Goal: Task Accomplishment & Management: Manage account settings

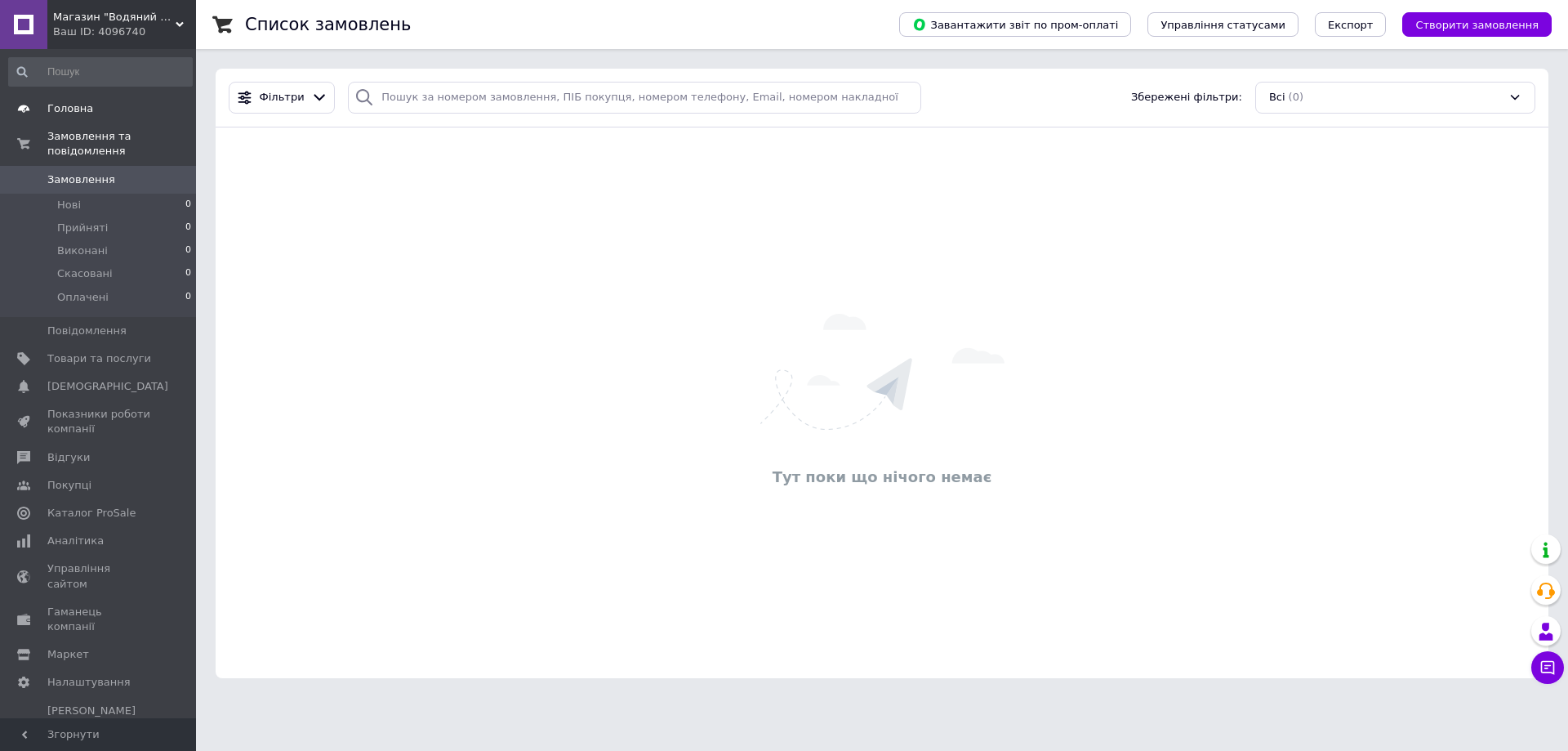
click at [67, 112] on span "Головна" at bounding box center [71, 108] width 46 height 15
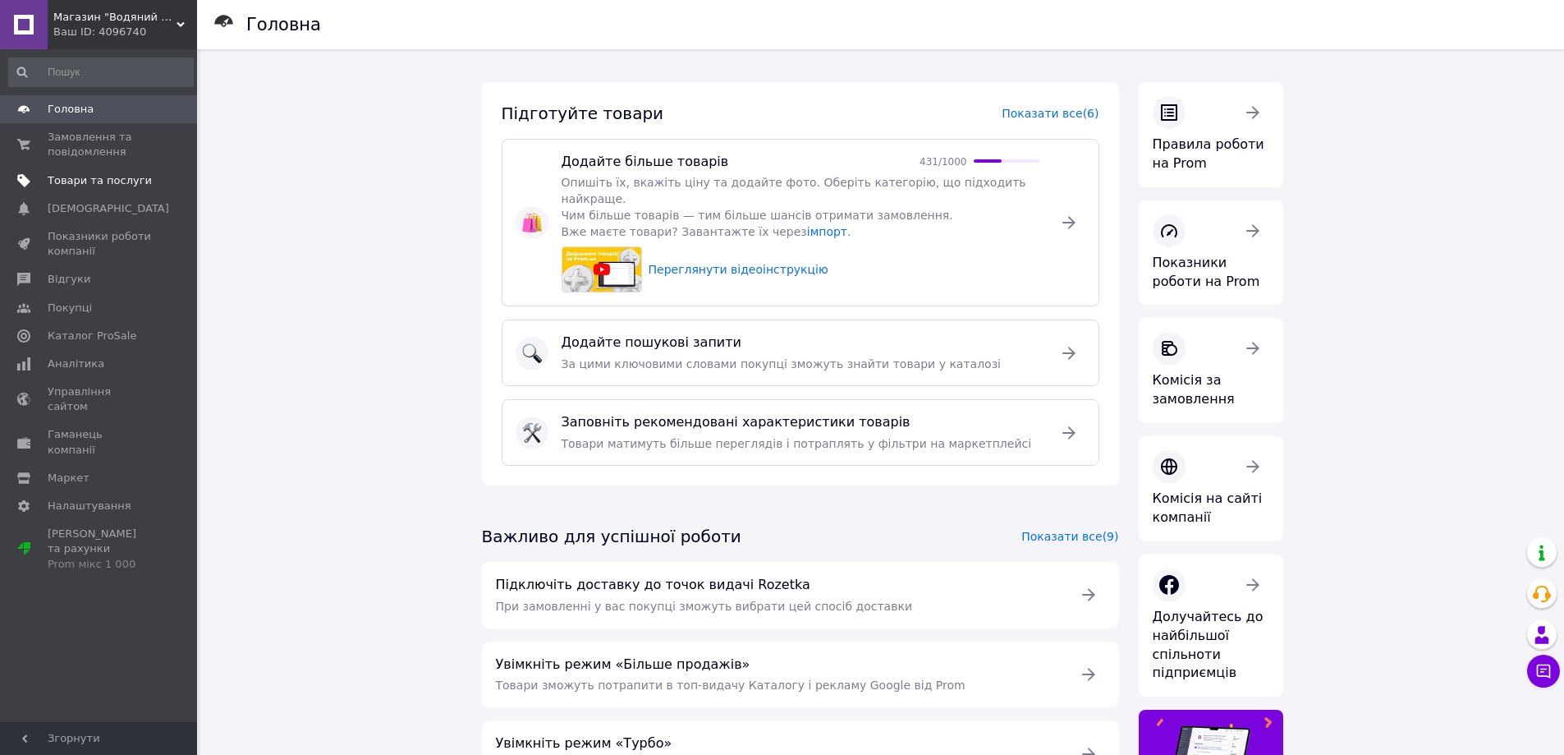
click at [96, 174] on span "Товари та послуги" at bounding box center [100, 180] width 104 height 15
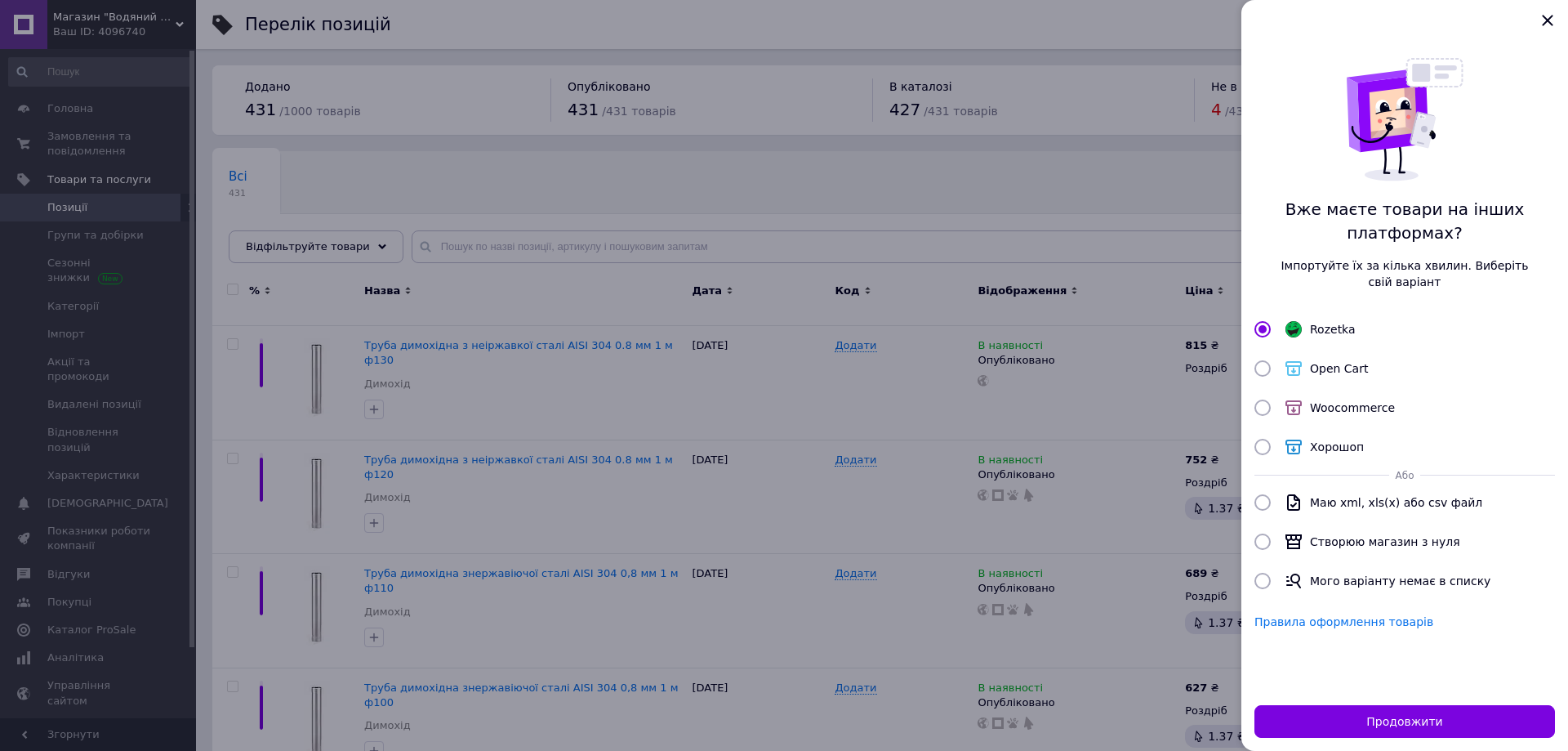
click at [532, 357] on div at bounding box center [784, 375] width 1568 height 751
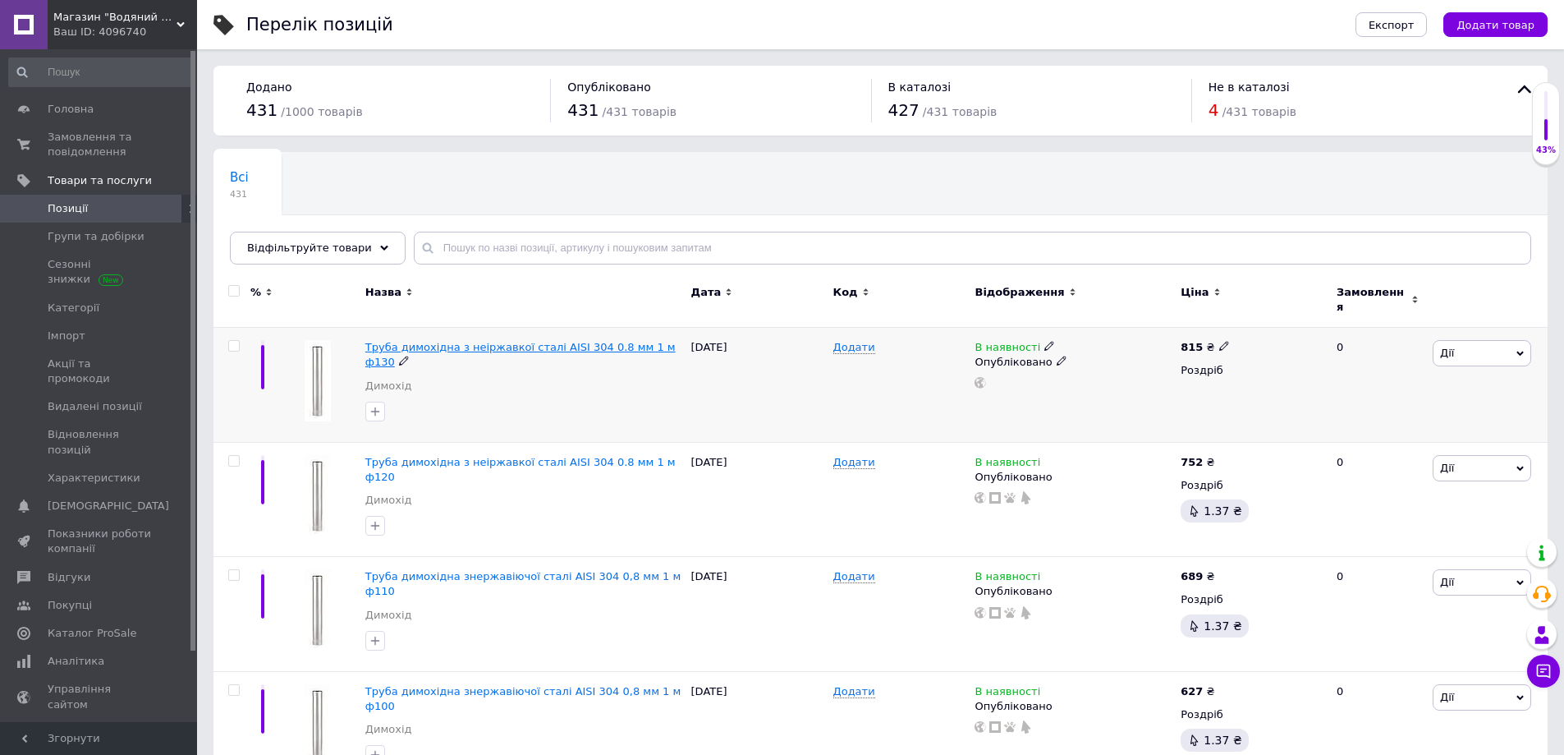
click at [531, 341] on span "Труба димохідна з неіржавкої сталі AISI 304 0.8 мм 1 м ф130" at bounding box center [520, 354] width 310 height 27
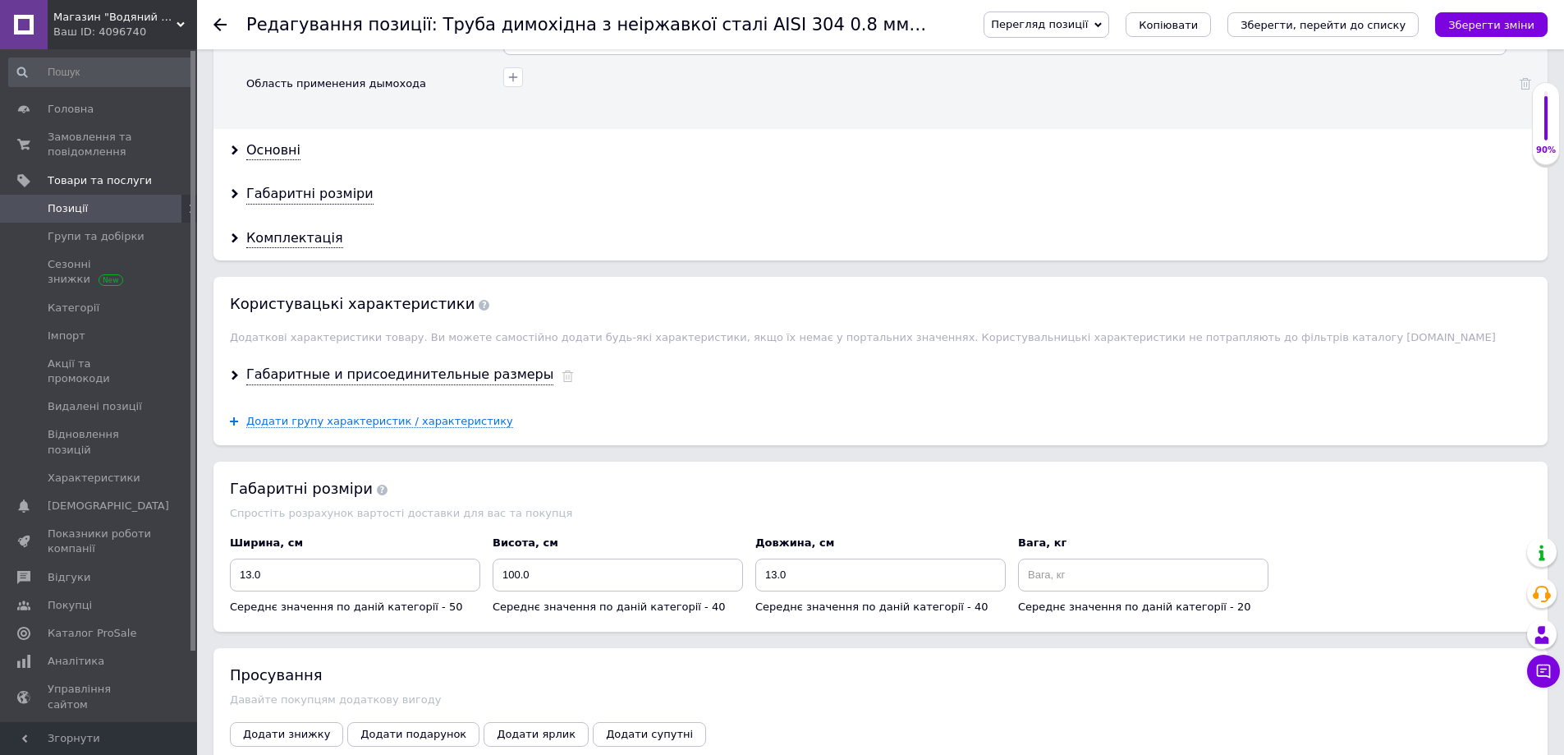
scroll to position [1314, 0]
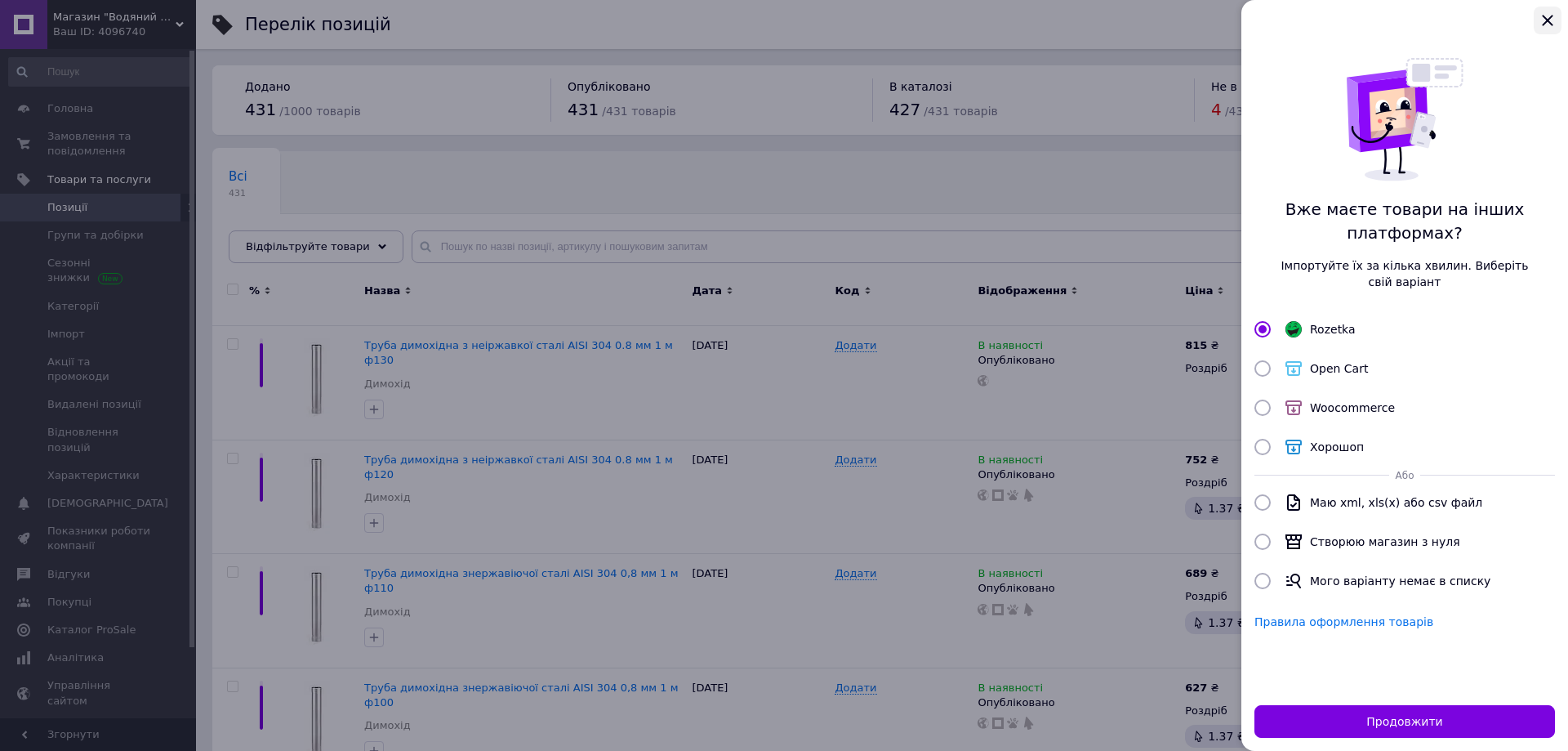
click at [1545, 25] on icon "Закрыть" at bounding box center [1547, 21] width 20 height 20
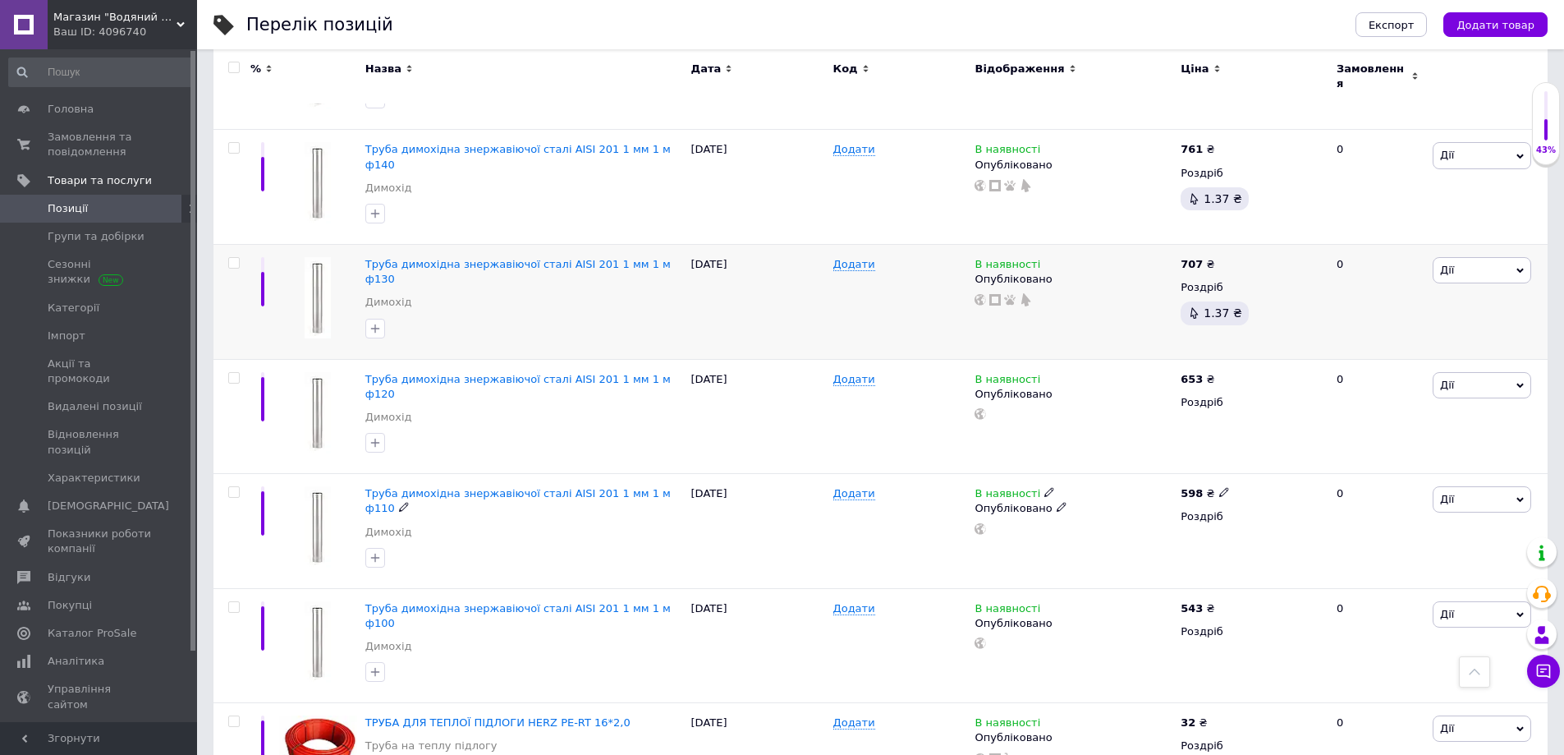
scroll to position [1755, 0]
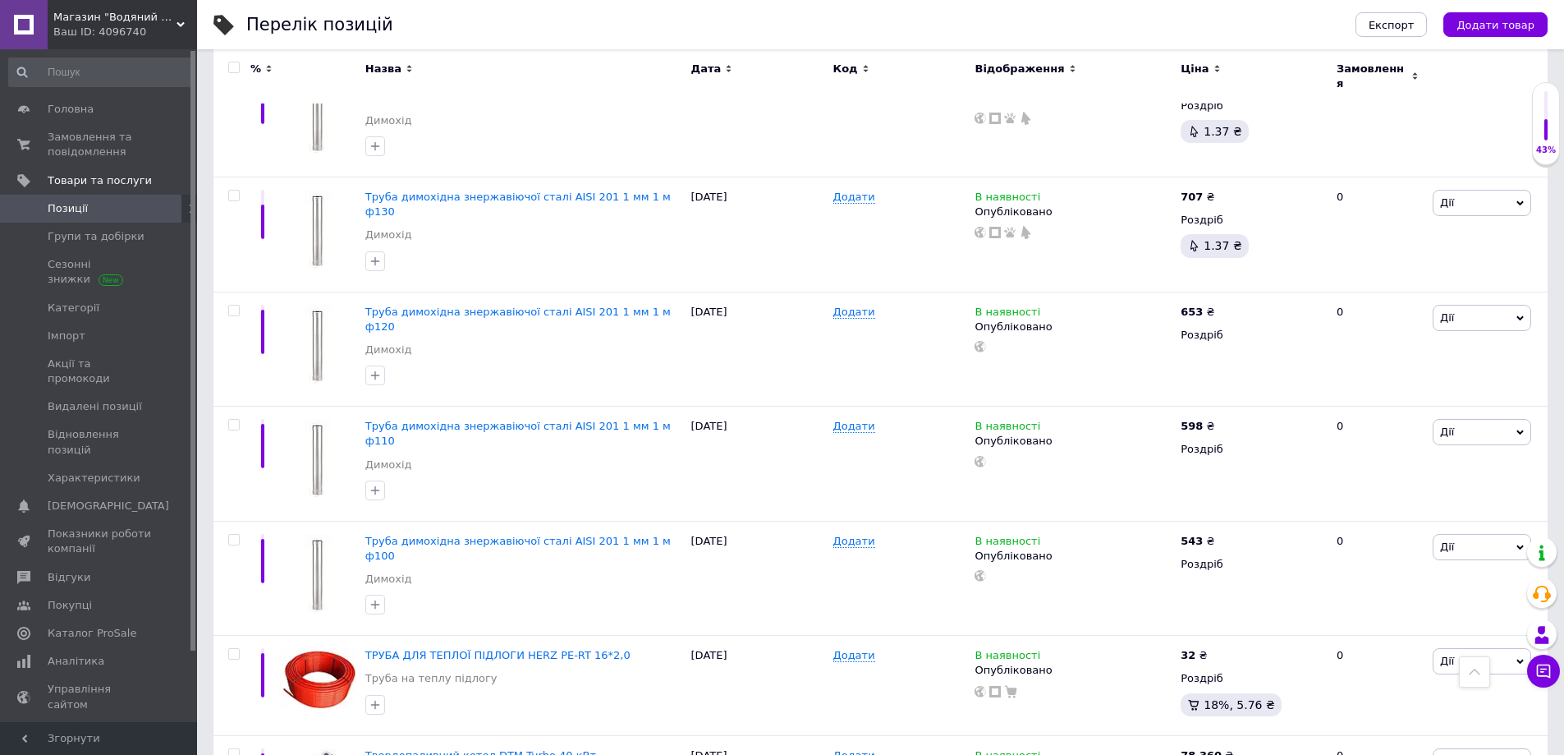
click at [158, 212] on span at bounding box center [174, 208] width 45 height 15
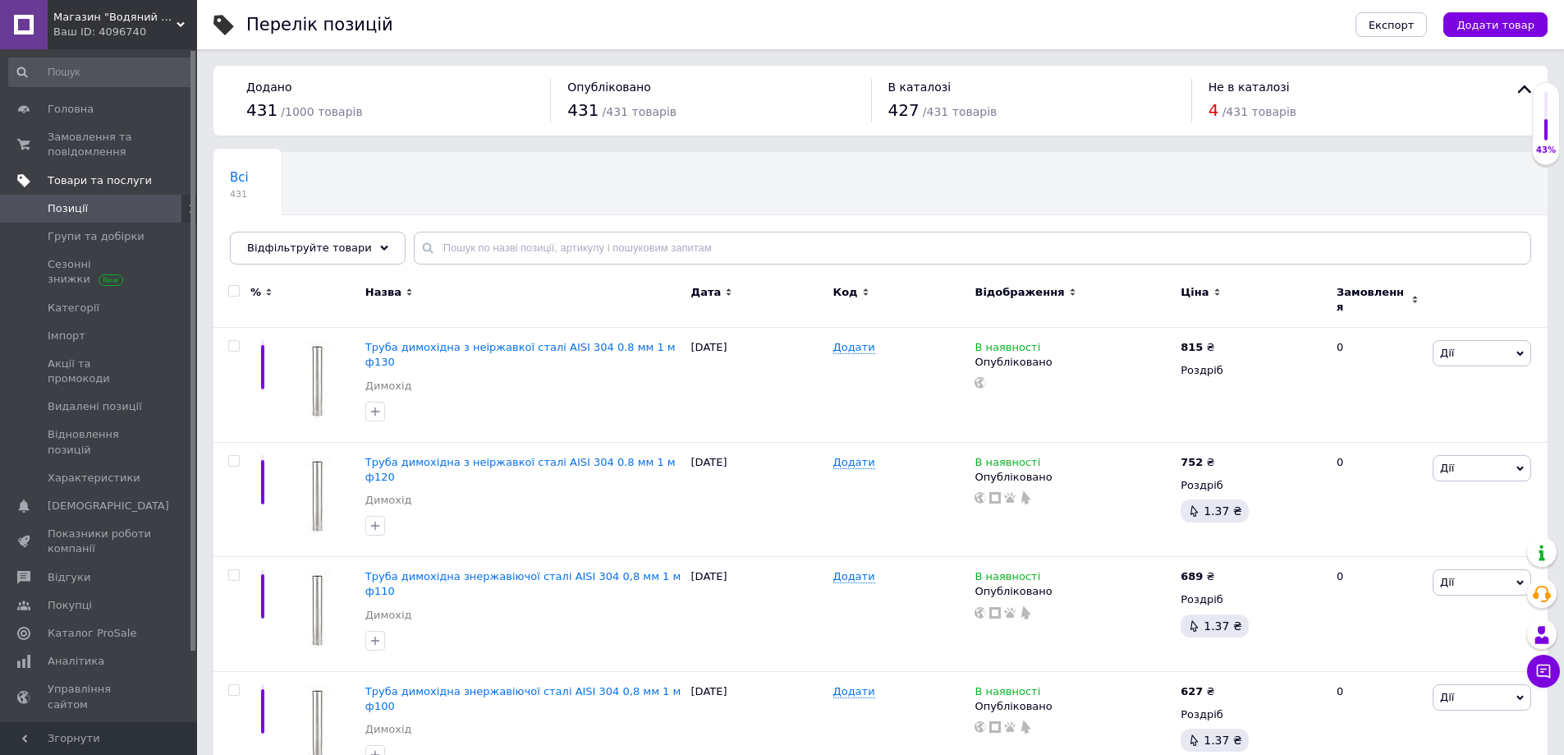
click at [122, 177] on span "Товари та послуги" at bounding box center [100, 180] width 104 height 15
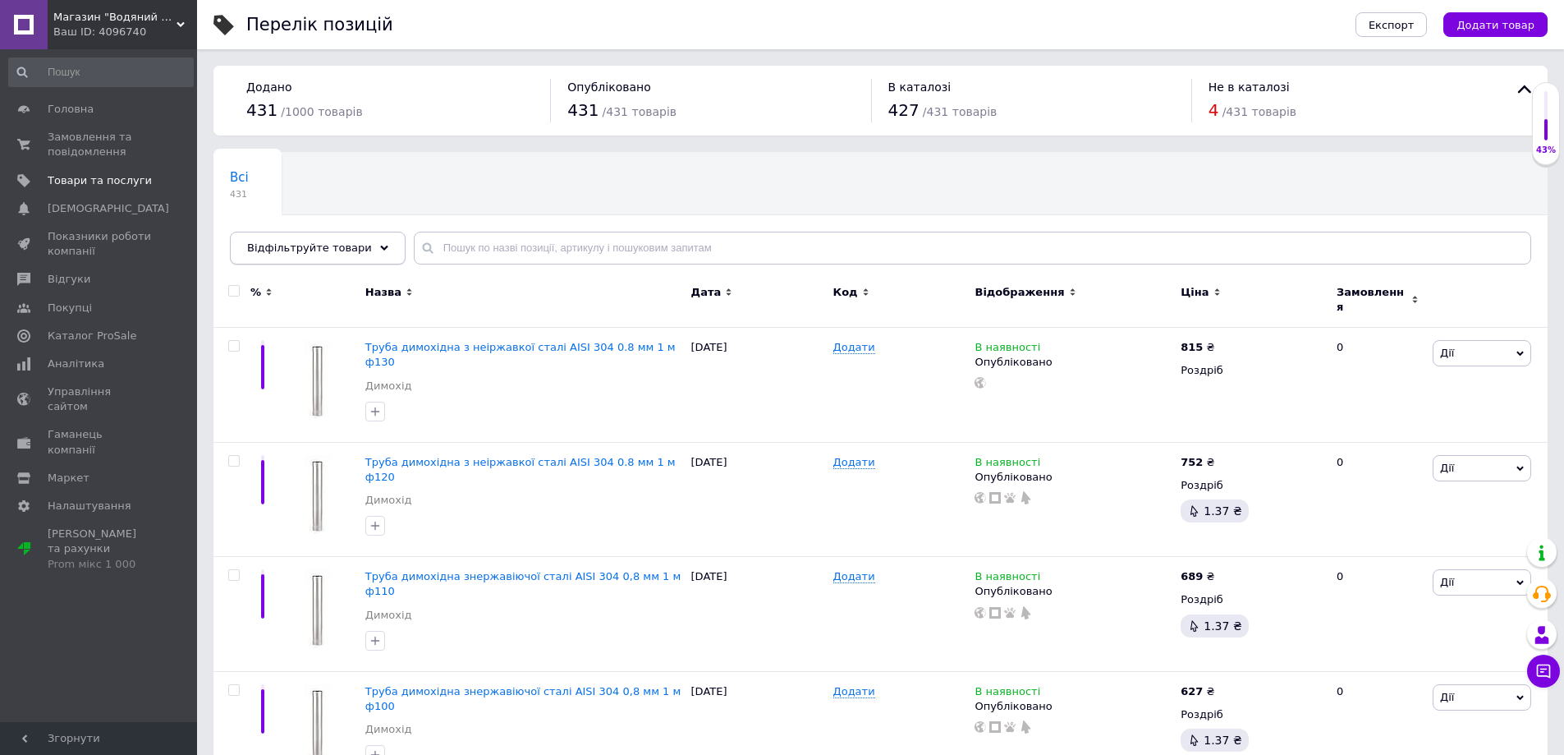
click at [369, 240] on div "Відфільтруйте товари" at bounding box center [318, 248] width 176 height 33
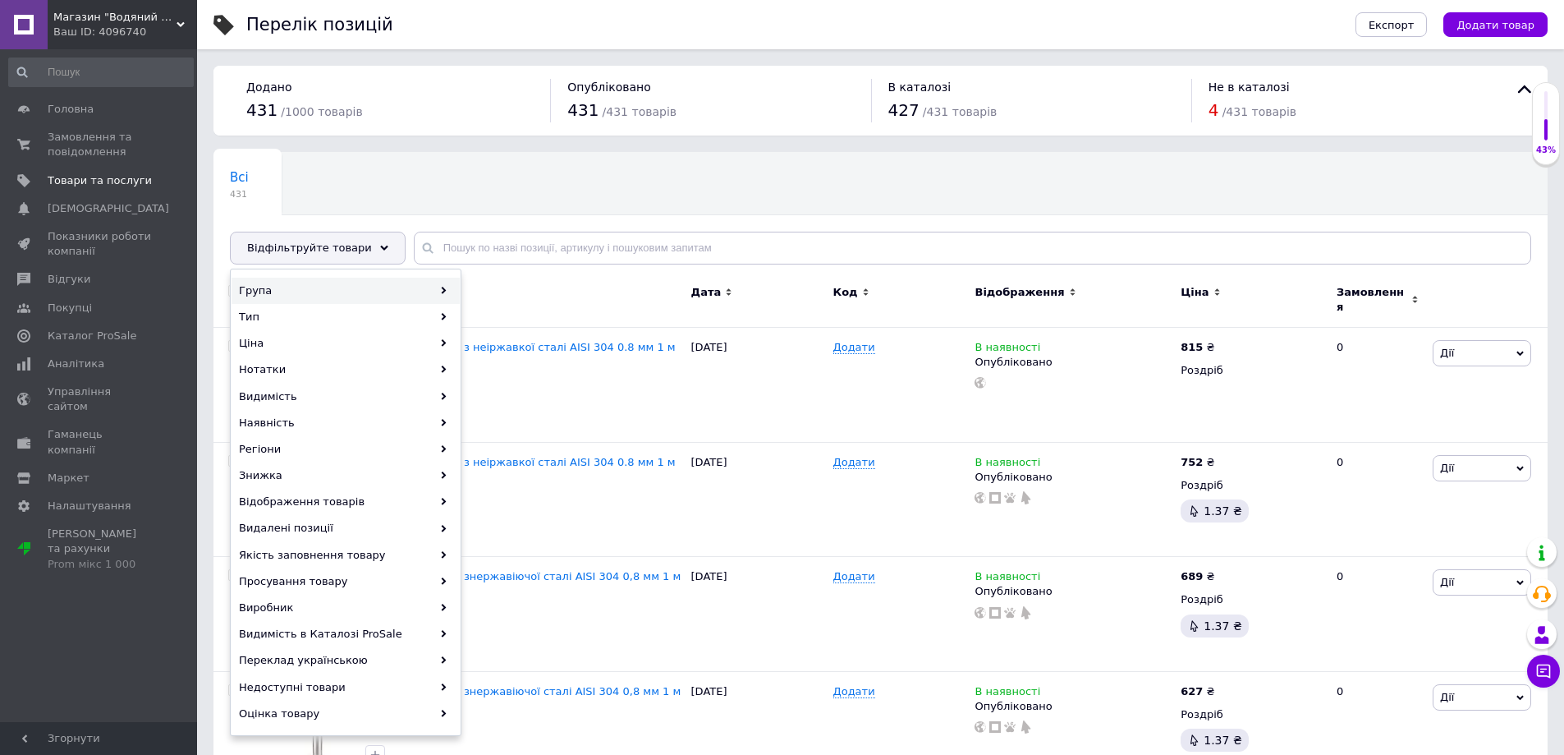
click at [359, 279] on div "Група" at bounding box center [346, 291] width 228 height 26
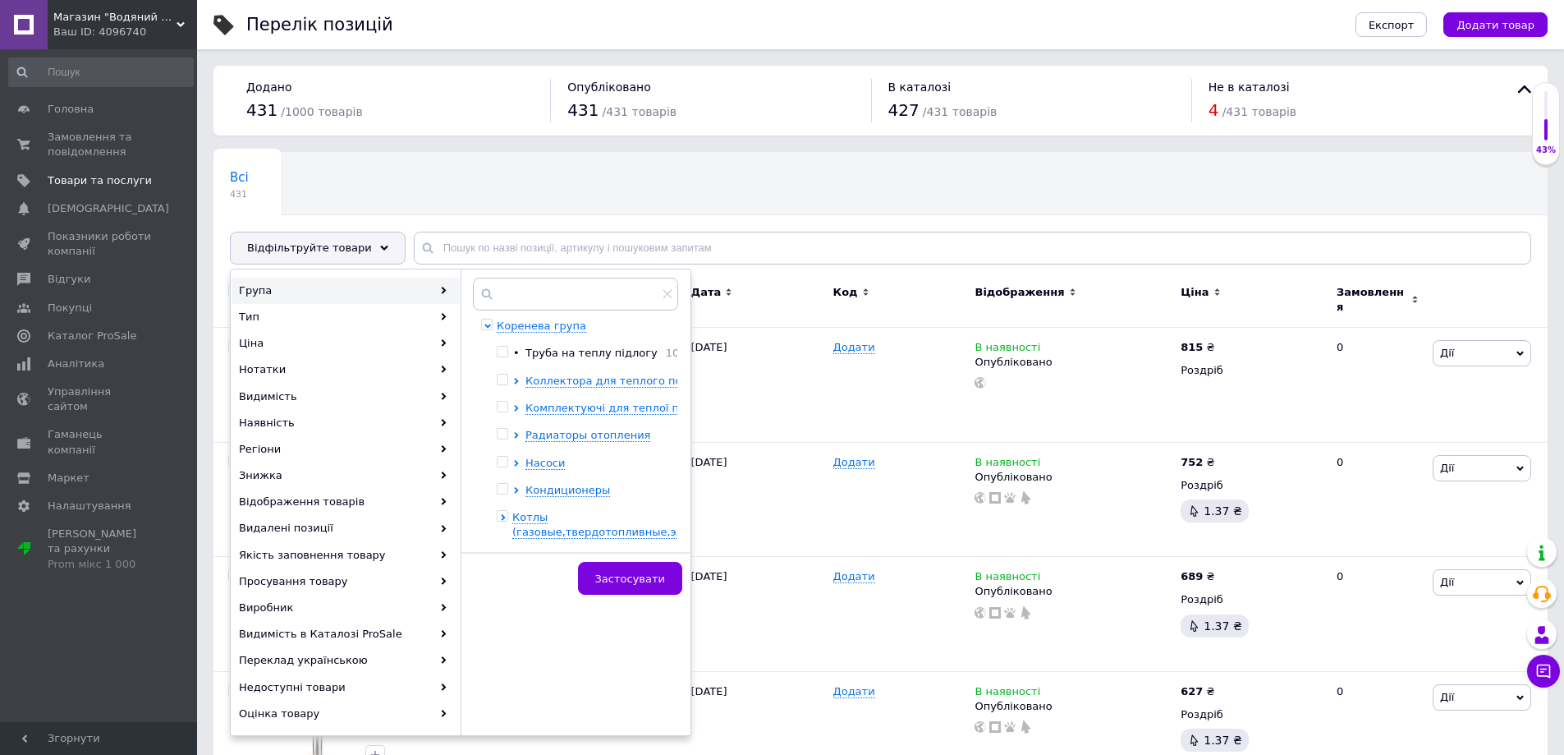
click at [503, 517] on input "checkbox" at bounding box center [502, 516] width 11 height 11
checkbox input "true"
click at [636, 531] on span "Котлы (газовые,твердотопливные,электрические)" at bounding box center [635, 524] width 246 height 27
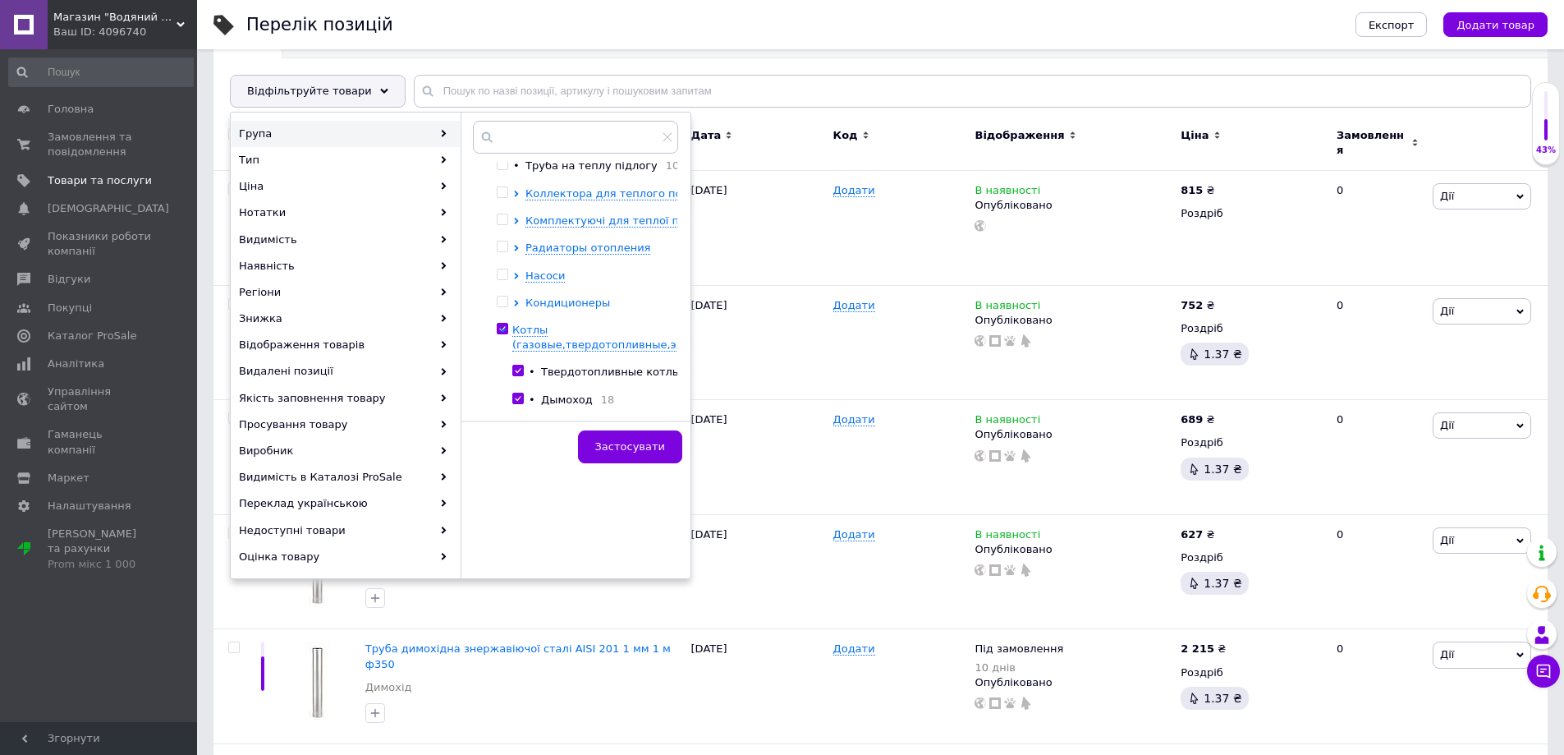
scroll to position [164, 0]
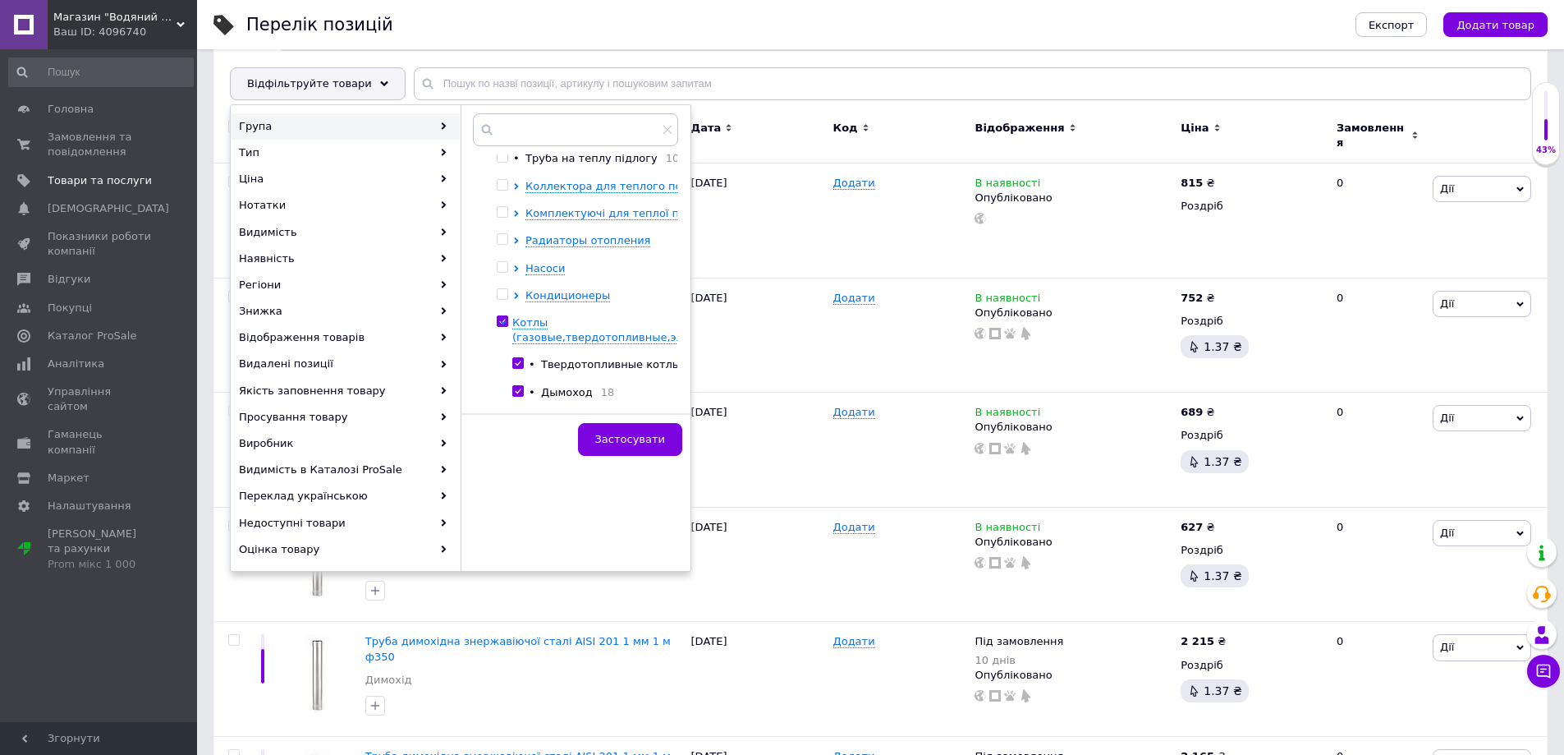
click at [570, 388] on span "Дымоход" at bounding box center [567, 392] width 52 height 12
click at [516, 386] on input "checkbox" at bounding box center [517, 391] width 11 height 11
checkbox input "true"
click at [517, 358] on input "checkbox" at bounding box center [517, 363] width 11 height 11
checkbox input "false"
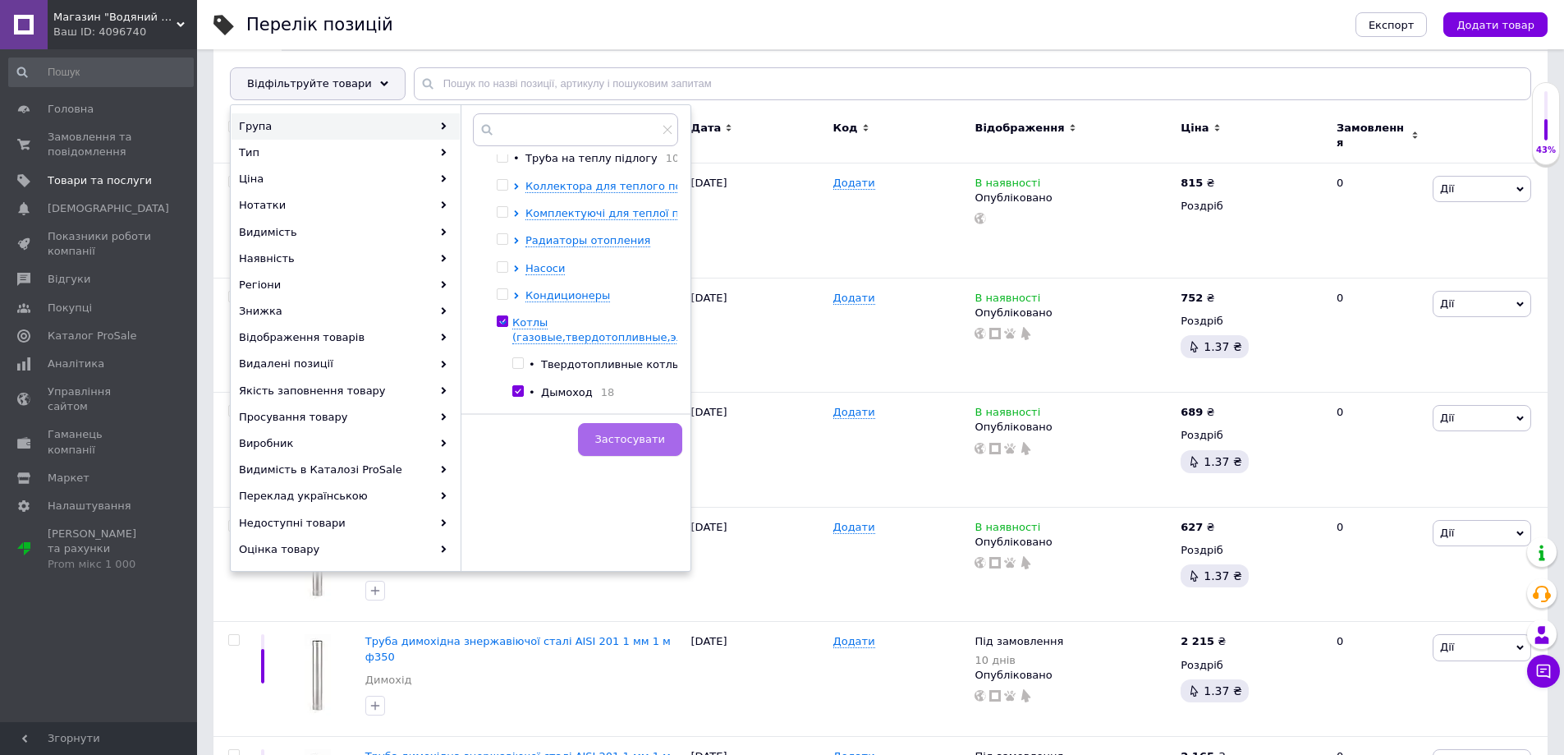
click at [633, 437] on span "Застосувати" at bounding box center [630, 439] width 70 height 12
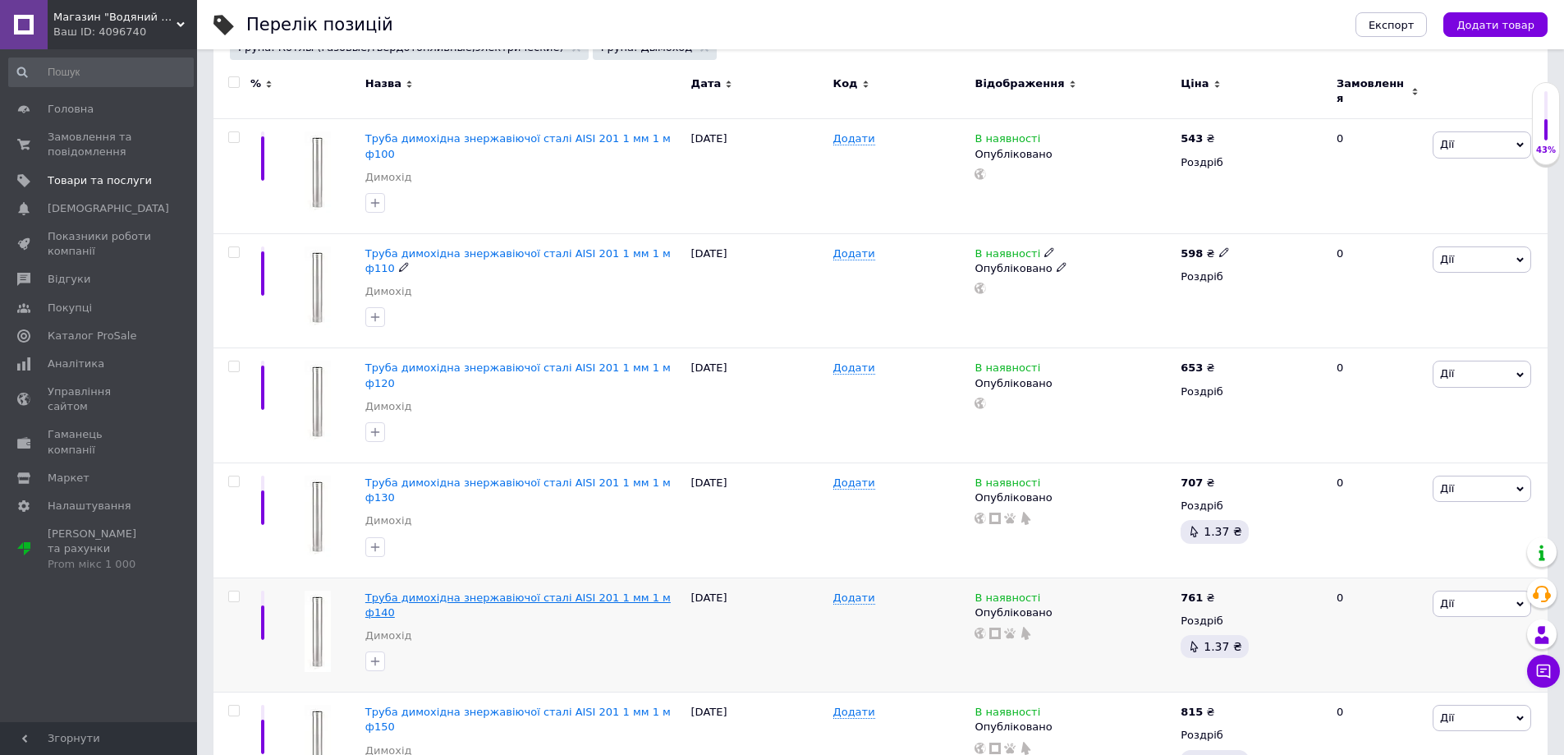
scroll to position [246, 0]
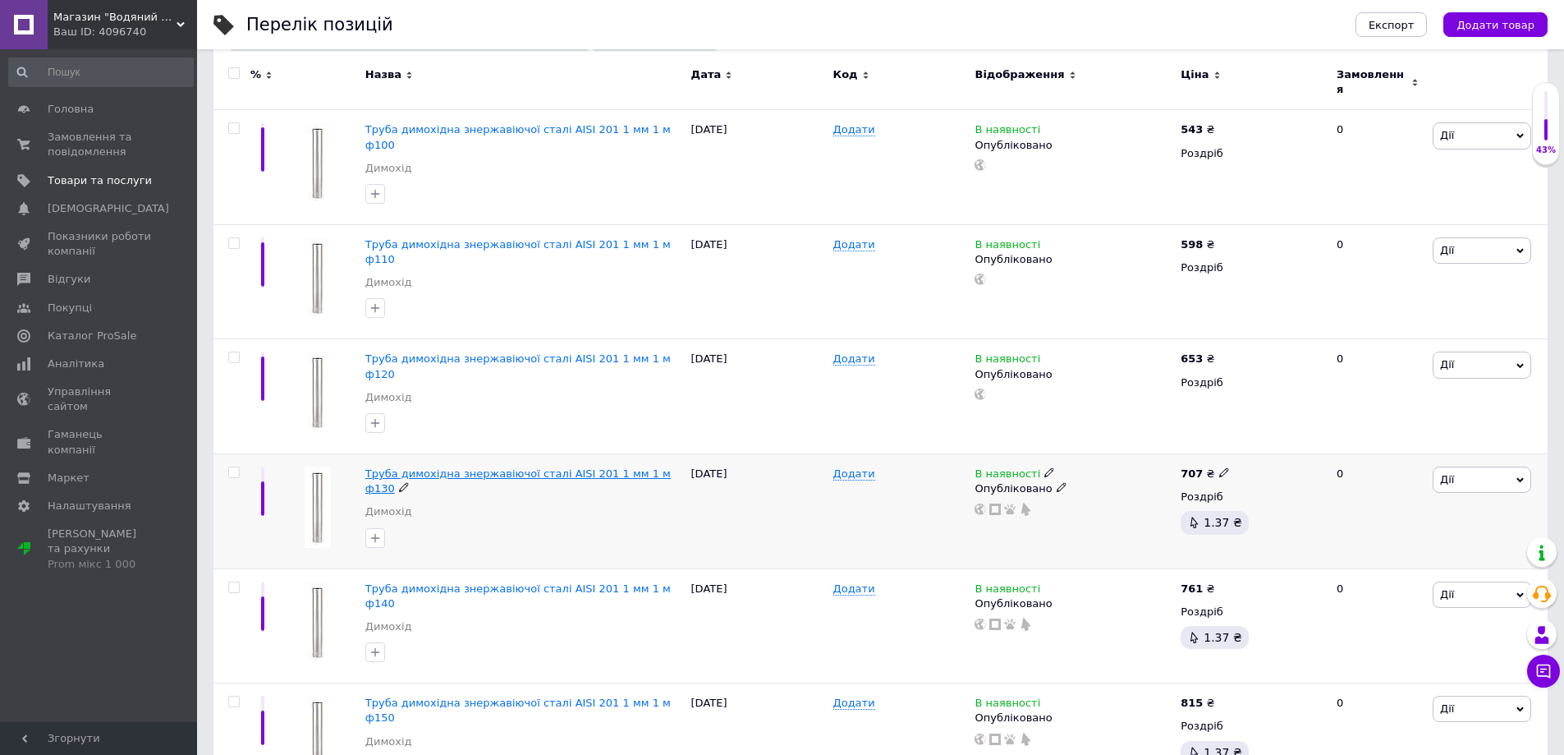
click at [535, 467] on span "Труба димохідна знержавіючої сталі AISI 201 1 мм 1 м ф130" at bounding box center [517, 480] width 305 height 27
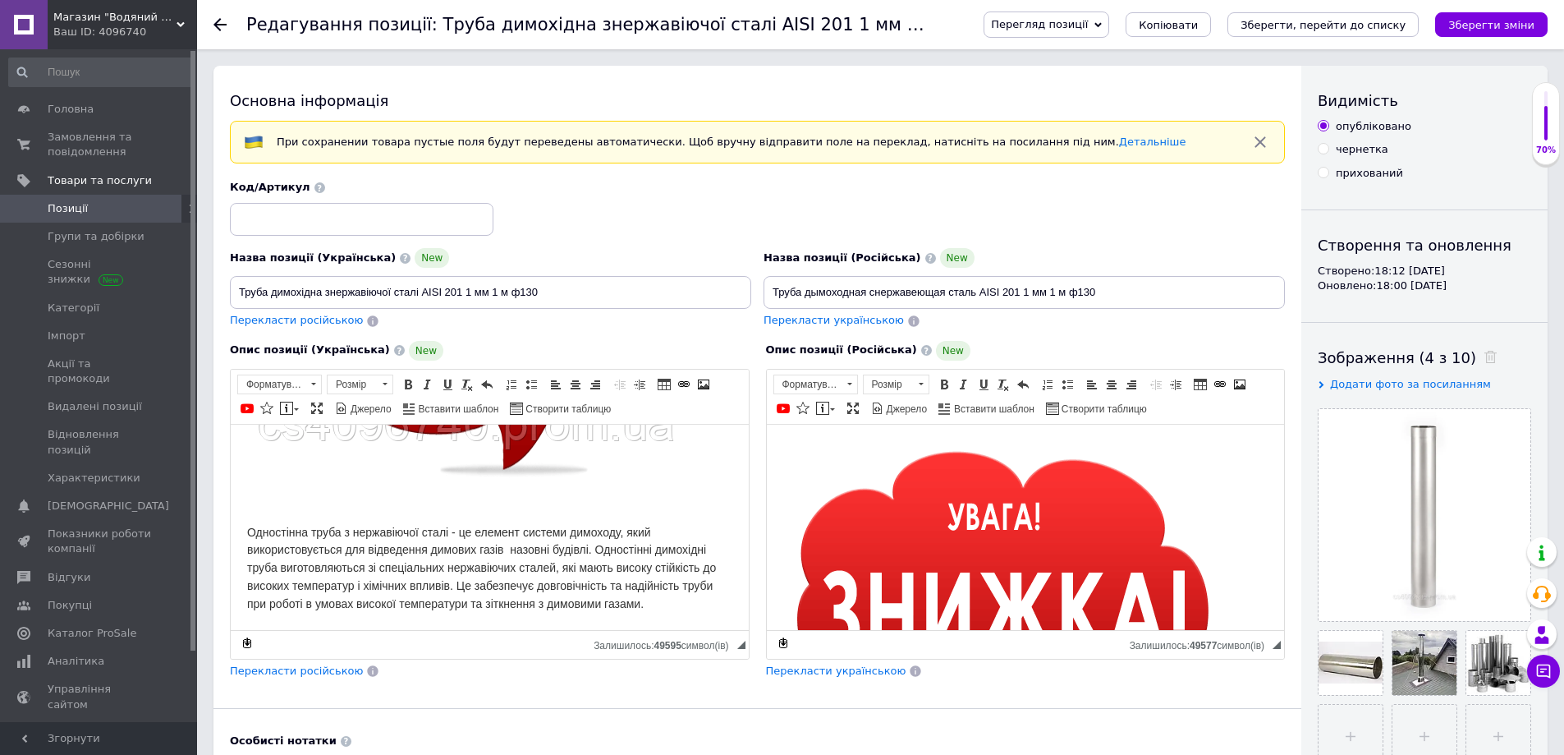
scroll to position [246, 0]
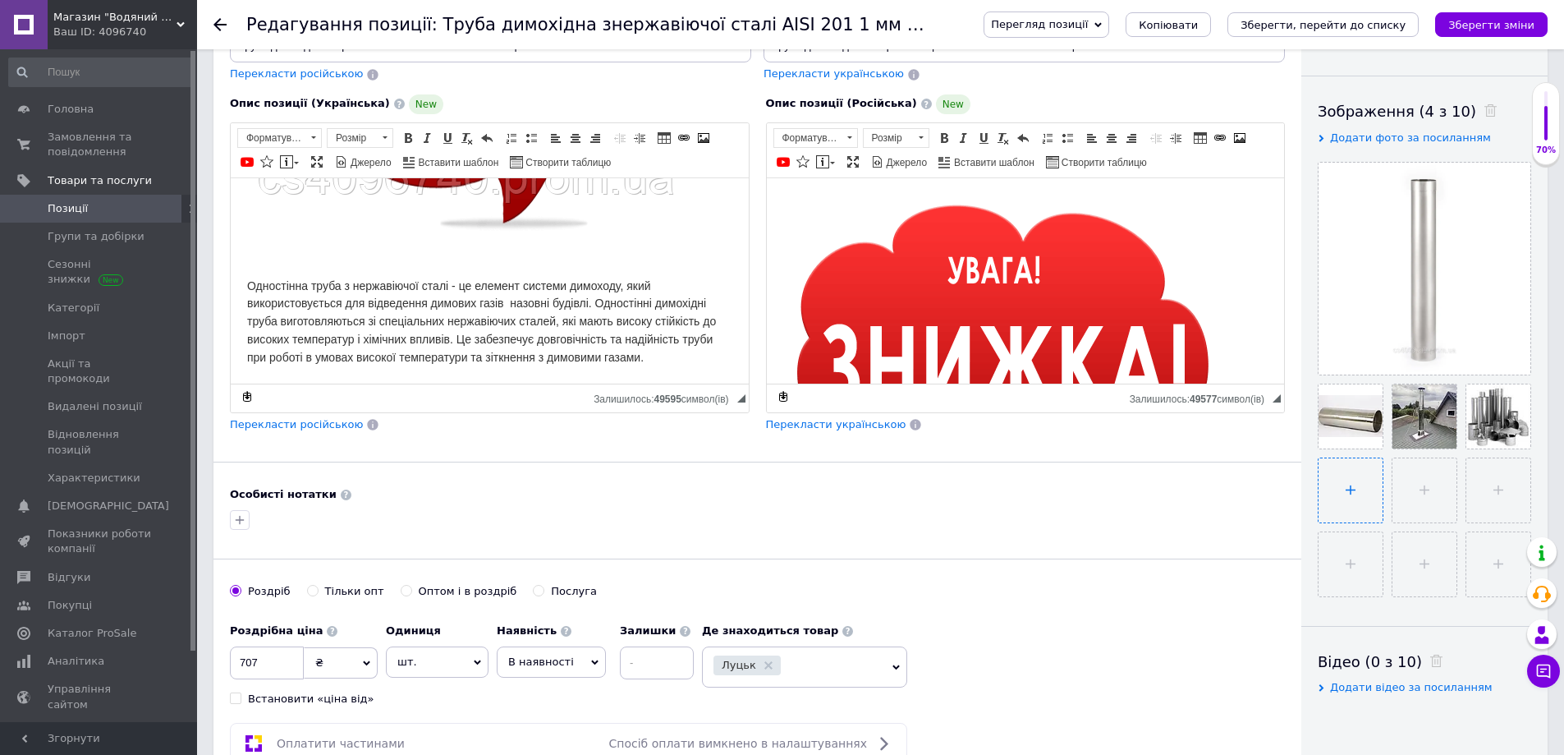
click at [1343, 506] on input "file" at bounding box center [1351, 490] width 64 height 64
type input "C:\fakepath\screenshot_14.png"
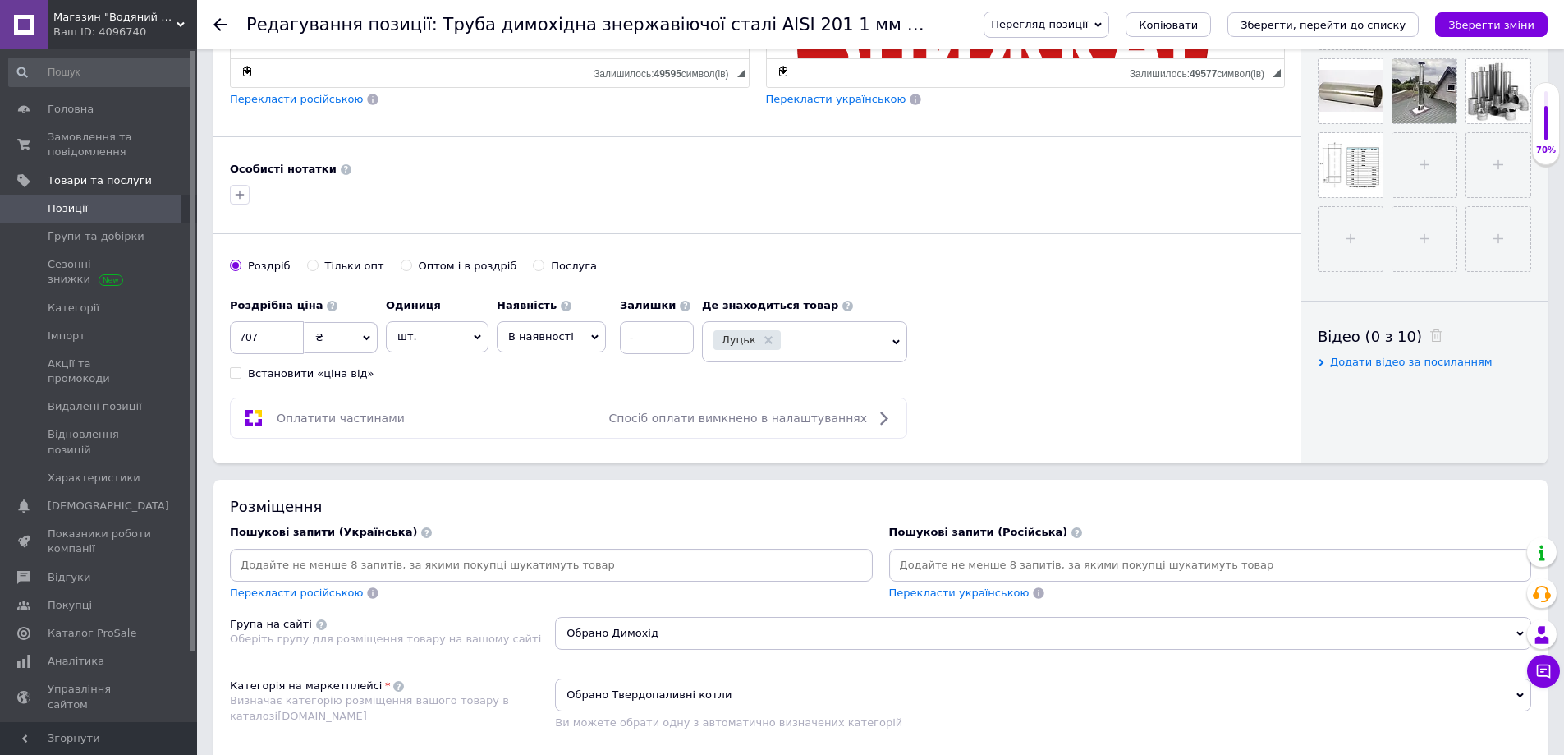
scroll to position [575, 0]
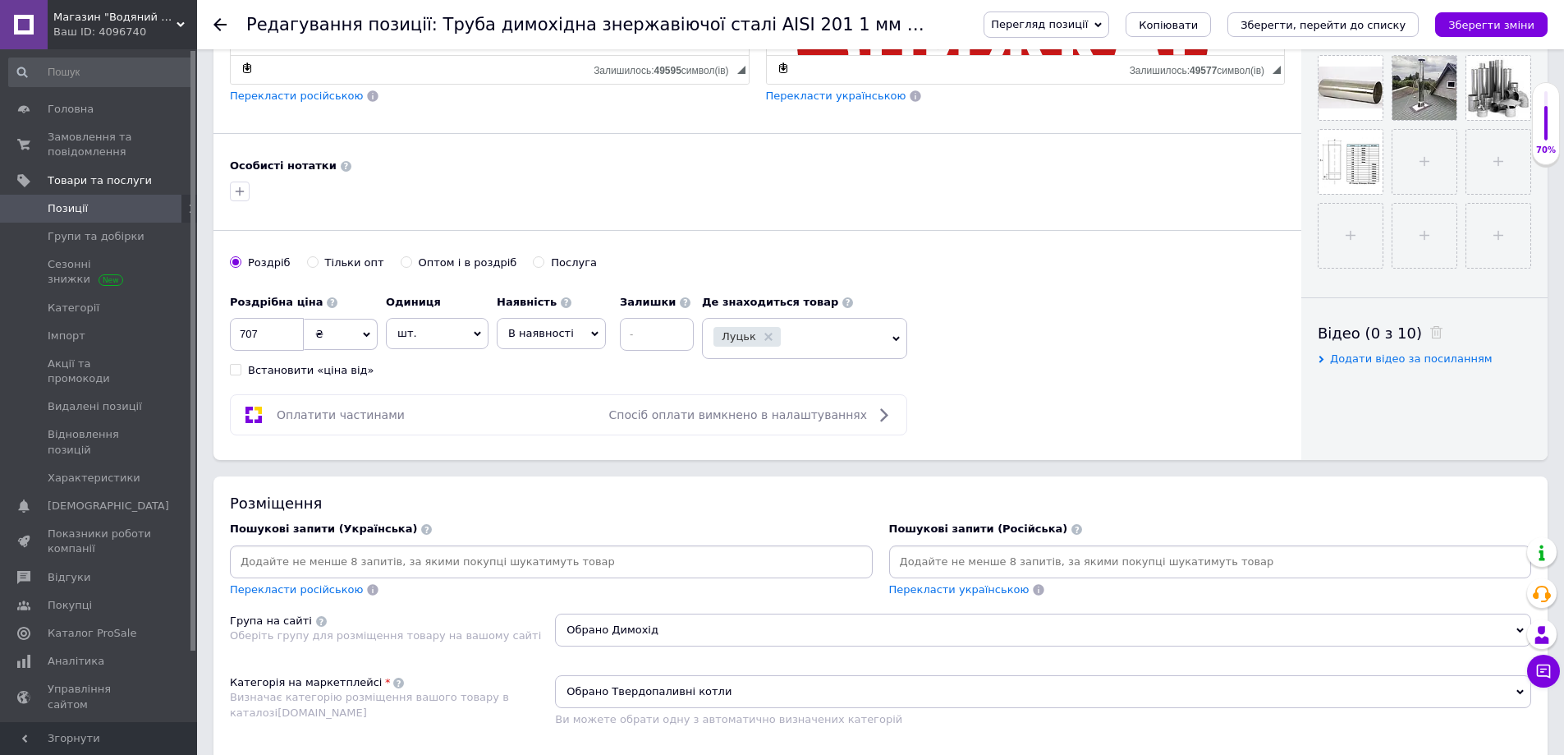
click at [949, 547] on div at bounding box center [1210, 561] width 643 height 33
click at [942, 556] on input at bounding box center [1211, 561] width 636 height 25
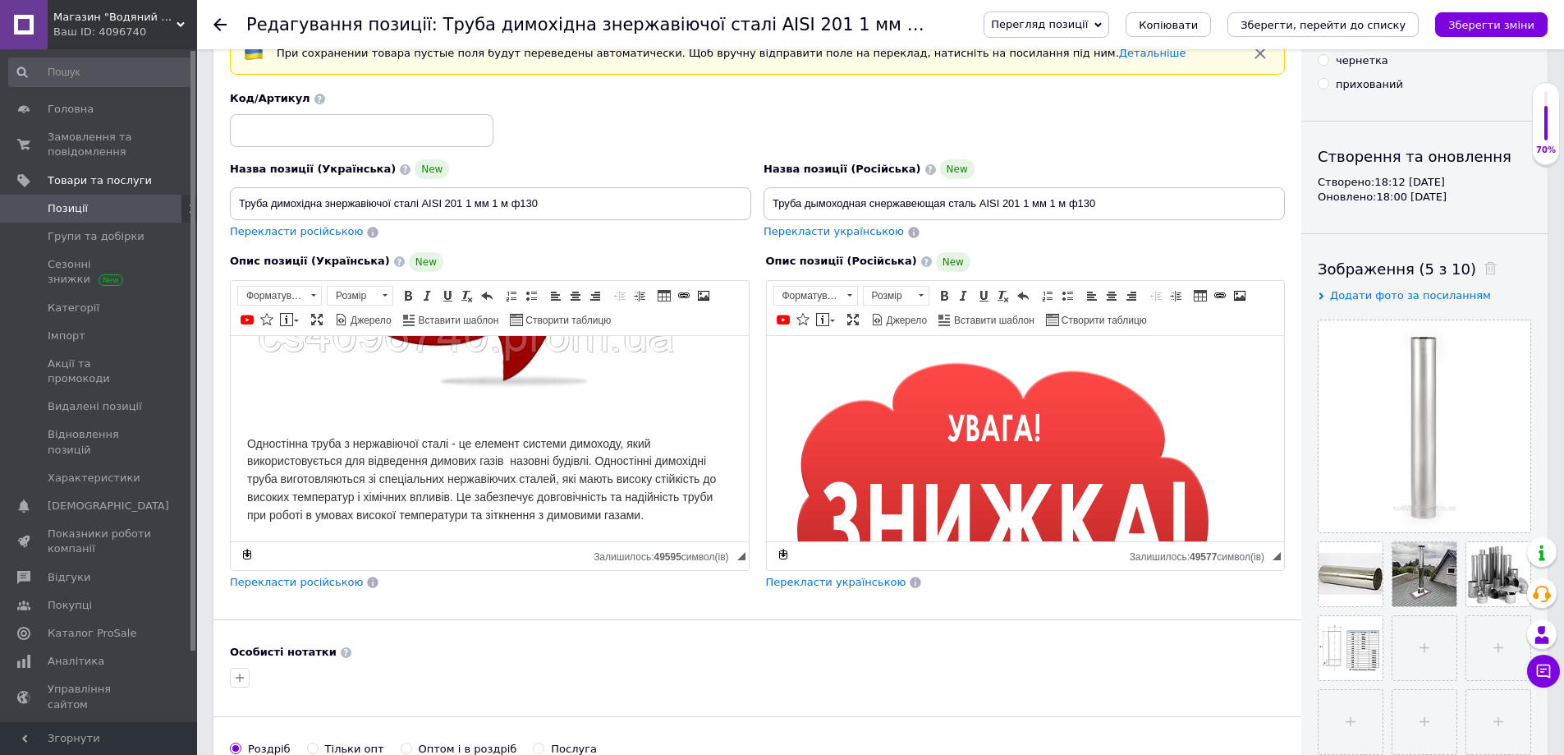
scroll to position [82, 0]
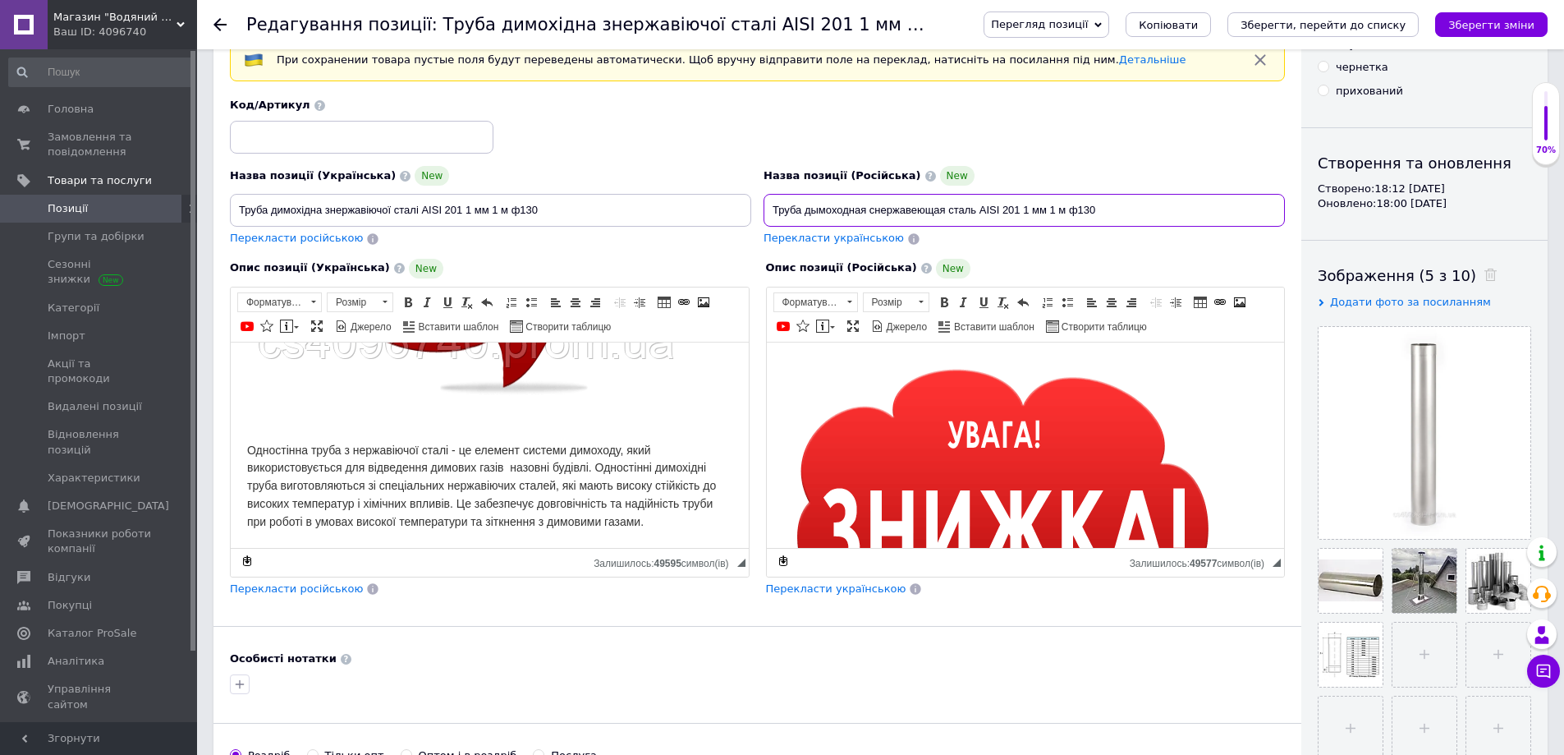
drag, startPoint x: 807, startPoint y: 209, endPoint x: 864, endPoint y: 213, distance: 56.8
click at [864, 213] on input "Труба дымоходная снержавеющая сталь AISI 201 1 мм 1 м ф130" at bounding box center [1024, 210] width 521 height 33
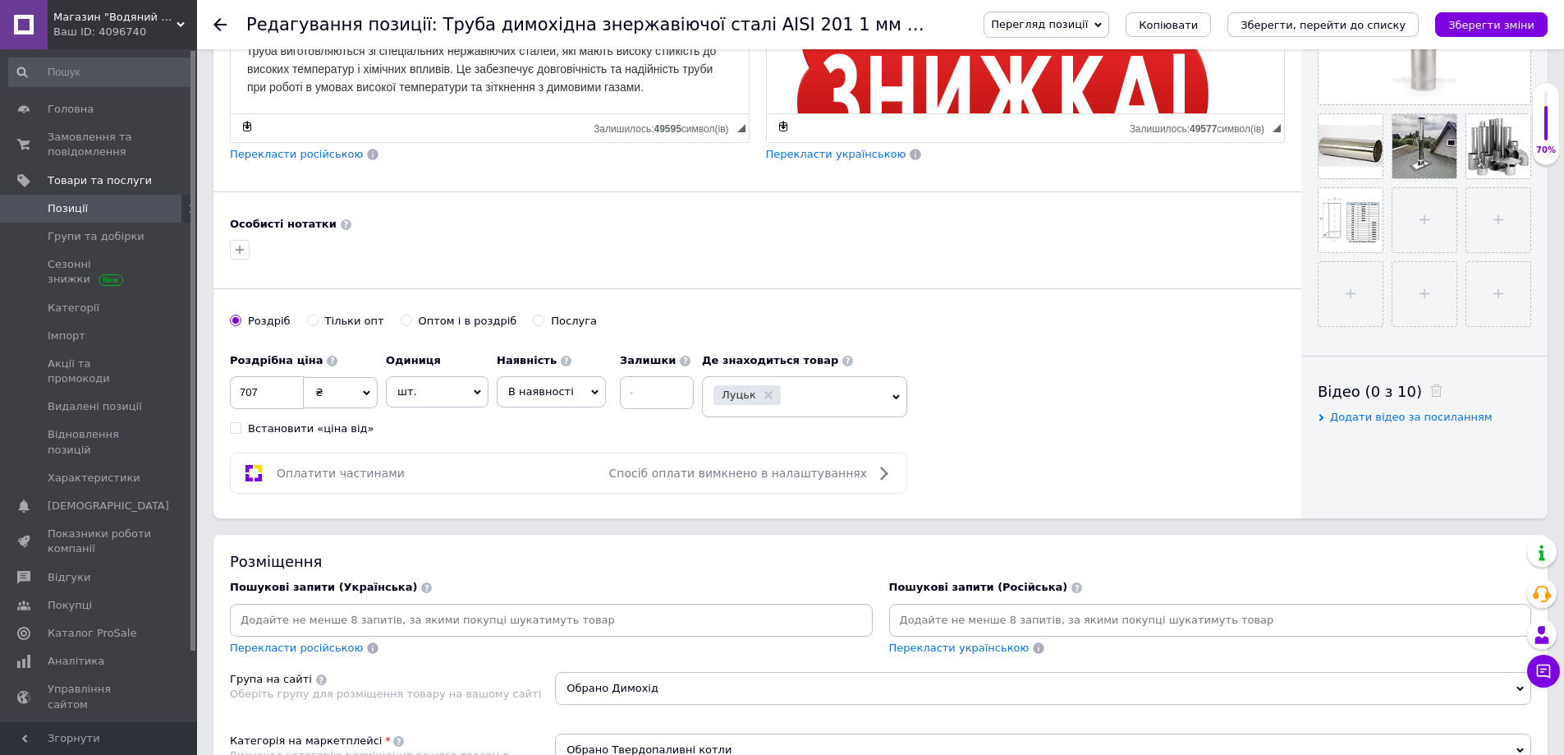
scroll to position [657, 0]
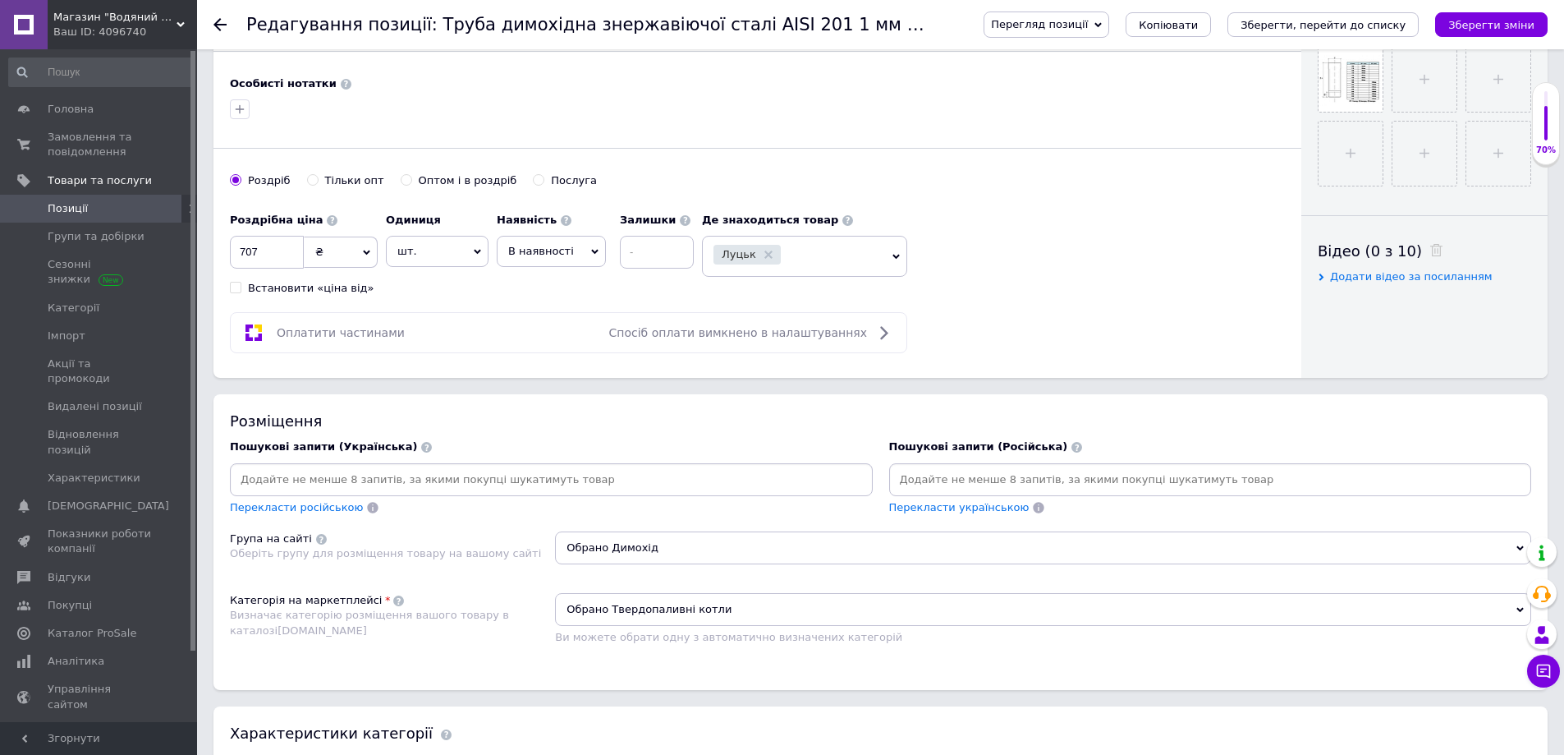
paste input "дымоходная"
click at [992, 475] on input "дымоходная" at bounding box center [1211, 479] width 636 height 25
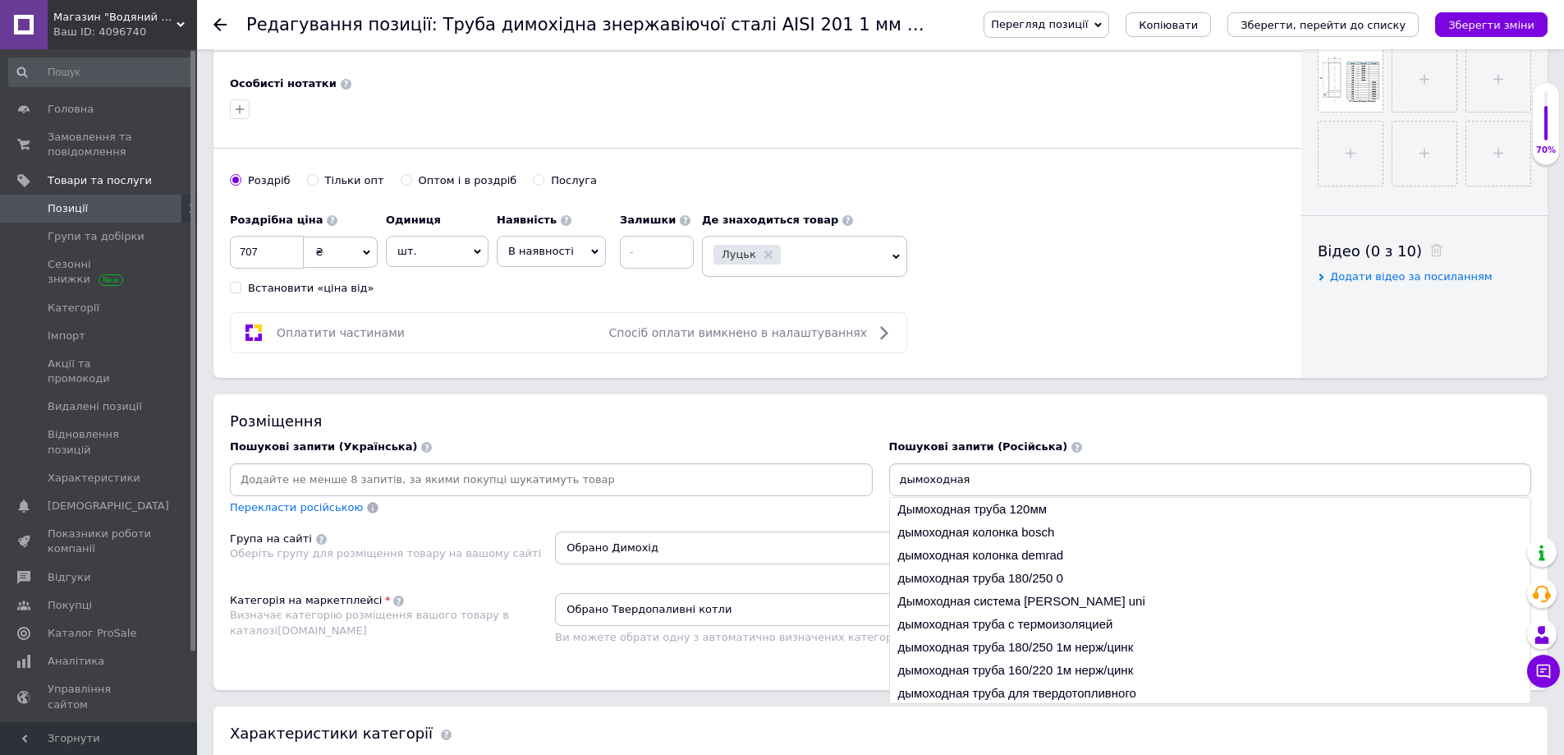
click at [985, 481] on input "дымоходная" at bounding box center [1211, 479] width 636 height 25
type input "дымоходная"
click at [999, 696] on li "дымоходная труба для твердотопливного" at bounding box center [1210, 693] width 641 height 23
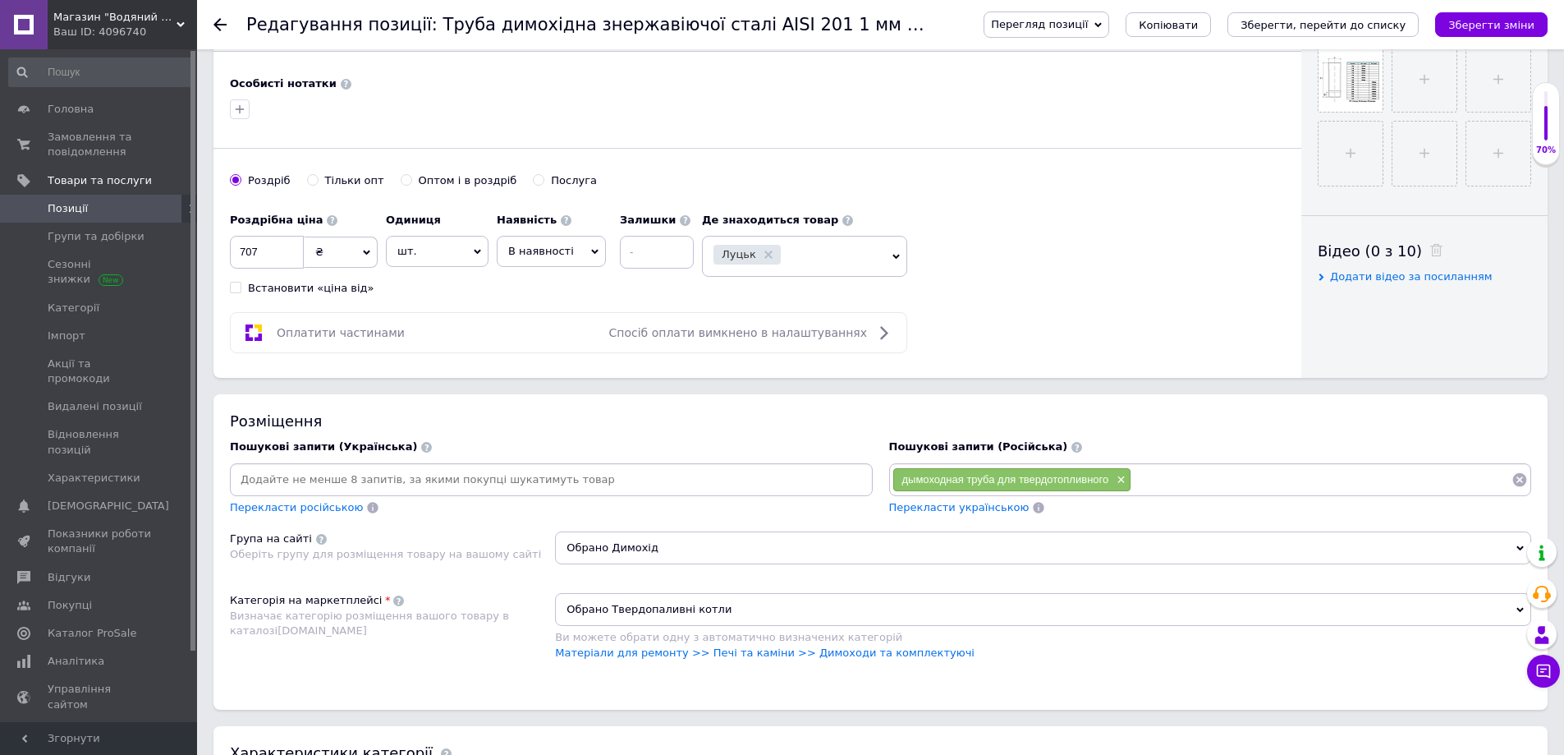
click at [948, 512] on span "Перекласти українською" at bounding box center [959, 507] width 140 height 12
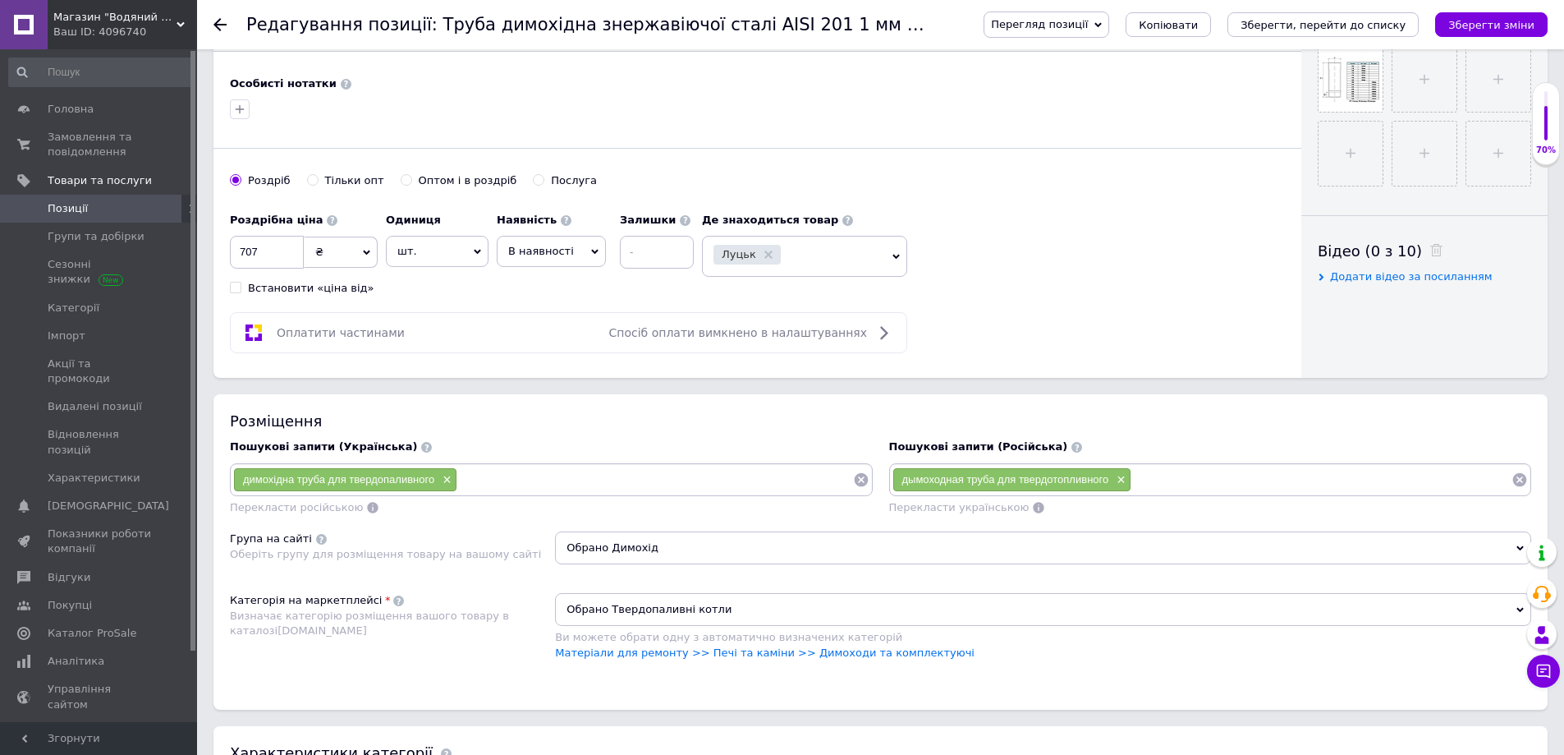
click at [706, 608] on span "Обрано Твердопаливні котли" at bounding box center [1043, 609] width 976 height 33
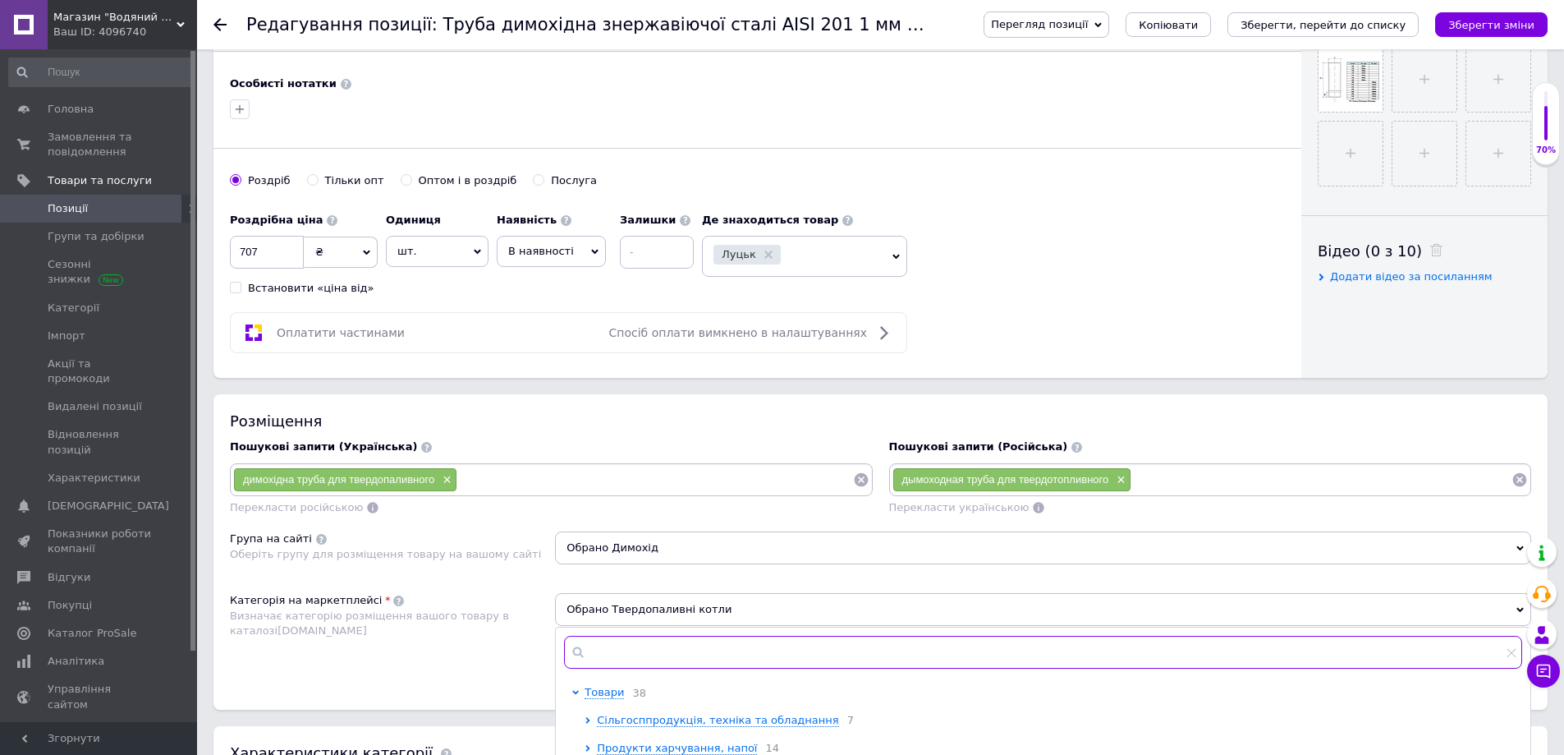
click at [640, 654] on input "text" at bounding box center [1043, 652] width 958 height 33
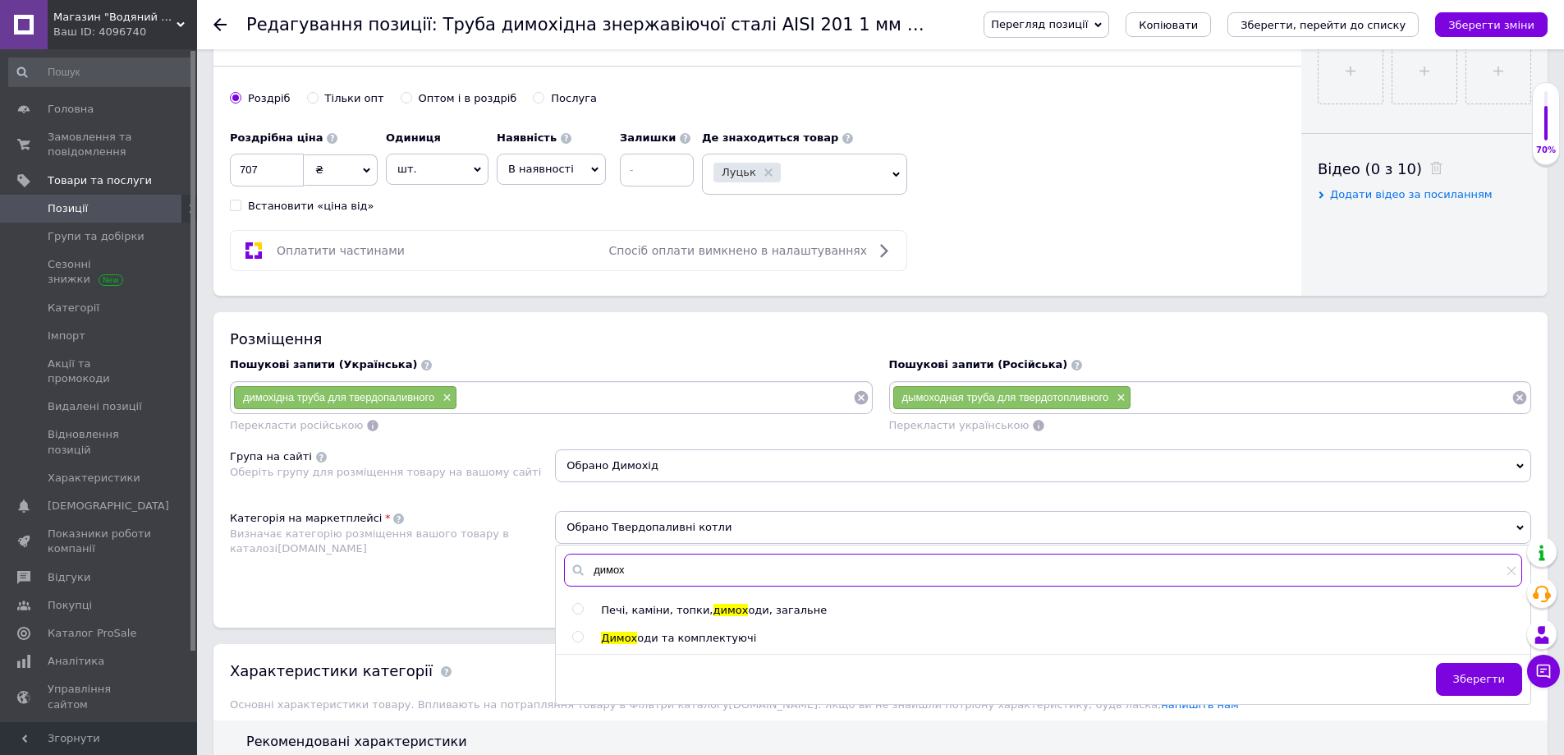
type input "димох"
click at [671, 639] on span "оди та комплектуючі" at bounding box center [696, 637] width 119 height 12
radio input "true"
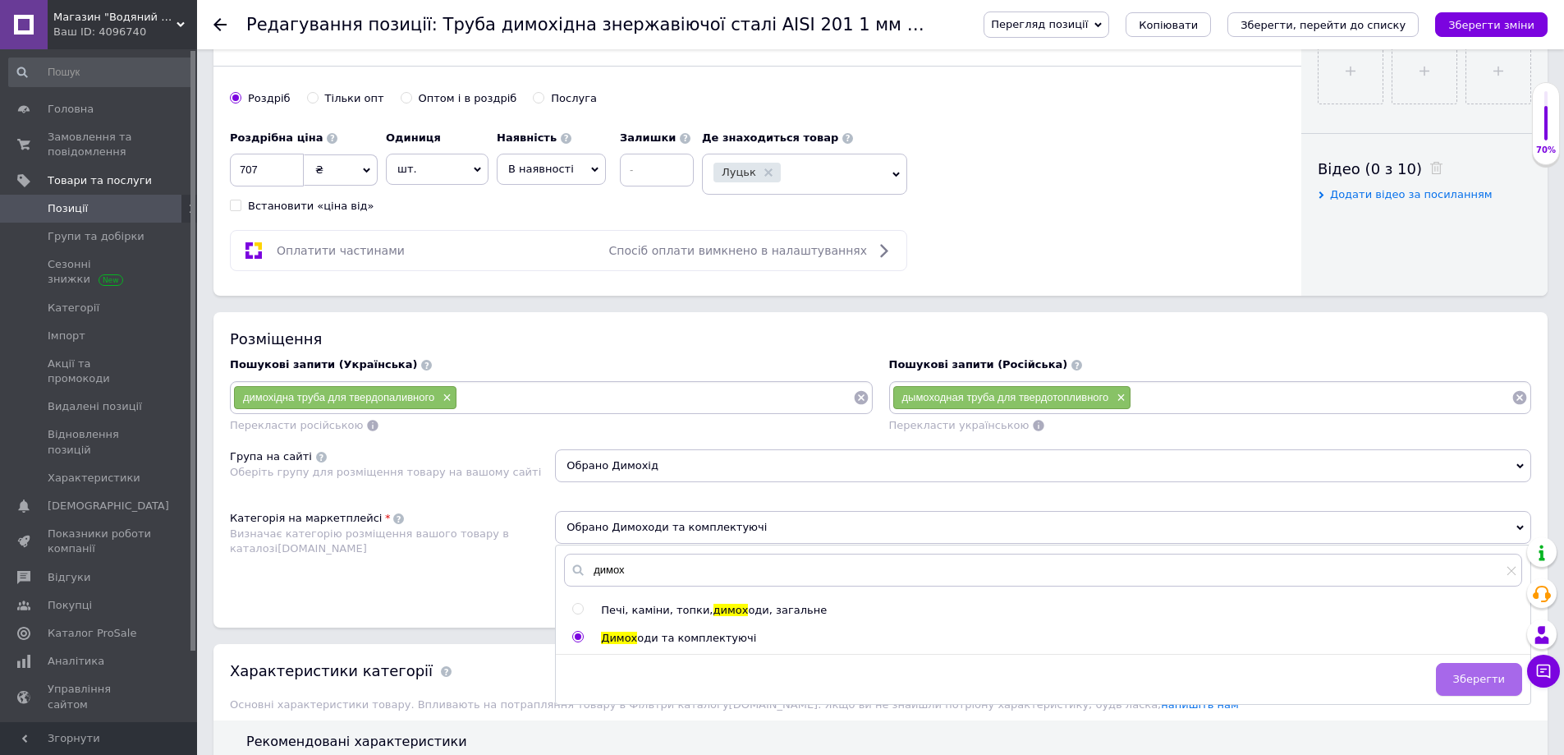
click at [1476, 685] on span "Зберегти" at bounding box center [1479, 679] width 52 height 12
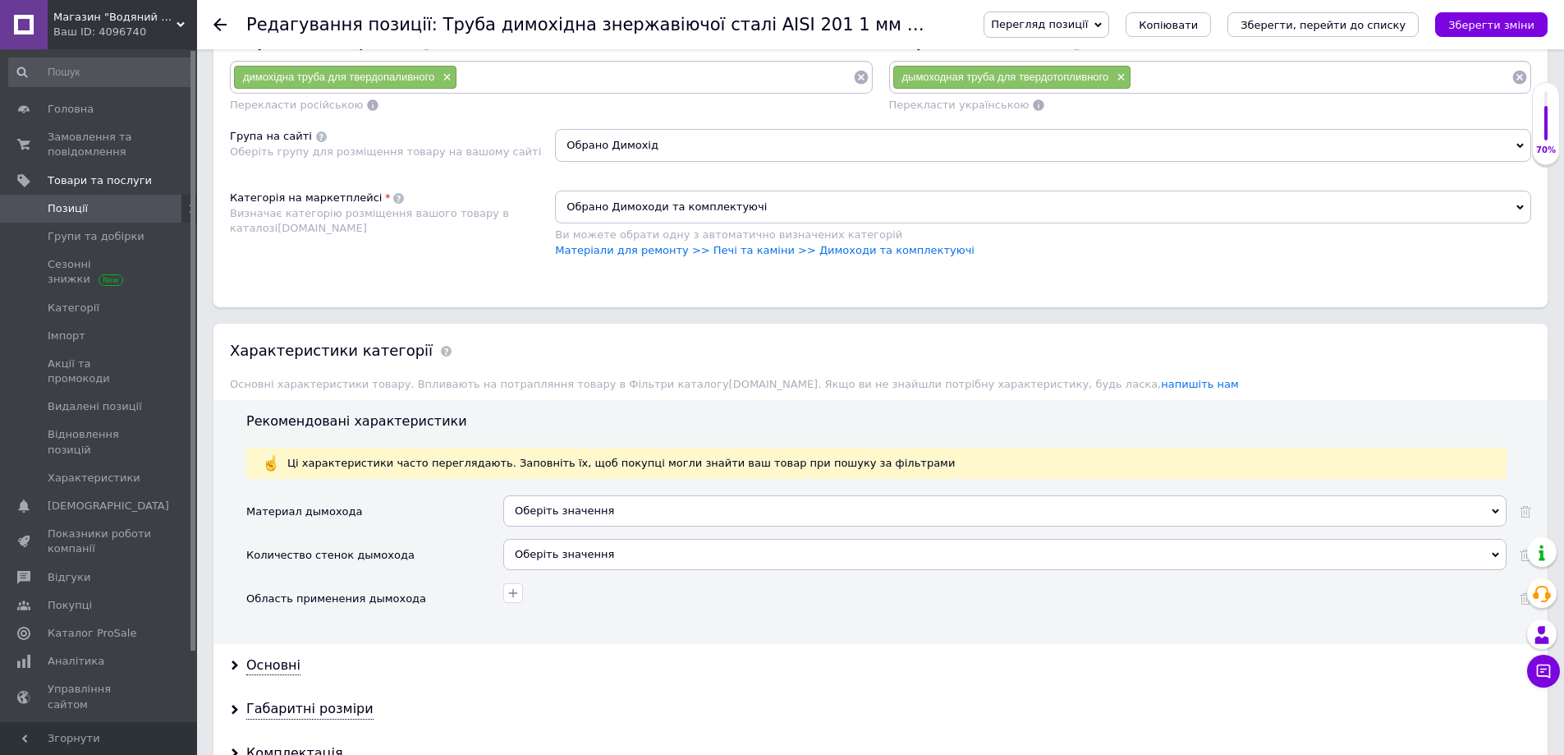
scroll to position [1150, 0]
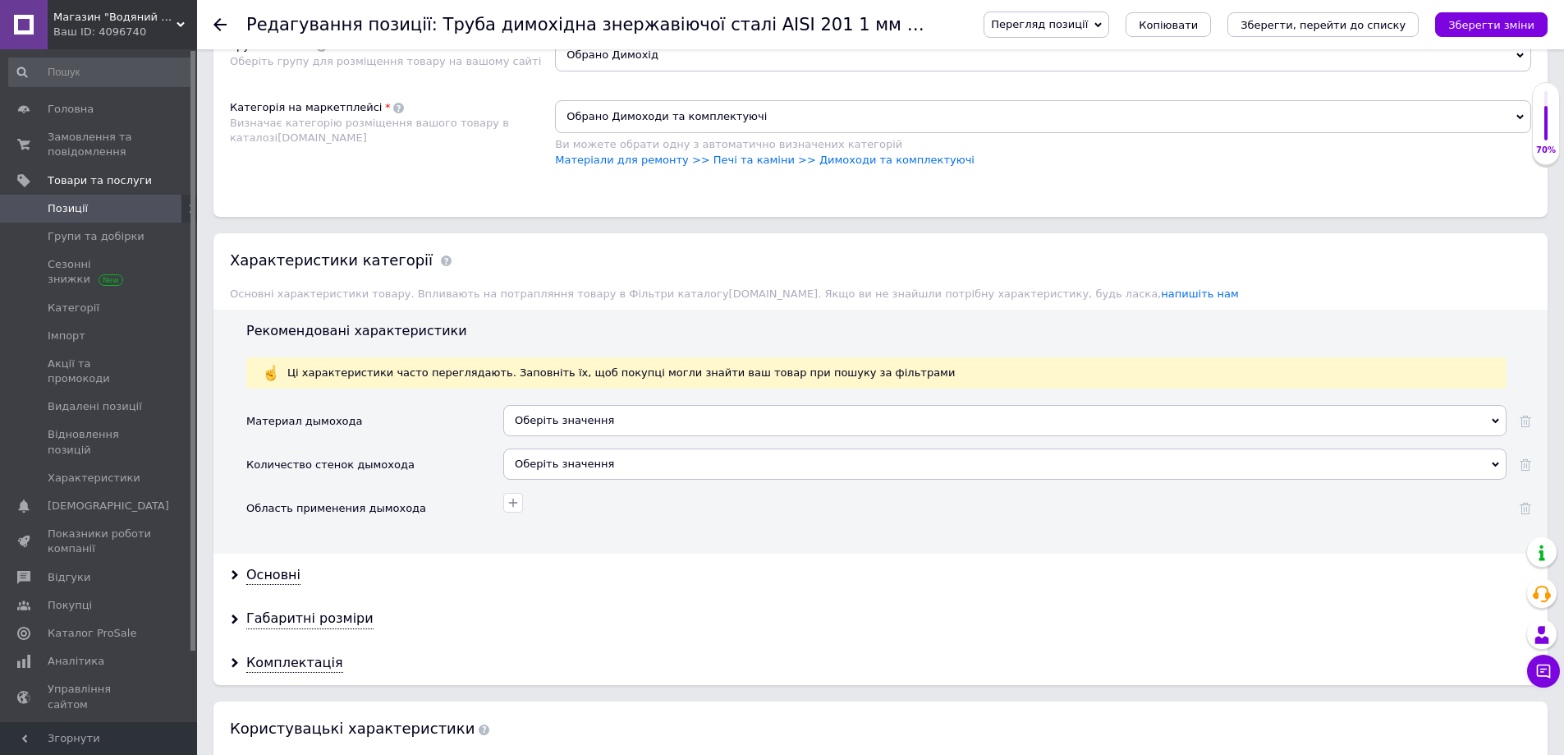
click at [590, 418] on div "Оберіть значення" at bounding box center [1004, 420] width 1003 height 31
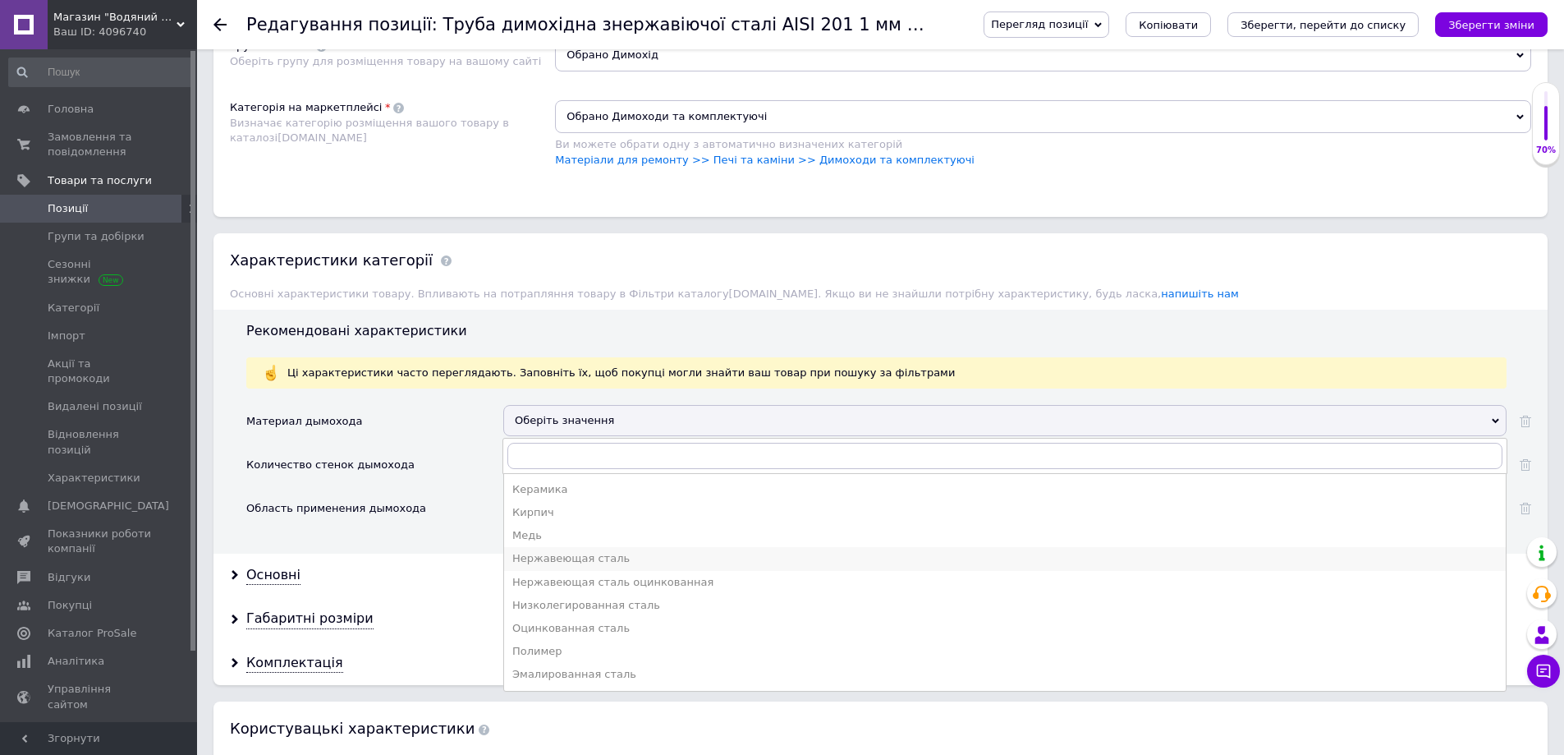
click at [559, 558] on div "Нержавеющая сталь" at bounding box center [1004, 558] width 985 height 15
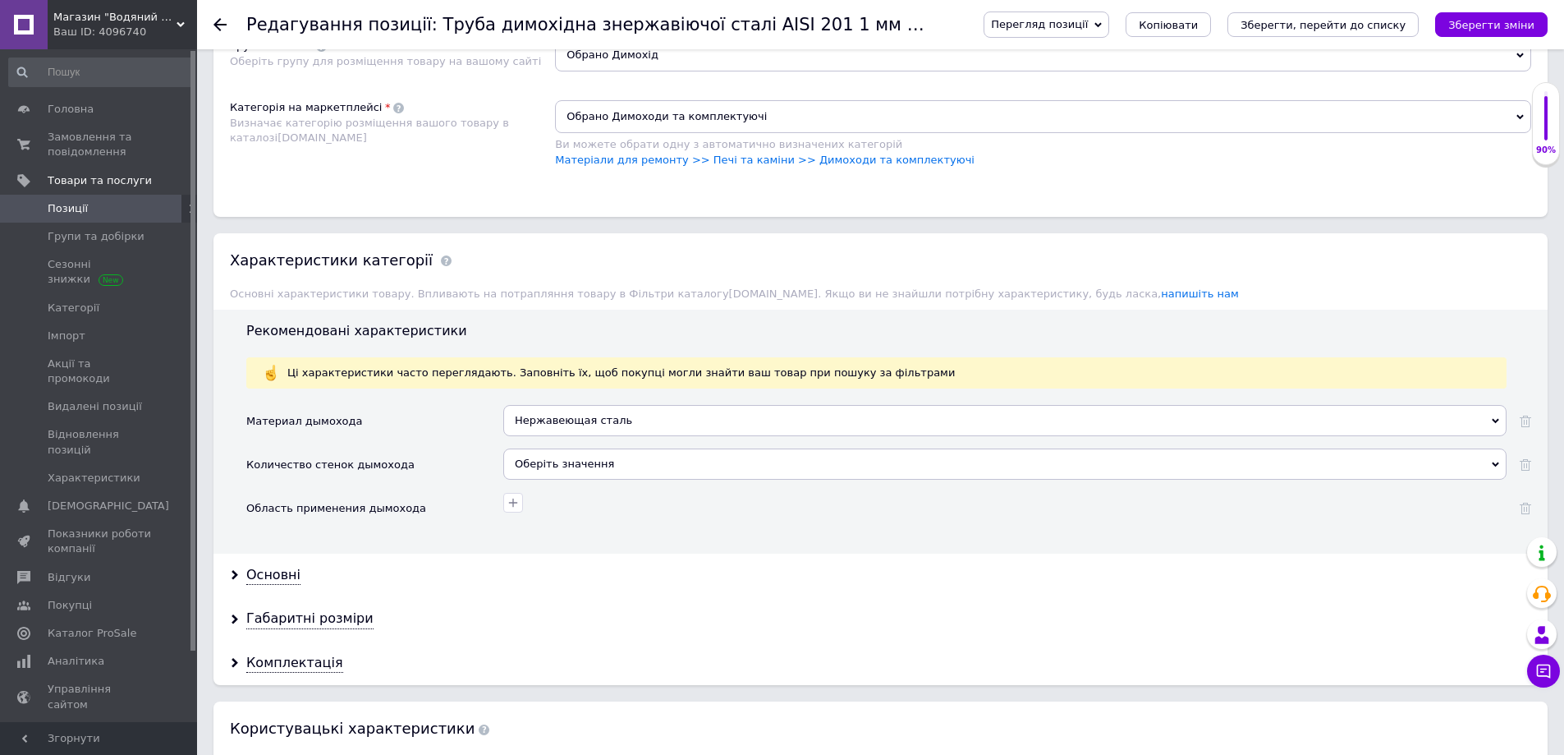
click at [558, 465] on div "Оберіть значення" at bounding box center [1004, 463] width 1003 height 31
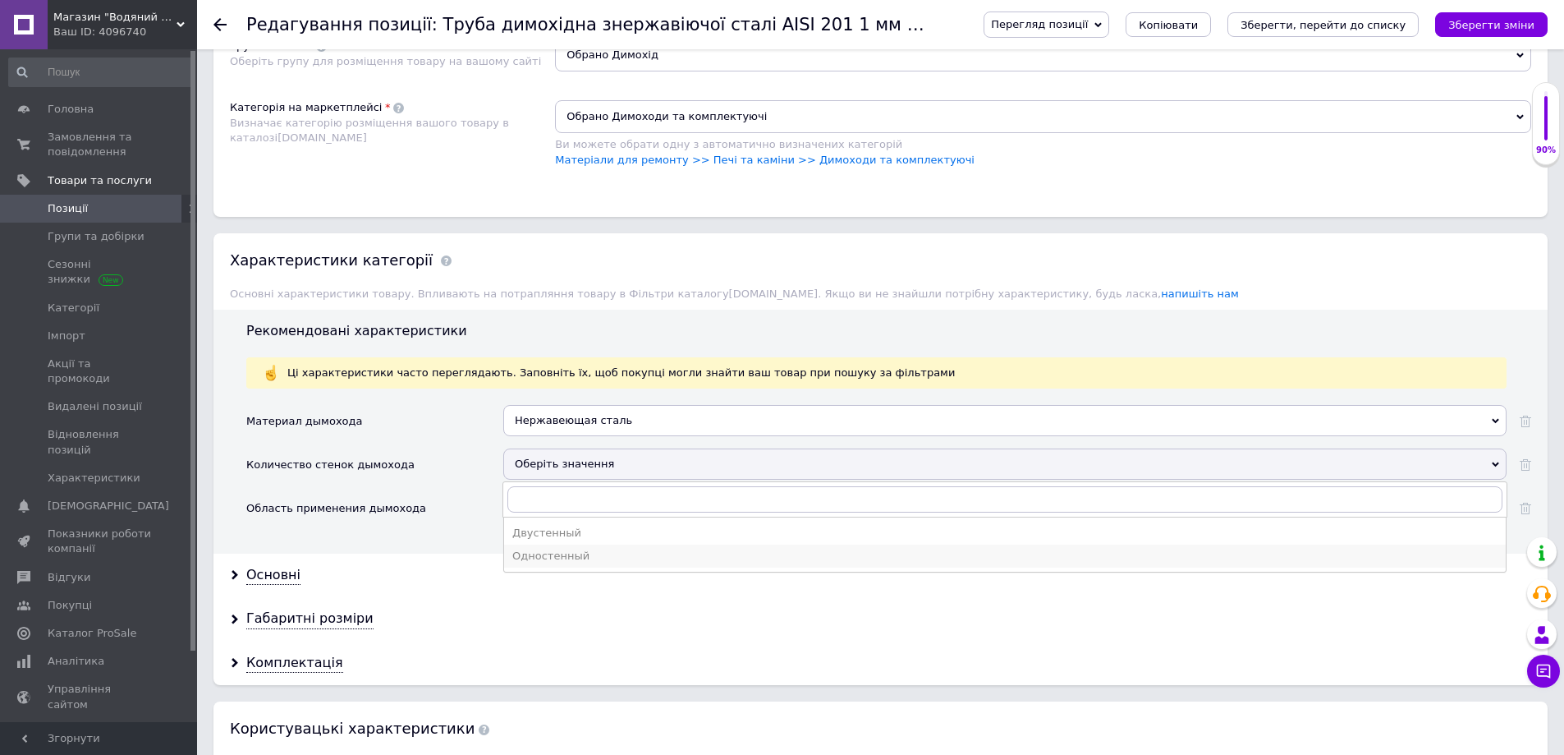
click at [553, 557] on div "Одностенный" at bounding box center [1004, 556] width 985 height 15
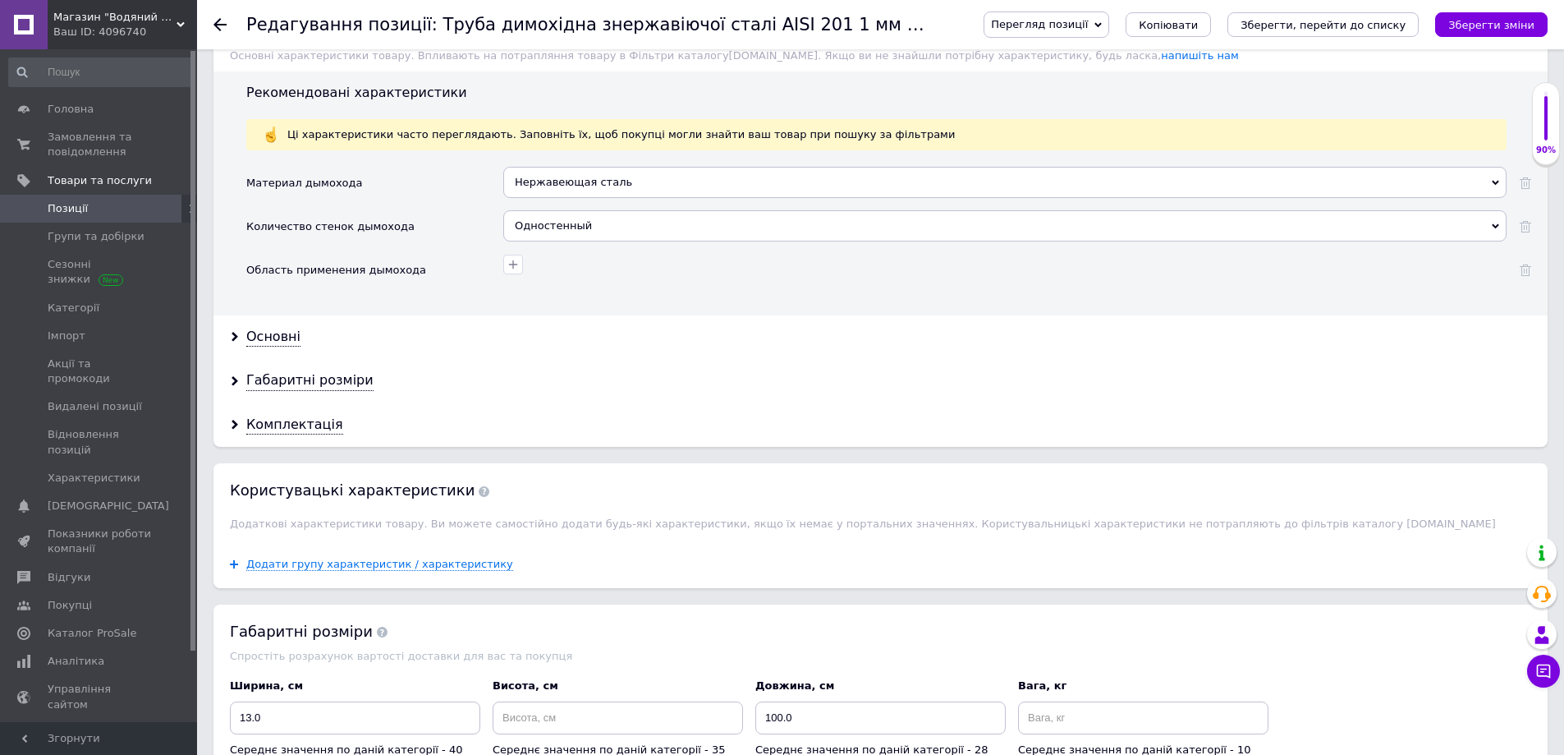
scroll to position [1396, 0]
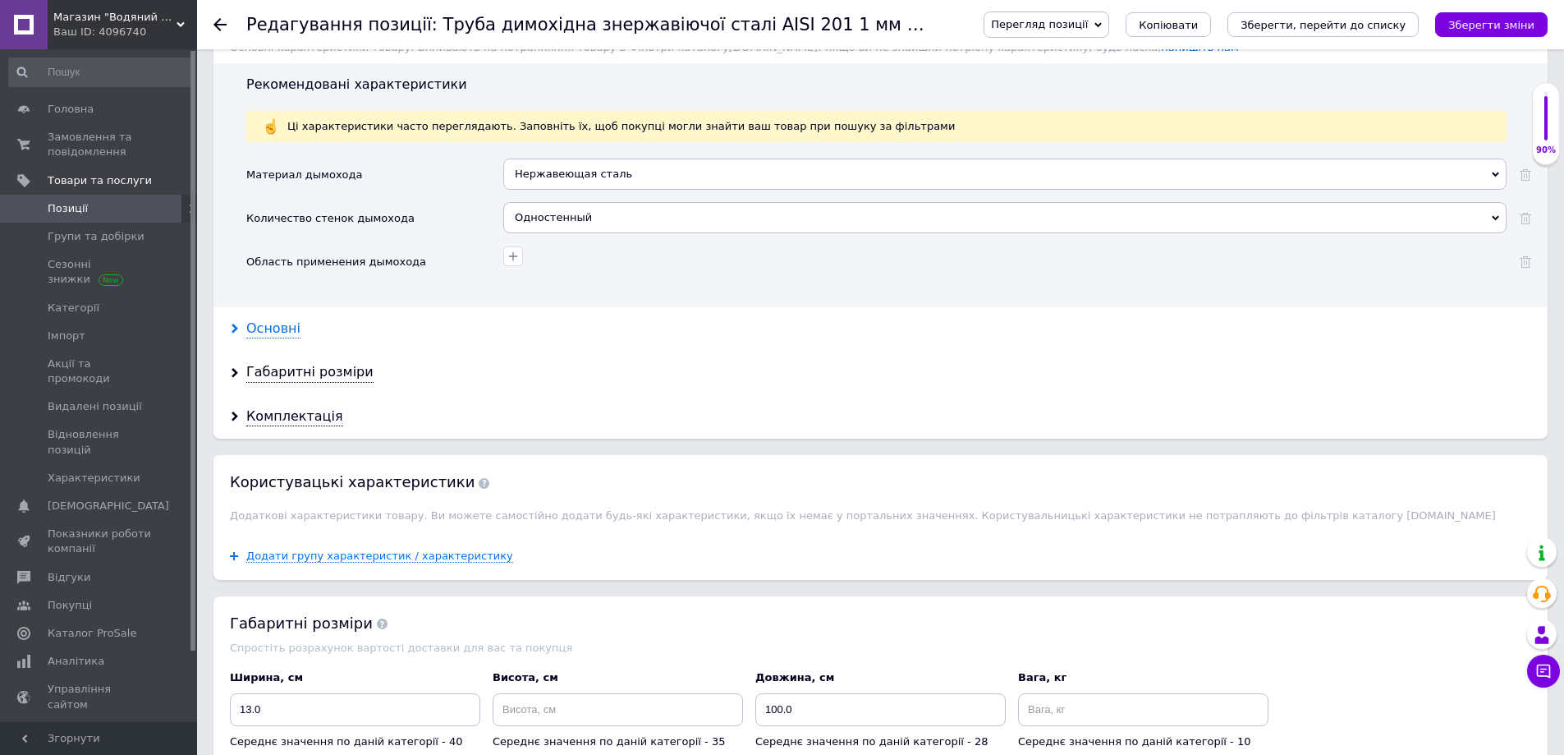
click at [237, 327] on icon at bounding box center [235, 329] width 10 height 10
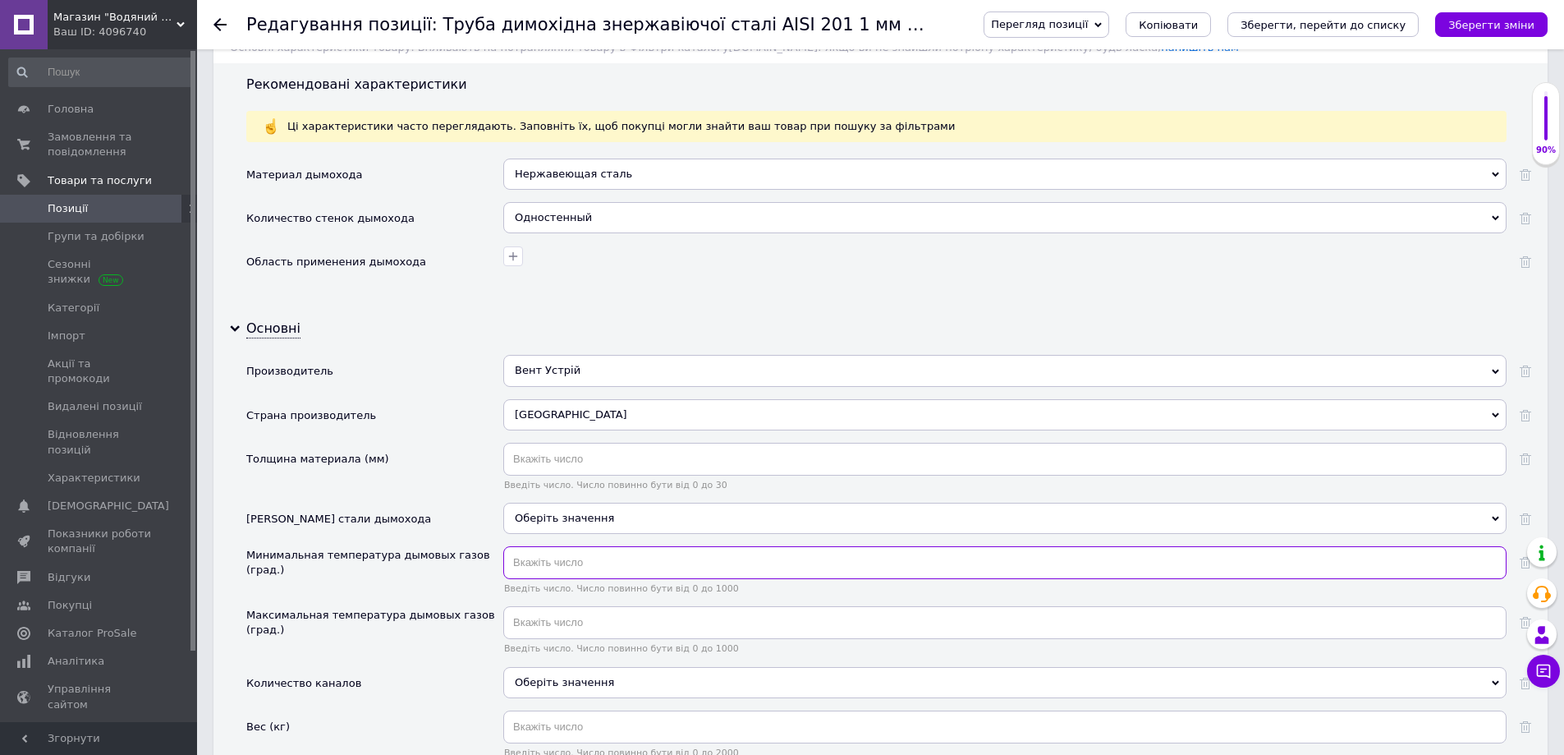
click at [553, 567] on input "text" at bounding box center [1004, 562] width 1003 height 33
type input "20"
click at [547, 621] on input "text" at bounding box center [1004, 622] width 1003 height 33
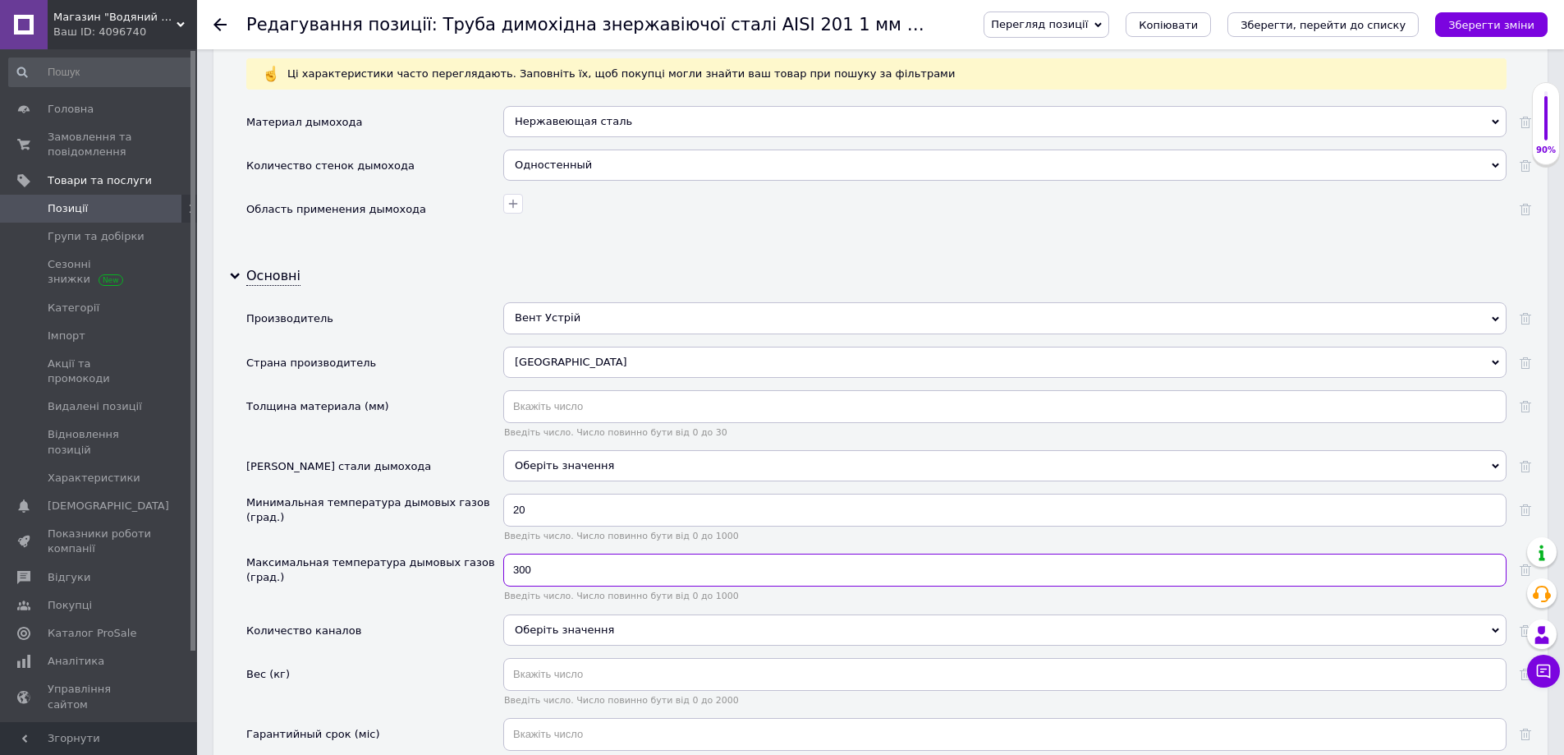
scroll to position [1560, 0]
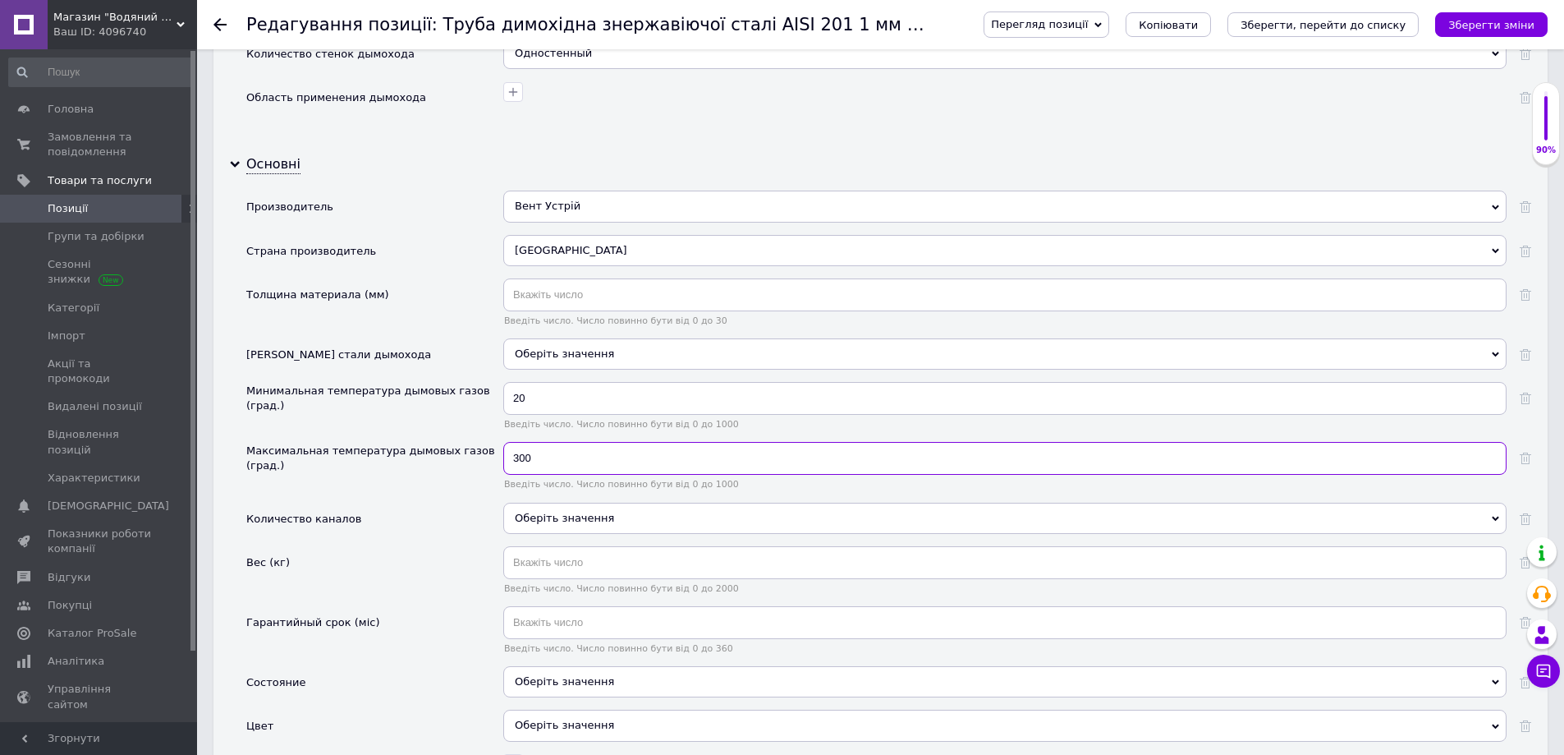
drag, startPoint x: 512, startPoint y: 454, endPoint x: 551, endPoint y: 464, distance: 39.8
click at [551, 464] on input "300" at bounding box center [1004, 458] width 1003 height 33
click at [544, 526] on div "Оберіть значення" at bounding box center [1004, 518] width 1003 height 31
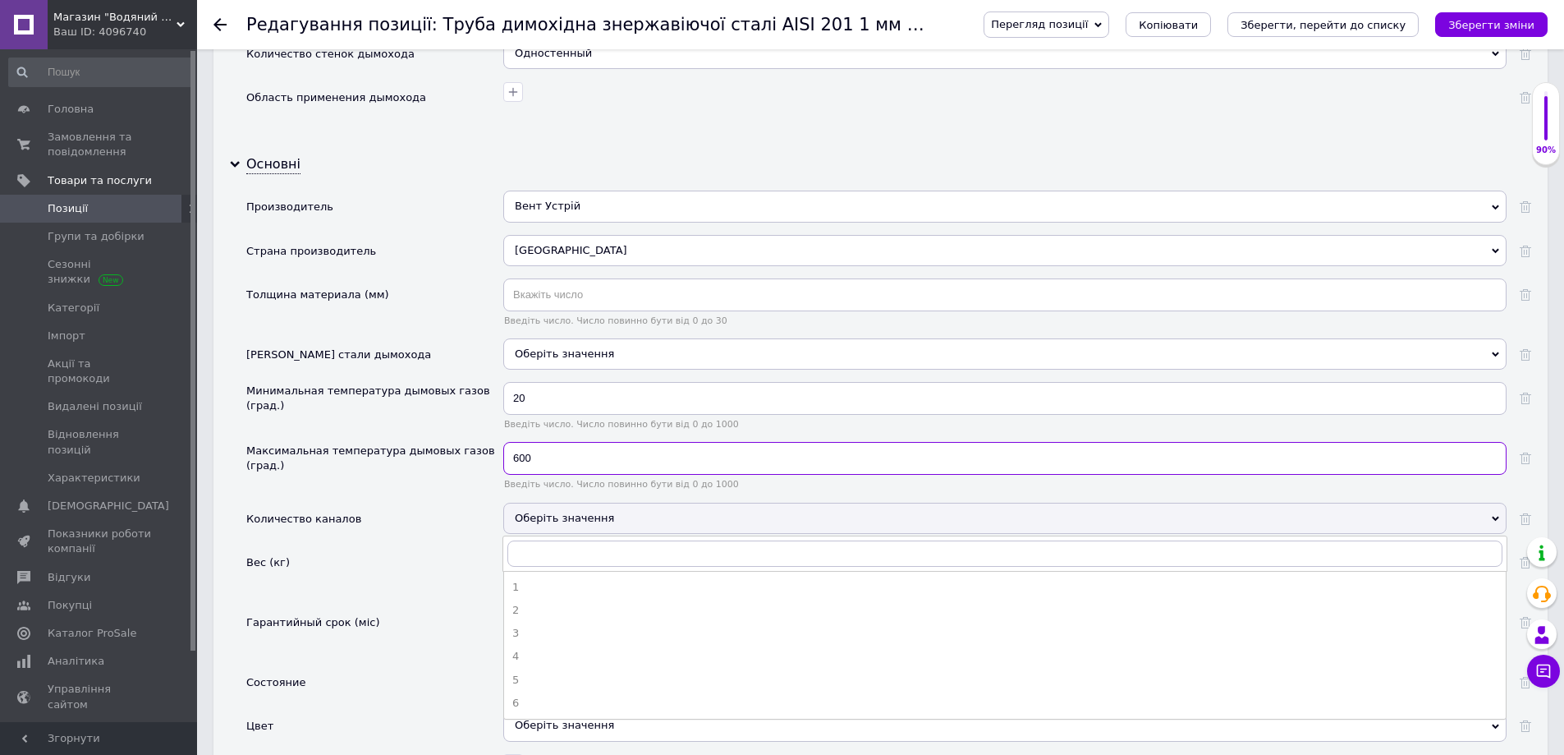
click at [510, 457] on input "600" at bounding box center [1004, 458] width 1003 height 33
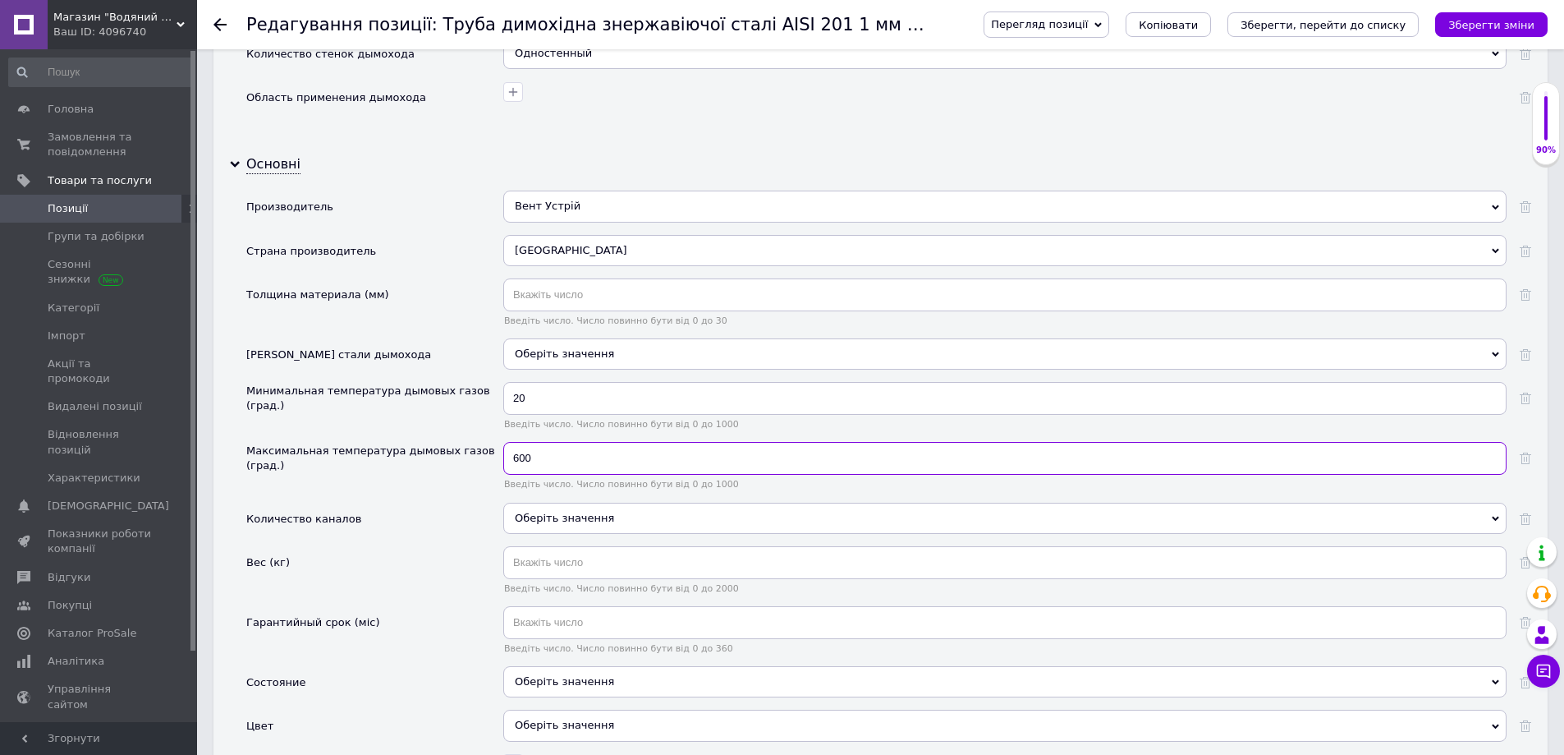
click at [510, 457] on input "600" at bounding box center [1004, 458] width 1003 height 33
type input "300"
click at [543, 518] on div "Оберіть значення" at bounding box center [1004, 518] width 1003 height 31
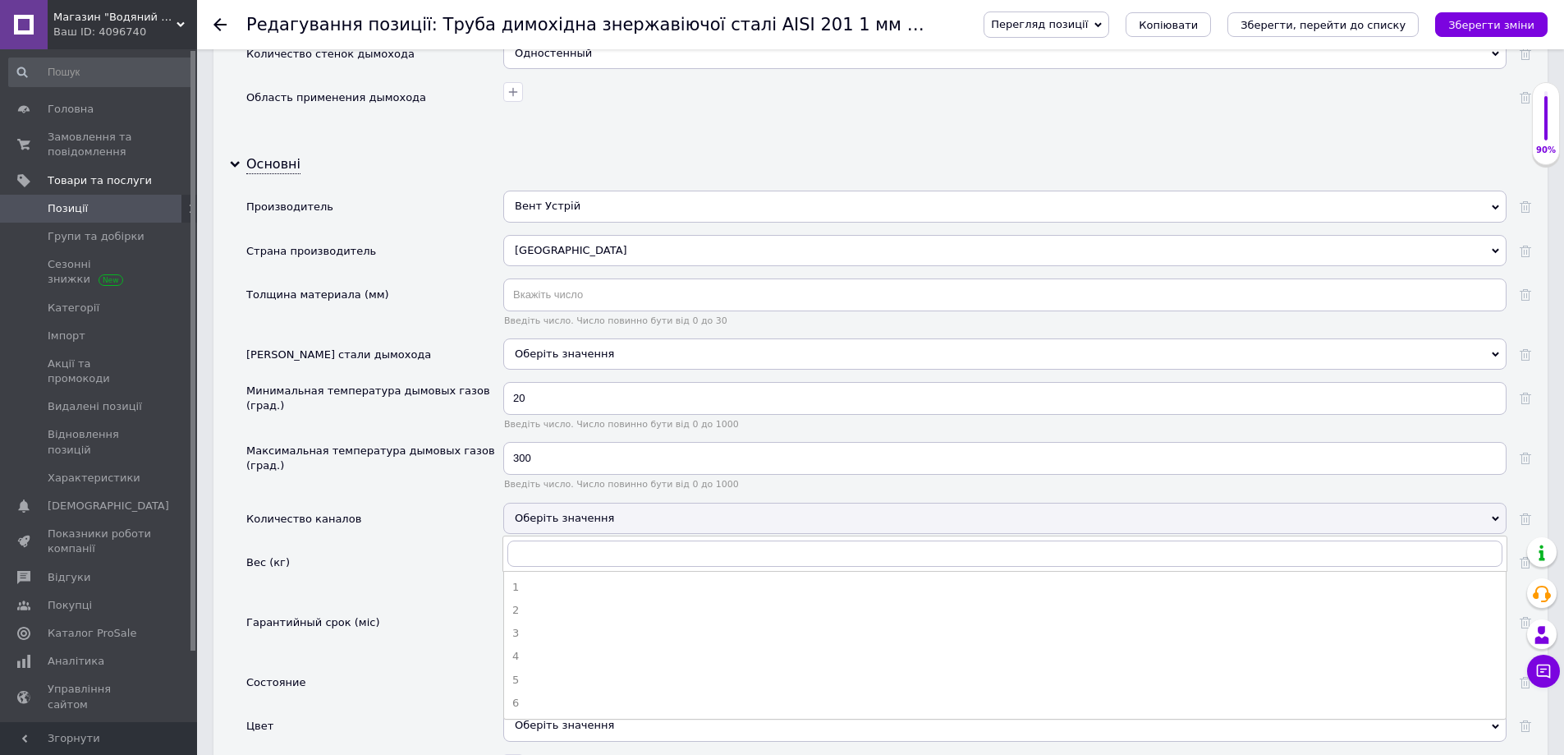
click at [448, 530] on div "Количество каналов" at bounding box center [374, 525] width 257 height 44
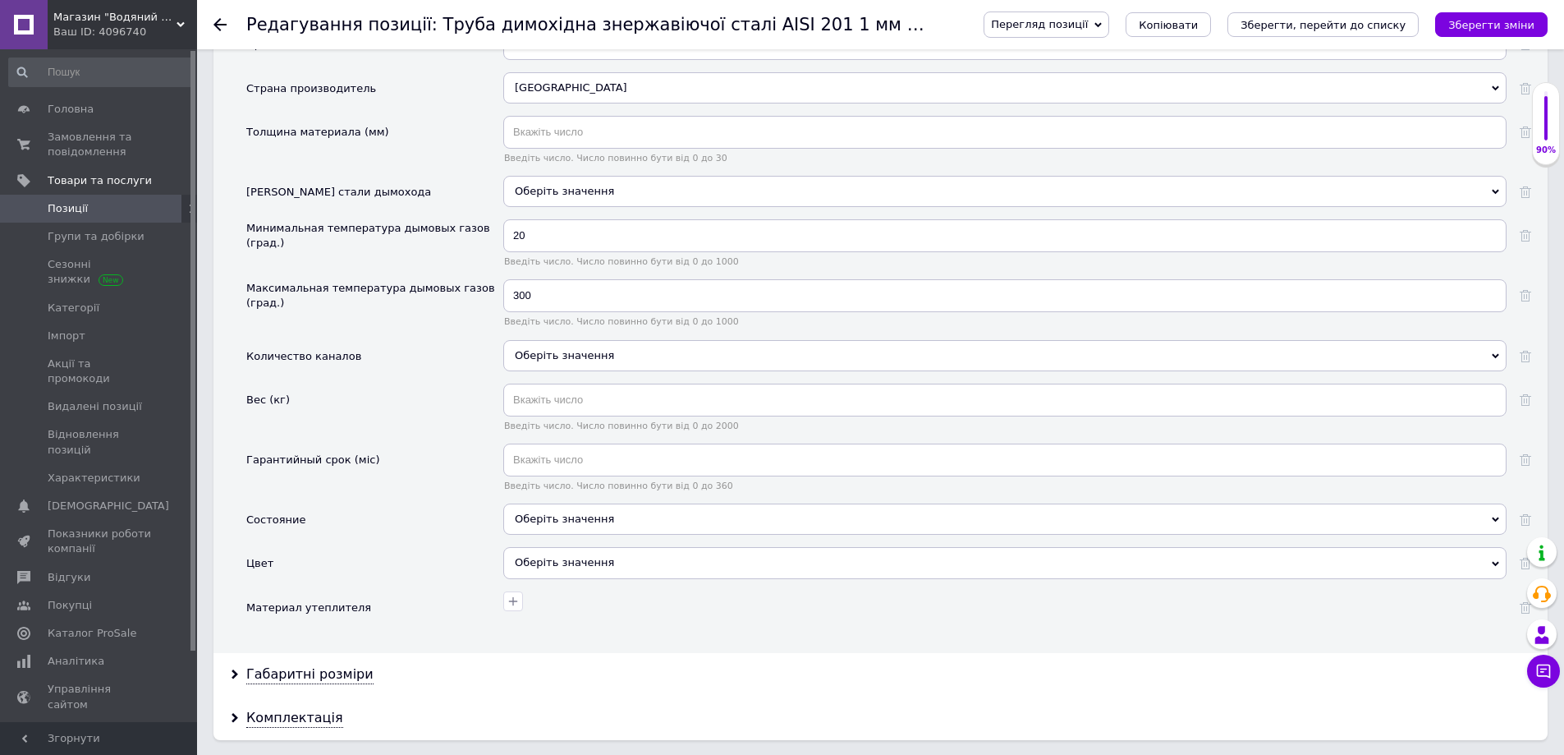
scroll to position [1724, 0]
click at [573, 452] on input "text" at bounding box center [1004, 458] width 1003 height 33
type input "60"
click at [562, 515] on div "Оберіть значення" at bounding box center [1004, 517] width 1003 height 31
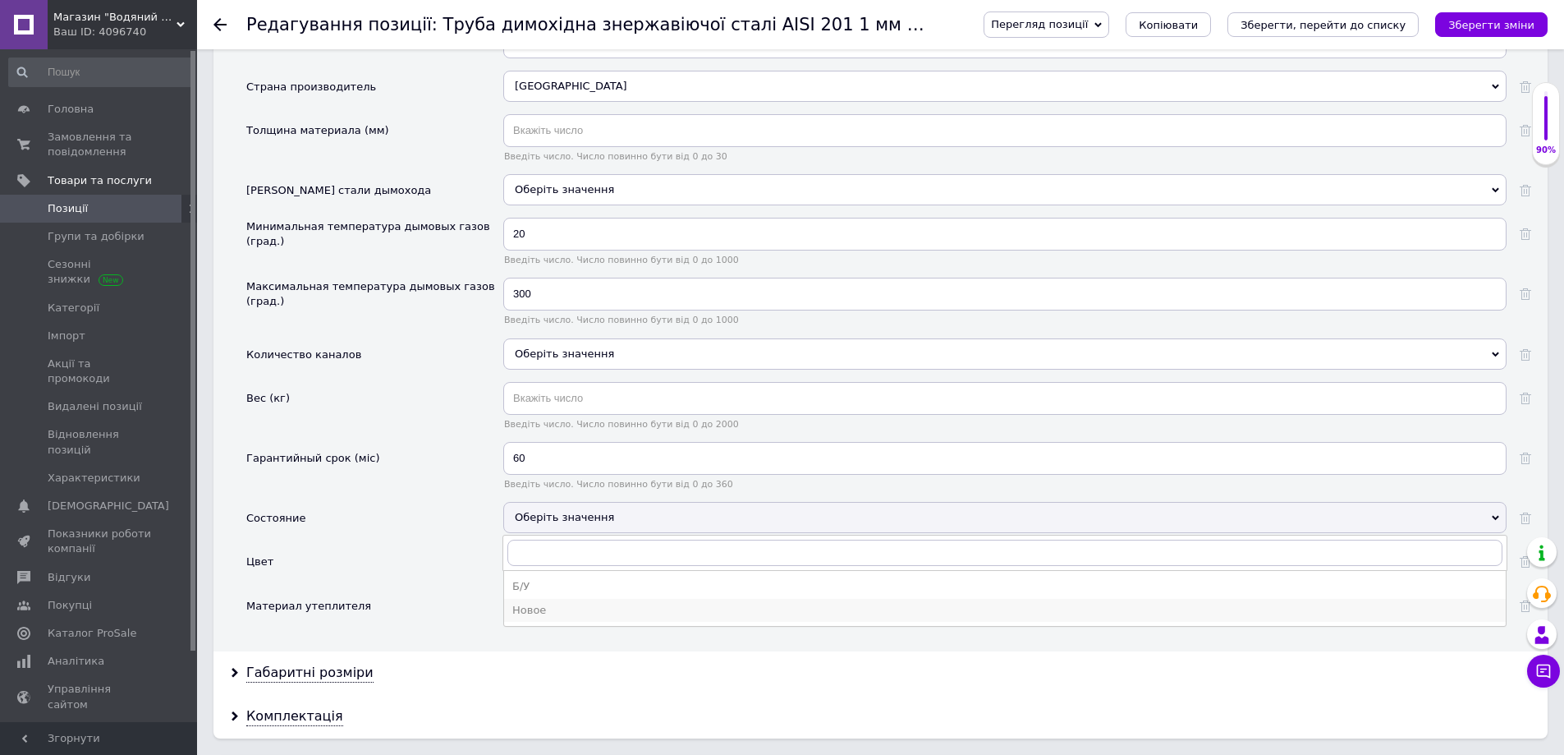
click at [553, 610] on div "Новое" at bounding box center [1004, 610] width 985 height 15
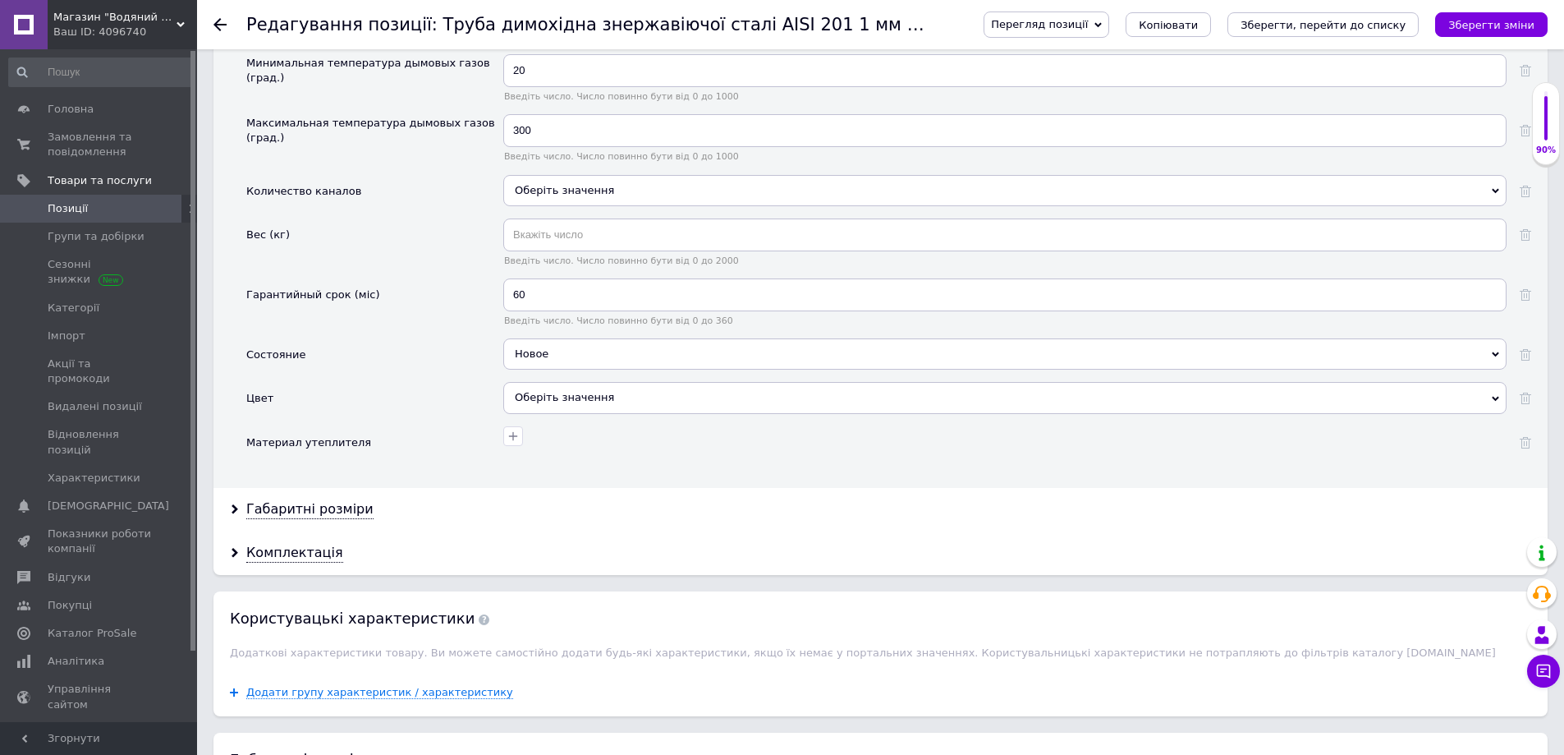
scroll to position [1889, 0]
click at [326, 507] on div "Габаритні розміри" at bounding box center [309, 508] width 127 height 19
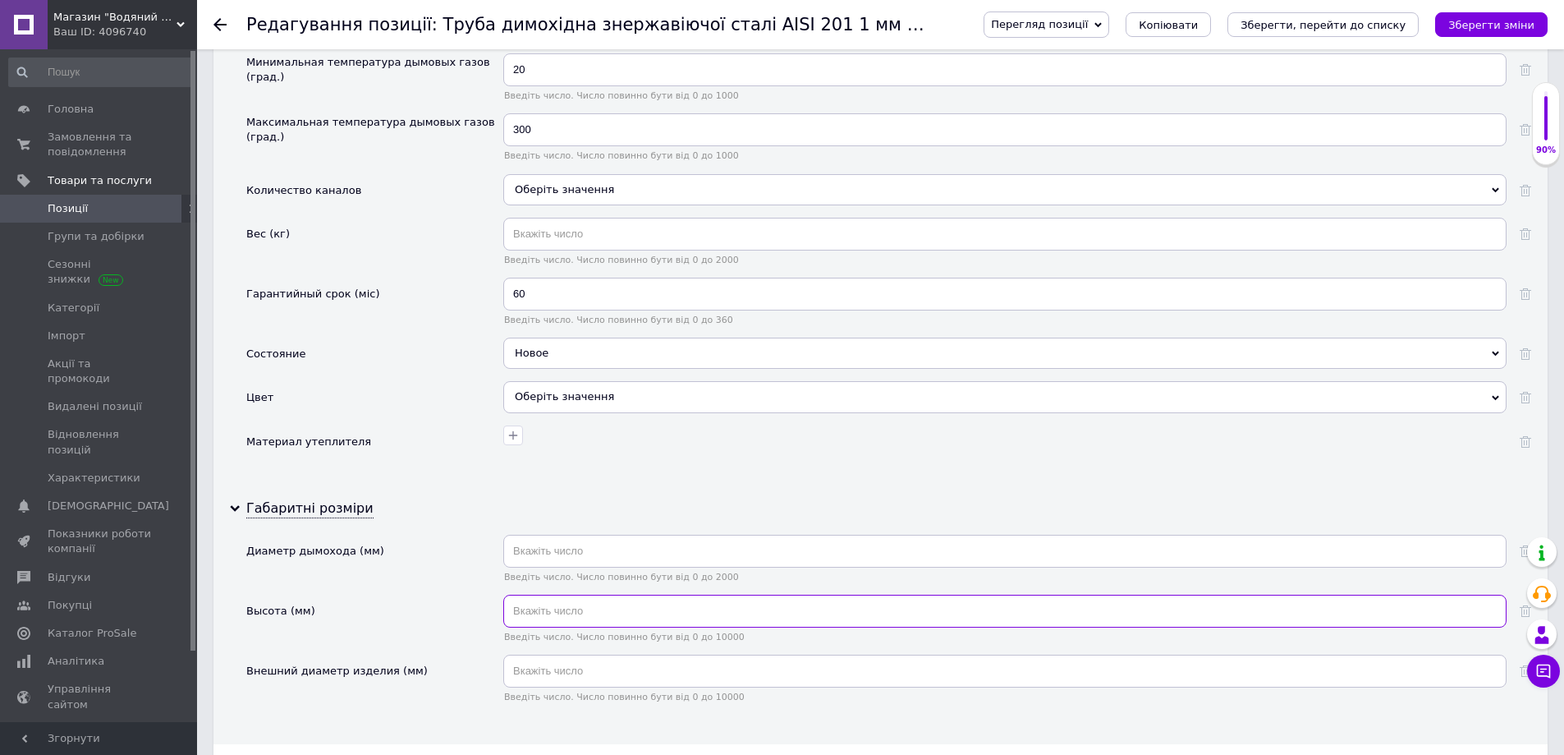
click at [557, 610] on input "text" at bounding box center [1004, 611] width 1003 height 33
type input "1000"
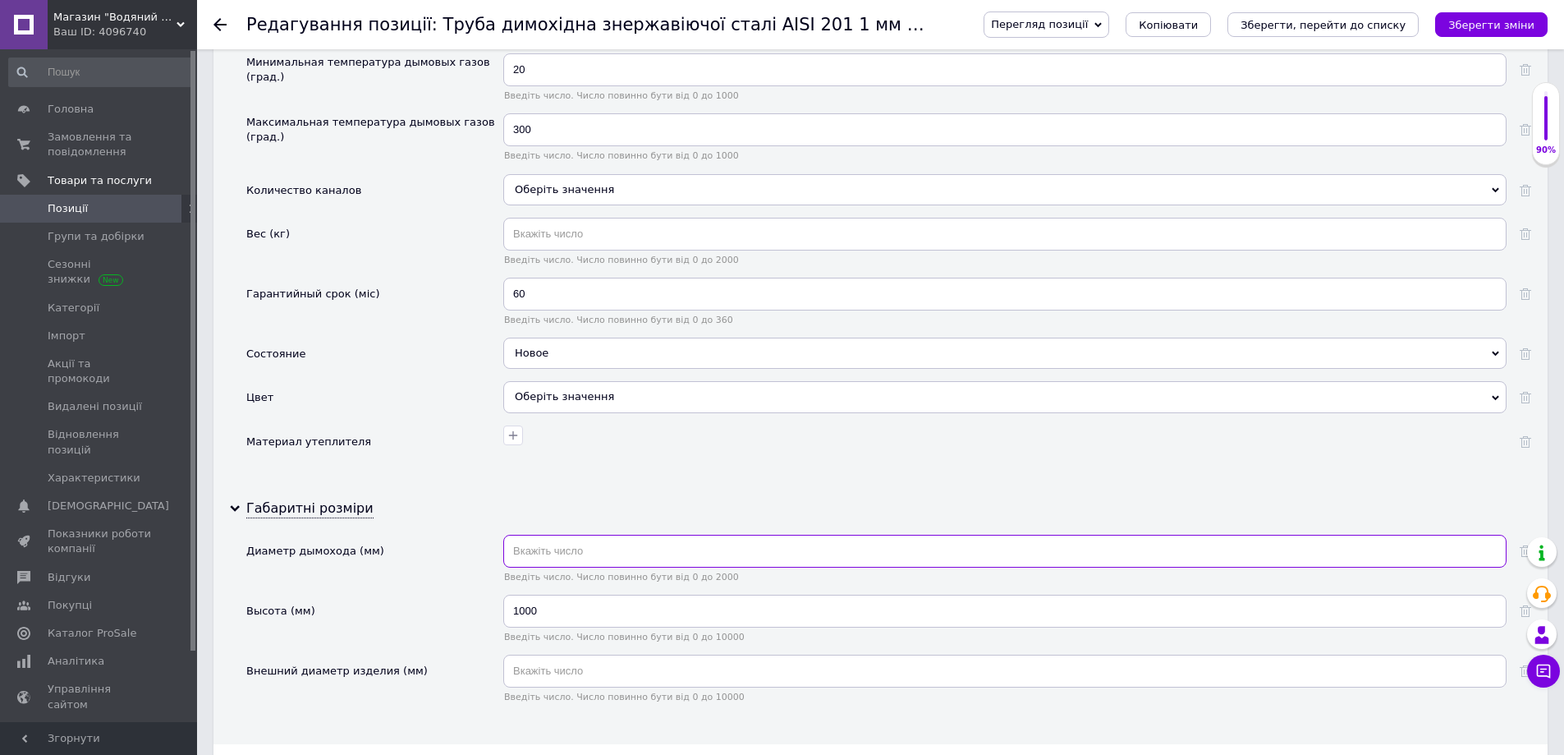
click at [549, 552] on input "text" at bounding box center [1004, 551] width 1003 height 33
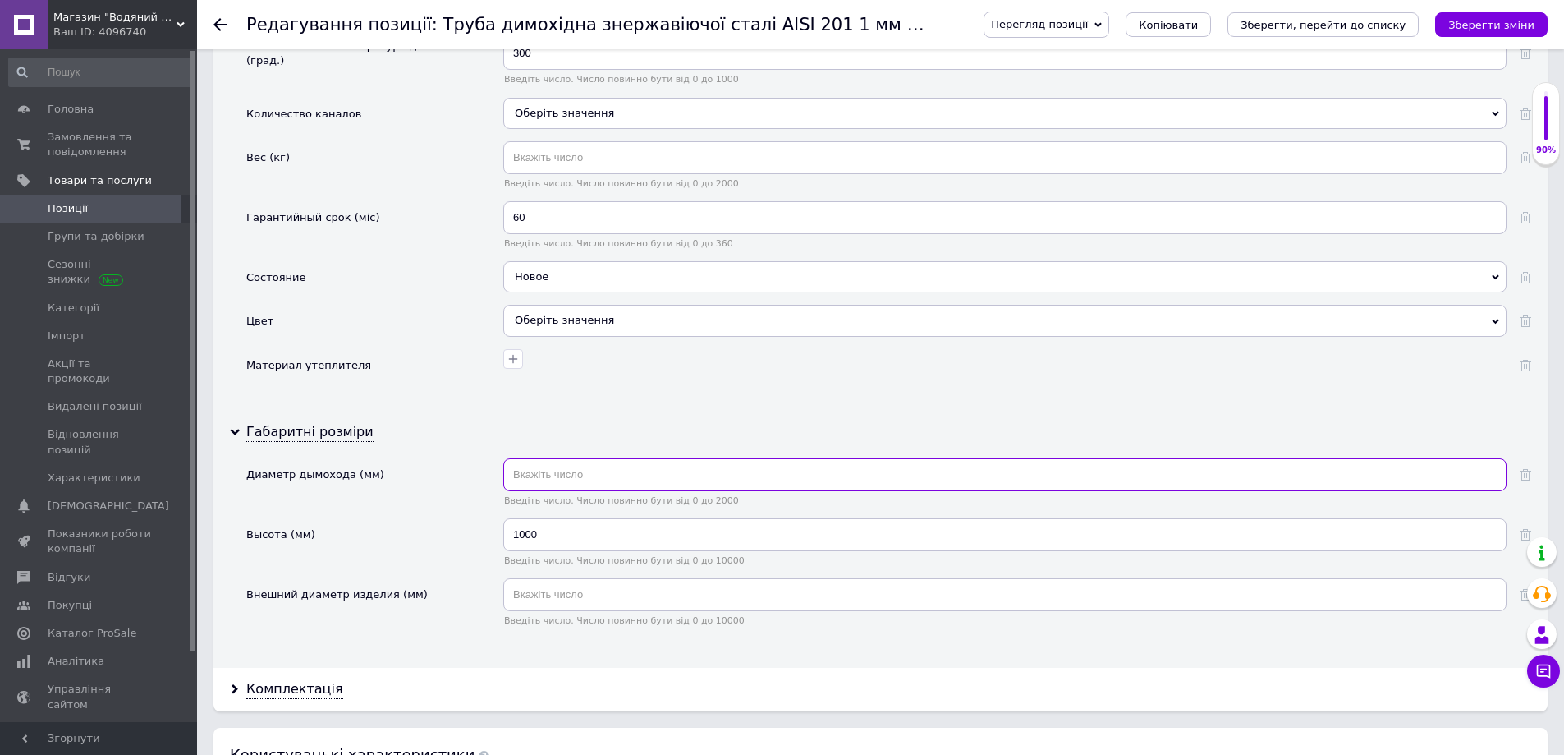
scroll to position [2135, 0]
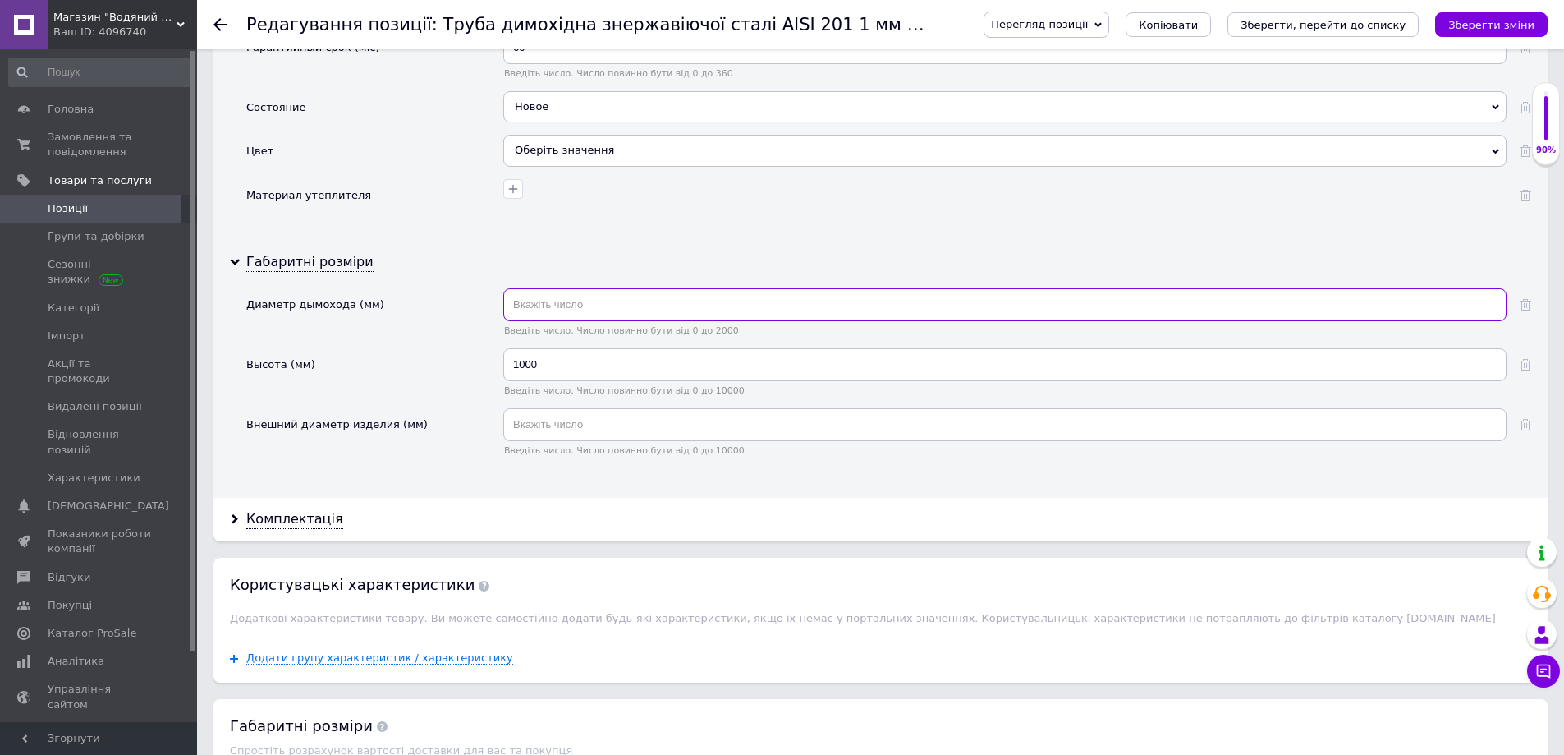
click at [530, 304] on input "text" at bounding box center [1004, 304] width 1003 height 33
type input "130"
click at [532, 420] on input "text" at bounding box center [1004, 424] width 1003 height 33
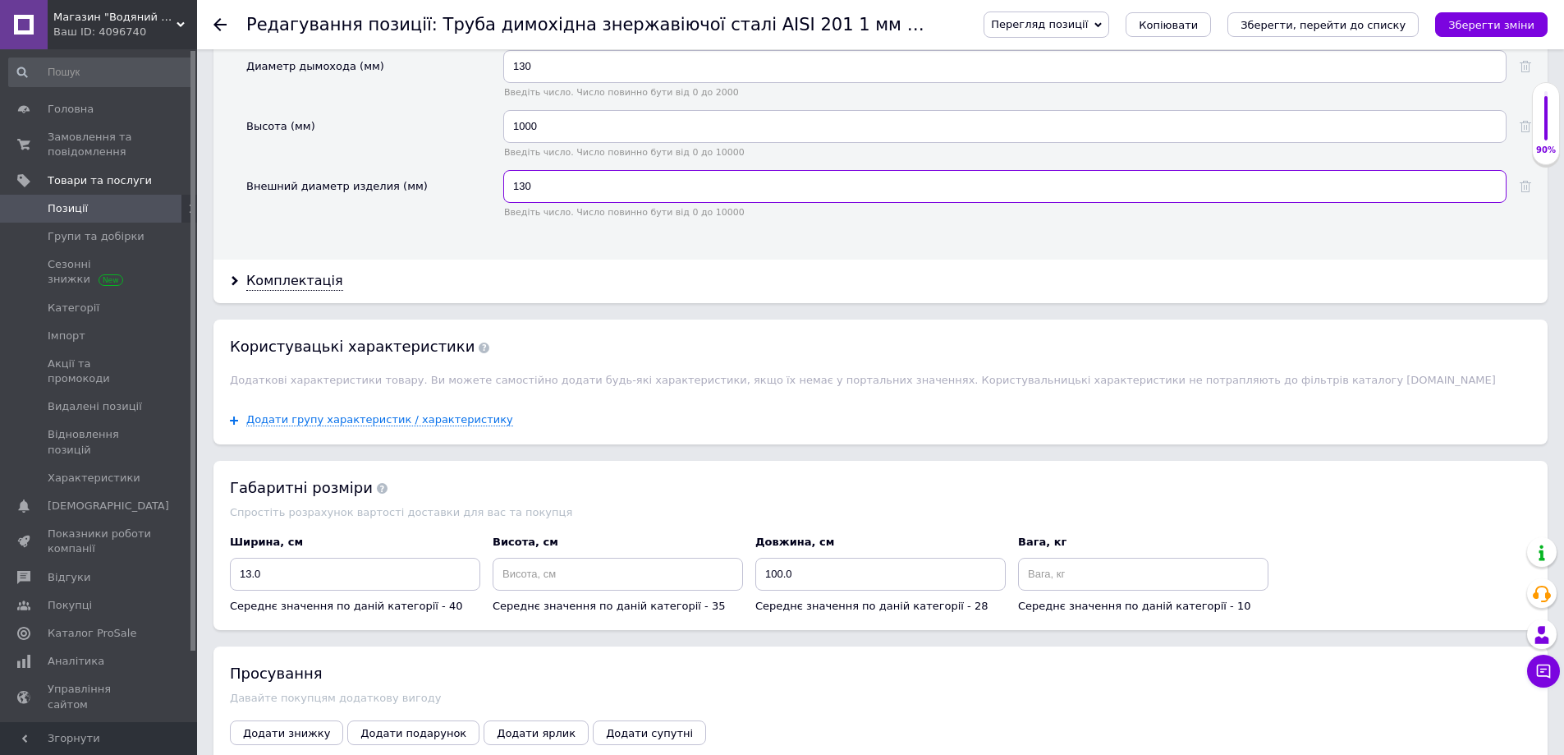
scroll to position [2541, 0]
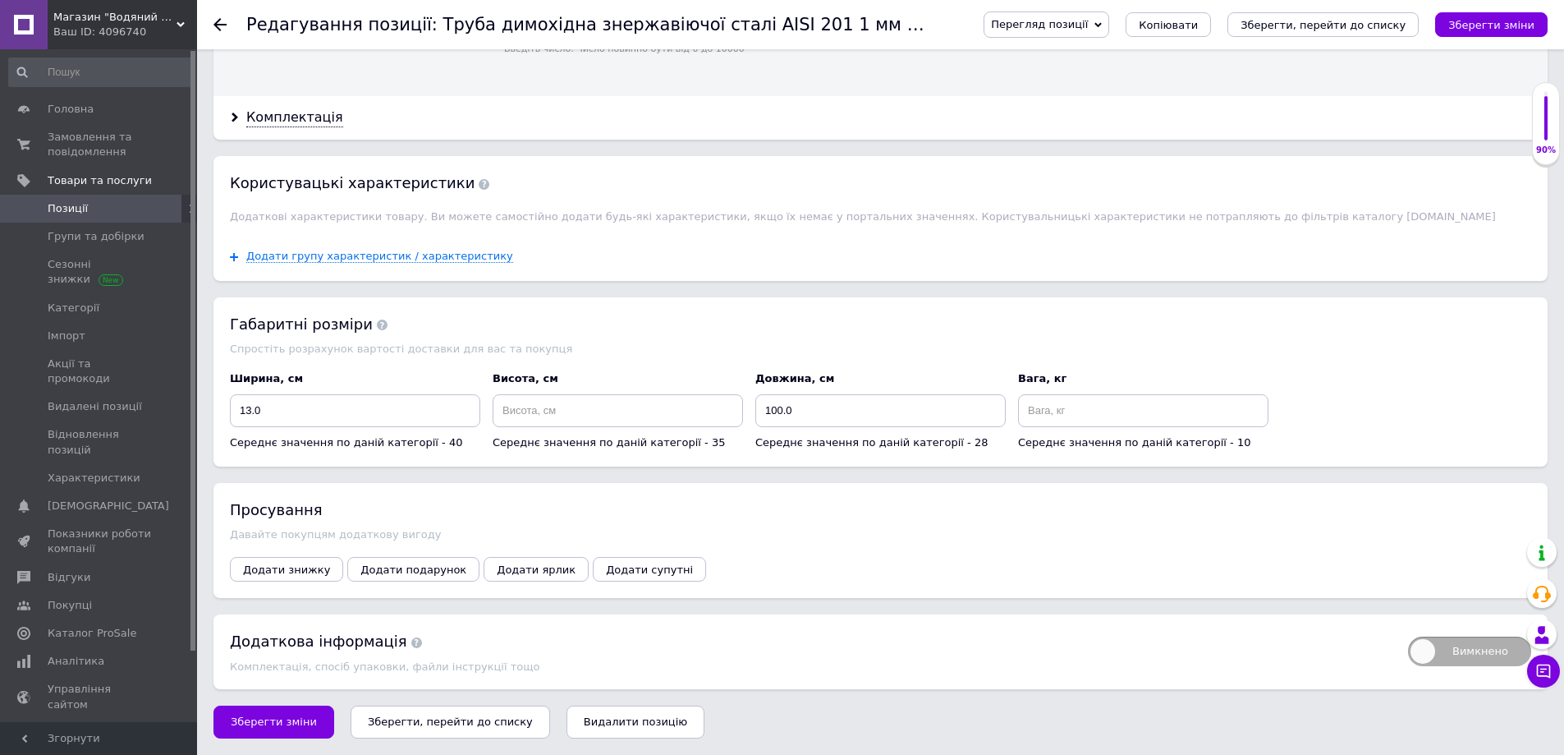
type input "130"
click at [572, 405] on input at bounding box center [618, 410] width 250 height 33
type input "1000"
click at [774, 409] on input "100.0" at bounding box center [880, 410] width 250 height 33
click at [785, 404] on input "130.0" at bounding box center [880, 410] width 250 height 33
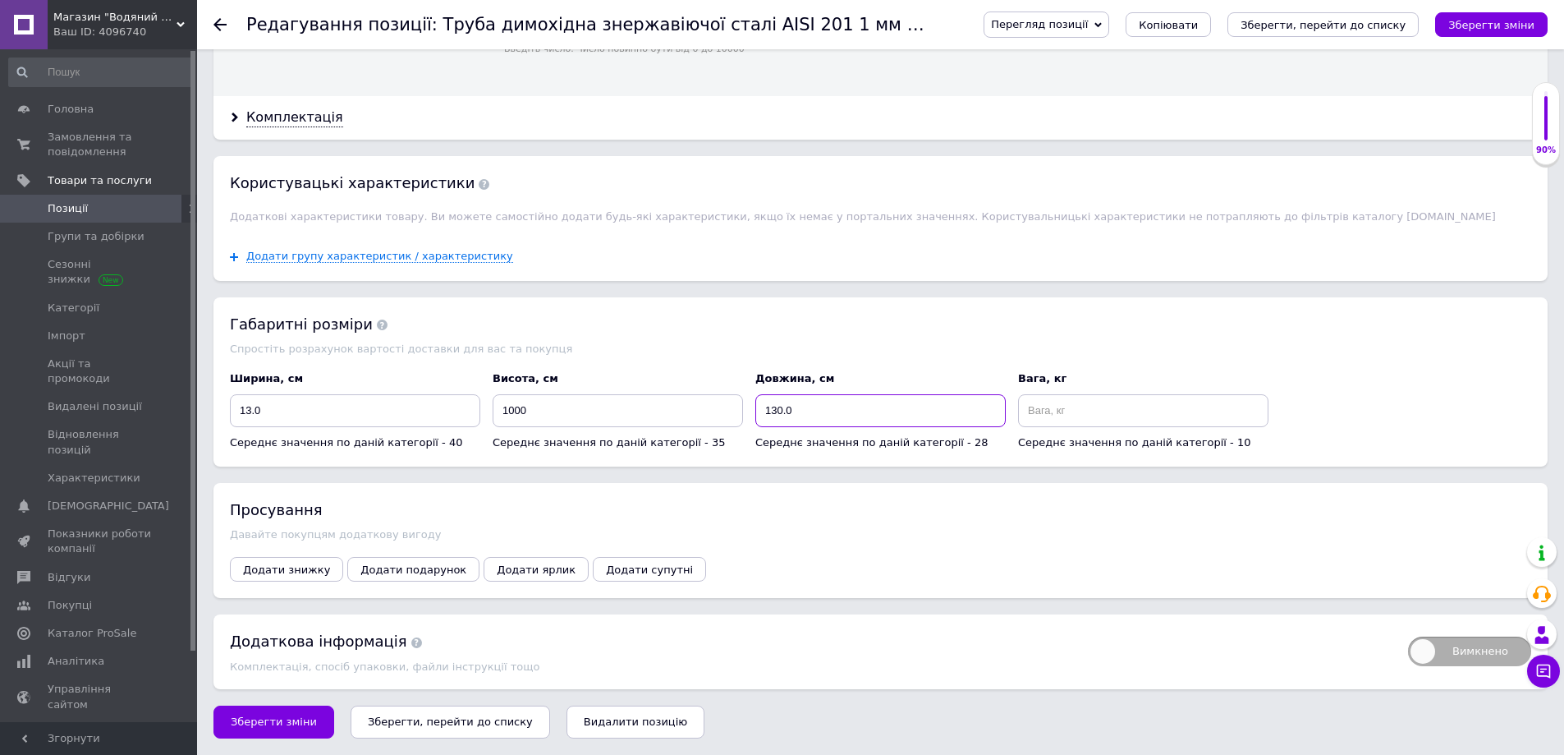
click at [780, 407] on input "130.0" at bounding box center [880, 410] width 250 height 33
drag, startPoint x: 774, startPoint y: 406, endPoint x: 778, endPoint y: 416, distance: 11.2
click at [774, 407] on input "10.0" at bounding box center [880, 410] width 250 height 33
type input "13.0"
click at [250, 716] on span "Зберегти зміни" at bounding box center [274, 721] width 86 height 12
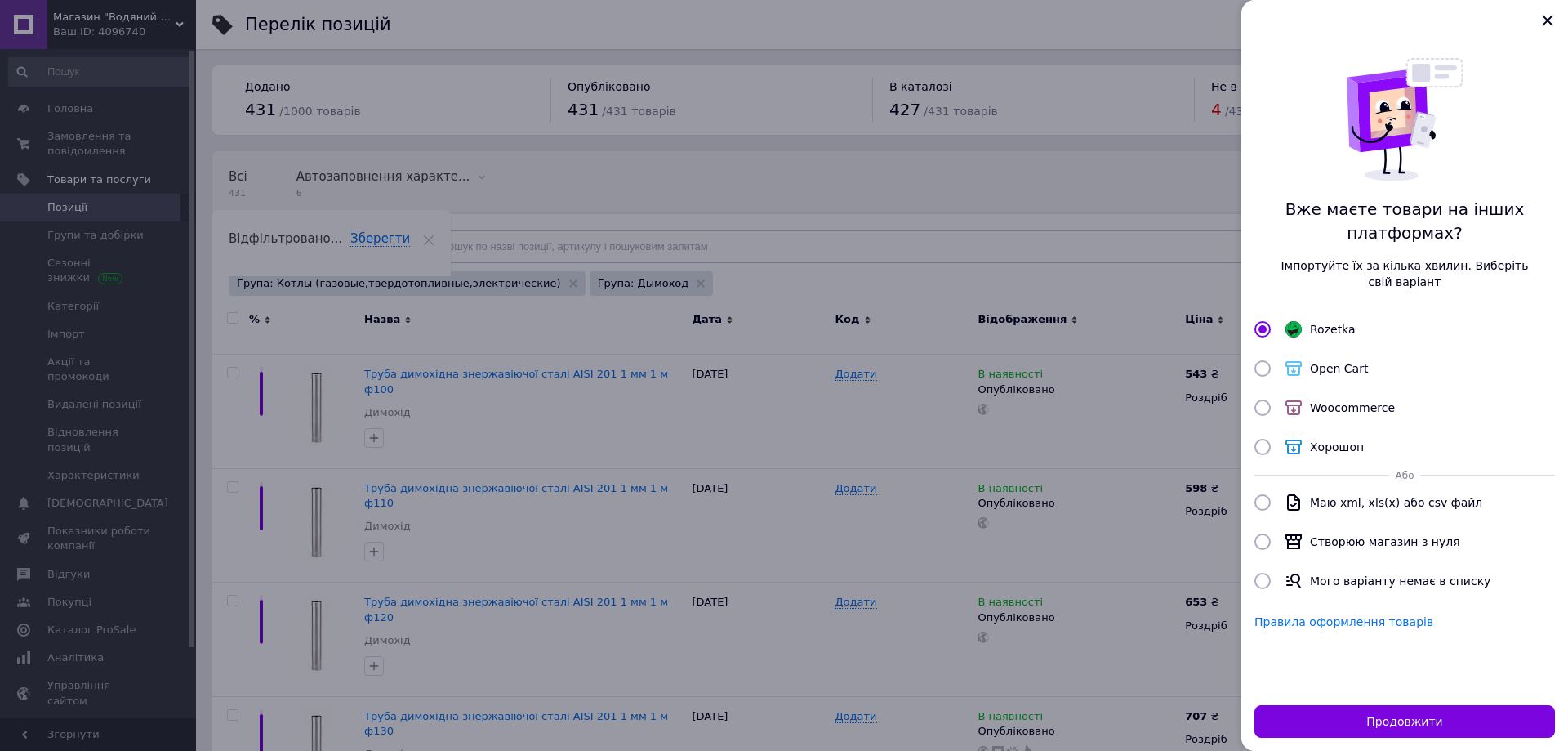
click at [500, 524] on div at bounding box center [784, 375] width 1568 height 751
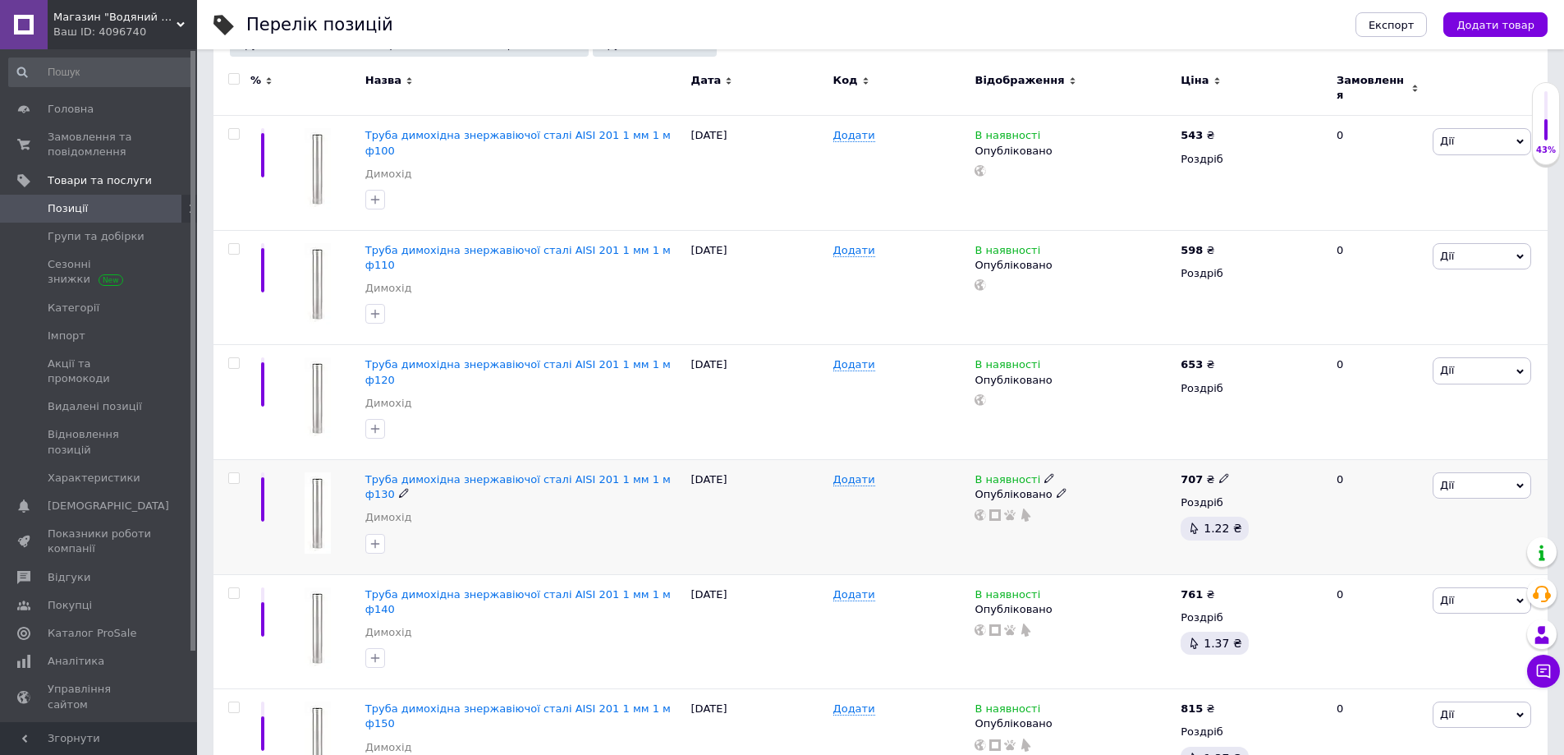
scroll to position [246, 0]
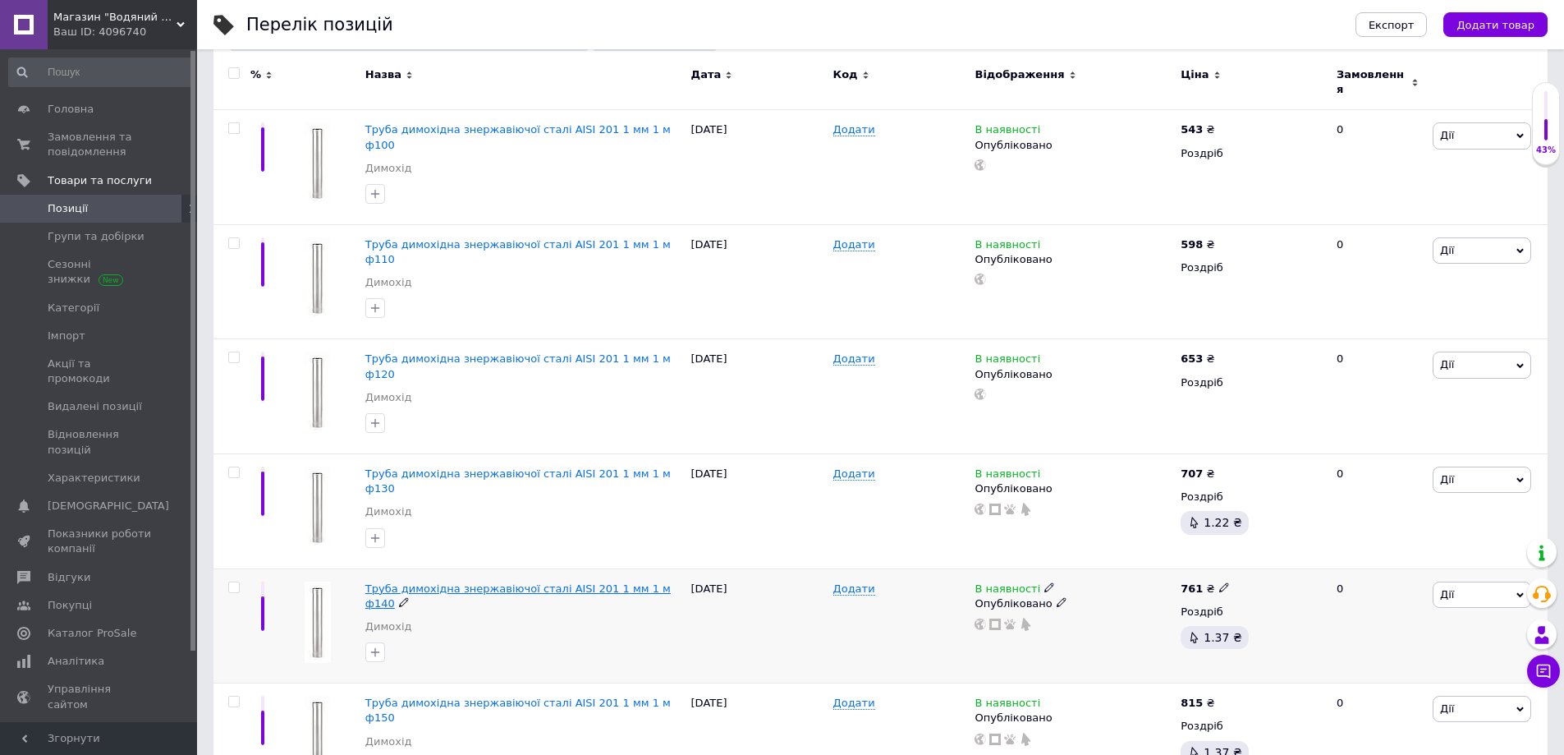
click at [504, 582] on span "Труба димохідна знержавіючої сталі AISI 201 1 мм 1 м ф140" at bounding box center [517, 595] width 305 height 27
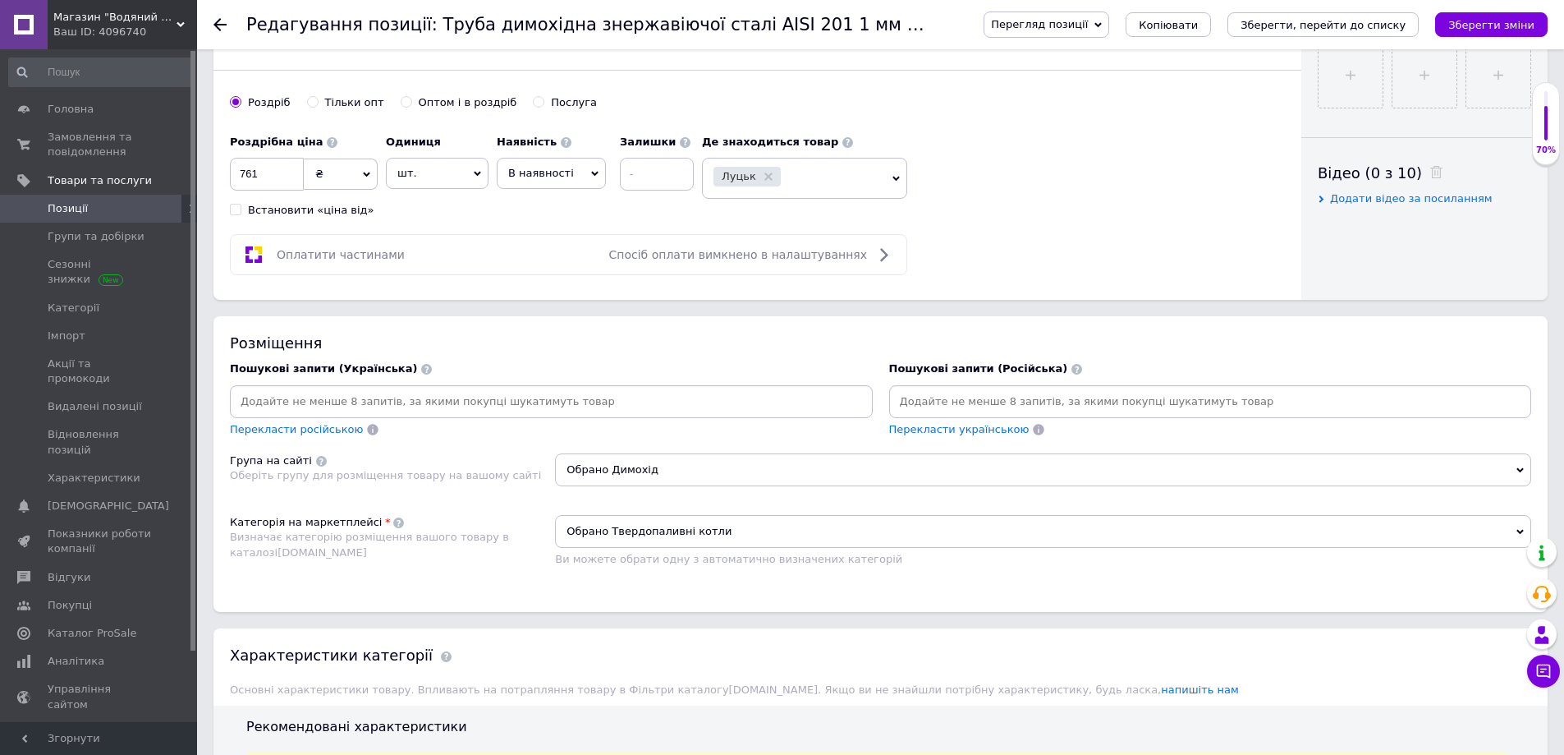
scroll to position [739, 0]
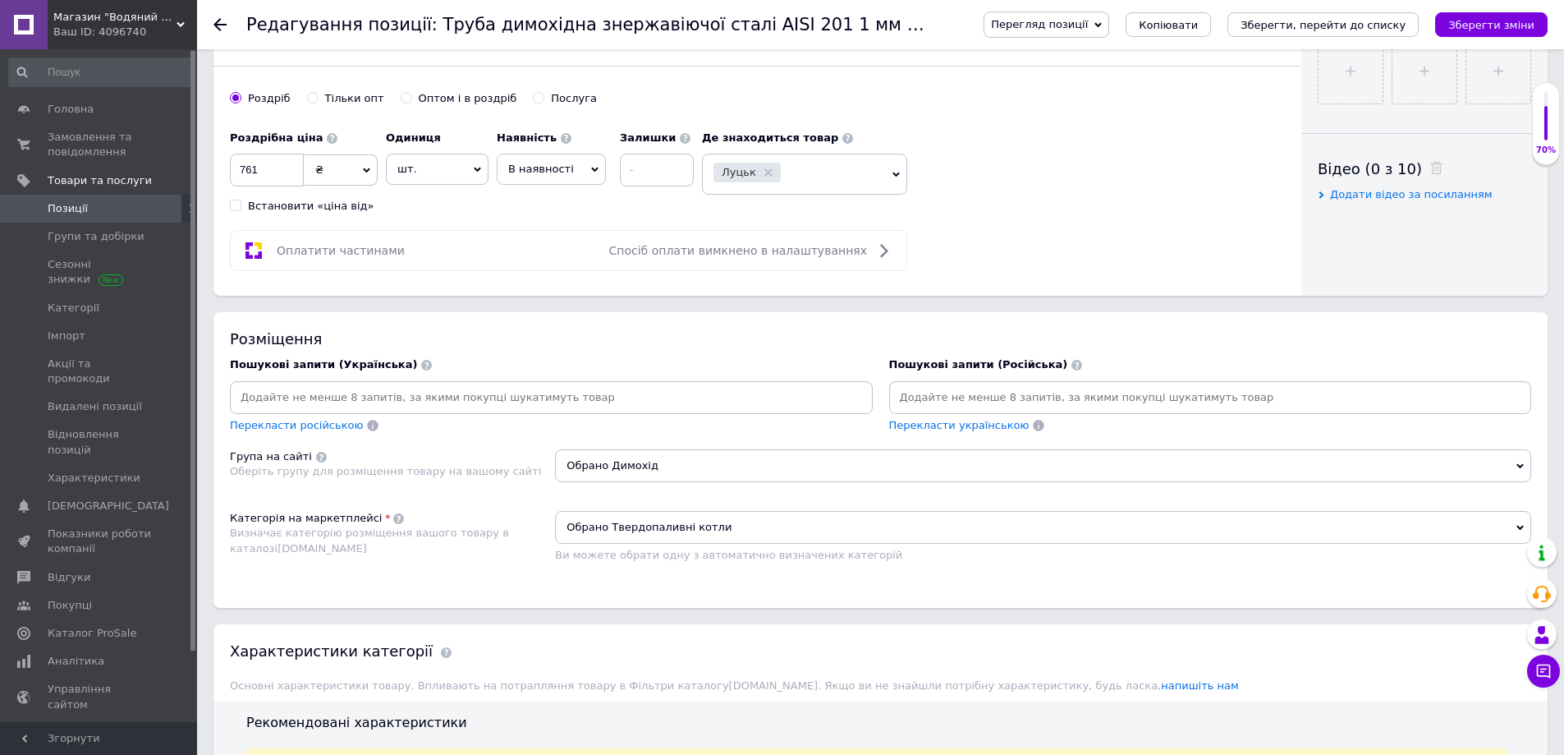
paste input "дымоходная"
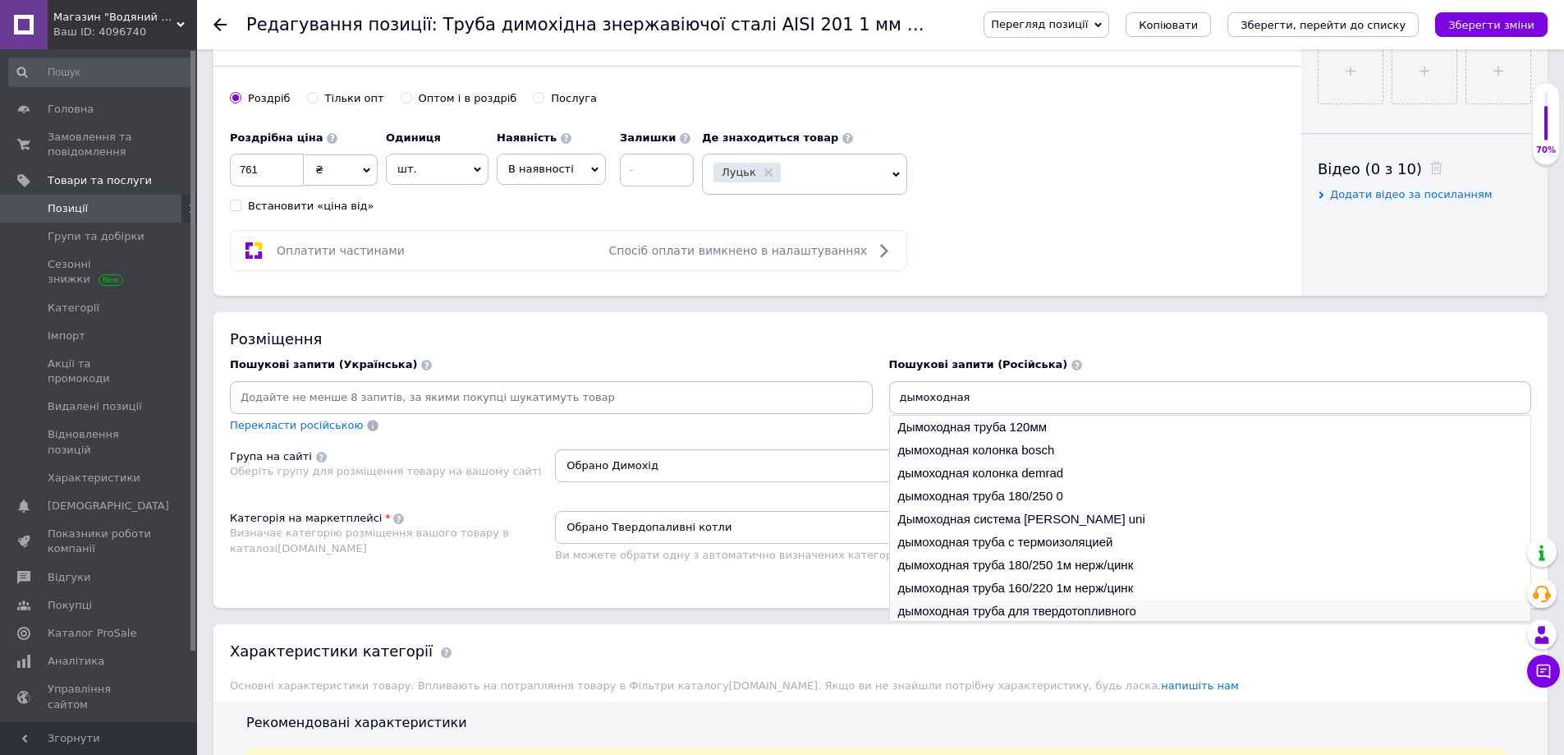
type input "дымоходная"
click at [1023, 612] on li "дымоходная труба для твердотопливного" at bounding box center [1210, 610] width 641 height 23
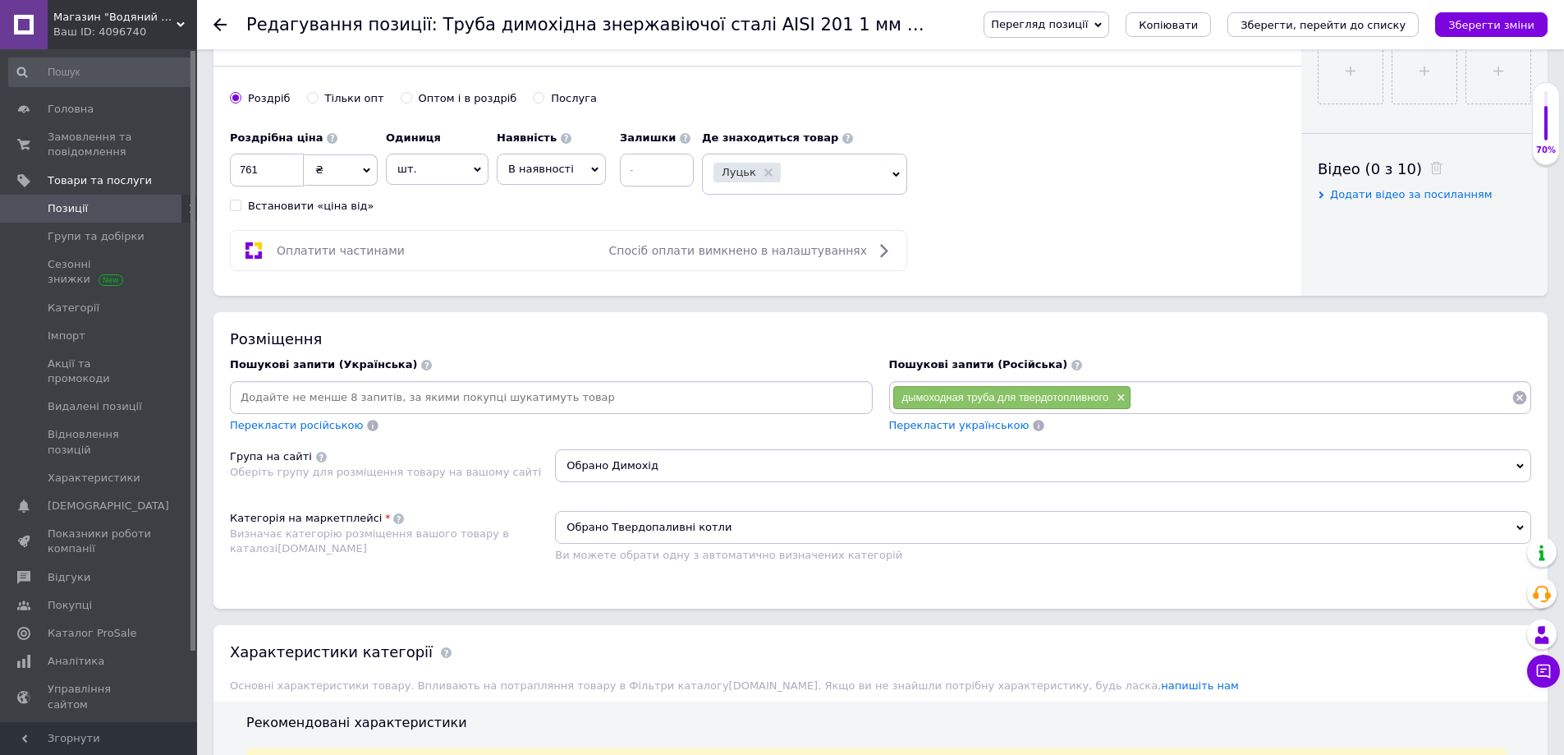
click at [957, 426] on span "Перекласти українською" at bounding box center [959, 425] width 140 height 12
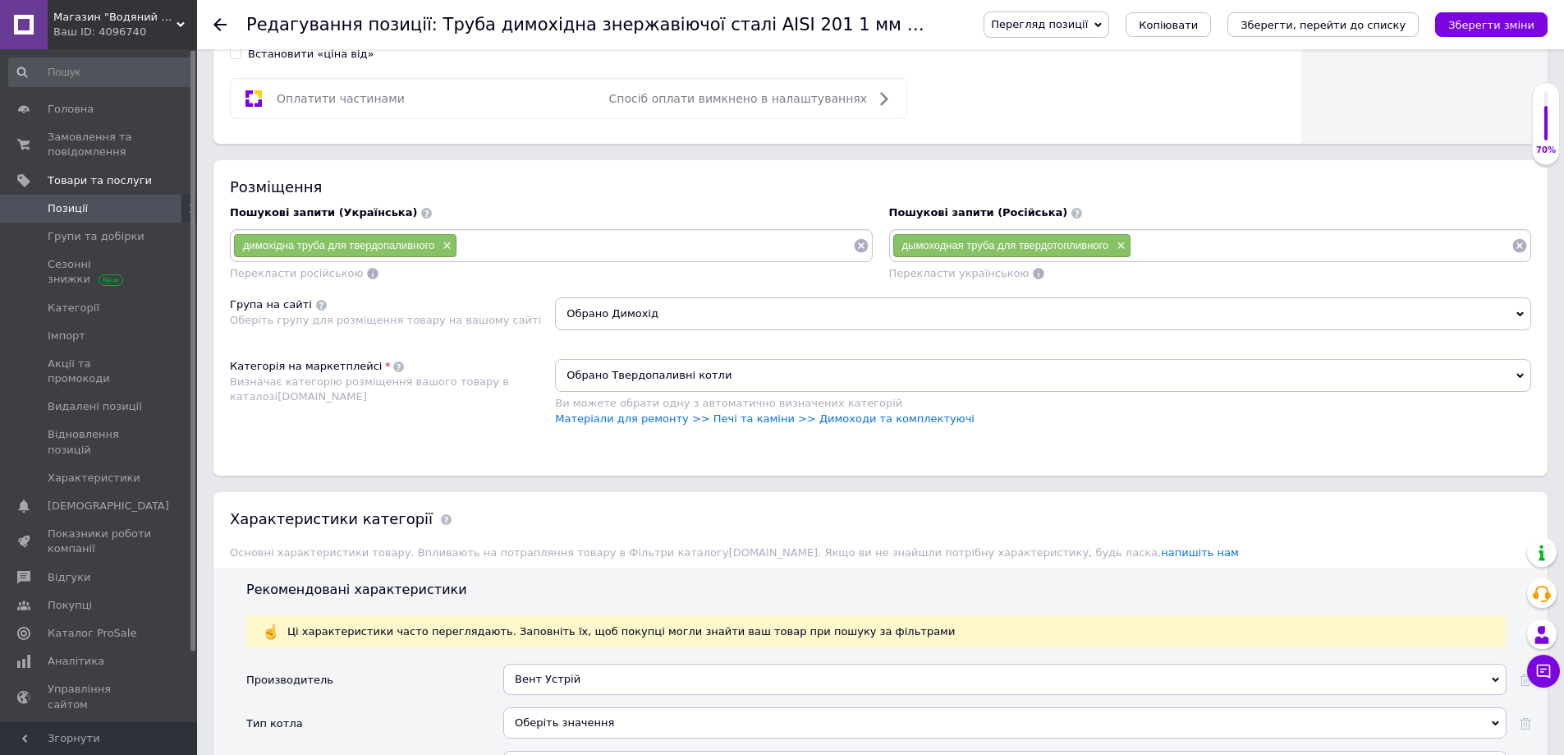
scroll to position [903, 0]
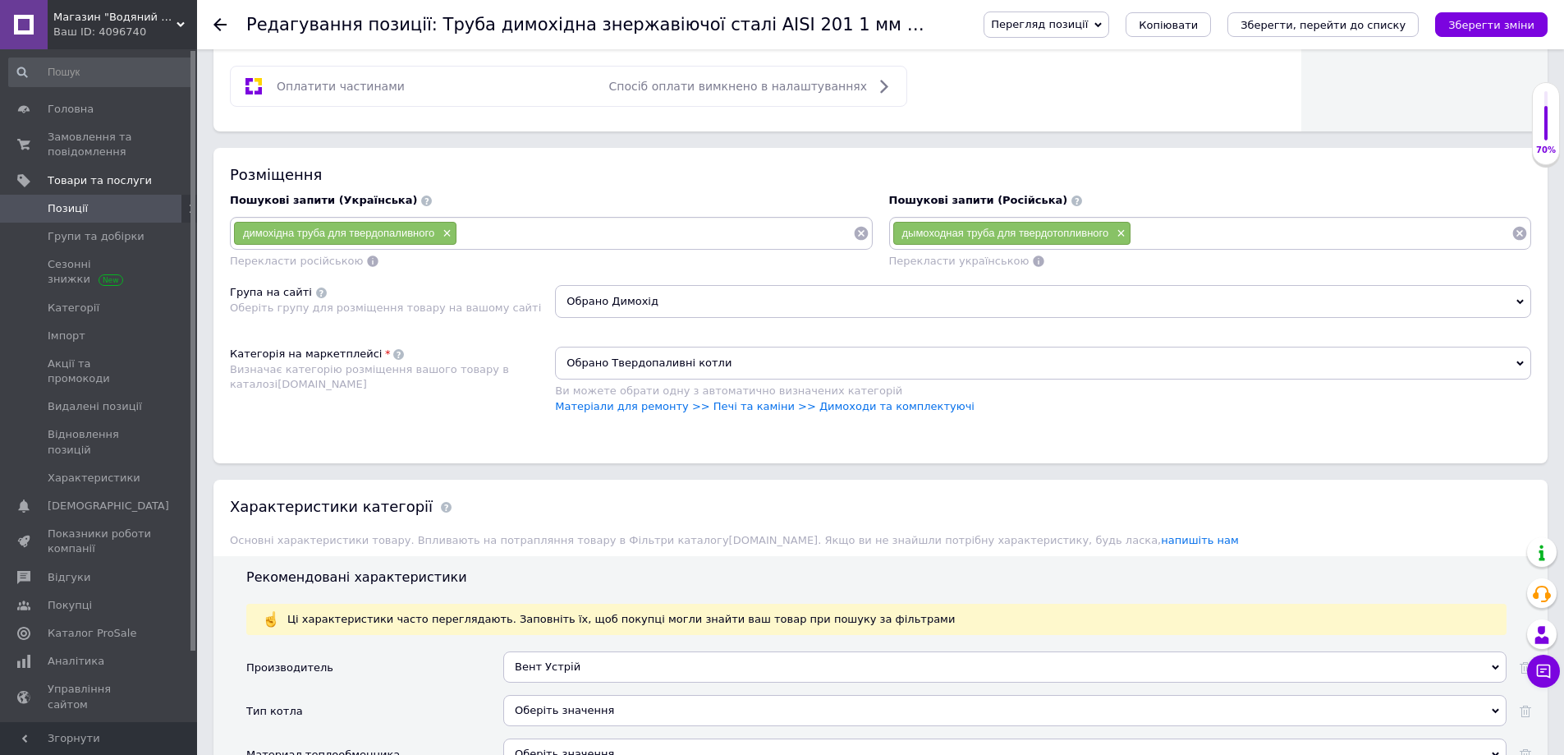
click at [662, 364] on span "Обрано Твердопаливні котли" at bounding box center [1043, 363] width 976 height 33
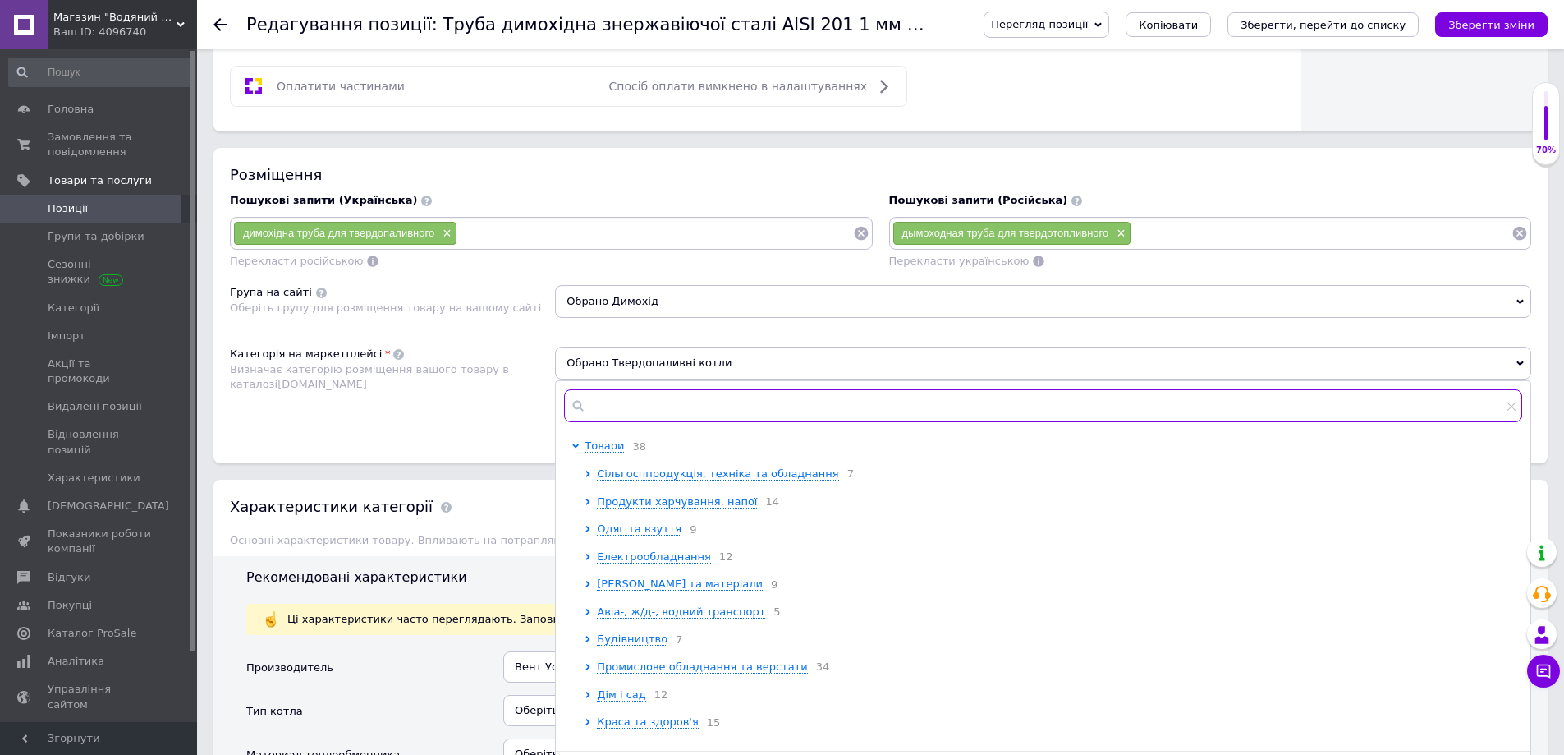
click at [605, 402] on input "text" at bounding box center [1043, 405] width 958 height 33
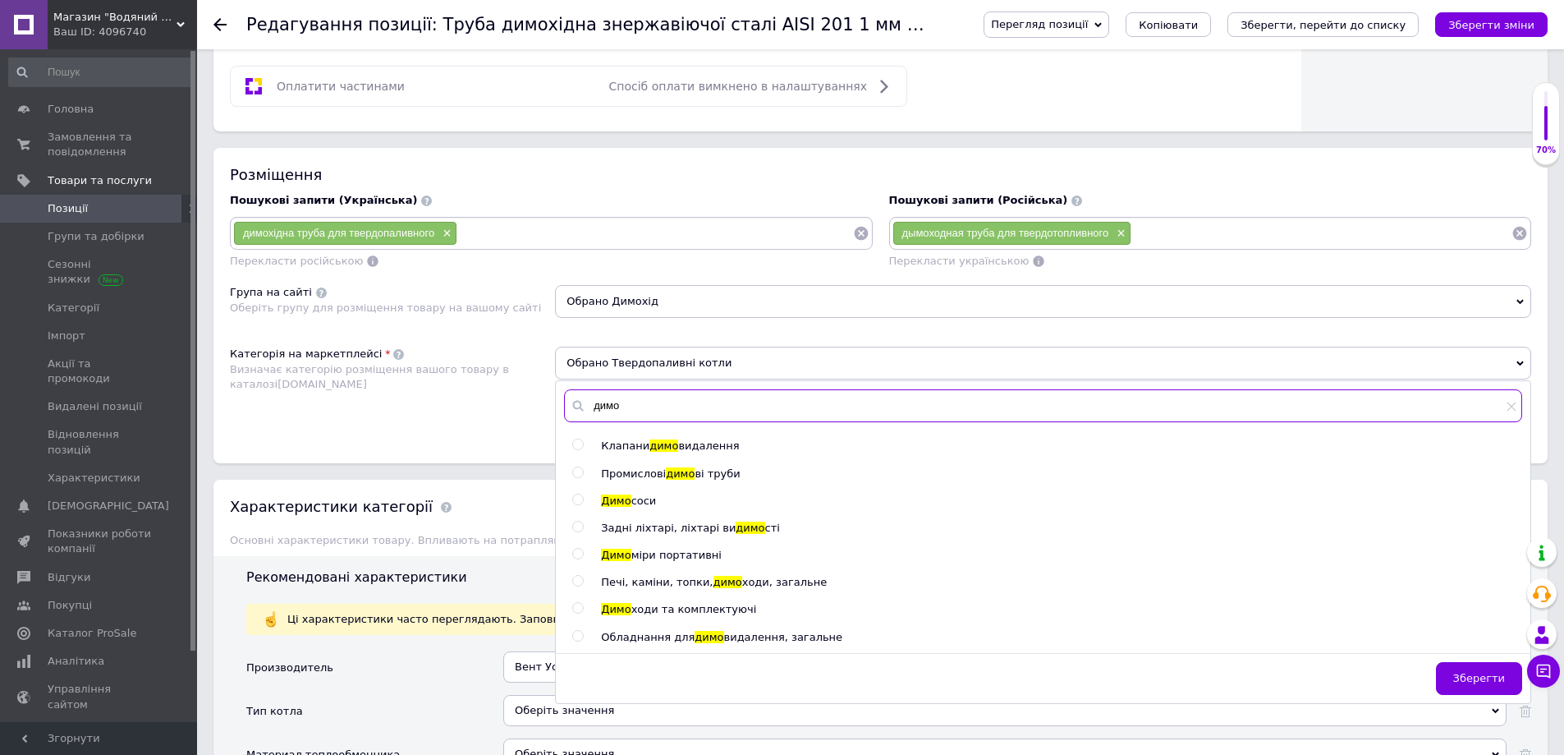
type input "димо"
click at [652, 619] on ul "Клапани димо видалення Промислові димо ві труби Димо соси Задні ліхтарі, ліхтар…" at bounding box center [1046, 541] width 949 height 206
click at [654, 613] on span "ходи та комплектуючі" at bounding box center [694, 609] width 126 height 12
radio input "true"
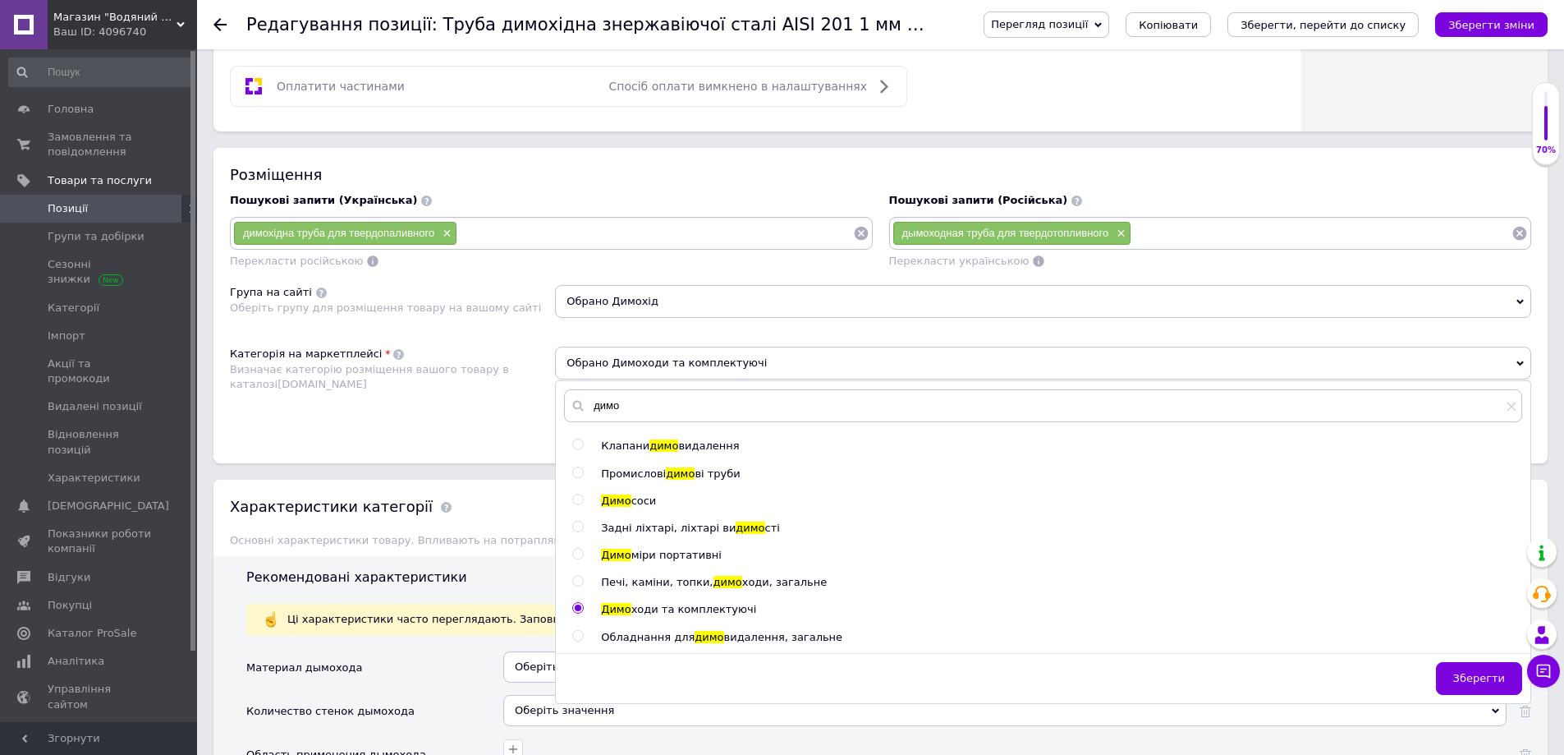
click at [1501, 672] on span "Зберегти" at bounding box center [1479, 678] width 52 height 12
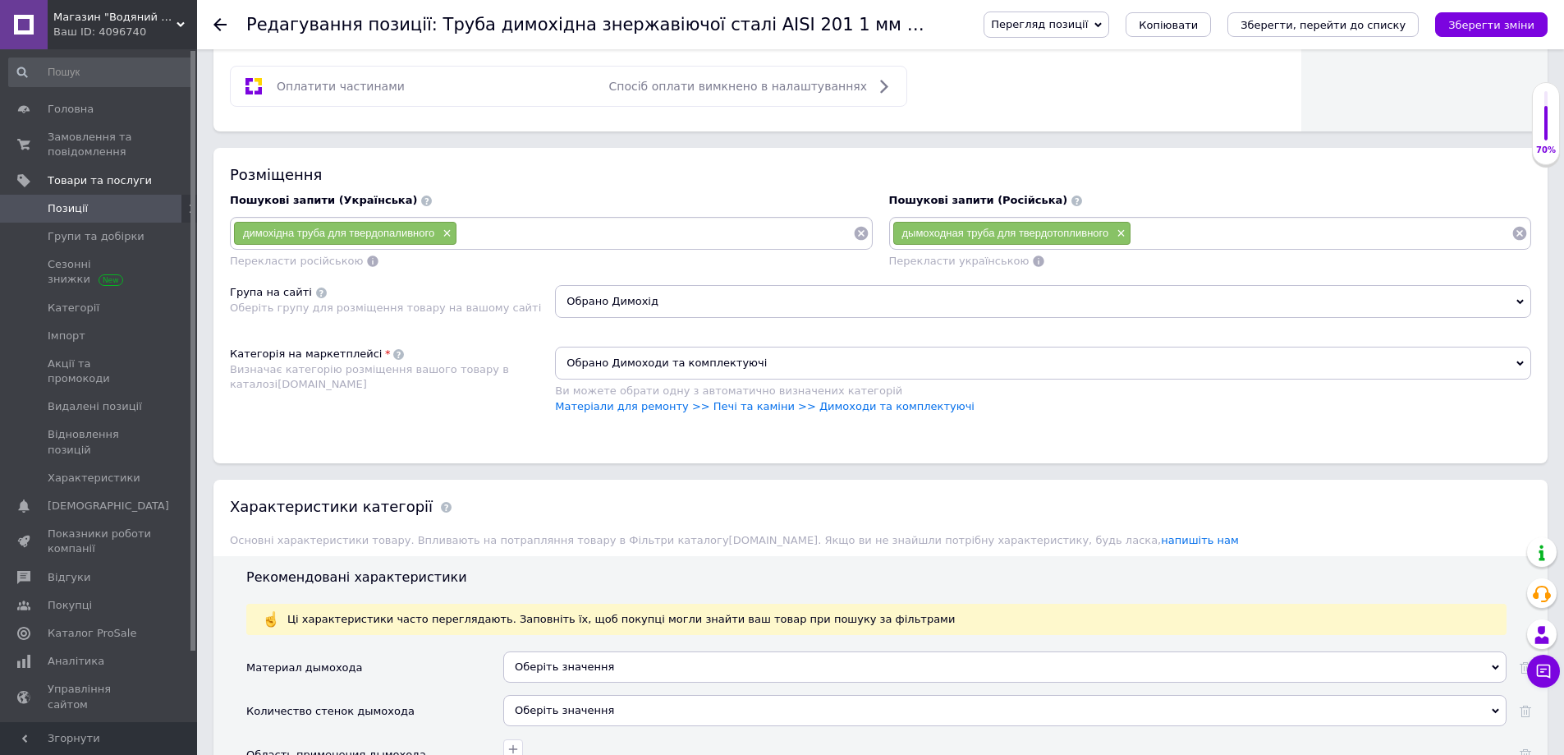
scroll to position [1067, 0]
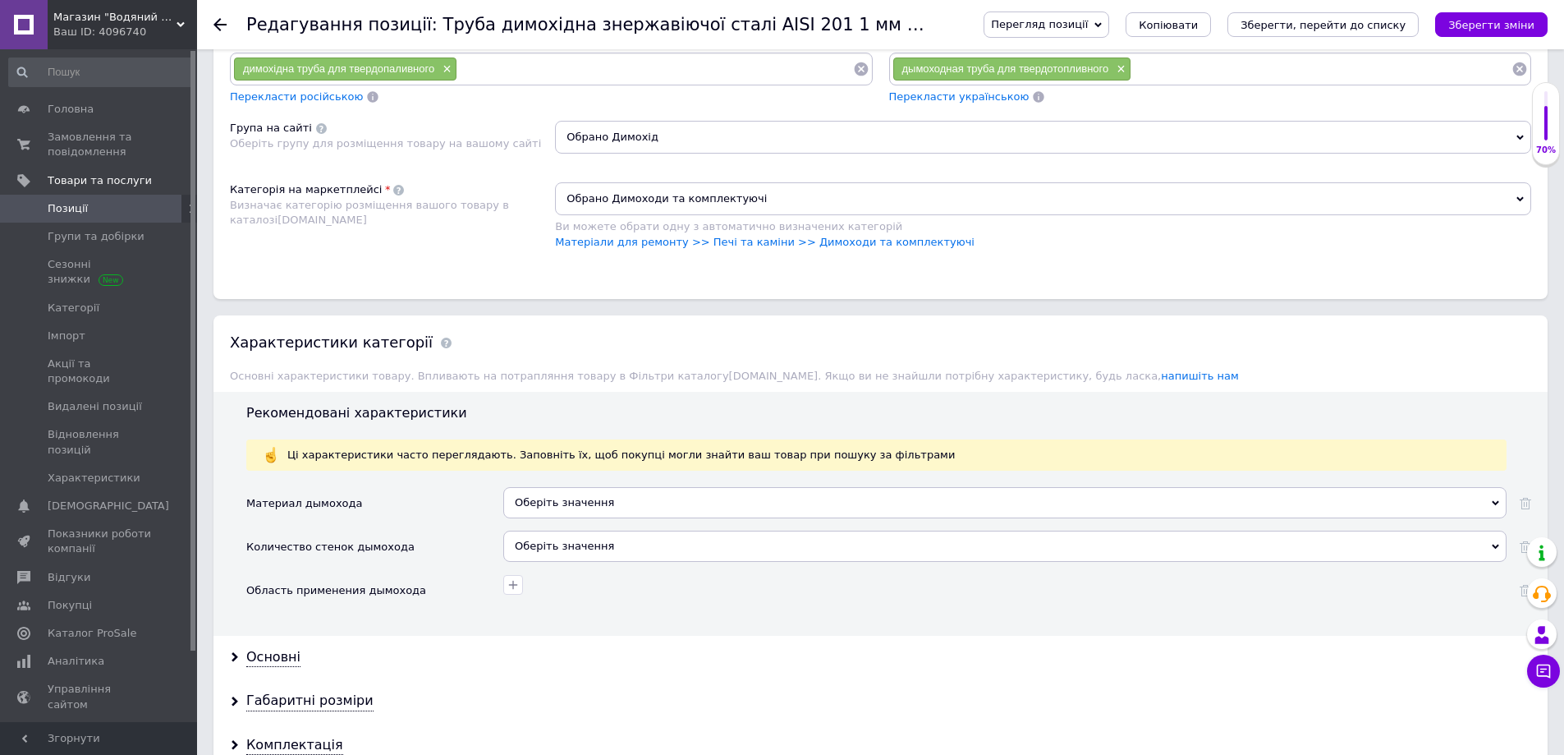
click at [599, 507] on div "Оберіть значення" at bounding box center [1004, 502] width 1003 height 31
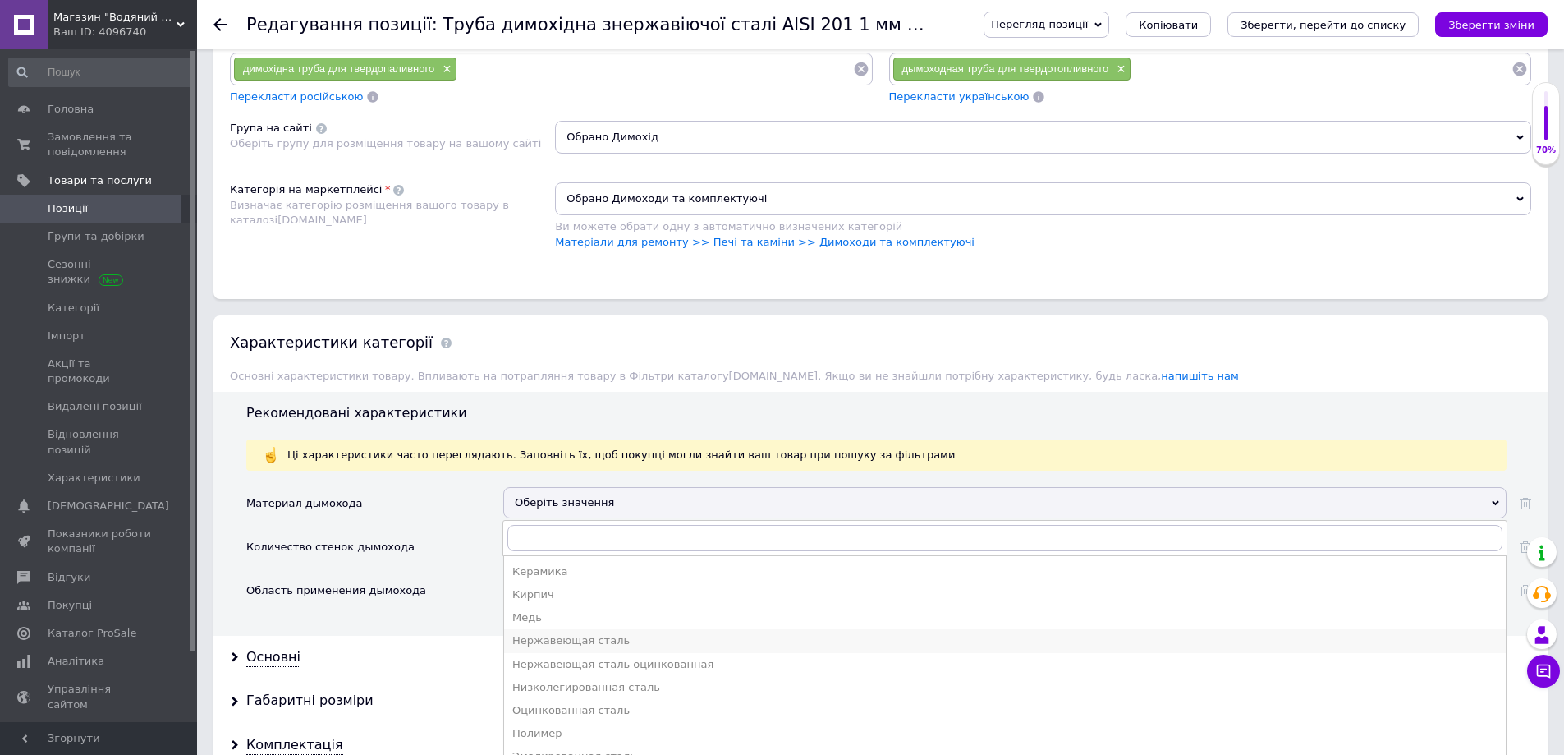
click at [595, 644] on div "Нержавеющая сталь" at bounding box center [1004, 640] width 985 height 15
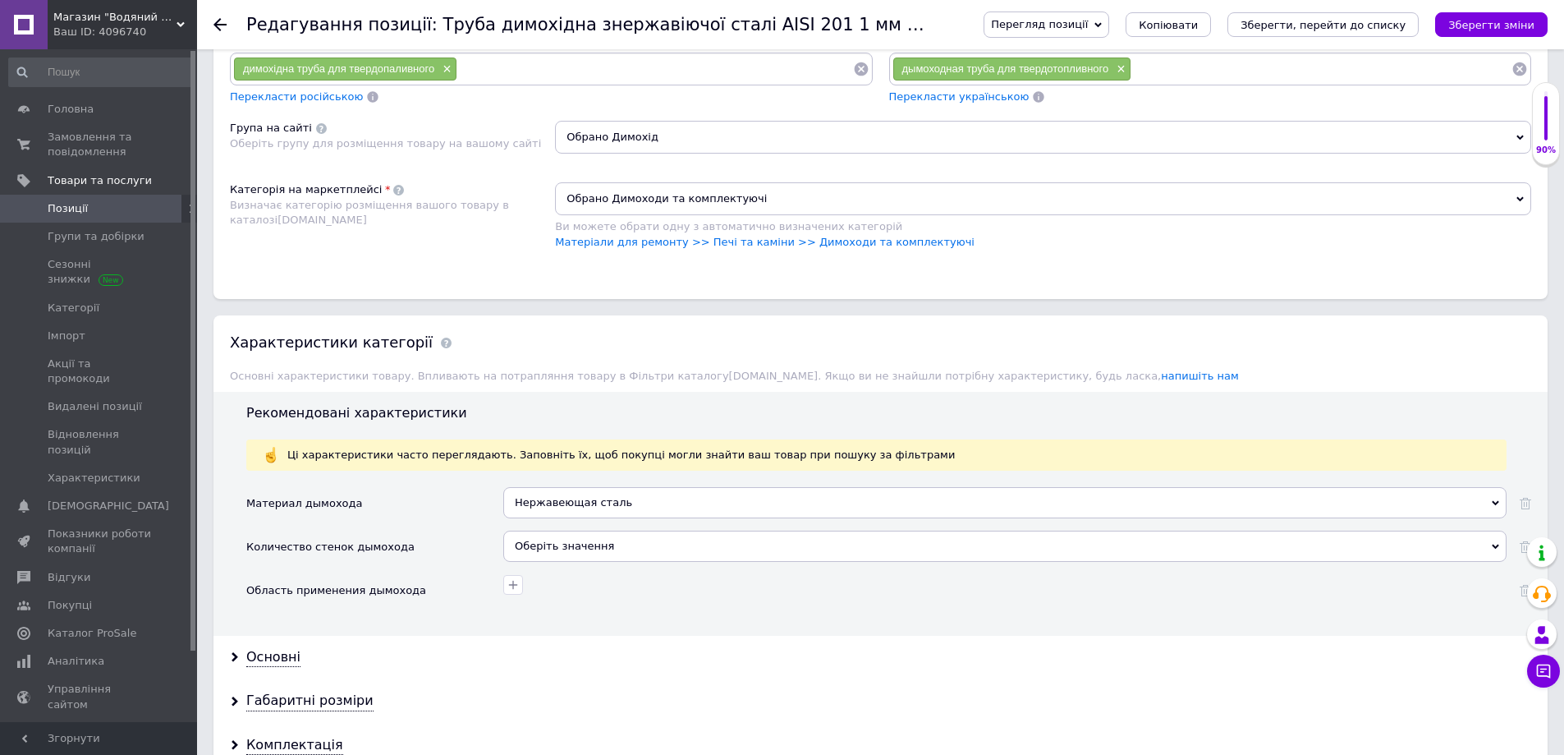
click at [551, 544] on div "Оберіть значення" at bounding box center [1004, 545] width 1003 height 31
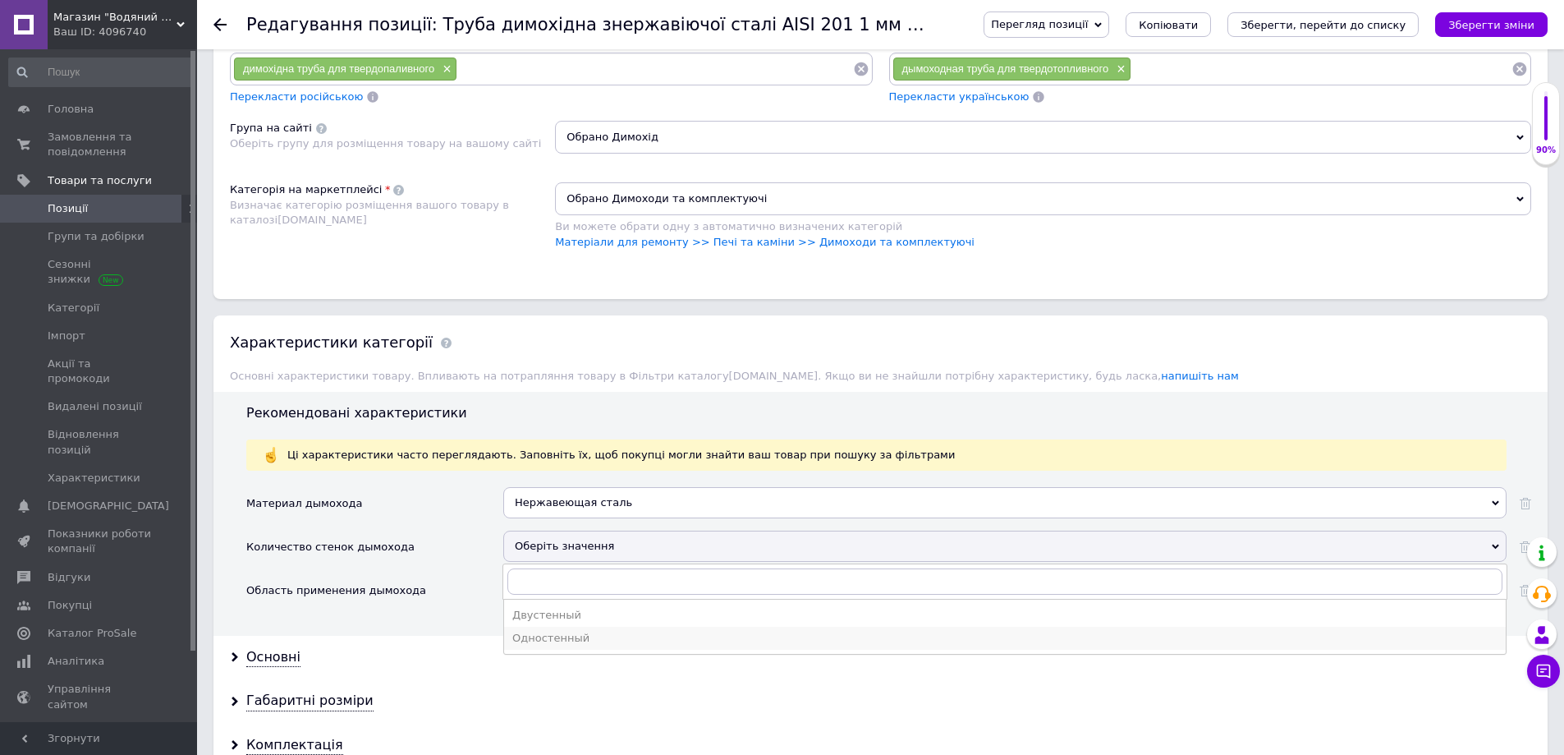
click at [558, 636] on div "Одностенный" at bounding box center [1004, 638] width 985 height 15
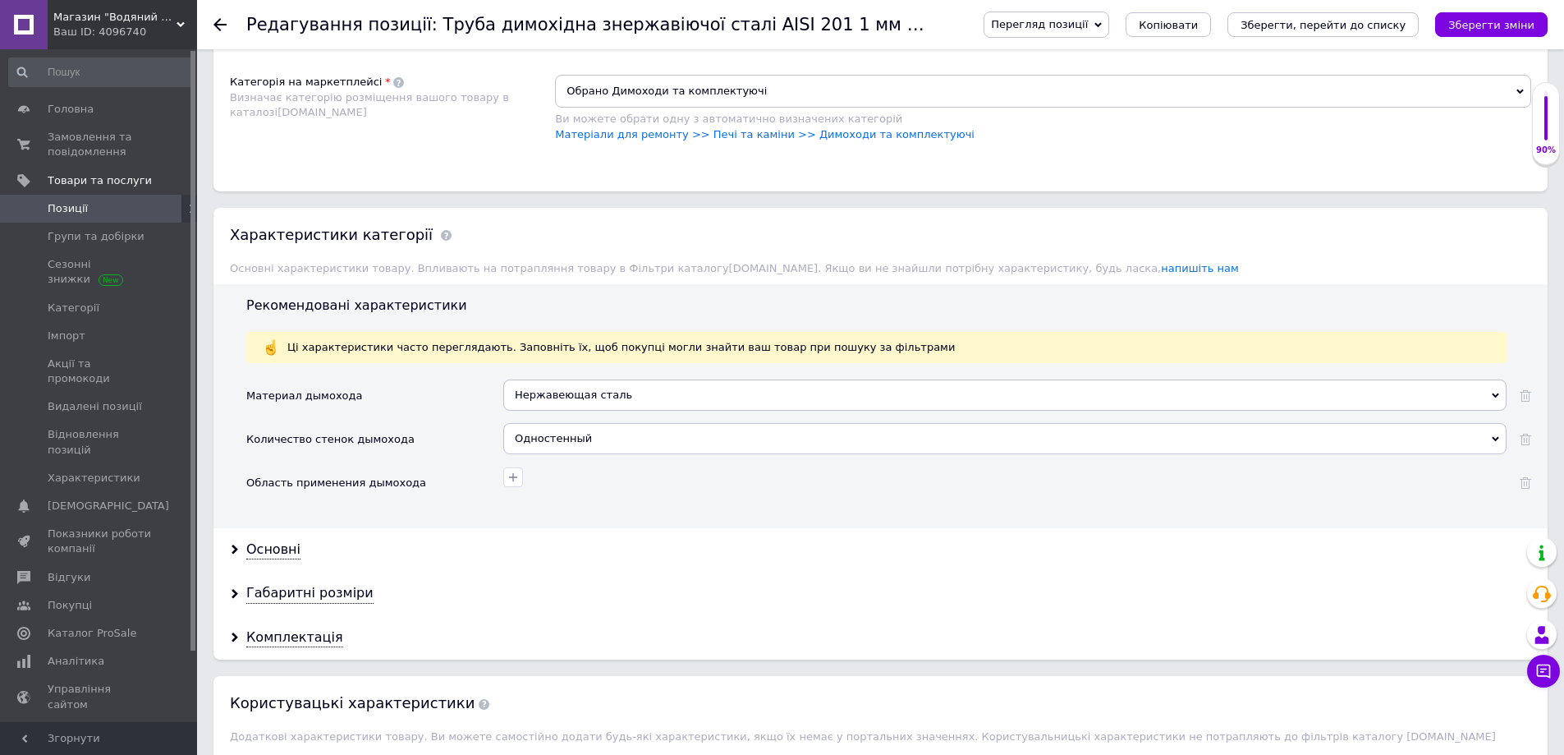
scroll to position [1314, 0]
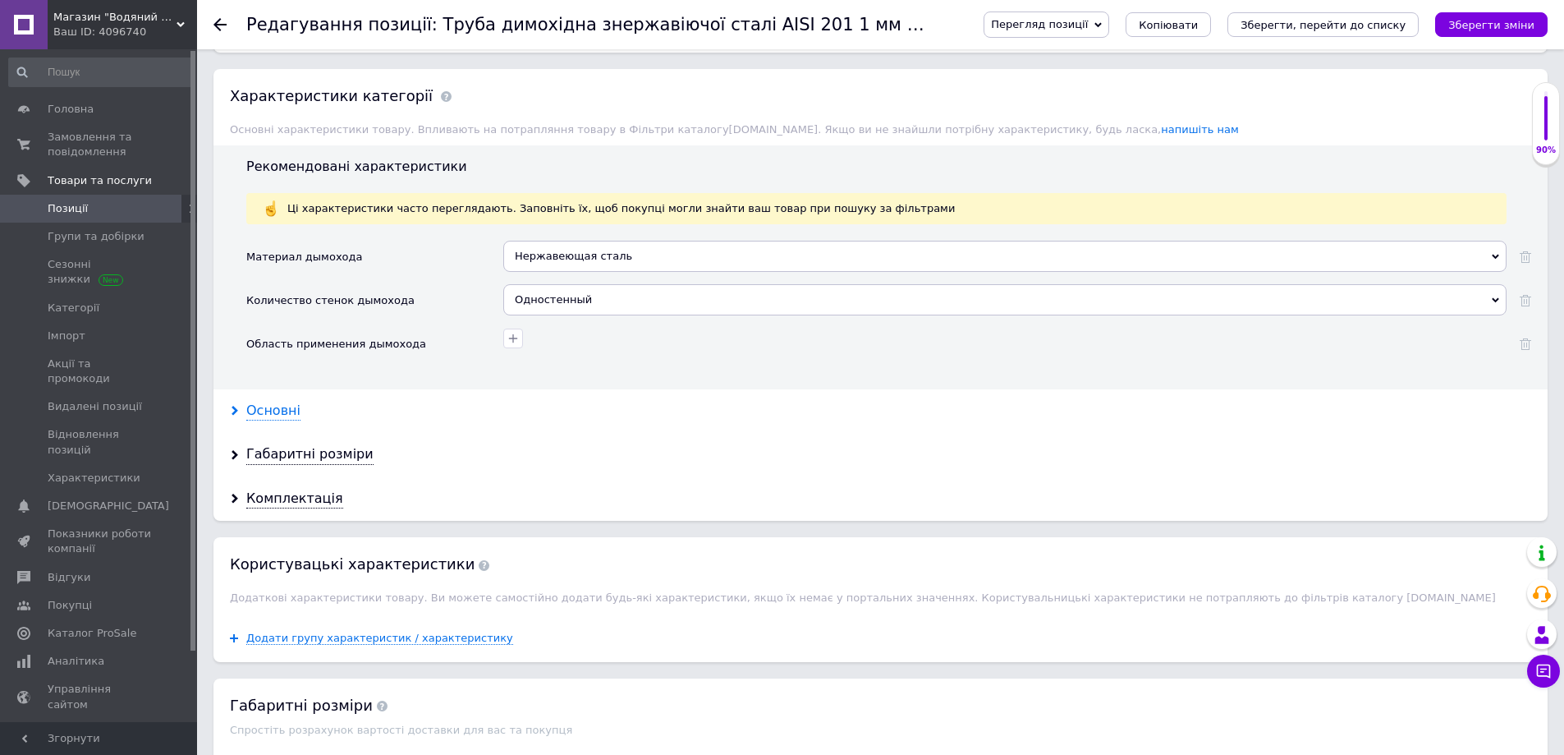
click at [266, 408] on div "Основні" at bounding box center [273, 411] width 54 height 19
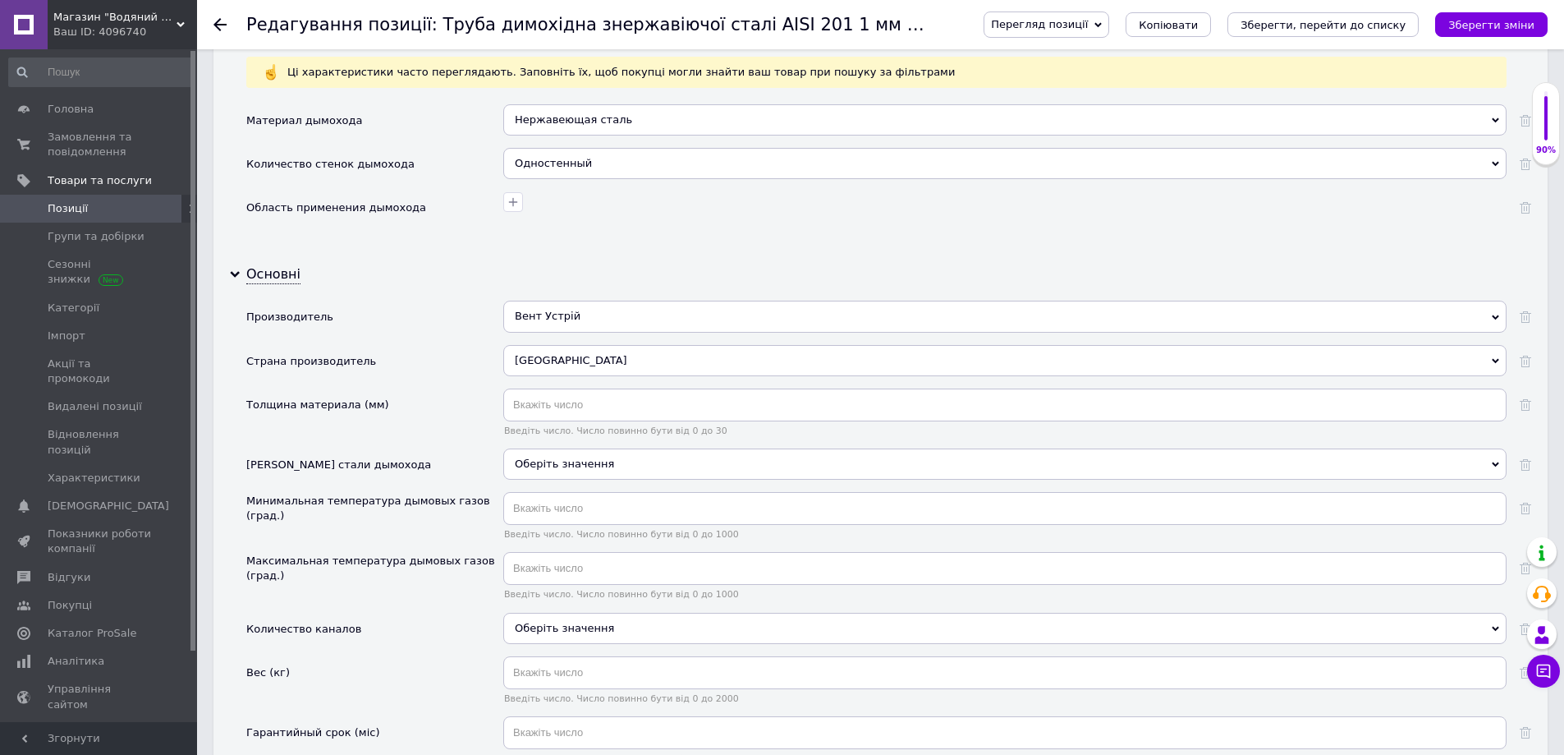
scroll to position [1478, 0]
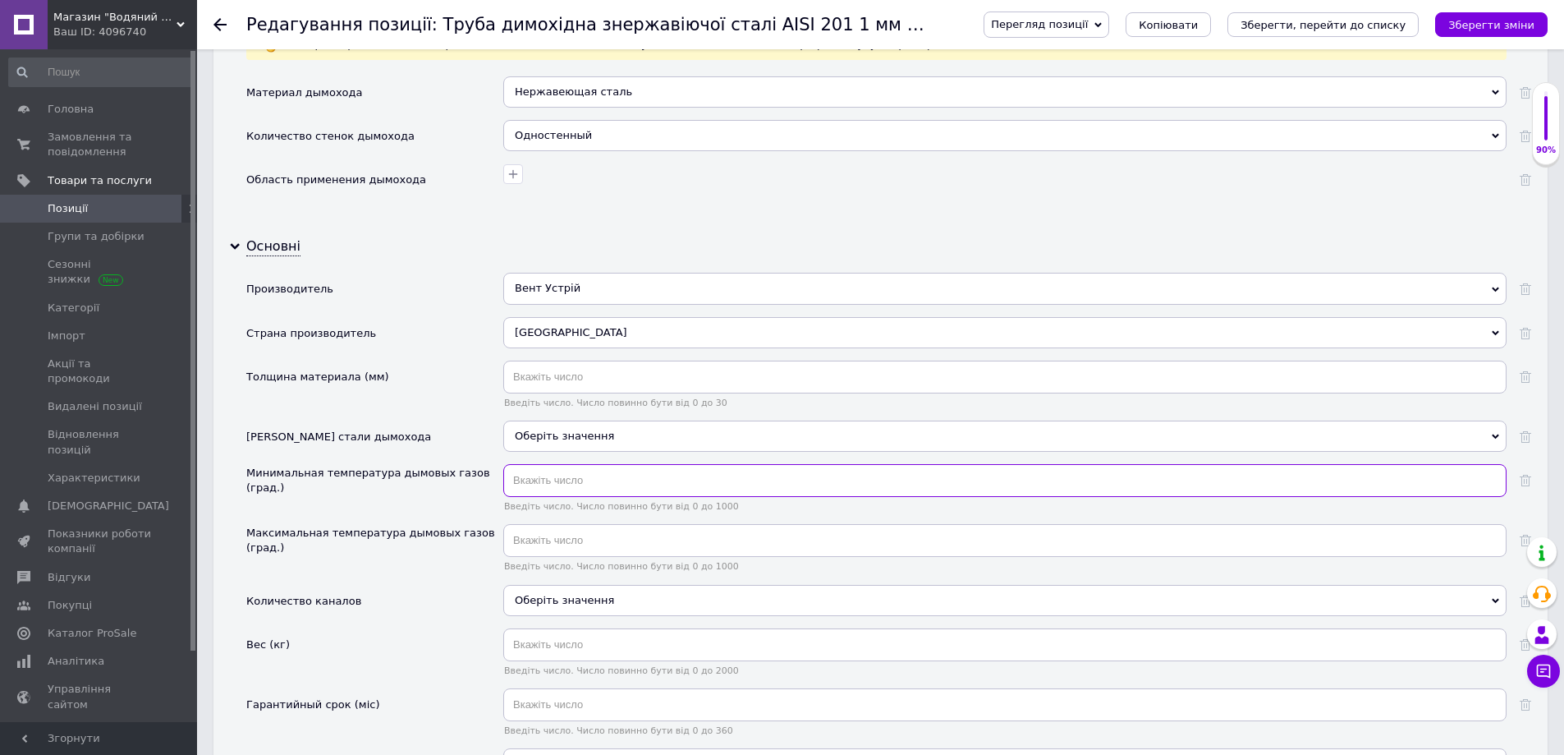
click at [589, 475] on input "text" at bounding box center [1004, 480] width 1003 height 33
click at [558, 478] on input "2" at bounding box center [1004, 480] width 1003 height 33
drag, startPoint x: 512, startPoint y: 484, endPoint x: 566, endPoint y: 489, distance: 53.6
click at [566, 489] on input "020" at bounding box center [1004, 480] width 1003 height 33
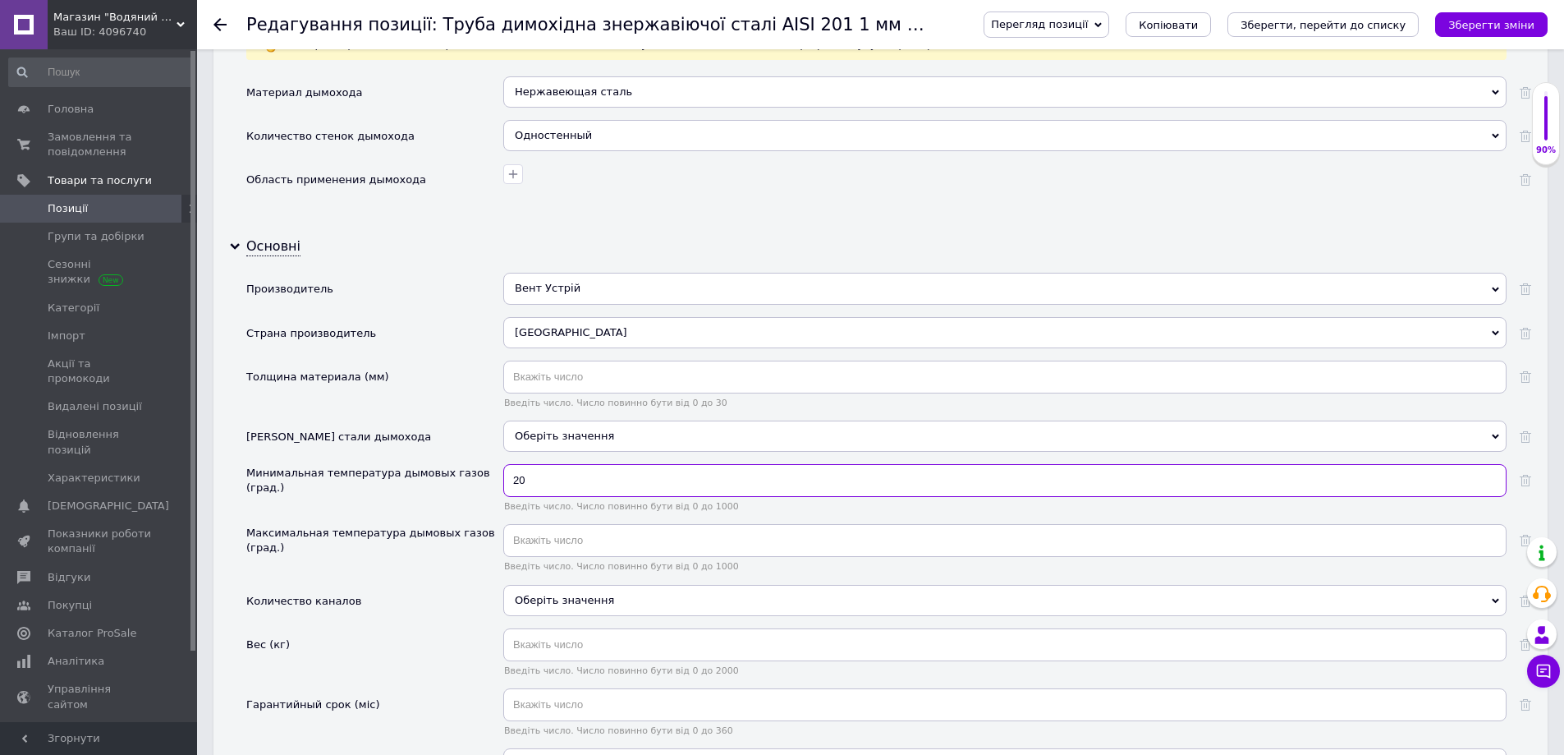
type input "20"
click at [551, 539] on input "text" at bounding box center [1004, 540] width 1003 height 33
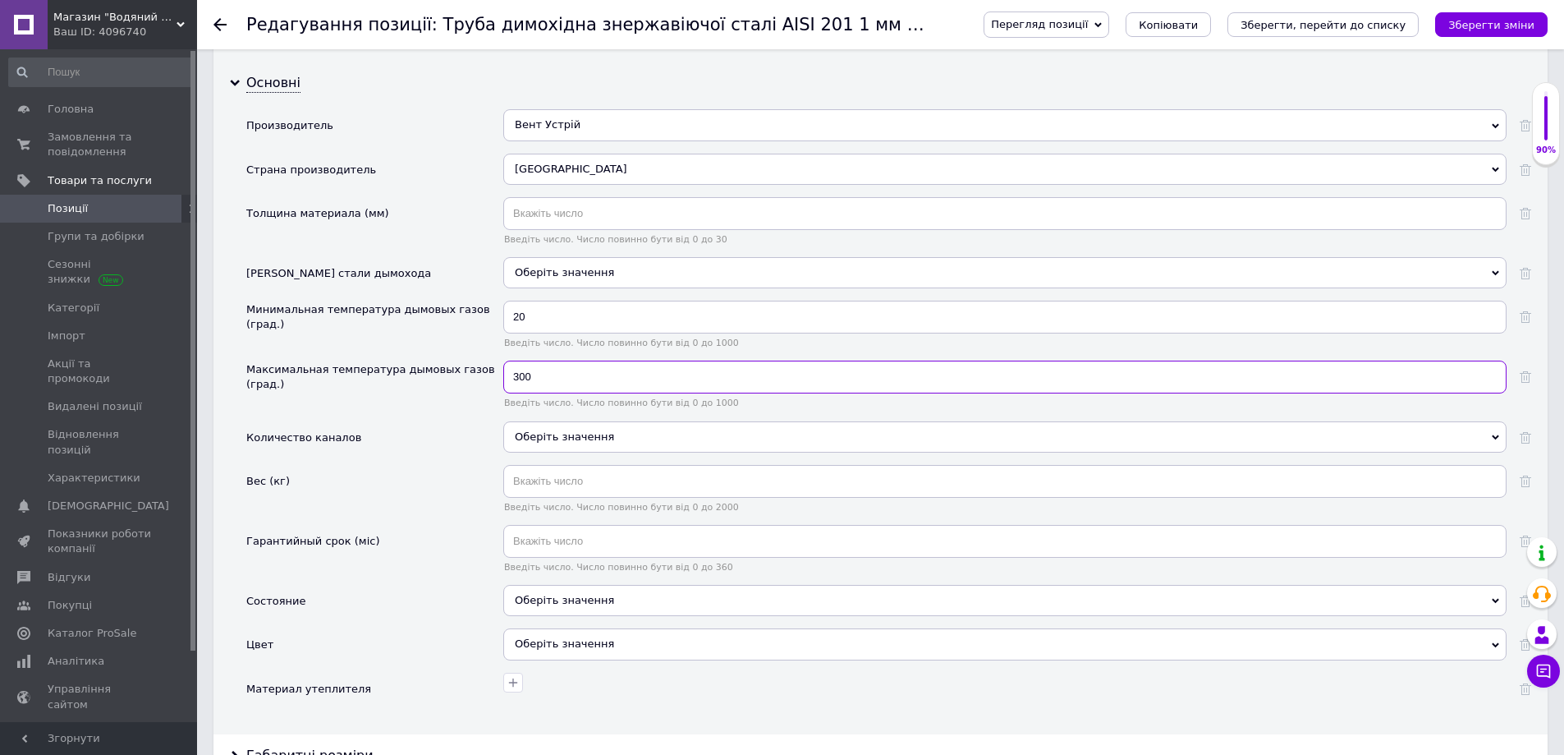
scroll to position [1642, 0]
type input "300"
click at [567, 467] on input "text" at bounding box center [1004, 480] width 1003 height 33
click at [554, 544] on input "text" at bounding box center [1004, 540] width 1003 height 33
click at [553, 535] on input "3" at bounding box center [1004, 540] width 1003 height 33
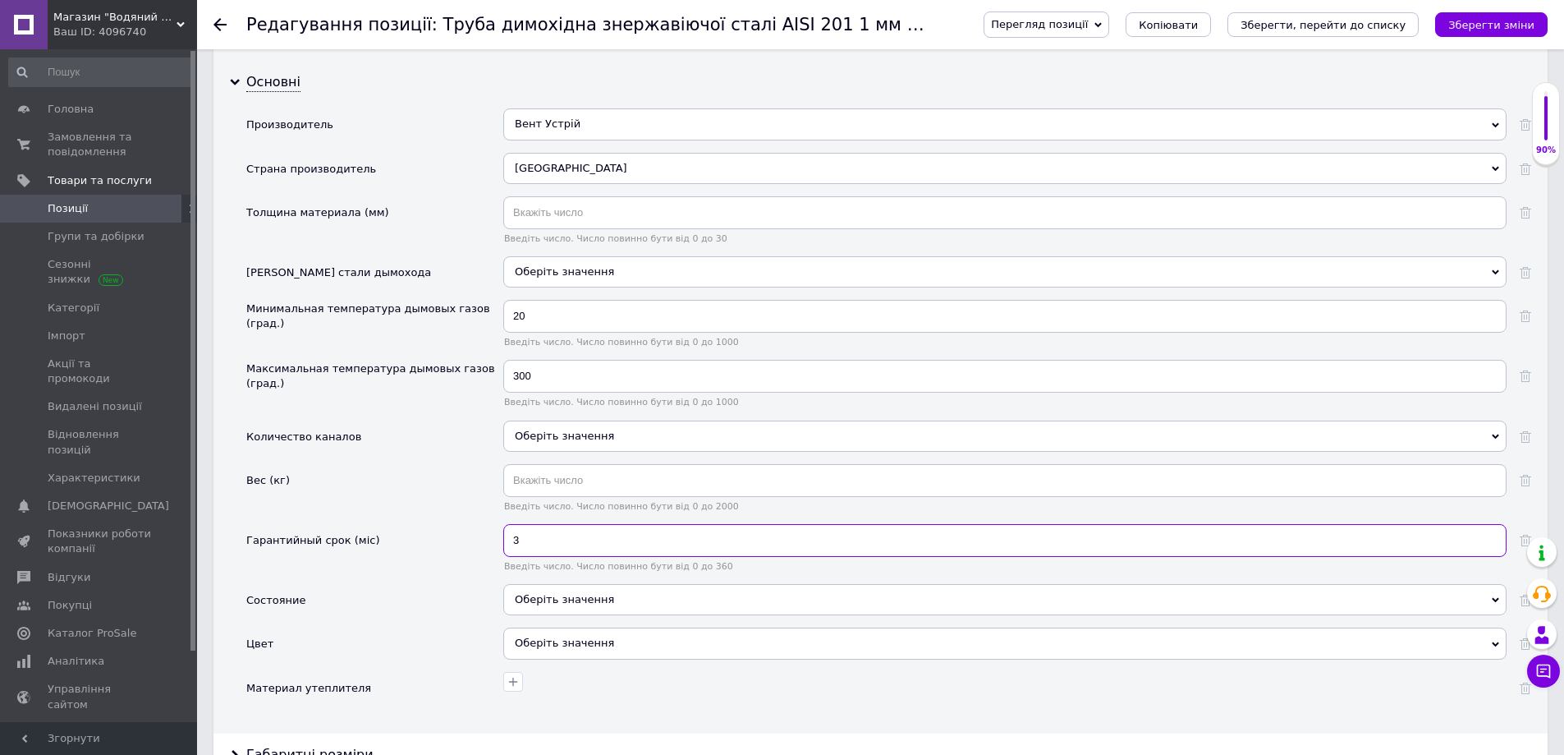
click at [553, 535] on input "3" at bounding box center [1004, 540] width 1003 height 33
type input "60"
click at [542, 591] on div "Оберіть значення" at bounding box center [1004, 599] width 1003 height 31
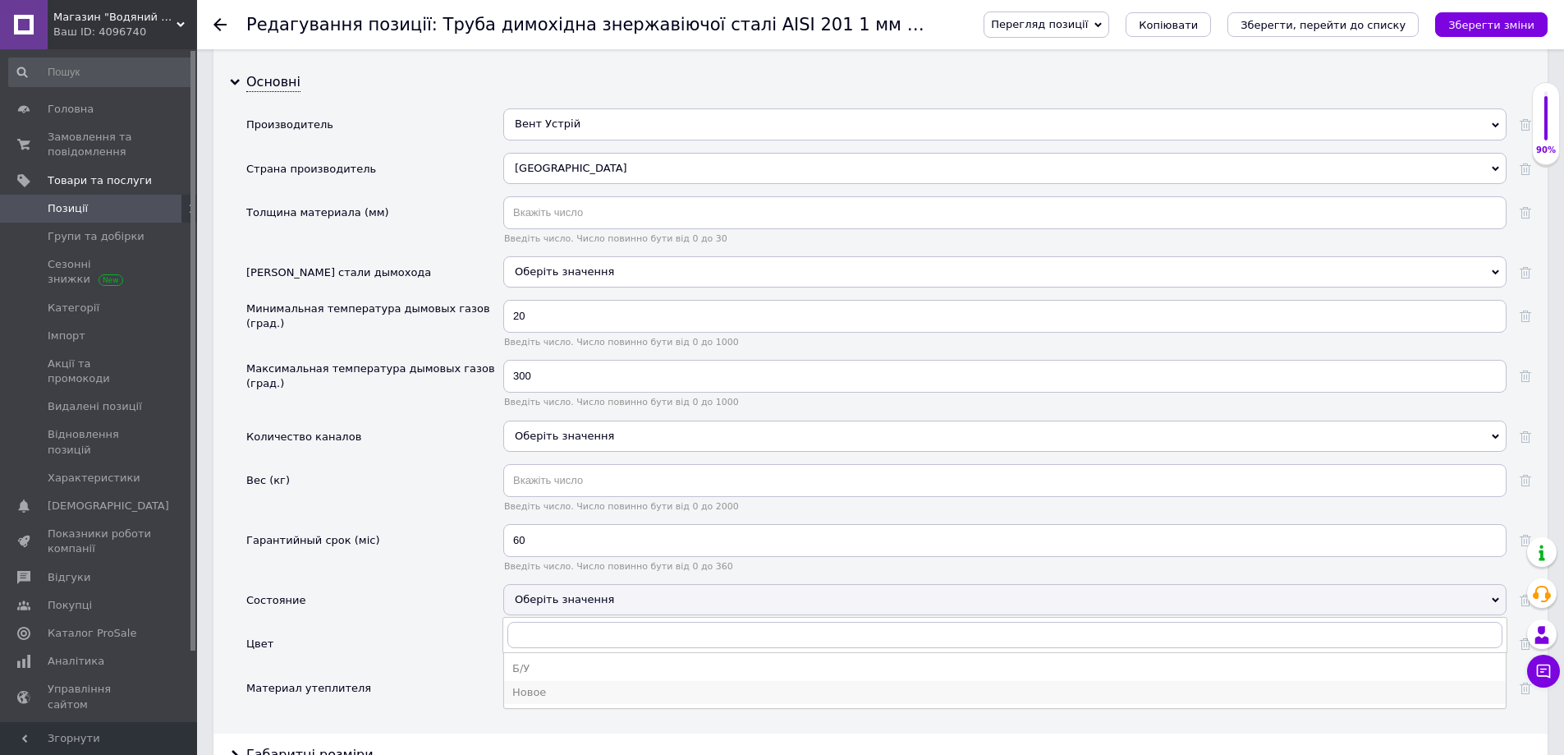
click at [553, 692] on div "Новое" at bounding box center [1004, 692] width 985 height 15
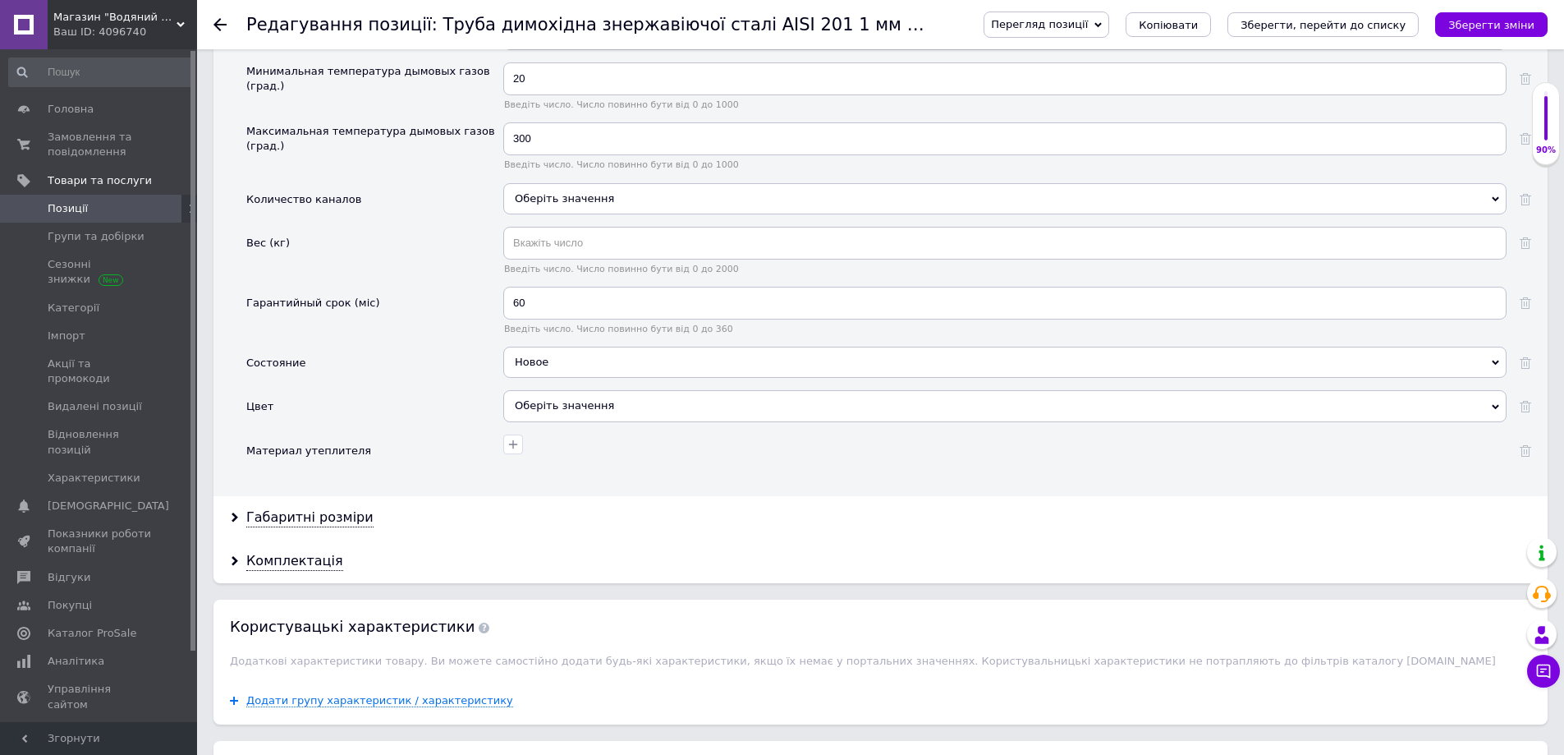
scroll to position [1971, 0]
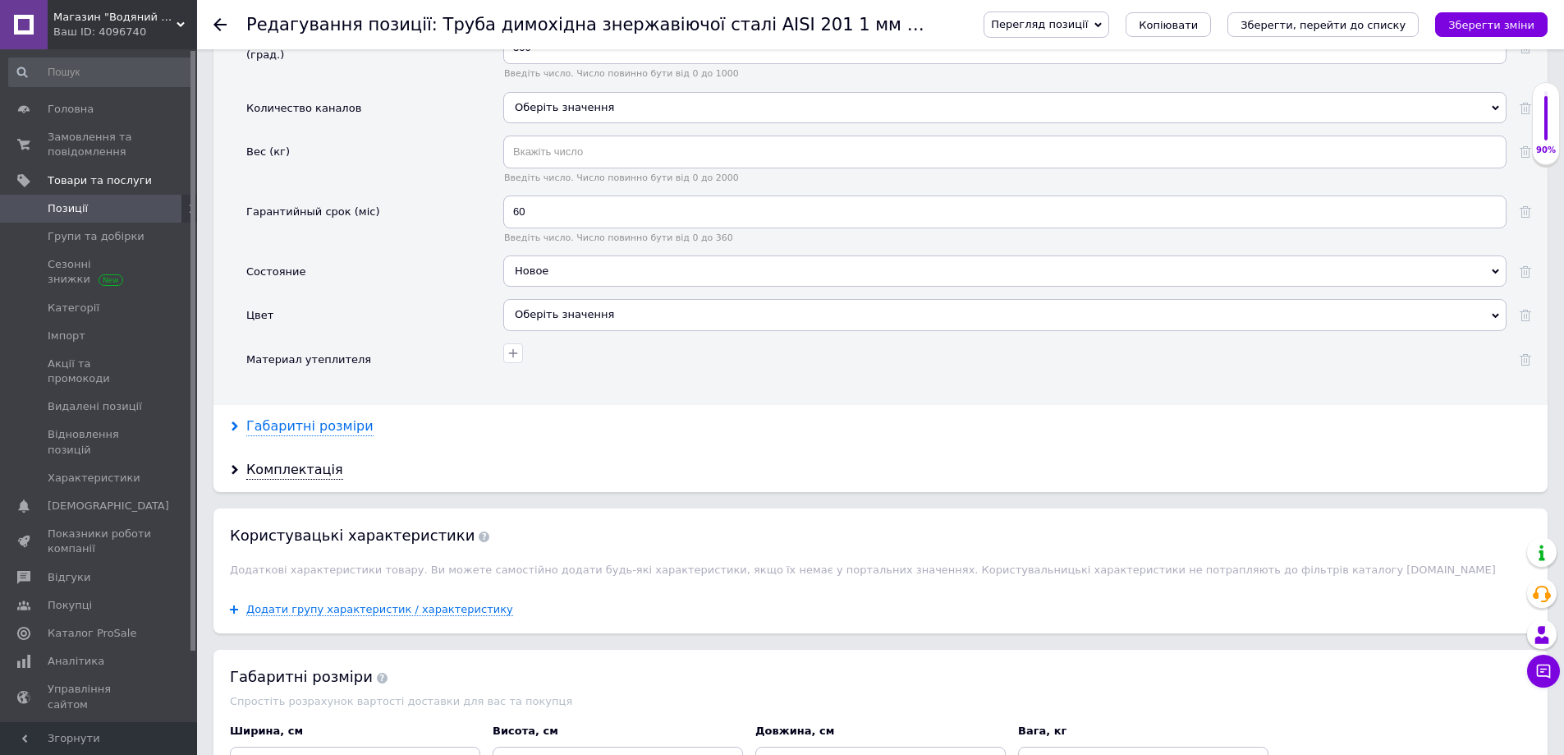
click at [237, 426] on use at bounding box center [235, 426] width 7 height 10
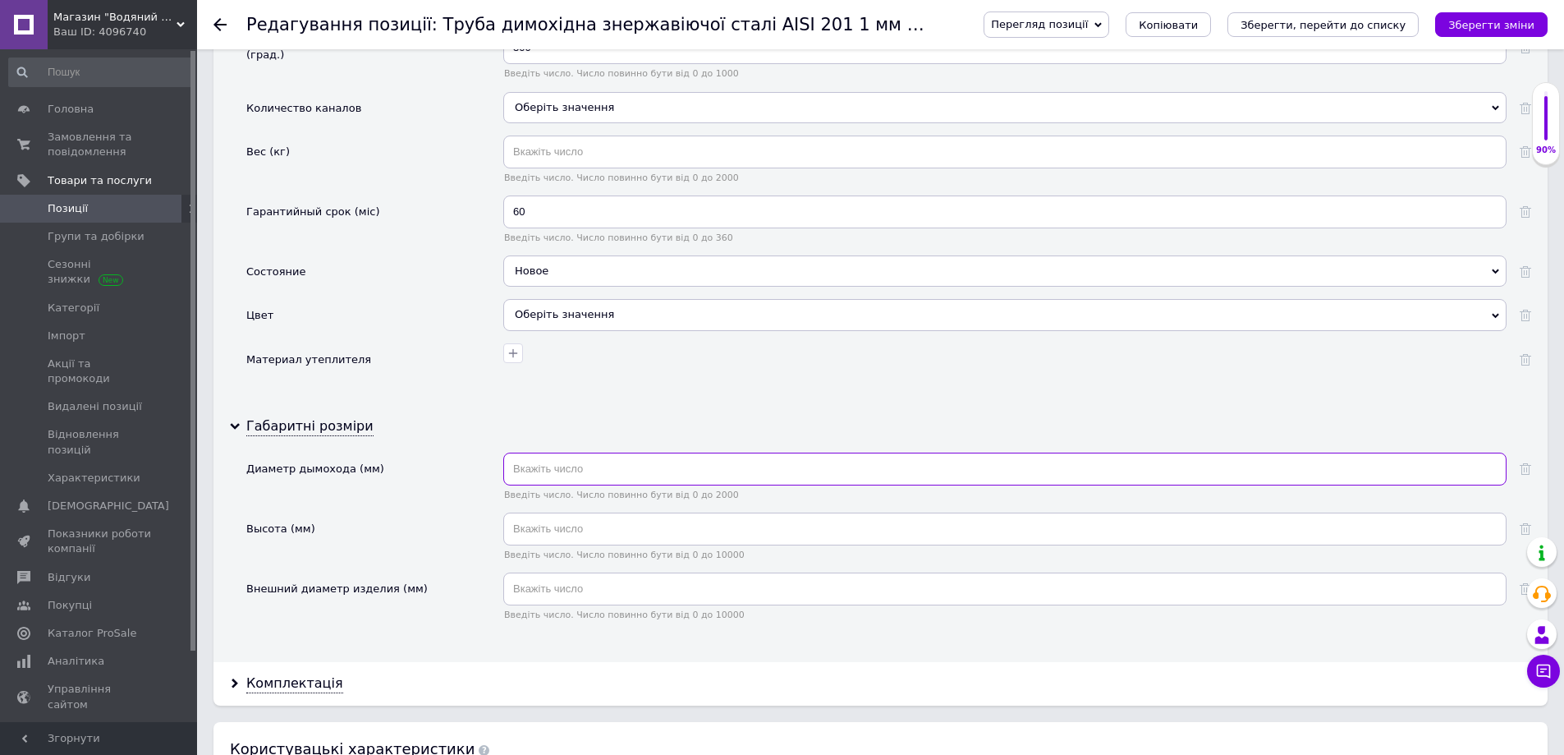
click at [562, 469] on input "text" at bounding box center [1004, 468] width 1003 height 33
type input "140"
click at [542, 530] on input "text" at bounding box center [1004, 528] width 1003 height 33
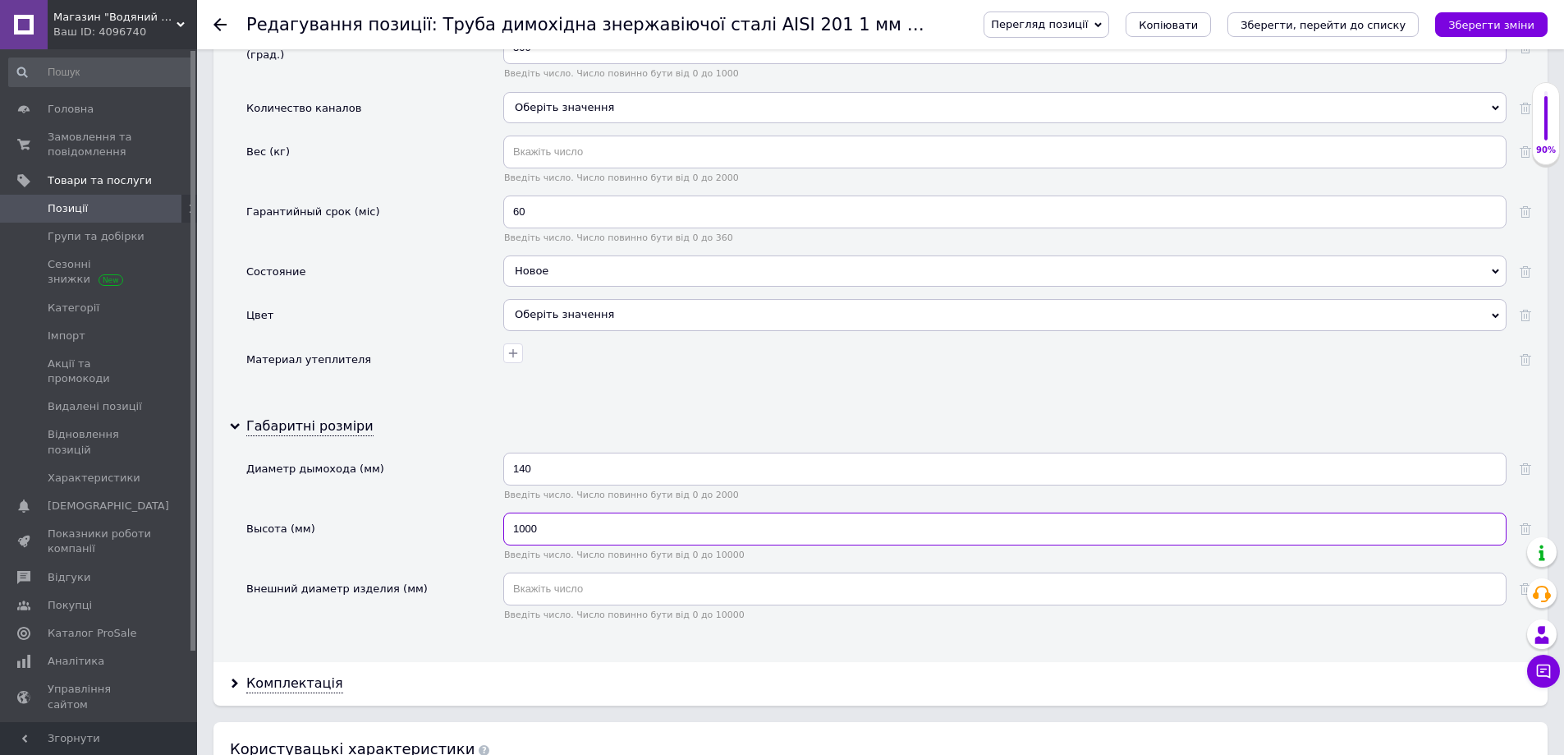
type input "1000"
click at [528, 594] on input "text" at bounding box center [1004, 588] width 1003 height 33
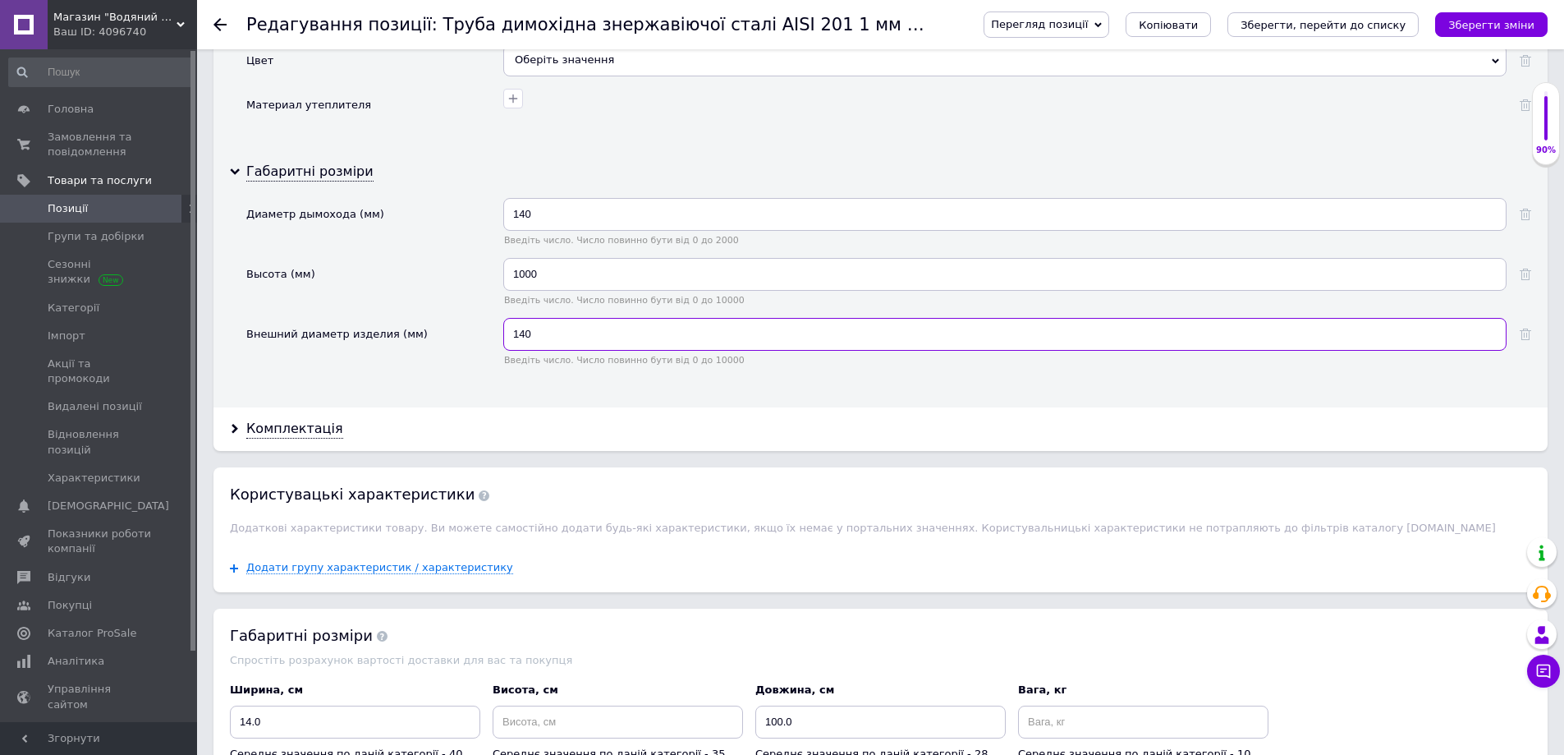
scroll to position [2381, 0]
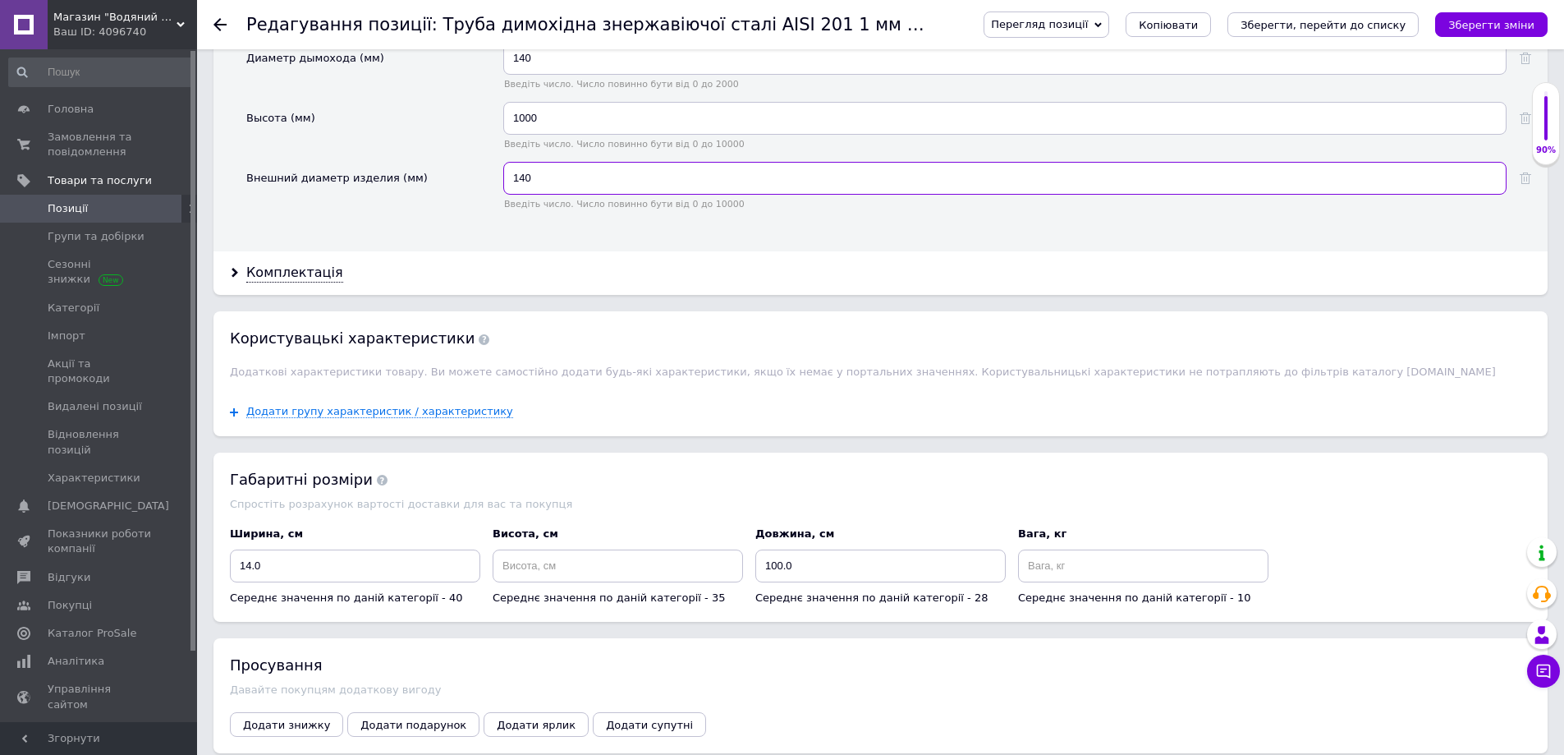
type input "140"
drag, startPoint x: 767, startPoint y: 570, endPoint x: 782, endPoint y: 570, distance: 14.8
click at [782, 570] on input "100.0" at bounding box center [880, 565] width 250 height 33
type input "14.0"
click at [516, 567] on input at bounding box center [618, 565] width 250 height 33
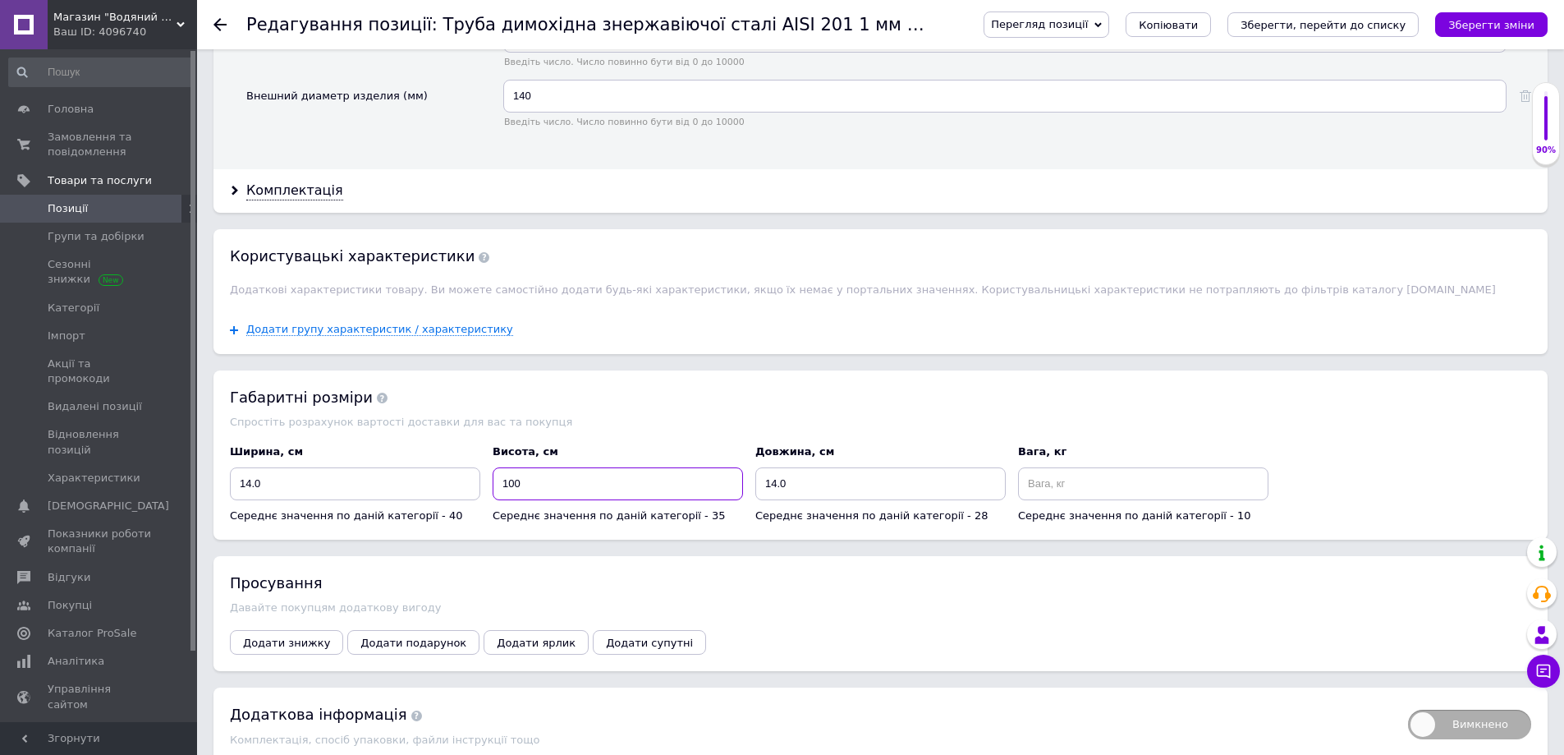
scroll to position [2541, 0]
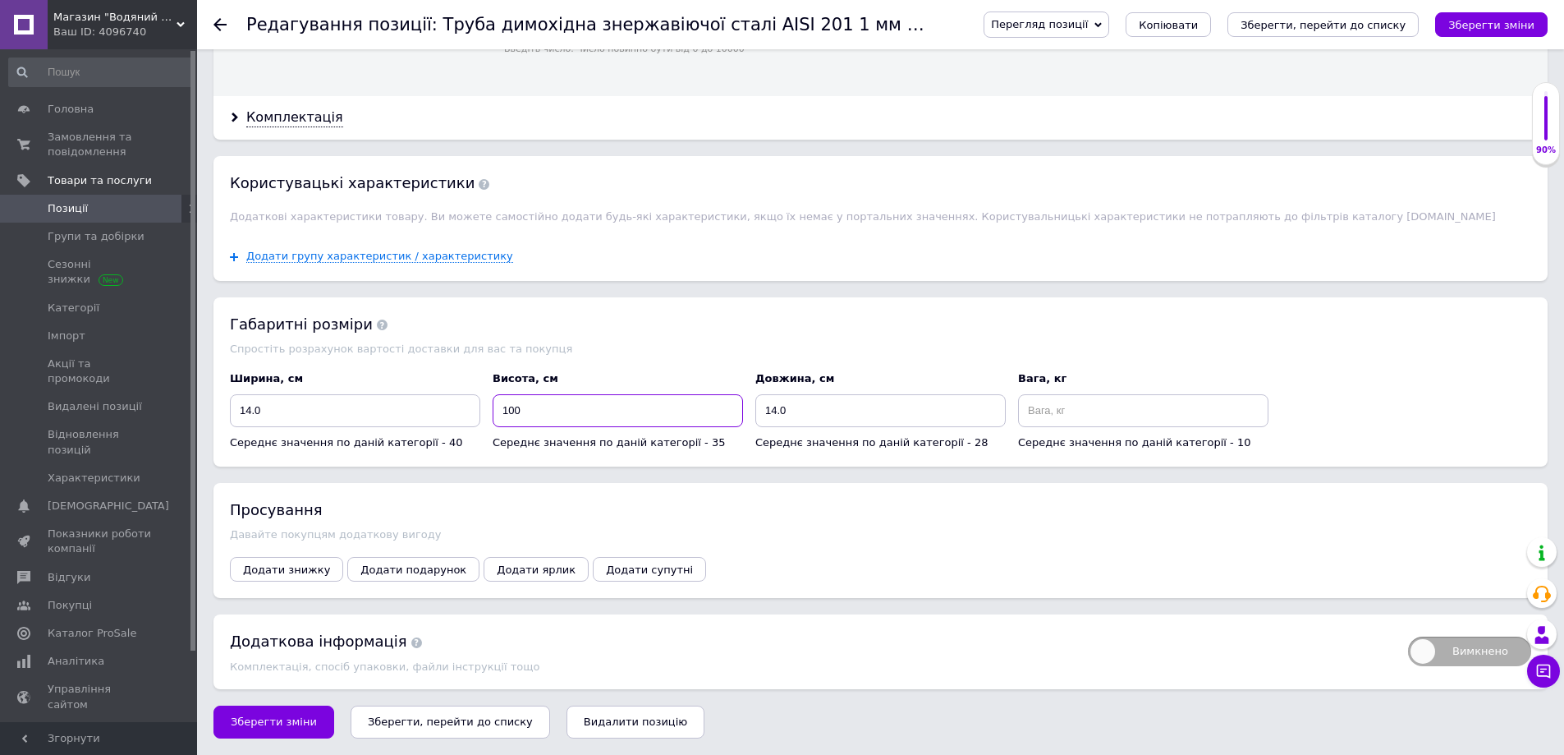
type input "100"
click at [1485, 21] on icon "Зберегти зміни" at bounding box center [1491, 25] width 86 height 12
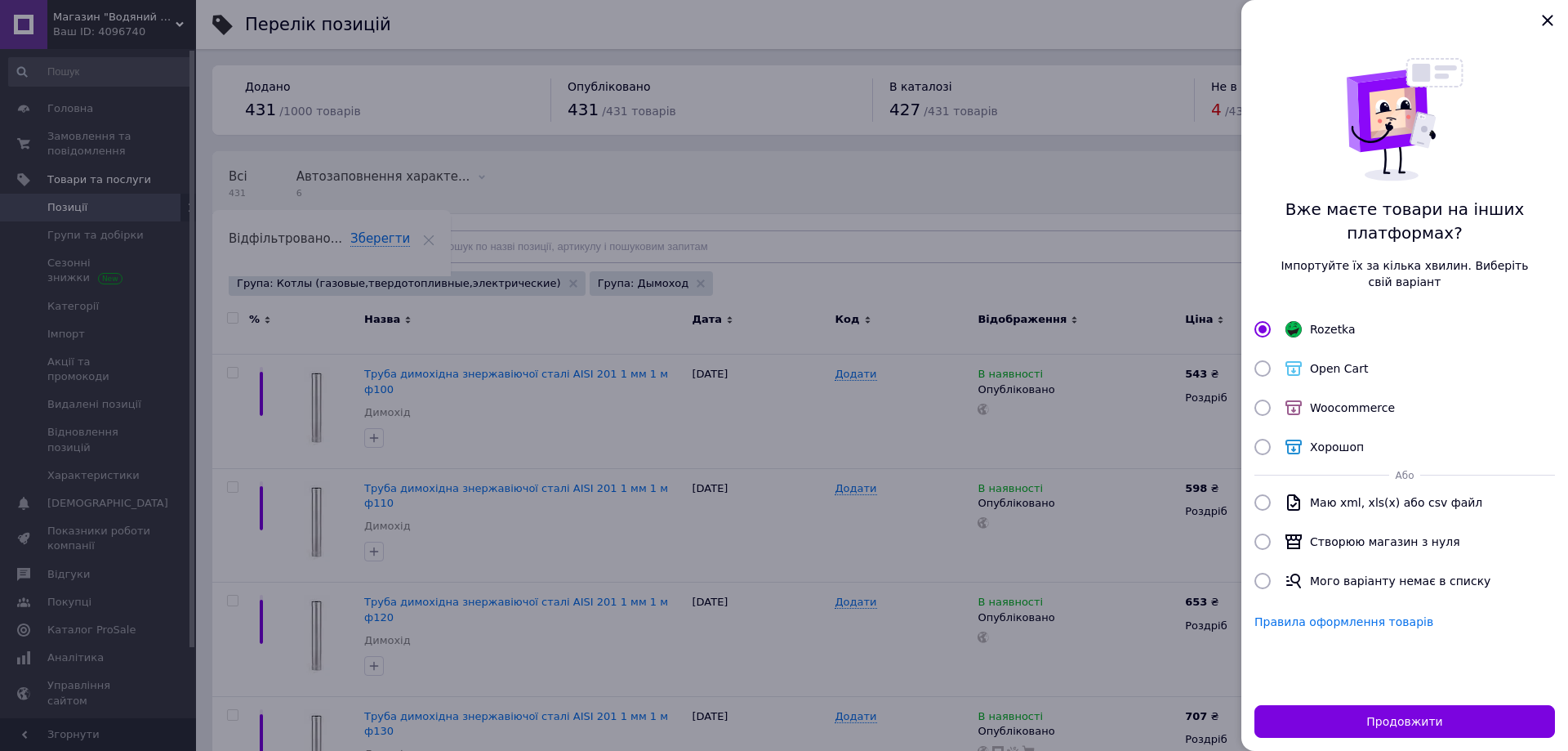
click at [855, 457] on div at bounding box center [784, 375] width 1568 height 751
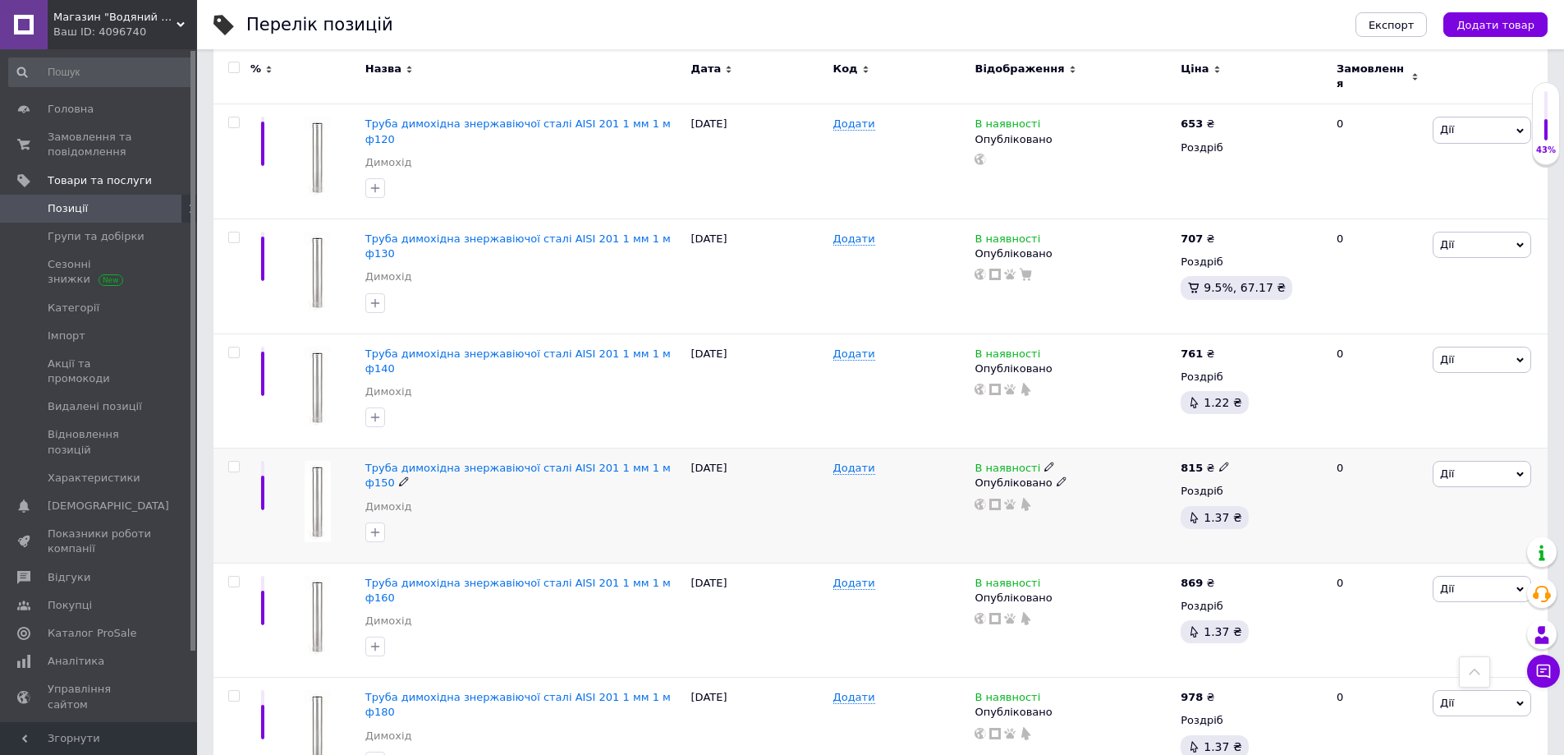
scroll to position [493, 0]
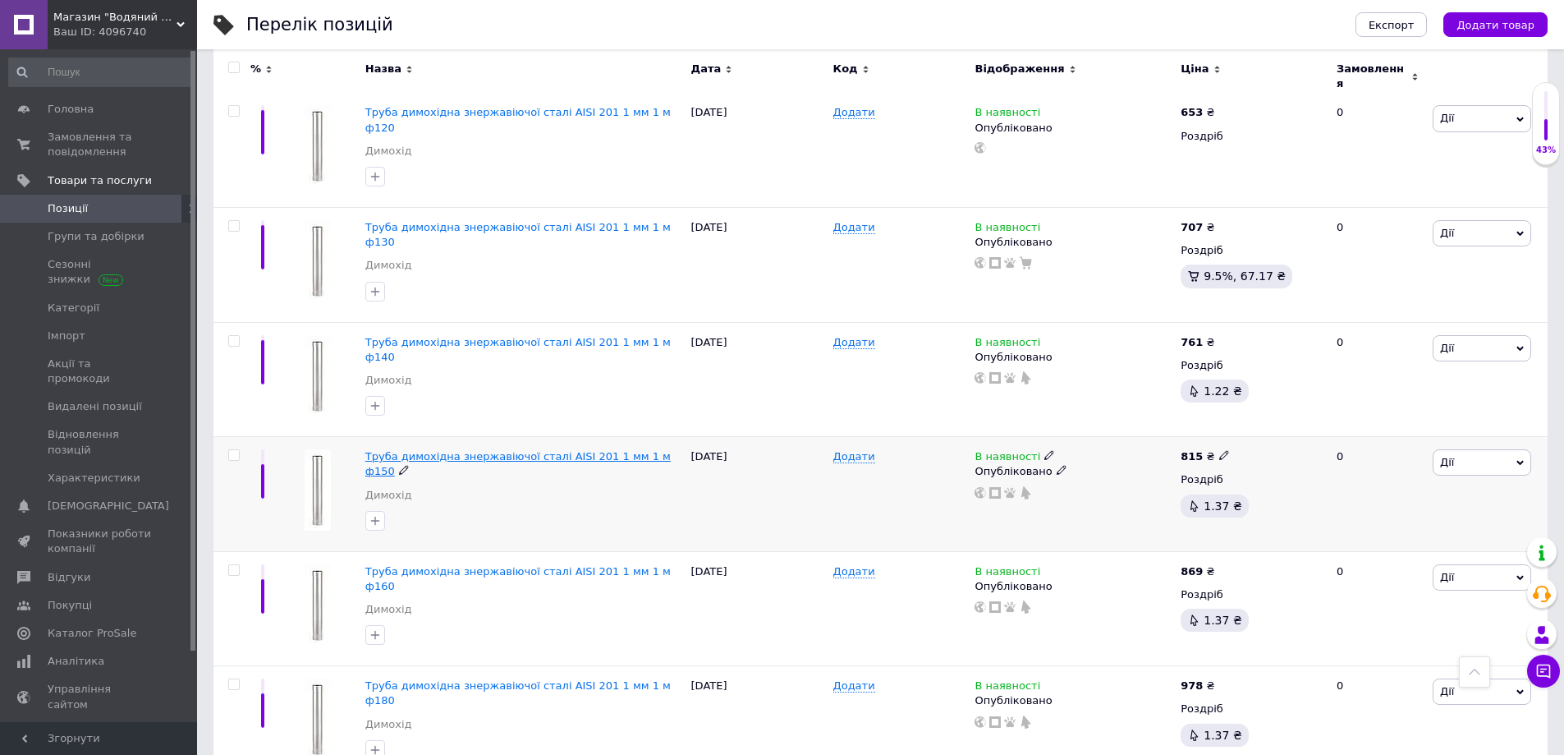
click at [572, 450] on span "Труба димохідна знержавіючої сталі AISI 201 1 мм 1 м ф150" at bounding box center [517, 463] width 305 height 27
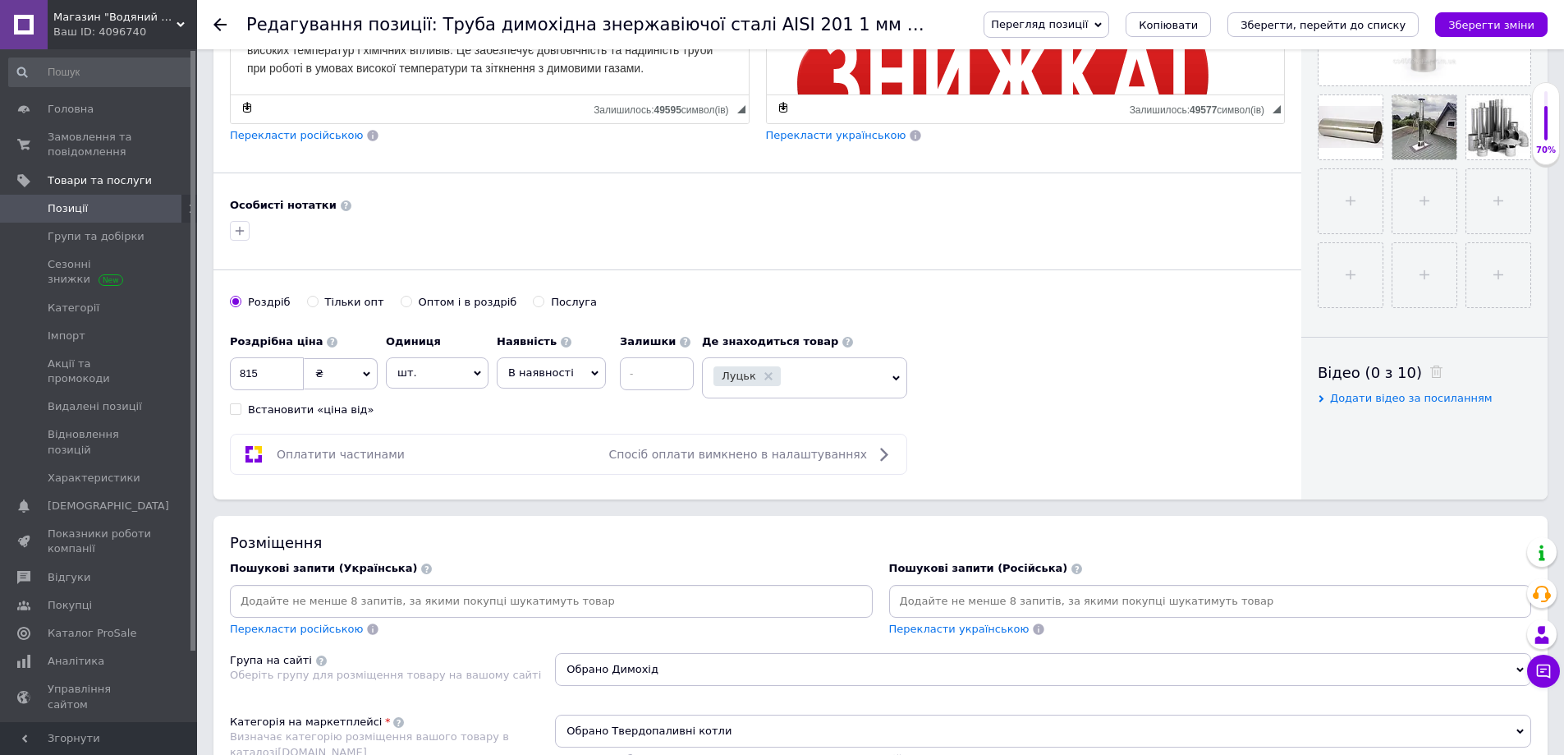
scroll to position [575, 0]
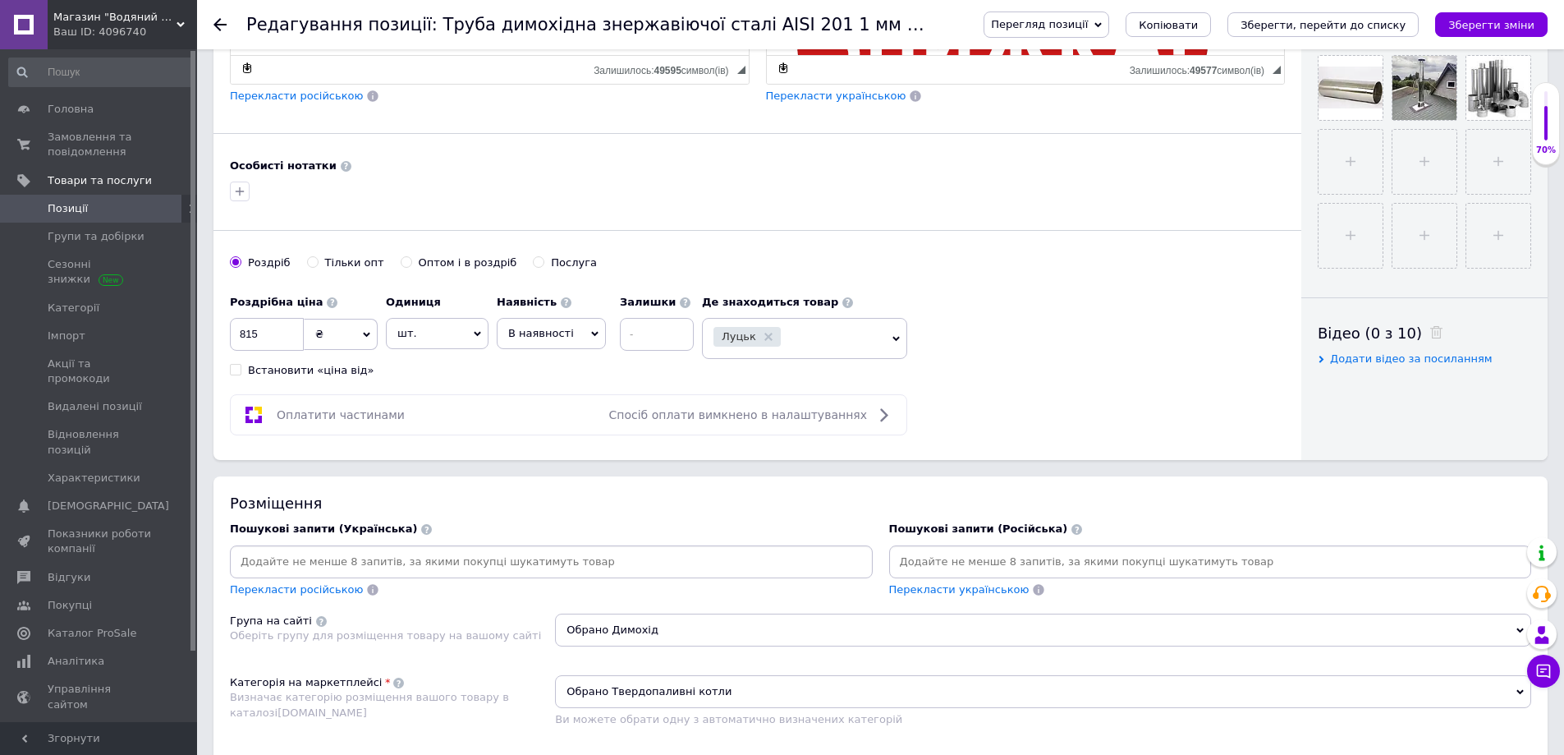
paste input "дымоходная"
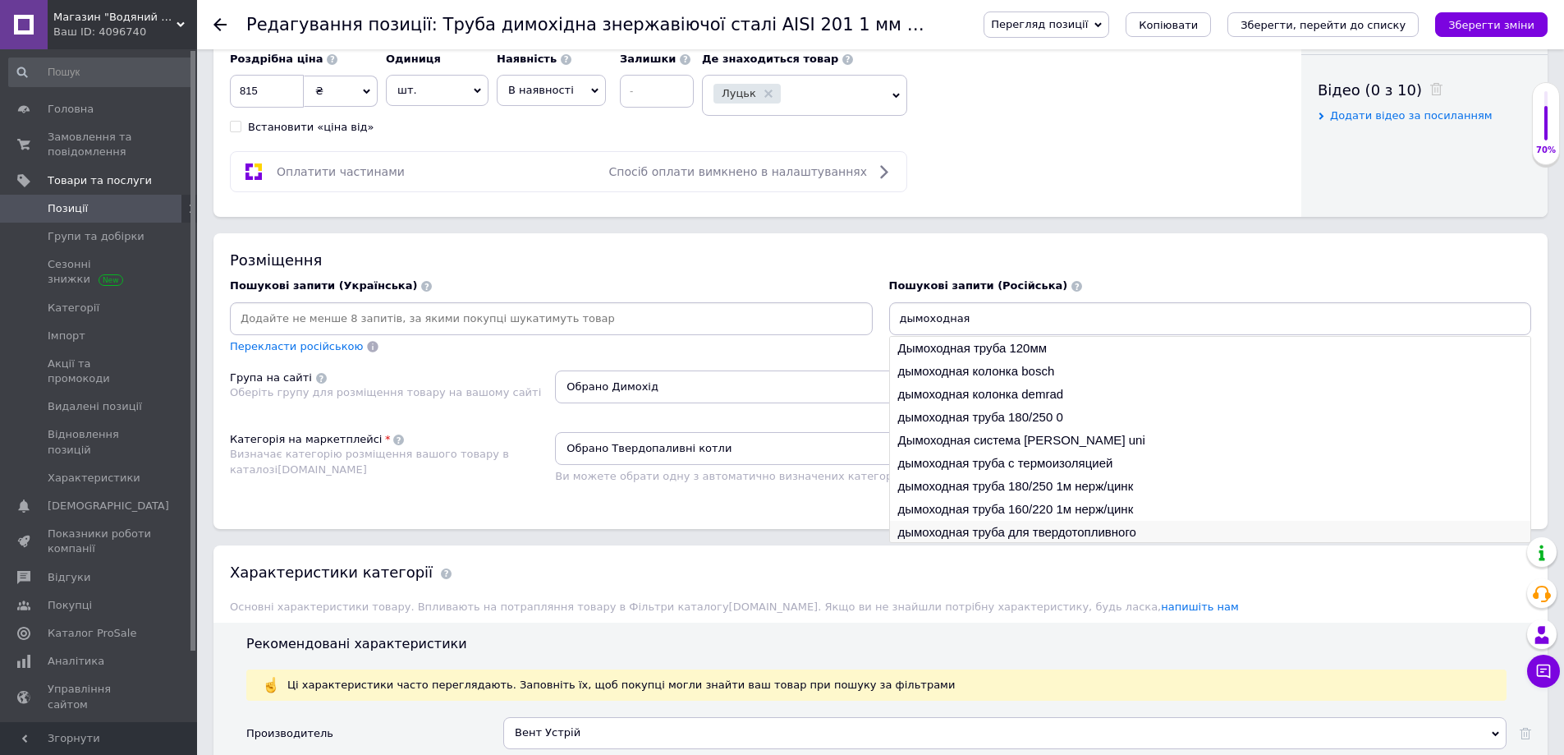
scroll to position [821, 0]
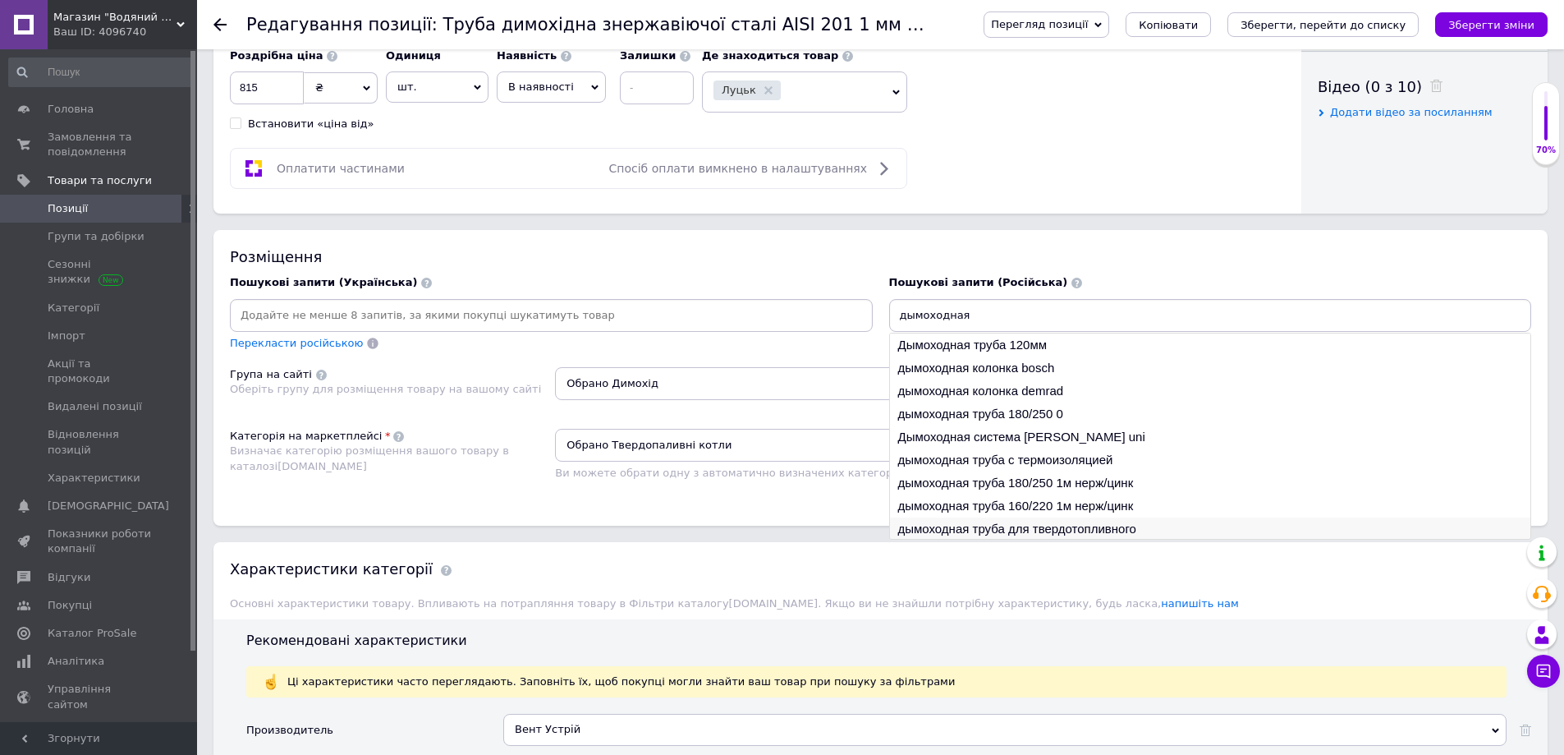
type input "дымоходная"
click at [1091, 533] on li "дымоходная труба для твердотопливного" at bounding box center [1210, 528] width 641 height 23
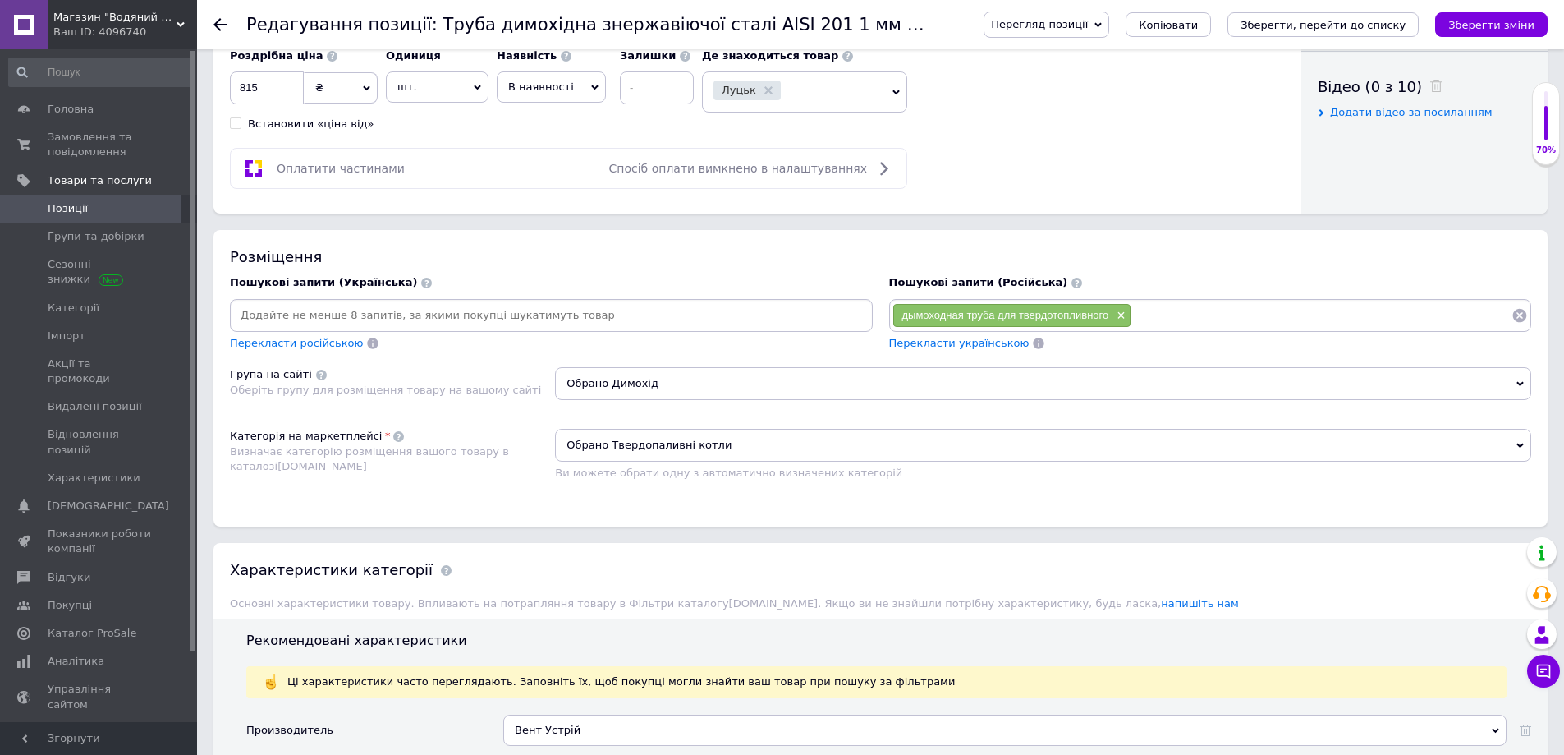
click at [976, 340] on span "Перекласти українською" at bounding box center [959, 343] width 140 height 12
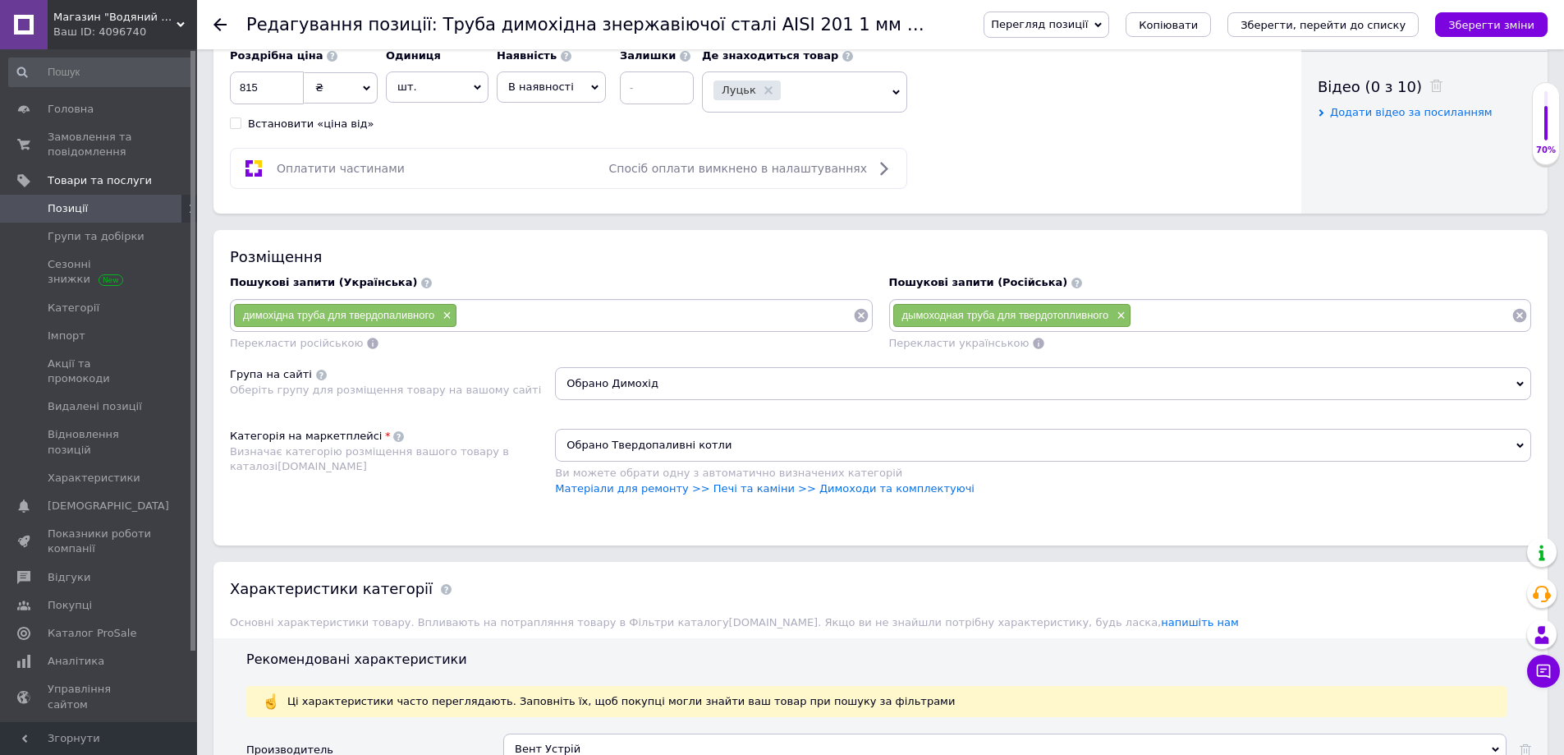
click at [667, 434] on span "Обрано Твердопаливні котли" at bounding box center [1043, 445] width 976 height 33
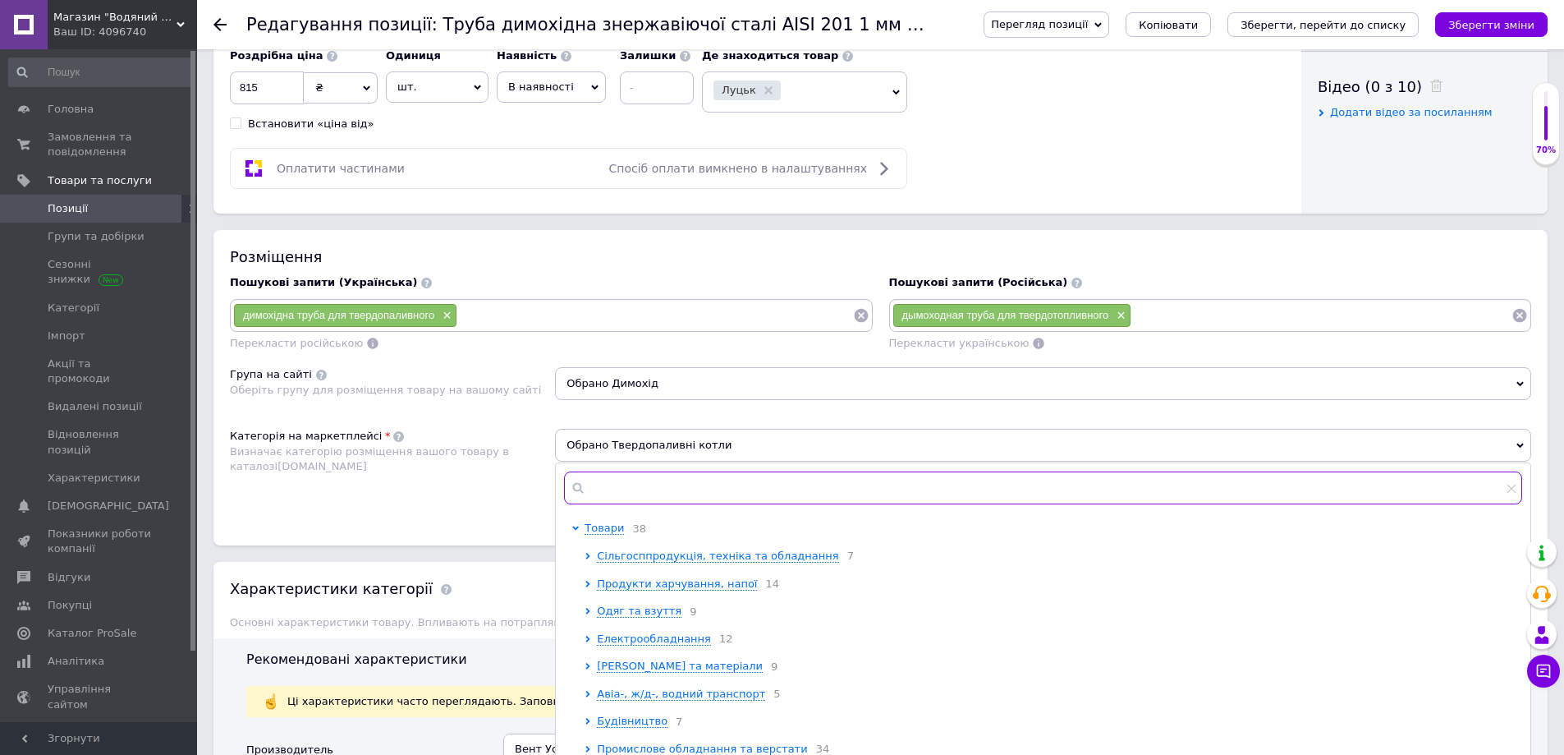
click at [641, 485] on input "text" at bounding box center [1043, 487] width 958 height 33
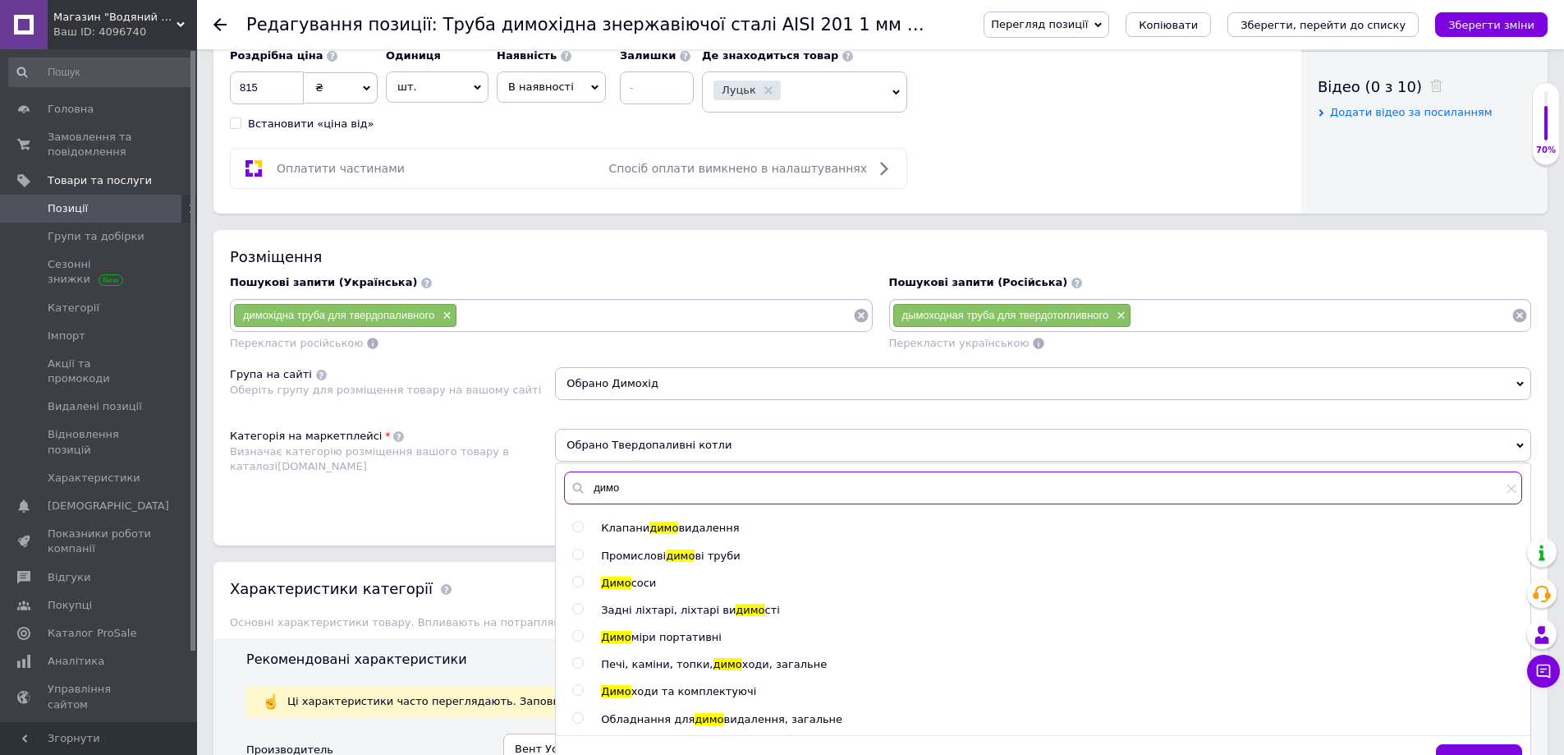
type input "димо"
click at [684, 699] on div "Димо ходи та комплектуючі" at bounding box center [1061, 691] width 921 height 15
click at [682, 693] on span "ходи та комплектуючі" at bounding box center [694, 691] width 126 height 12
radio input "true"
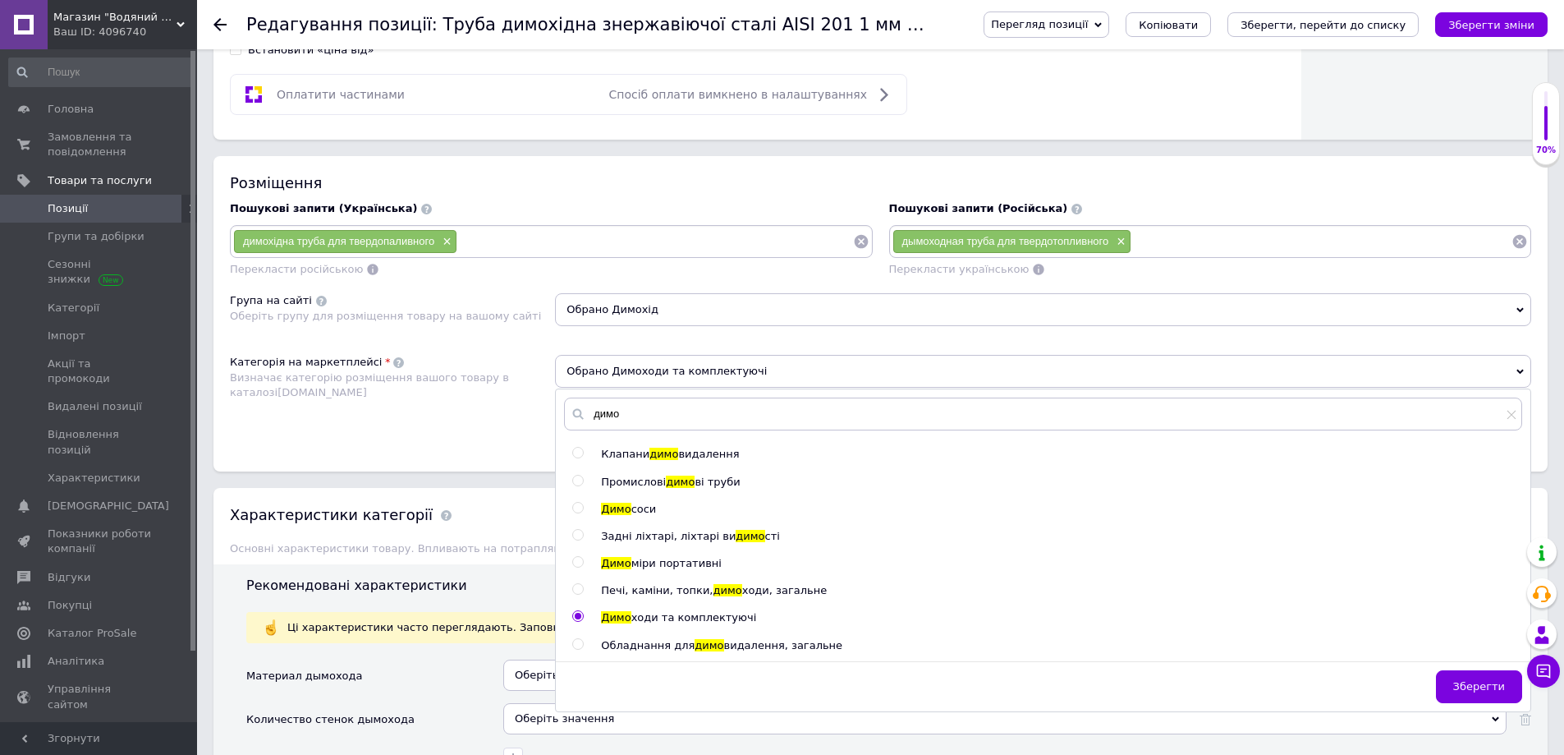
scroll to position [985, 0]
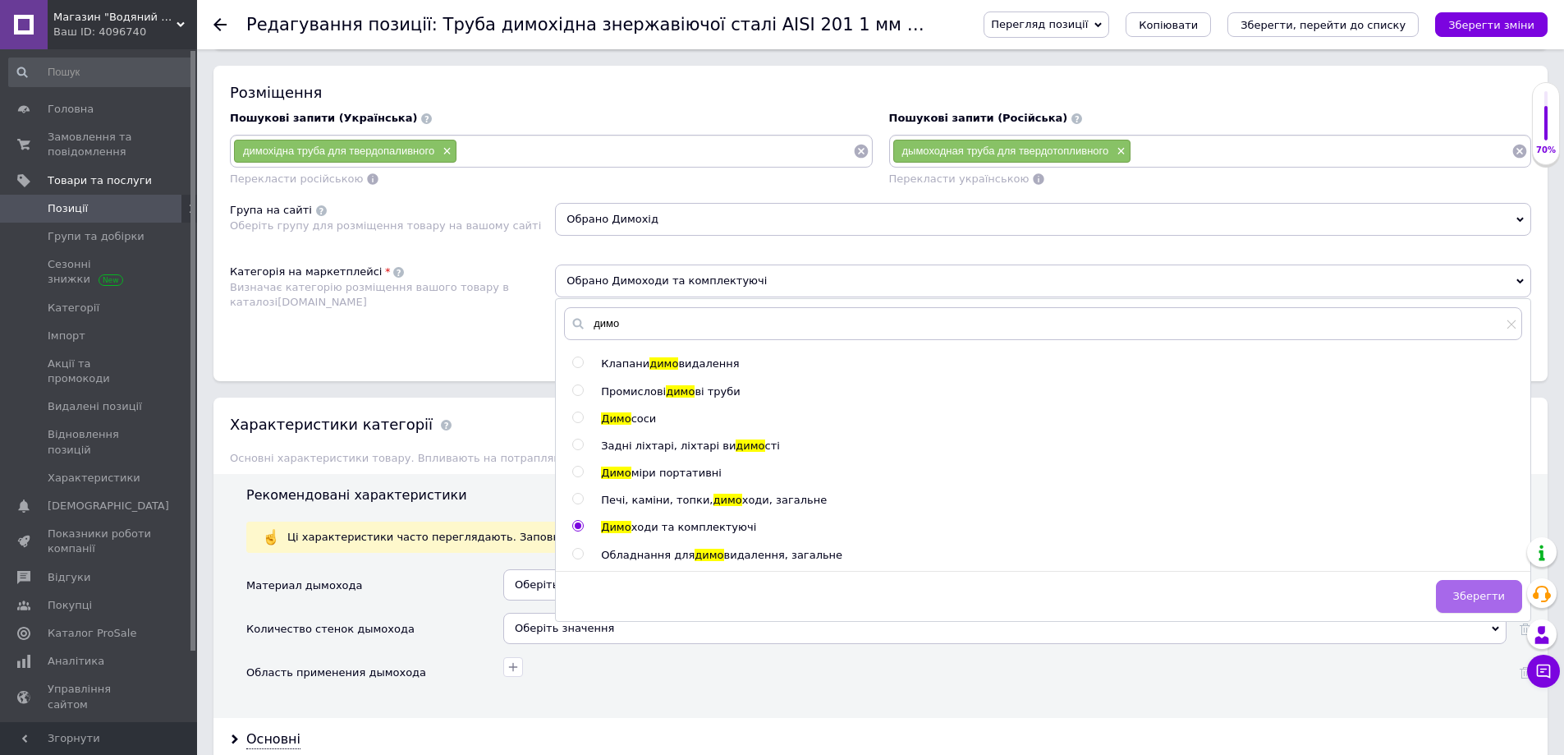
click at [1485, 596] on span "Зберегти" at bounding box center [1479, 596] width 52 height 12
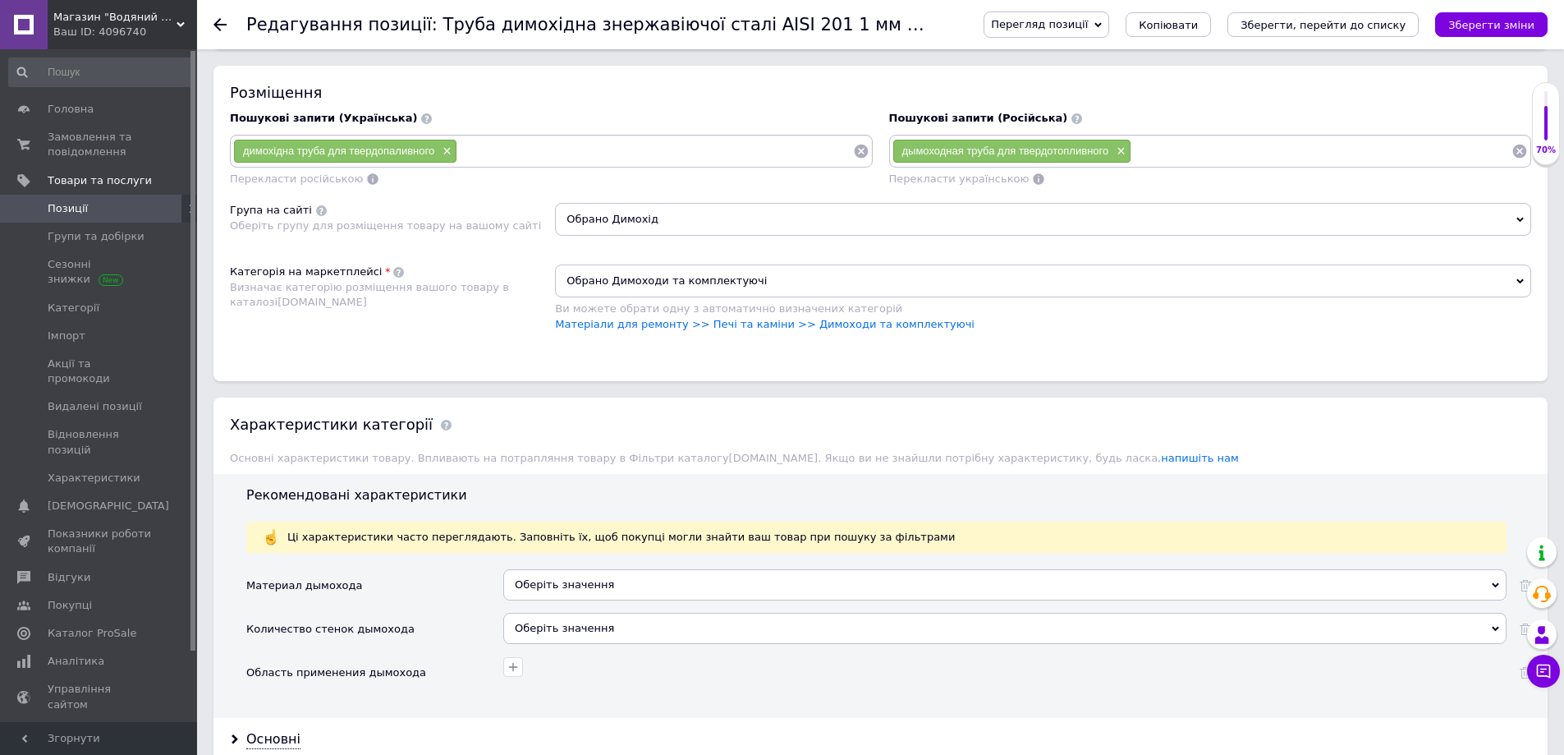
click at [581, 581] on div "Оберіть значення" at bounding box center [1004, 584] width 1003 height 31
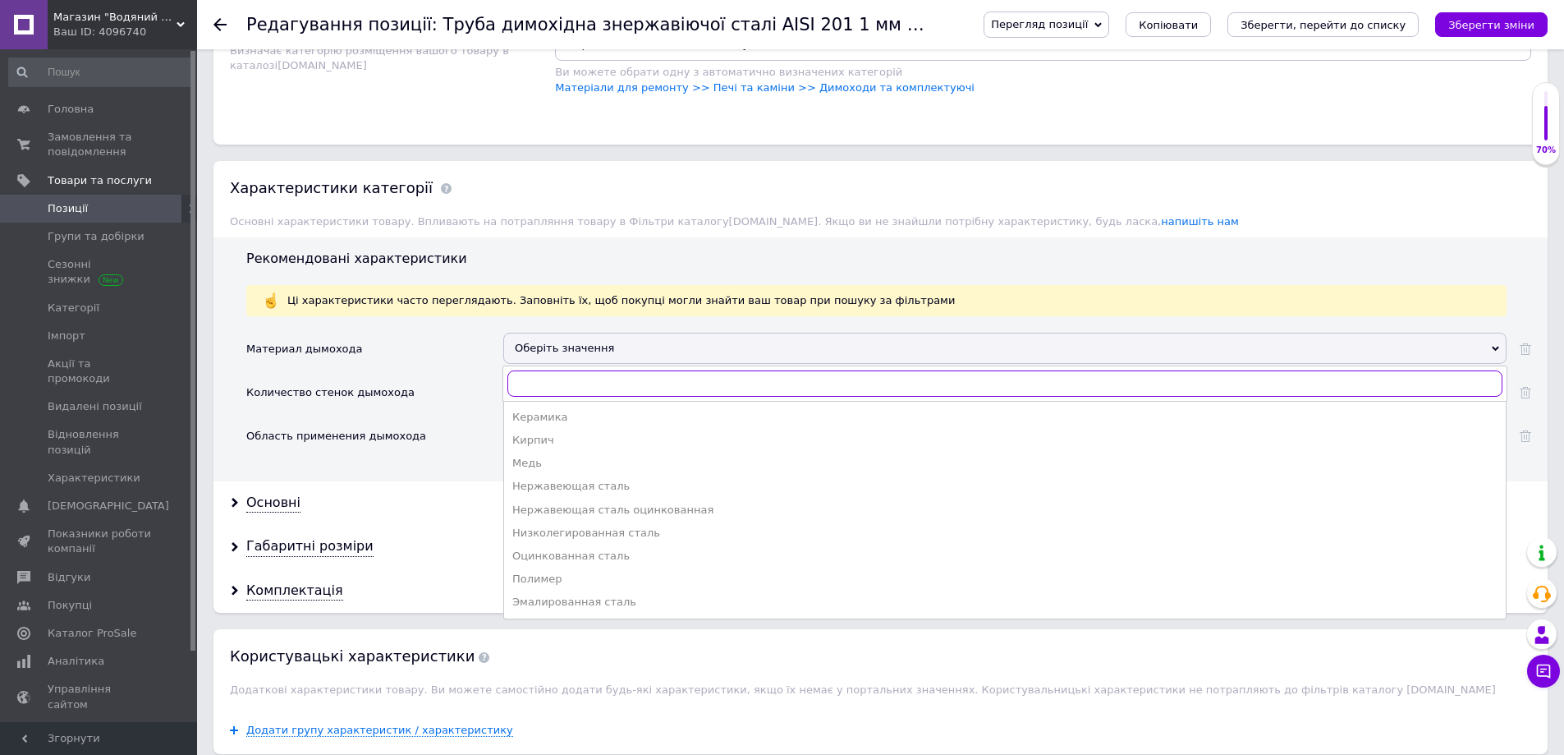
scroll to position [1232, 0]
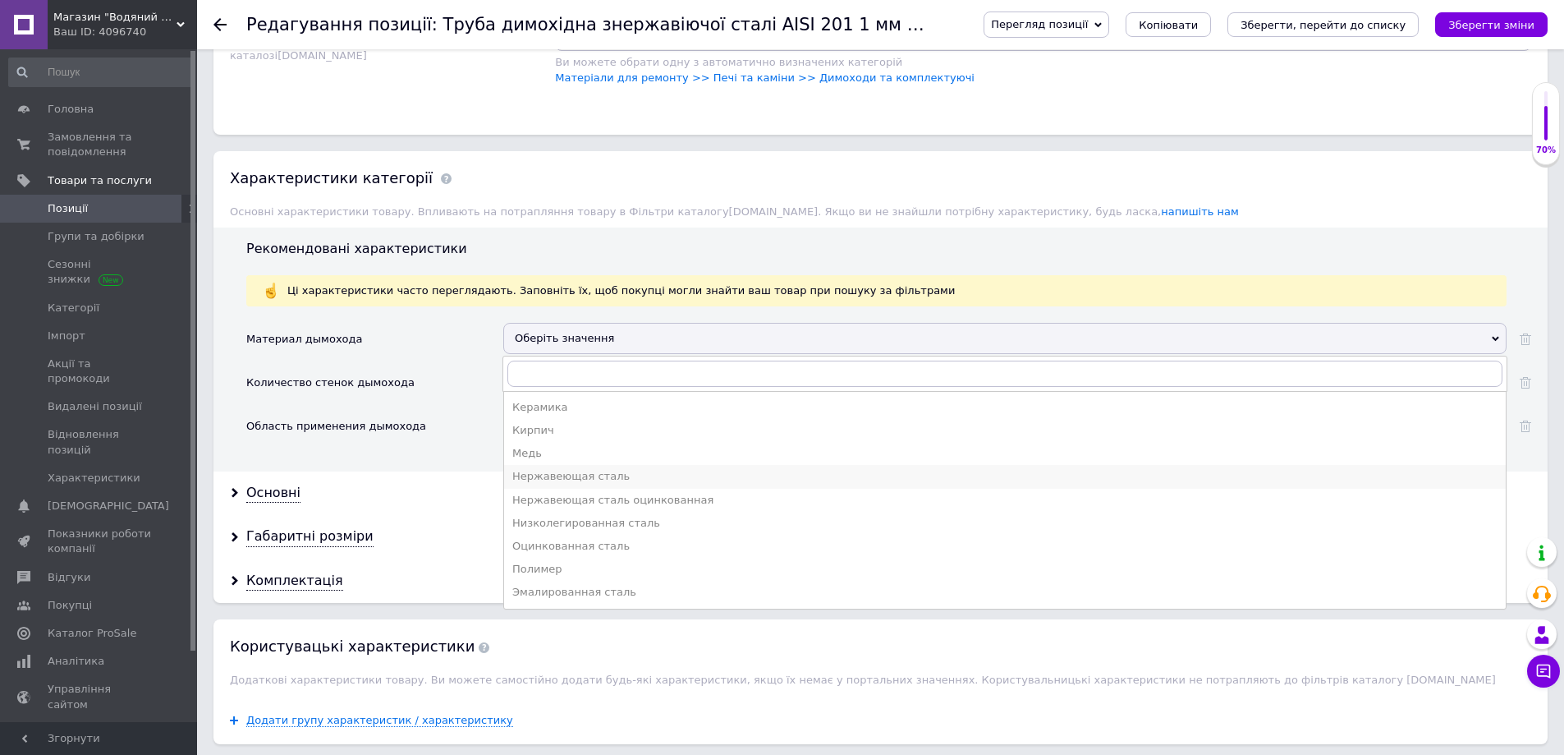
click at [562, 478] on div "Нержавеющая сталь" at bounding box center [1004, 476] width 985 height 15
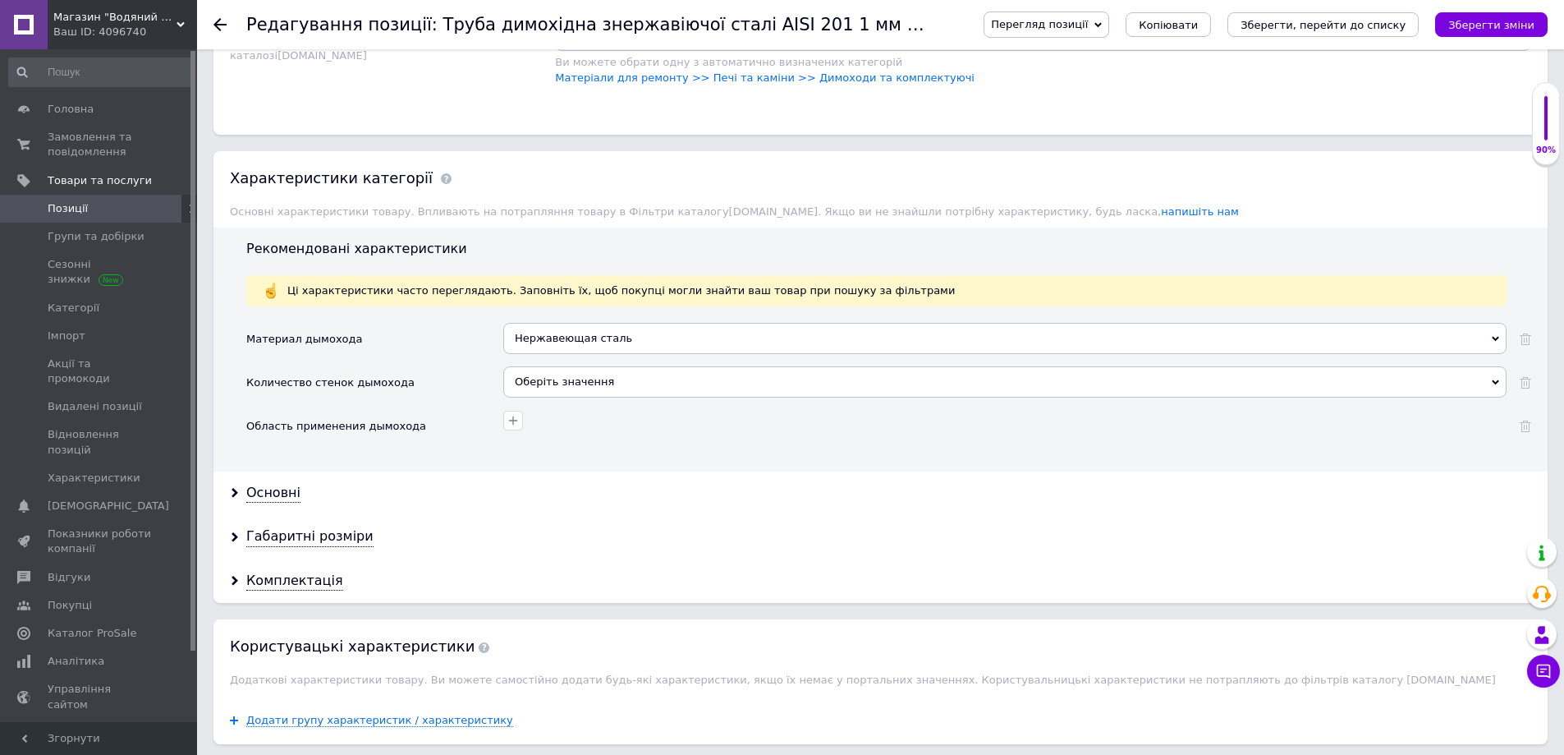
click at [562, 387] on div "Оберіть значення" at bounding box center [1004, 381] width 1003 height 31
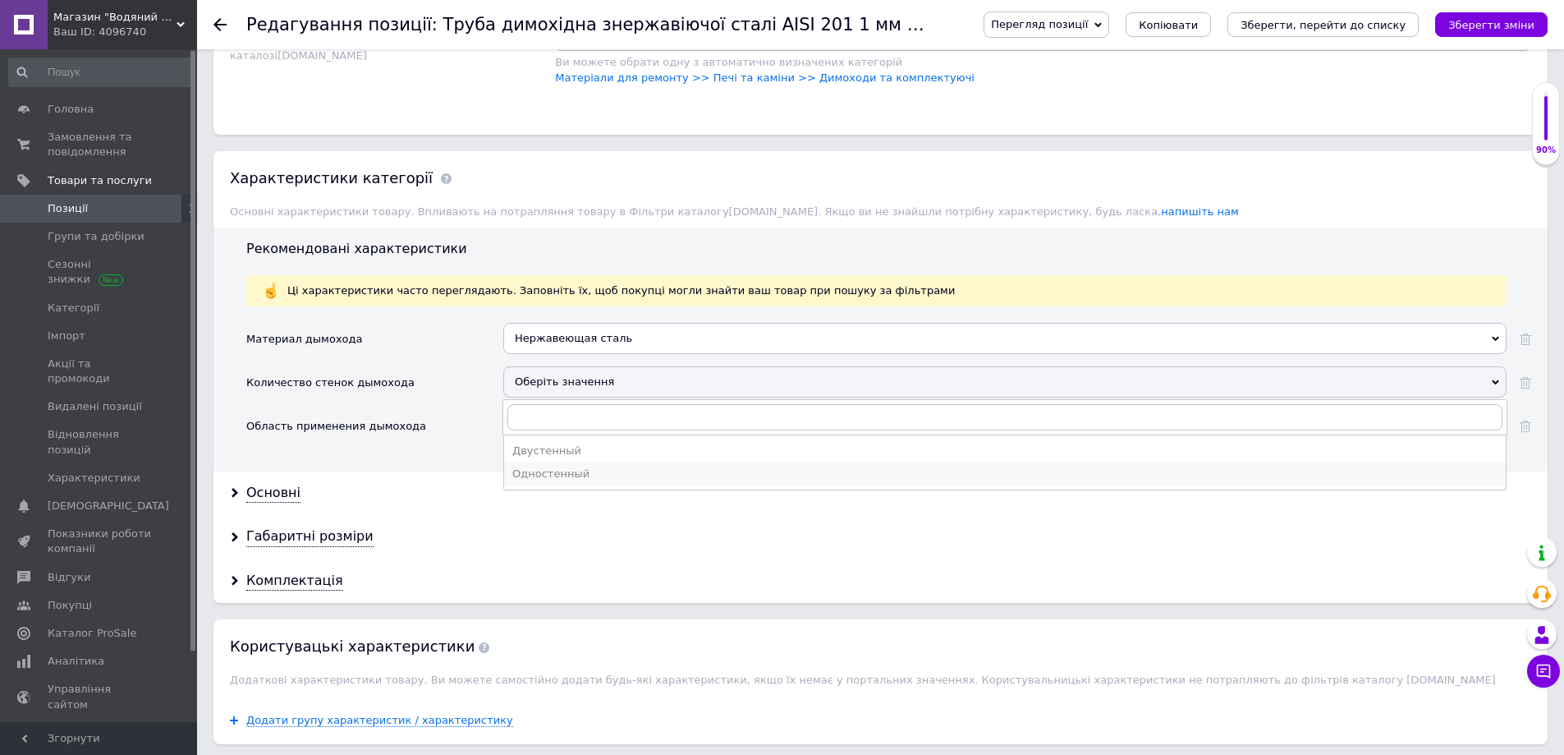
click at [558, 475] on div "Одностенный" at bounding box center [1004, 473] width 985 height 15
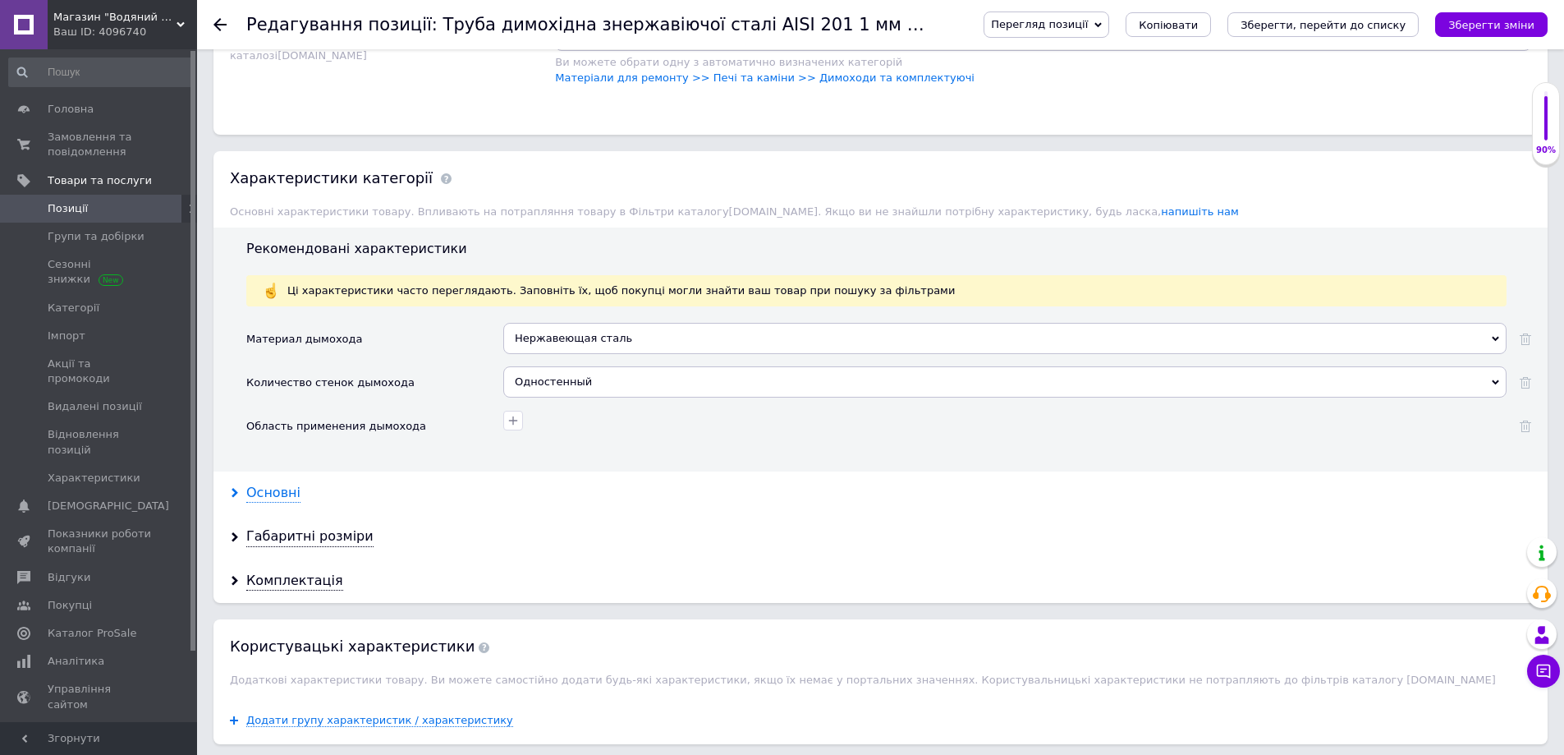
click at [268, 498] on div "Основні" at bounding box center [273, 493] width 54 height 19
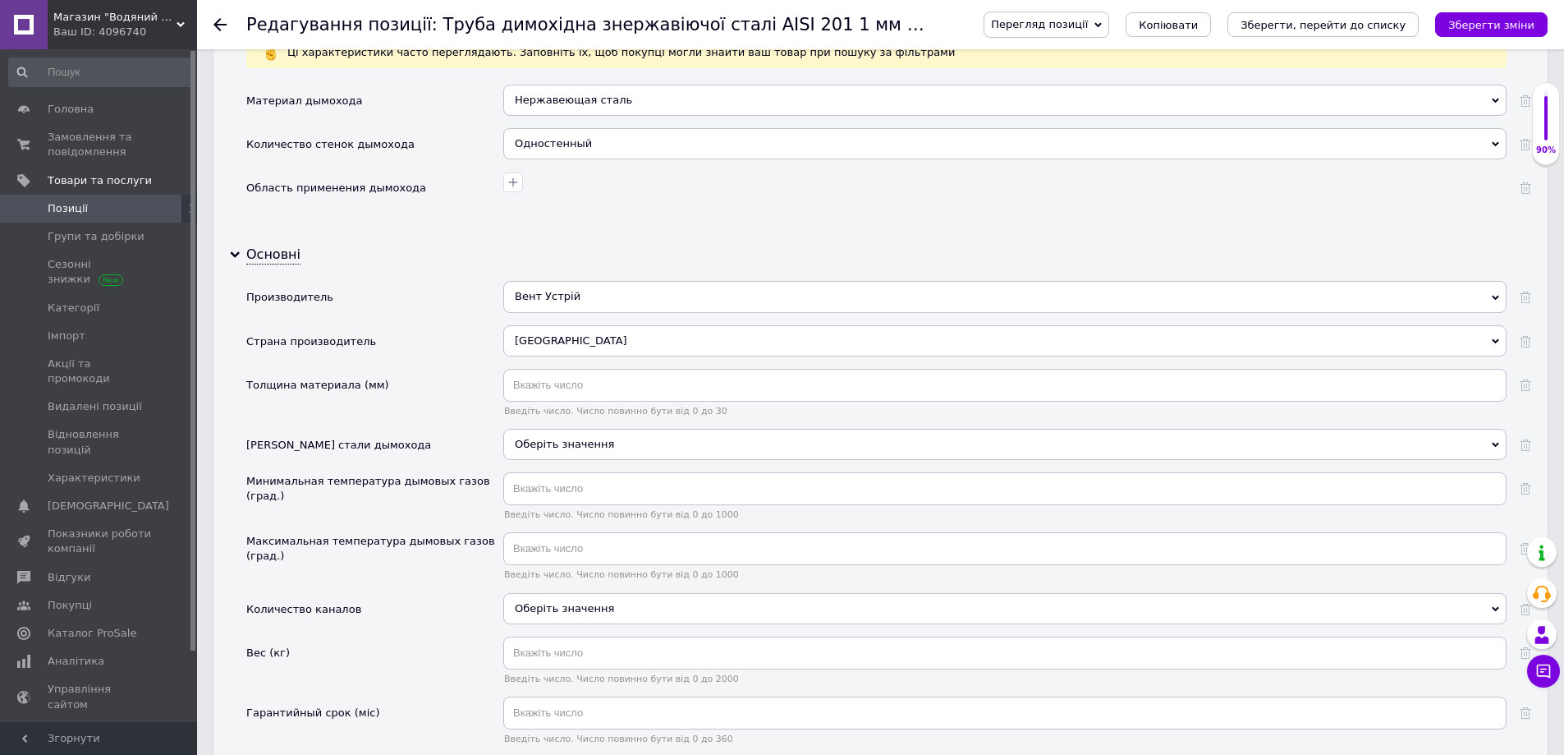
scroll to position [1478, 0]
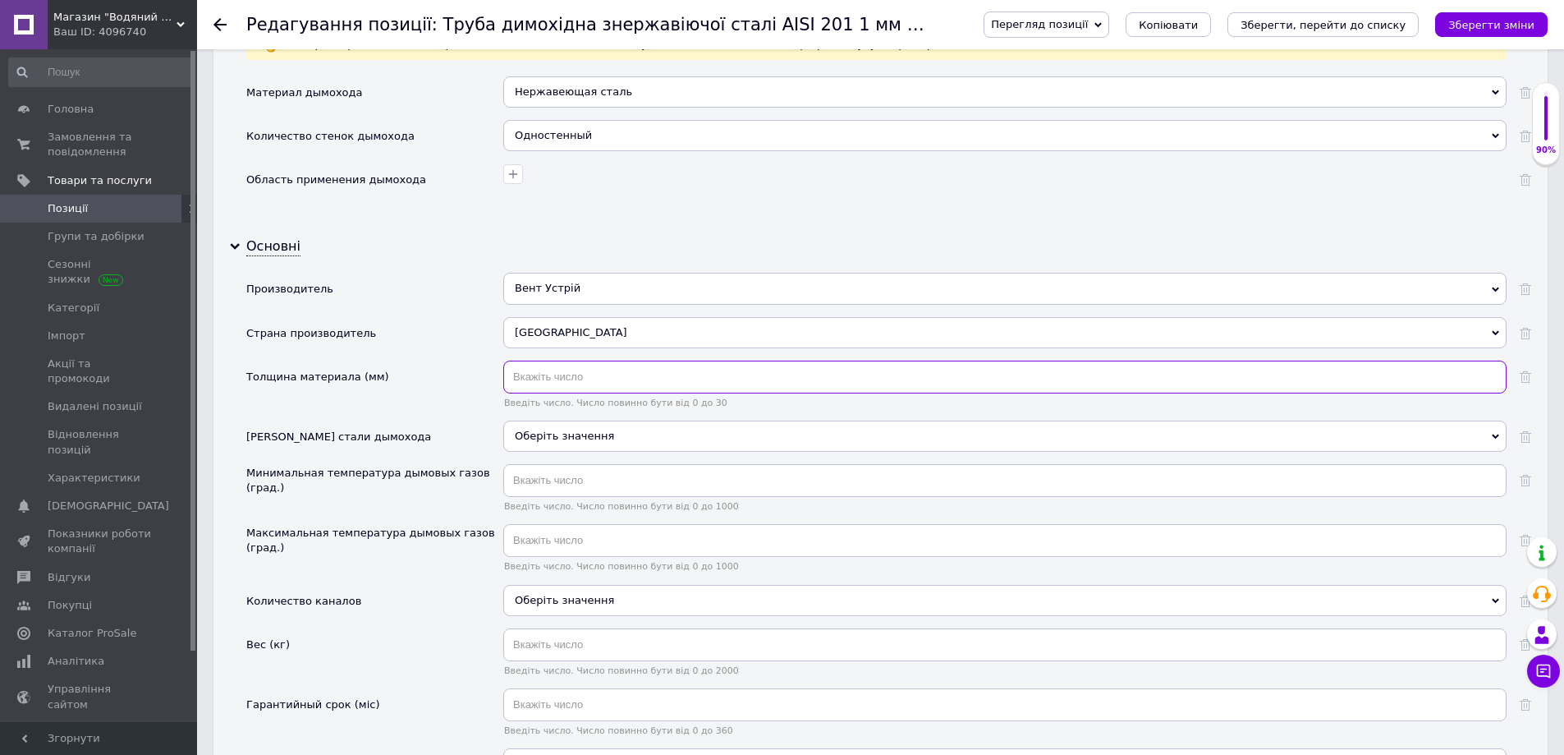
click at [551, 379] on input "text" at bounding box center [1004, 376] width 1003 height 33
click at [544, 378] on input "text" at bounding box center [1004, 376] width 1003 height 33
type input "1"
click at [548, 482] on input "text" at bounding box center [1004, 480] width 1003 height 33
click at [558, 428] on div "Оберіть значення" at bounding box center [1004, 435] width 1003 height 31
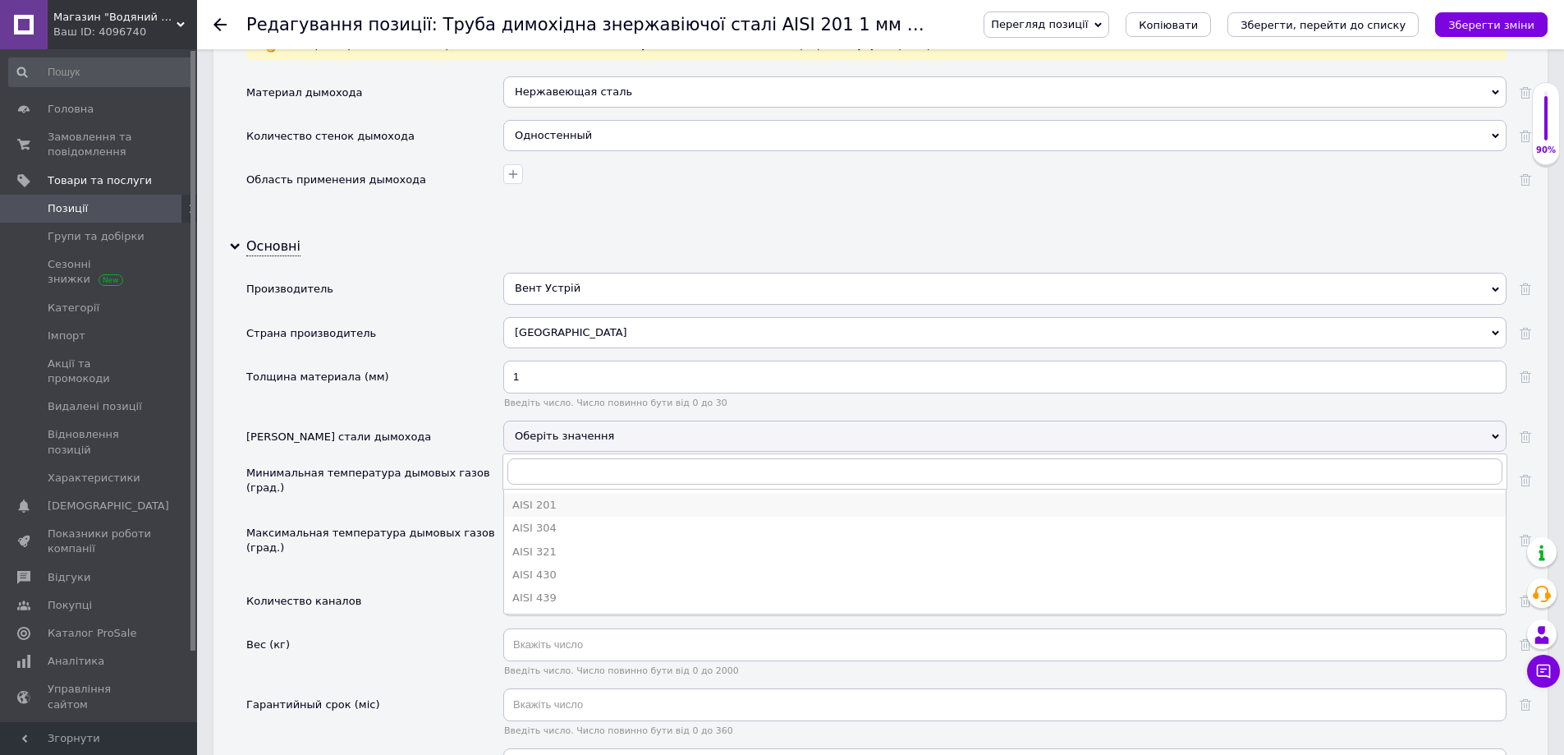
click at [552, 500] on div "AISI 201" at bounding box center [1004, 505] width 985 height 15
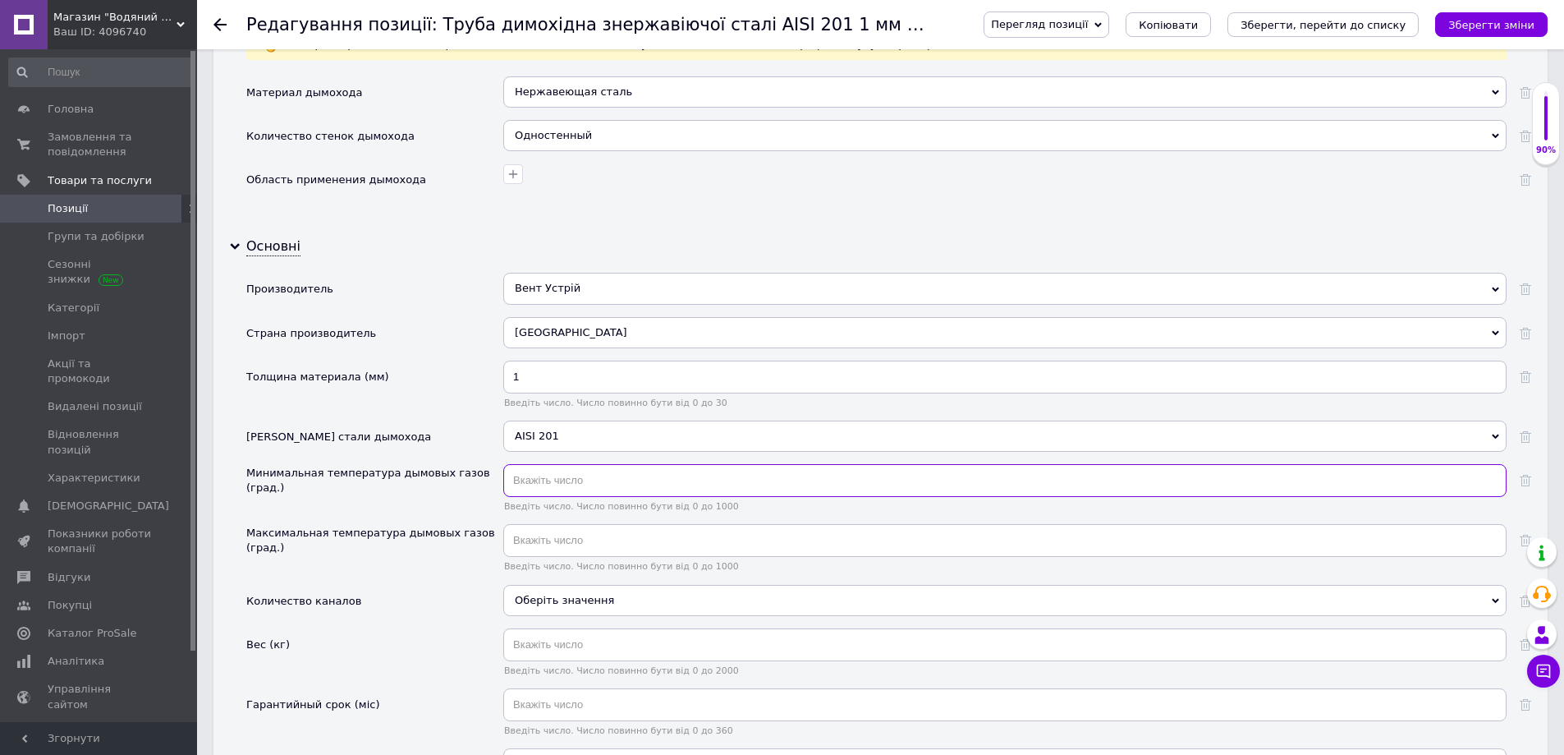
click at [543, 478] on input "text" at bounding box center [1004, 480] width 1003 height 33
type input "20"
click at [539, 539] on input "text" at bounding box center [1004, 540] width 1003 height 33
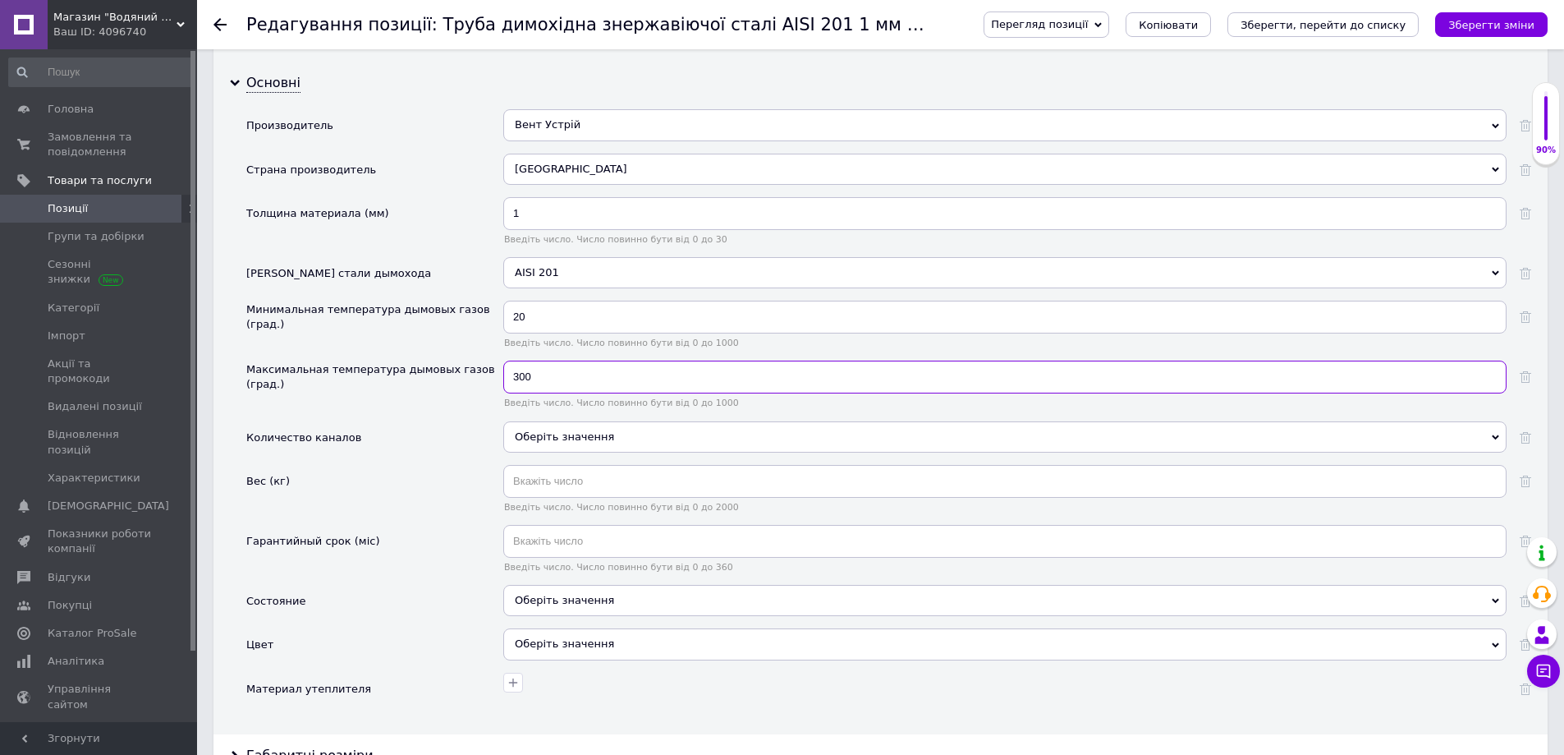
scroll to position [1642, 0]
type input "300"
click at [551, 538] on input "text" at bounding box center [1004, 540] width 1003 height 33
type input "60"
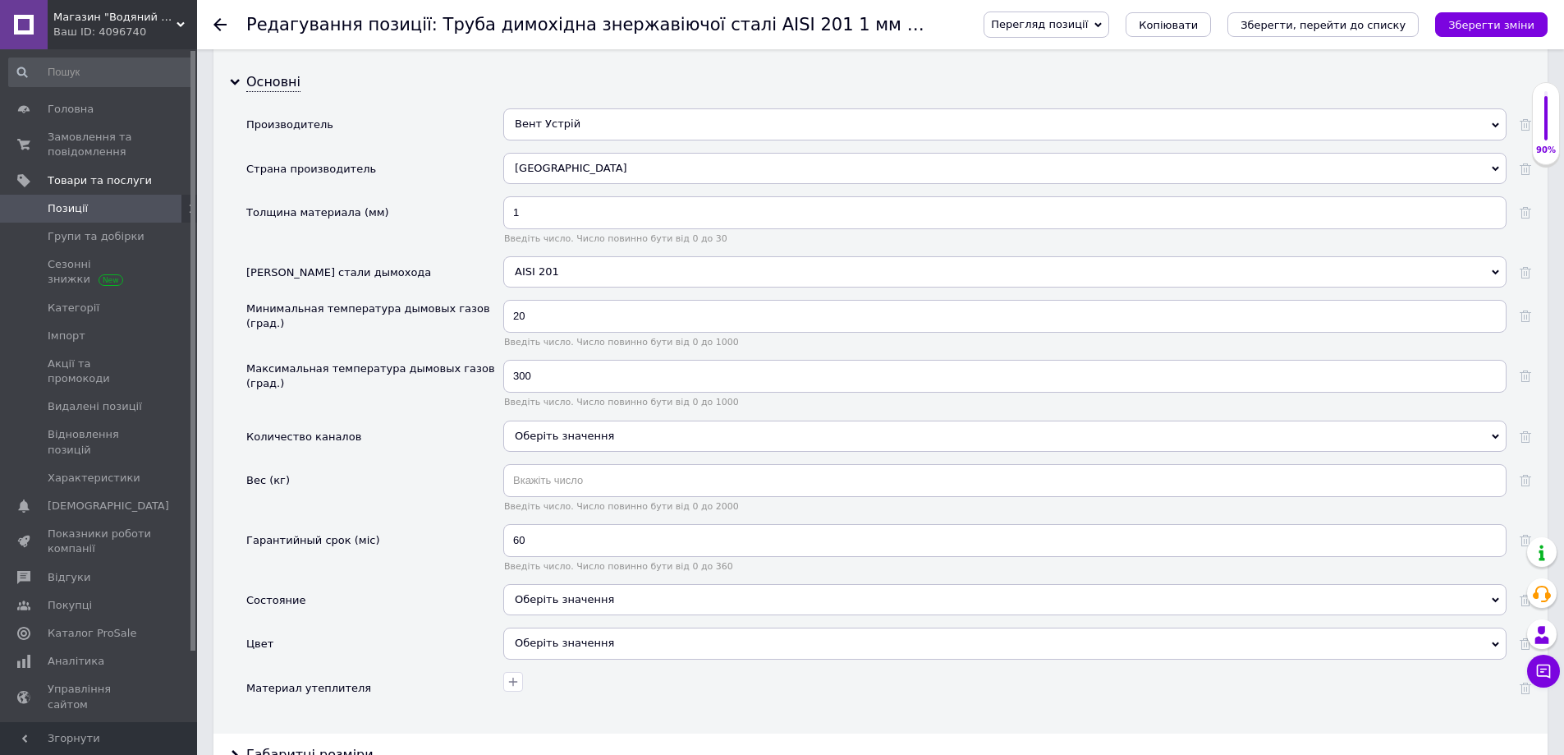
click at [548, 611] on div "Оберіть значення" at bounding box center [1004, 599] width 1003 height 31
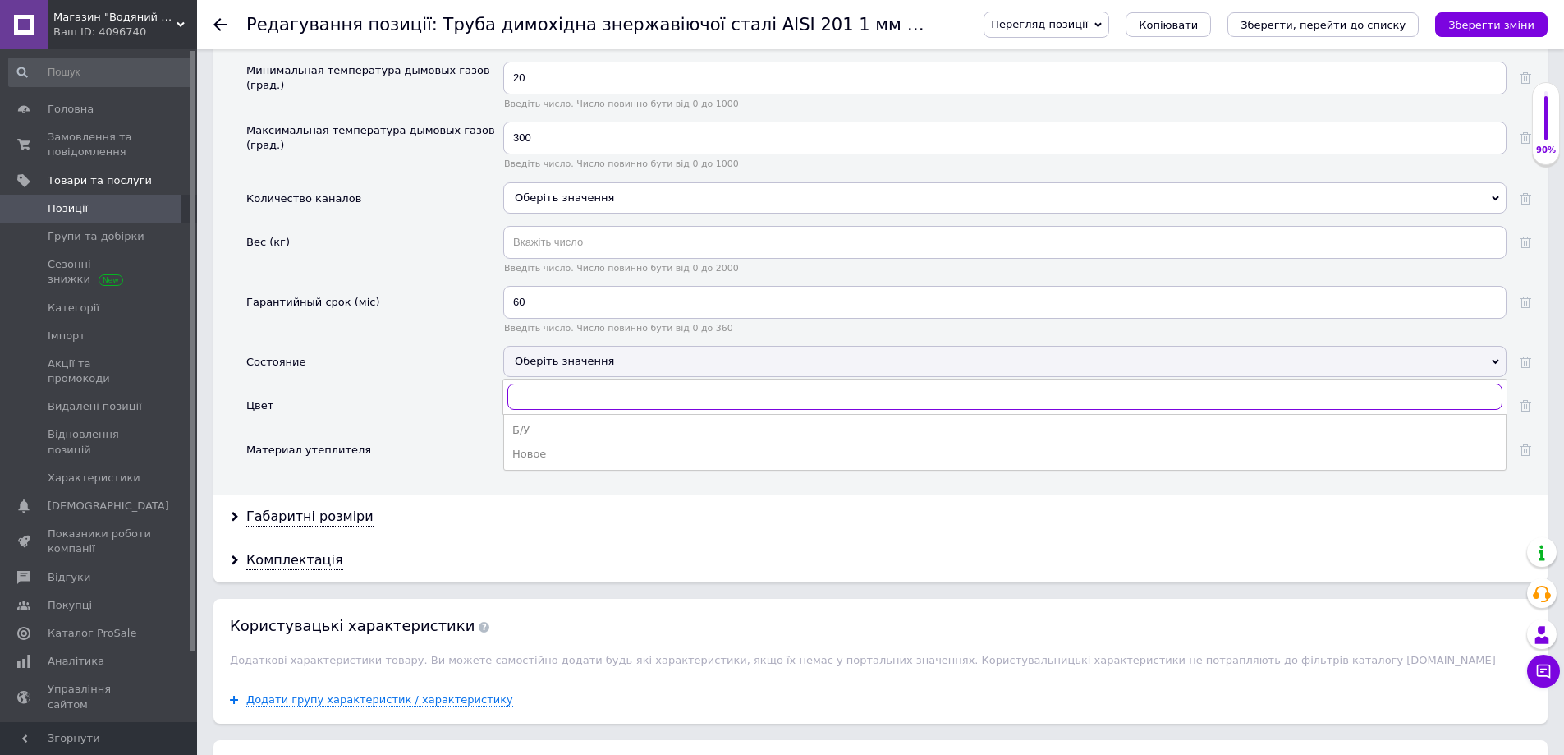
scroll to position [1889, 0]
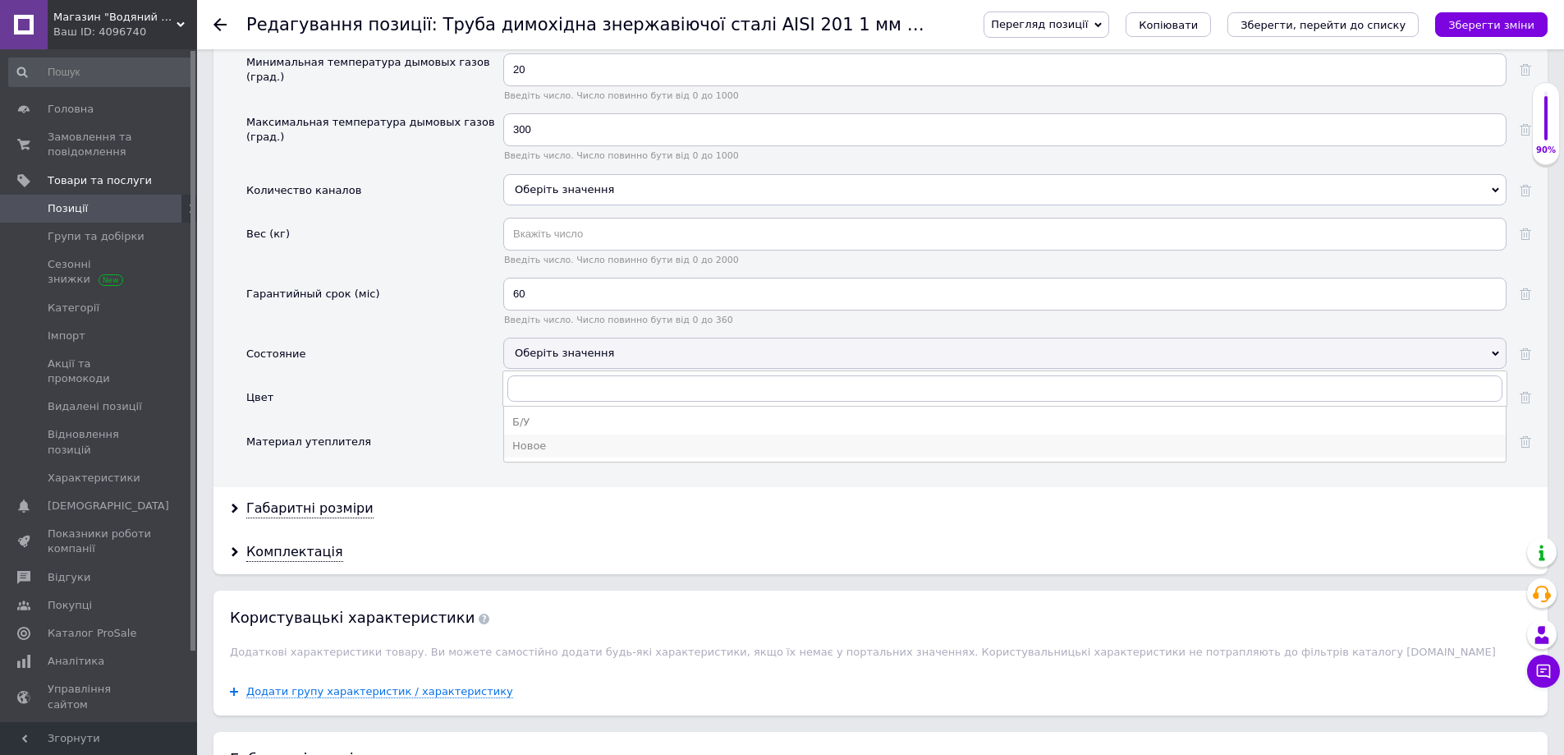
click at [527, 443] on div "Новое" at bounding box center [1004, 445] width 985 height 15
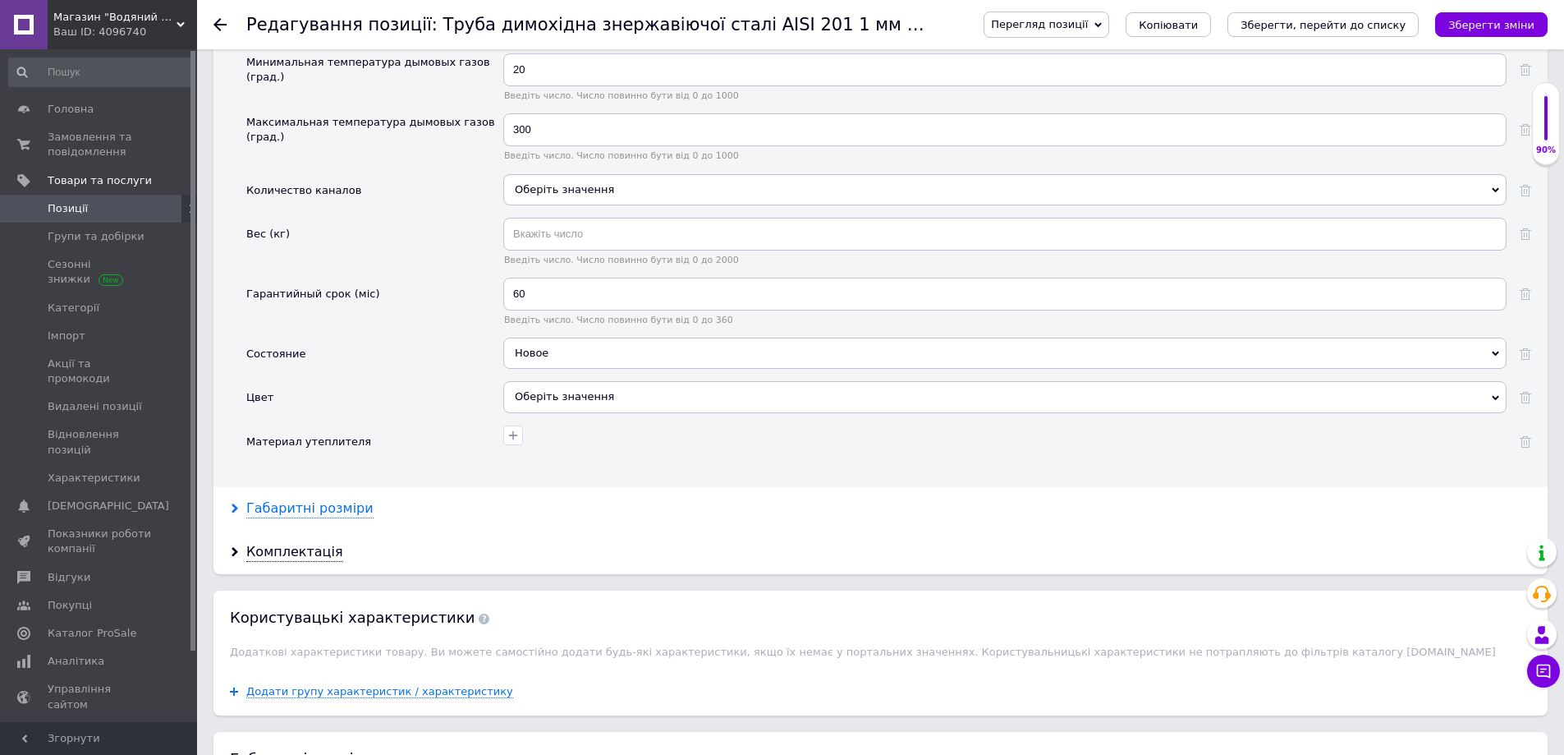
click at [231, 512] on icon at bounding box center [235, 508] width 10 height 10
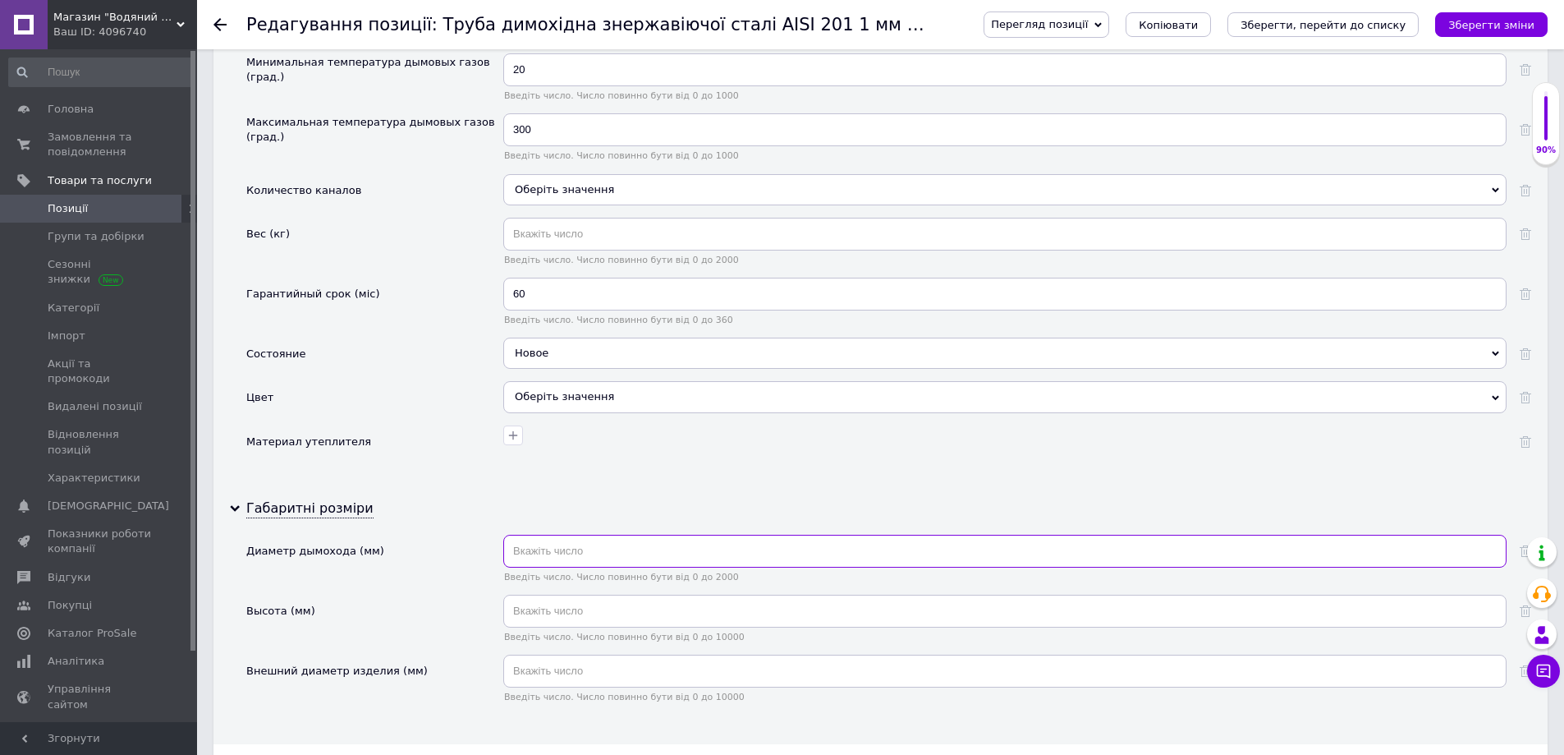
click at [568, 553] on input "text" at bounding box center [1004, 551] width 1003 height 33
type input "150"
click at [583, 612] on input "text" at bounding box center [1004, 611] width 1003 height 33
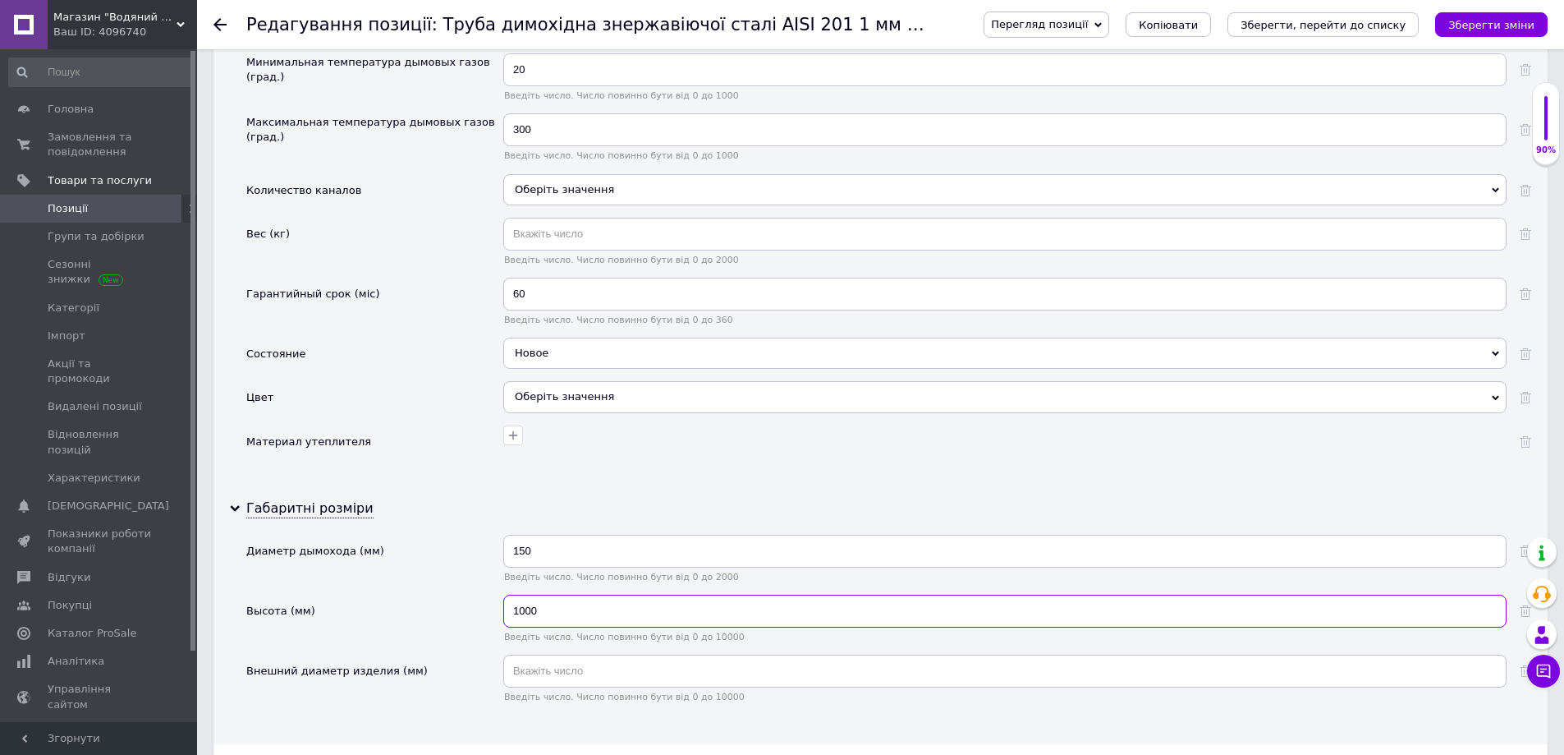
type input "1000"
click at [549, 674] on input "text" at bounding box center [1004, 670] width 1003 height 33
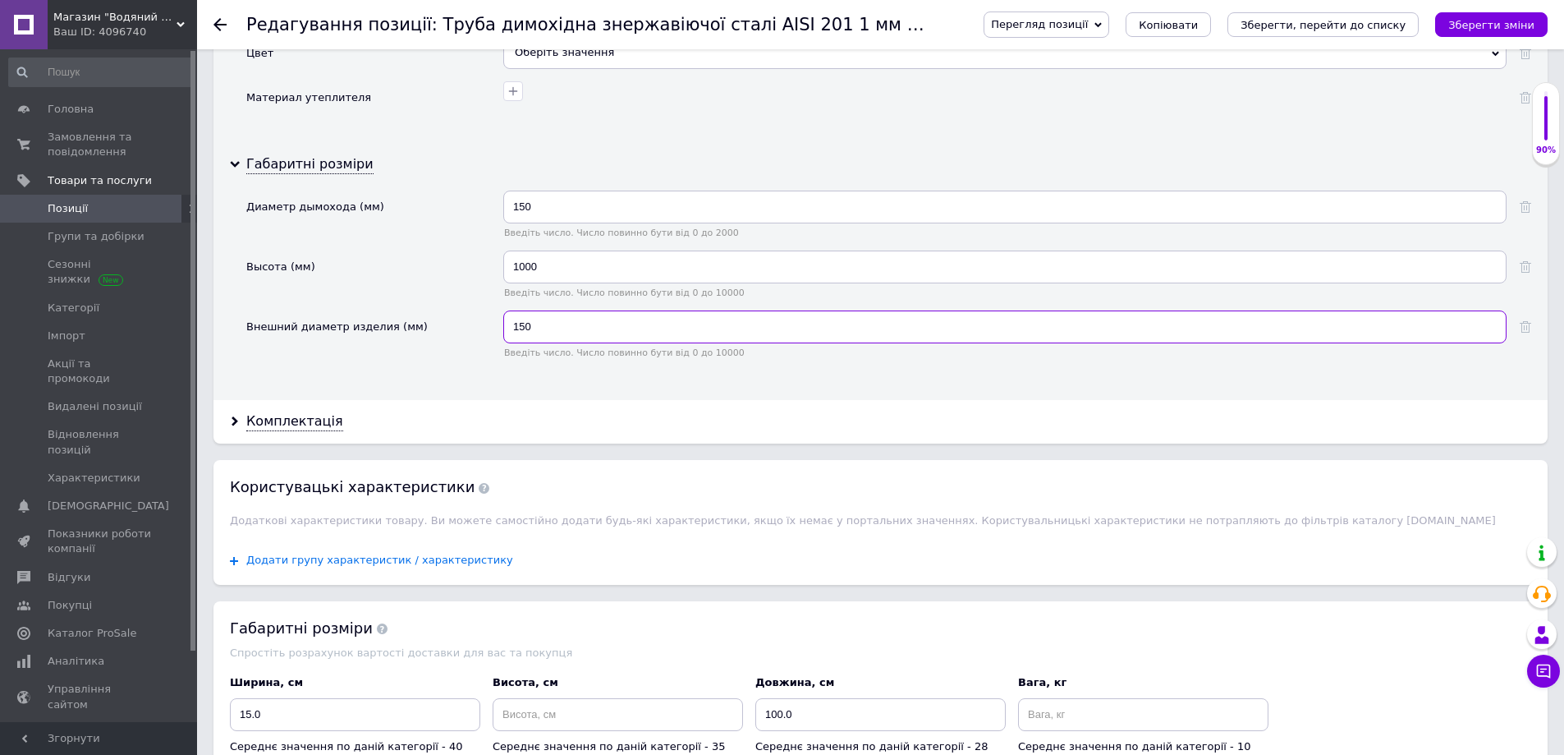
scroll to position [2381, 0]
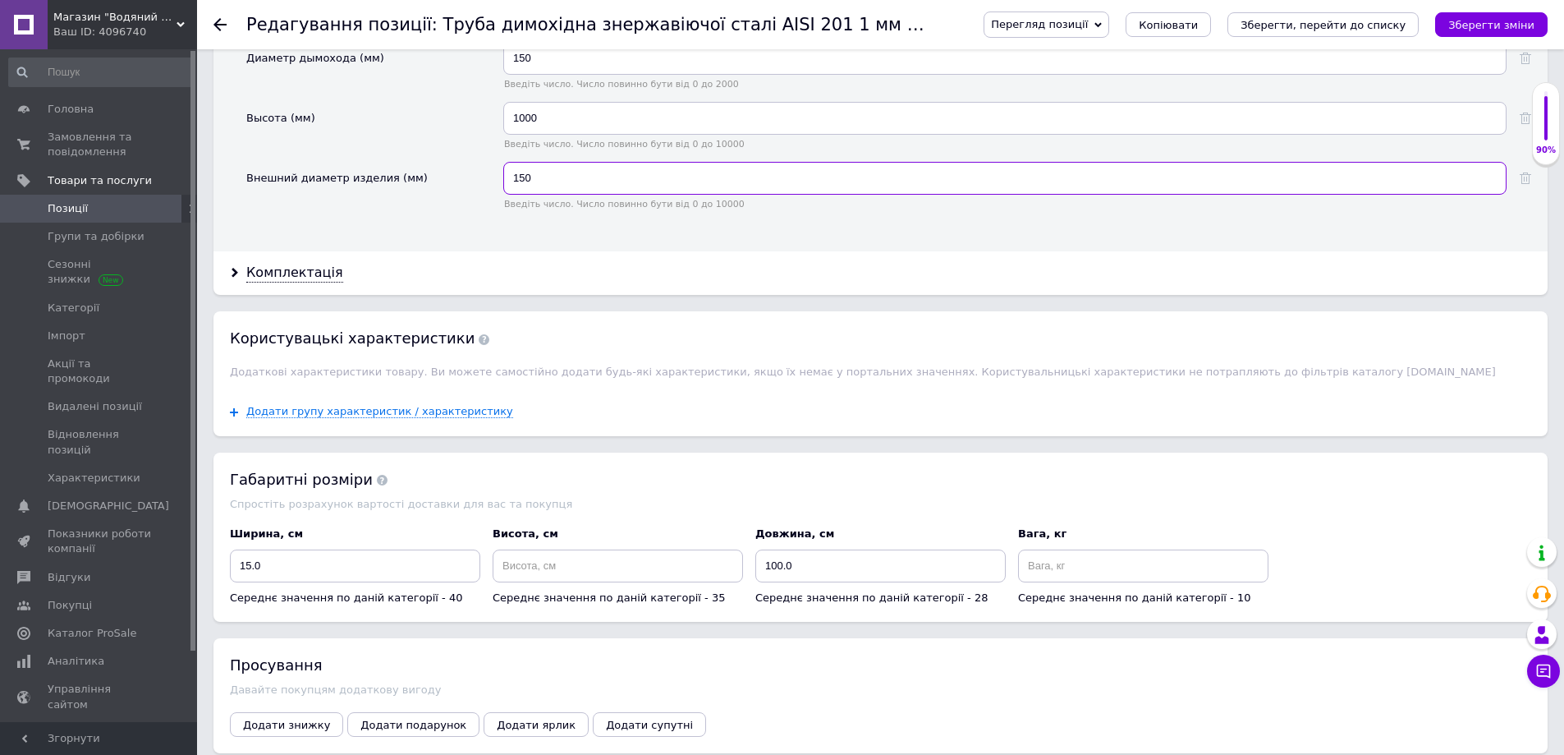
type input "150"
click at [514, 569] on input at bounding box center [618, 565] width 250 height 33
type input "100"
click at [775, 569] on input "100.0" at bounding box center [880, 565] width 250 height 33
click at [783, 567] on input "100.0" at bounding box center [880, 565] width 250 height 33
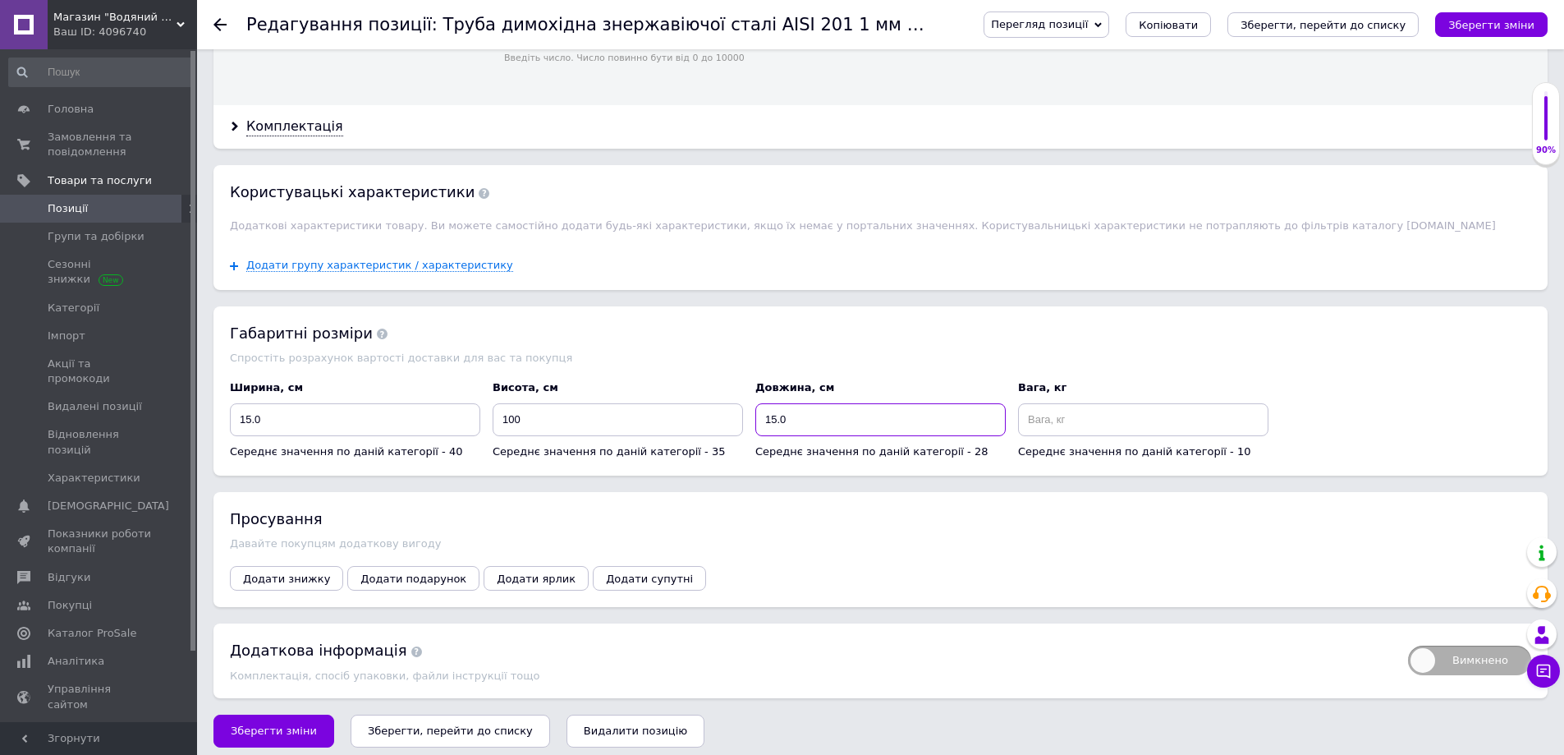
scroll to position [2541, 0]
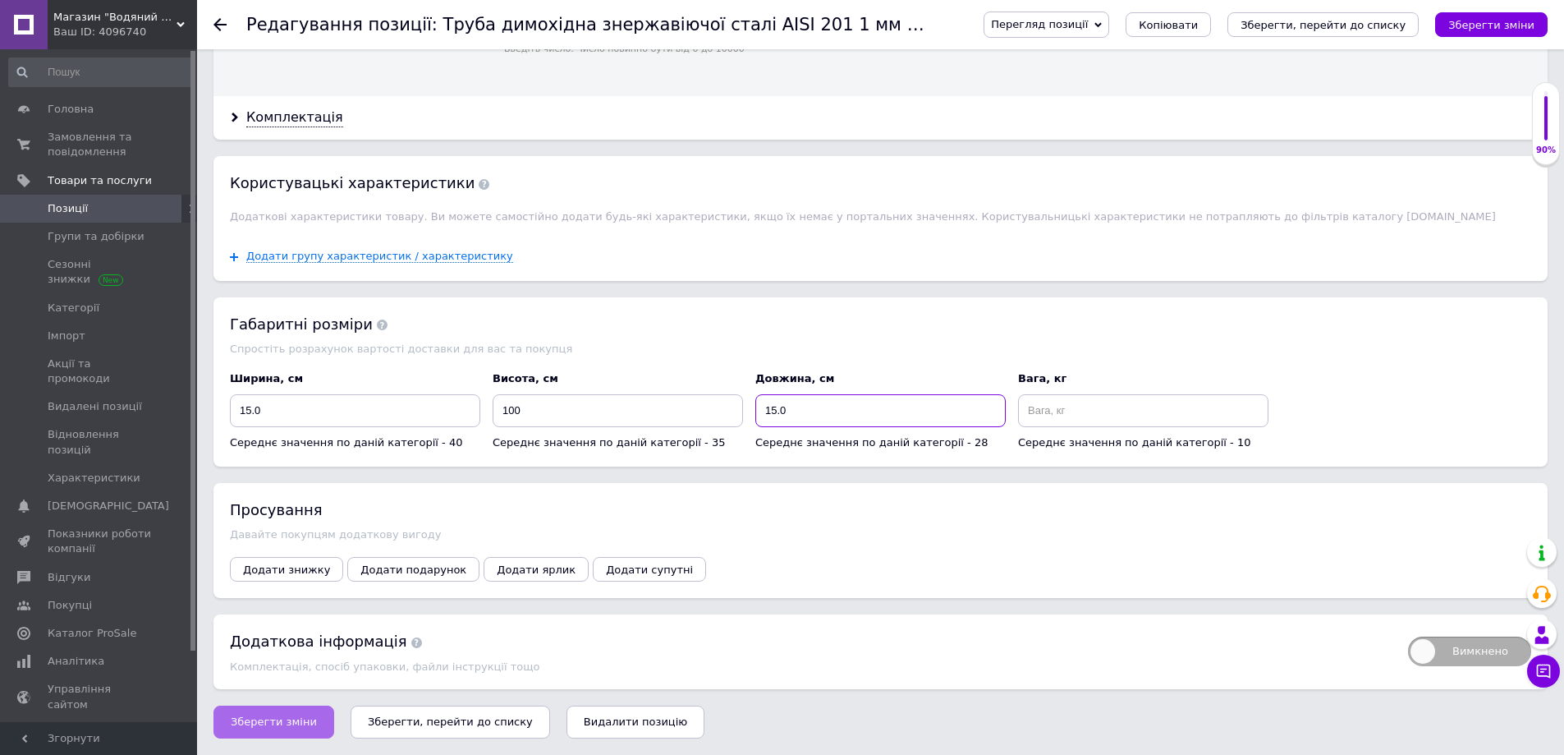
type input "15.0"
click at [261, 718] on span "Зберегти зміни" at bounding box center [274, 721] width 86 height 12
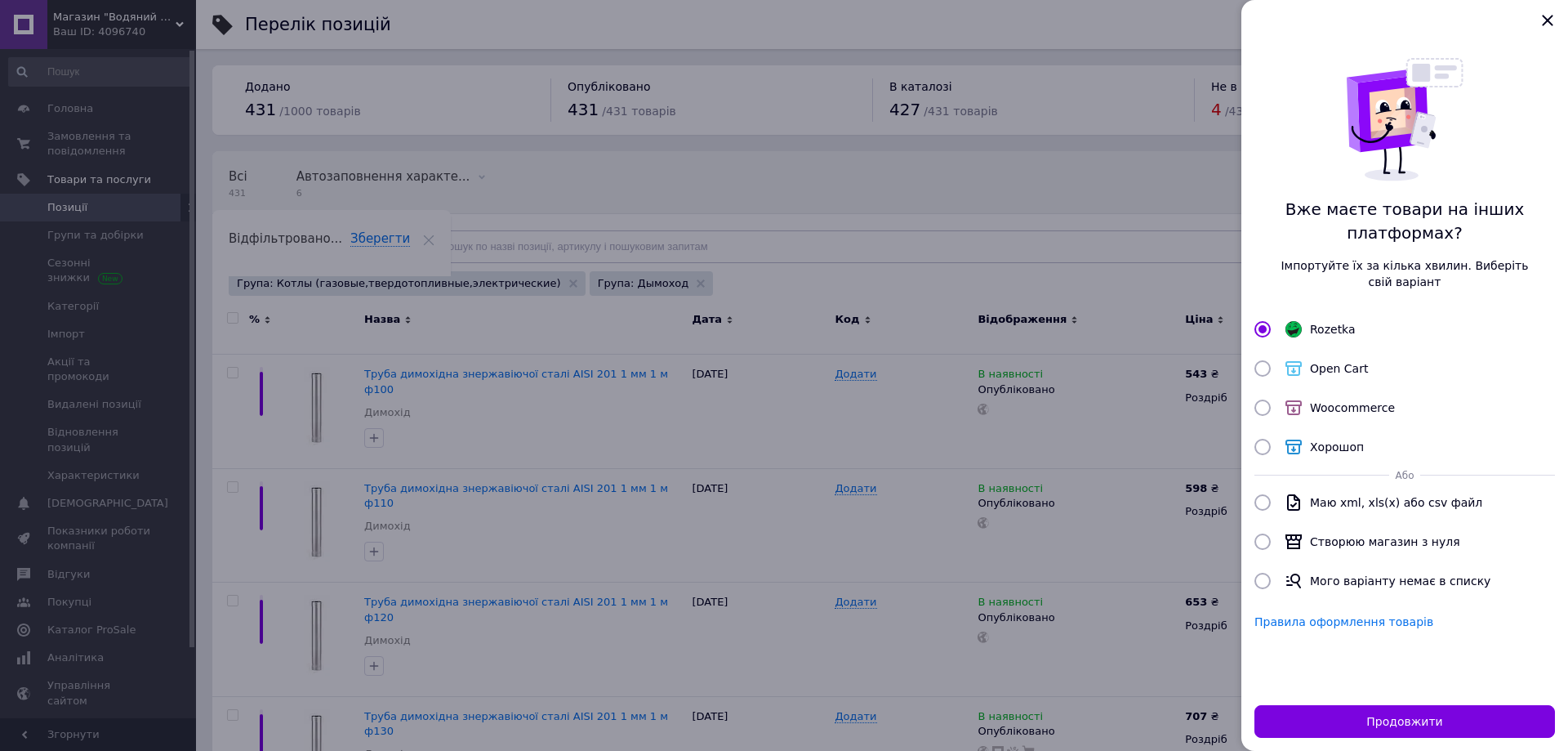
click at [665, 480] on div at bounding box center [784, 375] width 1568 height 751
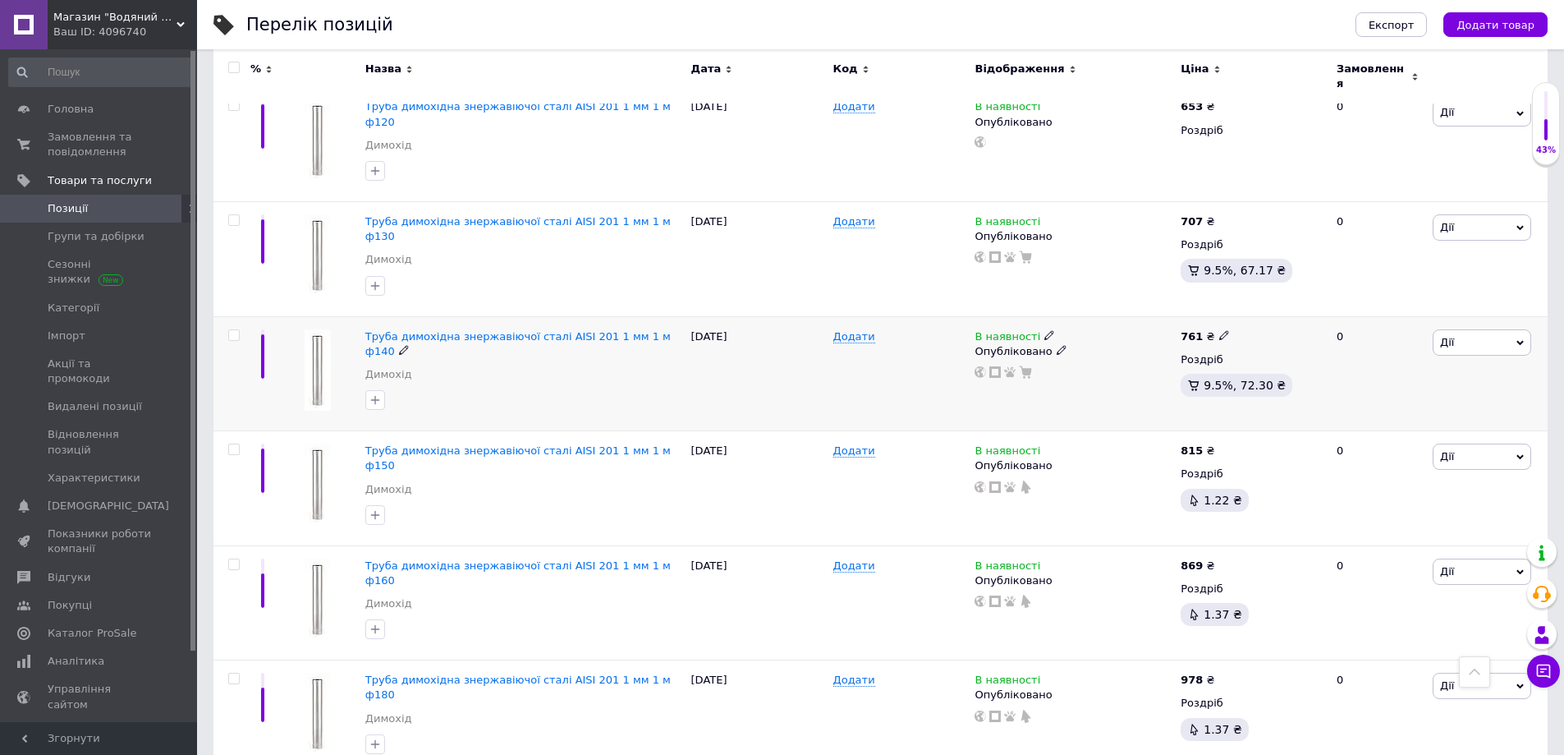
scroll to position [575, 0]
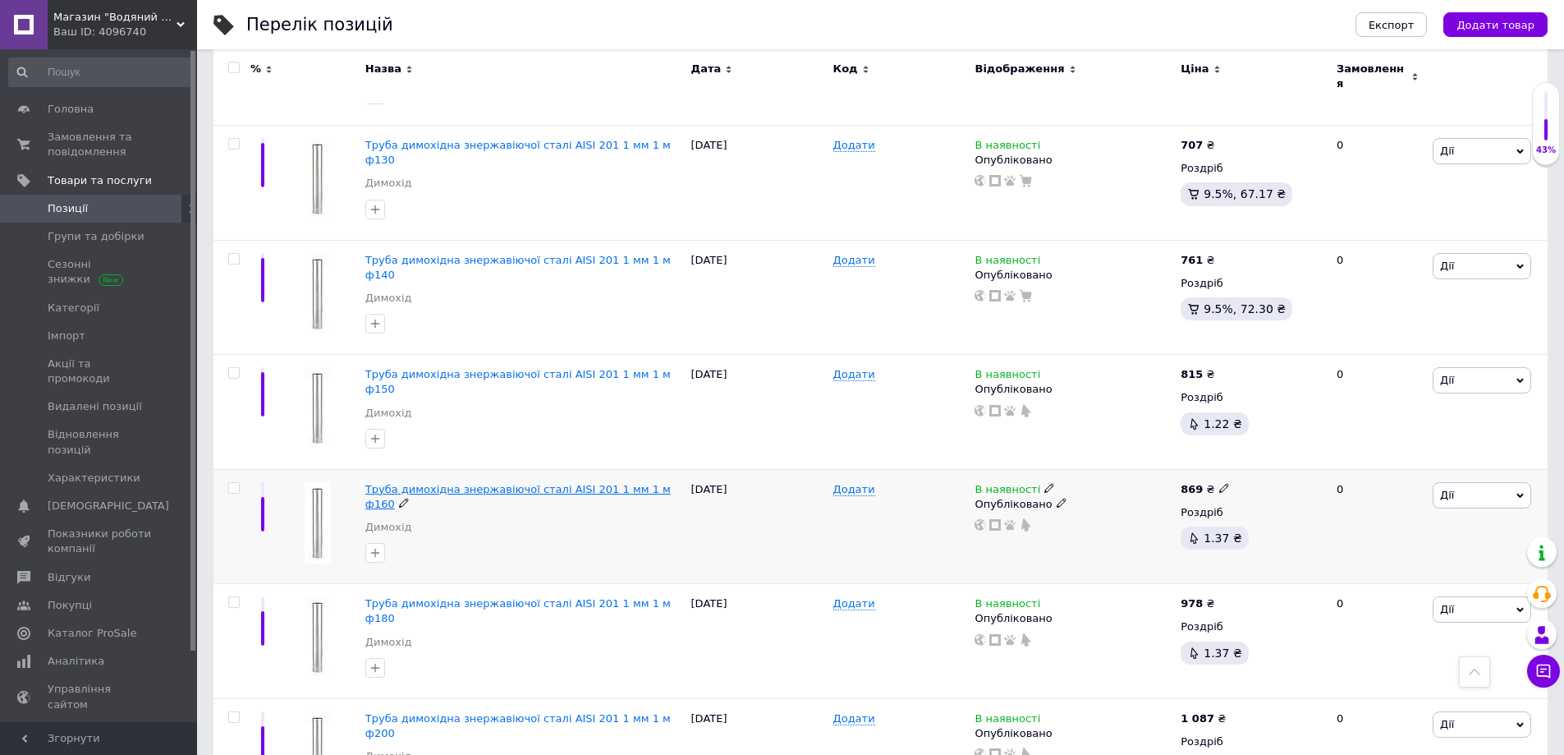
click at [589, 483] on span "Труба димохідна знержавіючої сталі AISI 201 1 мм 1 м ф160" at bounding box center [517, 496] width 305 height 27
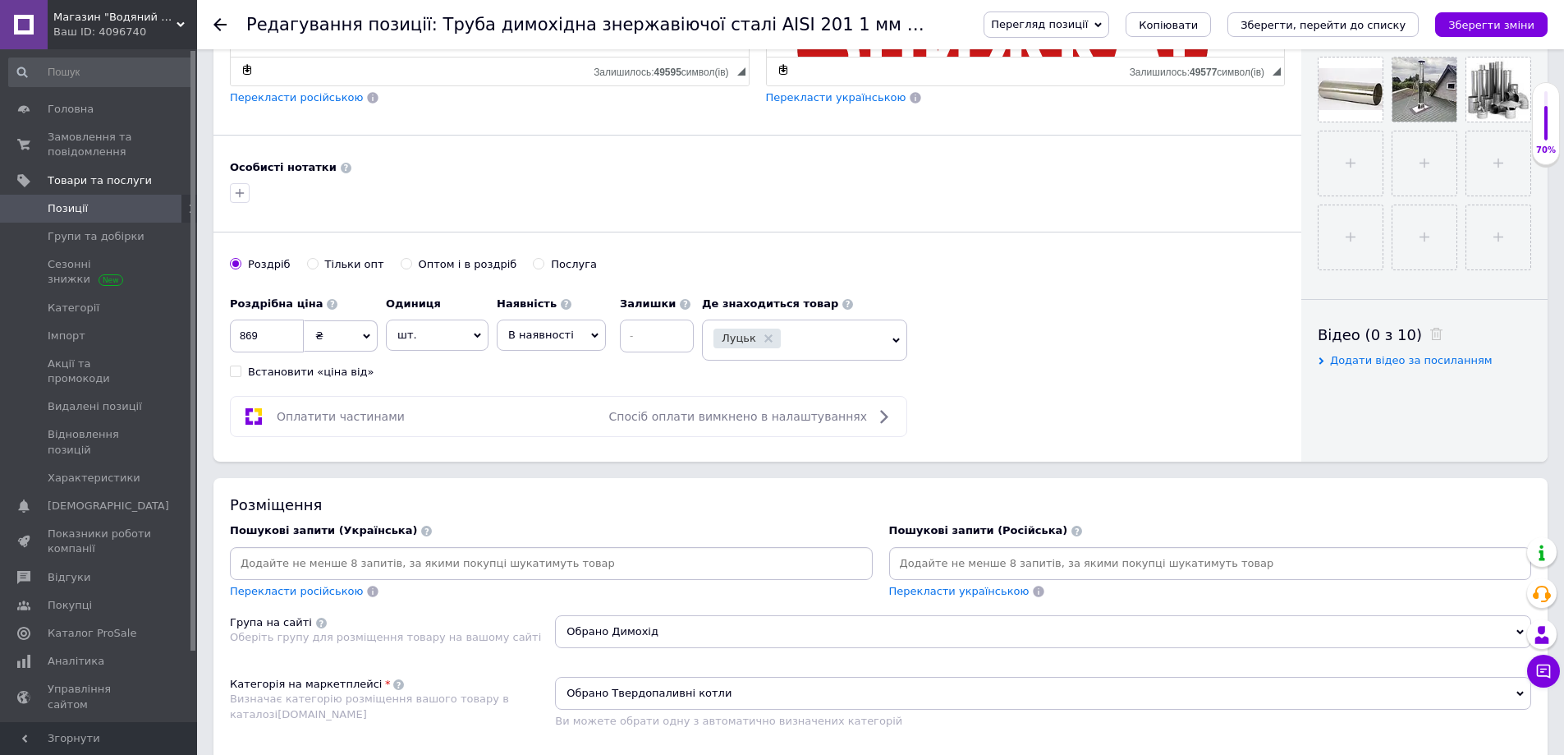
scroll to position [575, 0]
paste input "дымоходная"
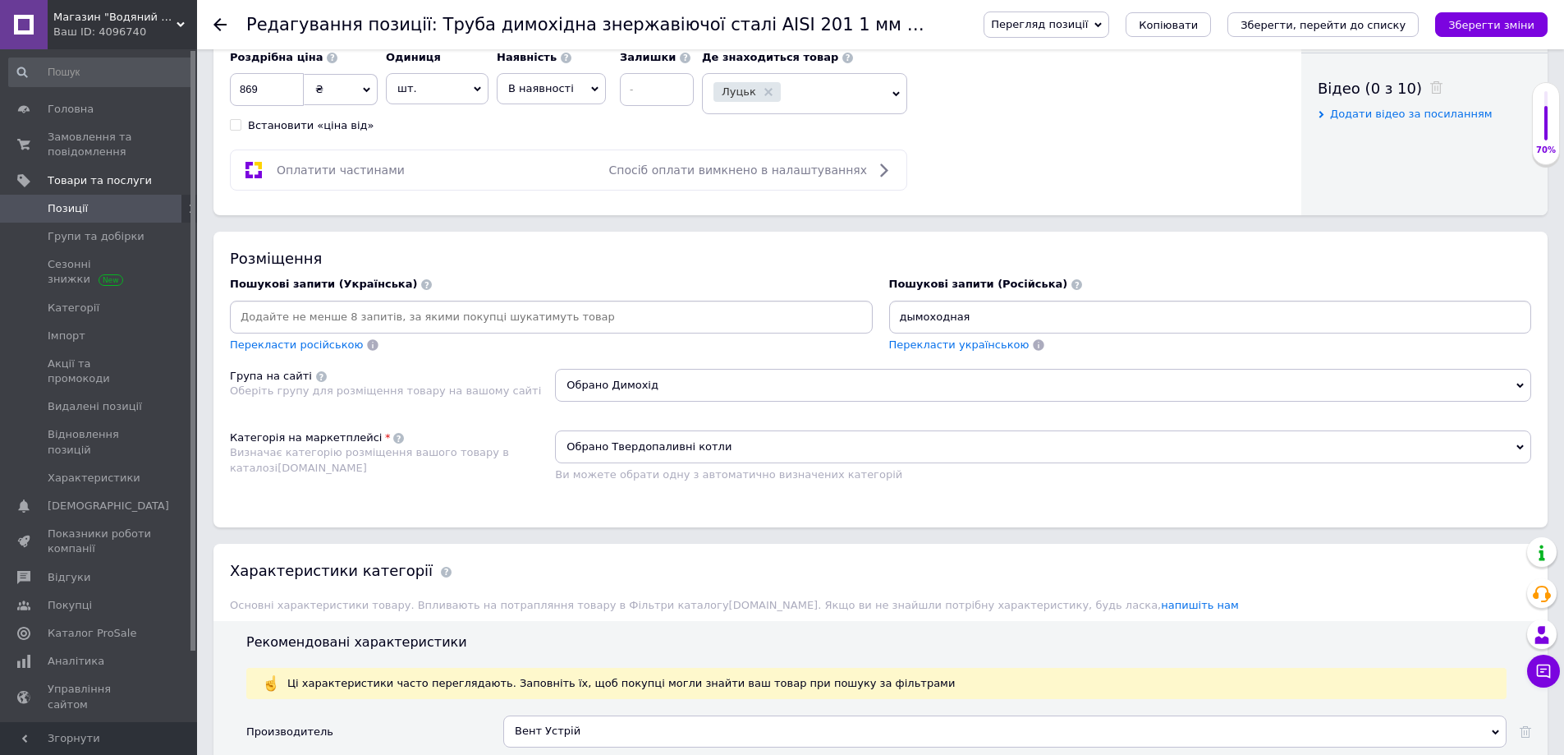
scroll to position [821, 0]
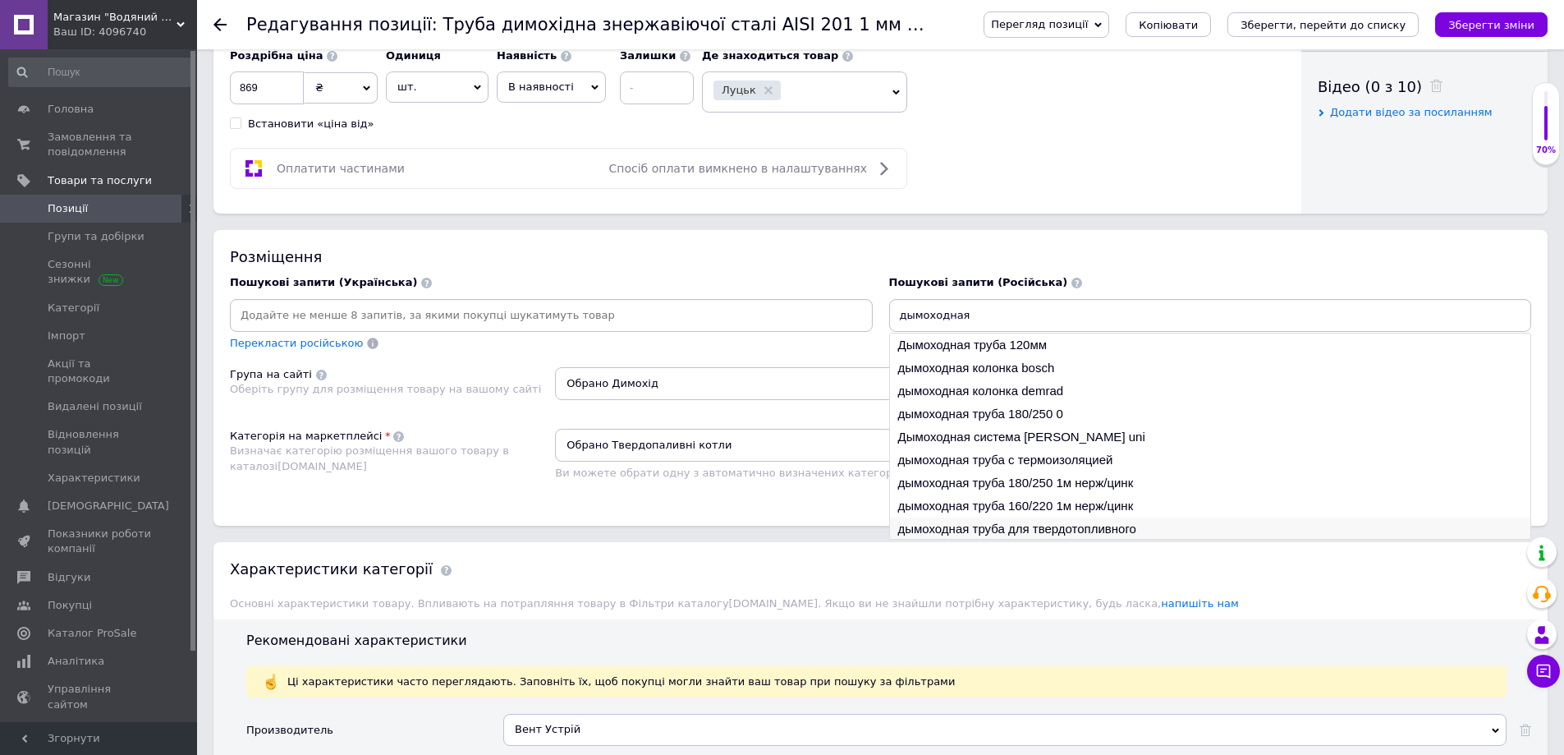
type input "дымоходная"
click at [1047, 530] on li "дымоходная труба для твердотопливного" at bounding box center [1210, 528] width 641 height 23
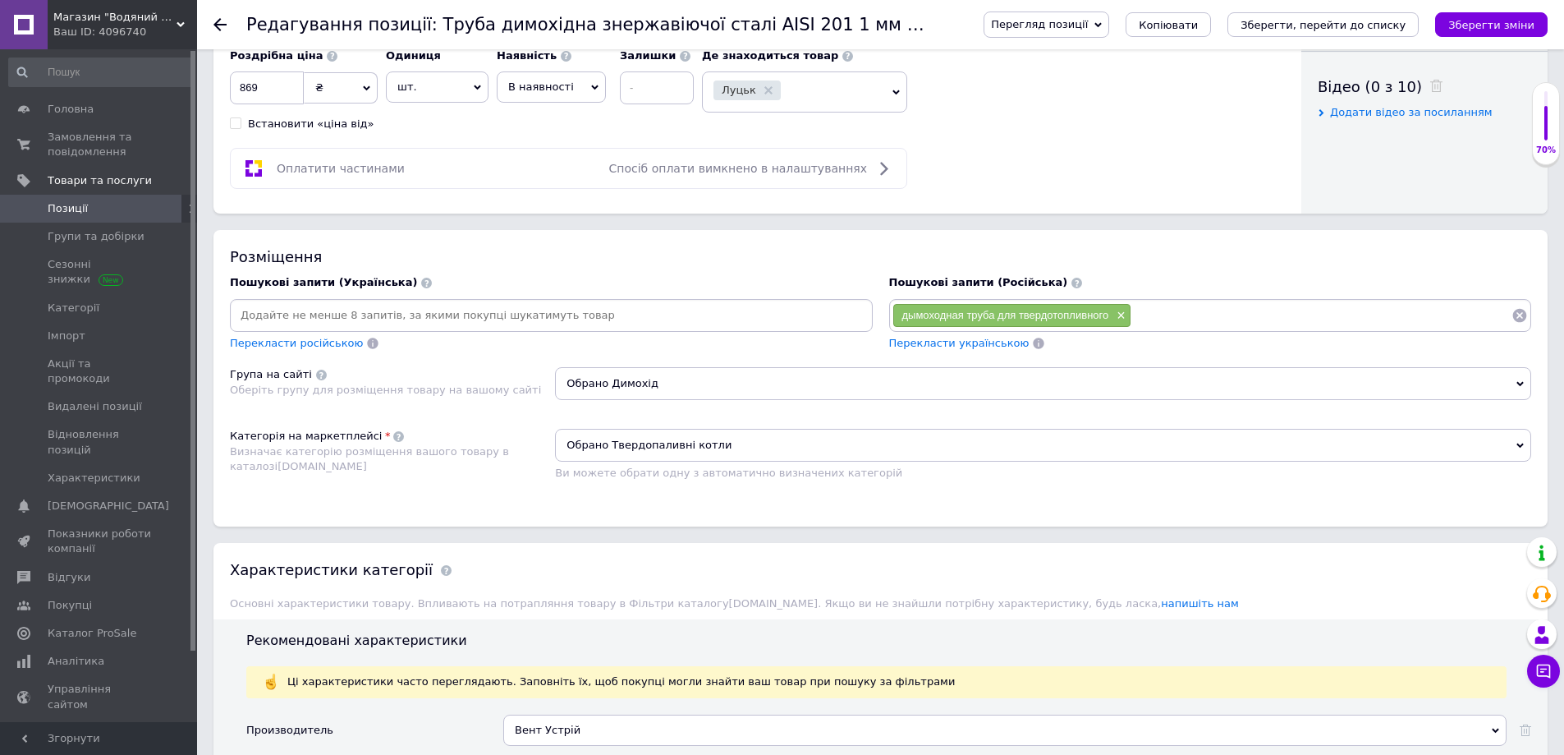
click at [955, 341] on span "Перекласти українською" at bounding box center [959, 343] width 140 height 12
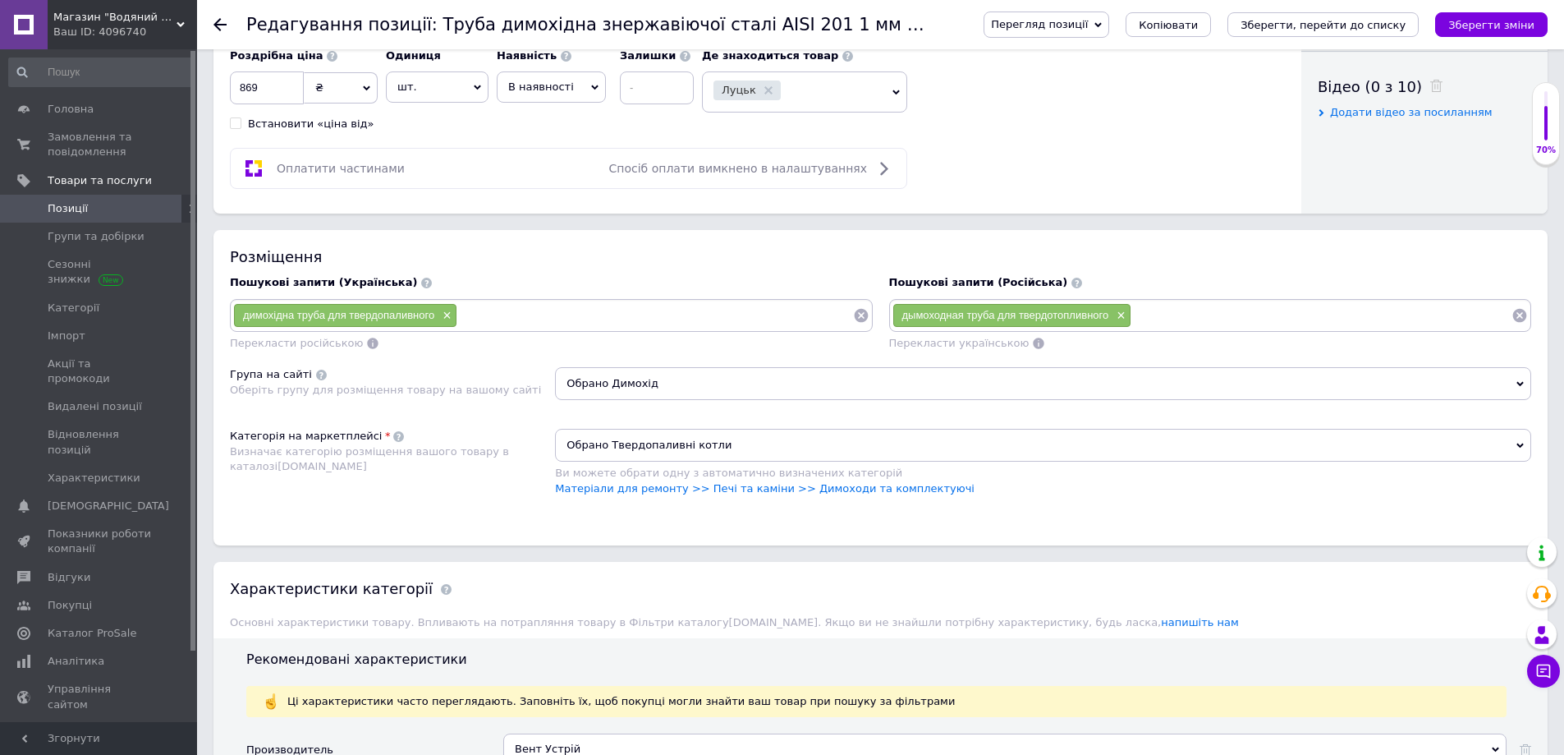
click at [702, 443] on span "Обрано Твердопаливні котли" at bounding box center [1043, 445] width 976 height 33
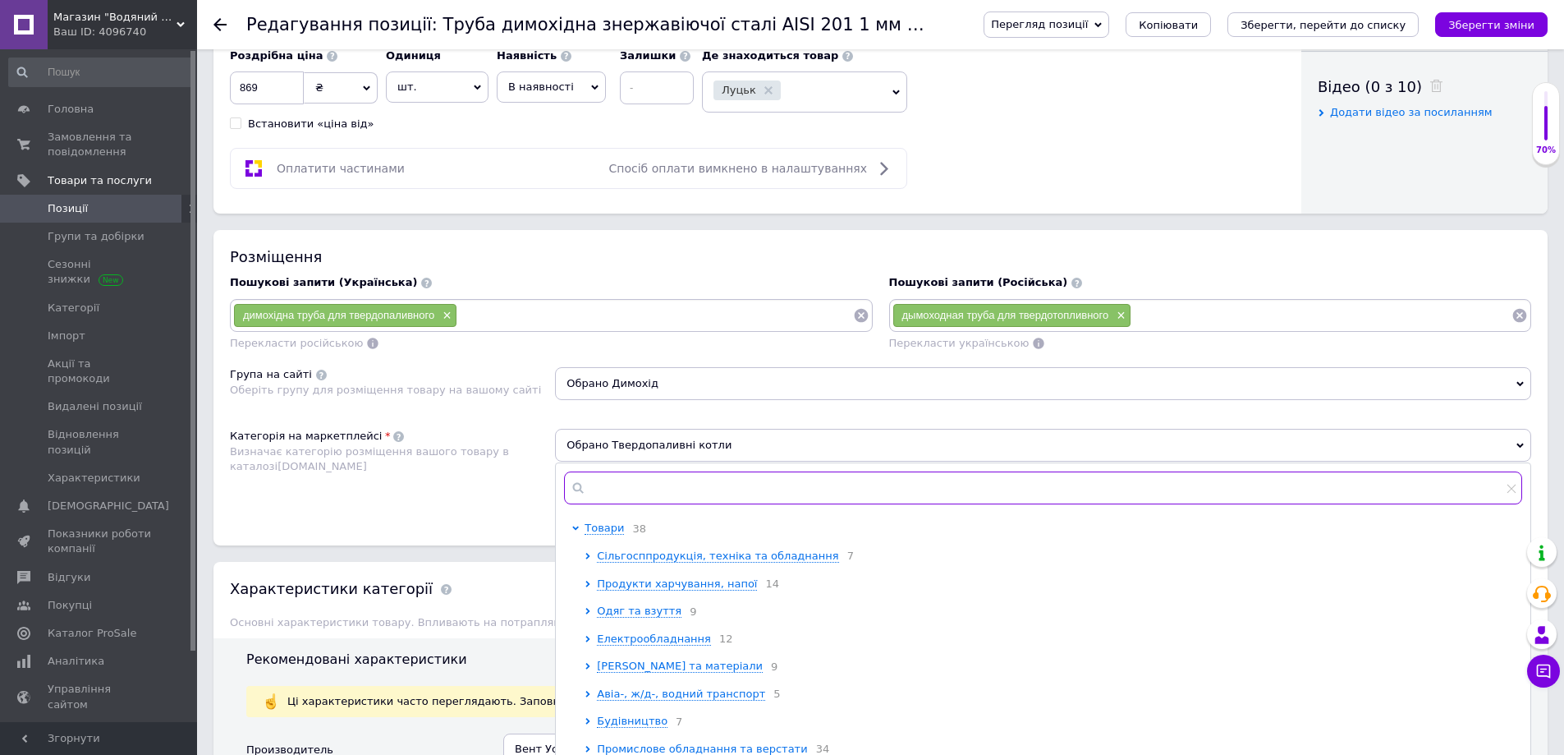
click at [622, 493] on input "text" at bounding box center [1043, 487] width 958 height 33
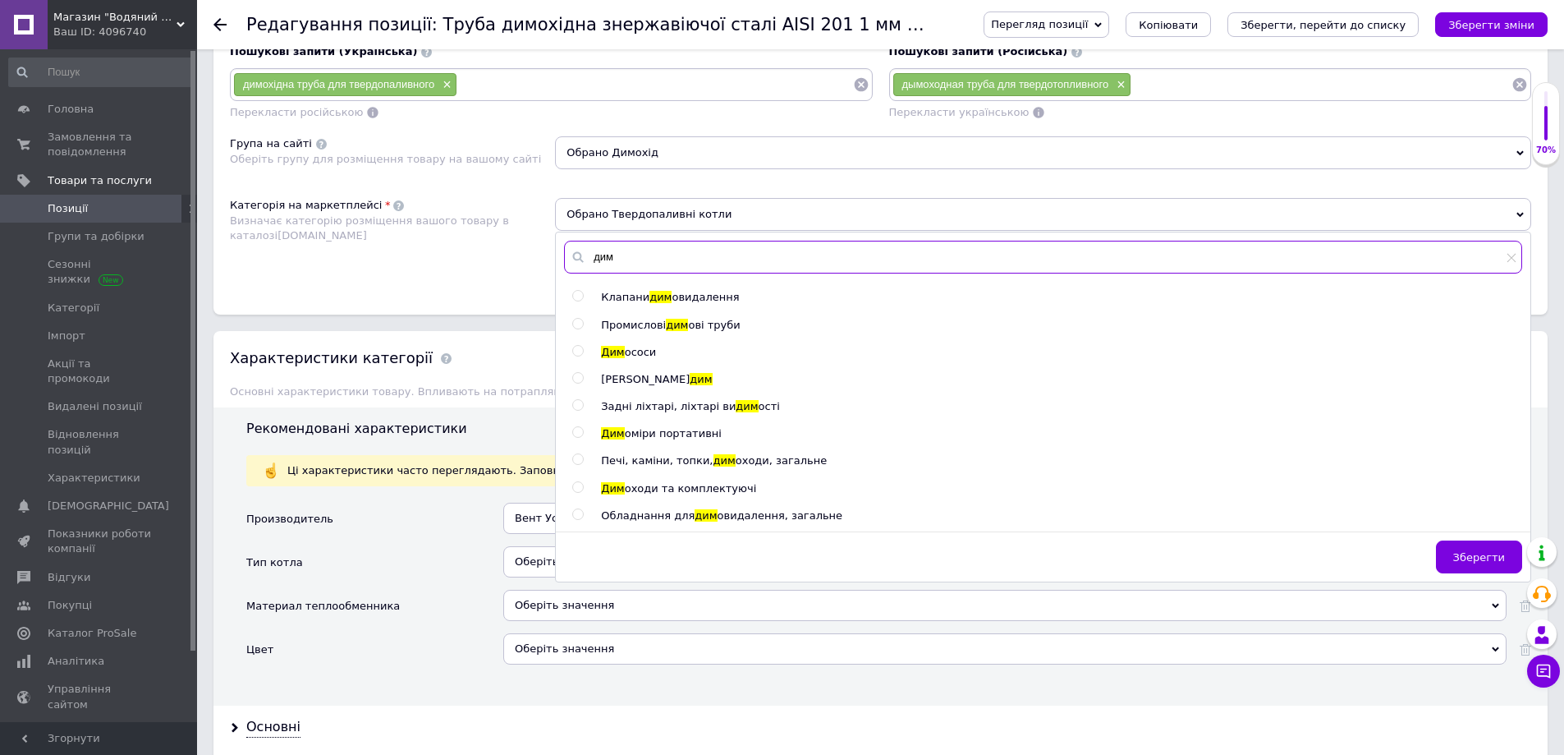
scroll to position [1067, 0]
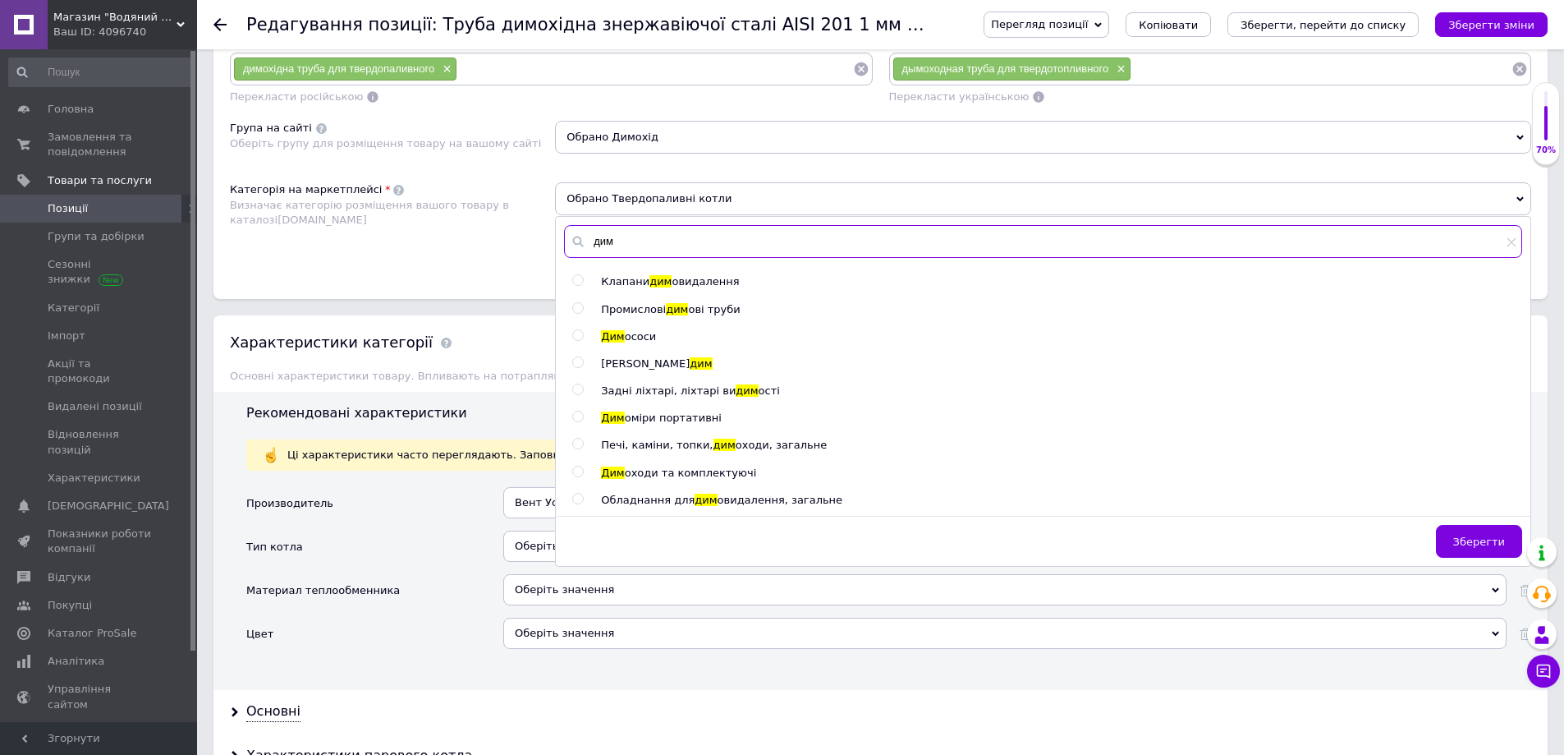
type input "дим"
click at [660, 475] on span "оходи та комплектуючі" at bounding box center [691, 472] width 132 height 12
radio input "true"
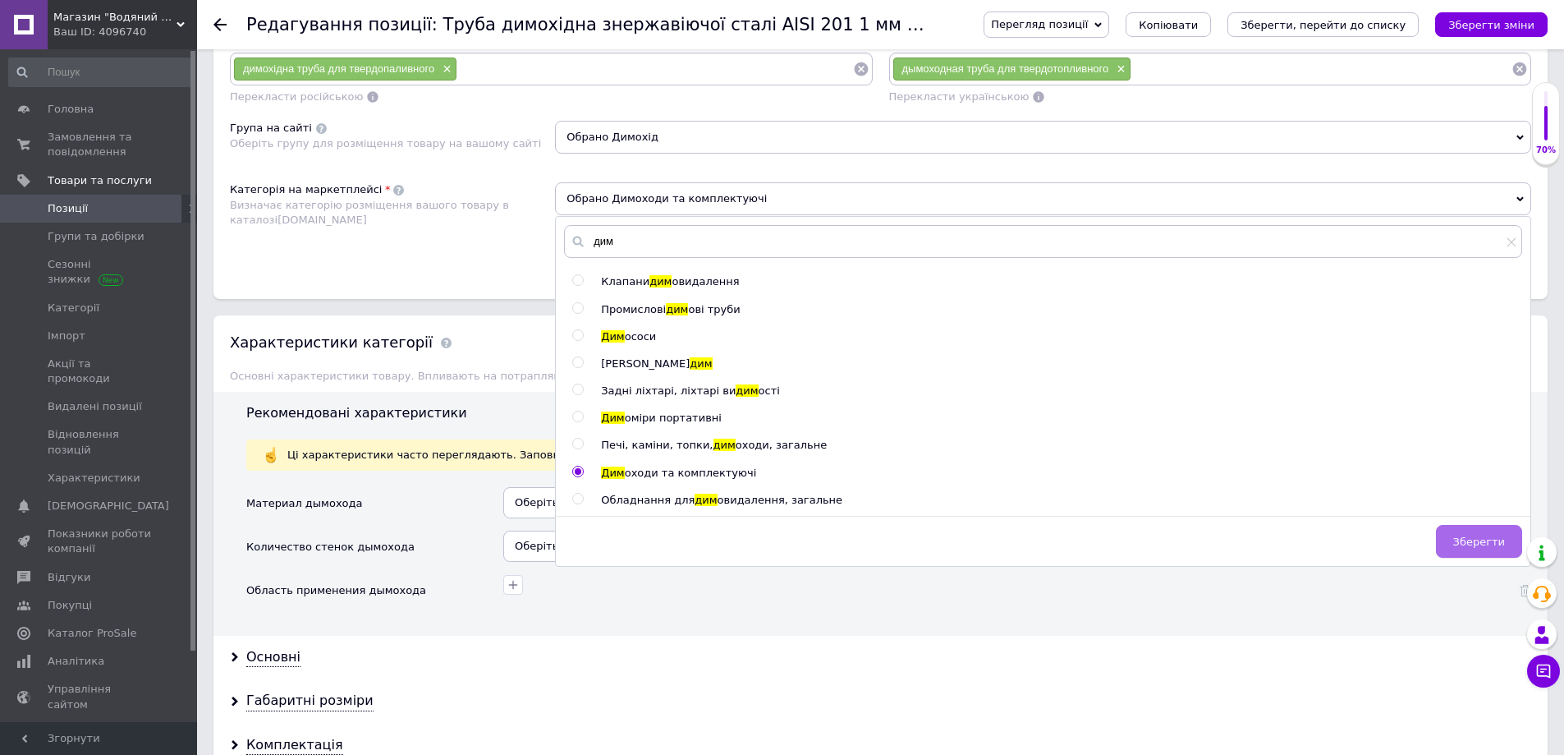
click at [1490, 539] on span "Зберегти" at bounding box center [1479, 541] width 52 height 12
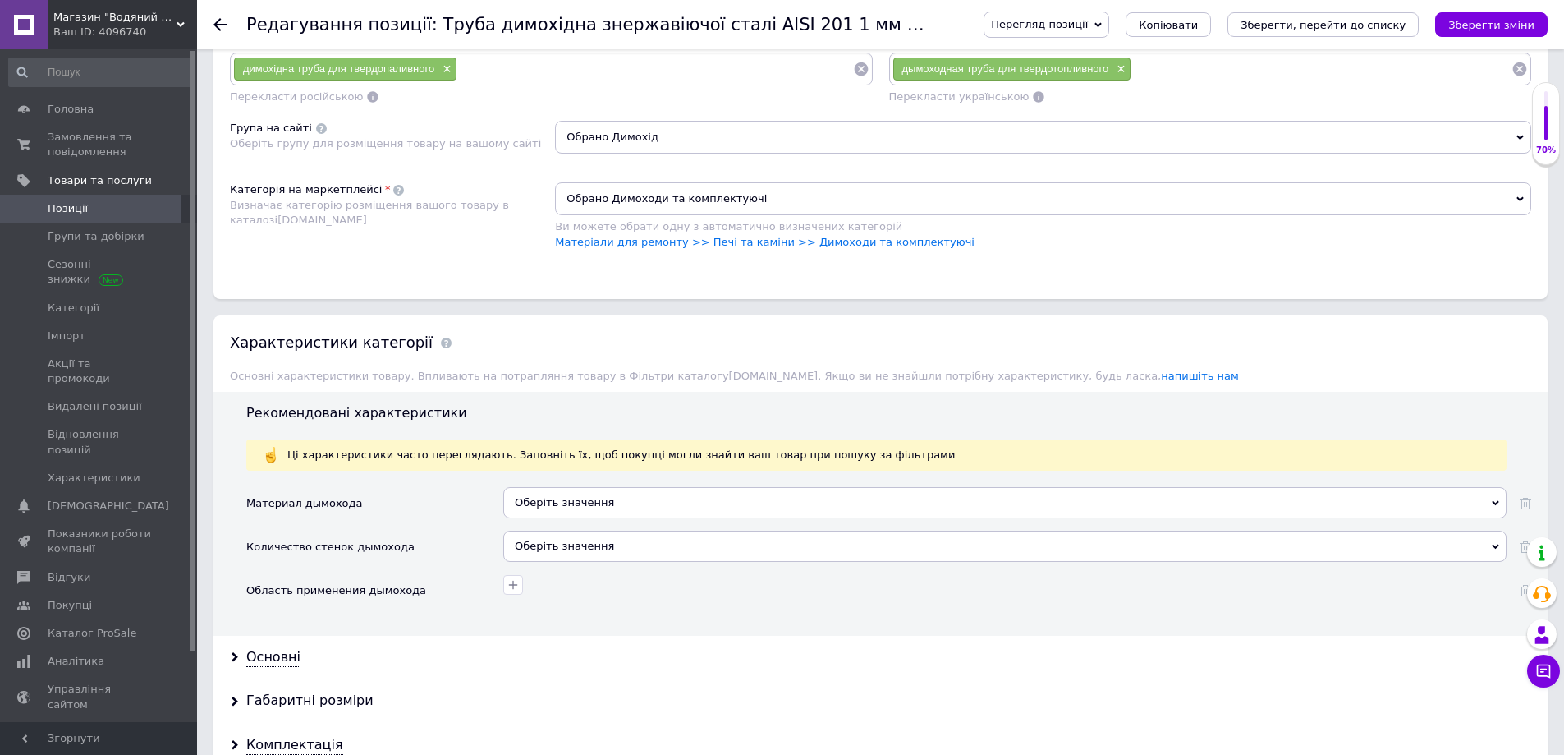
click at [585, 506] on div "Оберіть значення" at bounding box center [1004, 502] width 1003 height 31
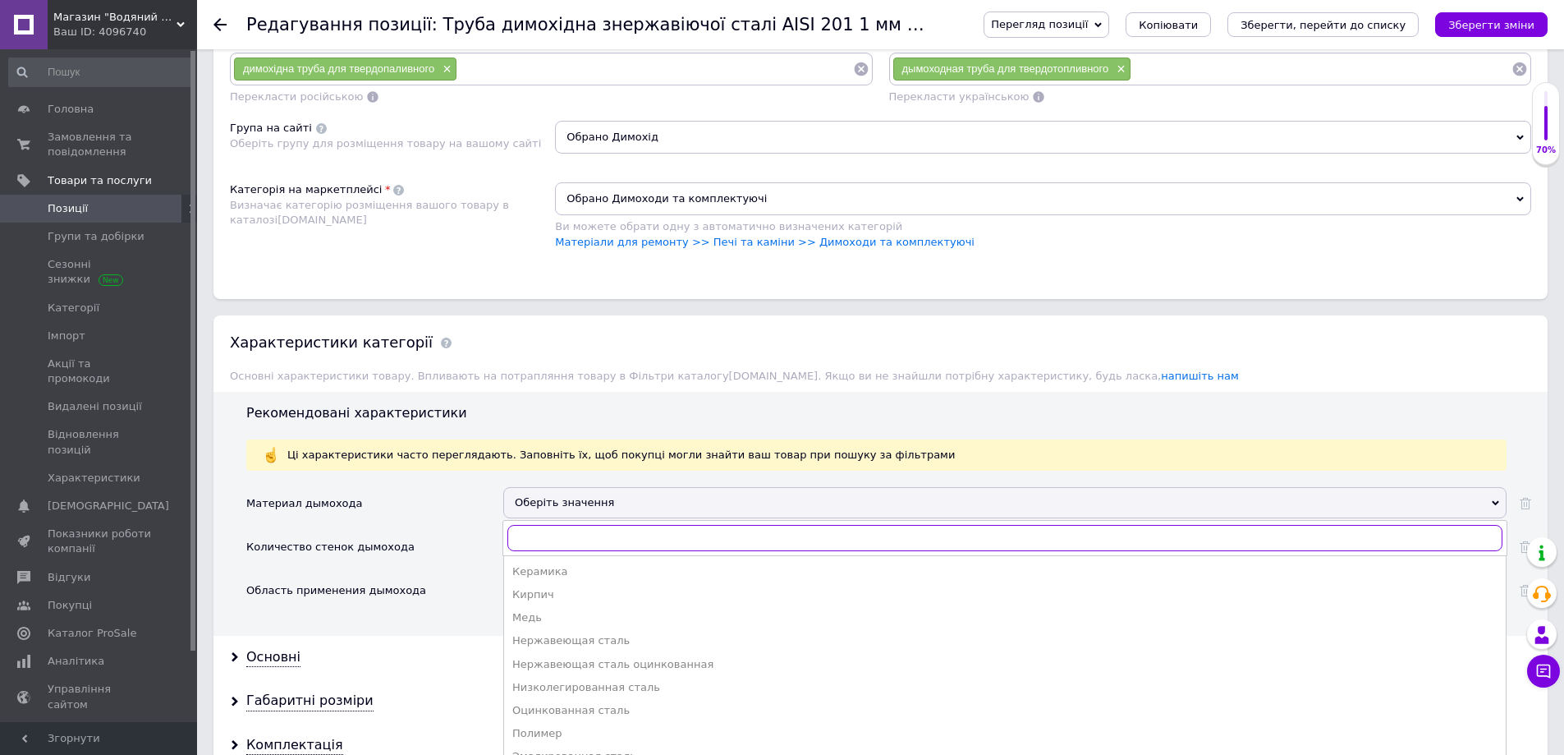
scroll to position [1232, 0]
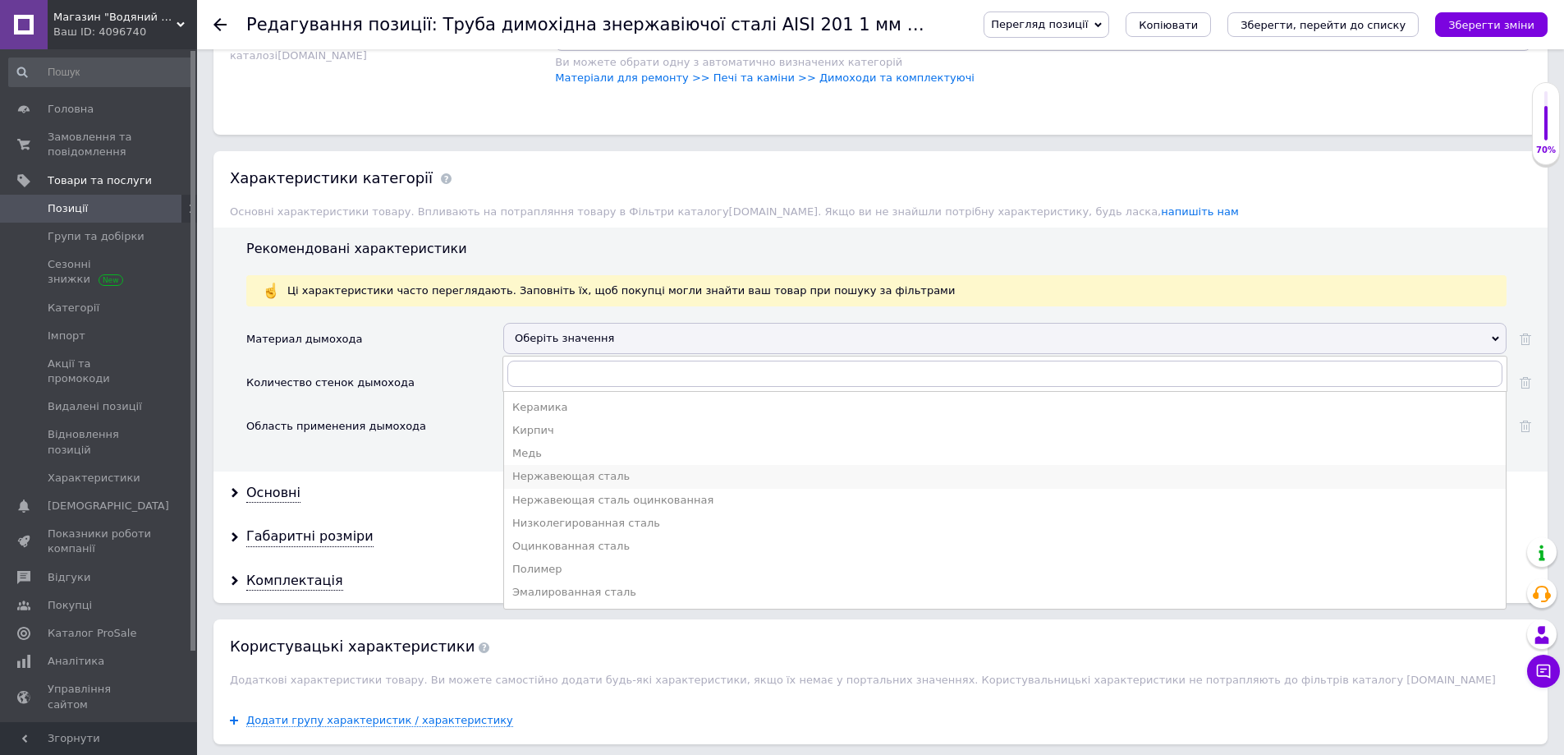
click at [580, 483] on div "Нержавеющая сталь" at bounding box center [1004, 476] width 985 height 15
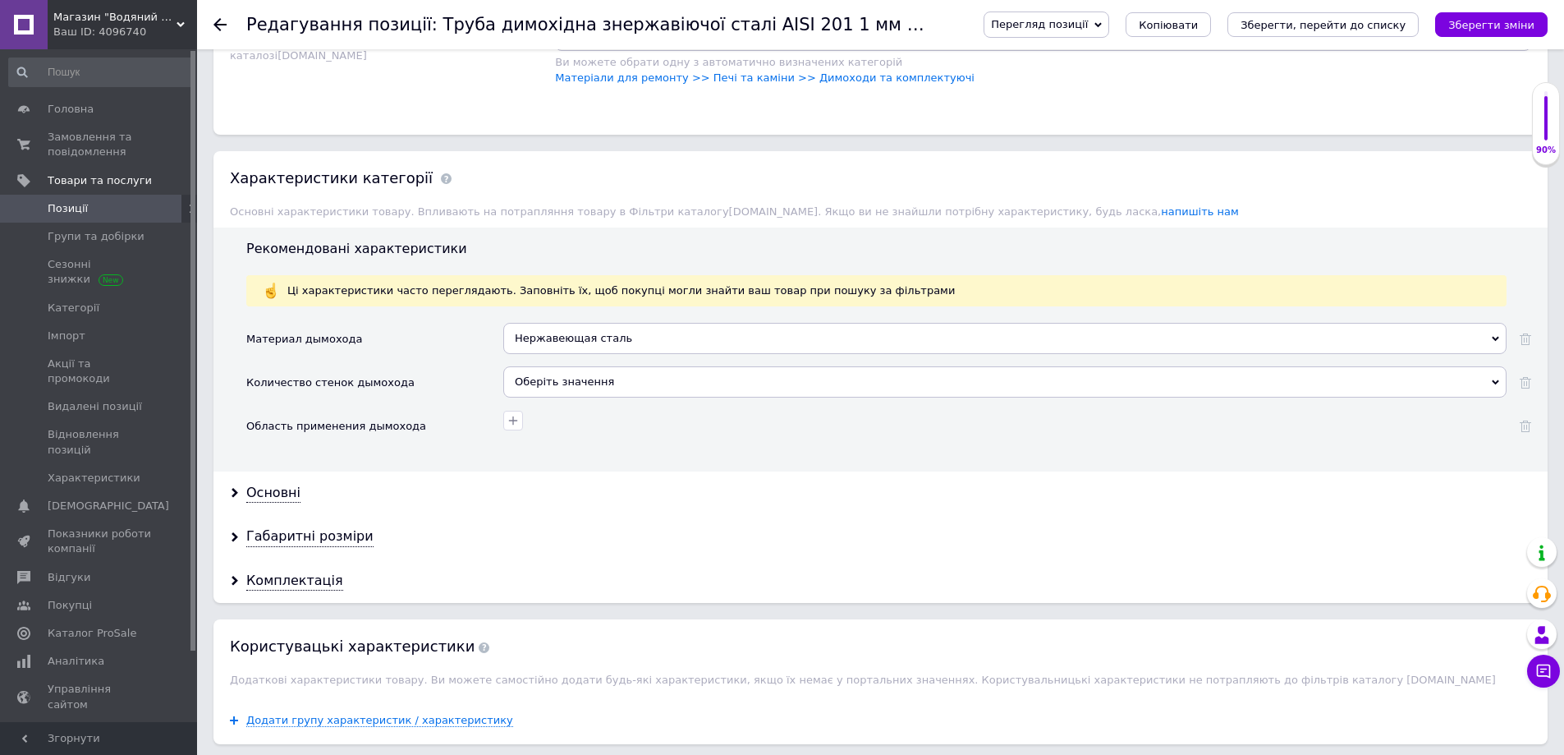
click at [564, 379] on div "Оберіть значення" at bounding box center [1004, 381] width 1003 height 31
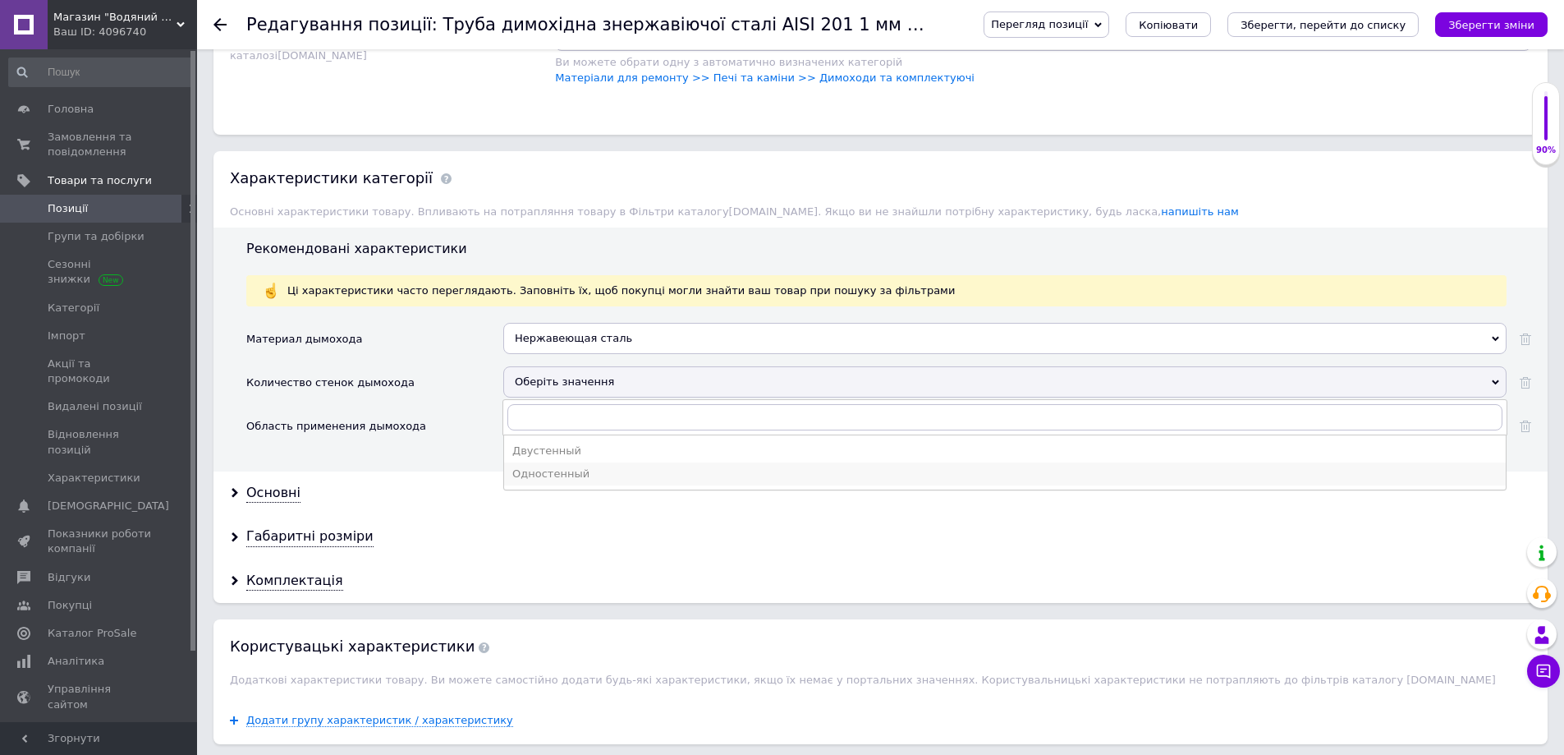
click at [567, 477] on div "Одностенный" at bounding box center [1004, 473] width 985 height 15
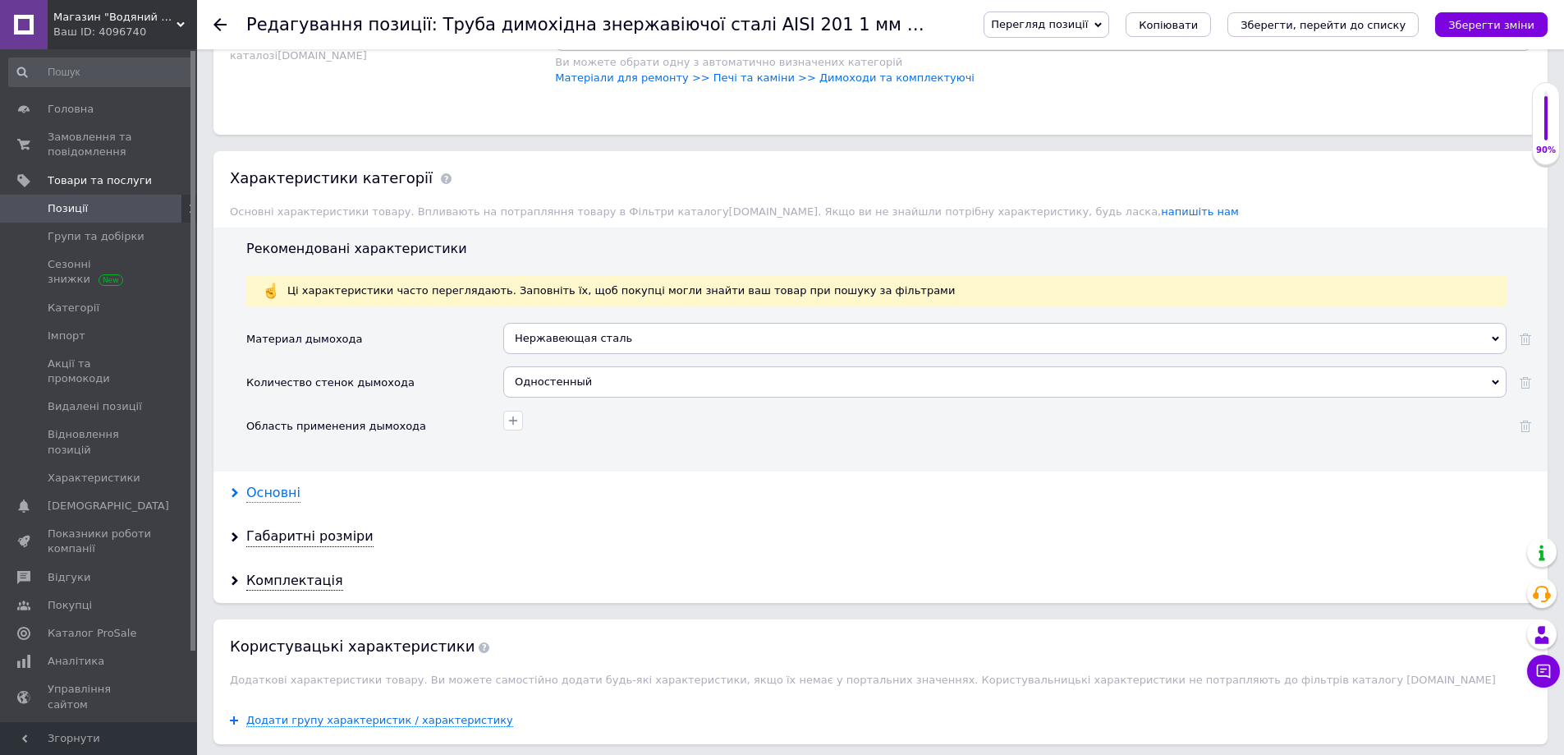
click at [263, 498] on div "Основні" at bounding box center [273, 493] width 54 height 19
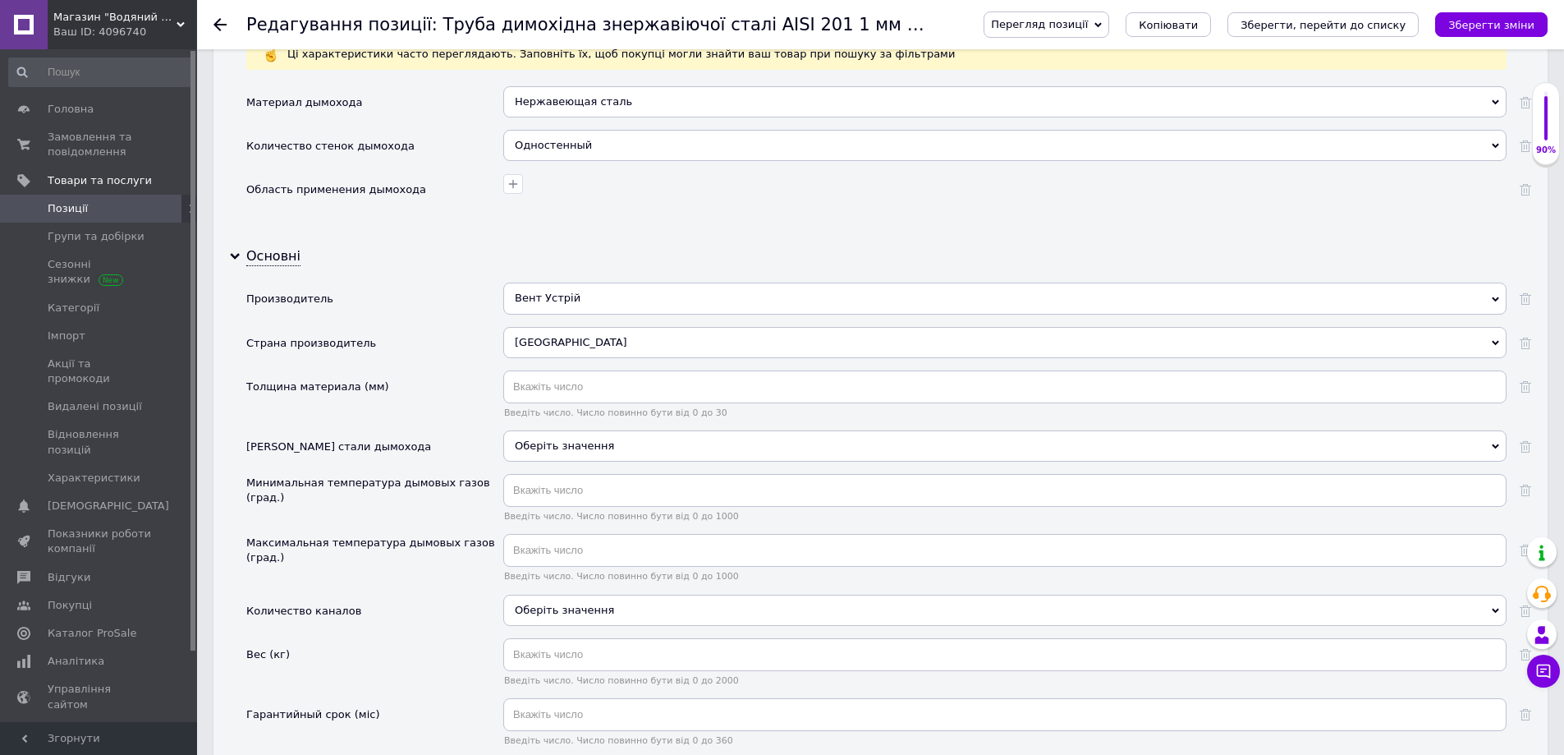
scroll to position [1478, 0]
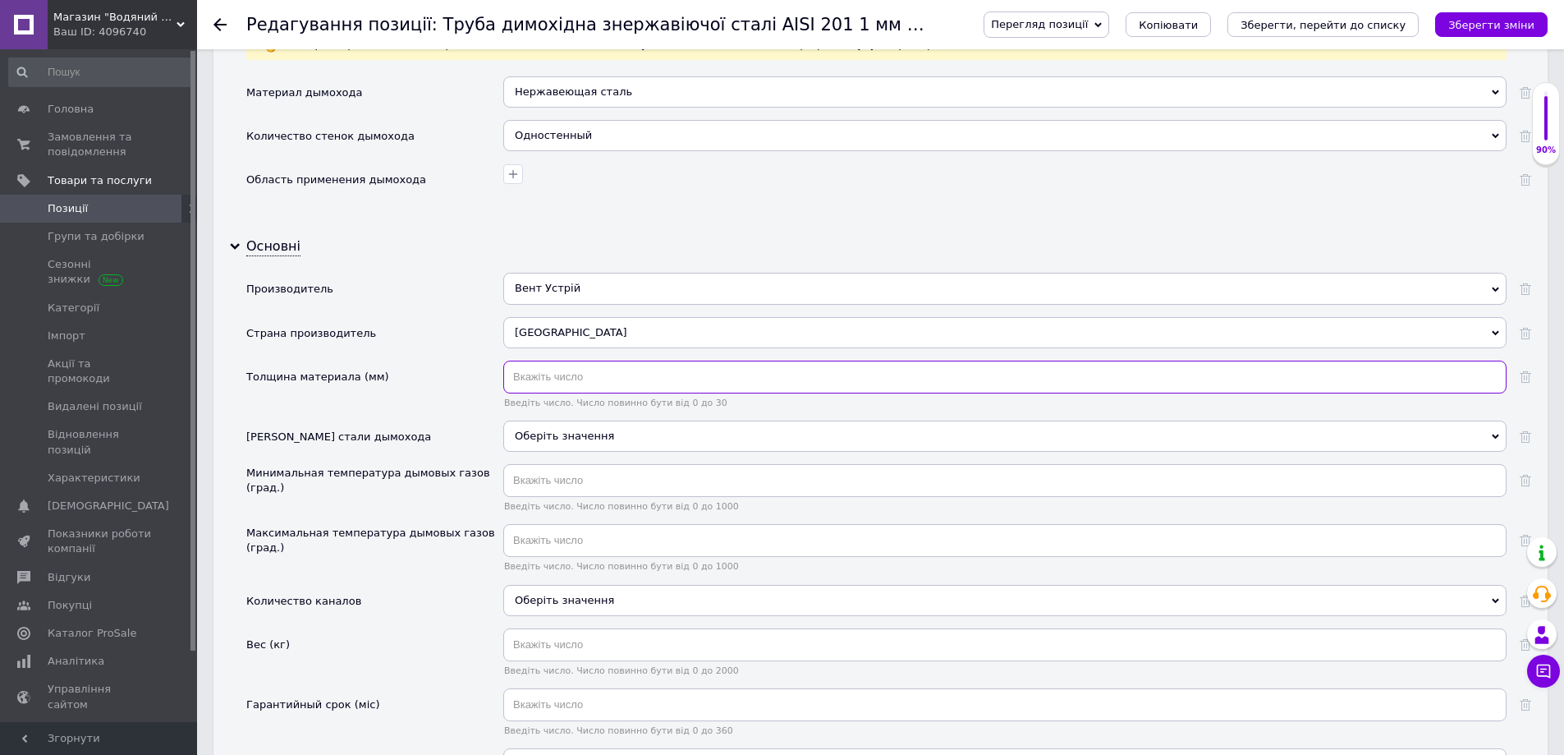
click at [565, 380] on input "text" at bounding box center [1004, 376] width 1003 height 33
type input "1"
click at [549, 480] on input "text" at bounding box center [1004, 480] width 1003 height 33
type input "20"
click at [549, 540] on input "text" at bounding box center [1004, 540] width 1003 height 33
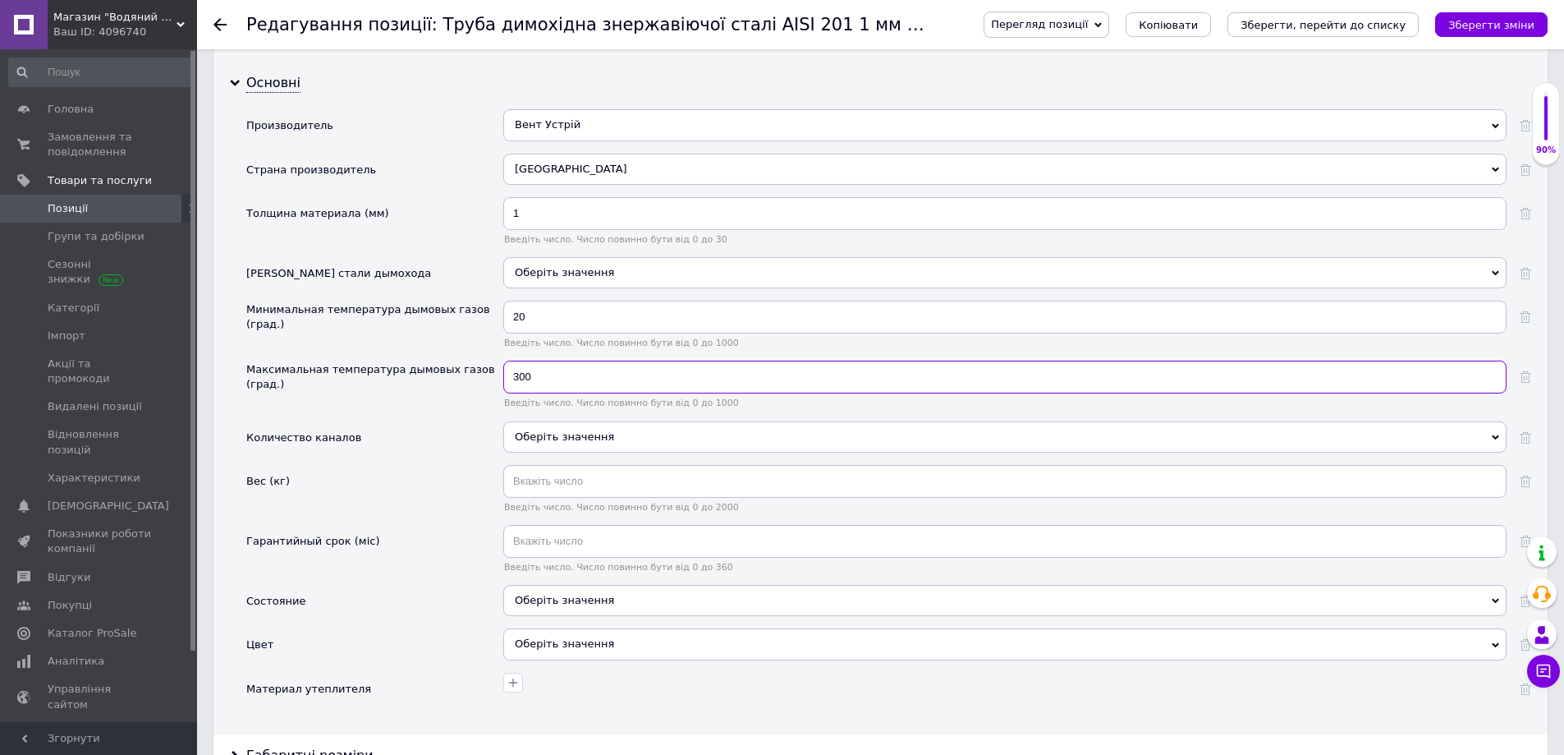
scroll to position [1642, 0]
type input "300"
click at [534, 534] on input "text" at bounding box center [1004, 540] width 1003 height 33
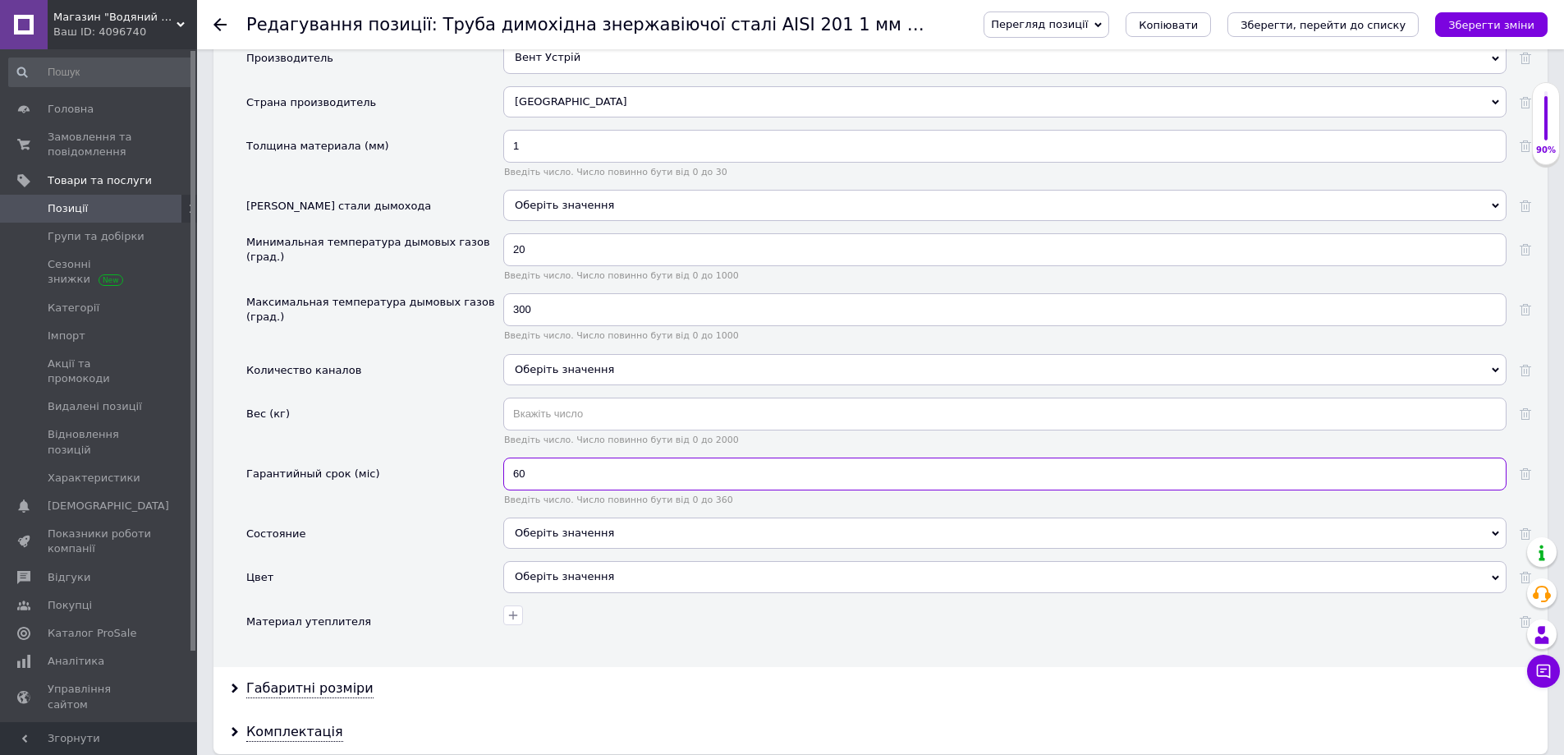
scroll to position [1807, 0]
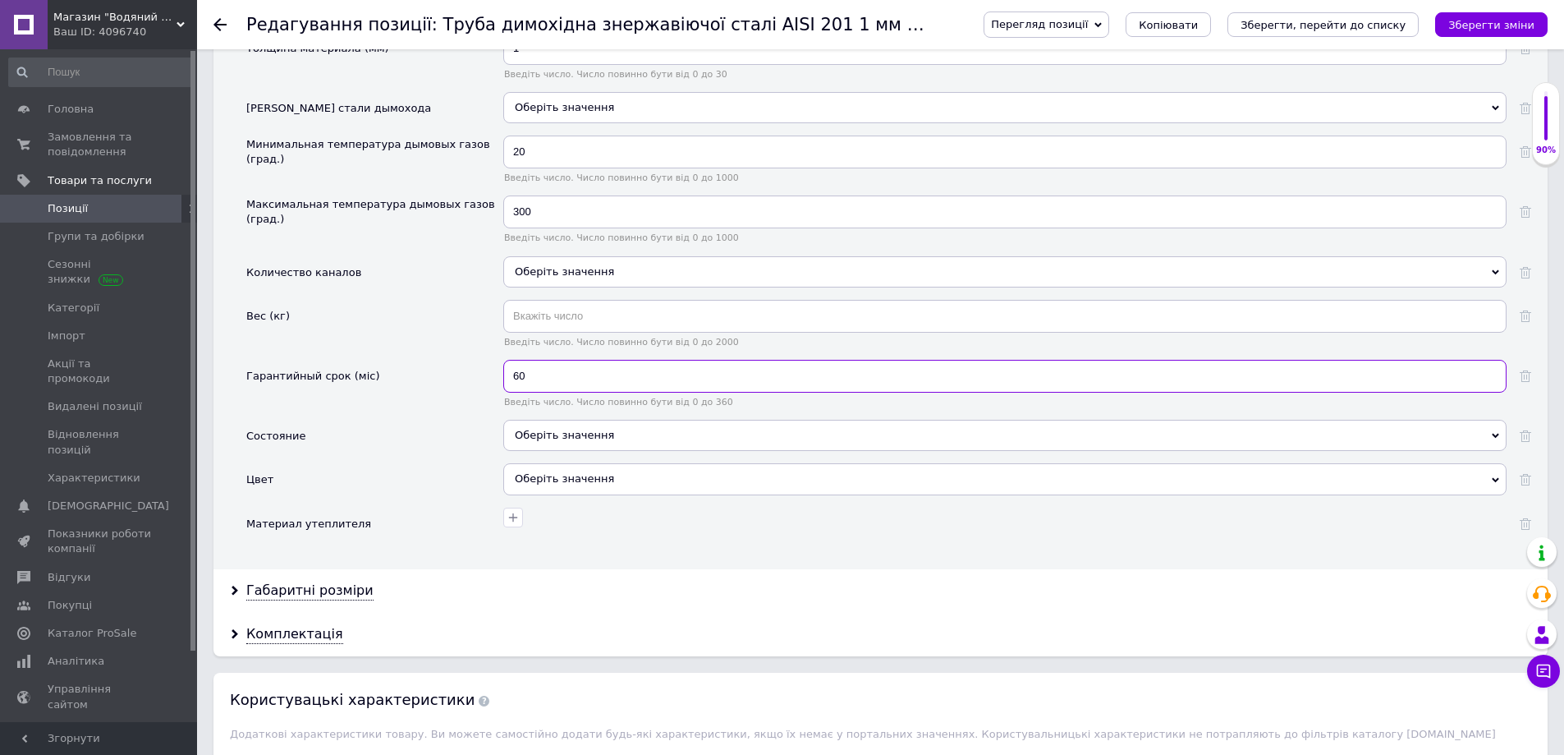
type input "60"
click at [572, 431] on div "Оберіть значення" at bounding box center [1004, 435] width 1003 height 31
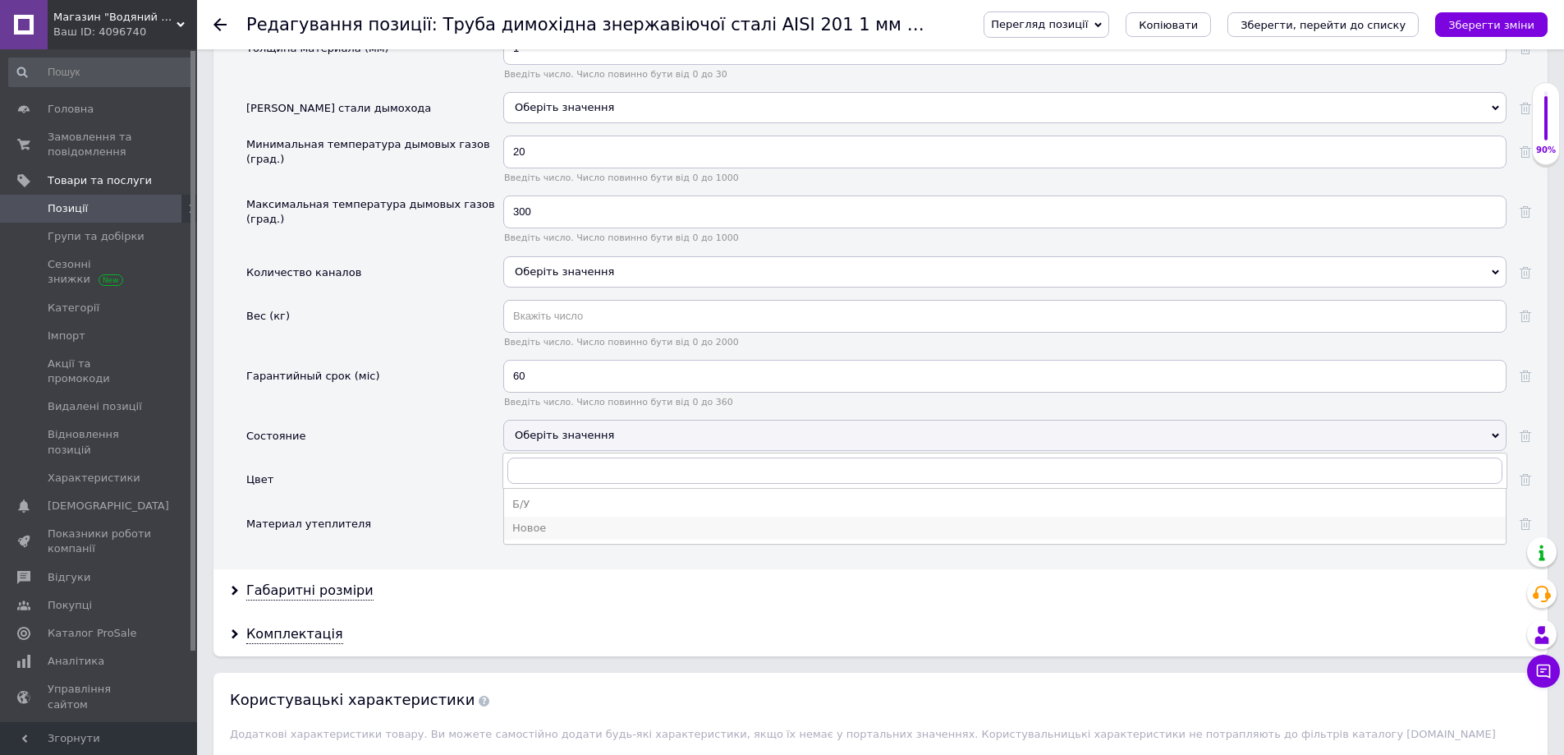
click at [543, 526] on div "Новое" at bounding box center [1004, 528] width 985 height 15
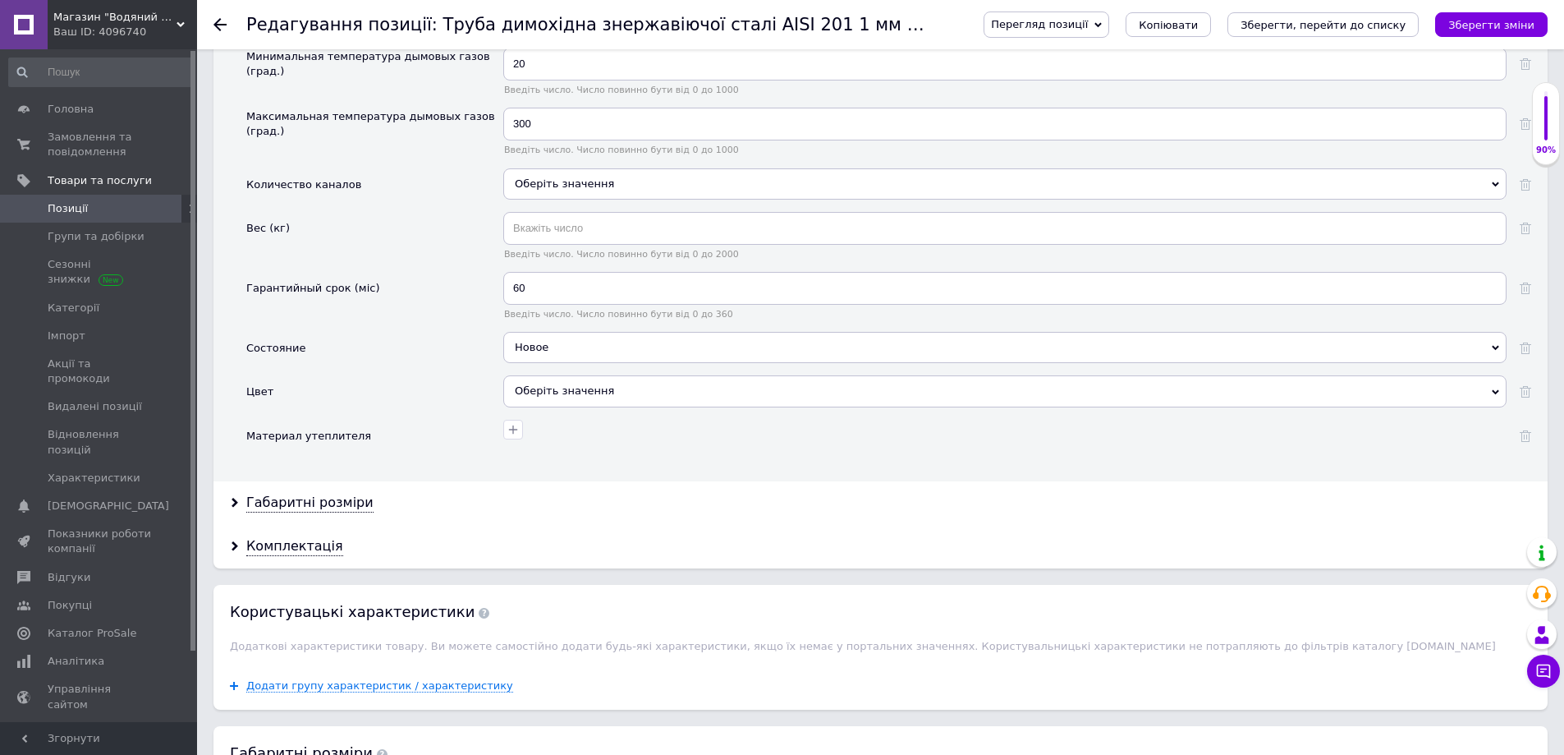
scroll to position [1971, 0]
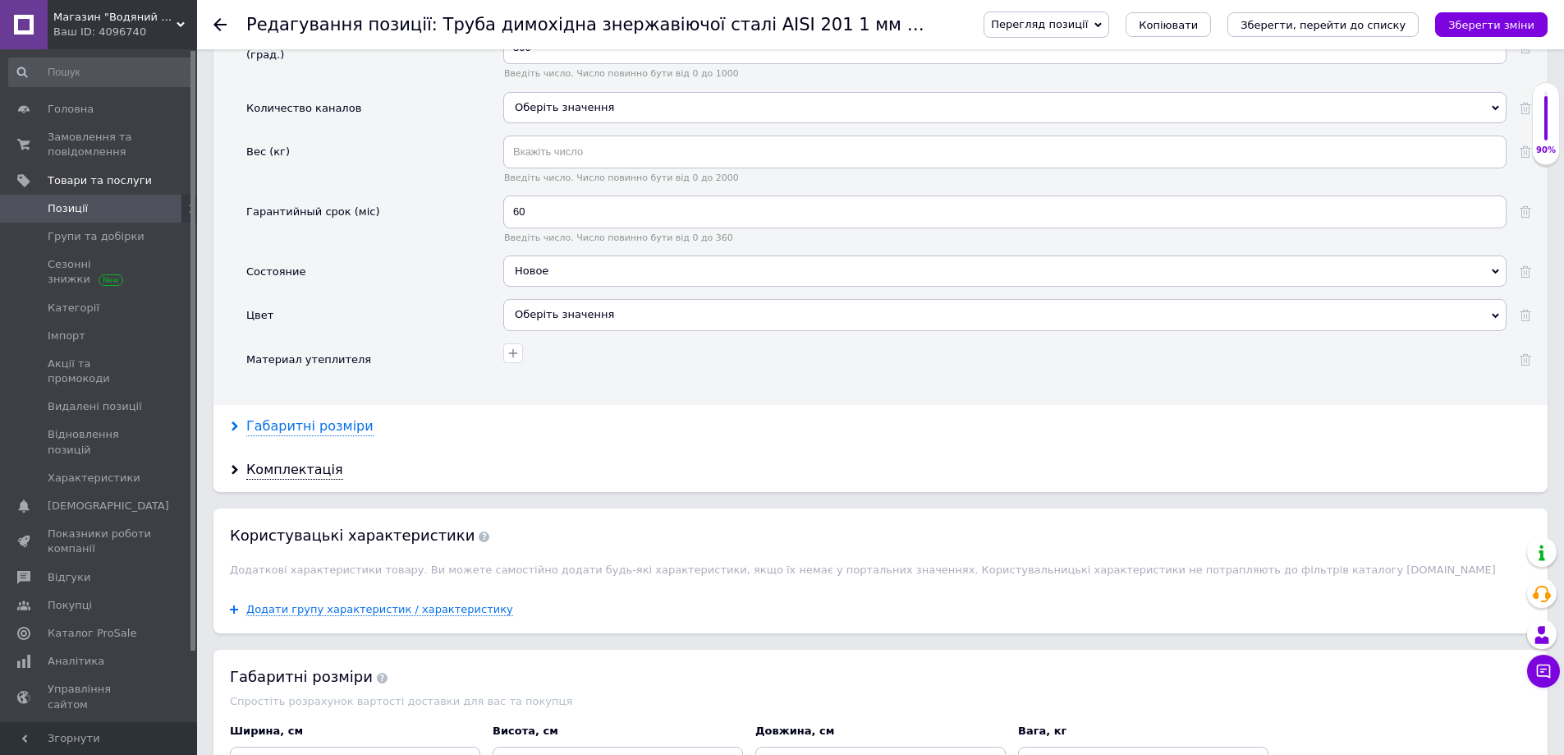
click at [298, 433] on div "Габаритні розміри" at bounding box center [309, 426] width 127 height 19
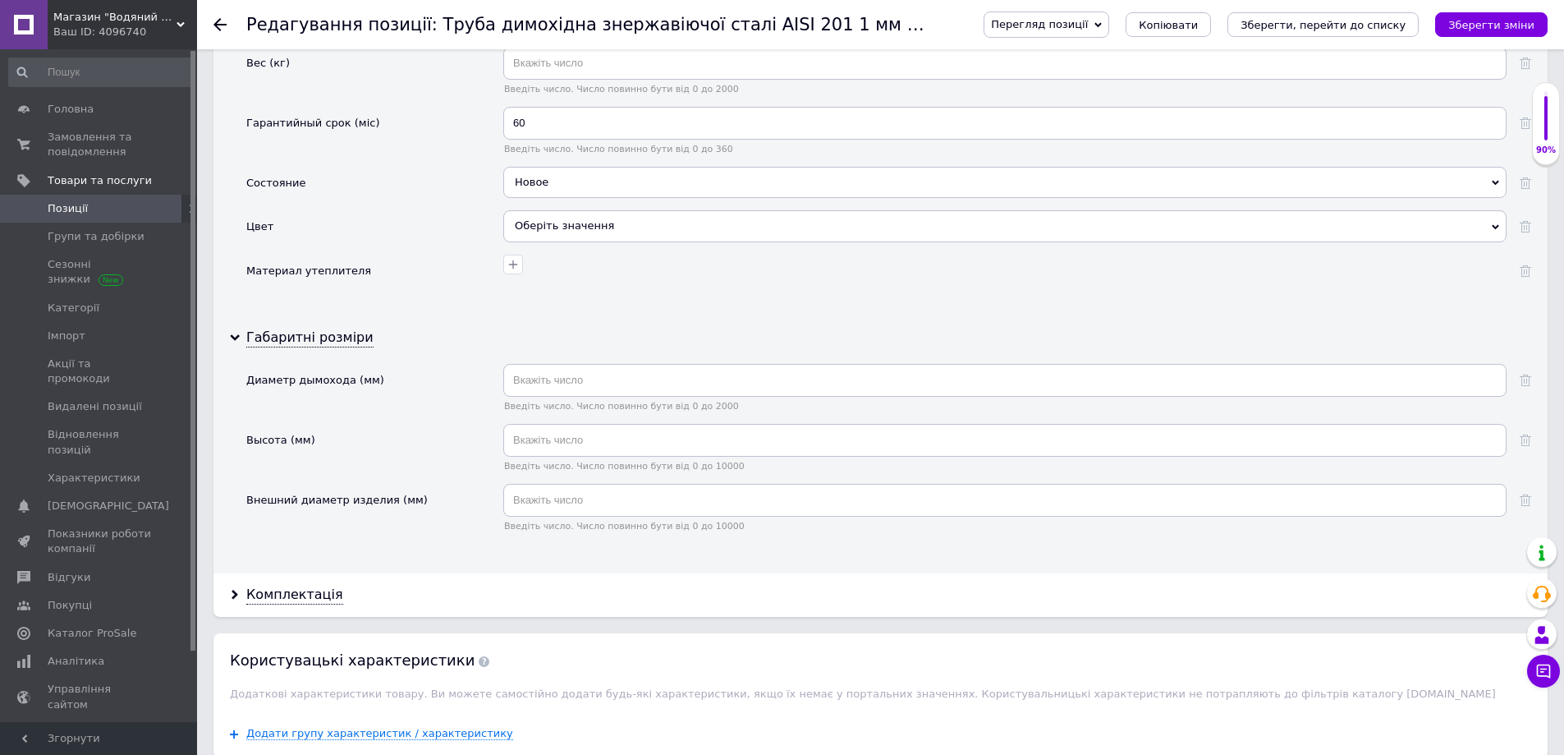
scroll to position [2053, 0]
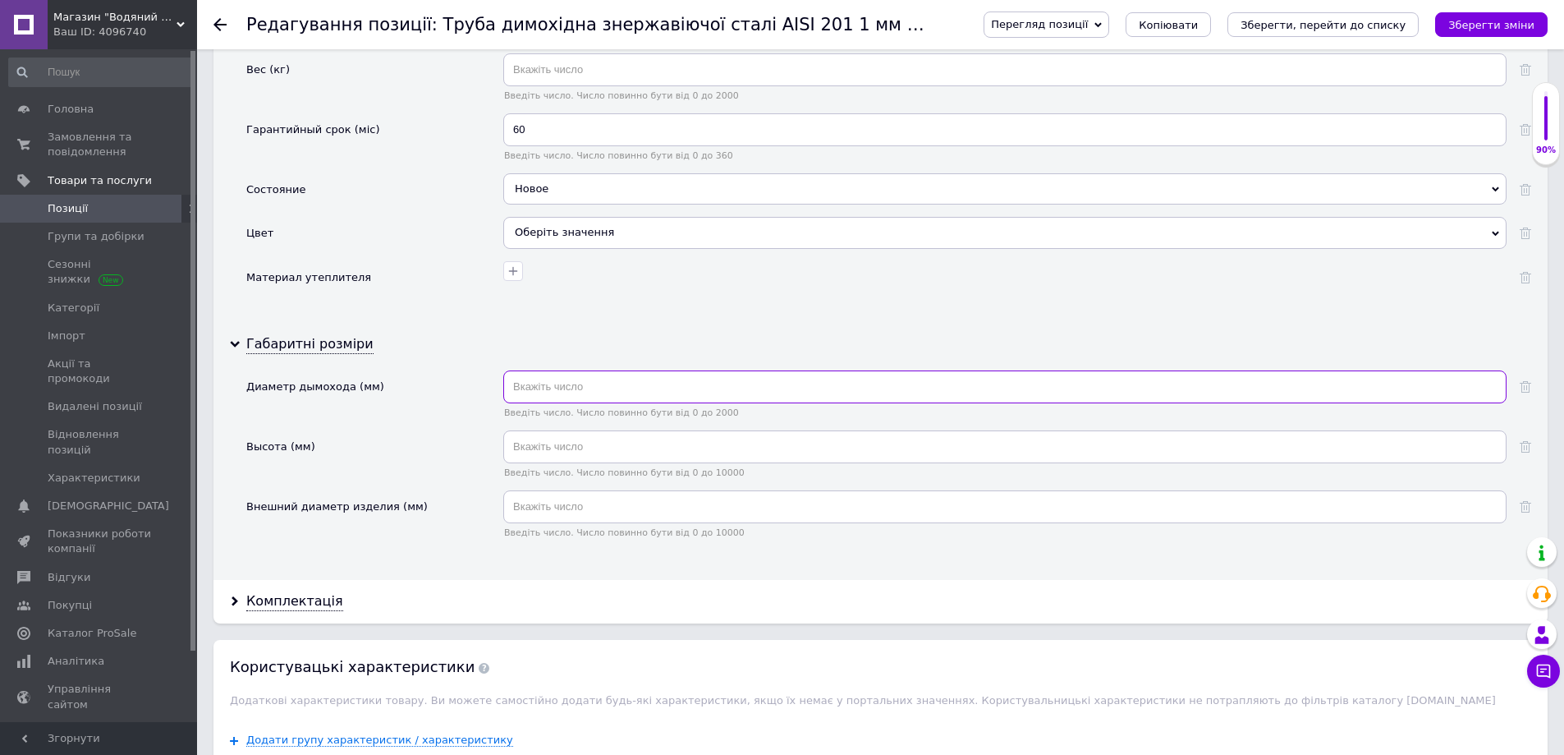
click at [567, 383] on input "text" at bounding box center [1004, 386] width 1003 height 33
type input "160"
click at [536, 452] on input "text" at bounding box center [1004, 446] width 1003 height 33
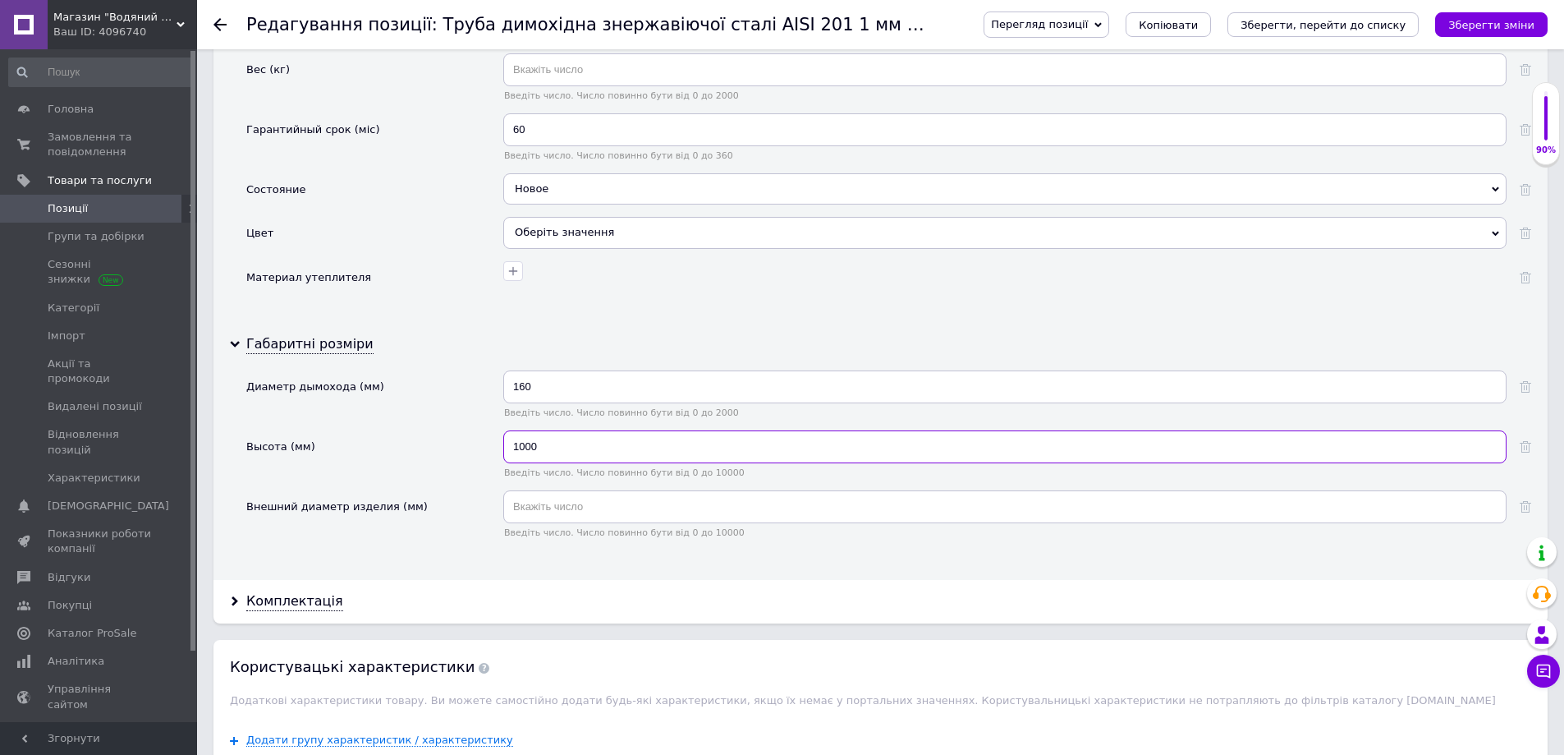
type input "1000"
click at [543, 516] on input "text" at bounding box center [1004, 506] width 1003 height 33
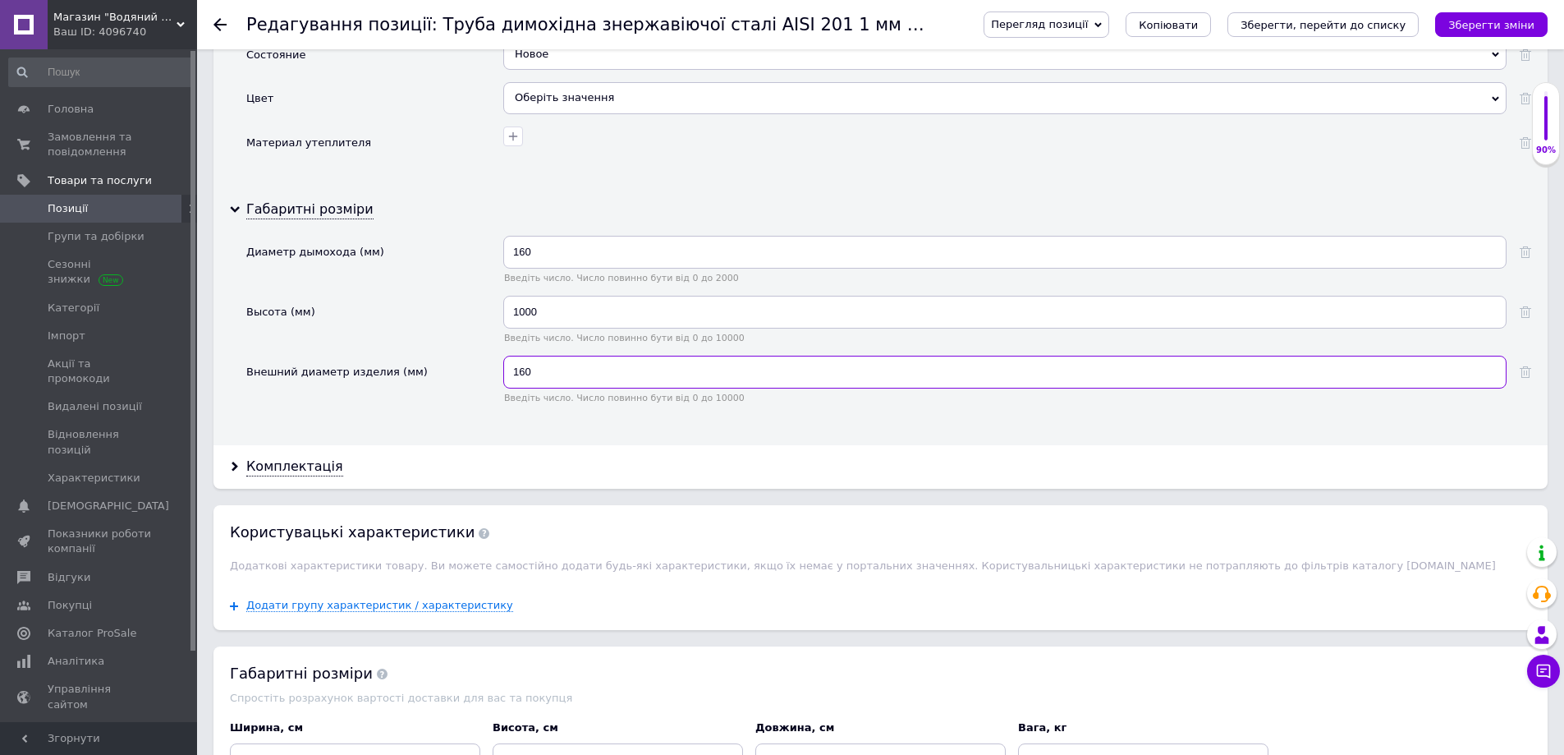
scroll to position [2381, 0]
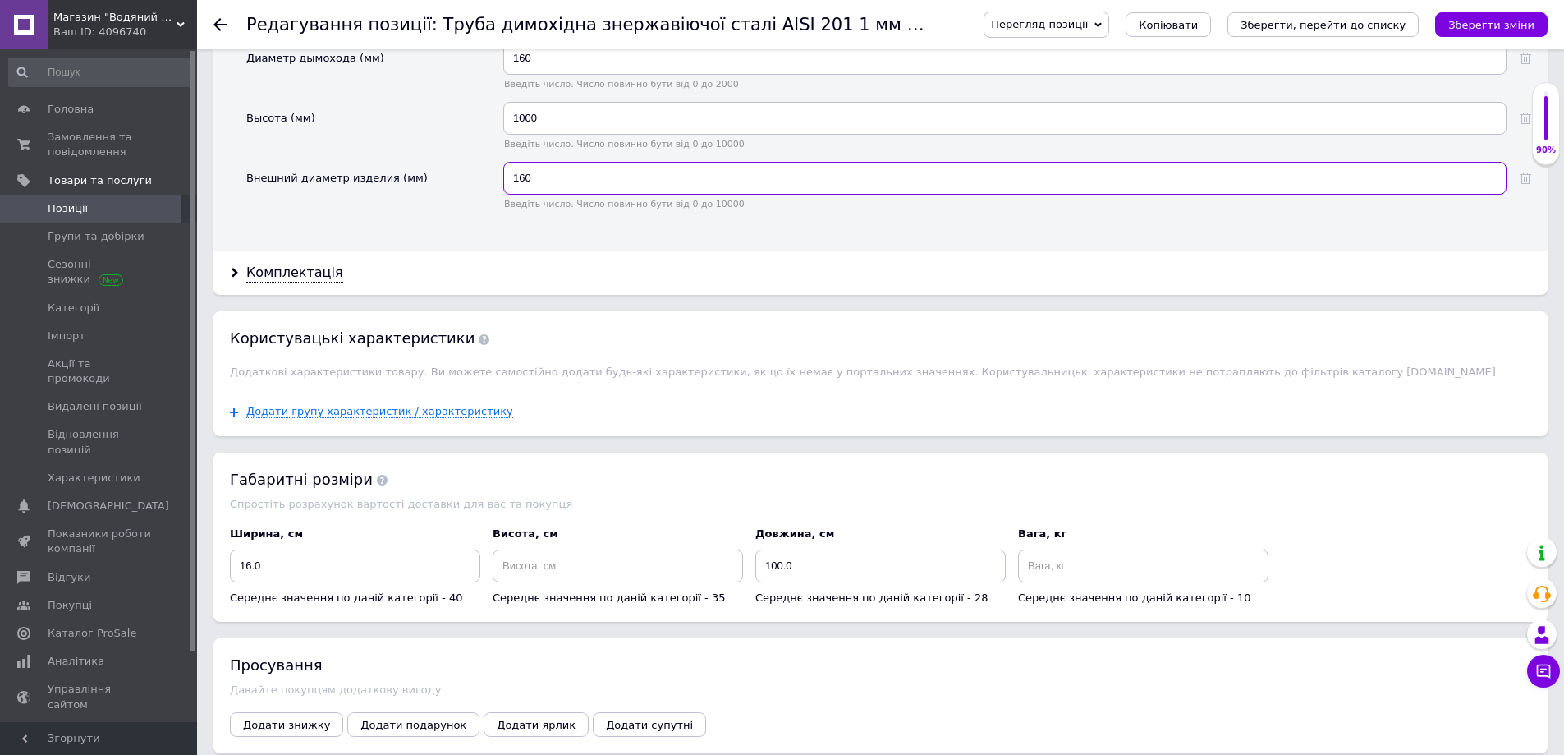
type input "160"
click at [587, 564] on input at bounding box center [618, 565] width 250 height 33
type input "100"
drag, startPoint x: 769, startPoint y: 565, endPoint x: 782, endPoint y: 572, distance: 14.0
click at [782, 572] on input "100.0" at bounding box center [880, 565] width 250 height 33
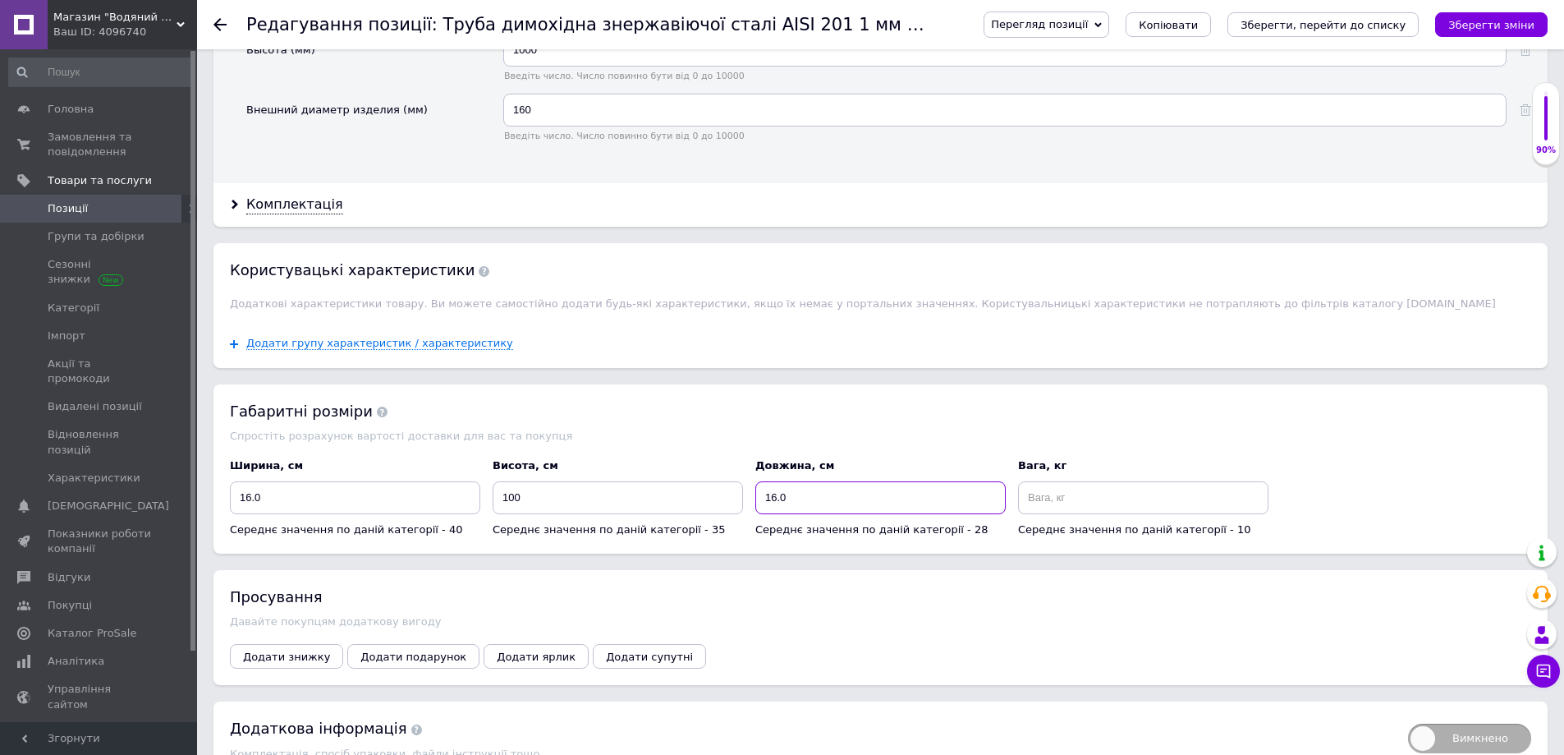
scroll to position [2541, 0]
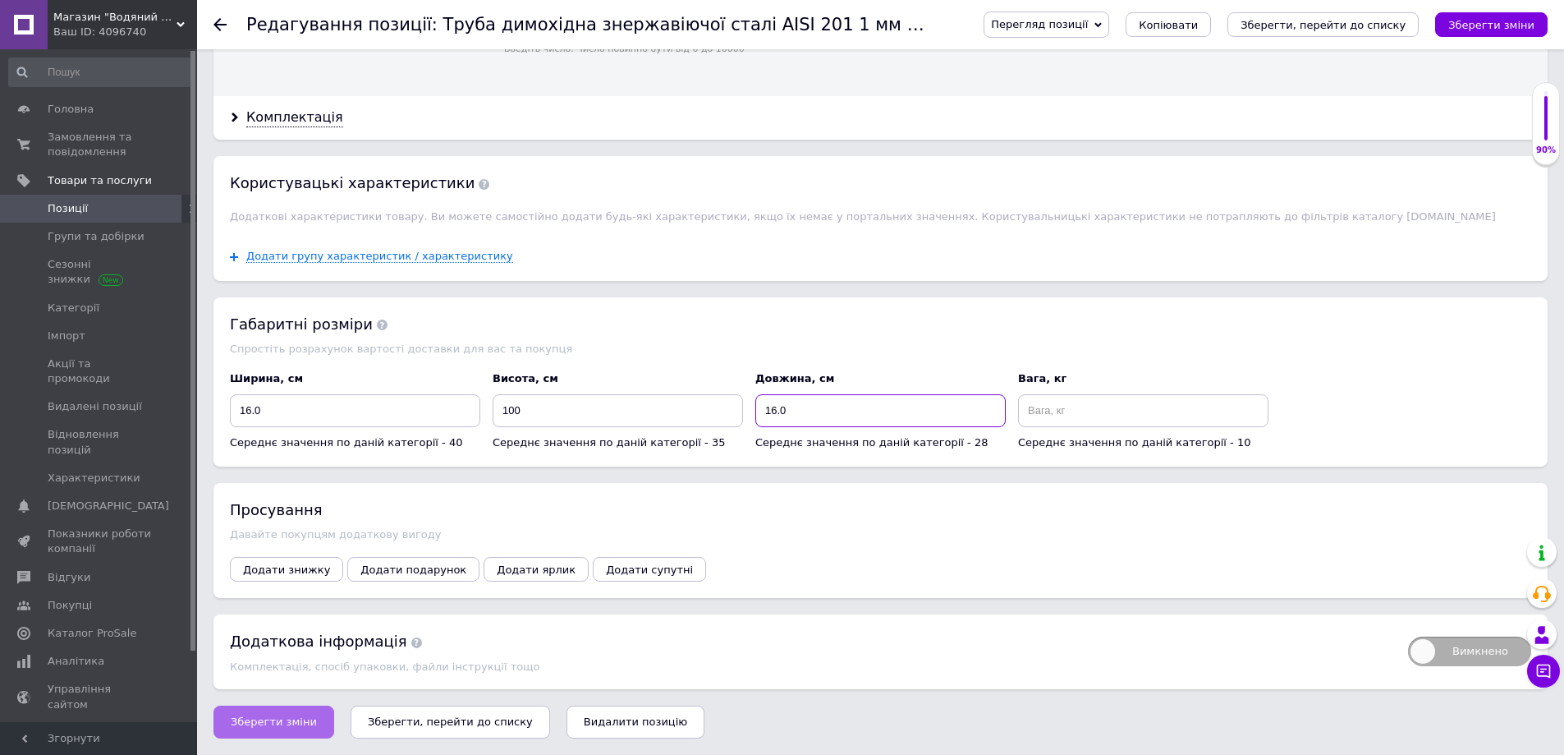
type input "16.0"
click at [275, 718] on span "Зберегти зміни" at bounding box center [274, 721] width 86 height 12
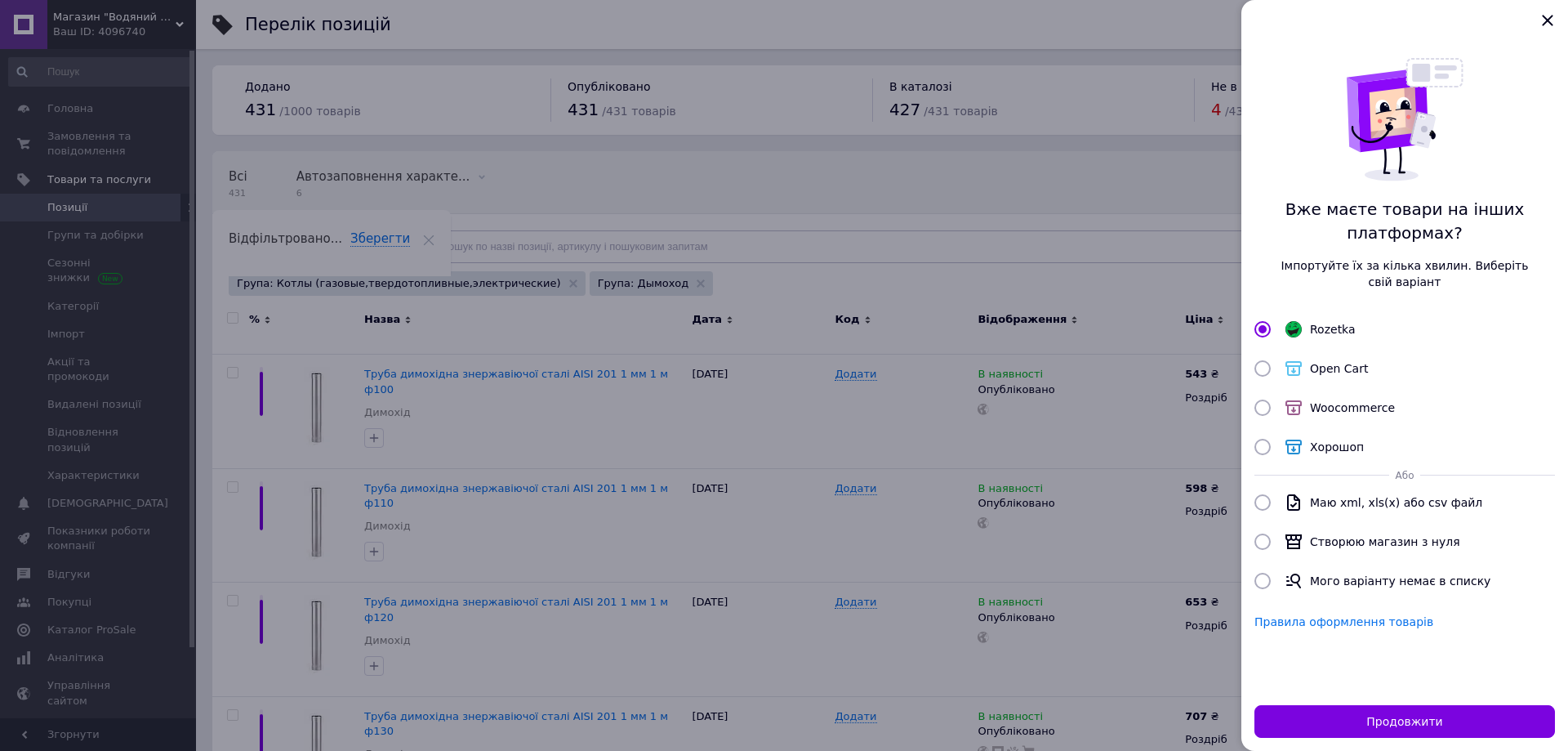
click at [545, 462] on div at bounding box center [784, 375] width 1568 height 751
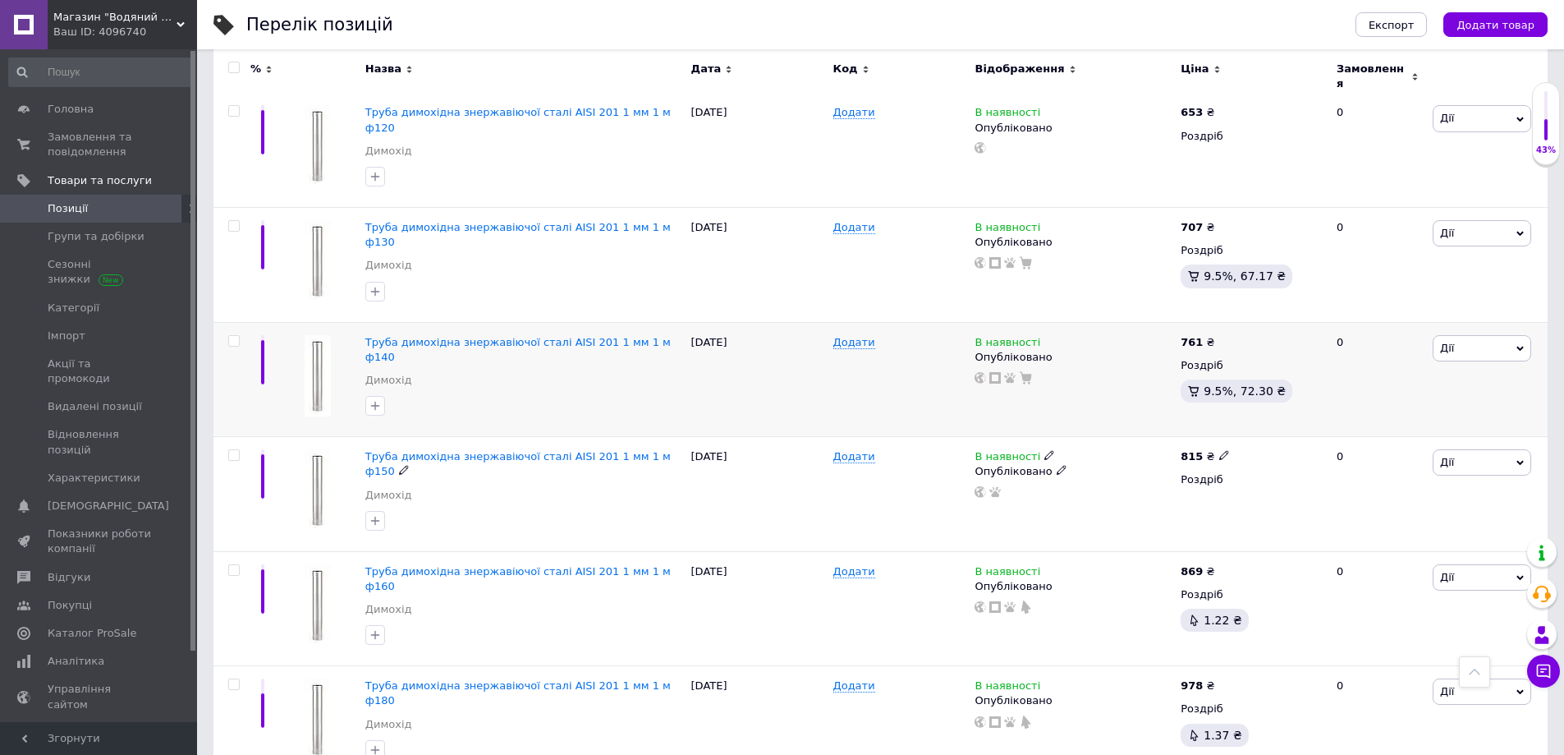
scroll to position [657, 0]
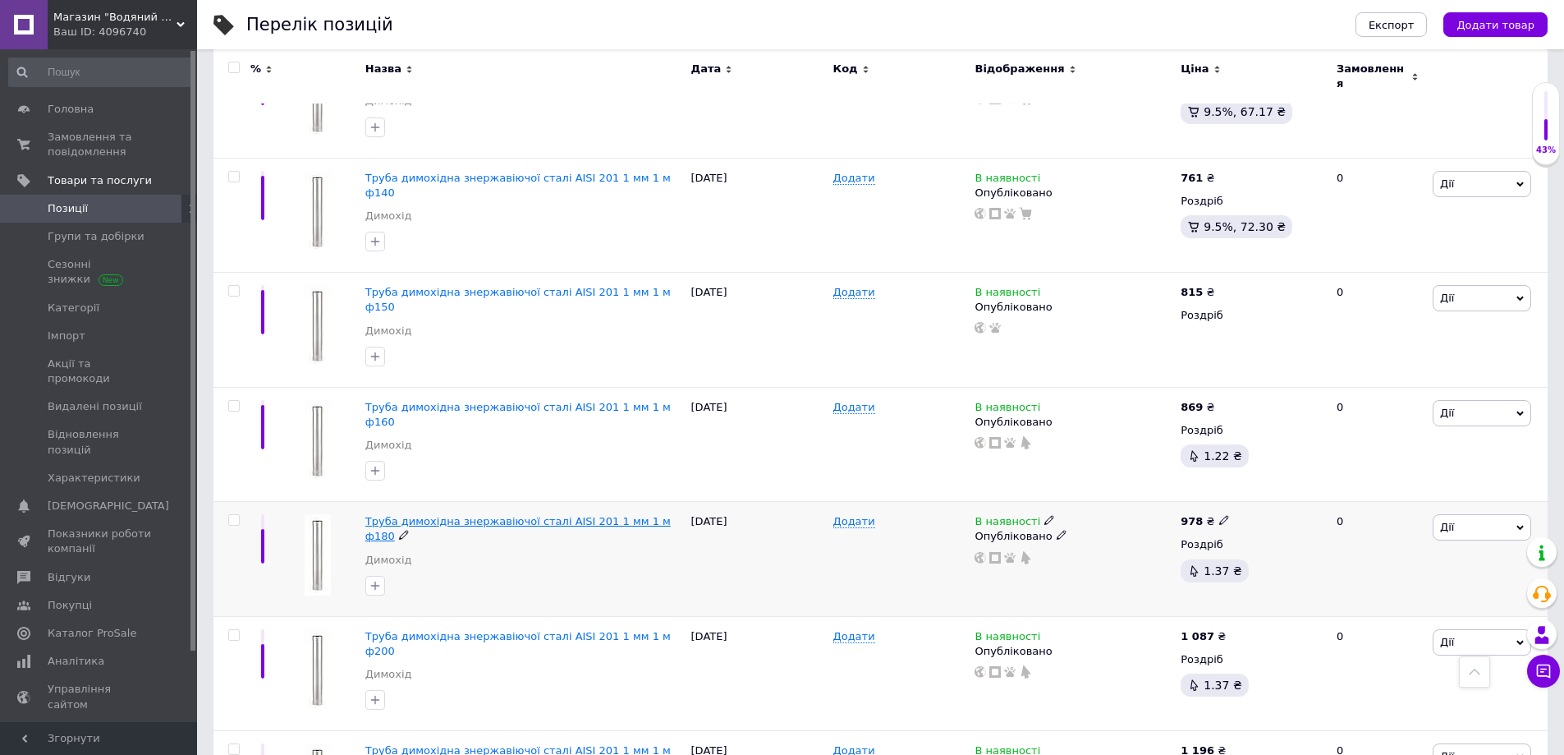
click at [521, 515] on span "Труба димохідна знержавіючої сталі AISI 201 1 мм 1 м ф180" at bounding box center [517, 528] width 305 height 27
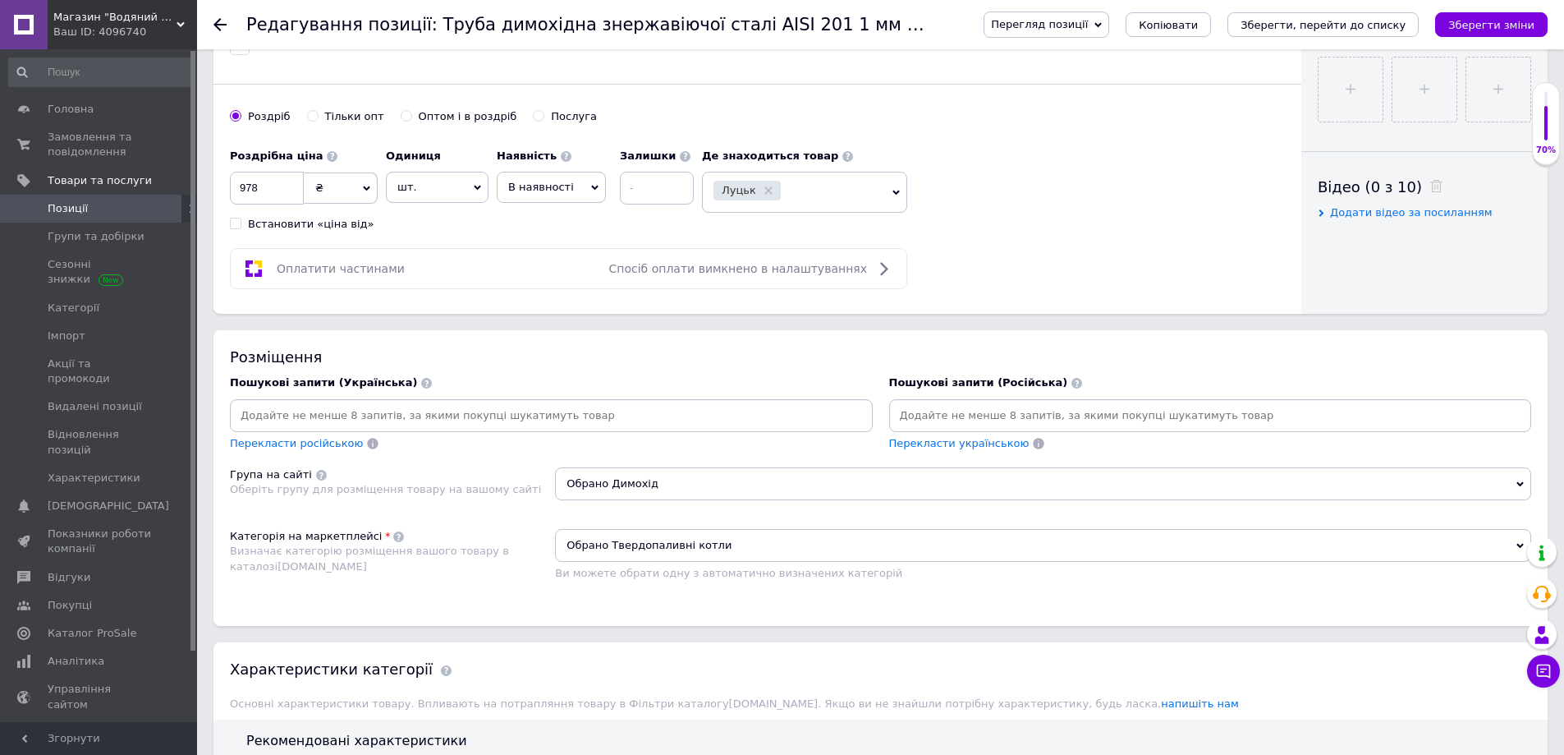
scroll to position [739, 0]
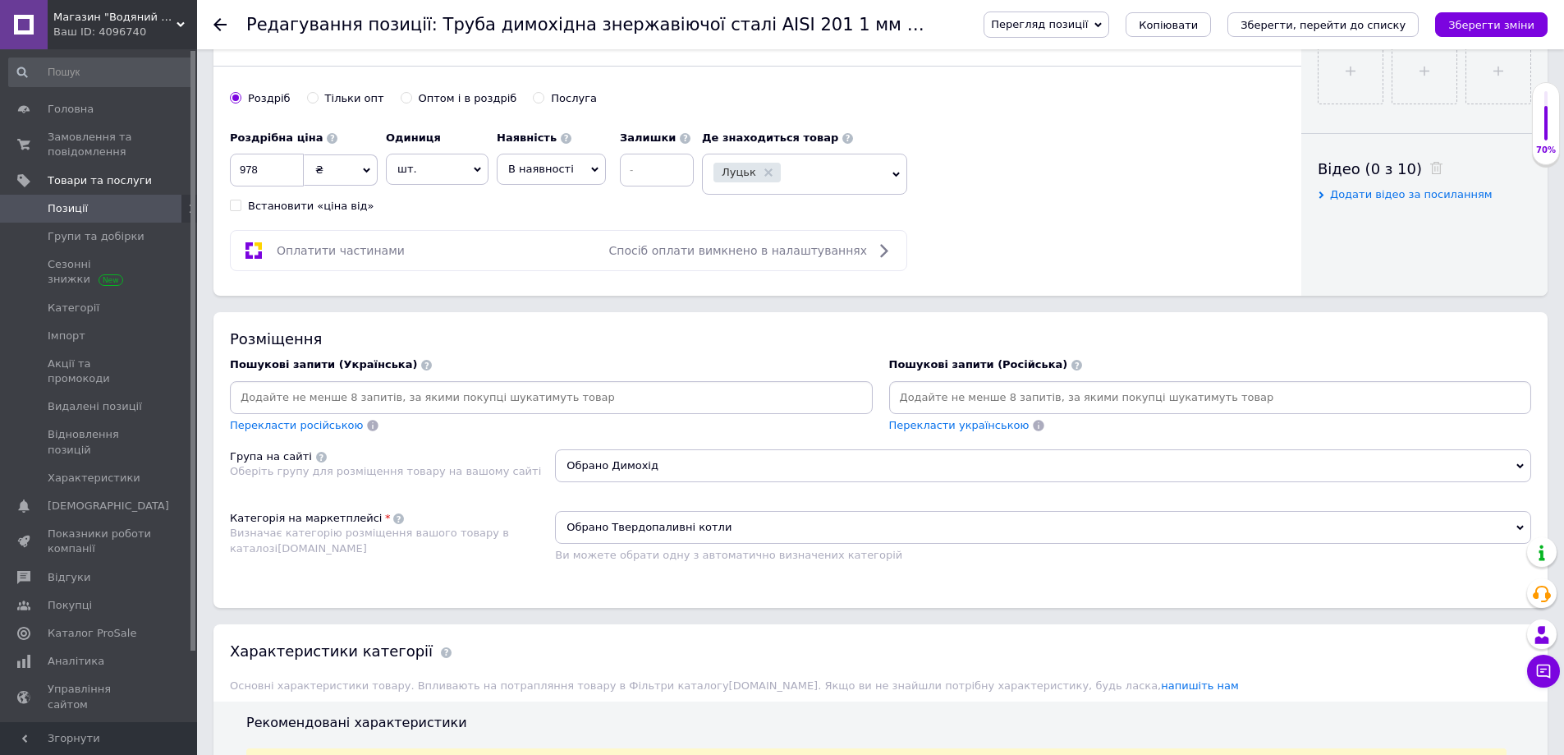
paste input "дымоходная"
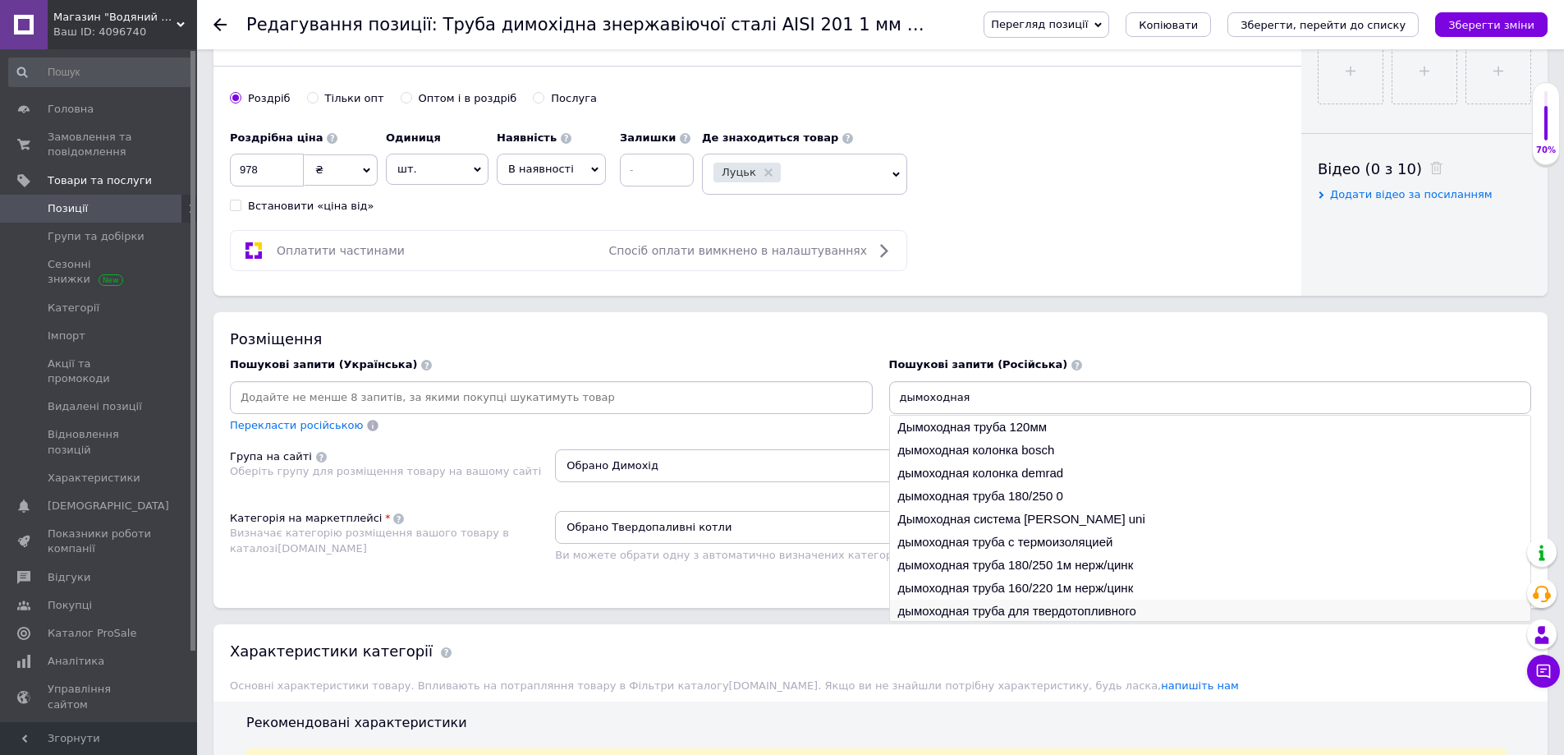
type input "дымоходная"
click at [994, 608] on li "дымоходная труба для твердотопливного" at bounding box center [1210, 610] width 641 height 23
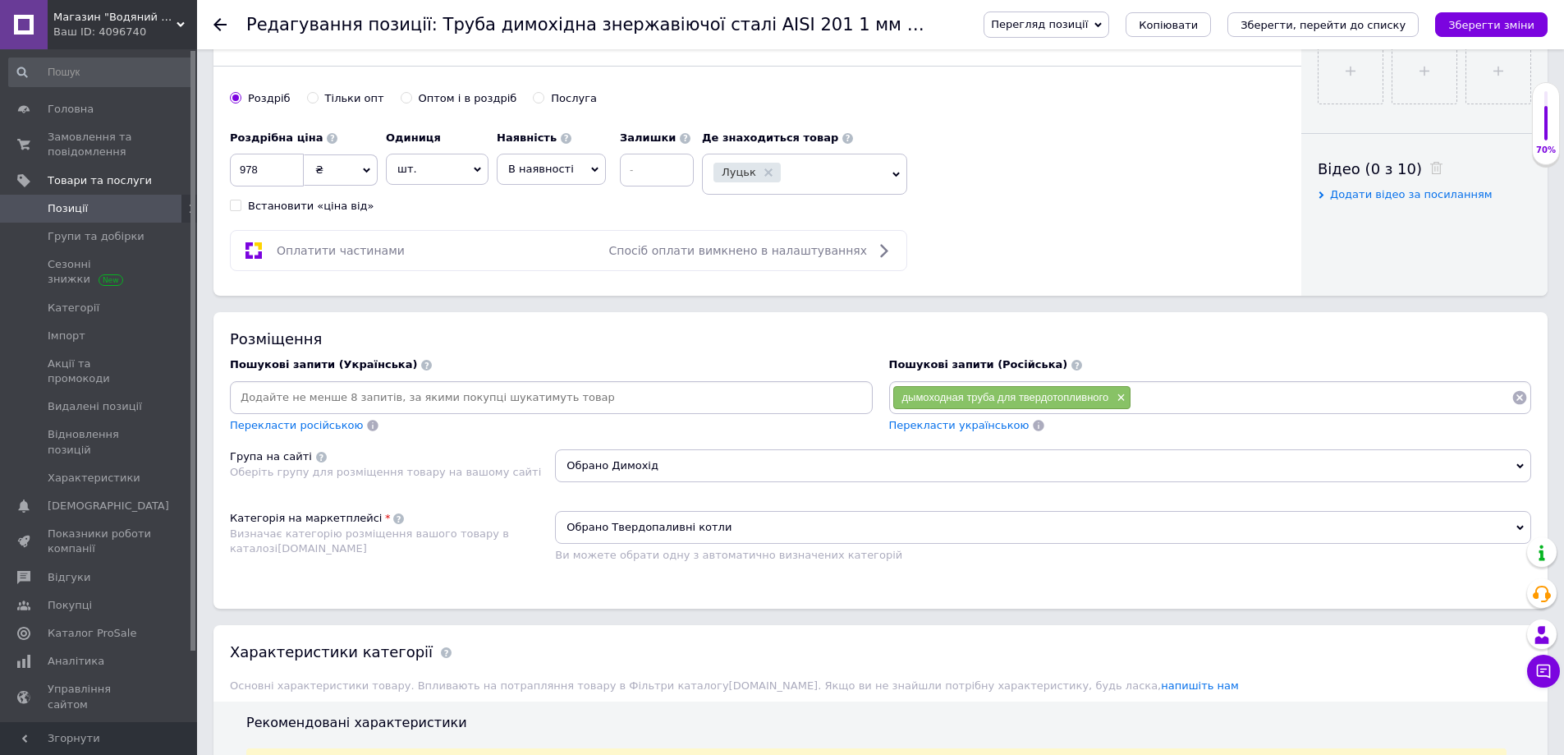
click at [955, 430] on span "Перекласти українською" at bounding box center [959, 425] width 140 height 12
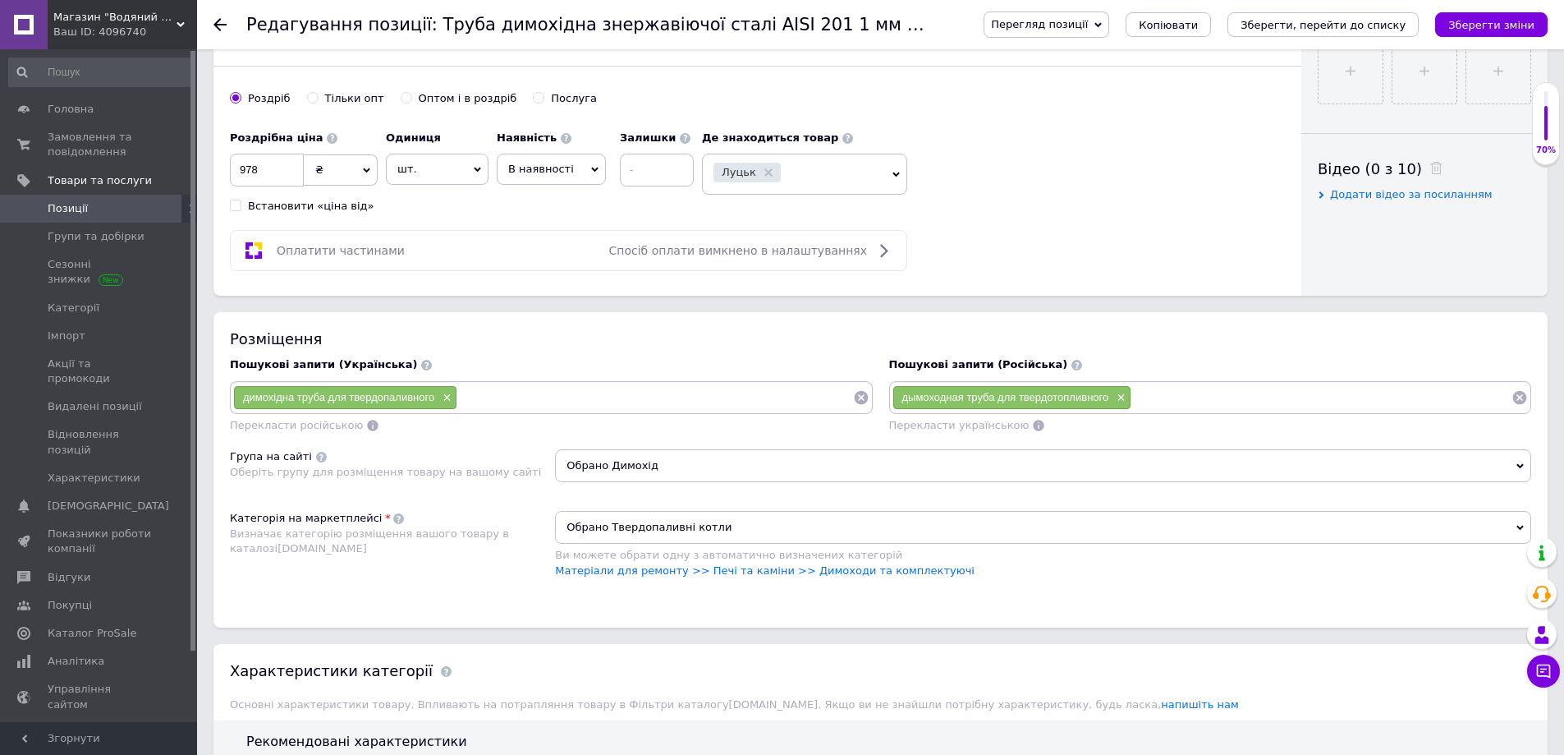
click at [661, 530] on span "Обрано Твердопаливні котли" at bounding box center [1043, 527] width 976 height 33
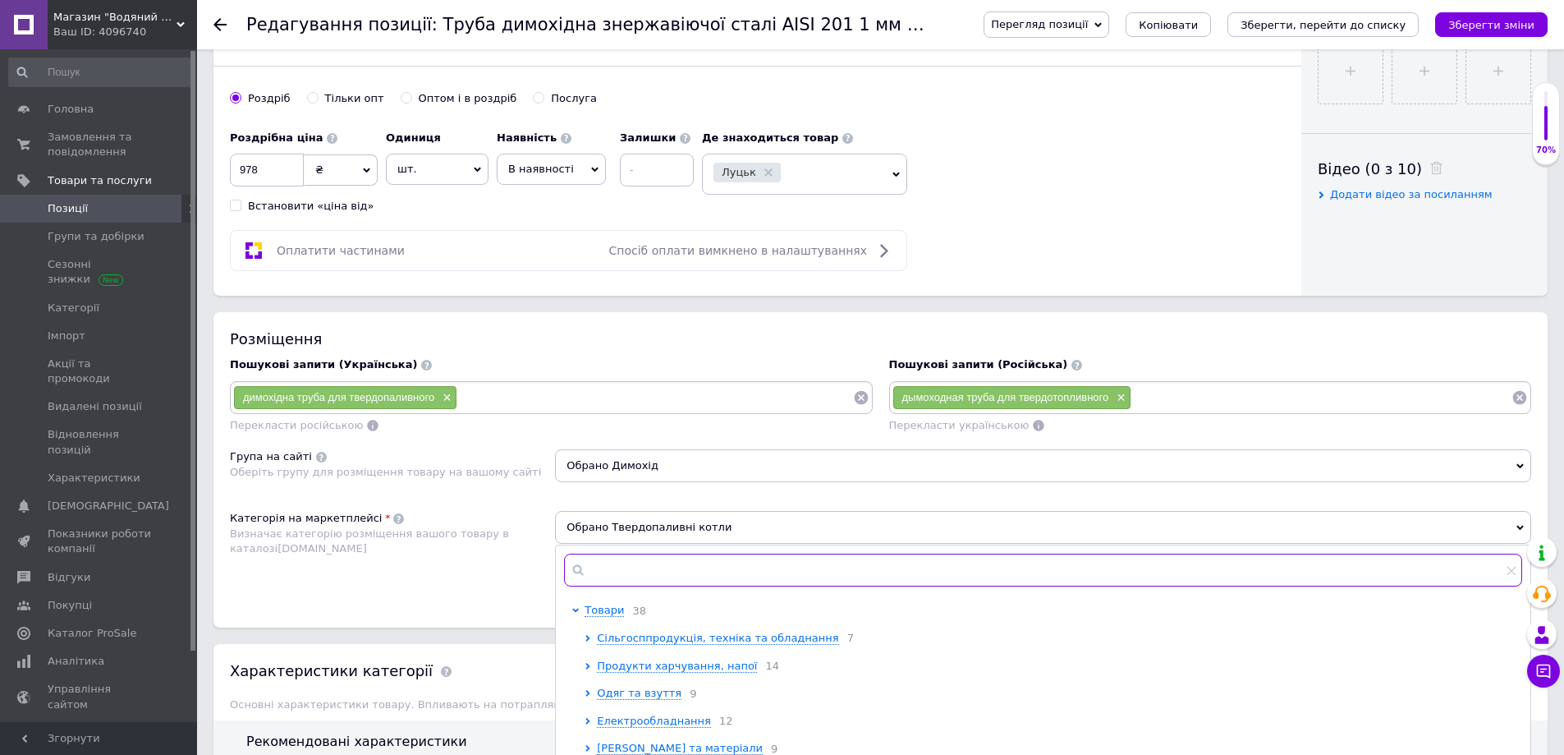
click at [619, 572] on input "text" at bounding box center [1043, 569] width 958 height 33
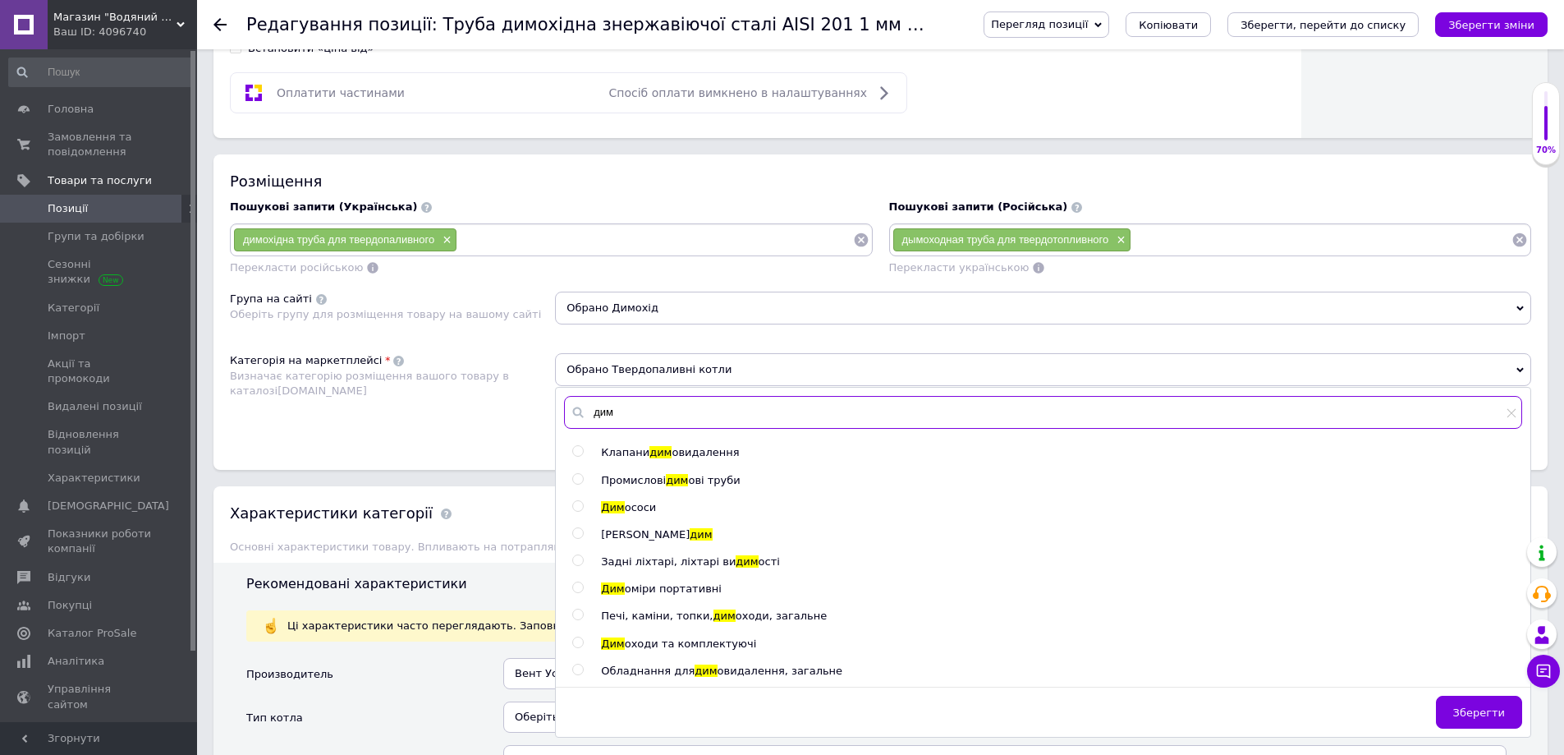
scroll to position [903, 0]
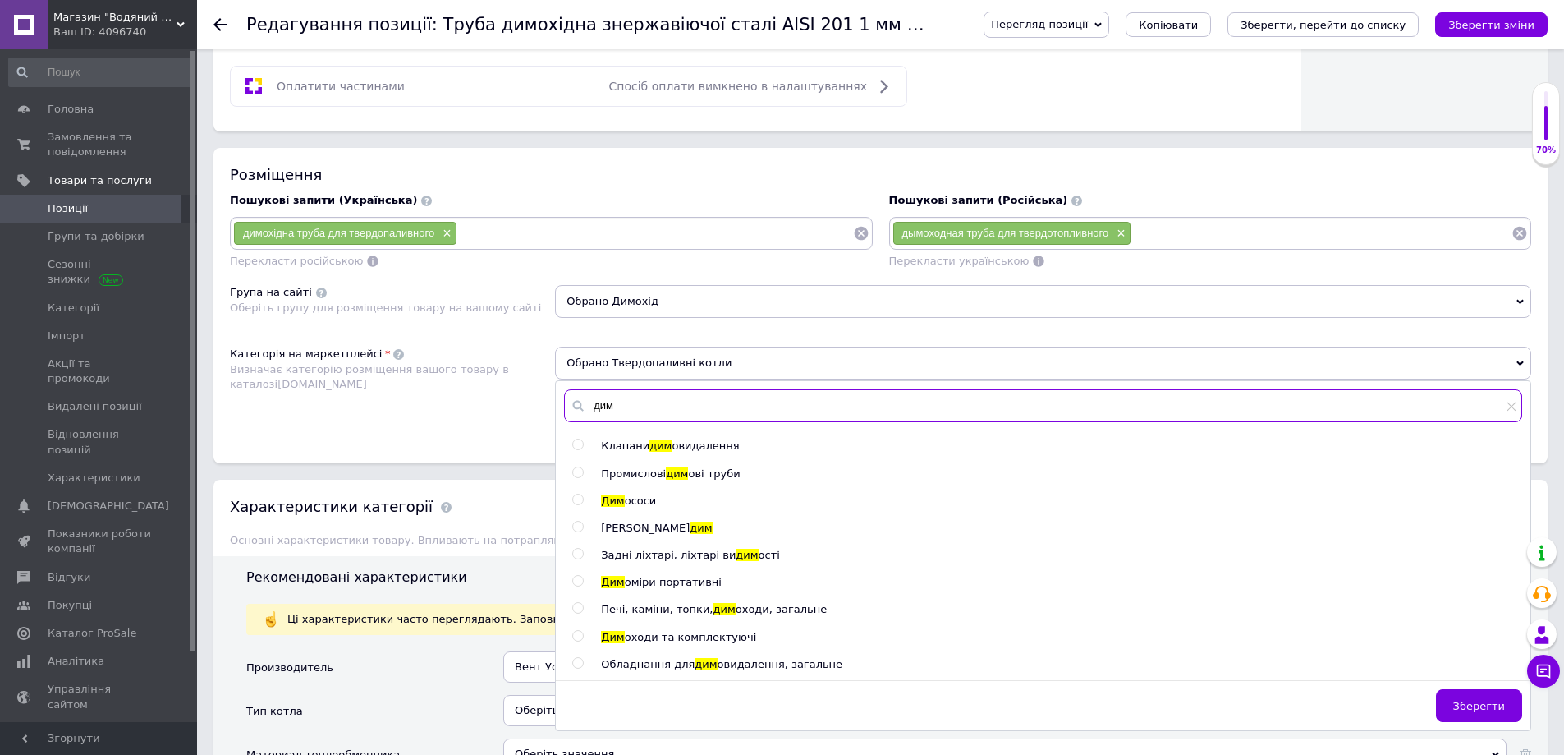
type input "дим"
click at [680, 634] on span "оходи та комплектуючі" at bounding box center [691, 637] width 132 height 12
radio input "true"
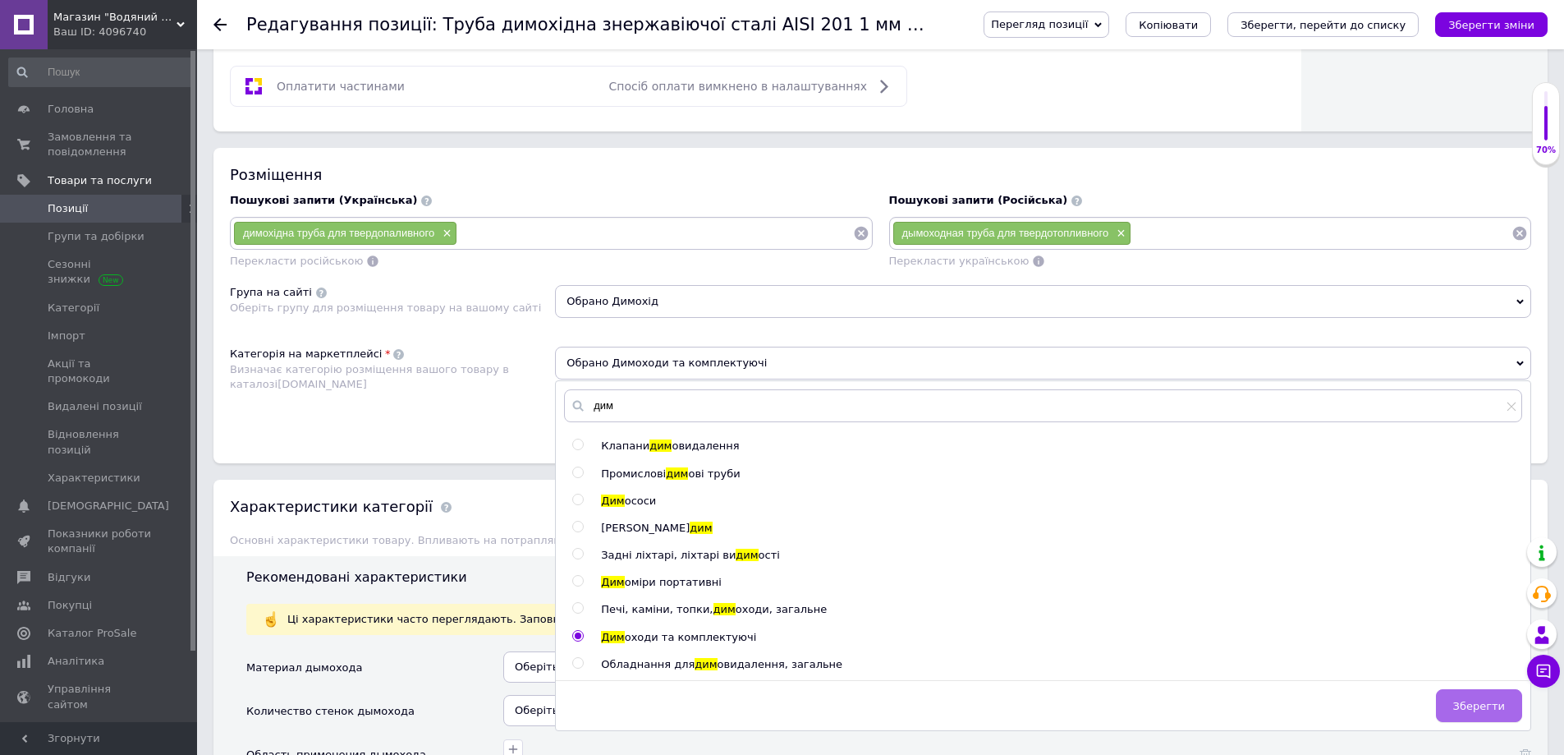
click at [1499, 706] on span "Зберегти" at bounding box center [1479, 706] width 52 height 12
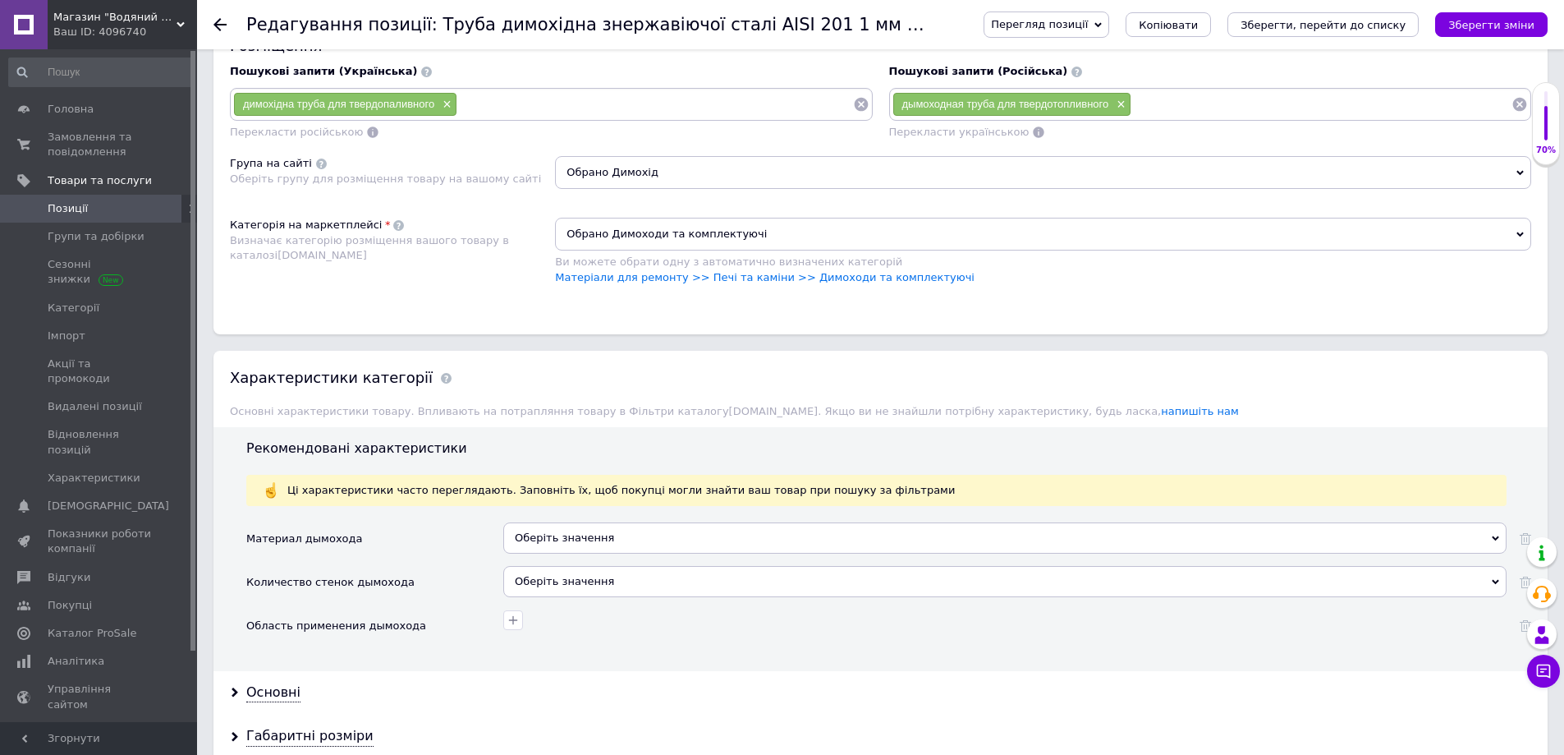
scroll to position [1150, 0]
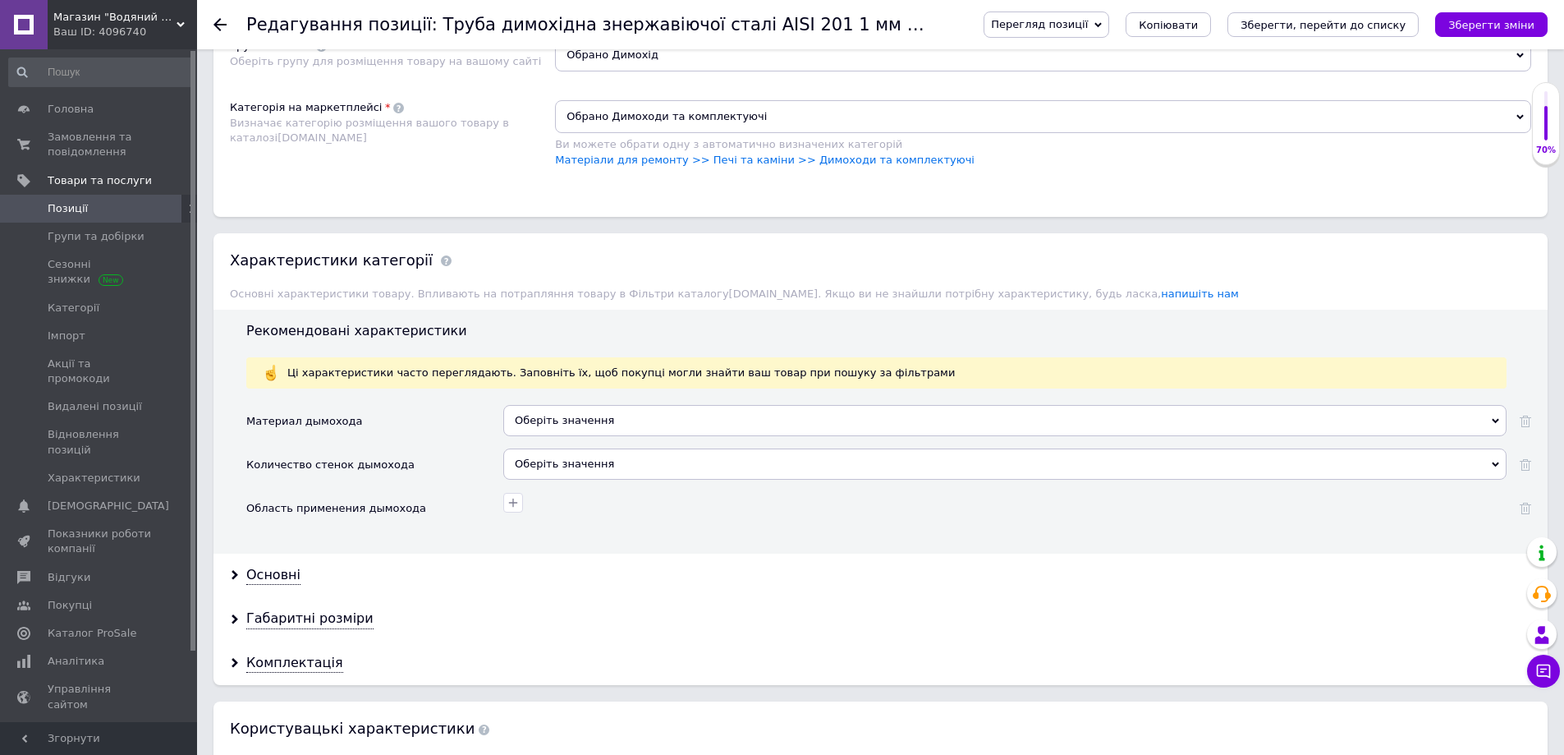
click at [615, 412] on div "Оберіть значення" at bounding box center [1004, 420] width 1003 height 31
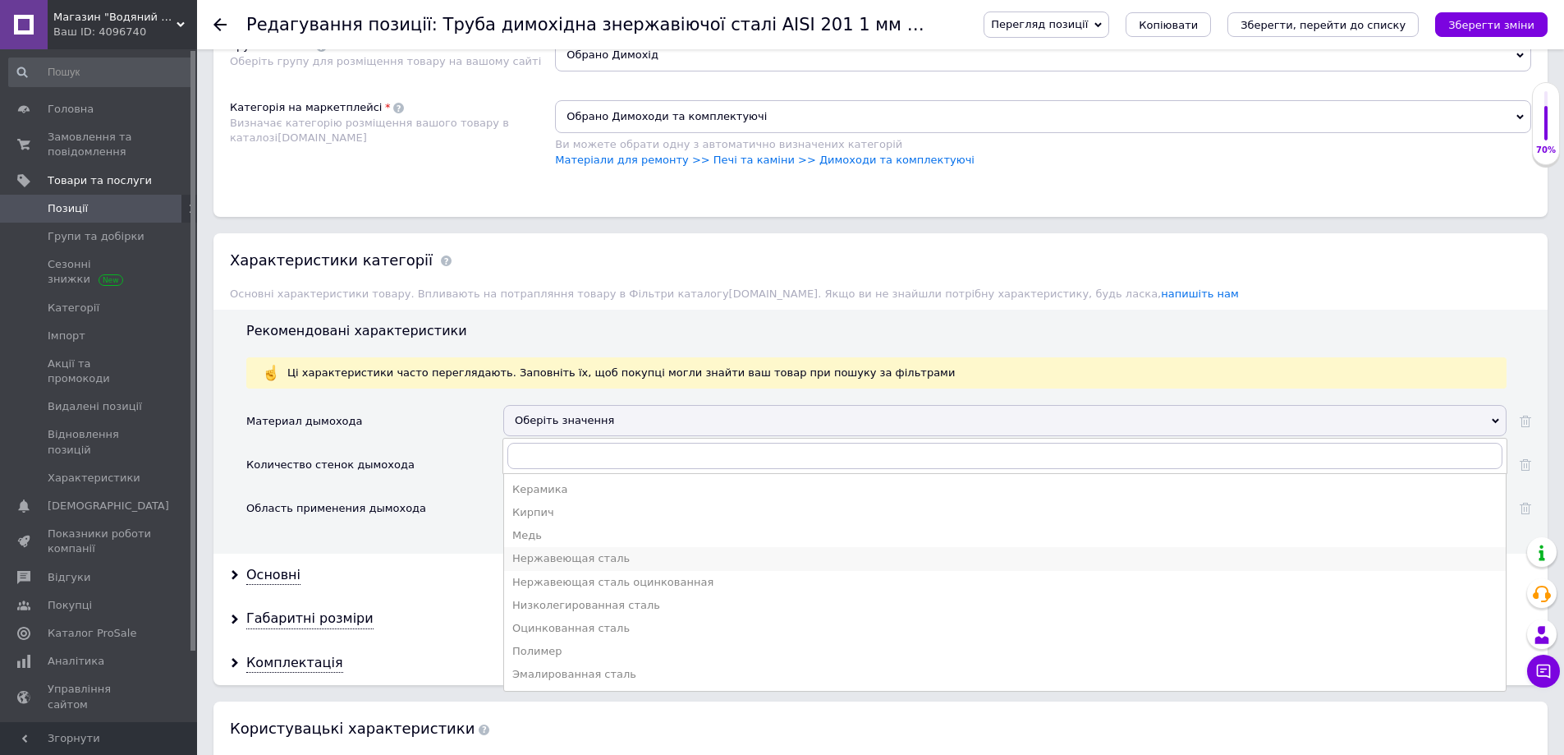
click at [562, 562] on div "Нержавеющая сталь" at bounding box center [1004, 558] width 985 height 15
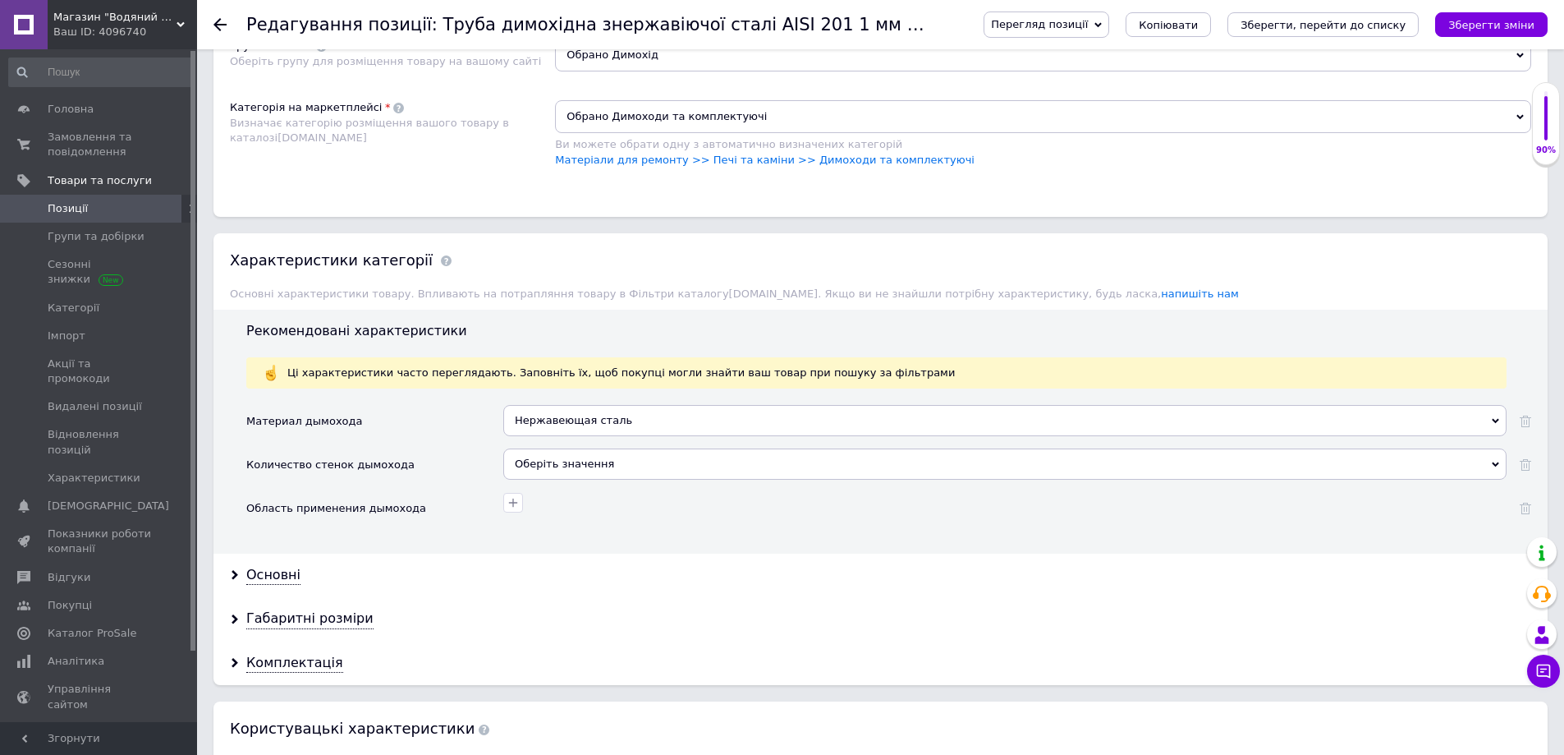
click at [549, 468] on div "Оберіть значення" at bounding box center [1004, 463] width 1003 height 31
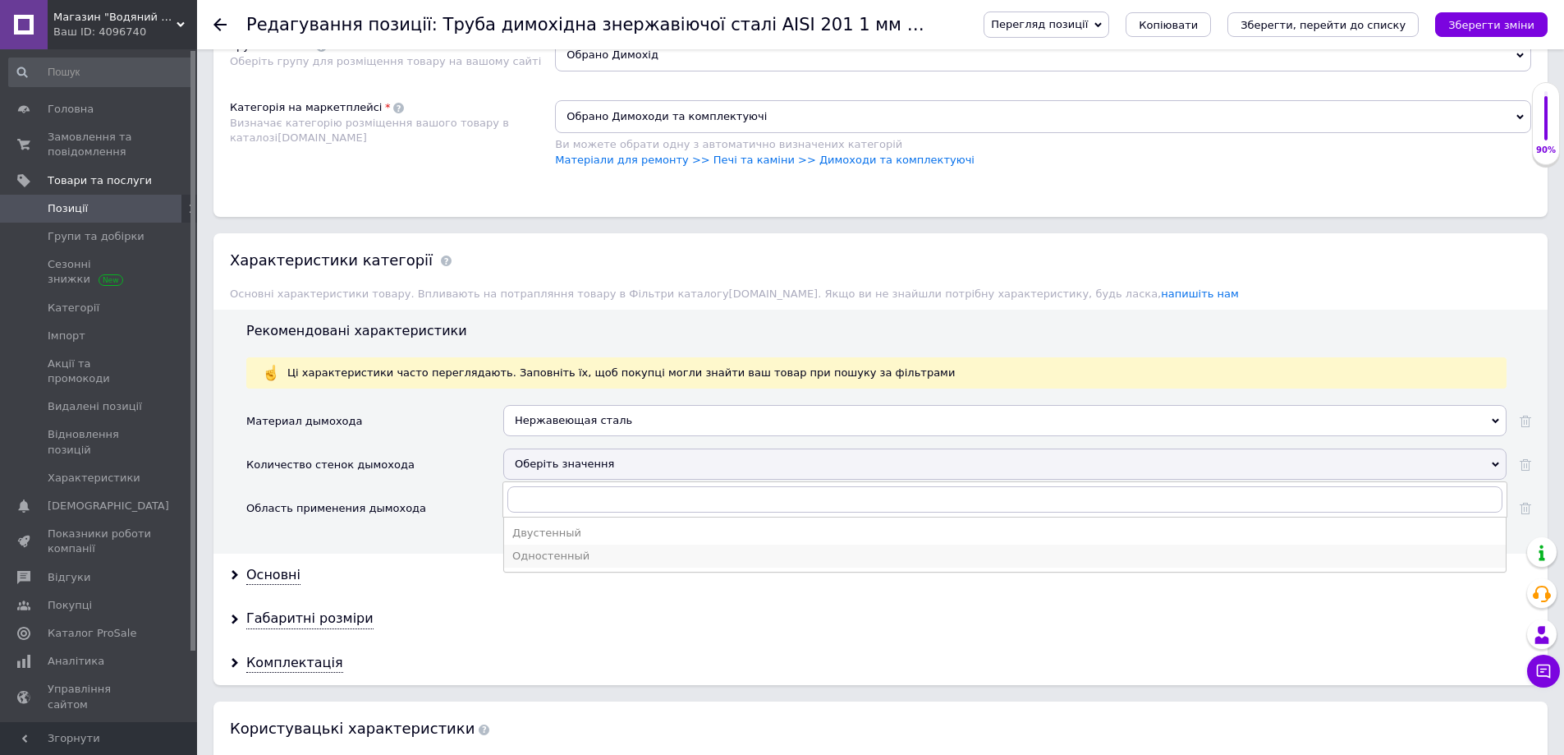
click at [557, 555] on div "Одностенный" at bounding box center [1004, 556] width 985 height 15
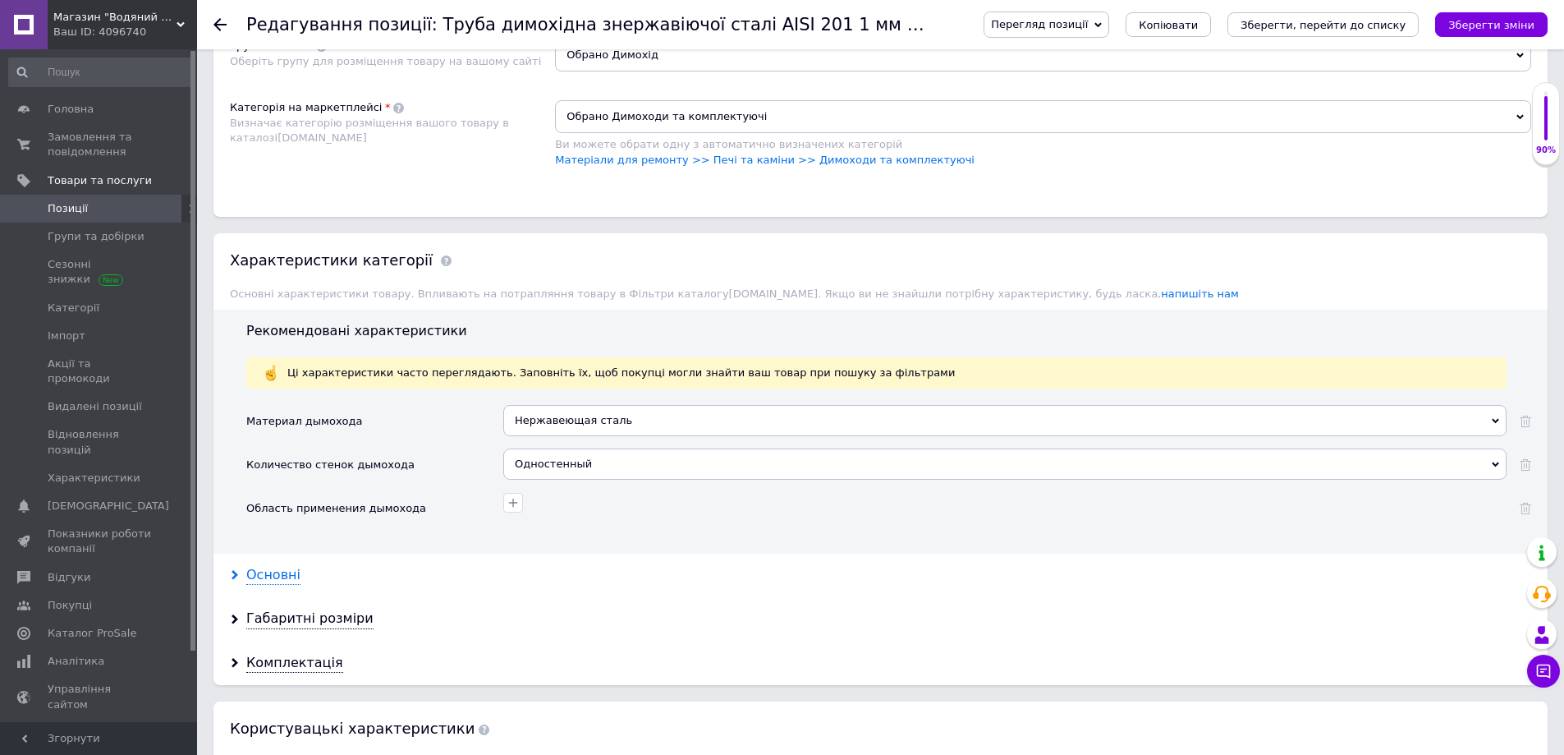
click at [264, 580] on div "Основні" at bounding box center [273, 575] width 54 height 19
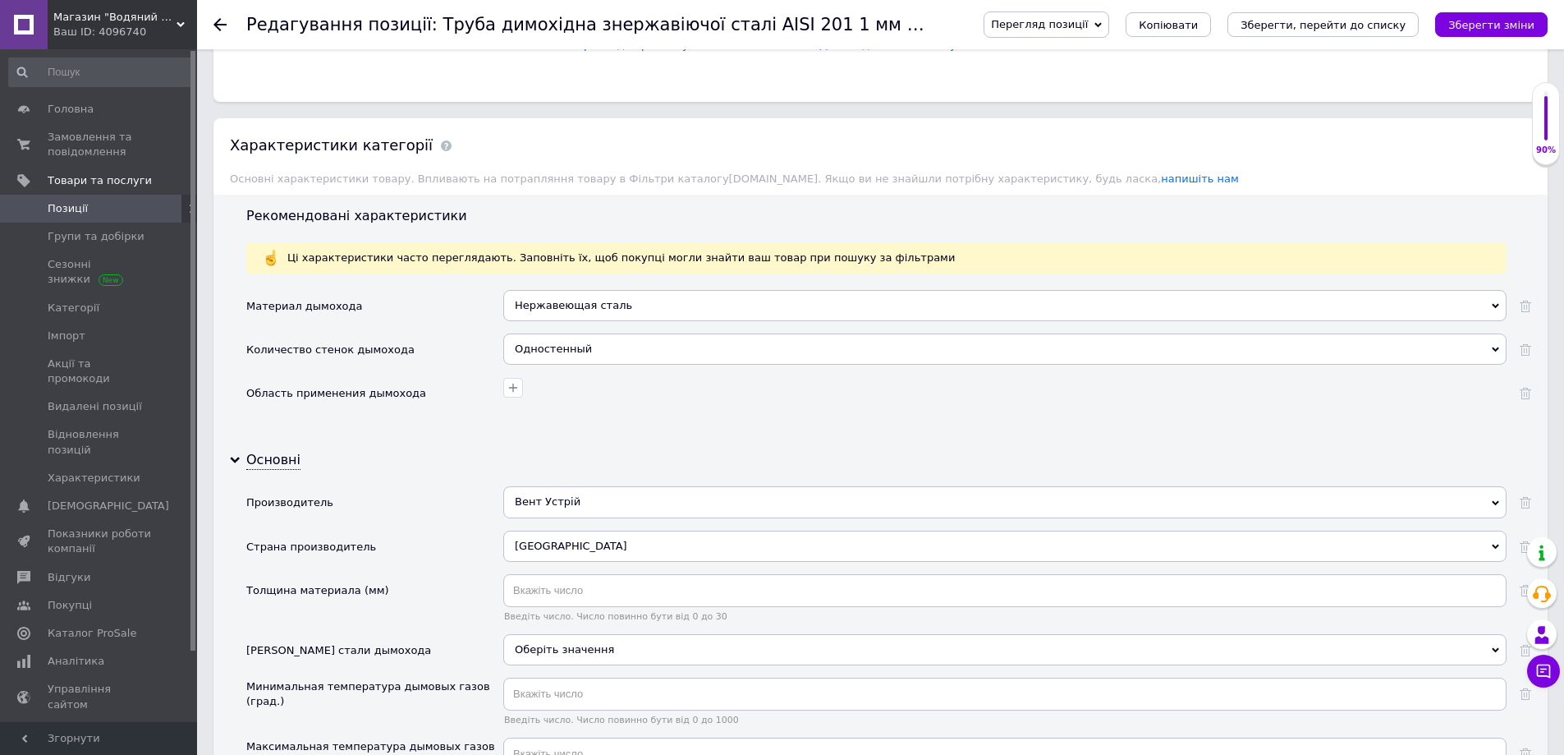
scroll to position [1478, 0]
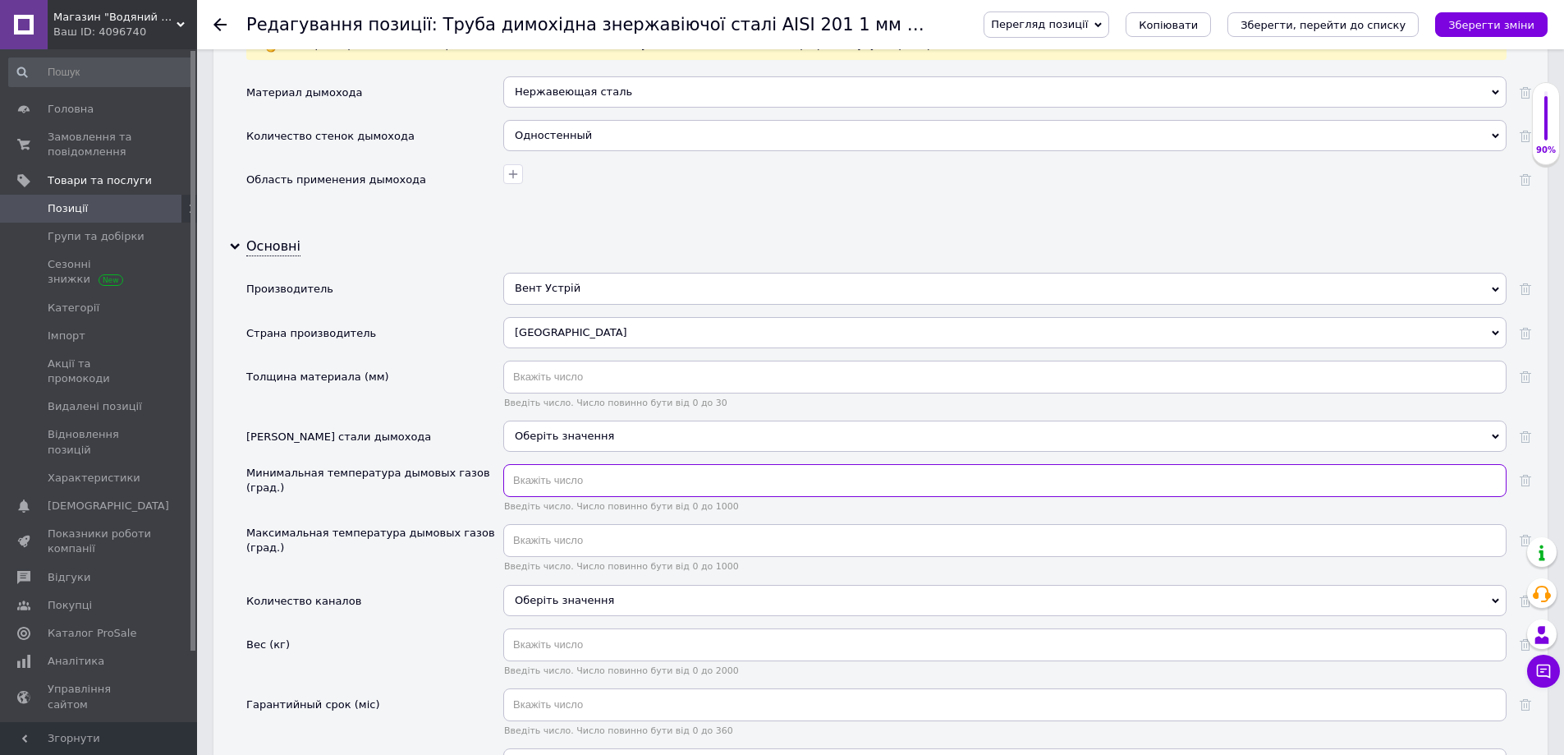
click at [544, 477] on input "text" at bounding box center [1004, 480] width 1003 height 33
type input "20"
click at [534, 370] on input "text" at bounding box center [1004, 376] width 1003 height 33
type input "1"
click at [541, 440] on div "Оберіть значення" at bounding box center [1004, 435] width 1003 height 31
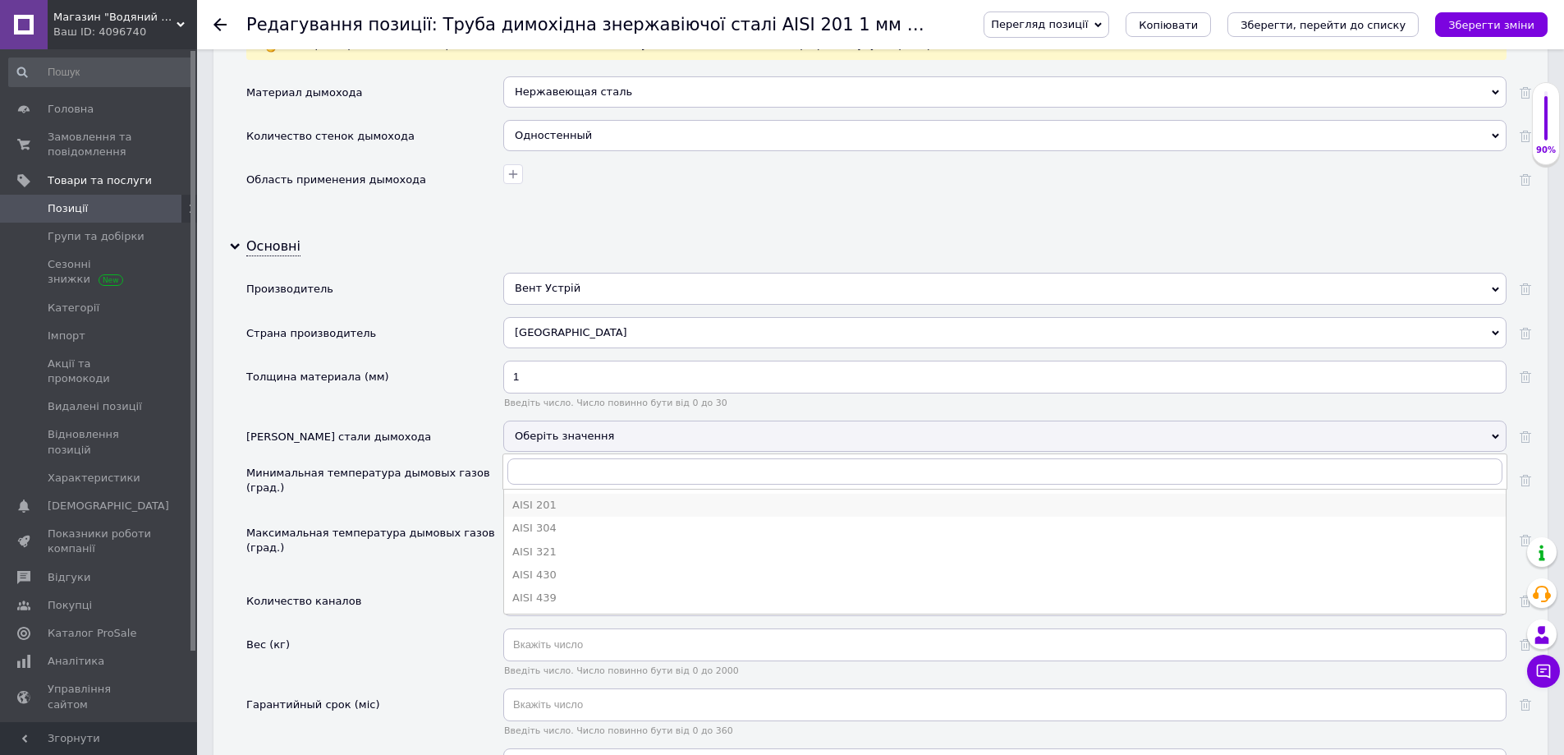
click at [546, 503] on div "AISI 201" at bounding box center [1004, 505] width 985 height 15
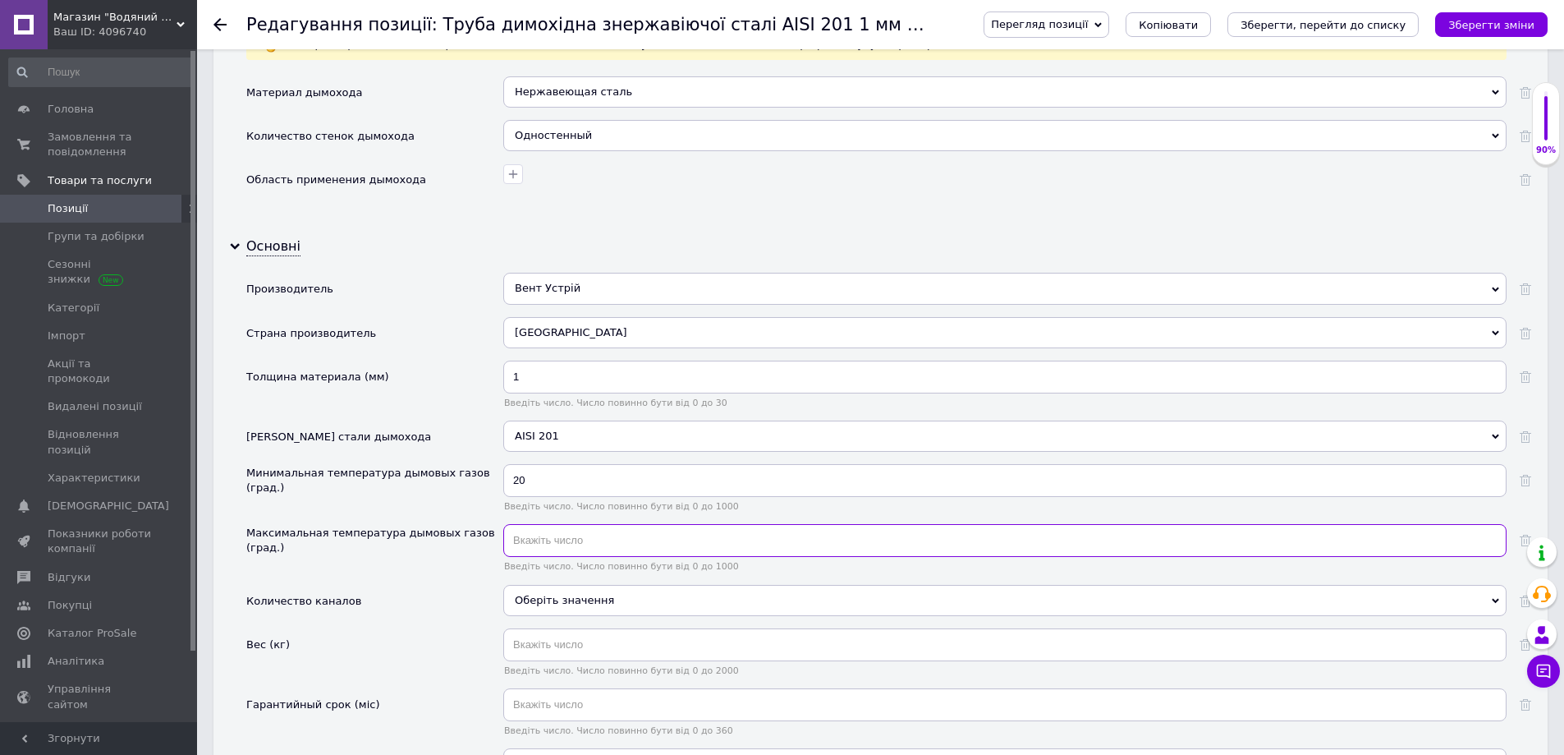
click at [540, 544] on input "text" at bounding box center [1004, 540] width 1003 height 33
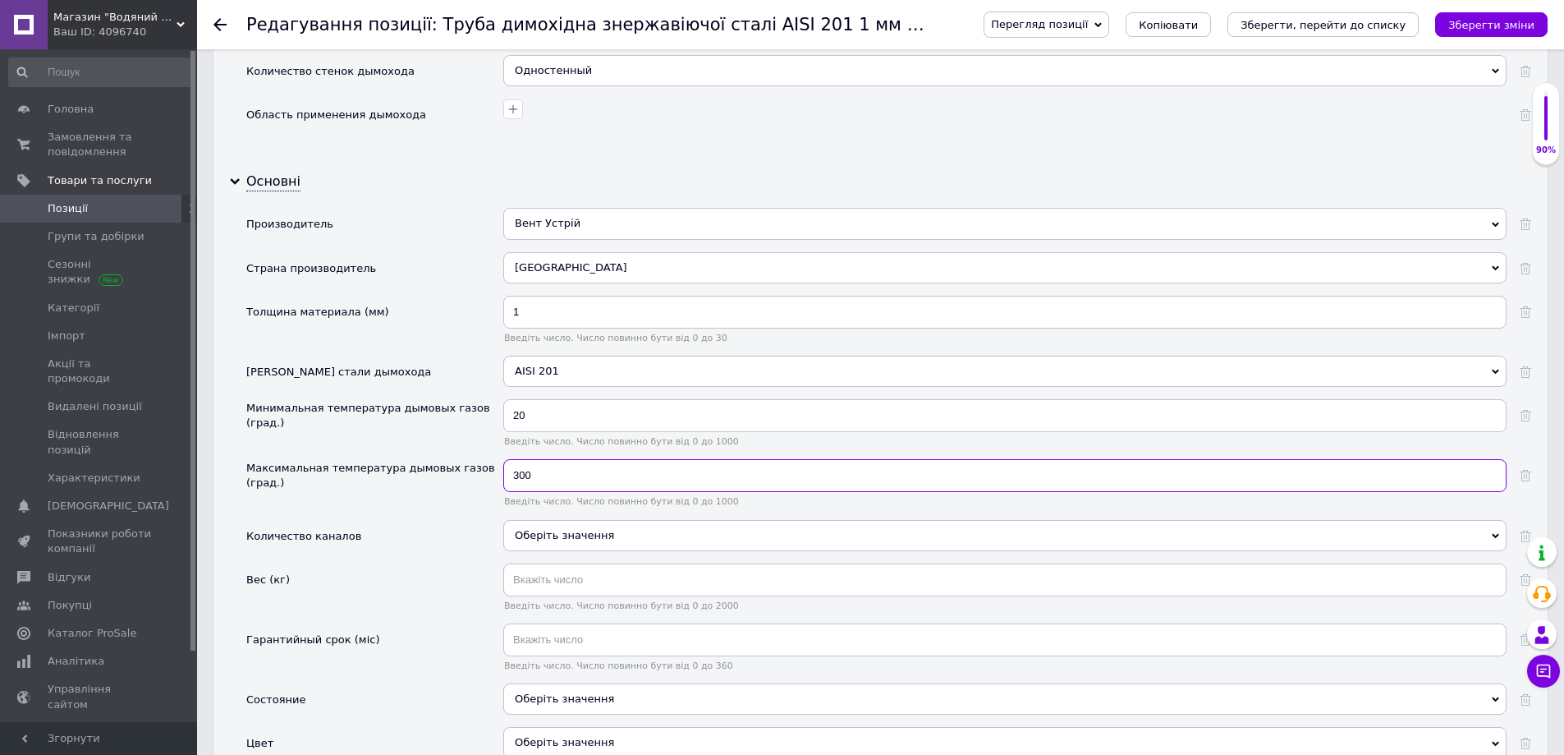
scroll to position [1642, 0]
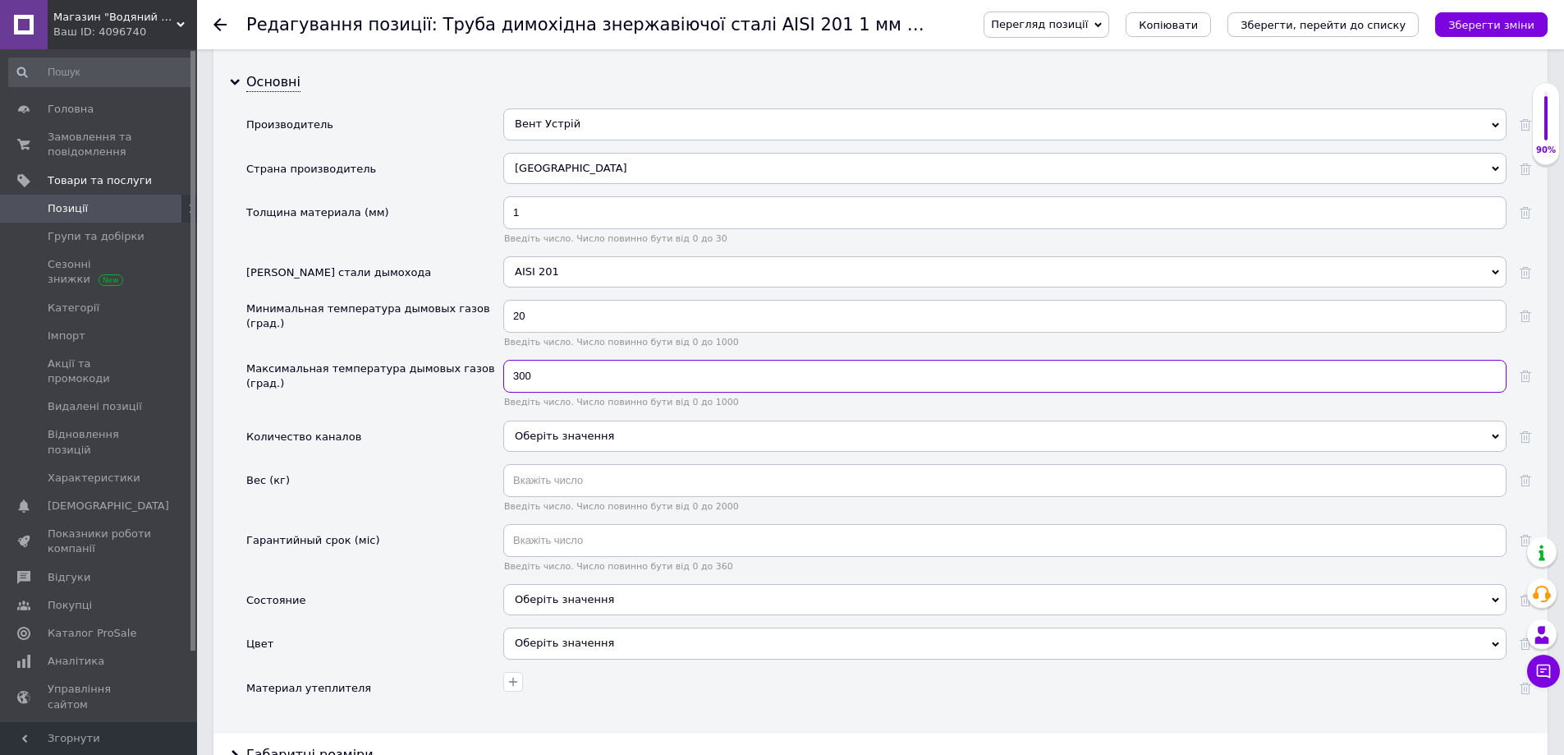
type input "300"
click at [539, 430] on div "Оберіть значення" at bounding box center [1004, 435] width 1003 height 31
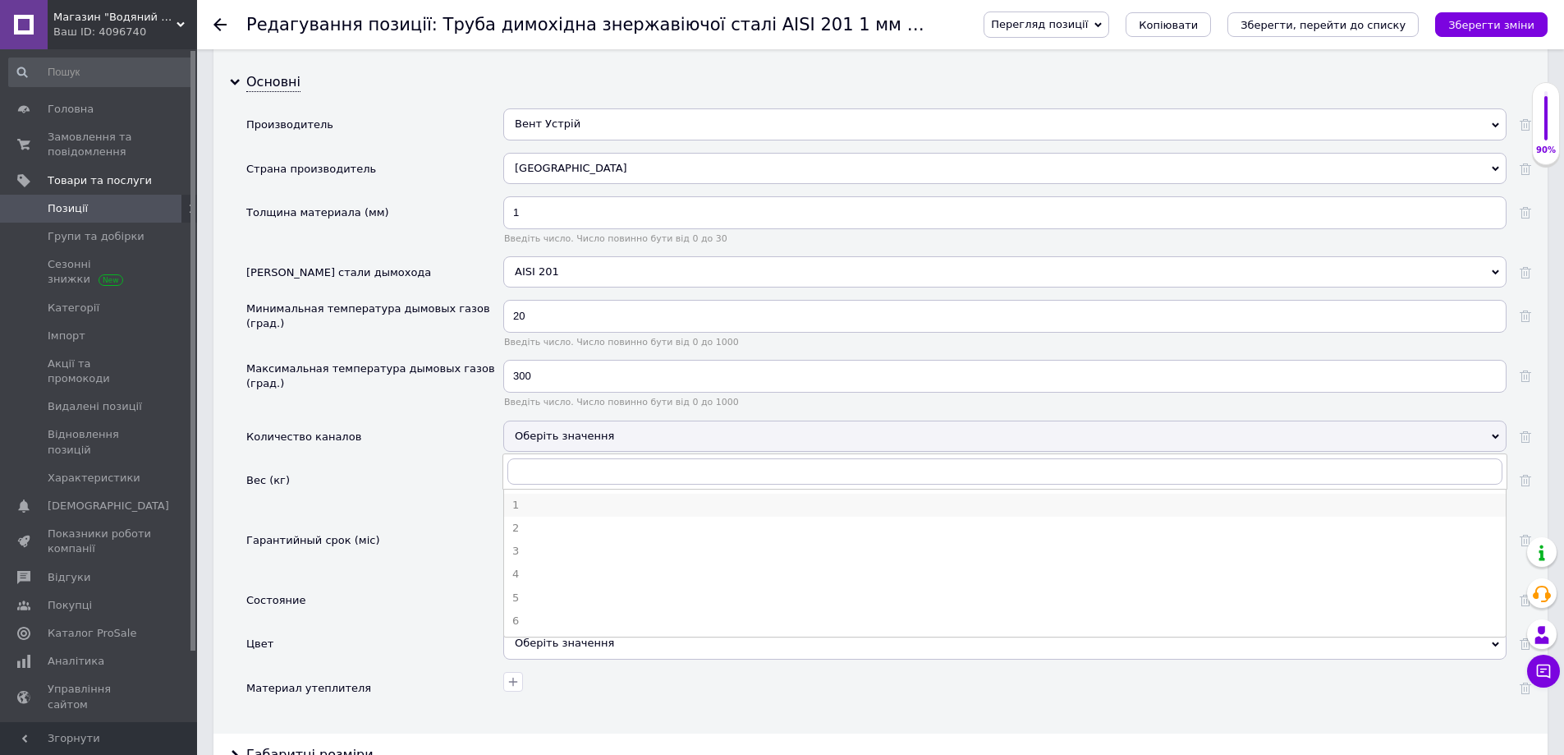
click at [530, 494] on li "1" at bounding box center [1005, 505] width 1002 height 23
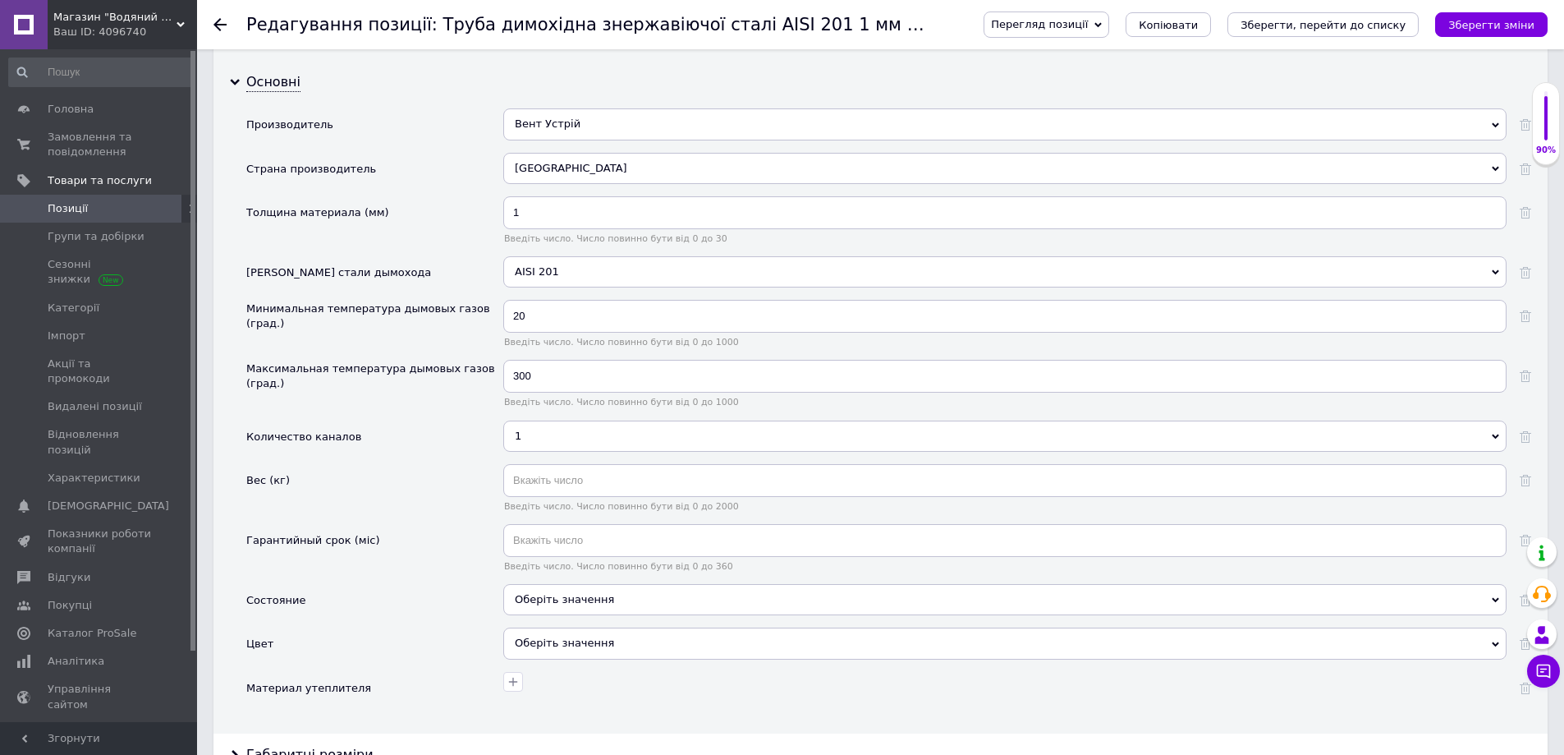
click at [530, 433] on div "1" at bounding box center [1004, 435] width 1003 height 31
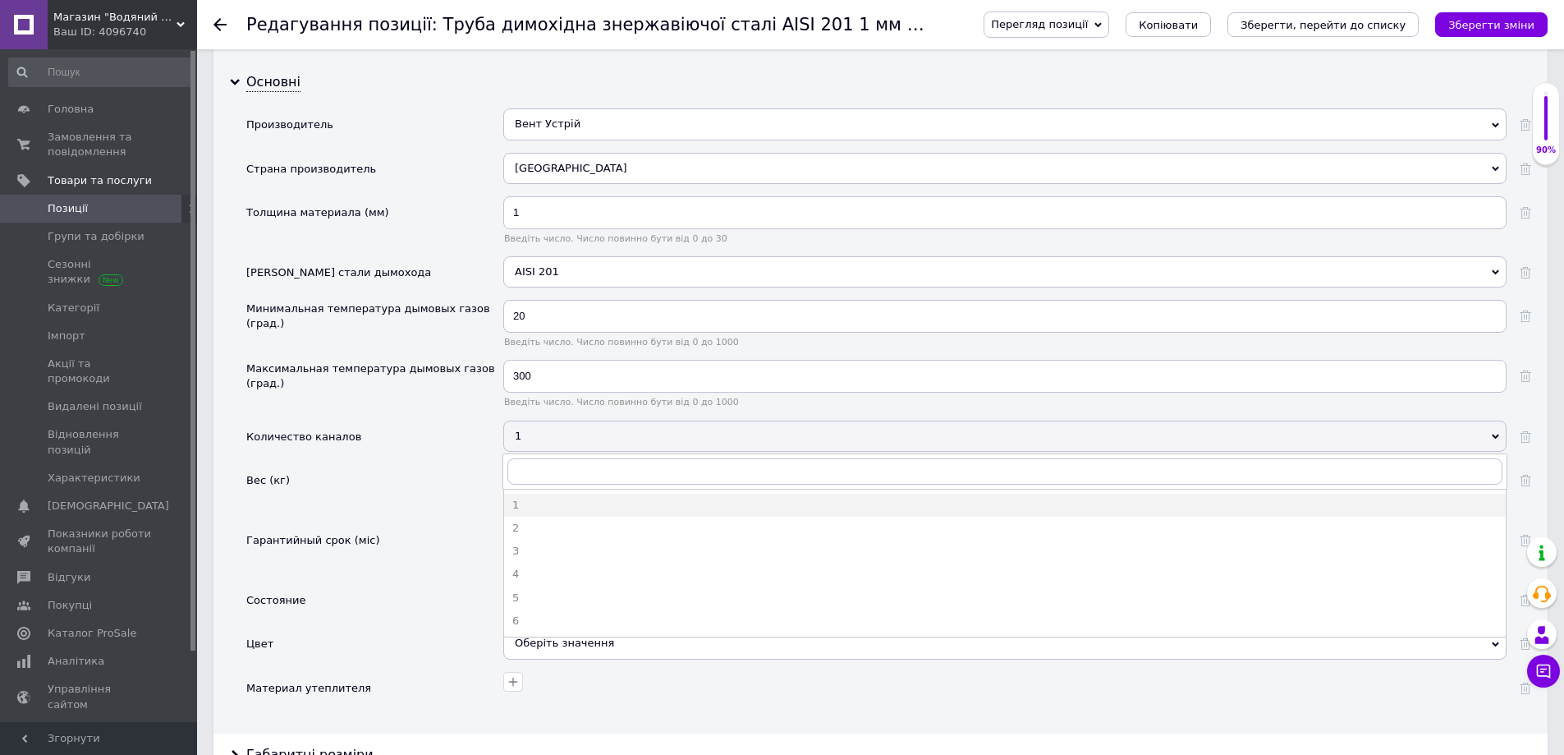
click at [530, 433] on div "1" at bounding box center [1004, 435] width 1003 height 31
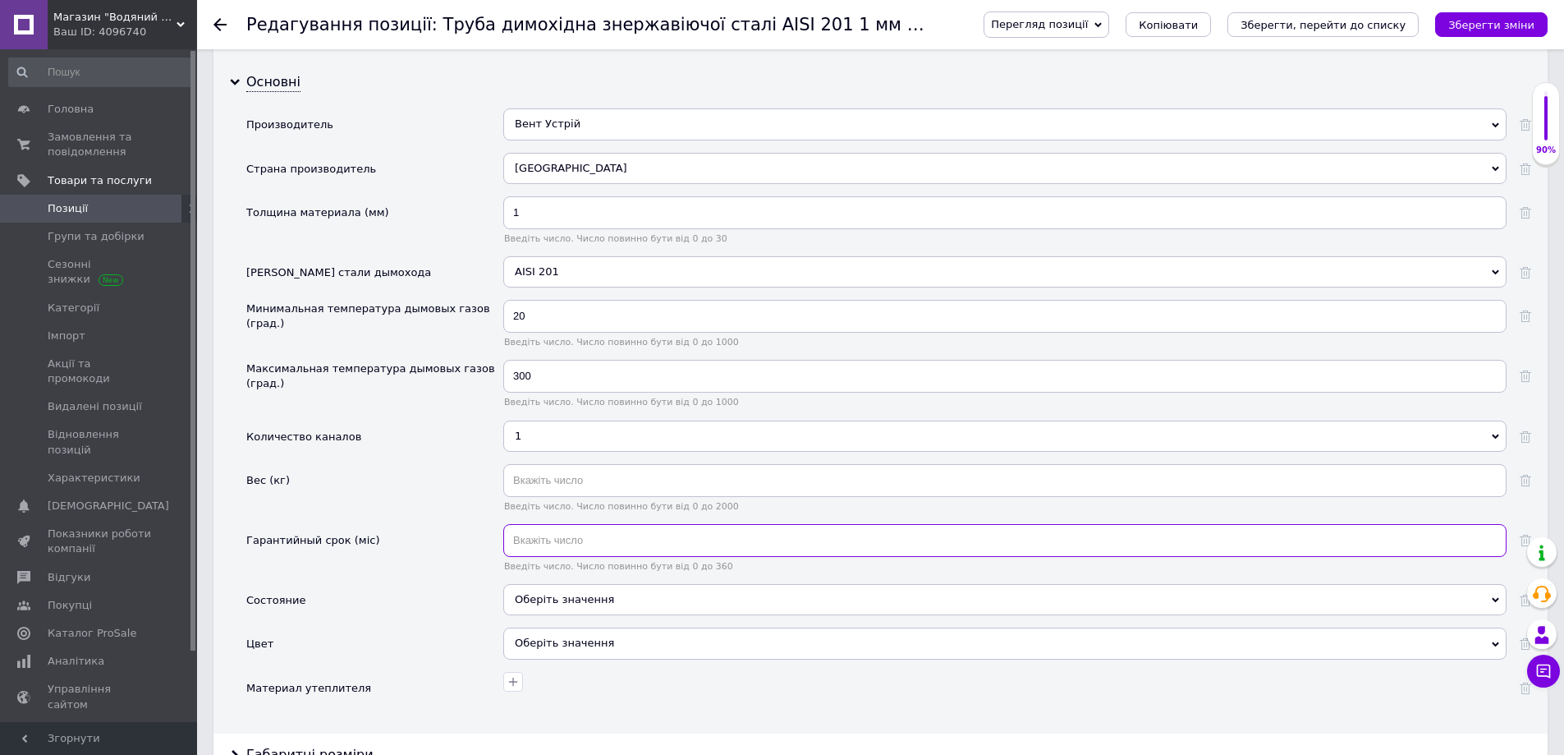
click at [539, 539] on input "text" at bounding box center [1004, 540] width 1003 height 33
type input "60"
click at [539, 602] on div "Оберіть значення" at bounding box center [1004, 599] width 1003 height 31
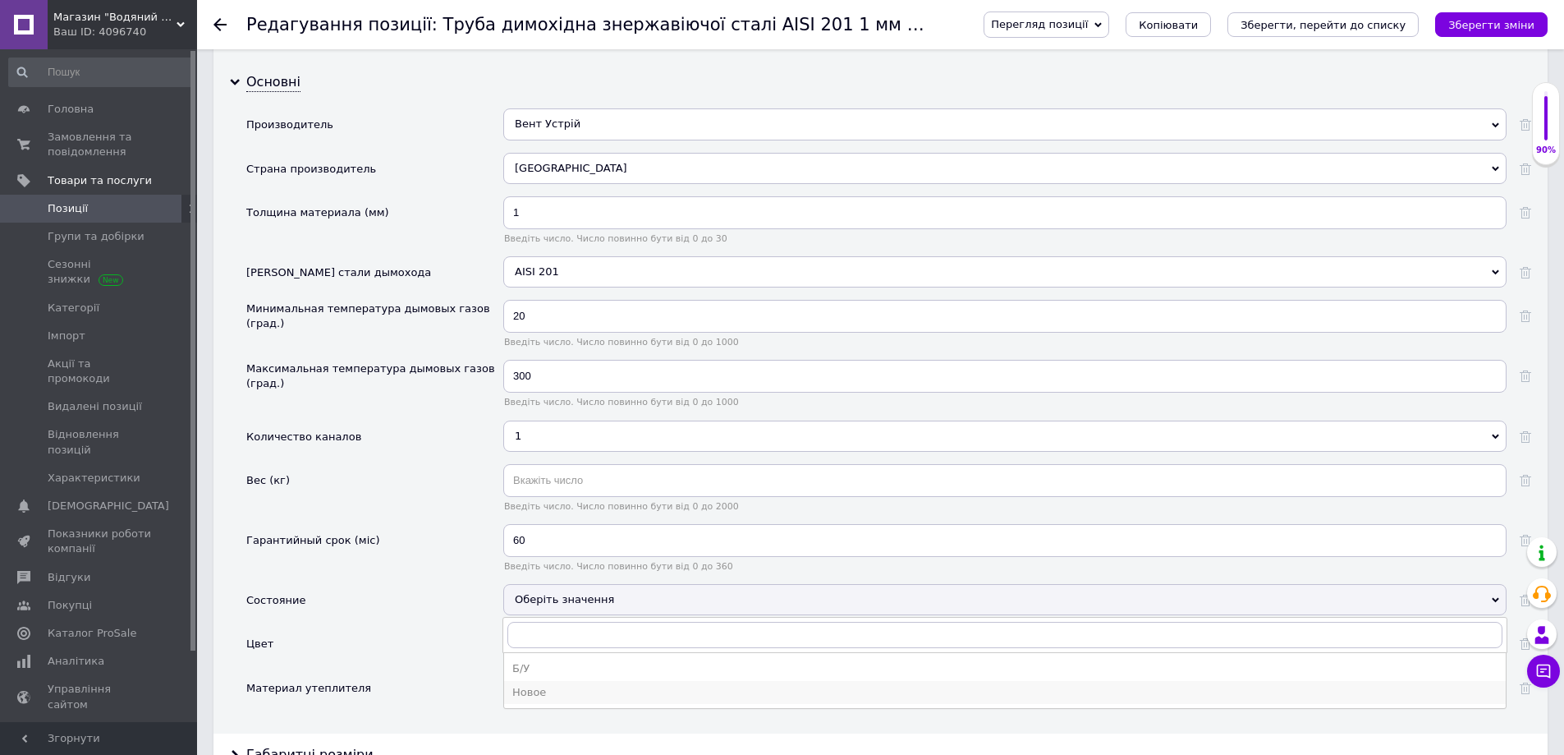
click at [546, 693] on div "Новое" at bounding box center [1004, 692] width 985 height 15
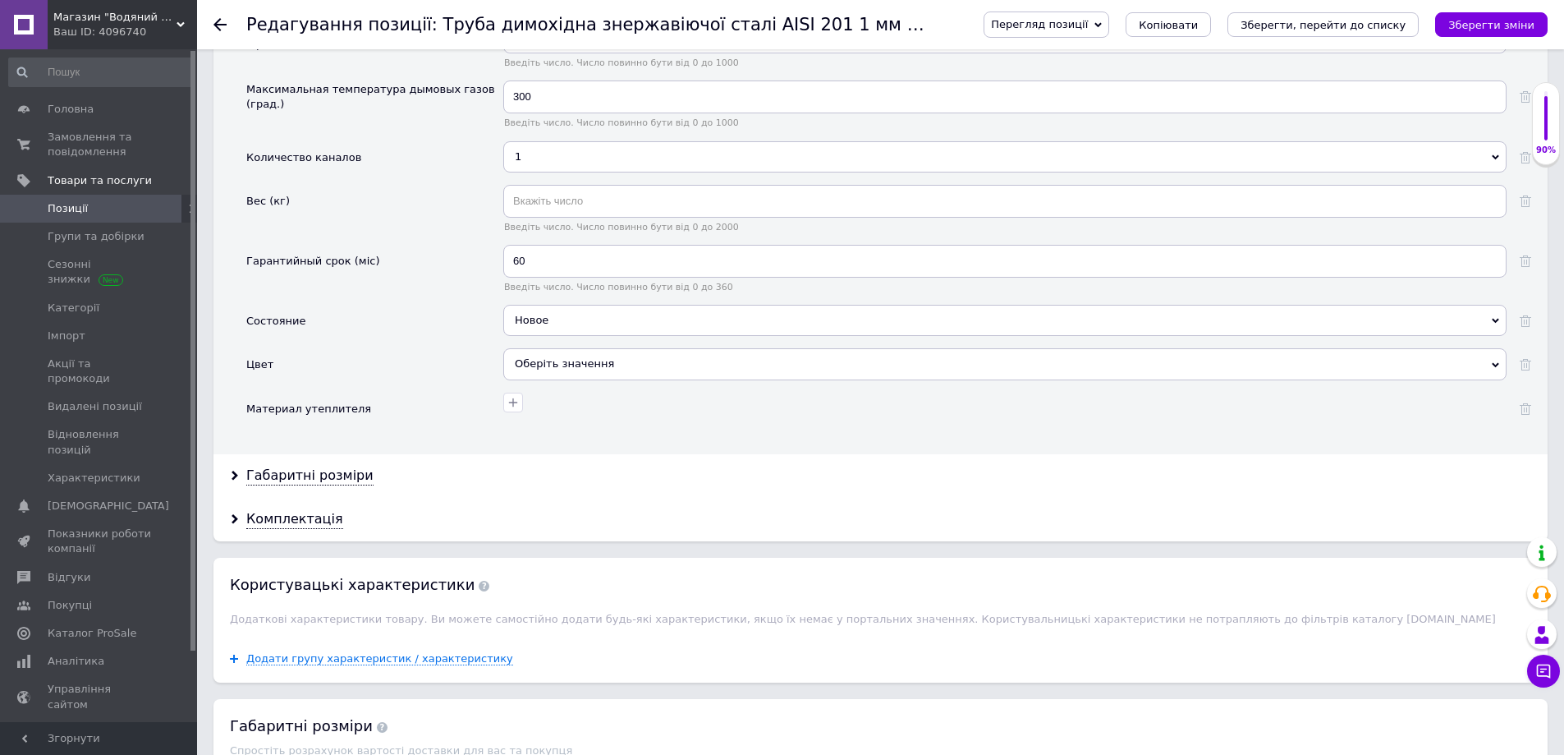
scroll to position [1971, 0]
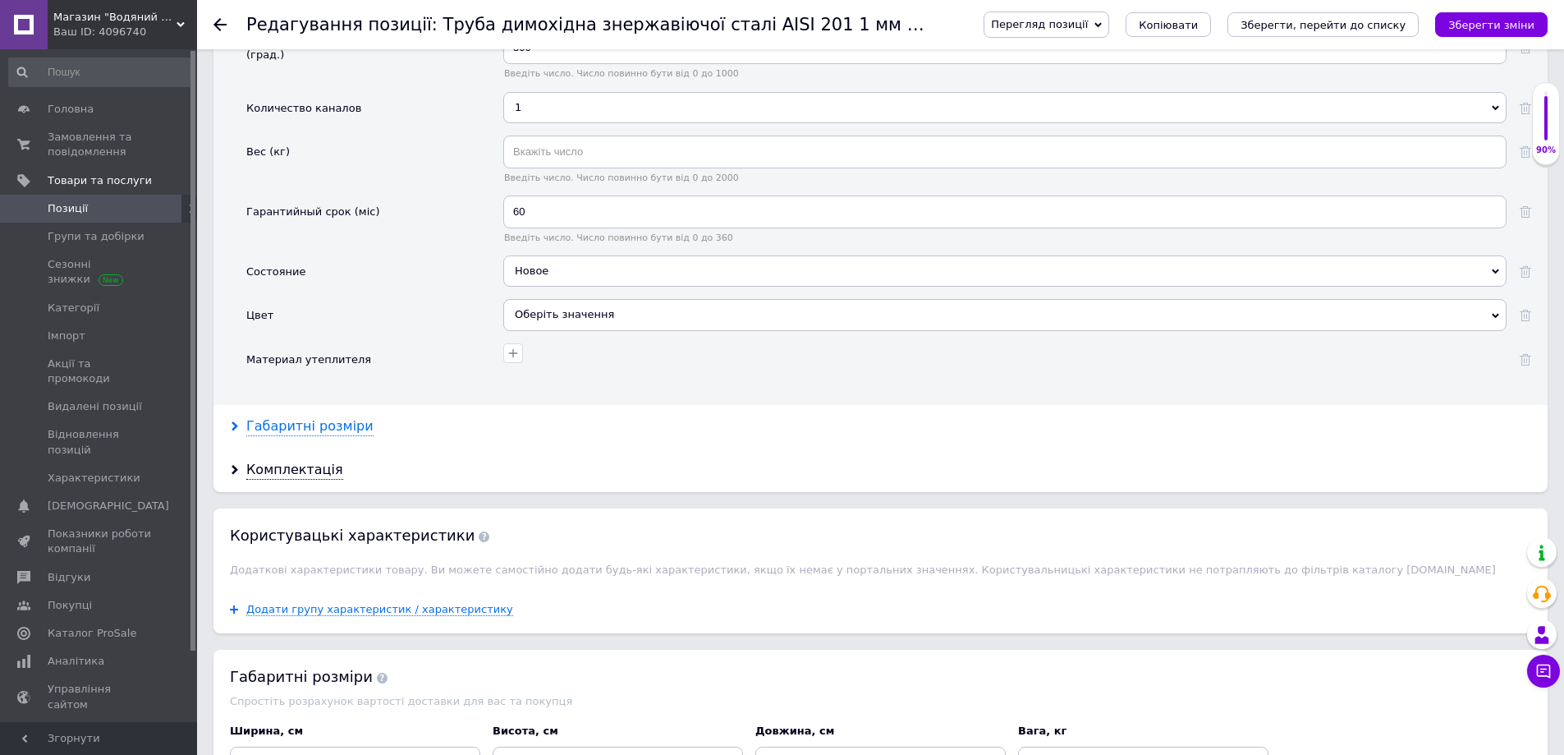
click at [290, 428] on div "Габаритні розміри" at bounding box center [309, 426] width 127 height 19
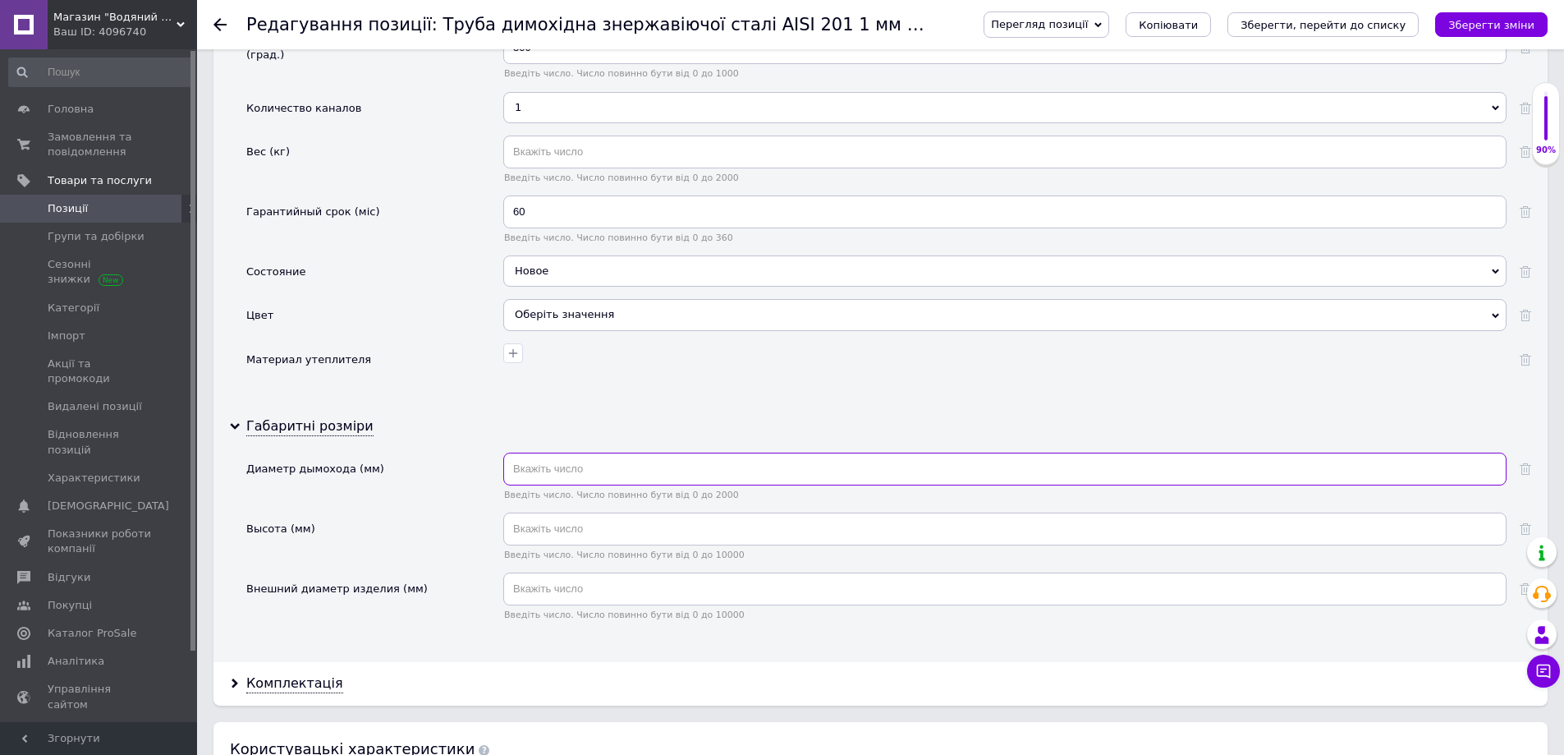
click at [554, 466] on input "text" at bounding box center [1004, 468] width 1003 height 33
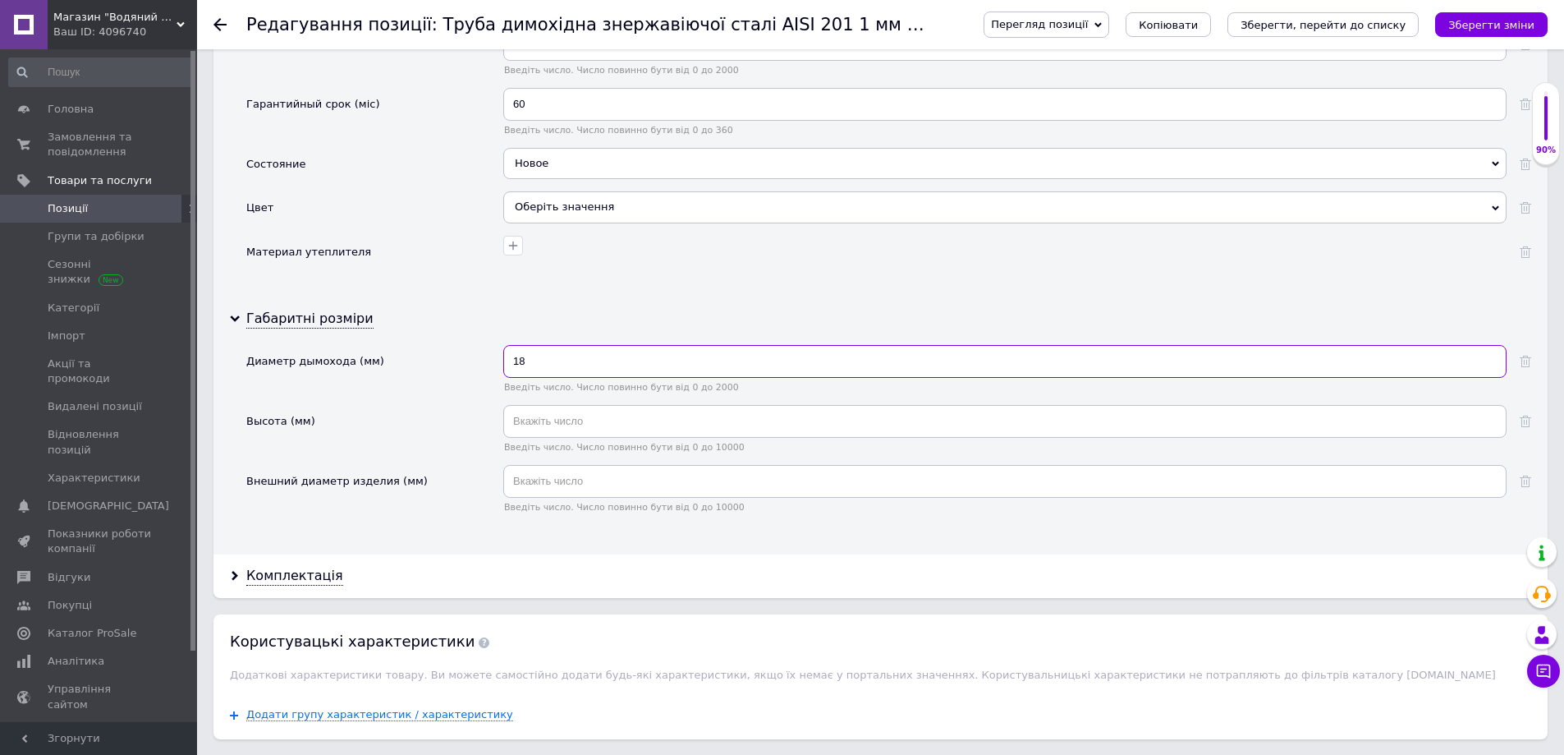
scroll to position [2053, 0]
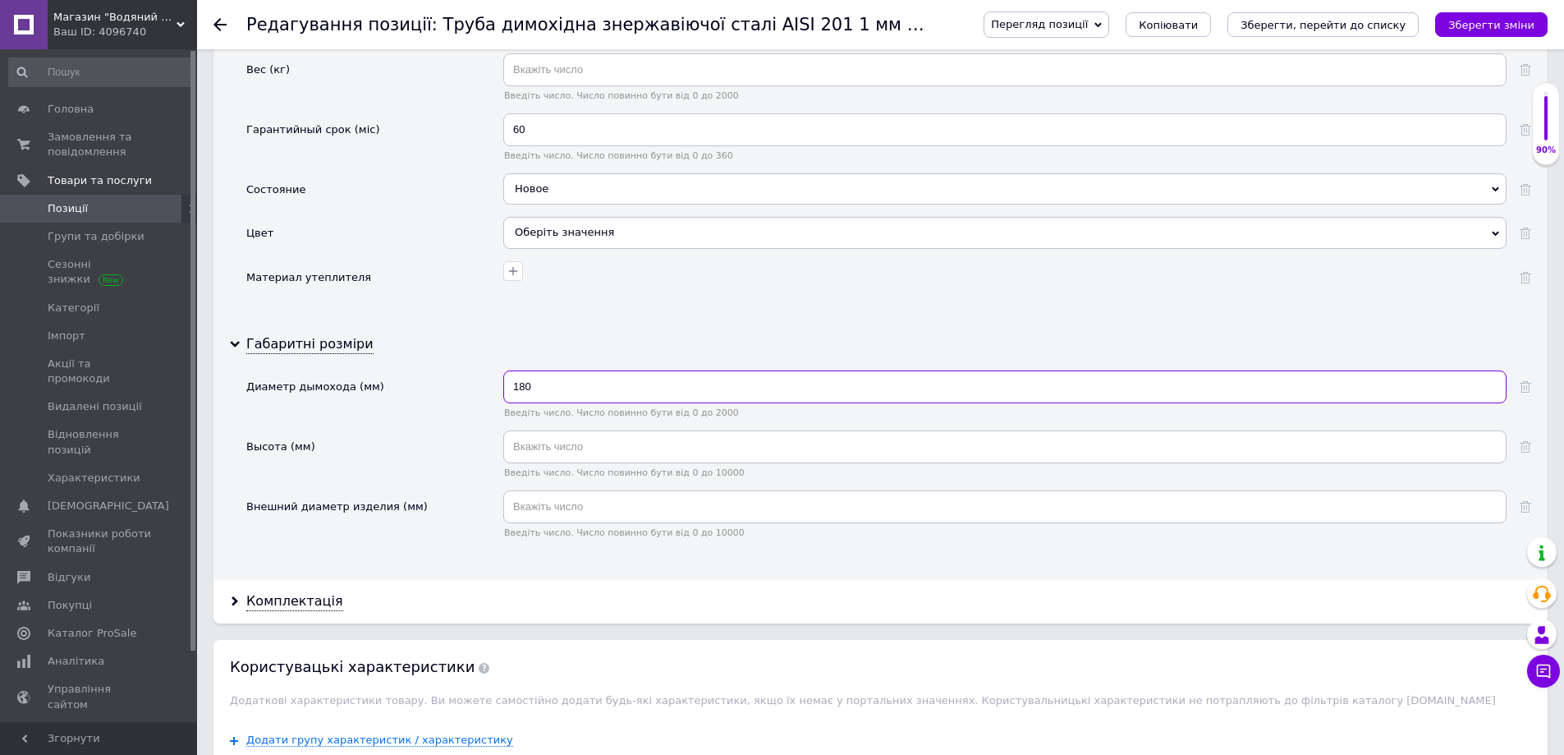
type input "180"
click at [550, 443] on input "text" at bounding box center [1004, 446] width 1003 height 33
type input "1000"
click at [544, 513] on input "text" at bounding box center [1004, 506] width 1003 height 33
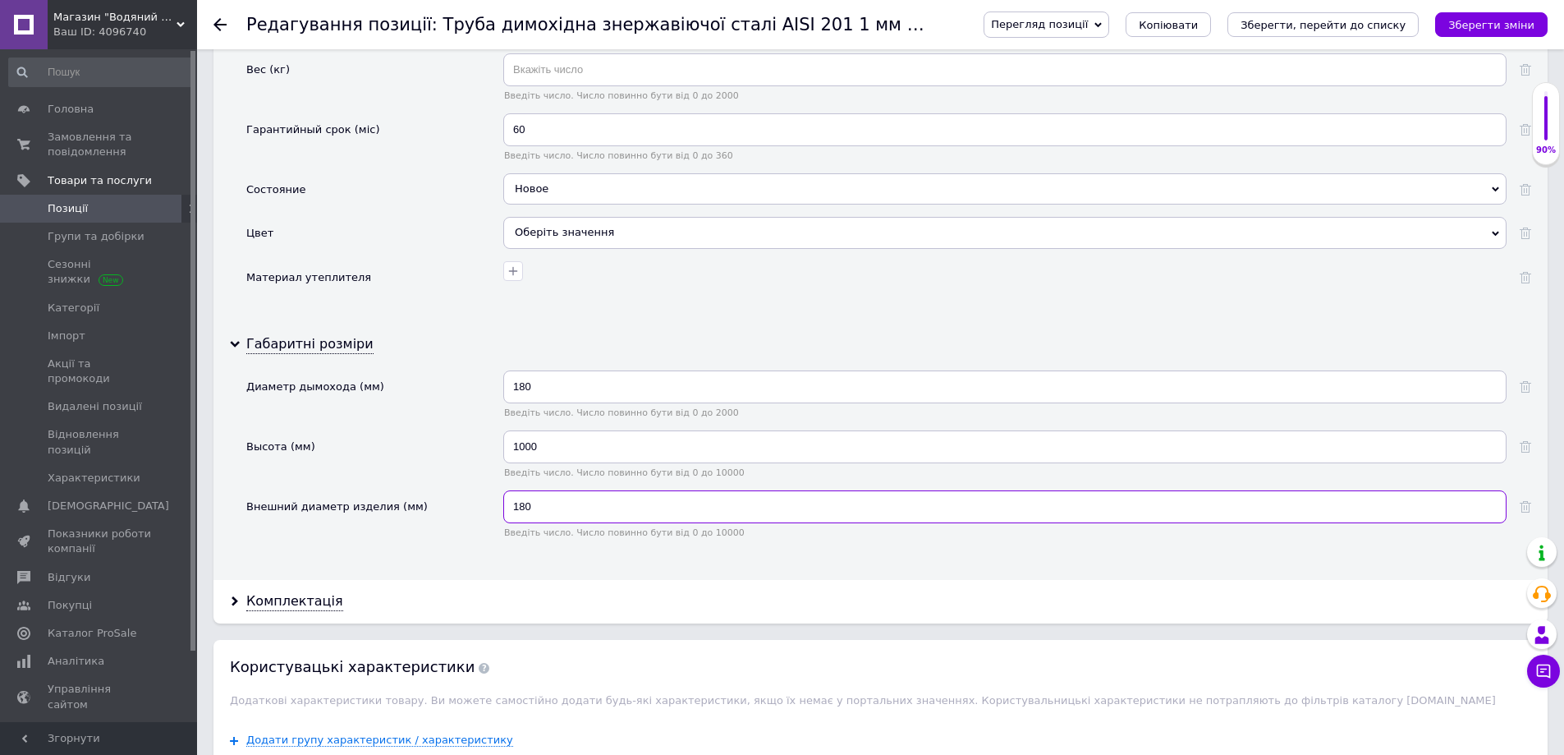
scroll to position [2299, 0]
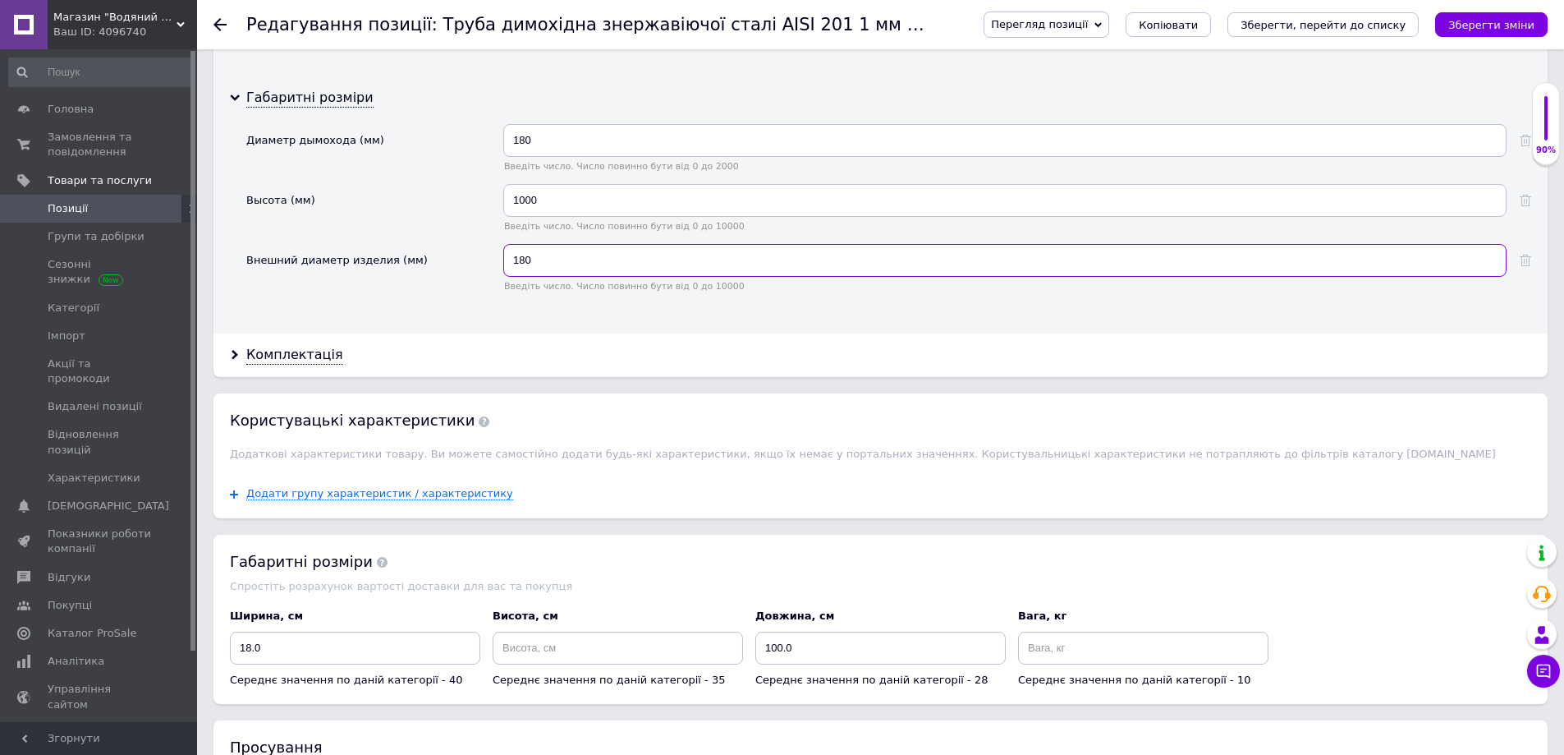
type input "180"
click at [547, 655] on input at bounding box center [618, 647] width 250 height 33
type input "100"
drag, startPoint x: 770, startPoint y: 645, endPoint x: 784, endPoint y: 650, distance: 14.8
click at [784, 650] on input "100.0" at bounding box center [880, 647] width 250 height 33
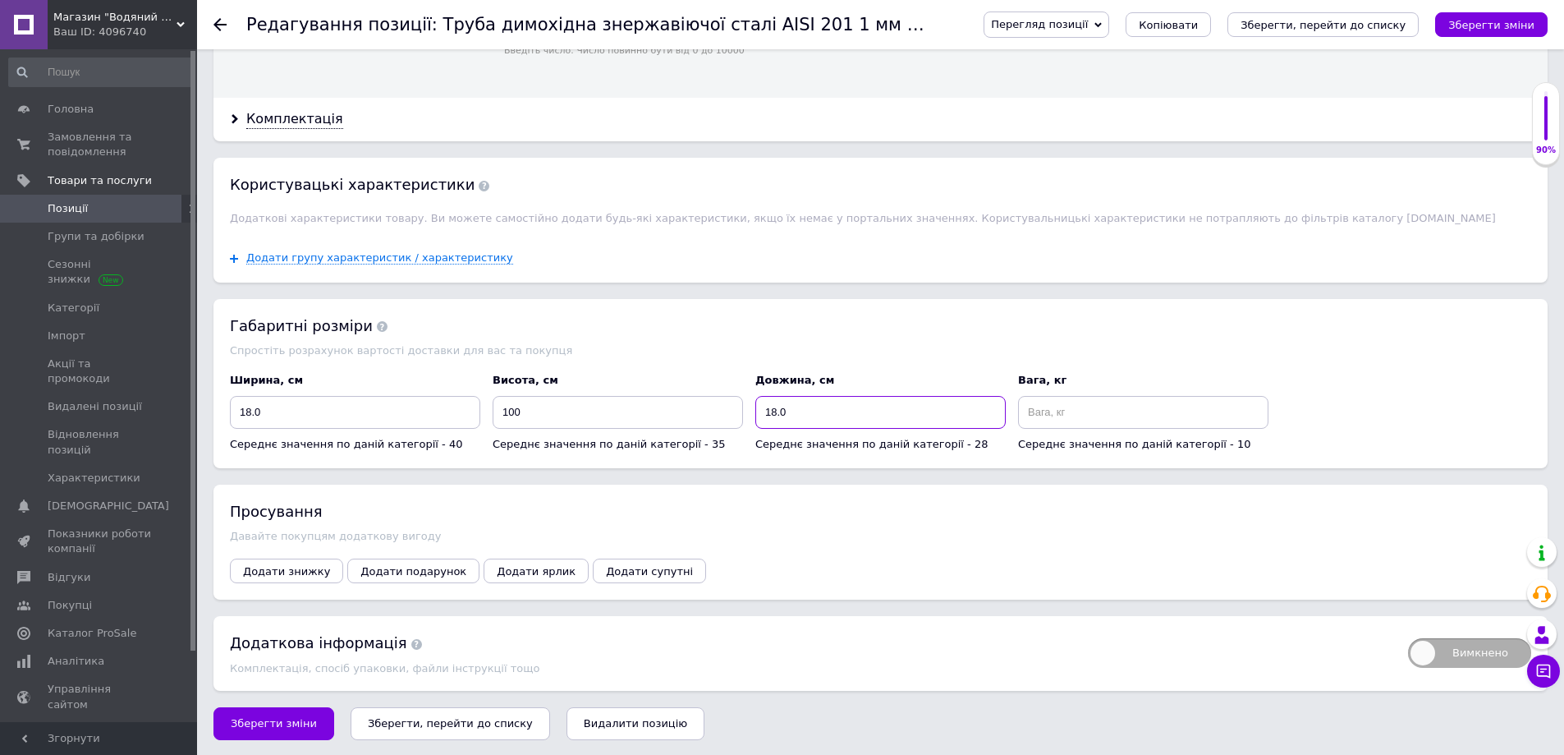
scroll to position [2541, 0]
type input "18.0"
click at [1486, 13] on button "Зберегти зміни" at bounding box center [1491, 24] width 112 height 25
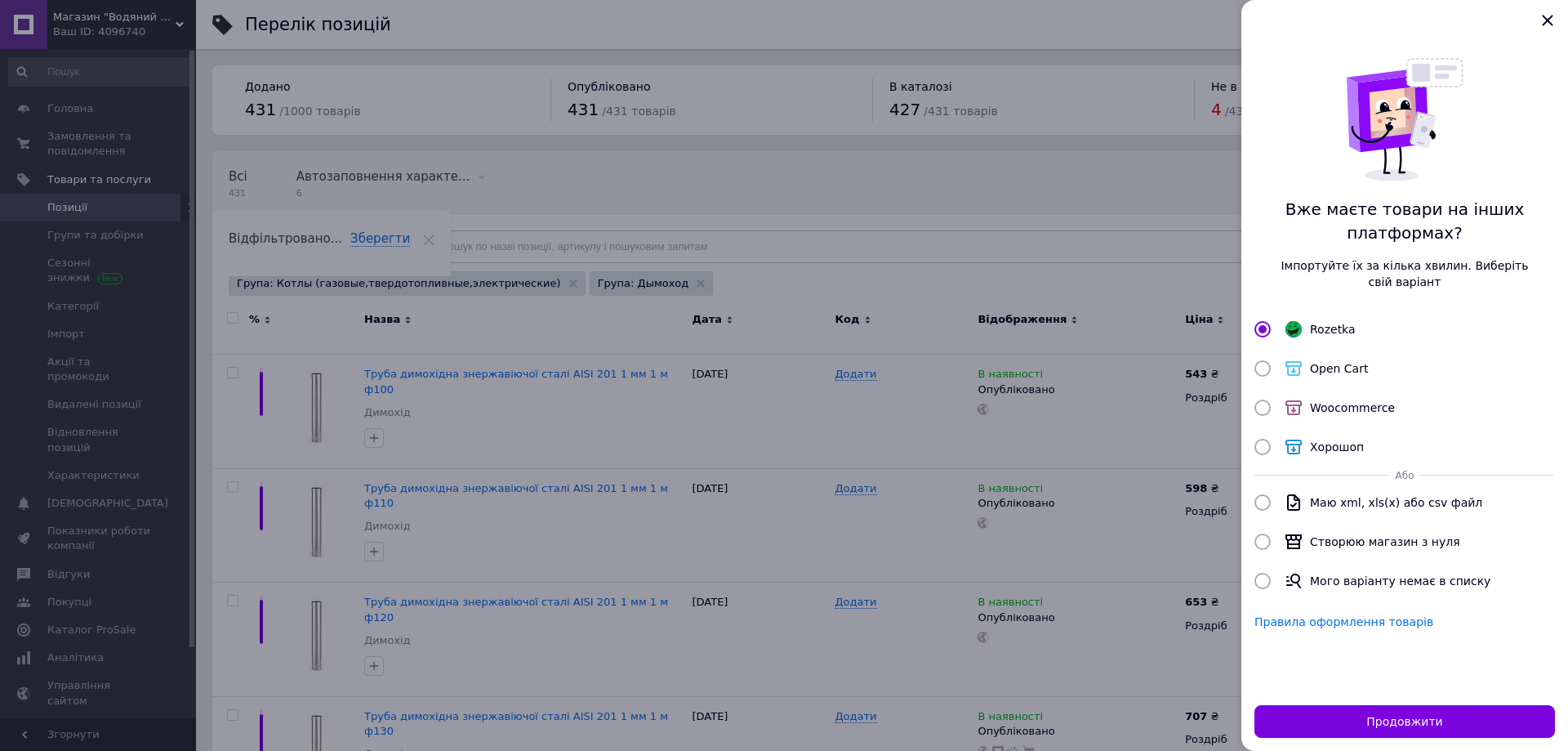
click at [607, 516] on div at bounding box center [784, 375] width 1568 height 751
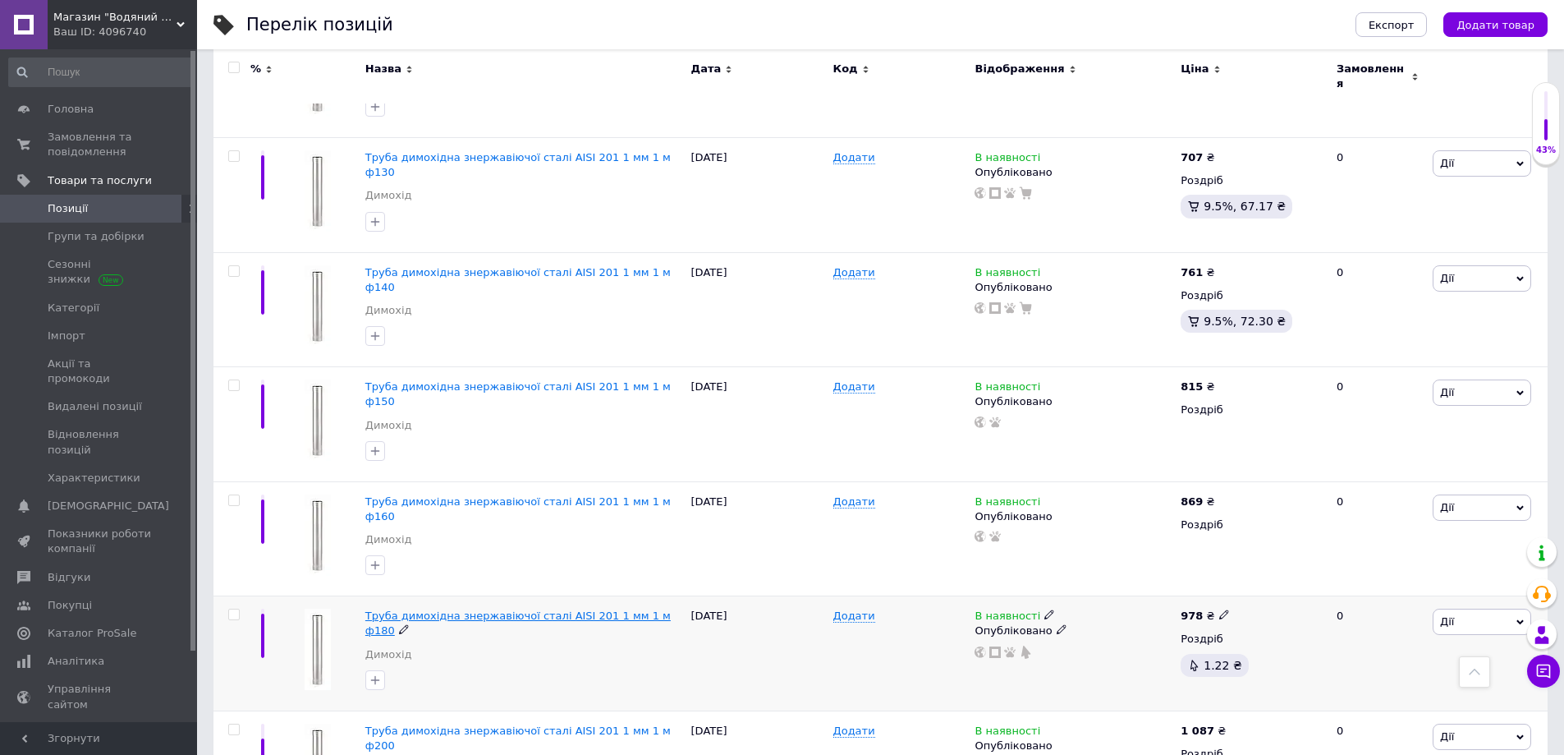
scroll to position [657, 0]
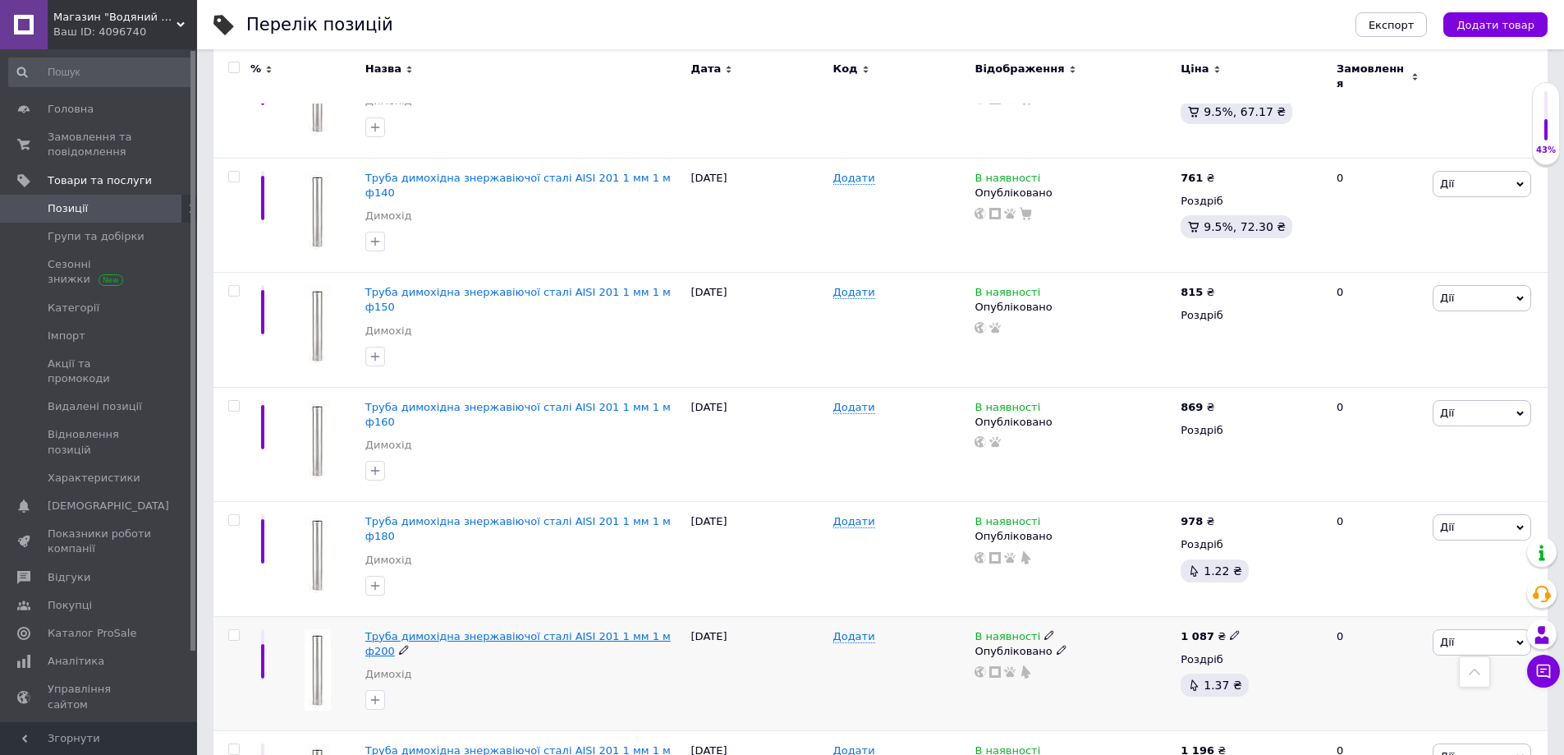
click at [568, 630] on span "Труба димохідна знержавіючої сталі AISI 201 1 мм 1 м ф200" at bounding box center [517, 643] width 305 height 27
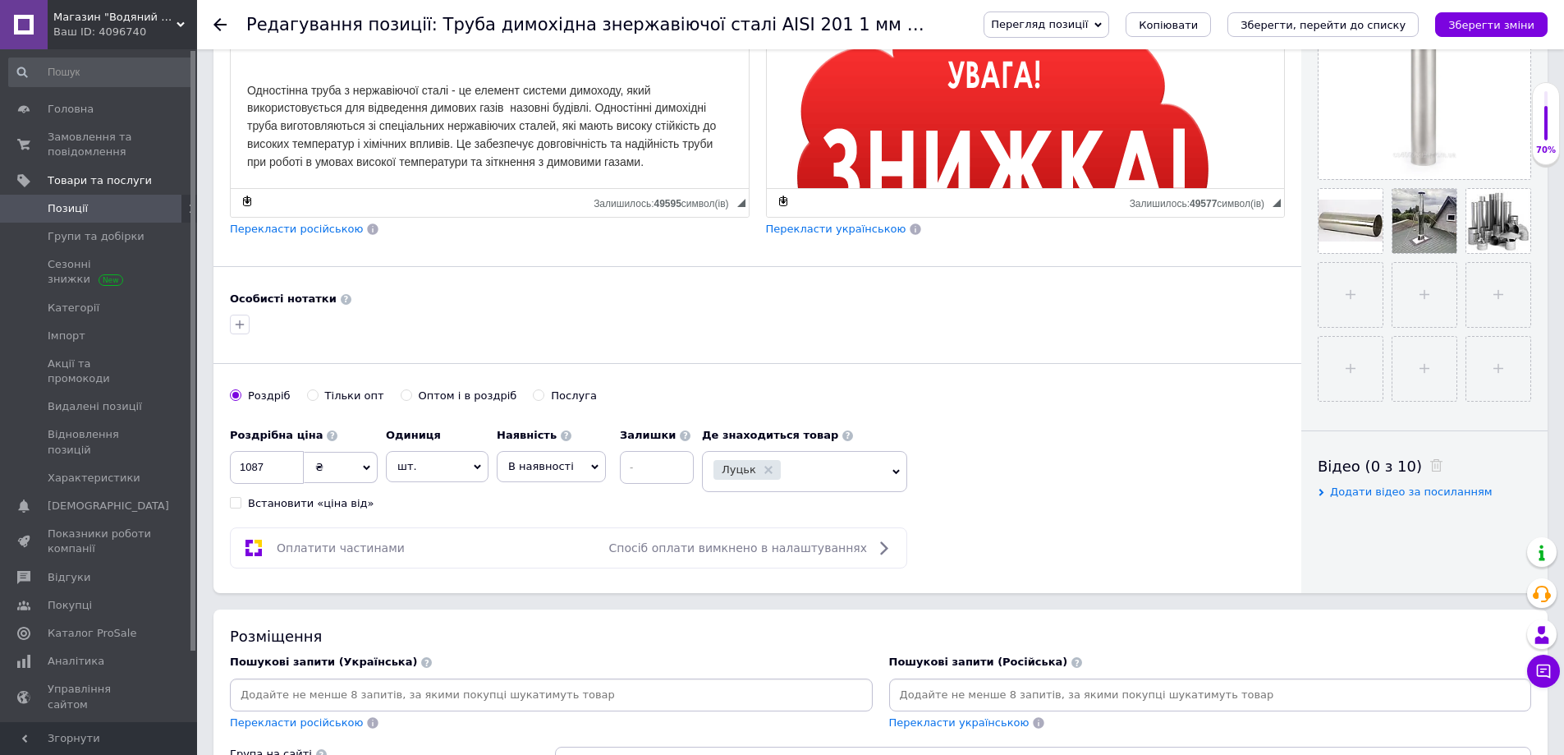
scroll to position [575, 0]
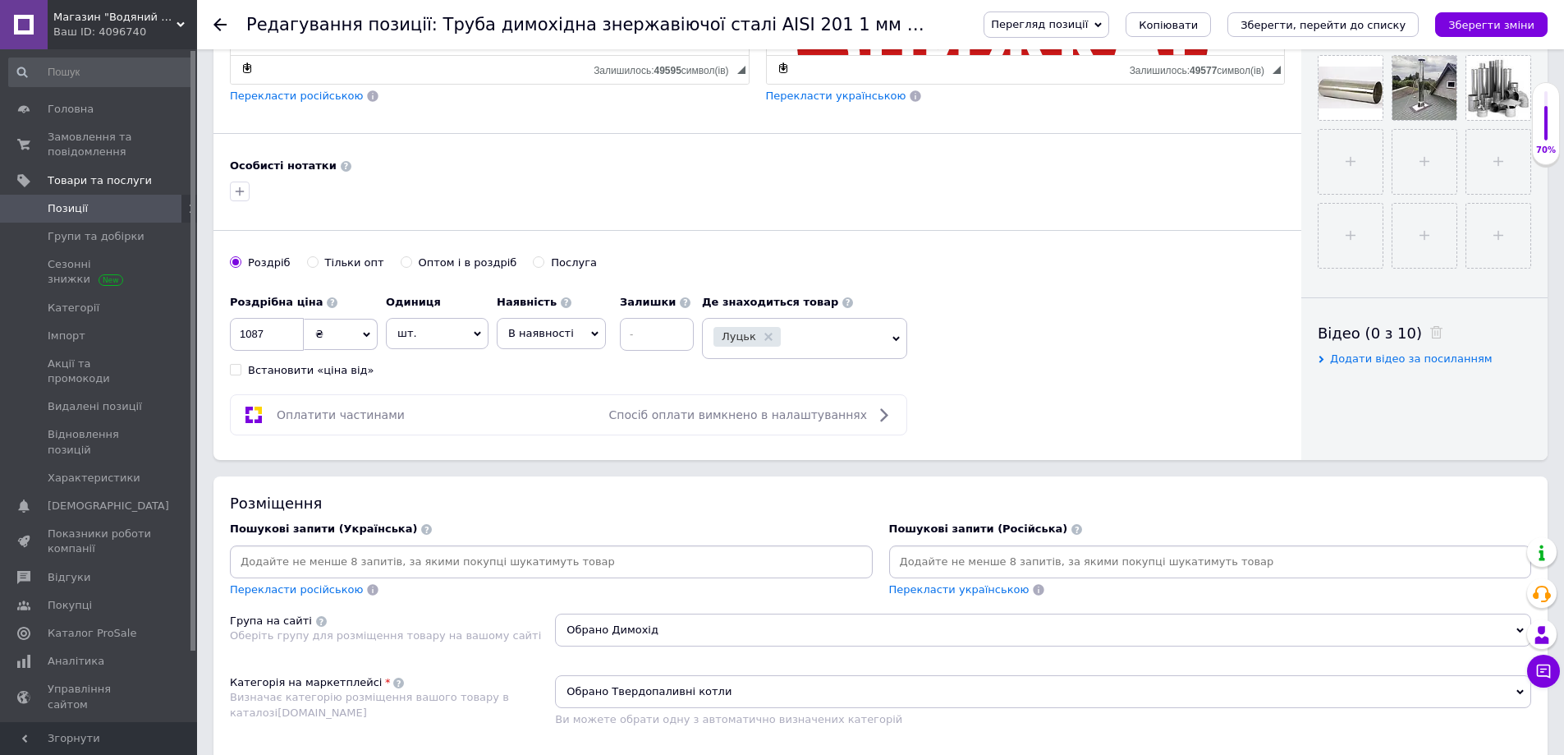
paste input "дымоходная"
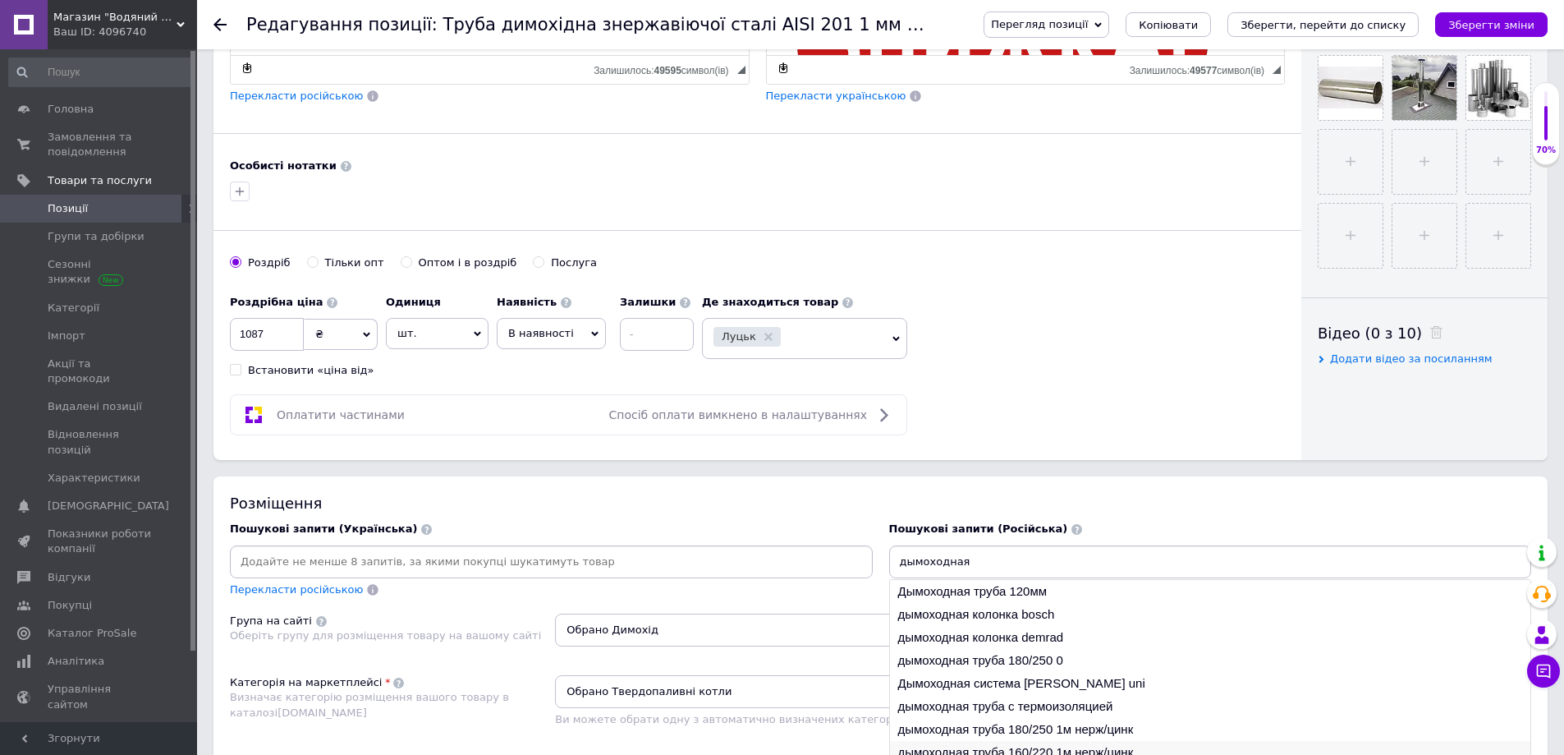
scroll to position [739, 0]
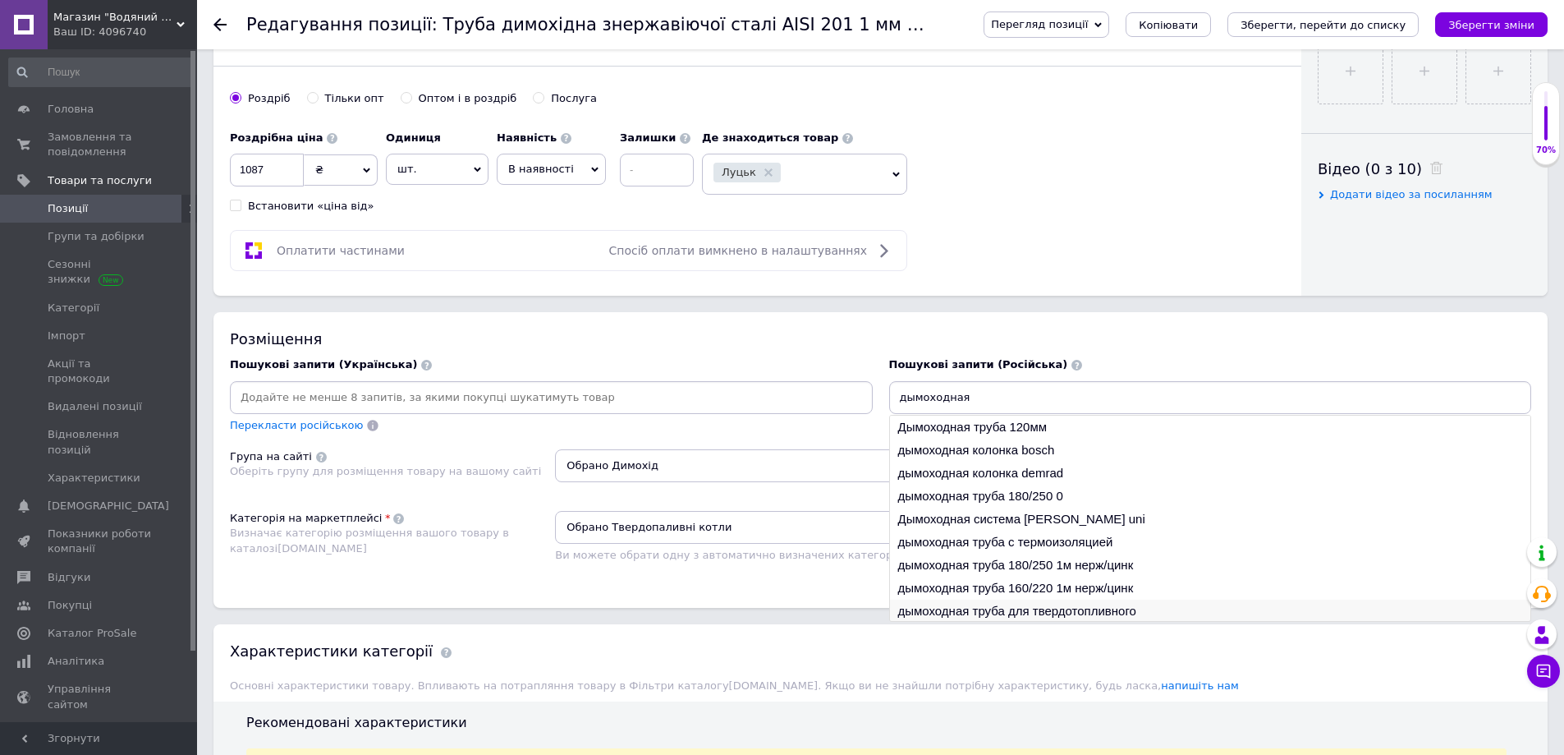
type input "дымоходная"
click at [1008, 611] on li "дымоходная труба для твердотопливного" at bounding box center [1210, 610] width 641 height 23
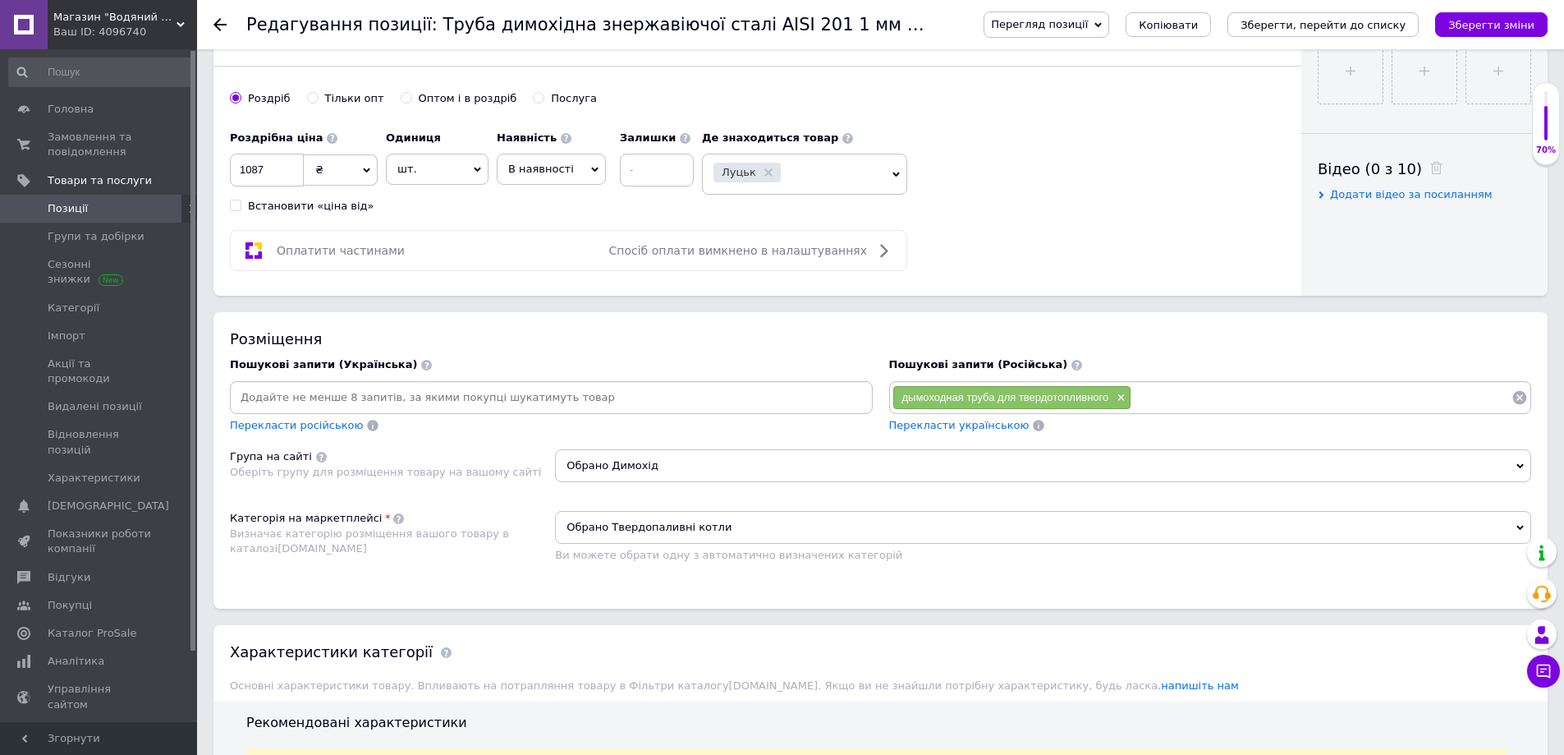
click at [923, 424] on span "Перекласти українською" at bounding box center [959, 425] width 140 height 12
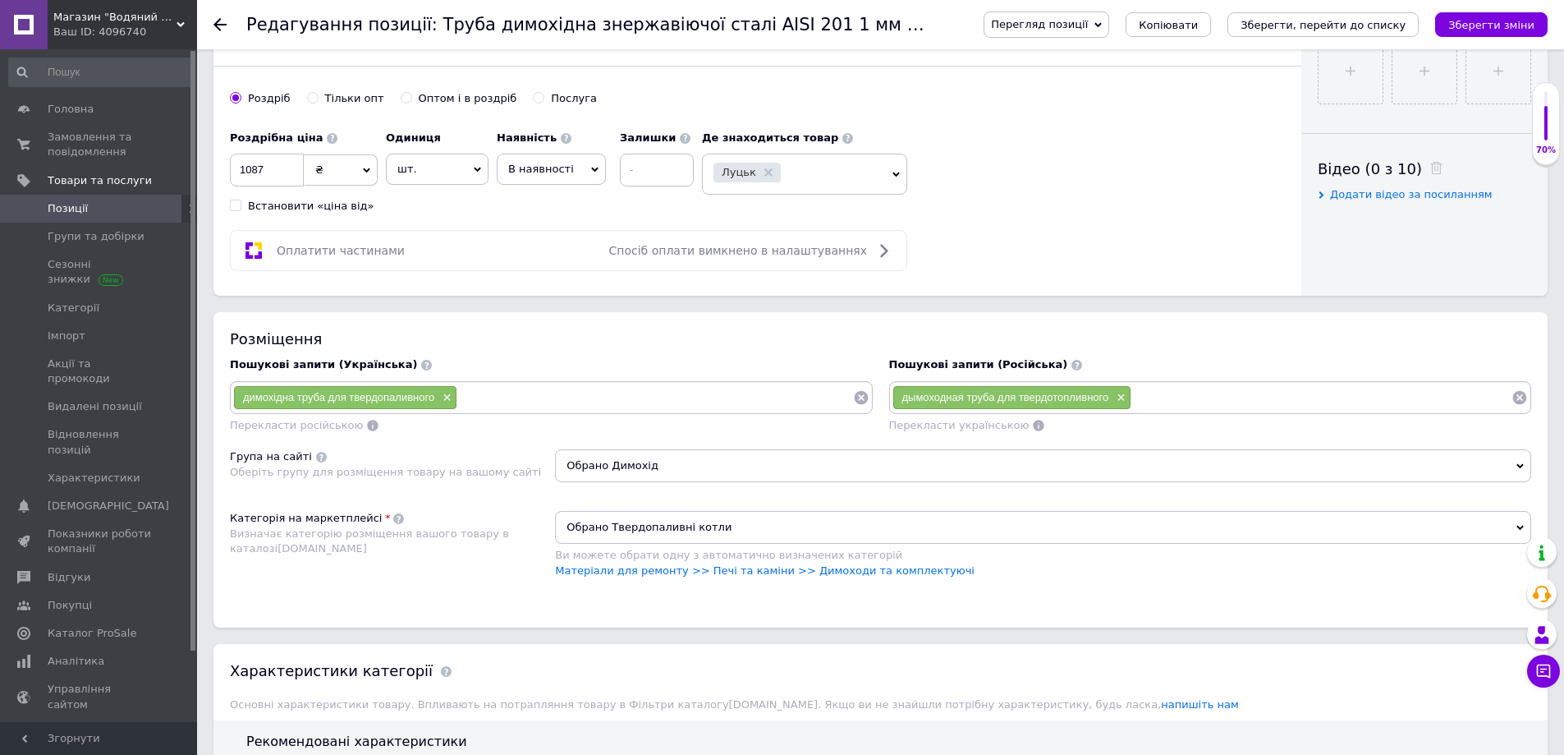
click at [640, 521] on span "Обрано Твердопаливні котли" at bounding box center [1043, 527] width 976 height 33
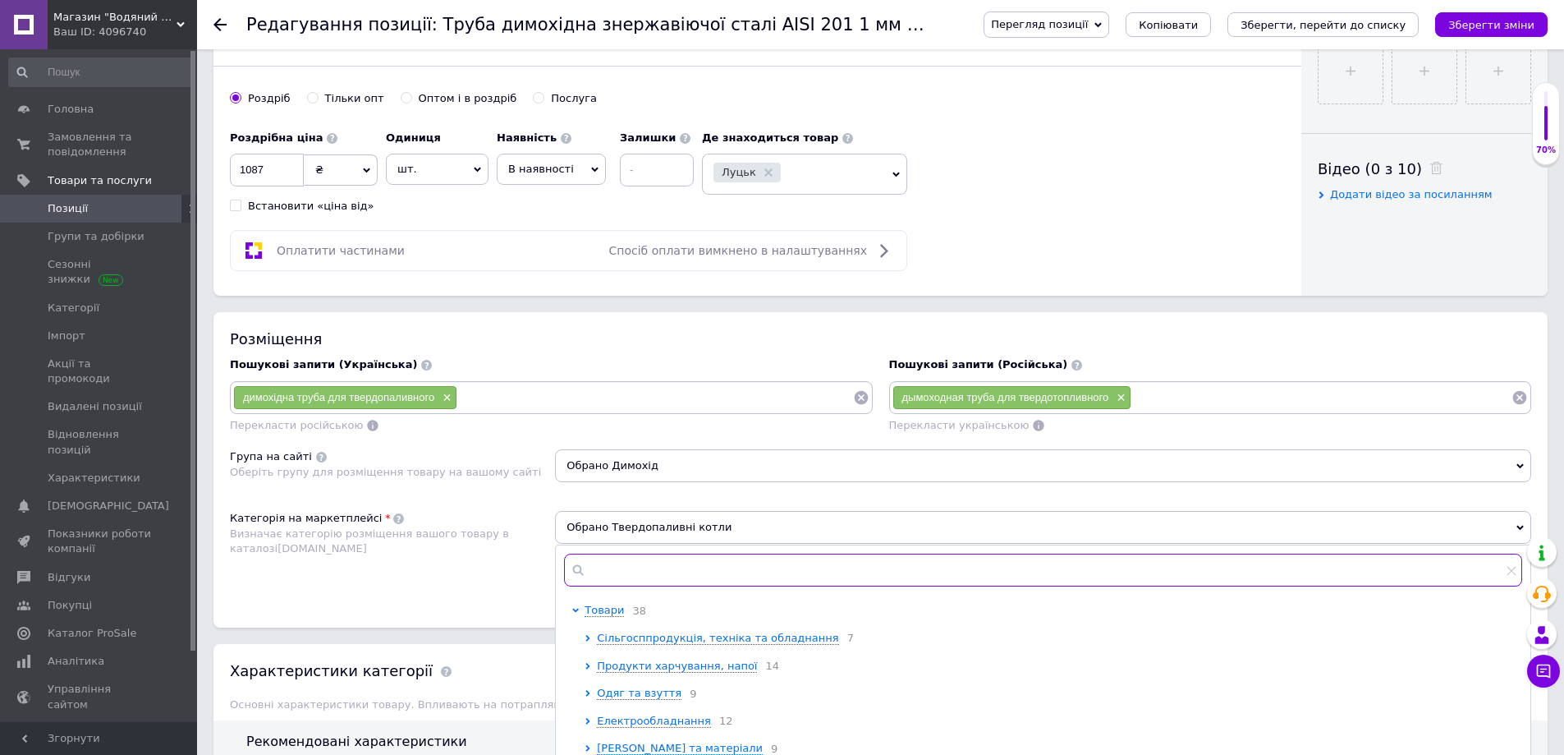
click at [601, 574] on input "text" at bounding box center [1043, 569] width 958 height 33
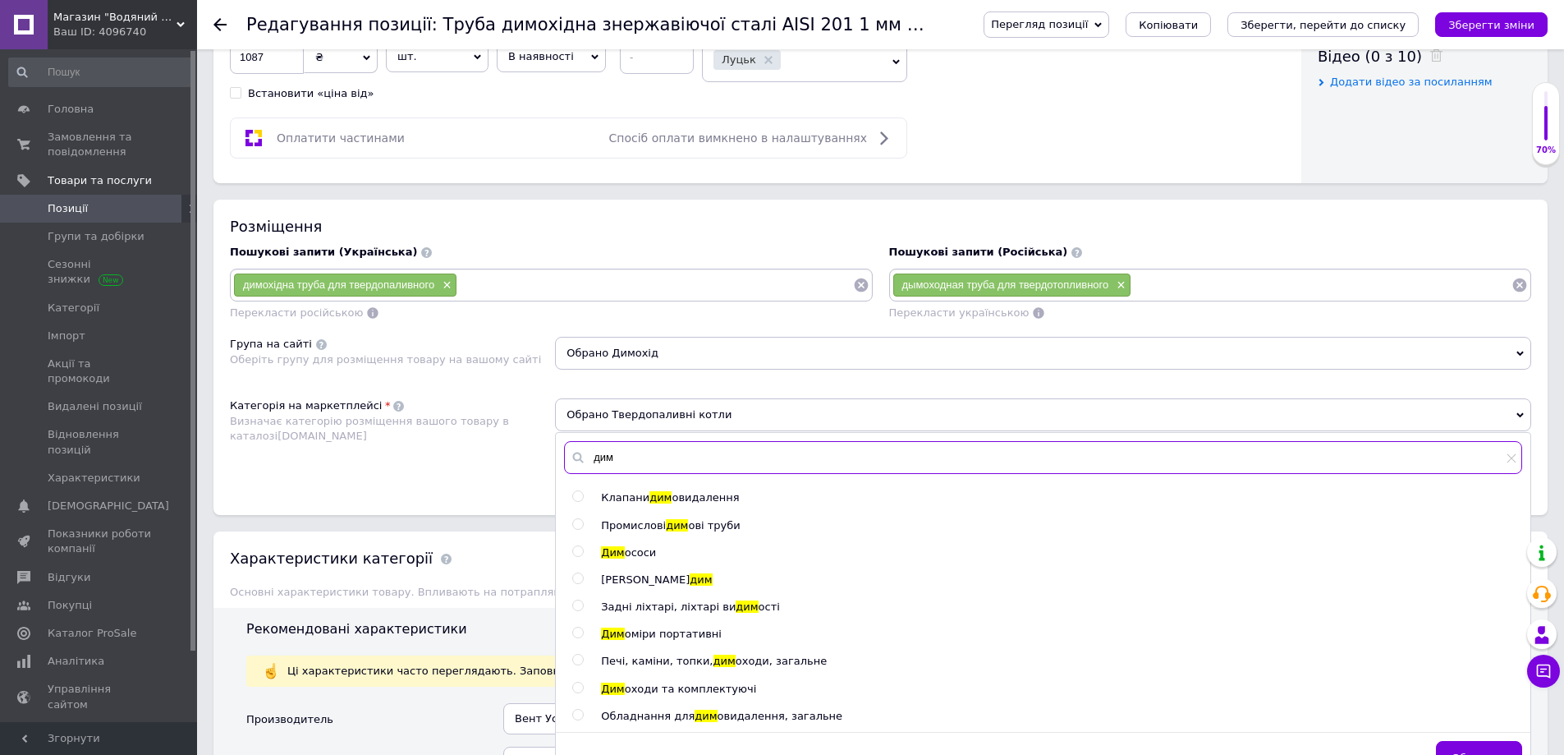
scroll to position [1067, 0]
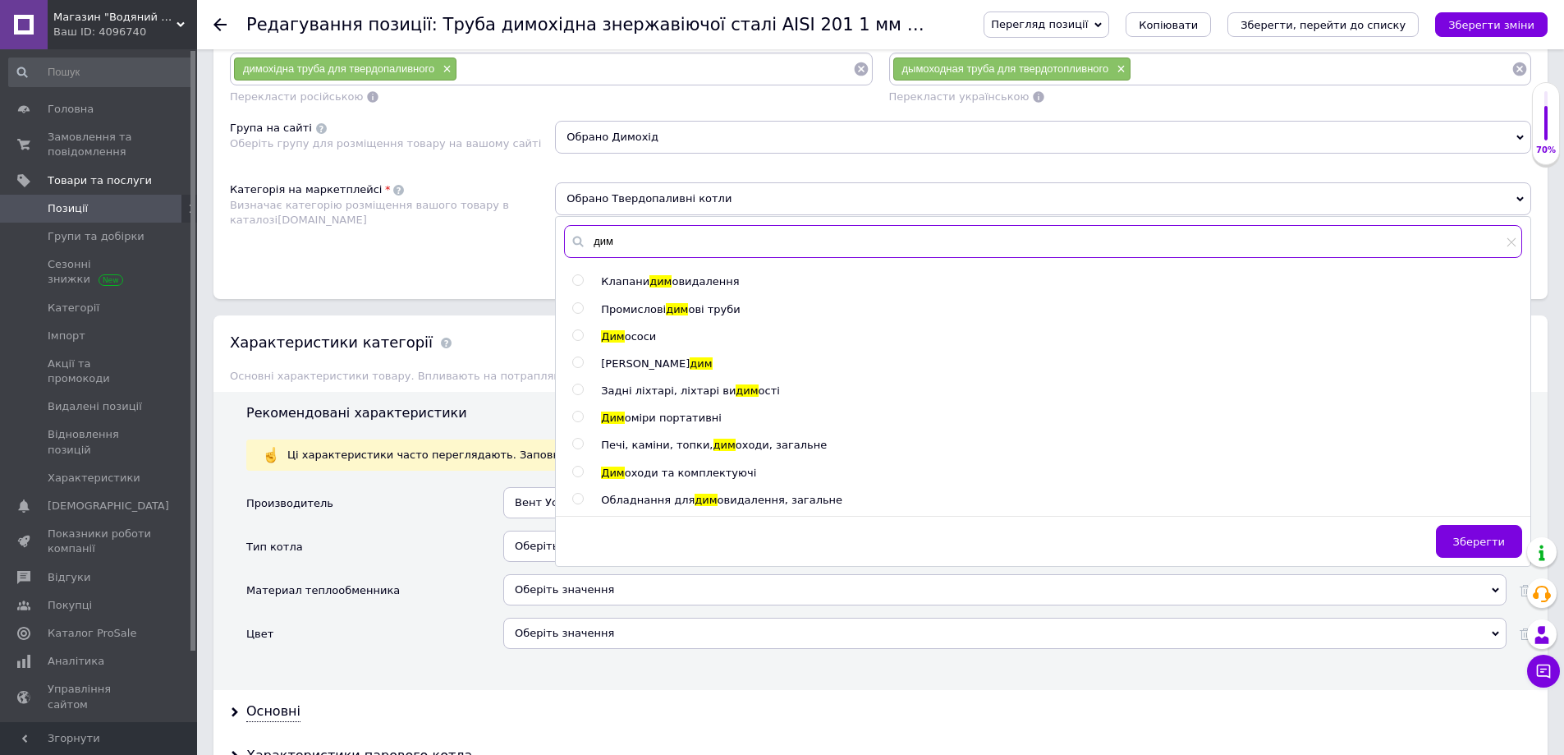
type input "дим"
click at [682, 471] on span "оходи та комплектуючі" at bounding box center [691, 472] width 132 height 12
radio input "true"
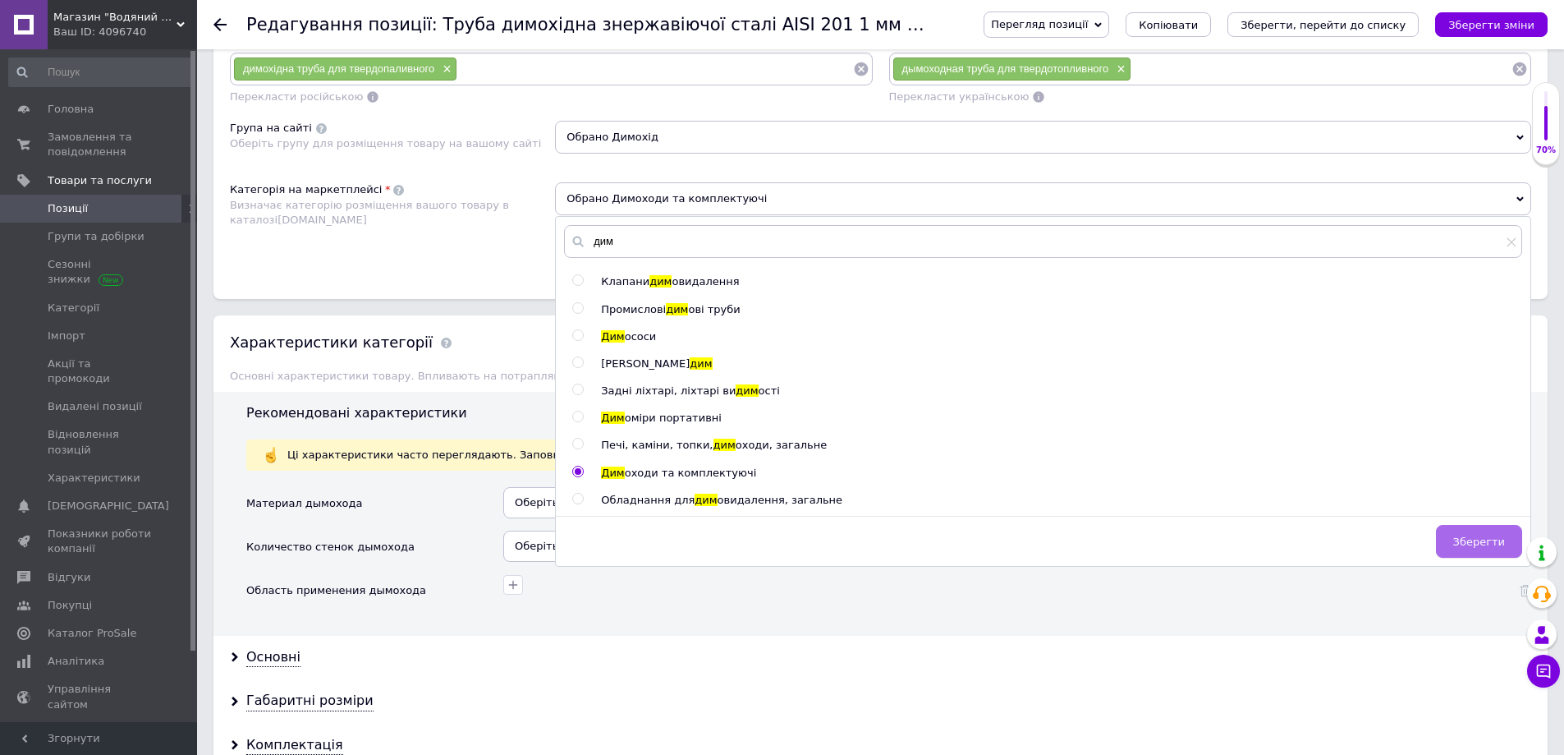
click at [1465, 544] on span "Зберегти" at bounding box center [1479, 541] width 52 height 12
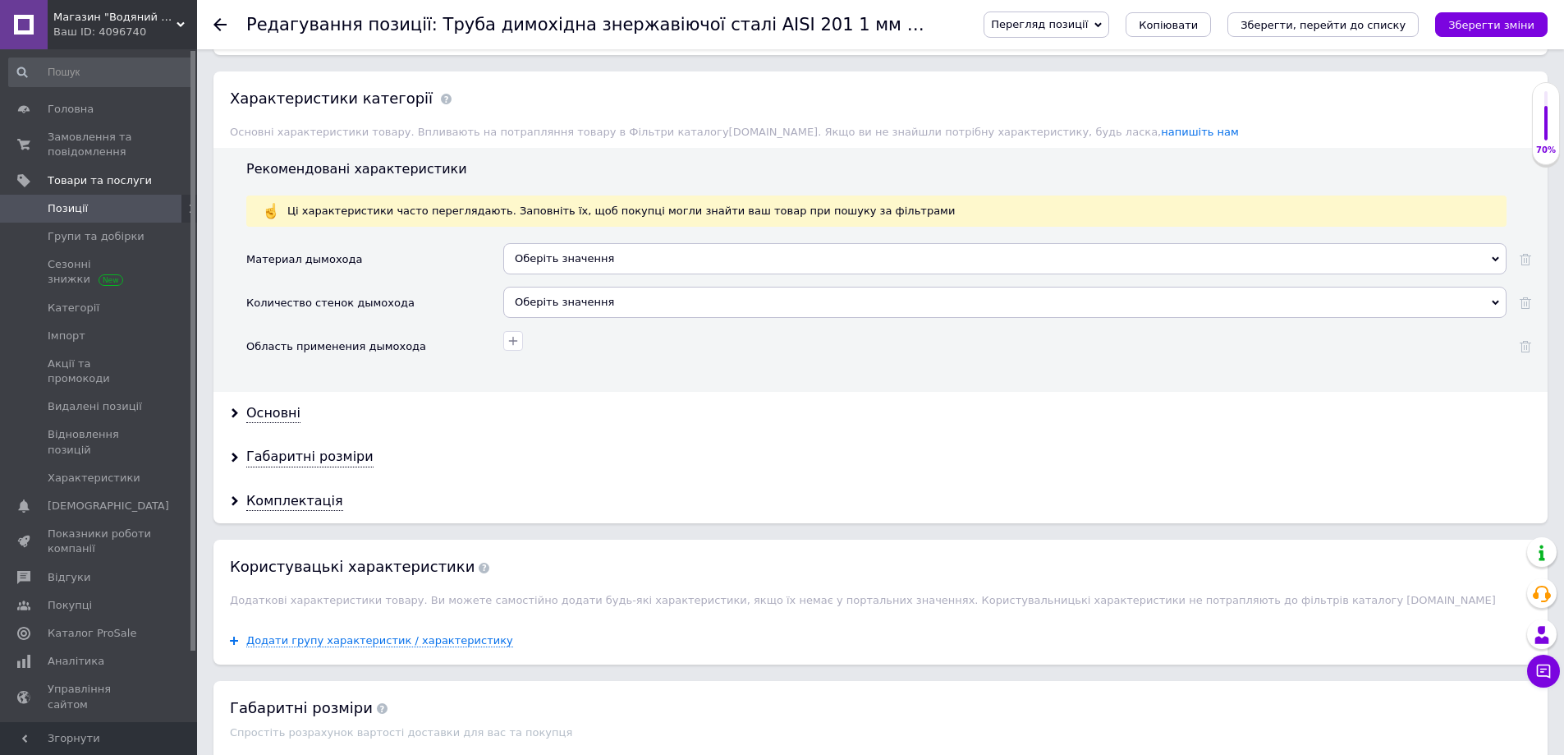
scroll to position [1314, 0]
click at [555, 257] on div "Оберіть значення" at bounding box center [1004, 256] width 1003 height 31
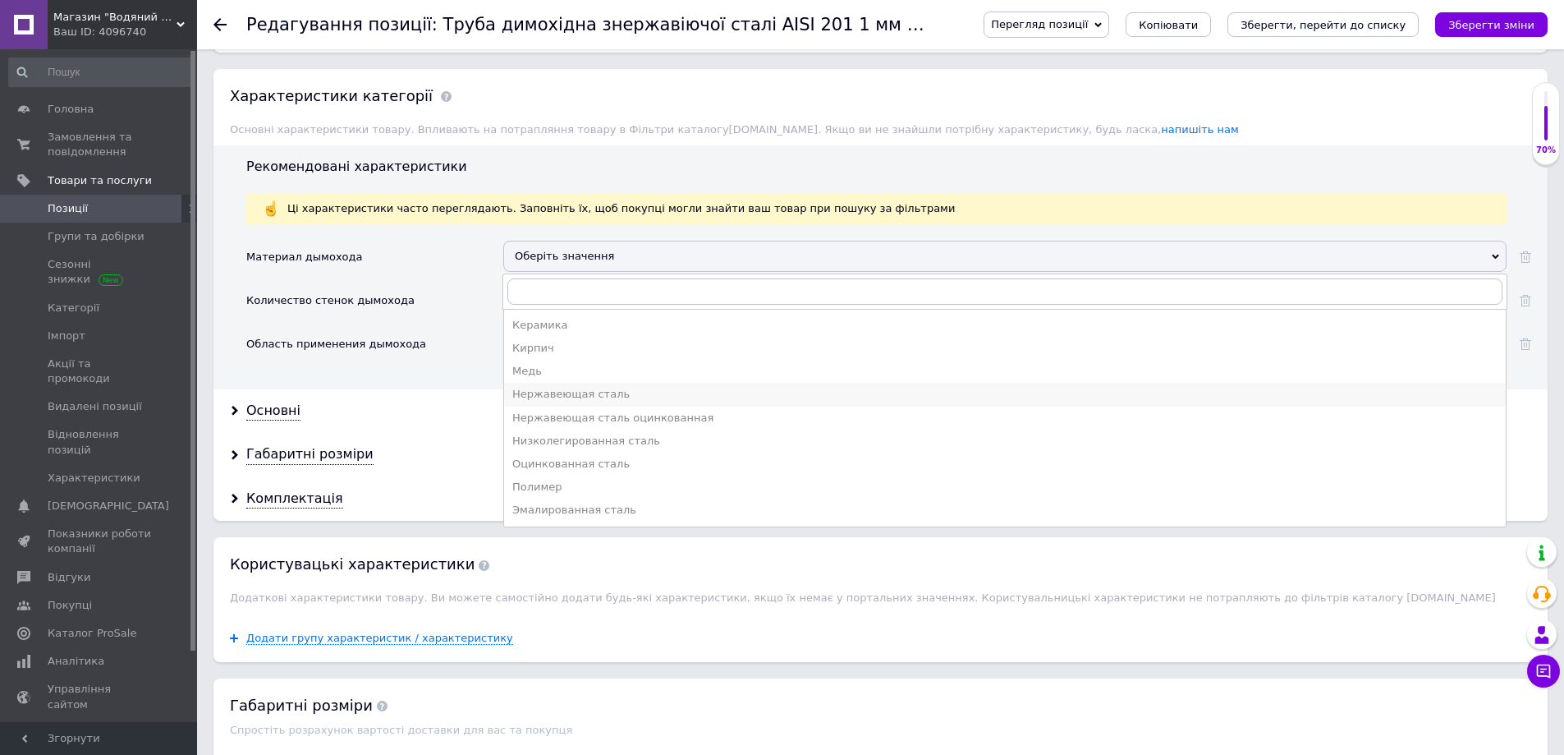
click at [560, 393] on div "Нержавеющая сталь" at bounding box center [1004, 394] width 985 height 15
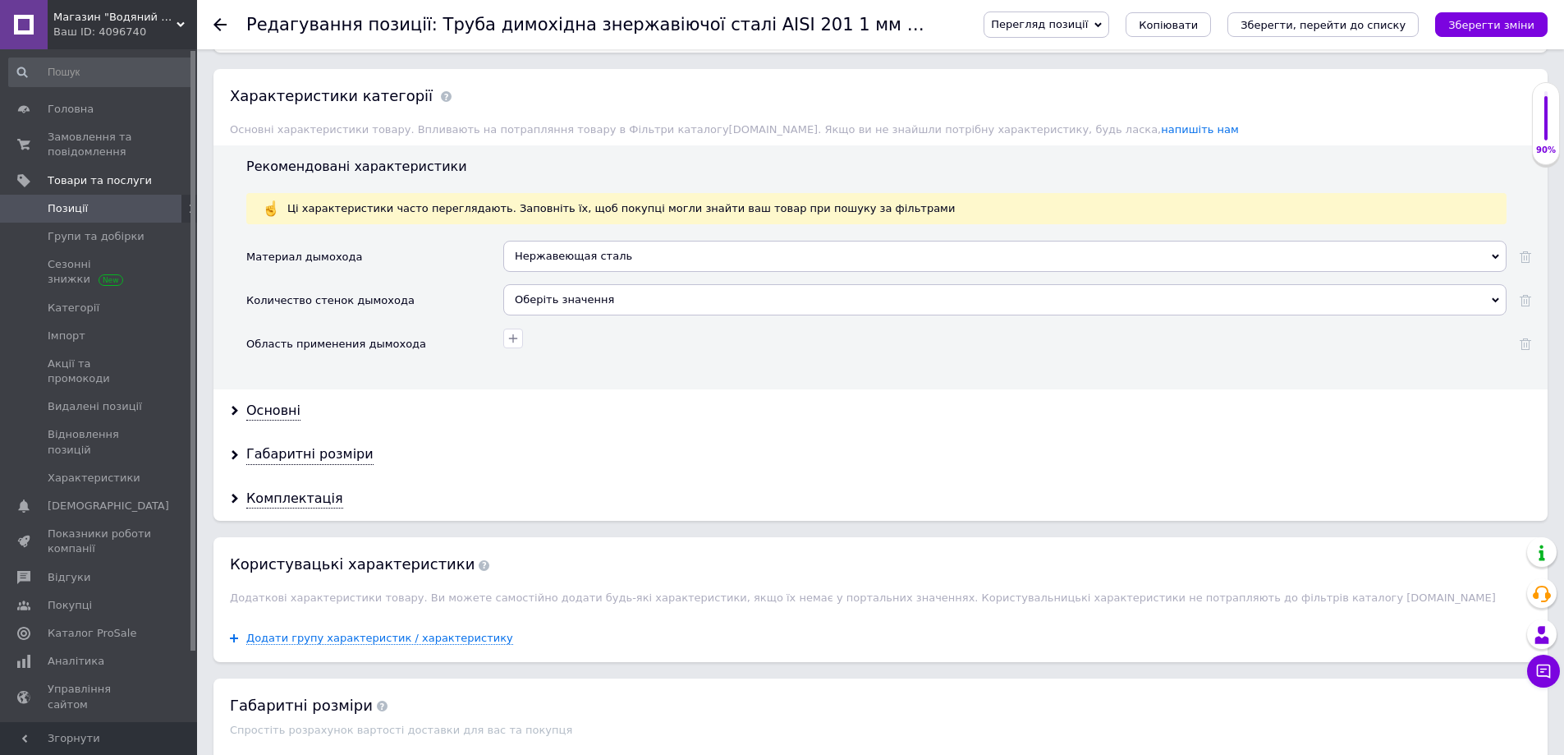
click at [540, 301] on div "Оберіть значення" at bounding box center [1004, 299] width 1003 height 31
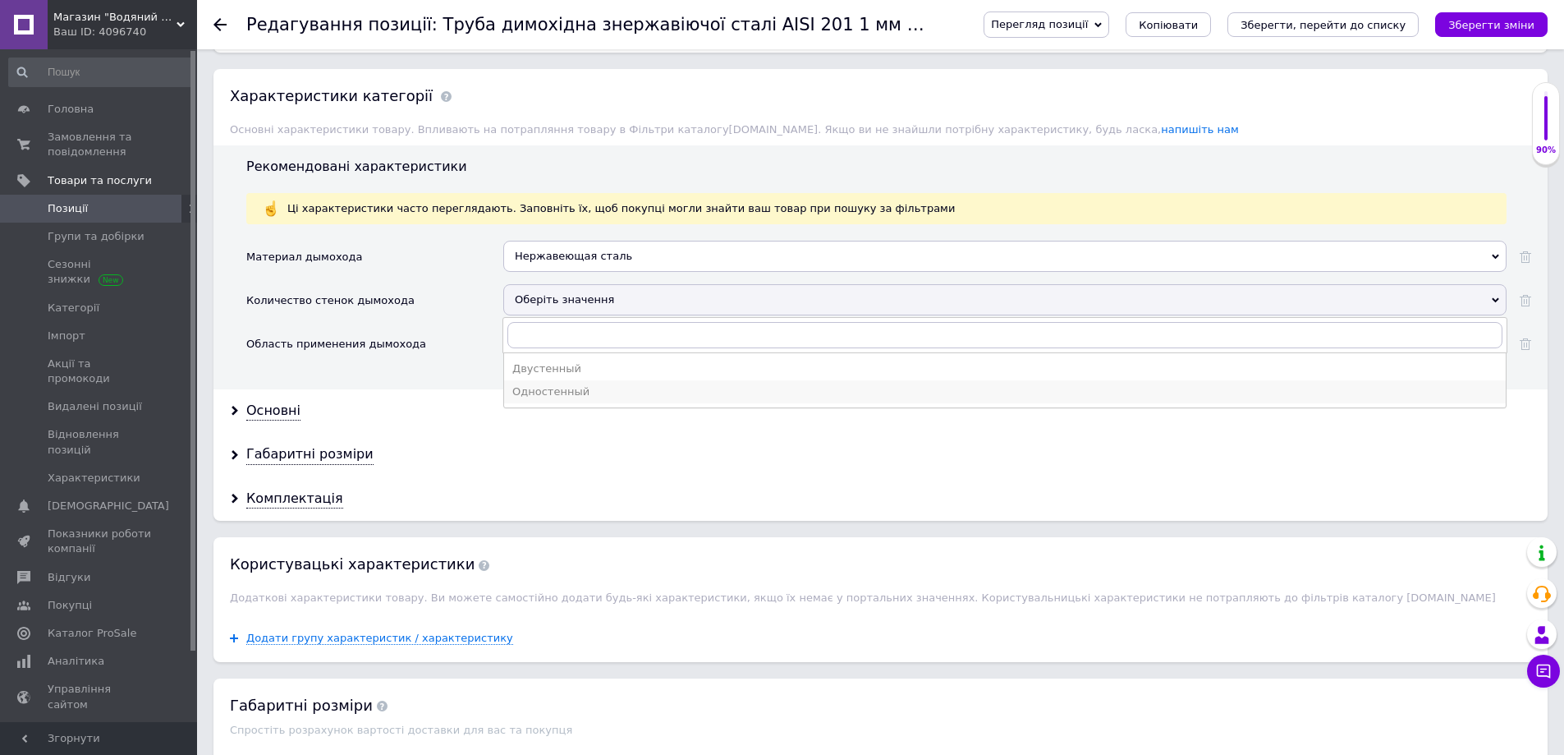
click at [547, 390] on div "Одностенный" at bounding box center [1004, 391] width 985 height 15
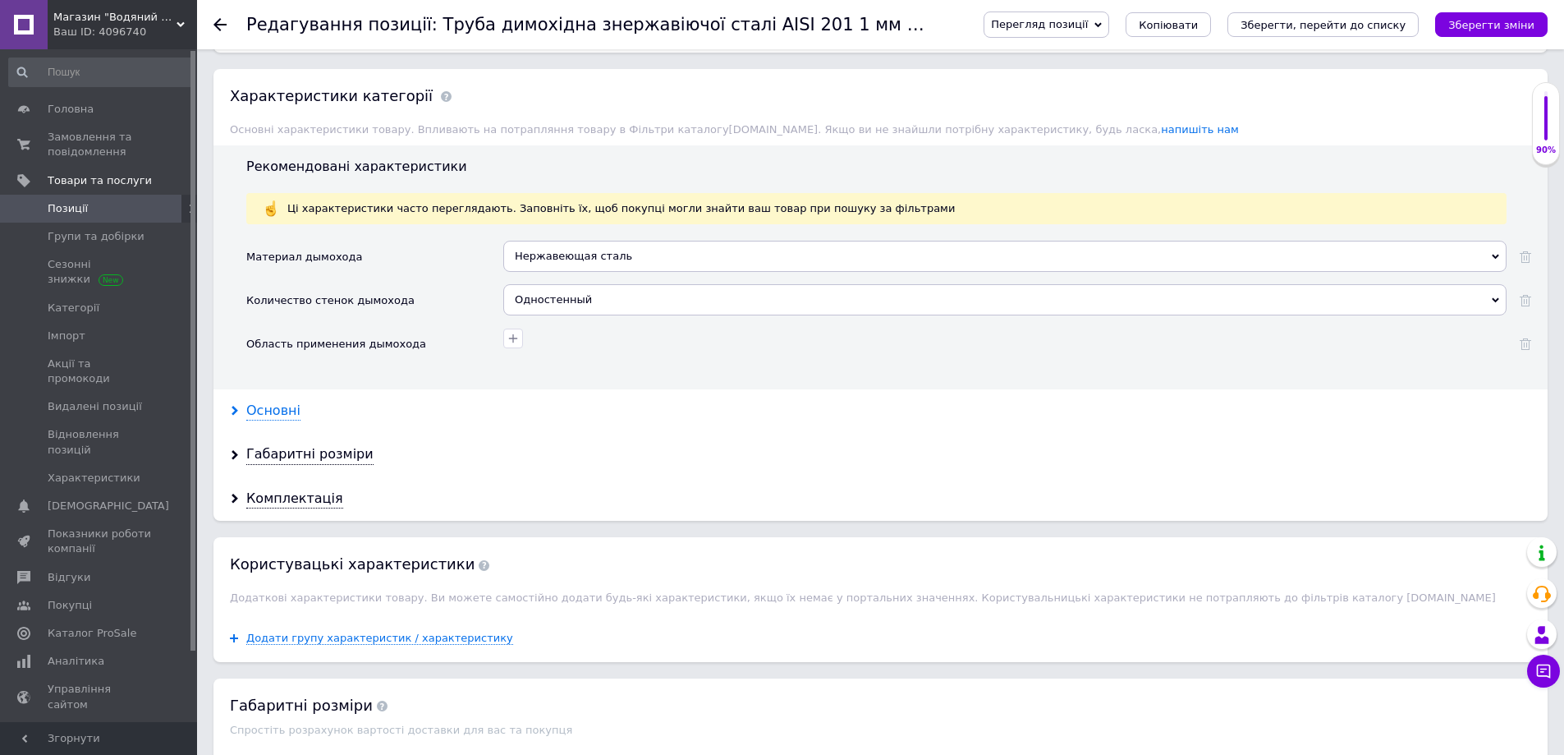
click at [283, 417] on div "Основні" at bounding box center [273, 411] width 54 height 19
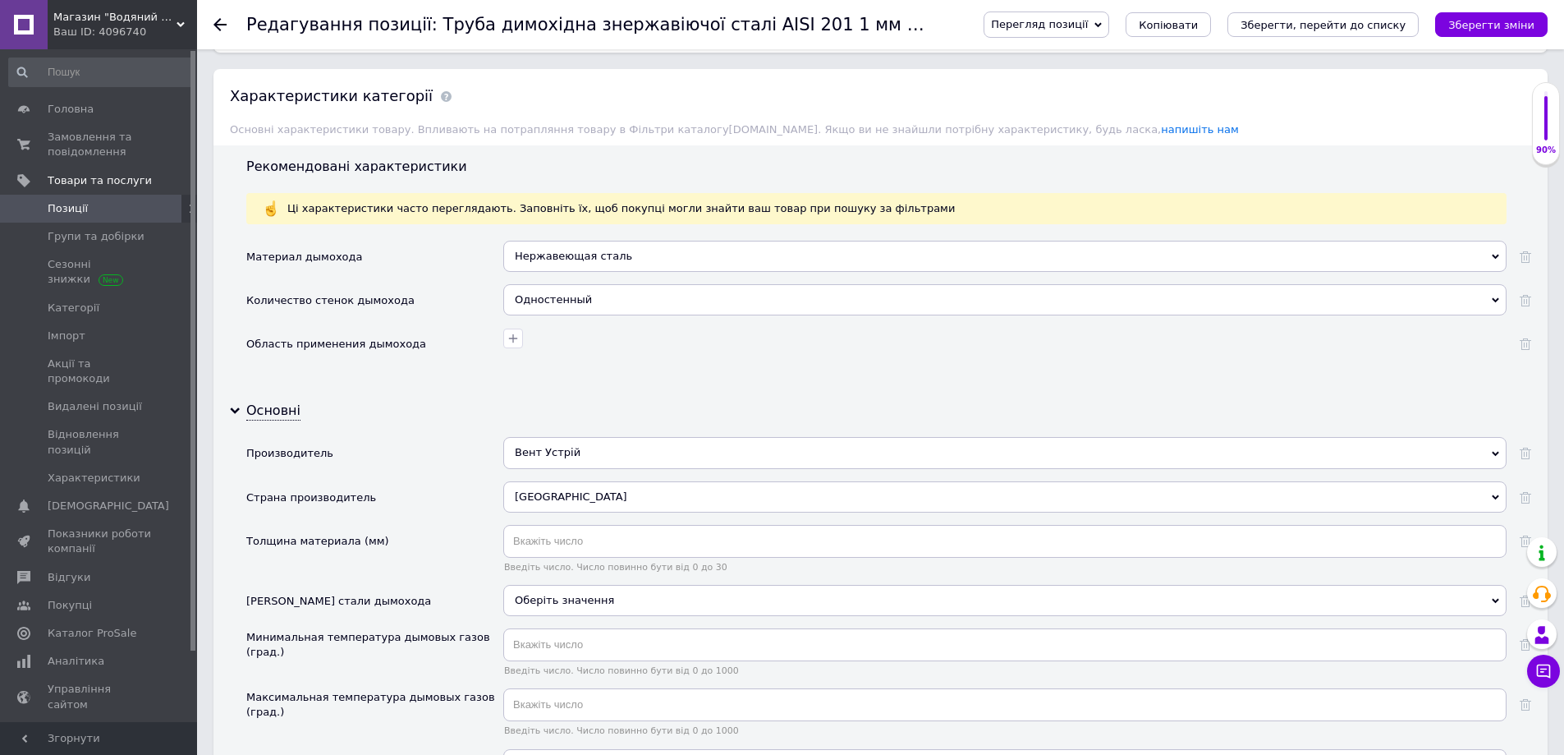
scroll to position [1396, 0]
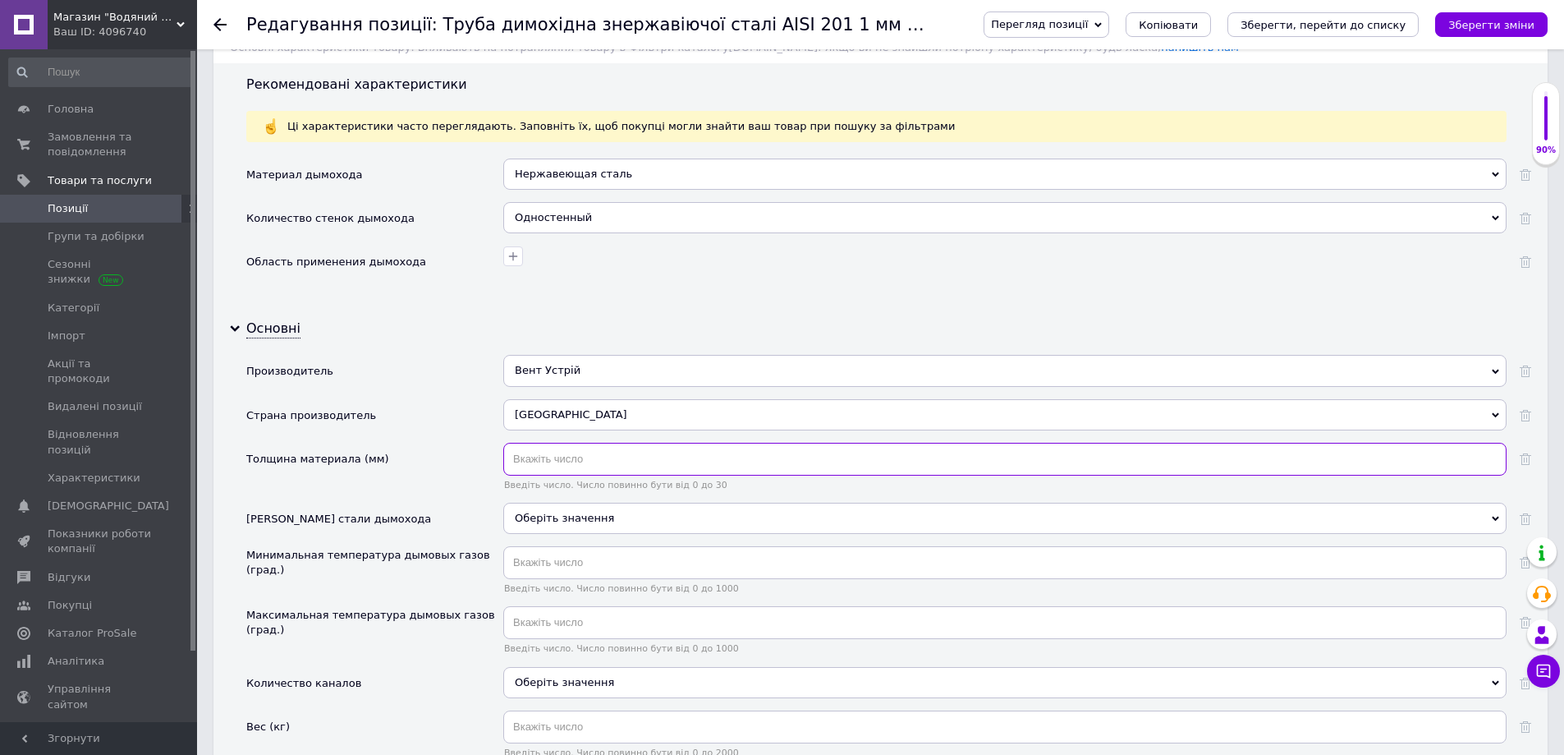
click at [551, 451] on input "text" at bounding box center [1004, 459] width 1003 height 33
type input "1"
click at [565, 523] on div "Оберіть значення" at bounding box center [1004, 518] width 1003 height 31
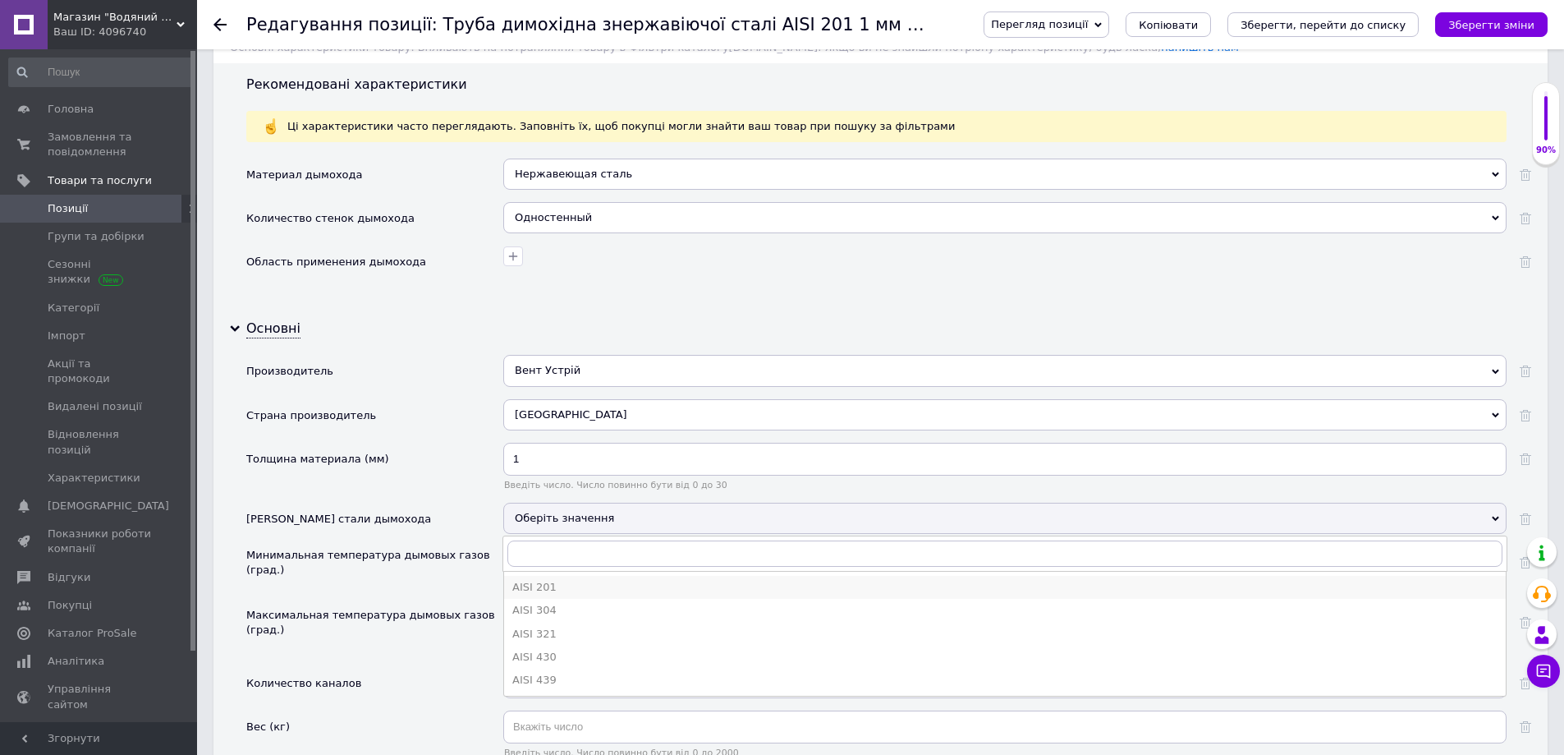
click at [553, 588] on div "AISI 201" at bounding box center [1004, 587] width 985 height 15
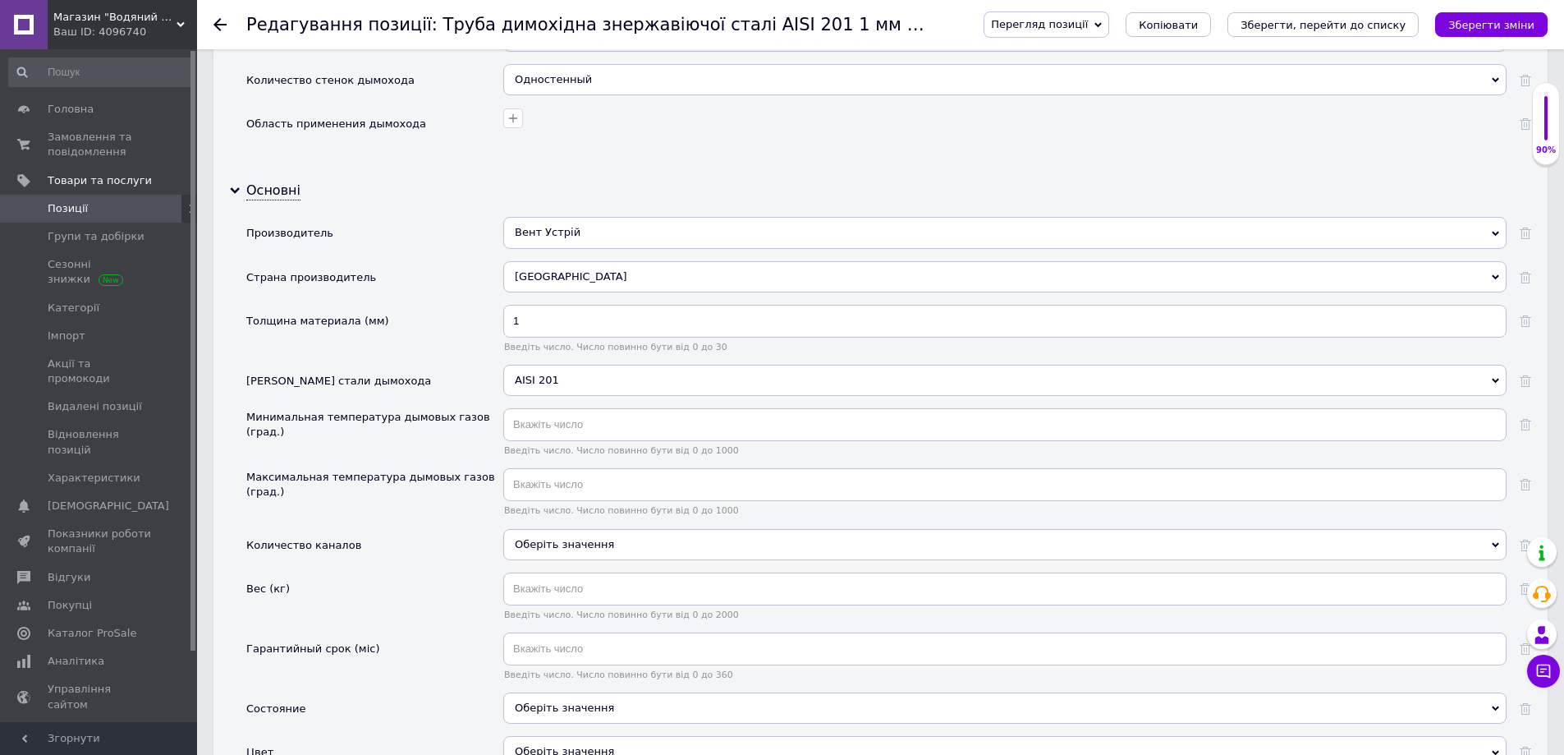
scroll to position [1560, 0]
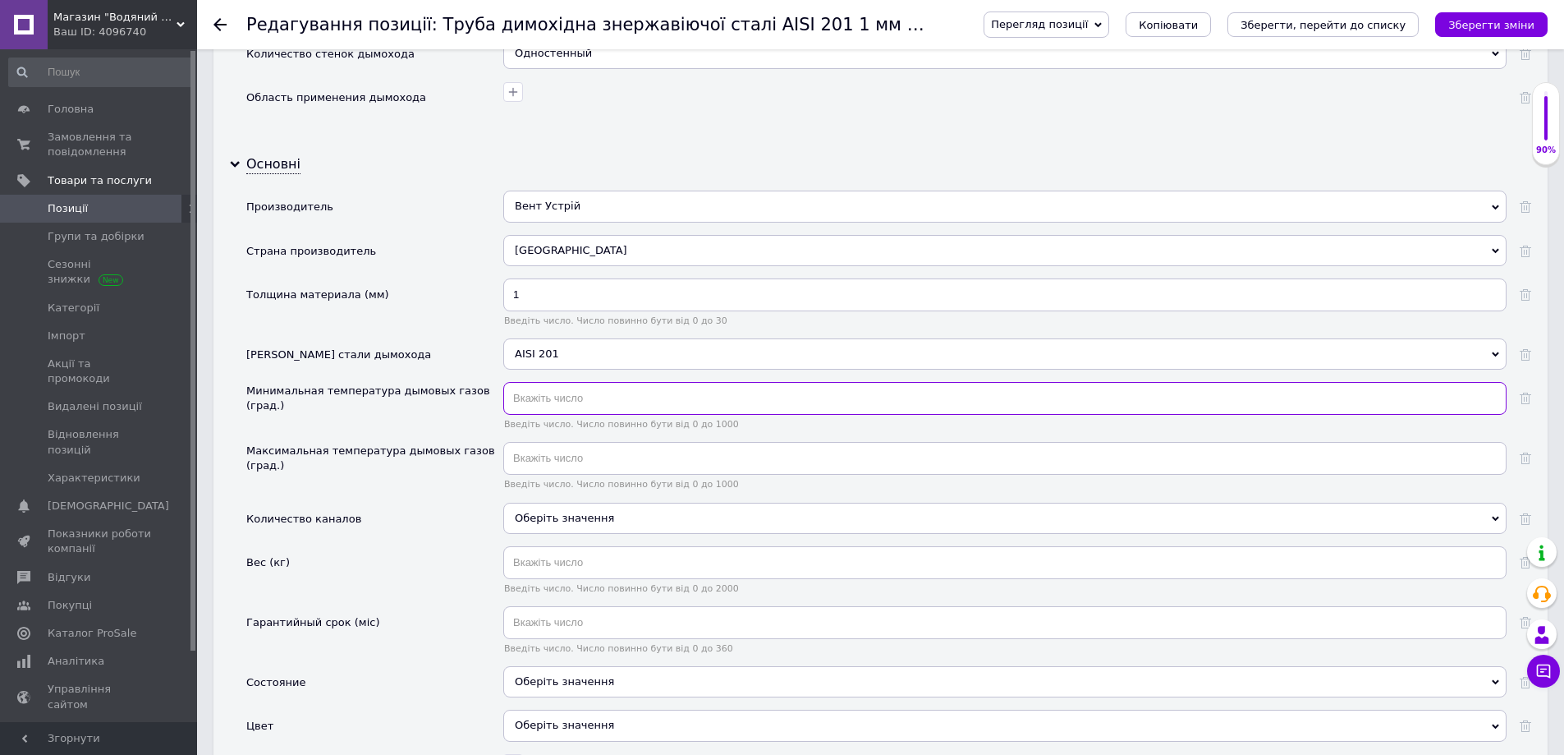
click at [531, 402] on input "text" at bounding box center [1004, 398] width 1003 height 33
type input "20"
click at [549, 470] on input "text" at bounding box center [1004, 458] width 1003 height 33
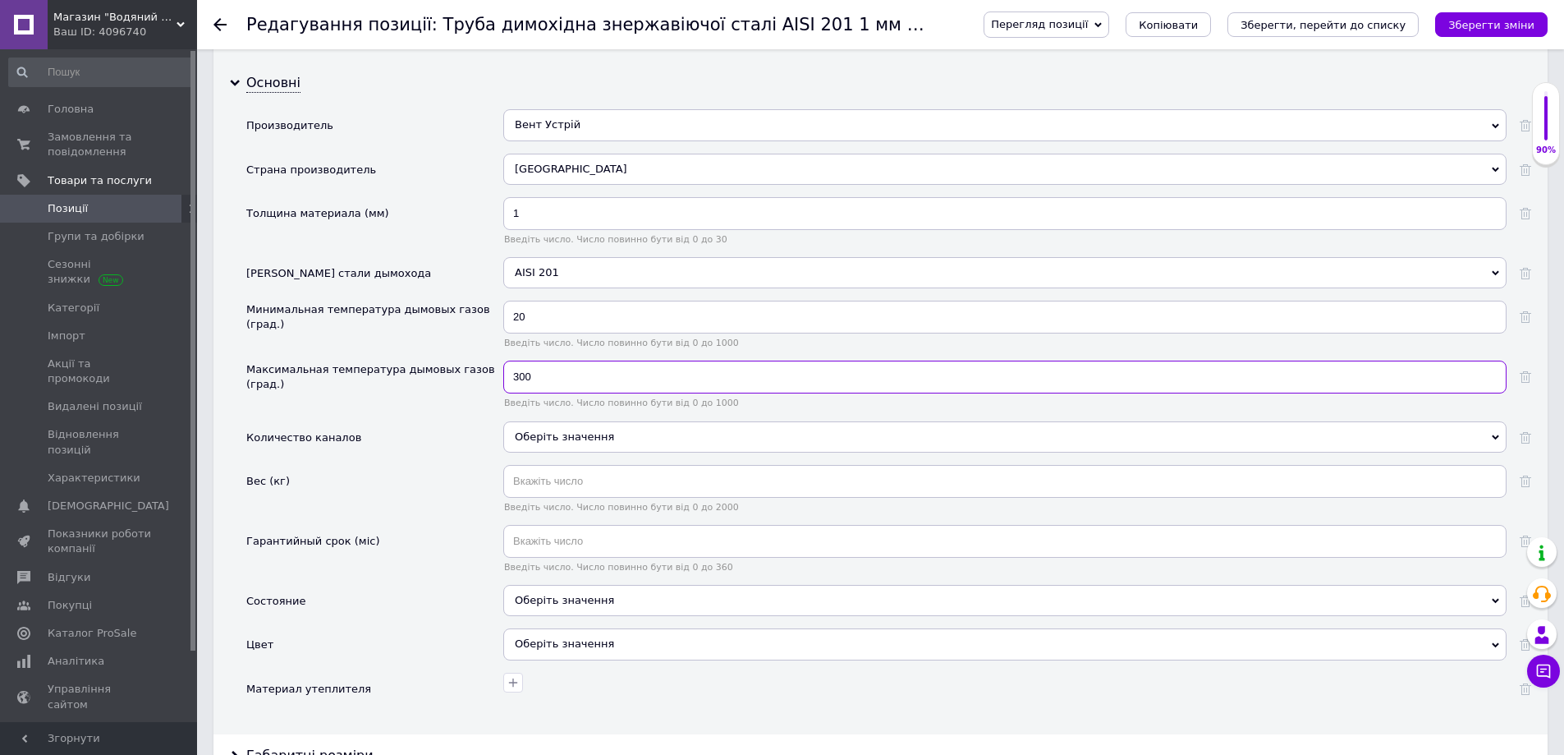
scroll to position [1642, 0]
type input "300"
click at [546, 539] on input "text" at bounding box center [1004, 540] width 1003 height 33
type input "60"
click at [552, 604] on div "Оберіть значення" at bounding box center [1004, 599] width 1003 height 31
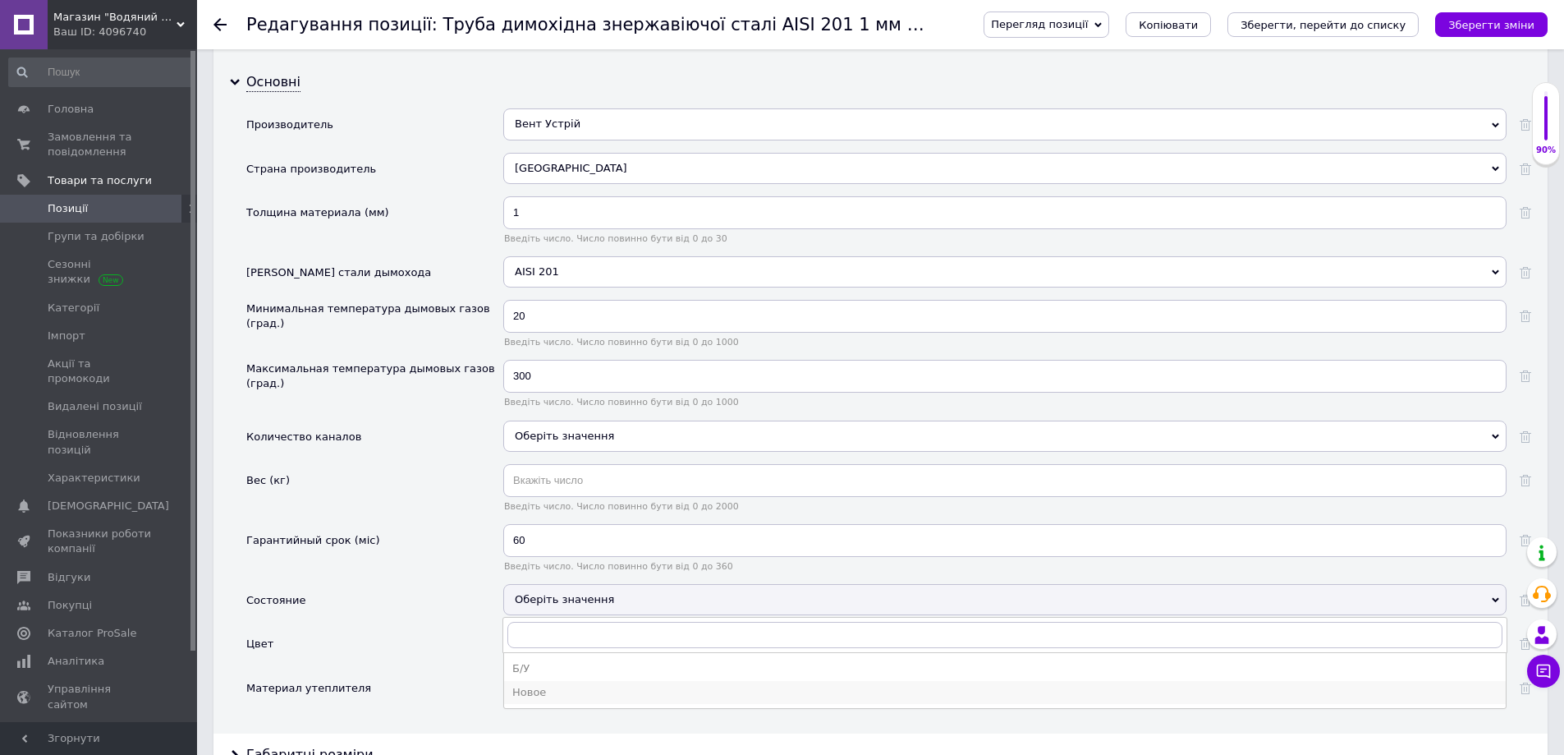
click at [549, 687] on div "Новое" at bounding box center [1004, 692] width 985 height 15
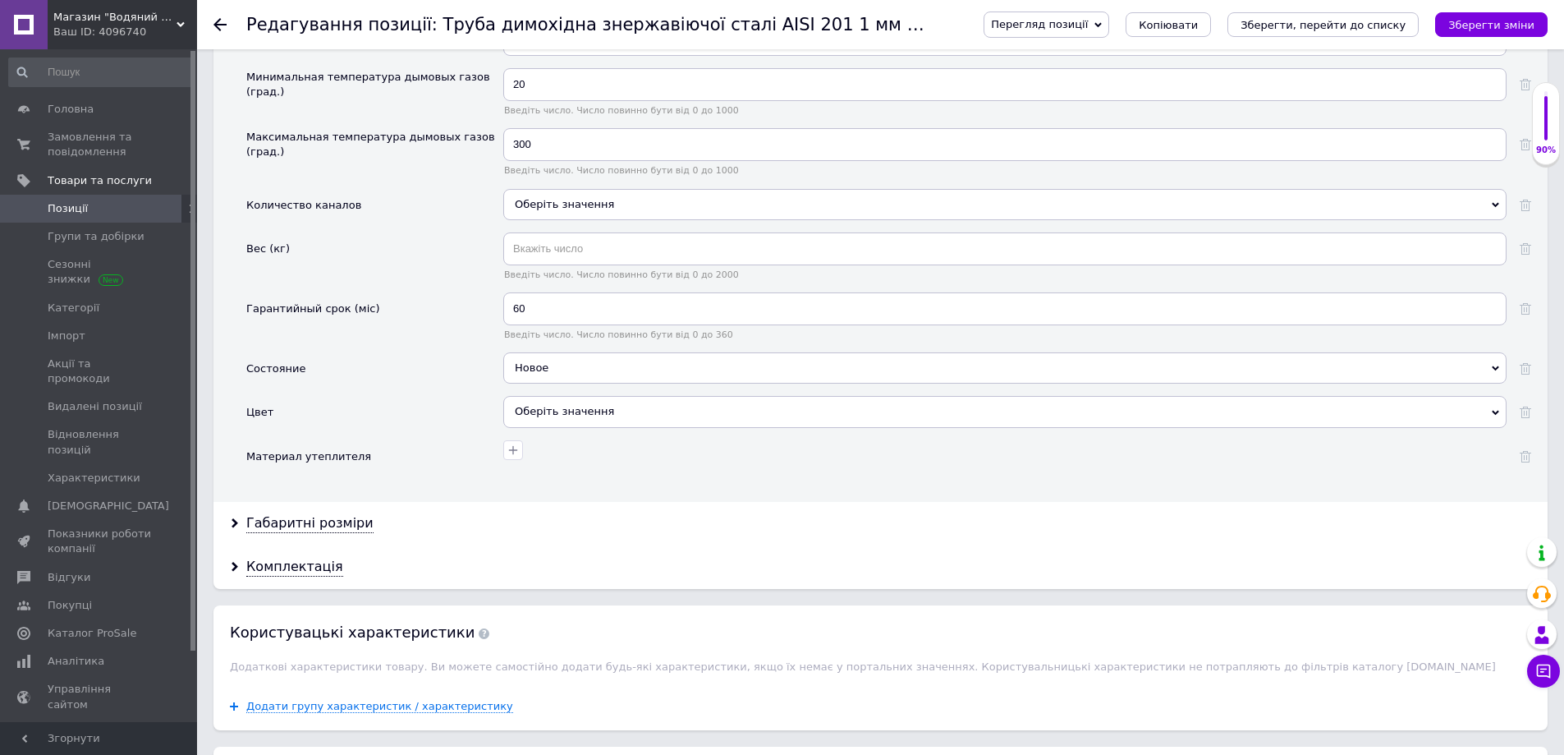
scroll to position [1889, 0]
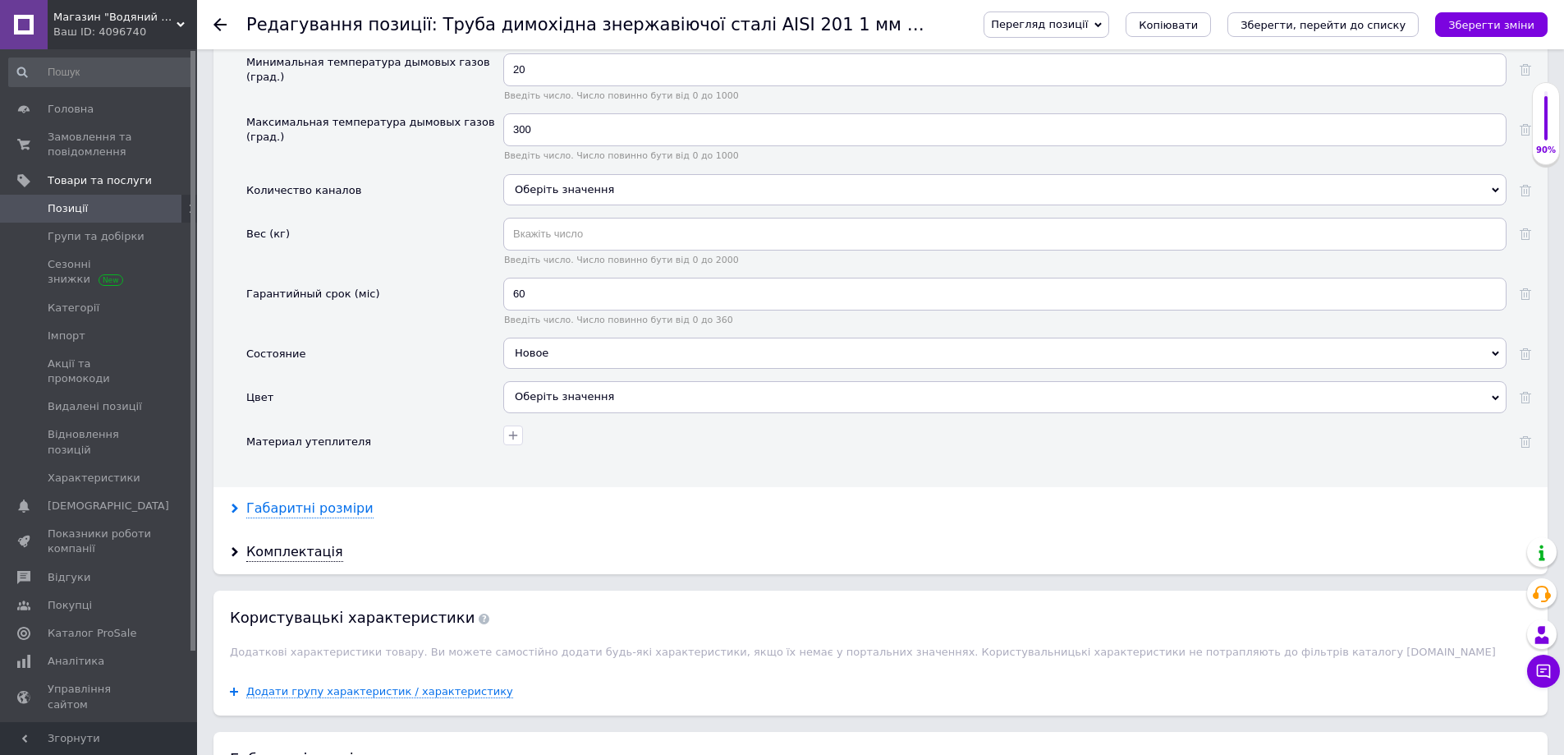
click at [305, 510] on div "Габаритні розміри" at bounding box center [309, 508] width 127 height 19
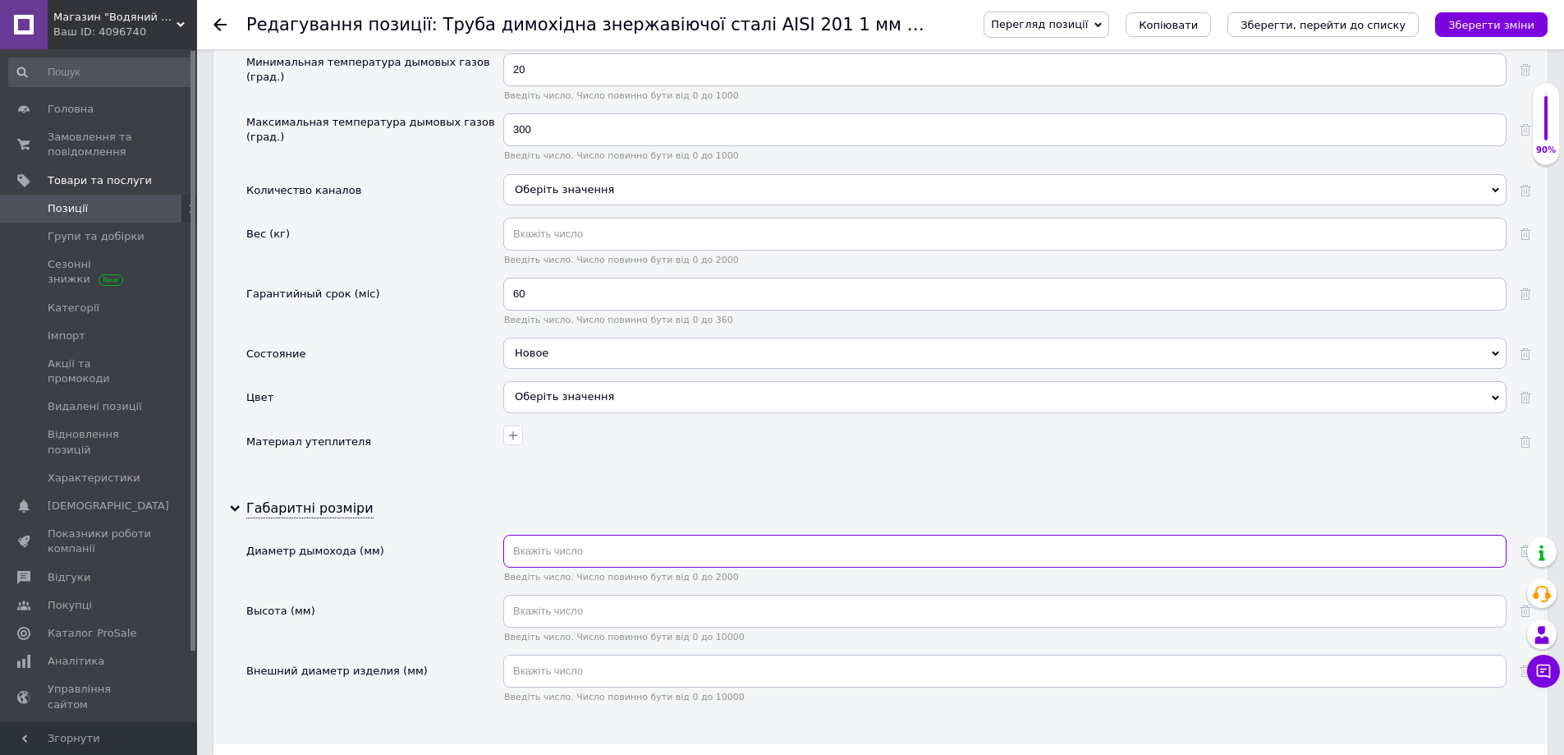
click at [561, 548] on input "text" at bounding box center [1004, 551] width 1003 height 33
type input "200"
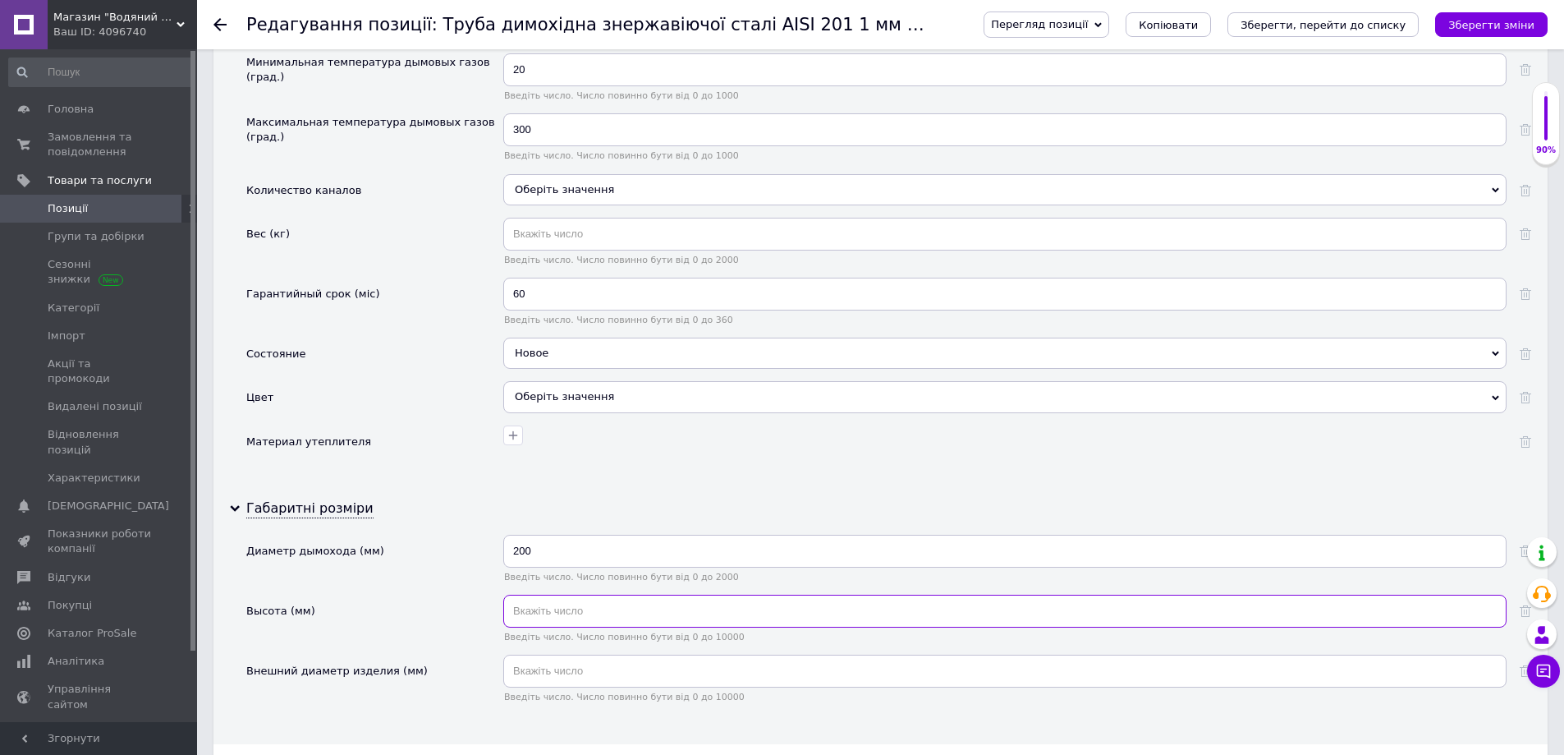
click at [559, 613] on input "text" at bounding box center [1004, 611] width 1003 height 33
type input "1000"
click at [538, 673] on input "text" at bounding box center [1004, 670] width 1003 height 33
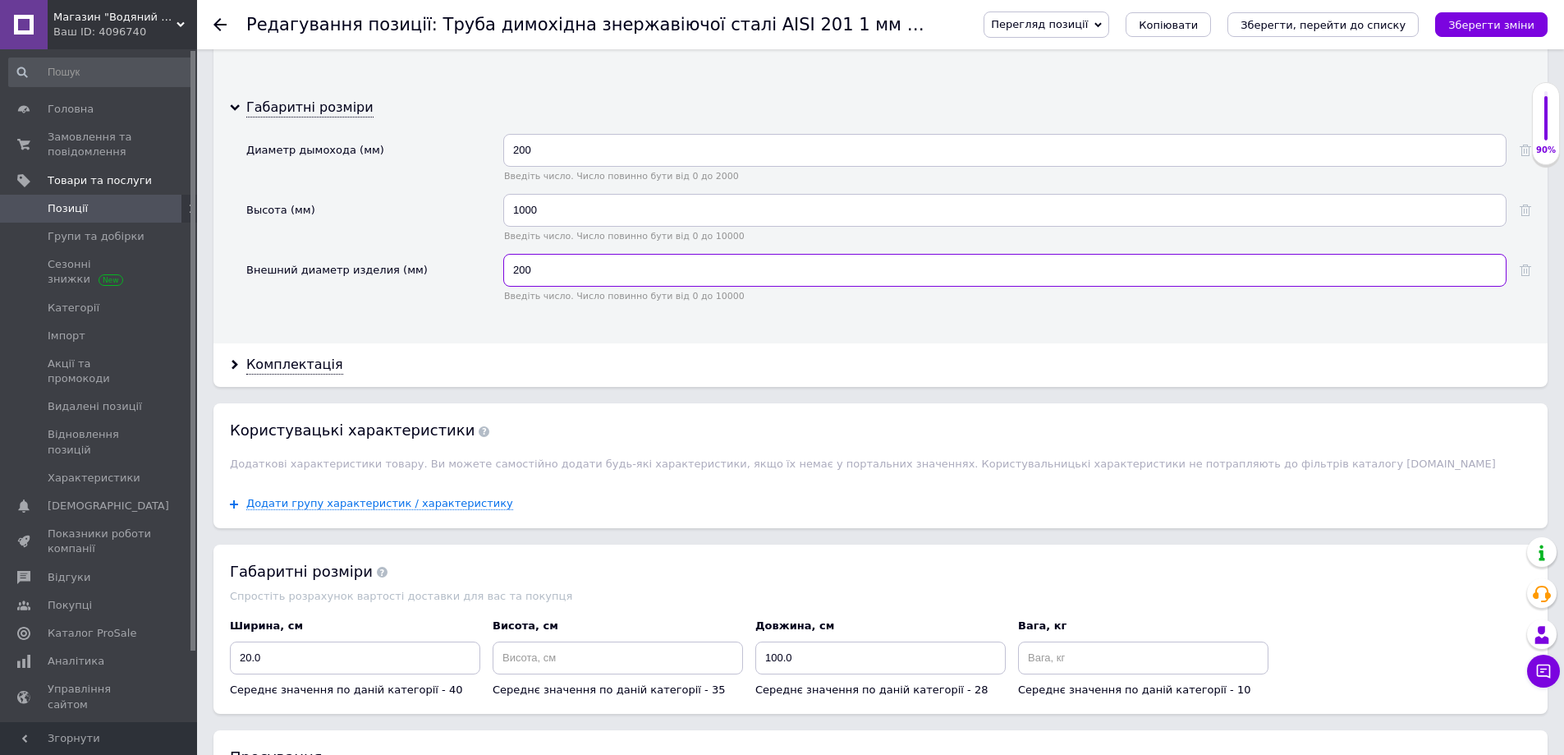
scroll to position [2299, 0]
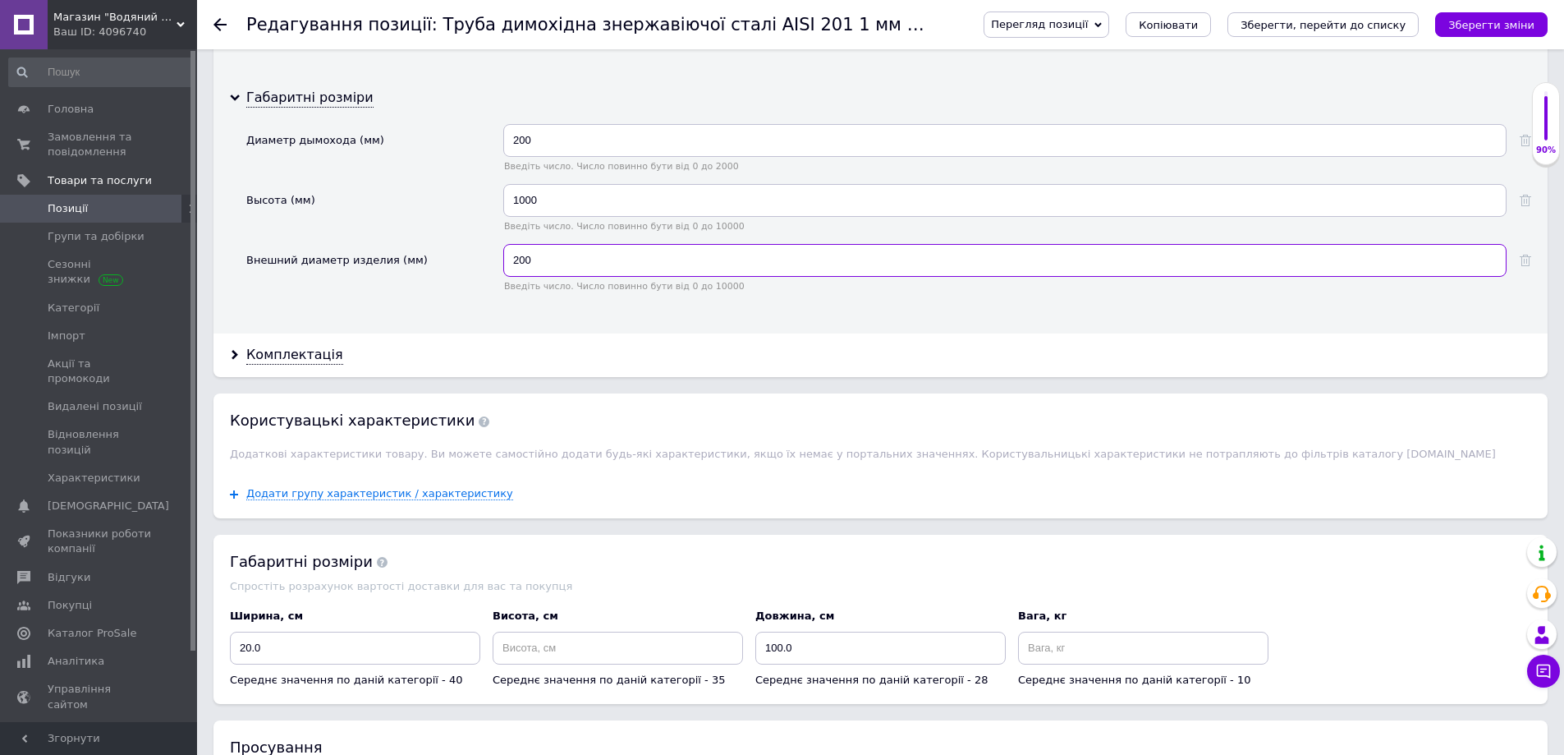
type input "200"
click at [517, 652] on input at bounding box center [618, 647] width 250 height 33
type input "100"
click at [775, 650] on input "100.0" at bounding box center [880, 647] width 250 height 33
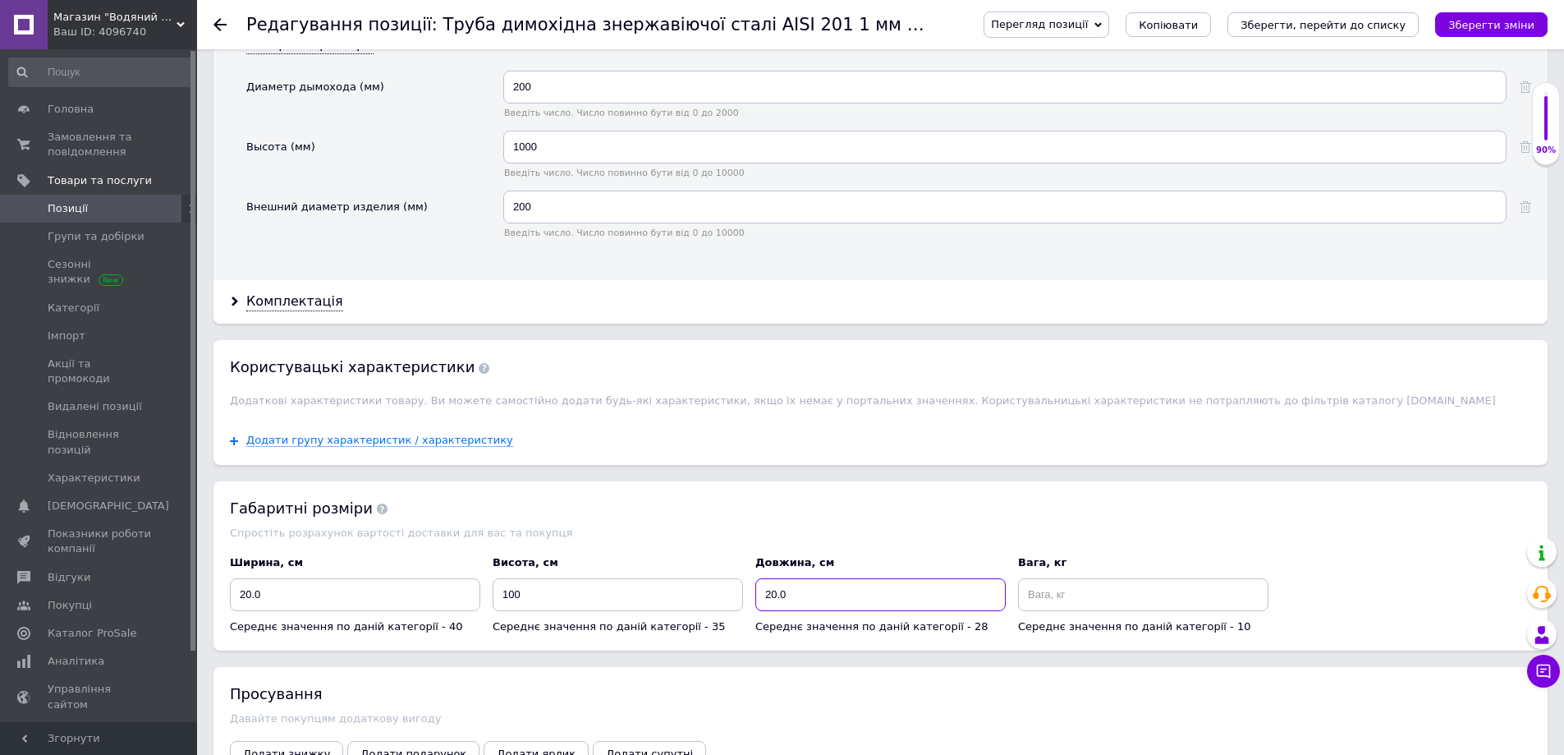
scroll to position [2463, 0]
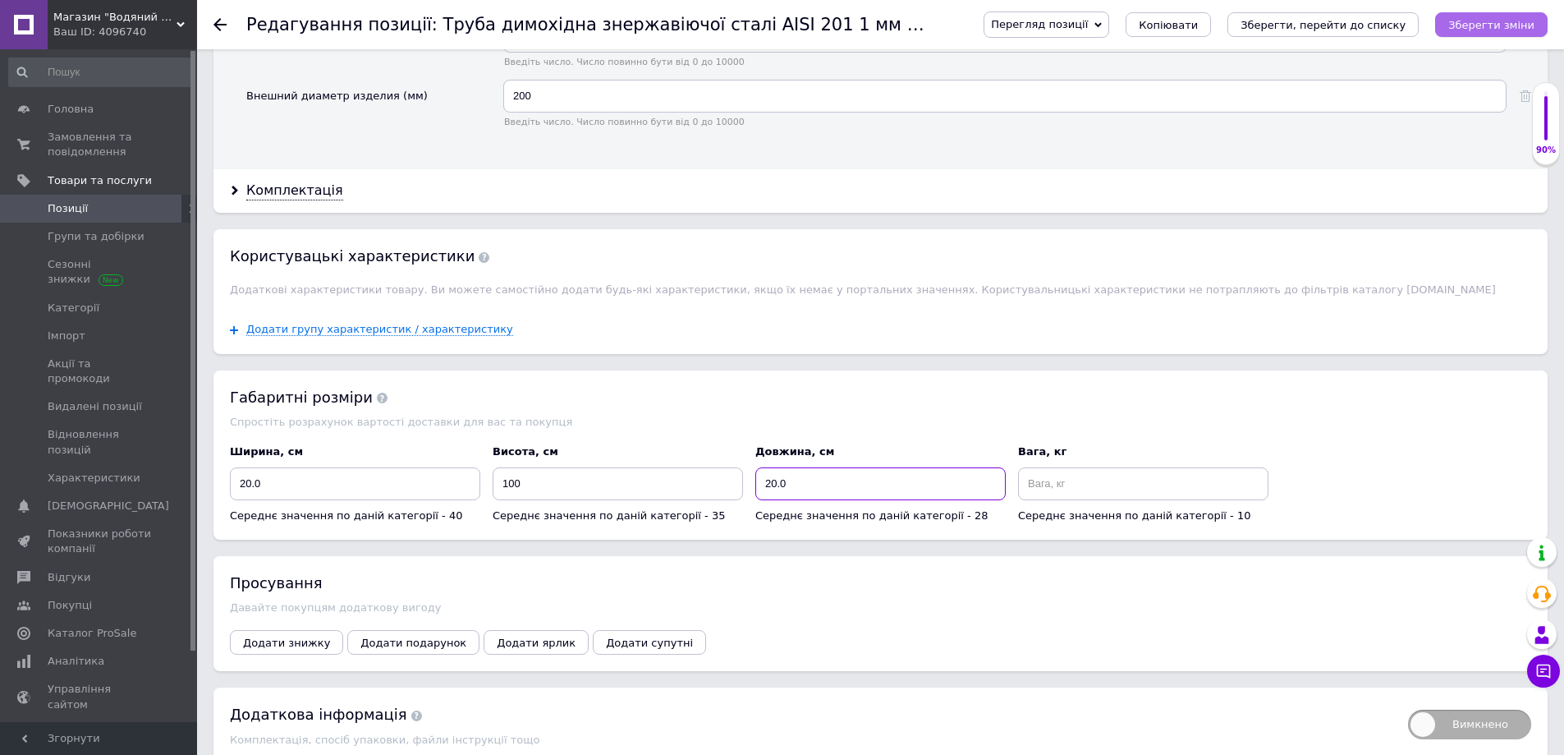
type input "20.0"
click at [1486, 19] on icon "Зберегти зміни" at bounding box center [1491, 25] width 86 height 12
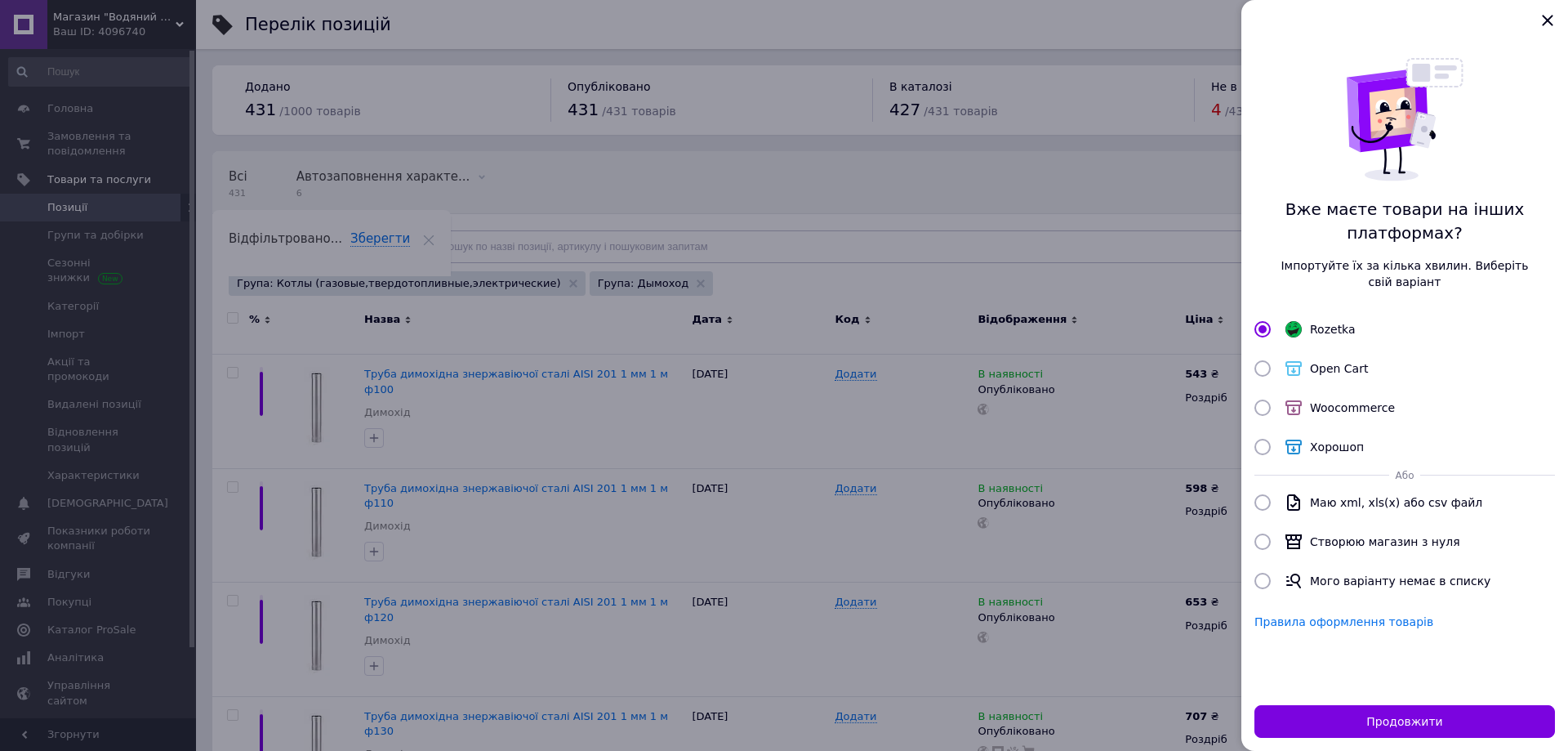
click at [696, 511] on div at bounding box center [784, 375] width 1568 height 751
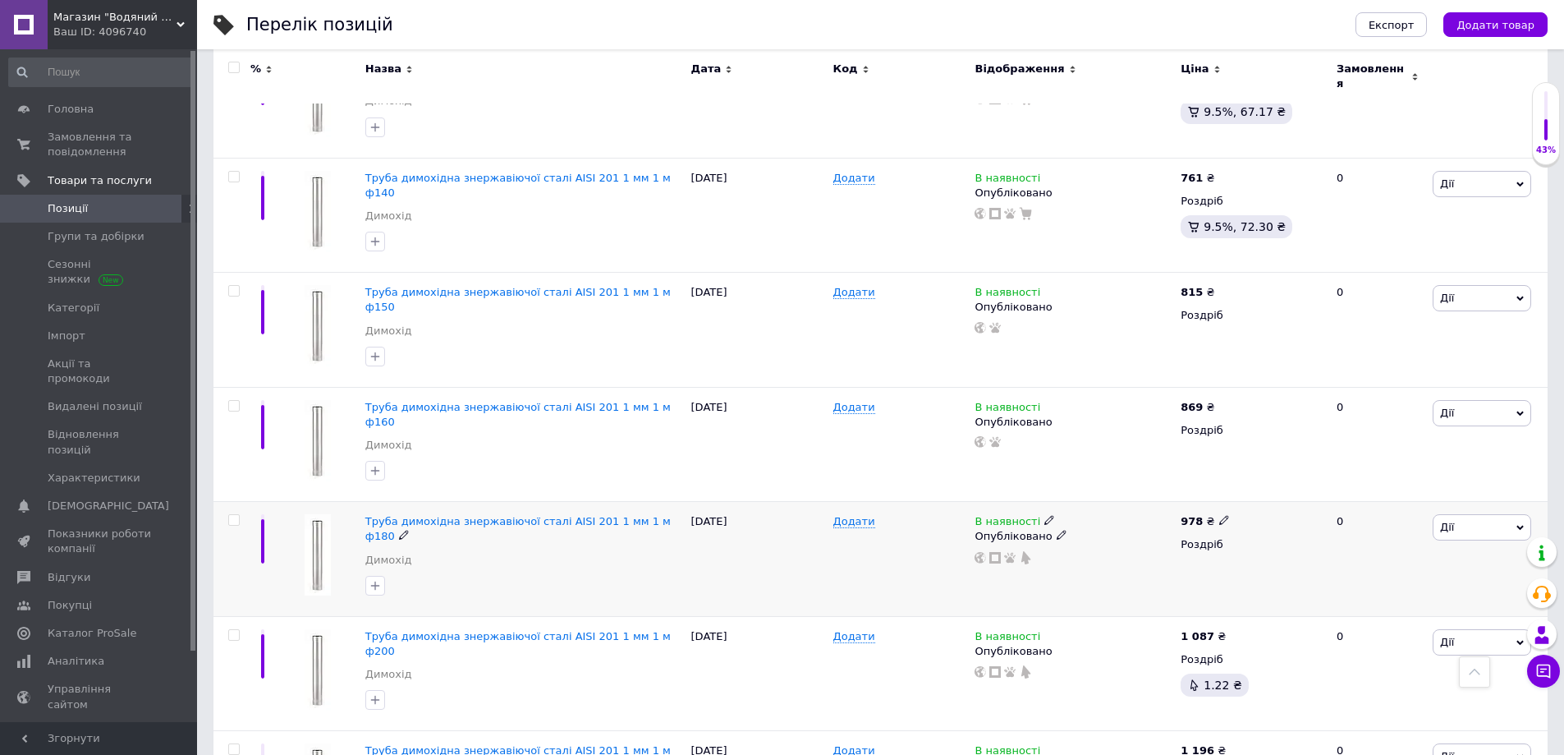
scroll to position [821, 0]
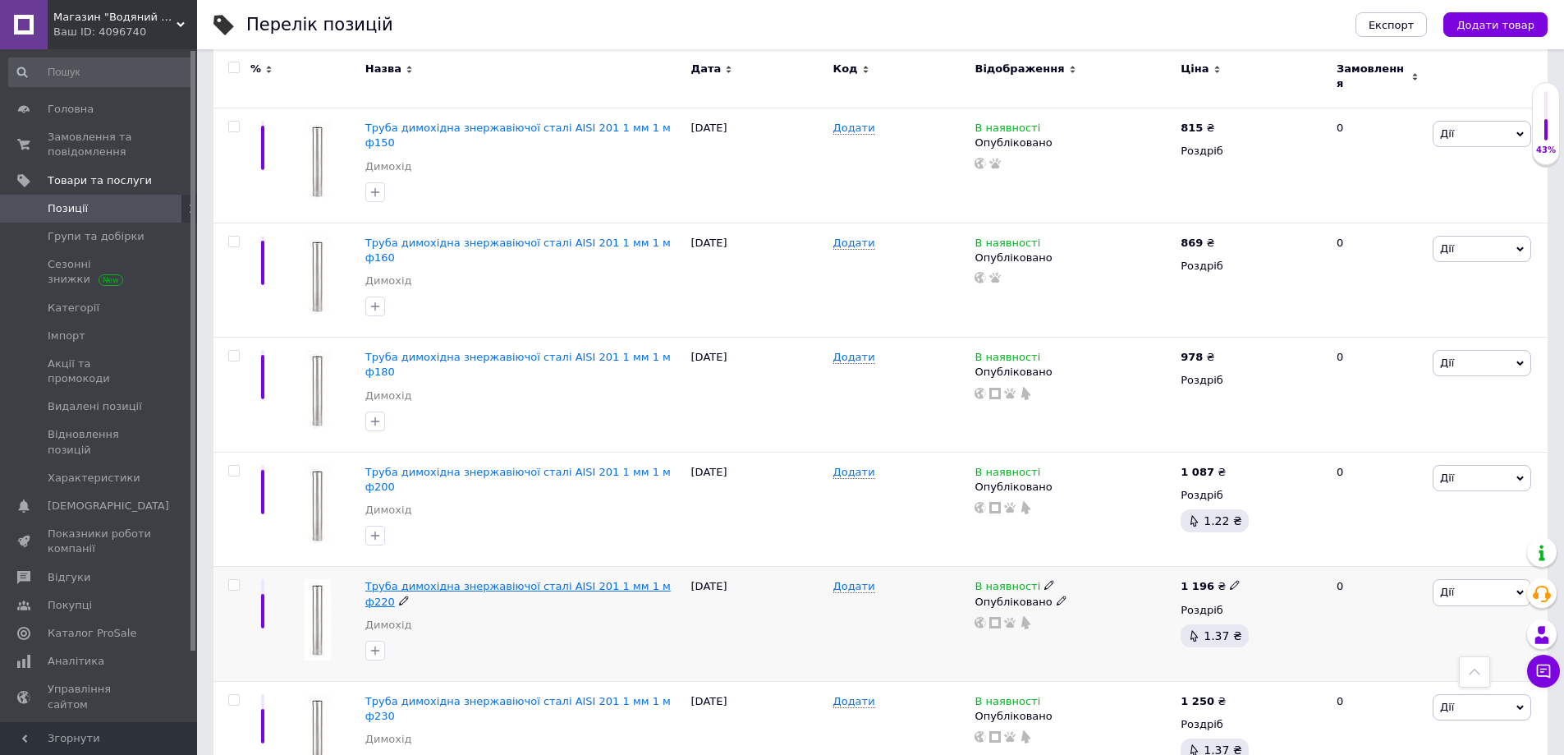
click at [562, 580] on span "Труба димохідна знержавіючої сталі AISI 201 1 мм 1 м ф220" at bounding box center [517, 593] width 305 height 27
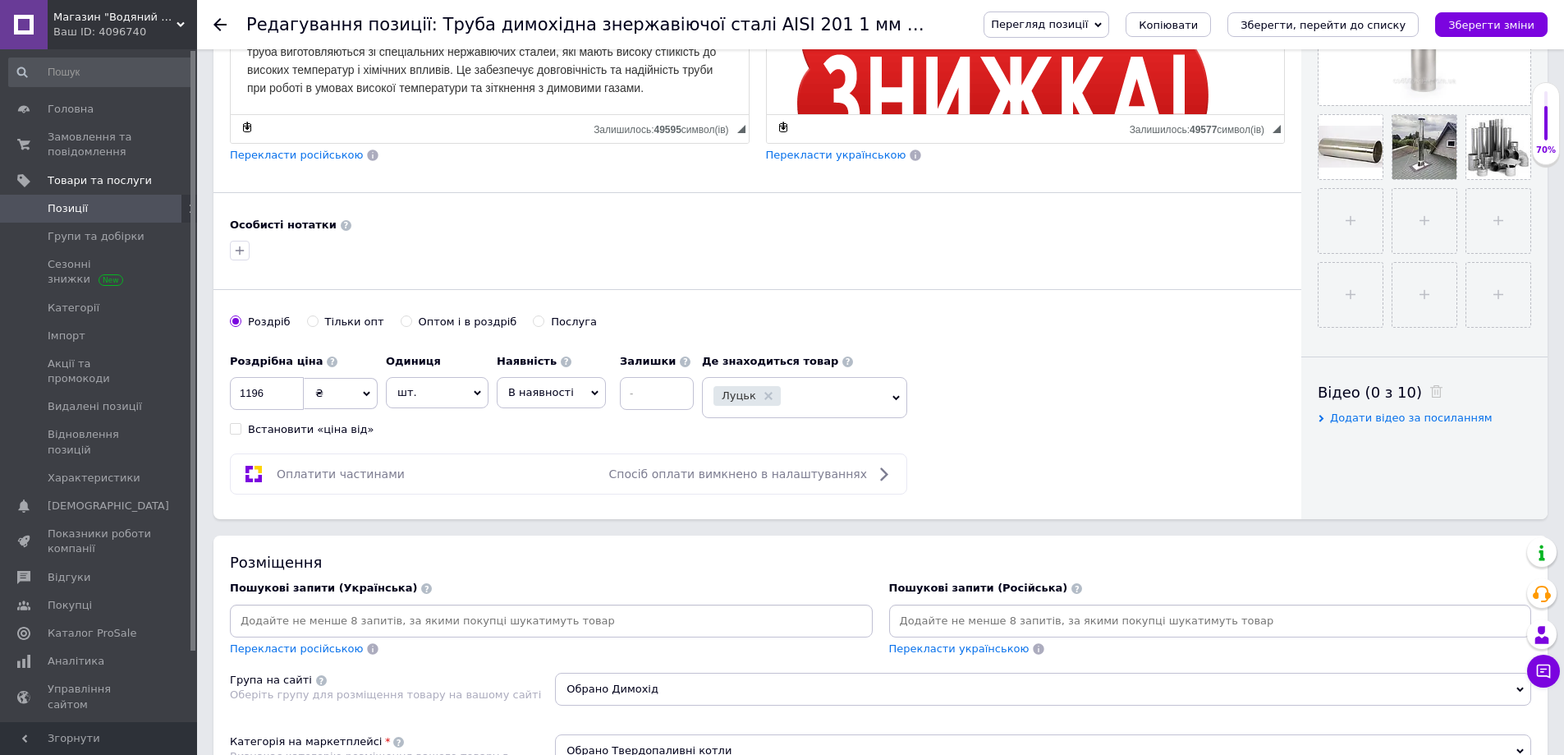
scroll to position [657, 0]
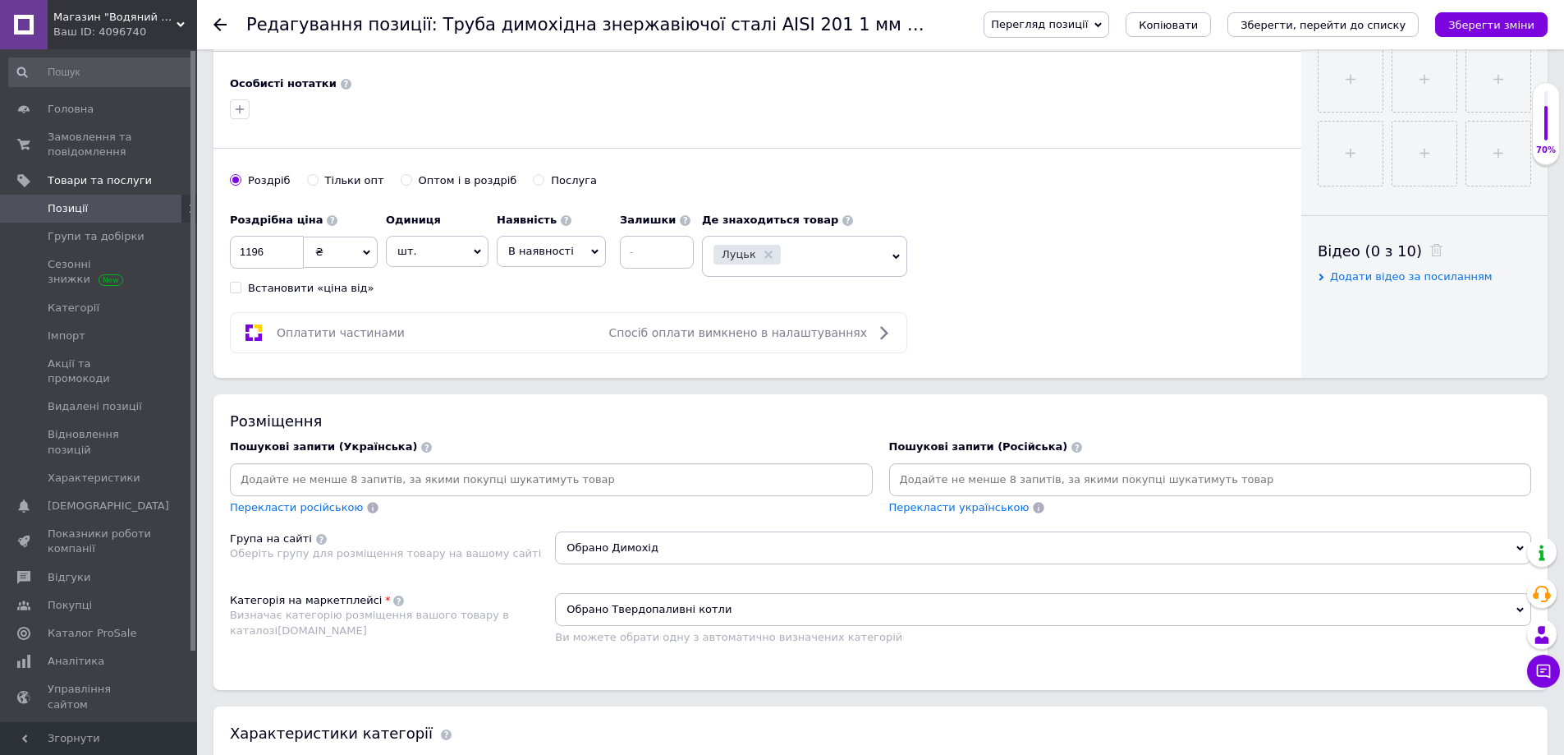
paste input "дымоходная"
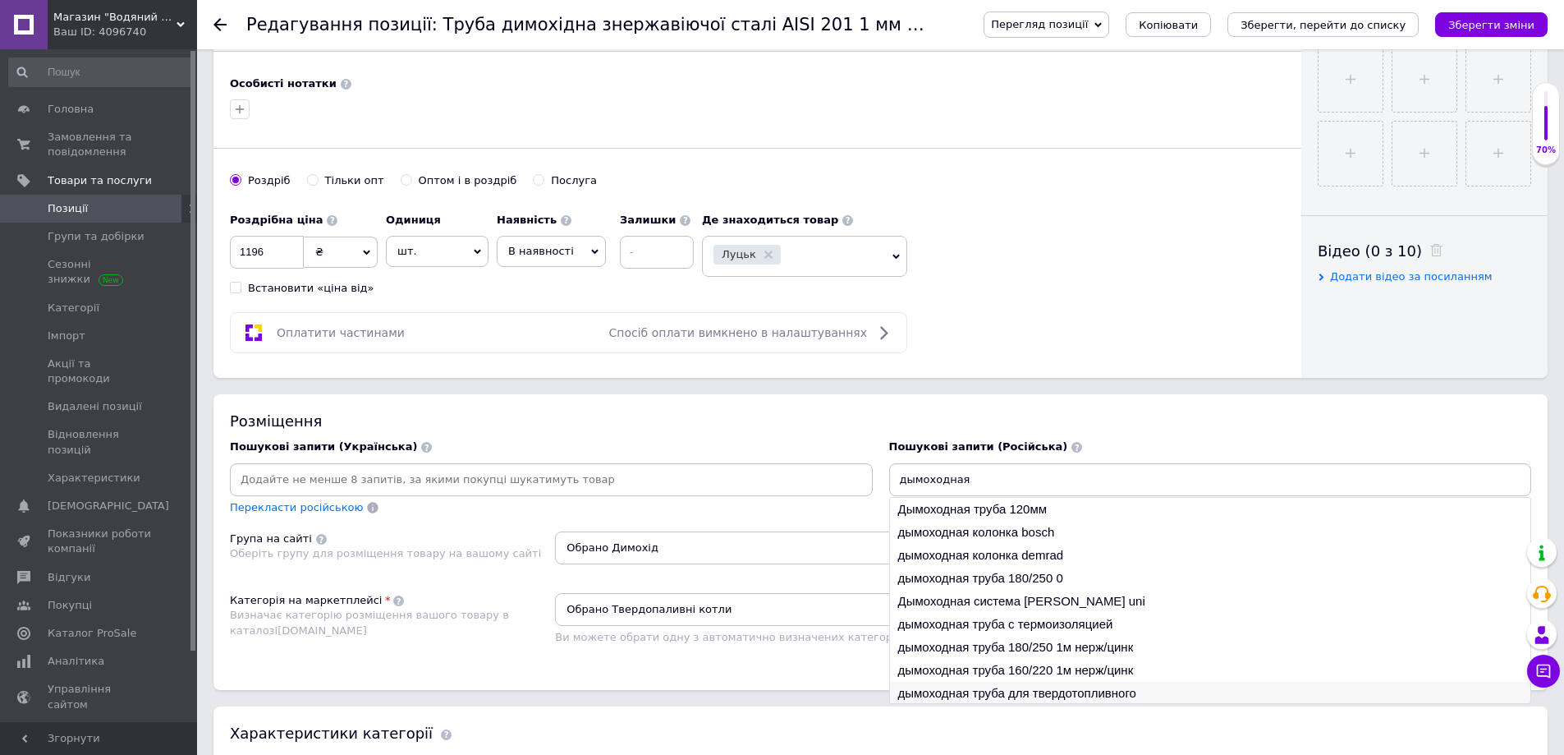
type input "дымоходная"
click at [1053, 691] on li "дымоходная труба для твердотопливного" at bounding box center [1210, 693] width 641 height 23
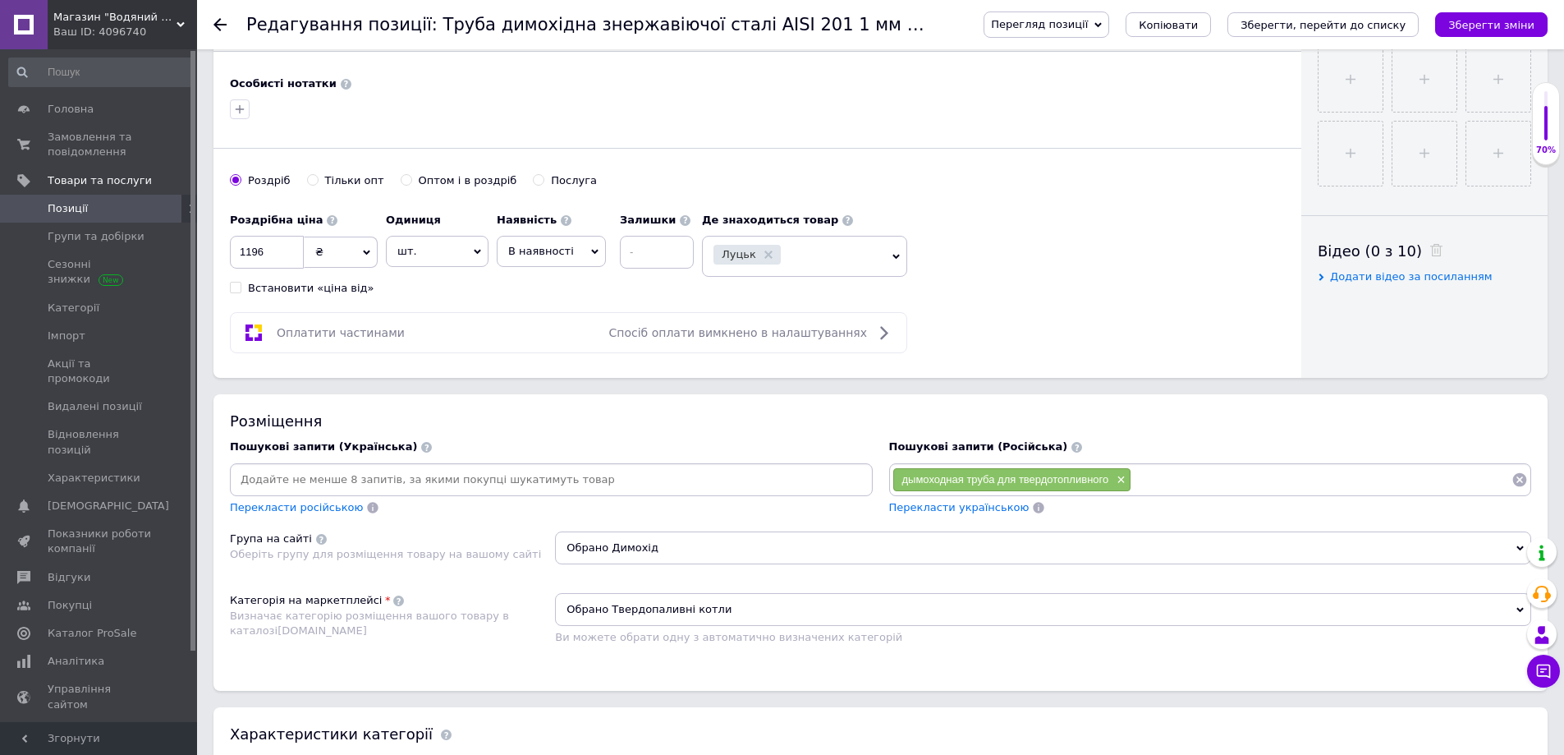
click at [954, 508] on span "Перекласти українською" at bounding box center [959, 507] width 140 height 12
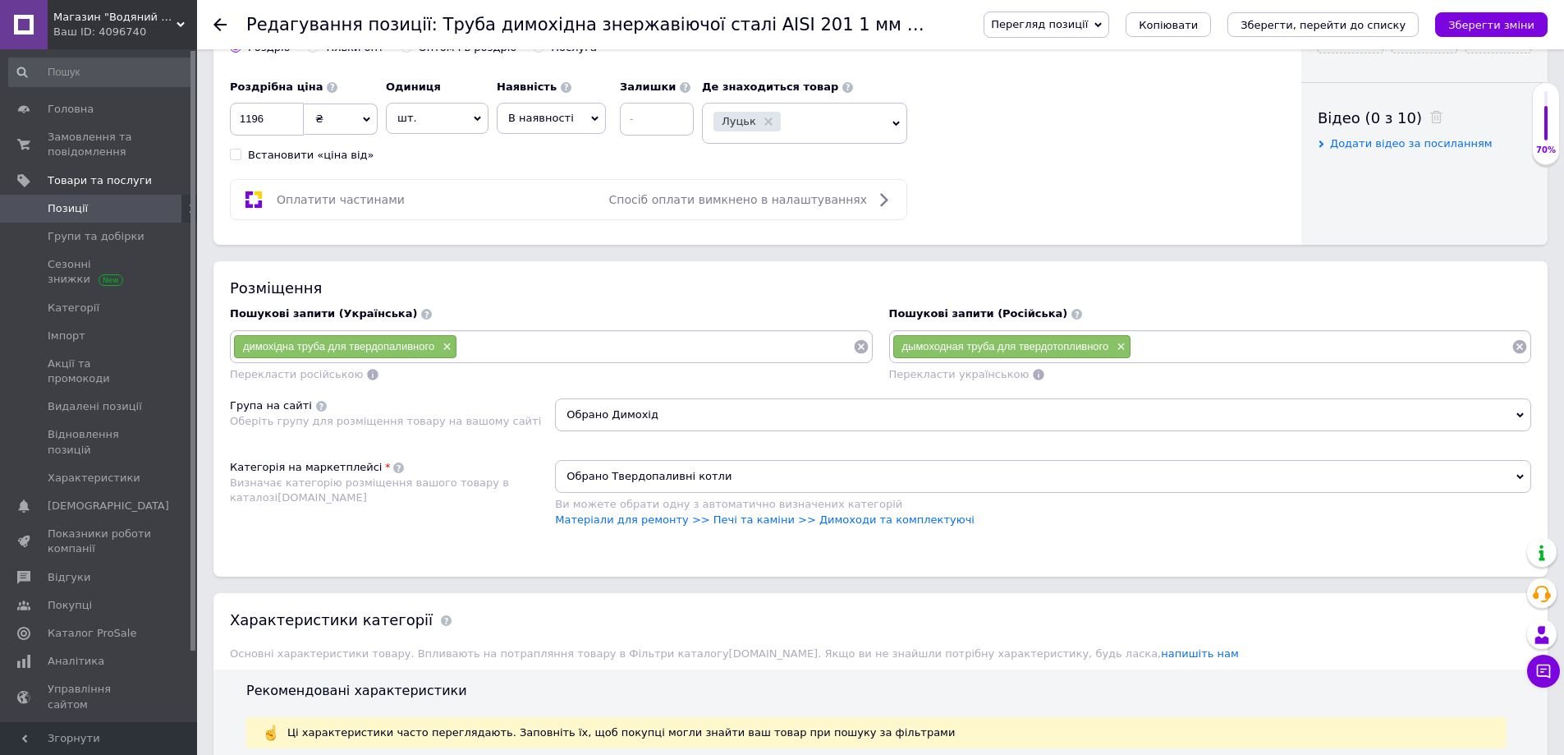
scroll to position [821, 0]
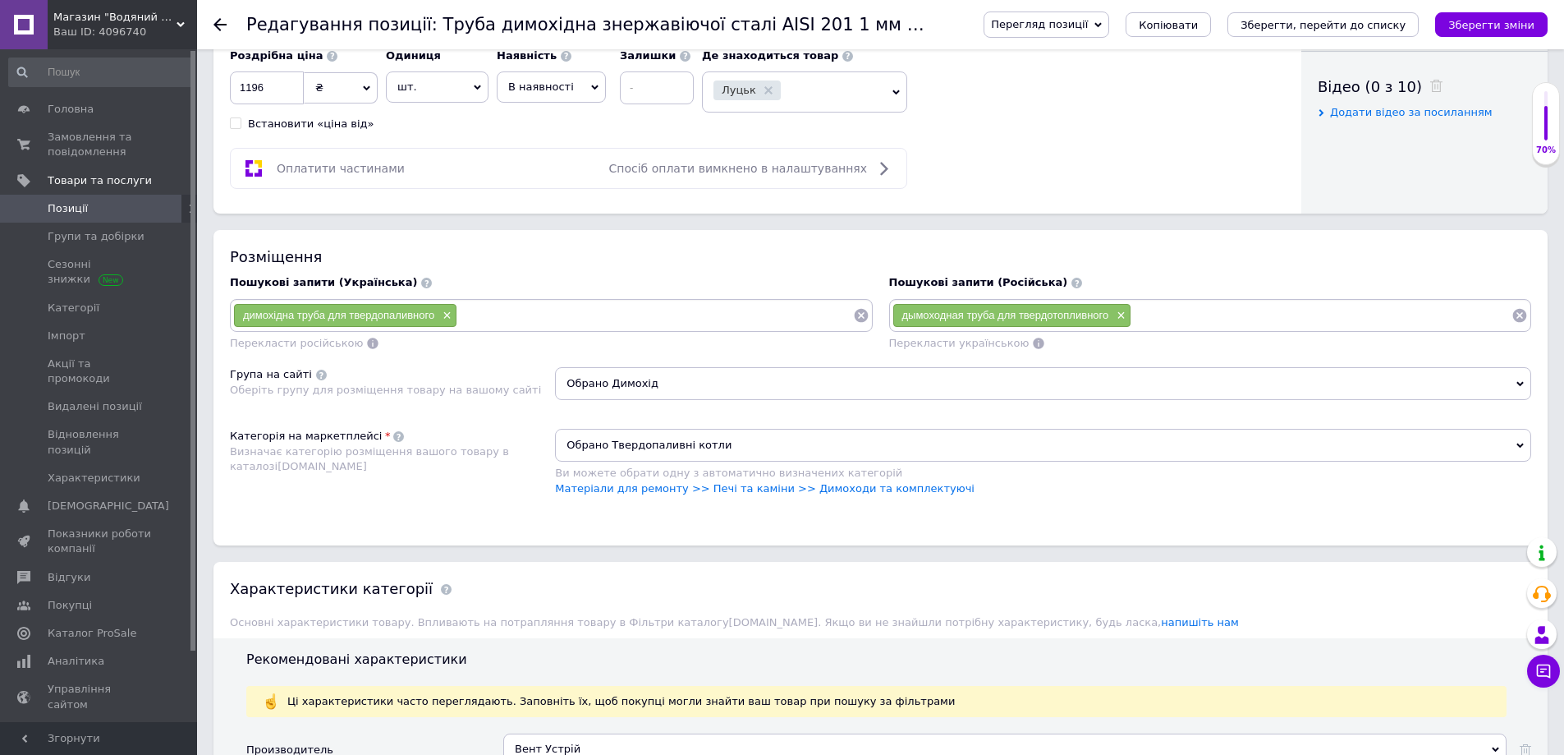
click at [667, 449] on span "Обрано Твердопаливні котли" at bounding box center [1043, 445] width 976 height 33
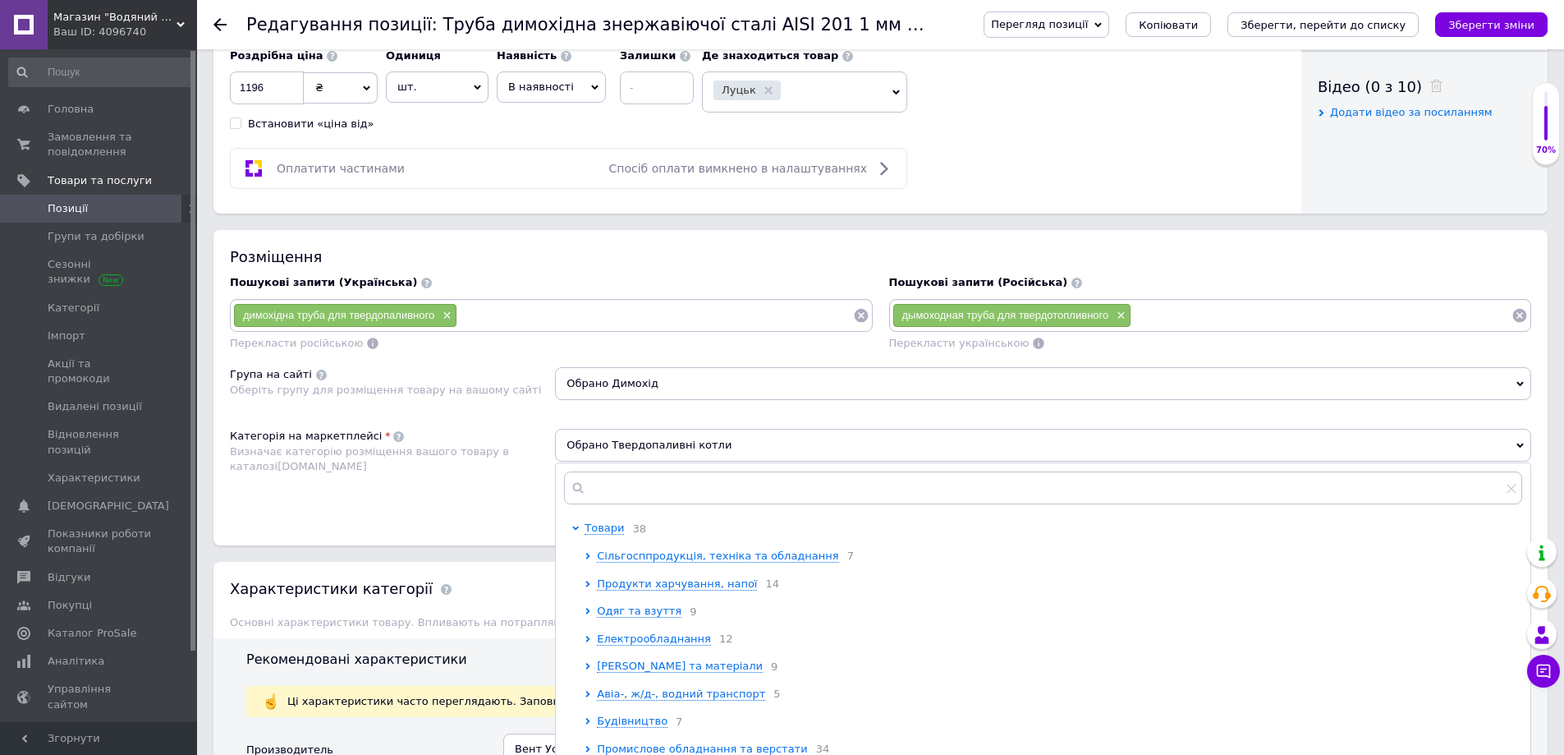
click at [586, 487] on icon at bounding box center [578, 488] width 16 height 16
click at [617, 486] on input "text" at bounding box center [1043, 487] width 958 height 33
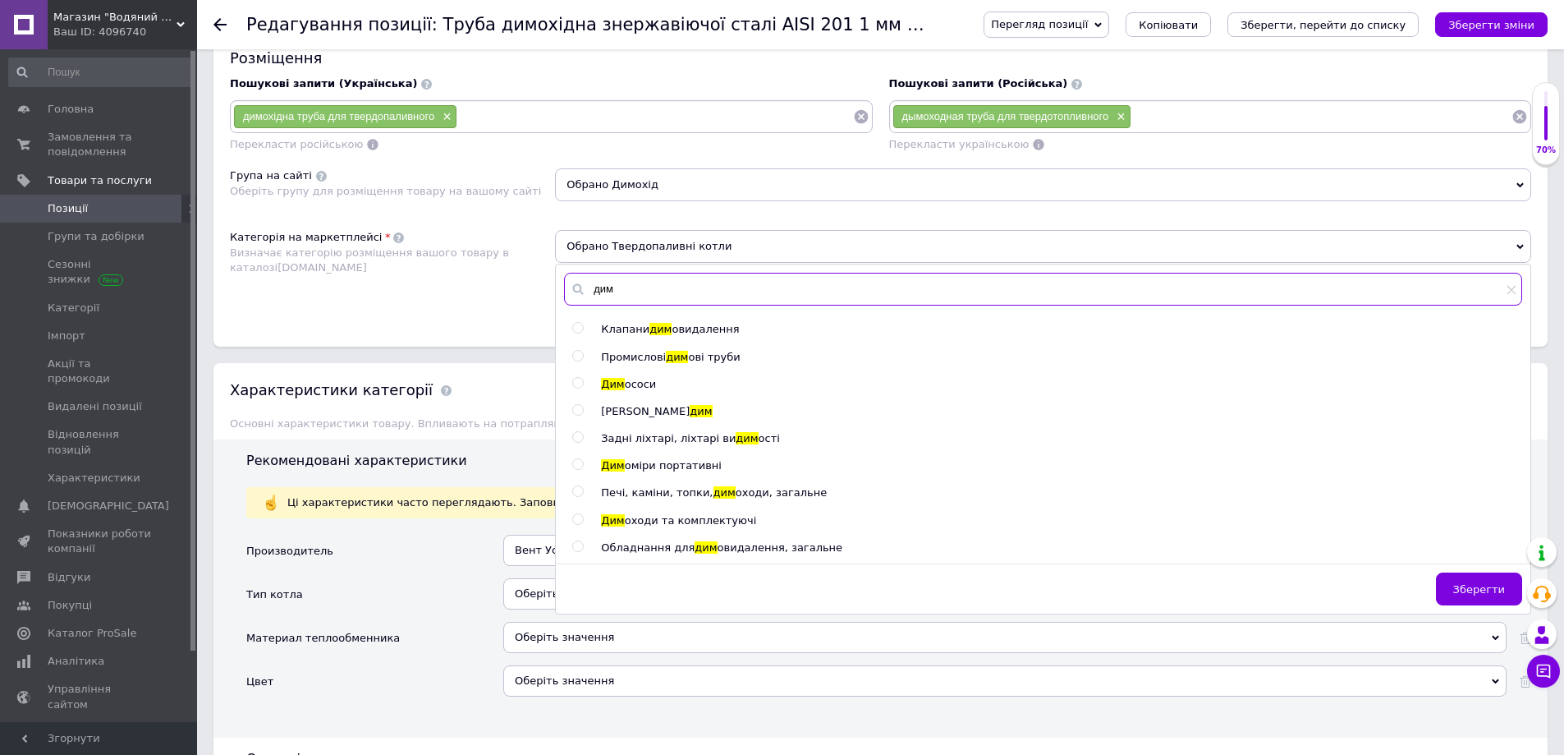
scroll to position [1067, 0]
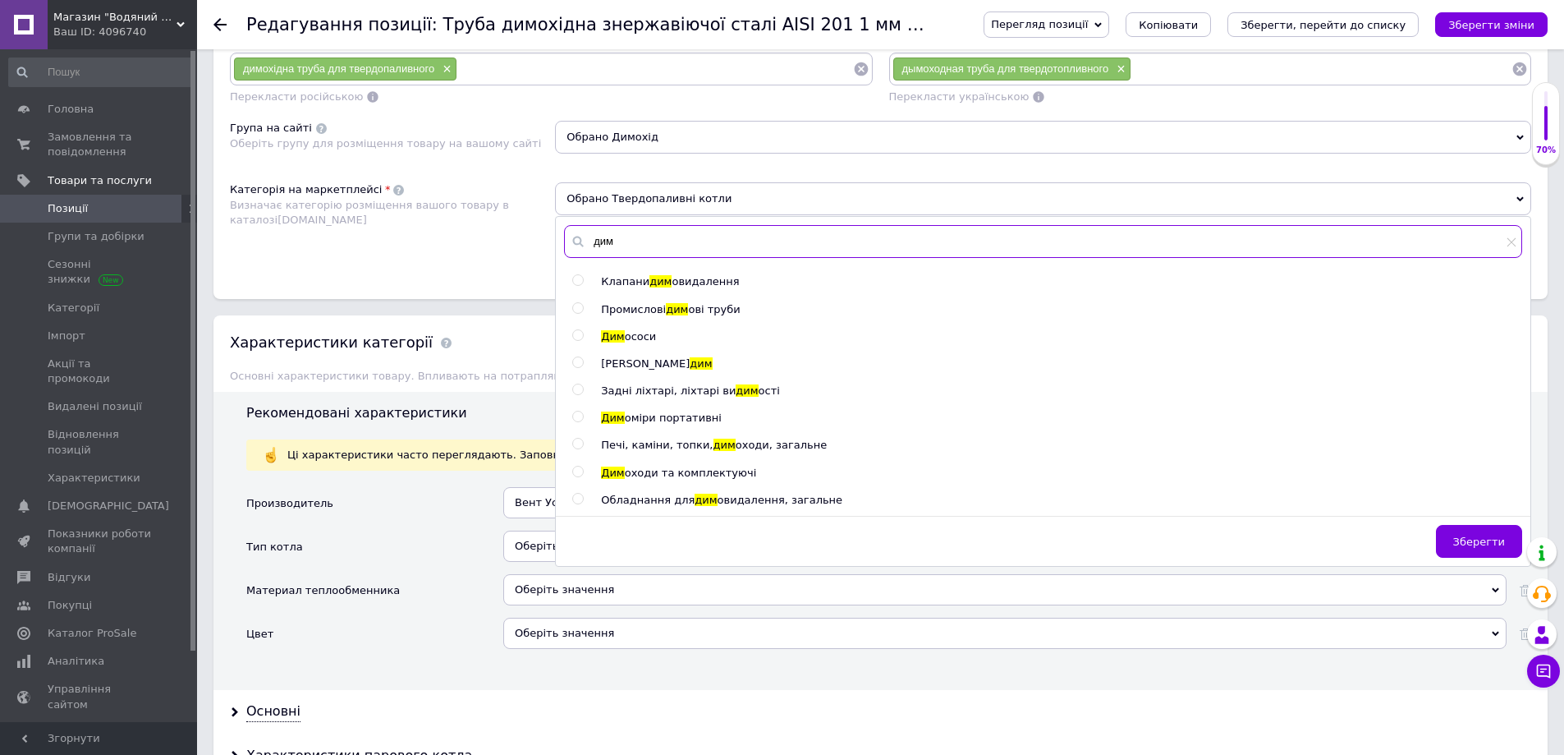
type input "дим"
click at [681, 476] on span "оходи та комплектуючі" at bounding box center [691, 472] width 132 height 12
radio input "true"
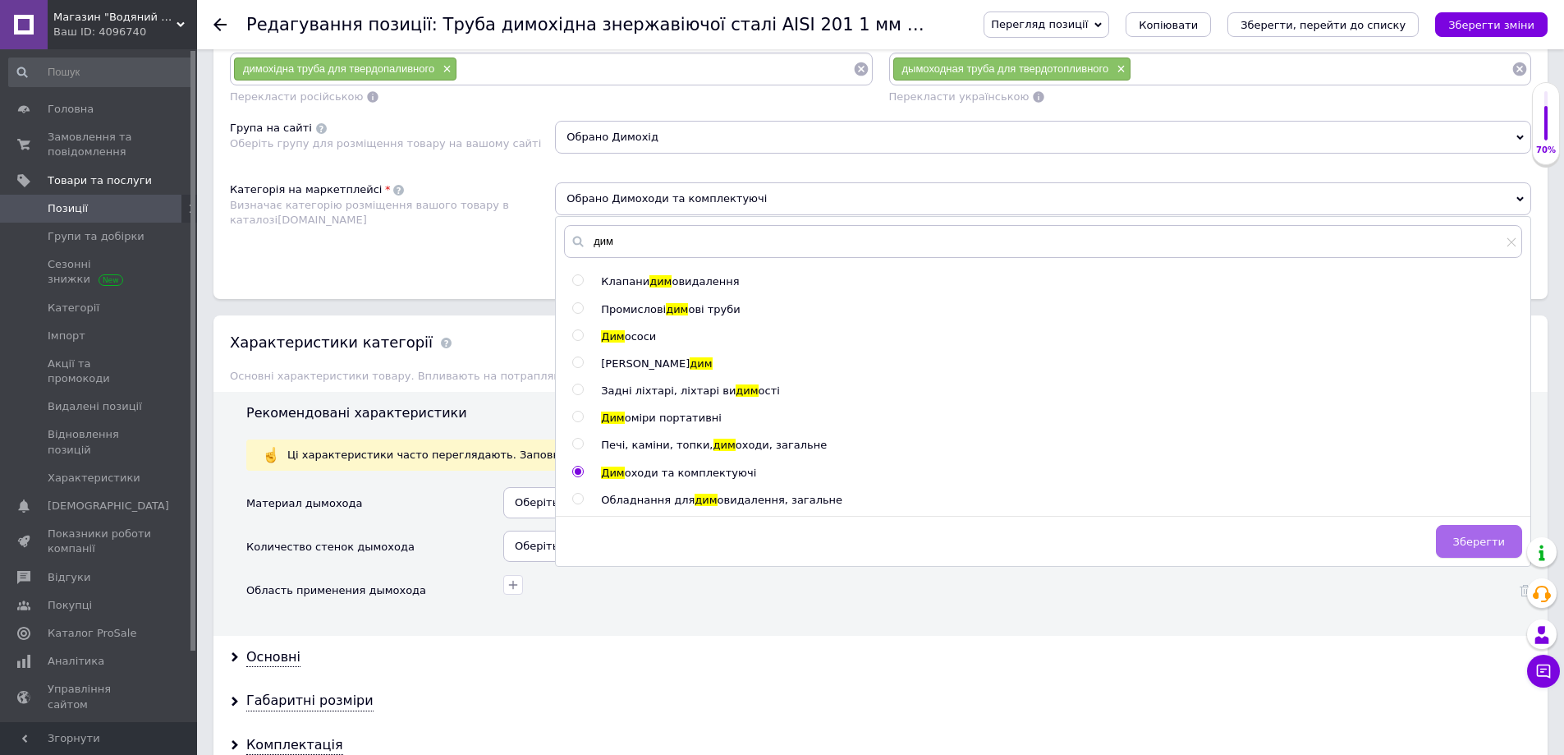
click at [1502, 545] on span "Зберегти" at bounding box center [1479, 541] width 52 height 12
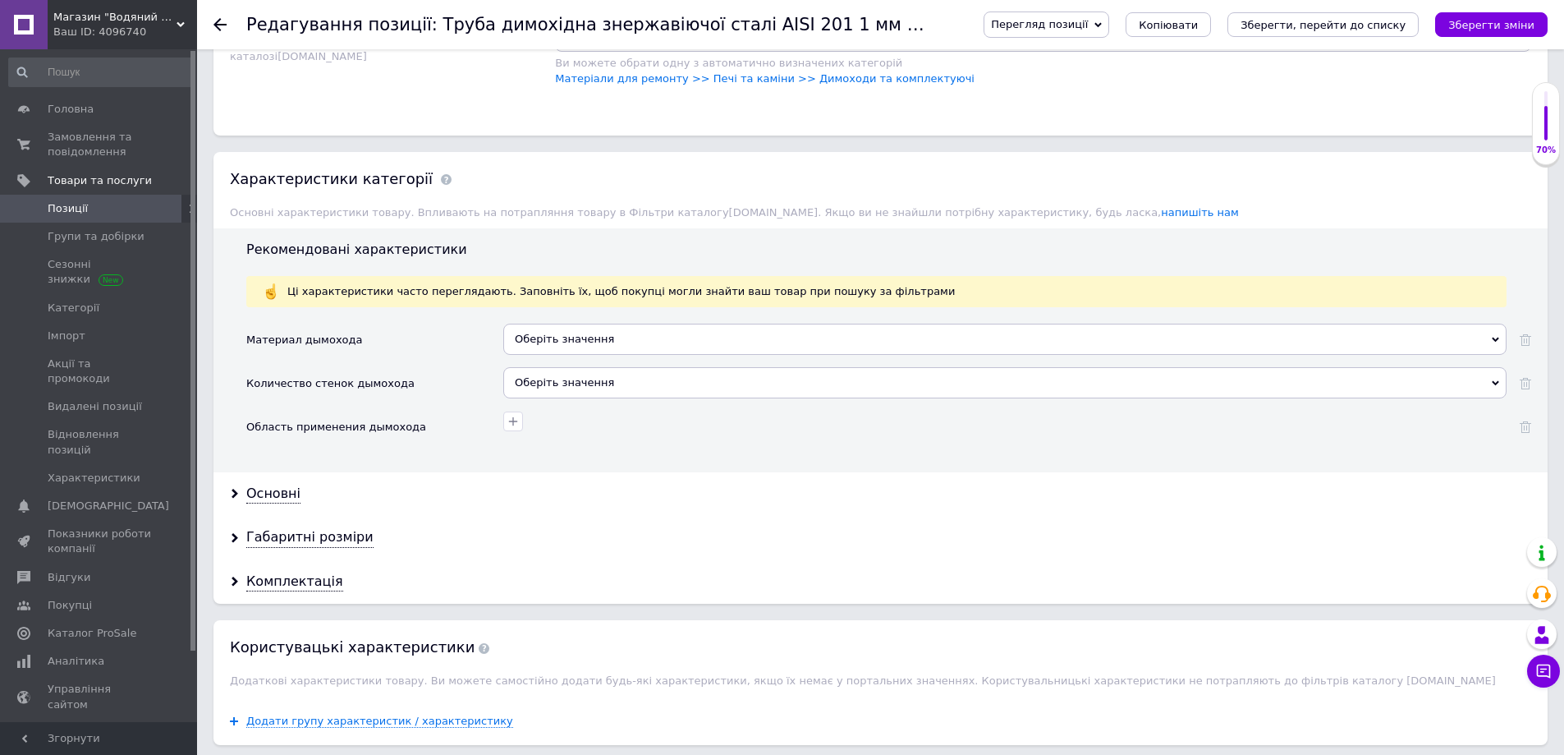
scroll to position [1232, 0]
click at [585, 348] on div "Оберіть значення" at bounding box center [1004, 338] width 1003 height 31
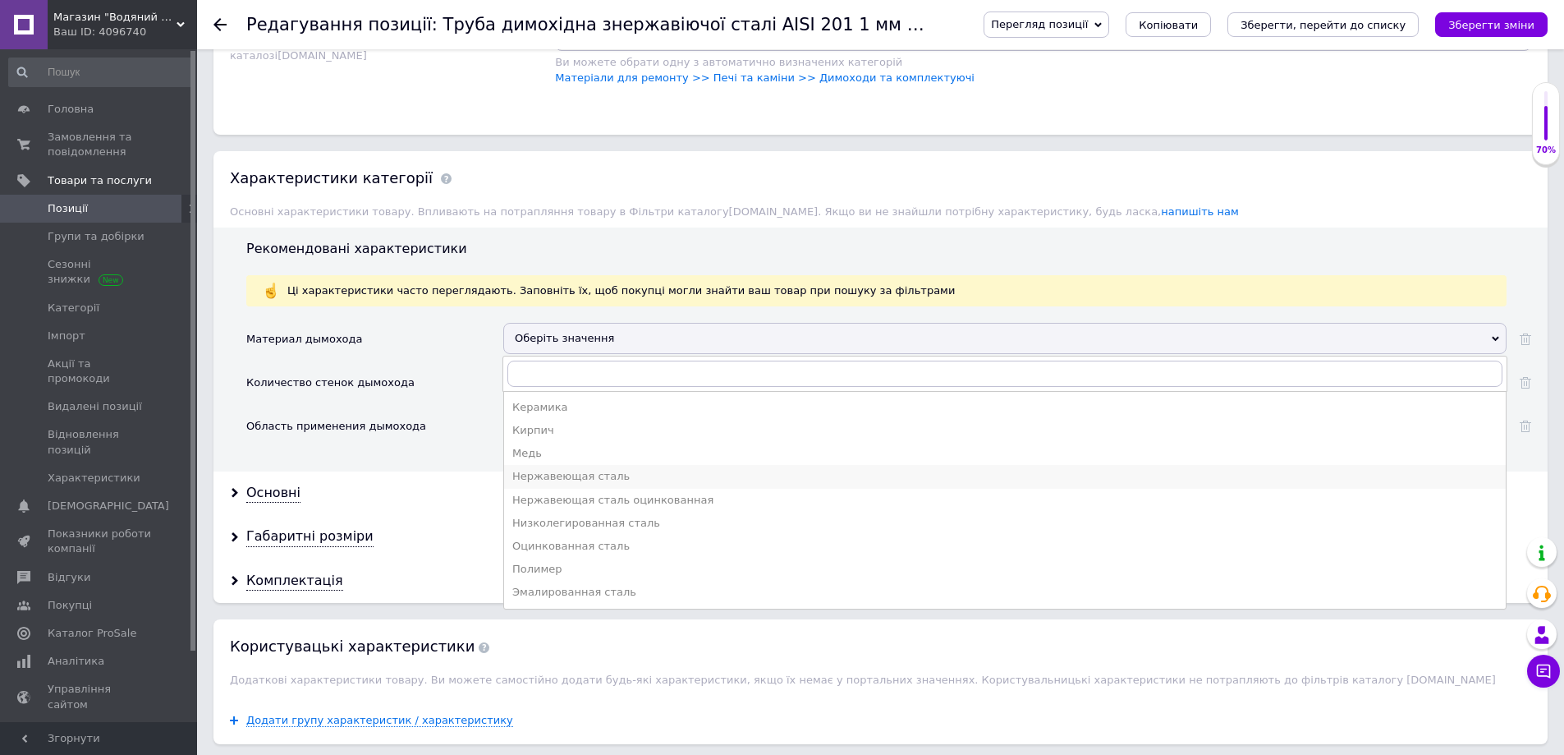
click at [593, 480] on div "Нержавеющая сталь" at bounding box center [1004, 476] width 985 height 15
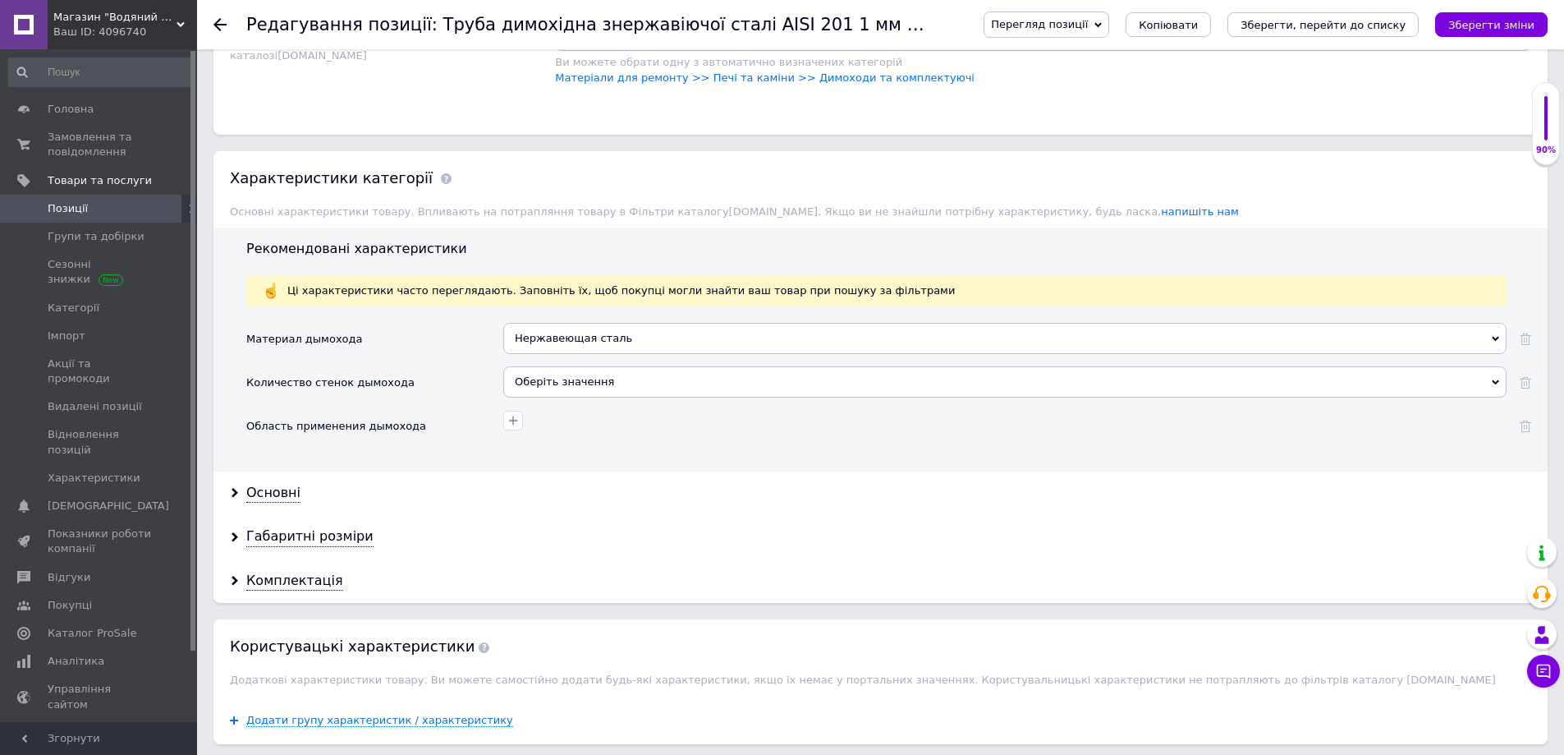
click at [561, 377] on div "Оберіть значення" at bounding box center [1004, 381] width 1003 height 31
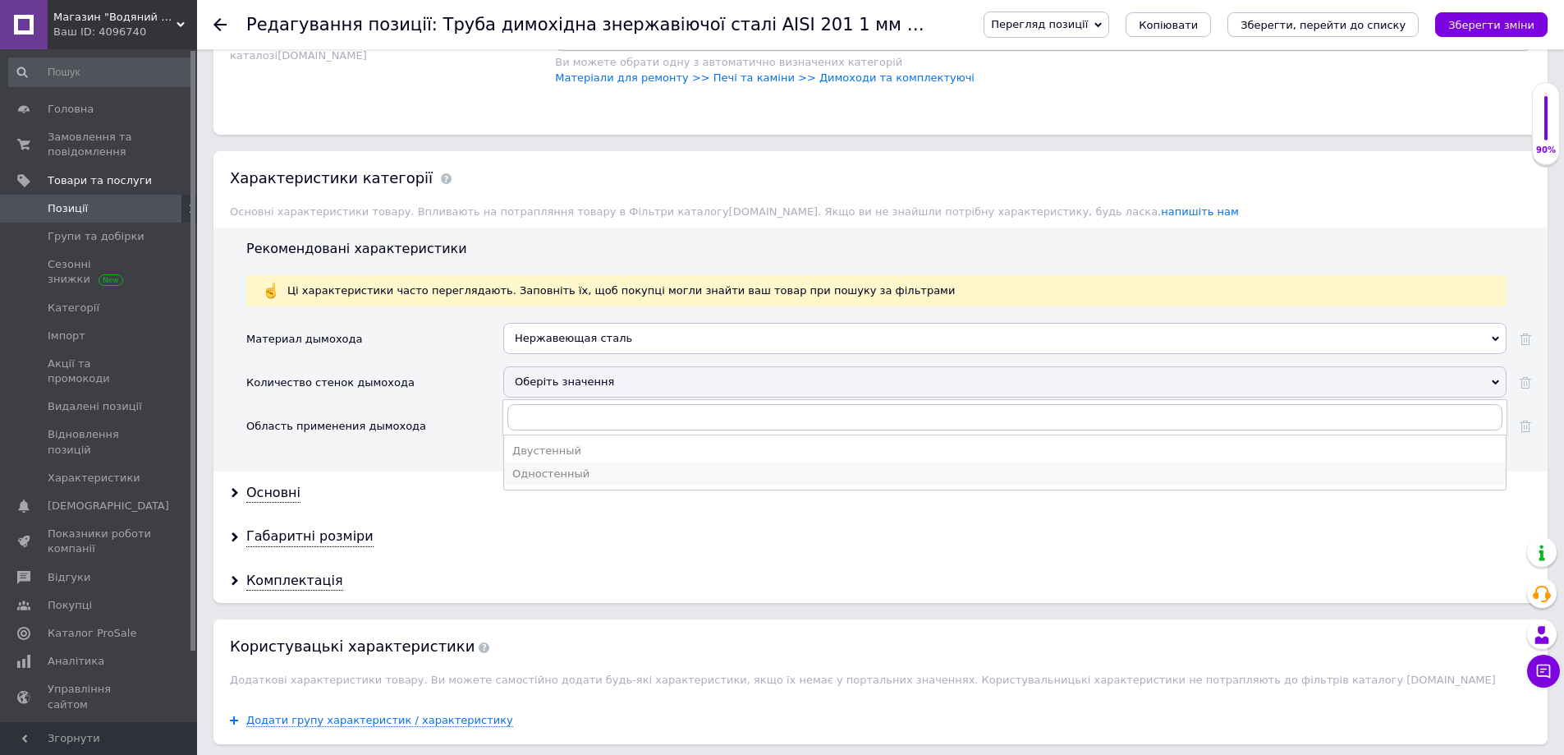
click at [561, 477] on div "Одностенный" at bounding box center [1004, 473] width 985 height 15
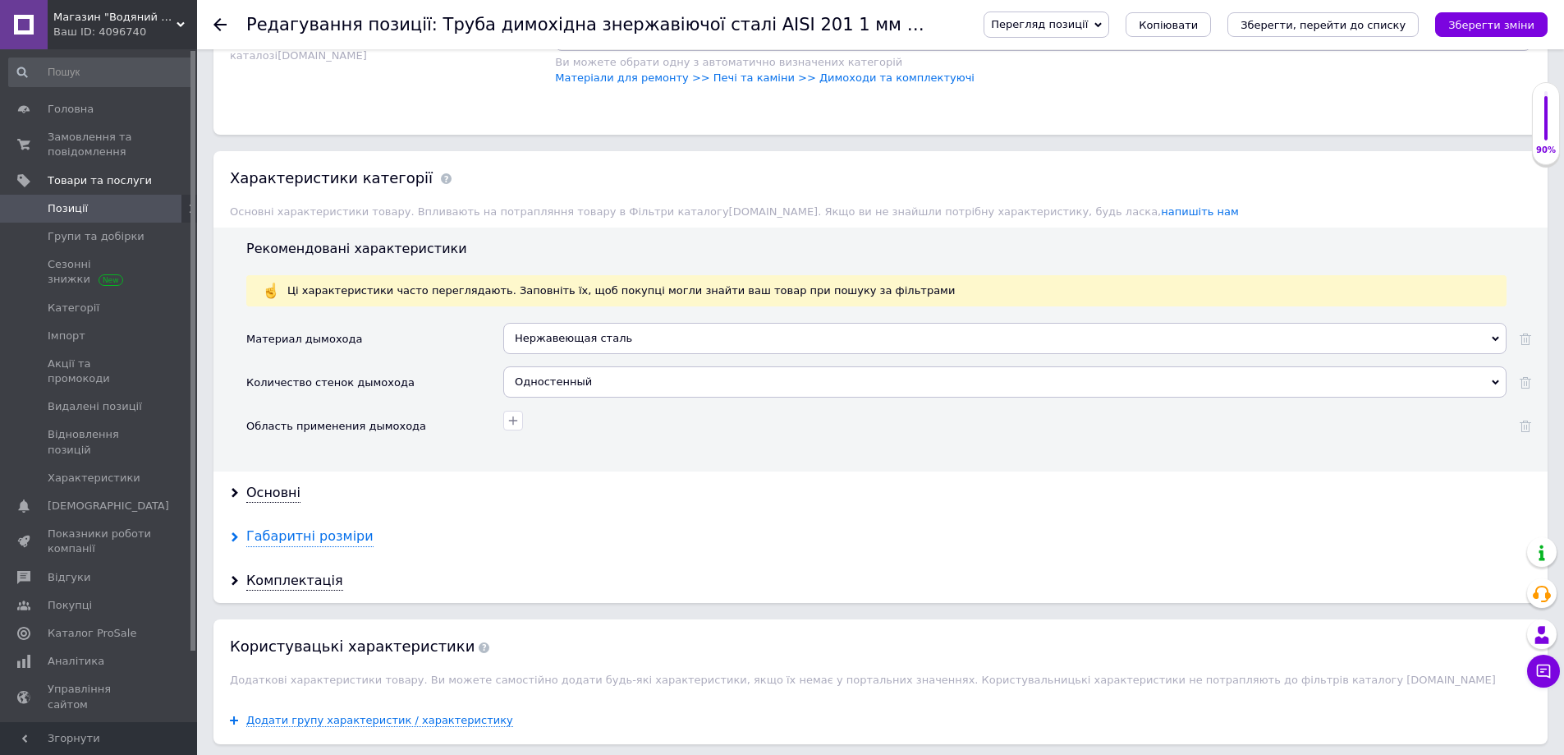
click at [309, 539] on div "Габаритні розміри" at bounding box center [309, 536] width 127 height 19
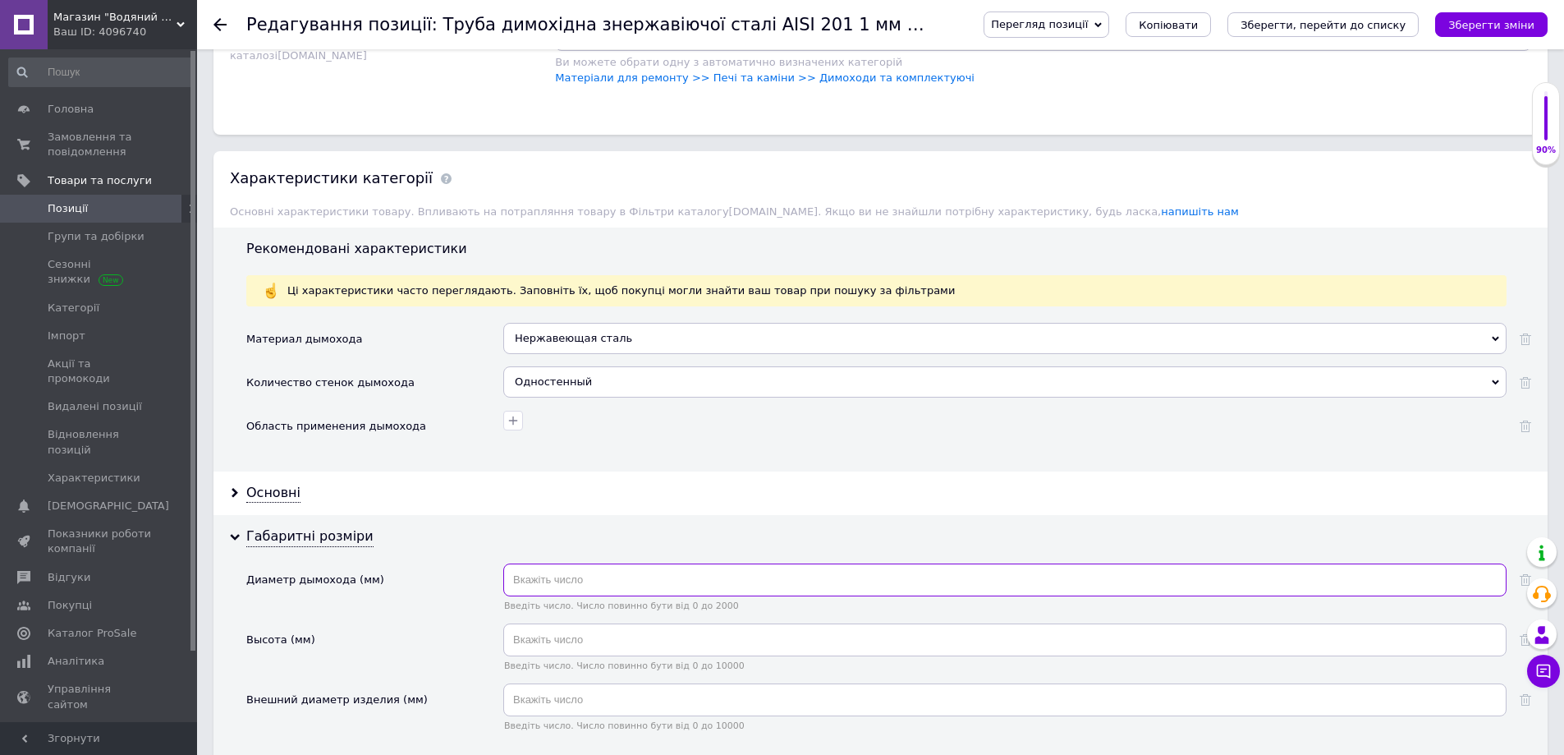
click at [573, 579] on input "text" at bounding box center [1004, 579] width 1003 height 33
type input "220"
click at [549, 640] on input "text" at bounding box center [1004, 639] width 1003 height 33
type input "1000"
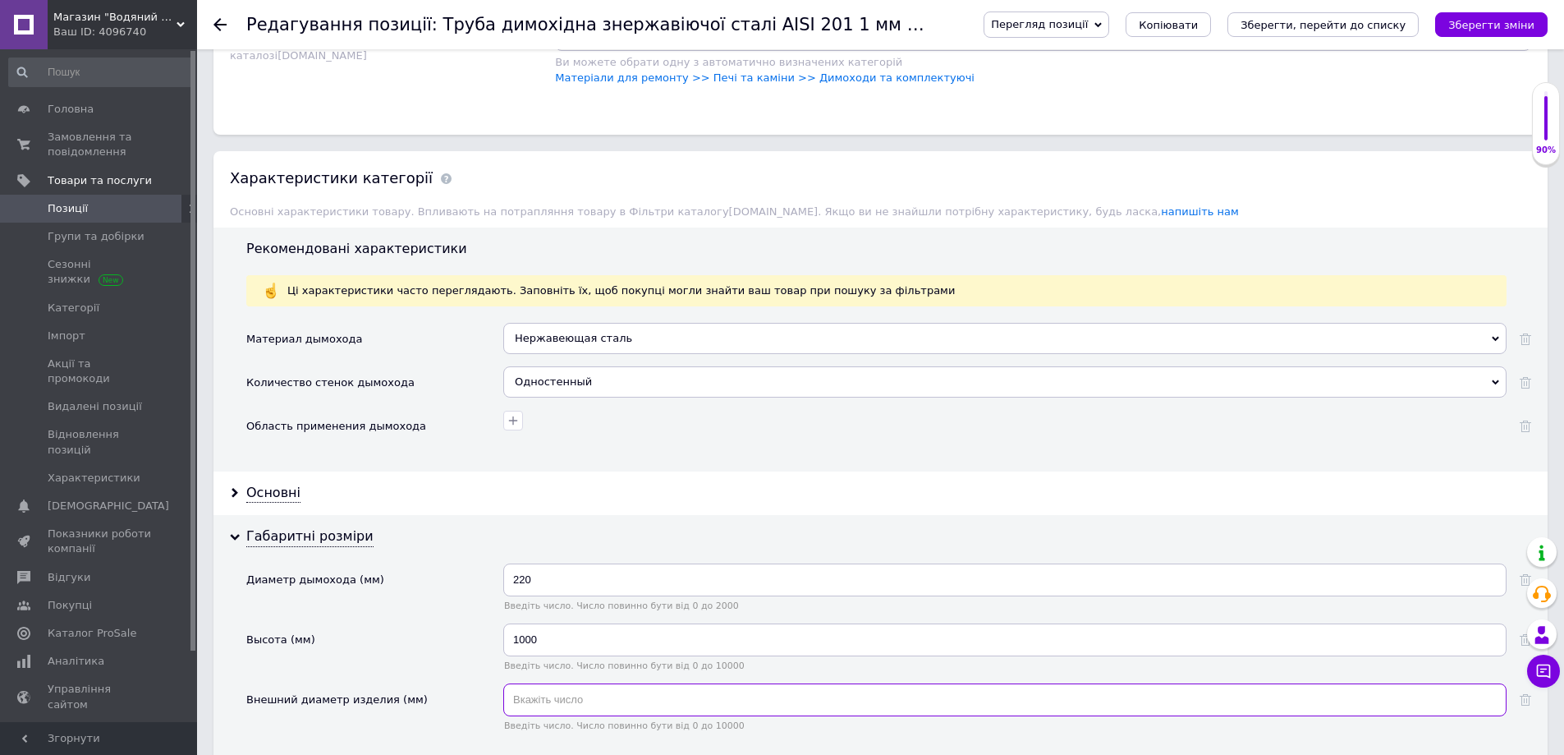
click at [536, 708] on input "text" at bounding box center [1004, 699] width 1003 height 33
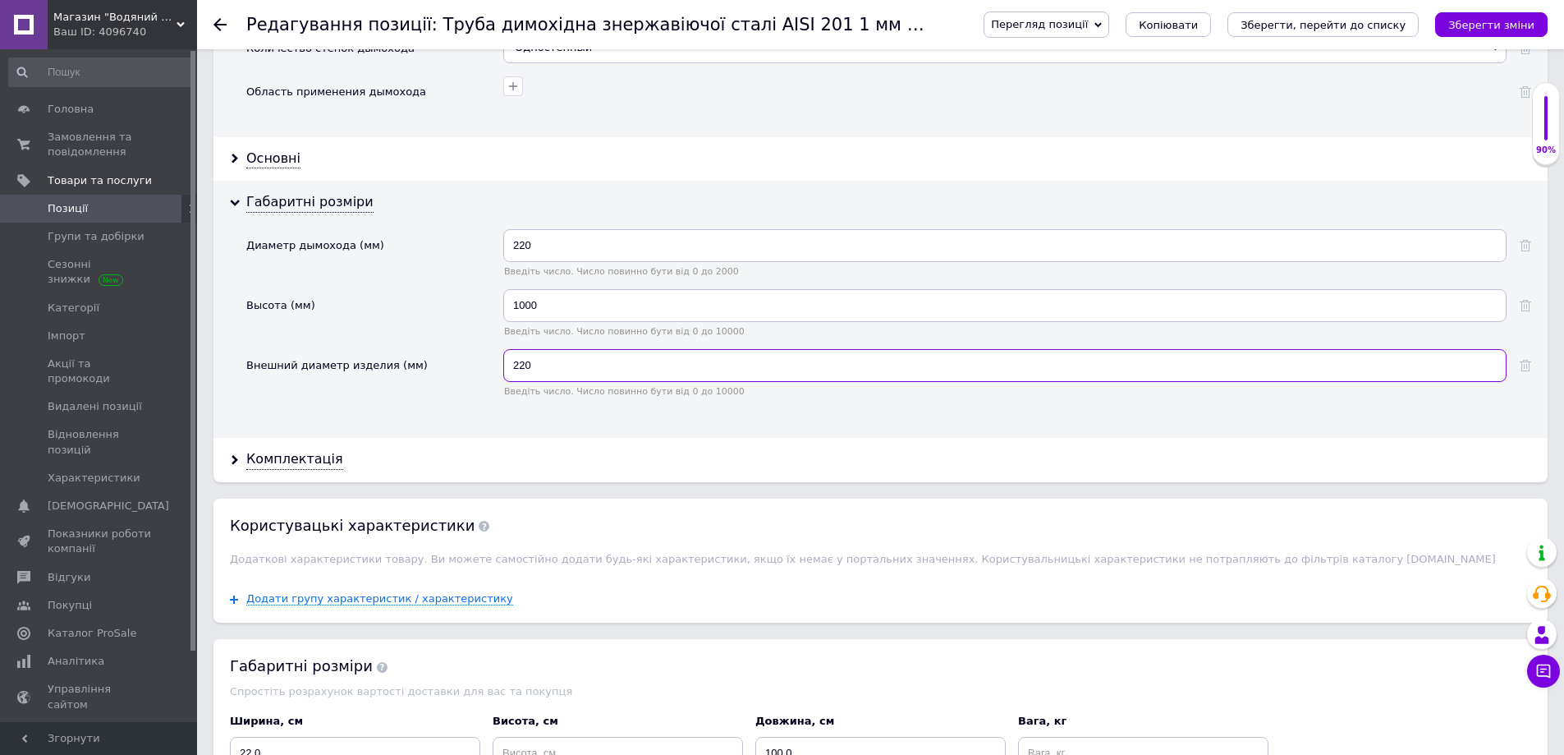
scroll to position [1724, 0]
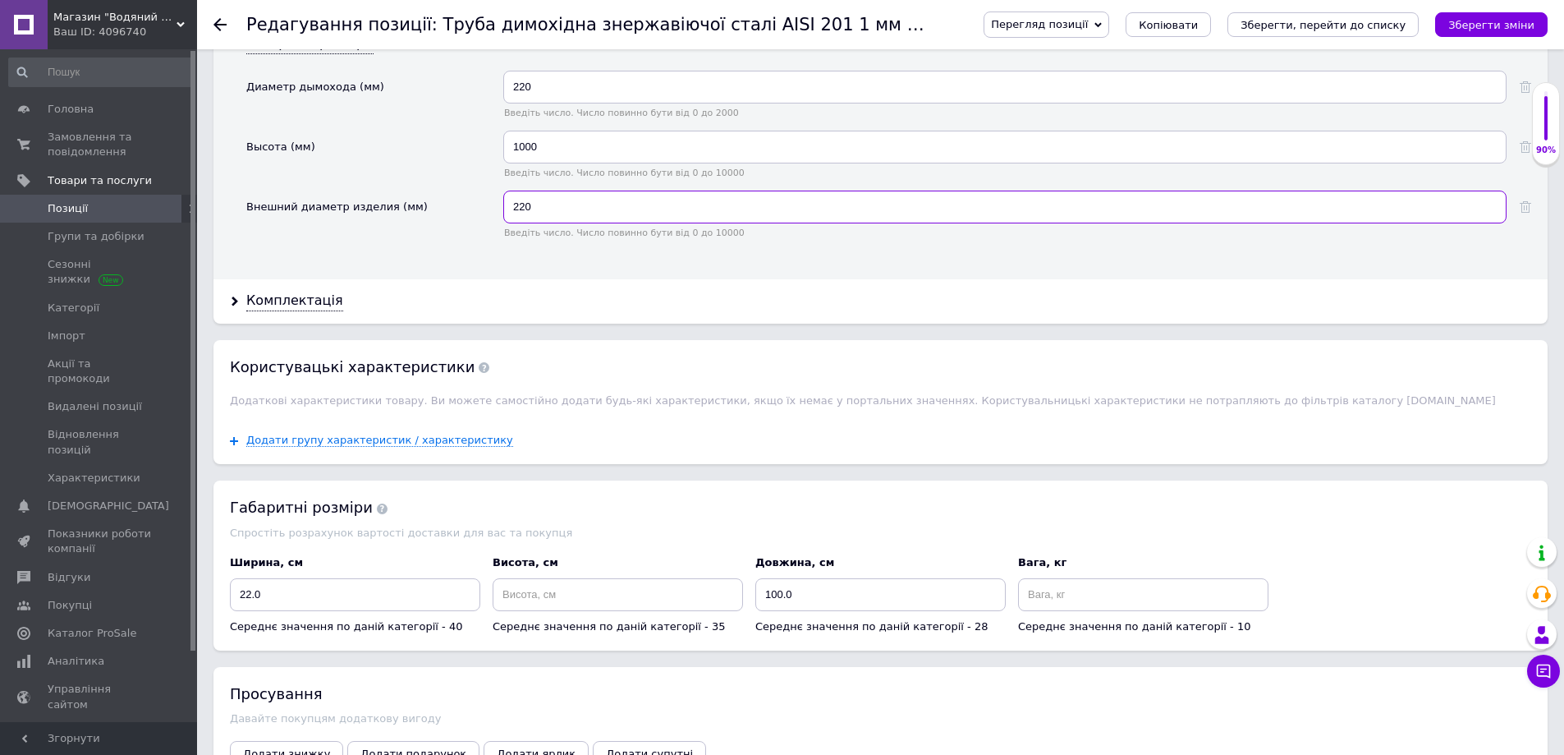
type input "220"
click at [528, 596] on input at bounding box center [618, 594] width 250 height 33
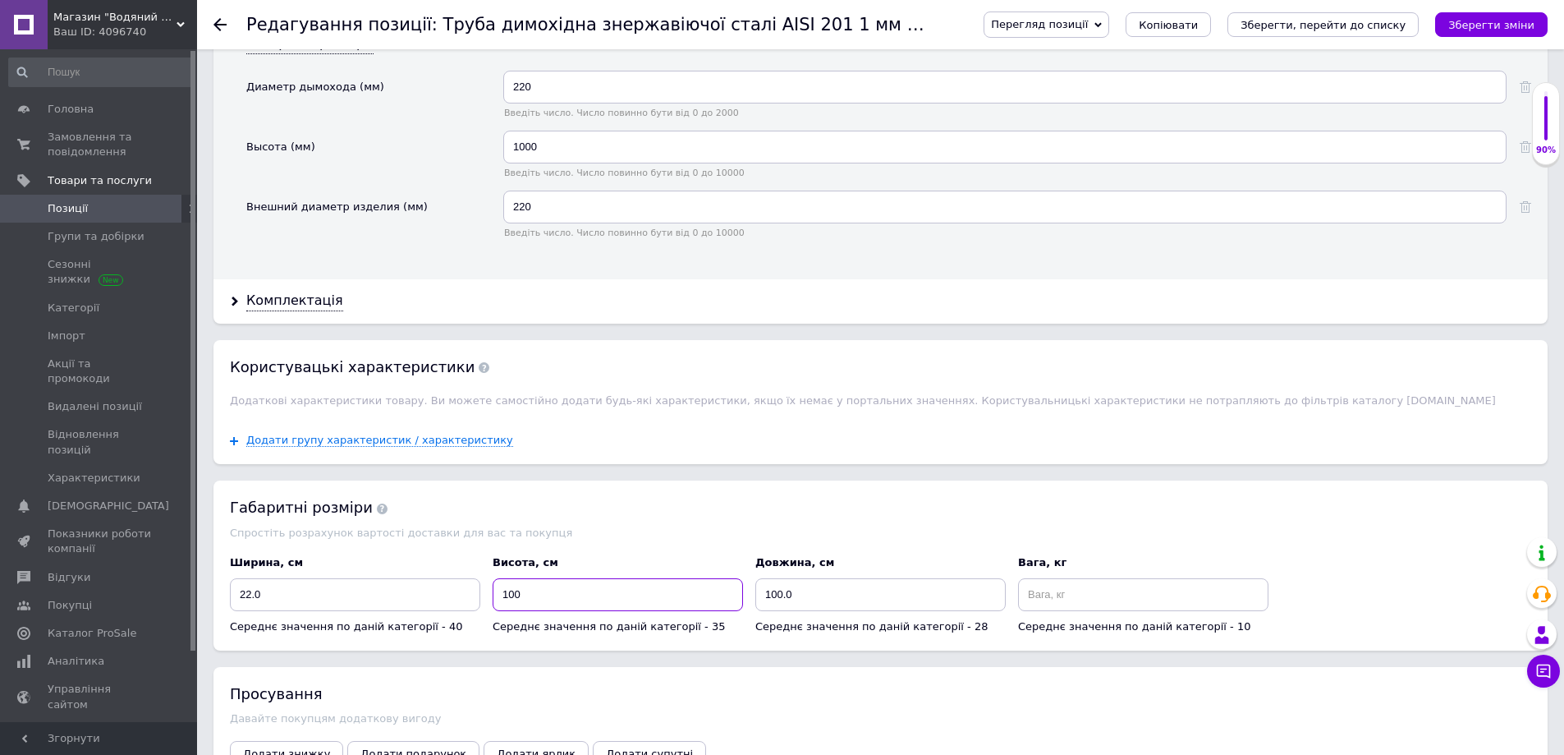
type input "100"
drag, startPoint x: 769, startPoint y: 598, endPoint x: 781, endPoint y: 599, distance: 11.5
click at [781, 598] on input "100.0" at bounding box center [880, 594] width 250 height 33
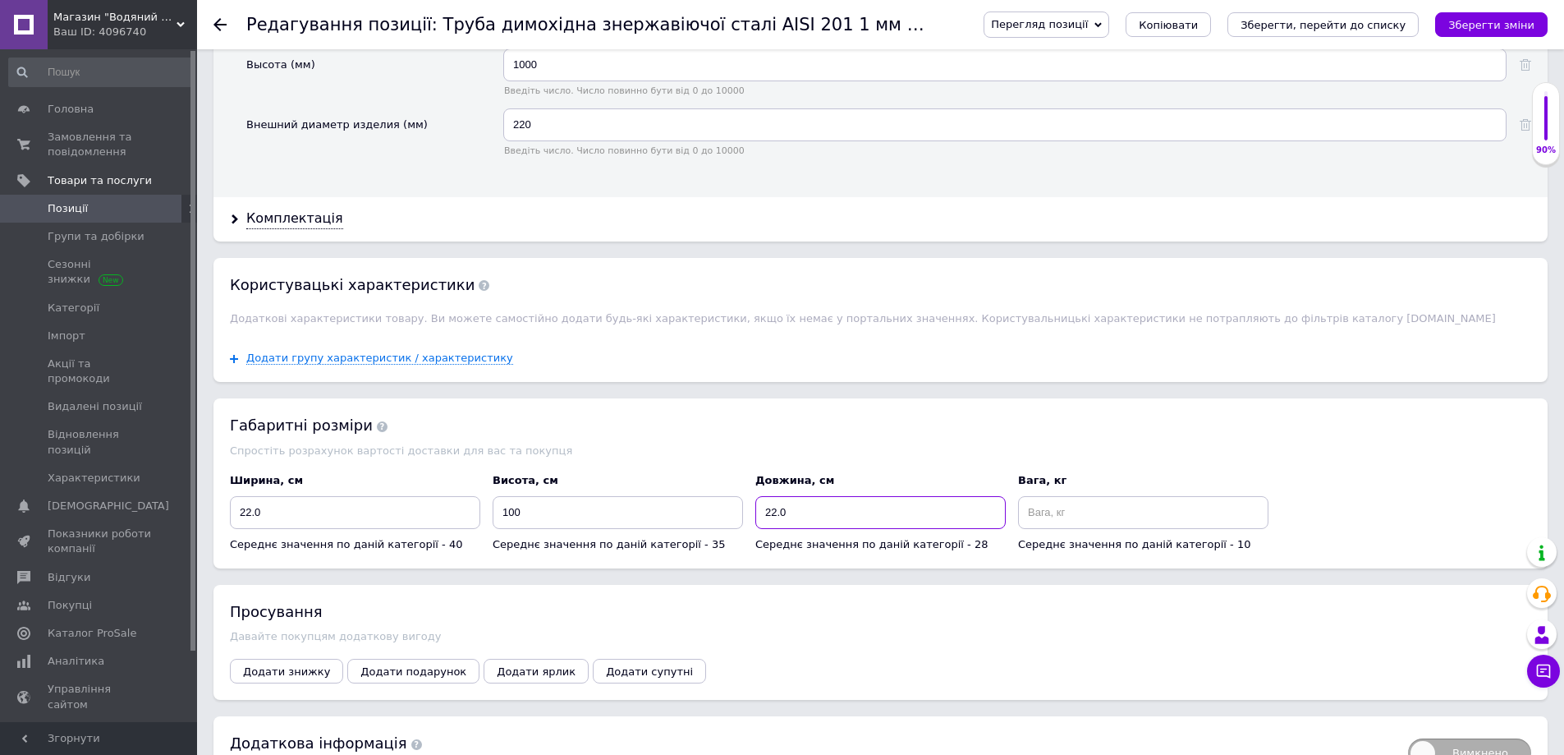
scroll to position [1912, 0]
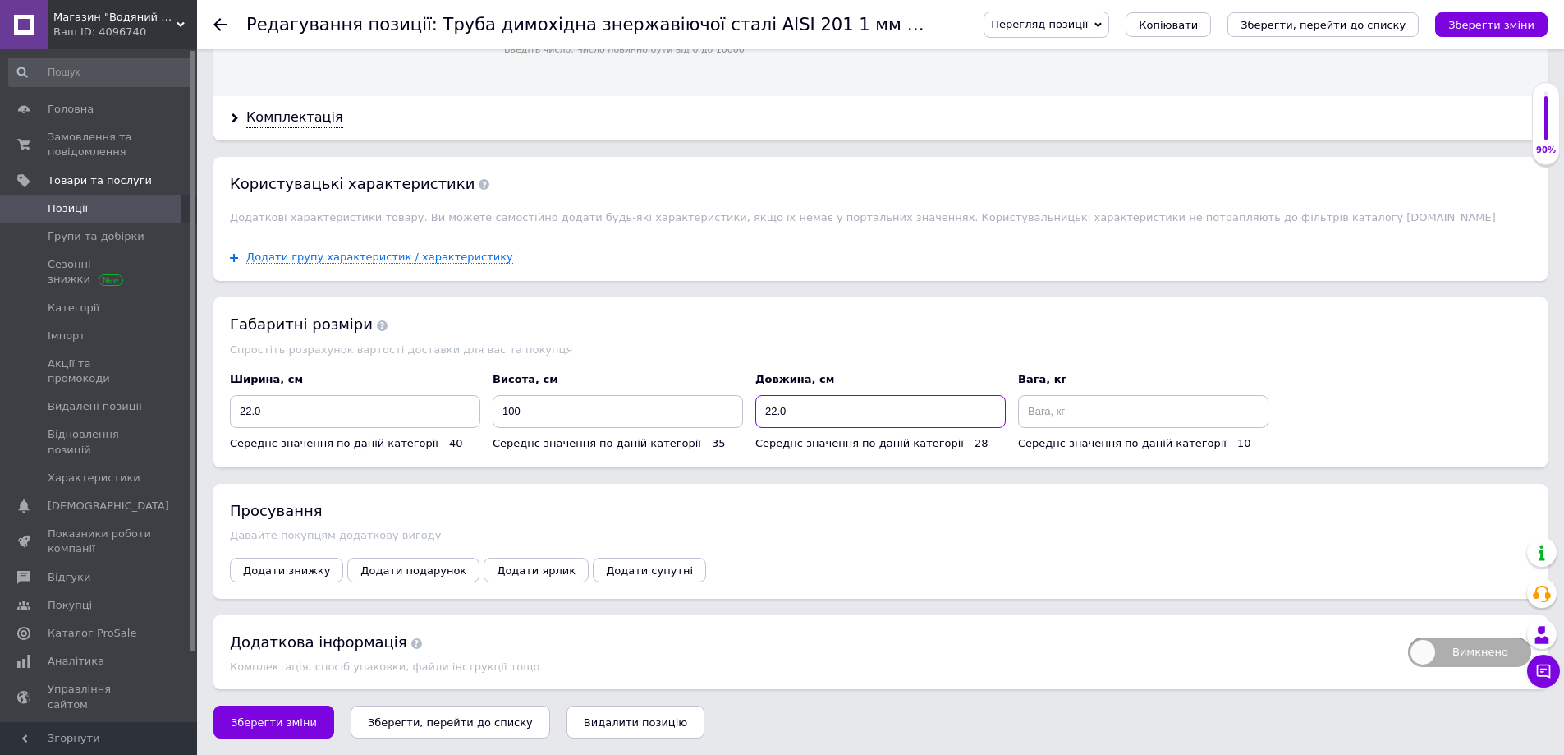
type input "22.0"
click at [277, 724] on span "Зберегти зміни" at bounding box center [274, 722] width 86 height 12
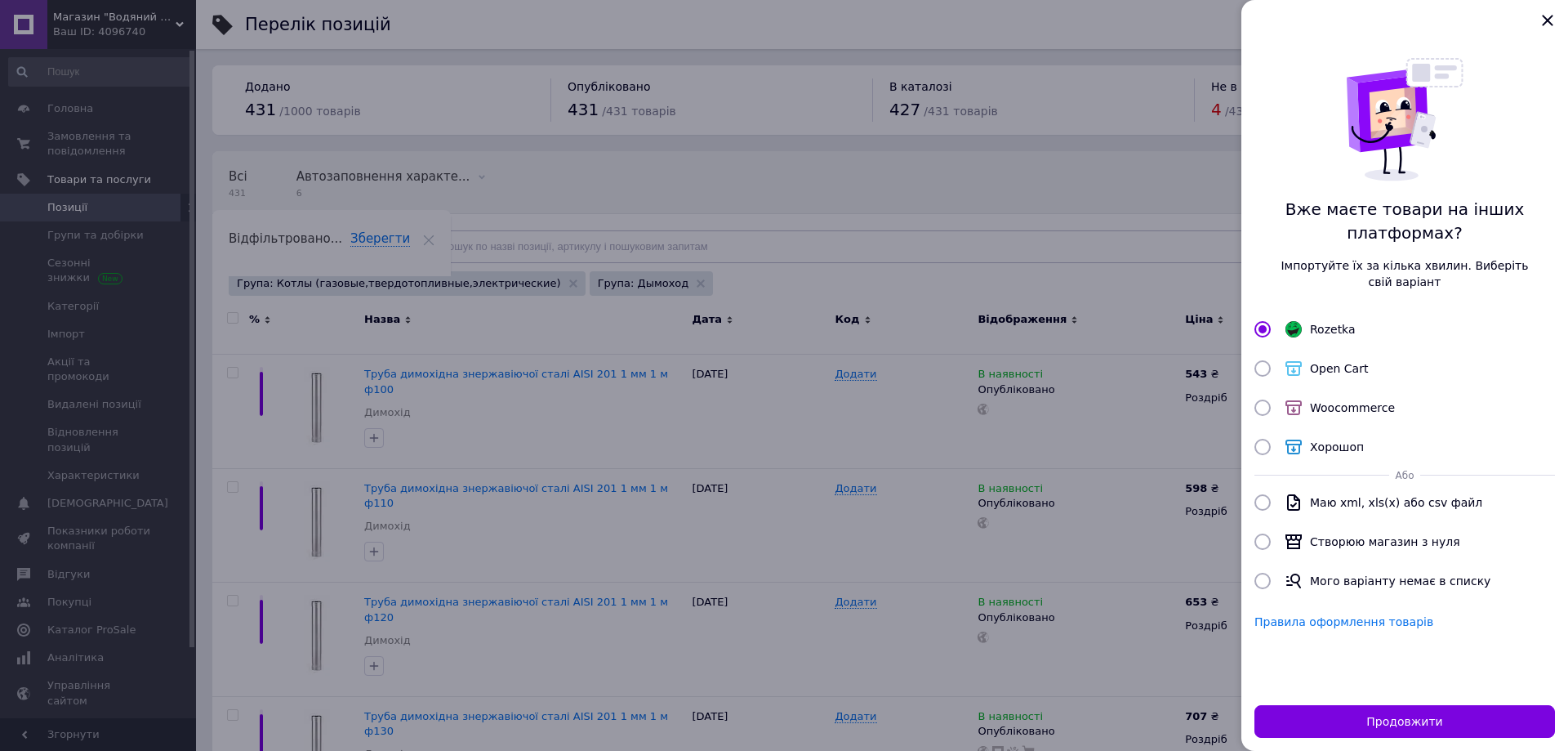
click at [658, 494] on div at bounding box center [784, 375] width 1568 height 751
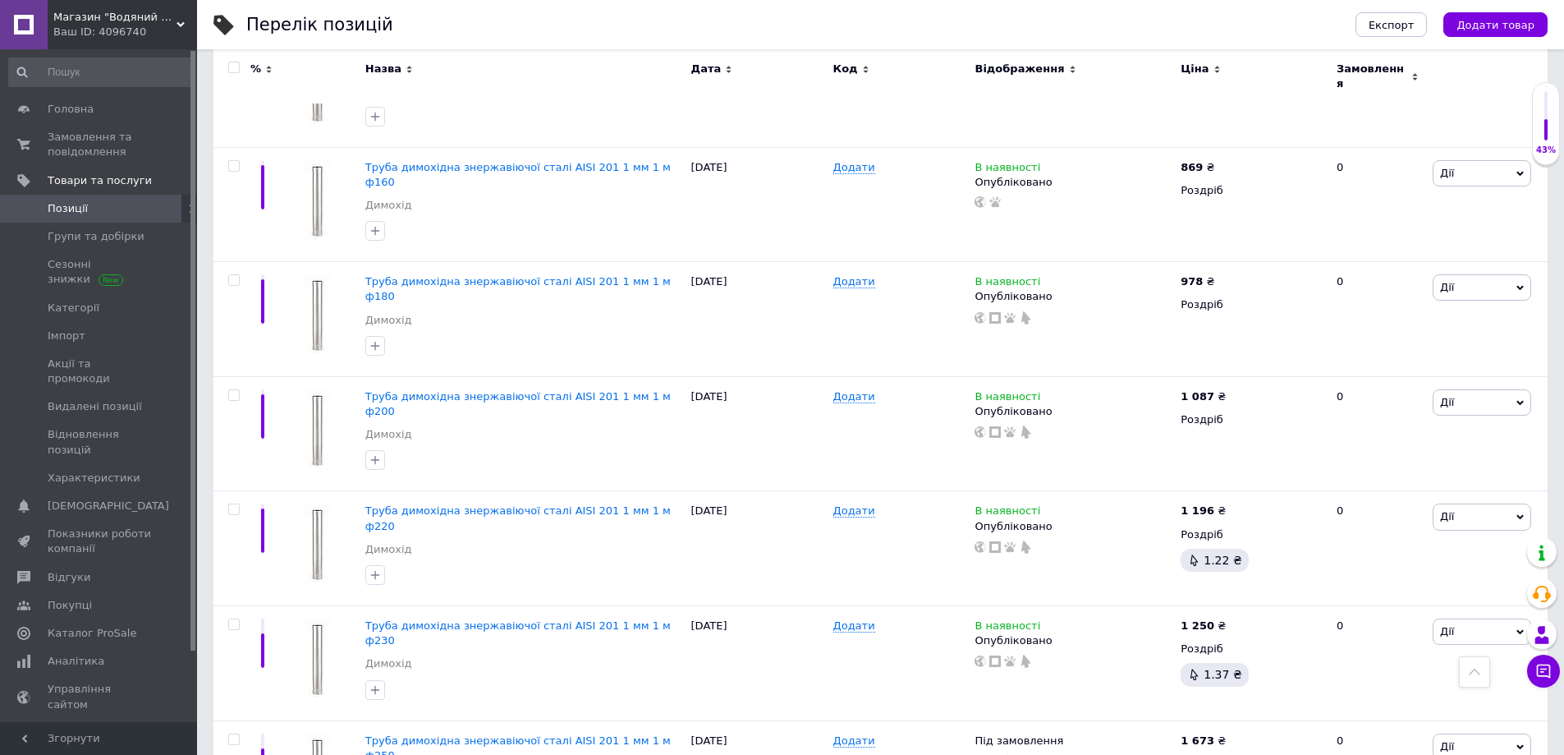
scroll to position [903, 0]
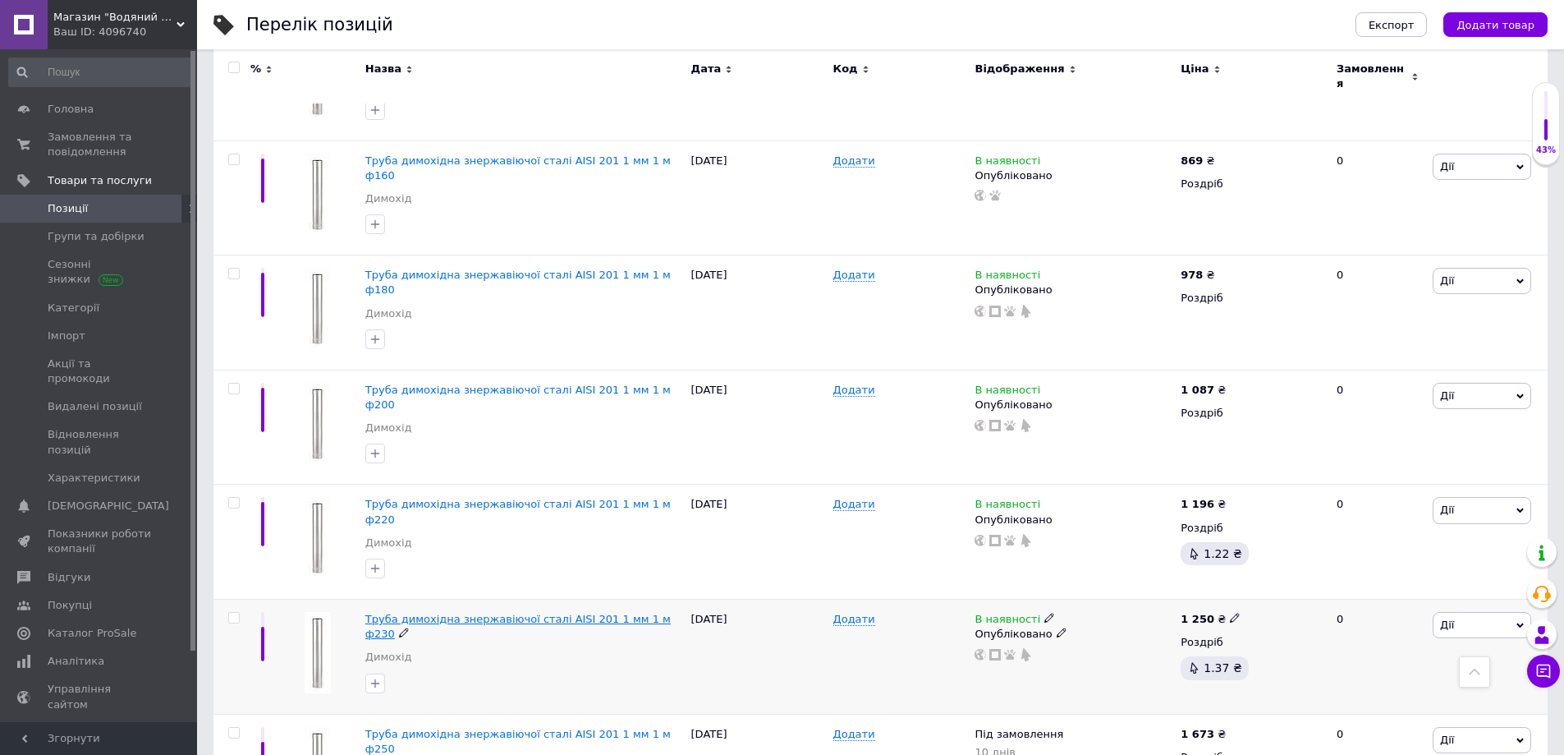
click at [572, 613] on span "Труба димохідна знержавіючої сталі AISI 201 1 мм 1 м ф230" at bounding box center [517, 626] width 305 height 27
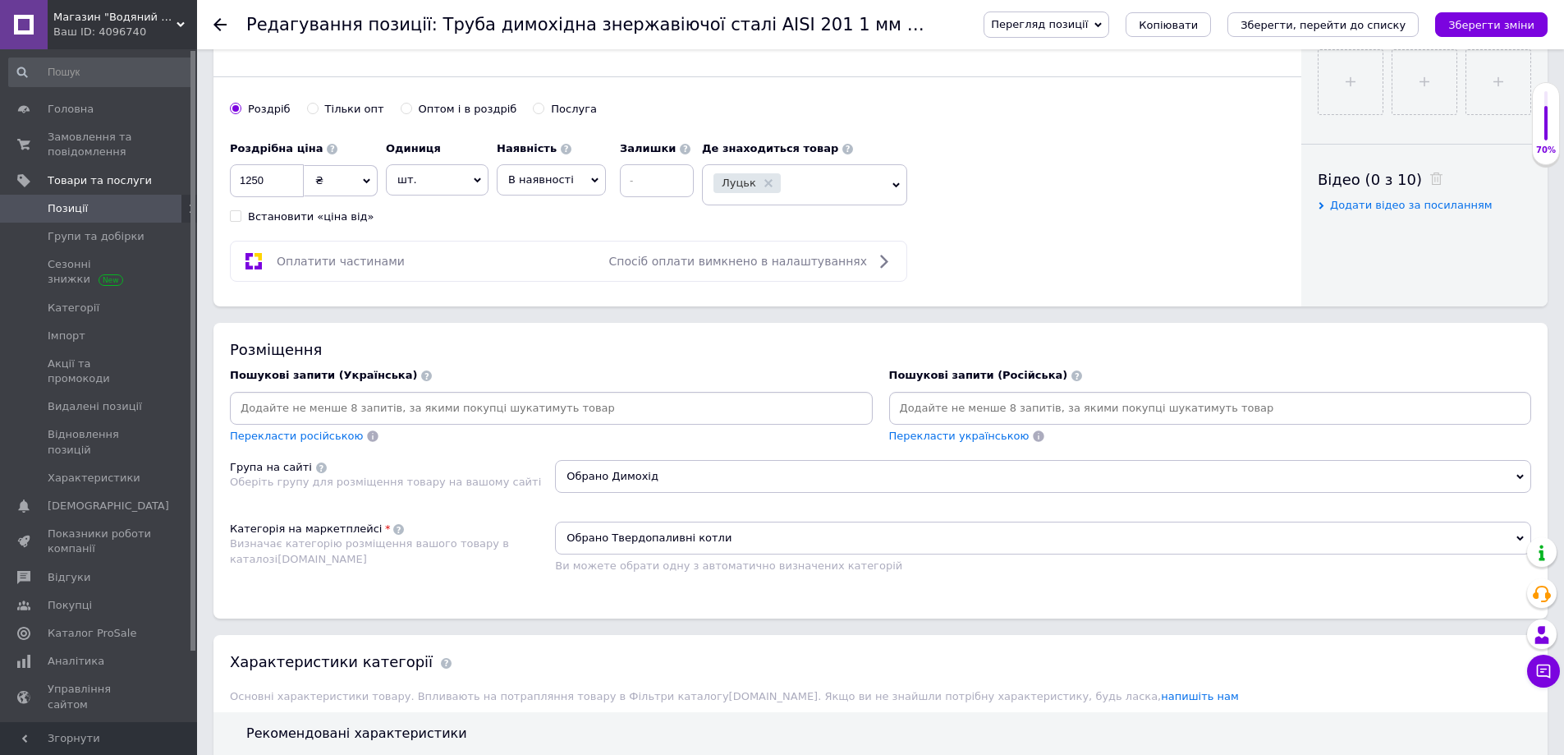
scroll to position [739, 0]
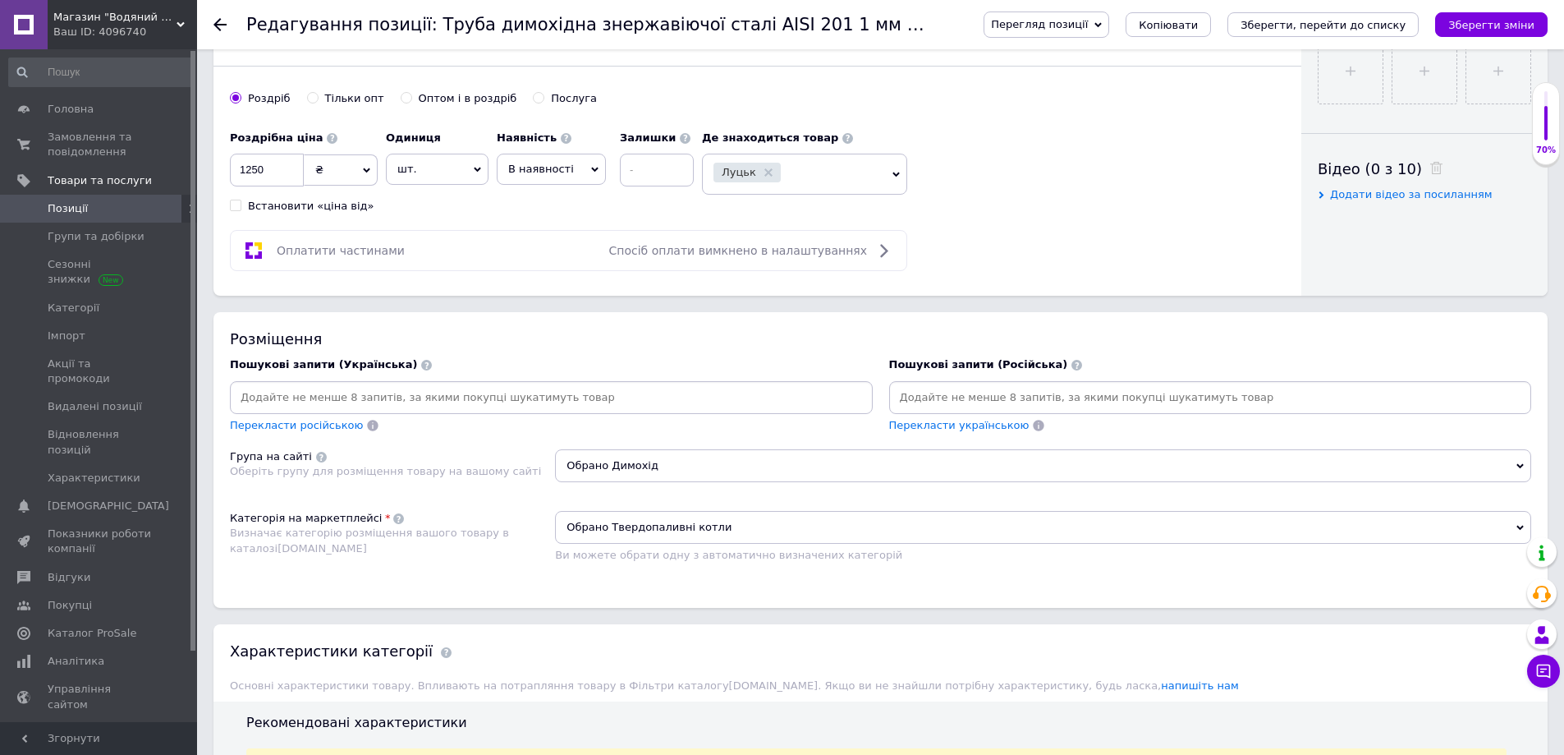
paste input "дымоходная"
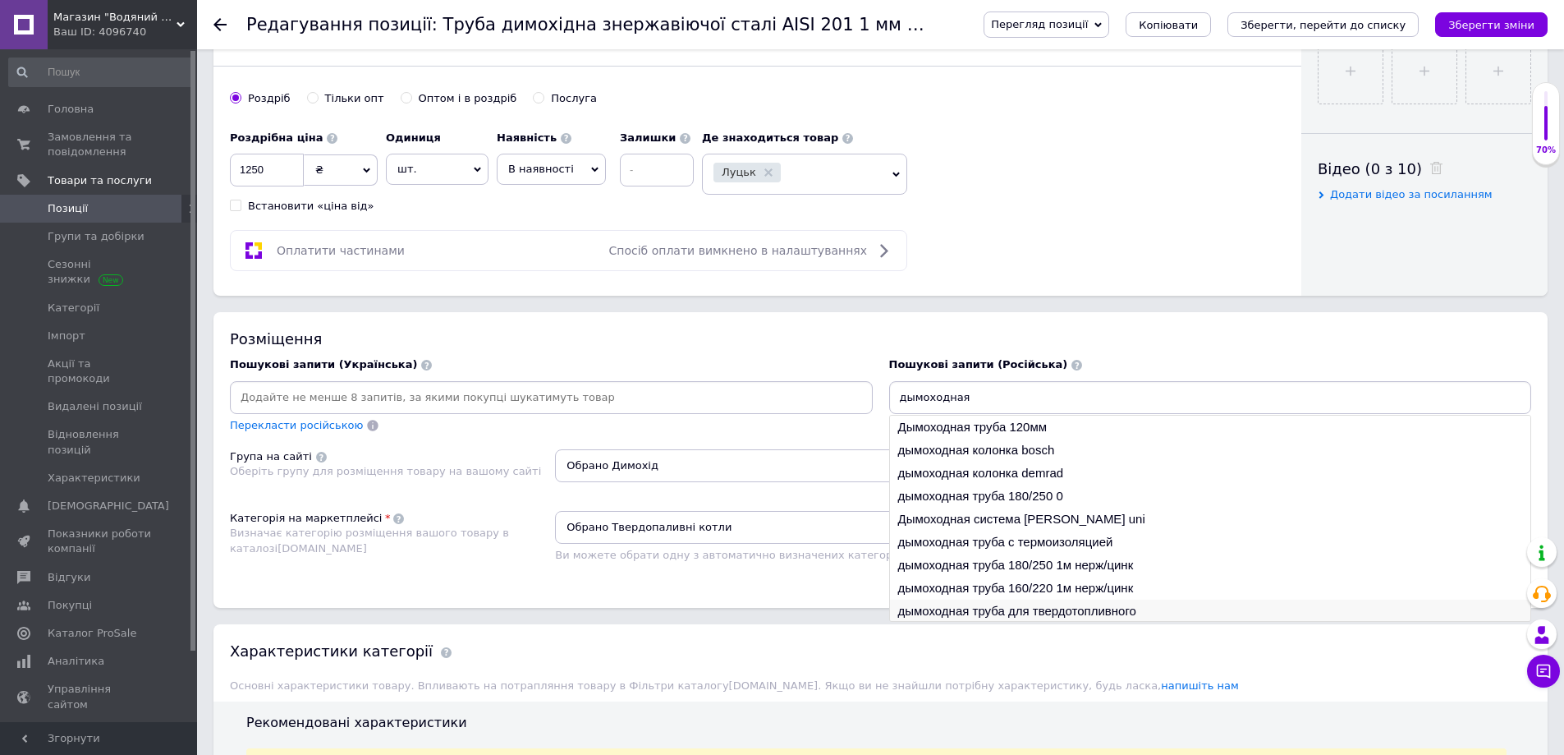
type input "дымоходная"
drag, startPoint x: 1000, startPoint y: 616, endPoint x: 1004, endPoint y: 528, distance: 88.0
click at [999, 616] on li "дымоходная труба для твердотопливного" at bounding box center [1210, 610] width 641 height 23
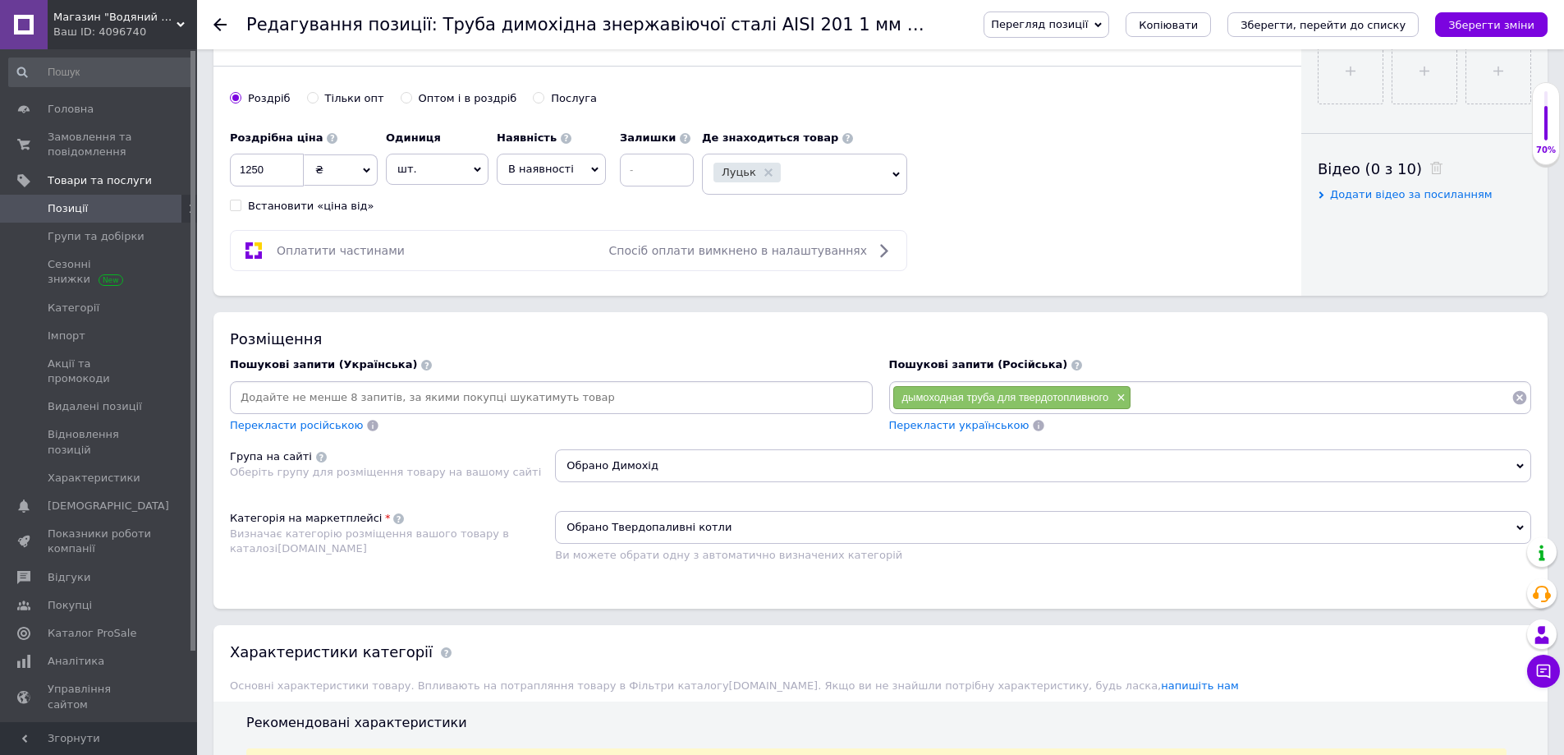
click at [995, 427] on span "Перекласти українською" at bounding box center [959, 425] width 140 height 12
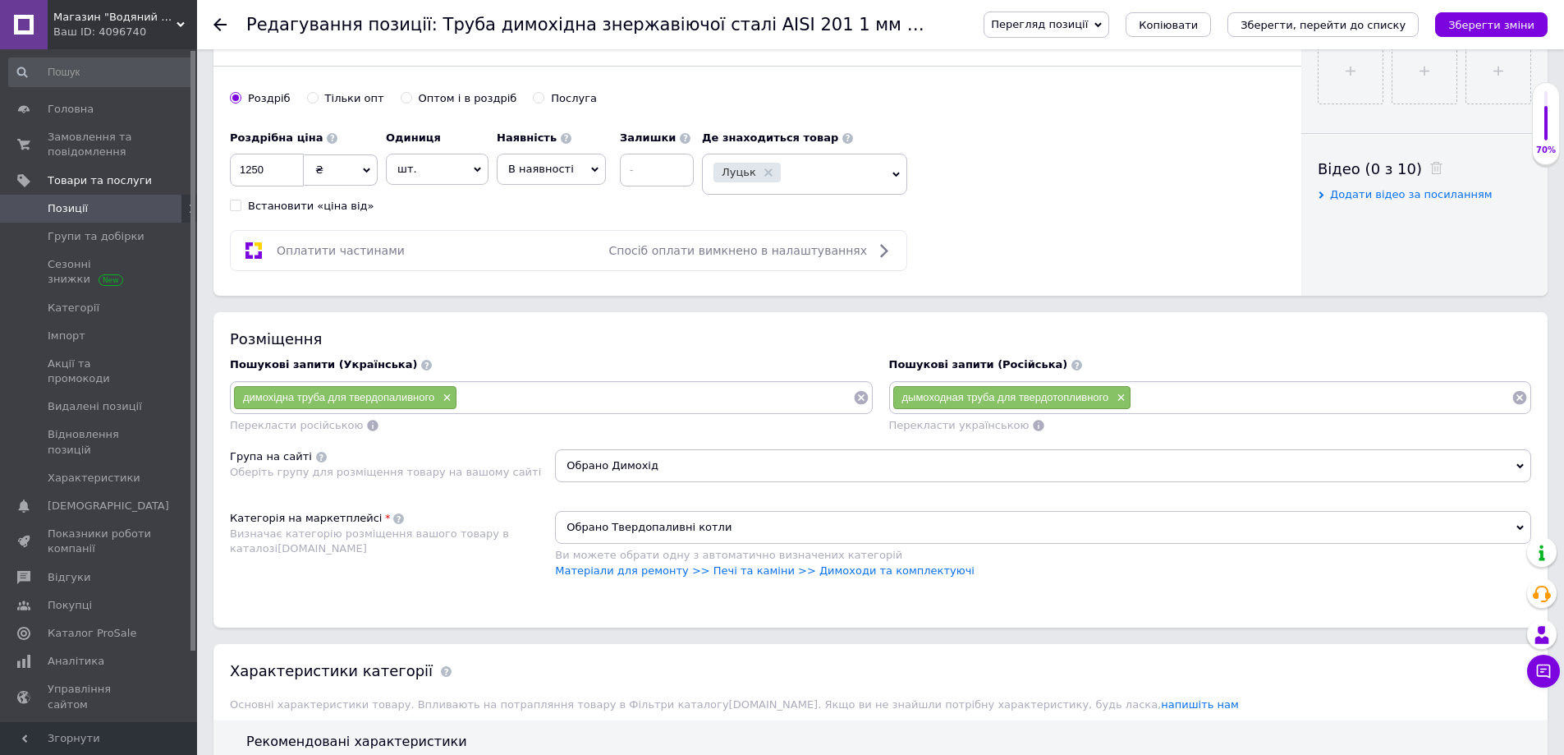
click at [690, 534] on span "Обрано Твердопаливні котли" at bounding box center [1043, 527] width 976 height 33
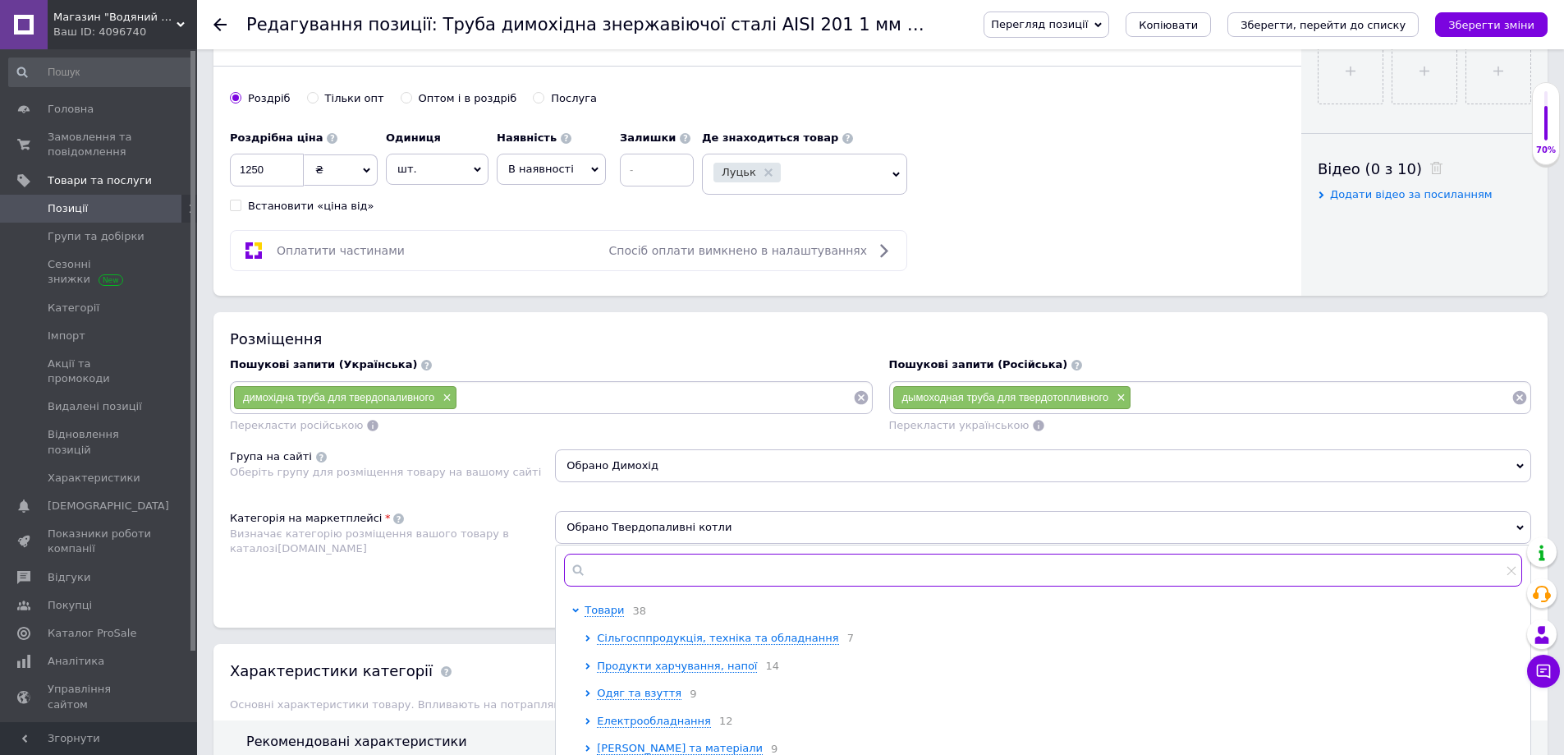
click at [648, 569] on input "text" at bounding box center [1043, 569] width 958 height 33
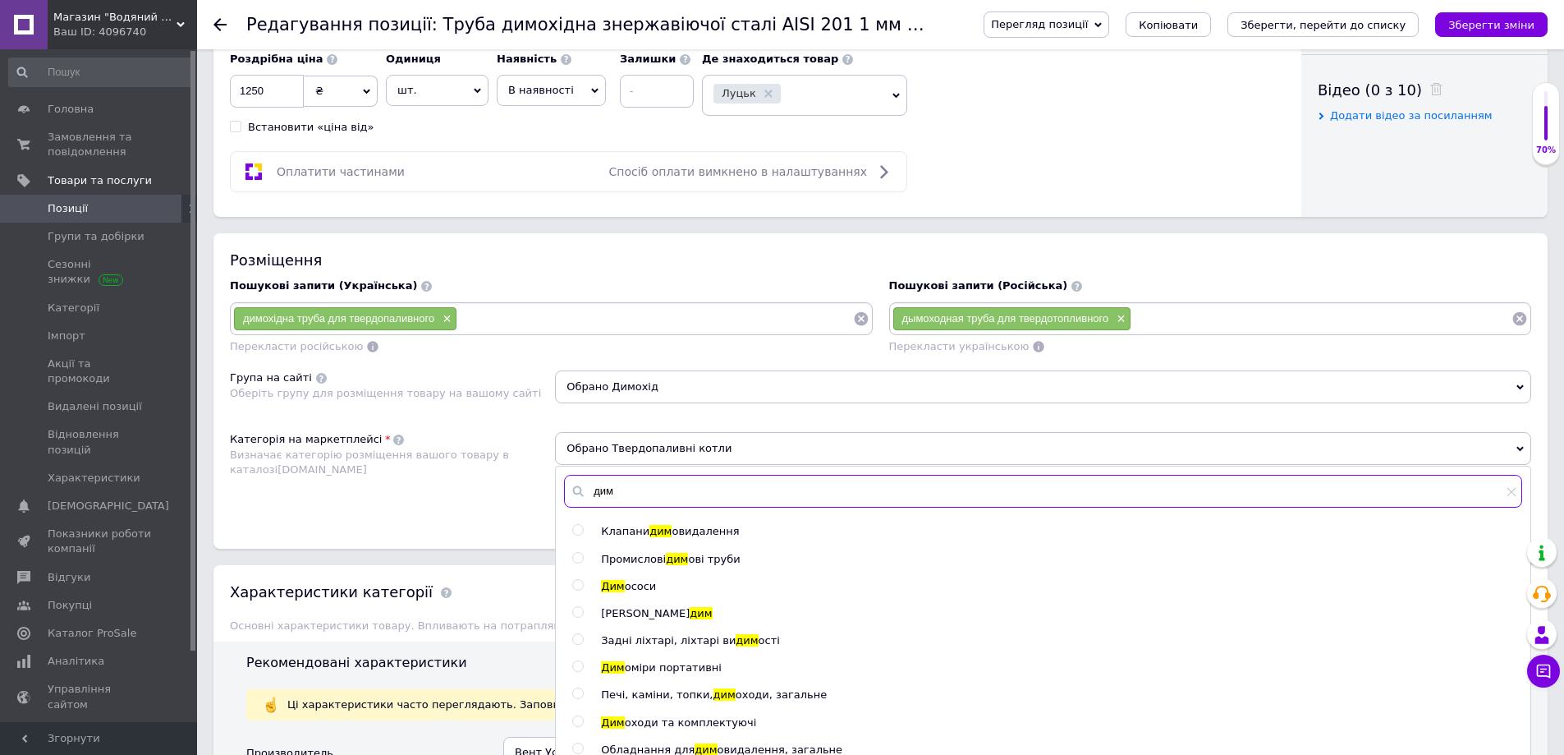
scroll to position [903, 0]
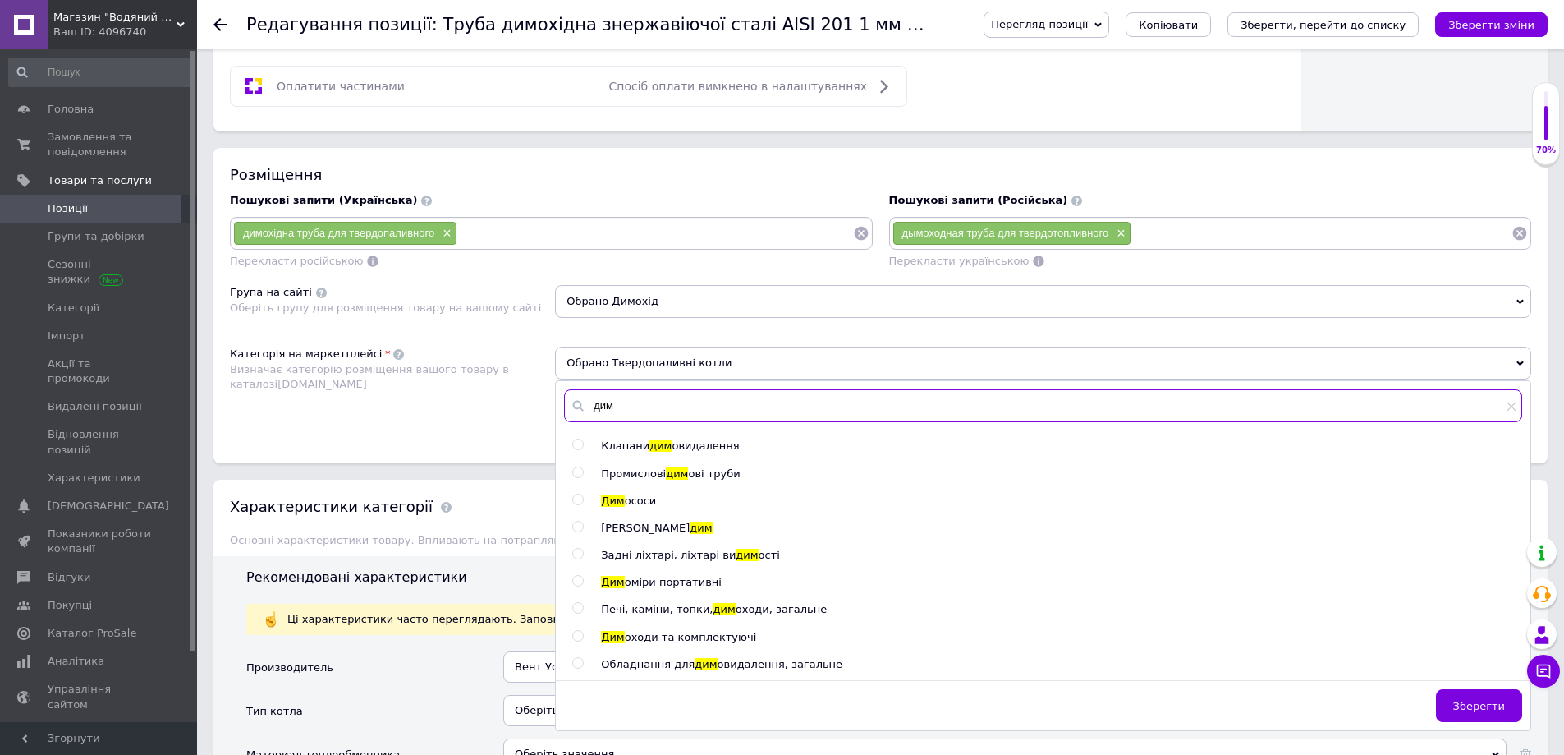
type input "дим"
click at [681, 642] on span "оходи та комплектуючі" at bounding box center [691, 637] width 132 height 12
radio input "true"
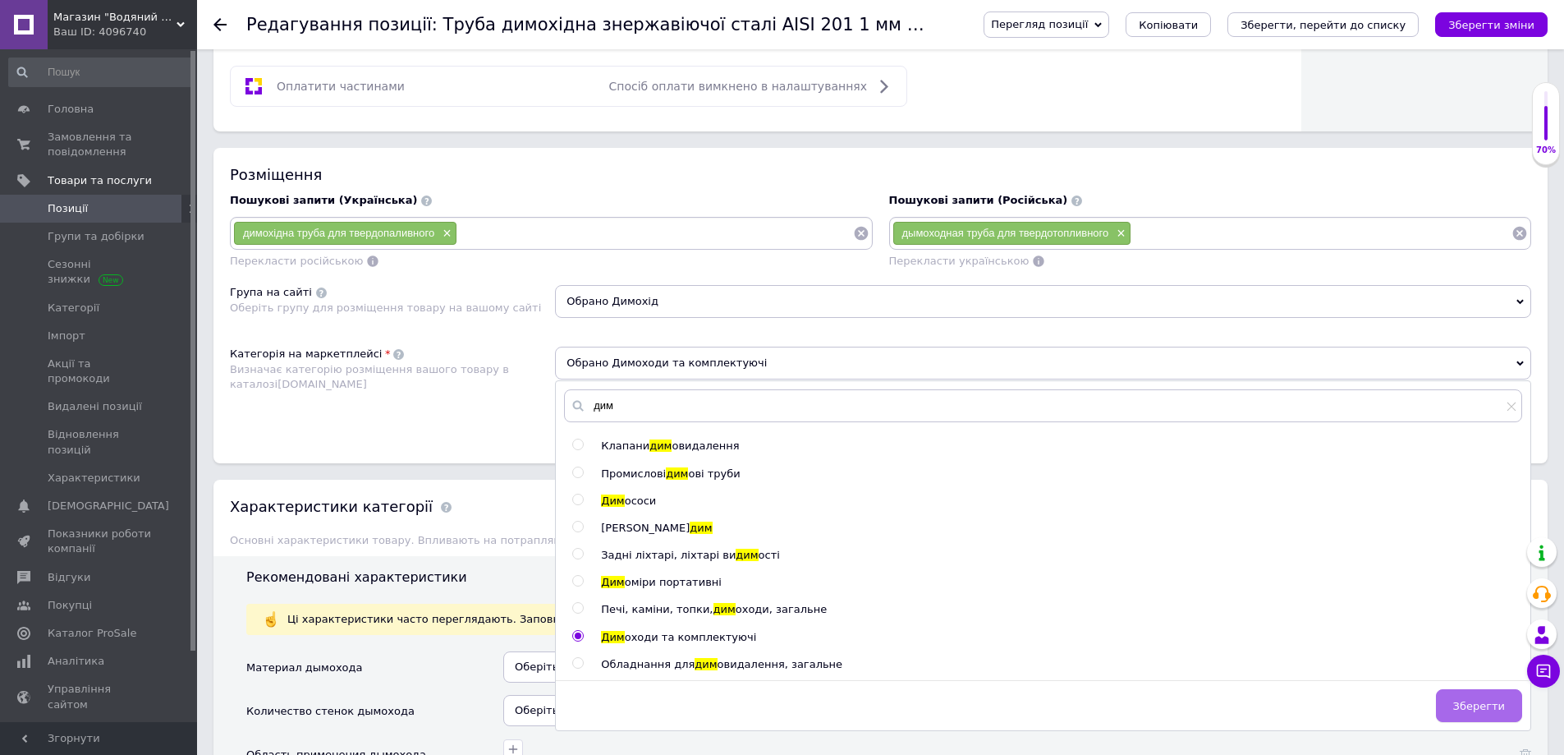
click at [1486, 700] on span "Зберегти" at bounding box center [1479, 706] width 52 height 12
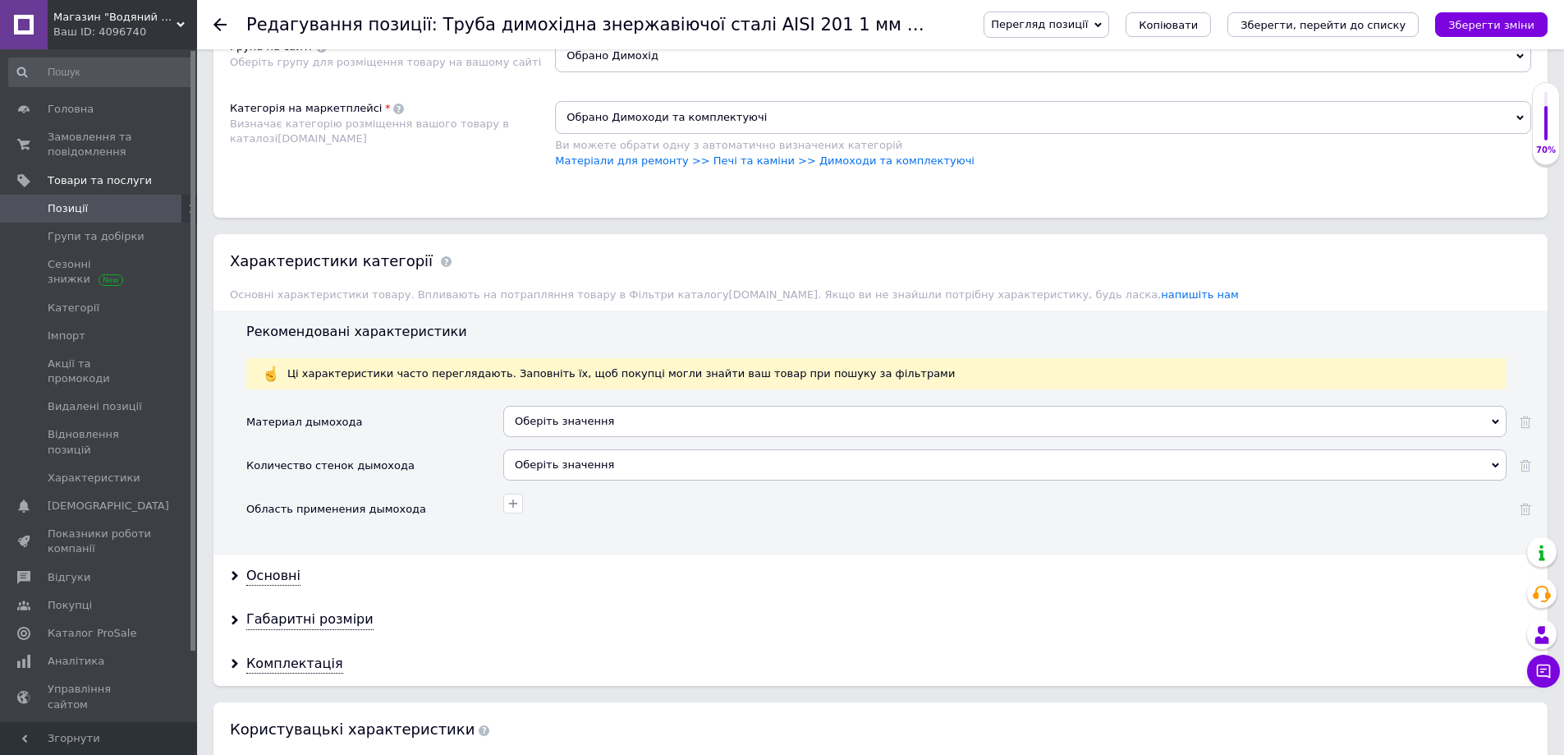
scroll to position [1150, 0]
click at [605, 419] on div "Оберіть значення" at bounding box center [1004, 420] width 1003 height 31
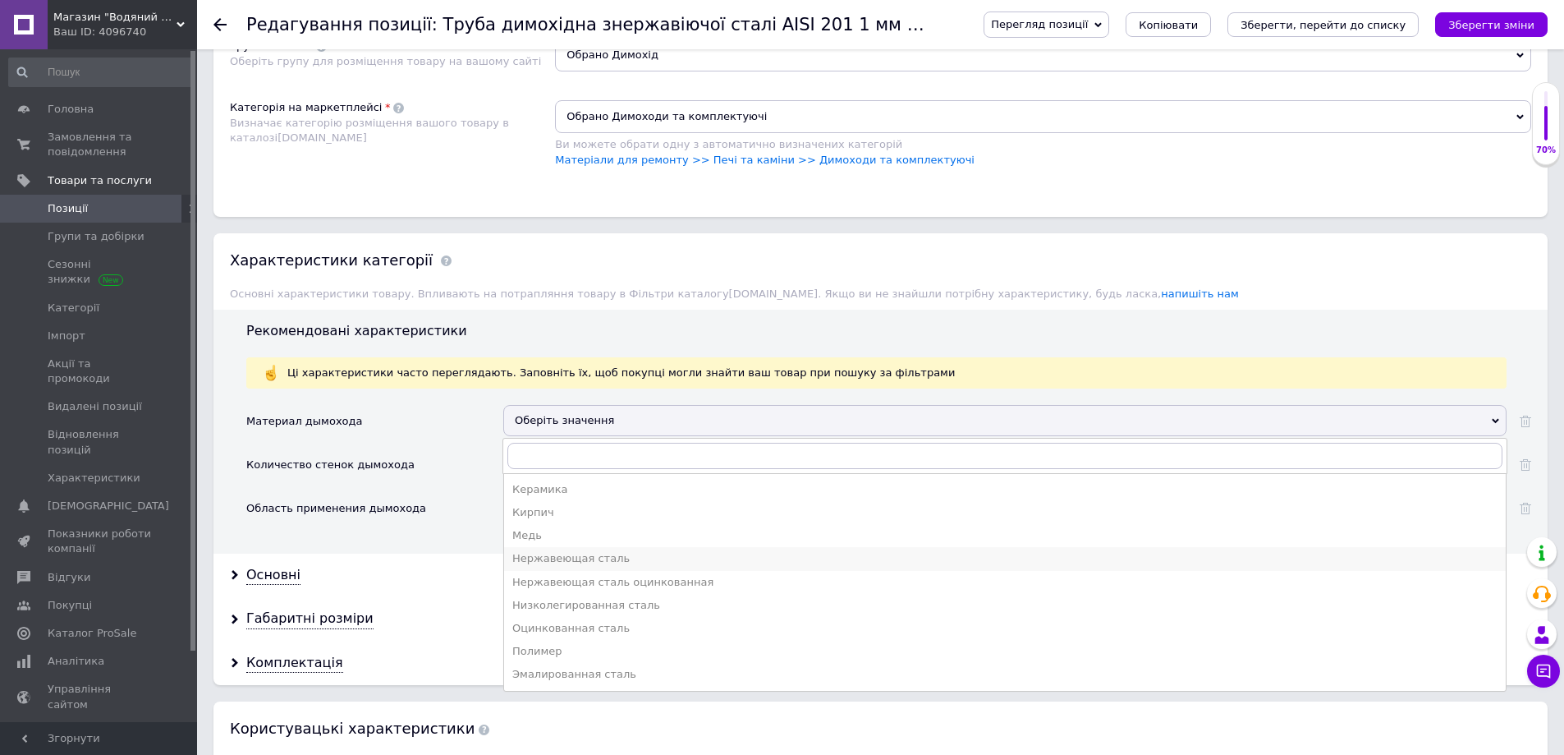
click at [555, 557] on div "Нержавеющая сталь" at bounding box center [1004, 558] width 985 height 15
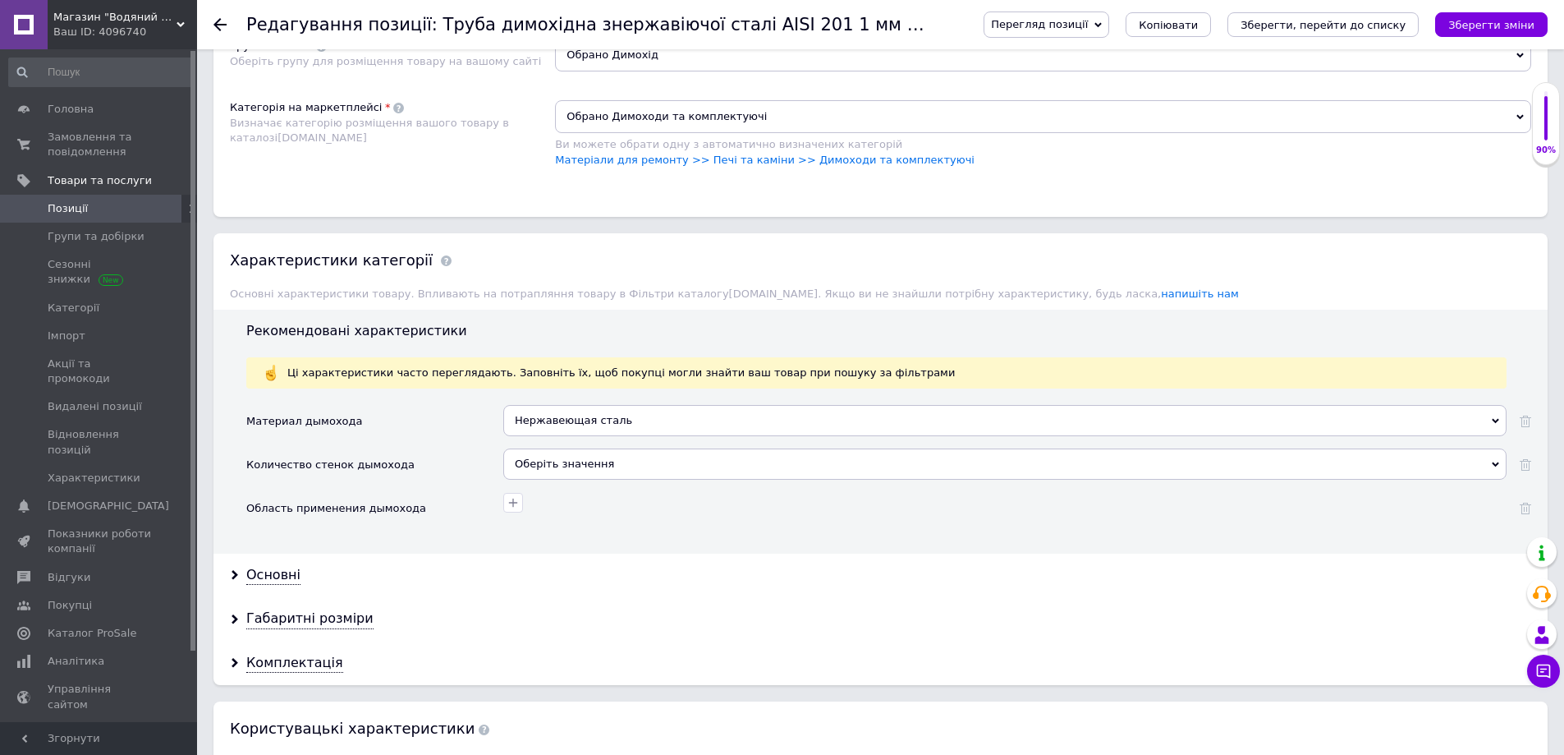
click at [549, 458] on div "Оберіть значення" at bounding box center [1004, 463] width 1003 height 31
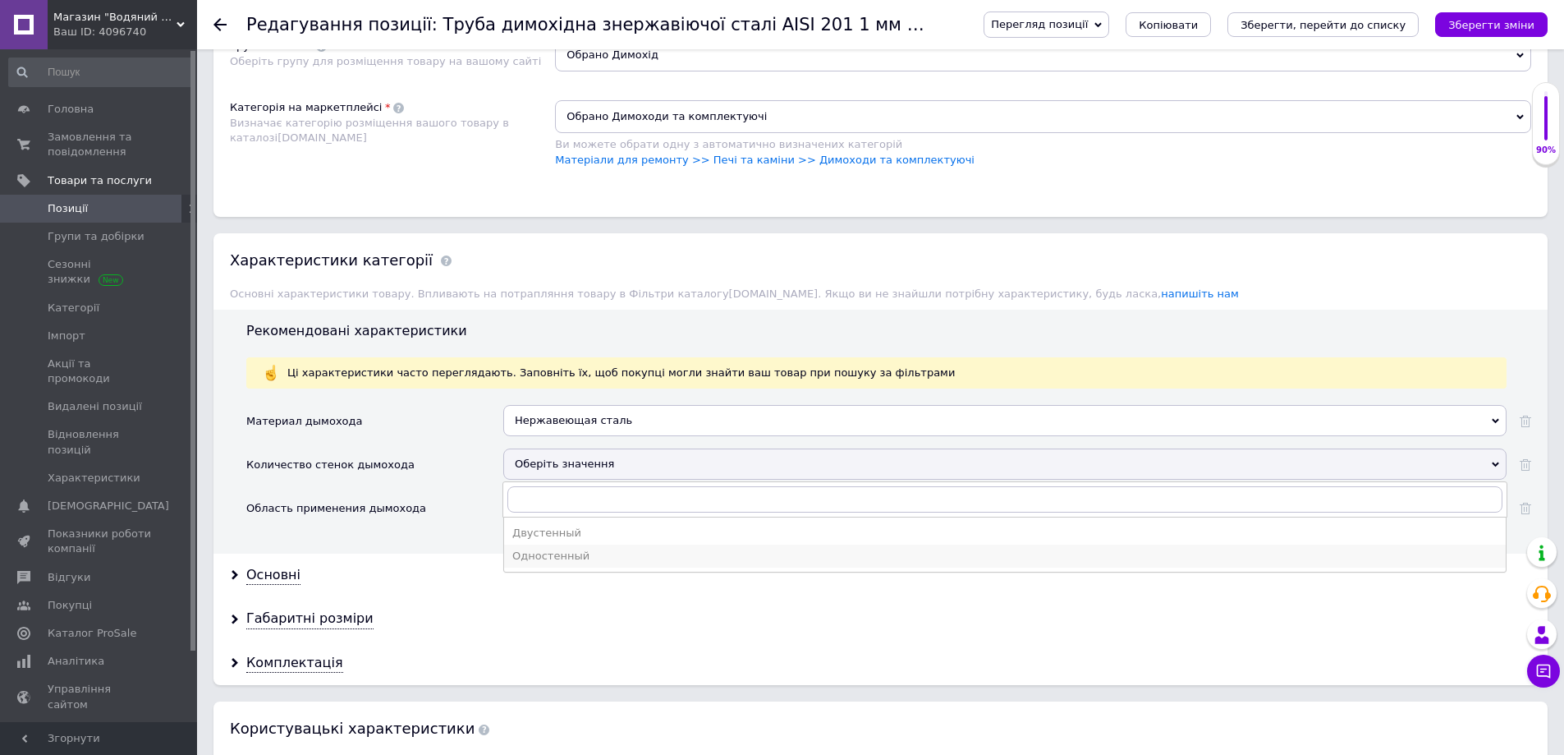
click at [549, 552] on div "Одностенный" at bounding box center [1004, 556] width 985 height 15
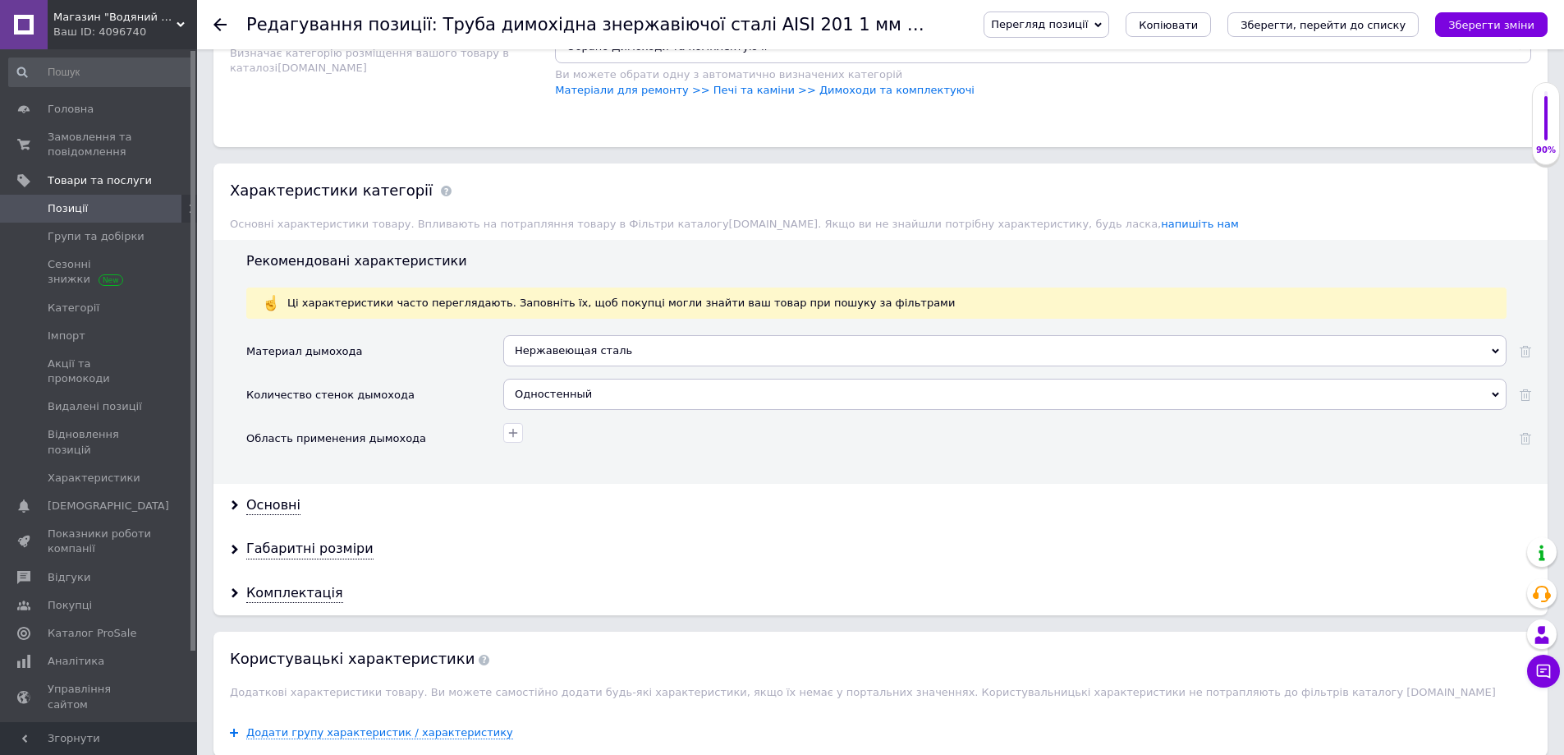
scroll to position [1314, 0]
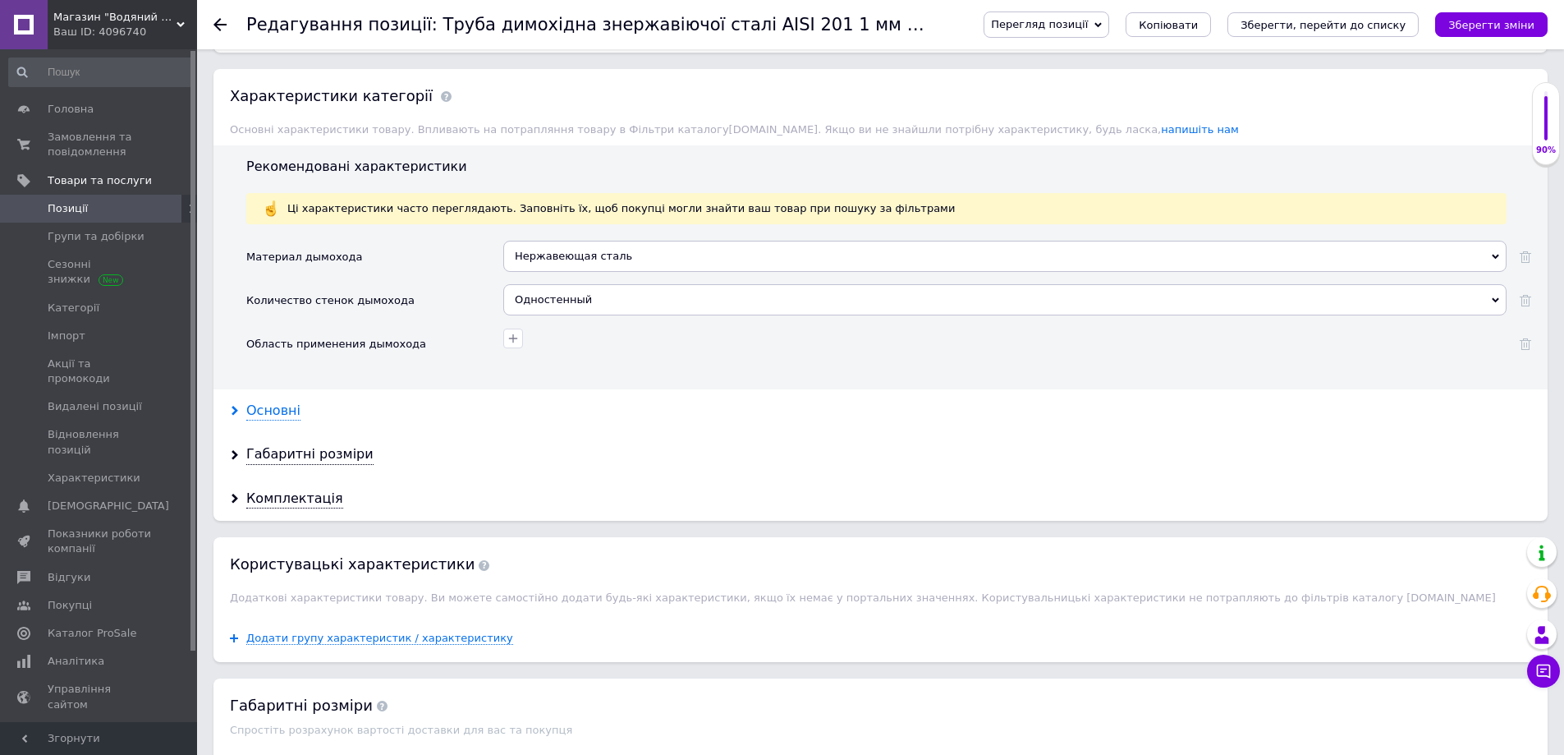
click at [255, 411] on div "Основні" at bounding box center [273, 411] width 54 height 19
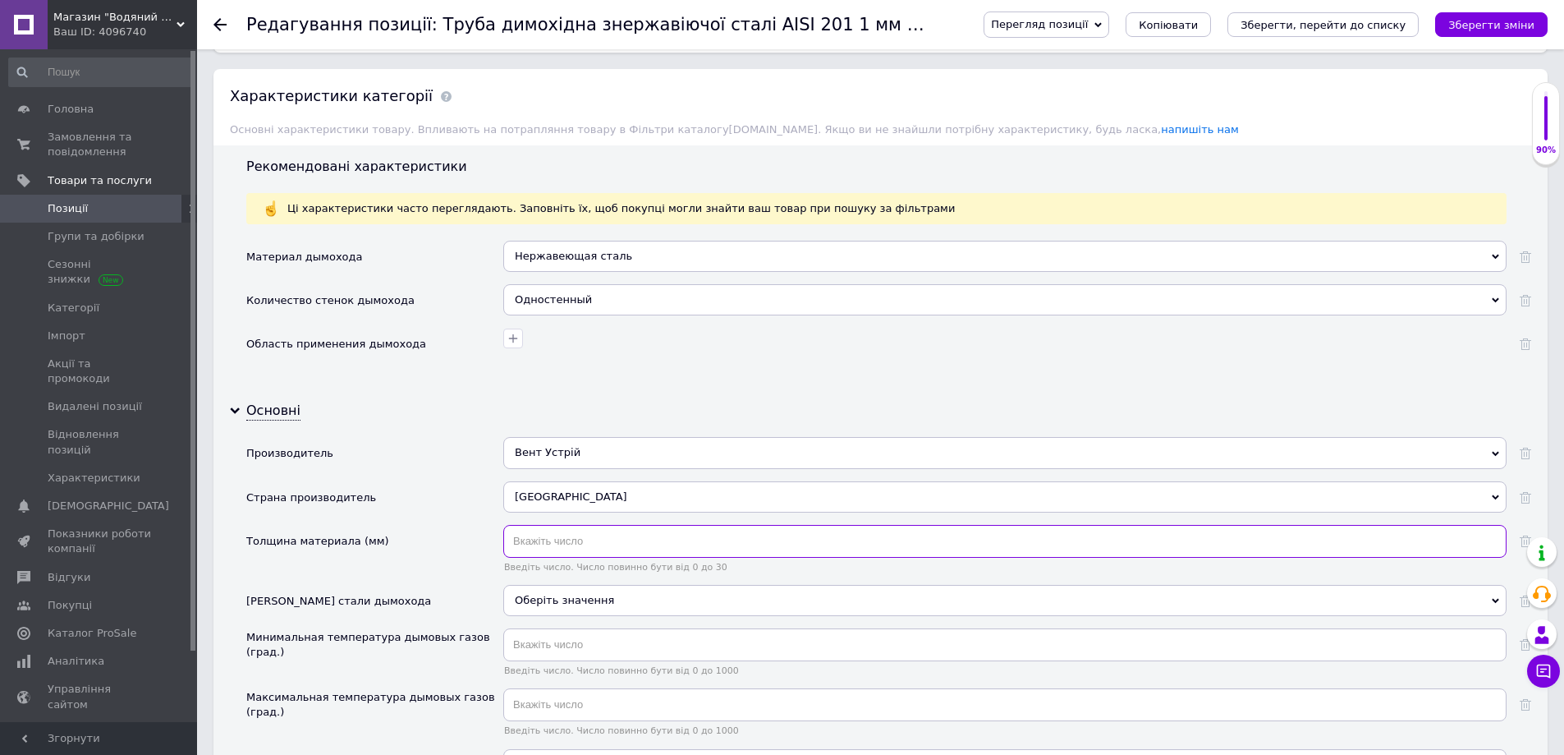
click at [567, 546] on input "text" at bounding box center [1004, 541] width 1003 height 33
type input "1"
click at [551, 604] on div "Оберіть значення" at bounding box center [1004, 600] width 1003 height 31
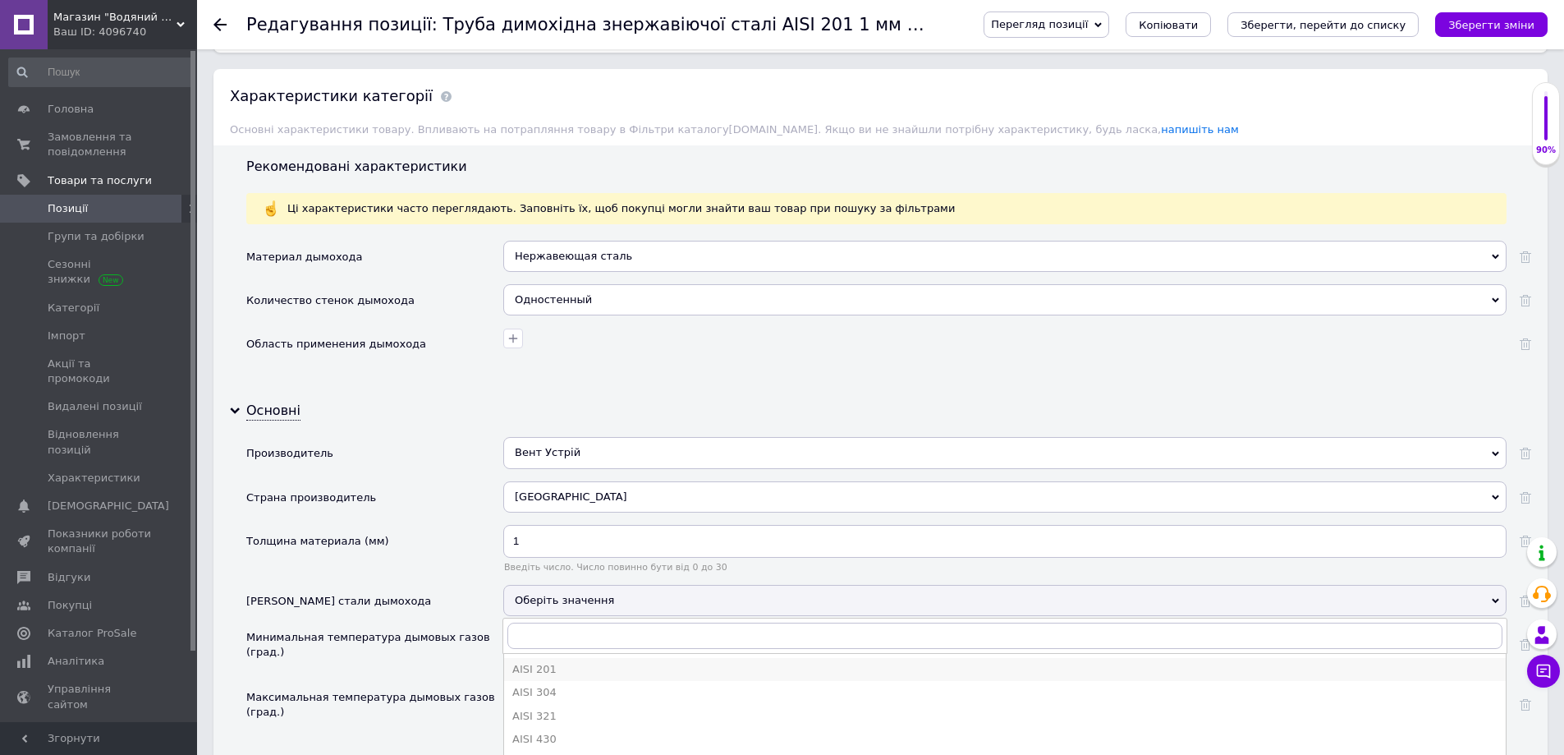
click at [544, 667] on div "AISI 201" at bounding box center [1004, 669] width 985 height 15
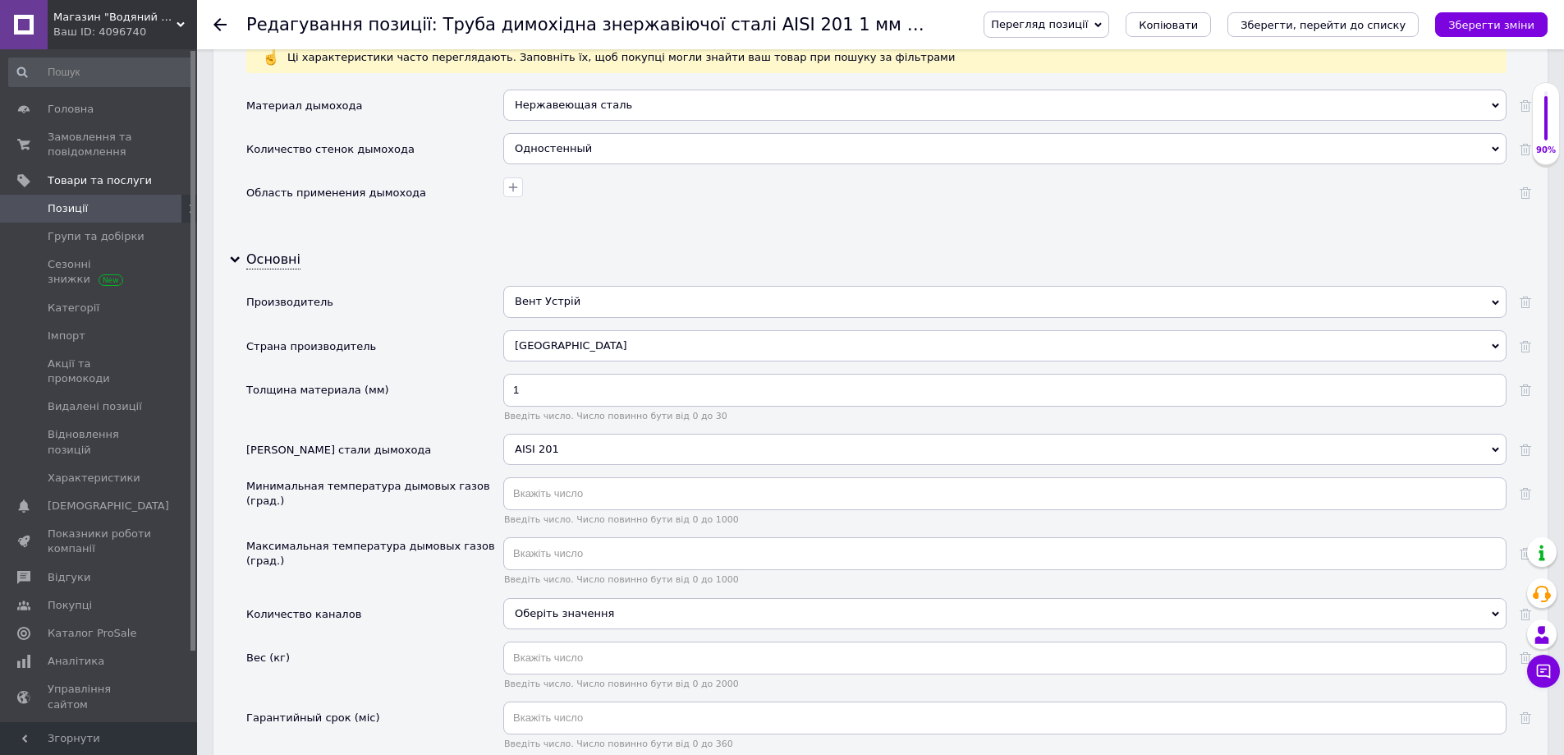
scroll to position [1478, 0]
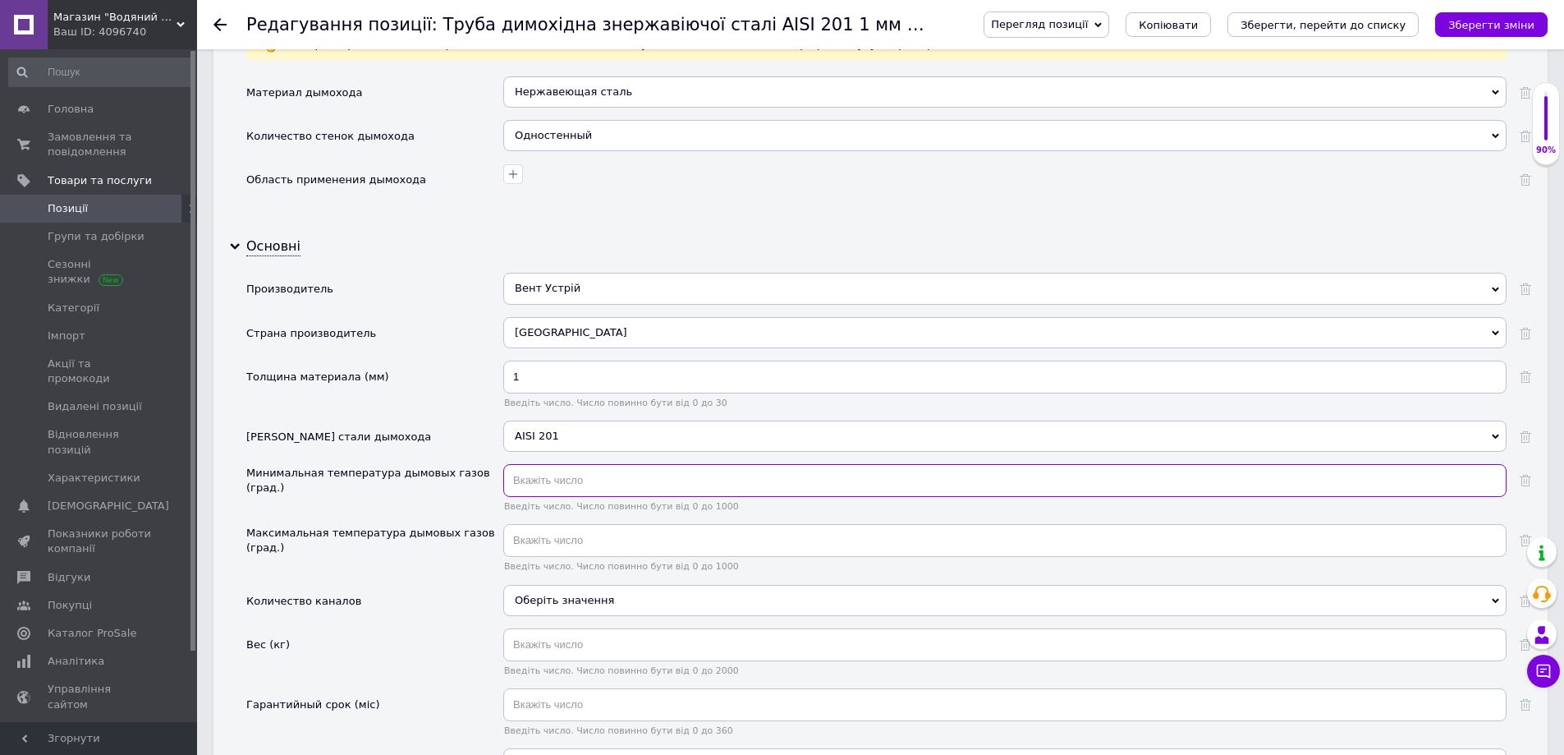
click at [545, 480] on input "text" at bounding box center [1004, 480] width 1003 height 33
type input "20"
click at [538, 537] on input "text" at bounding box center [1004, 540] width 1003 height 33
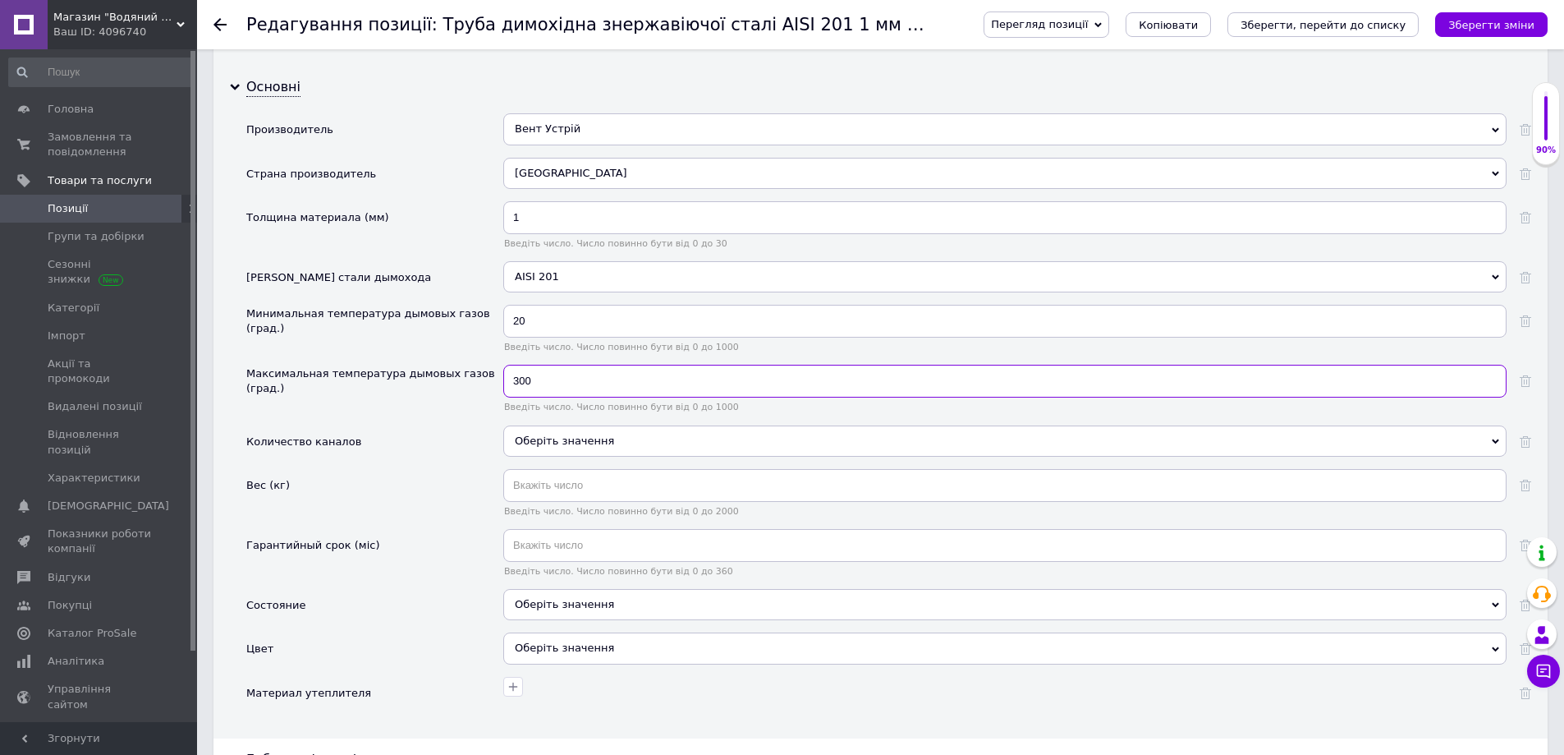
scroll to position [1642, 0]
type input "300"
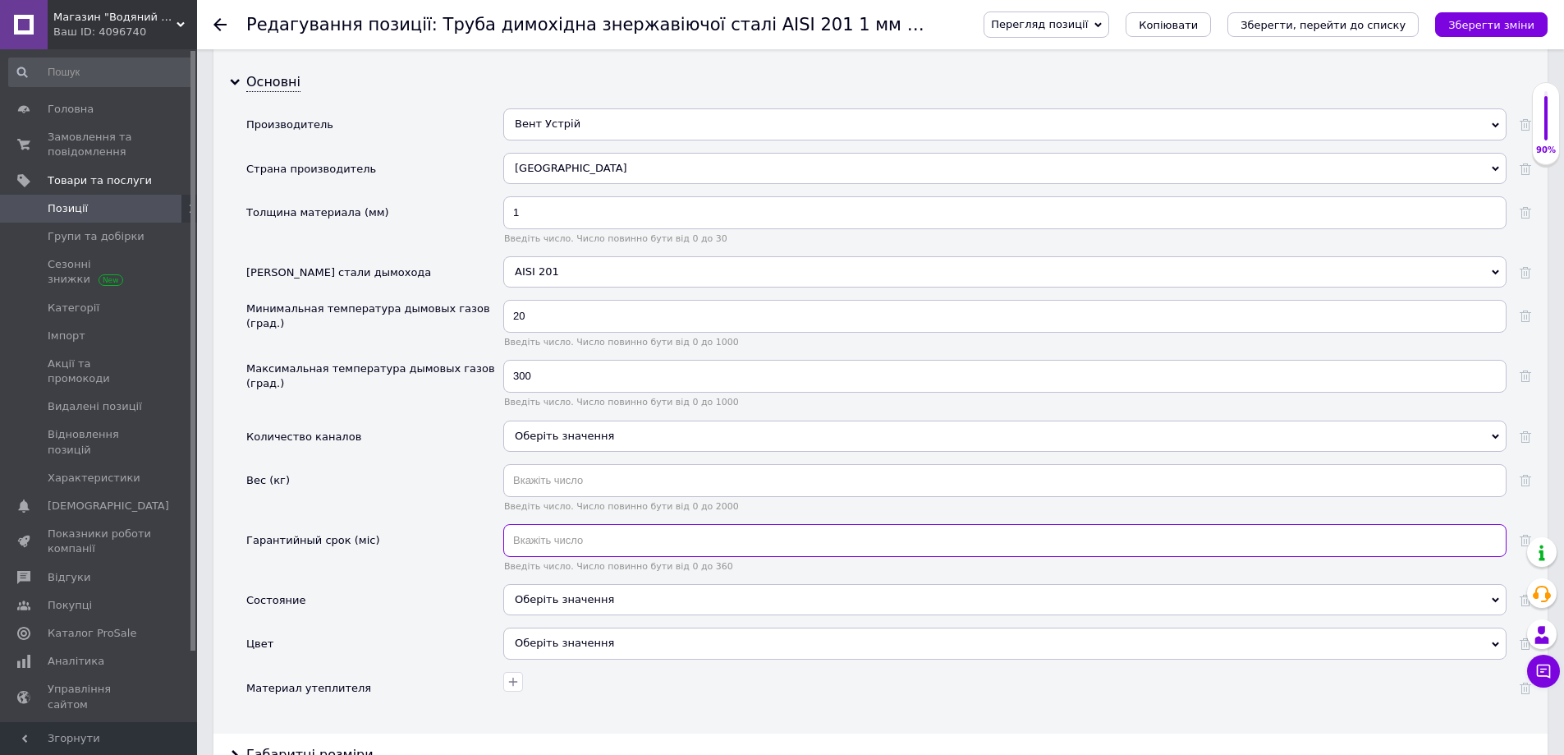
click at [538, 535] on input "text" at bounding box center [1004, 540] width 1003 height 33
type input "60"
click at [560, 594] on div "Оберіть значення" at bounding box center [1004, 599] width 1003 height 31
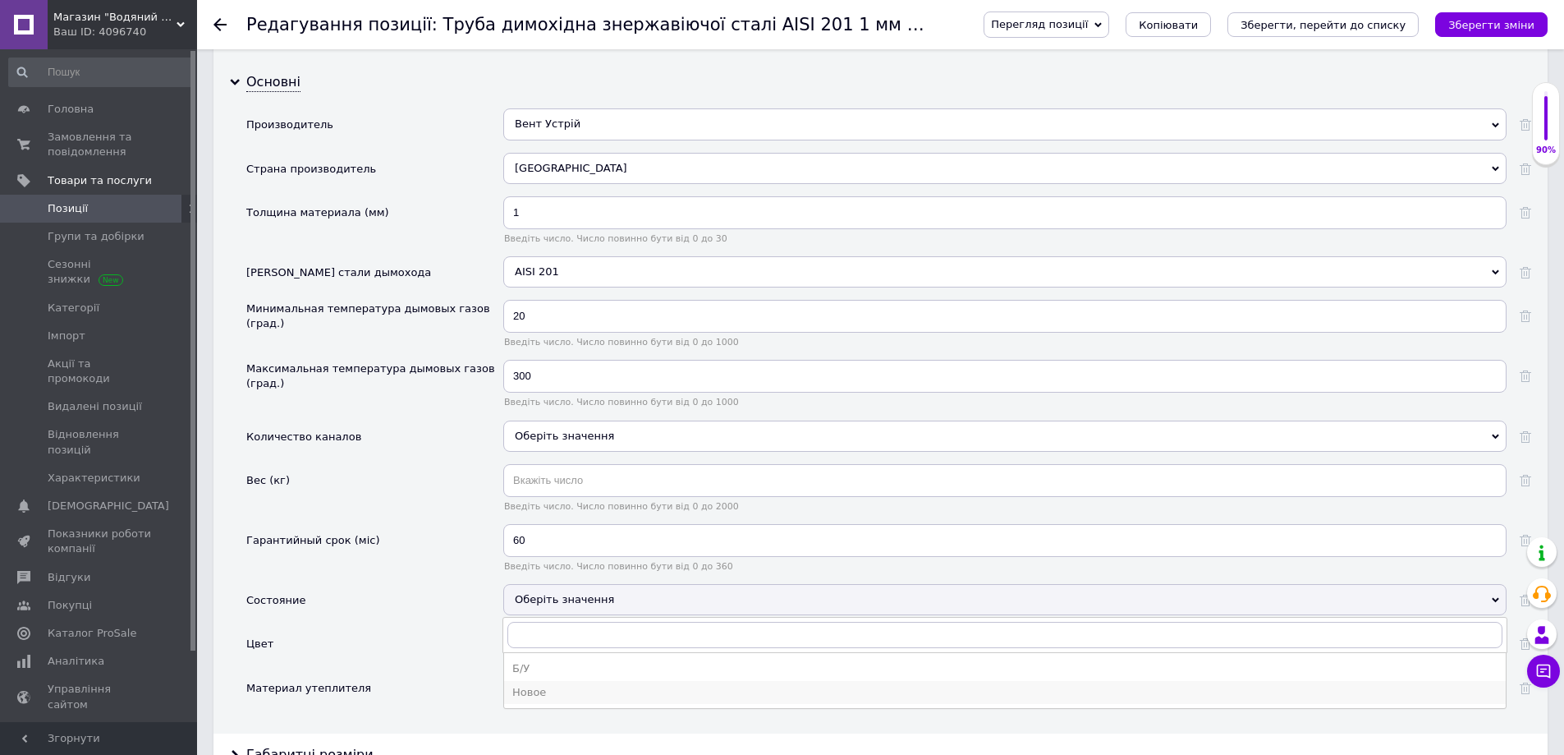
click at [542, 694] on div "Новое" at bounding box center [1004, 692] width 985 height 15
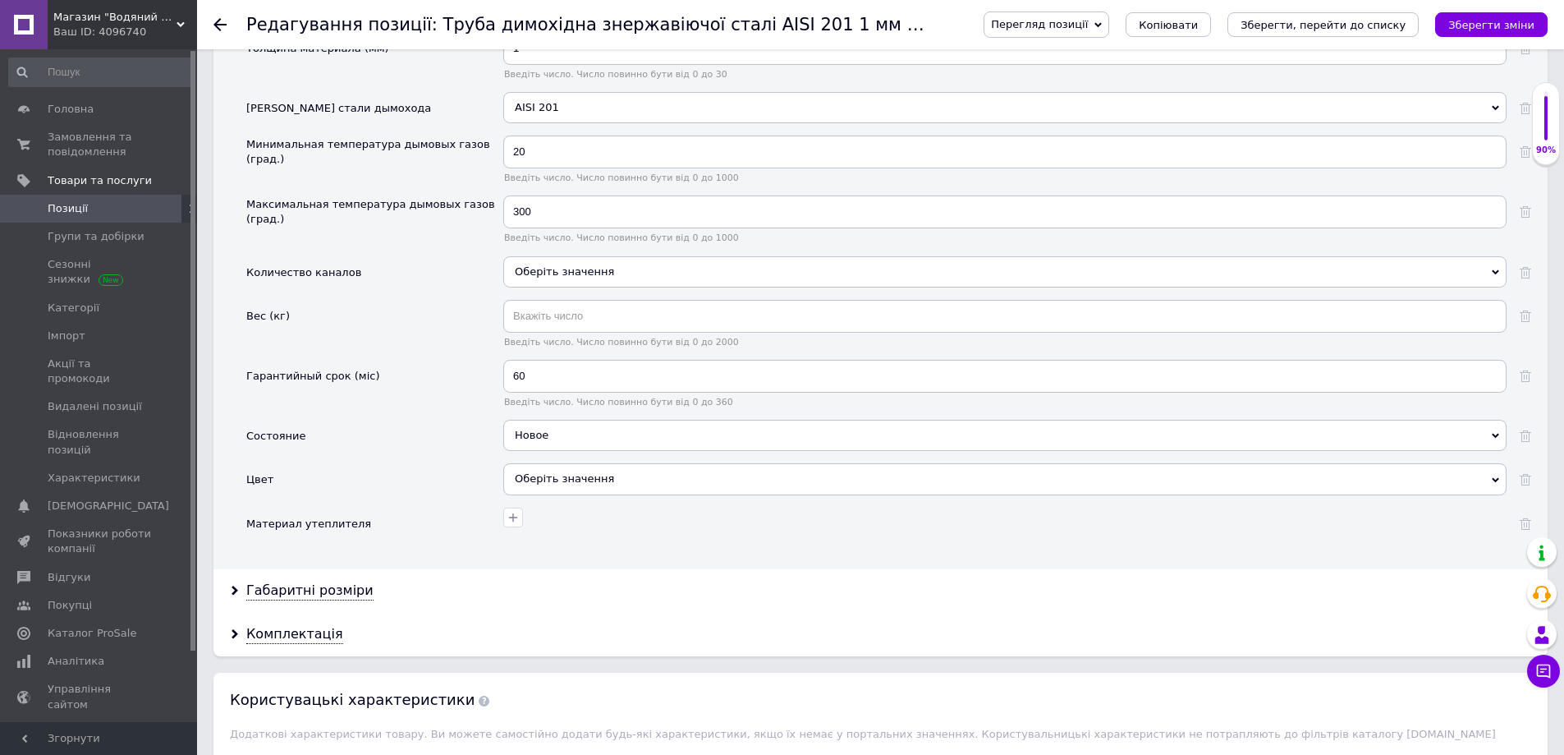
scroll to position [1971, 0]
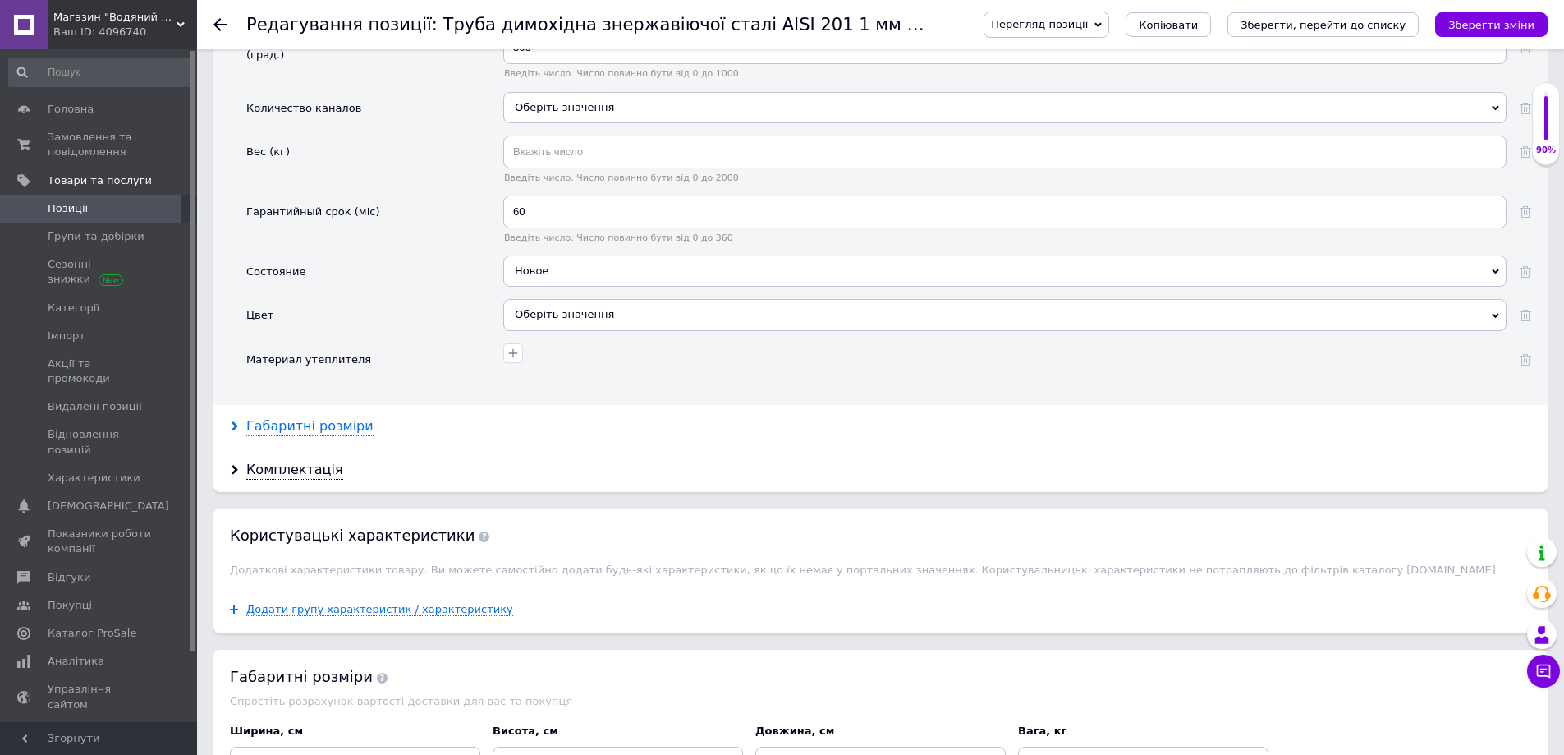
click at [286, 435] on div "Габаритні розміри" at bounding box center [309, 426] width 127 height 19
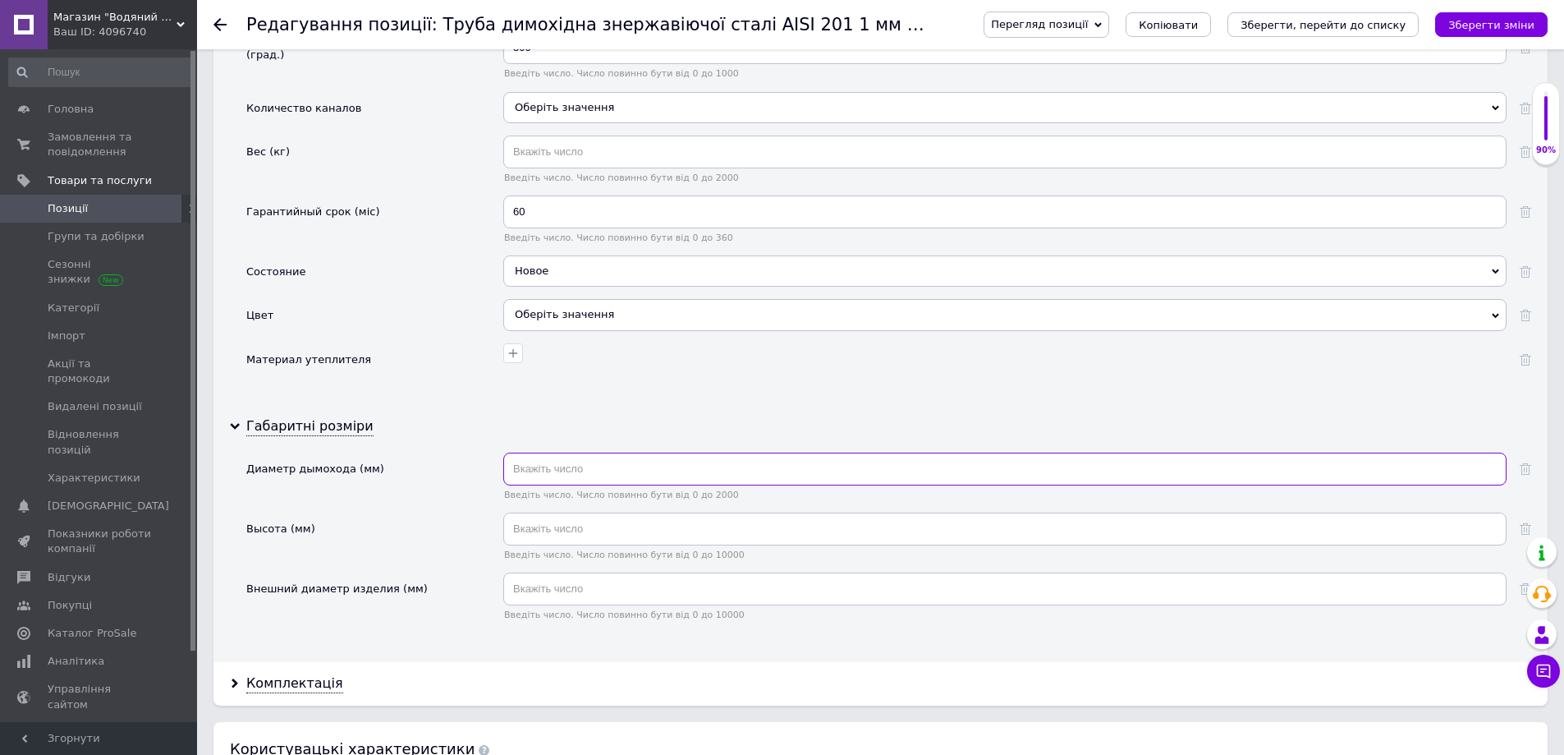
click at [550, 467] on input "text" at bounding box center [1004, 468] width 1003 height 33
type input "230"
click at [550, 519] on input "text" at bounding box center [1004, 528] width 1003 height 33
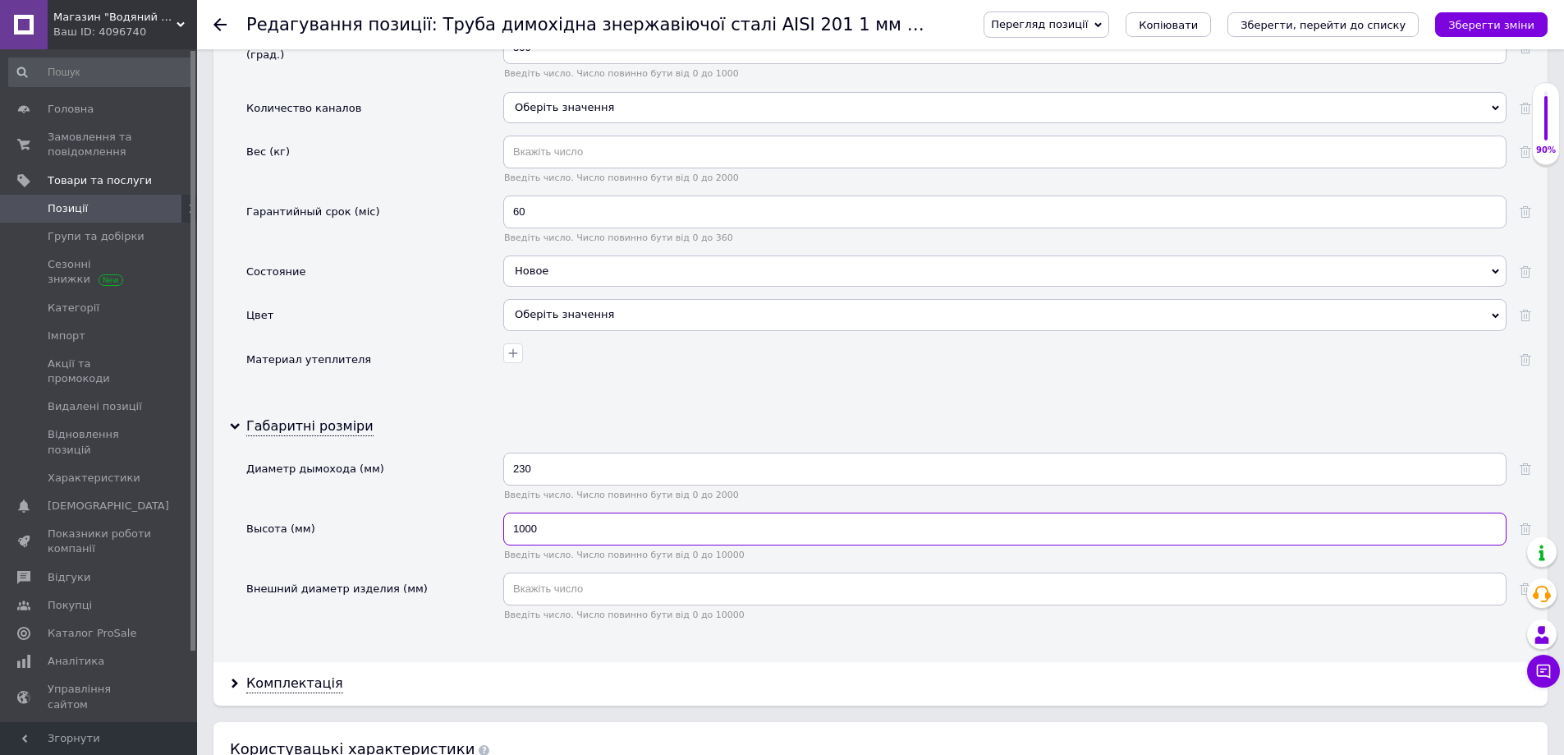
type input "1000"
click at [544, 590] on input "text" at bounding box center [1004, 588] width 1003 height 33
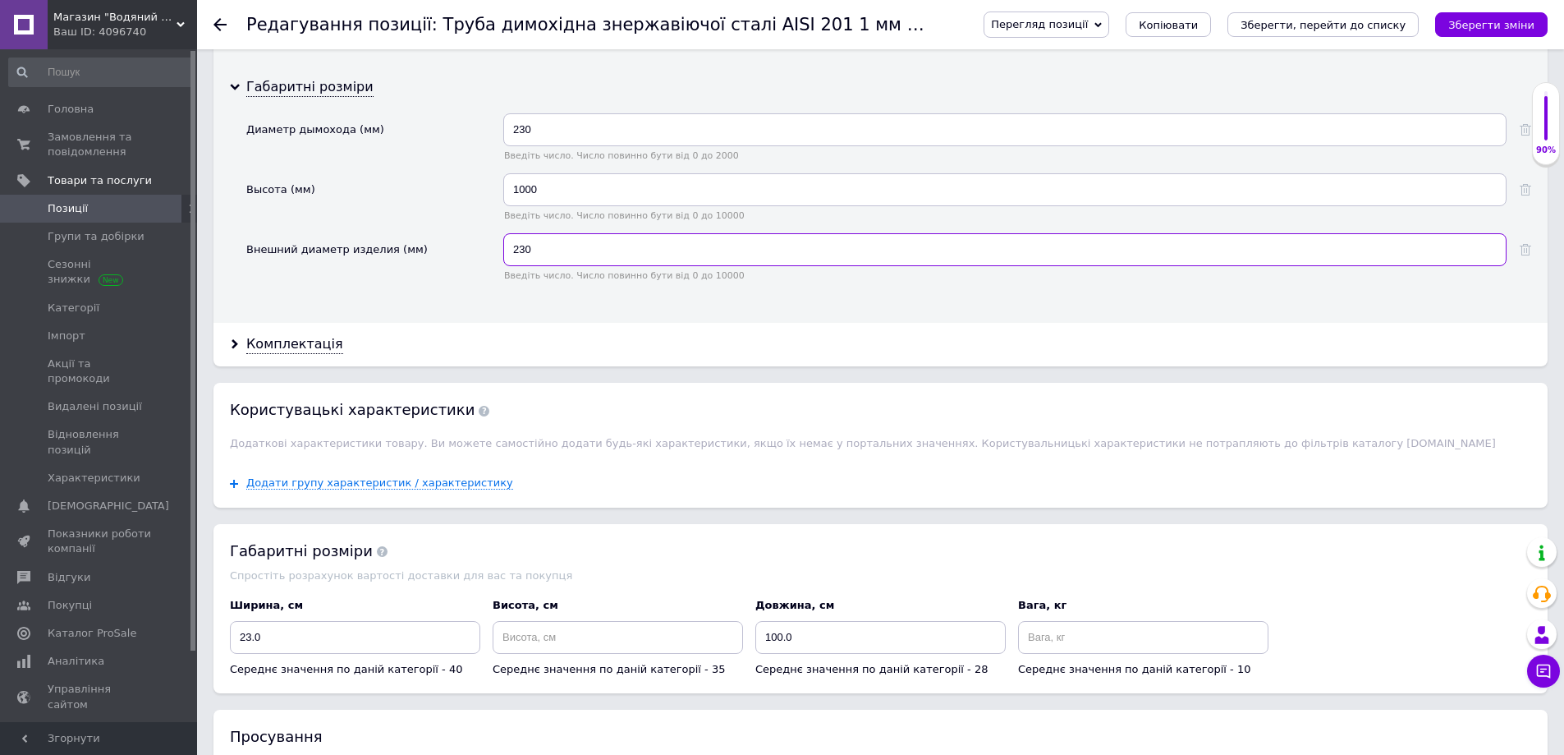
scroll to position [2463, 0]
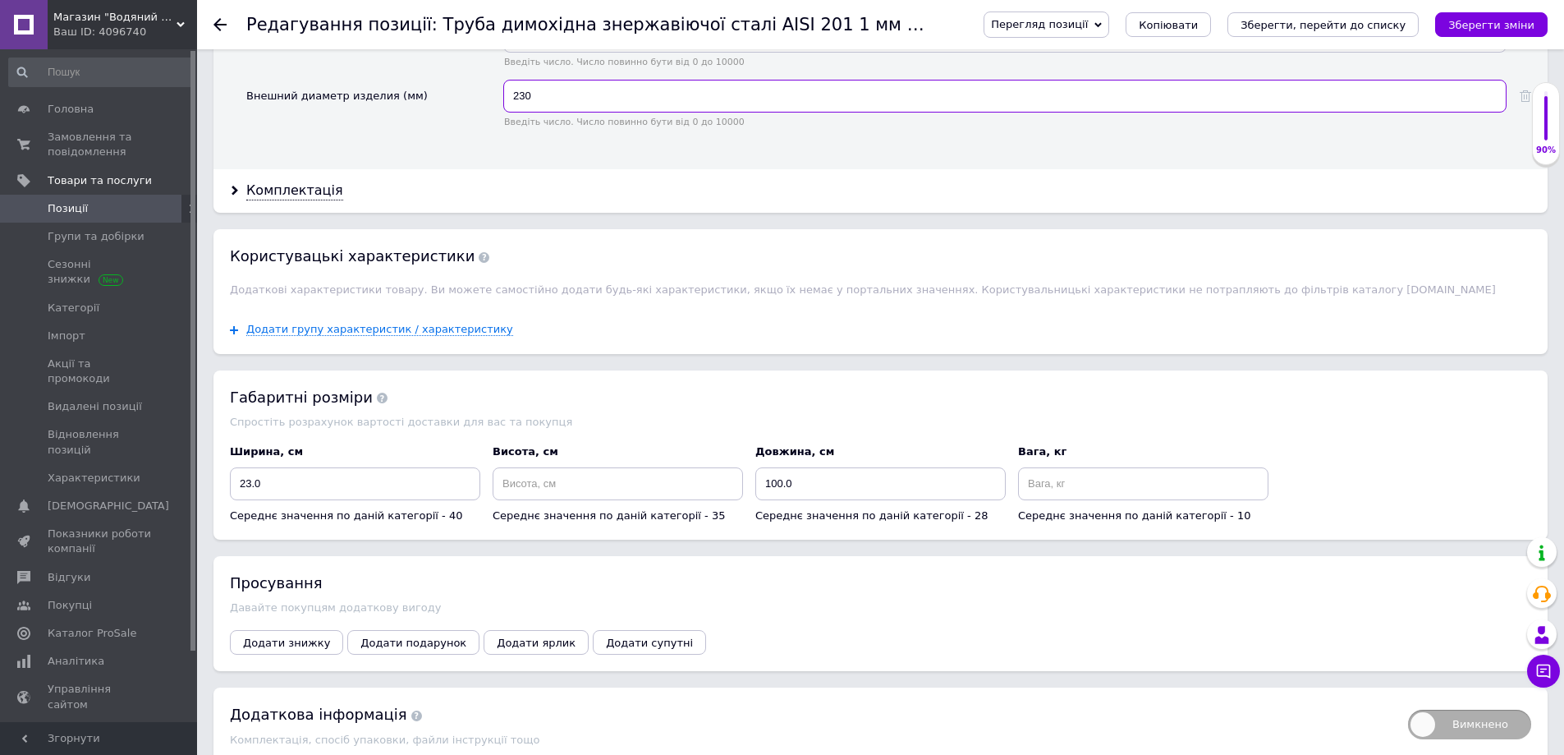
type input "230"
click at [585, 482] on input at bounding box center [618, 483] width 250 height 33
type input "100"
drag, startPoint x: 763, startPoint y: 484, endPoint x: 781, endPoint y: 489, distance: 18.5
click at [781, 489] on input "100.0" at bounding box center [880, 483] width 250 height 33
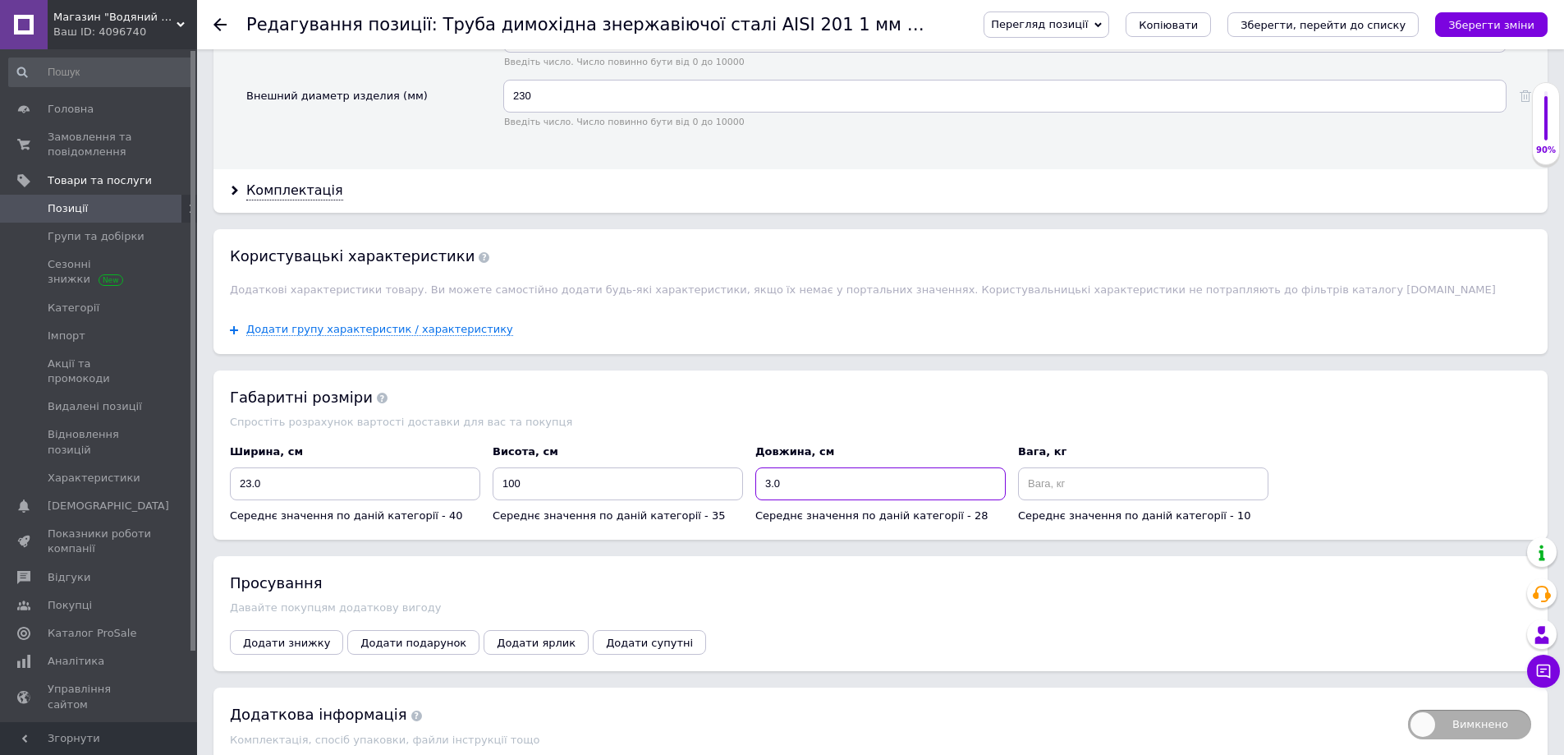
click at [764, 489] on input "3.0" at bounding box center [880, 483] width 250 height 33
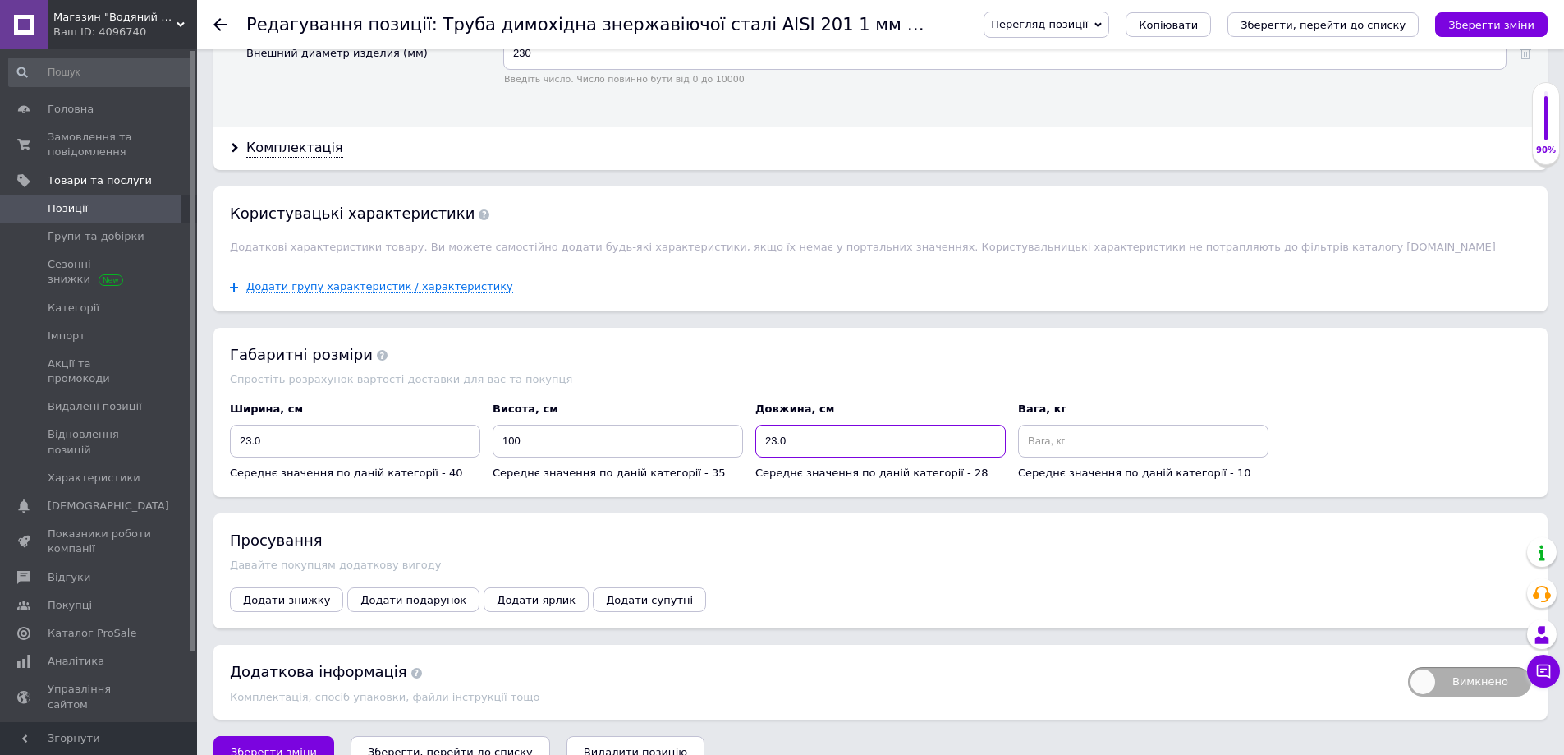
scroll to position [2541, 0]
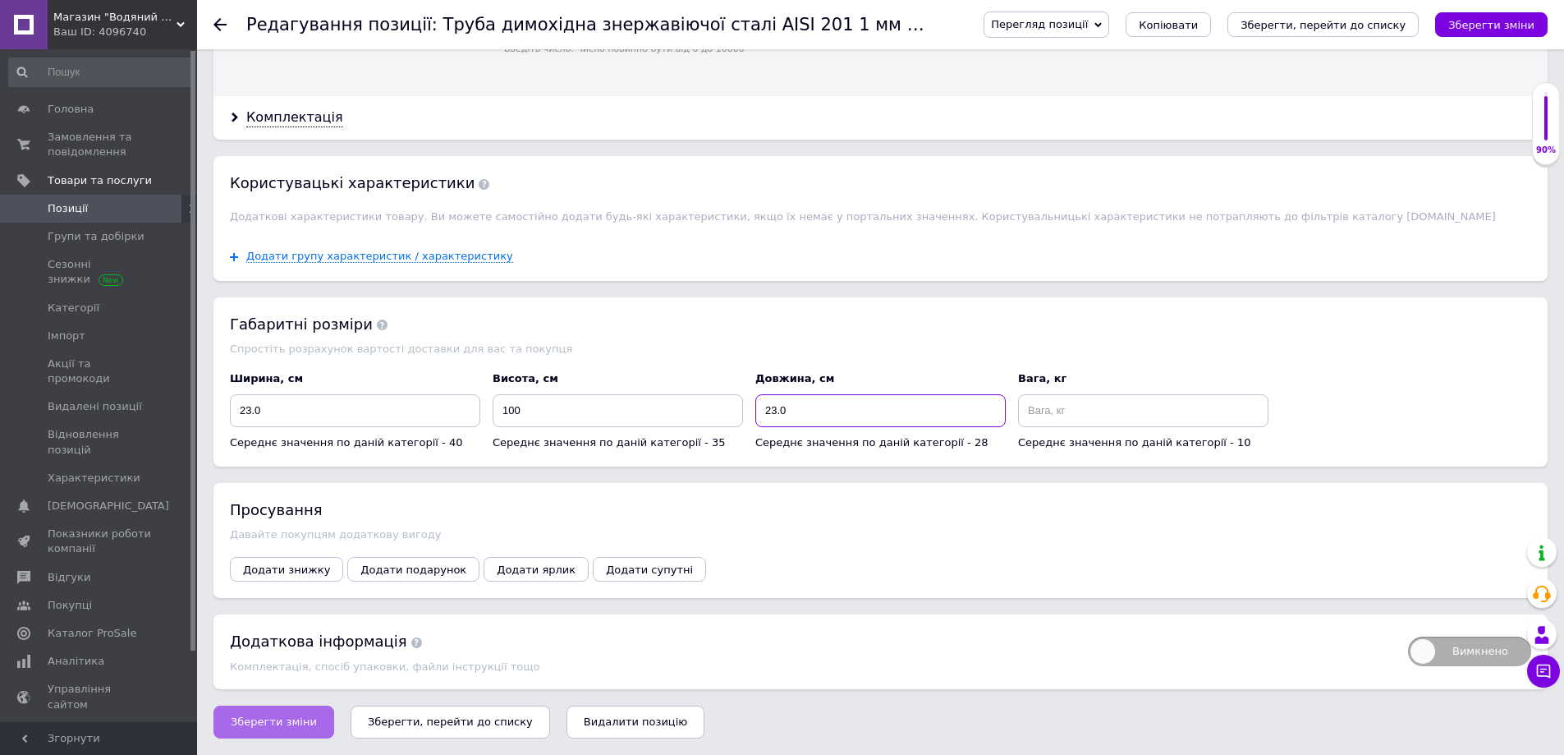
type input "23.0"
click at [255, 719] on span "Зберегти зміни" at bounding box center [274, 721] width 86 height 12
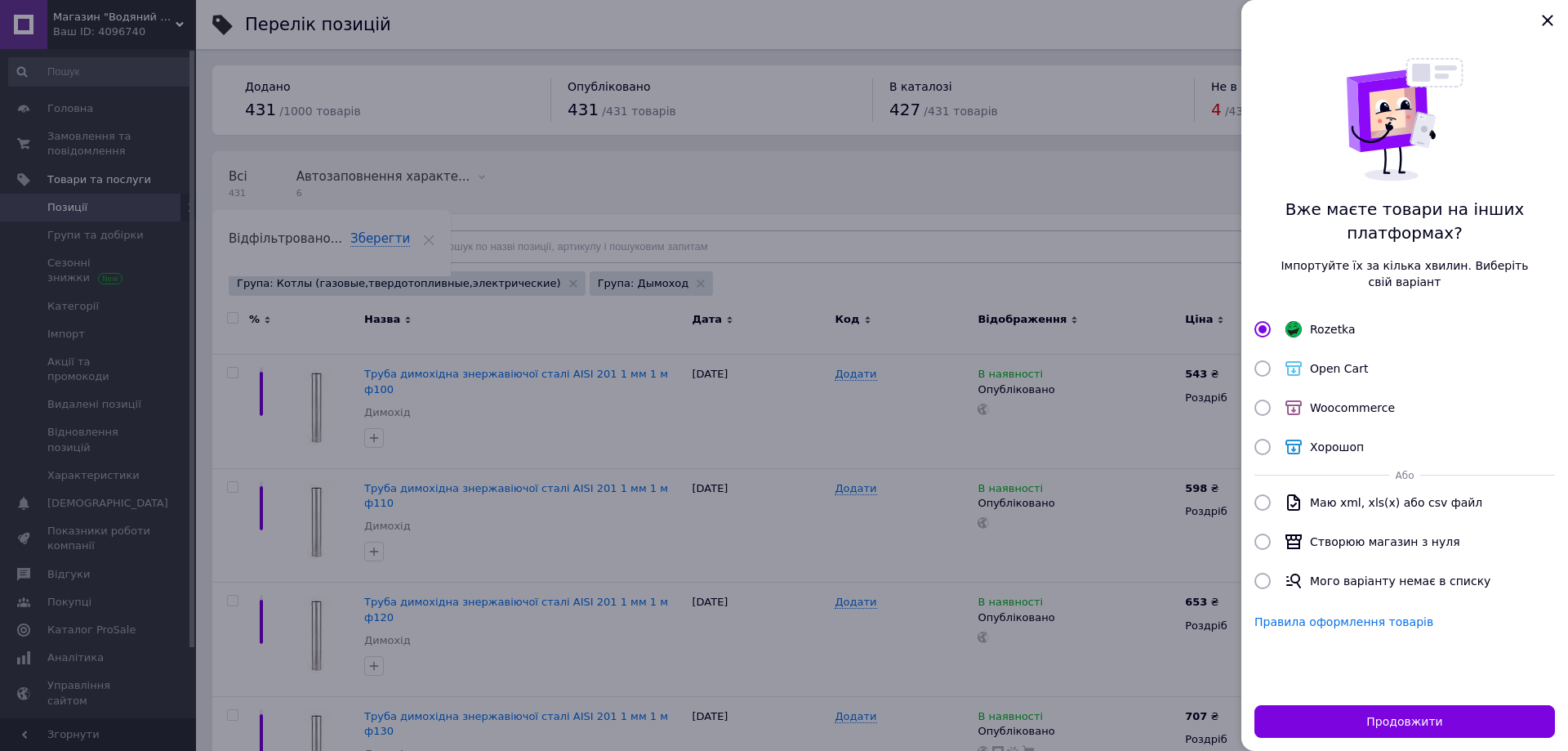
click at [640, 474] on div at bounding box center [784, 375] width 1568 height 751
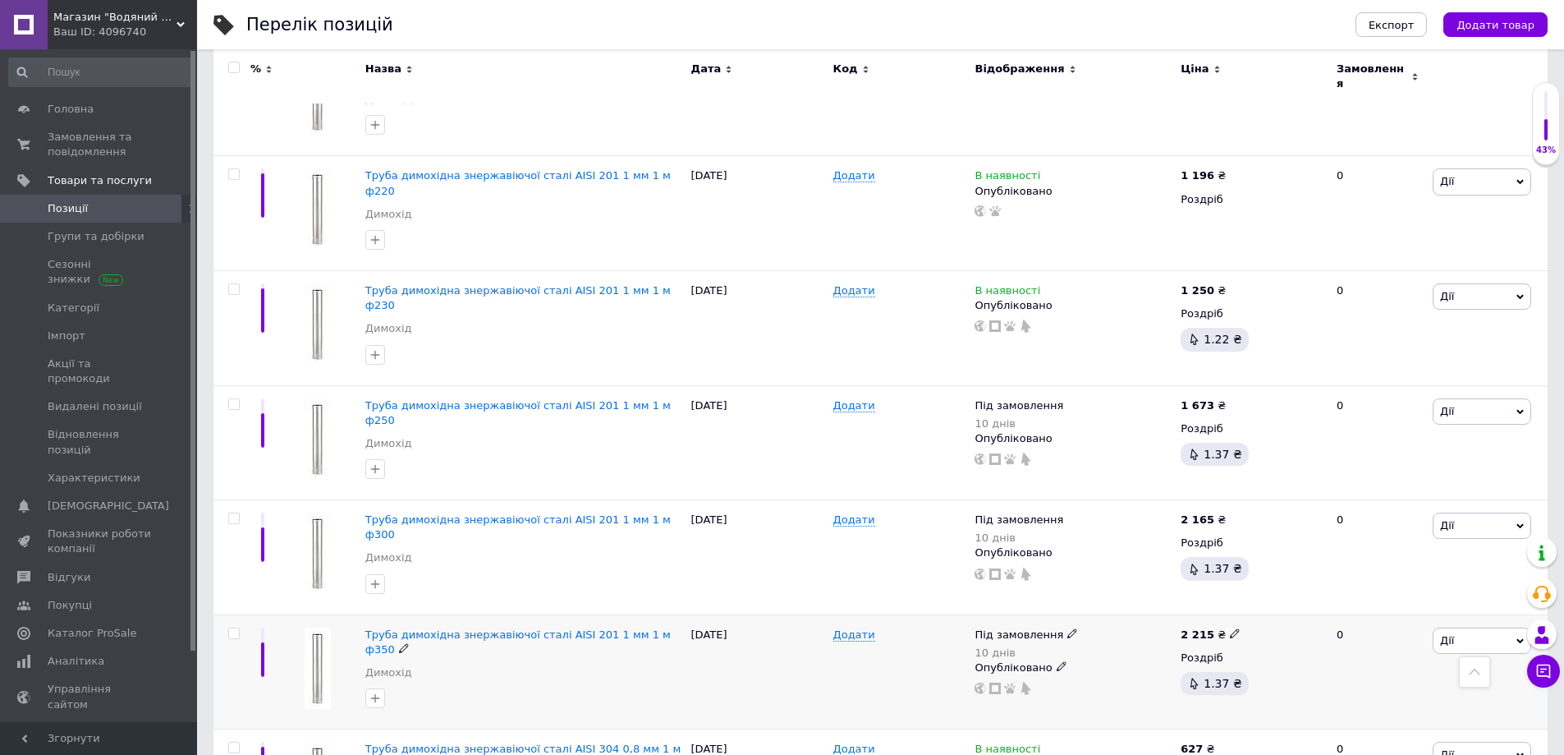
scroll to position [1150, 0]
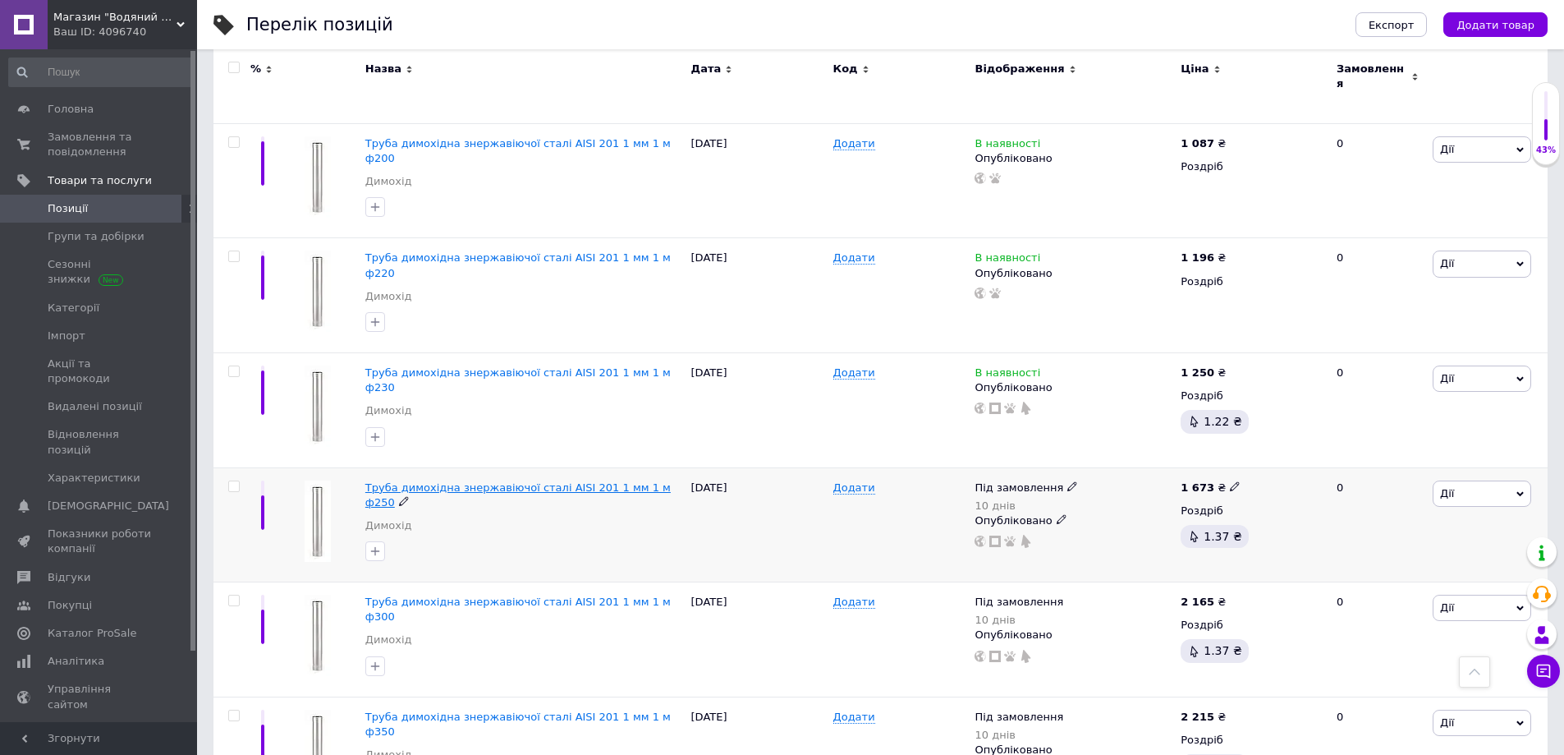
click at [598, 481] on span "Труба димохідна знержавіючої сталі AISI 201 1 мм 1 м ф250" at bounding box center [517, 494] width 305 height 27
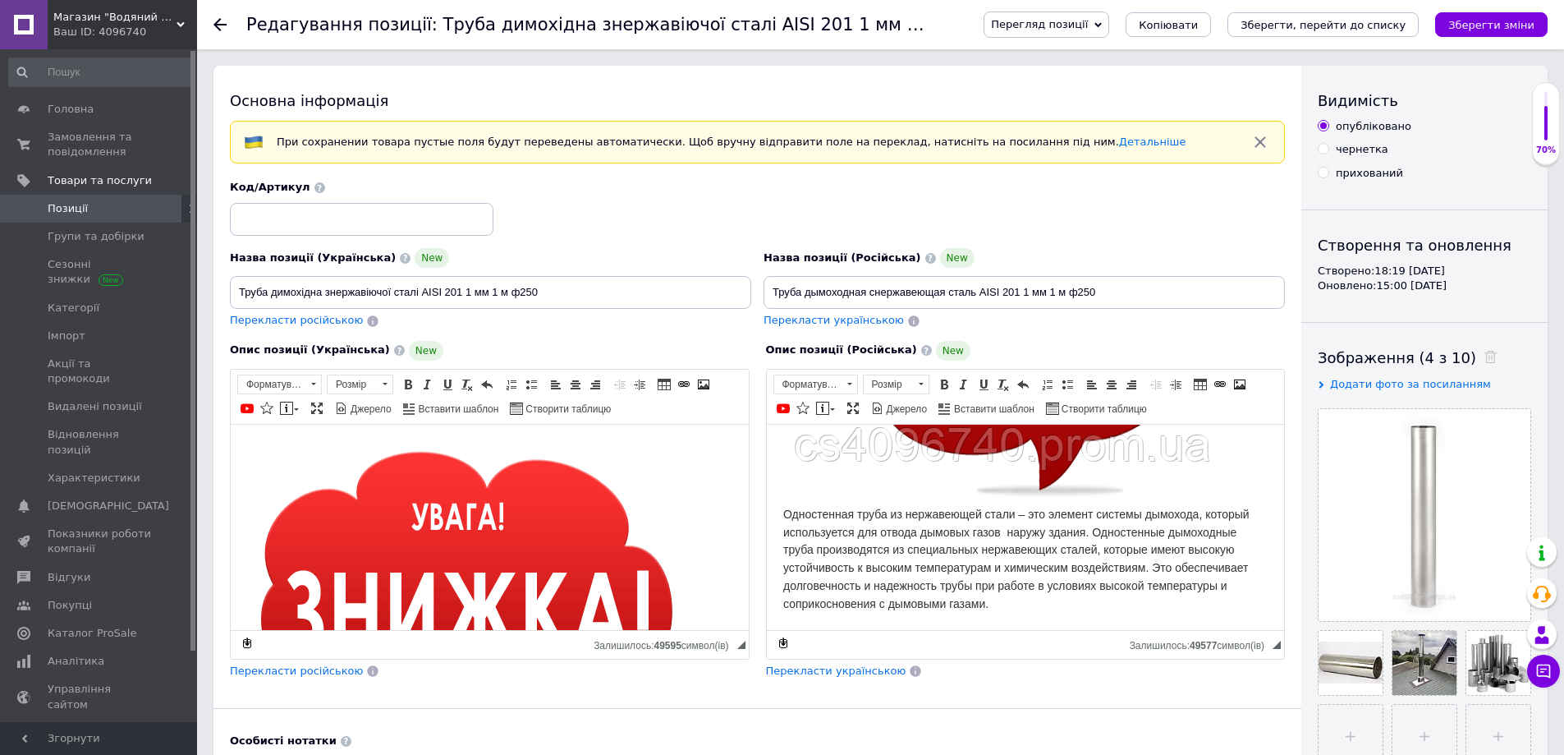
scroll to position [164, 0]
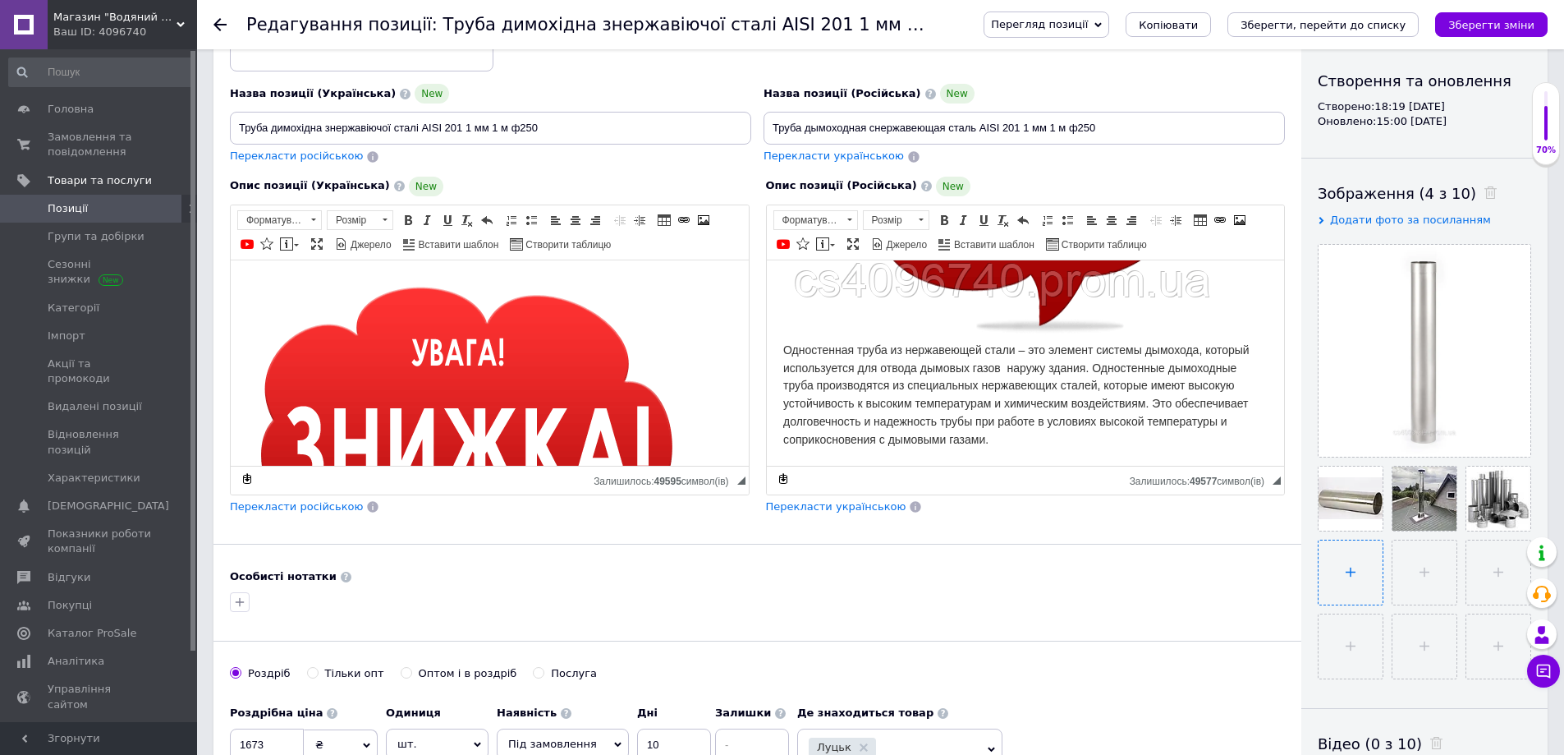
click at [1365, 581] on input "file" at bounding box center [1351, 572] width 64 height 64
type input "C:\fakepath\screenshot_14.png"
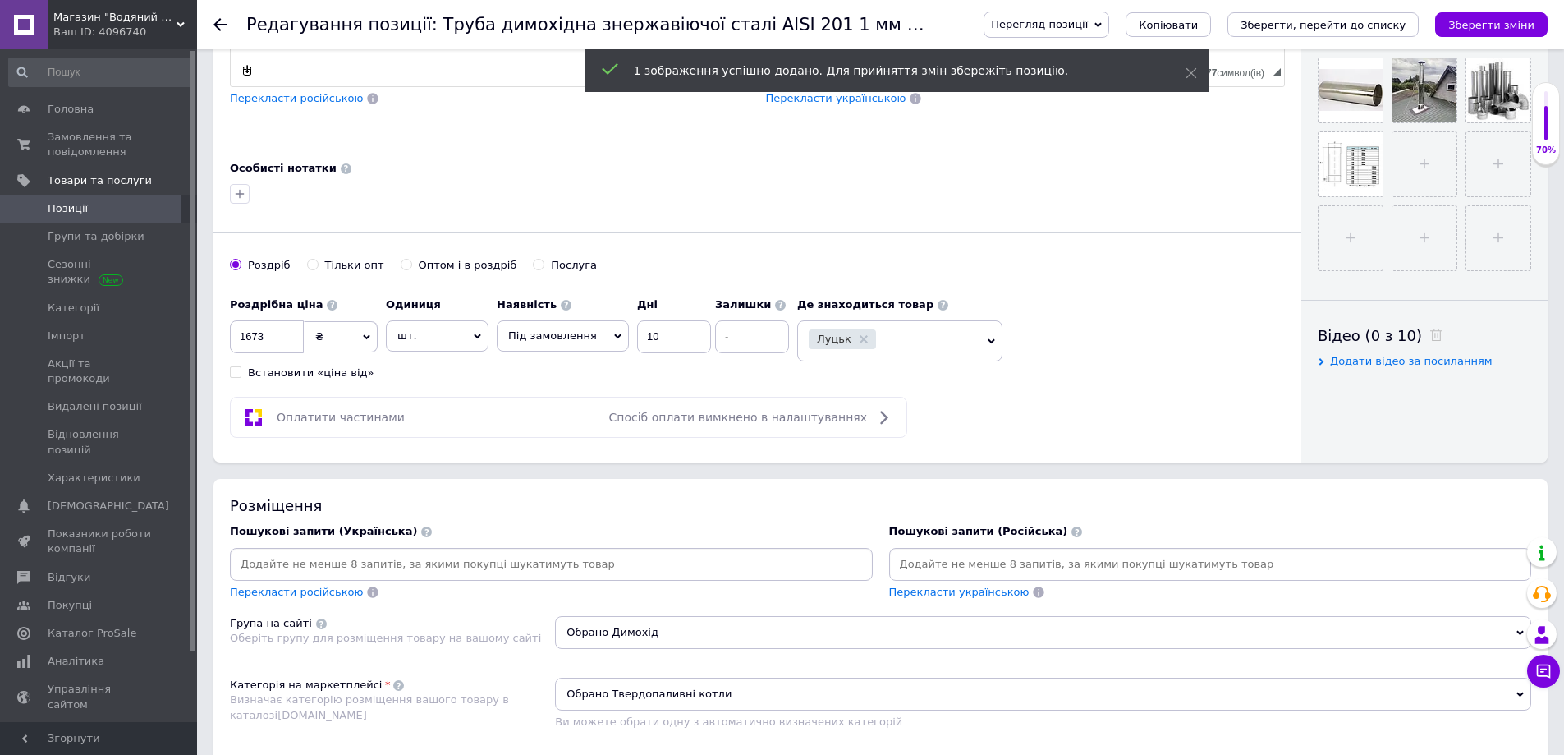
scroll to position [657, 0]
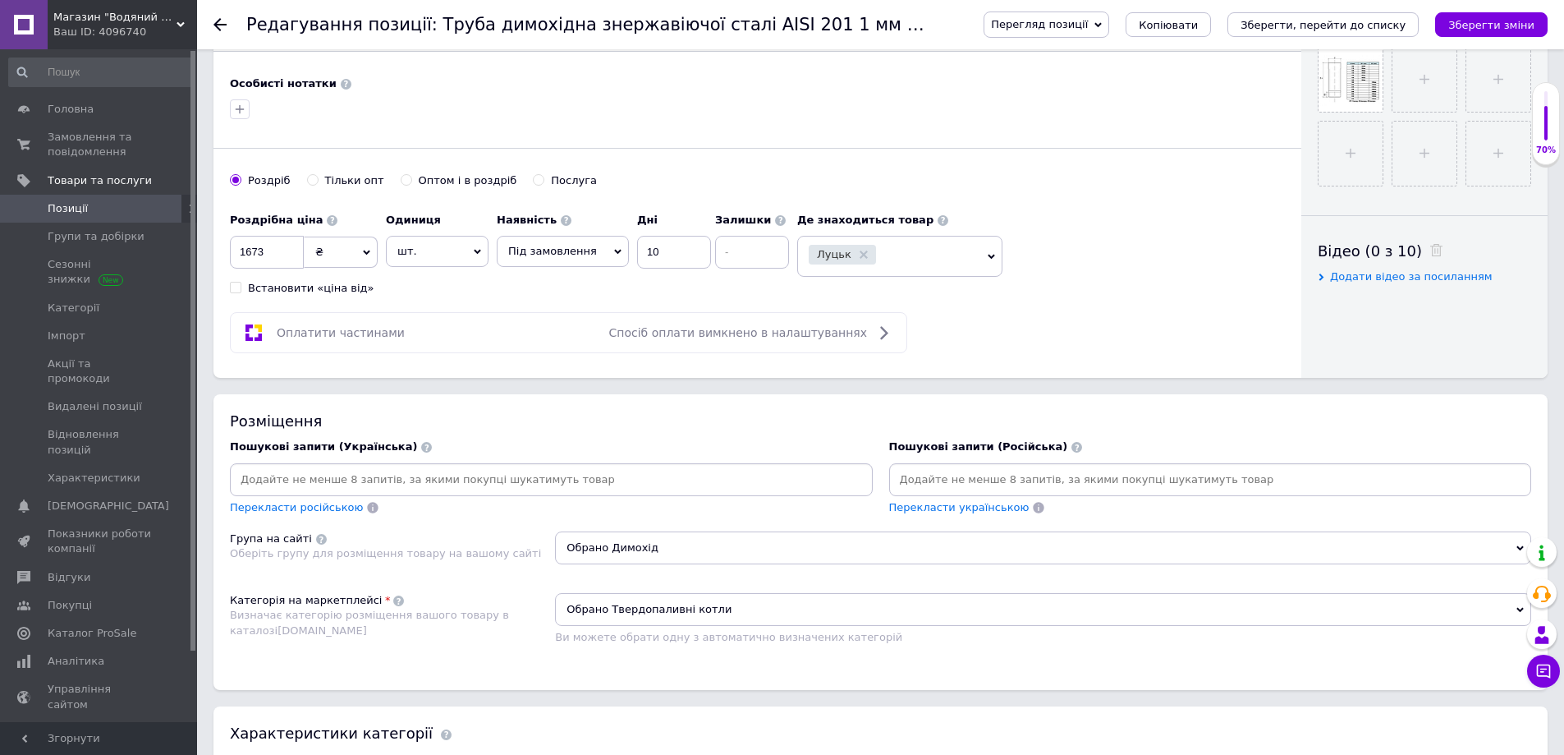
paste input "дымоходная"
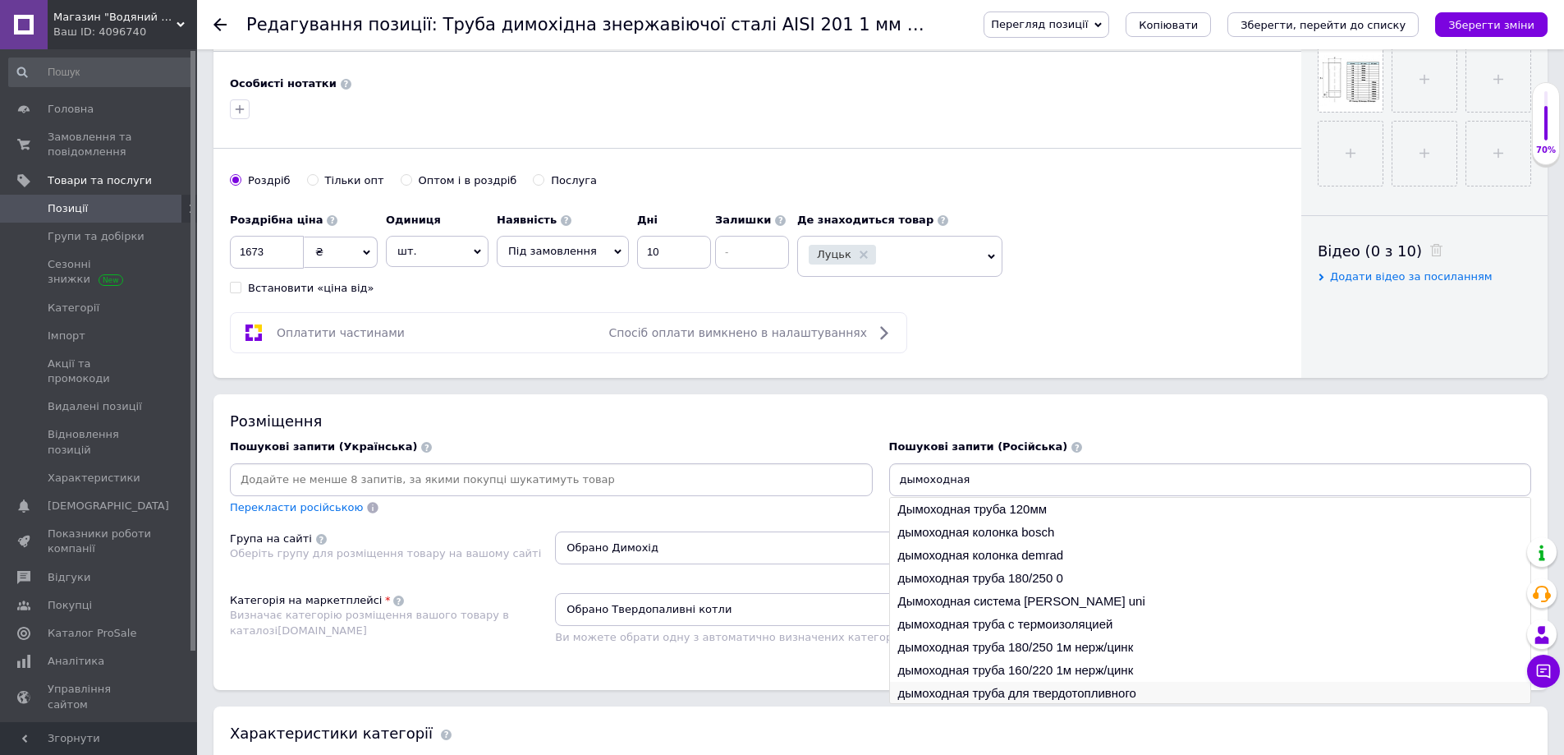
type input "дымоходная"
click at [1035, 691] on li "дымоходная труба для твердотопливного" at bounding box center [1210, 693] width 641 height 23
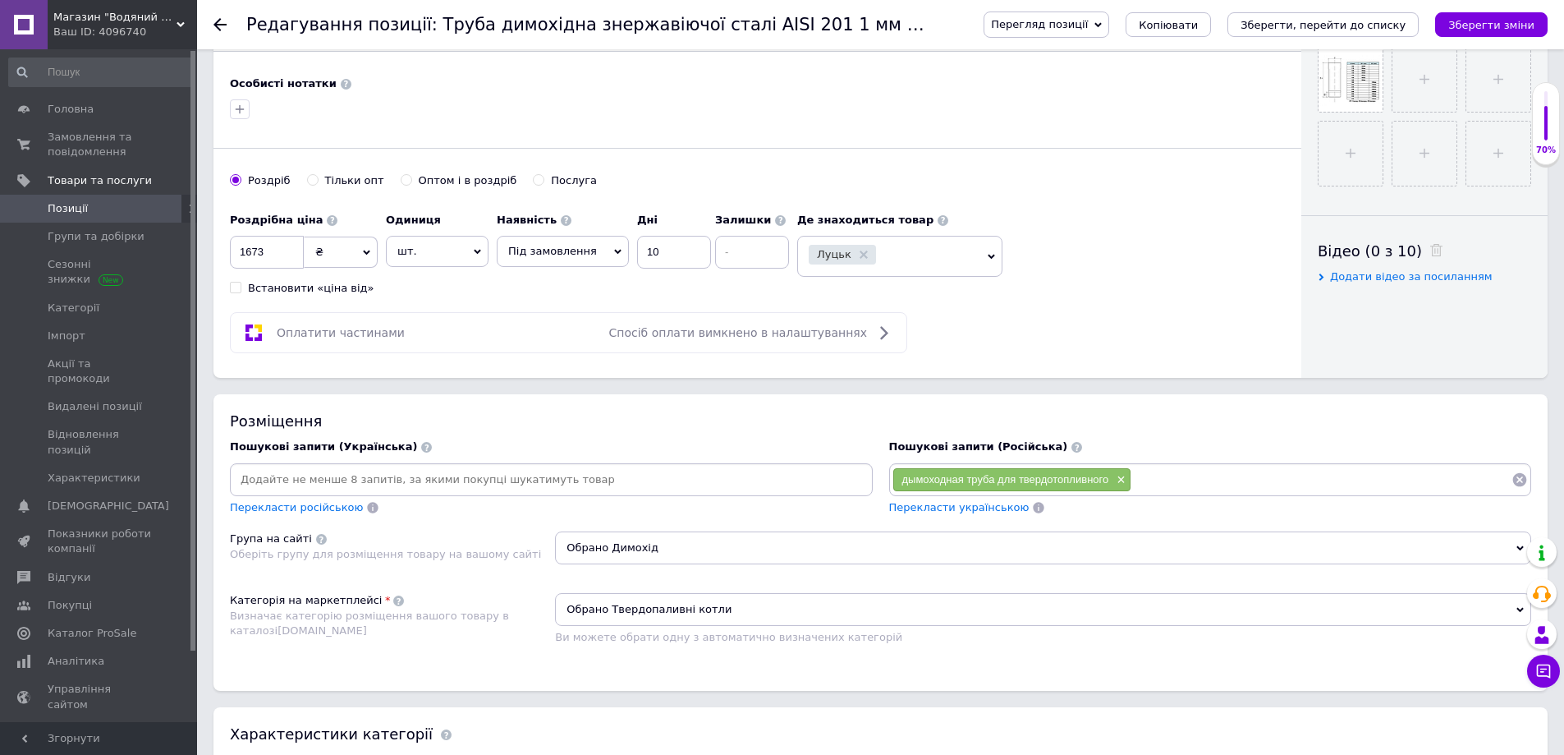
click at [528, 480] on input at bounding box center [551, 479] width 636 height 25
click at [952, 516] on div "Перекласти українською" at bounding box center [960, 507] width 144 height 19
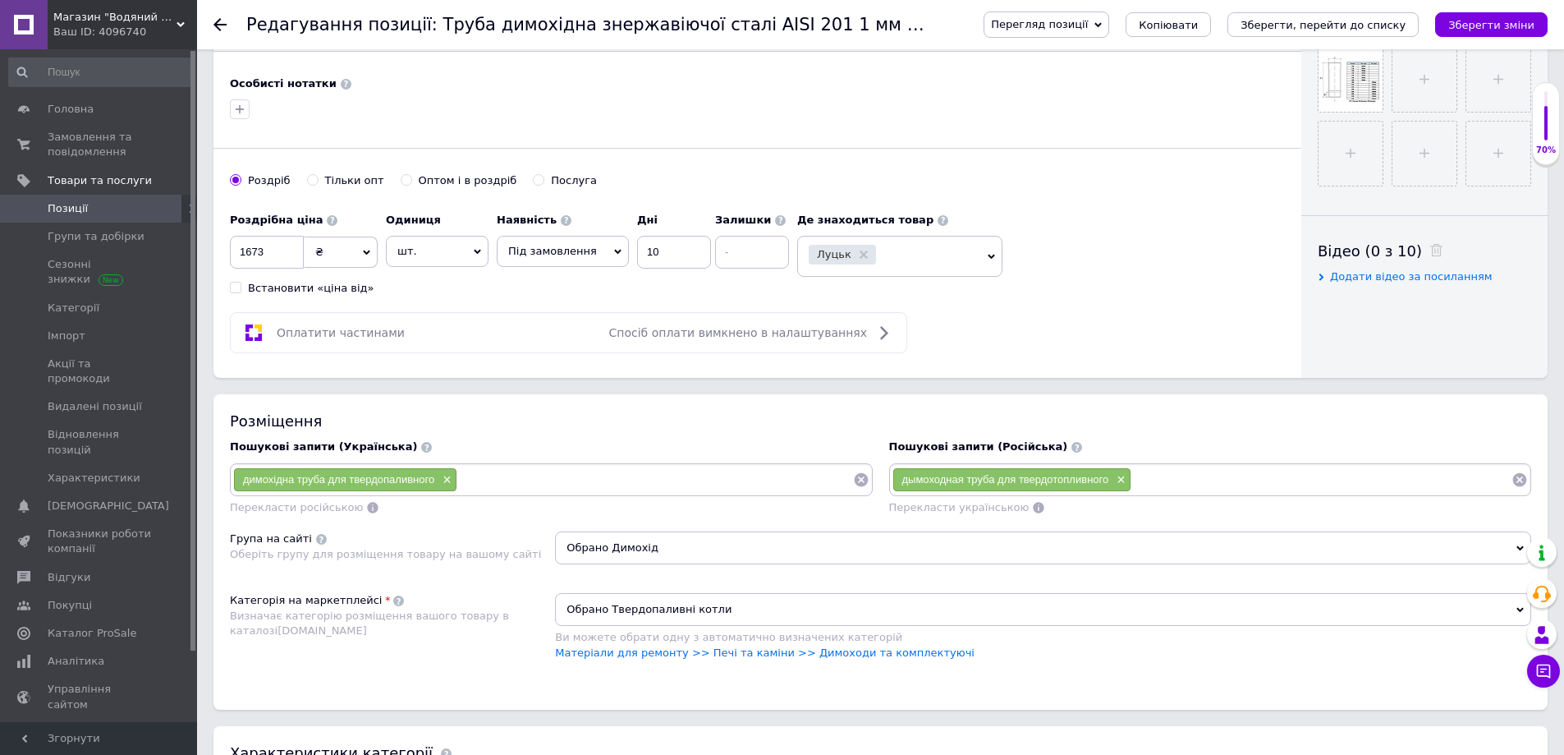
scroll to position [821, 0]
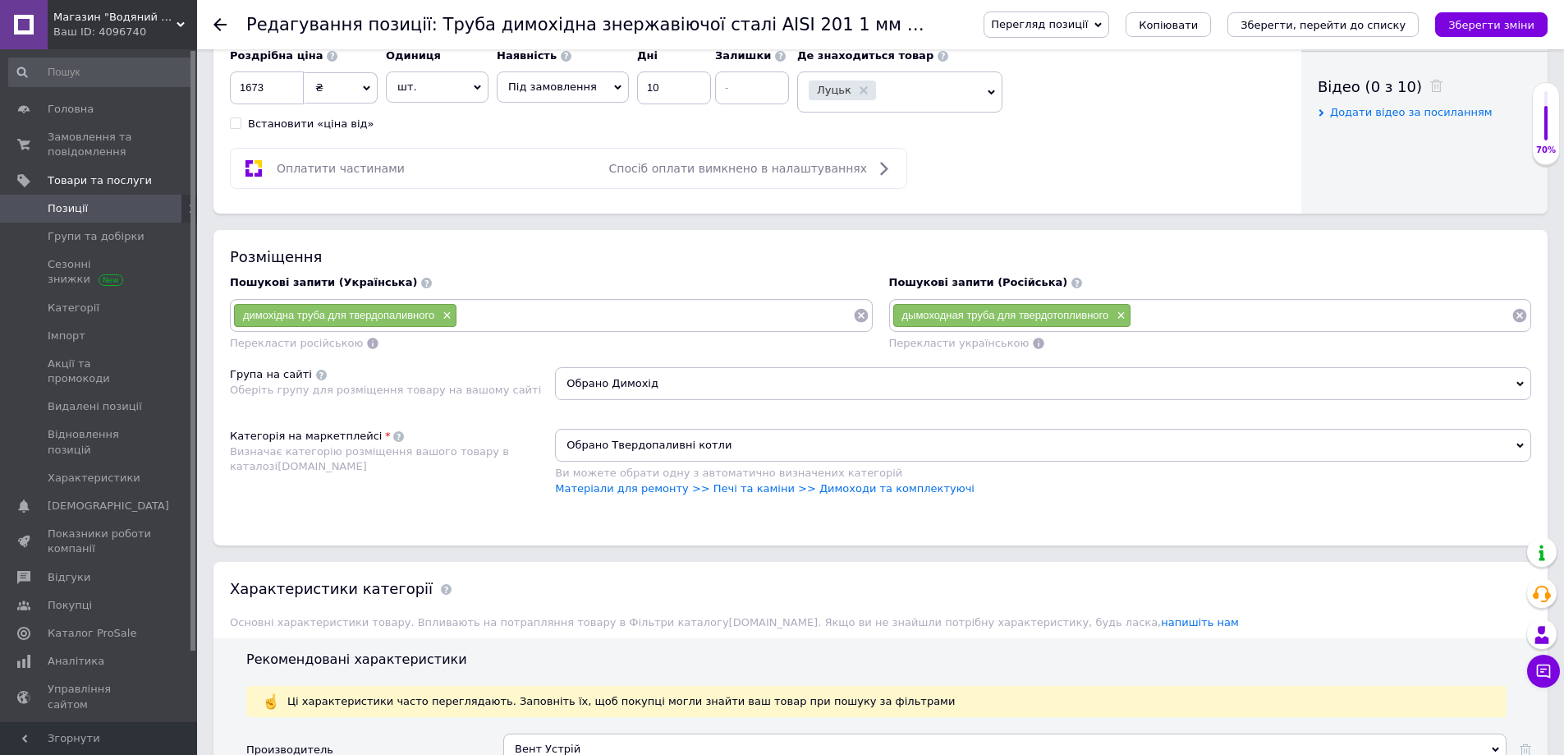
click at [683, 434] on span "Обрано Твердопаливні котли" at bounding box center [1043, 445] width 976 height 33
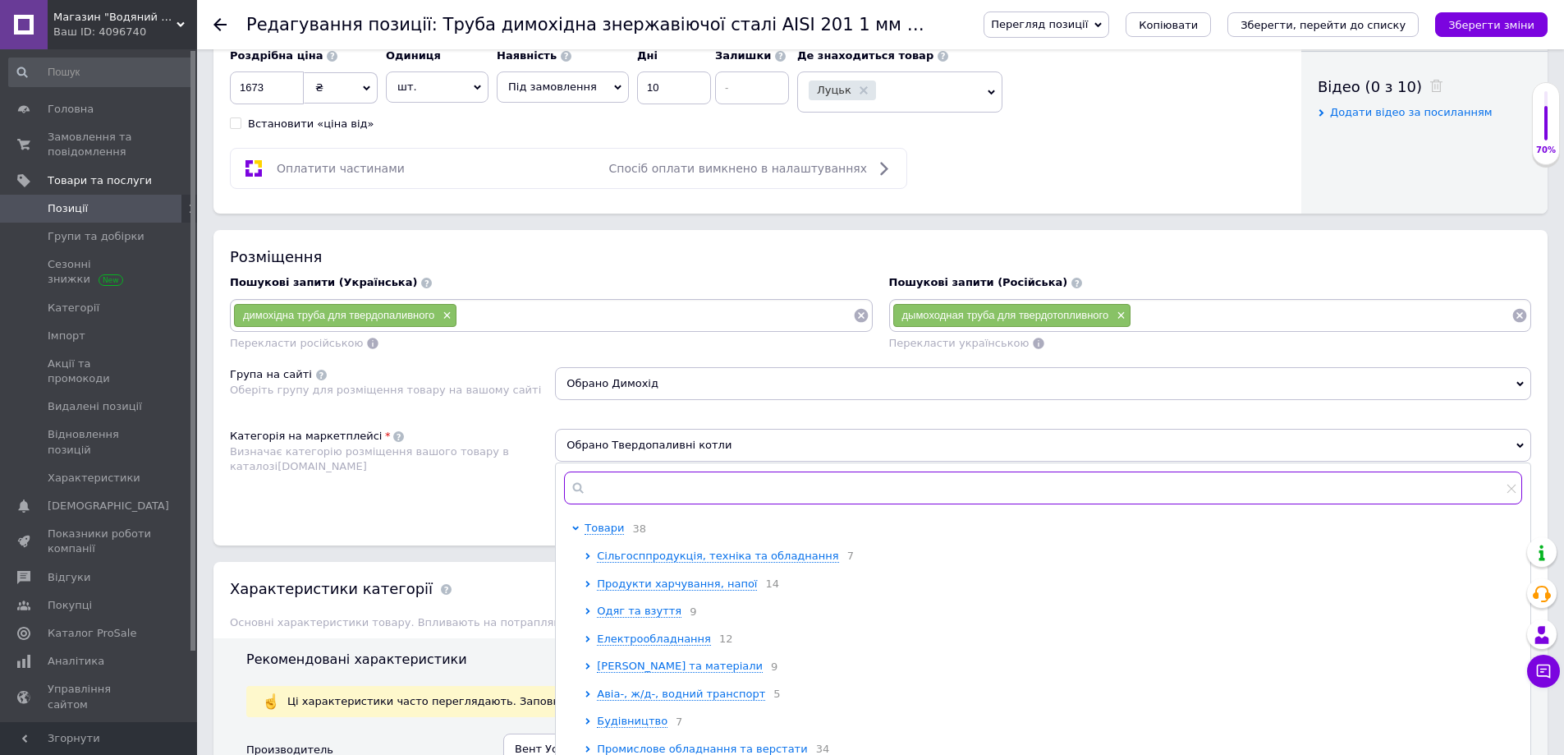
click at [624, 491] on input "text" at bounding box center [1043, 487] width 958 height 33
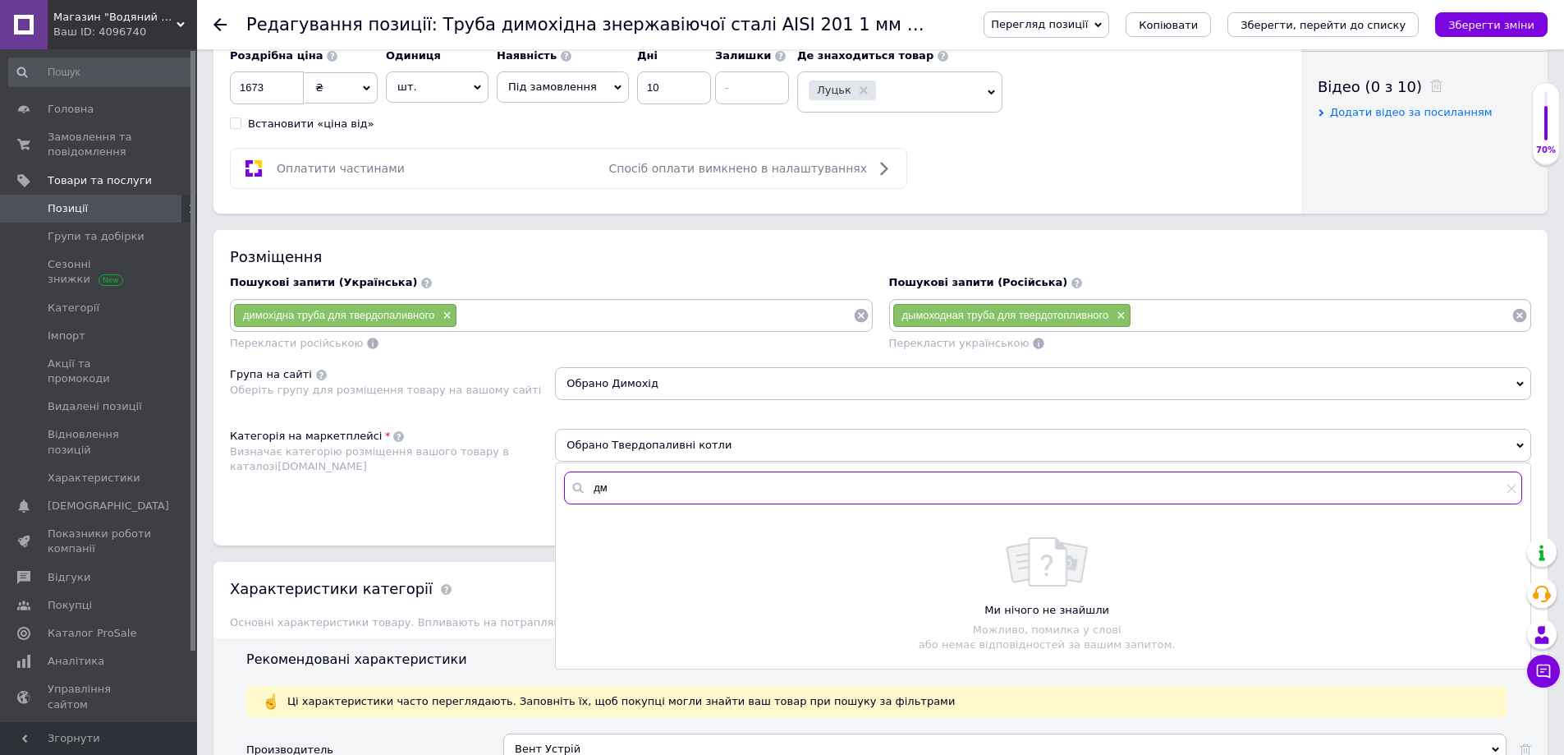
click at [621, 488] on input "дм" at bounding box center [1043, 487] width 958 height 33
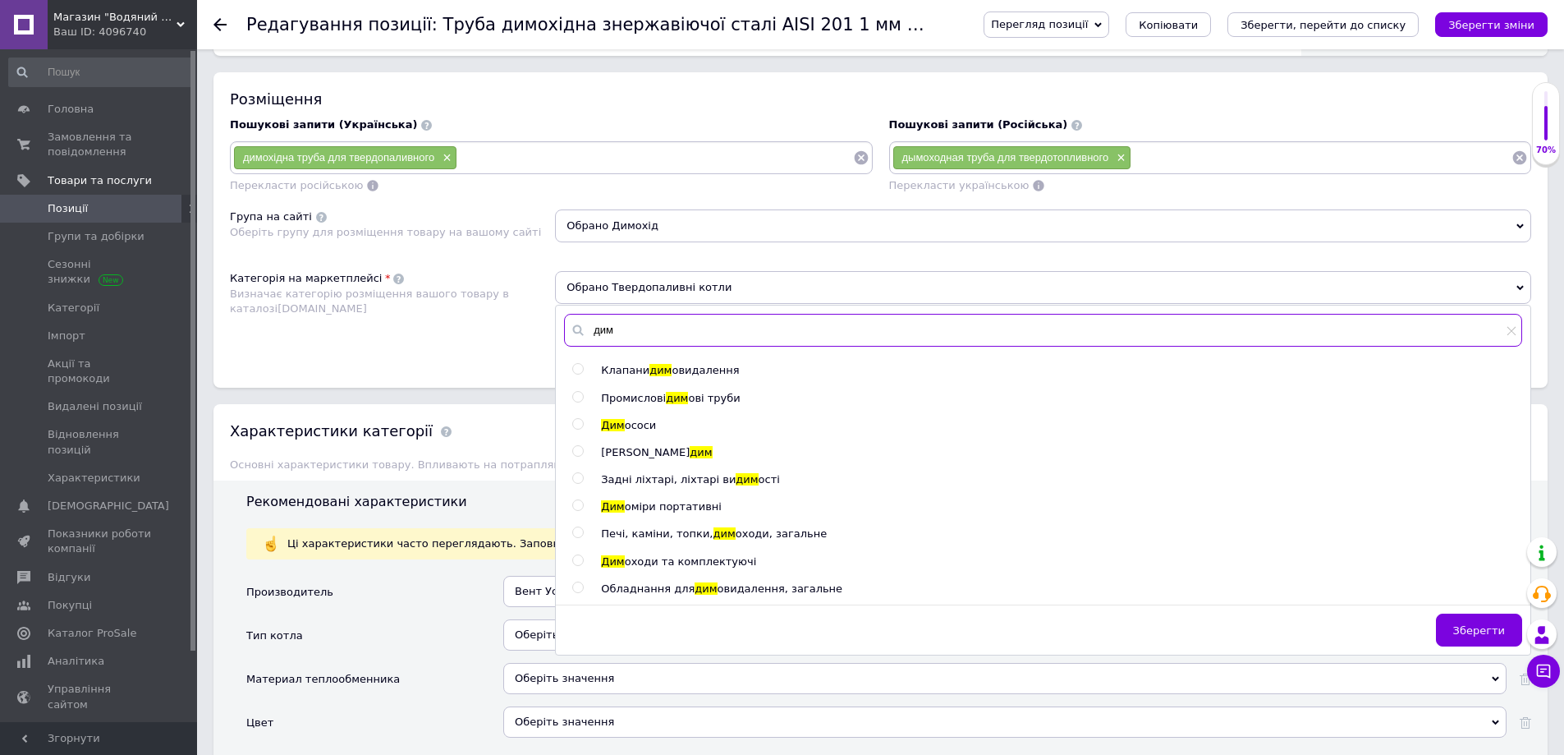
scroll to position [985, 0]
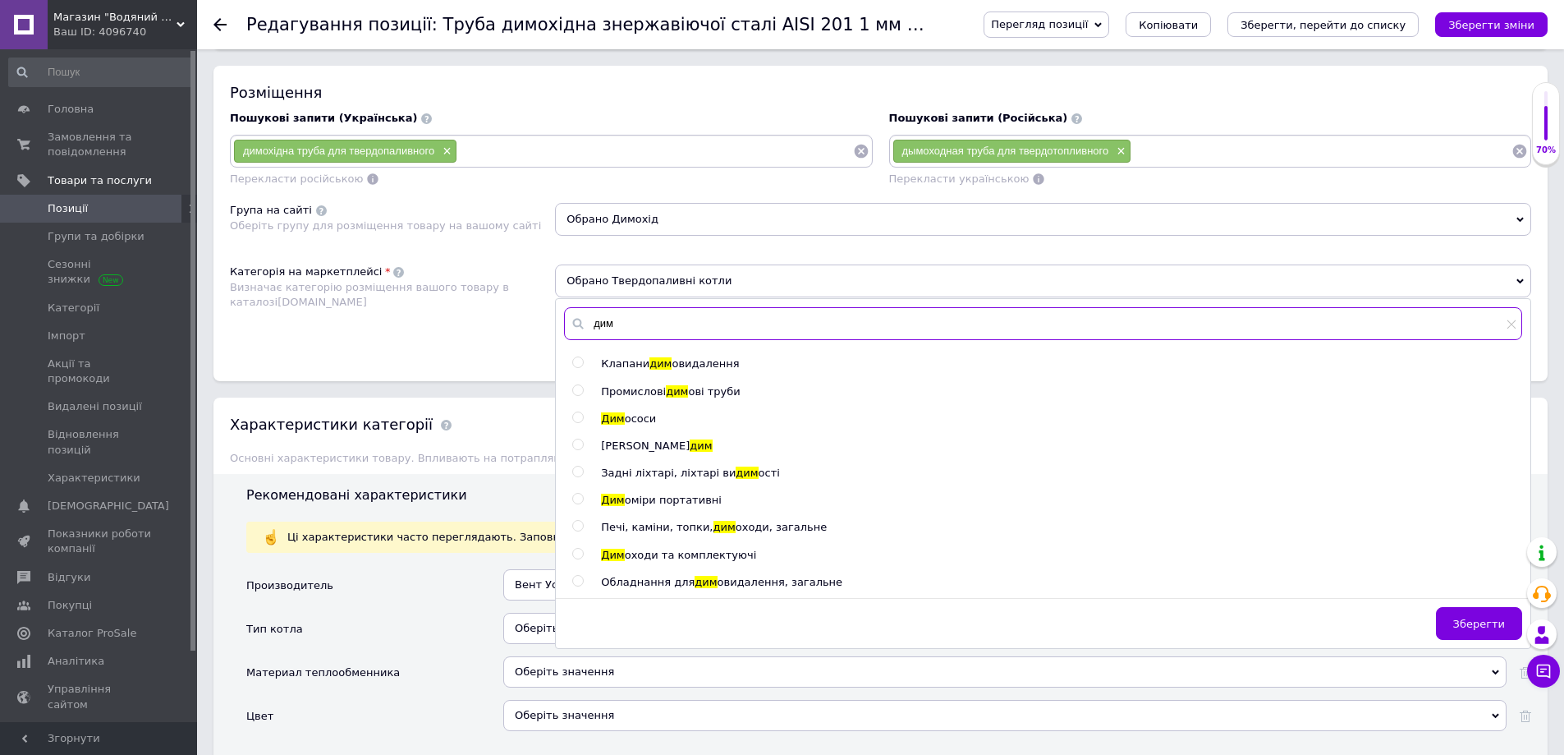
type input "дим"
click at [691, 555] on span "оходи та комплектуючі" at bounding box center [691, 555] width 132 height 12
radio input "true"
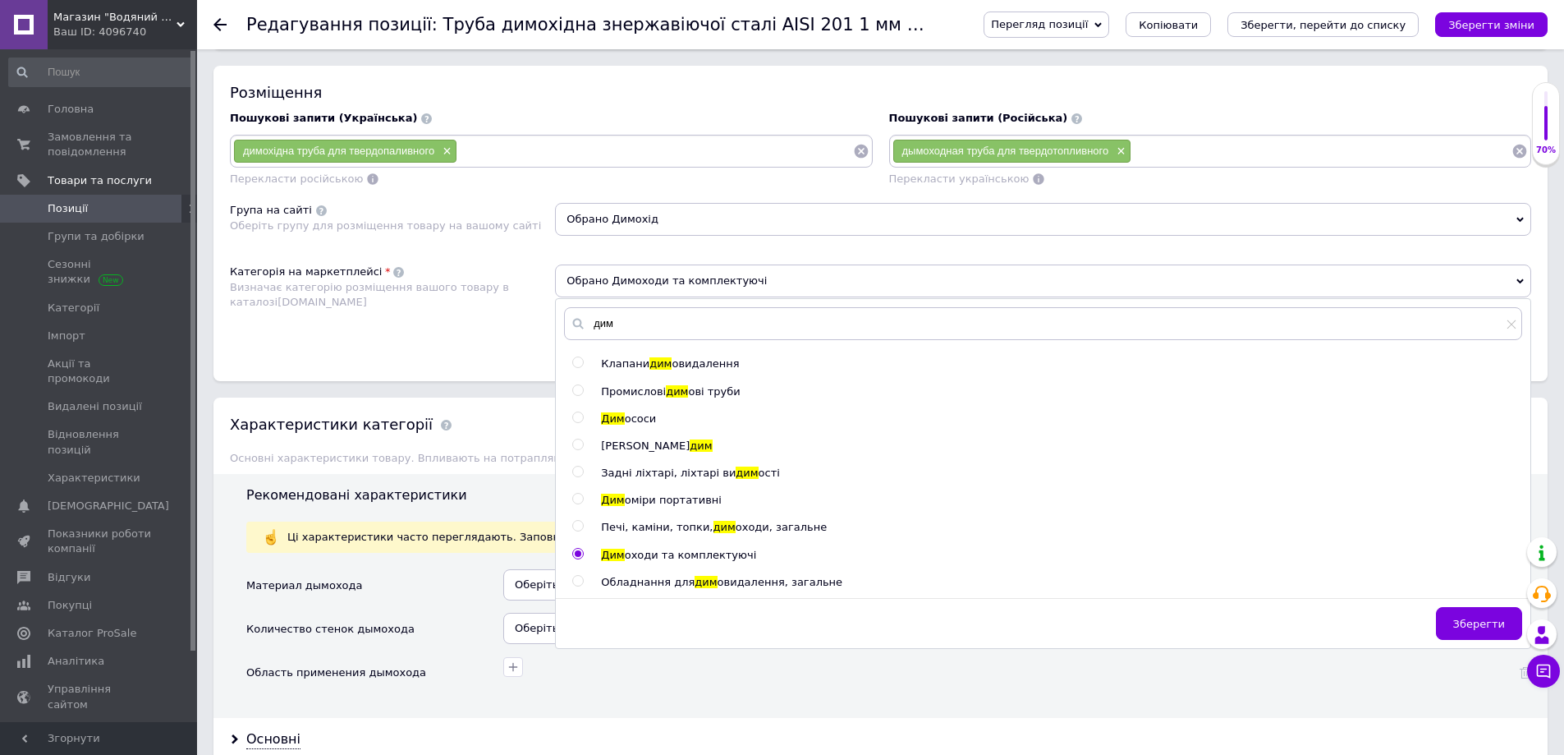
click at [1483, 624] on span "Зберегти" at bounding box center [1479, 623] width 52 height 12
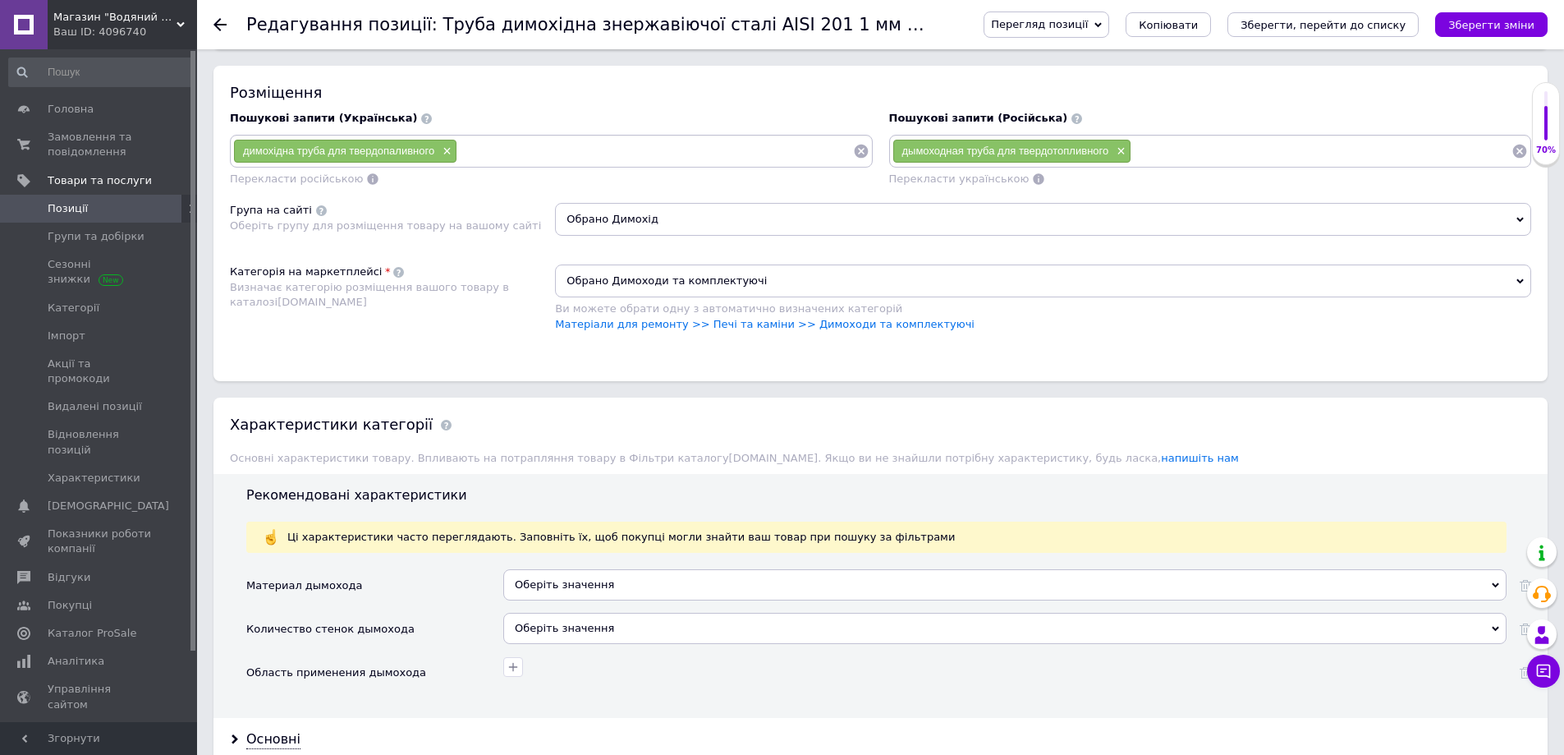
scroll to position [1067, 0]
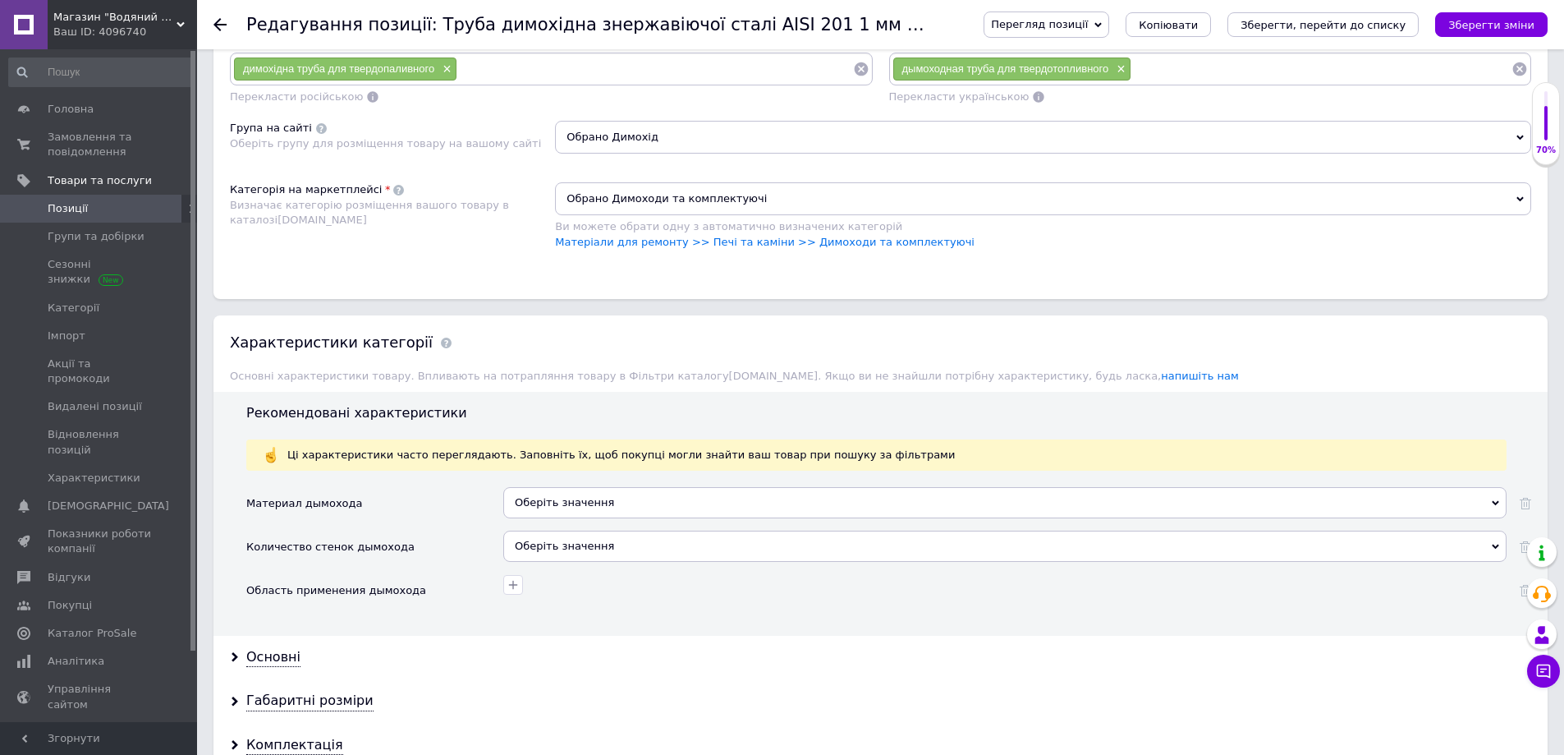
click at [563, 503] on div "Оберіть значення" at bounding box center [1004, 502] width 1003 height 31
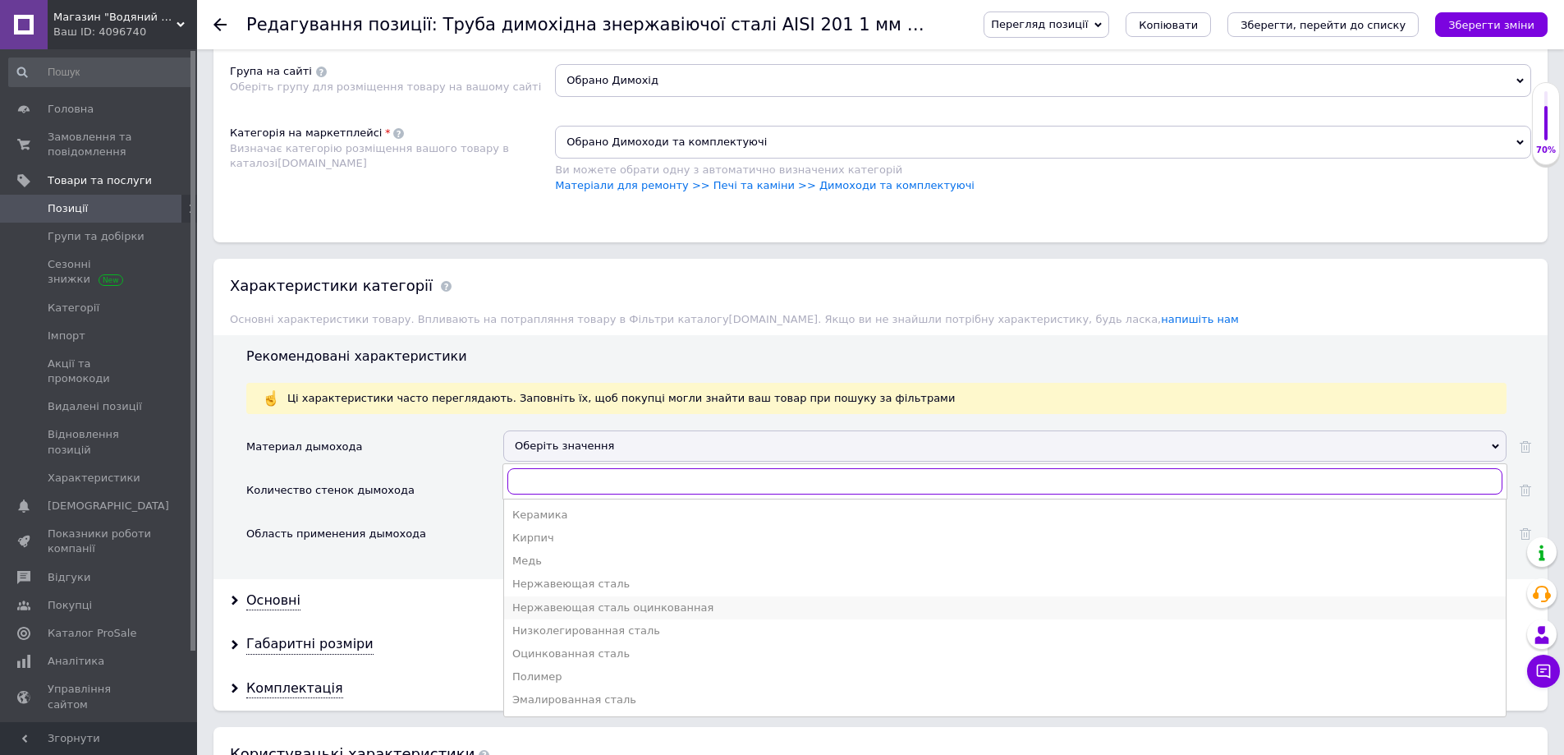
scroll to position [1150, 0]
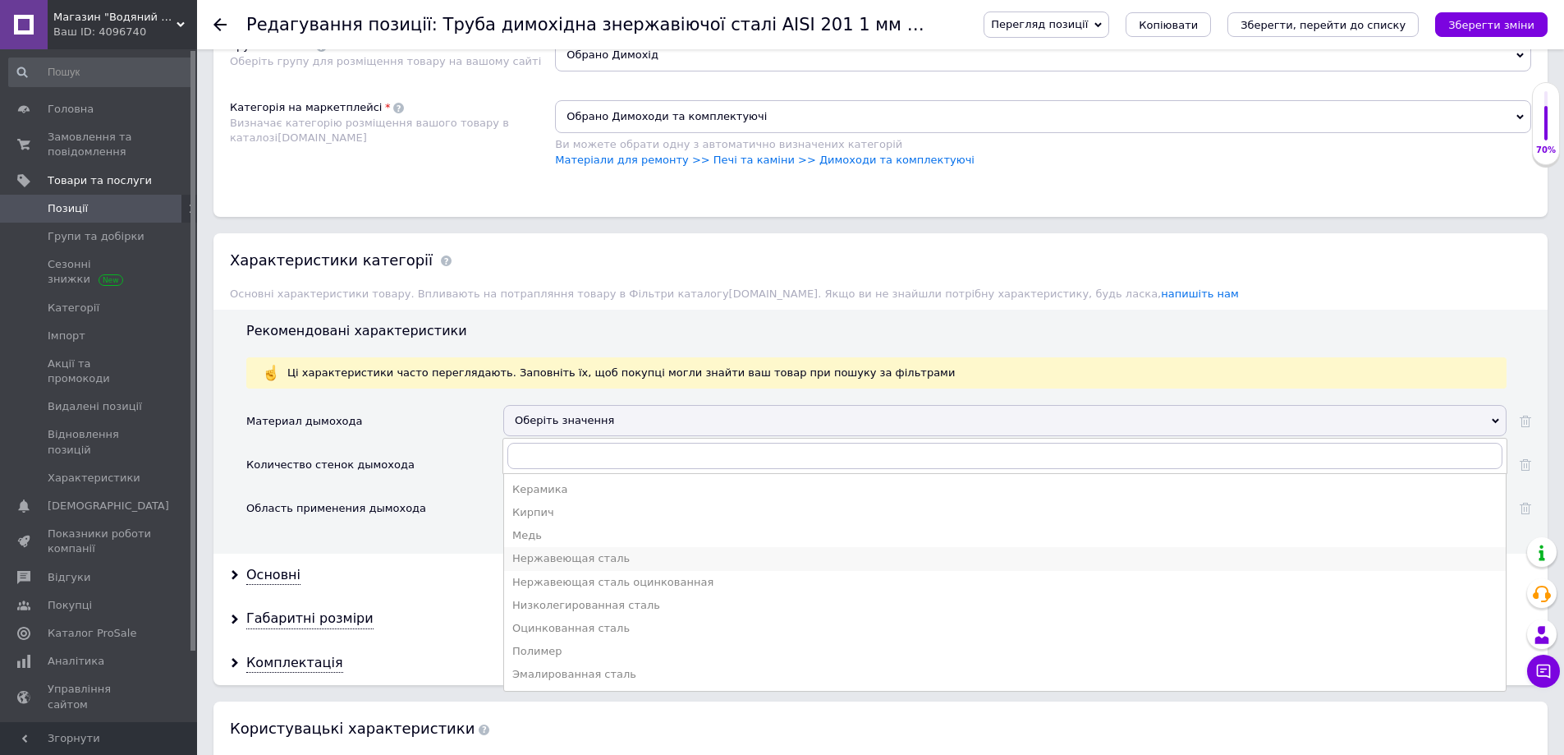
click at [594, 562] on div "Нержавеющая сталь" at bounding box center [1004, 558] width 985 height 15
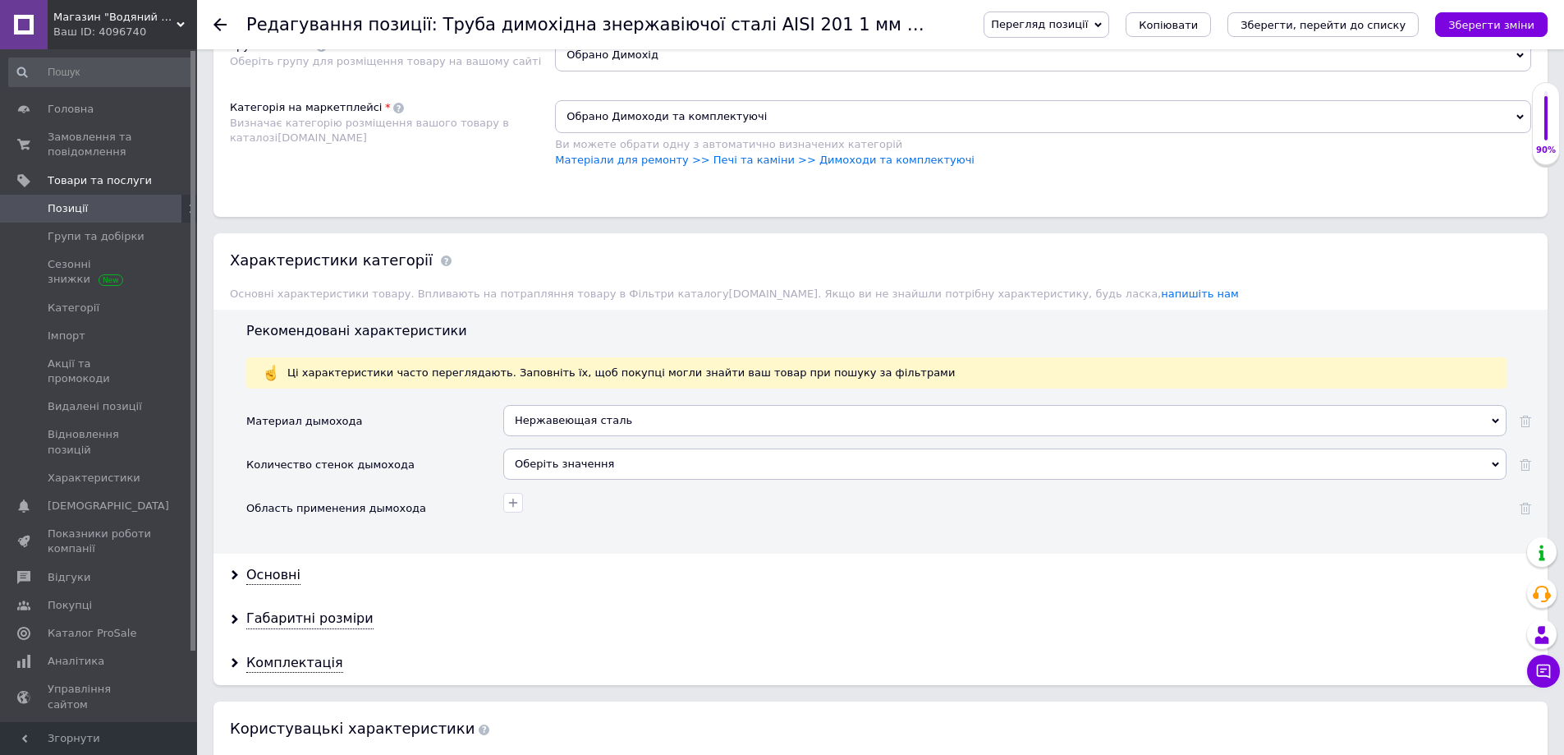
click at [577, 468] on div "Оберіть значення" at bounding box center [1004, 463] width 1003 height 31
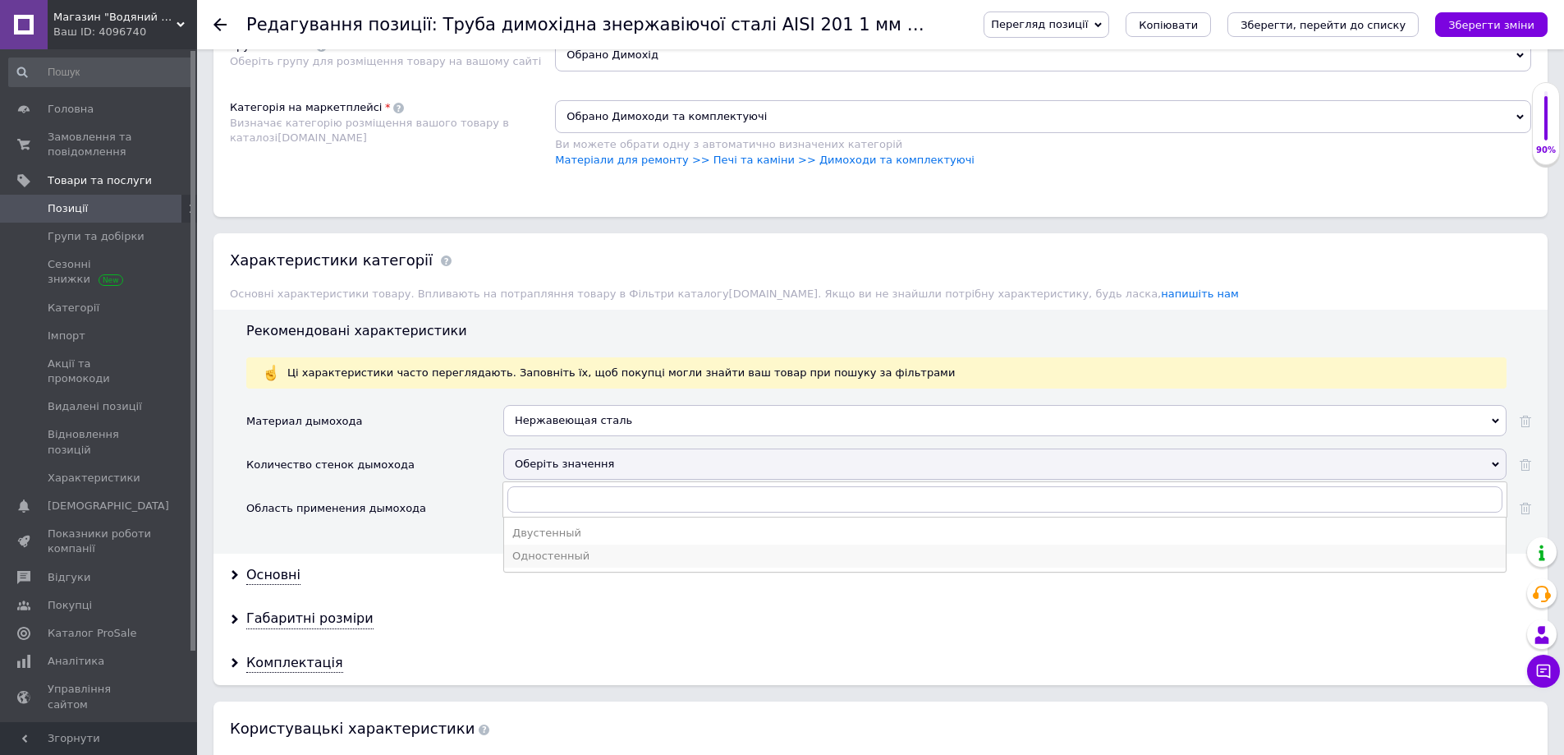
click at [556, 556] on div "Одностенный" at bounding box center [1004, 556] width 985 height 15
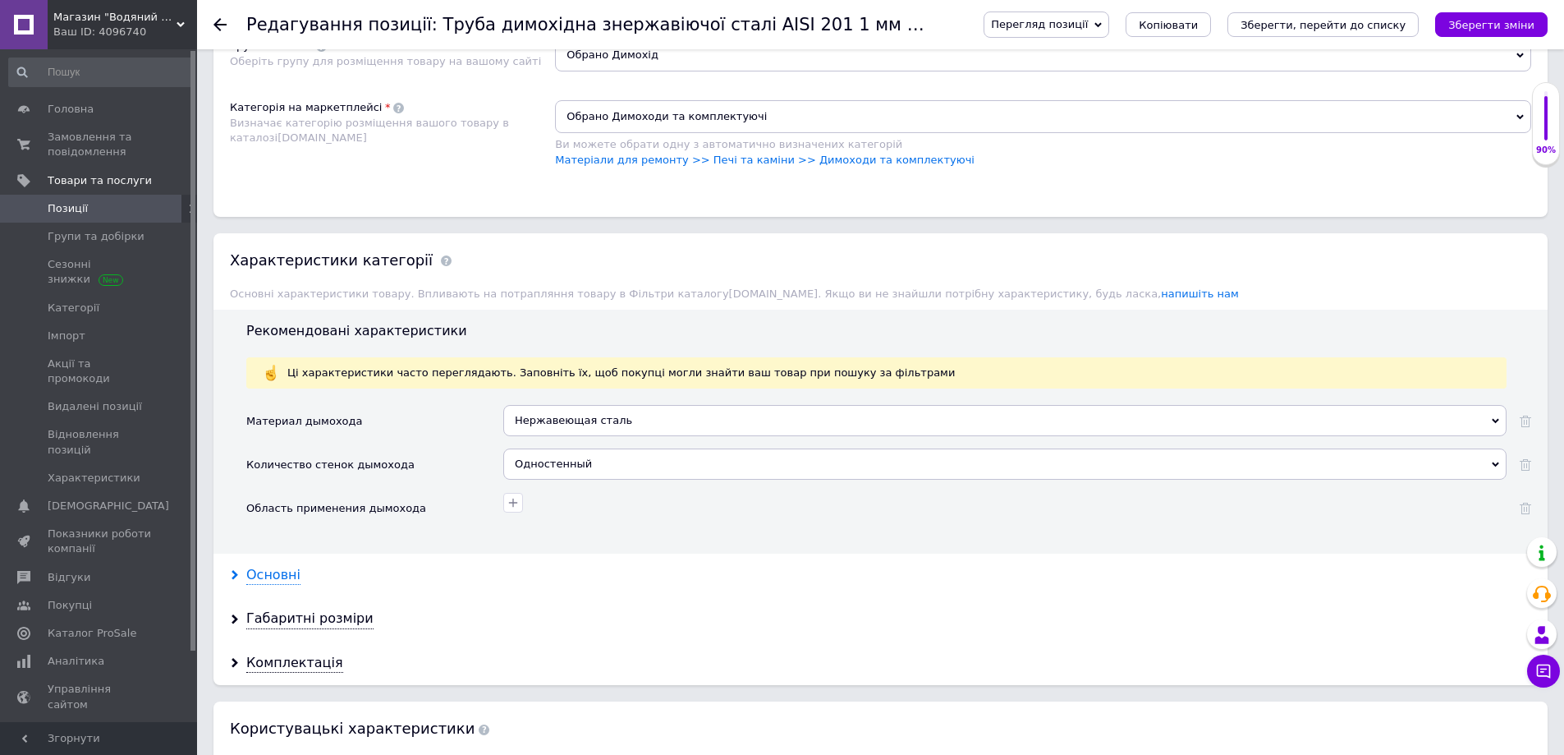
click at [250, 583] on div "Основні" at bounding box center [273, 575] width 54 height 19
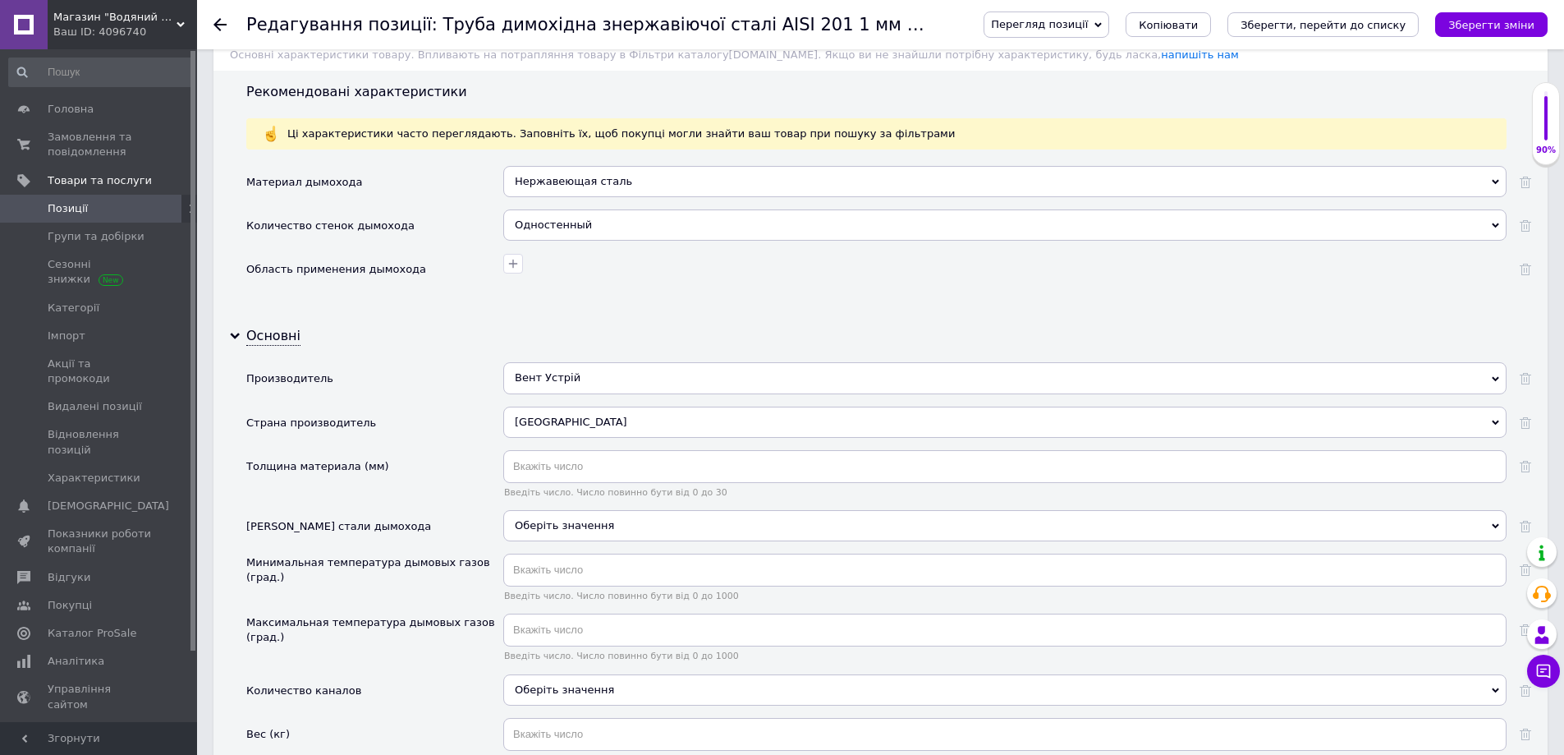
scroll to position [1396, 0]
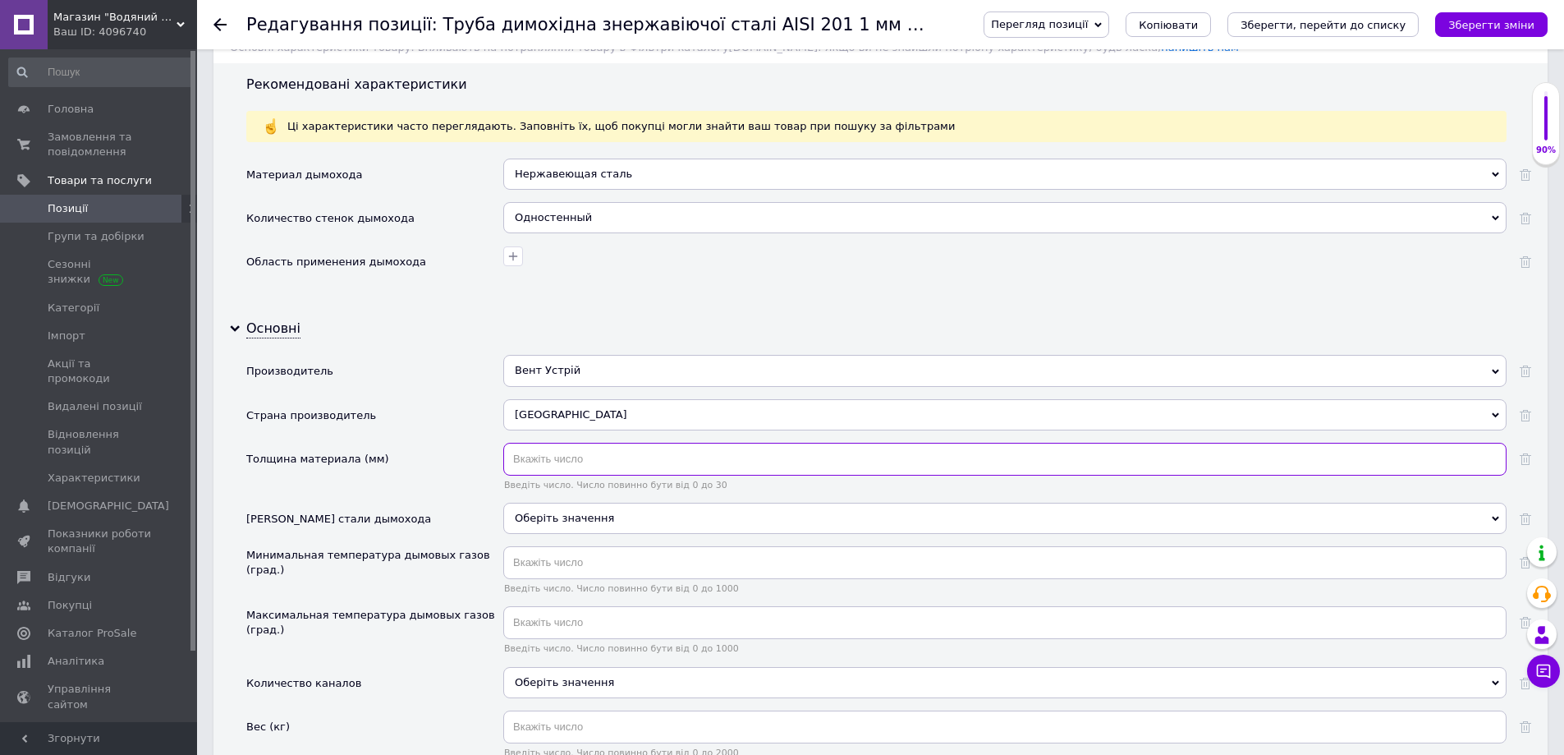
click at [536, 453] on input "text" at bounding box center [1004, 459] width 1003 height 33
type input "1"
click at [561, 515] on div "Оберіть значення" at bounding box center [1004, 518] width 1003 height 31
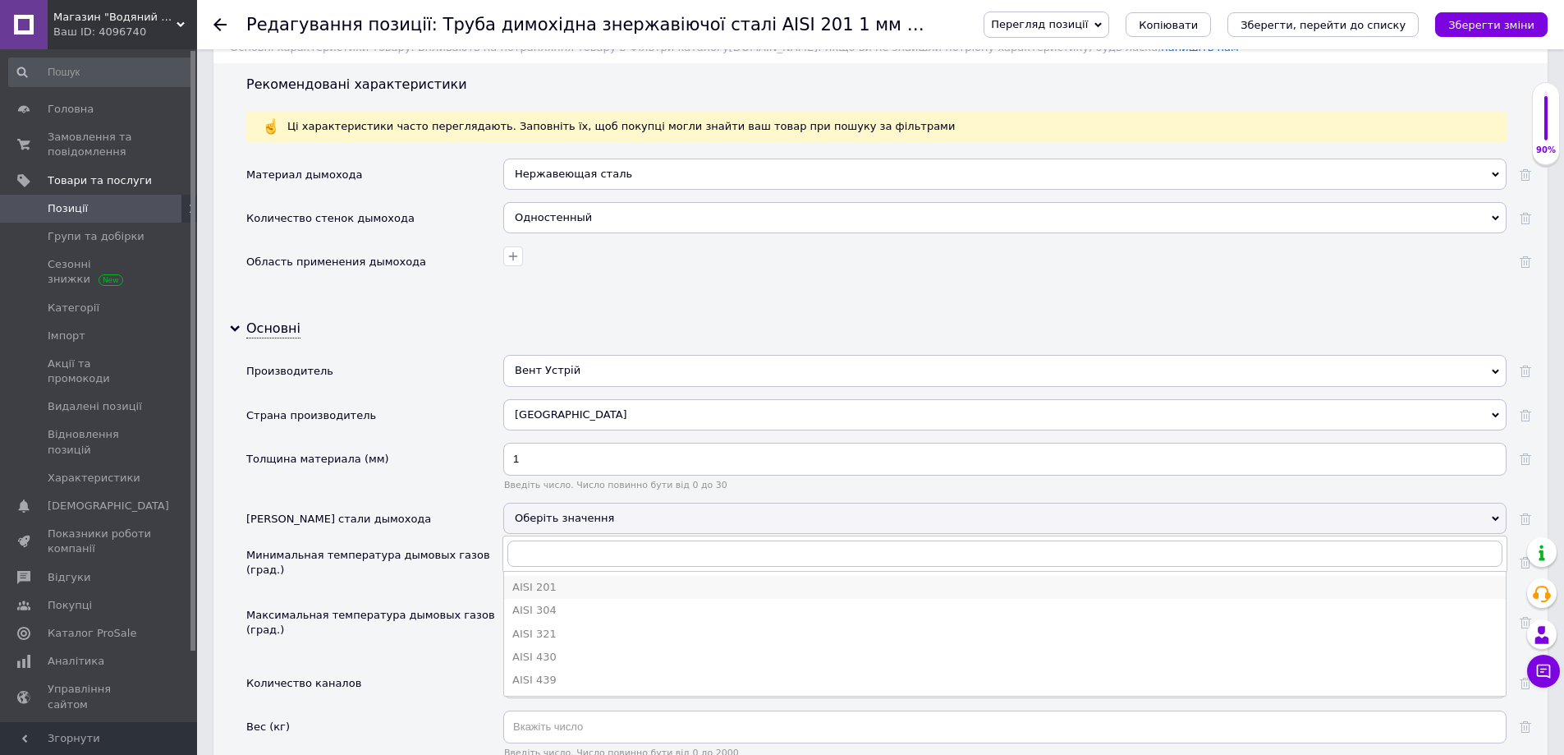
click at [552, 586] on div "AISI 201" at bounding box center [1004, 587] width 985 height 15
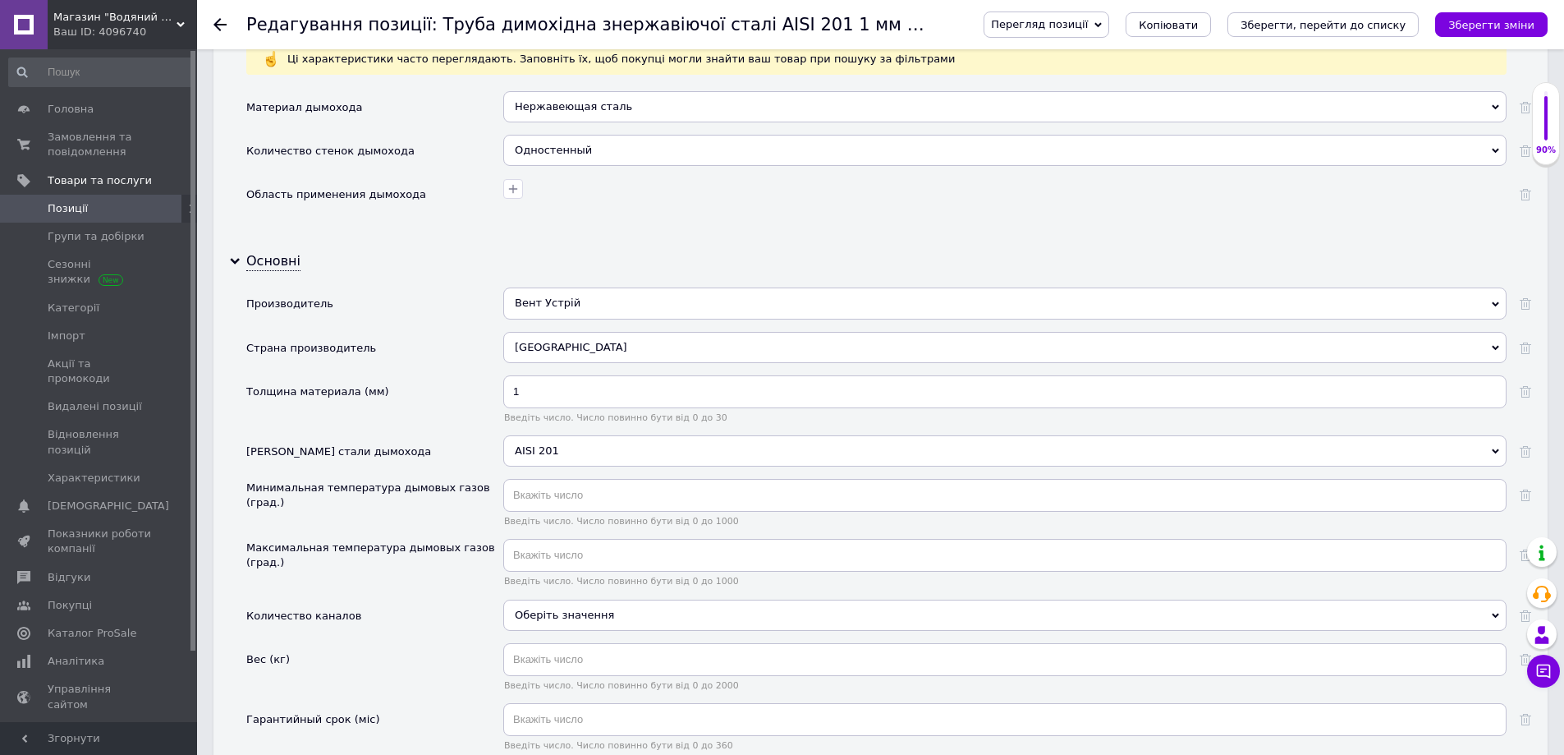
scroll to position [1560, 0]
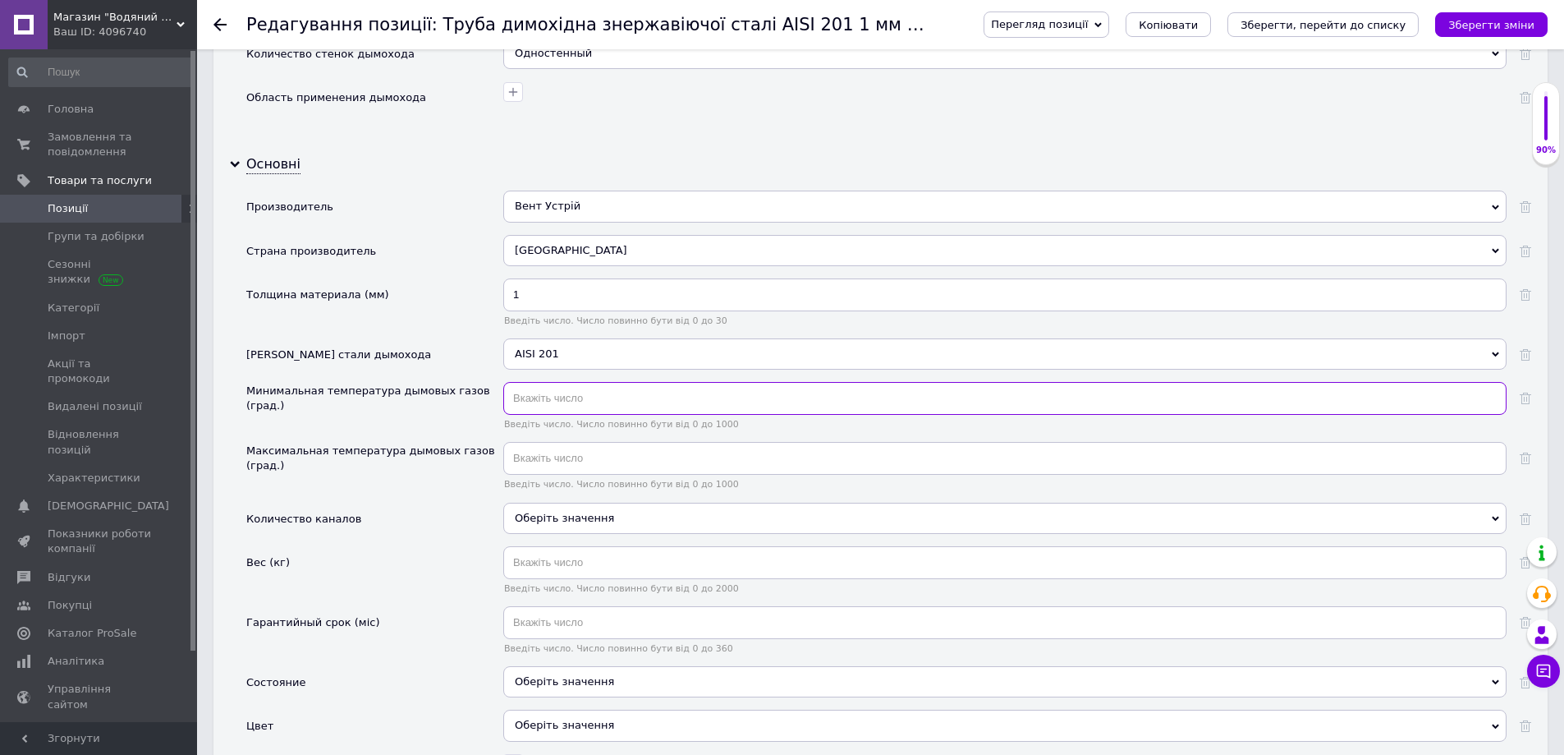
click at [538, 397] on input "text" at bounding box center [1004, 398] width 1003 height 33
type input "20"
click at [550, 460] on input "text" at bounding box center [1004, 458] width 1003 height 33
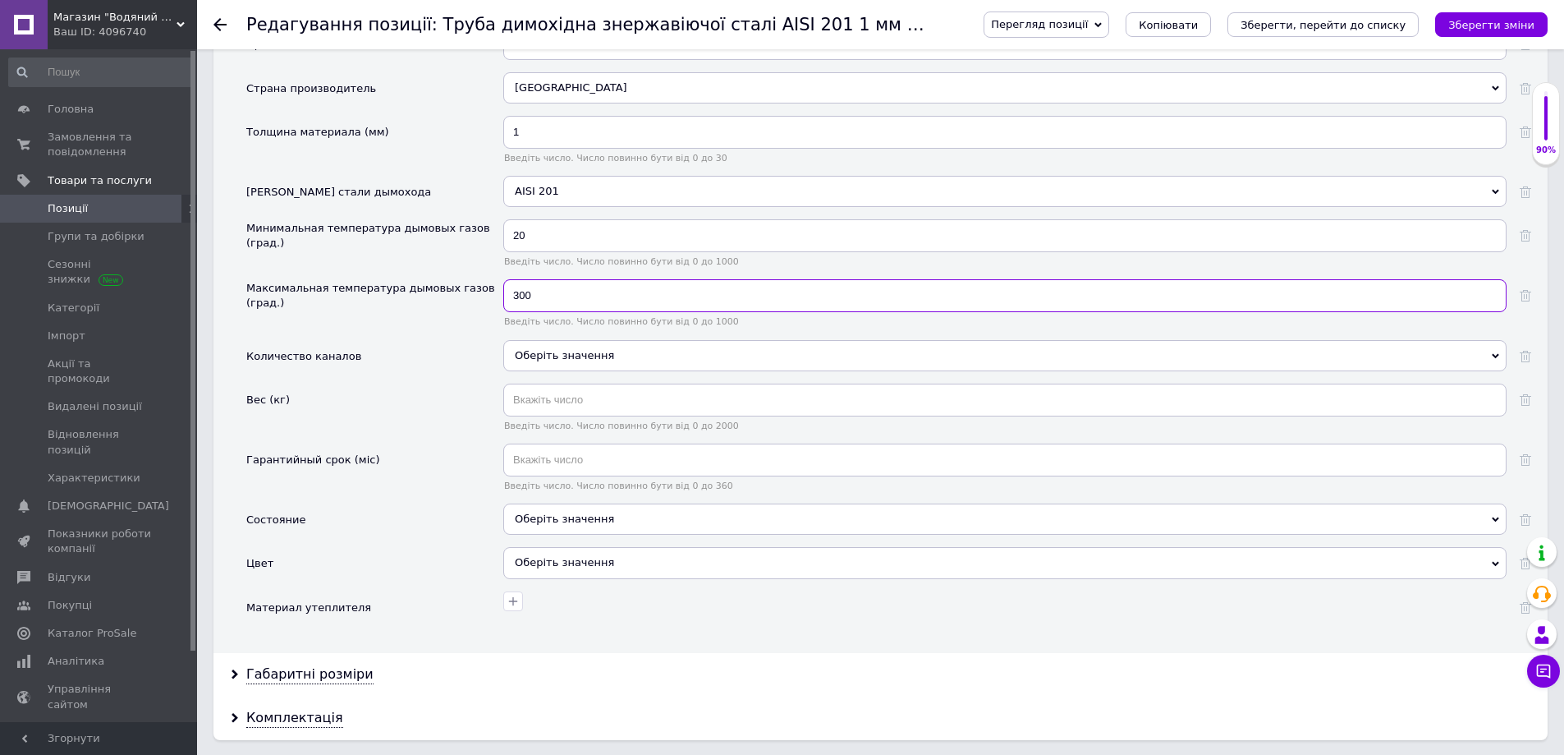
scroll to position [1724, 0]
type input "300"
click at [554, 461] on input "text" at bounding box center [1004, 458] width 1003 height 33
type input "60"
click at [565, 508] on div "Оберіть значення" at bounding box center [1004, 517] width 1003 height 31
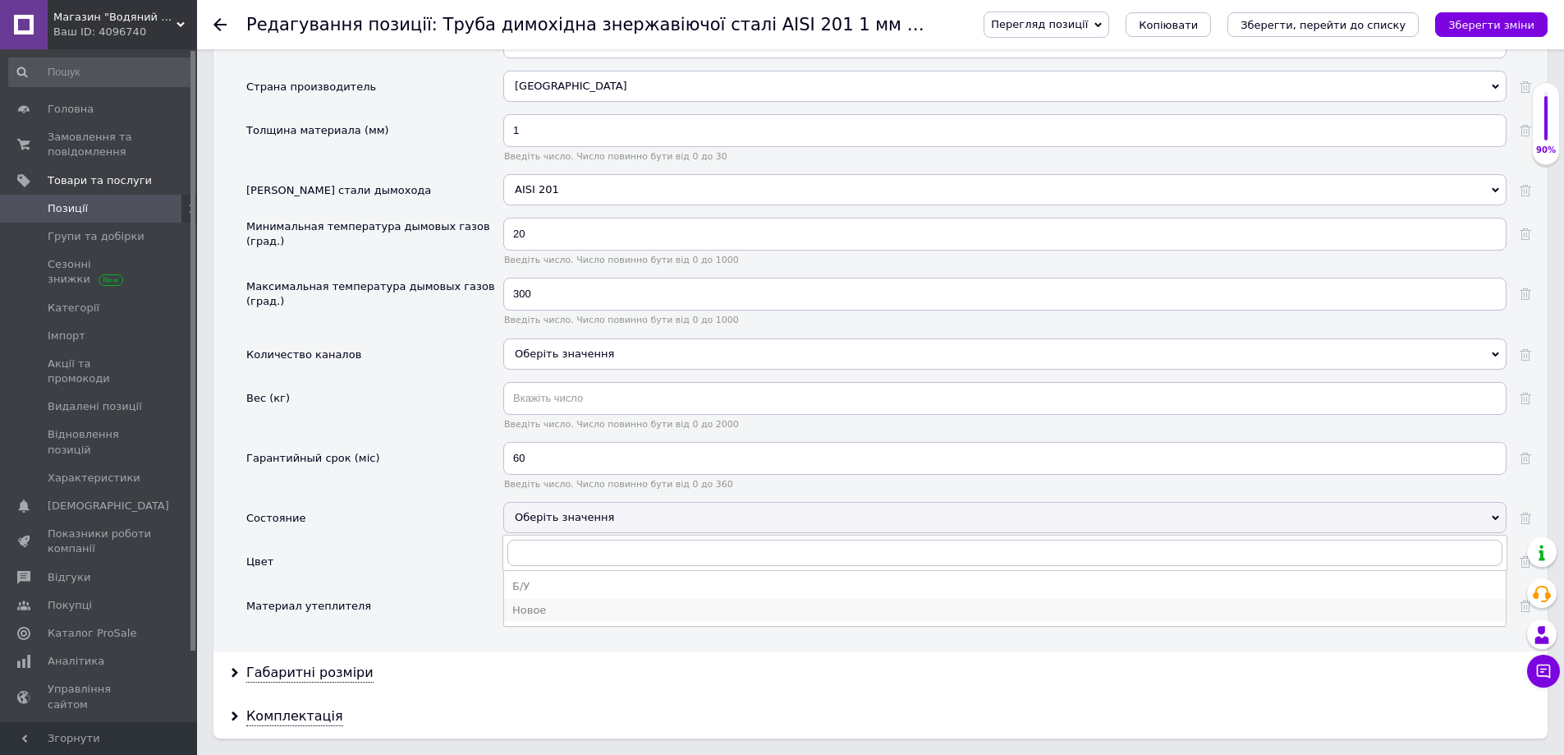
click at [544, 610] on div "Новое" at bounding box center [1004, 610] width 985 height 15
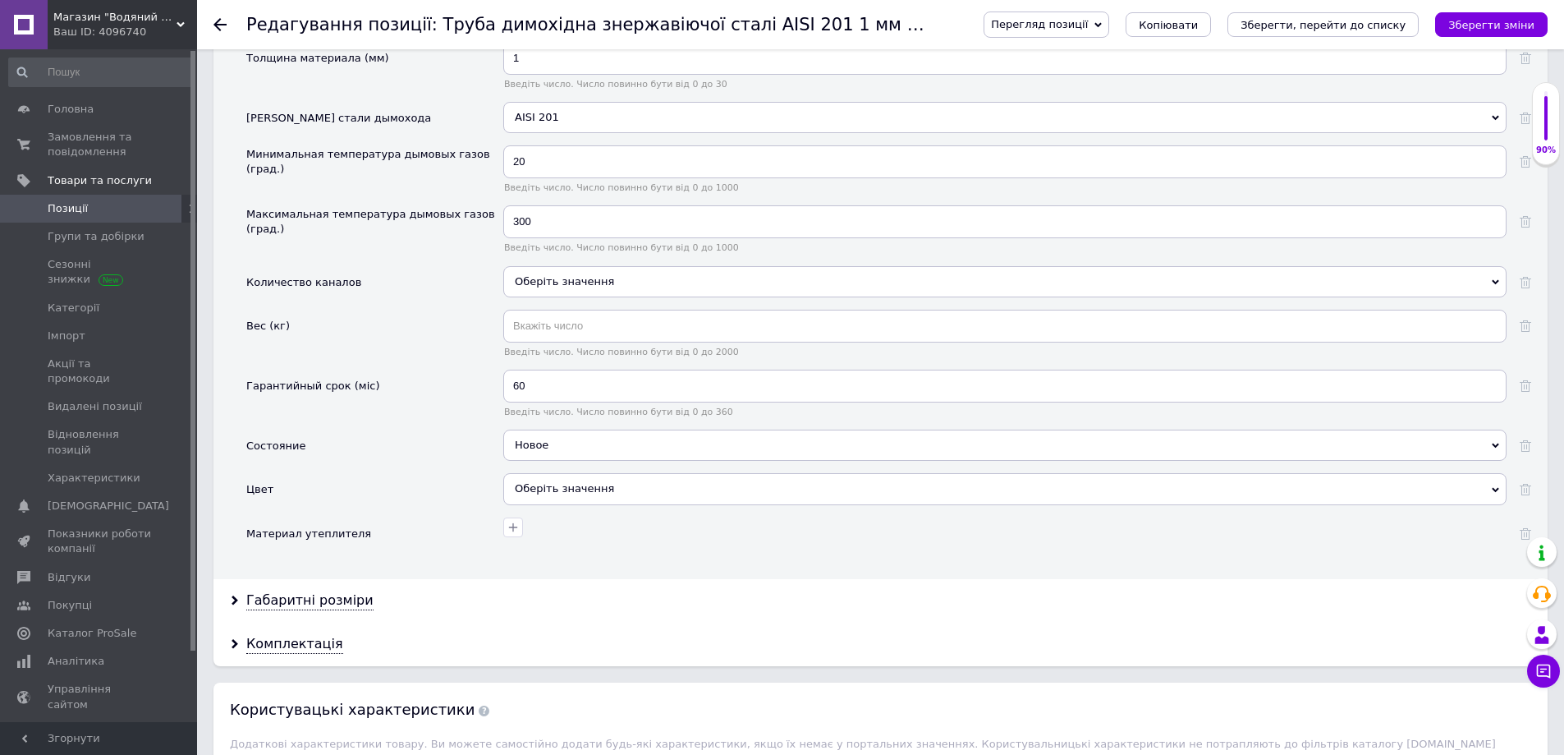
scroll to position [1889, 0]
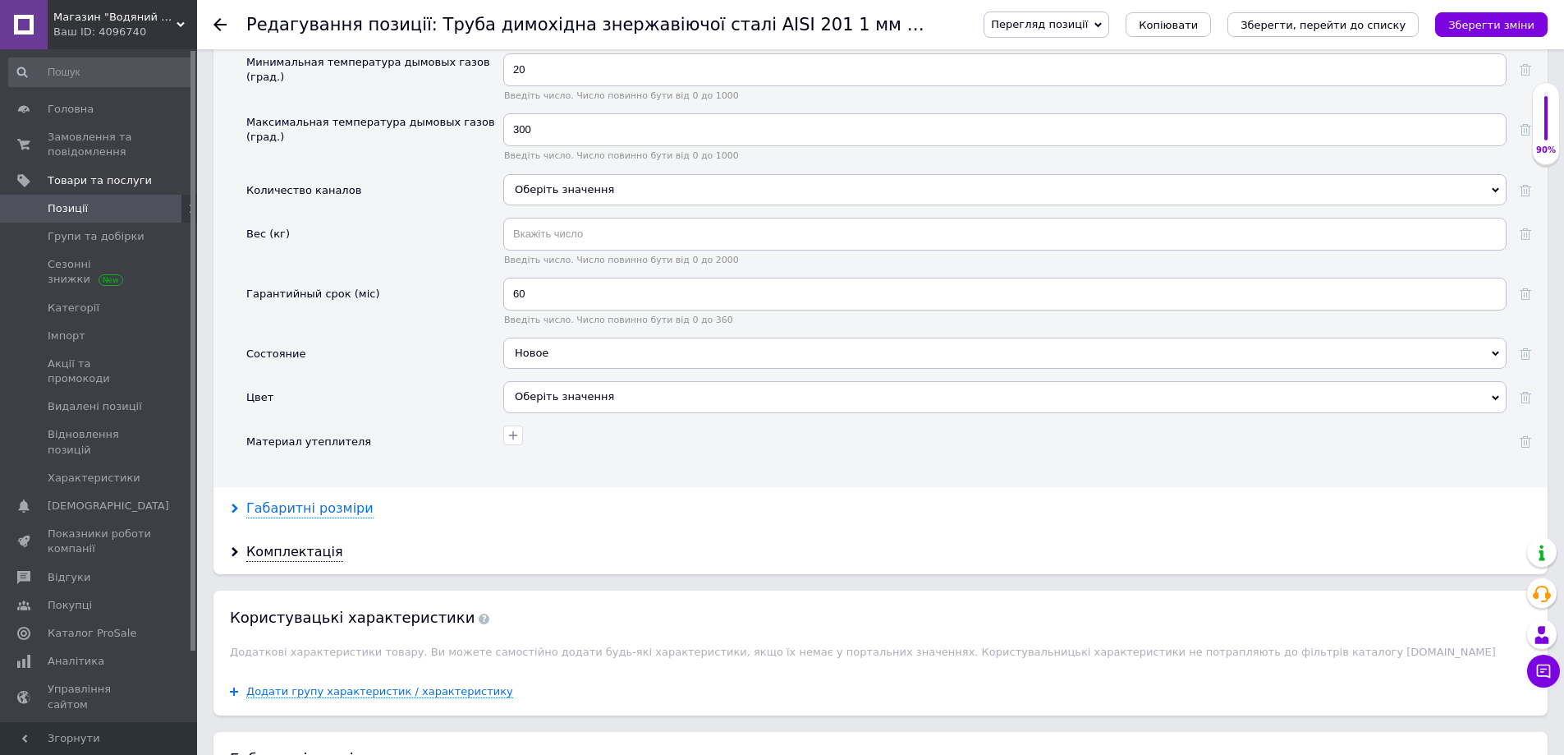
click at [319, 516] on div "Габаритні розміри" at bounding box center [309, 508] width 127 height 19
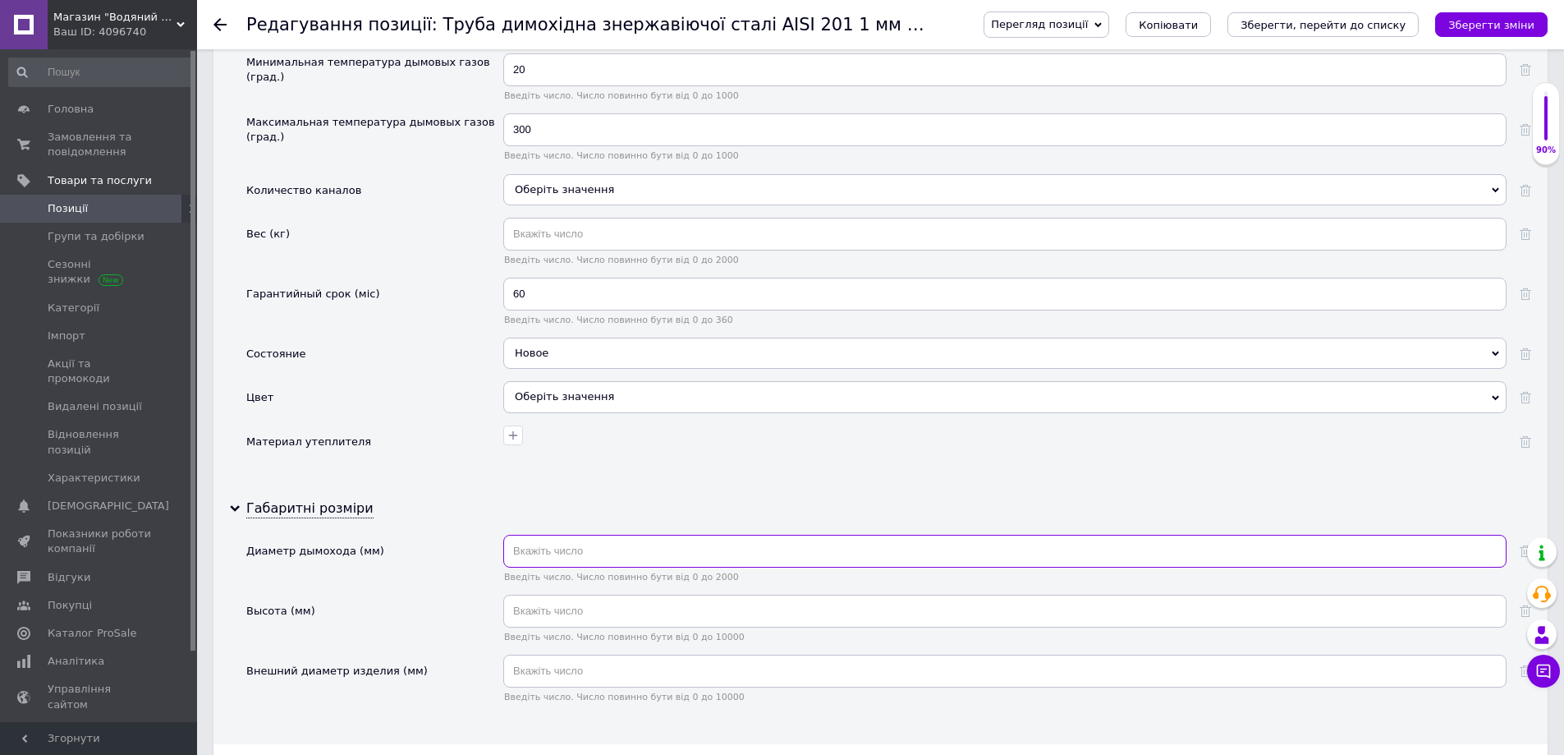
click at [576, 553] on input "text" at bounding box center [1004, 551] width 1003 height 33
type input "250"
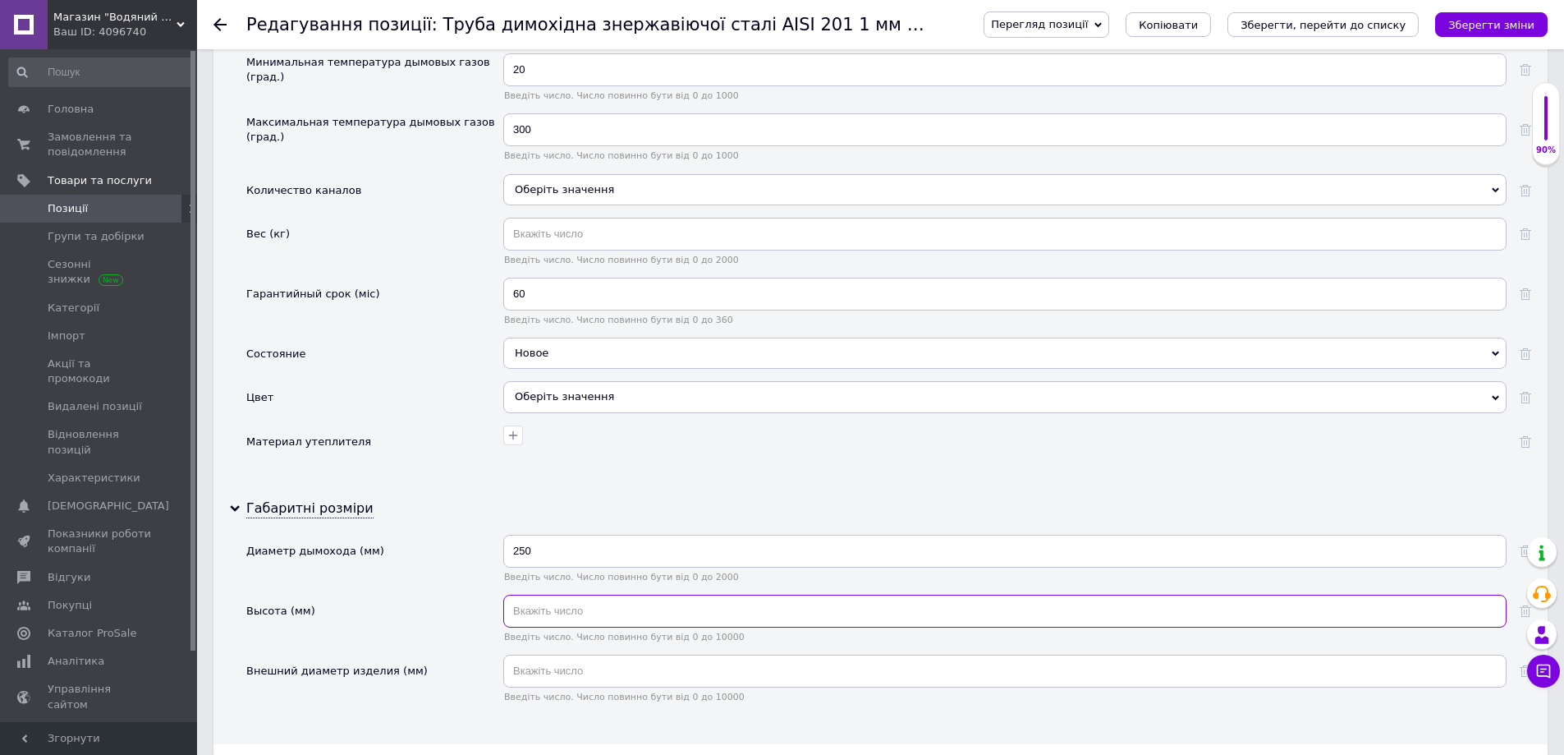
click at [564, 614] on input "text" at bounding box center [1004, 611] width 1003 height 33
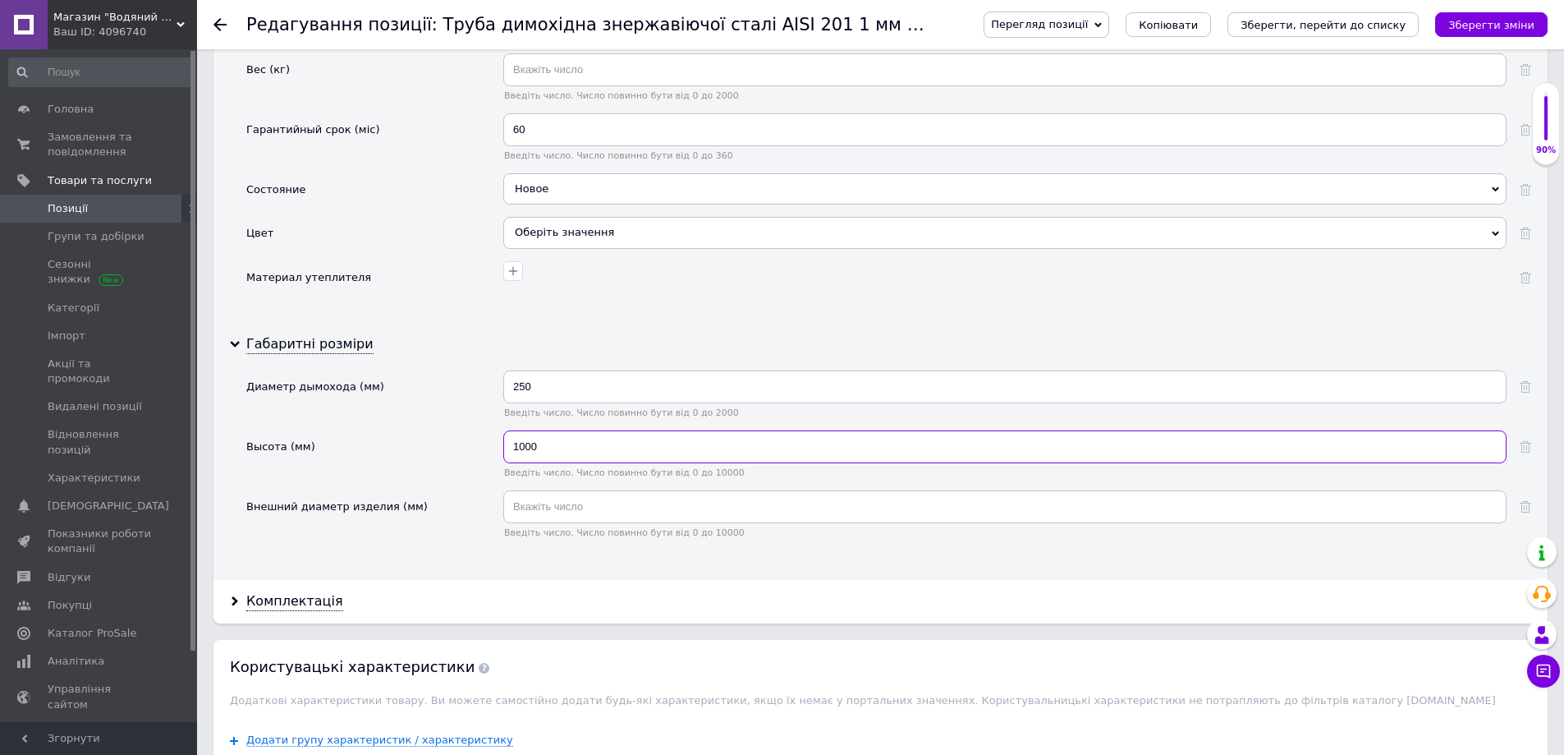
type input "1000"
click at [544, 511] on input "text" at bounding box center [1004, 506] width 1003 height 33
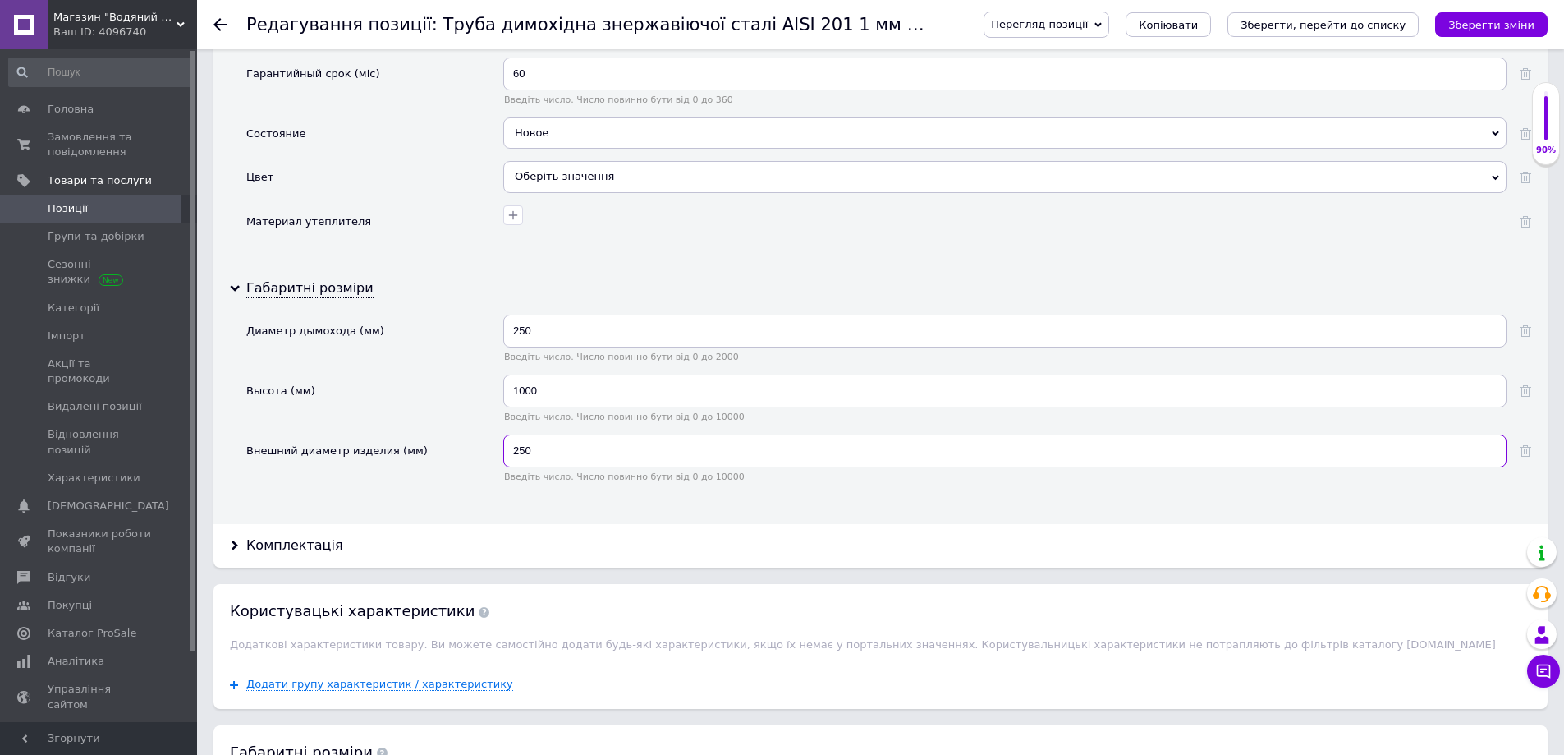
scroll to position [2217, 0]
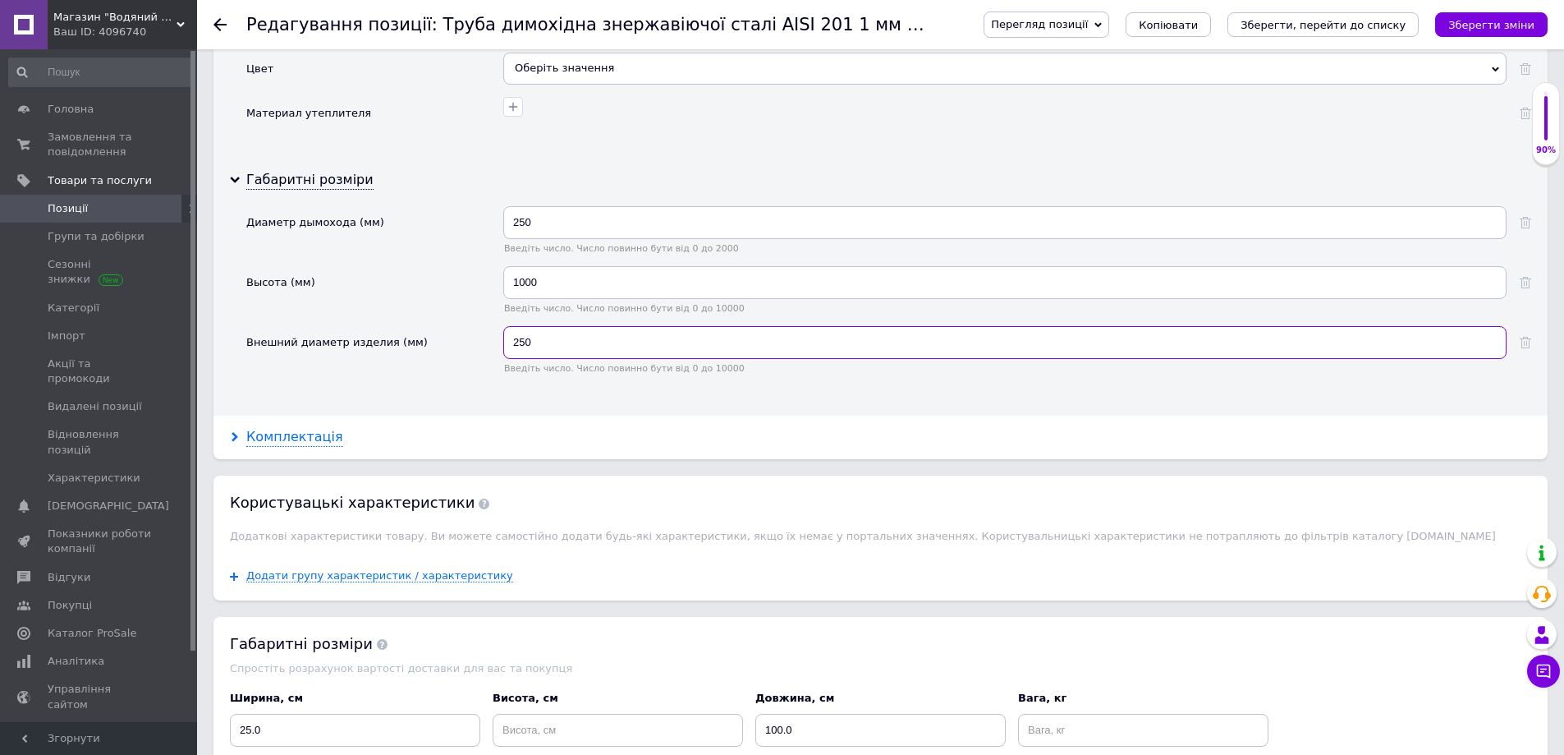
type input "250"
click at [236, 434] on use at bounding box center [235, 437] width 7 height 10
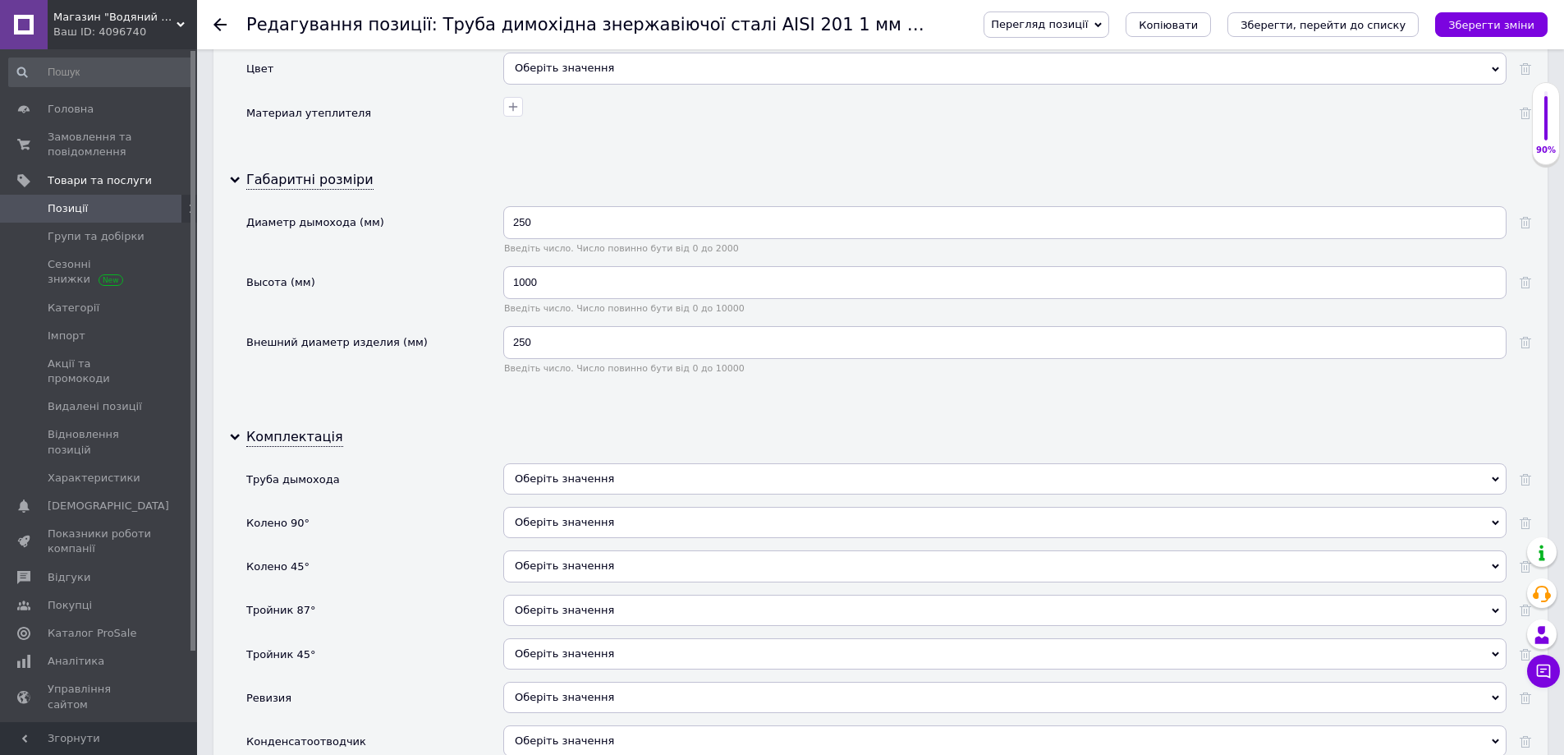
click at [541, 480] on span "Оберіть значення" at bounding box center [564, 478] width 99 height 12
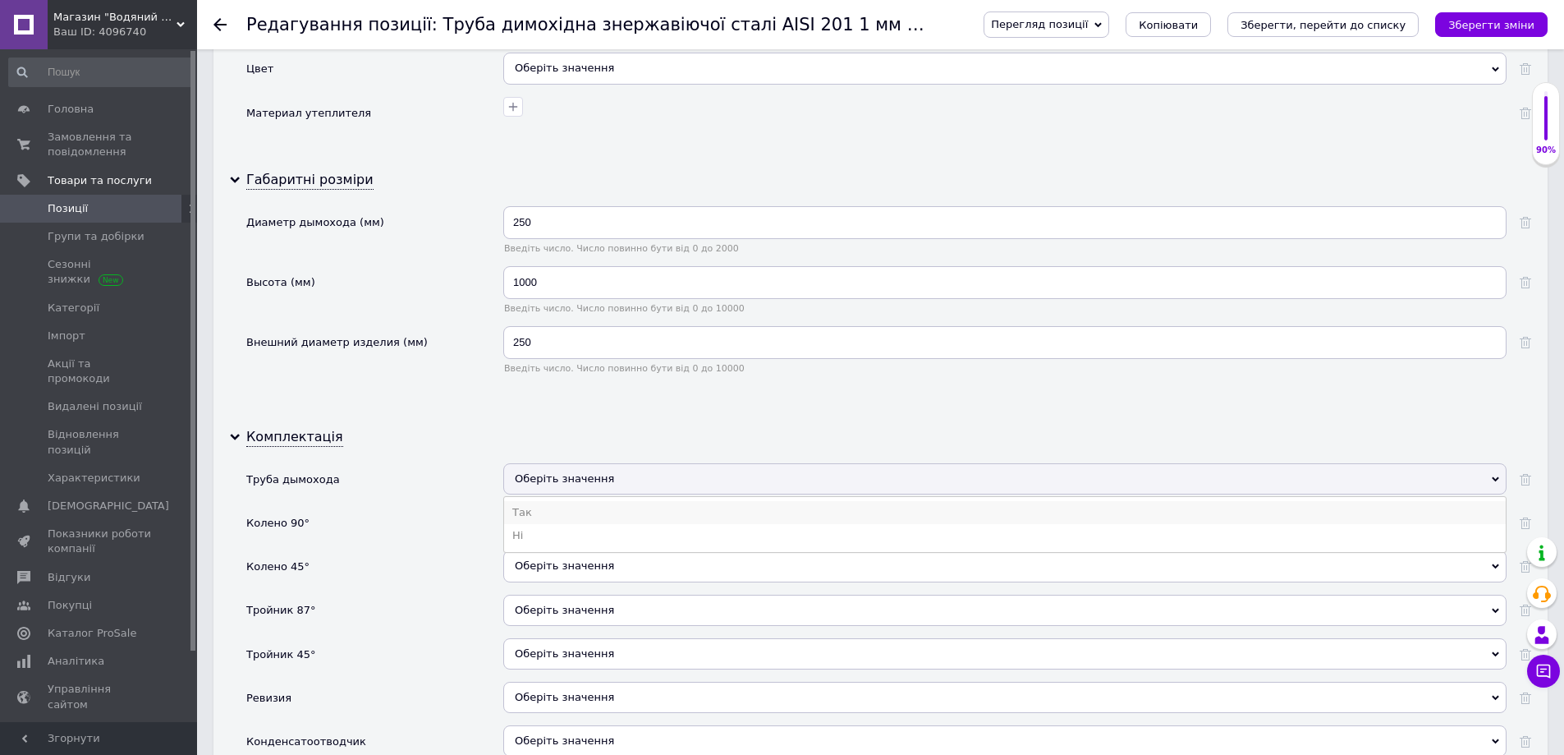
click at [539, 507] on li "Так" at bounding box center [1005, 512] width 1002 height 23
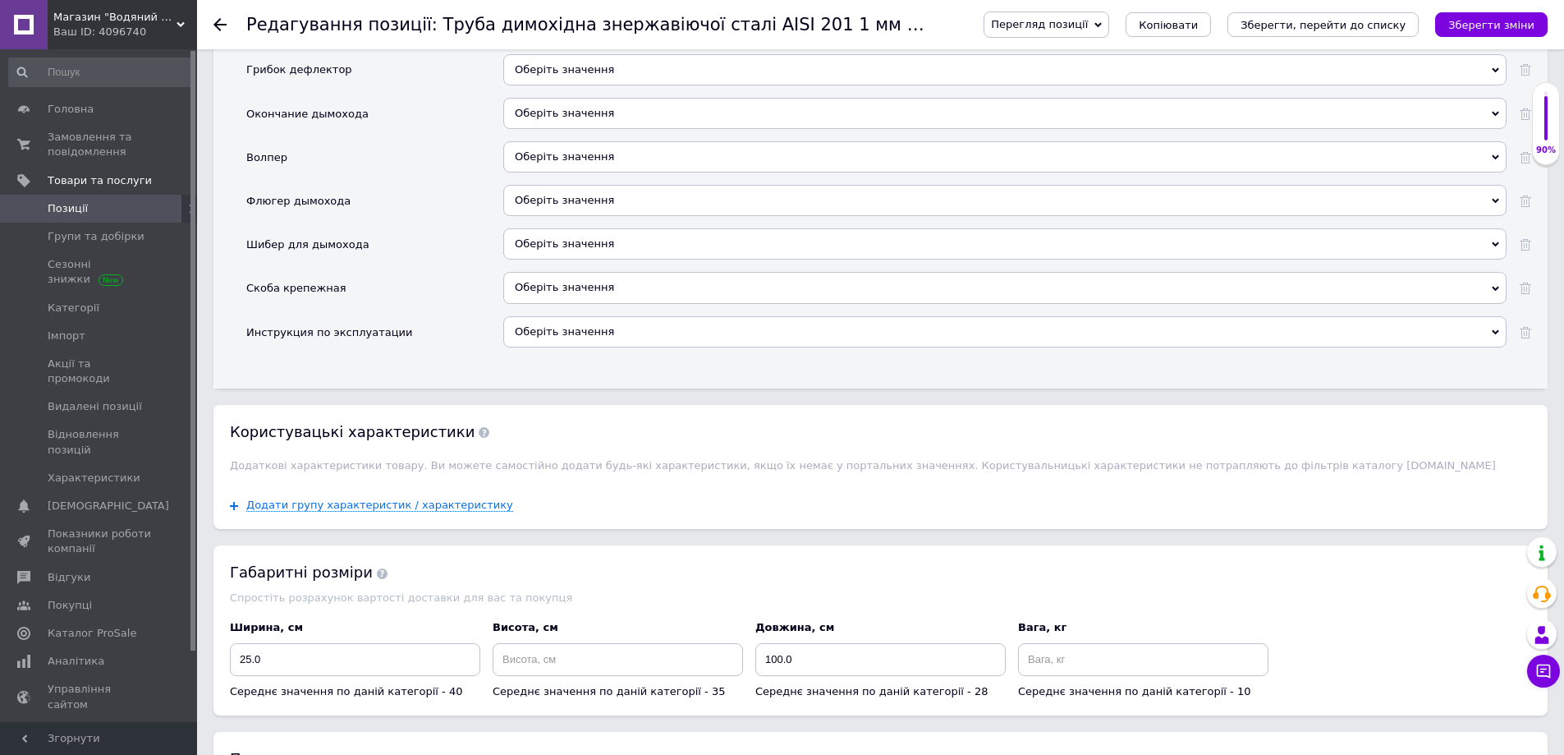
scroll to position [3120, 0]
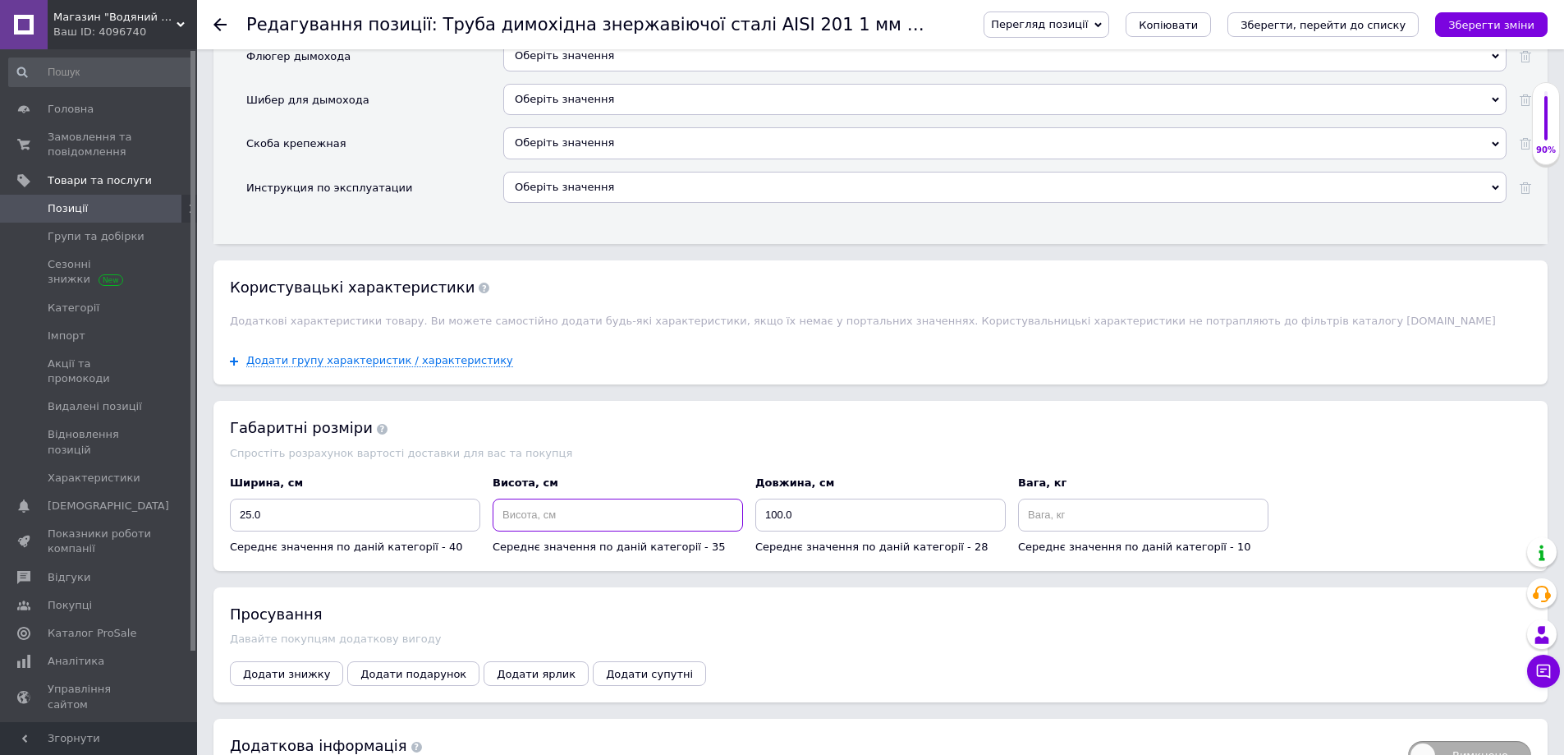
click at [538, 513] on input at bounding box center [618, 514] width 250 height 33
type input "100"
drag, startPoint x: 765, startPoint y: 516, endPoint x: 783, endPoint y: 519, distance: 17.6
click at [783, 519] on input "100.0" at bounding box center [880, 514] width 250 height 33
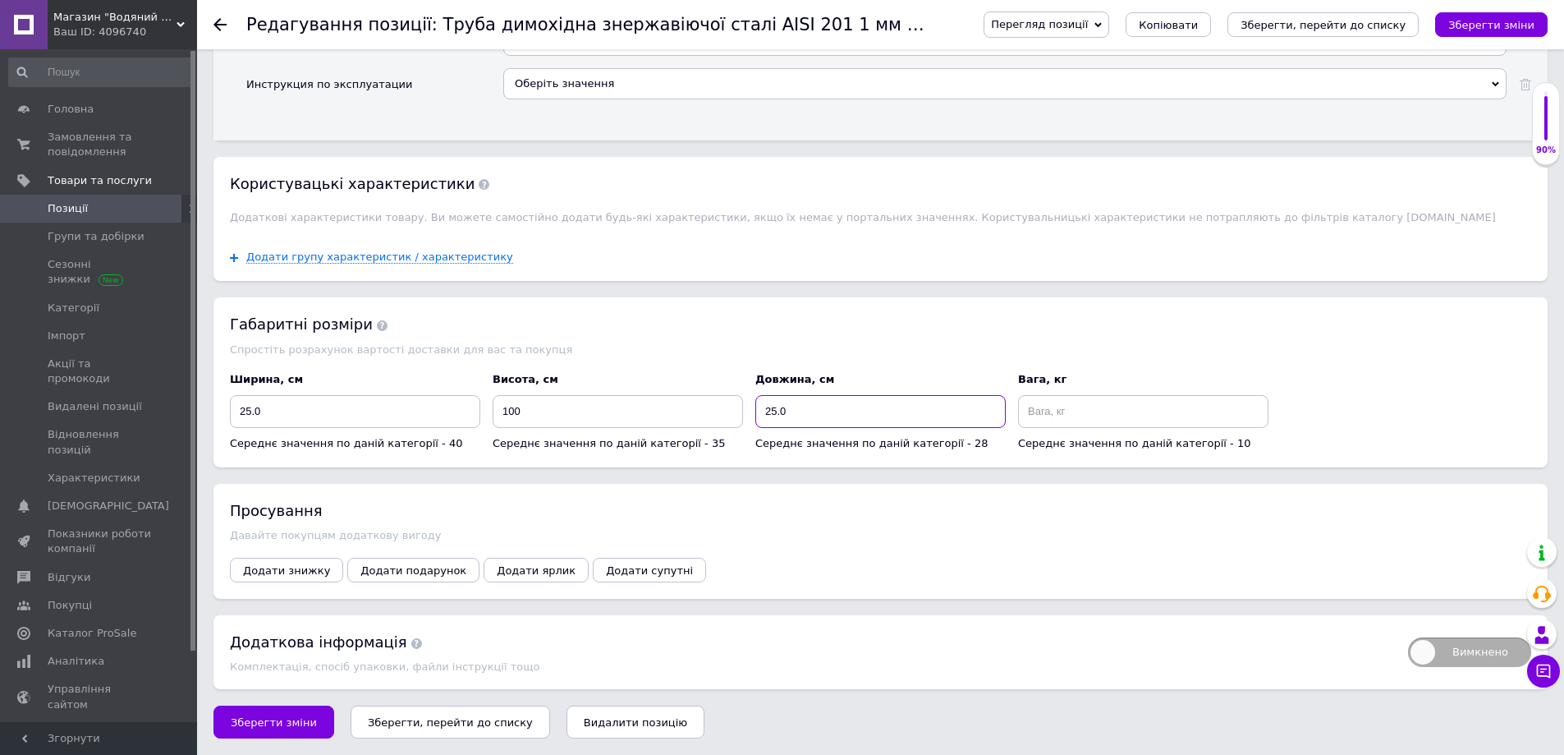
scroll to position [3229, 0]
type input "25.0"
click at [270, 721] on span "Зберегти зміни" at bounding box center [274, 722] width 86 height 12
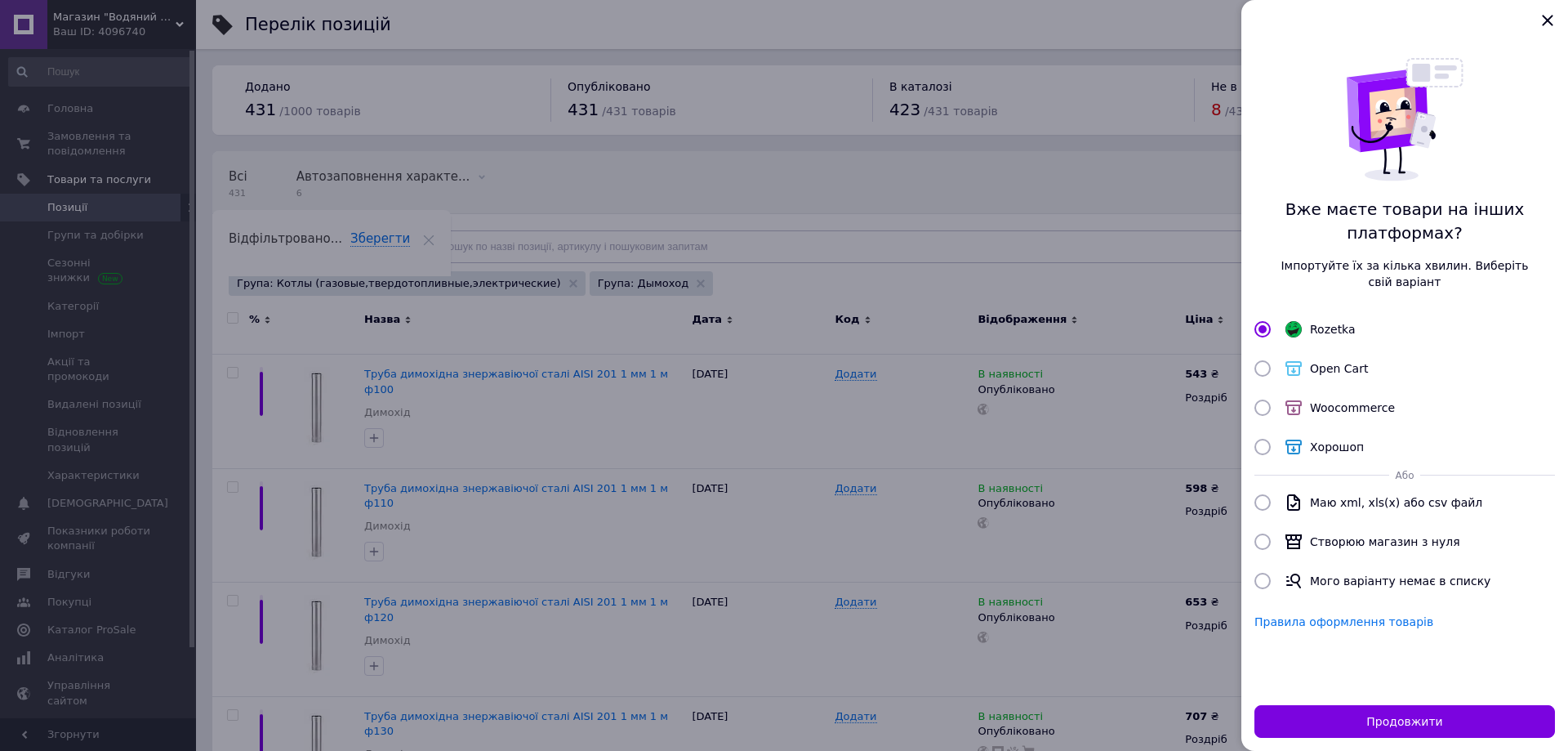
click at [765, 445] on div at bounding box center [784, 375] width 1568 height 751
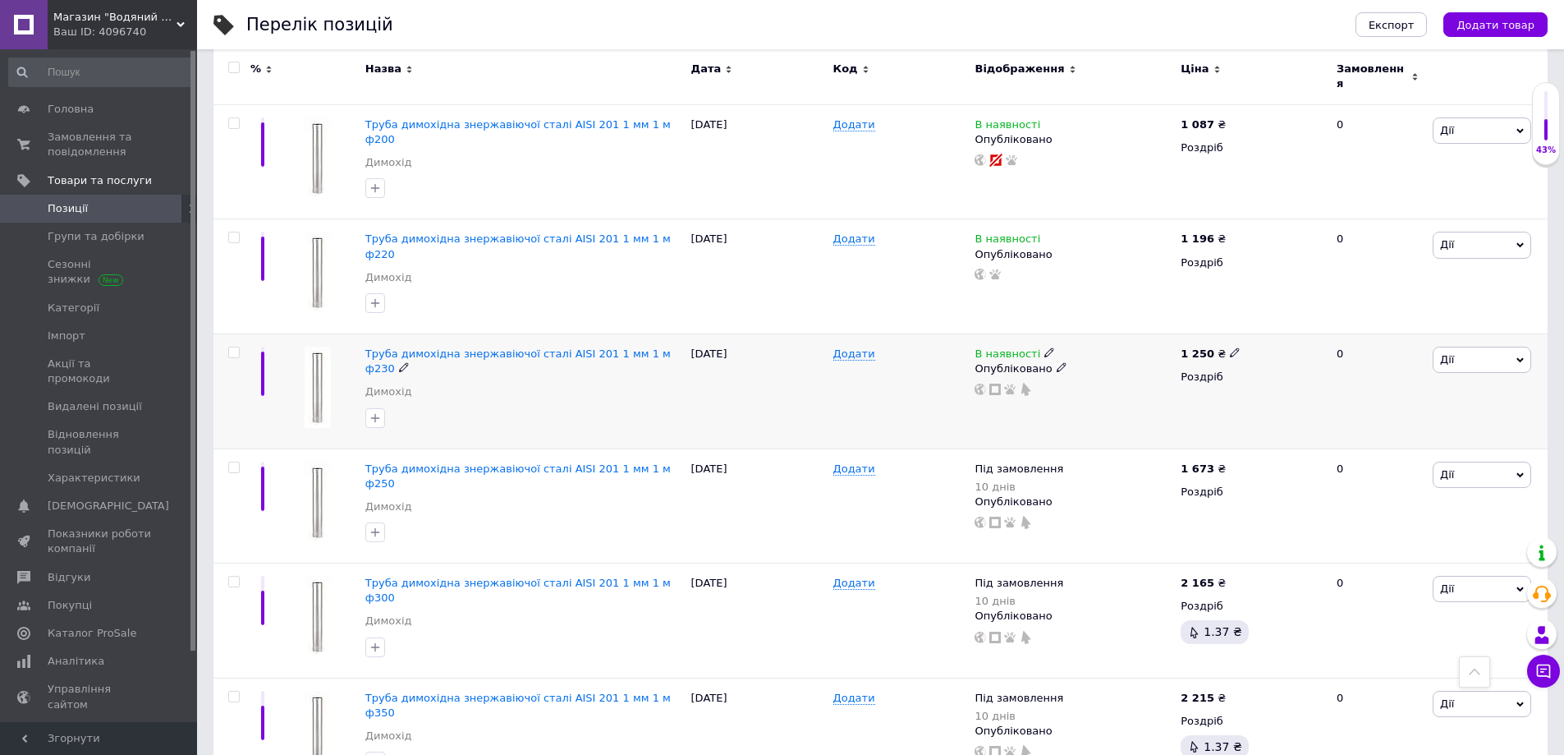
scroll to position [1314, 0]
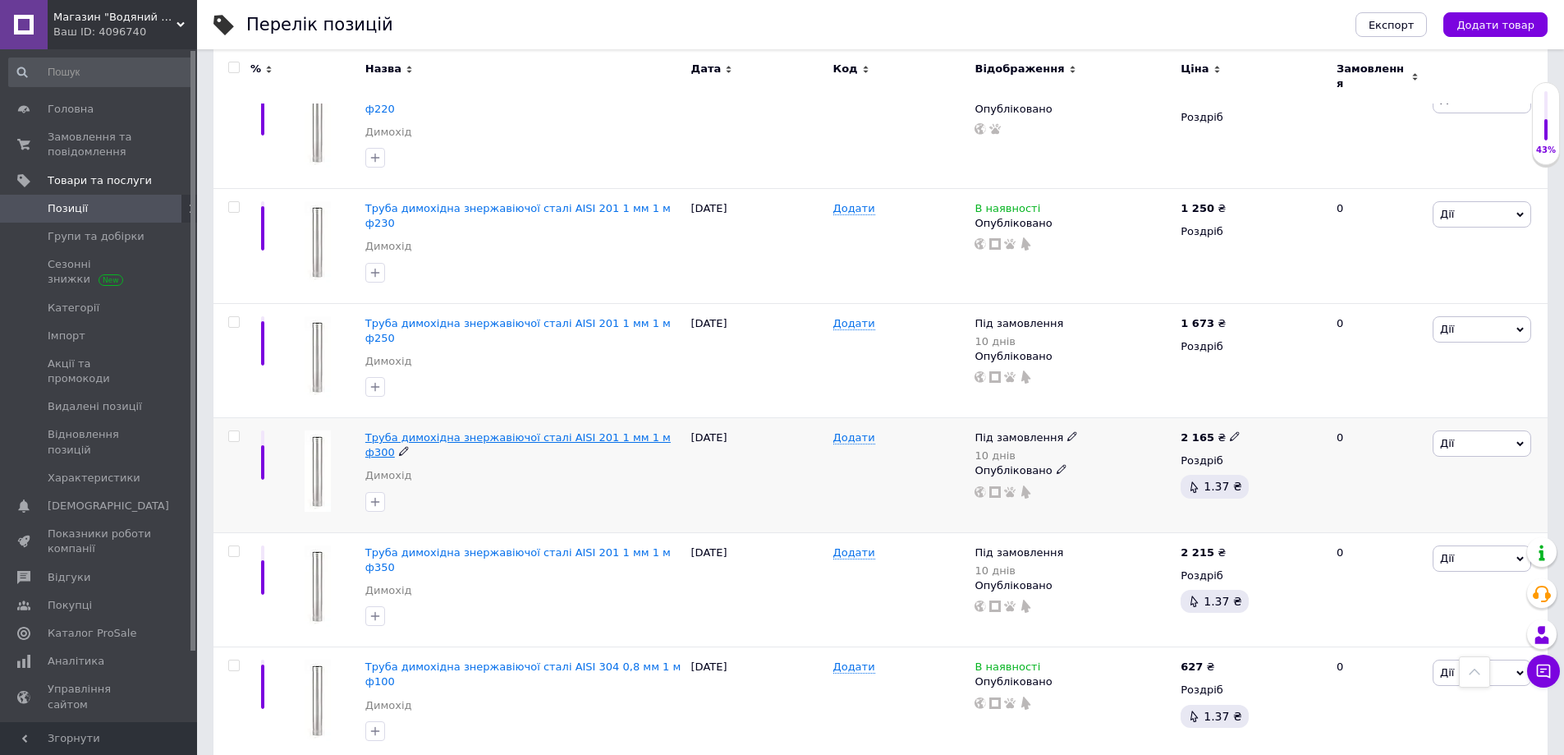
click at [575, 431] on span "Труба димохідна знержавіючої сталі AISI 201 1 мм 1 м ф300" at bounding box center [517, 444] width 305 height 27
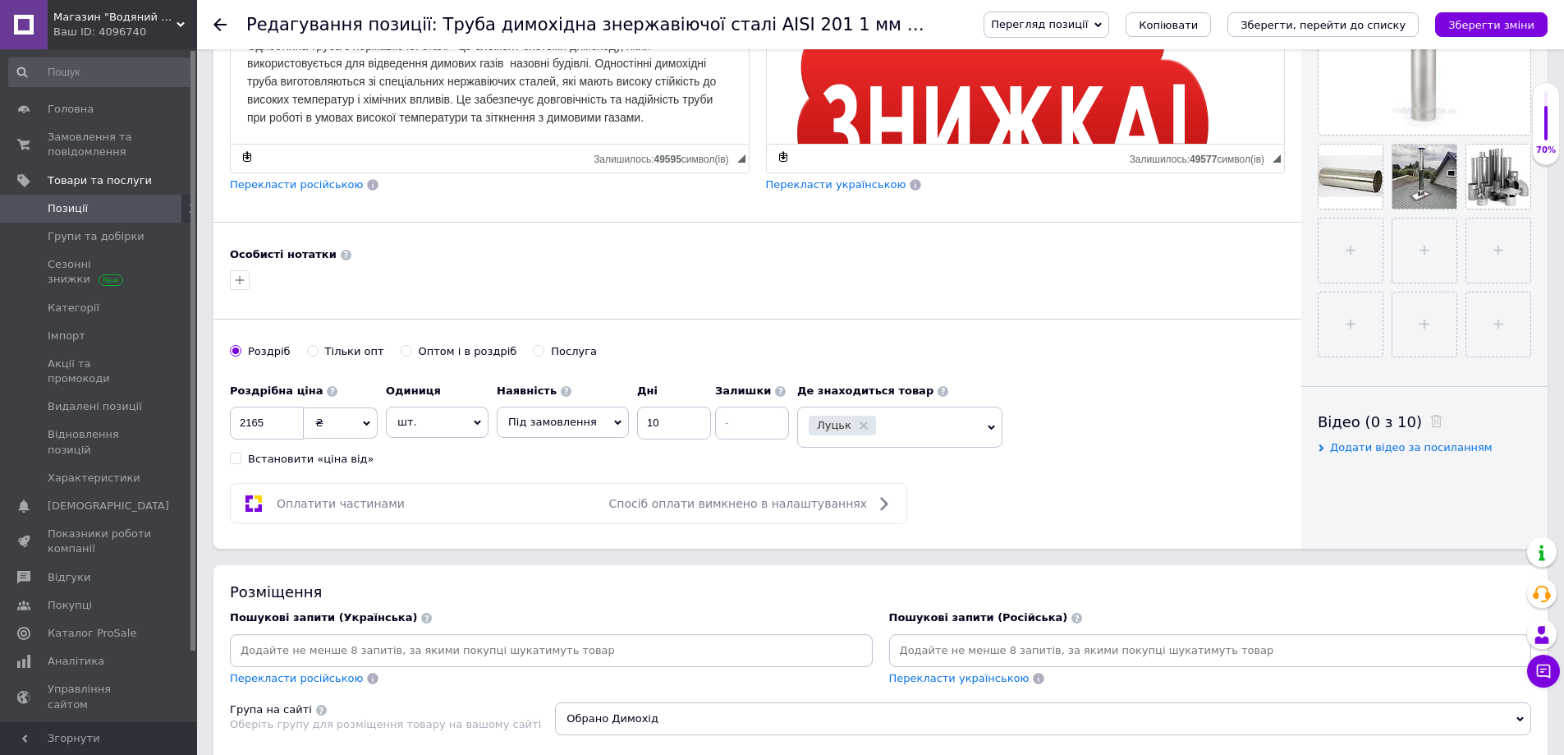
scroll to position [575, 0]
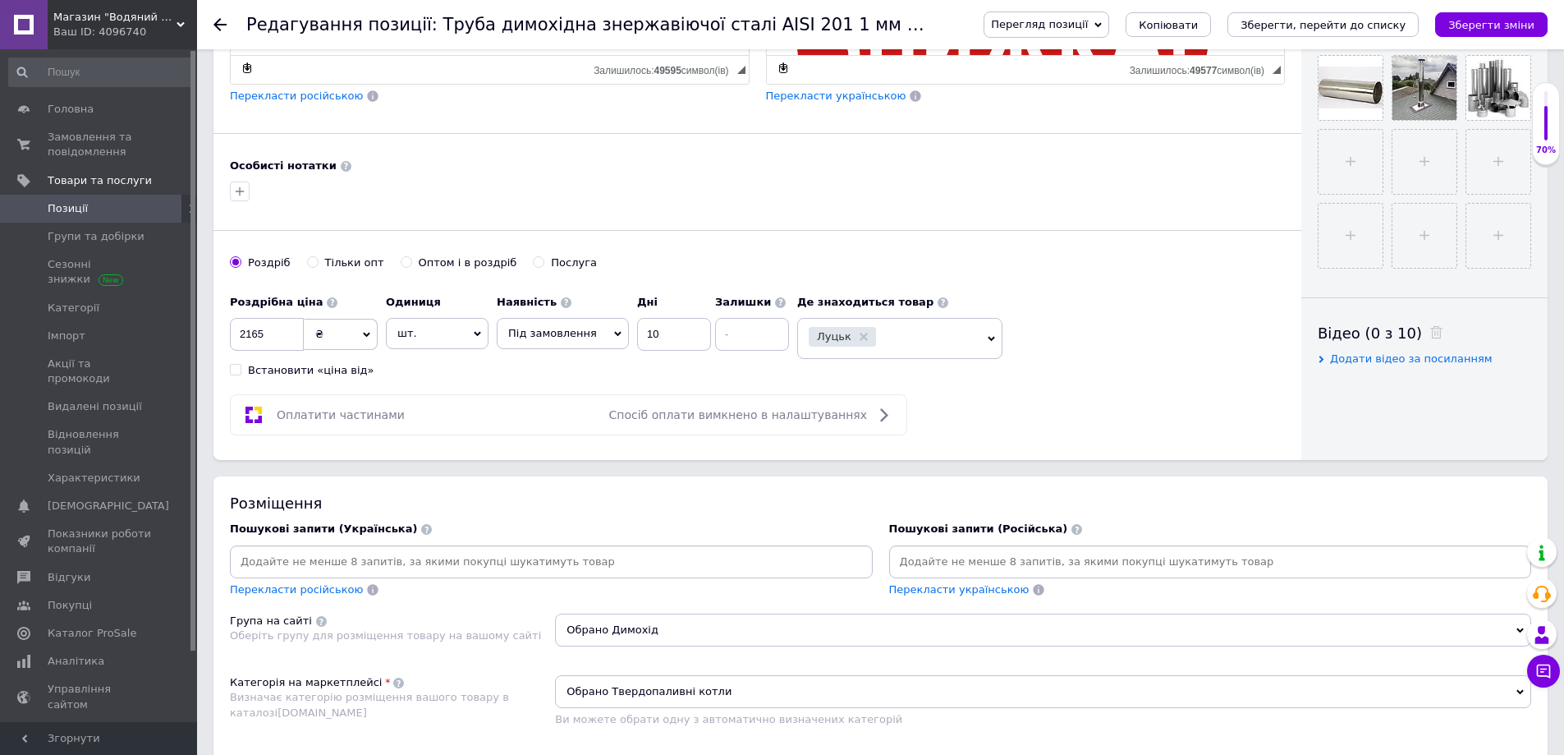
click at [963, 568] on input at bounding box center [1211, 561] width 636 height 25
paste input "дымоходная"
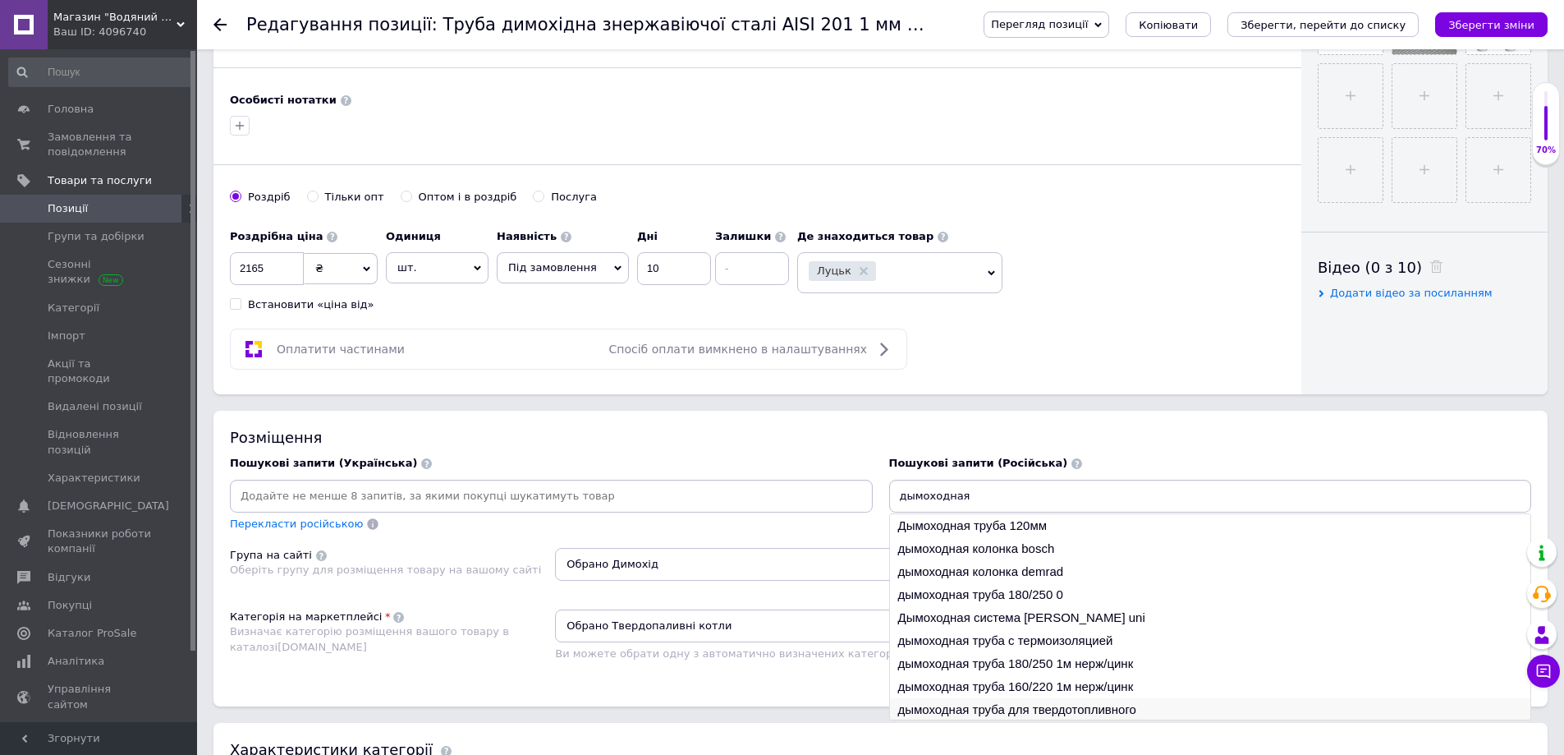
scroll to position [739, 0]
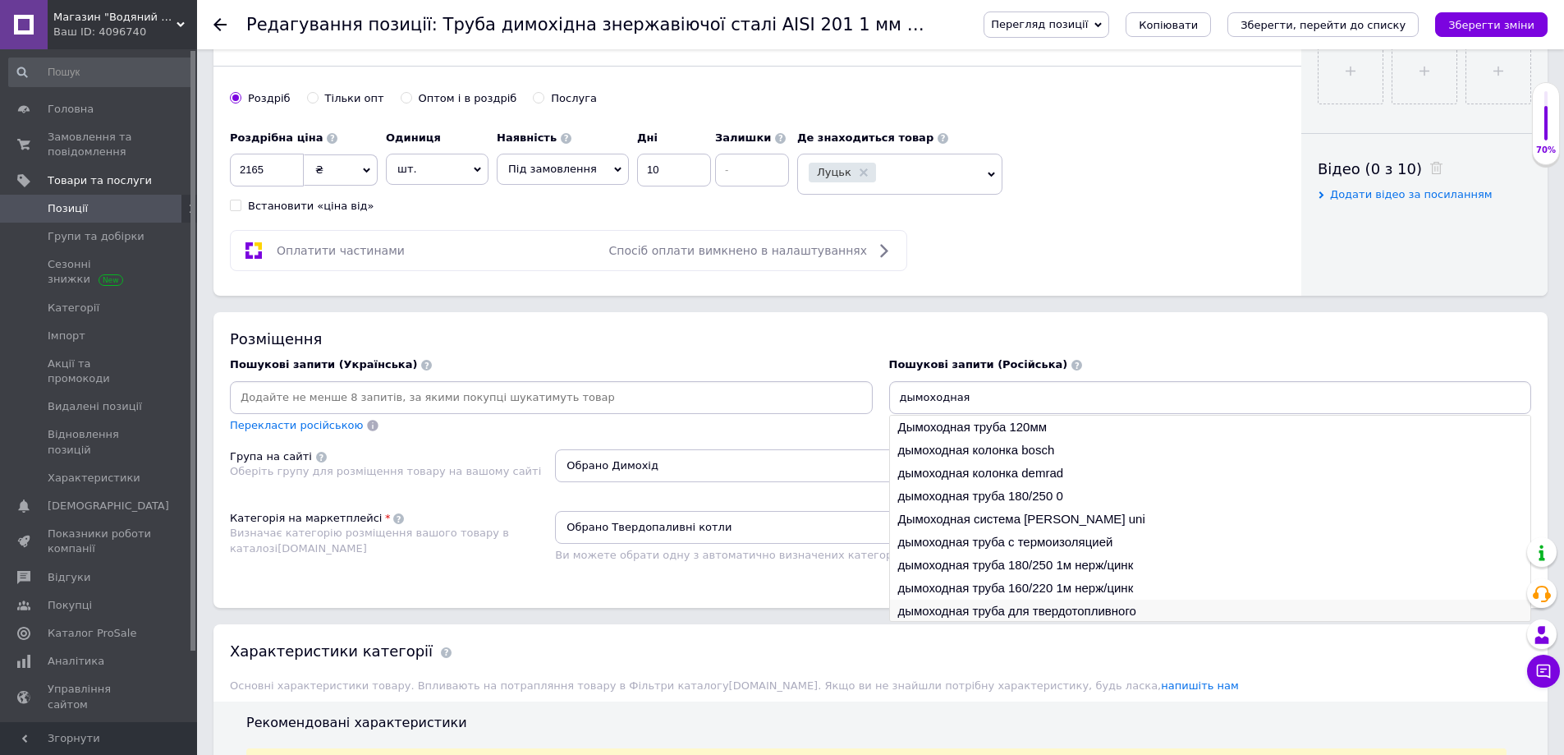
type input "дымоходная"
click at [1012, 614] on li "дымоходная труба для твердотопливного" at bounding box center [1210, 610] width 641 height 23
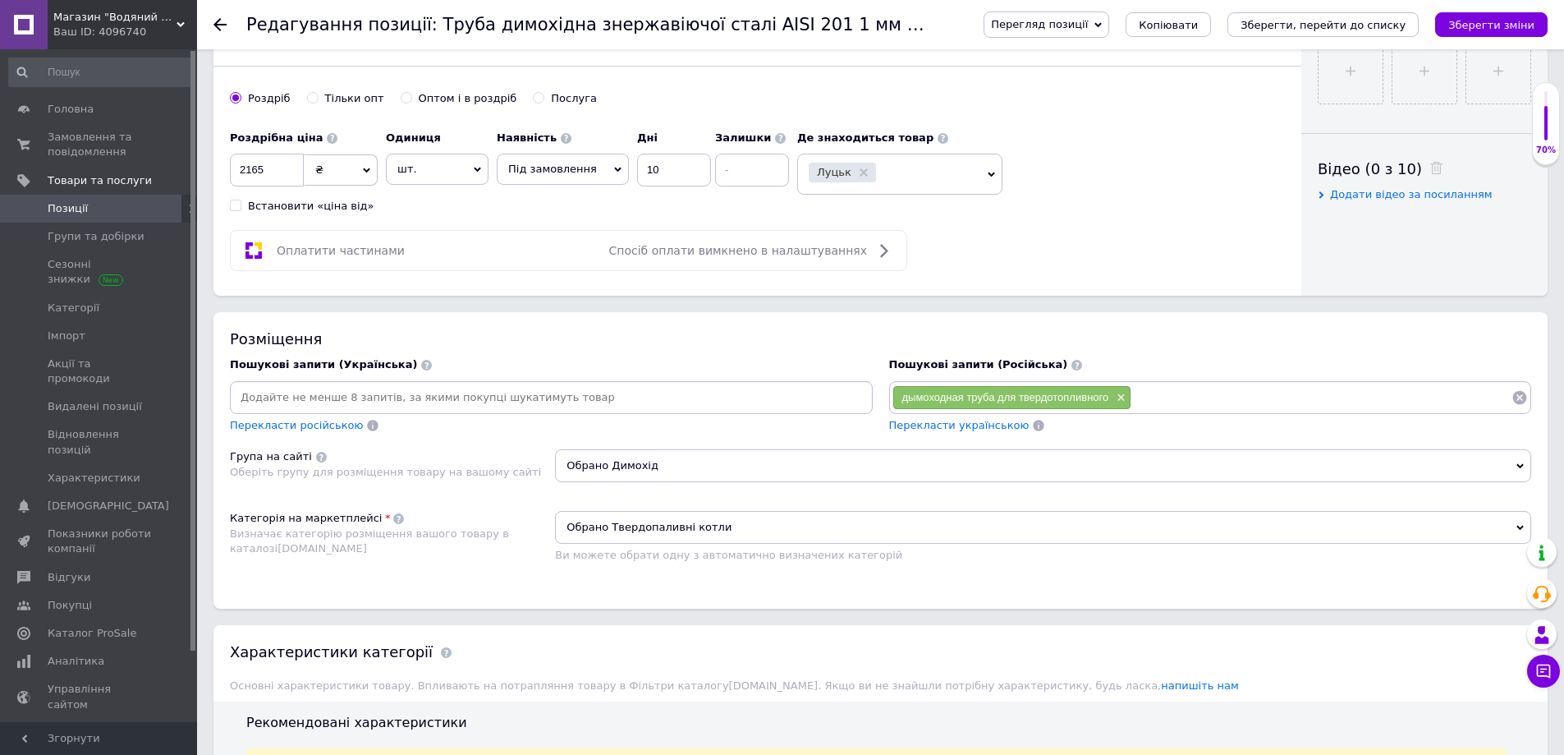
click at [930, 429] on span "Перекласти українською" at bounding box center [959, 425] width 140 height 12
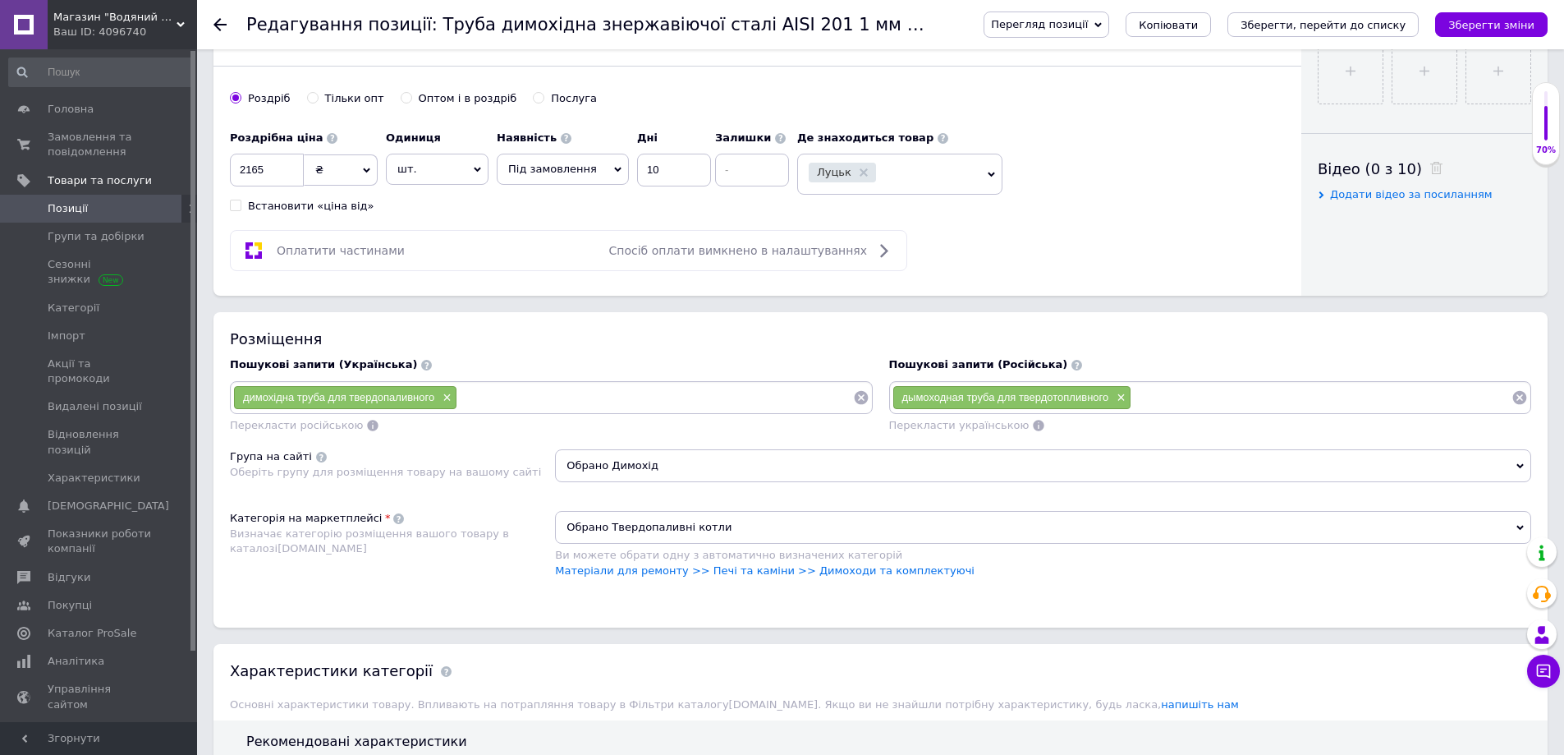
click at [644, 530] on span "Обрано Твердопаливні котли" at bounding box center [1043, 527] width 976 height 33
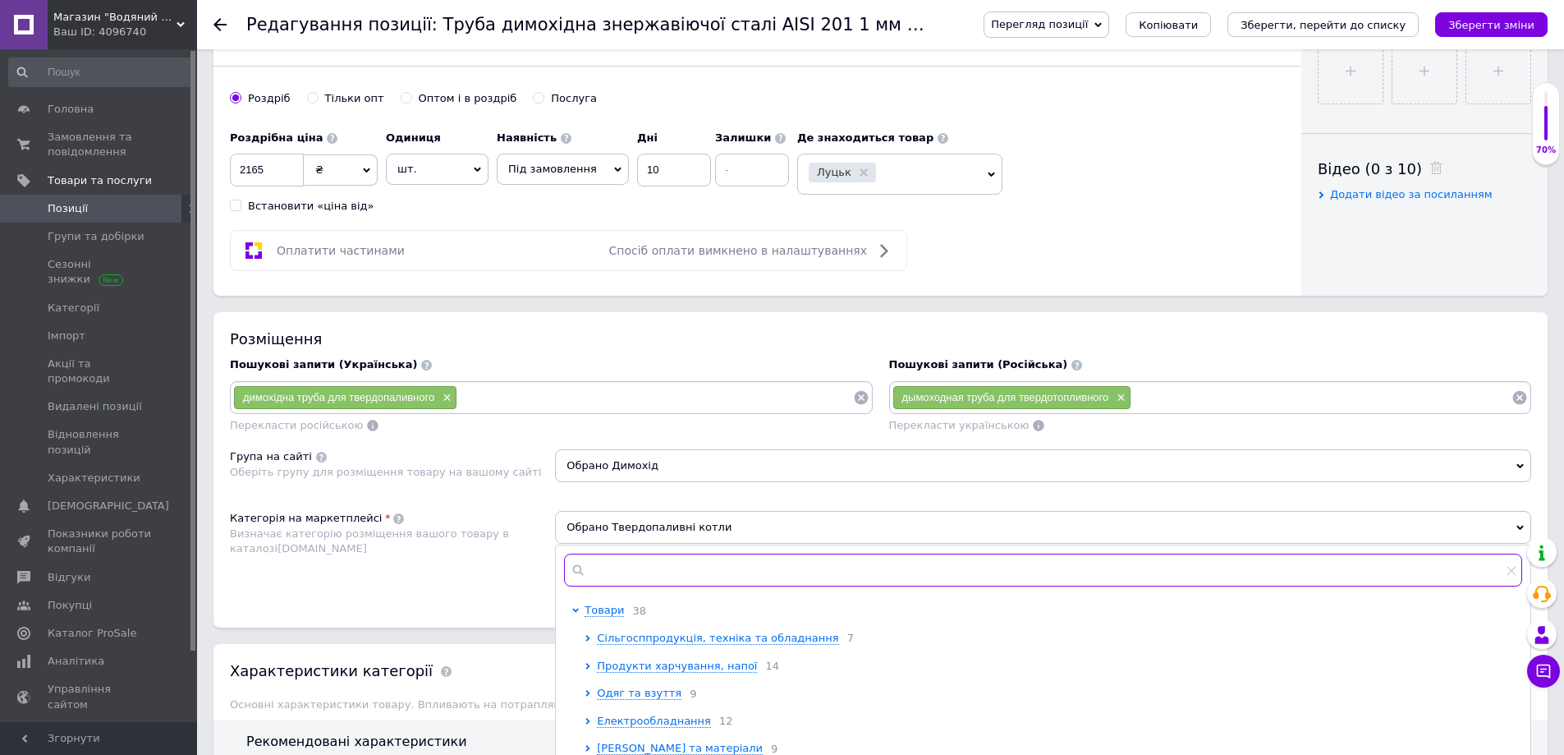
click at [626, 564] on input "text" at bounding box center [1043, 569] width 958 height 33
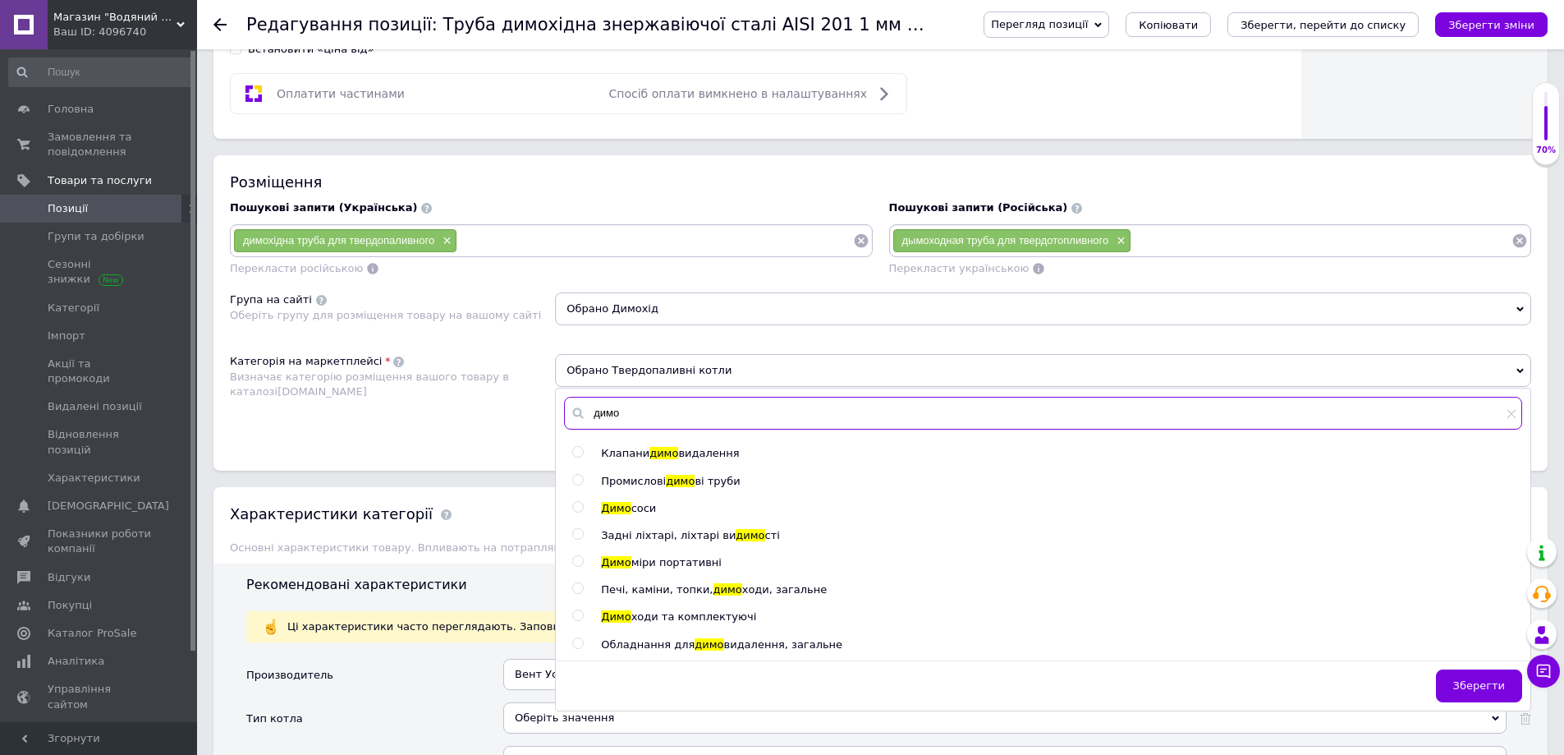
scroll to position [903, 0]
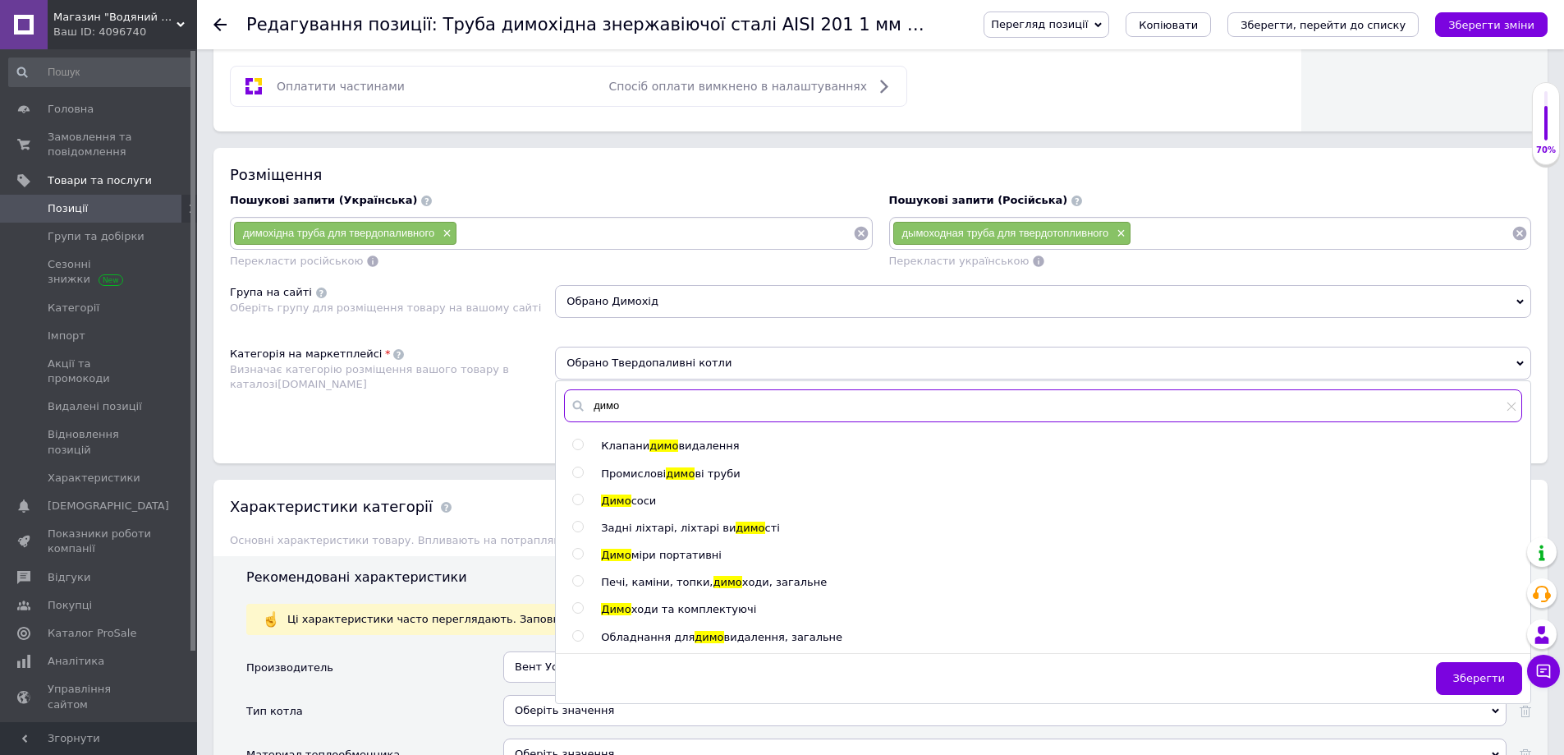
type input "димо"
click at [686, 608] on span "ходи та комплектуючі" at bounding box center [694, 609] width 126 height 12
radio input "true"
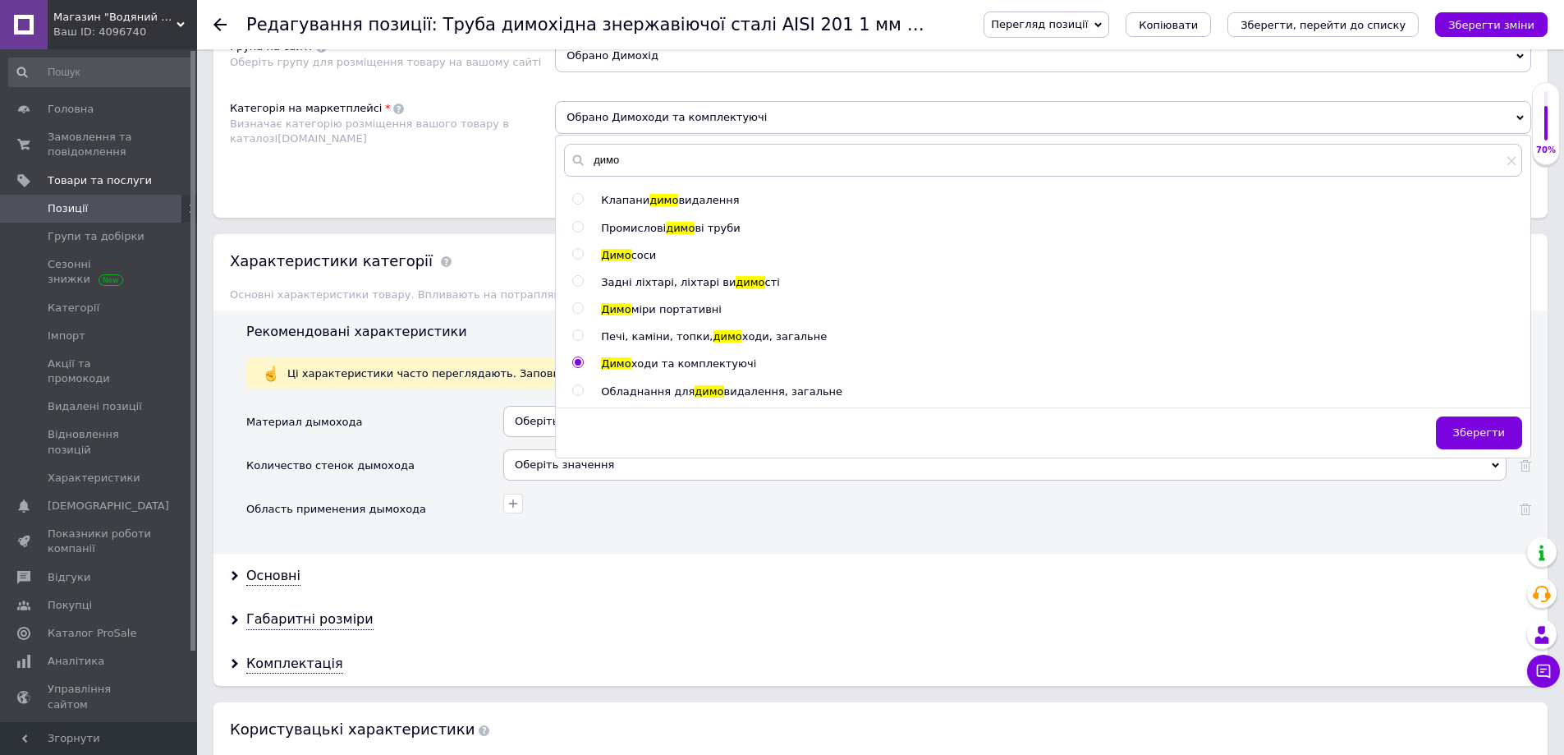
scroll to position [1150, 0]
click at [1489, 435] on span "Зберегти" at bounding box center [1479, 431] width 52 height 12
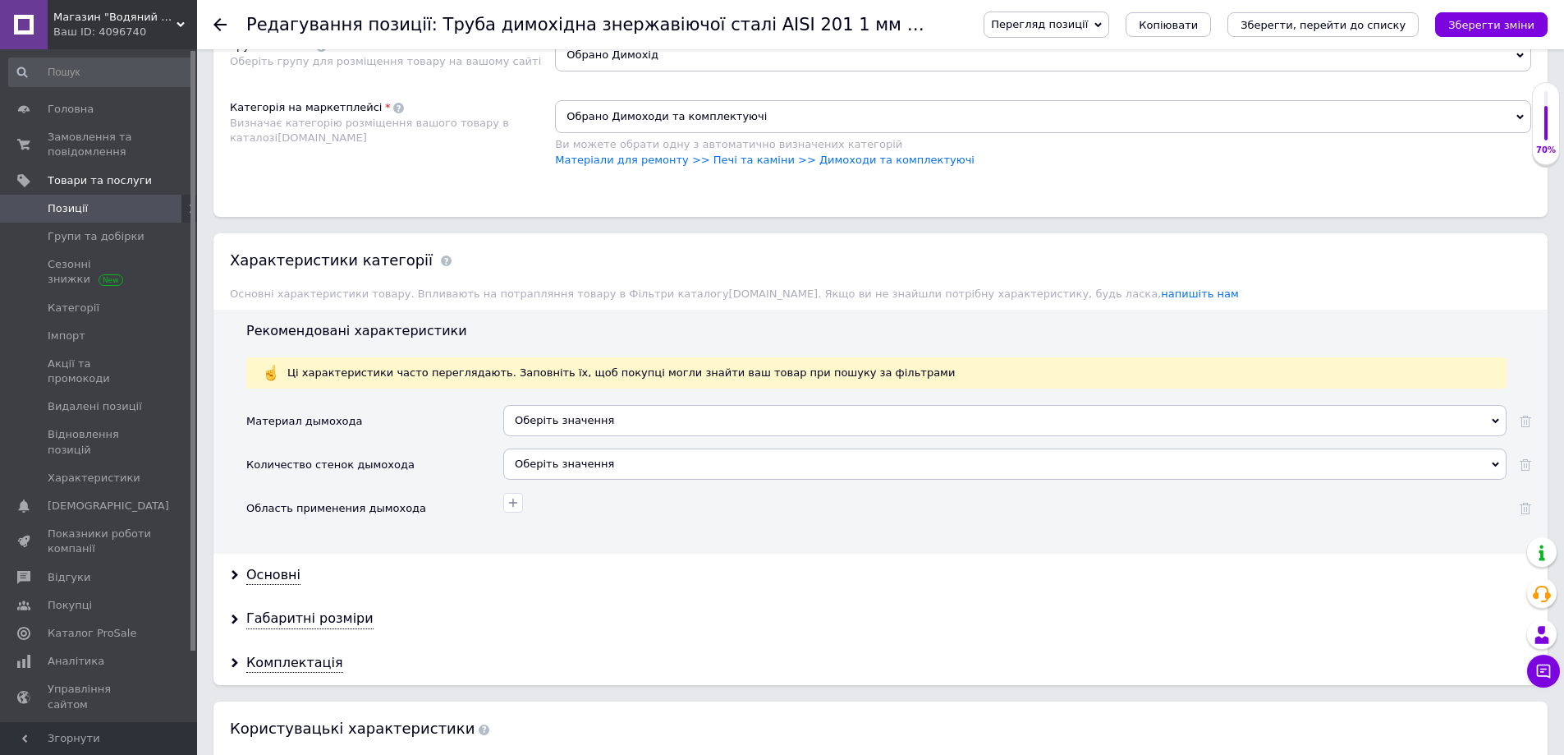
click at [606, 426] on div "Оберіть значення" at bounding box center [1004, 420] width 1003 height 31
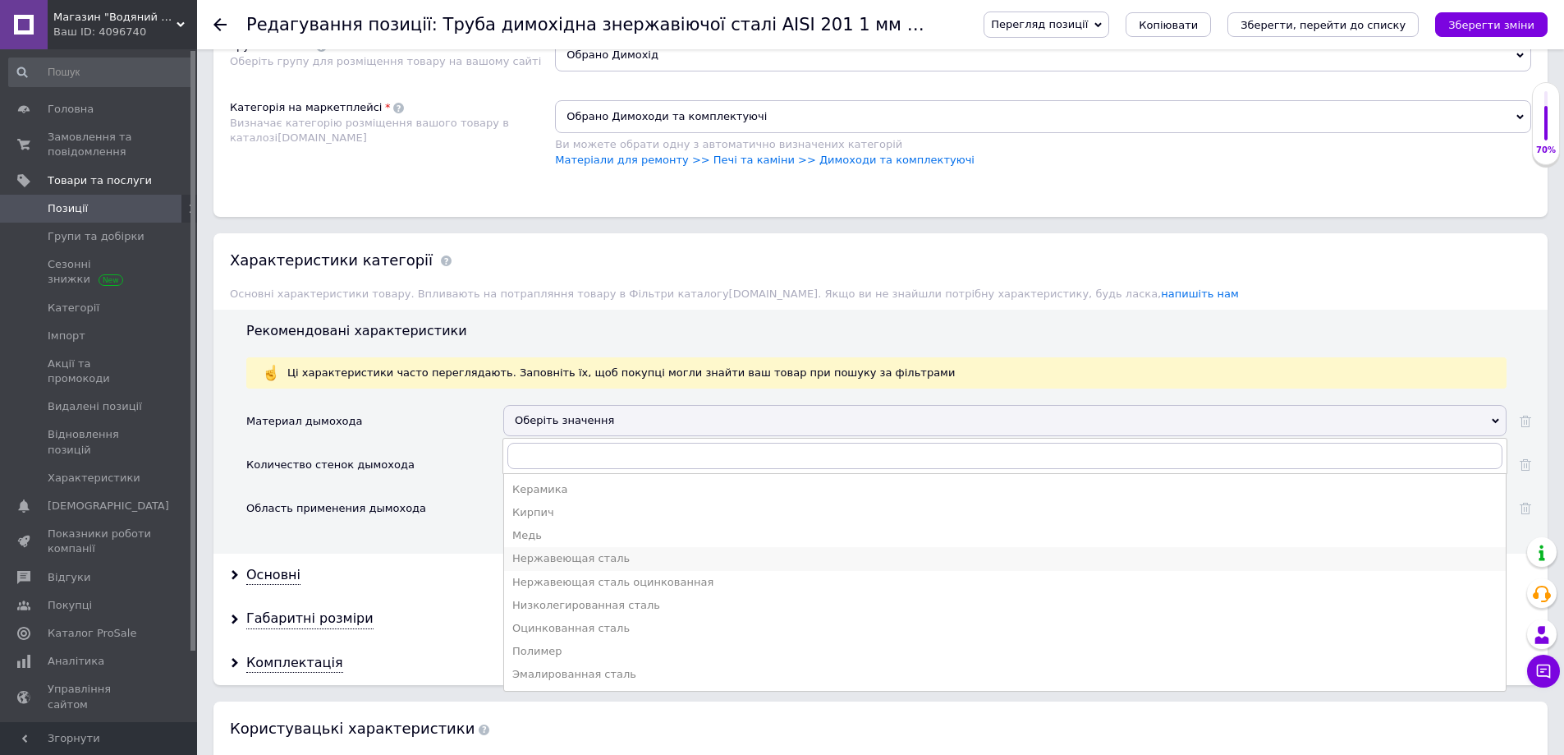
click at [579, 559] on div "Нержавеющая сталь" at bounding box center [1004, 558] width 985 height 15
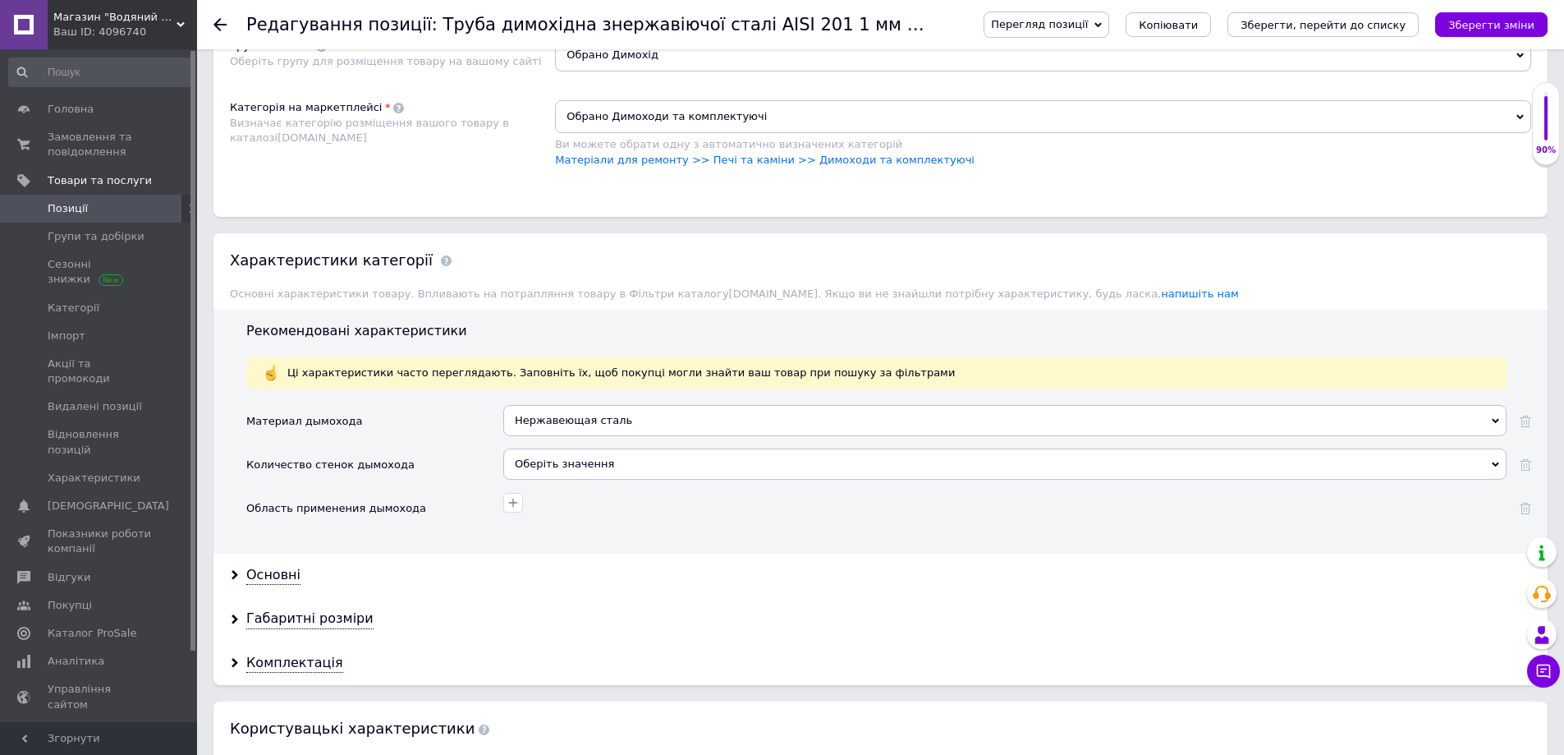
click at [549, 468] on div "Оберіть значення" at bounding box center [1004, 463] width 1003 height 31
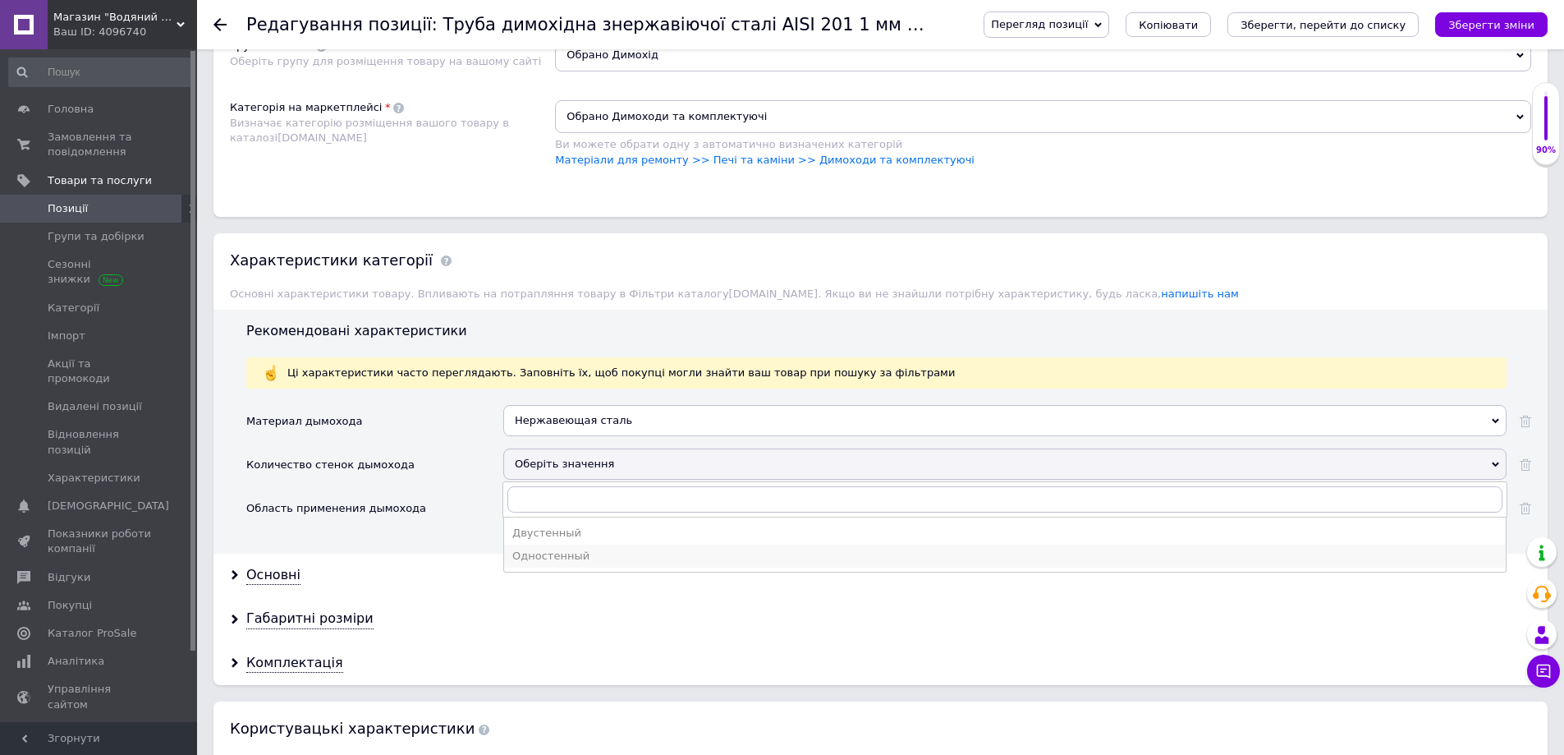
click at [550, 567] on li "Одностенный" at bounding box center [1005, 555] width 1002 height 23
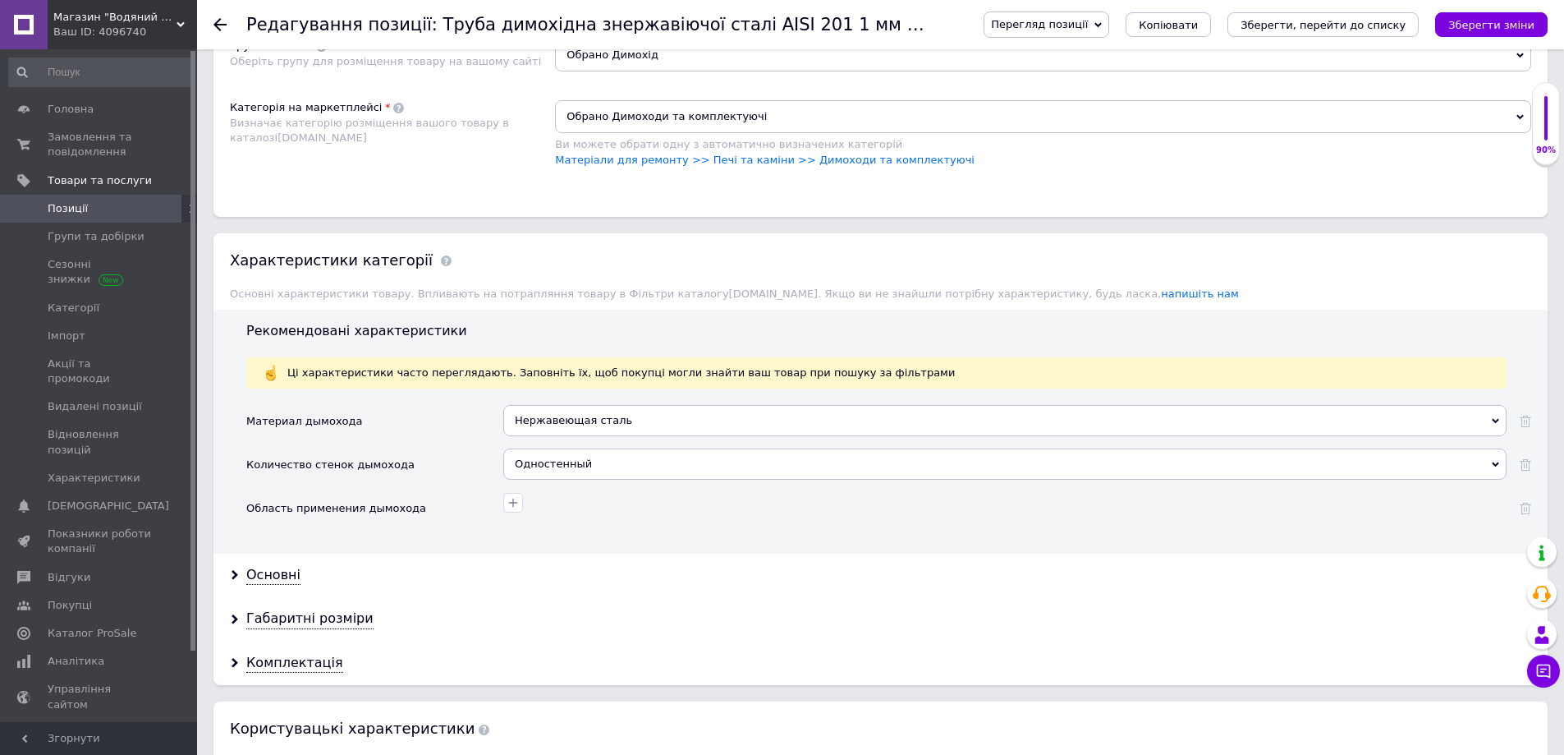
click at [241, 569] on div "Основні" at bounding box center [880, 575] width 1334 height 44
click at [231, 576] on icon at bounding box center [235, 575] width 10 height 10
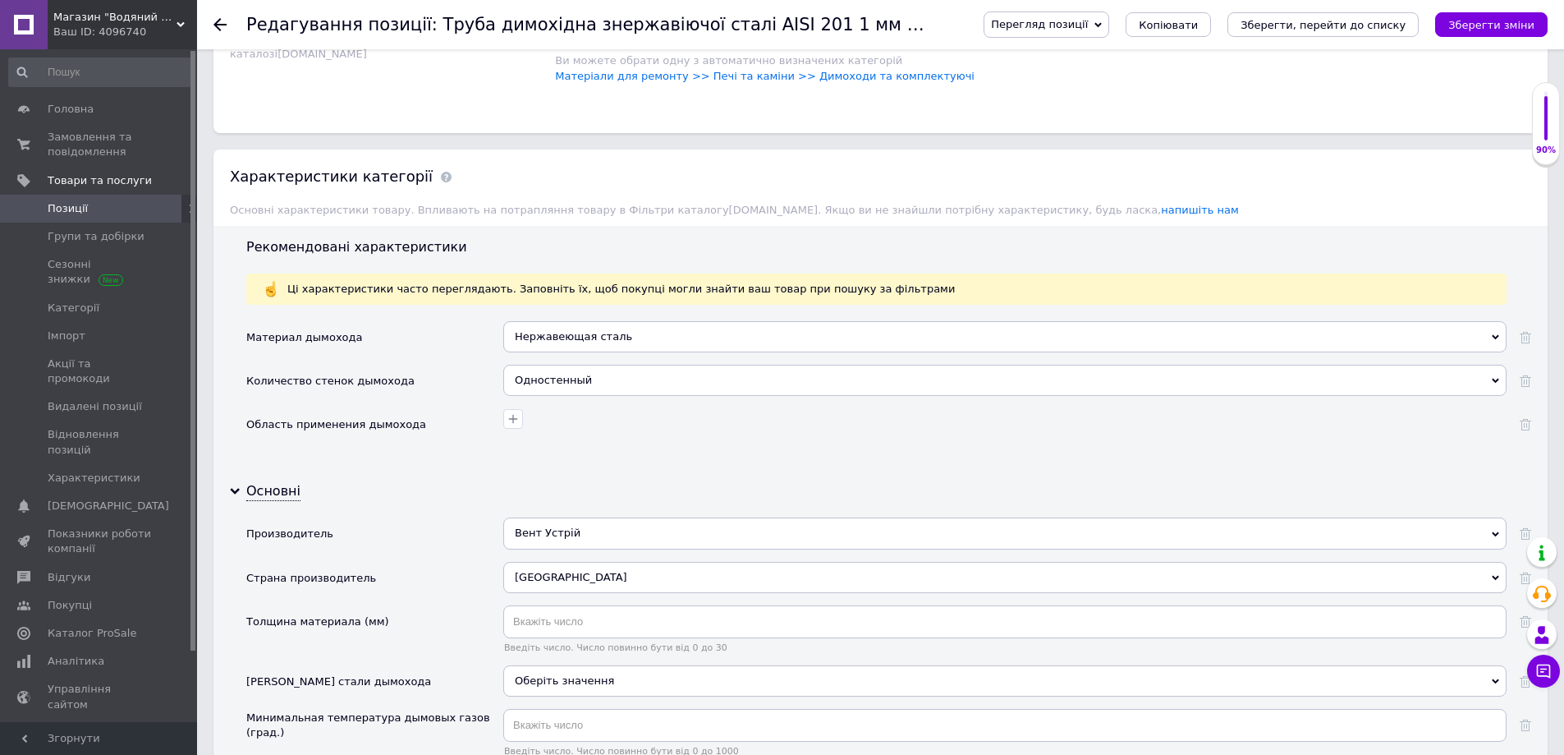
scroll to position [1314, 0]
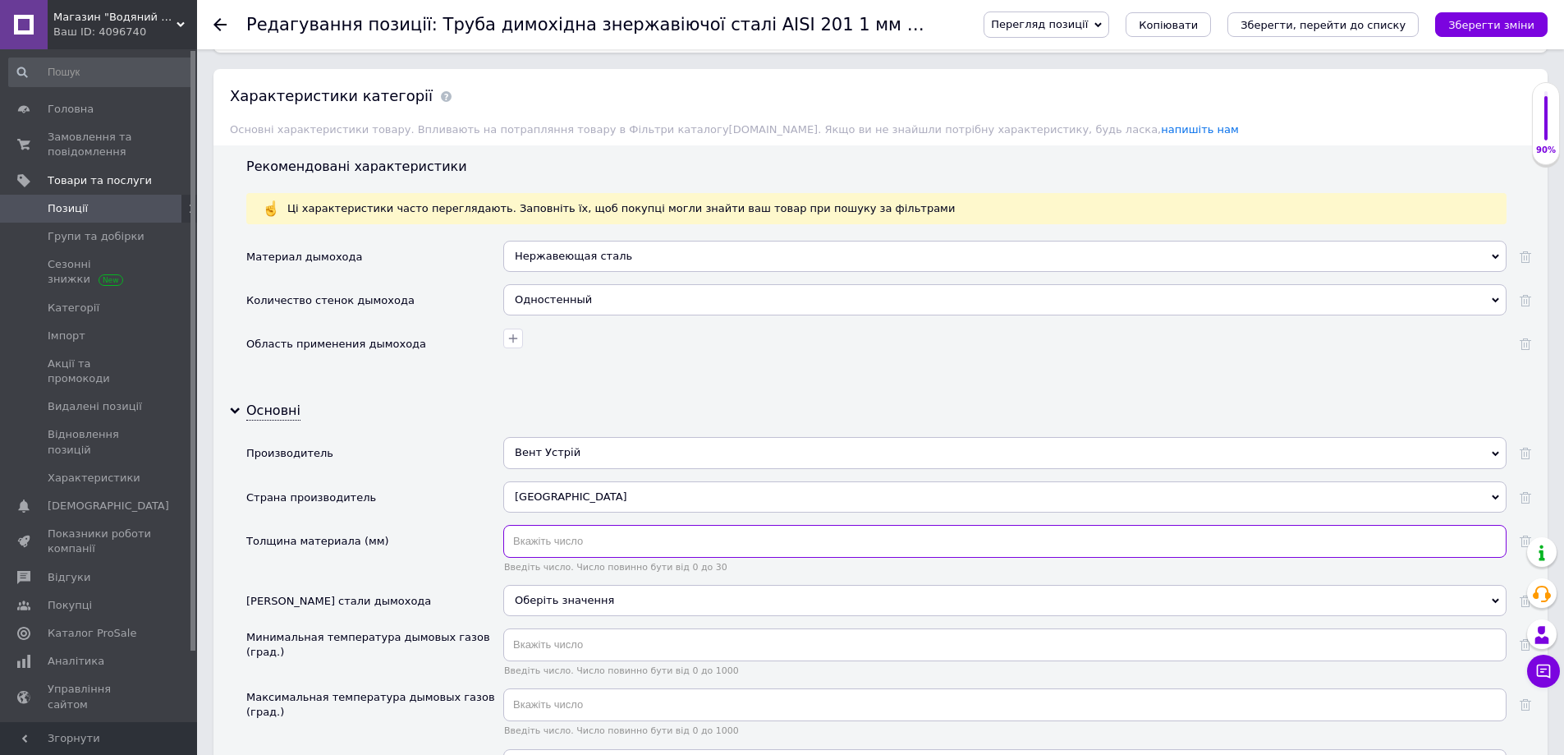
click at [577, 540] on input "text" at bounding box center [1004, 541] width 1003 height 33
type input "1"
click at [551, 596] on div "Оберіть значення" at bounding box center [1004, 600] width 1003 height 31
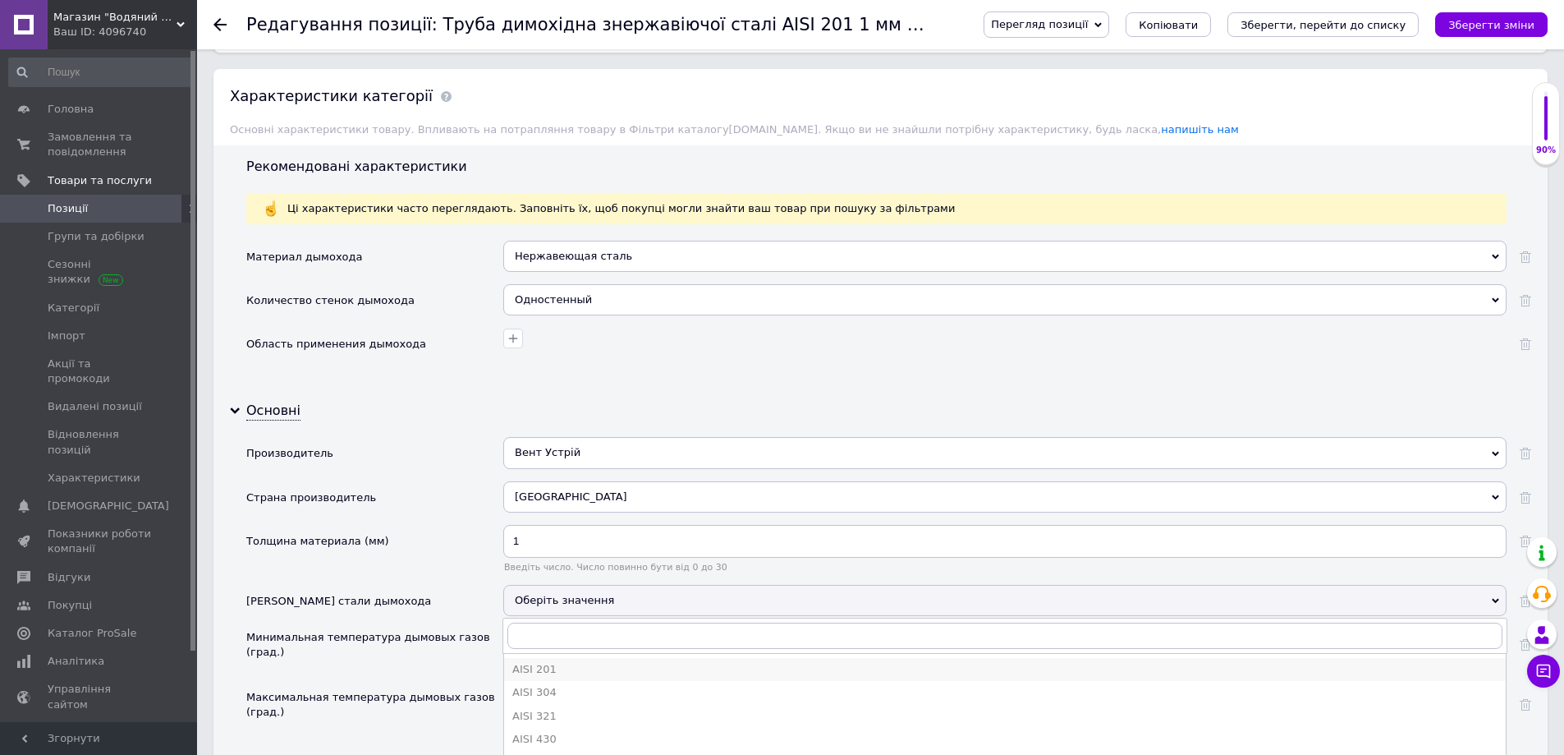
click at [536, 668] on div "AISI 201" at bounding box center [1004, 669] width 985 height 15
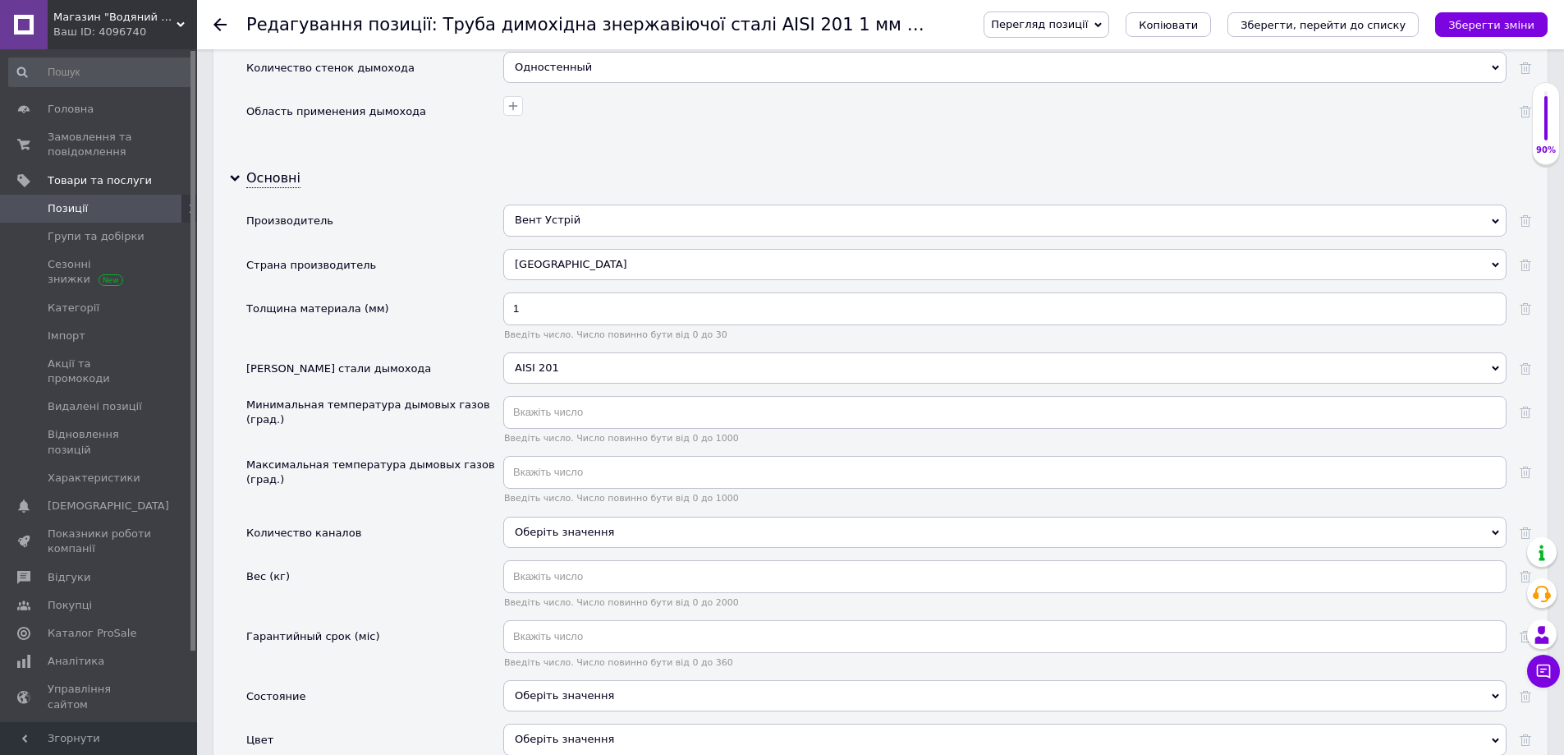
scroll to position [1560, 0]
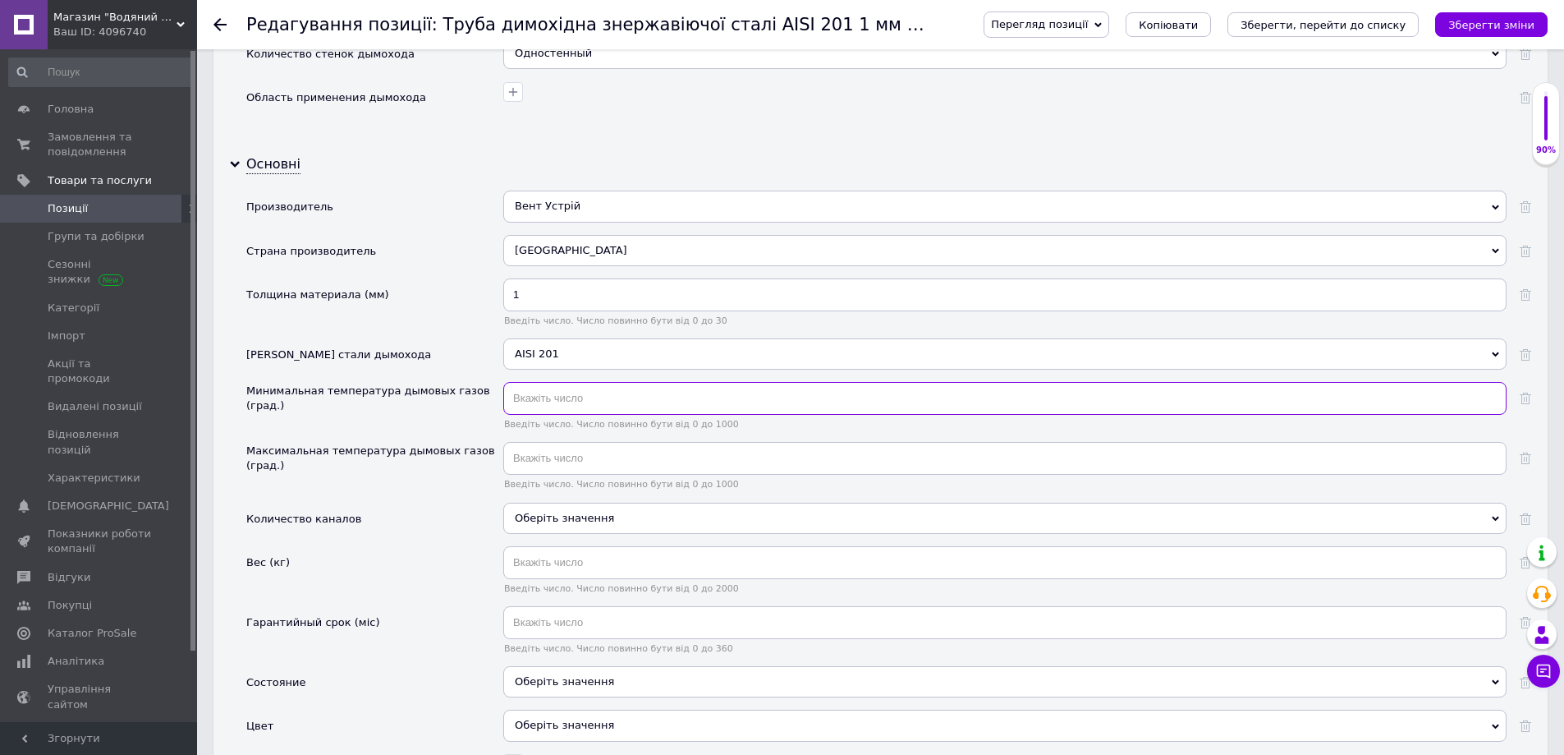
click at [551, 402] on input "text" at bounding box center [1004, 398] width 1003 height 33
type input "20"
click at [549, 460] on input "text" at bounding box center [1004, 458] width 1003 height 33
type input "300"
click at [544, 520] on div "Оберіть значення" at bounding box center [1004, 518] width 1003 height 31
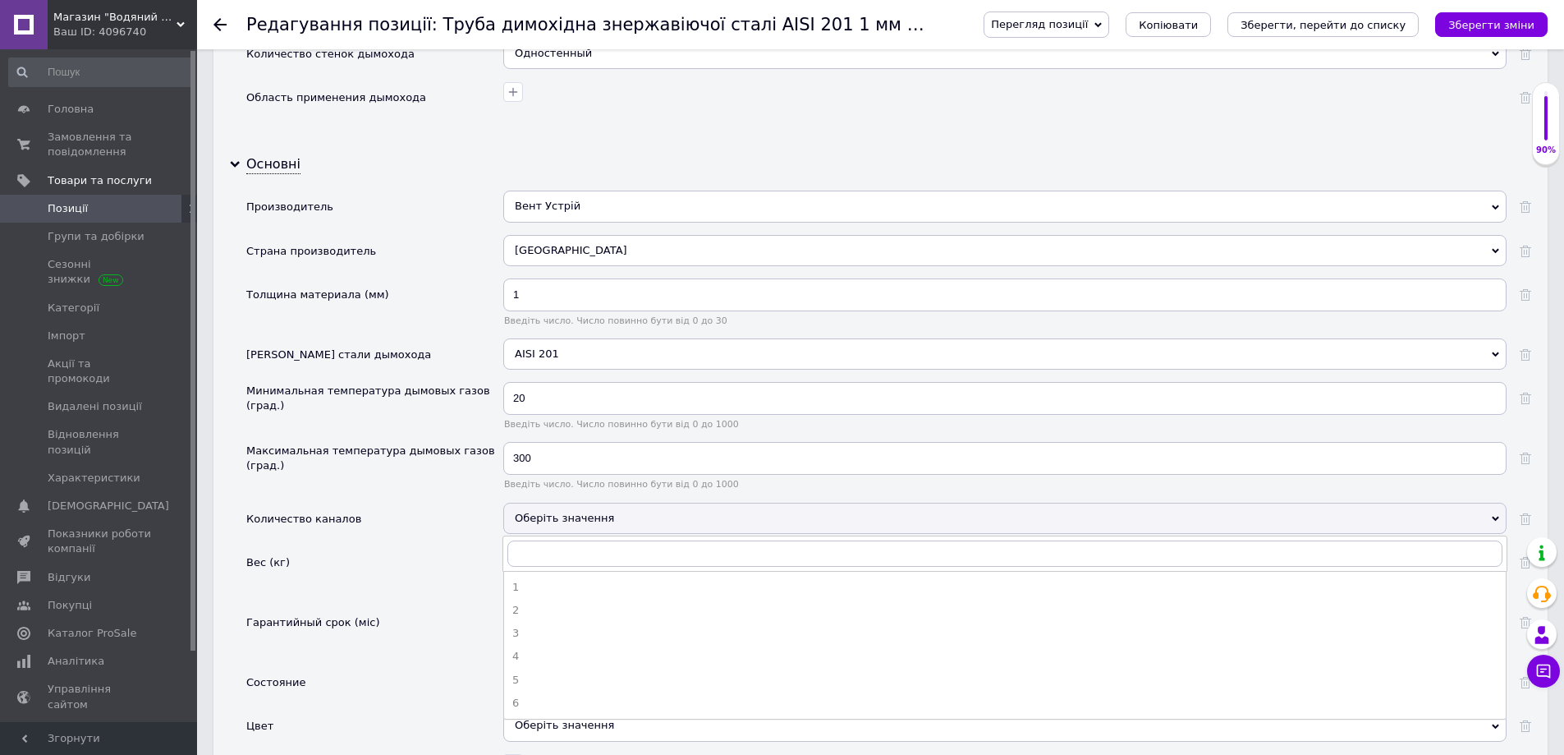
click at [427, 572] on div "Вес (кг)" at bounding box center [374, 576] width 257 height 60
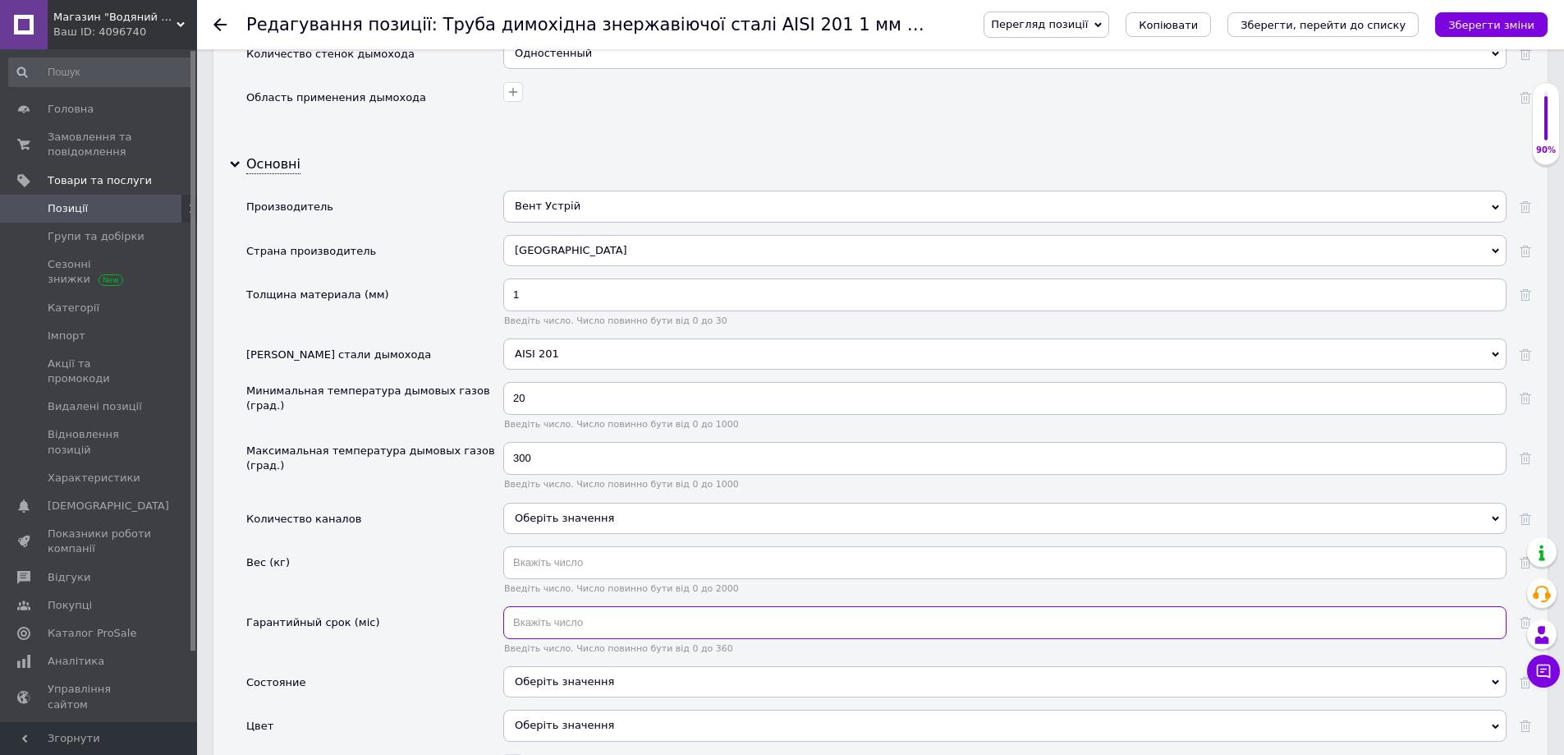
click at [542, 622] on input "text" at bounding box center [1004, 622] width 1003 height 33
type input "60"
click at [533, 681] on div "Оберіть значення" at bounding box center [1004, 681] width 1003 height 31
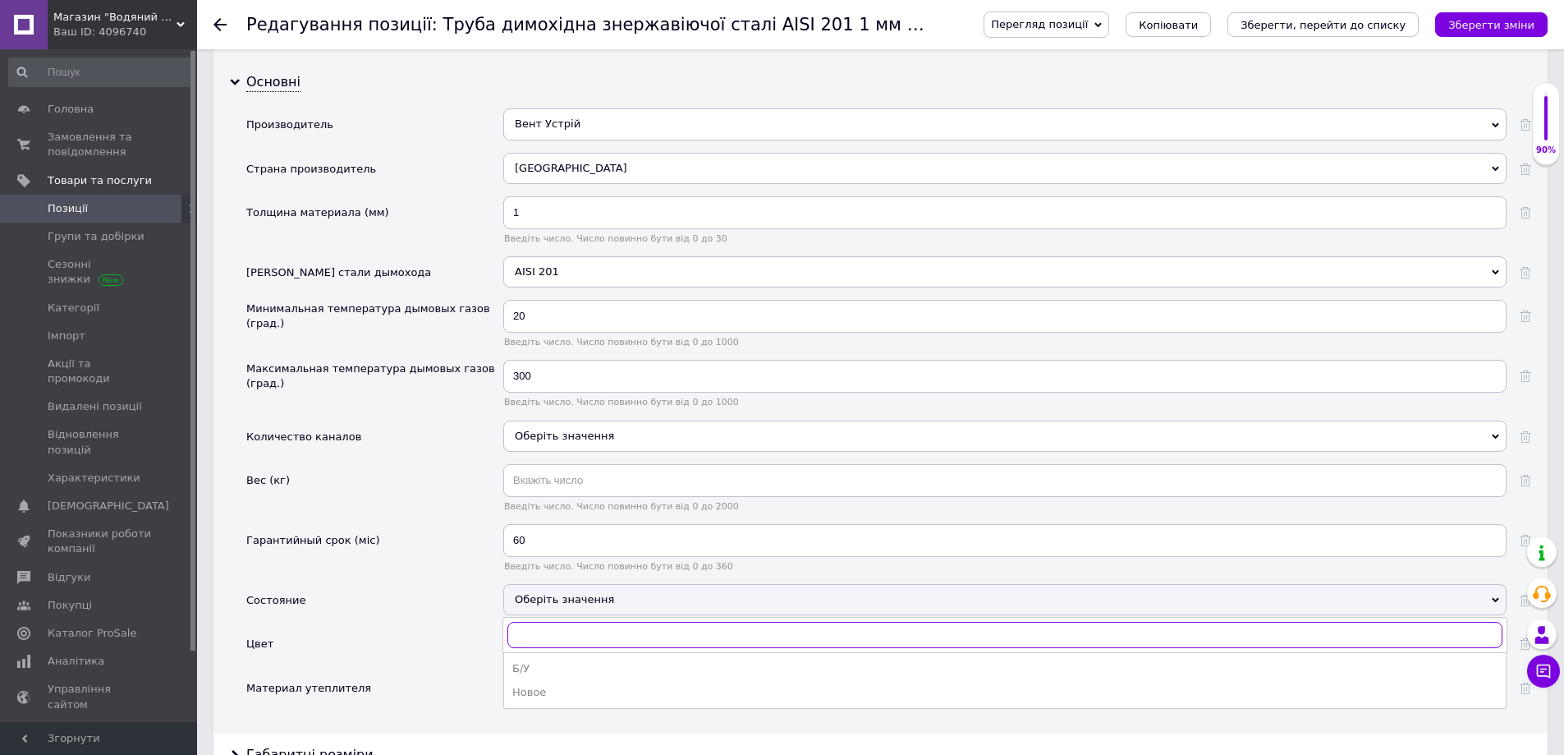
scroll to position [1807, 0]
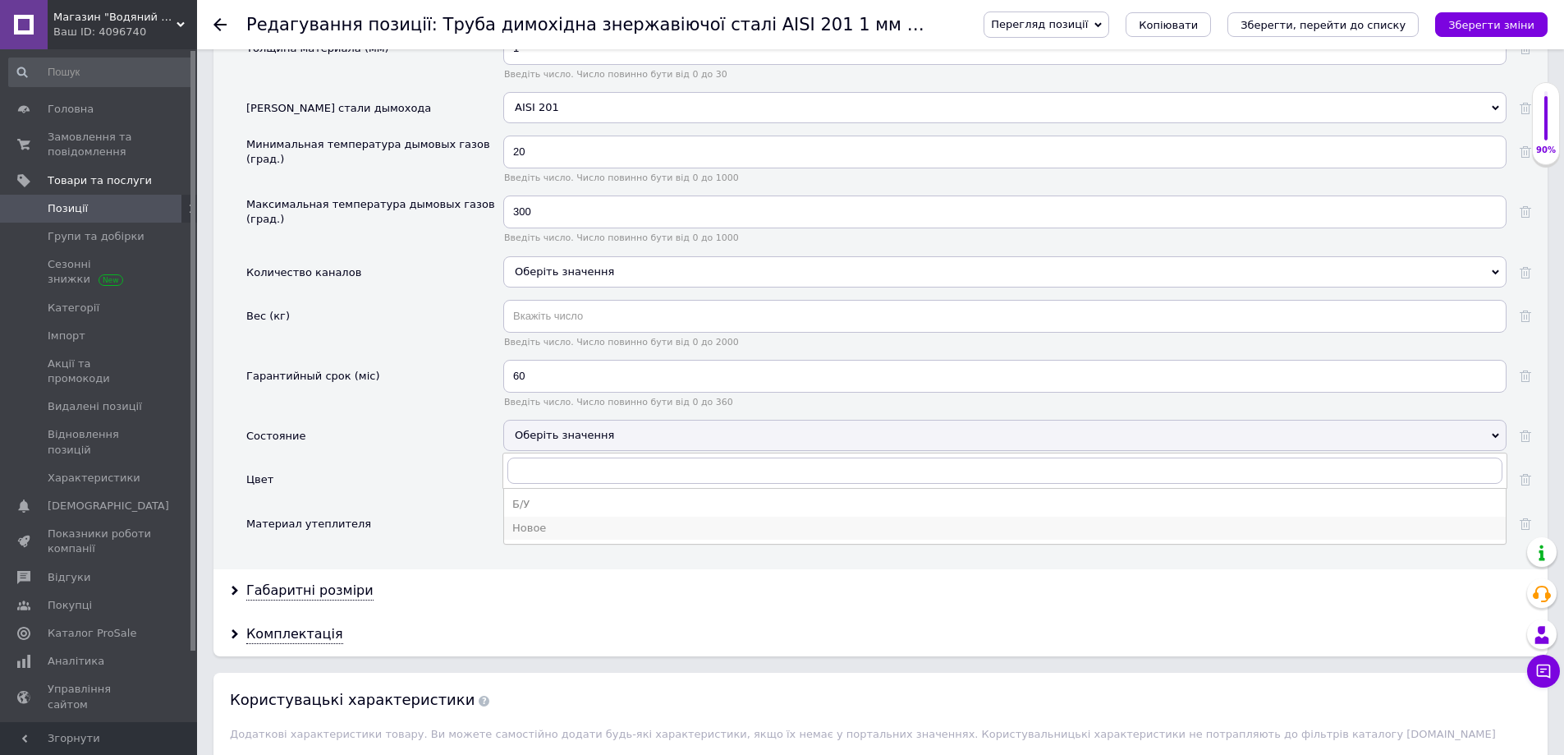
click at [543, 529] on div "Новое" at bounding box center [1004, 528] width 985 height 15
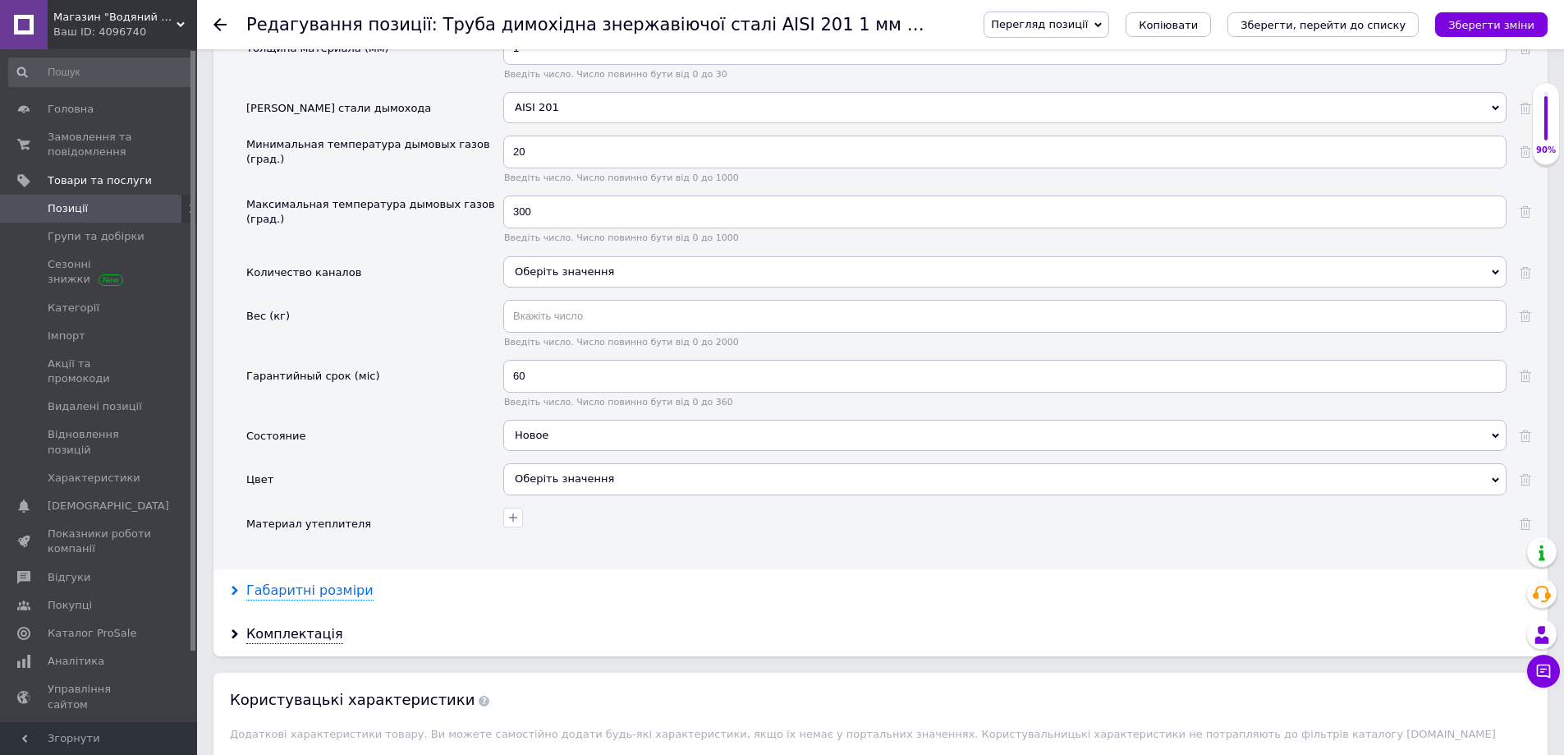
click at [310, 587] on div "Габаритні розміри" at bounding box center [309, 590] width 127 height 19
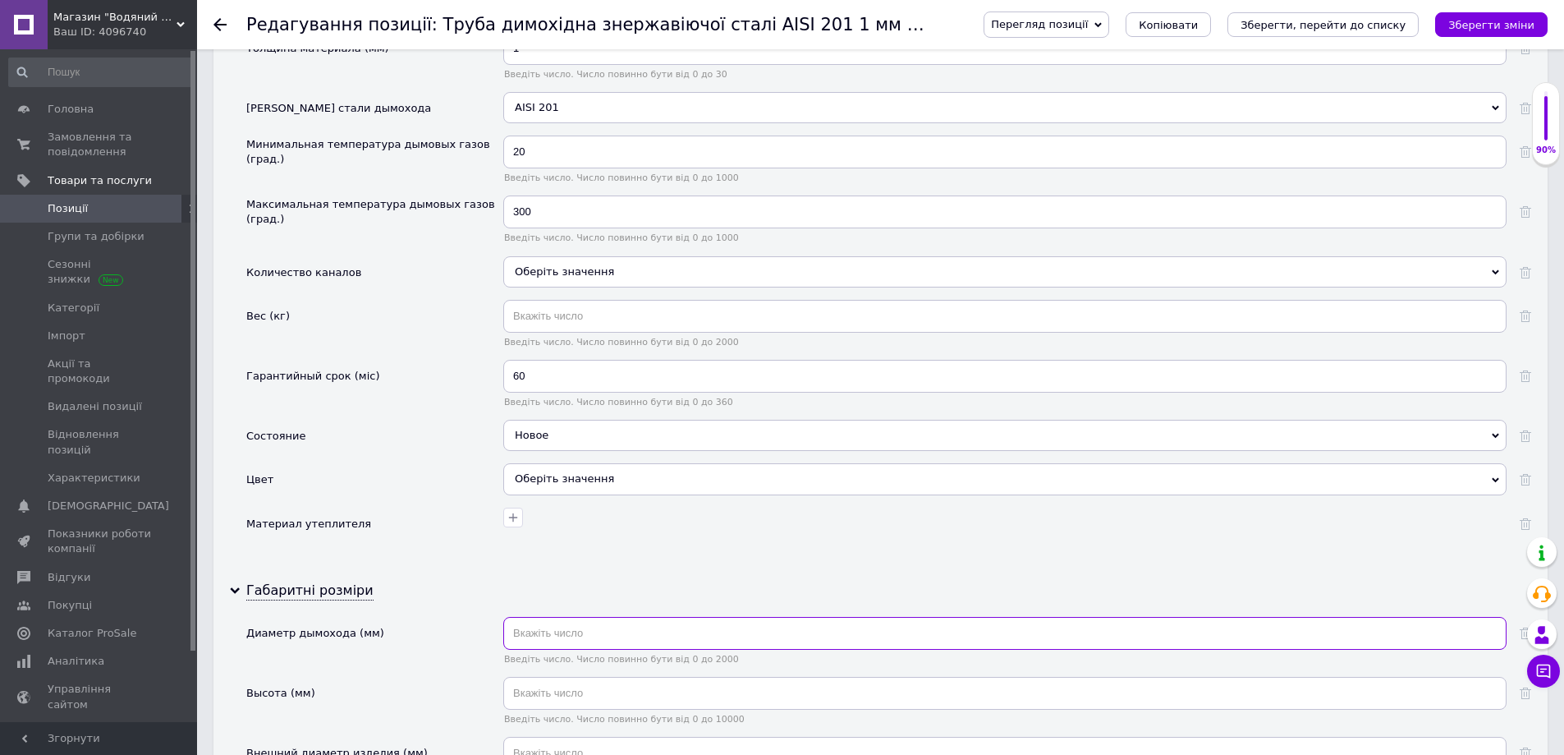
click at [538, 631] on input "text" at bounding box center [1004, 633] width 1003 height 33
type input "300"
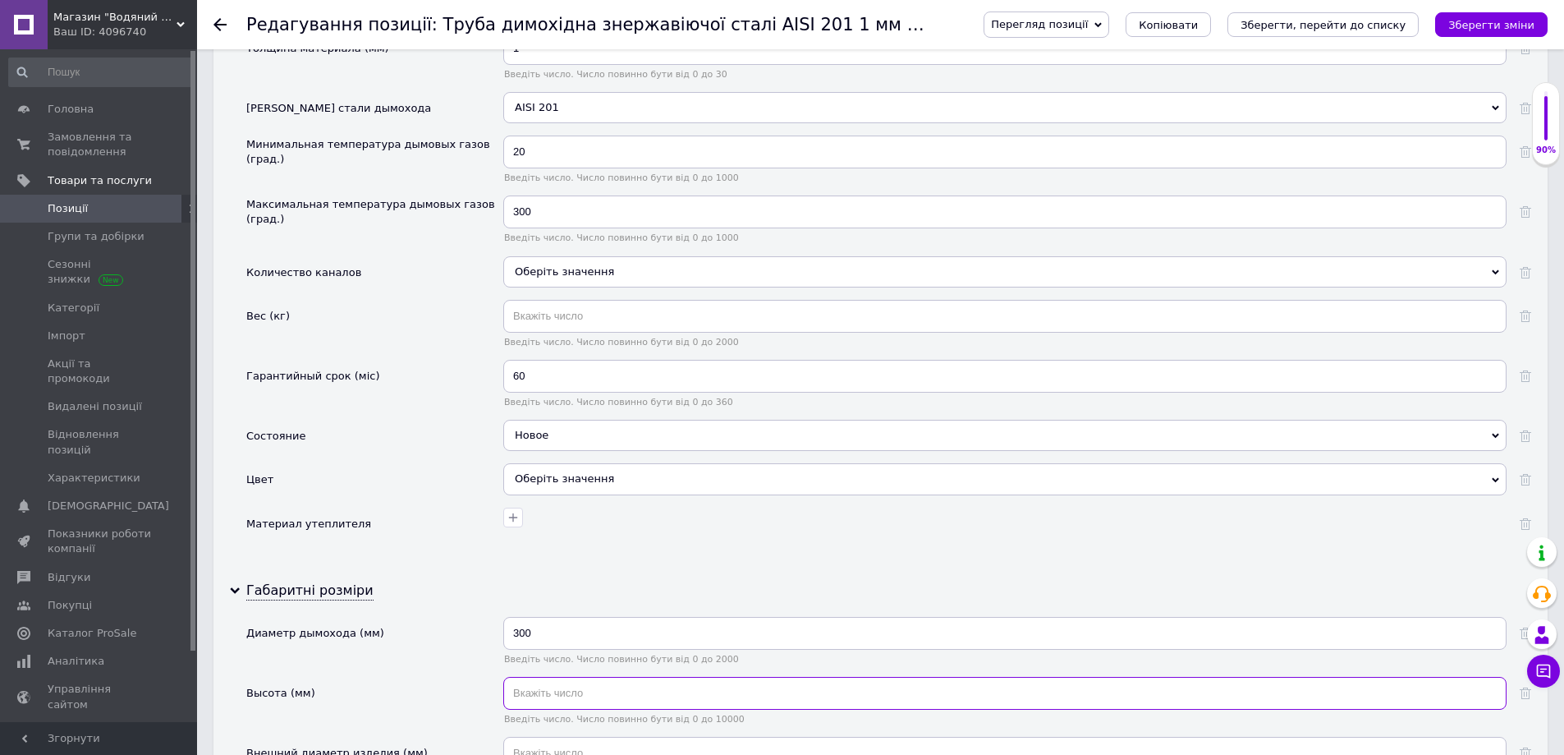
click at [536, 697] on input "text" at bounding box center [1004, 693] width 1003 height 33
type input "1000"
click at [465, 677] on div "Высота (мм)" at bounding box center [374, 707] width 257 height 60
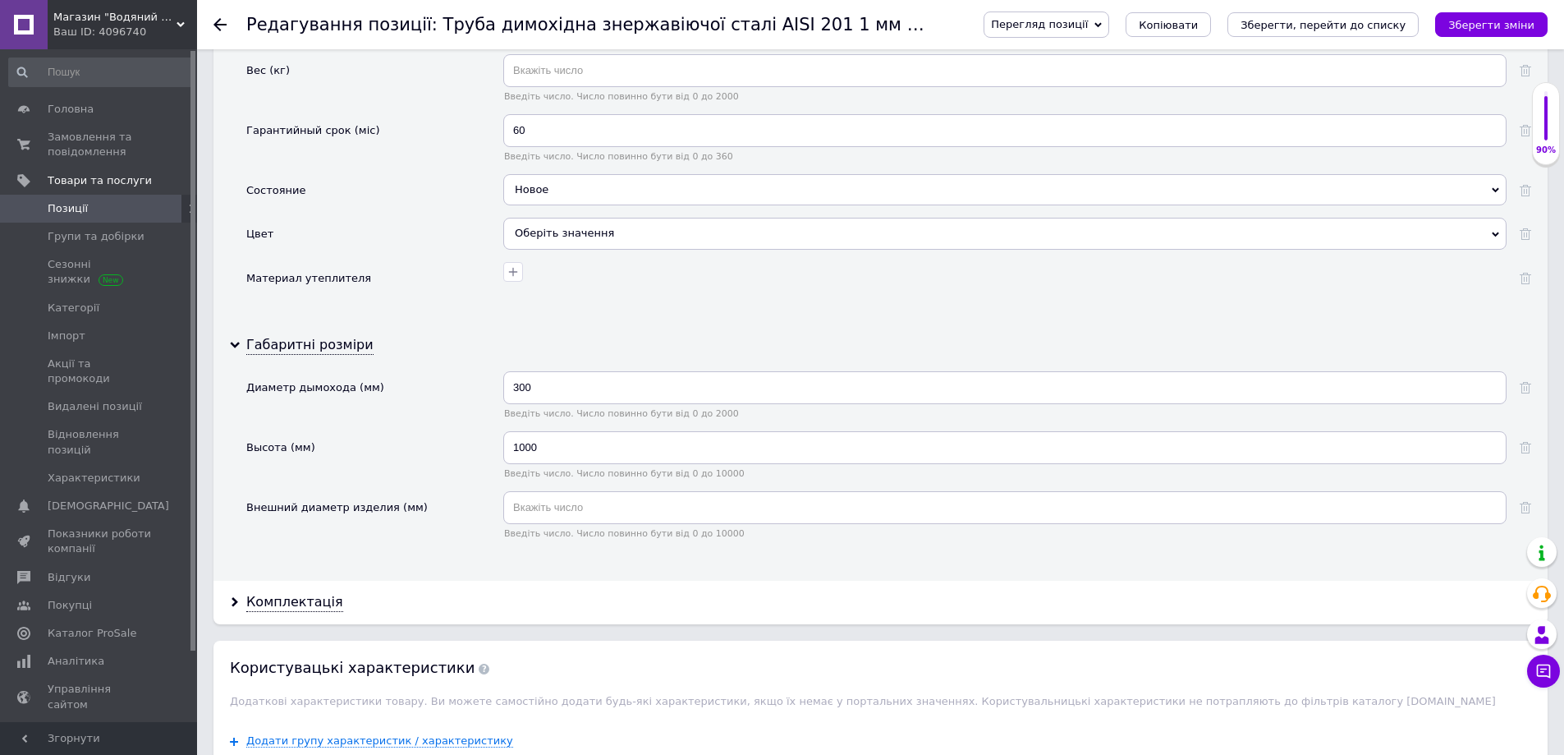
scroll to position [2053, 0]
click at [539, 507] on input "text" at bounding box center [1004, 506] width 1003 height 33
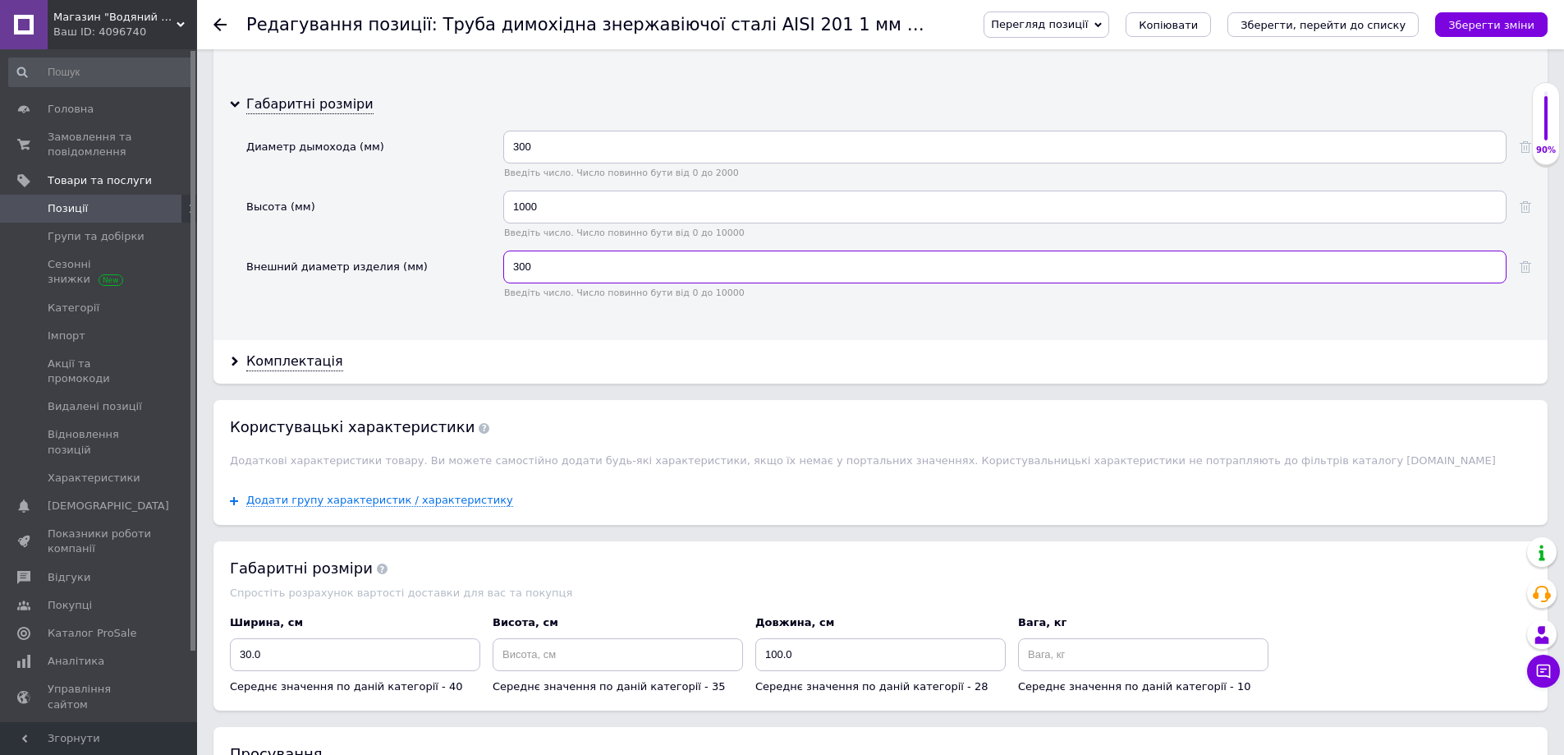
scroll to position [2299, 0]
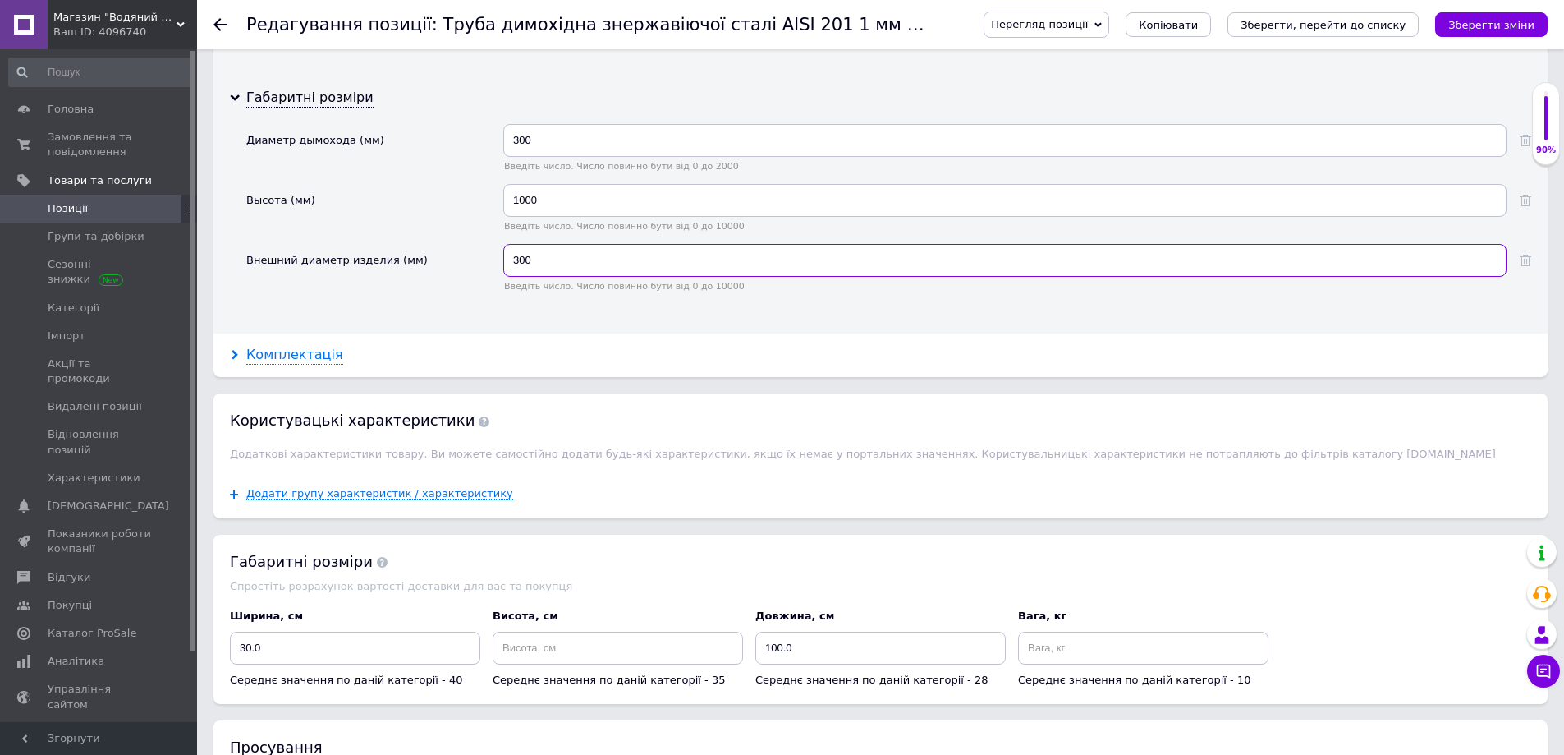
type input "300"
click at [231, 356] on icon at bounding box center [235, 355] width 10 height 10
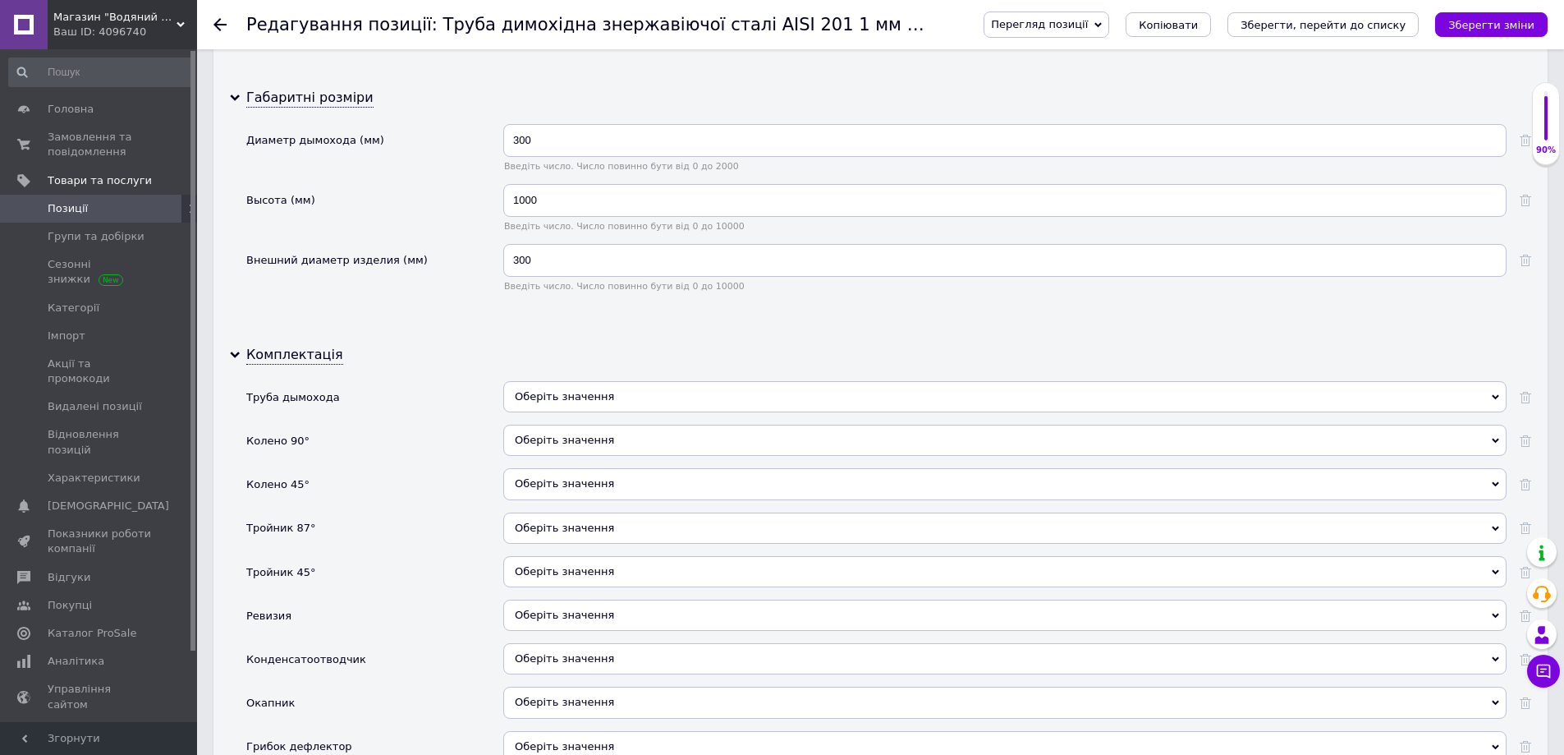
click at [555, 405] on span "Оберіть значення" at bounding box center [1004, 396] width 1003 height 31
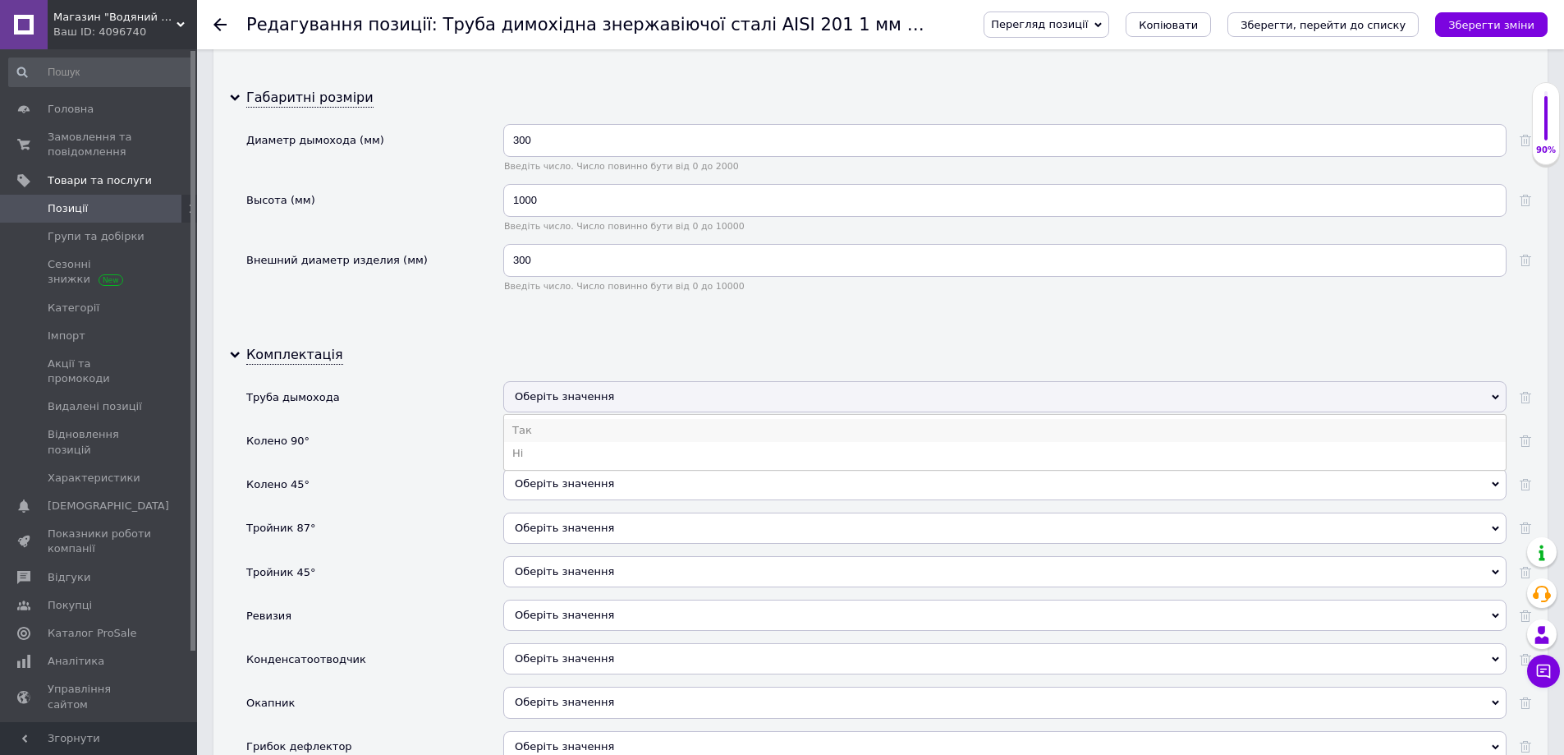
click at [540, 435] on li "Так" at bounding box center [1005, 430] width 1002 height 23
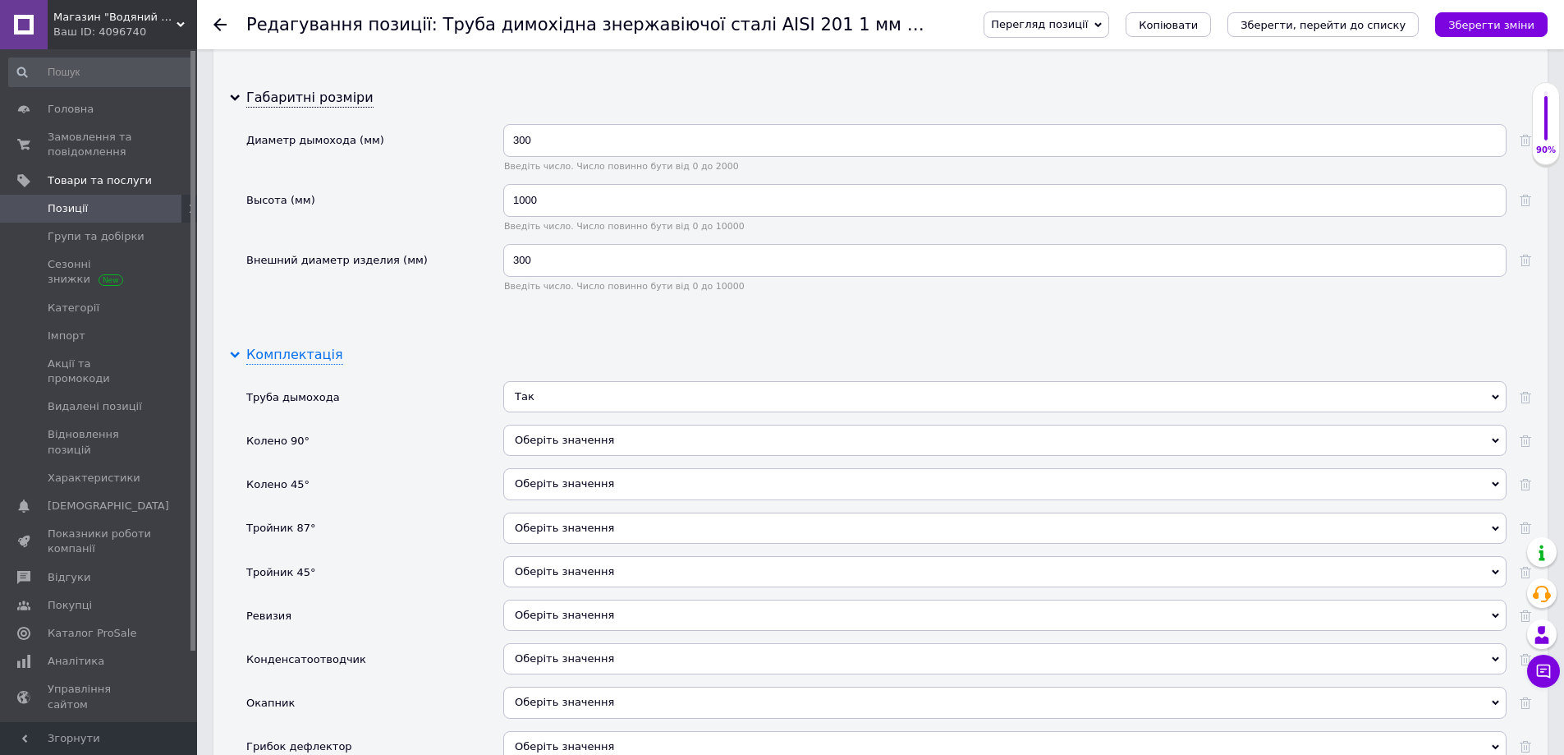
click at [235, 355] on use at bounding box center [235, 354] width 10 height 7
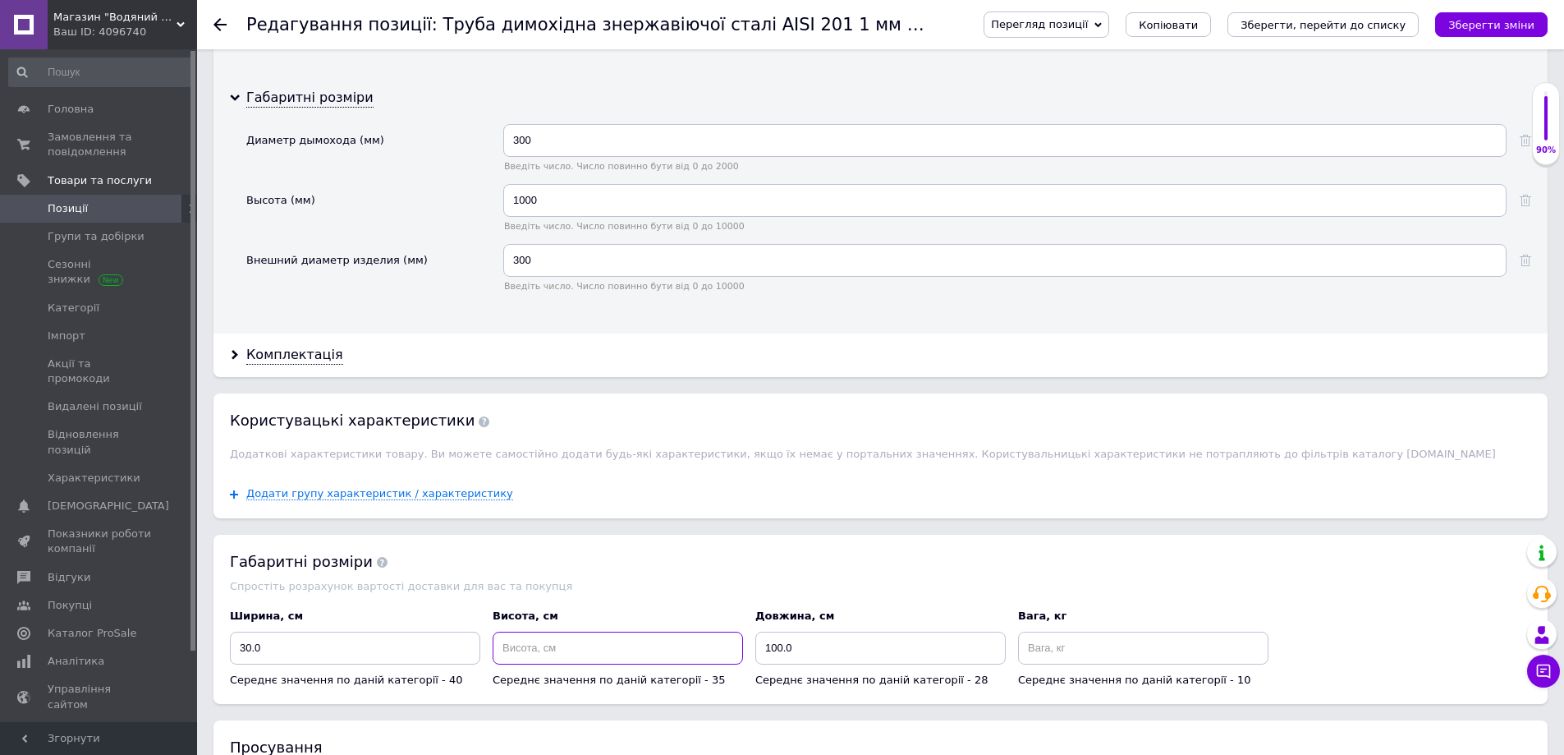
click at [538, 658] on input at bounding box center [618, 647] width 250 height 33
type input "100"
drag, startPoint x: 766, startPoint y: 647, endPoint x: 781, endPoint y: 650, distance: 15.1
click at [781, 650] on input "100.0" at bounding box center [880, 647] width 250 height 33
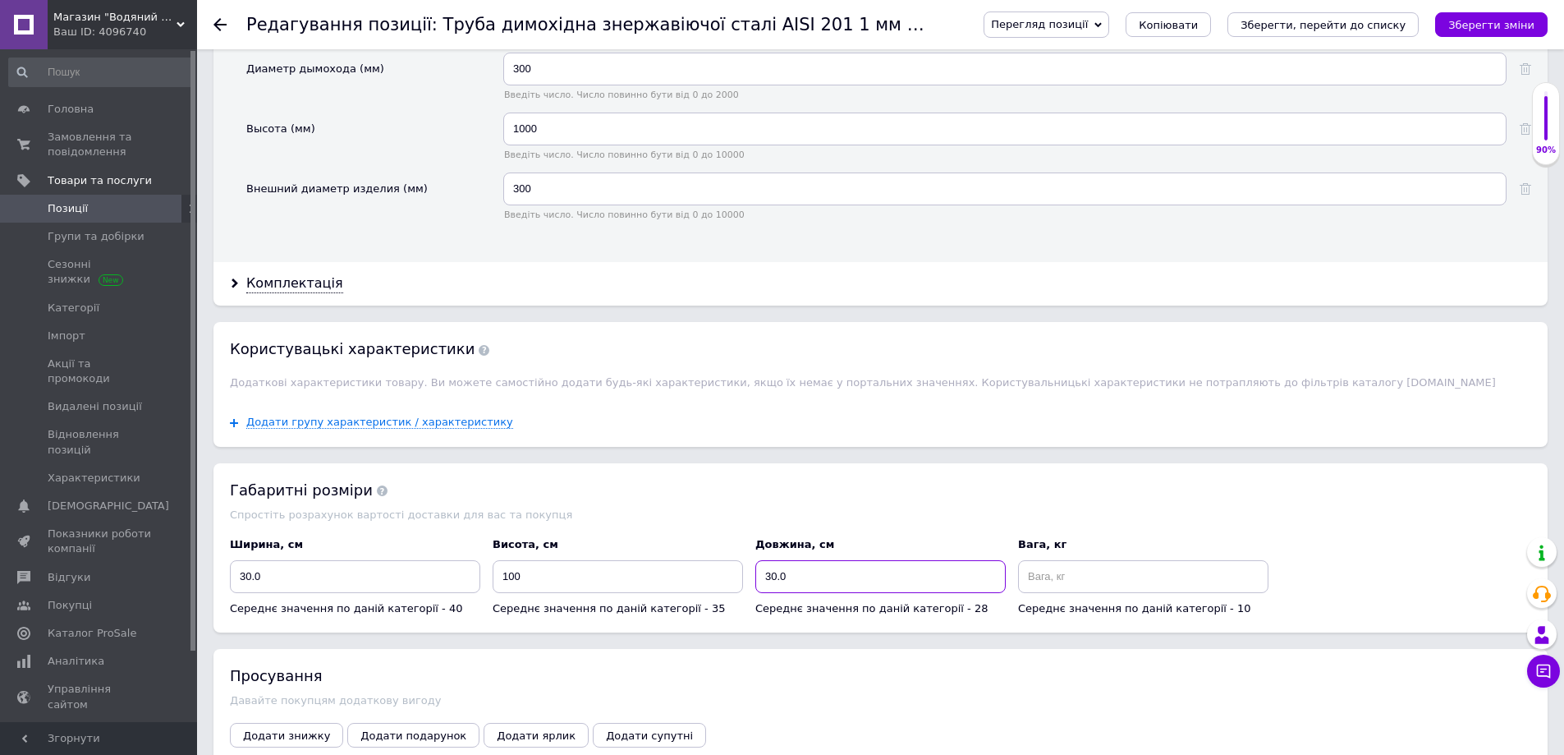
scroll to position [2541, 0]
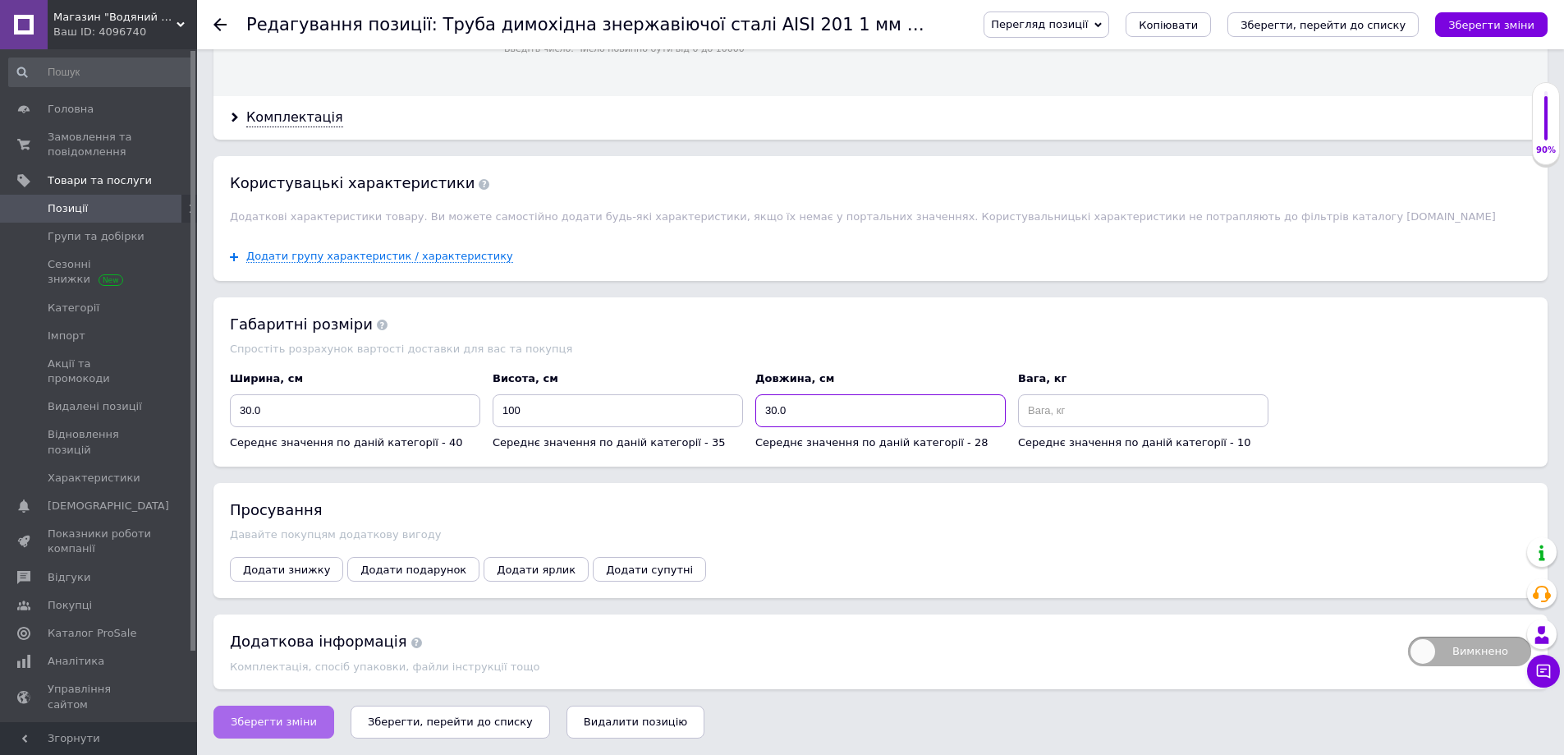
type input "30.0"
click at [287, 729] on button "Зберегти зміни" at bounding box center [273, 721] width 121 height 33
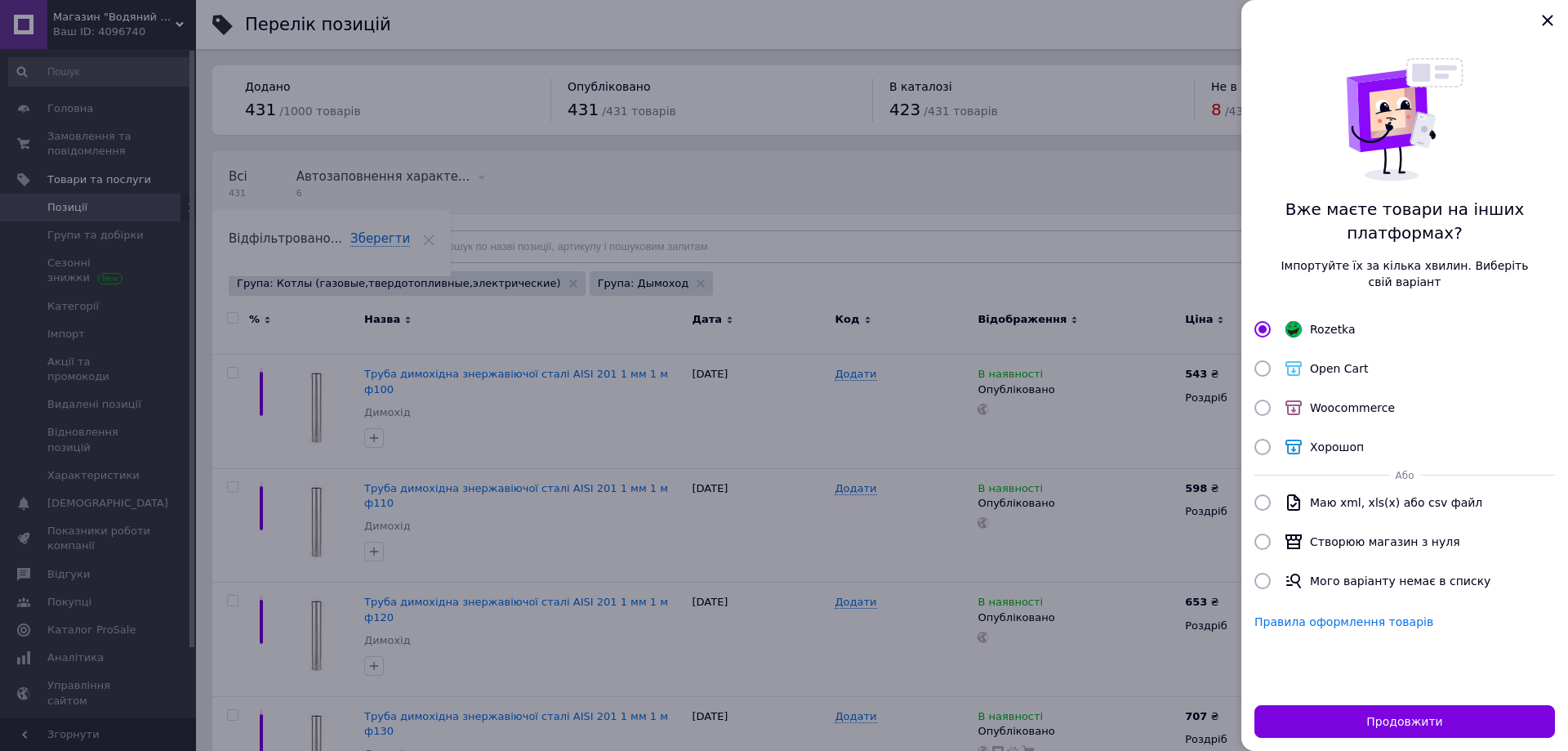
click at [652, 542] on div at bounding box center [784, 375] width 1568 height 751
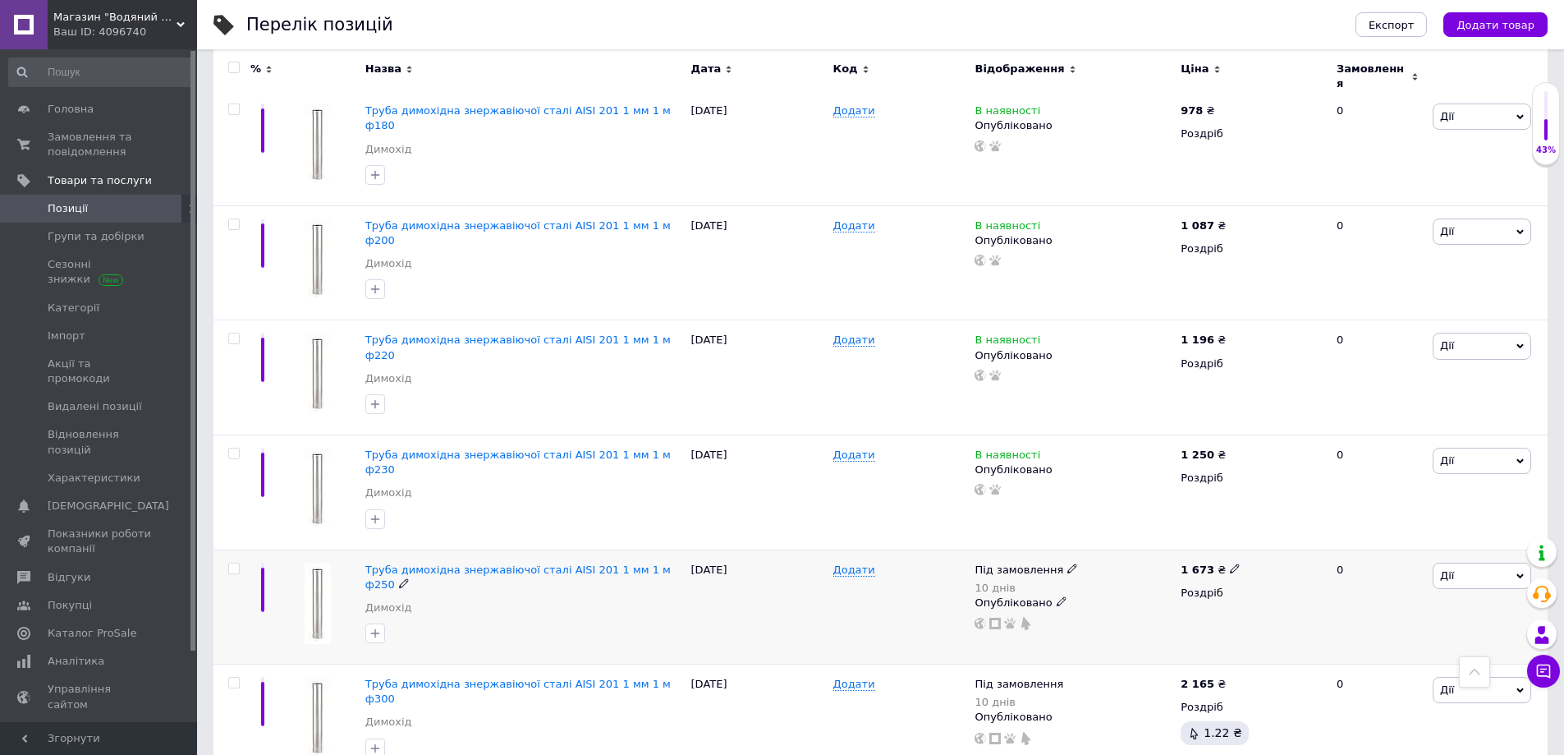
scroll to position [1232, 0]
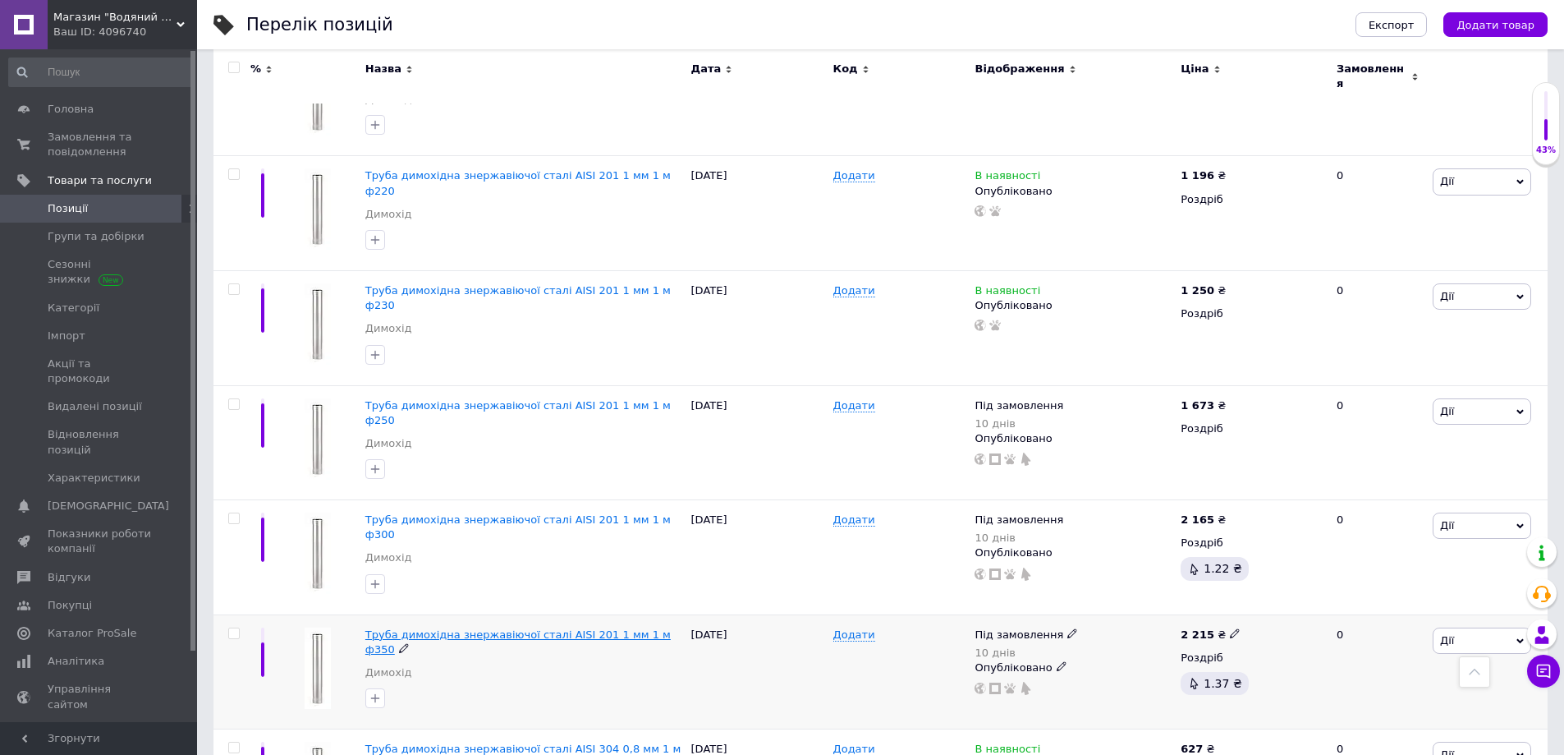
click at [582, 628] on span "Труба димохідна знержавіючої сталі AISI 201 1 мм 1 м ф350" at bounding box center [517, 641] width 305 height 27
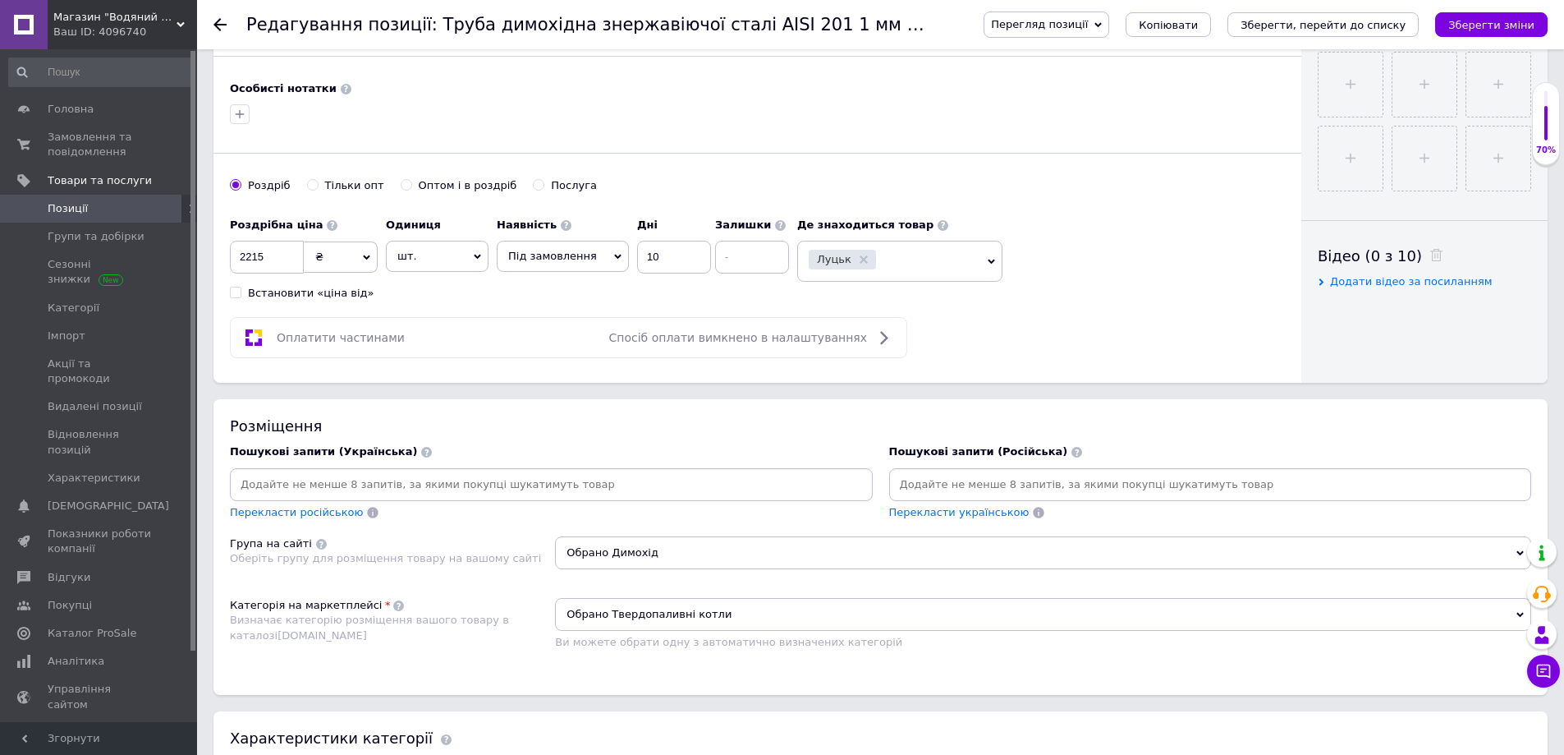
scroll to position [657, 0]
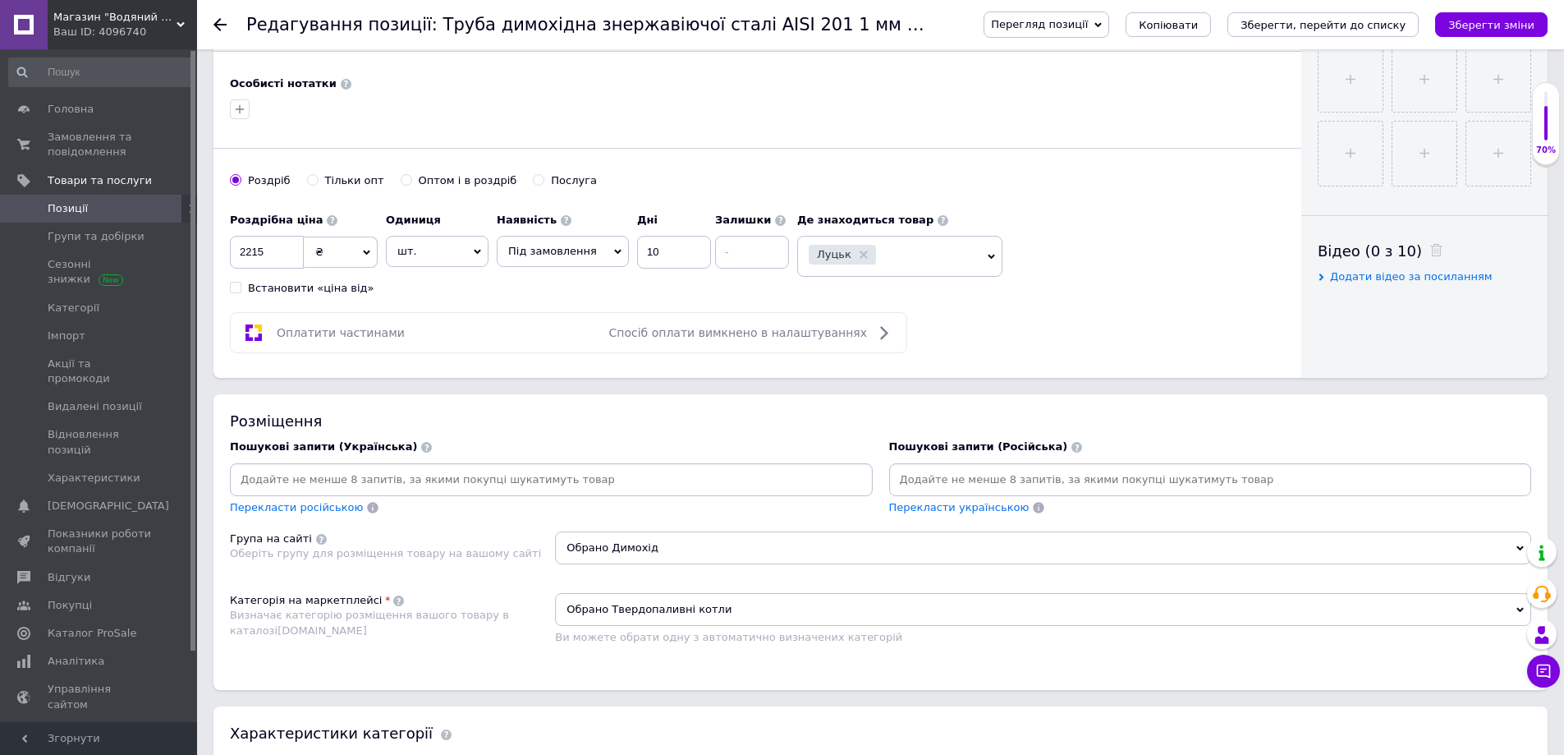
click at [998, 470] on input at bounding box center [1211, 479] width 636 height 25
paste input "дымоходная"
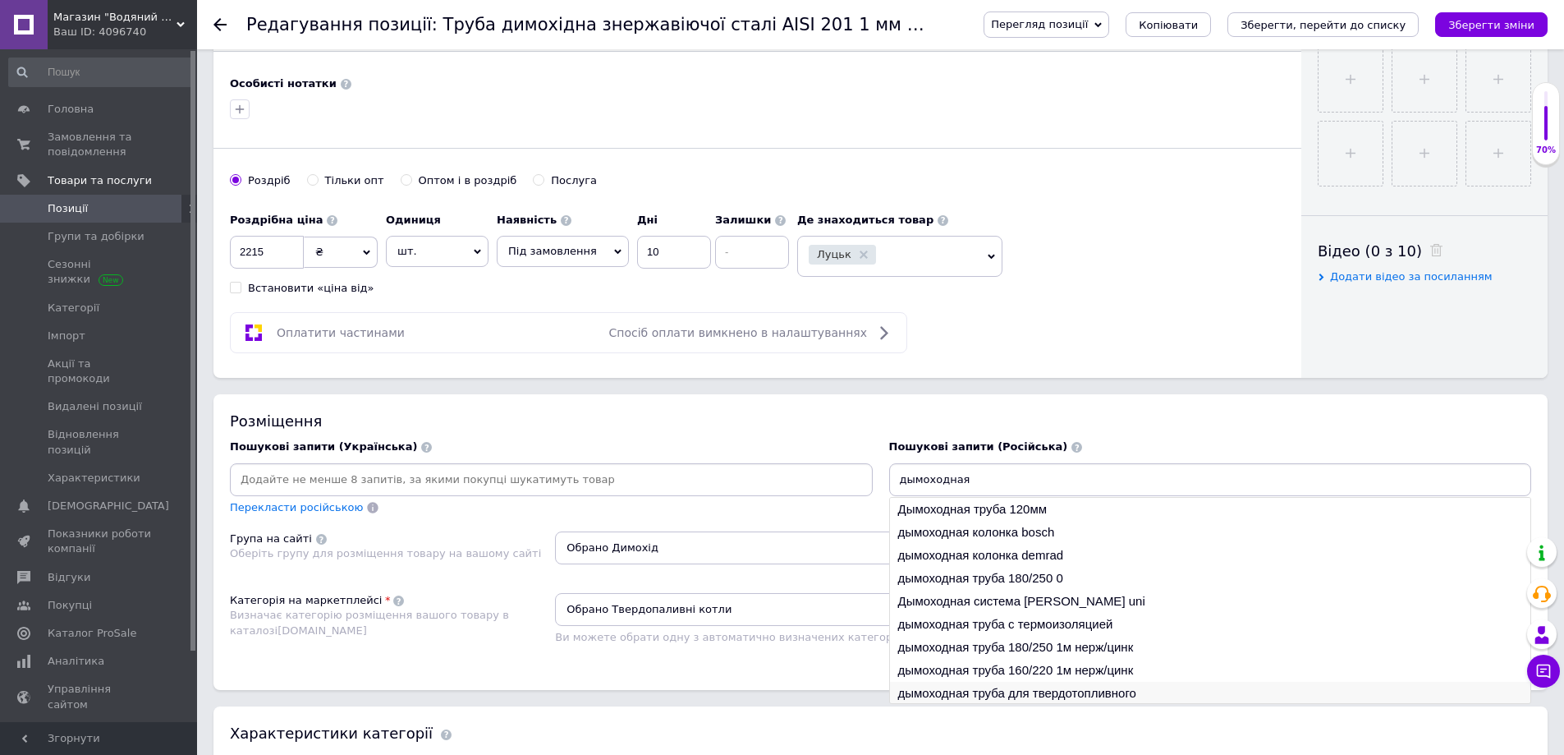
type input "дымоходная"
click at [1003, 696] on li "дымоходная труба для твердотопливного" at bounding box center [1210, 693] width 641 height 23
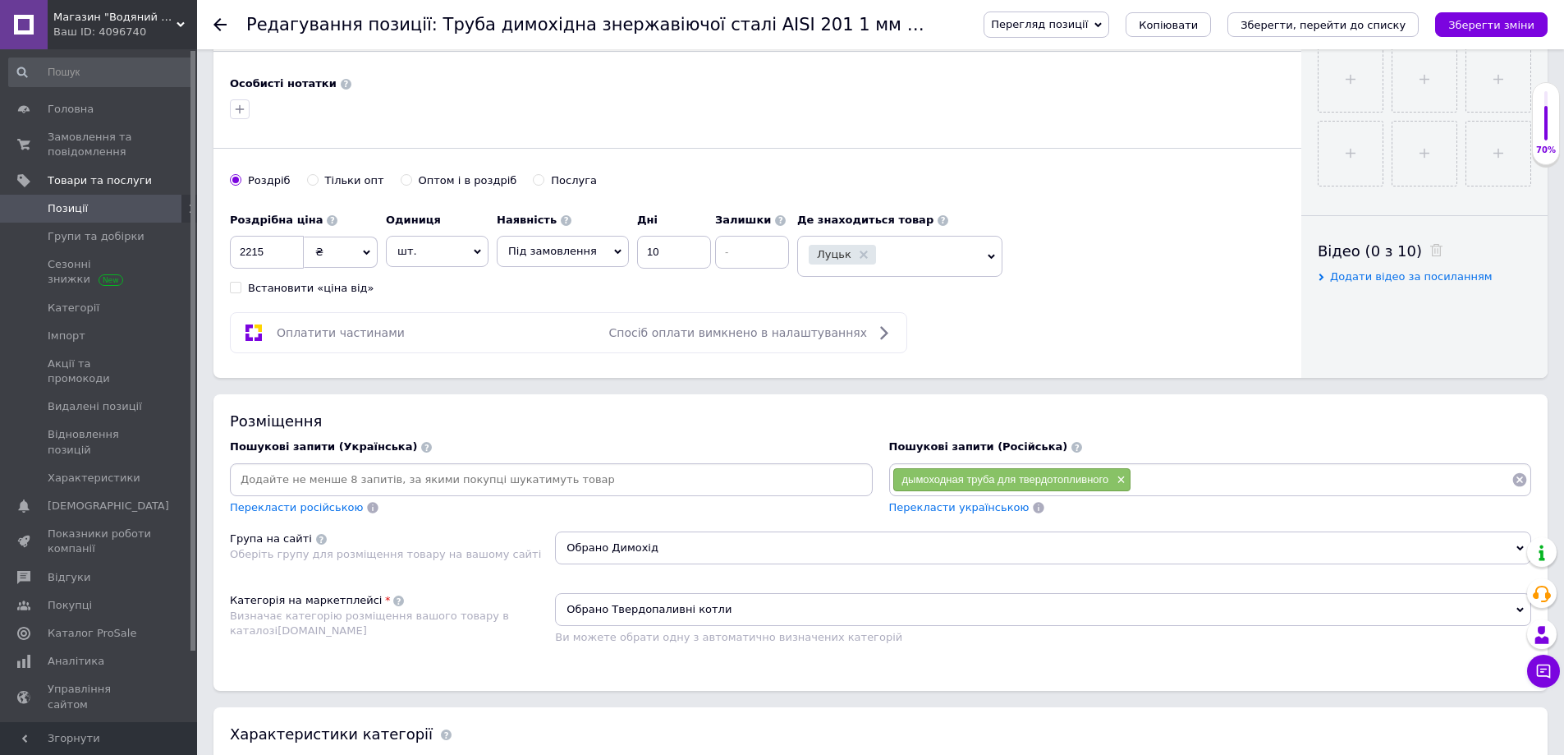
click at [902, 510] on span "Перекласти українською" at bounding box center [959, 507] width 140 height 12
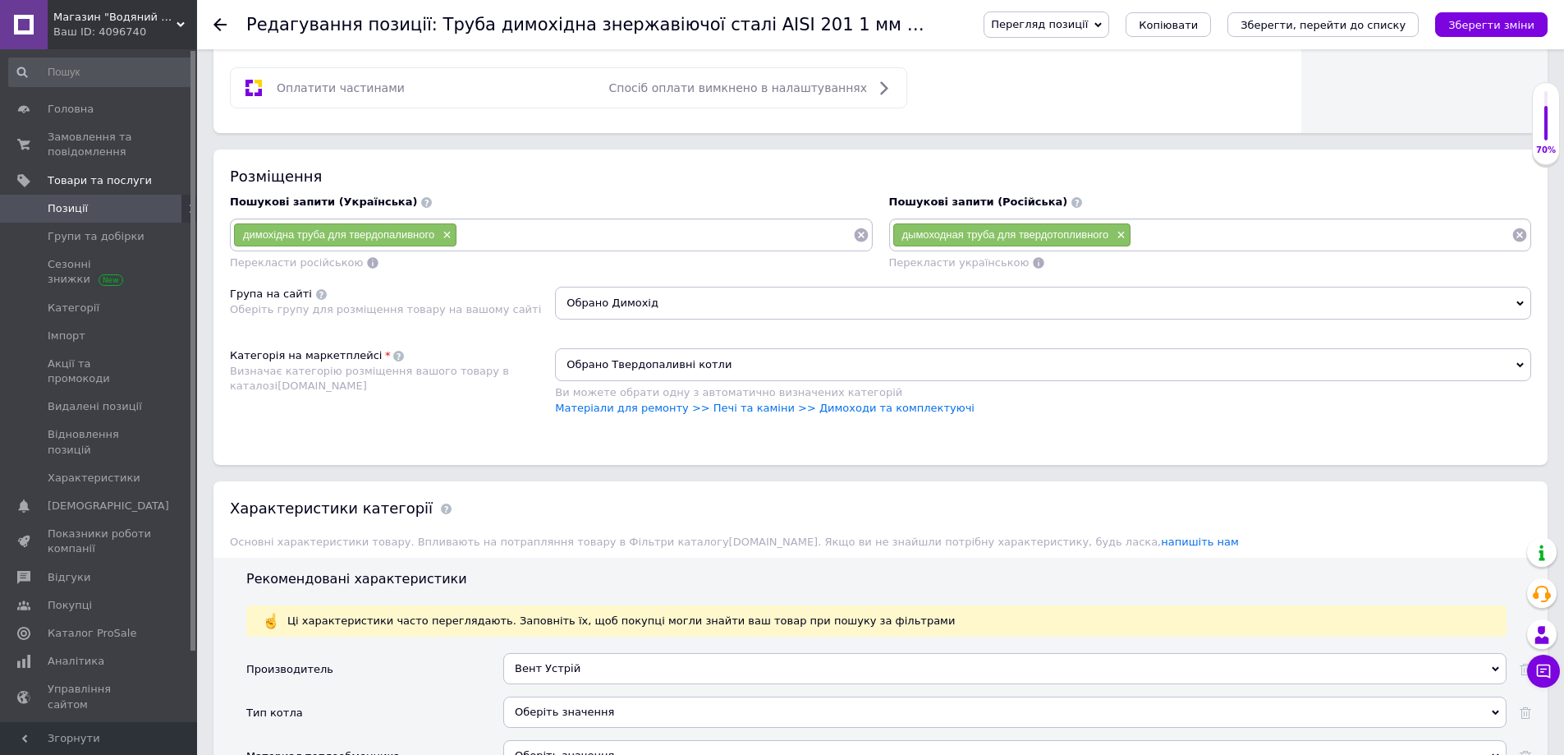
scroll to position [903, 0]
click at [658, 356] on span "Обрано Твердопаливні котли" at bounding box center [1043, 363] width 976 height 33
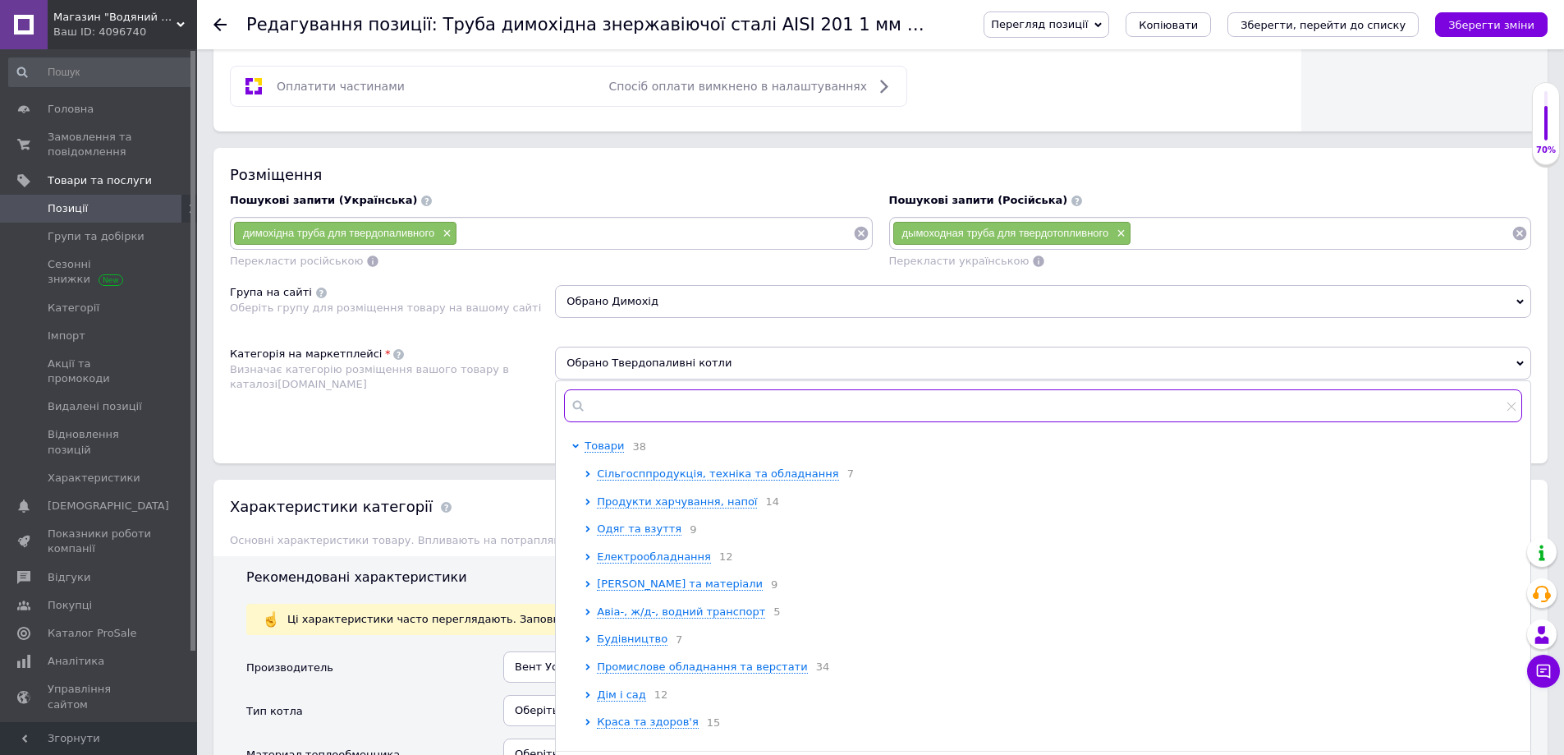
click at [622, 407] on input "text" at bounding box center [1043, 405] width 958 height 33
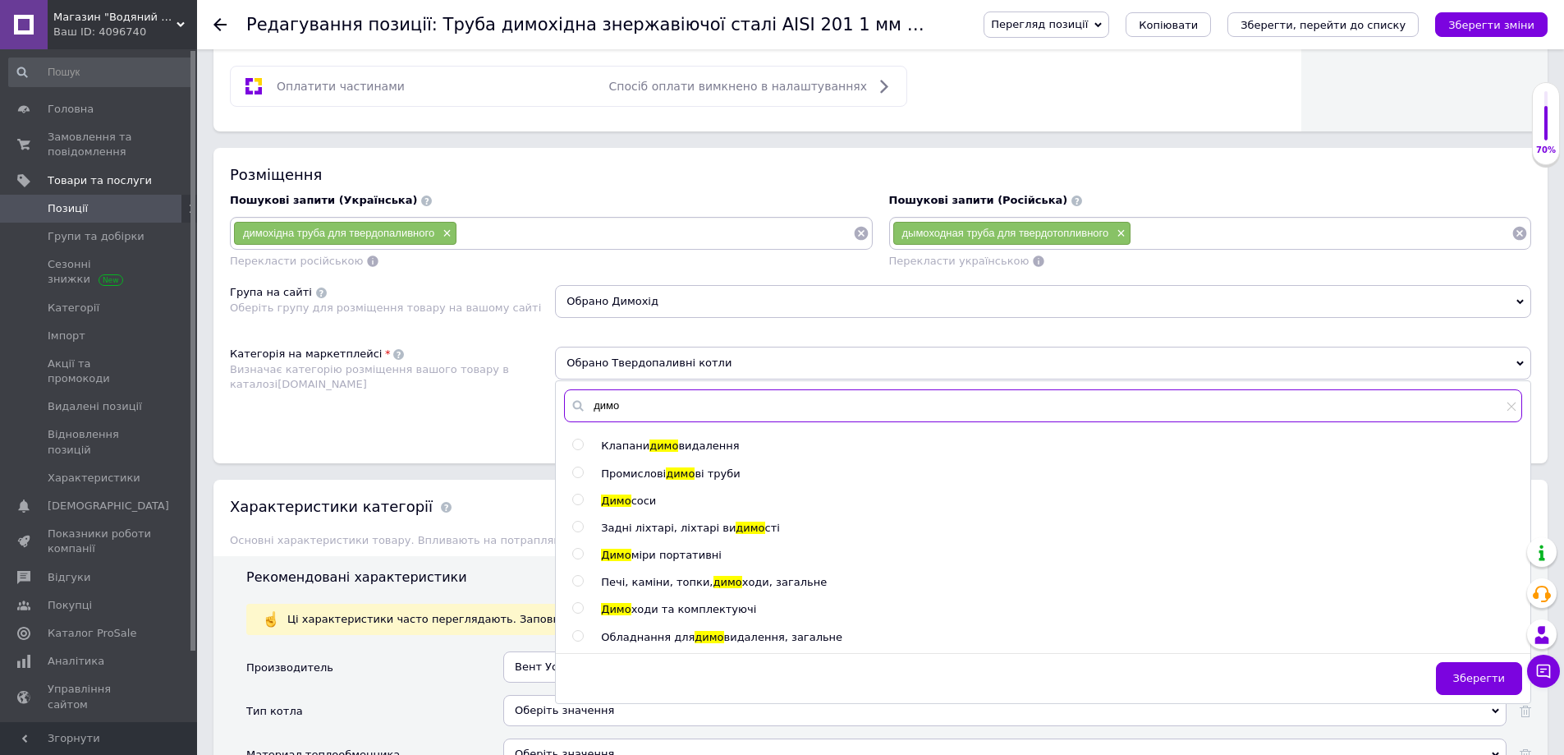
type input "димо"
click at [666, 611] on span "ходи та комплектуючі" at bounding box center [694, 609] width 126 height 12
radio input "true"
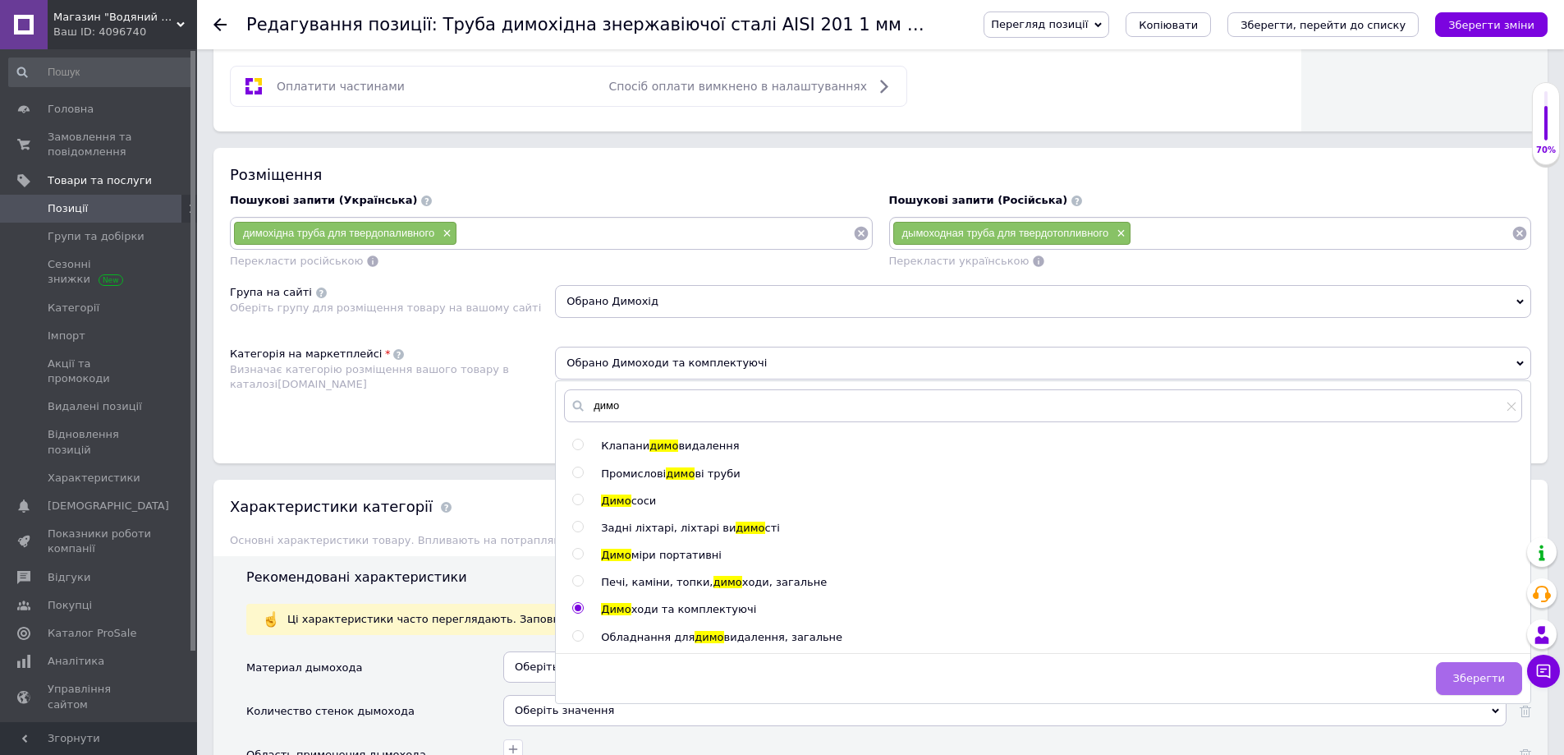
click at [1472, 682] on span "Зберегти" at bounding box center [1479, 678] width 52 height 12
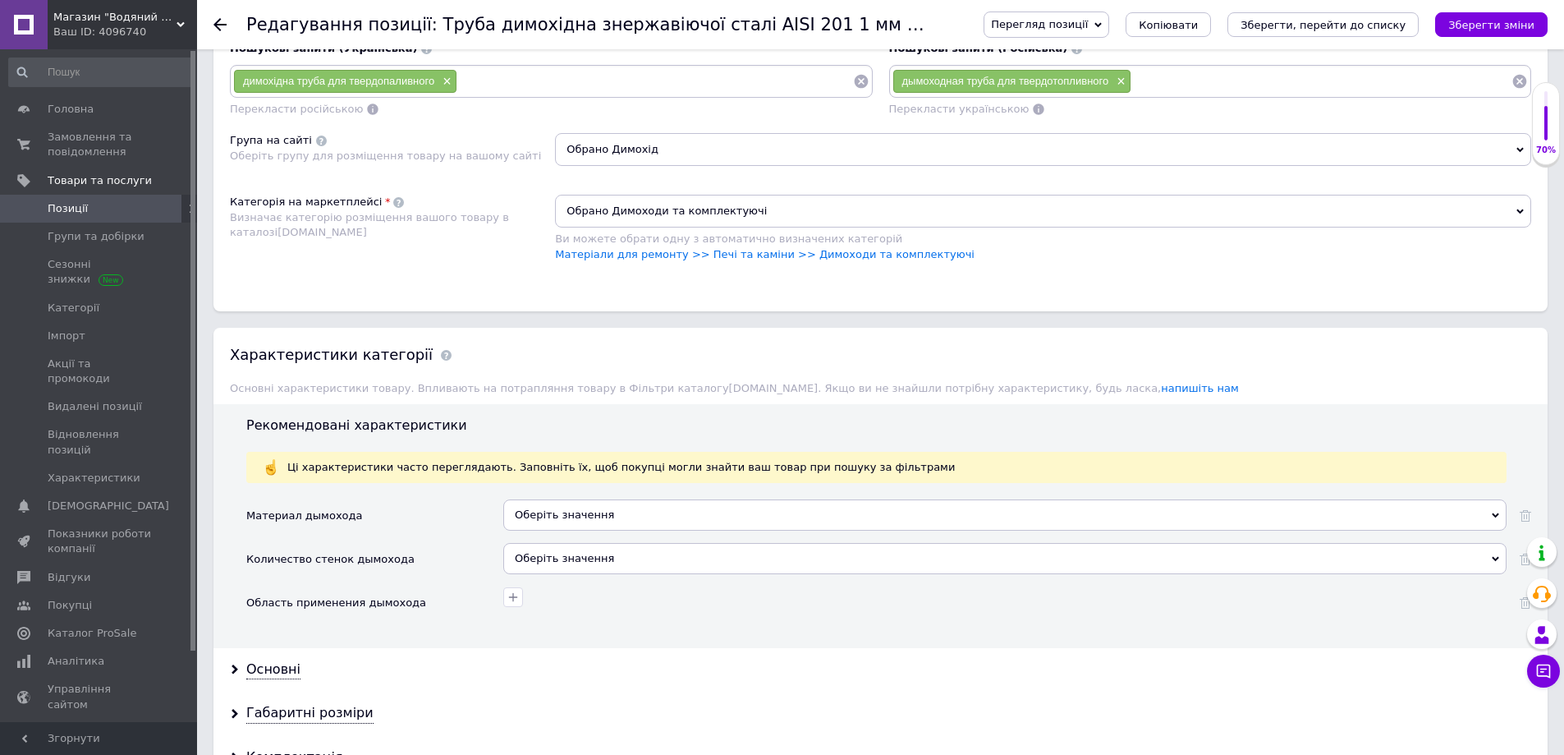
scroll to position [1067, 0]
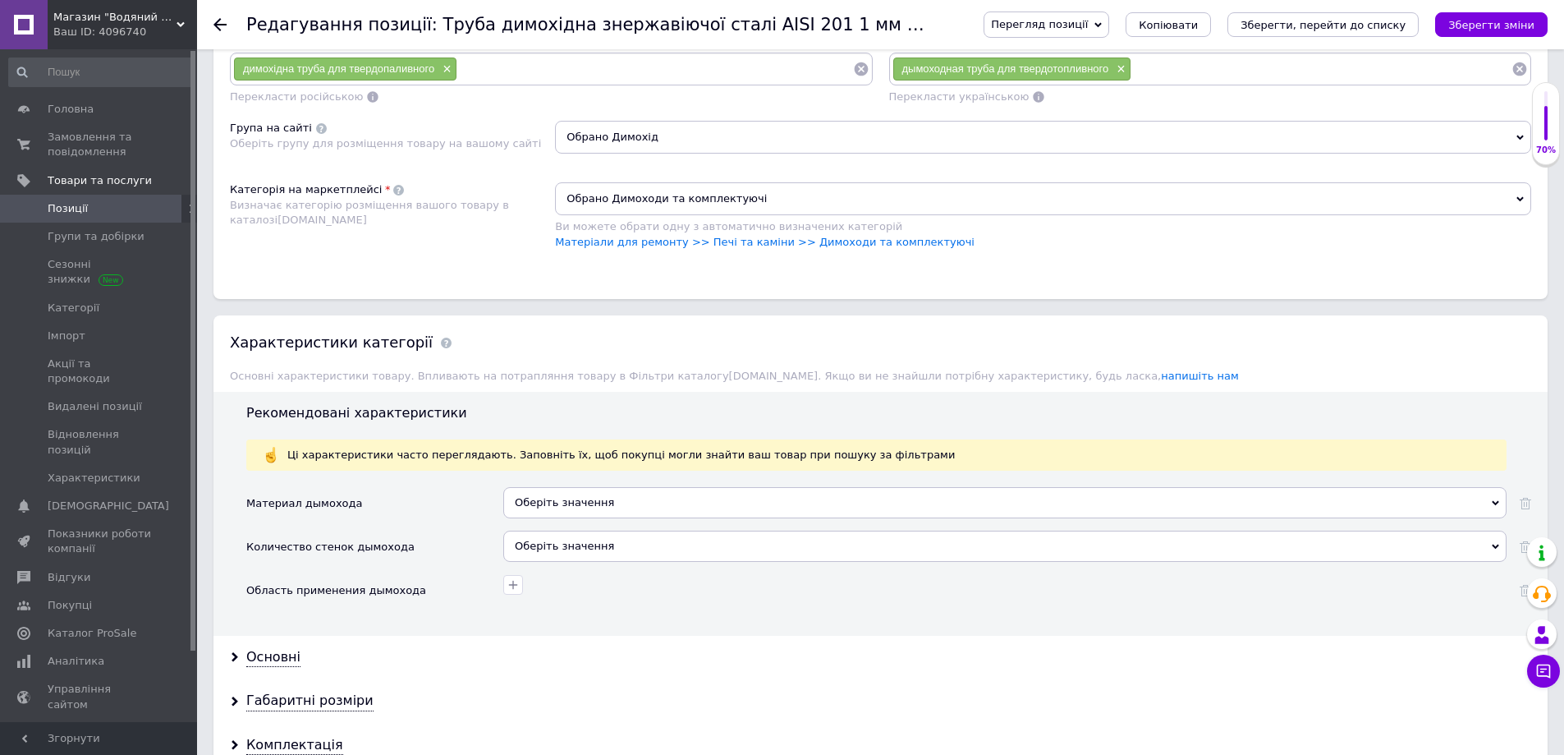
click at [585, 507] on div "Оберіть значення" at bounding box center [1004, 502] width 1003 height 31
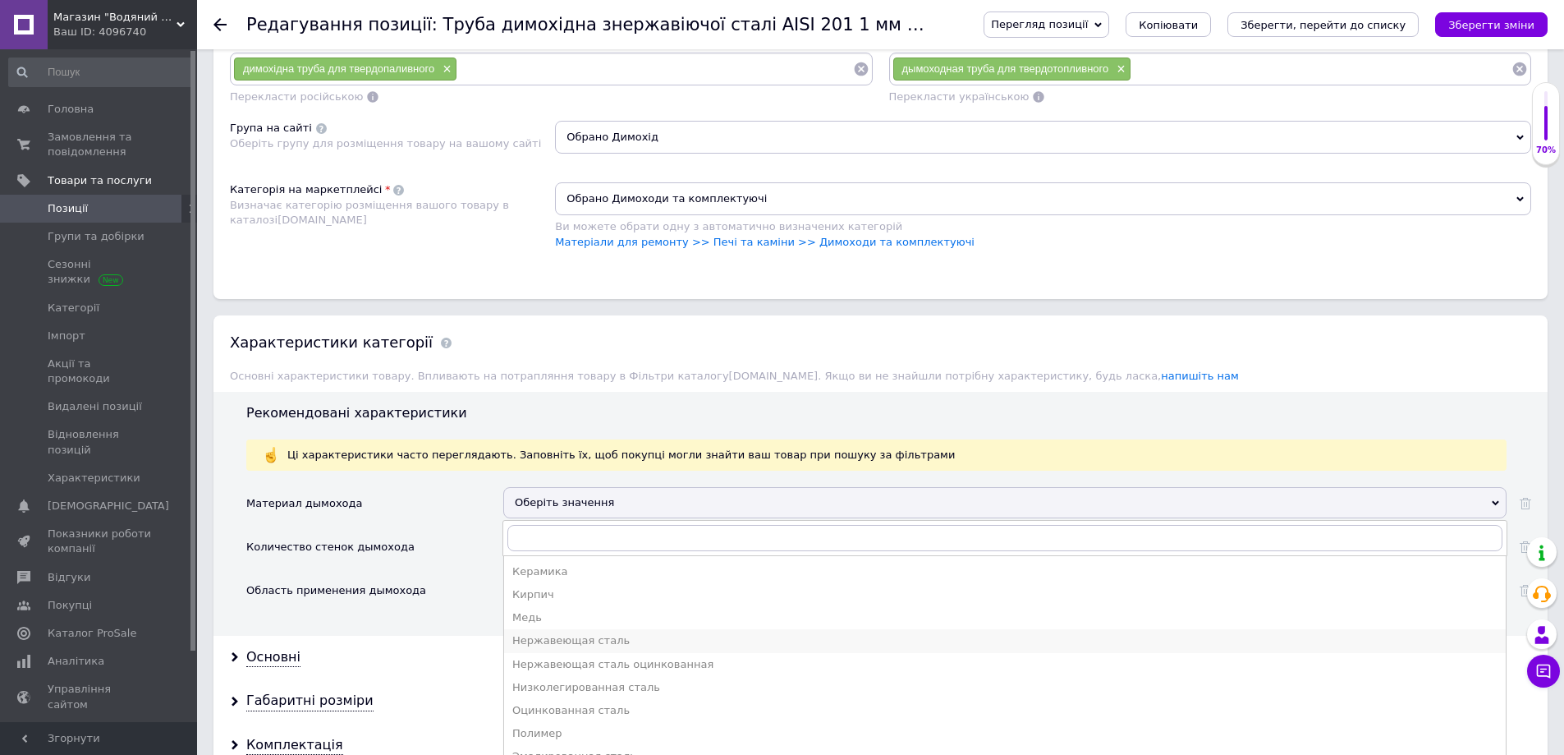
click at [577, 634] on div "Нержавеющая сталь" at bounding box center [1004, 640] width 985 height 15
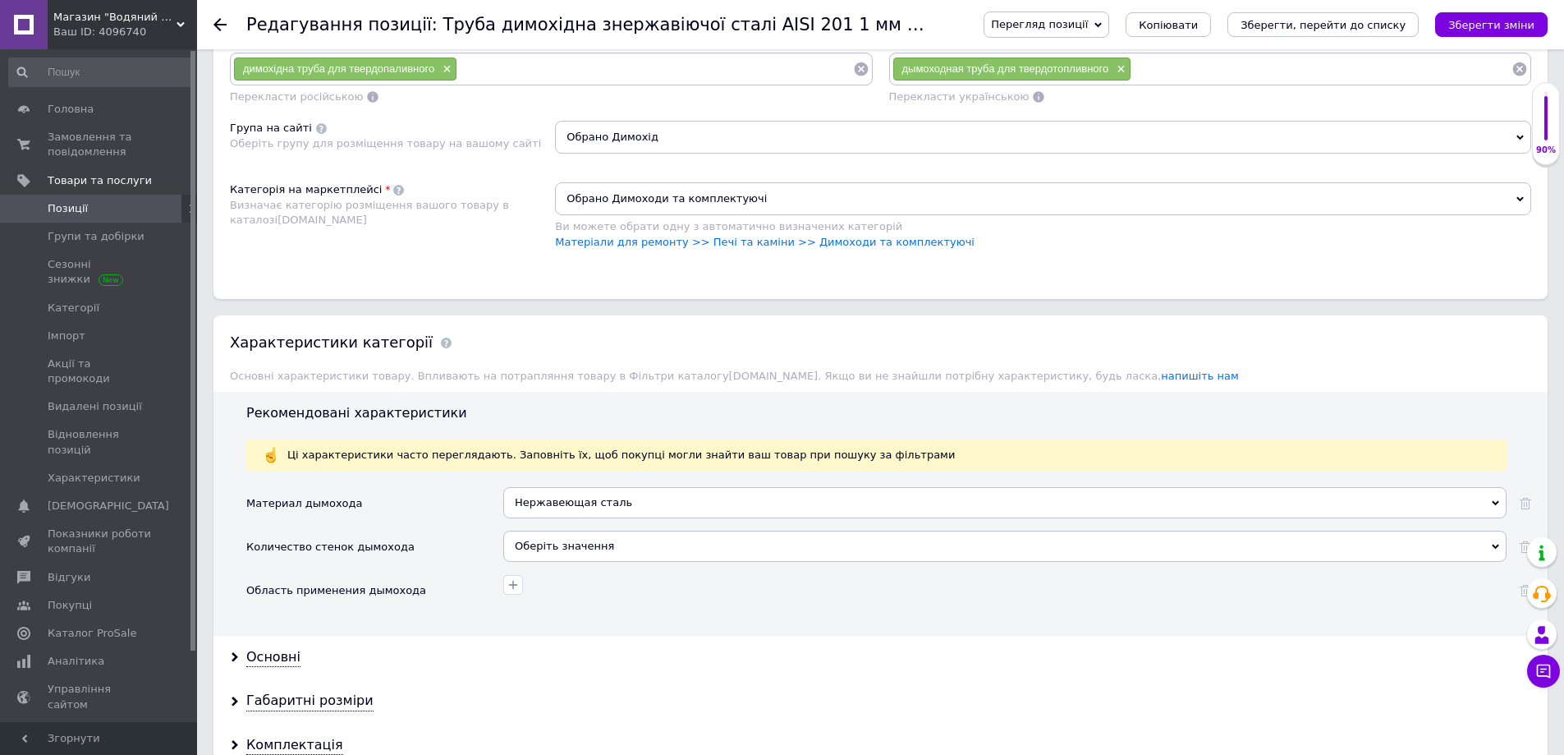
click at [578, 542] on div "Оберіть значення" at bounding box center [1004, 545] width 1003 height 31
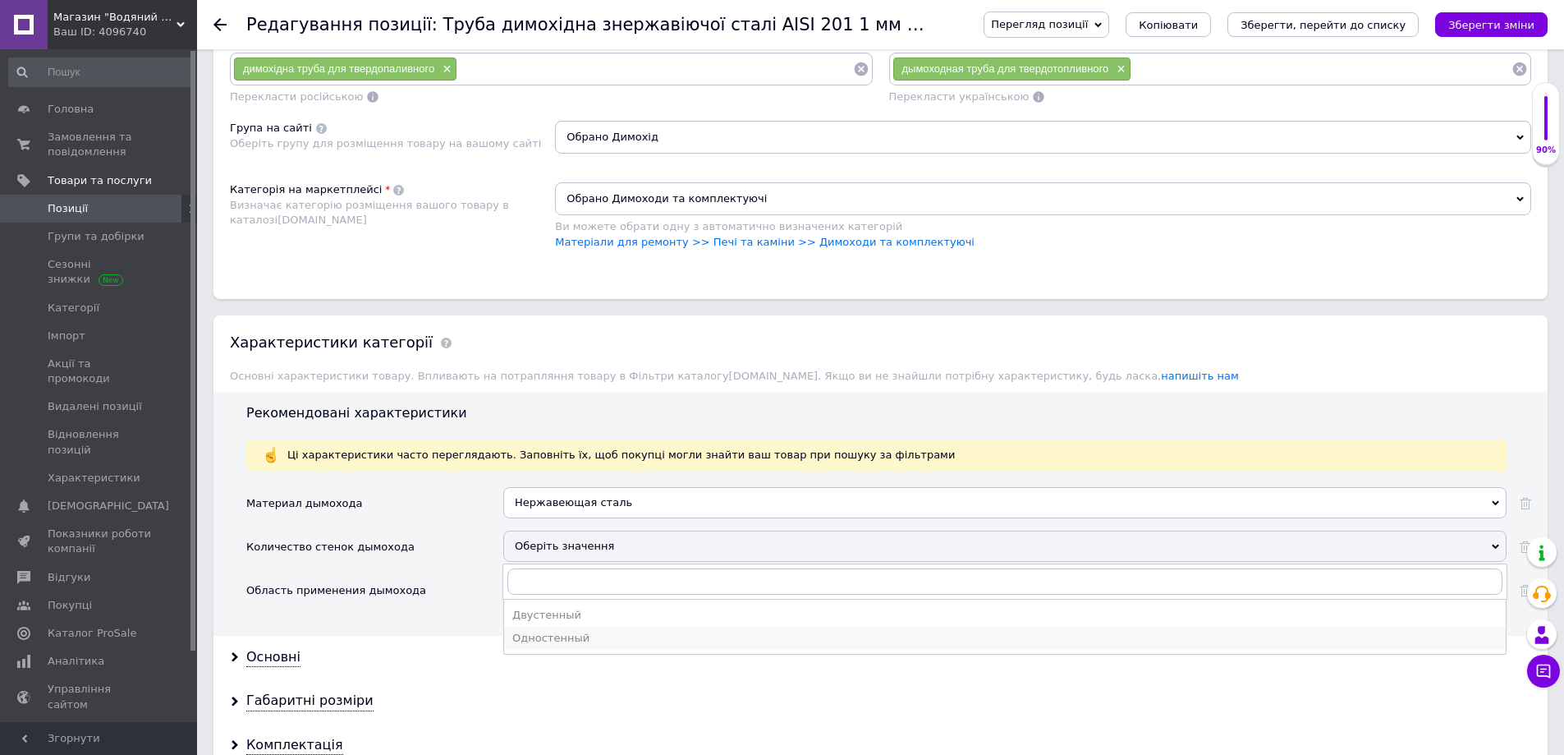
click at [567, 634] on div "Одностенный" at bounding box center [1004, 638] width 985 height 15
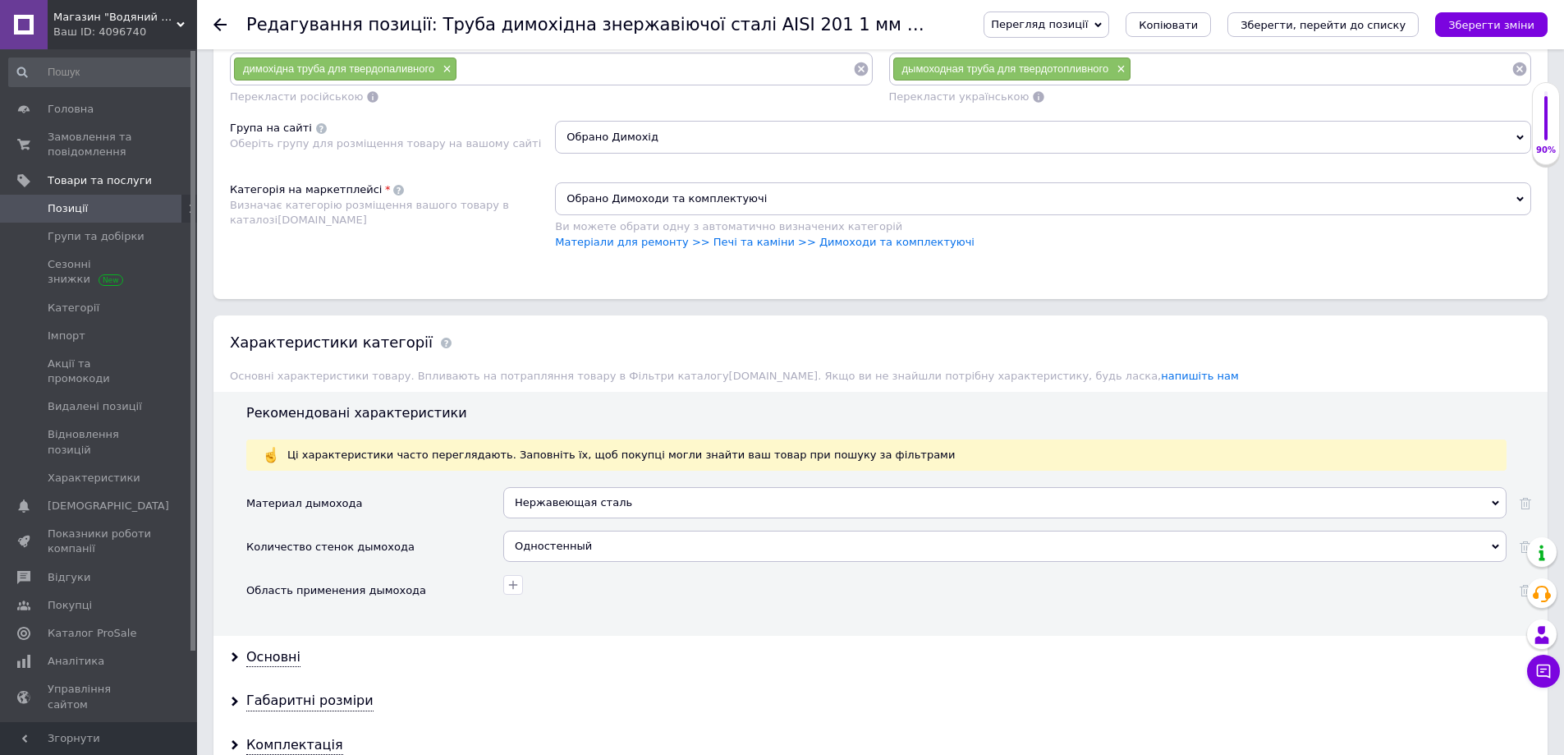
scroll to position [1314, 0]
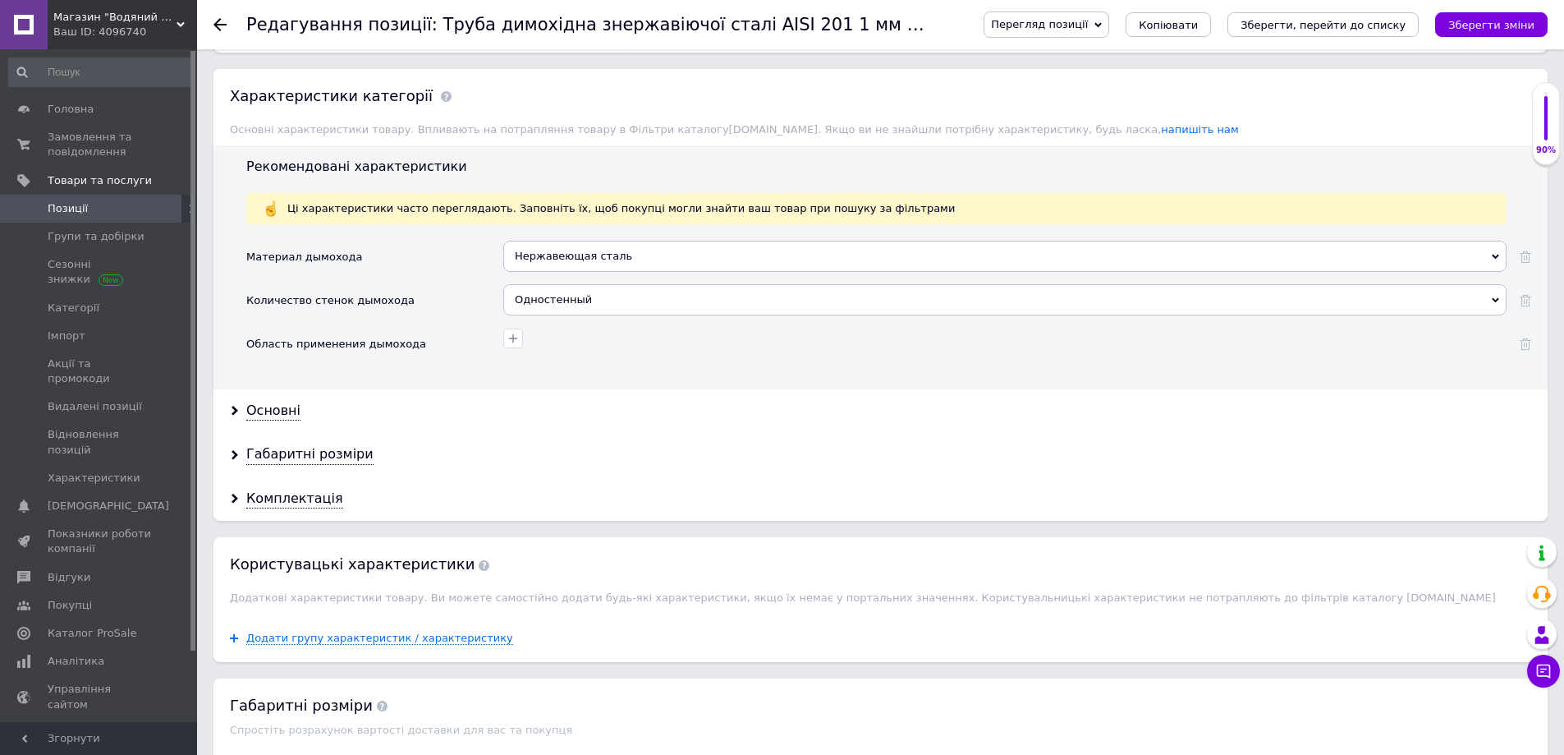
click at [234, 417] on div "Основні" at bounding box center [880, 411] width 1334 height 44
click at [234, 408] on use at bounding box center [235, 411] width 7 height 10
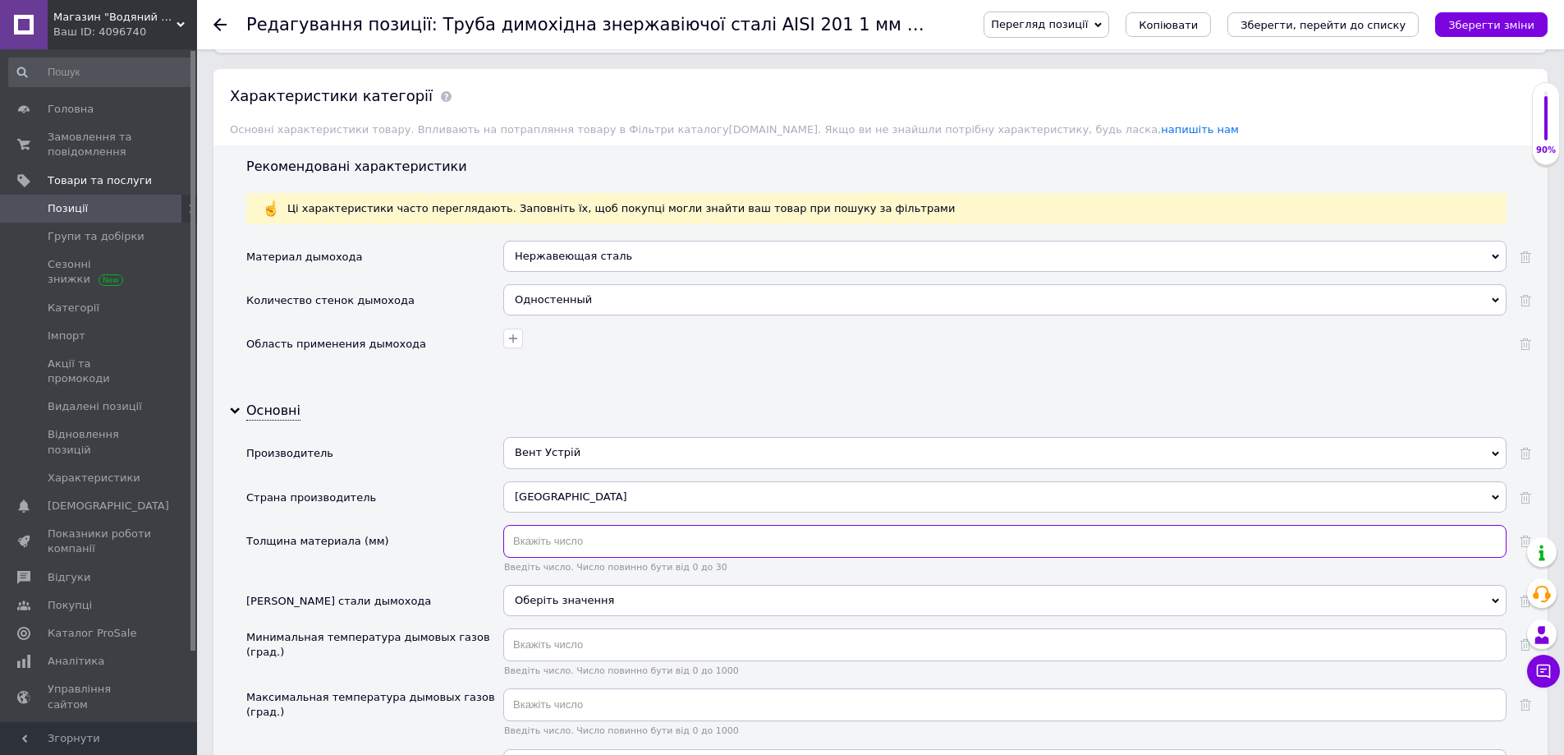
click at [560, 545] on input "text" at bounding box center [1004, 541] width 1003 height 33
type input "1"
click at [529, 595] on div "Оберіть значення" at bounding box center [1004, 600] width 1003 height 31
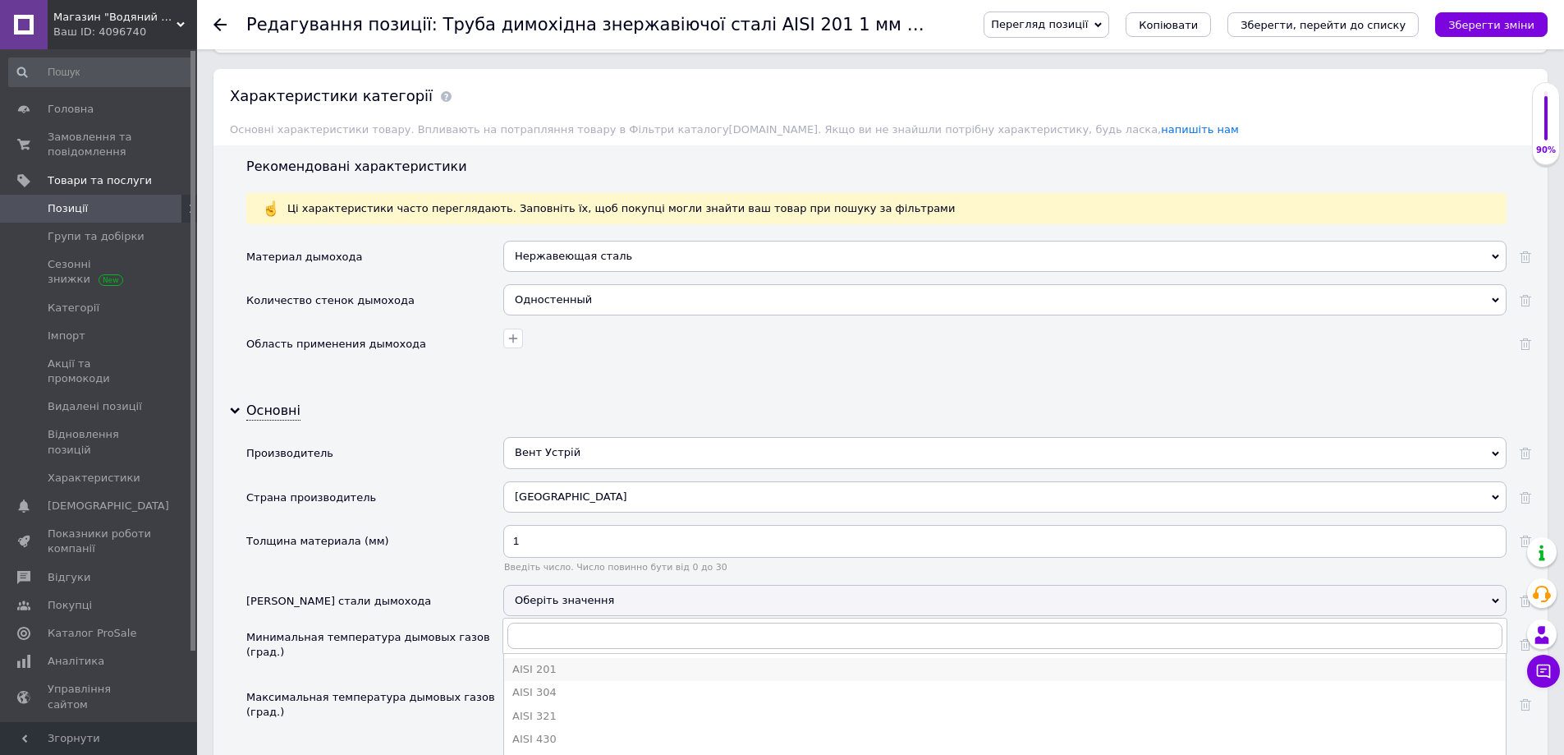
click at [548, 668] on div "AISI 201" at bounding box center [1004, 669] width 985 height 15
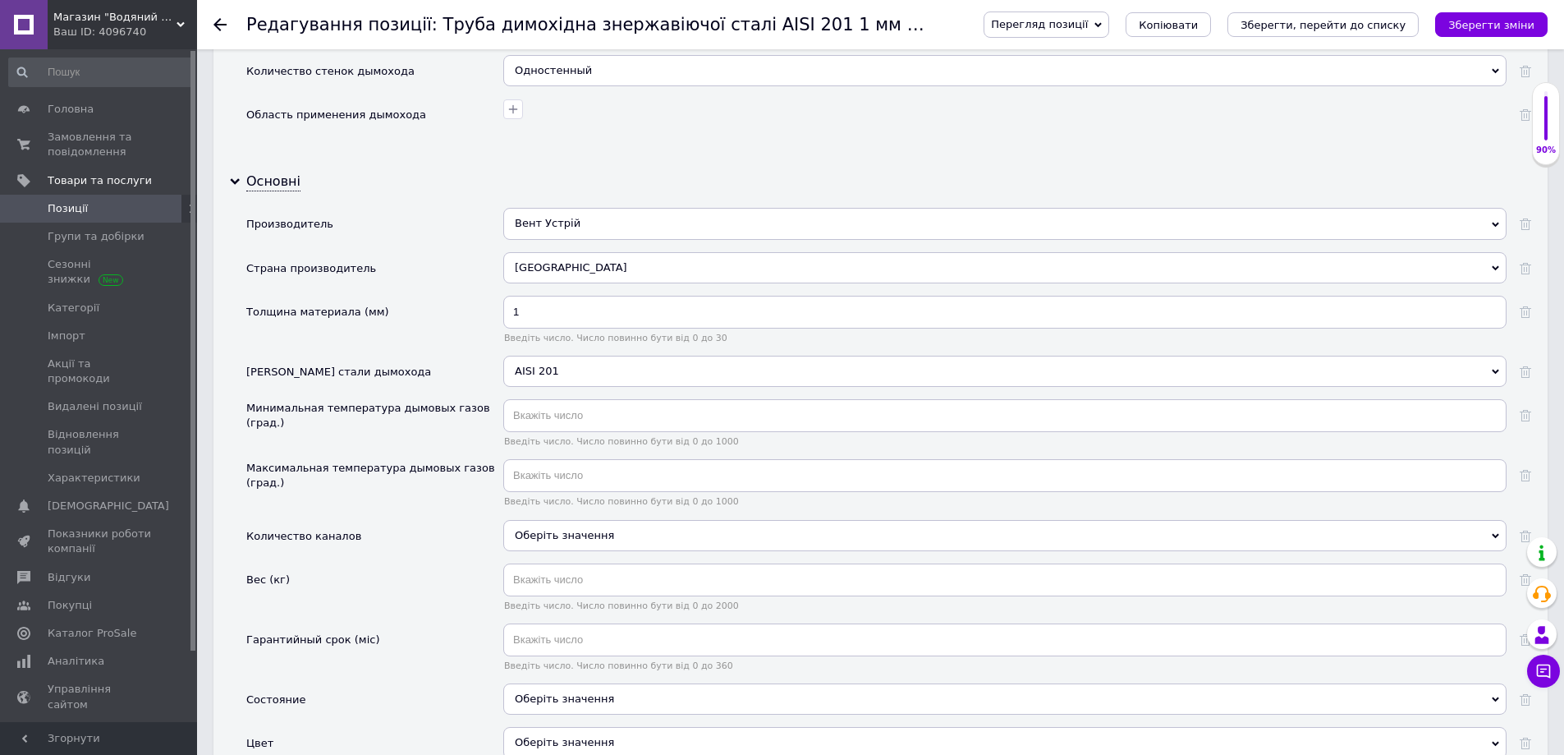
scroll to position [1560, 0]
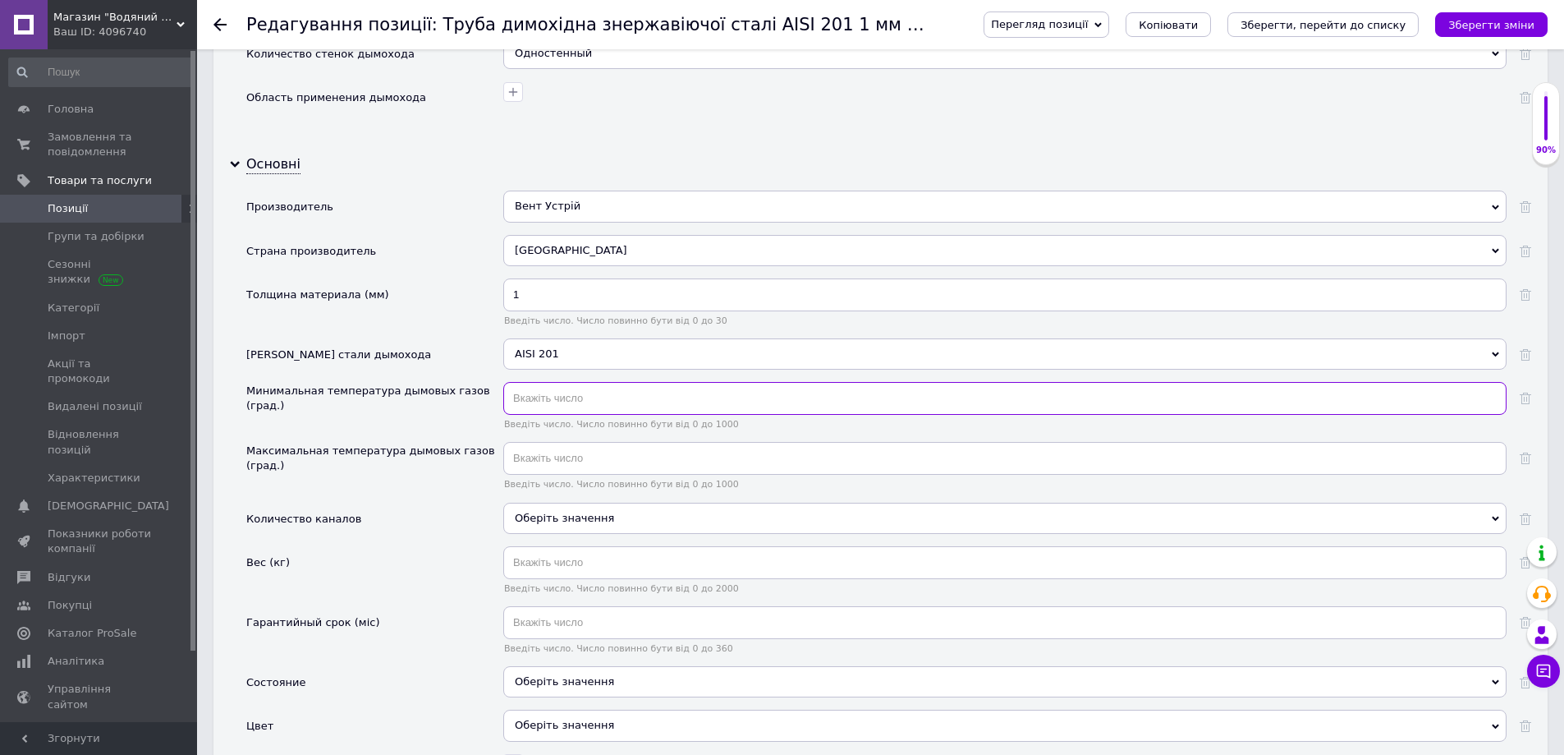
click at [542, 407] on input "text" at bounding box center [1004, 398] width 1003 height 33
click at [543, 626] on input "text" at bounding box center [1004, 622] width 1003 height 33
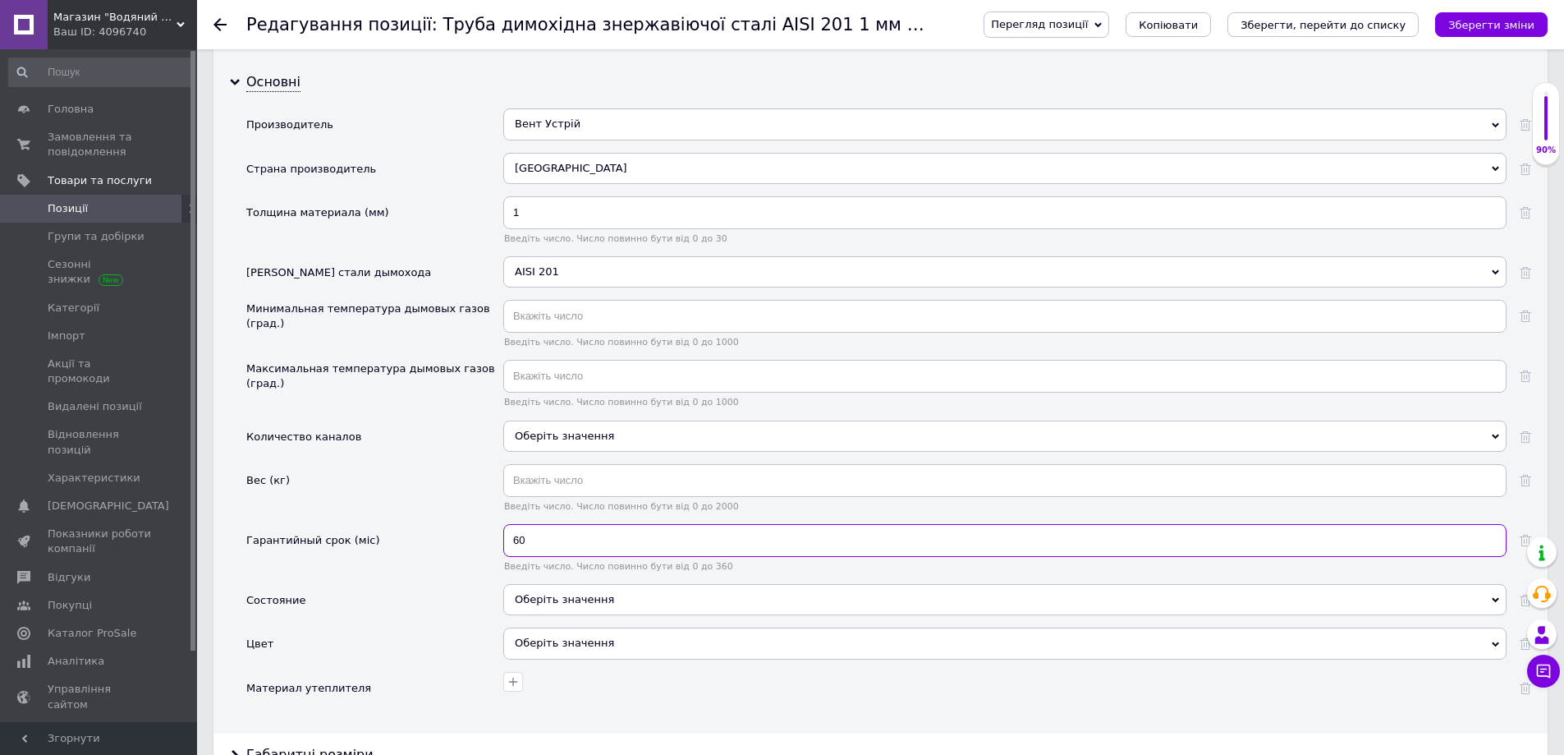
type input "60"
click at [590, 600] on div "Оберіть значення" at bounding box center [1004, 599] width 1003 height 31
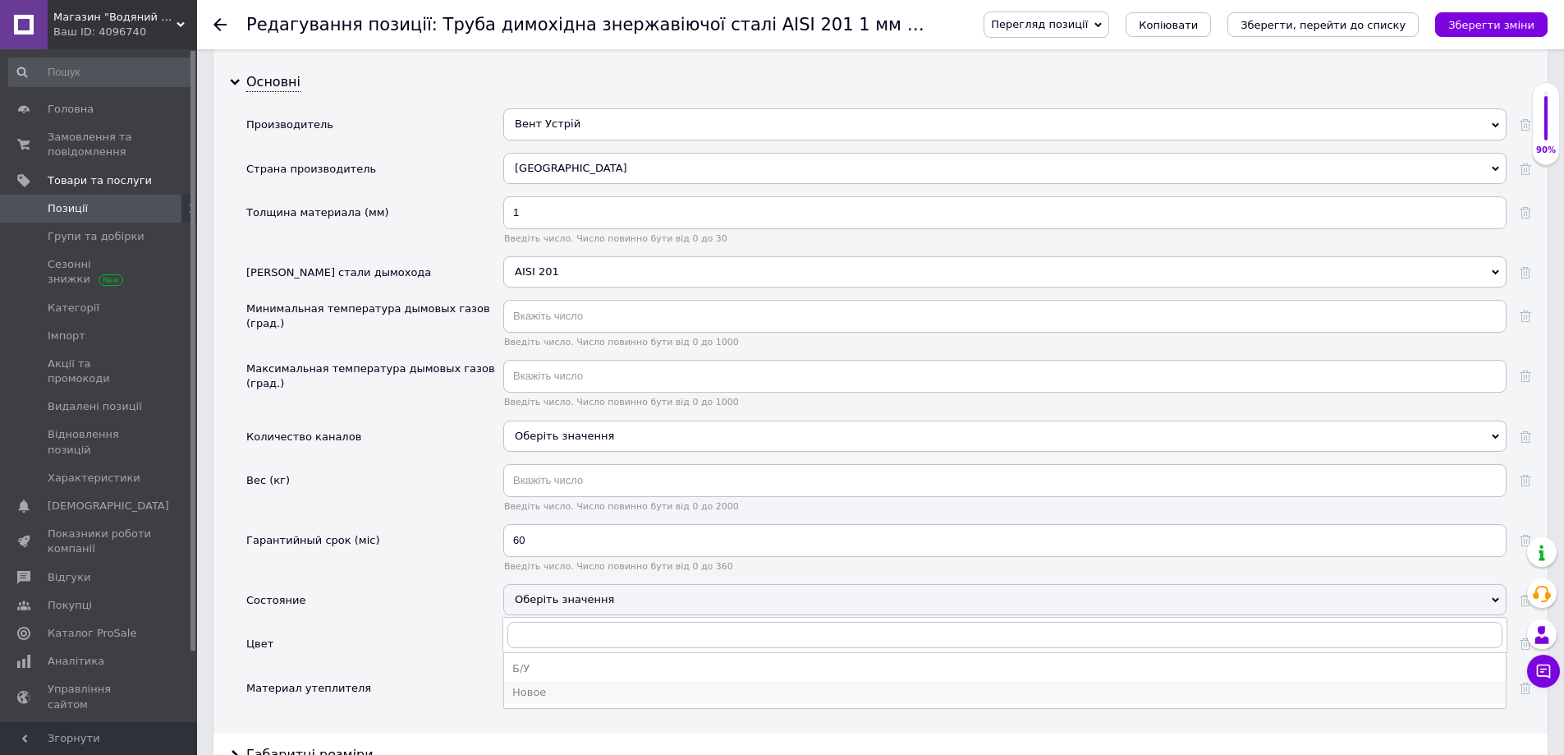
click at [550, 690] on div "Новое" at bounding box center [1004, 692] width 985 height 15
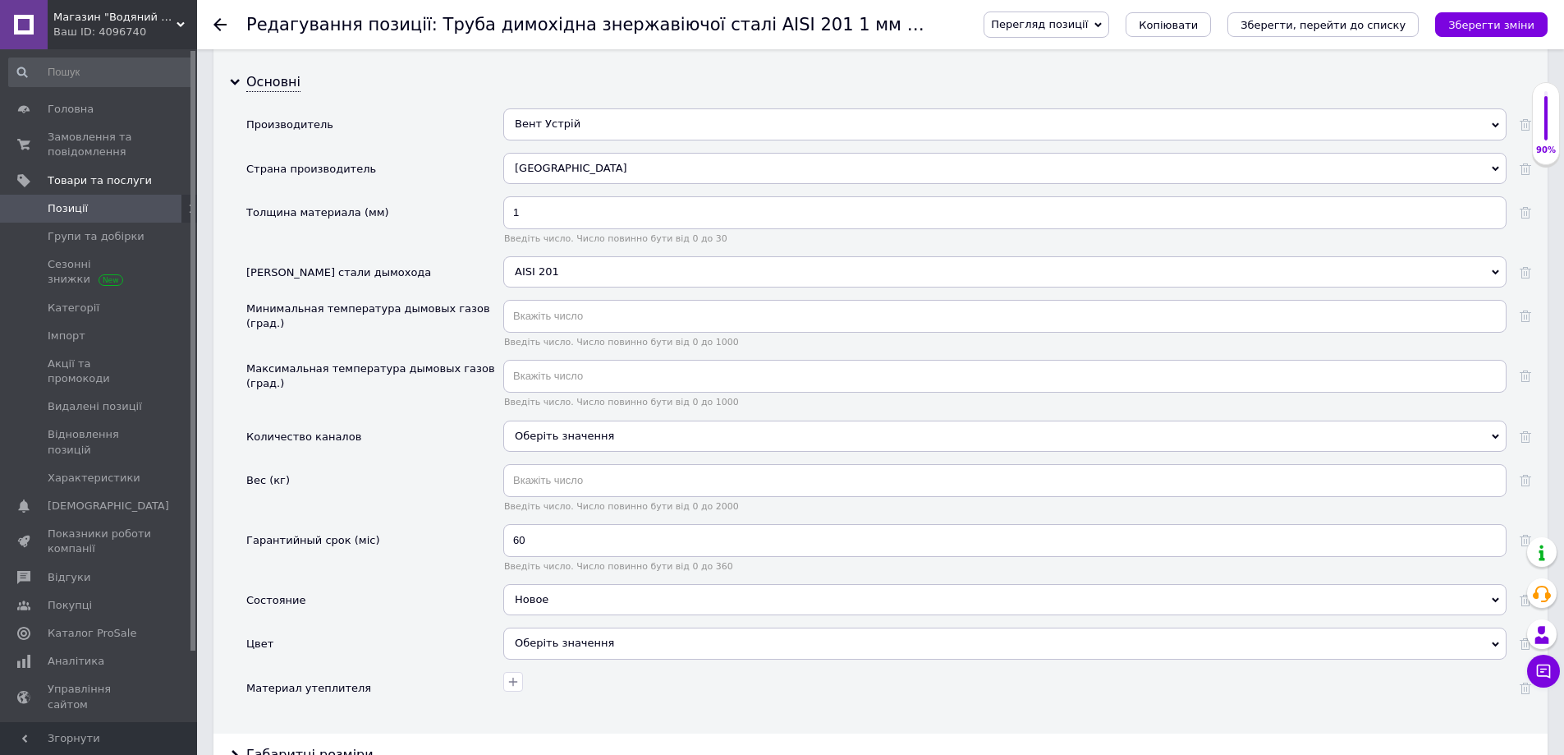
click at [579, 650] on div "Оберіть значення" at bounding box center [1004, 642] width 1003 height 31
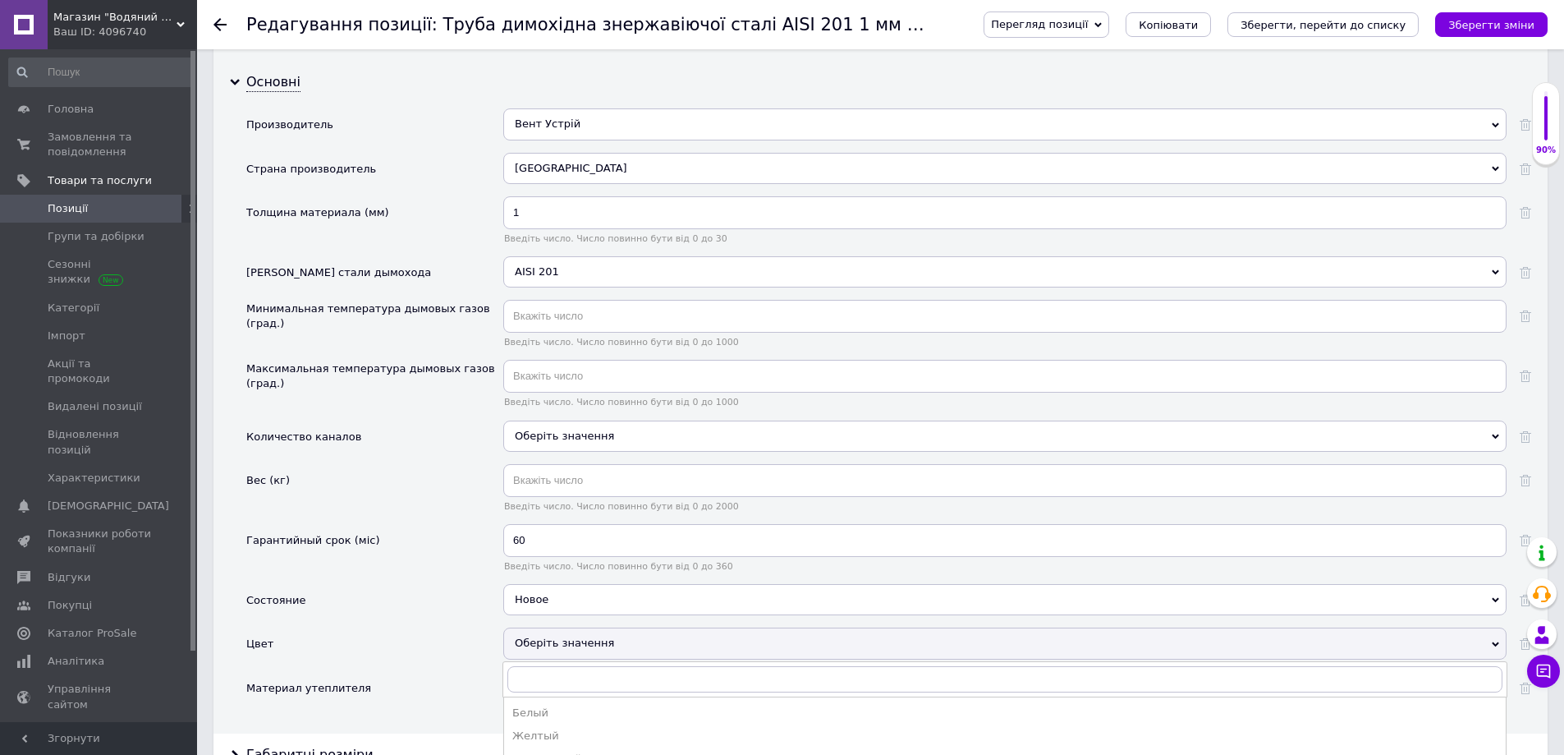
click at [457, 636] on div "Цвет" at bounding box center [374, 649] width 257 height 44
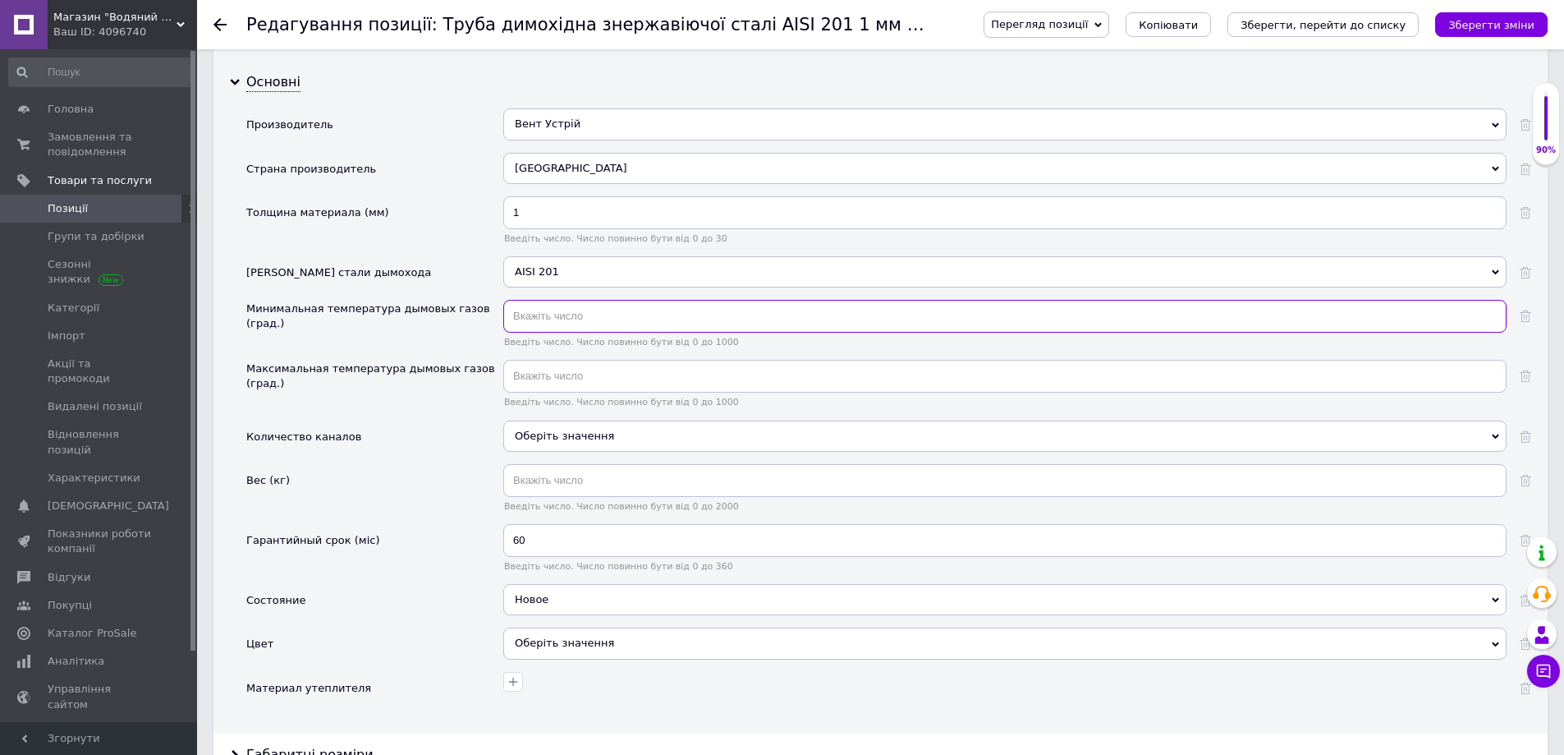
click at [546, 320] on input "text" at bounding box center [1004, 316] width 1003 height 33
type input "20"
click at [543, 372] on input "text" at bounding box center [1004, 376] width 1003 height 33
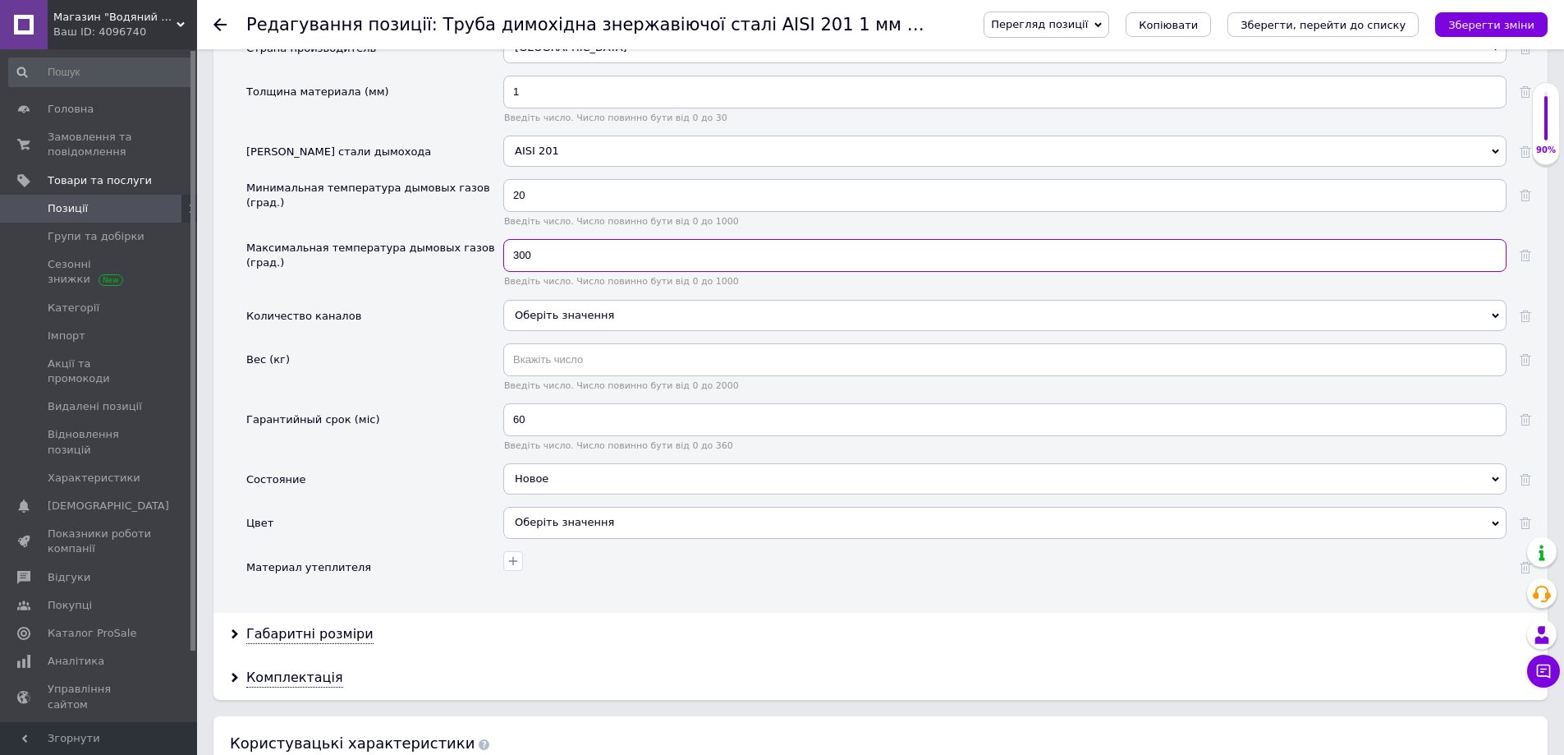
scroll to position [1889, 0]
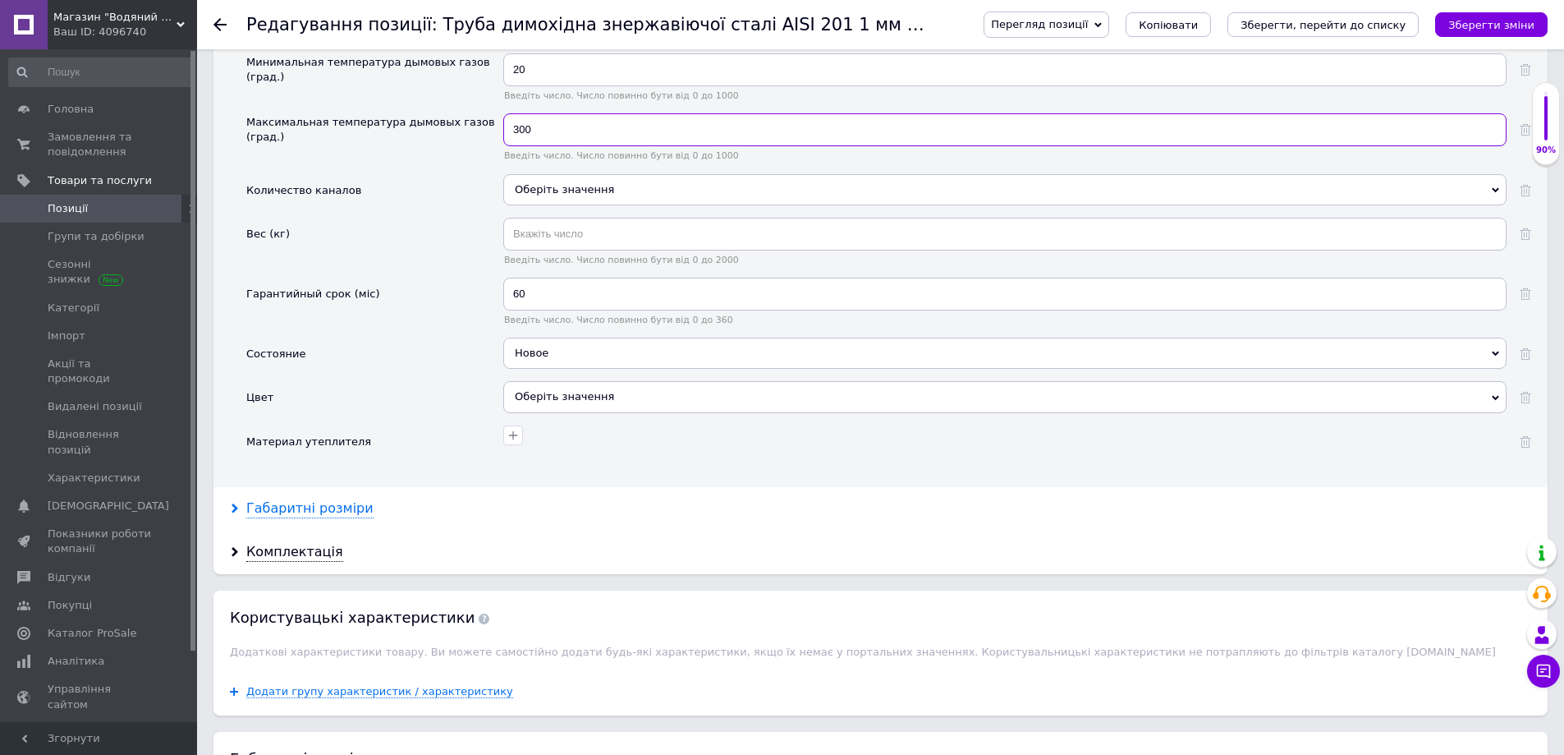
type input "300"
click at [350, 507] on div "Габаритні розміри" at bounding box center [309, 508] width 127 height 19
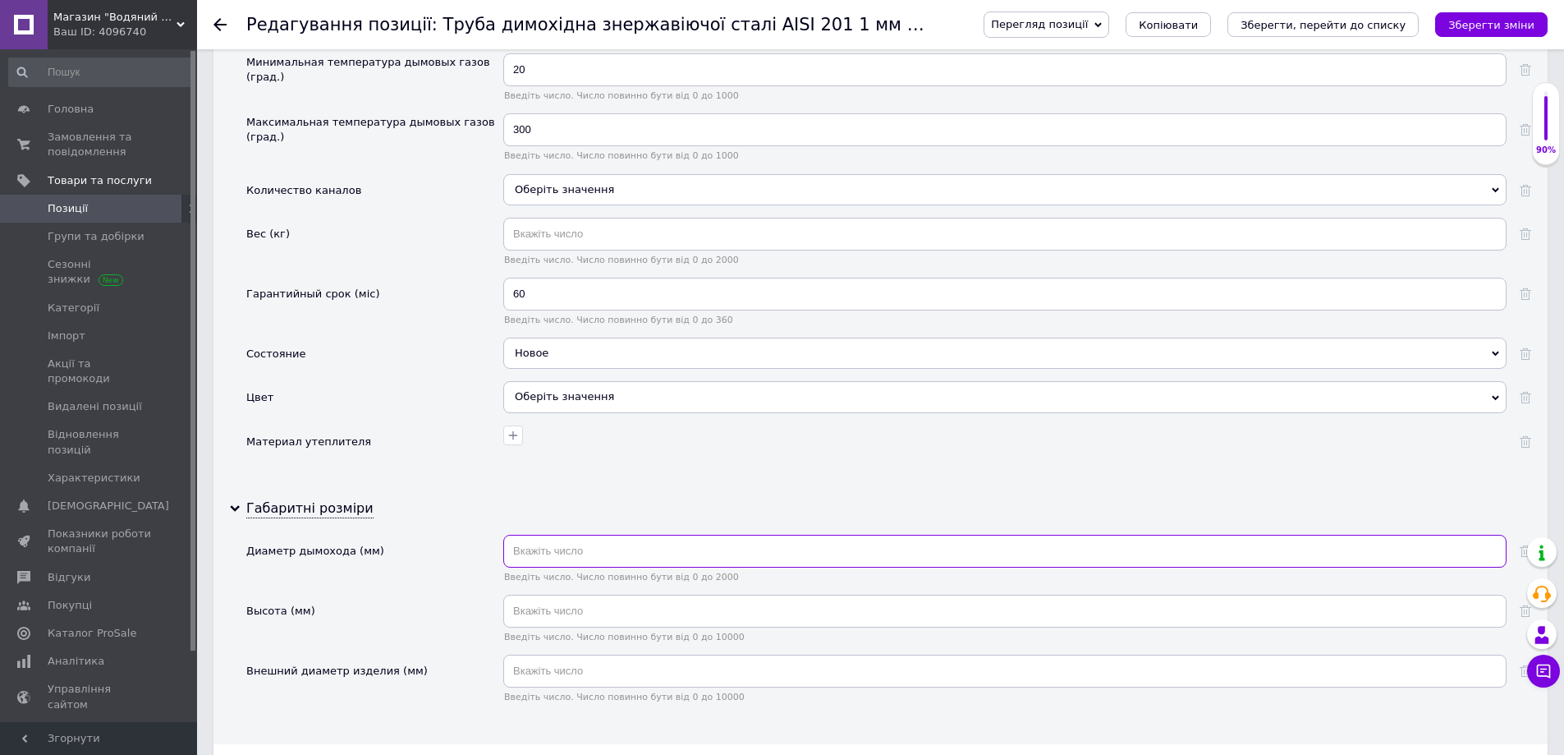
click at [557, 550] on input "text" at bounding box center [1004, 551] width 1003 height 33
type input "350"
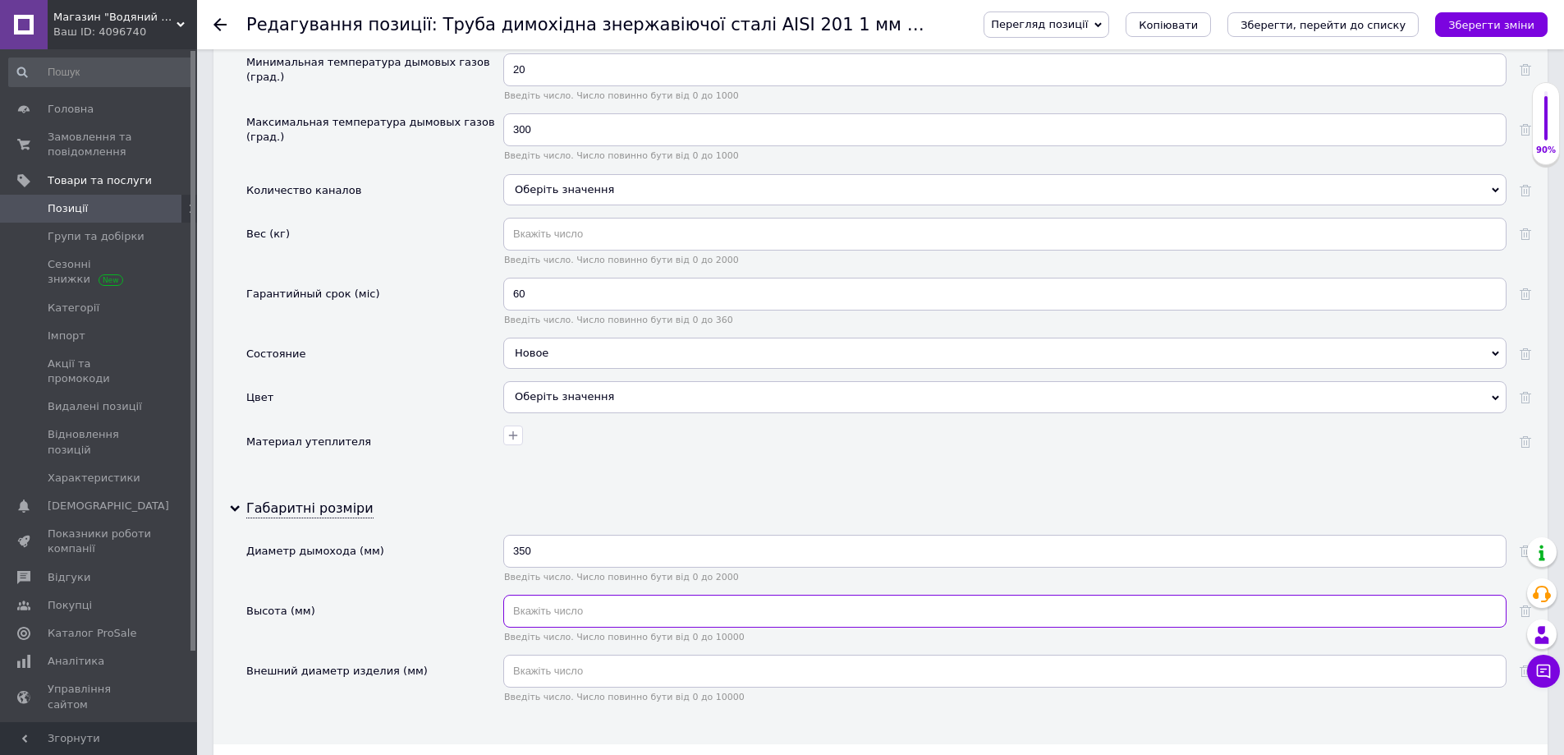
click at [537, 617] on input "text" at bounding box center [1004, 611] width 1003 height 33
type input "1000"
click at [535, 666] on input "text" at bounding box center [1004, 670] width 1003 height 33
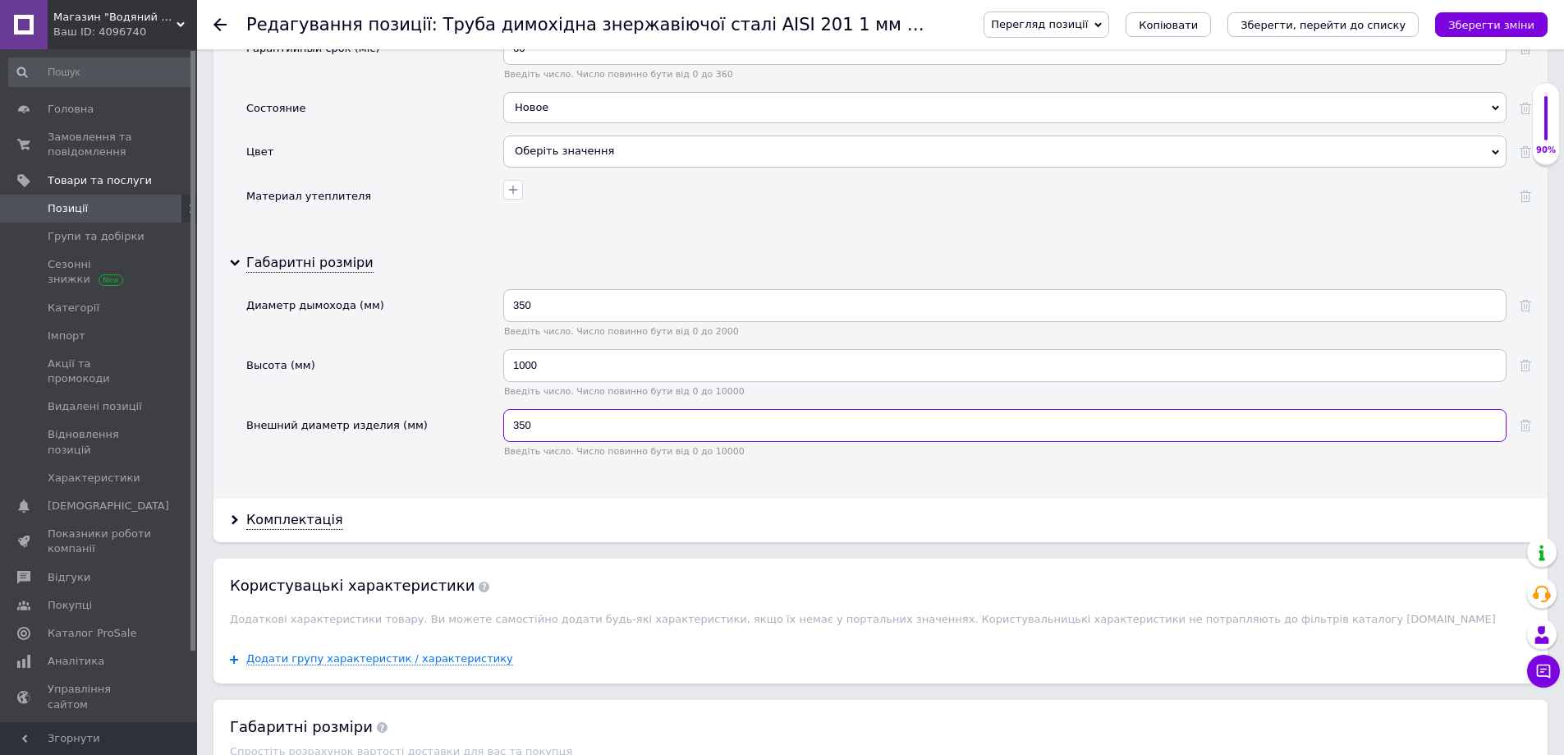
scroll to position [2135, 0]
type input "350"
click at [289, 520] on div "Комплектація" at bounding box center [294, 519] width 97 height 19
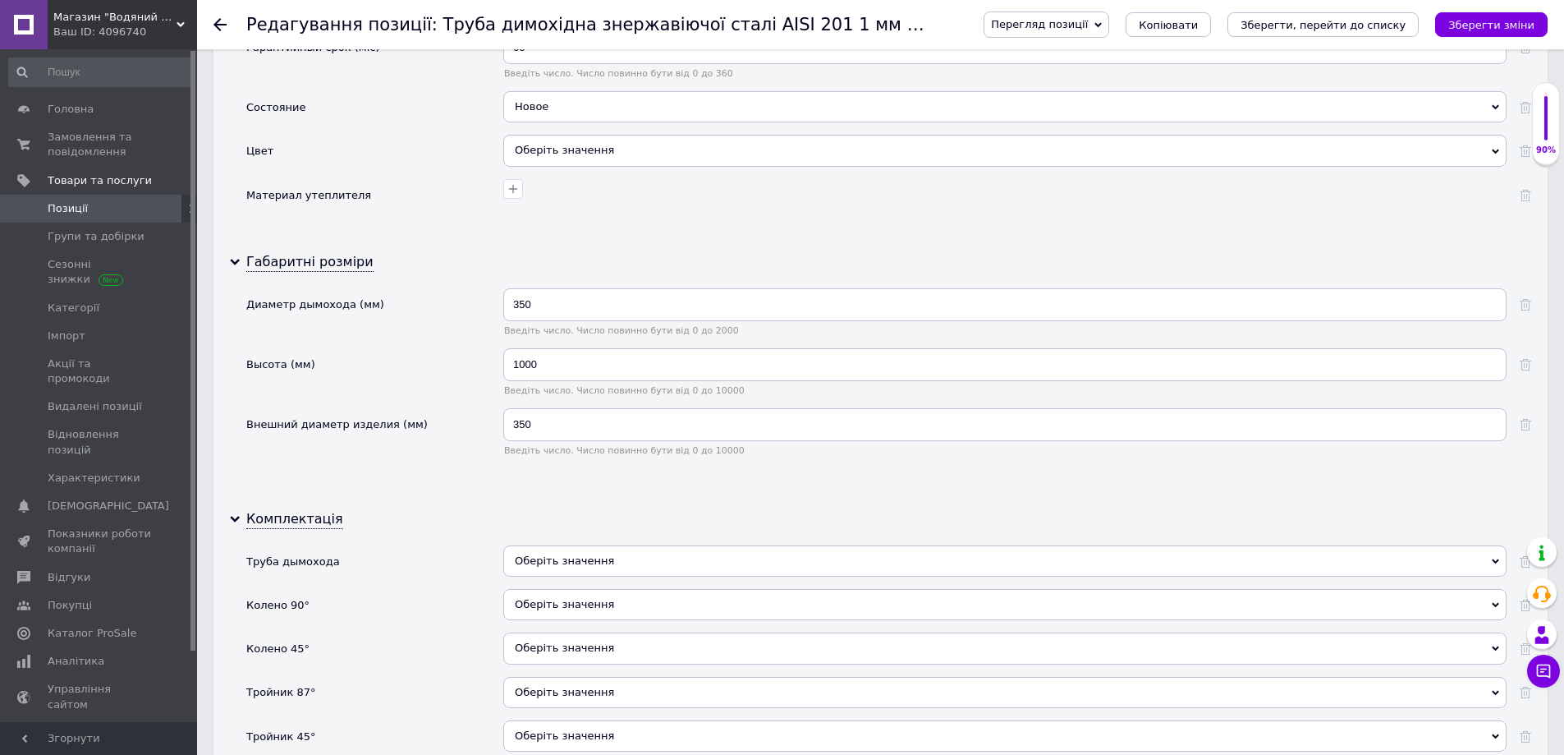
click at [581, 567] on span "Оберіть значення" at bounding box center [564, 560] width 99 height 12
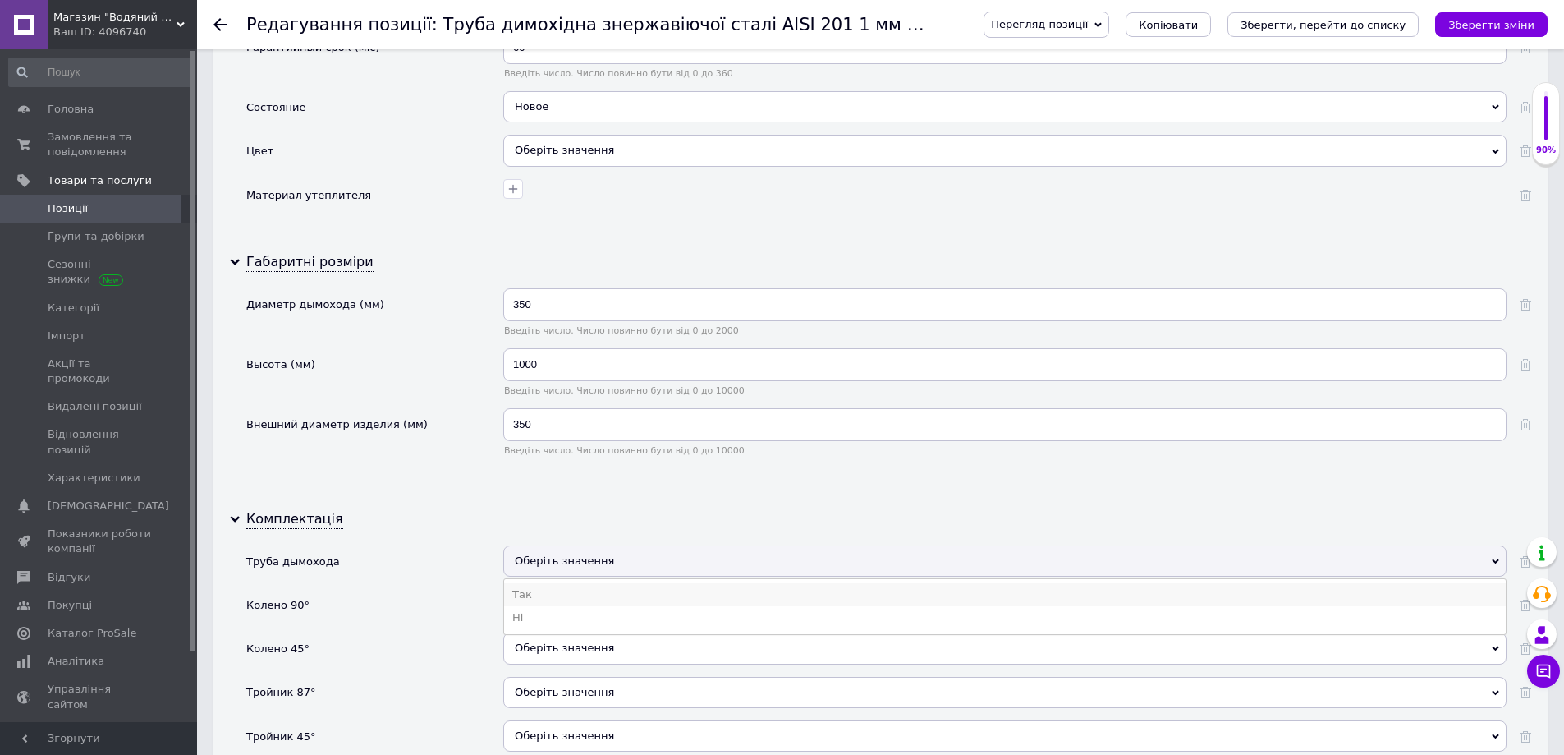
click at [549, 590] on li "Так" at bounding box center [1005, 594] width 1002 height 23
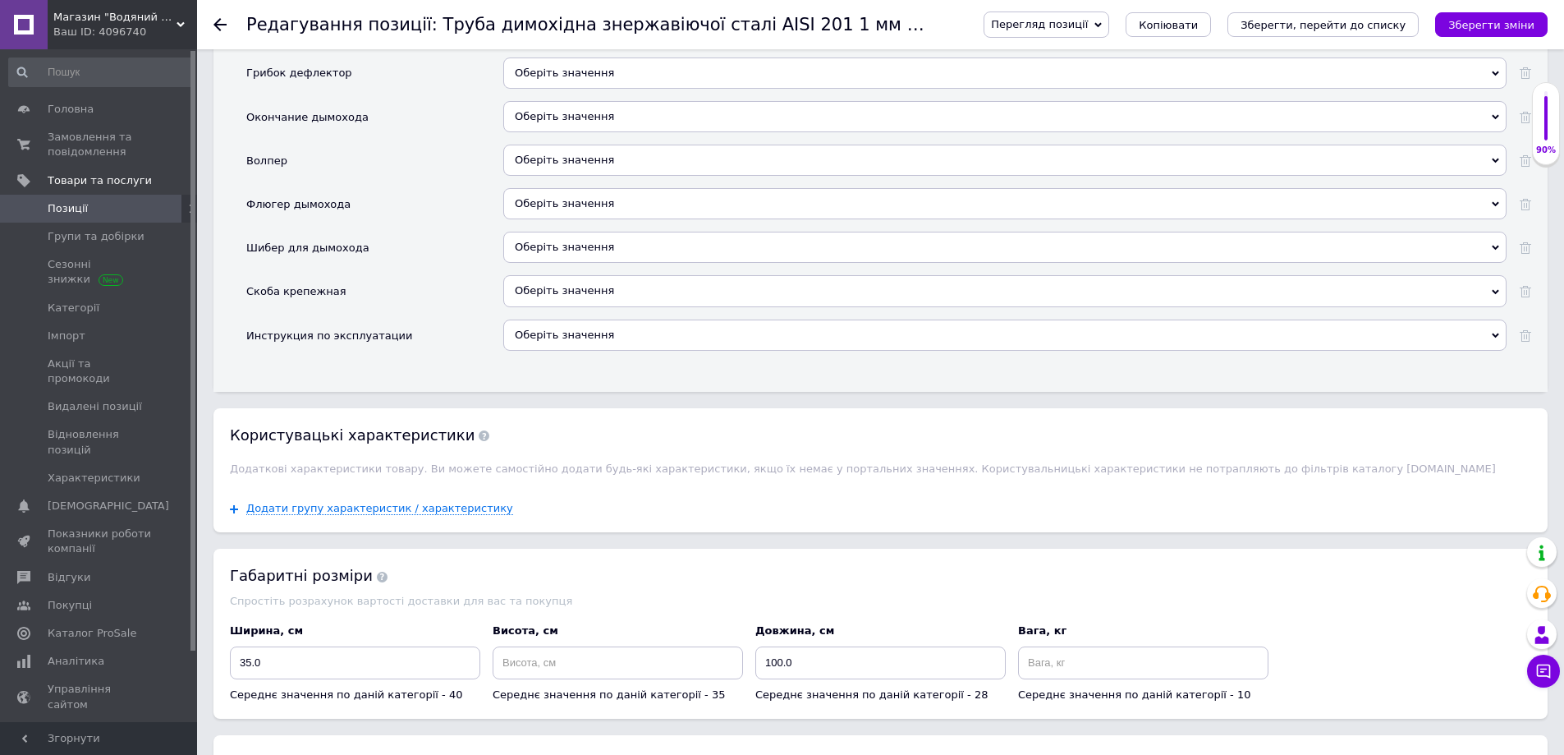
scroll to position [3038, 0]
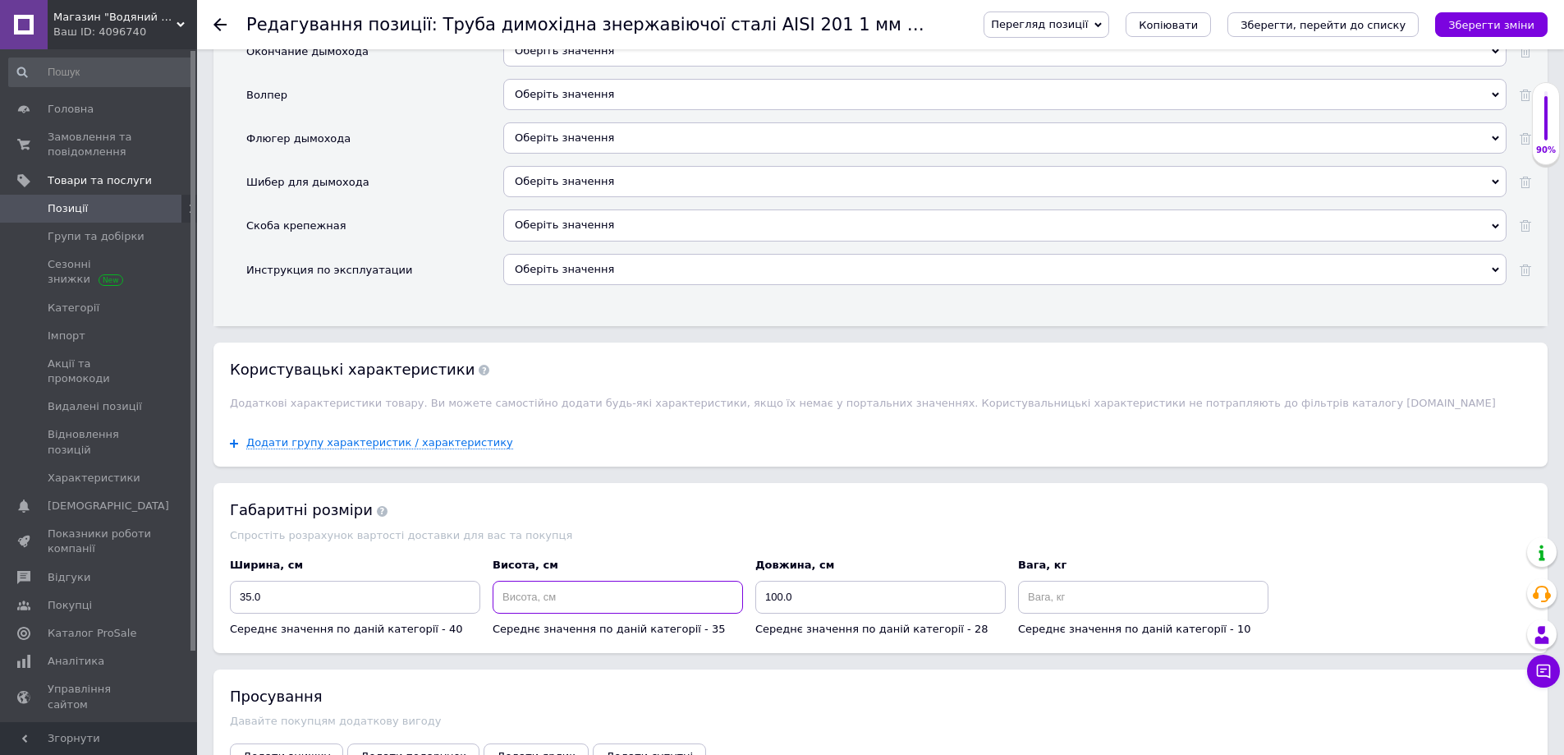
click at [546, 597] on input at bounding box center [618, 597] width 250 height 33
type input "1000"
drag, startPoint x: 762, startPoint y: 599, endPoint x: 781, endPoint y: 602, distance: 19.0
click at [781, 602] on input "100.0" at bounding box center [880, 597] width 250 height 33
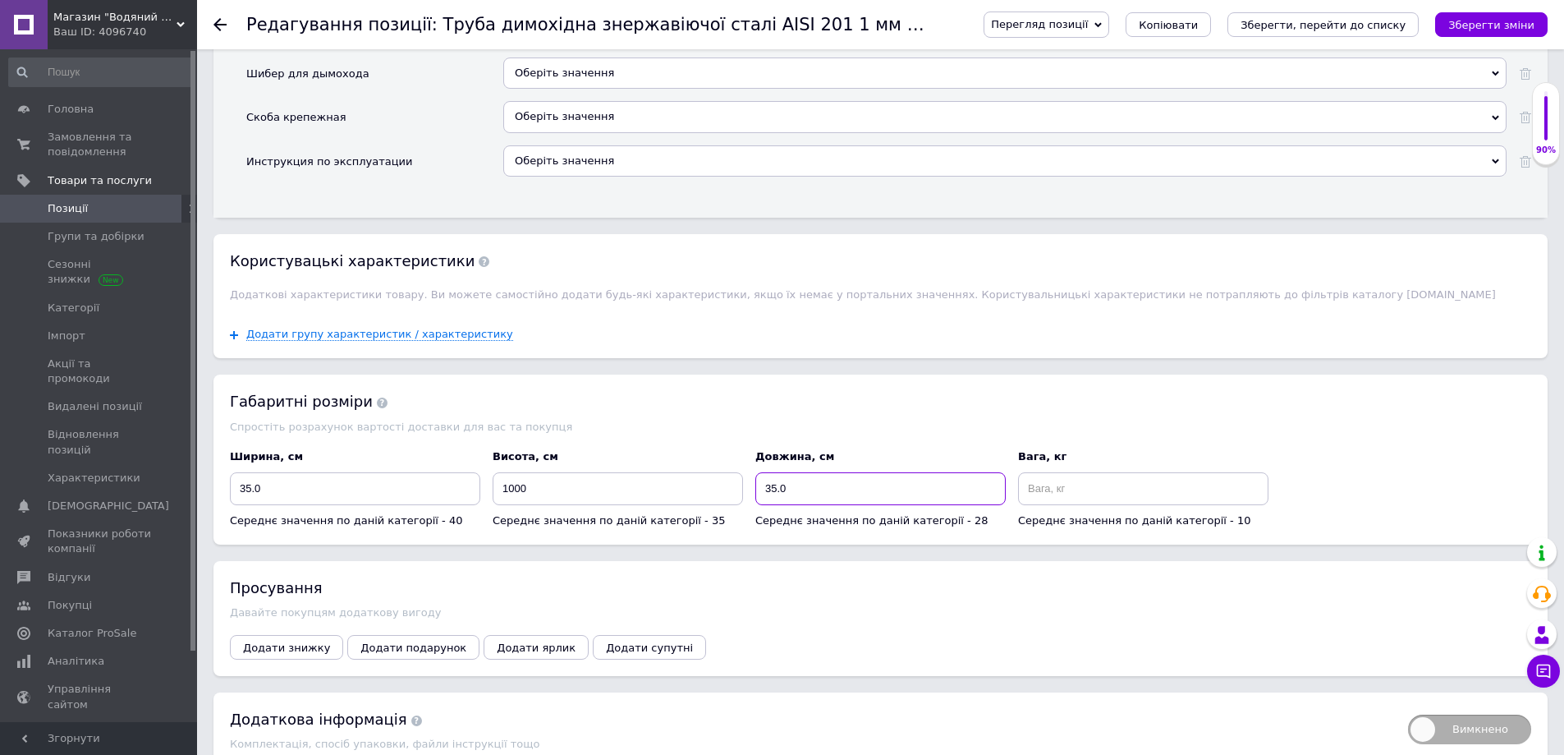
scroll to position [3229, 0]
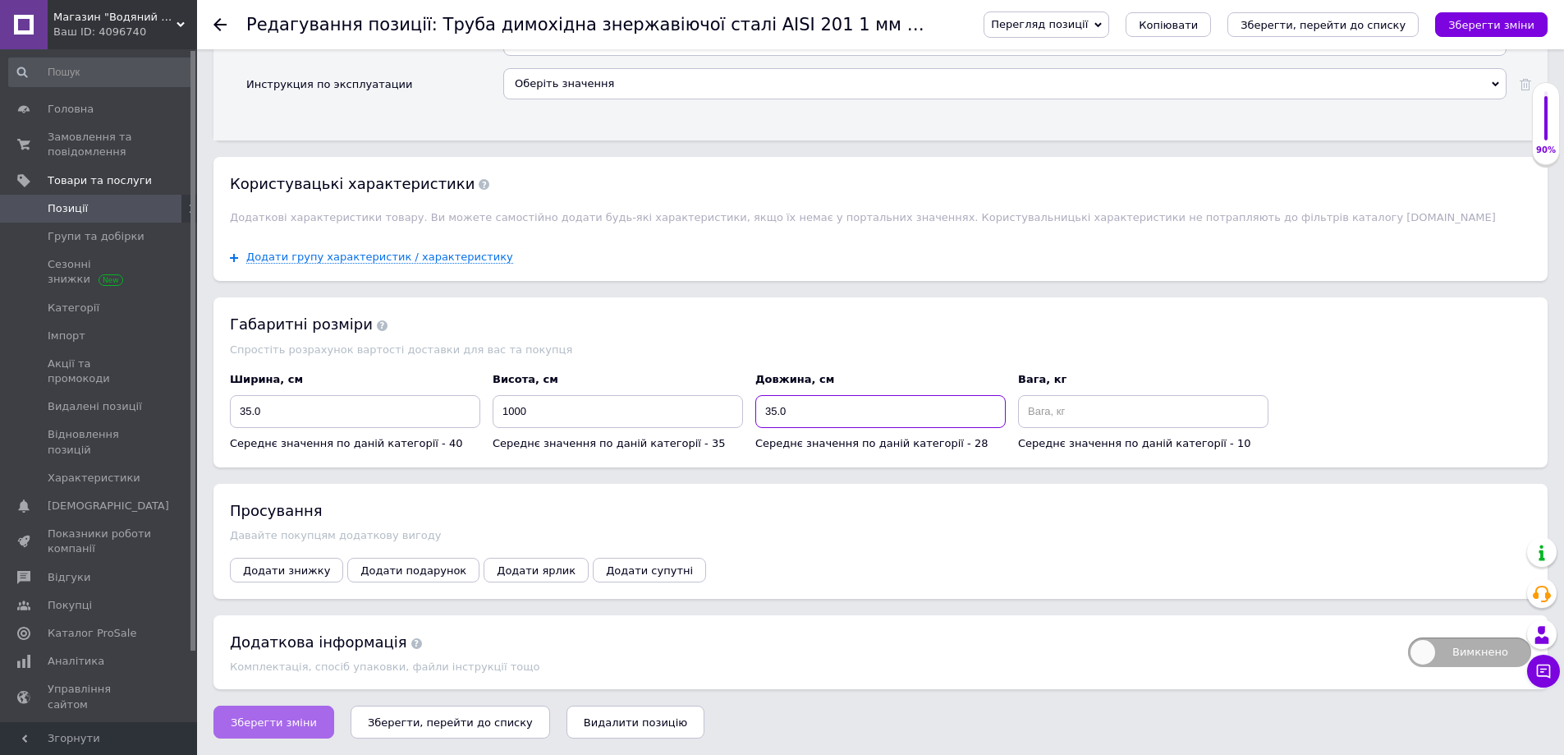
type input "35.0"
click at [278, 728] on span "Зберегти зміни" at bounding box center [274, 722] width 86 height 12
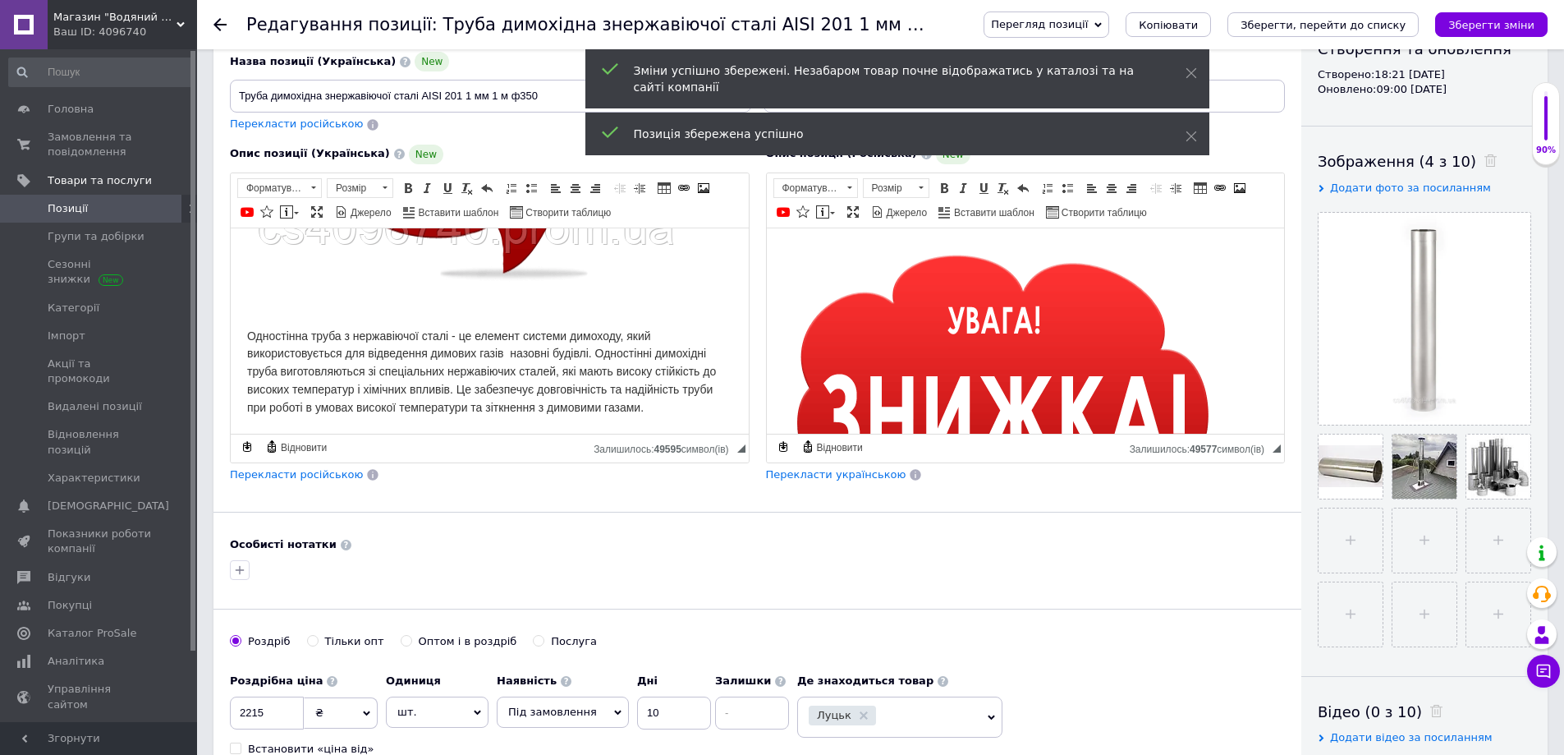
scroll to position [151, 0]
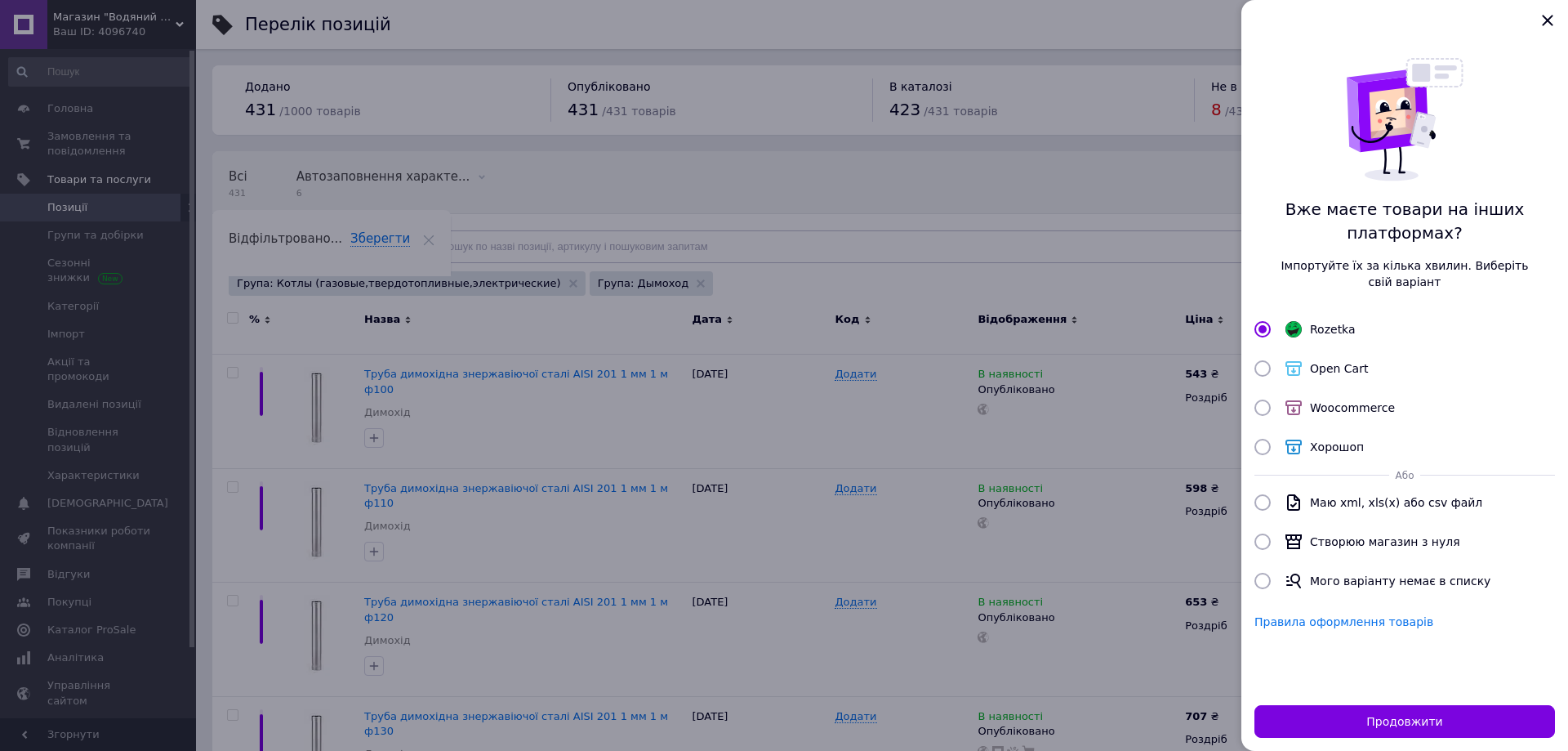
click at [629, 524] on div at bounding box center [784, 375] width 1568 height 751
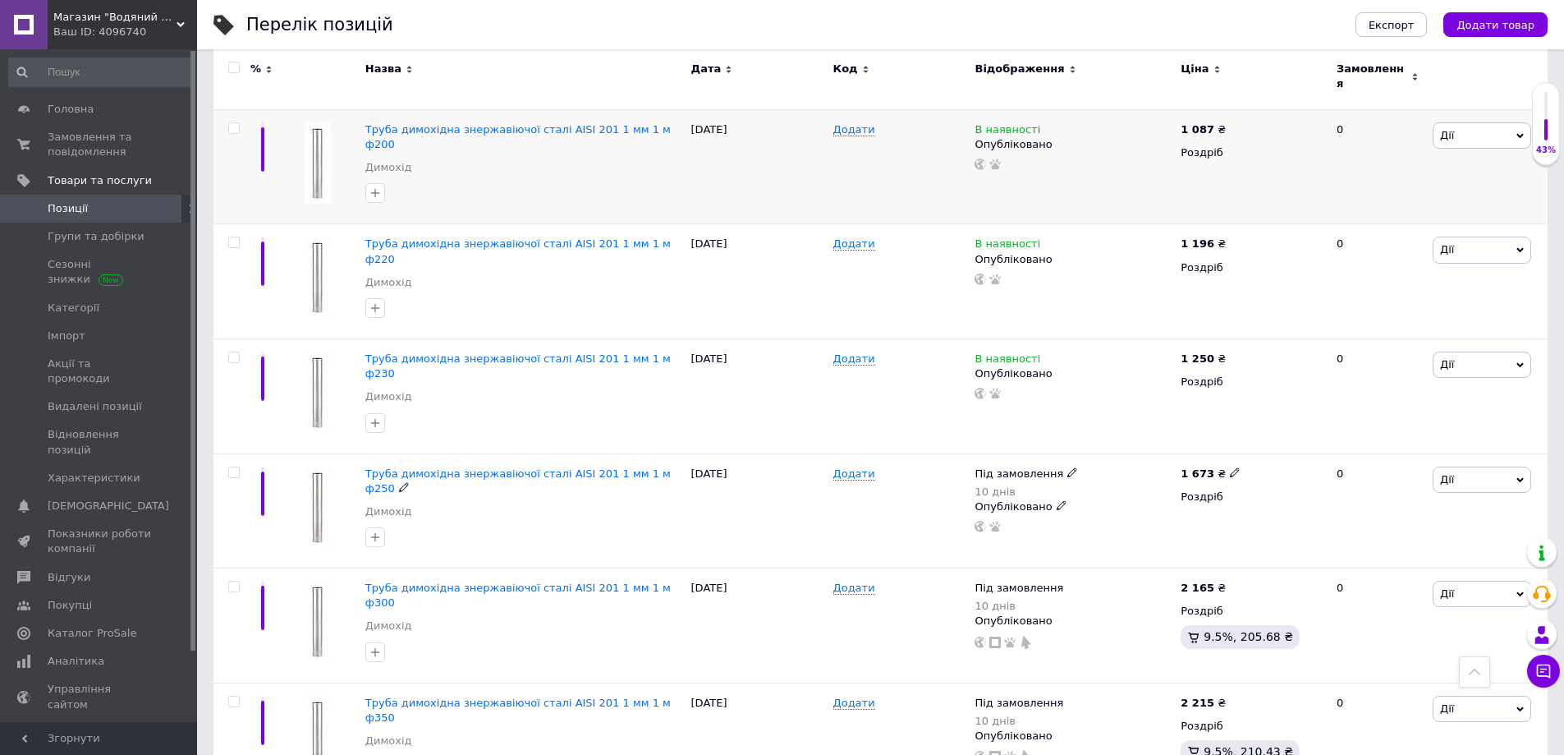
scroll to position [1314, 0]
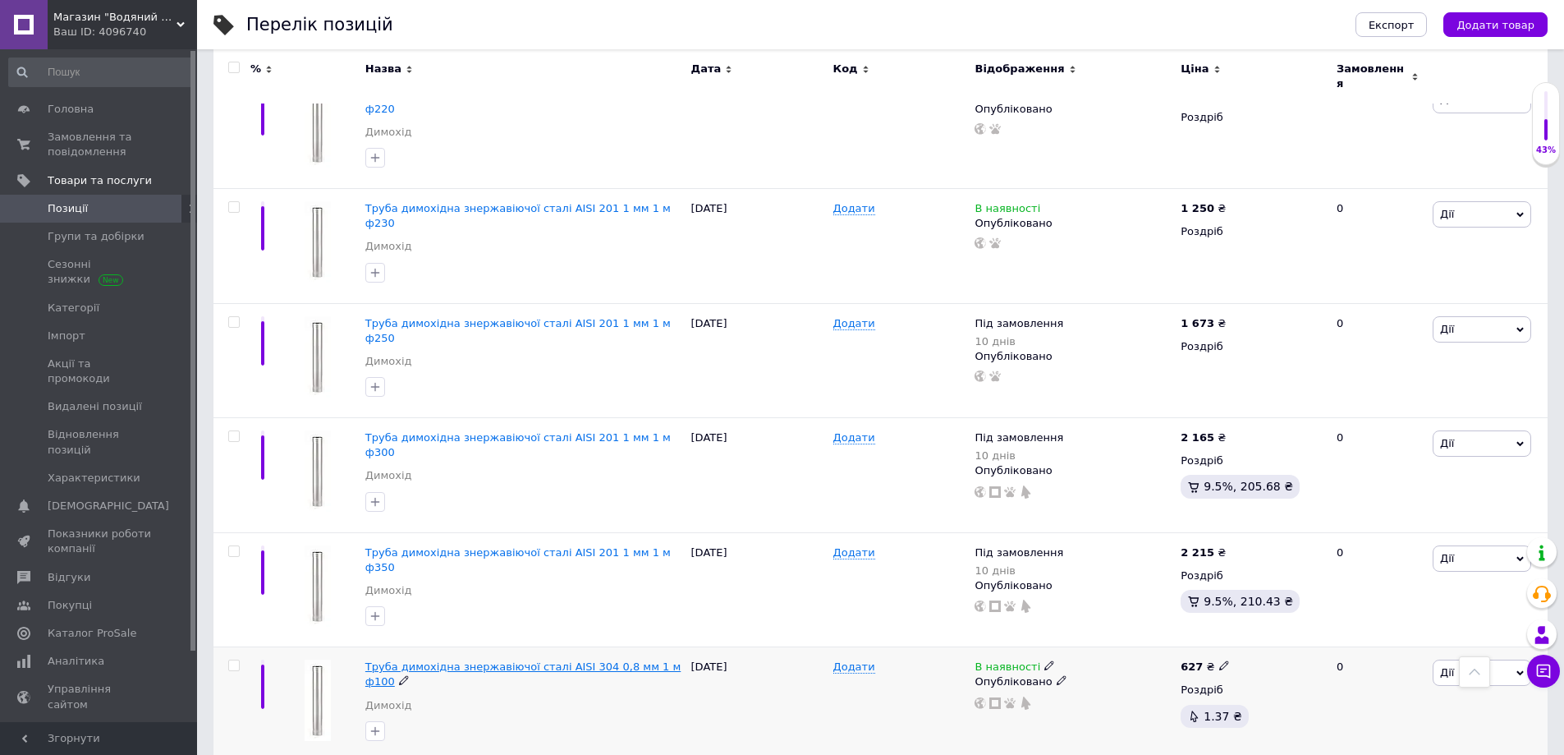
click at [604, 660] on span "Труба димохідна знержавіючої сталі AISI 304 0,8 мм 1 м ф100" at bounding box center [522, 673] width 315 height 27
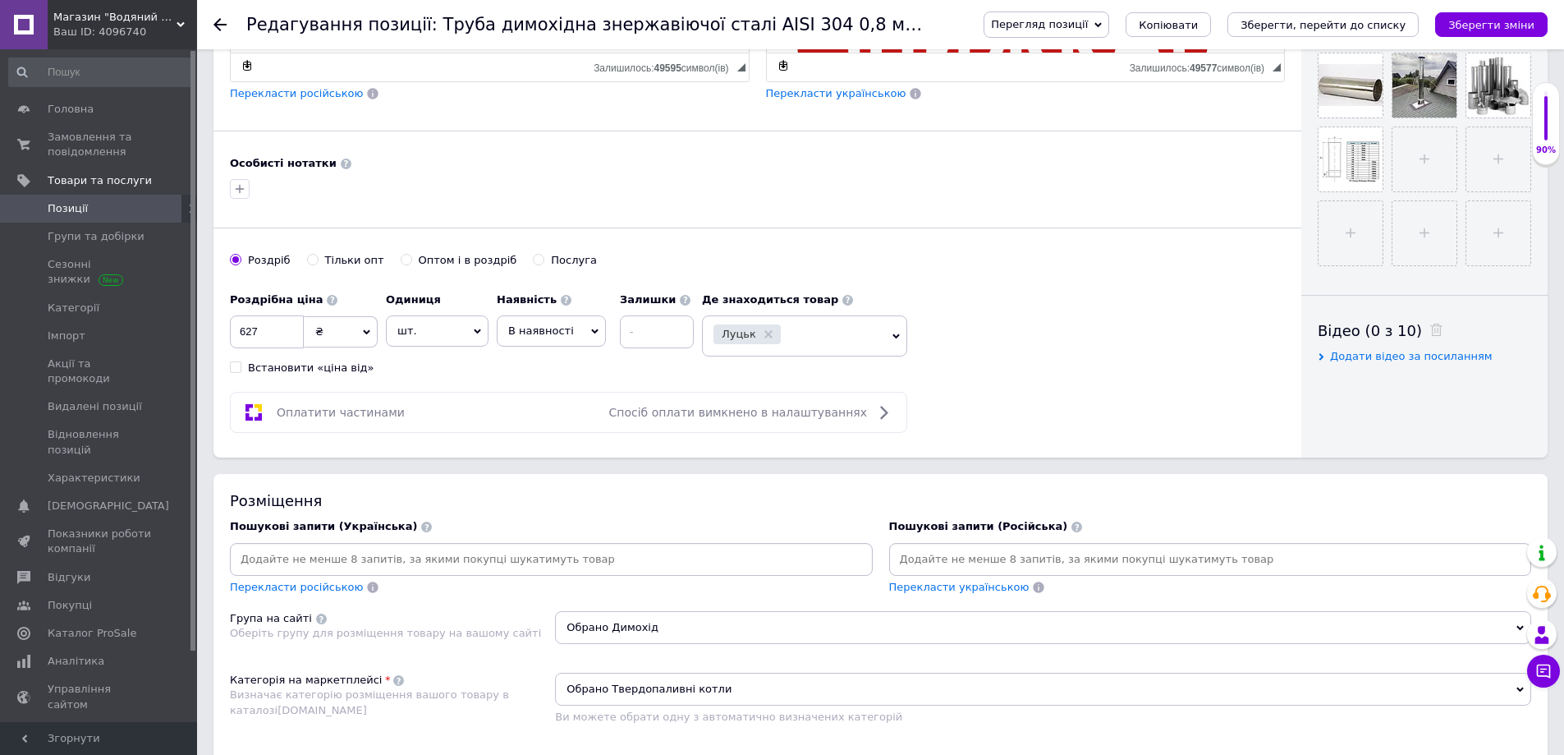
scroll to position [821, 0]
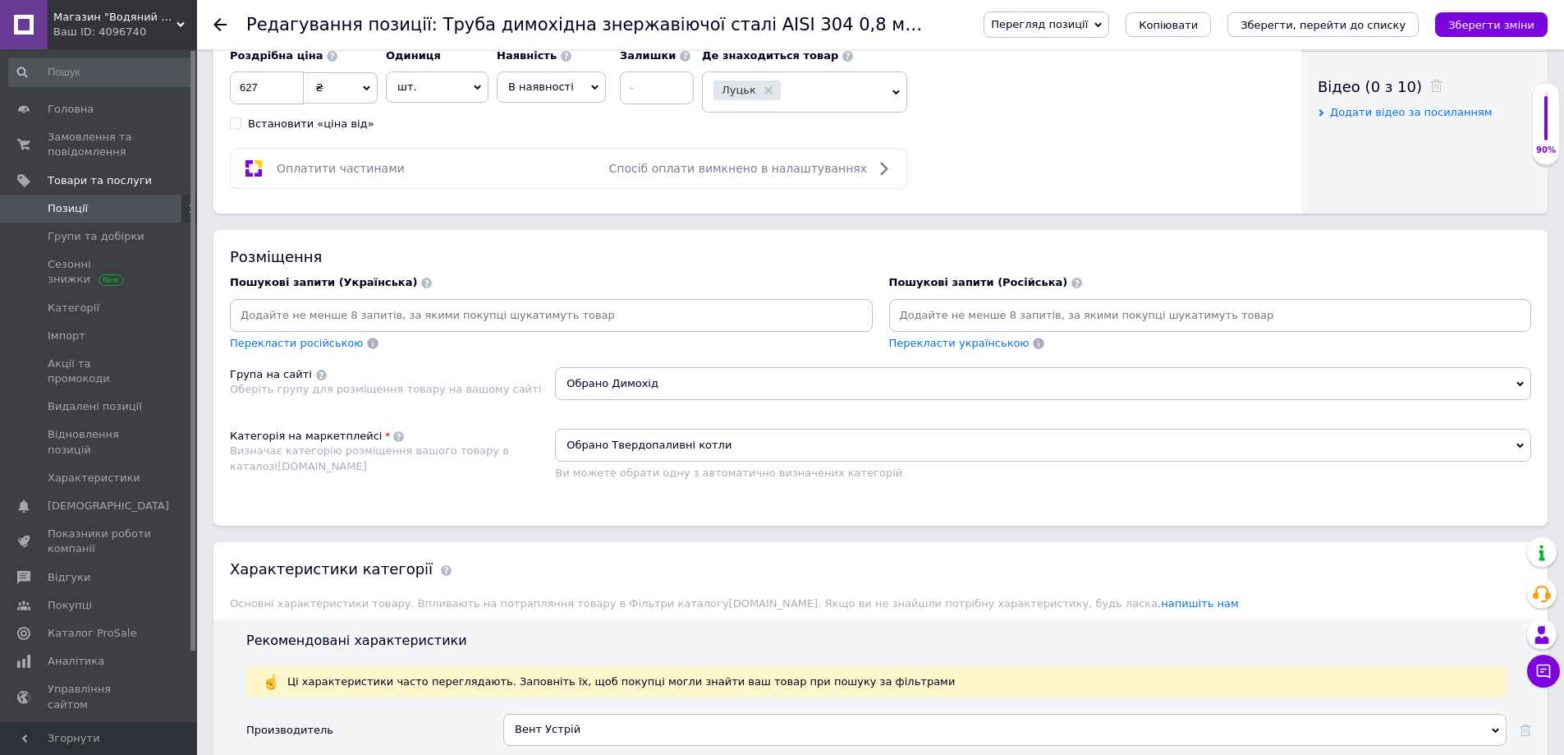
click at [971, 314] on input at bounding box center [1211, 315] width 636 height 25
paste input "дымоходная"
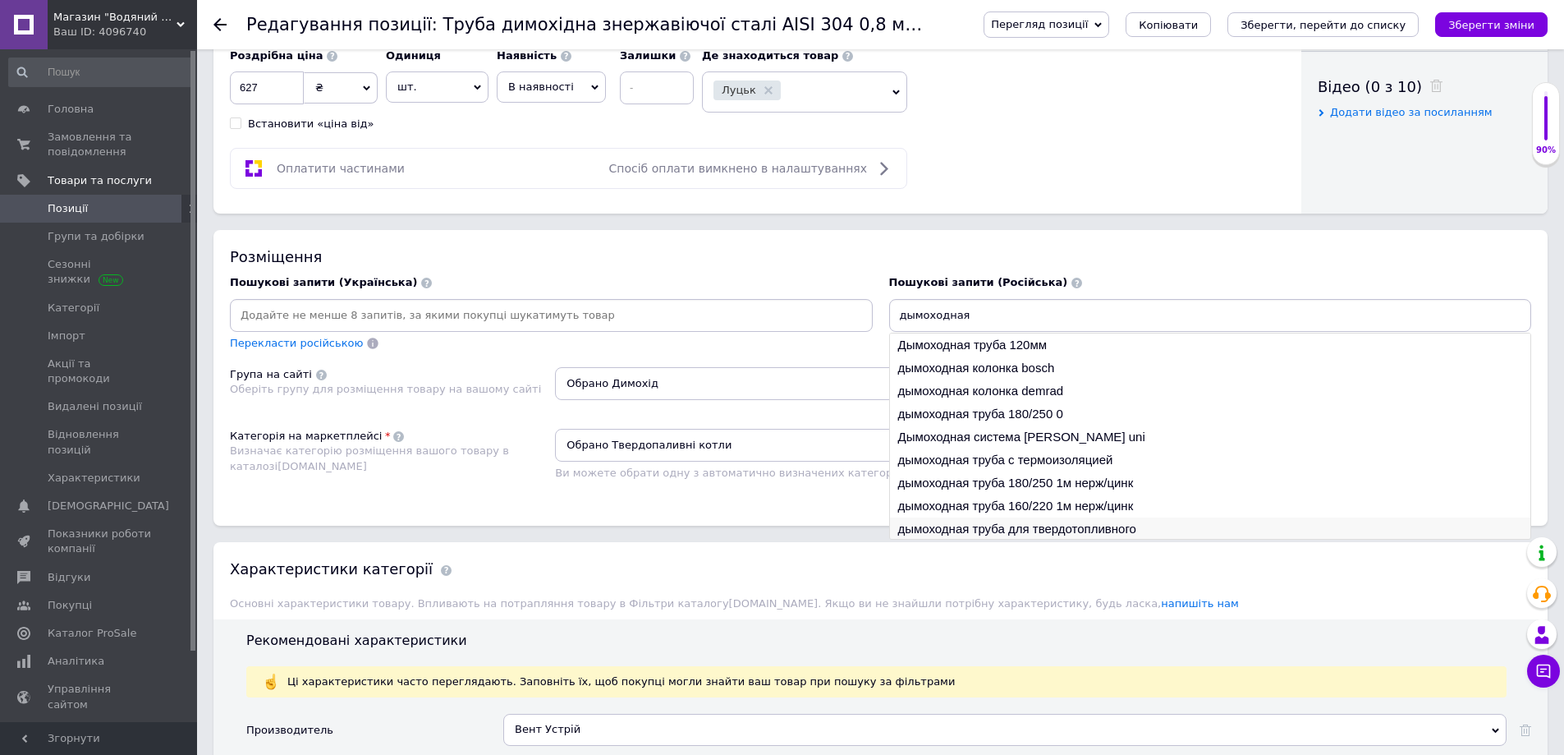
type input "дымоходная"
click at [1009, 524] on li "дымоходная труба для твердотопливного" at bounding box center [1210, 528] width 641 height 23
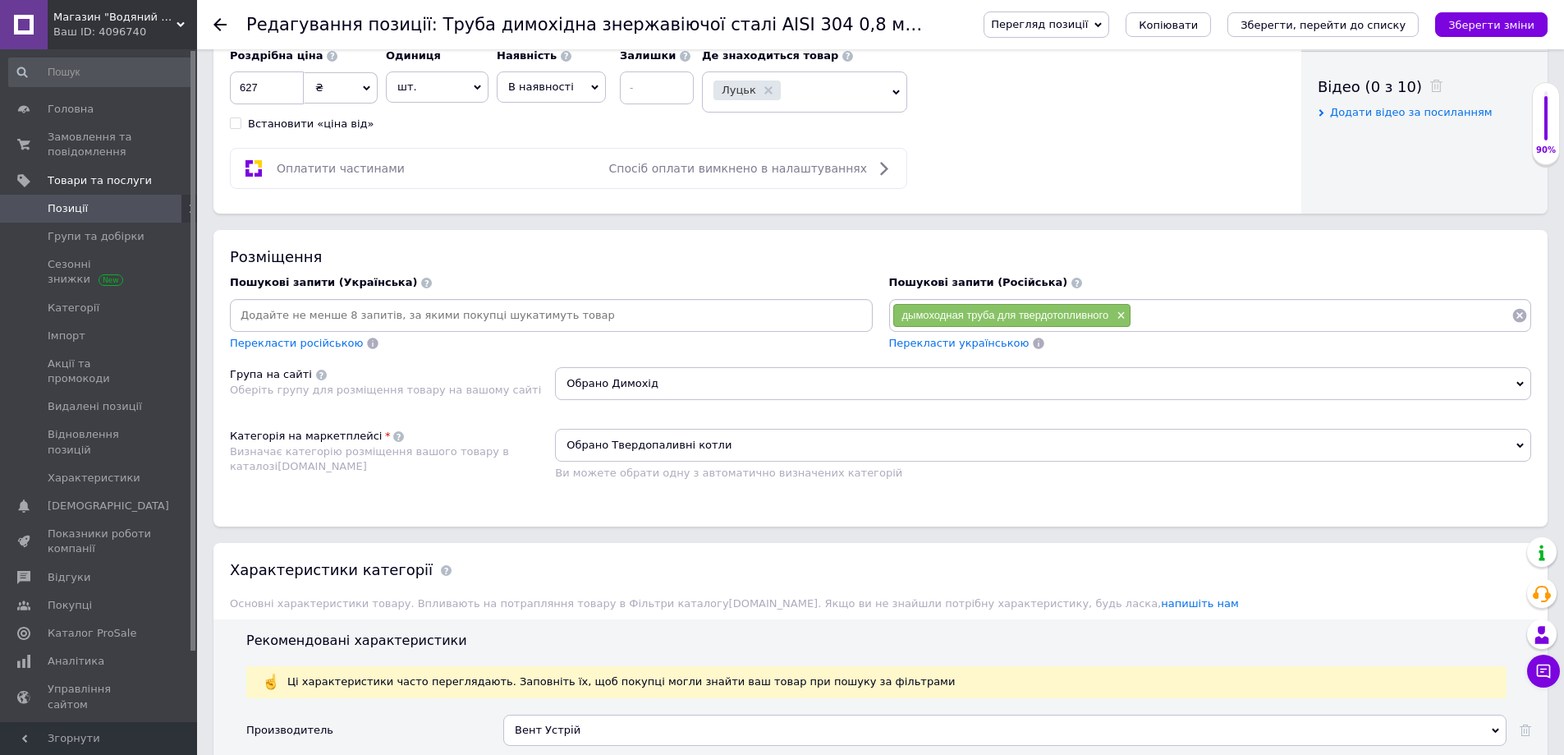
click at [932, 340] on span "Перекласти українською" at bounding box center [959, 343] width 140 height 12
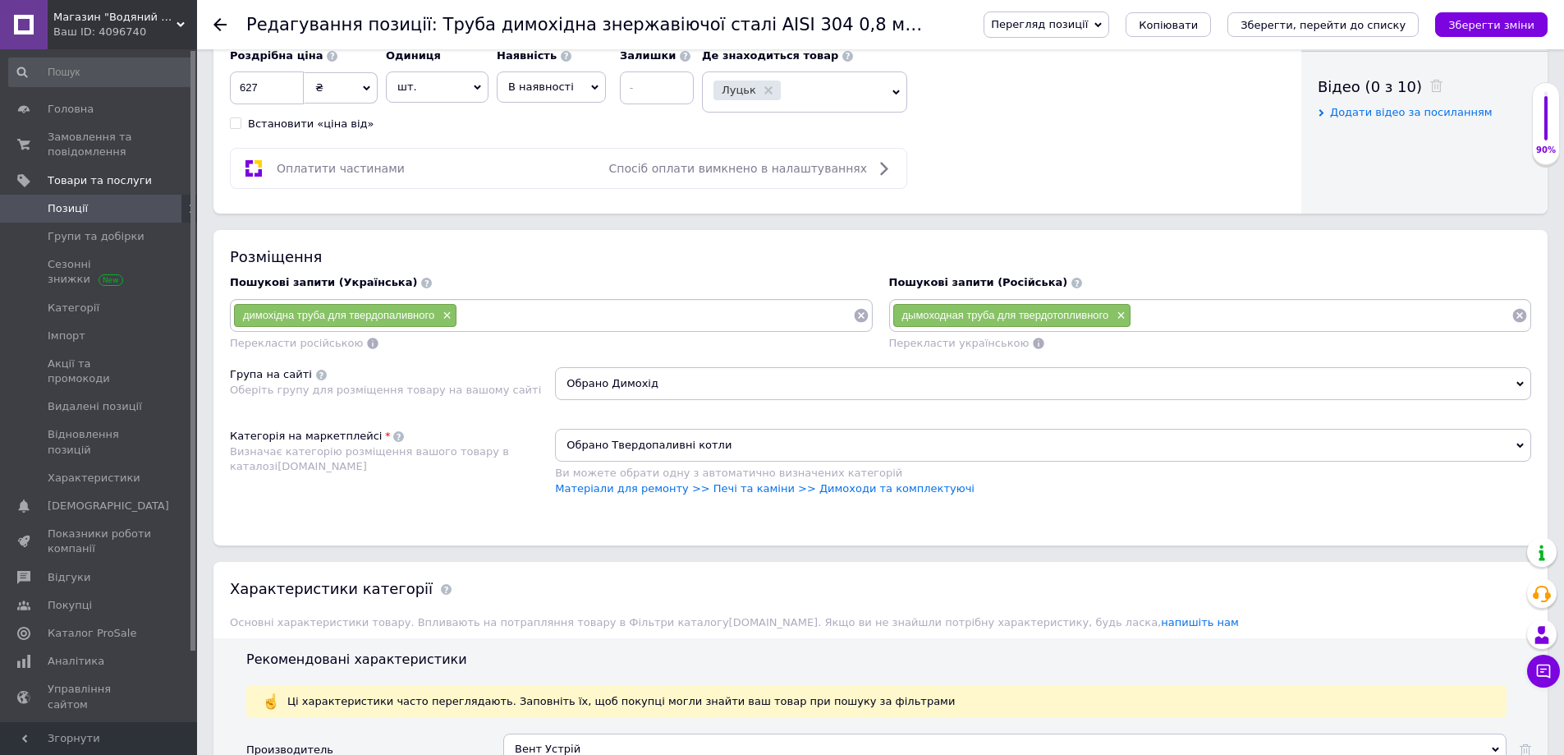
click at [696, 444] on span "Обрано Твердопаливні котли" at bounding box center [1043, 445] width 976 height 33
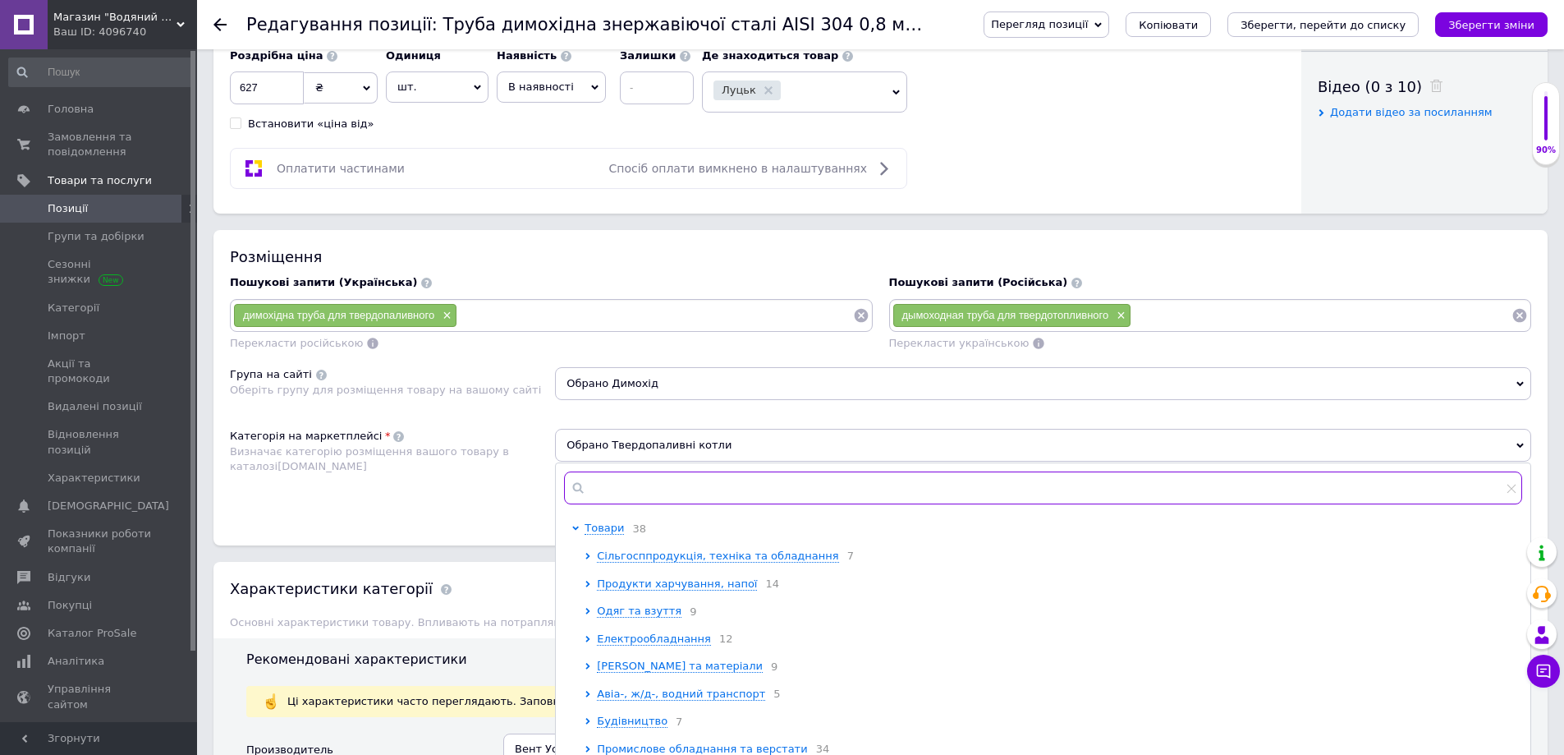
click at [604, 492] on input "text" at bounding box center [1043, 487] width 958 height 33
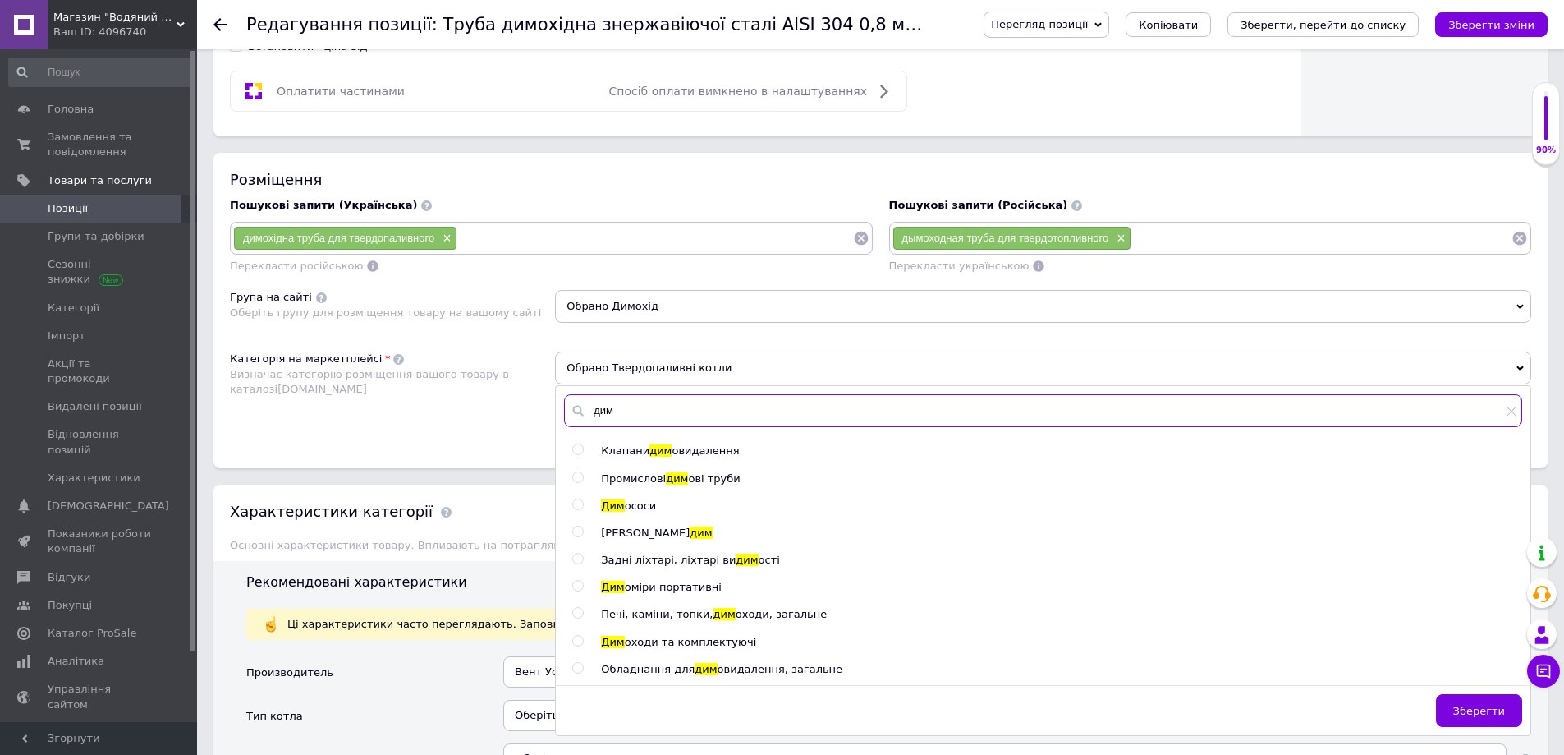
scroll to position [1150, 0]
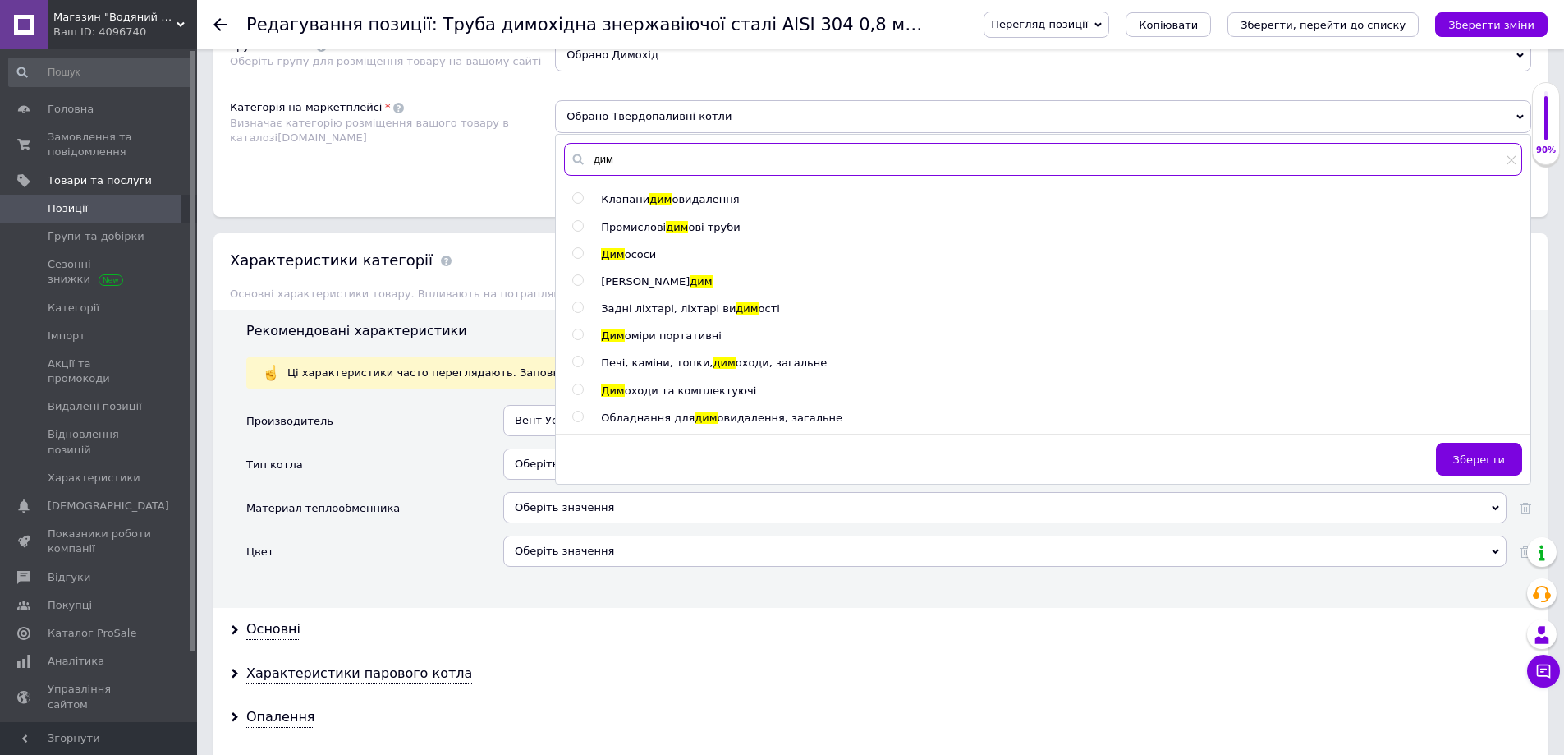
type input "дим"
click at [676, 392] on span "оходи та комплектуючі" at bounding box center [691, 390] width 132 height 12
radio input "true"
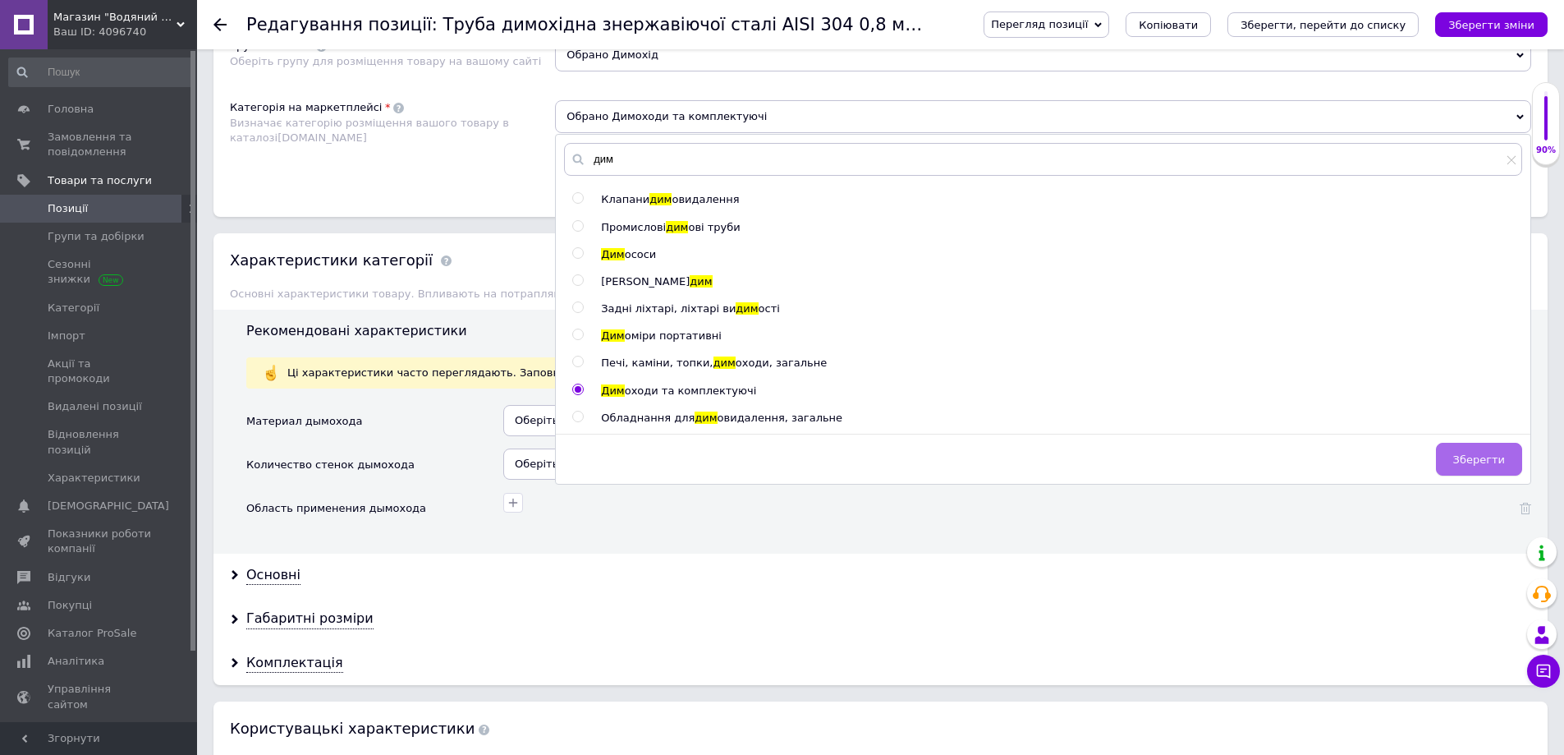
click at [1487, 457] on span "Зберегти" at bounding box center [1479, 459] width 52 height 12
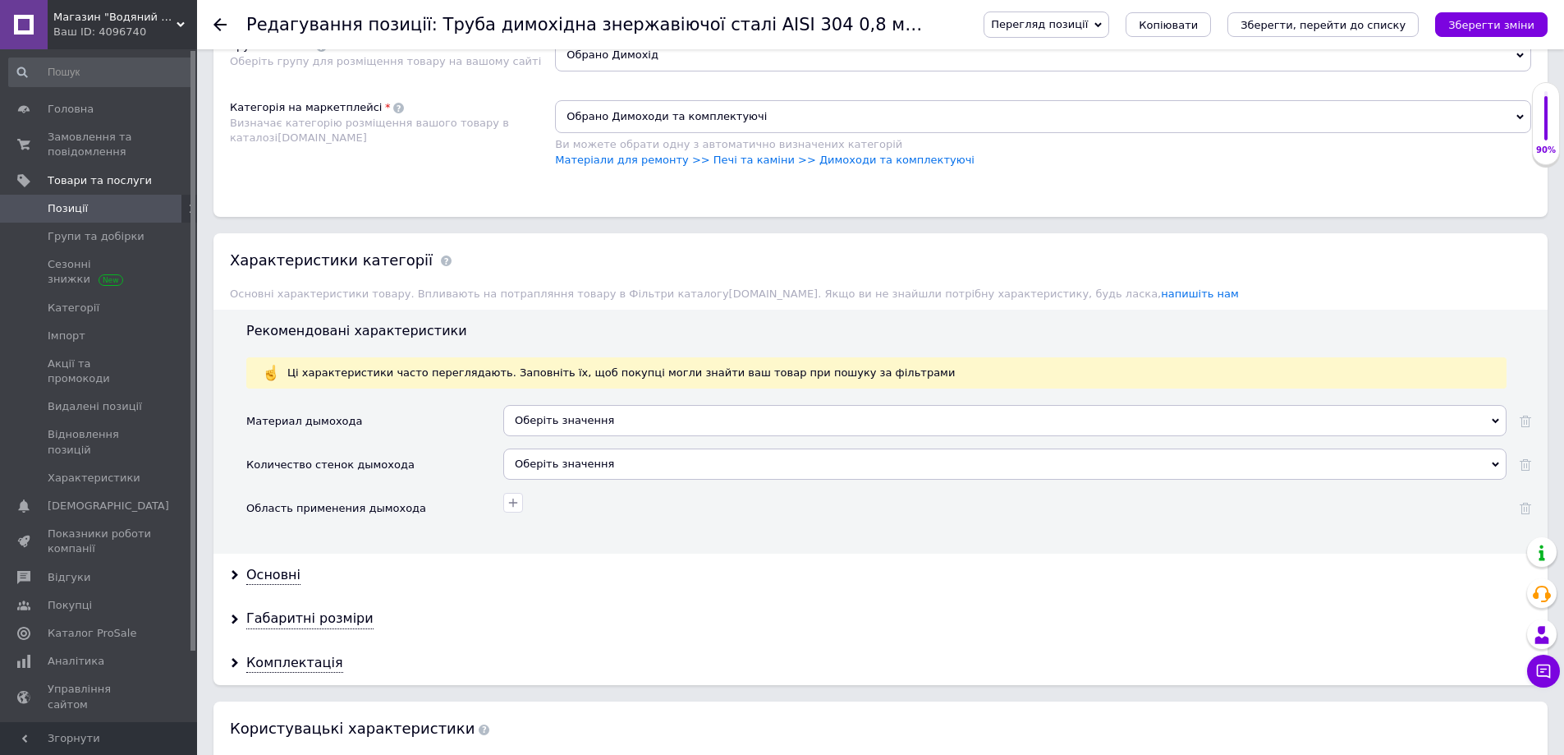
click at [600, 413] on div "Оберіть значення" at bounding box center [1004, 420] width 1003 height 31
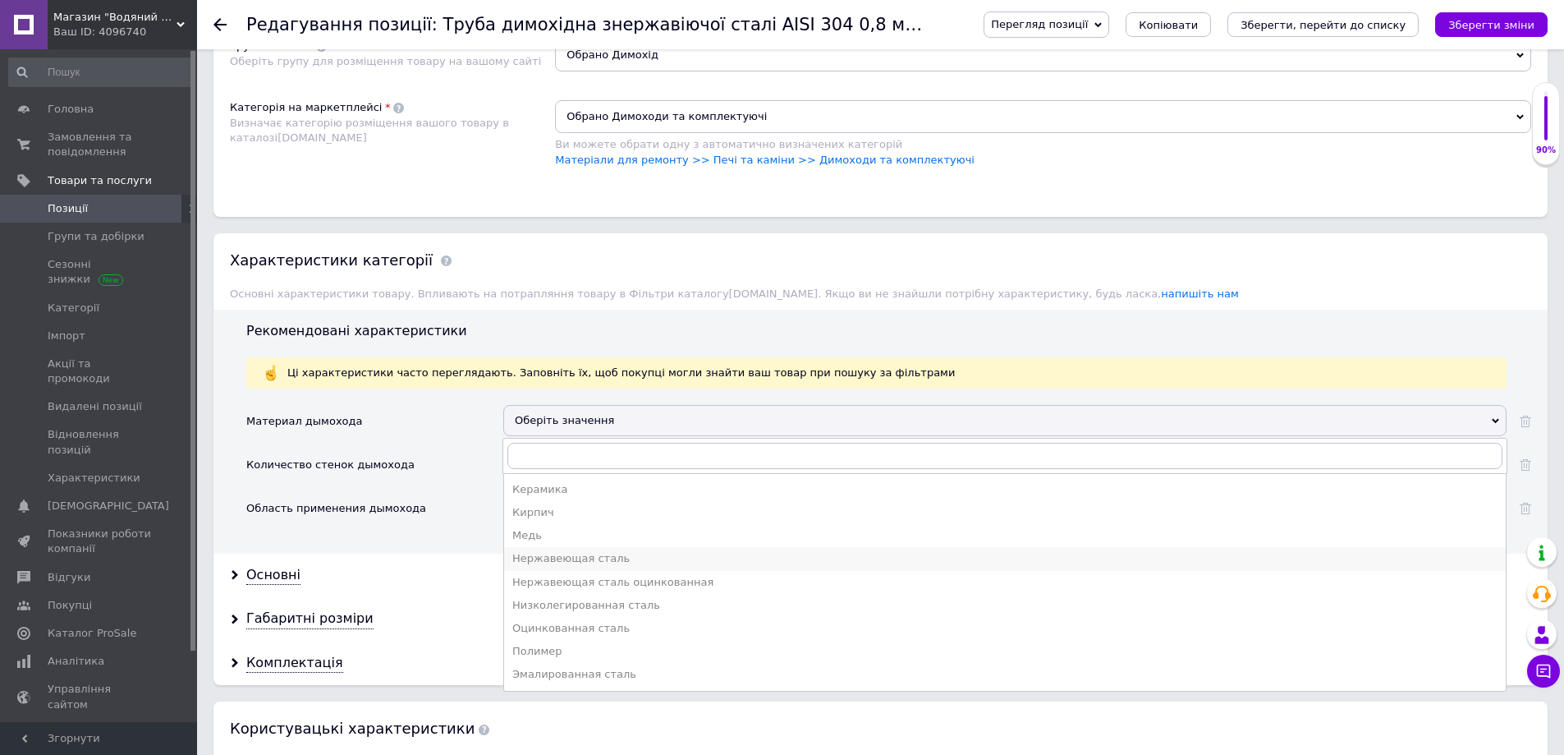
click at [574, 557] on div "Нержавеющая сталь" at bounding box center [1004, 558] width 985 height 15
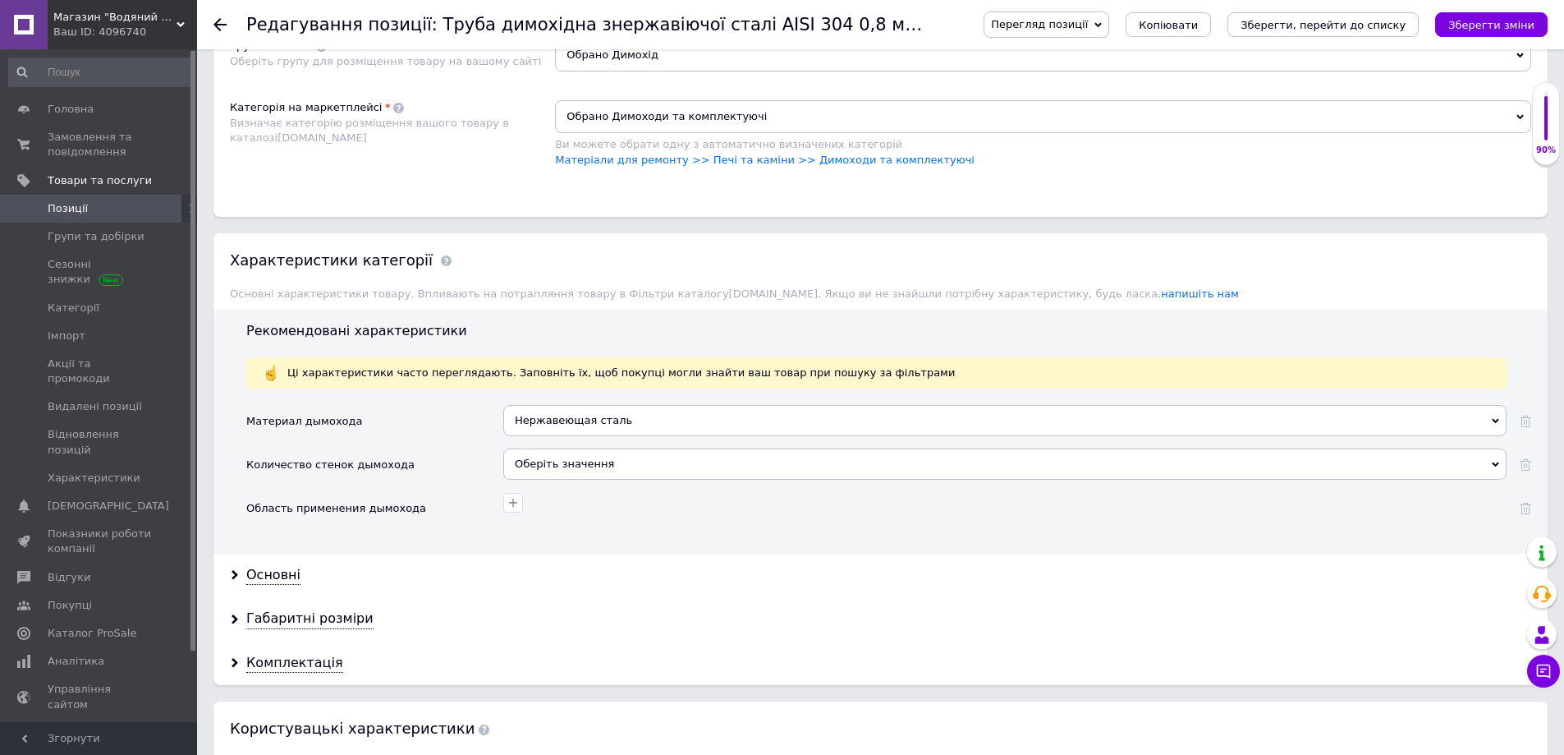
click at [573, 461] on div "Оберіть значення" at bounding box center [1004, 463] width 1003 height 31
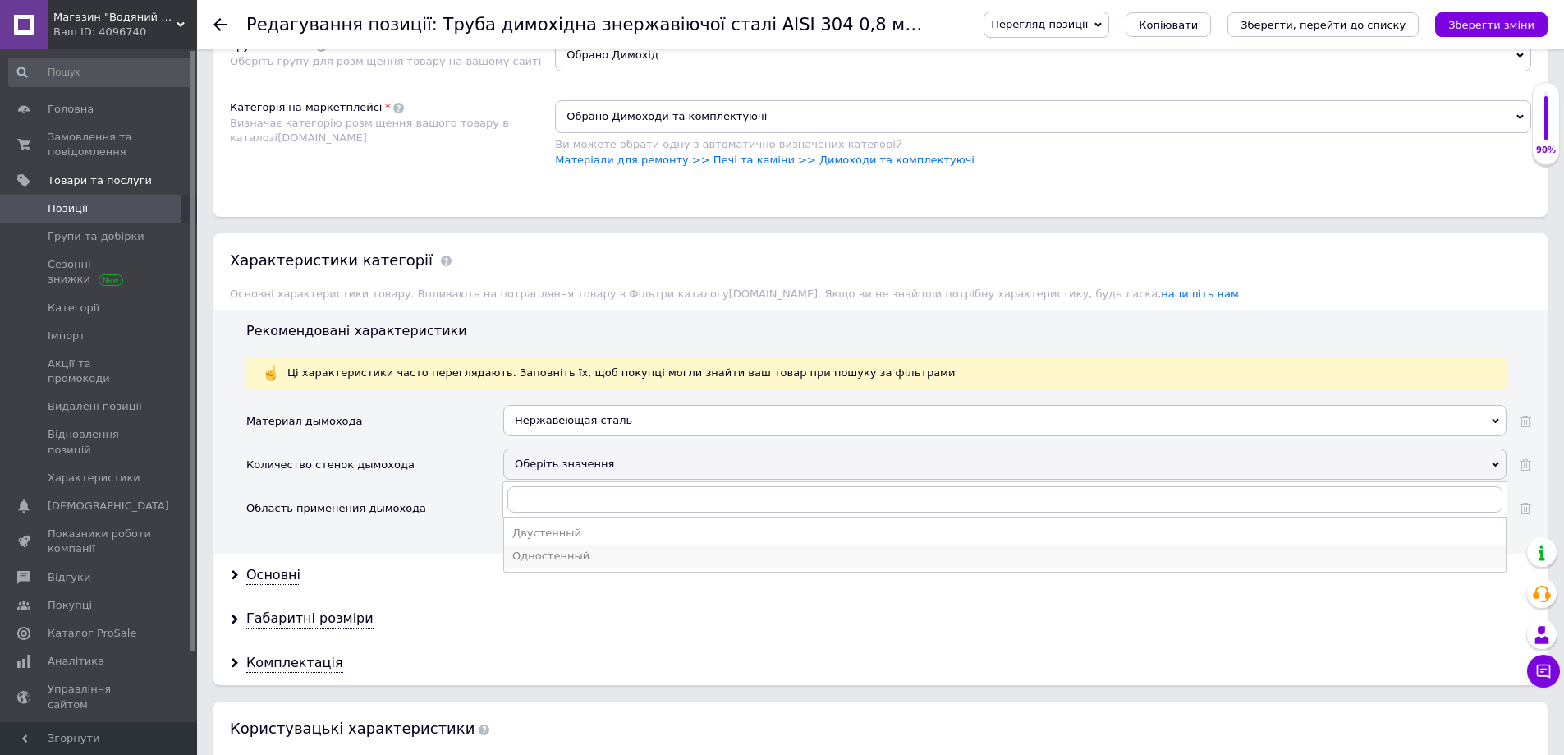
click at [566, 562] on div "Одностенный" at bounding box center [1004, 556] width 985 height 15
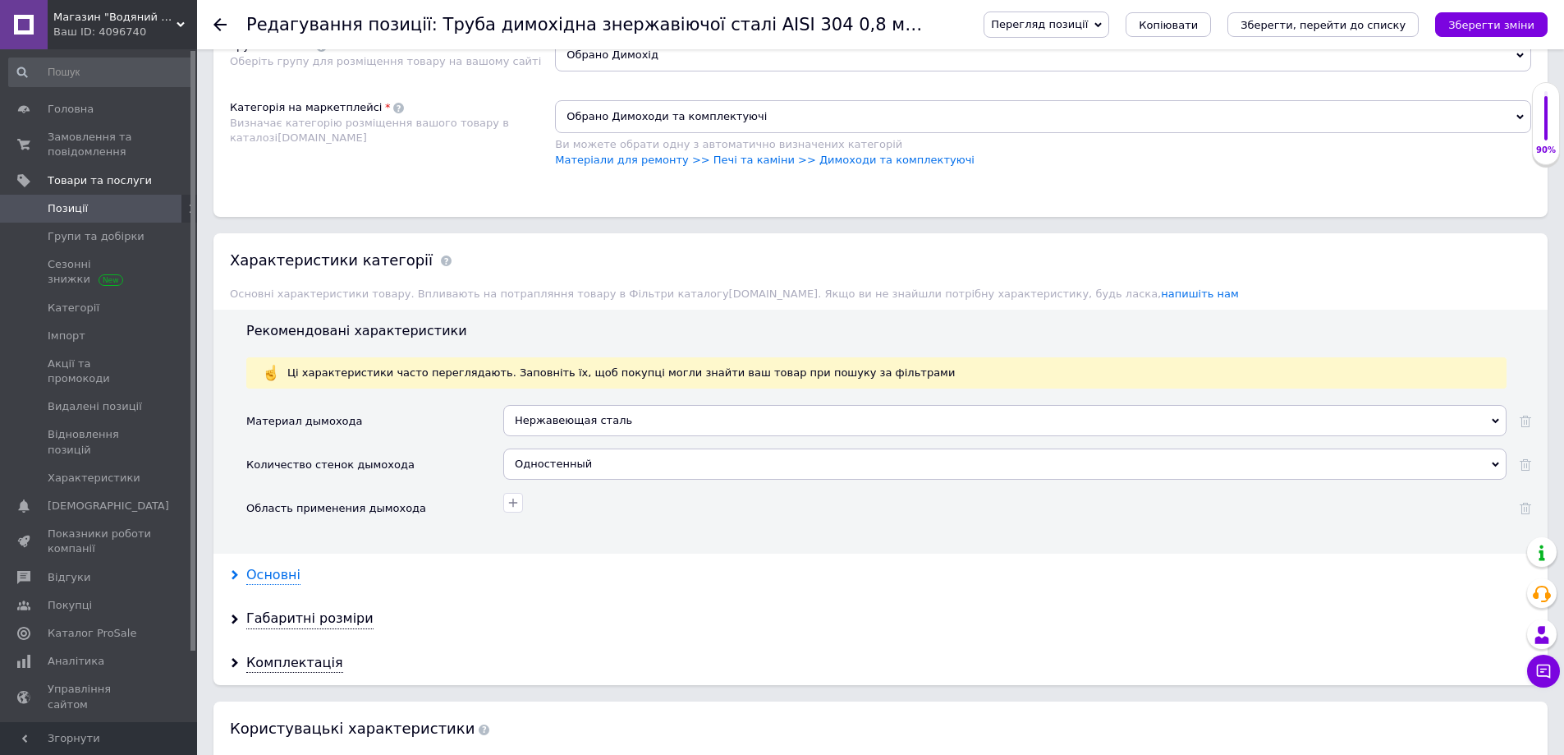
click at [248, 580] on div "Основні" at bounding box center [273, 575] width 54 height 19
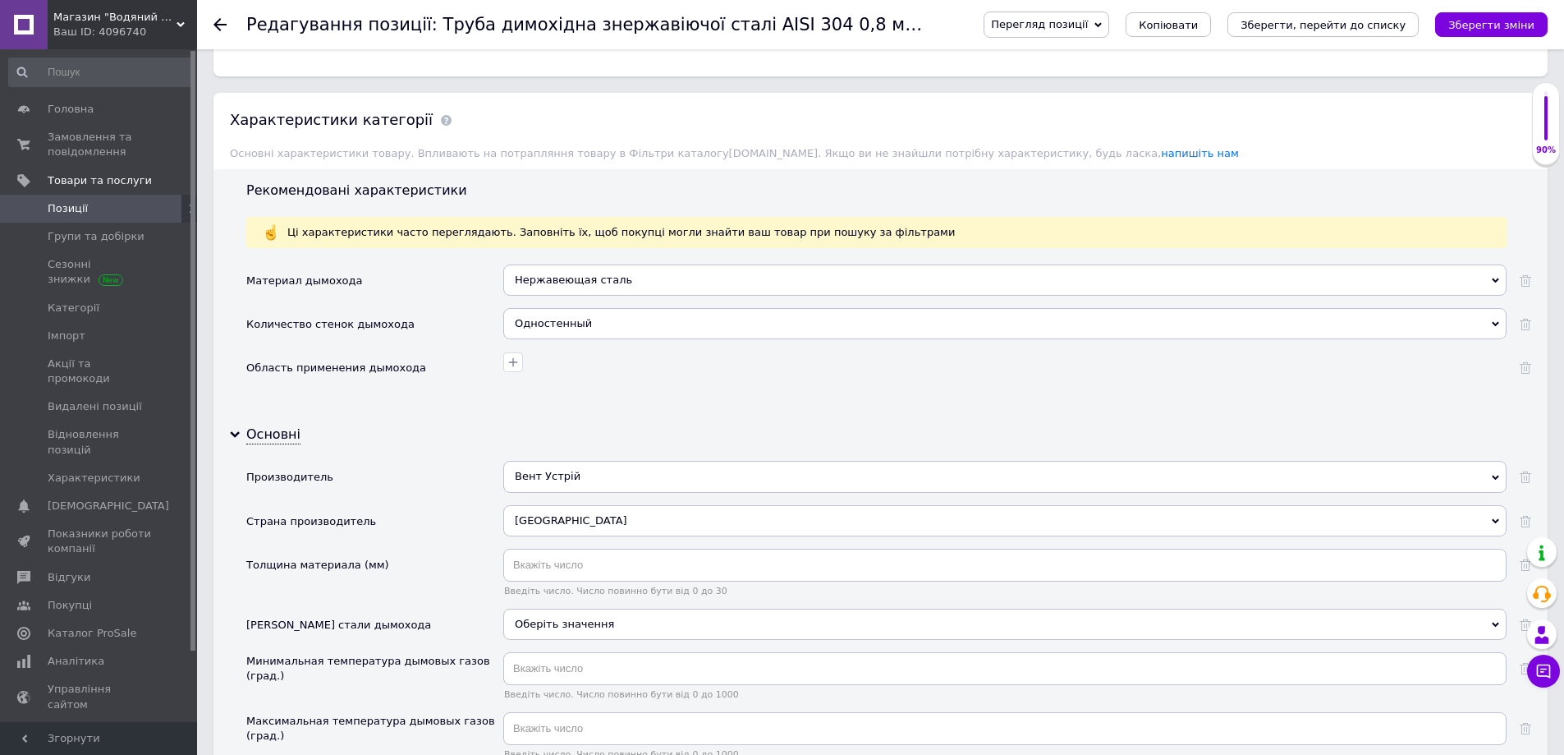
scroll to position [1314, 0]
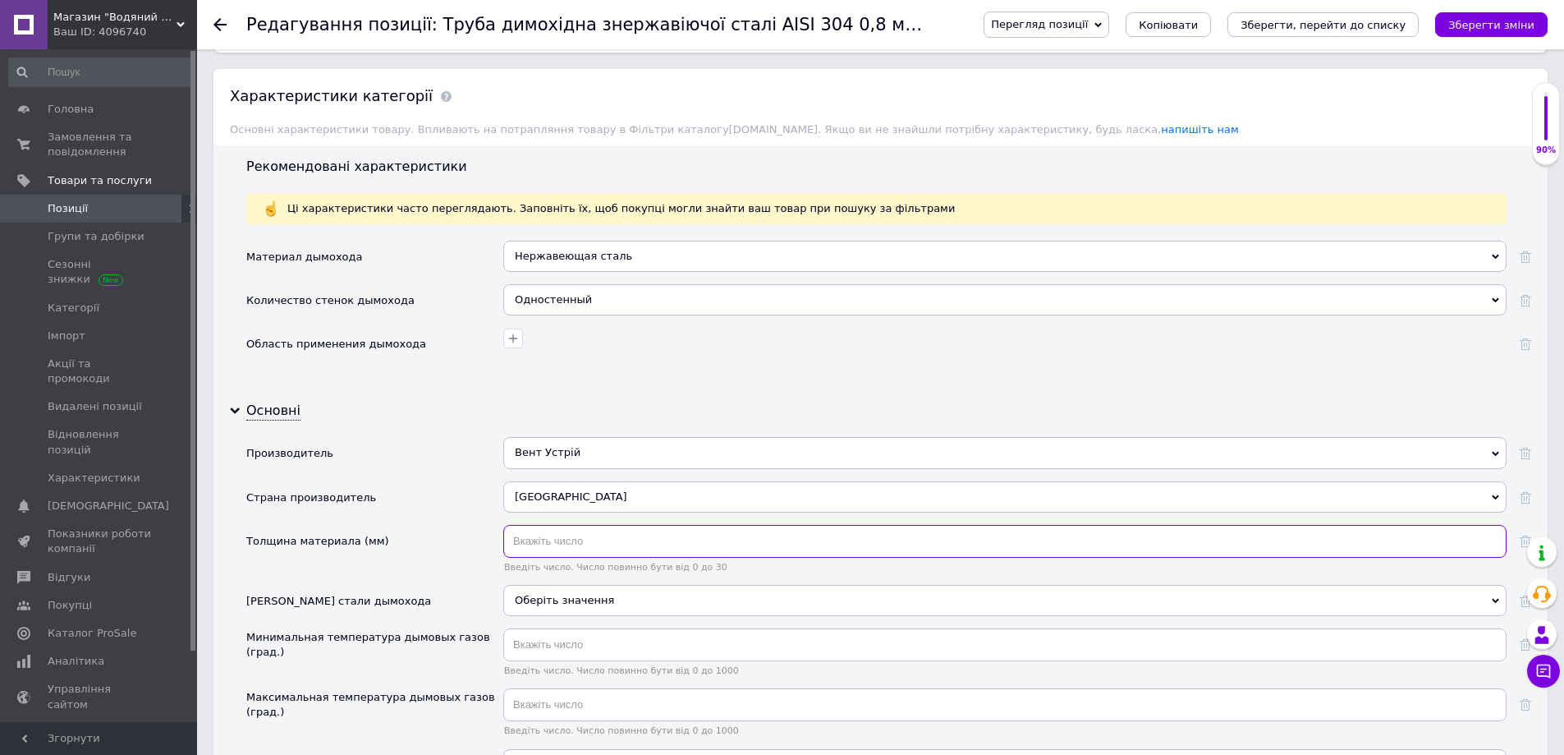
click at [570, 544] on input "text" at bounding box center [1004, 541] width 1003 height 33
click at [517, 538] on input "08" at bounding box center [1004, 541] width 1003 height 33
type input "0.8"
click at [573, 595] on div "Оберіть значення" at bounding box center [1004, 600] width 1003 height 31
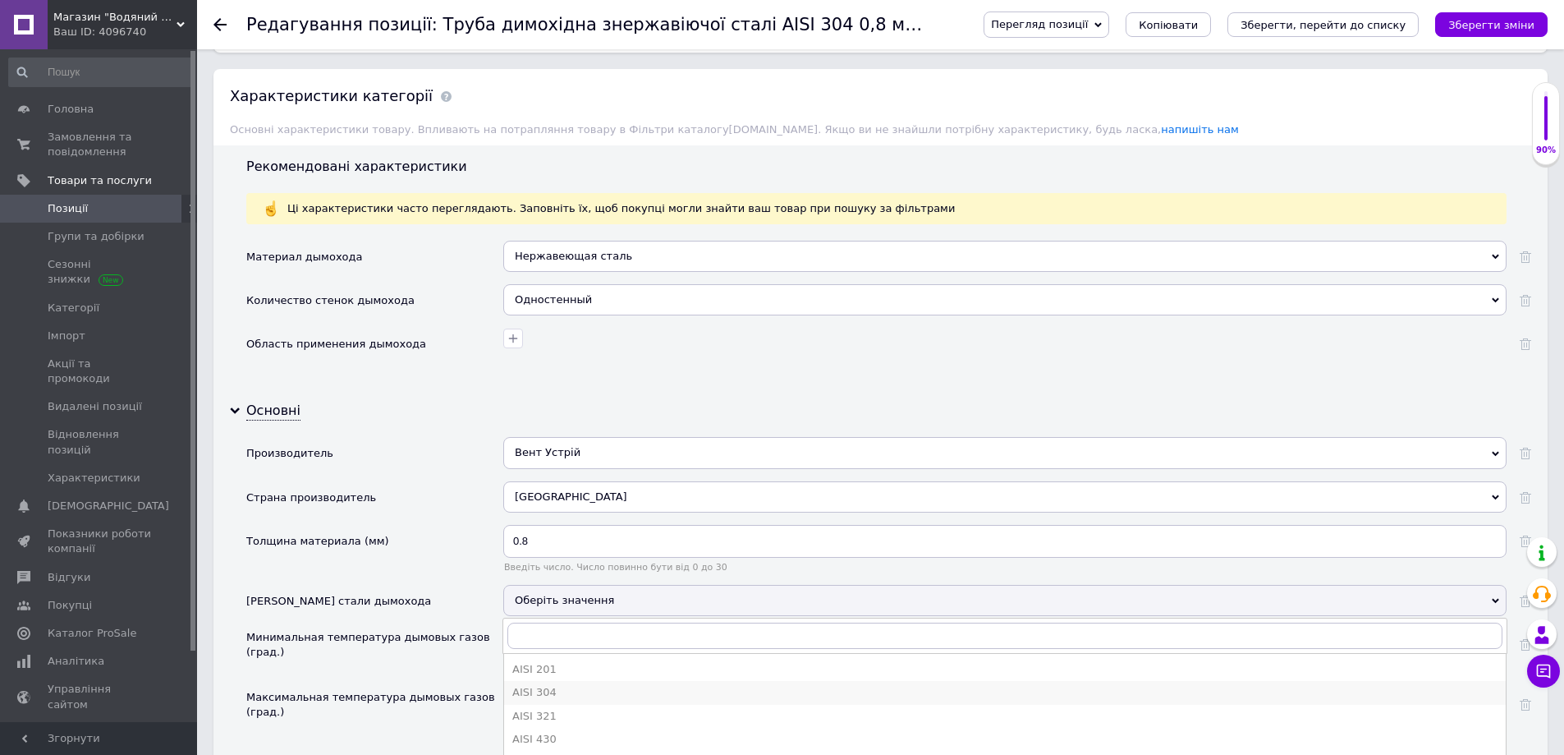
click at [562, 688] on div "AISI 304" at bounding box center [1004, 692] width 985 height 15
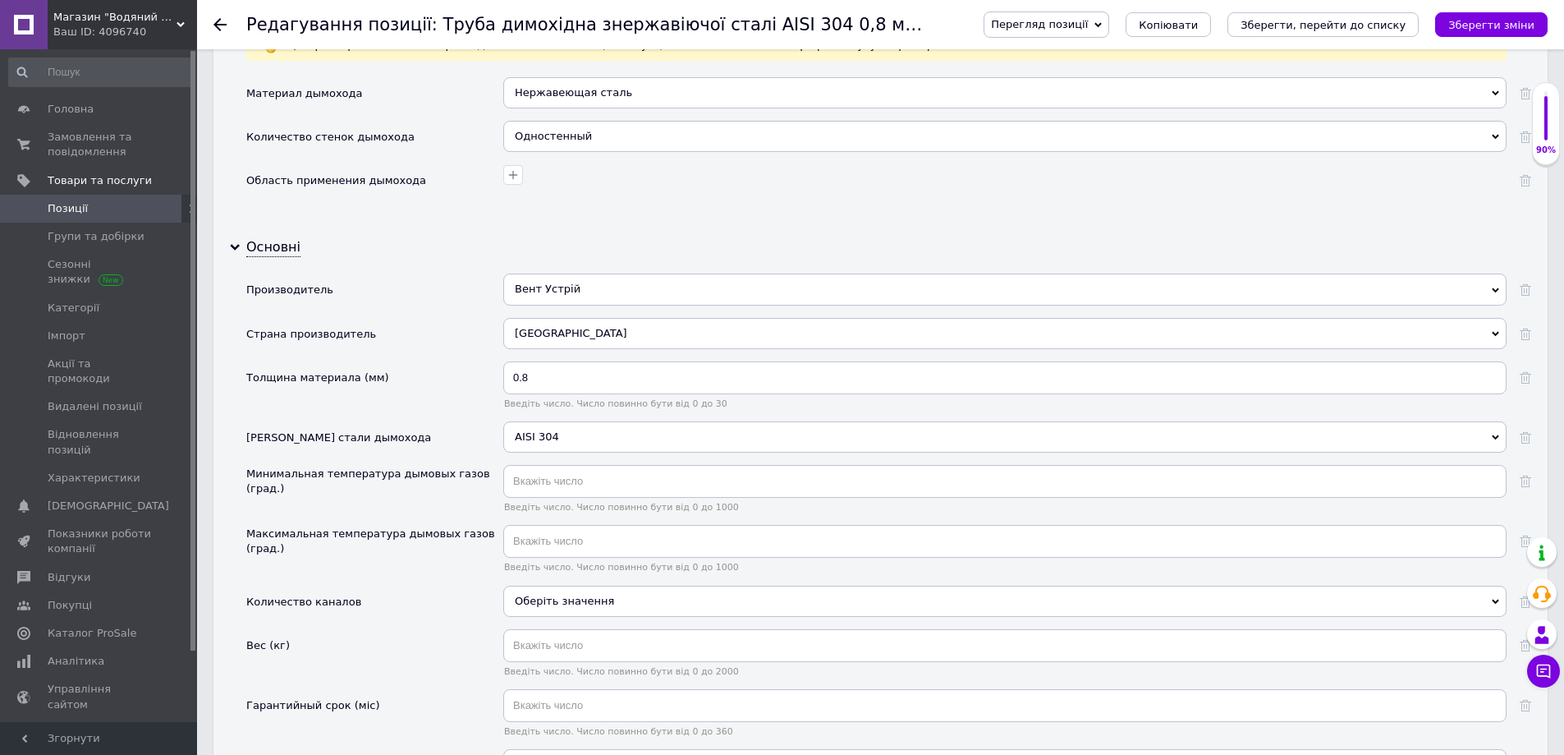
scroll to position [1478, 0]
click at [557, 483] on input "text" at bounding box center [1004, 480] width 1003 height 33
type input "20"
click at [546, 544] on input "text" at bounding box center [1004, 540] width 1003 height 33
type input "600"
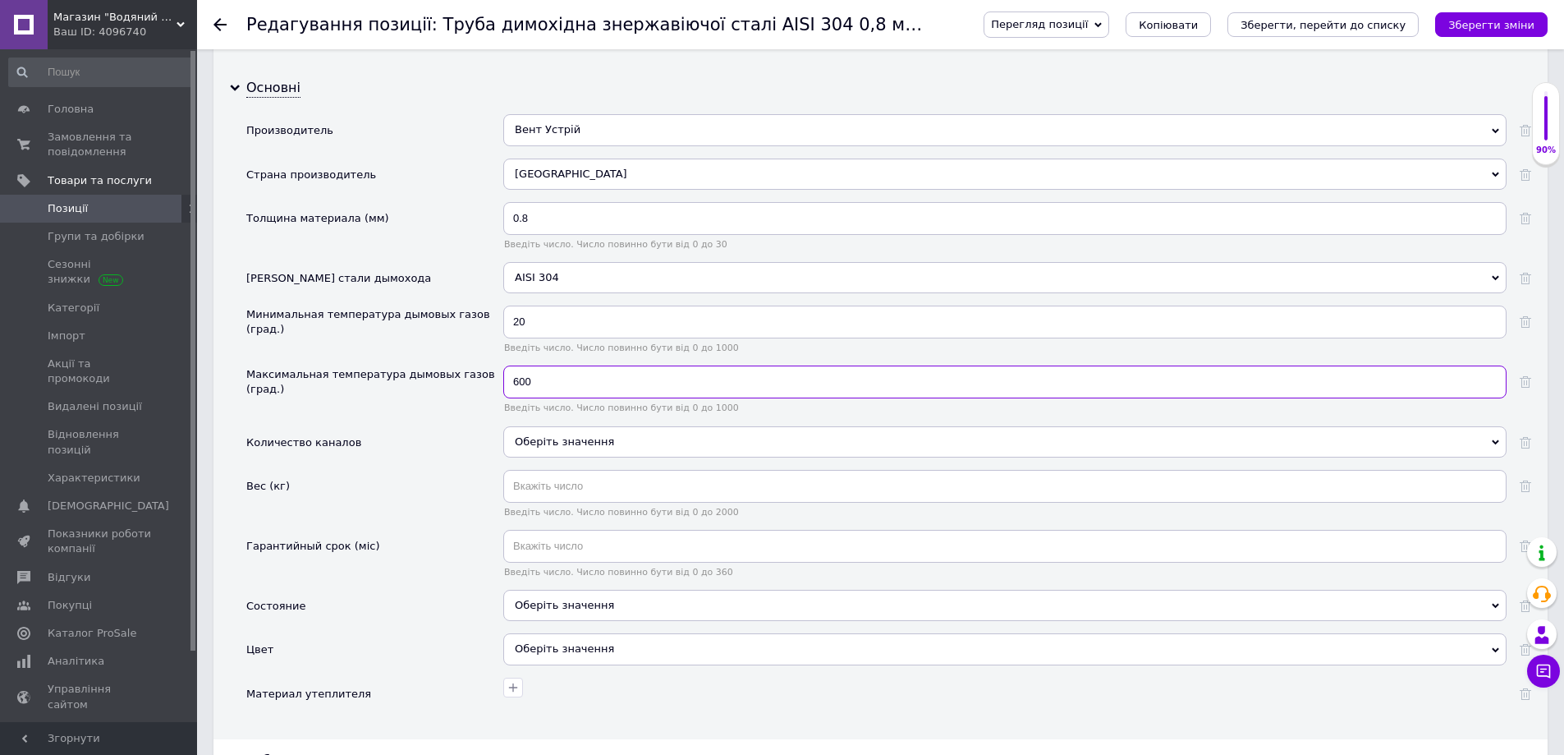
scroll to position [1642, 0]
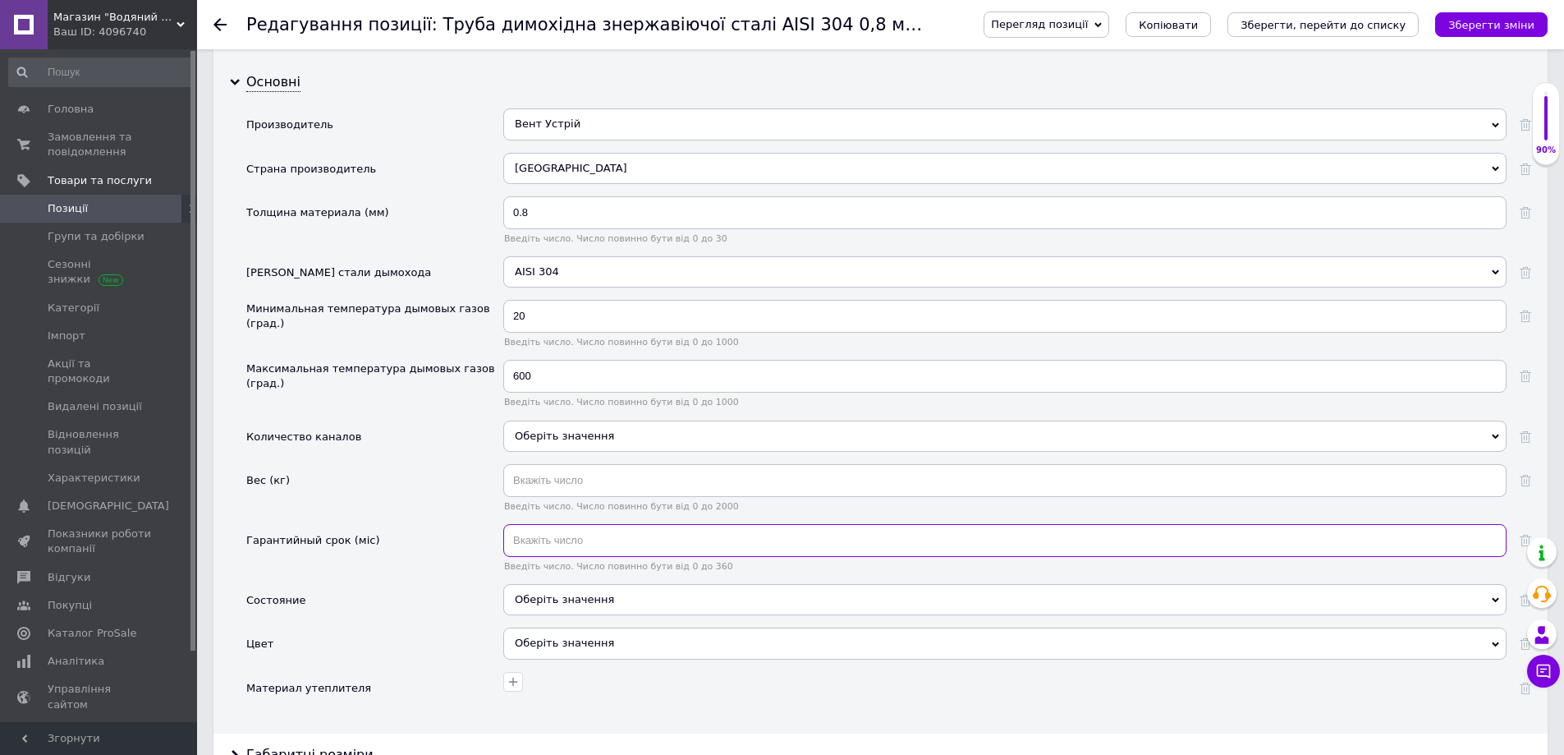
click at [561, 541] on input "text" at bounding box center [1004, 540] width 1003 height 33
type input "60"
click at [558, 598] on div "Оберіть значення" at bounding box center [1004, 599] width 1003 height 31
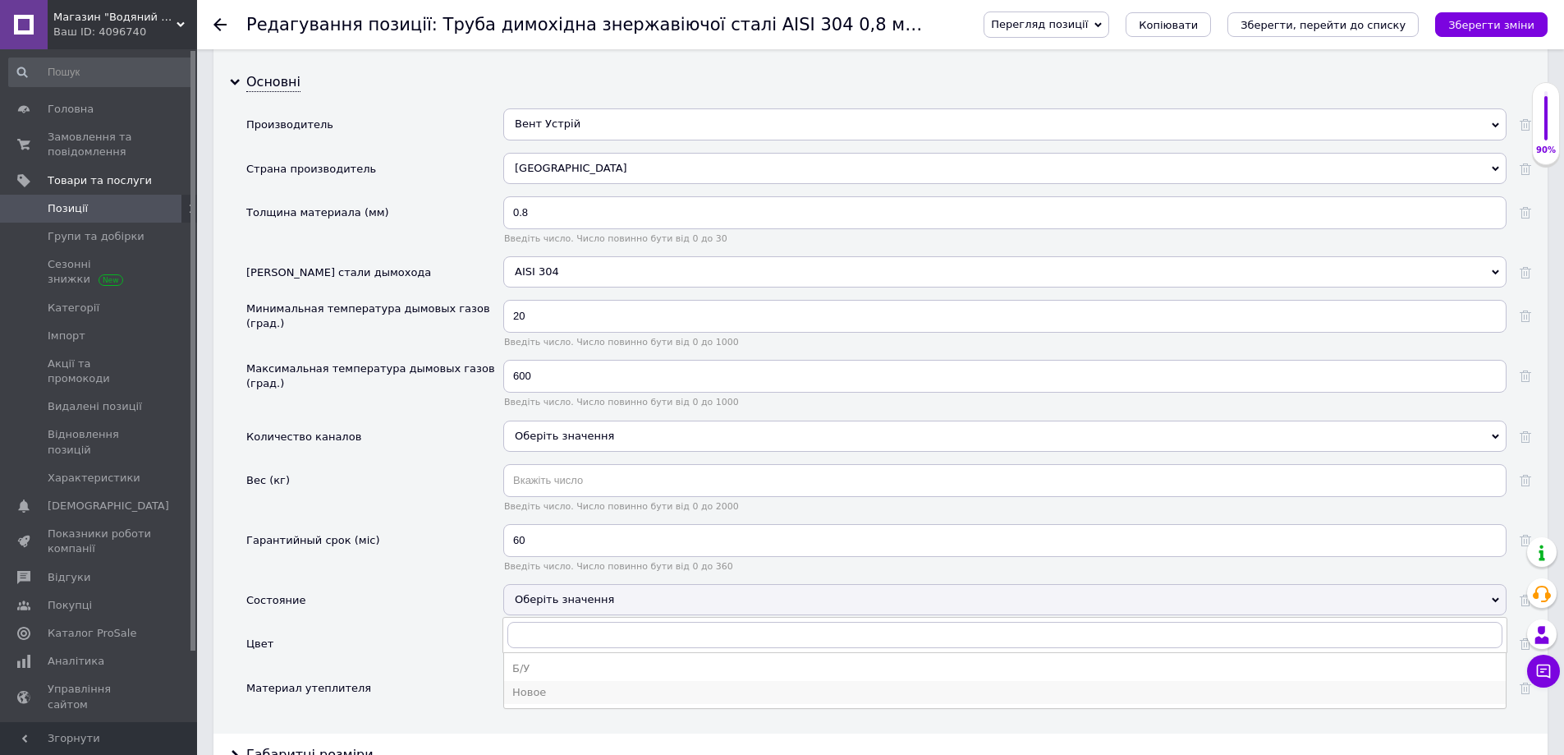
click at [554, 694] on div "Новое" at bounding box center [1004, 692] width 985 height 15
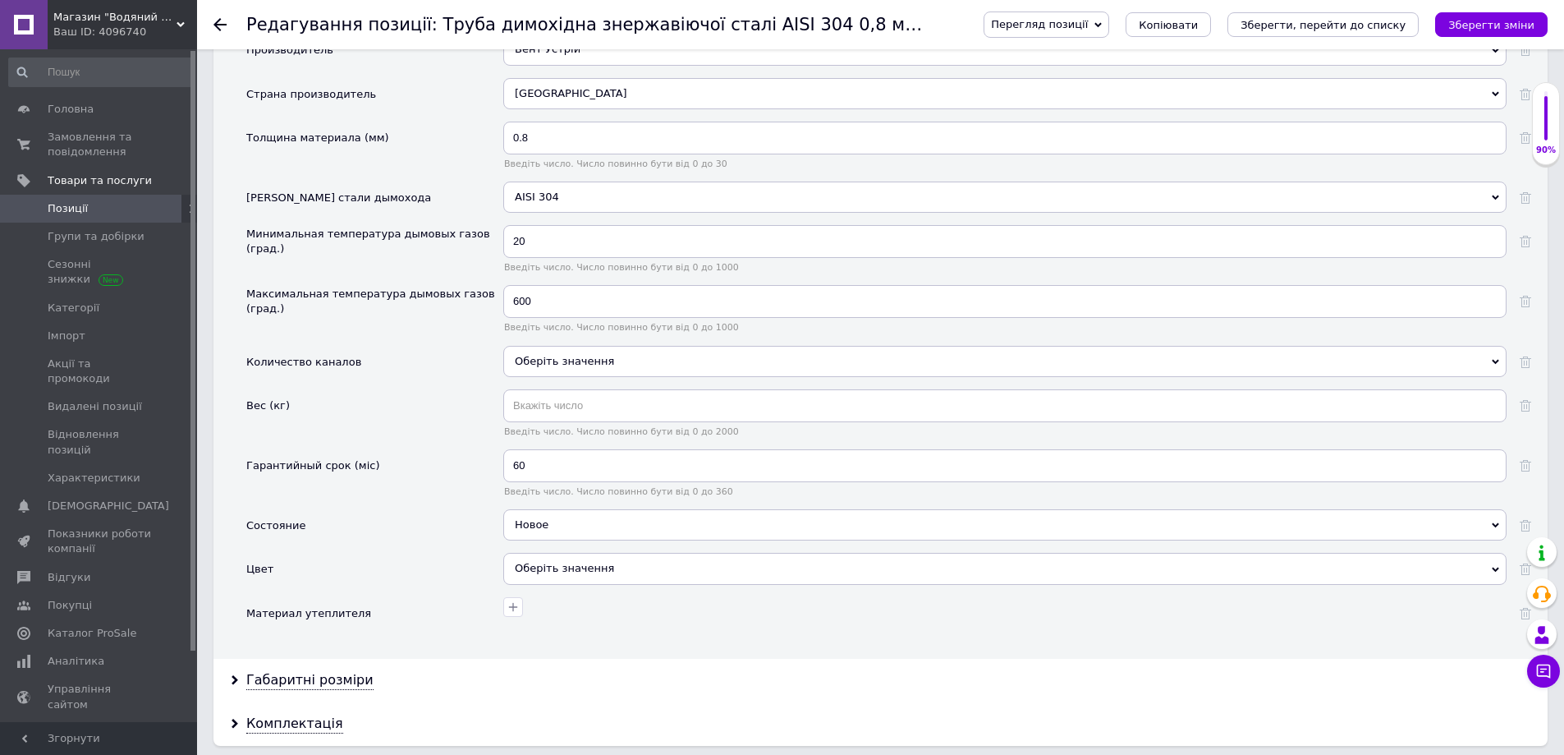
scroll to position [1889, 0]
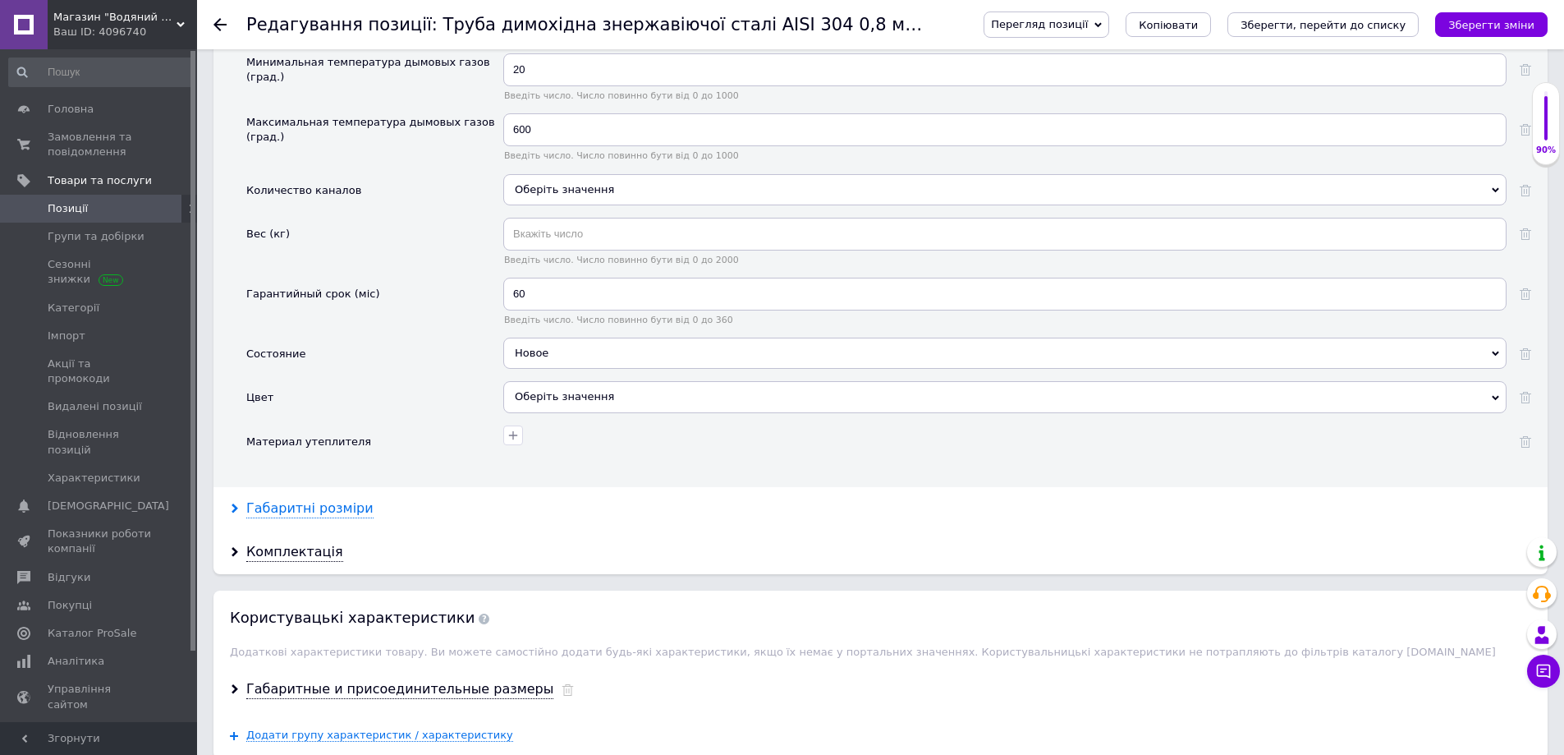
click at [326, 507] on div "Габаритні розміри" at bounding box center [309, 508] width 127 height 19
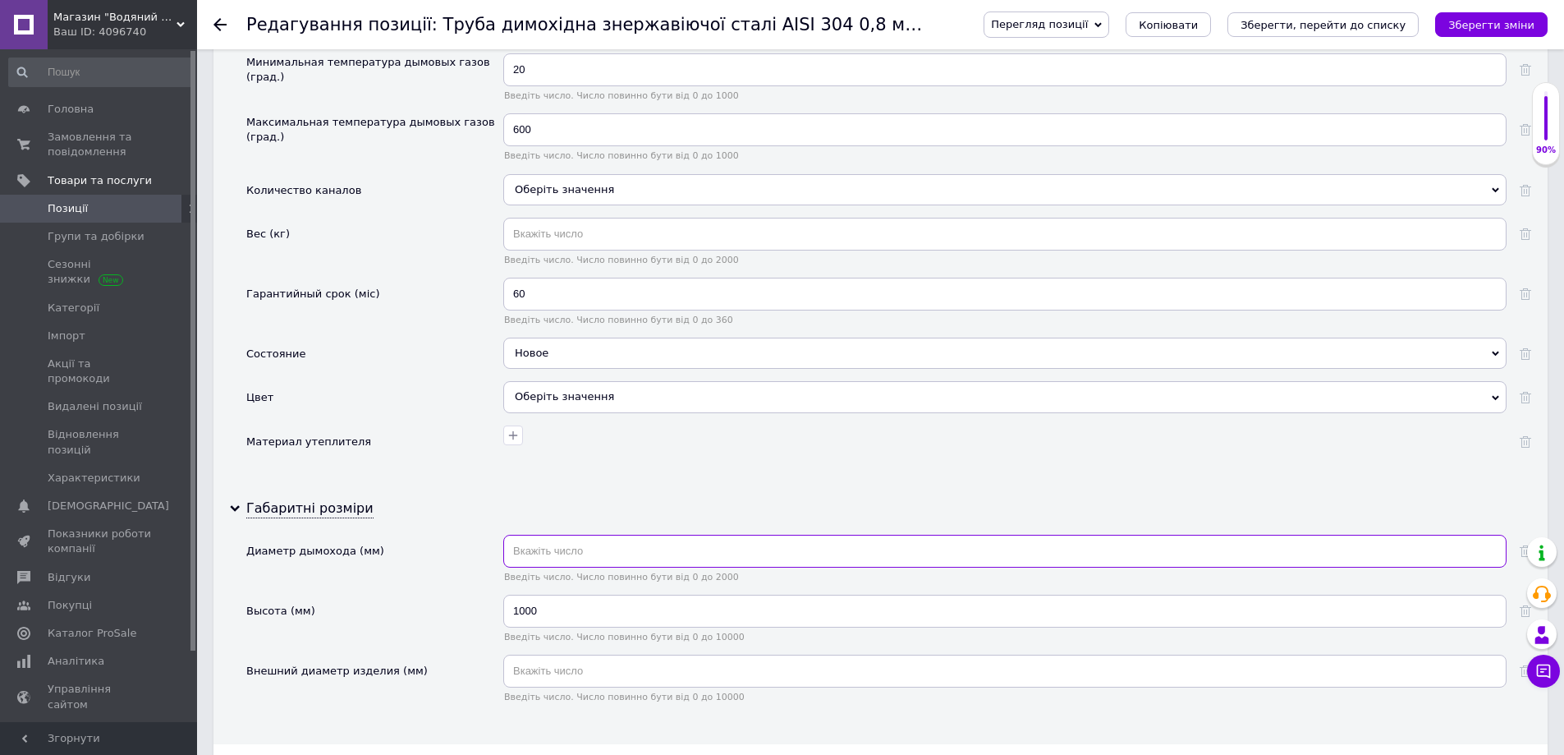
click at [553, 554] on input "text" at bounding box center [1004, 551] width 1003 height 33
type input "100"
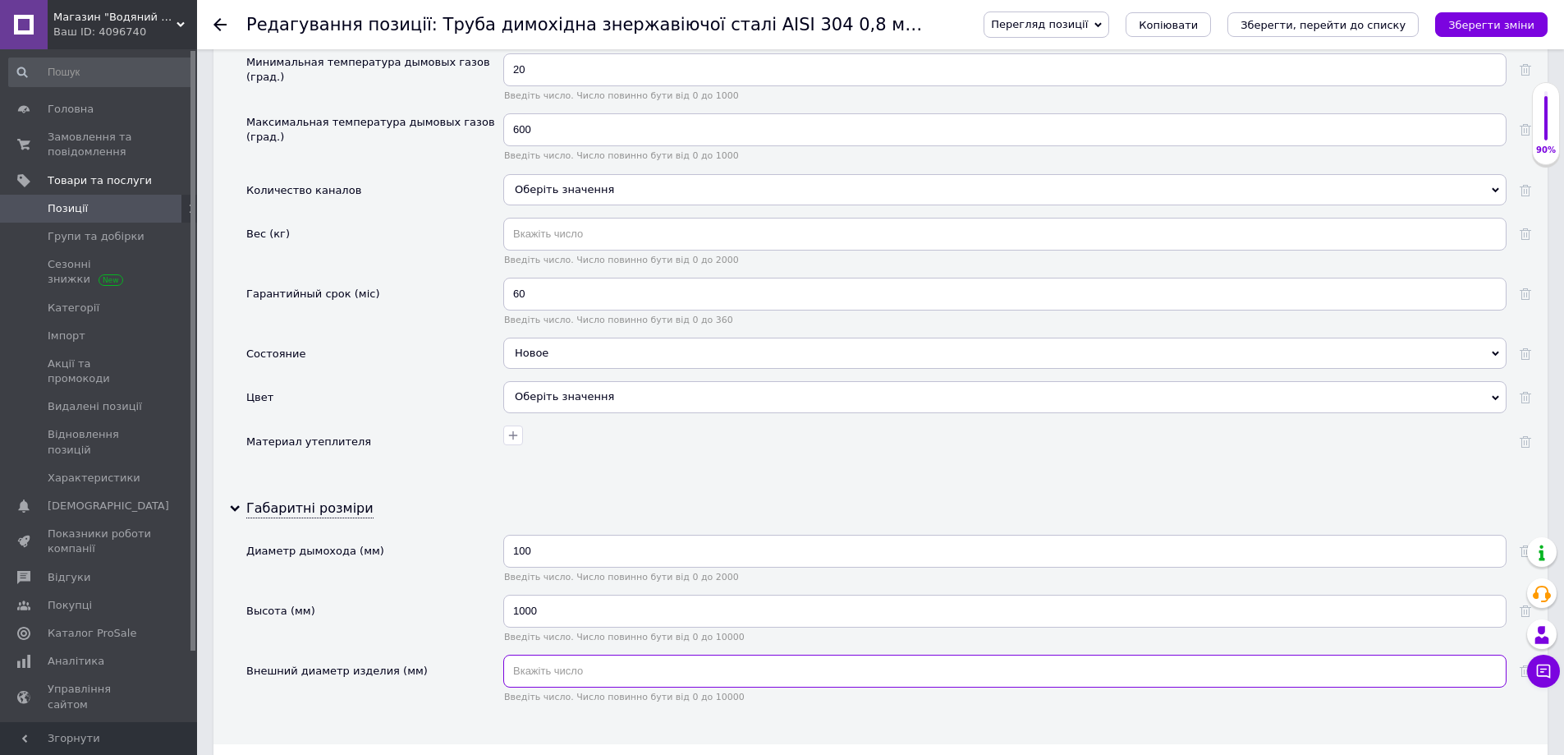
click at [524, 677] on input "text" at bounding box center [1004, 670] width 1003 height 33
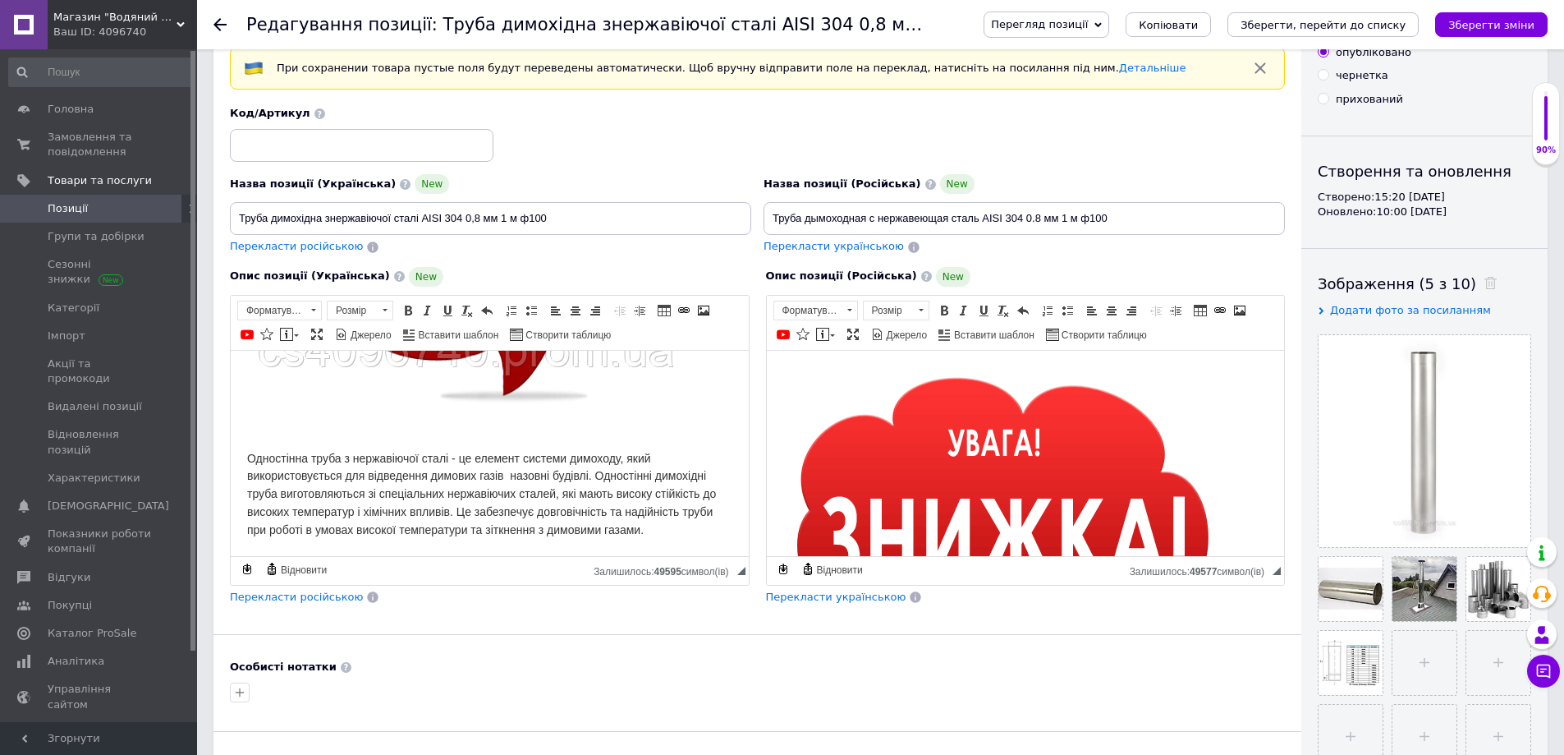
scroll to position [0, 0]
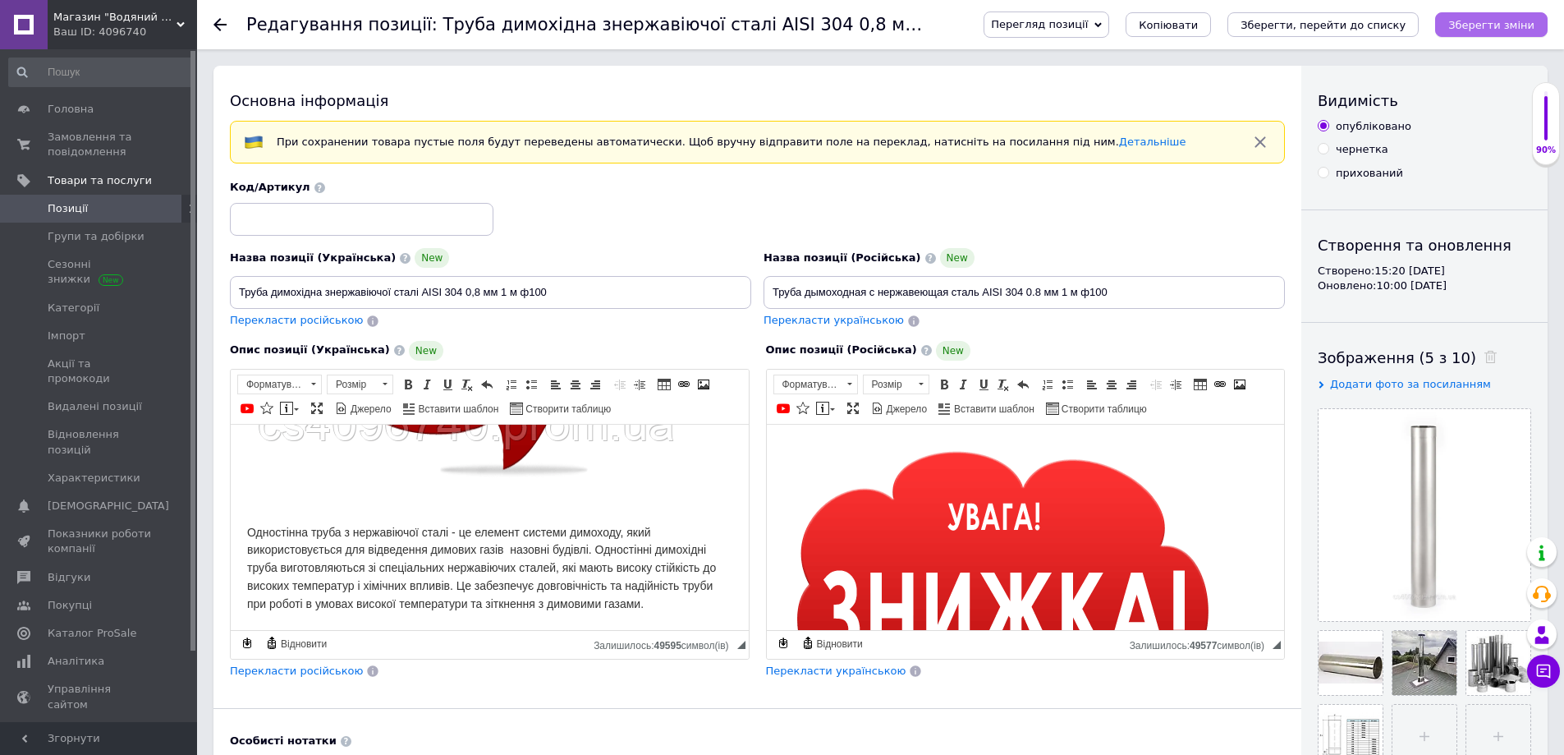
type input "100"
click at [1513, 16] on button "Зберегти зміни" at bounding box center [1491, 24] width 112 height 25
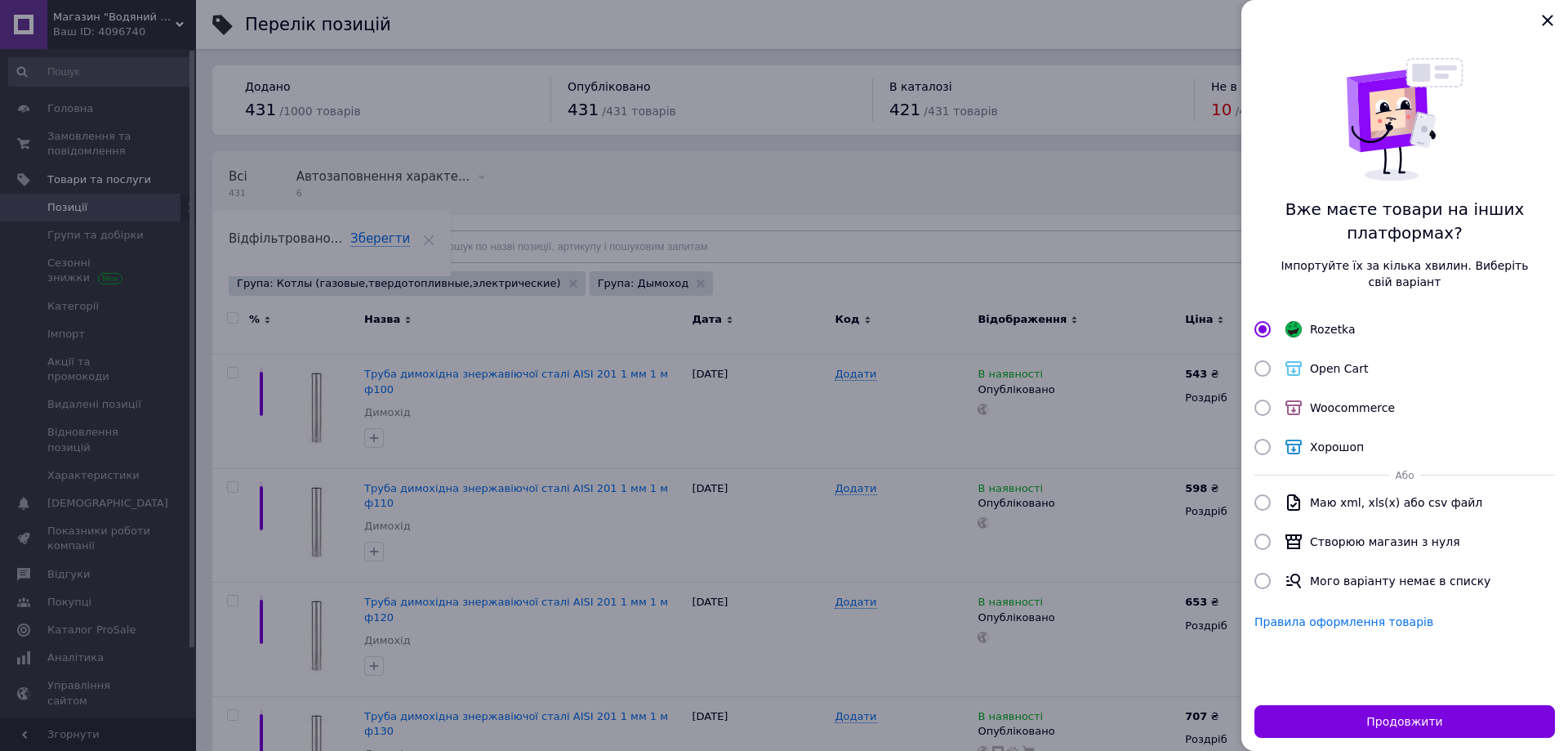
click at [796, 522] on div at bounding box center [784, 375] width 1568 height 751
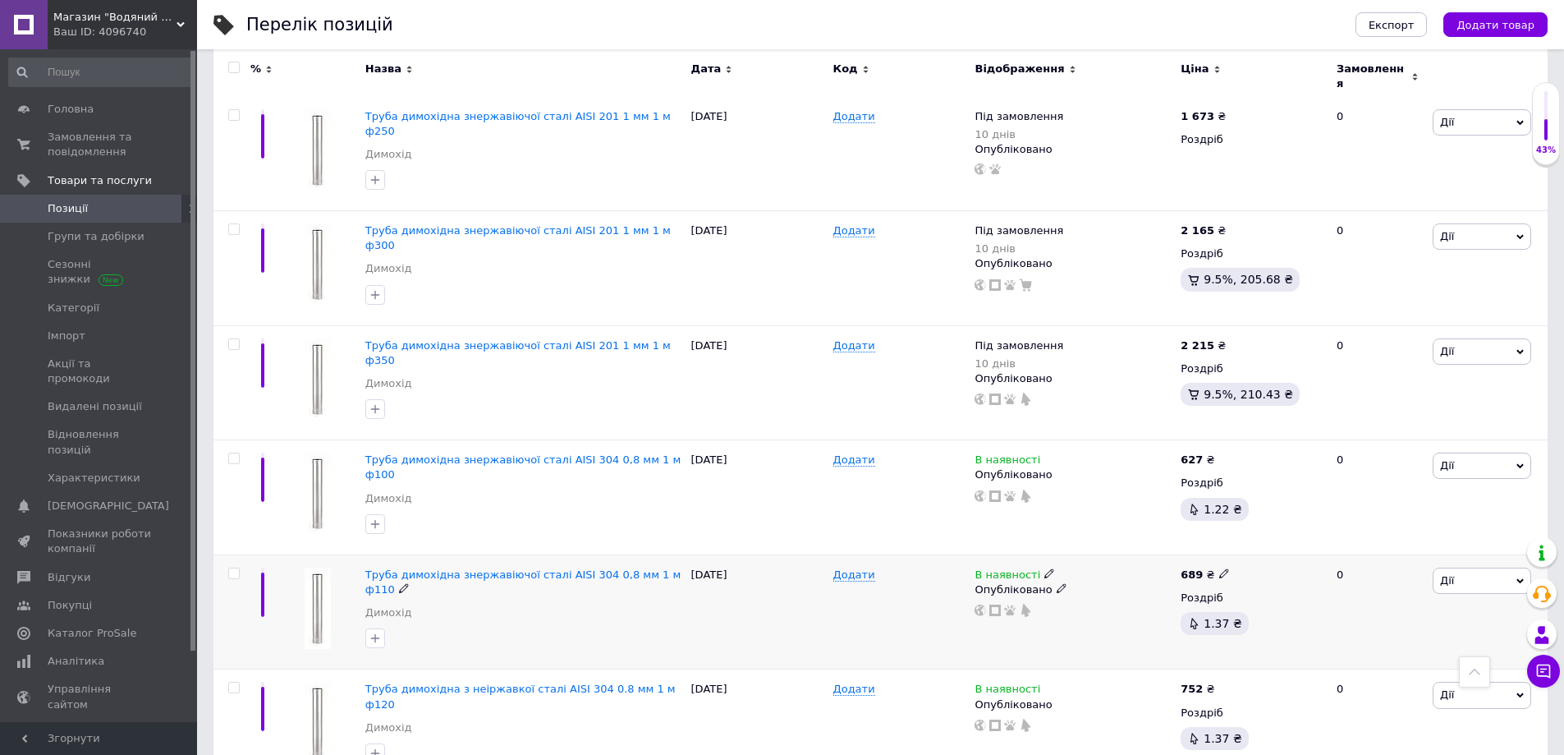
scroll to position [1529, 0]
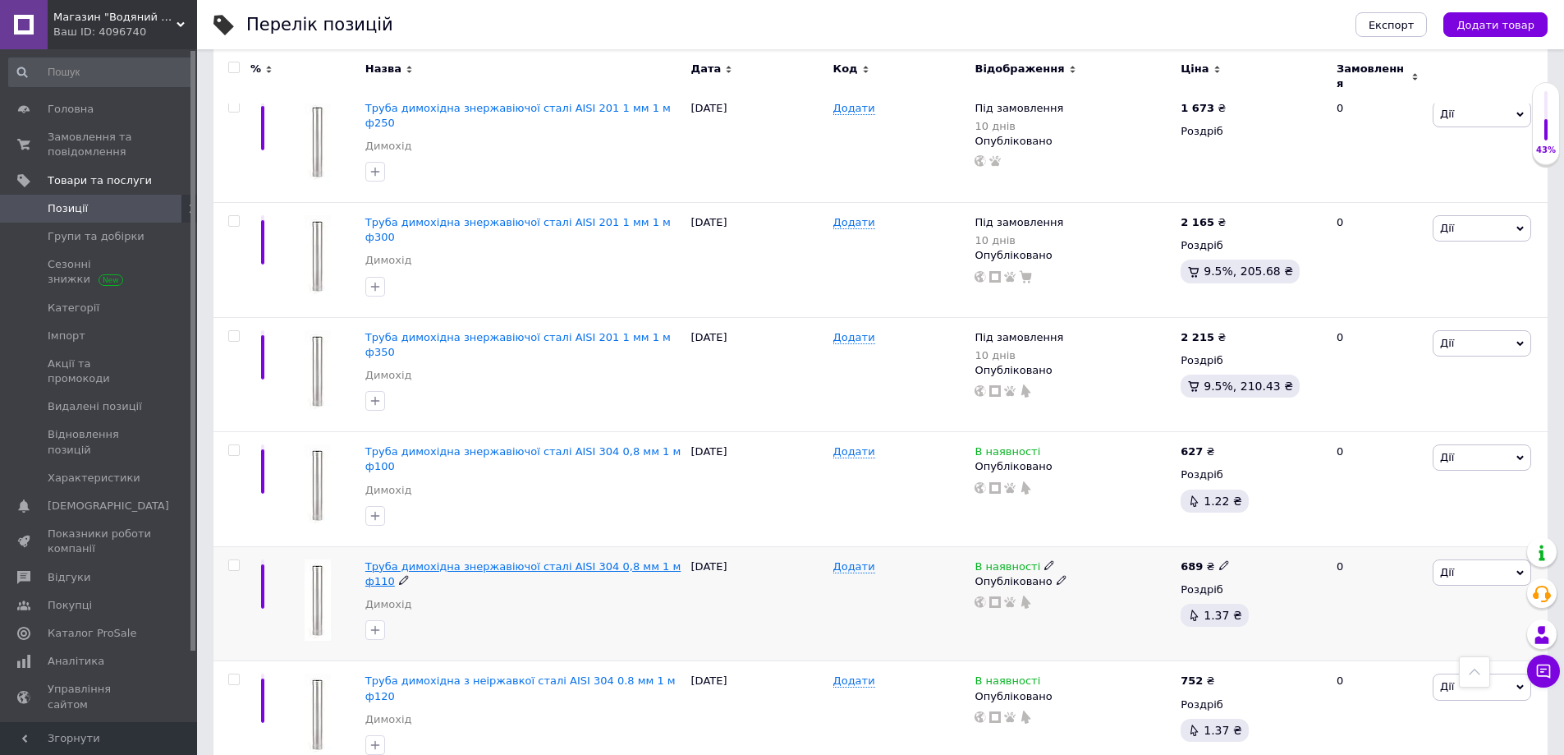
click at [578, 560] on span "Труба димохідна знержавіючої сталі AISI 304 0,8 мм 1 м ф110" at bounding box center [522, 573] width 315 height 27
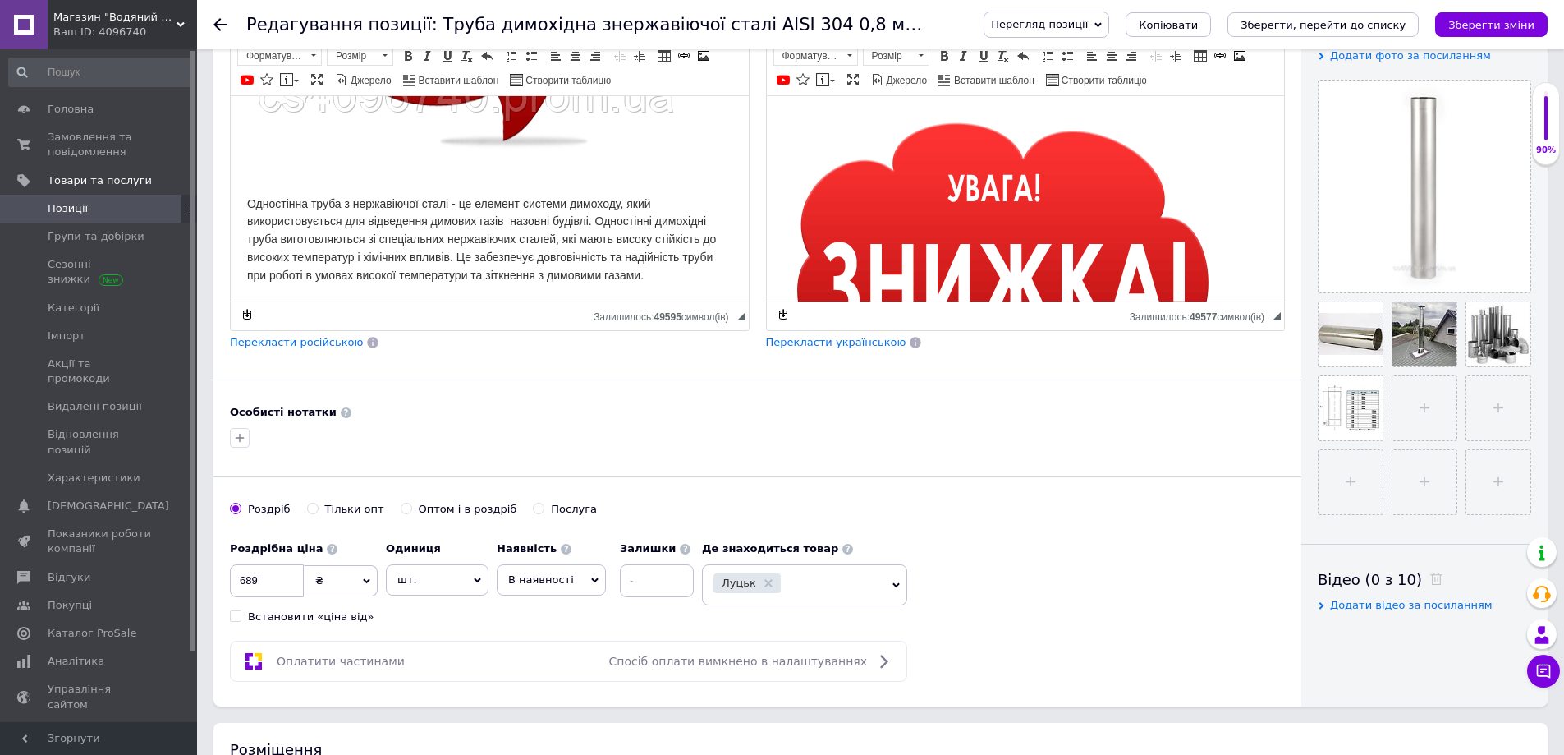
scroll to position [739, 0]
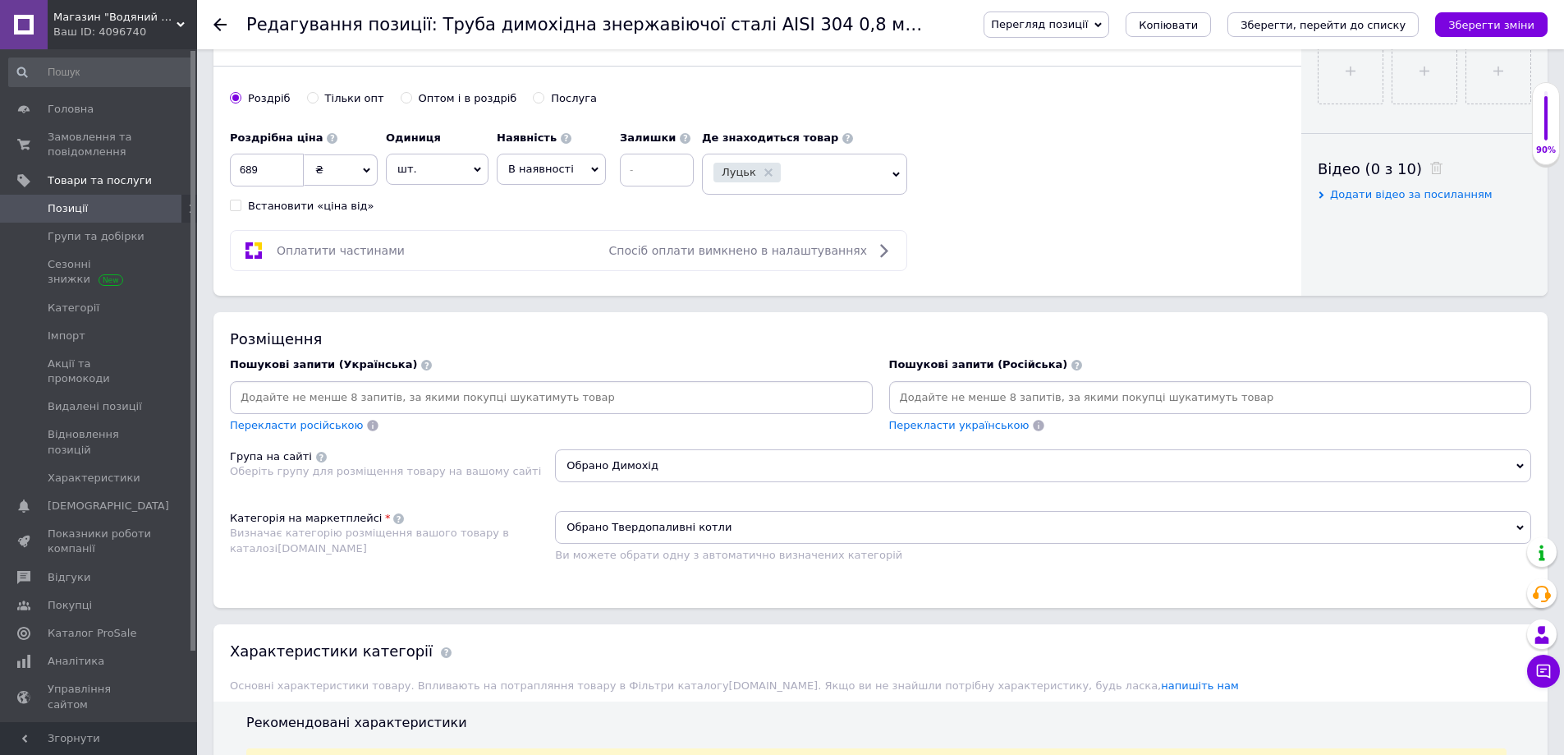
paste input "дымоходная"
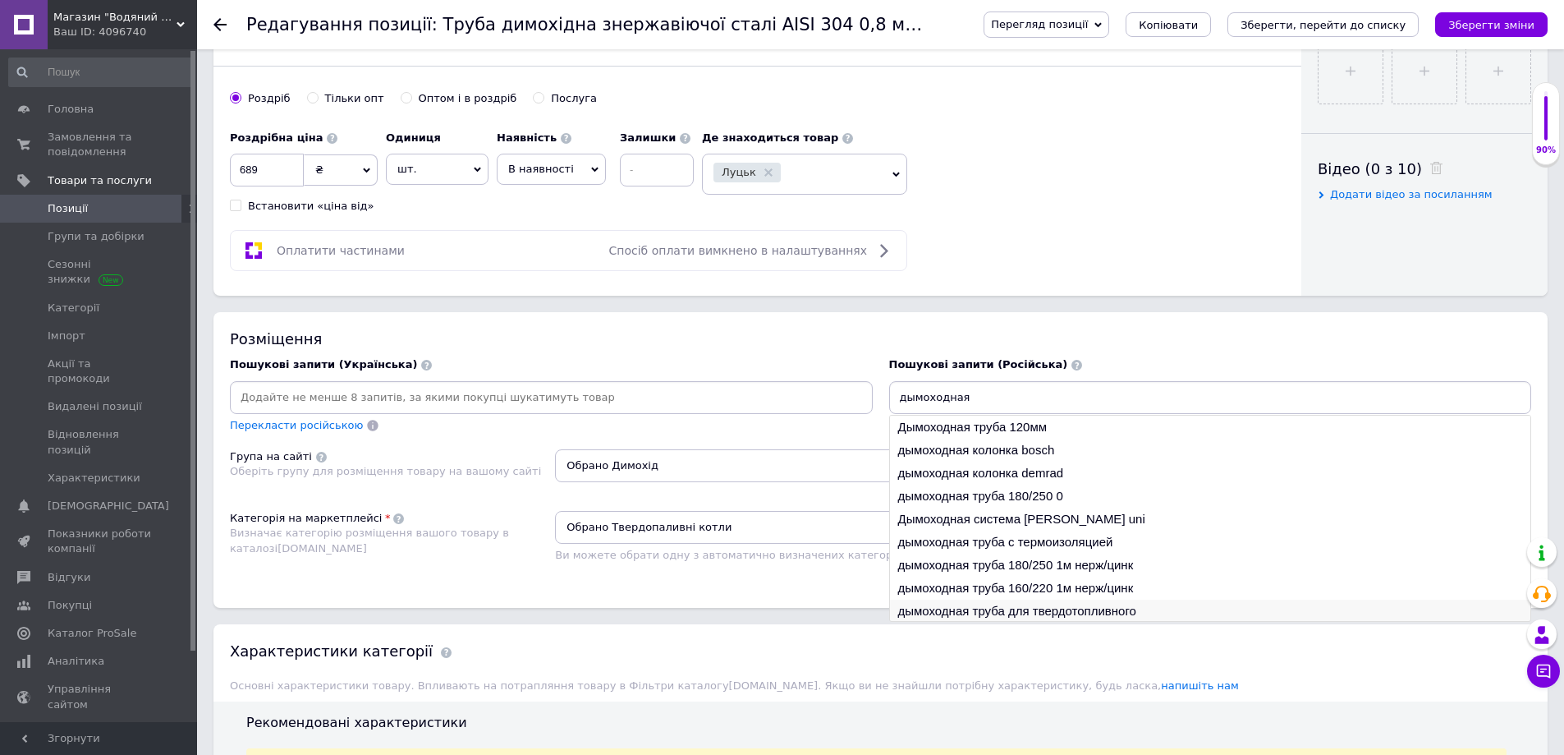
type input "дымоходная"
click at [1069, 612] on li "дымоходная труба для твердотопливного" at bounding box center [1210, 610] width 641 height 23
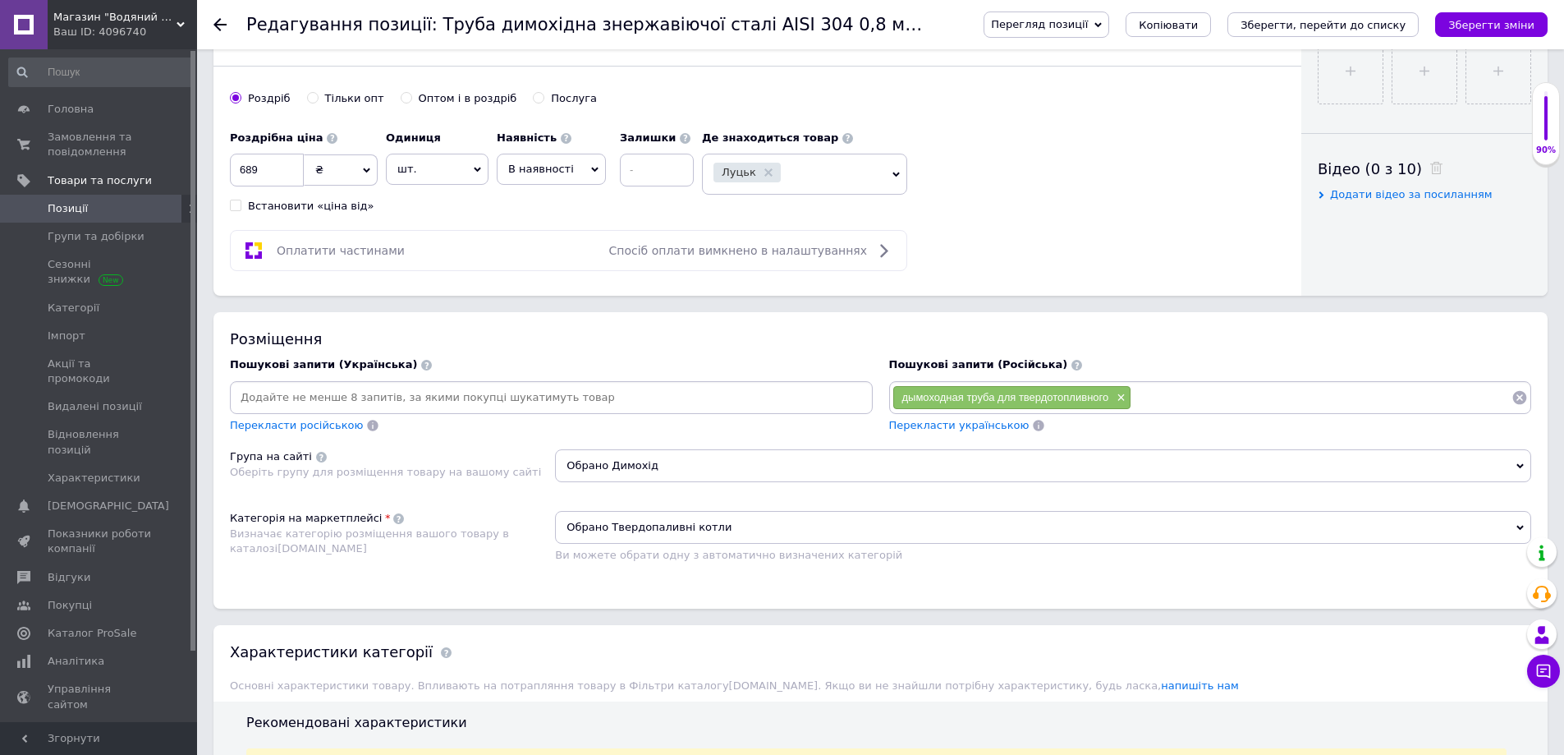
click at [970, 430] on span "Перекласти українською" at bounding box center [959, 425] width 140 height 12
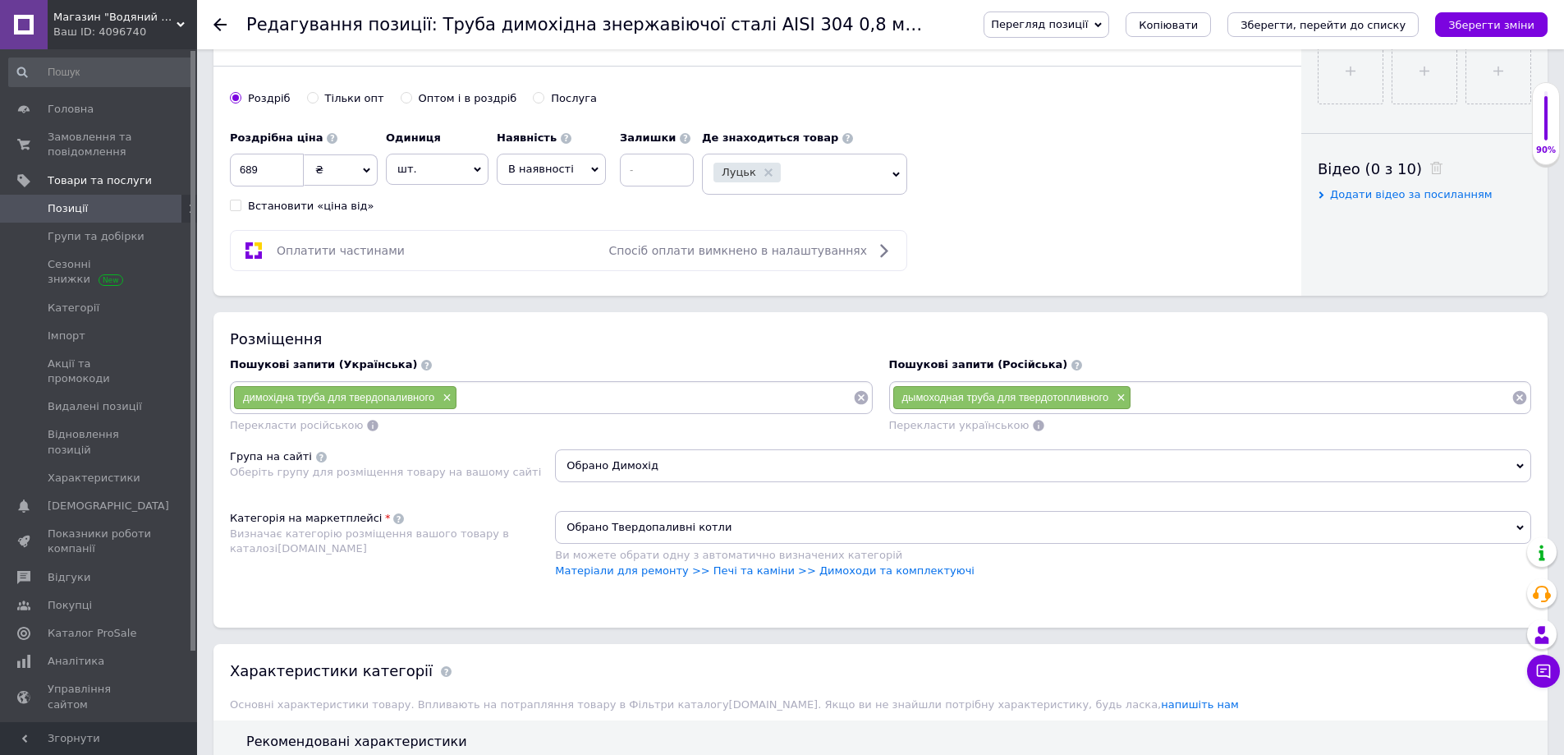
click at [659, 521] on span "Обрано Твердопаливні котли" at bounding box center [1043, 527] width 976 height 33
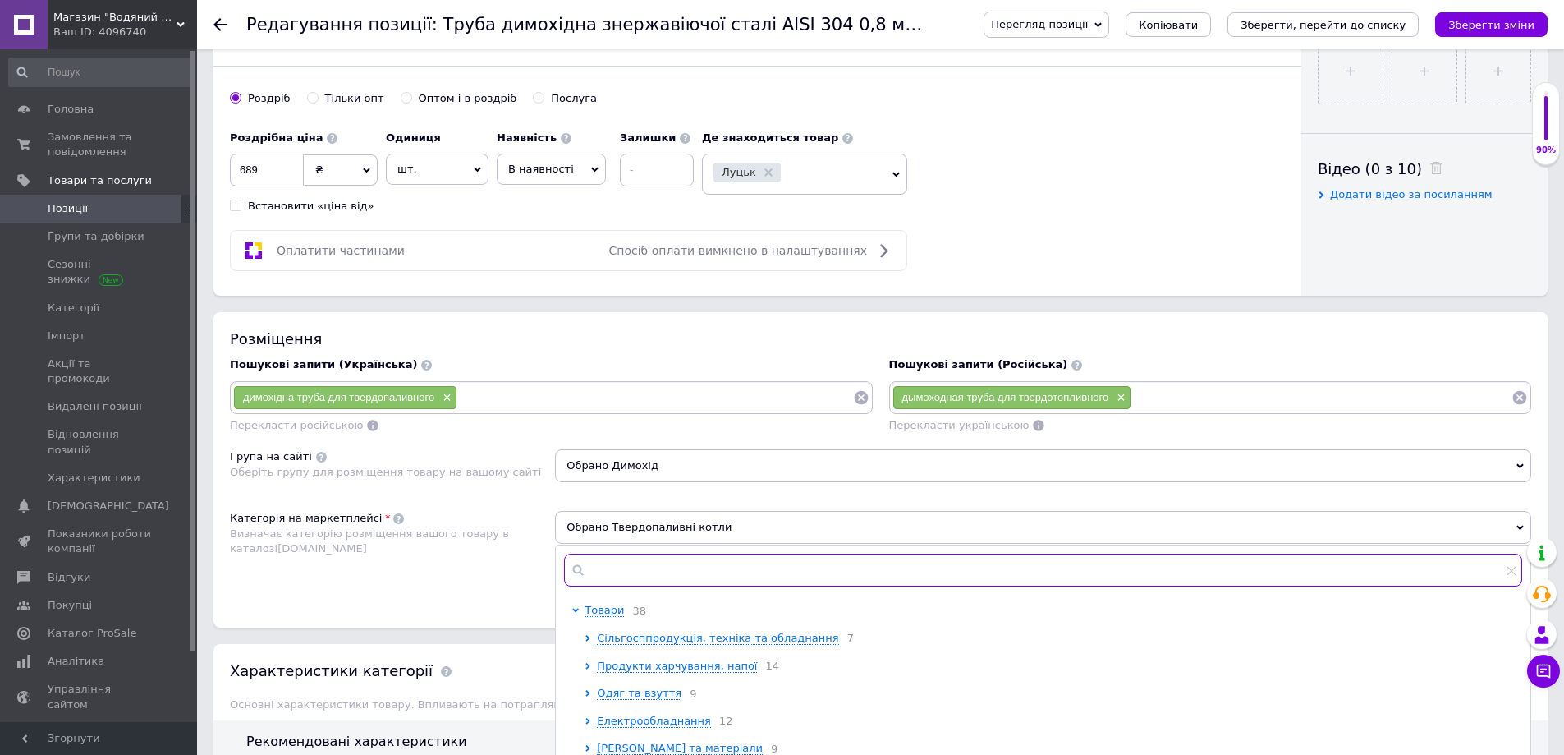
click at [628, 567] on input "text" at bounding box center [1043, 569] width 958 height 33
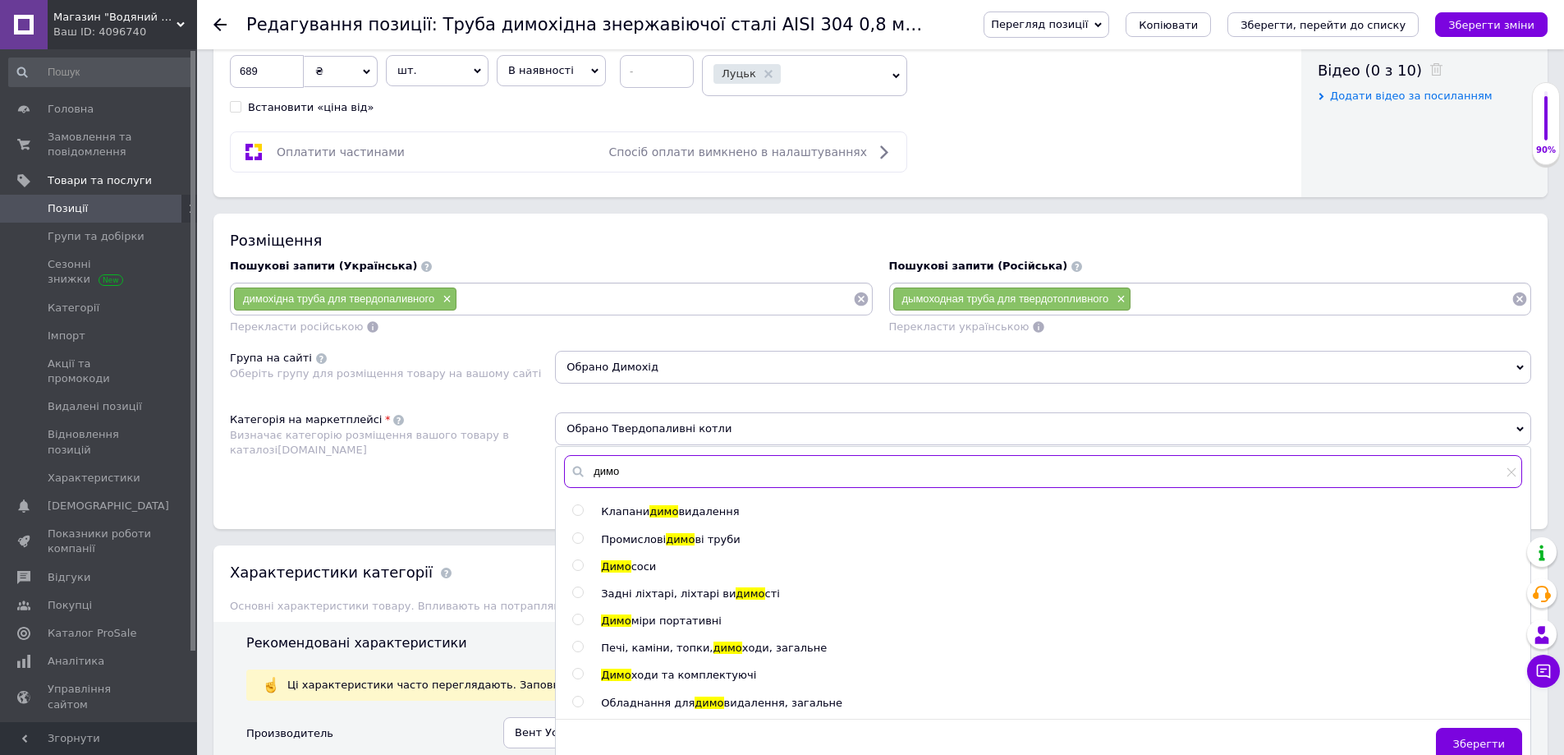
scroll to position [985, 0]
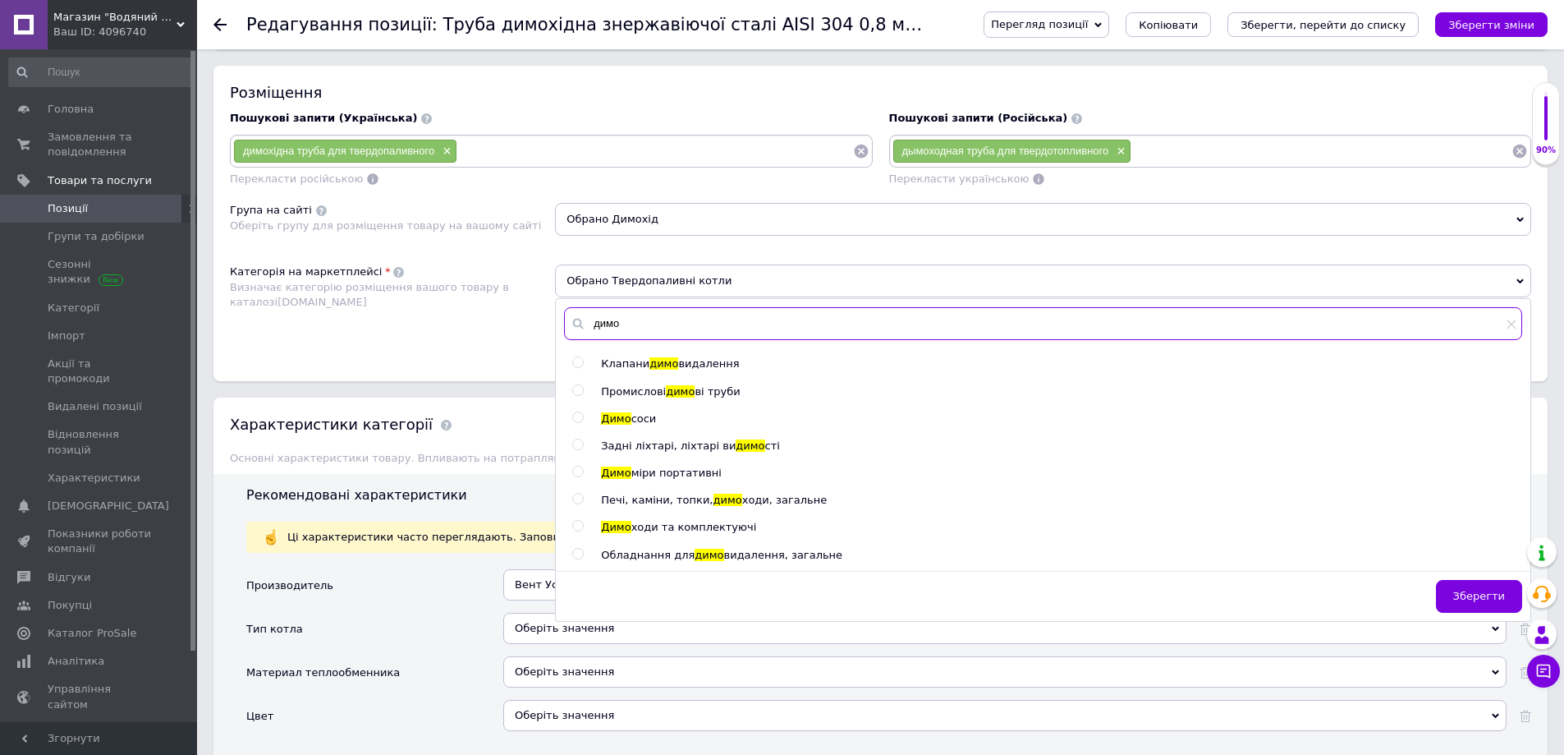
type input "димо"
click at [700, 528] on span "ходи та комплектуючі" at bounding box center [694, 527] width 126 height 12
radio input "true"
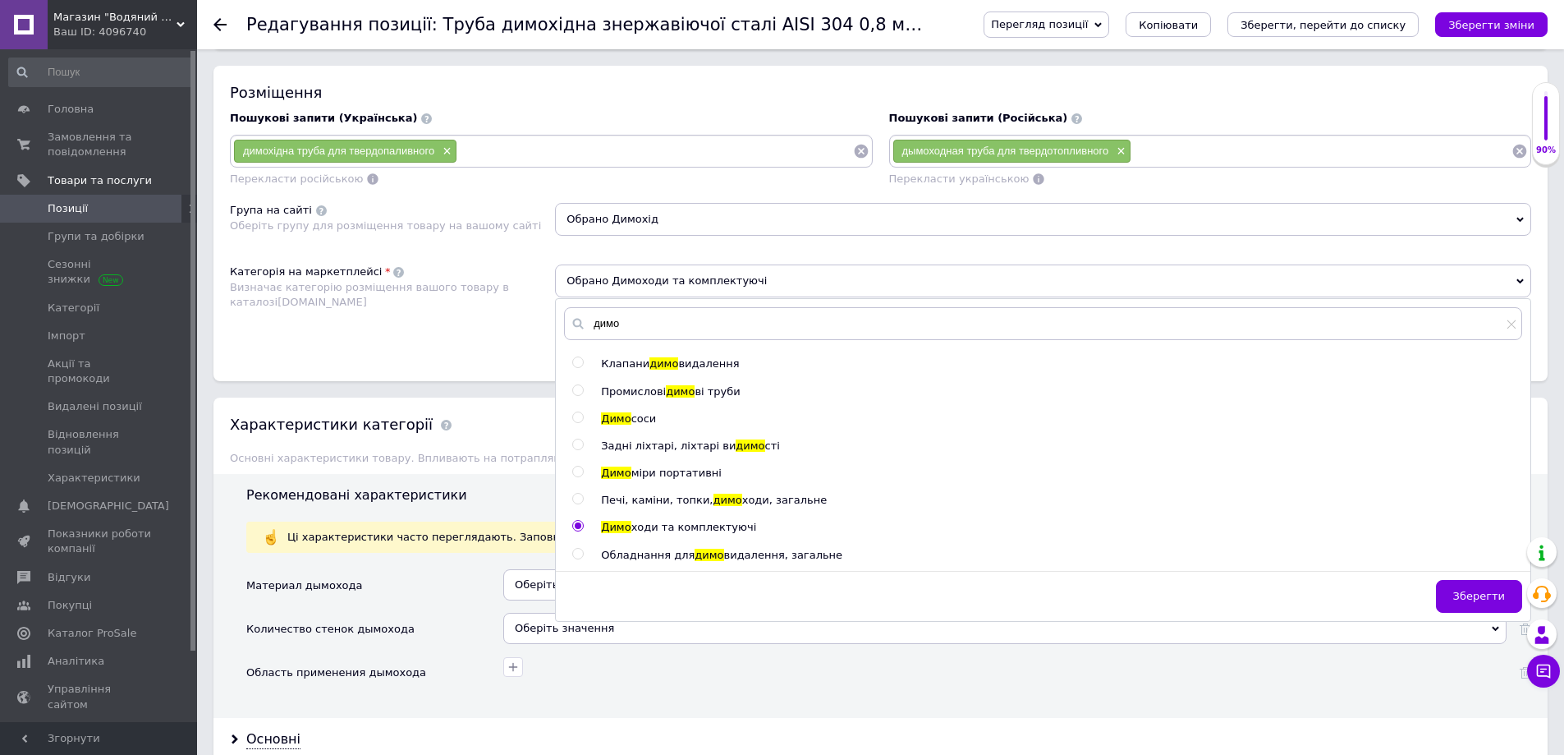
click at [1472, 592] on span "Зберегти" at bounding box center [1479, 596] width 52 height 12
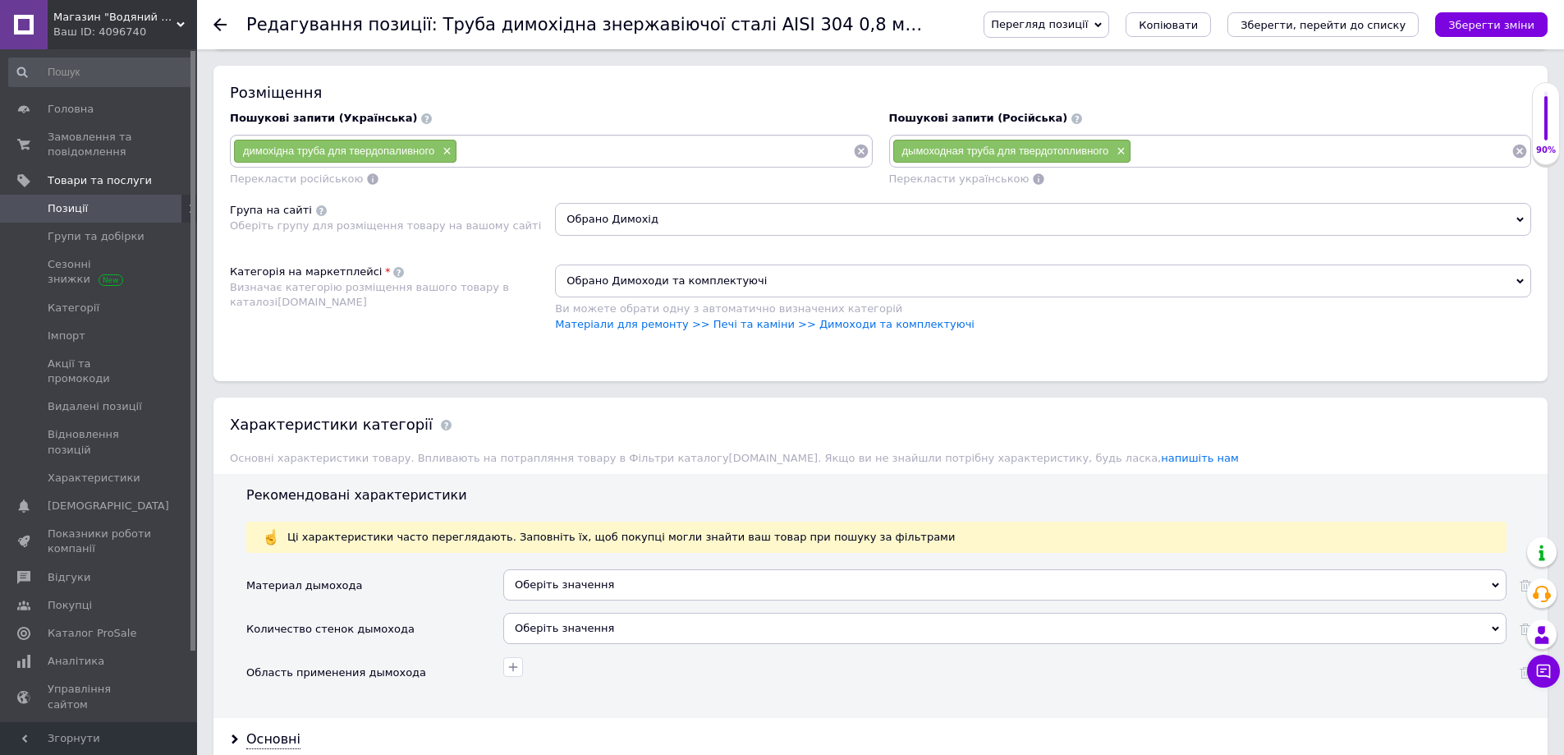
click at [615, 582] on div "Оберіть значення" at bounding box center [1004, 584] width 1003 height 31
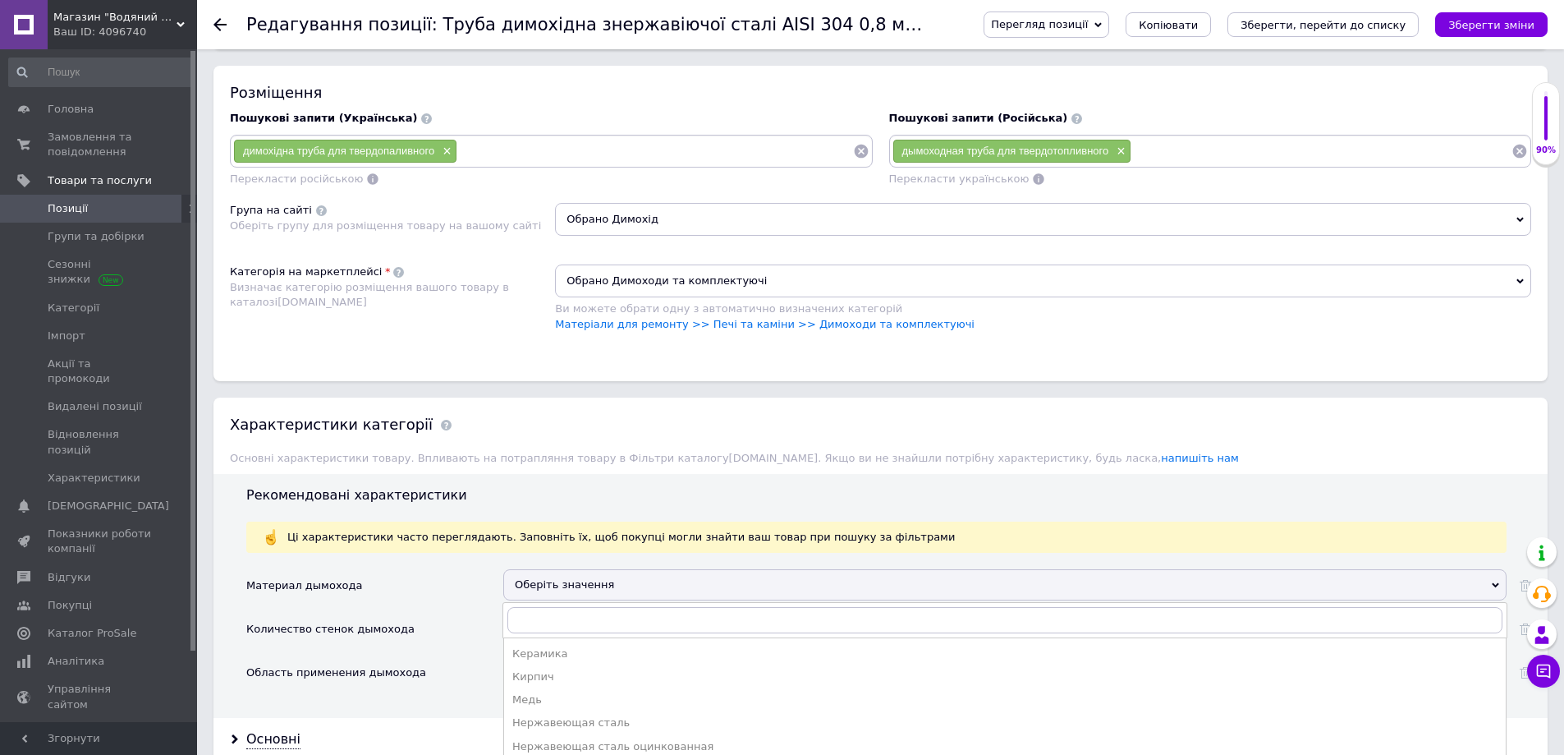
click at [562, 724] on div "Нержавеющая сталь" at bounding box center [1004, 722] width 985 height 15
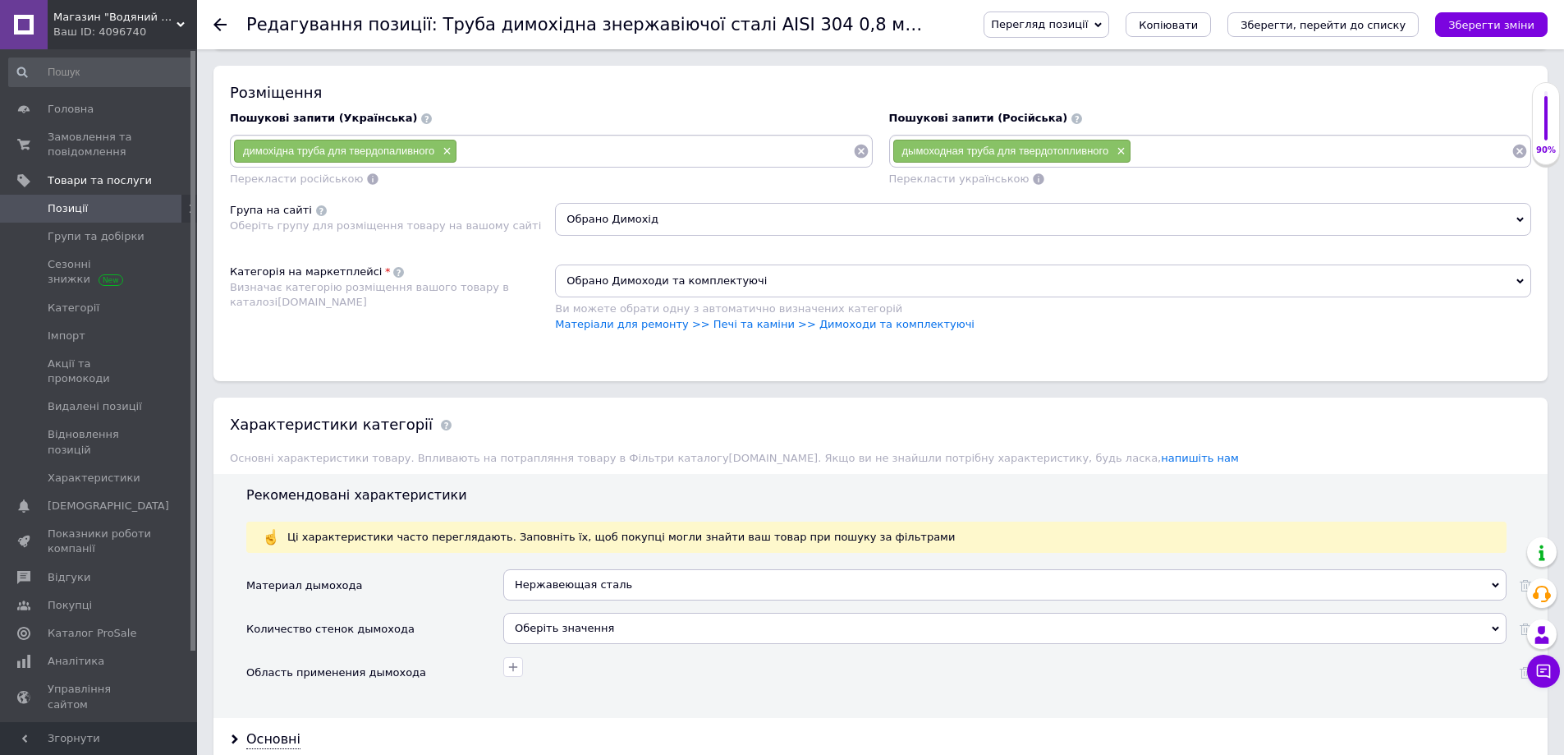
click at [616, 641] on div "Оберіть значення" at bounding box center [1004, 628] width 1003 height 31
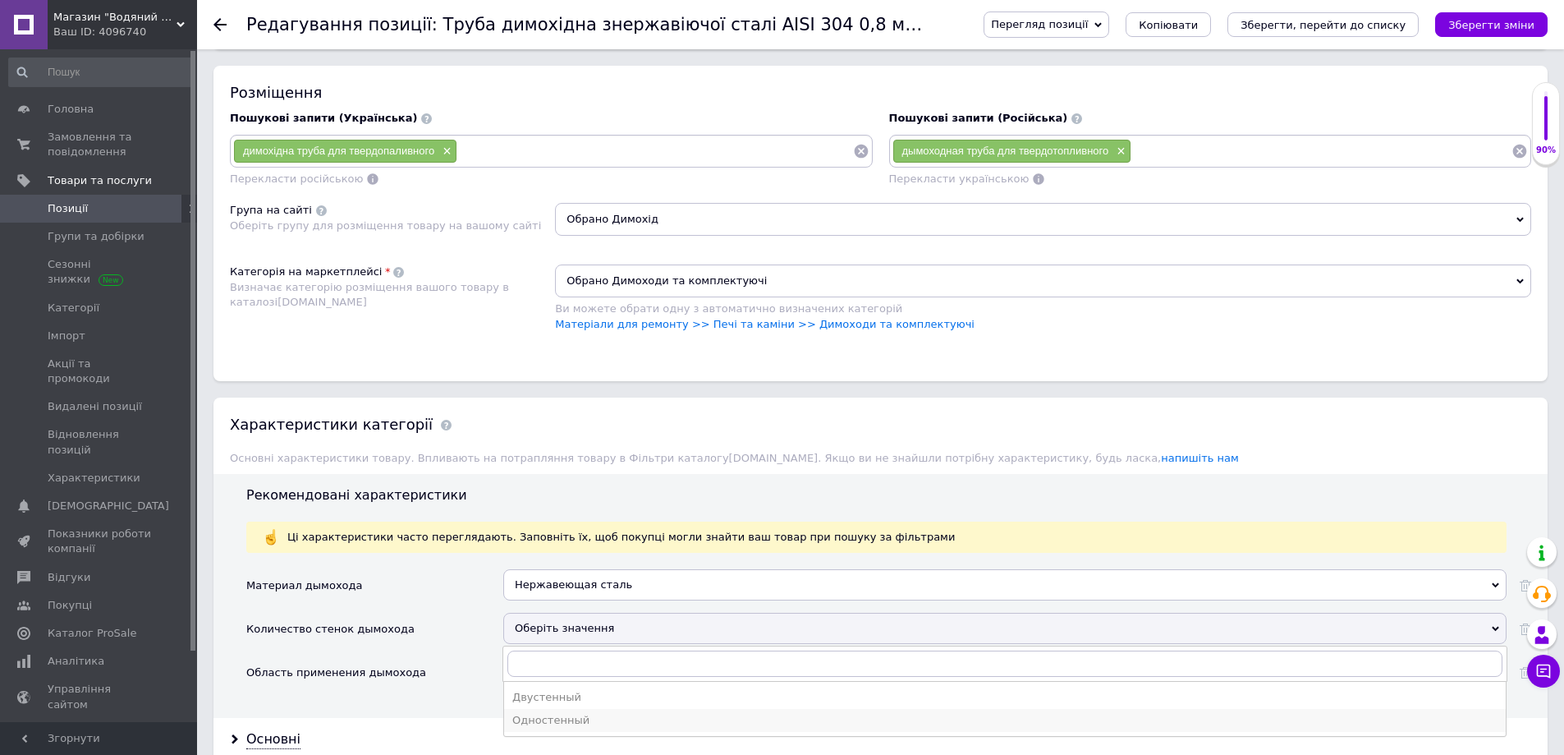
click at [566, 718] on div "Одностенный" at bounding box center [1004, 720] width 985 height 15
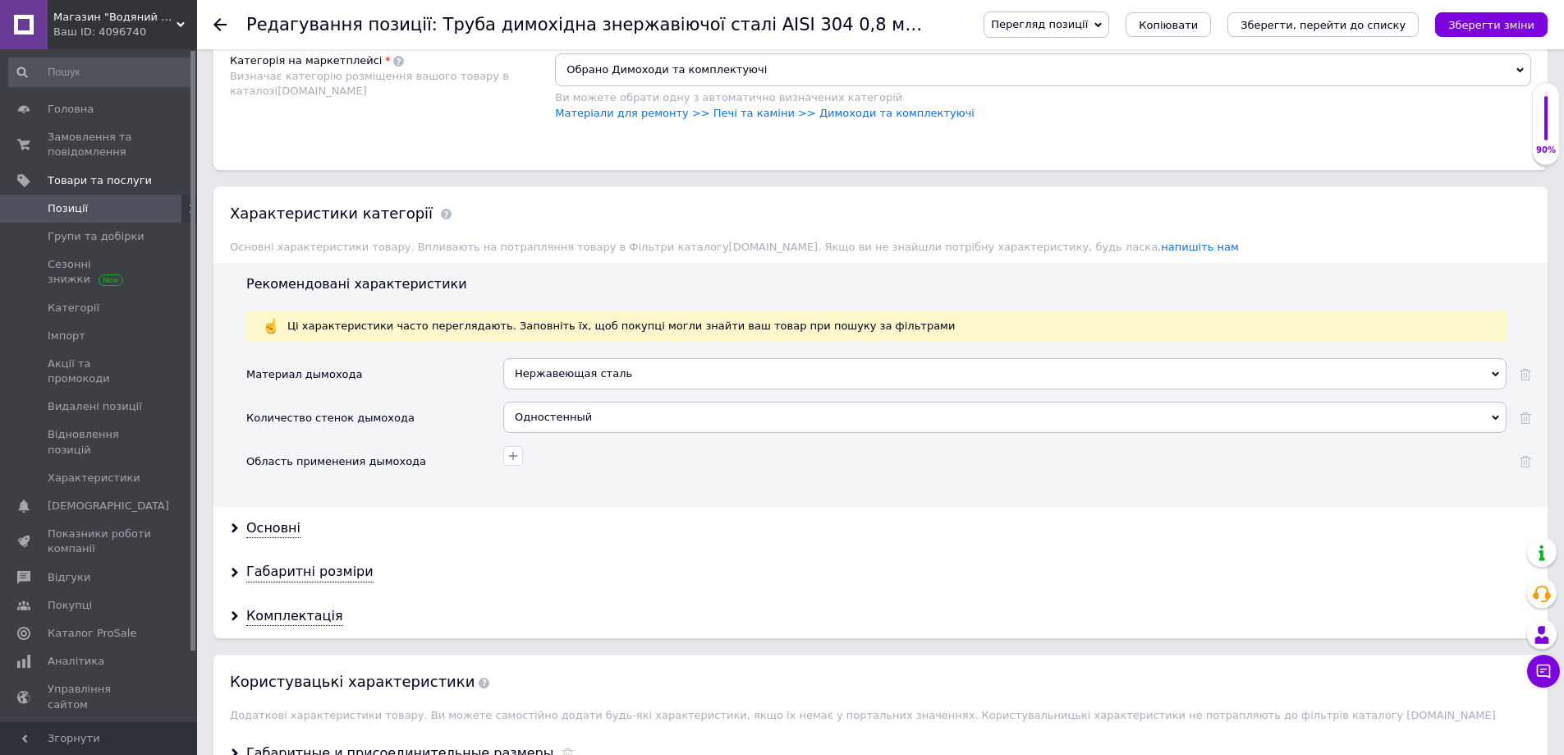
scroll to position [1232, 0]
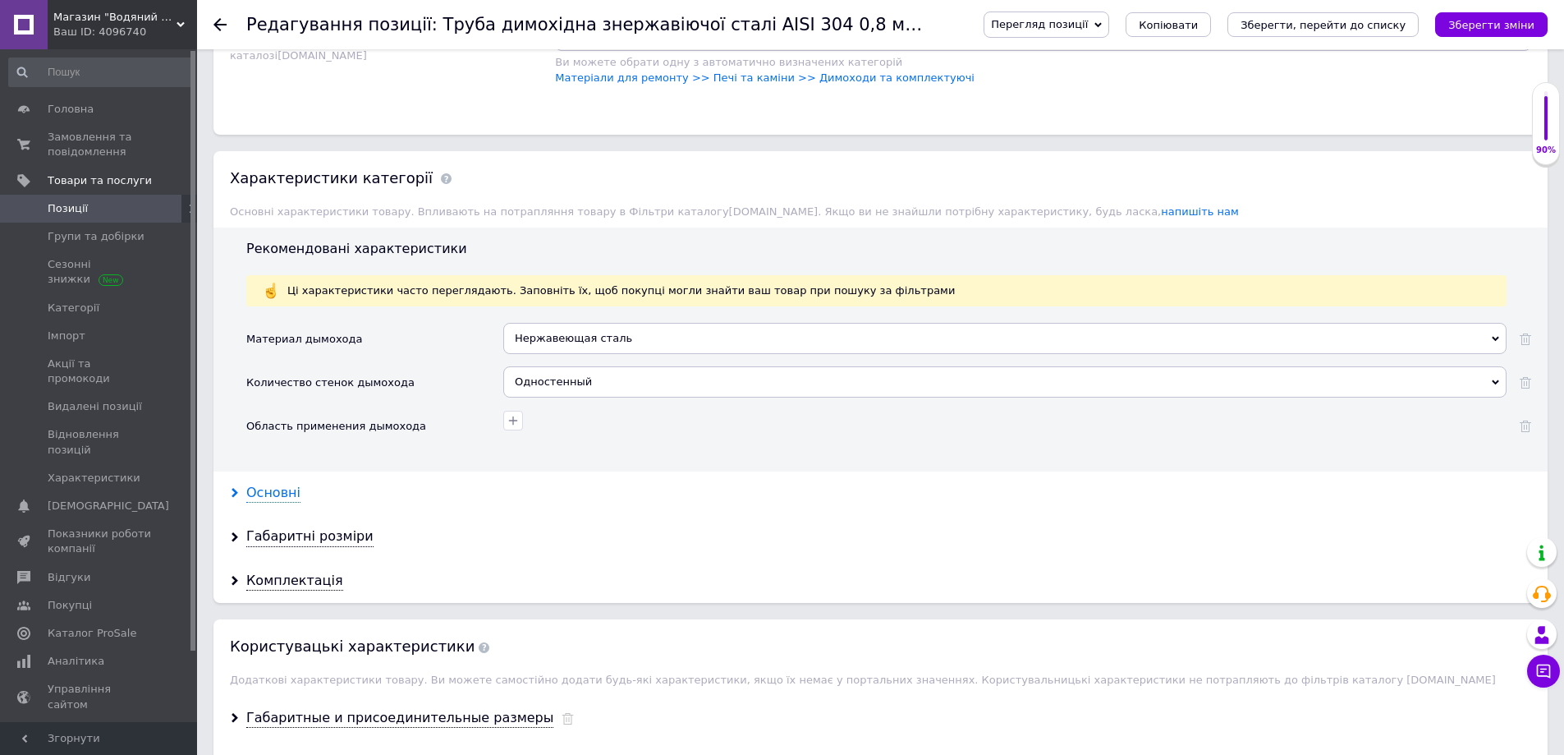
click at [278, 493] on div "Основні" at bounding box center [273, 493] width 54 height 19
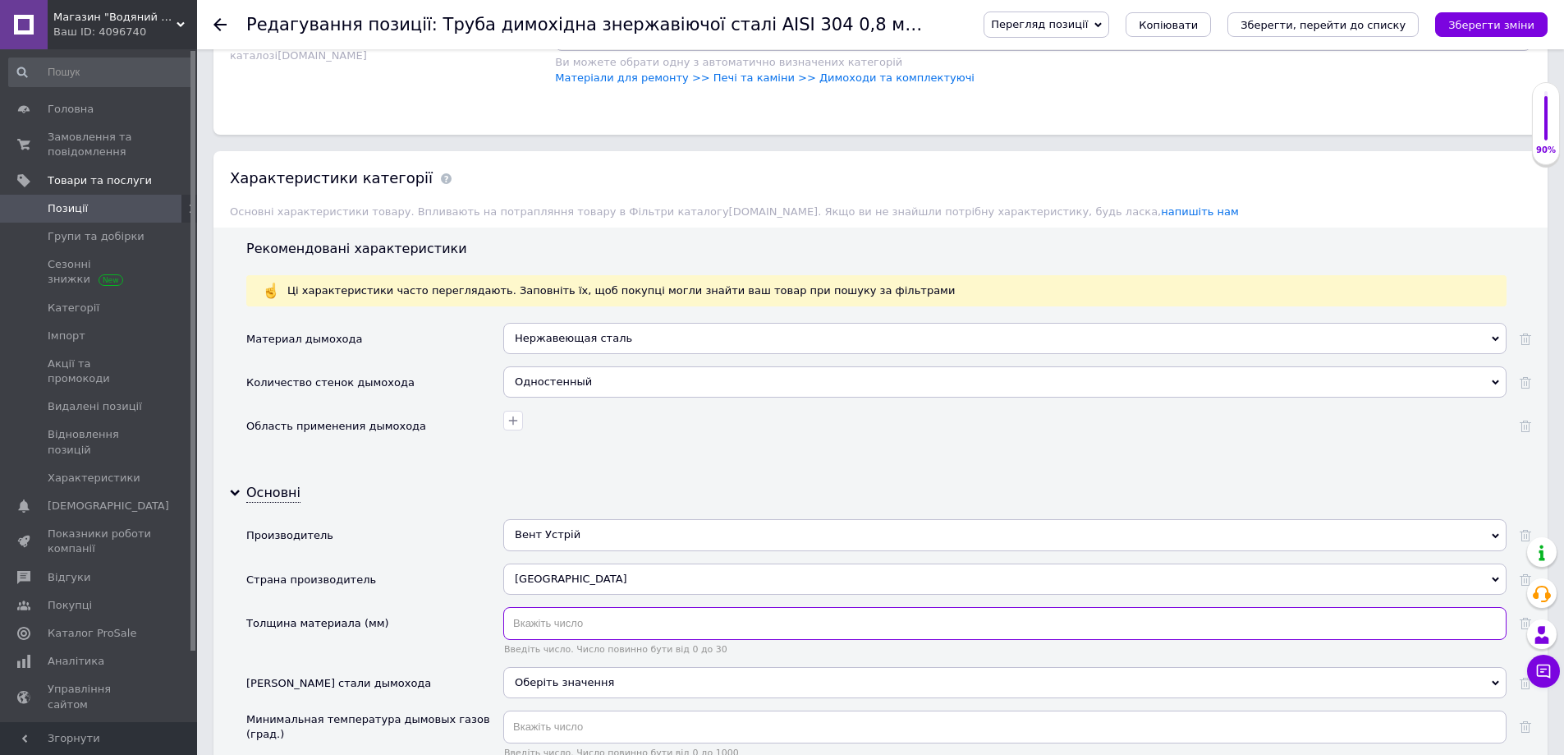
click at [594, 629] on input "text" at bounding box center [1004, 623] width 1003 height 33
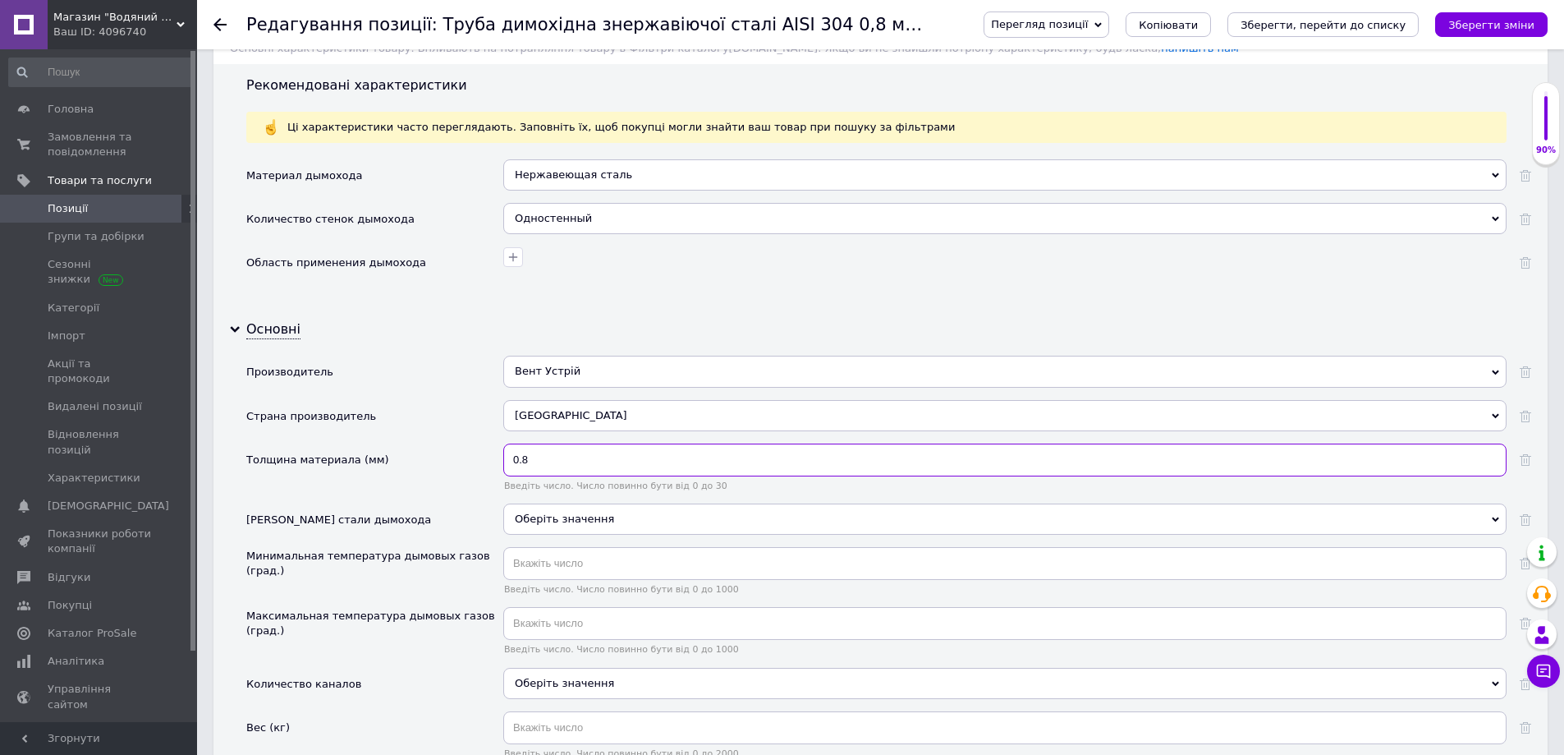
scroll to position [1396, 0]
type input "0.8"
click at [569, 521] on div "Оберіть значення" at bounding box center [1004, 518] width 1003 height 31
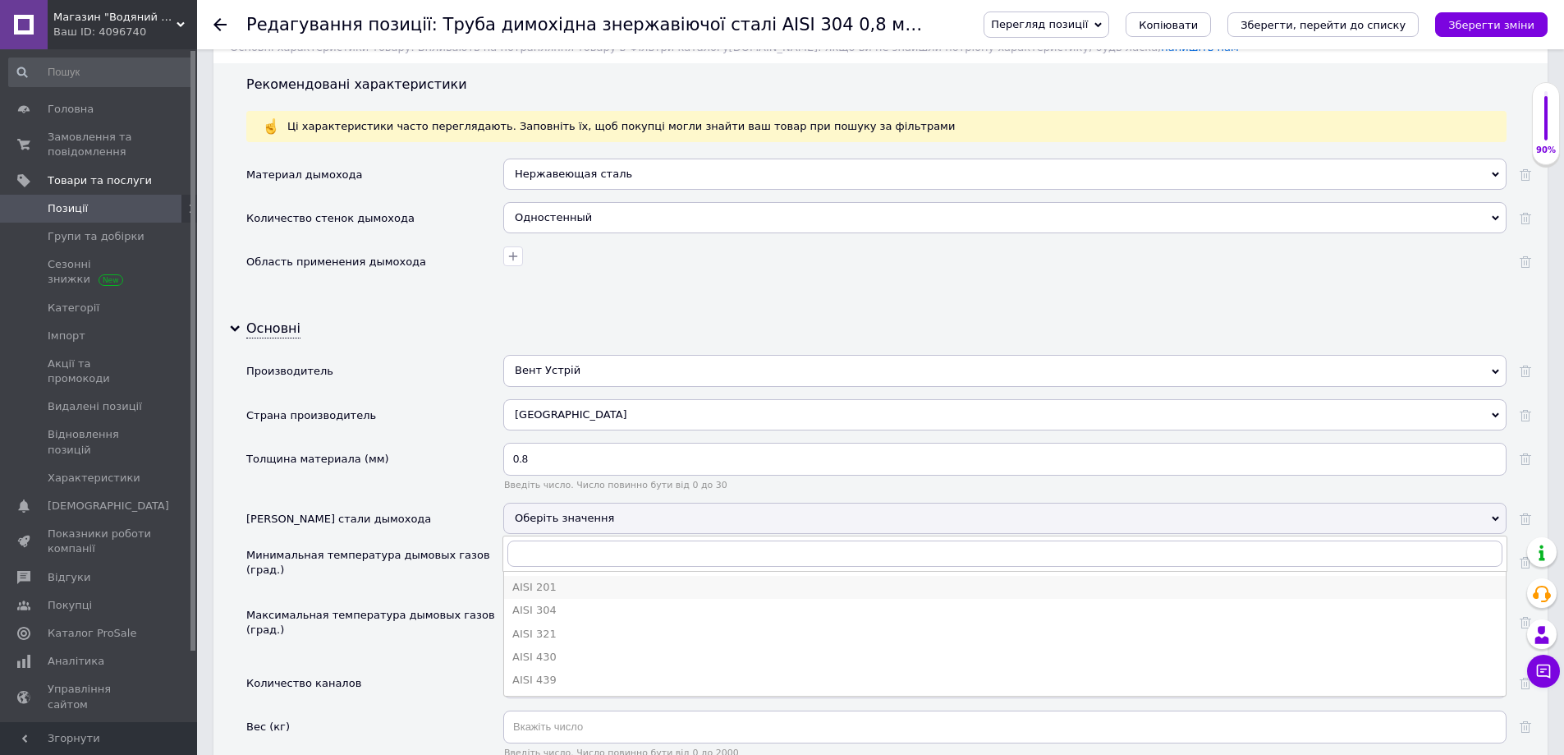
click at [553, 585] on div "AISI 201" at bounding box center [1004, 587] width 985 height 15
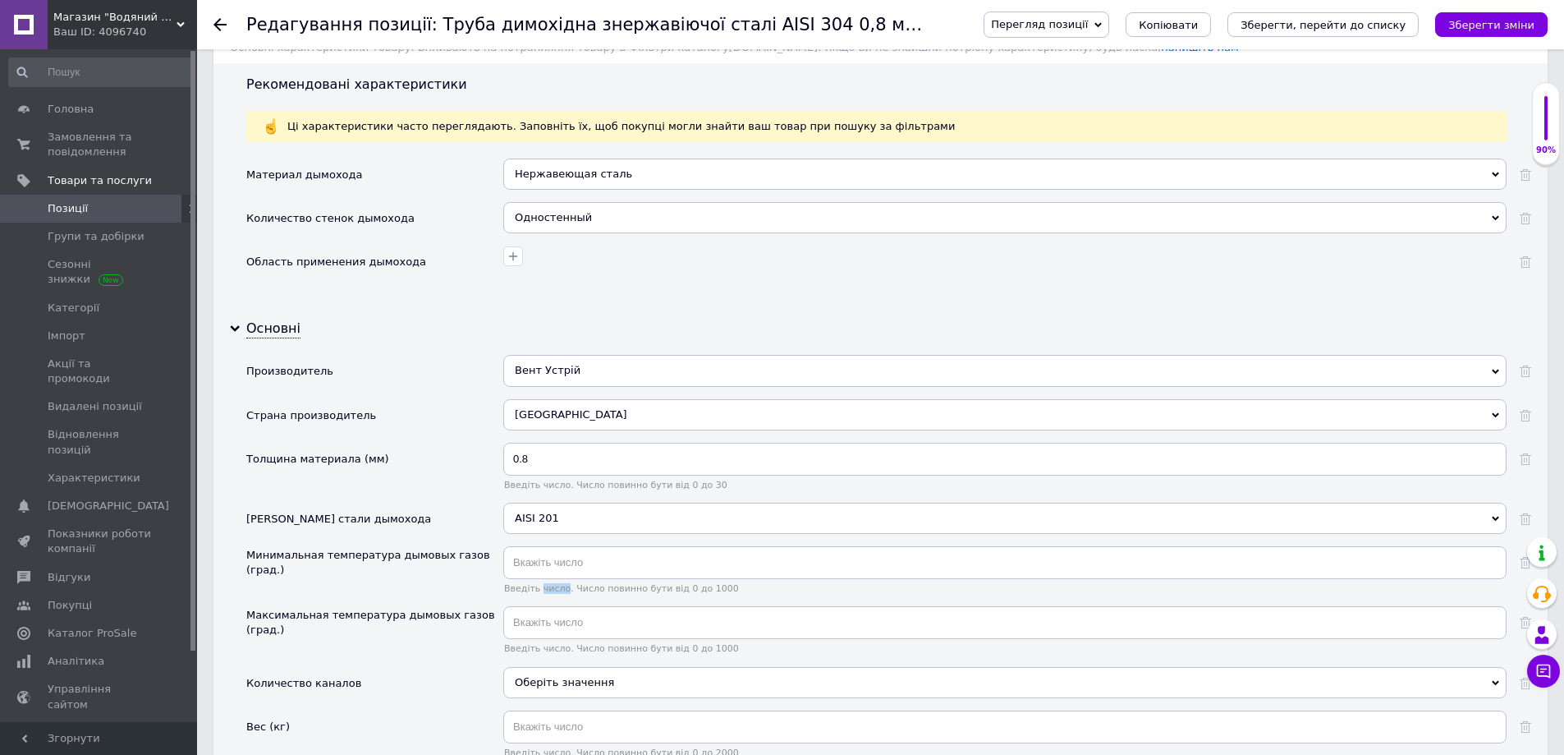
click at [553, 585] on span "Введіть число. Число повинно бути від 0 до 1000" at bounding box center [1004, 588] width 1003 height 11
click at [549, 563] on input "text" at bounding box center [1004, 562] width 1003 height 33
click at [549, 565] on input "text" at bounding box center [1004, 562] width 1003 height 33
click at [548, 564] on input "text" at bounding box center [1004, 562] width 1003 height 33
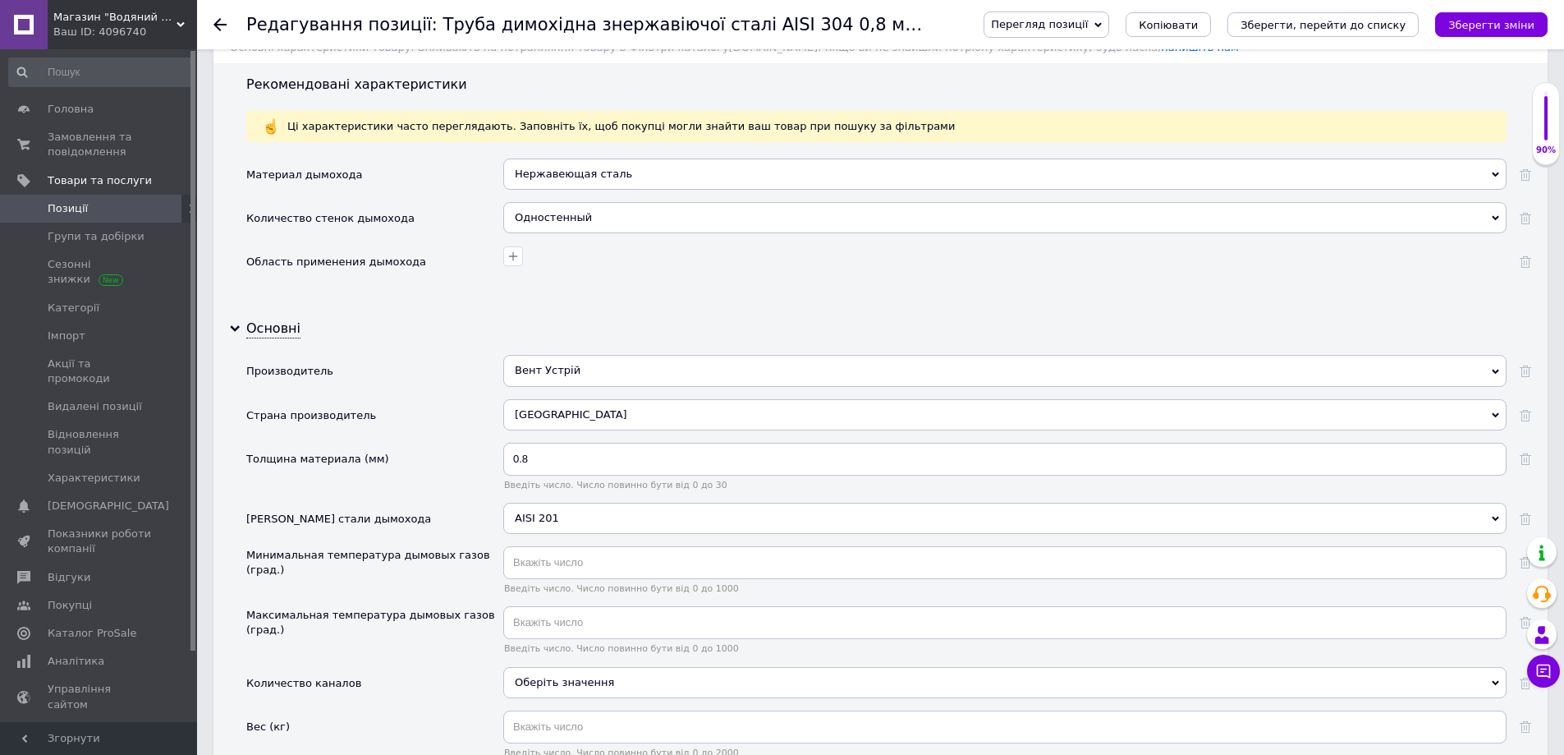
click at [545, 513] on div "AISI 201" at bounding box center [1004, 518] width 1003 height 31
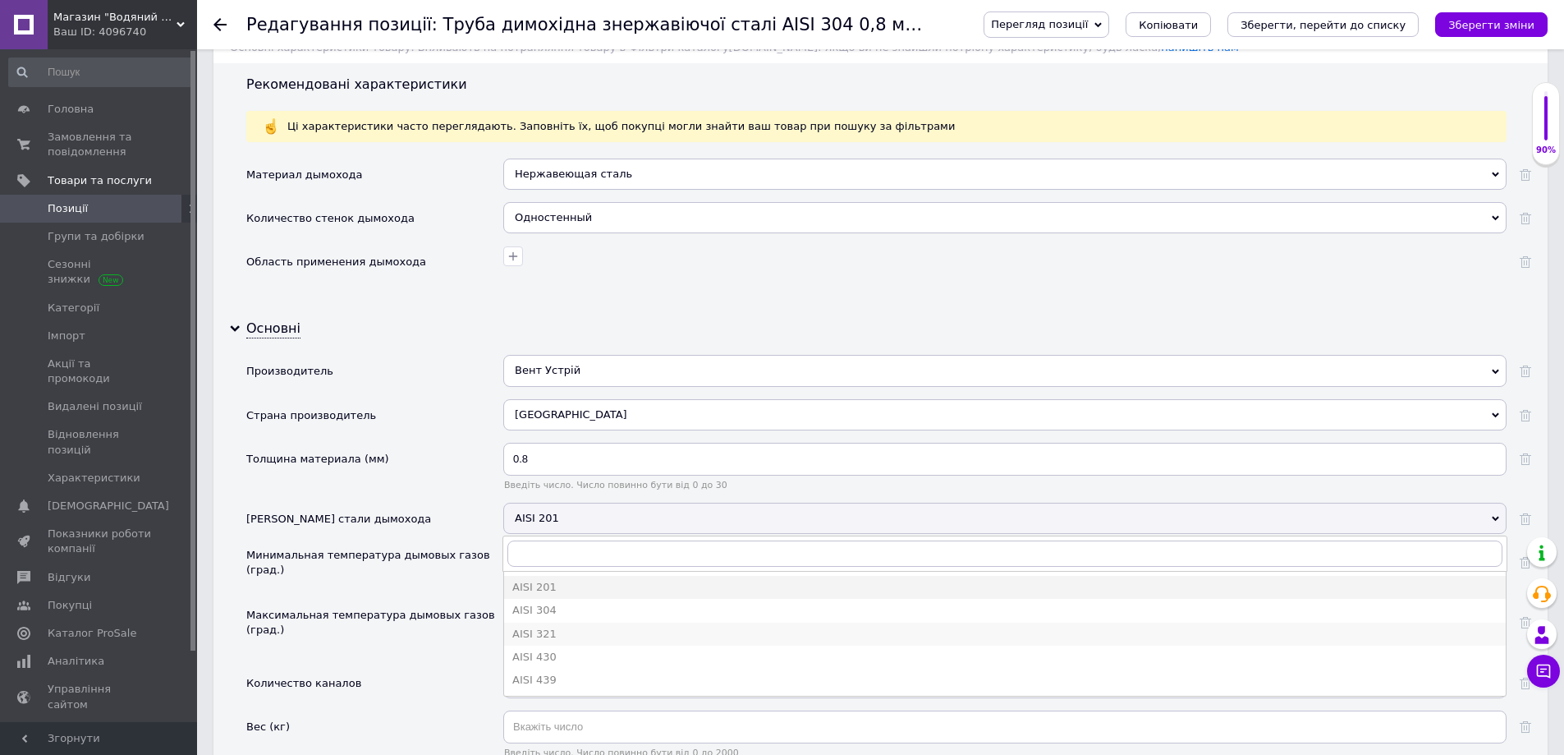
click at [556, 622] on li "AISI 321" at bounding box center [1005, 633] width 1002 height 23
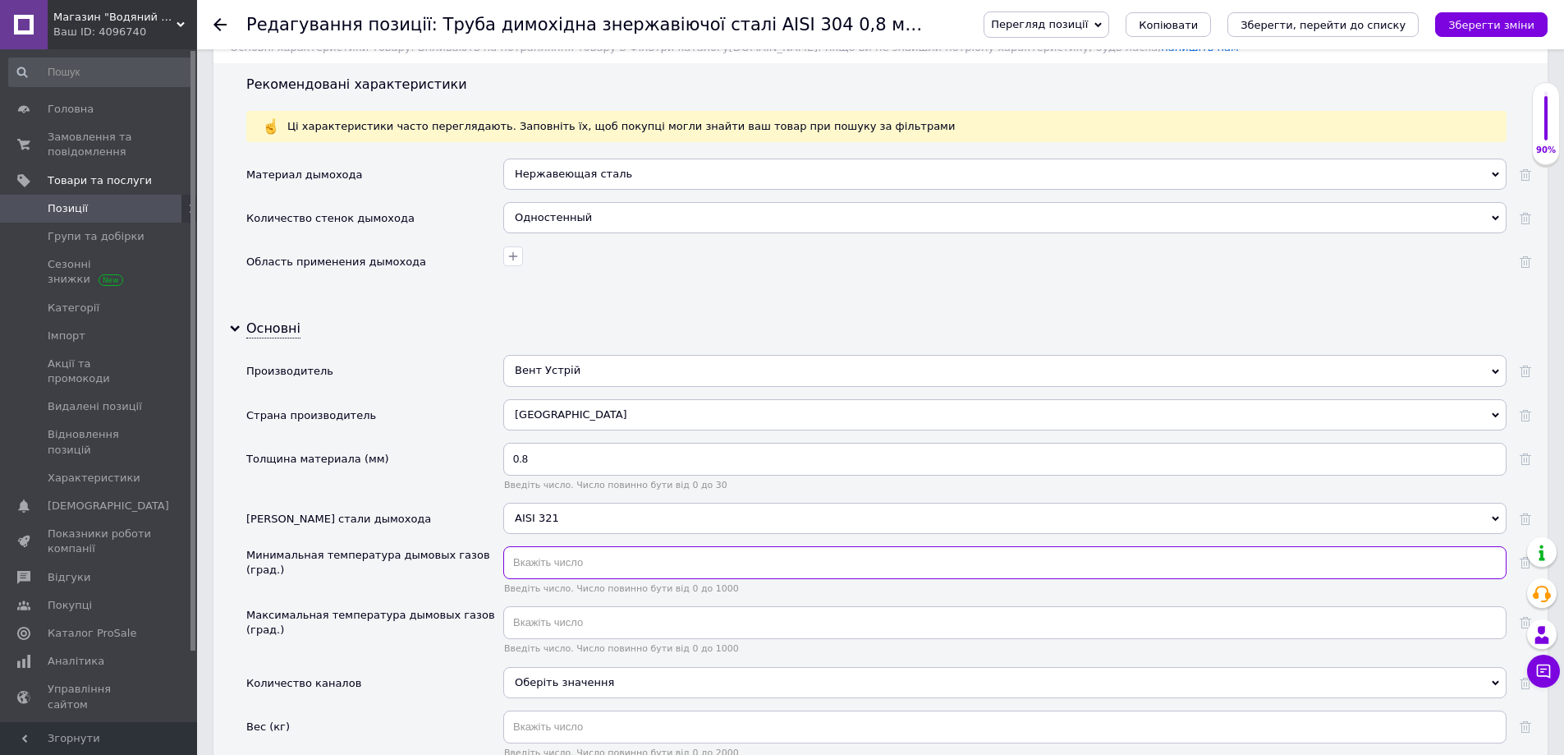
click at [543, 562] on input "text" at bounding box center [1004, 562] width 1003 height 33
type input "20"
click at [552, 631] on input "text" at bounding box center [1004, 622] width 1003 height 33
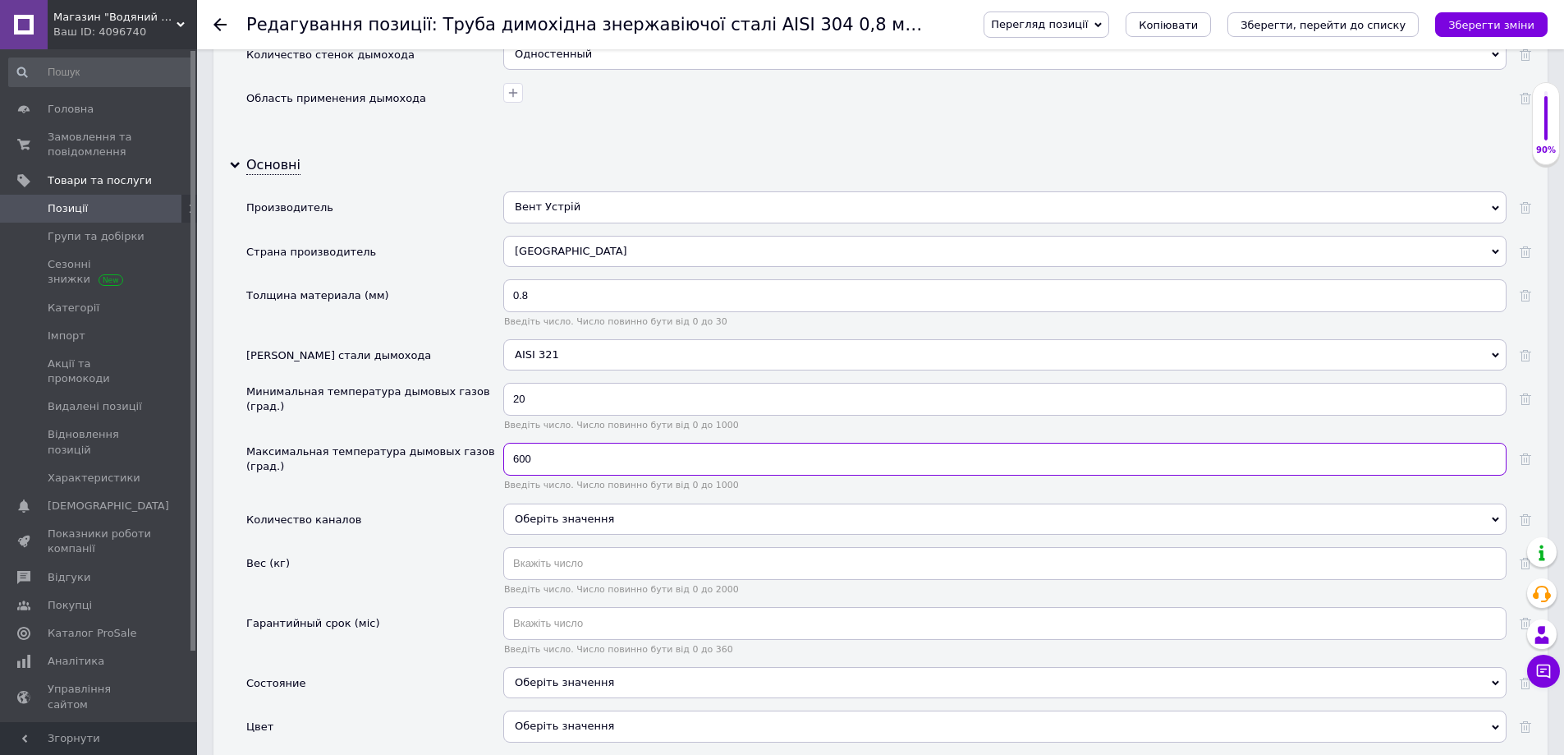
scroll to position [1560, 0]
type input "600"
click at [546, 563] on input "text" at bounding box center [1004, 562] width 1003 height 33
click at [538, 617] on input "text" at bounding box center [1004, 622] width 1003 height 33
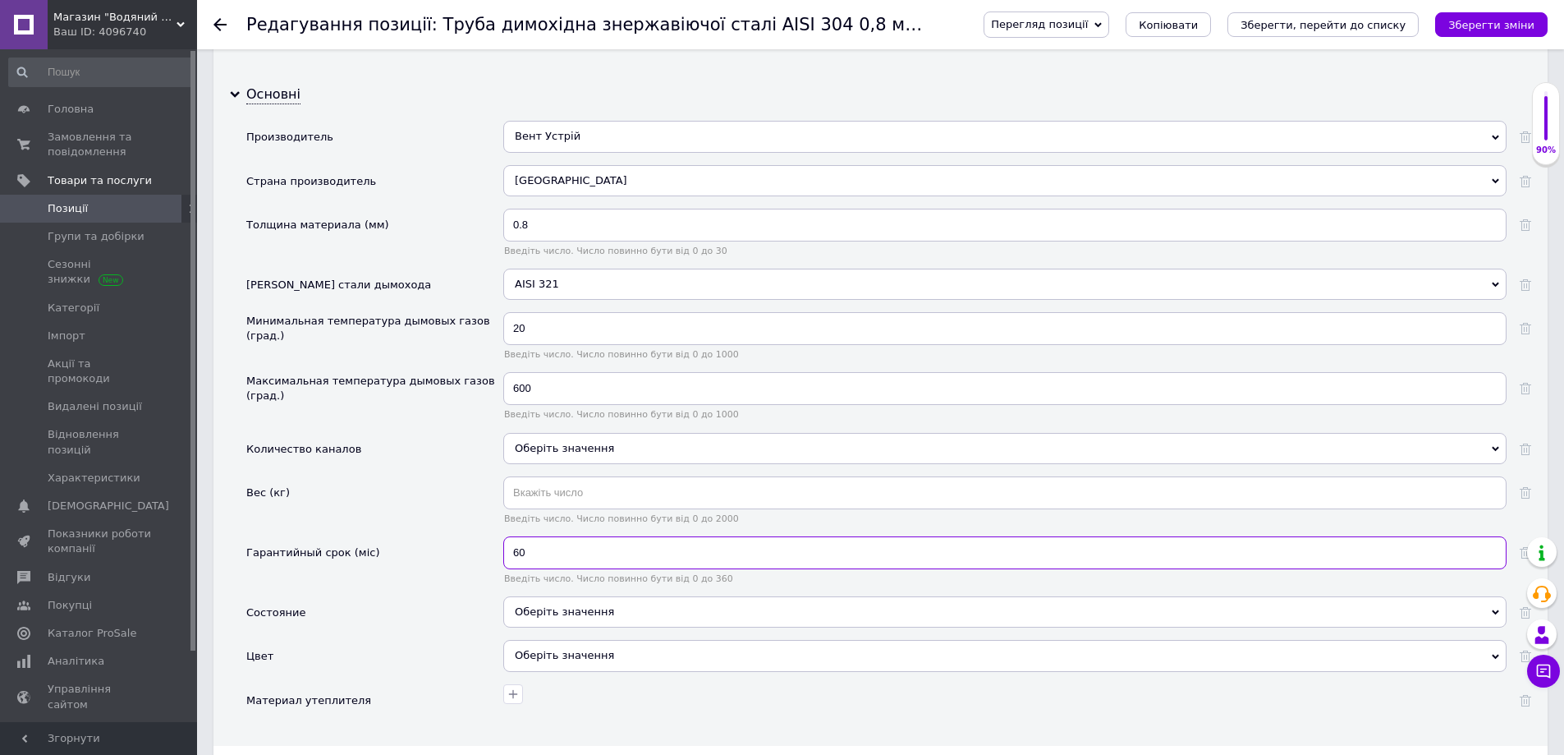
scroll to position [1724, 0]
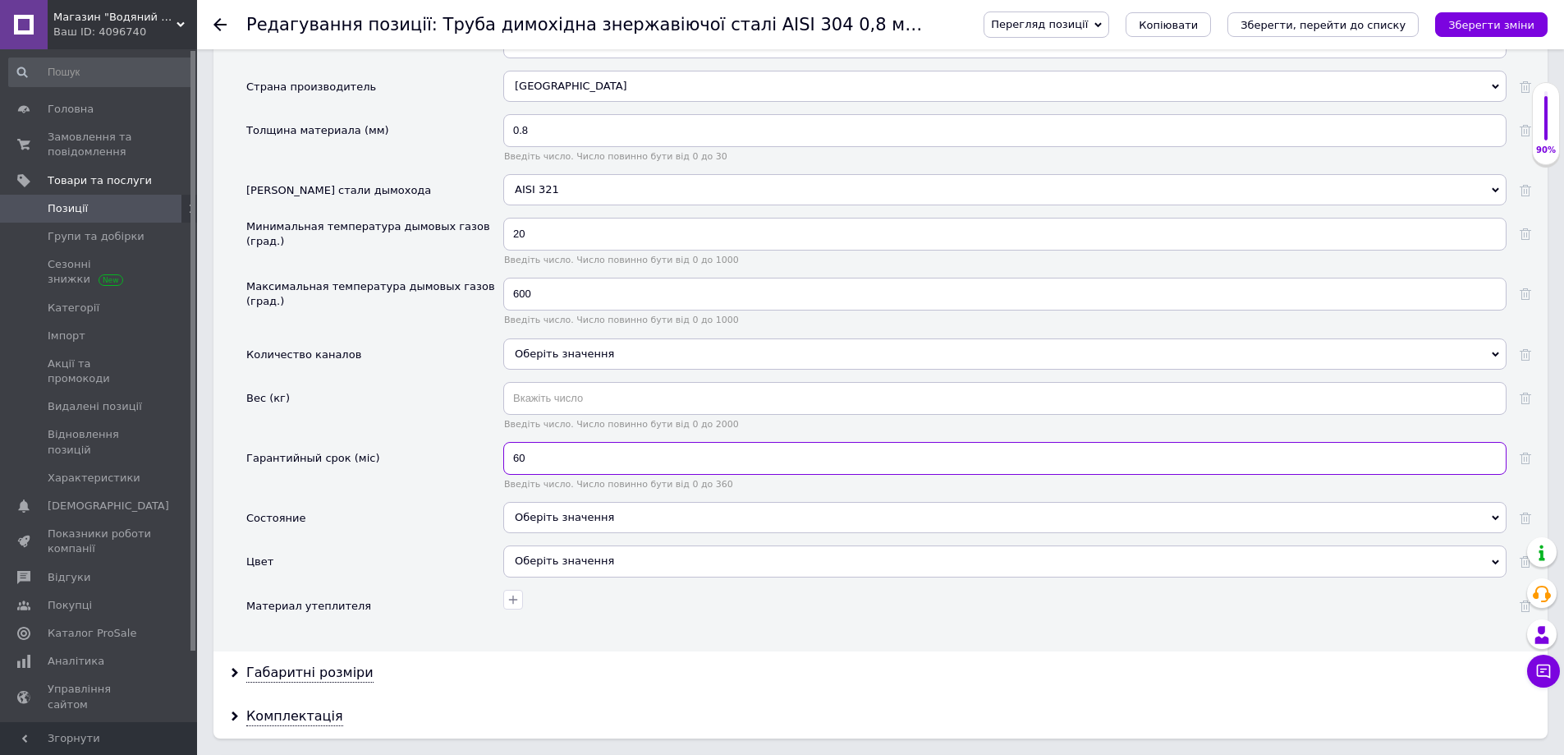
type input "60"
click at [539, 525] on div "Оберіть значення" at bounding box center [1004, 517] width 1003 height 31
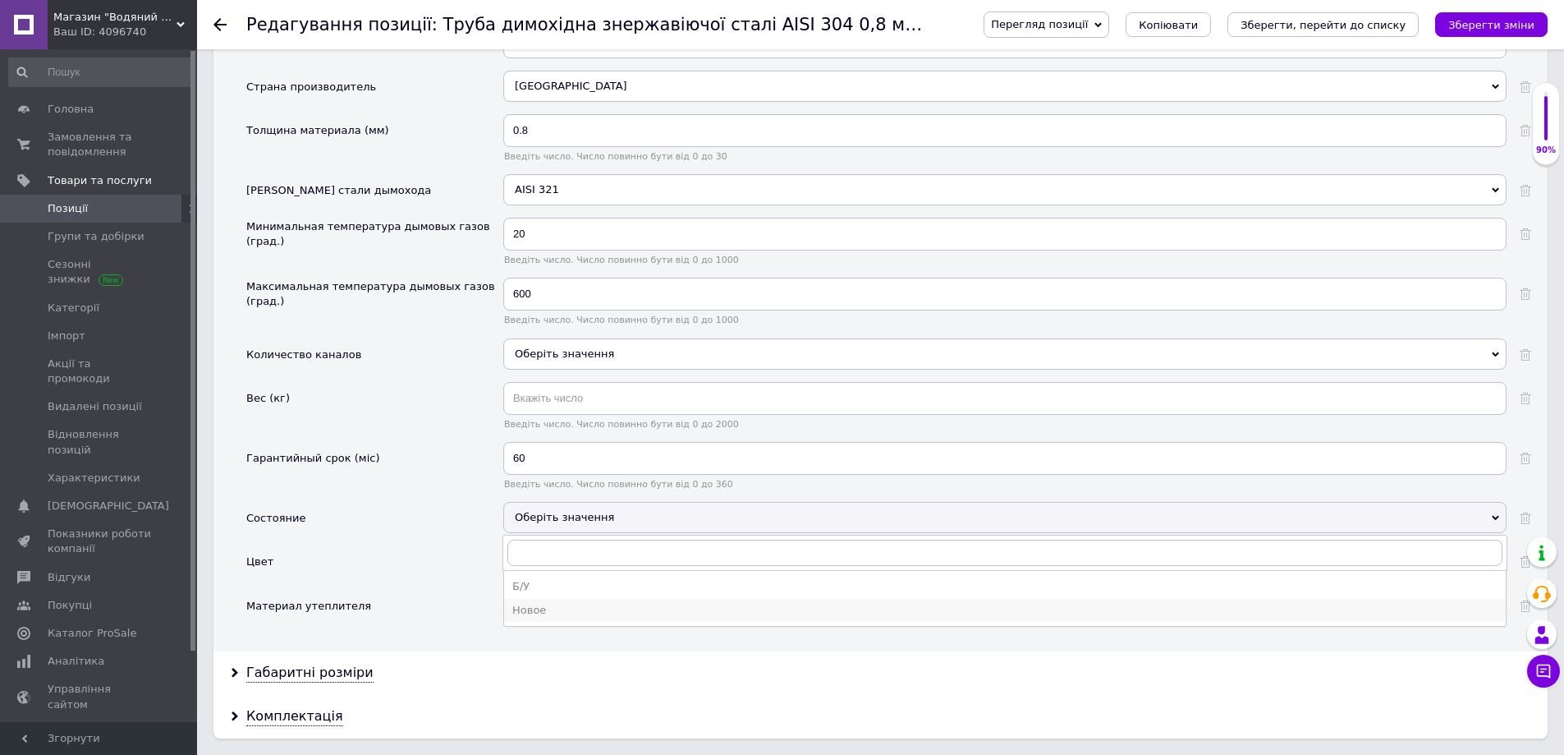
click at [537, 606] on div "Новое" at bounding box center [1004, 610] width 985 height 15
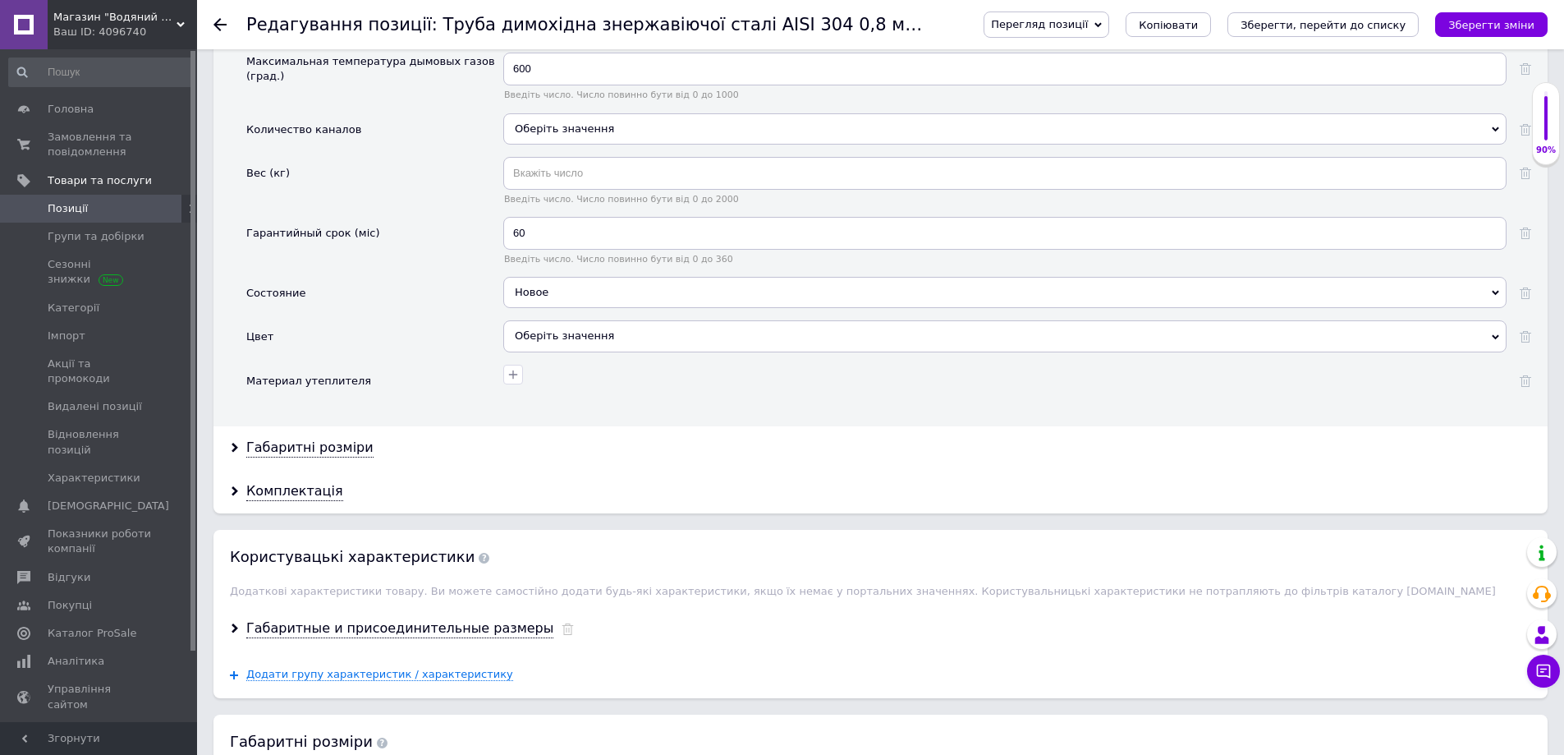
scroll to position [1971, 0]
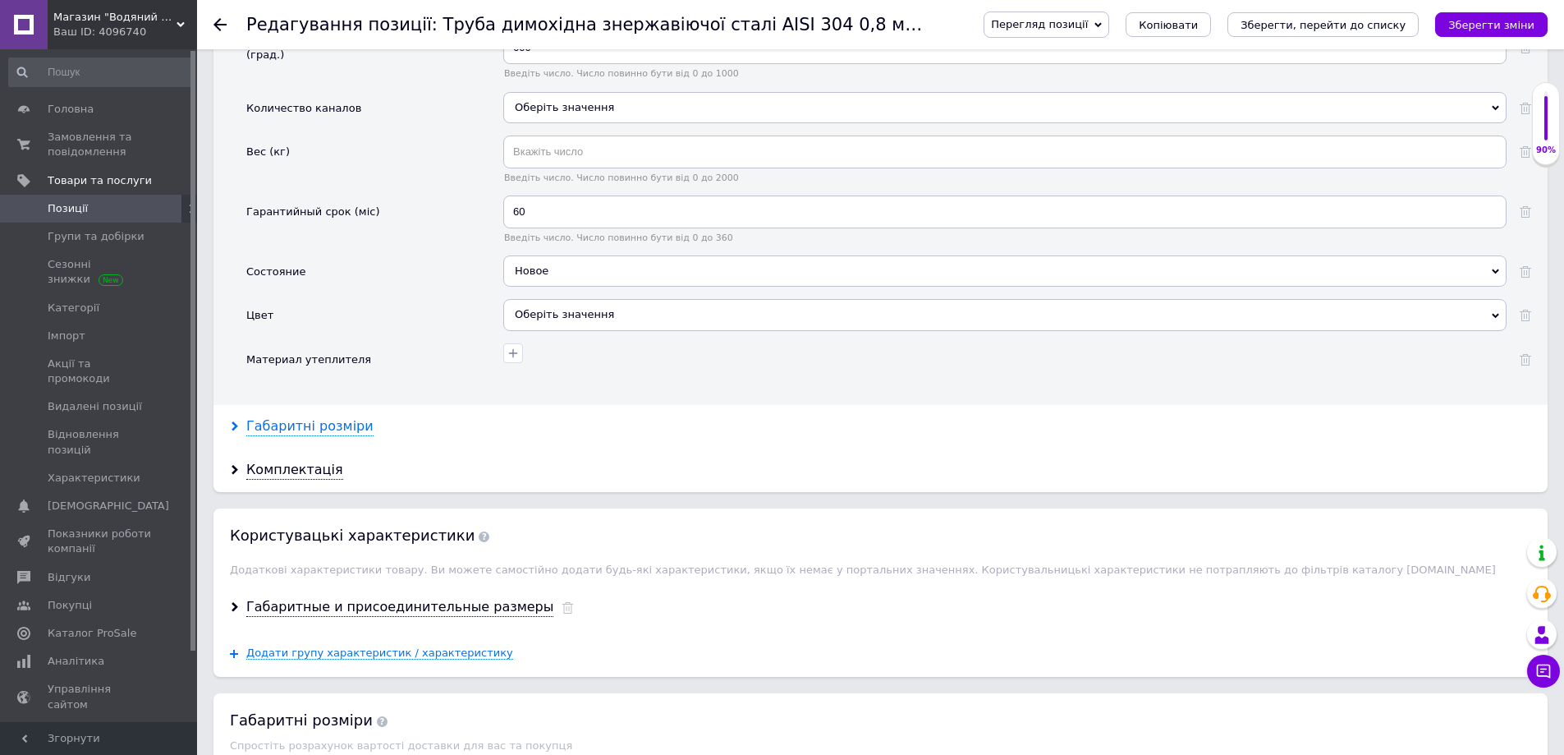
click at [303, 434] on div "Габаритні розміри" at bounding box center [309, 426] width 127 height 19
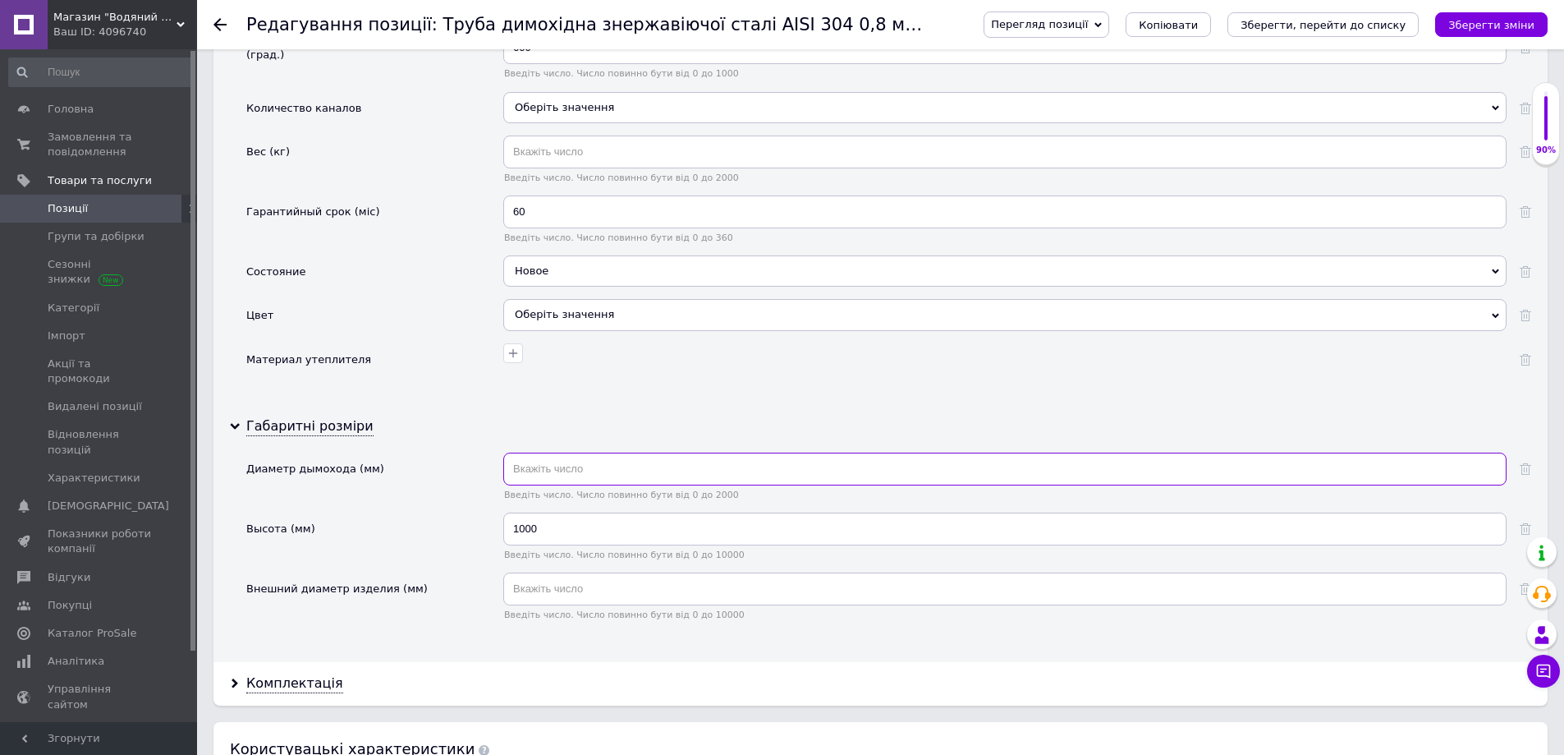
click at [554, 456] on input "text" at bounding box center [1004, 468] width 1003 height 33
type input "110"
click at [558, 585] on input "text" at bounding box center [1004, 588] width 1003 height 33
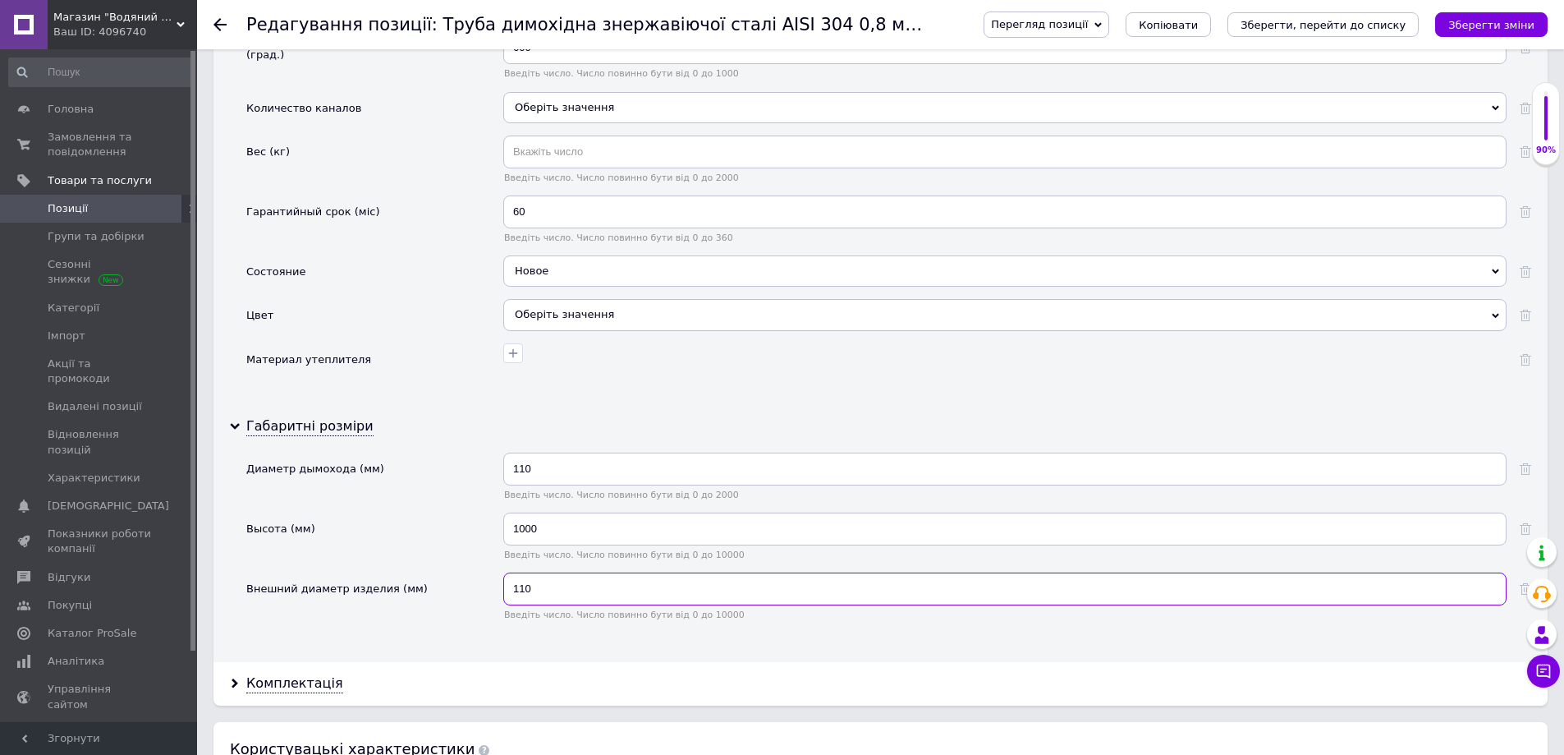
type input "110"
click at [562, 665] on div "Комплектація" at bounding box center [880, 684] width 1334 height 44
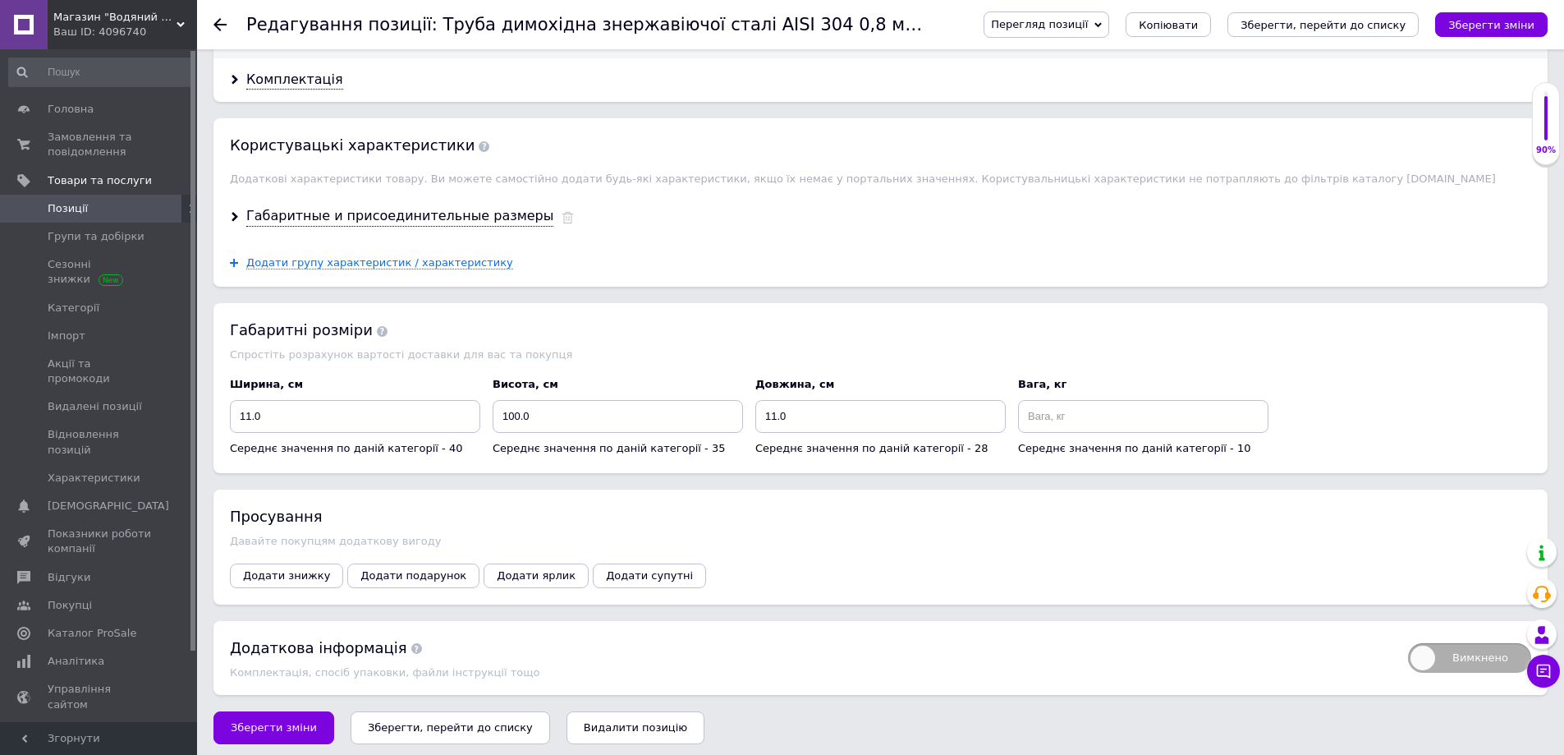
scroll to position [2585, 0]
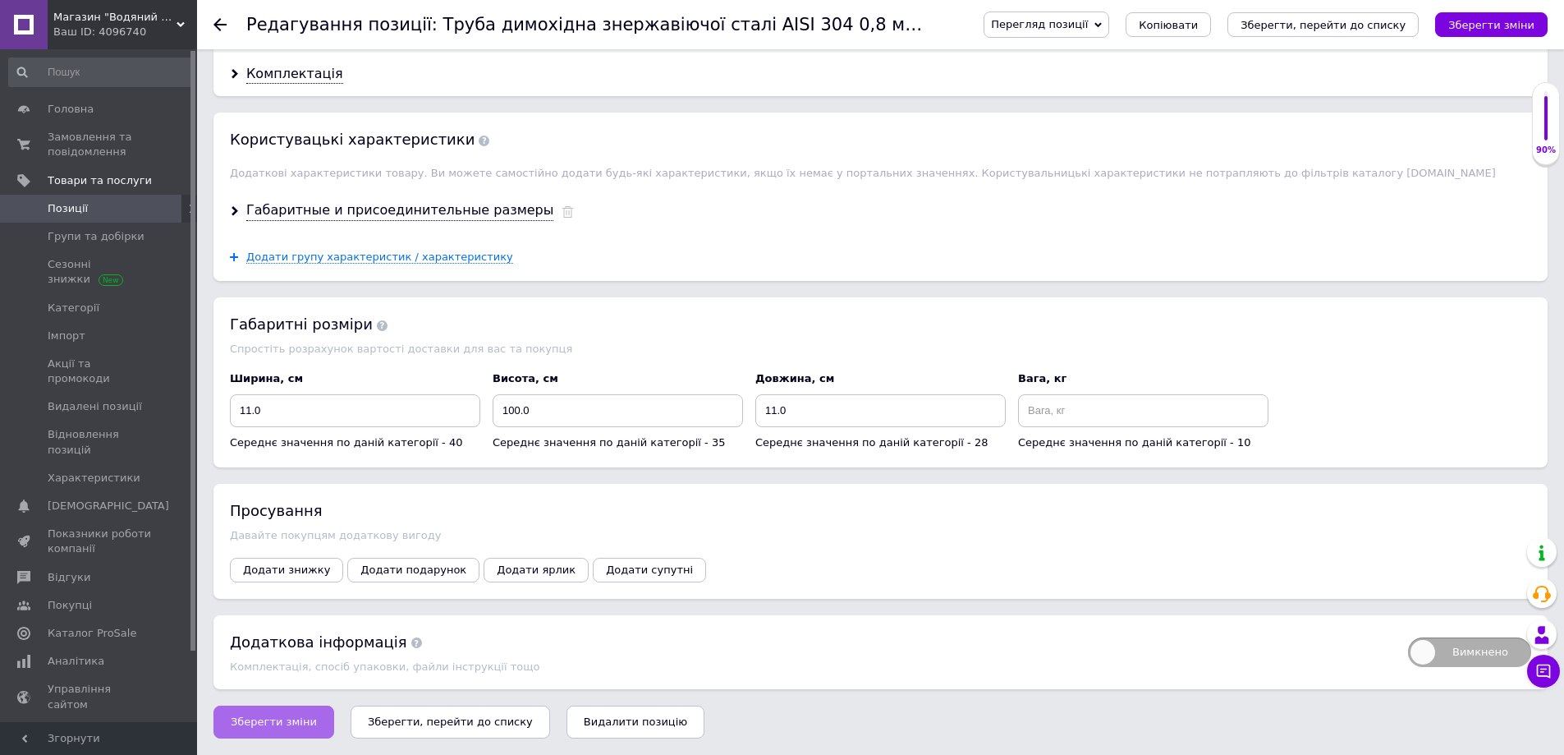
click at [271, 722] on span "Зберегти зміни" at bounding box center [274, 721] width 86 height 12
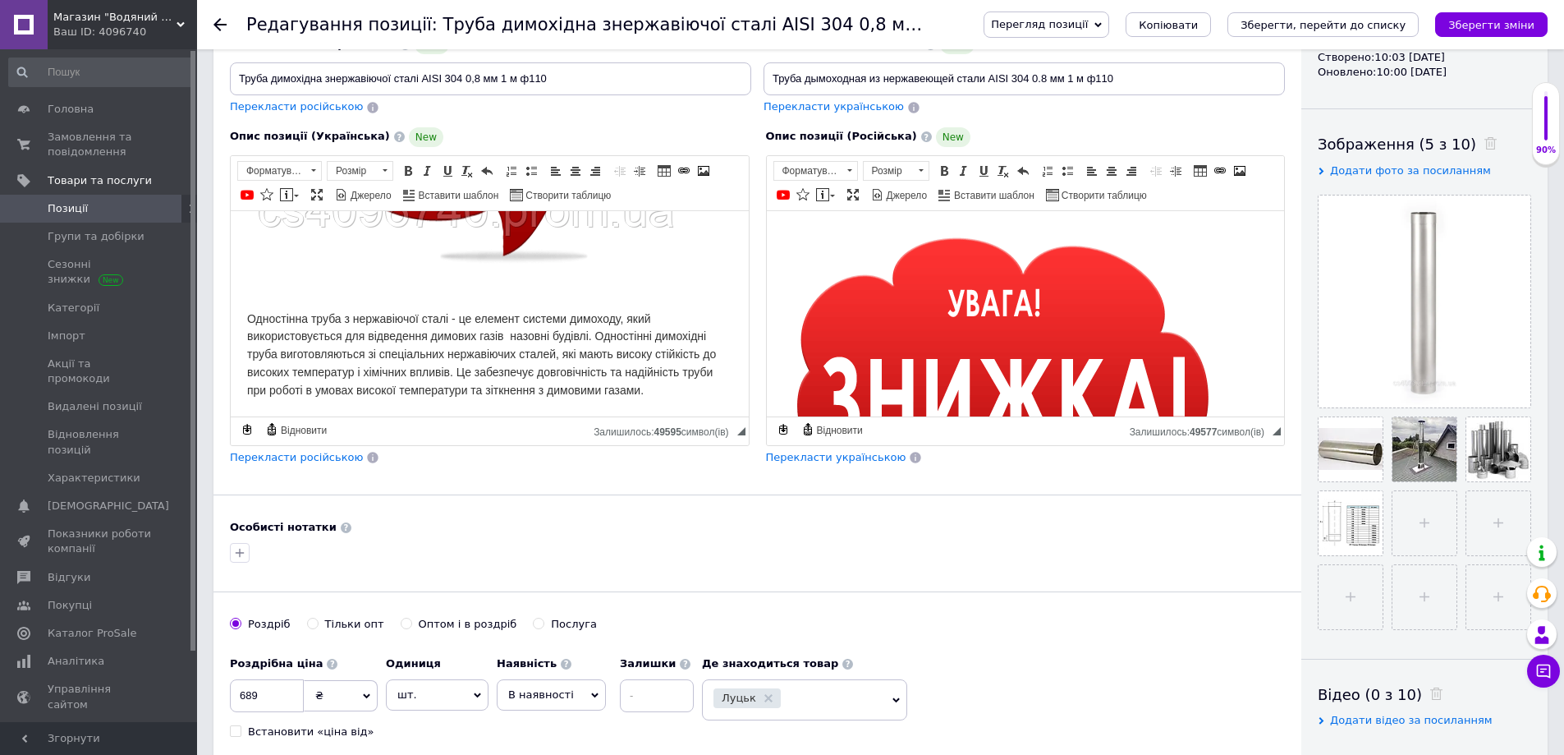
scroll to position [0, 0]
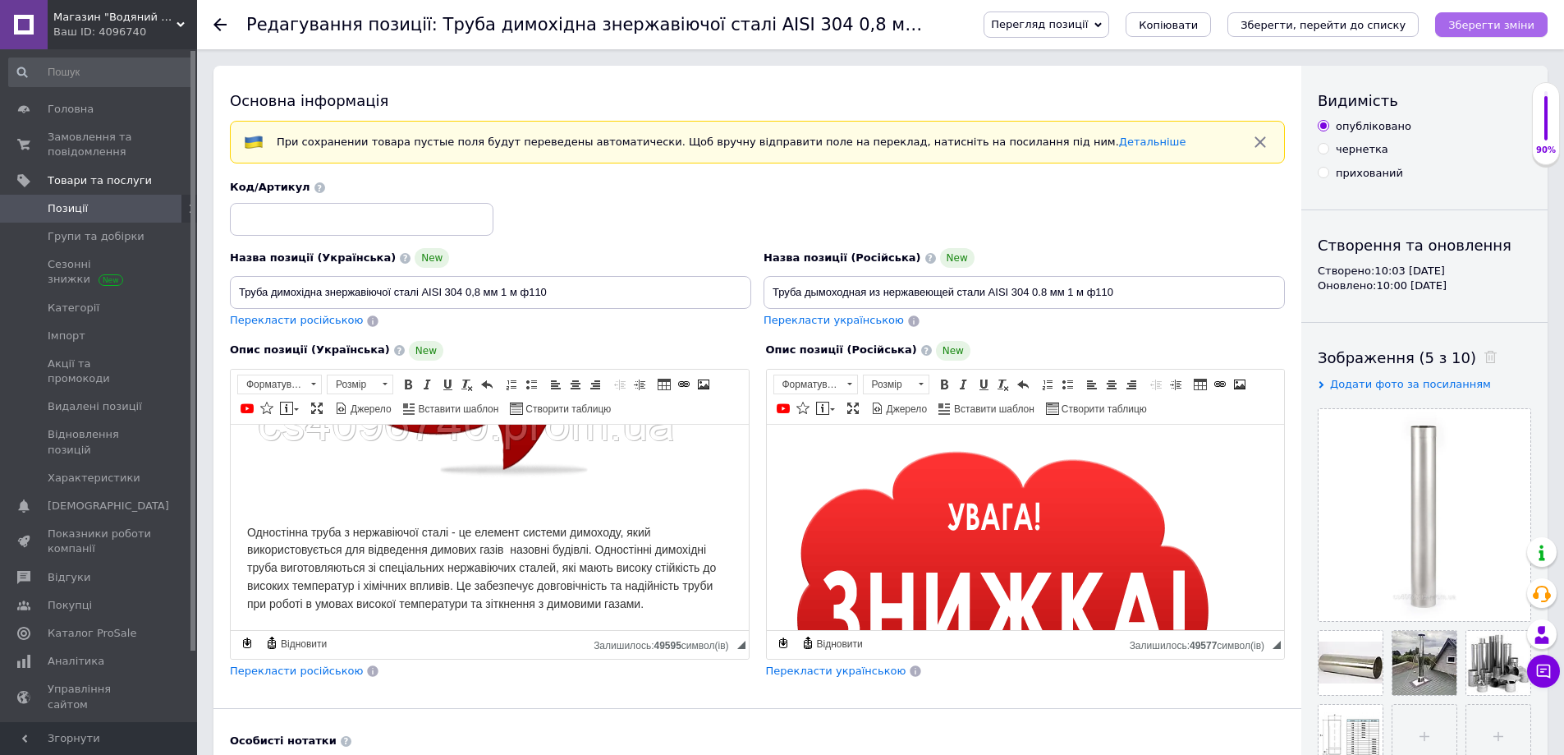
click at [1499, 32] on button "Зберегти зміни" at bounding box center [1491, 24] width 112 height 25
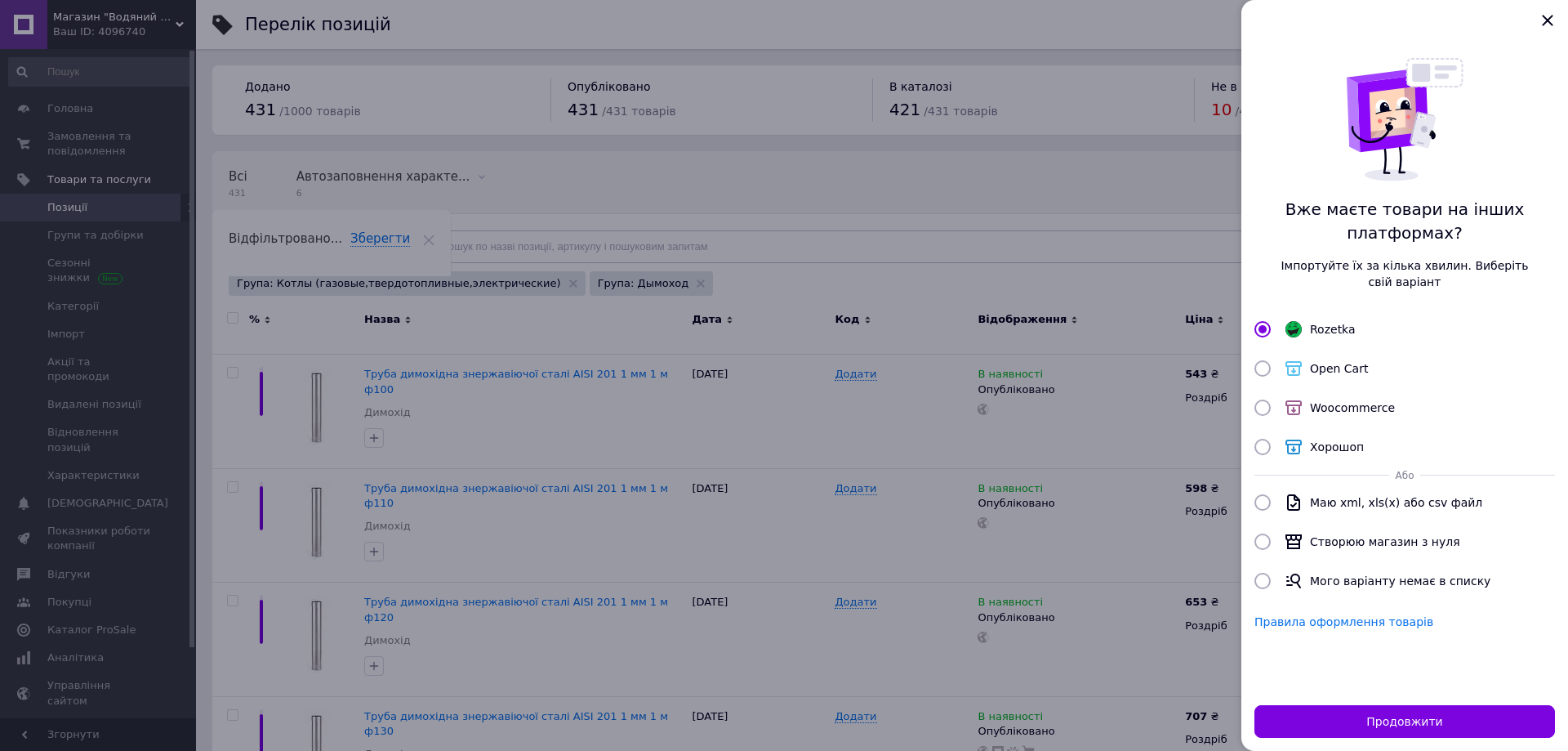
click at [885, 459] on div at bounding box center [784, 375] width 1568 height 751
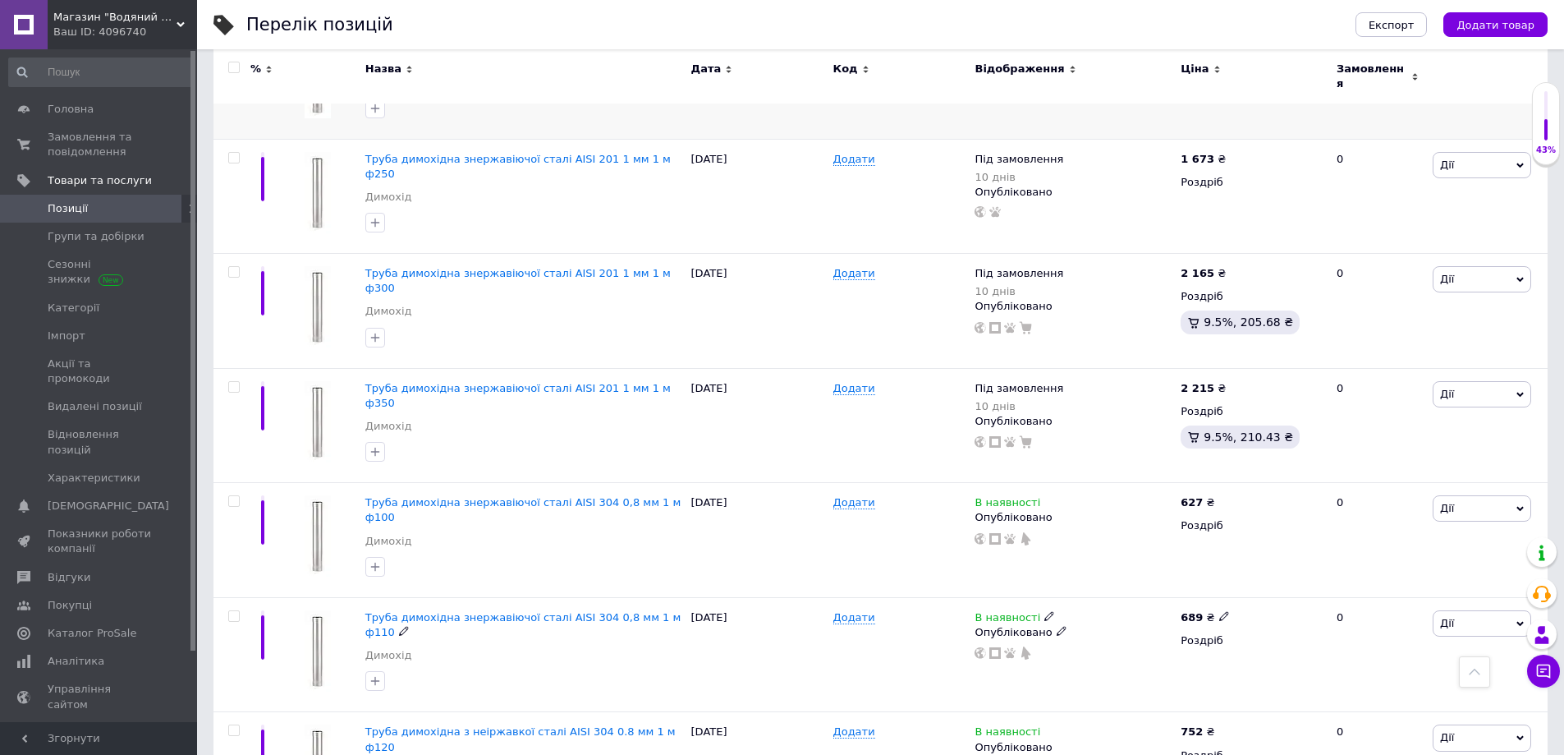
scroll to position [1529, 0]
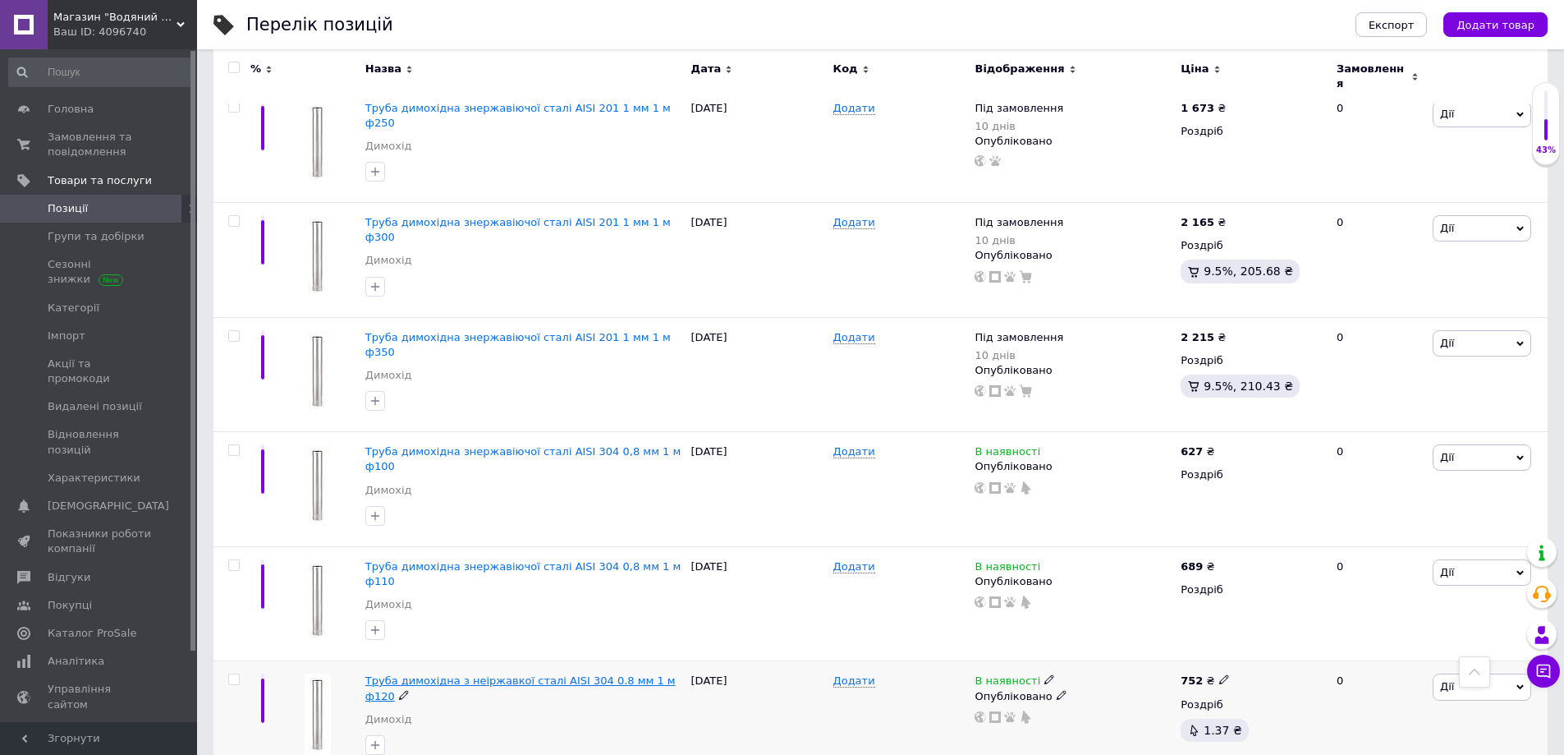
click at [537, 674] on span "Труба димохідна з неіржавкої сталі AISI 304 0.8 мм 1 м ф120" at bounding box center [520, 687] width 310 height 27
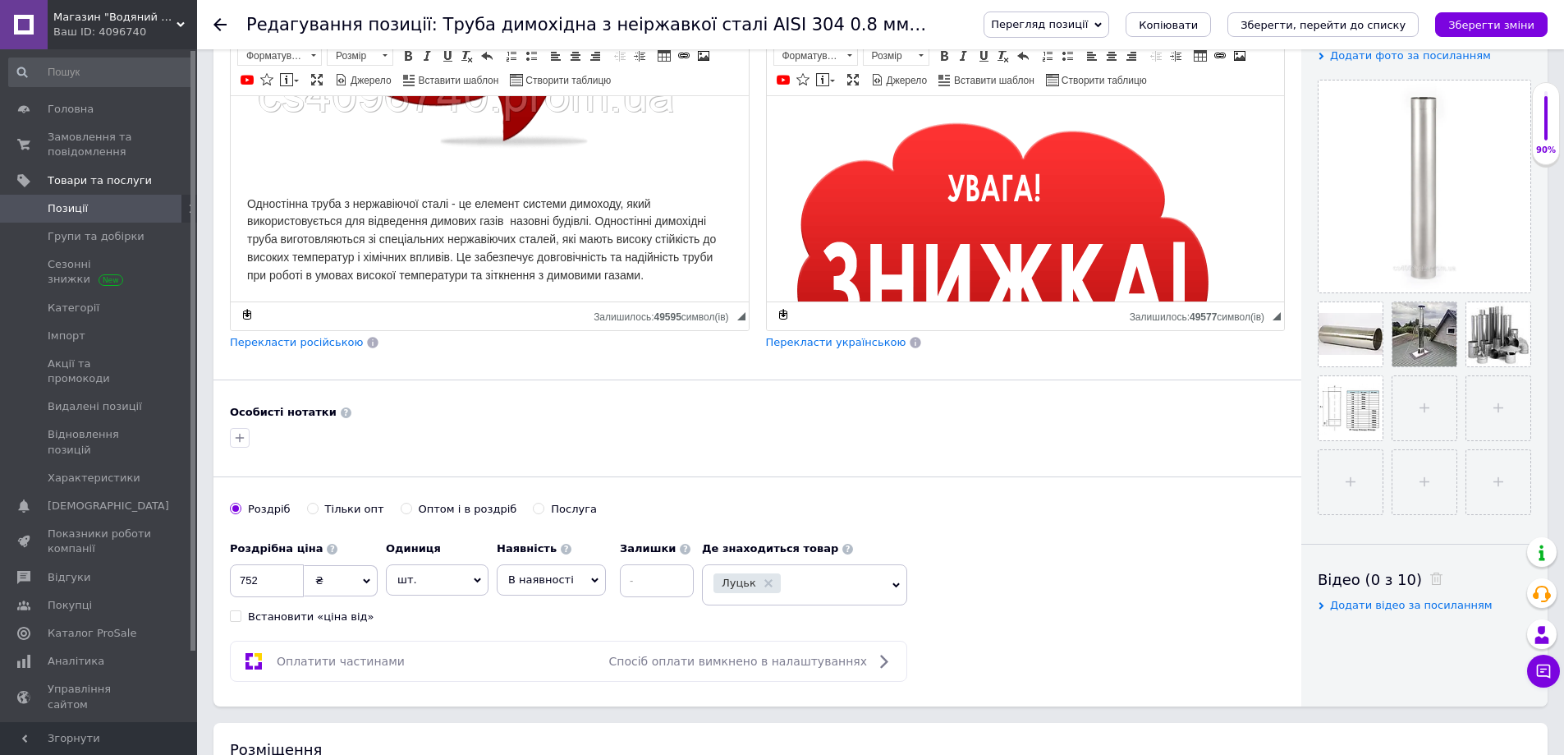
scroll to position [657, 0]
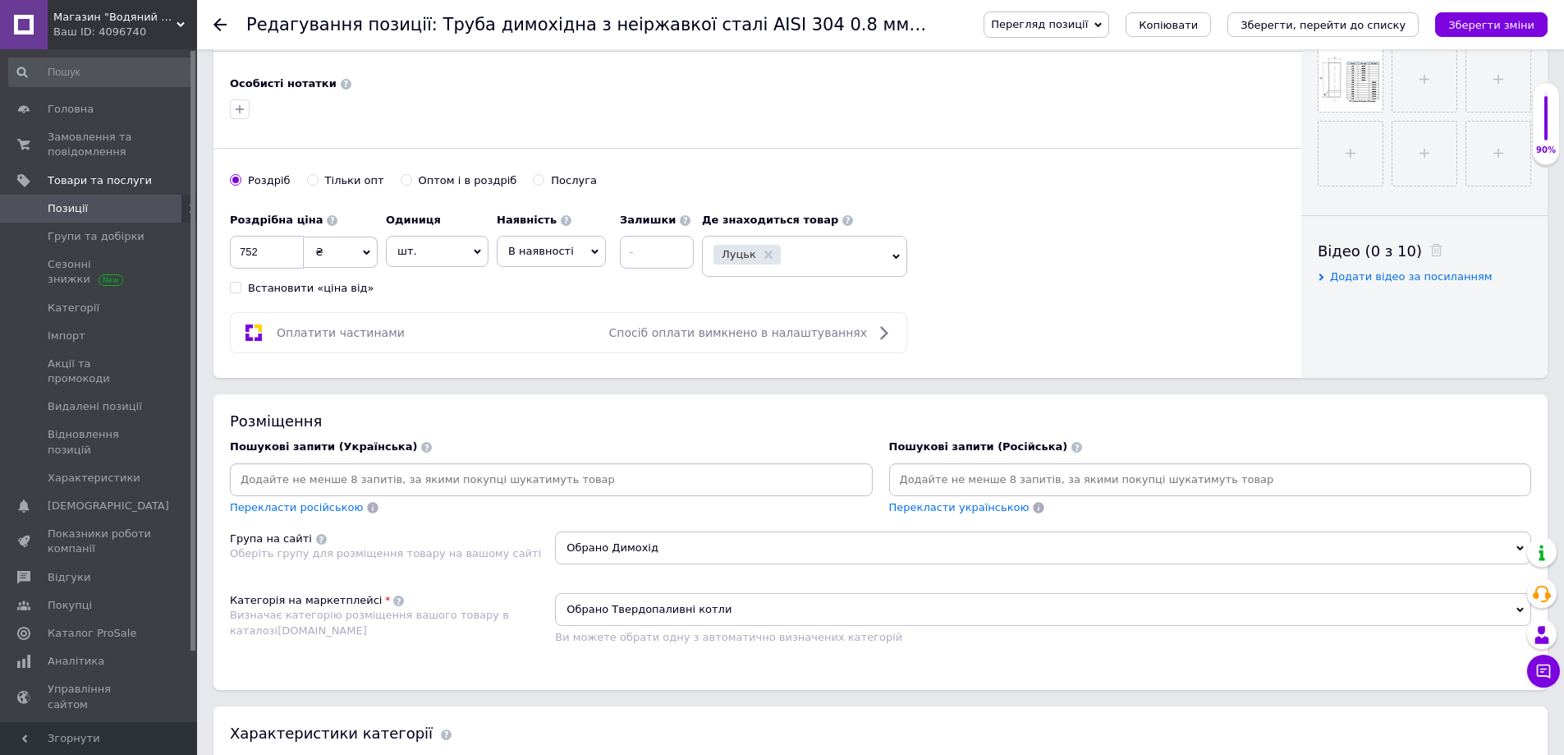
paste input "дымоходная"
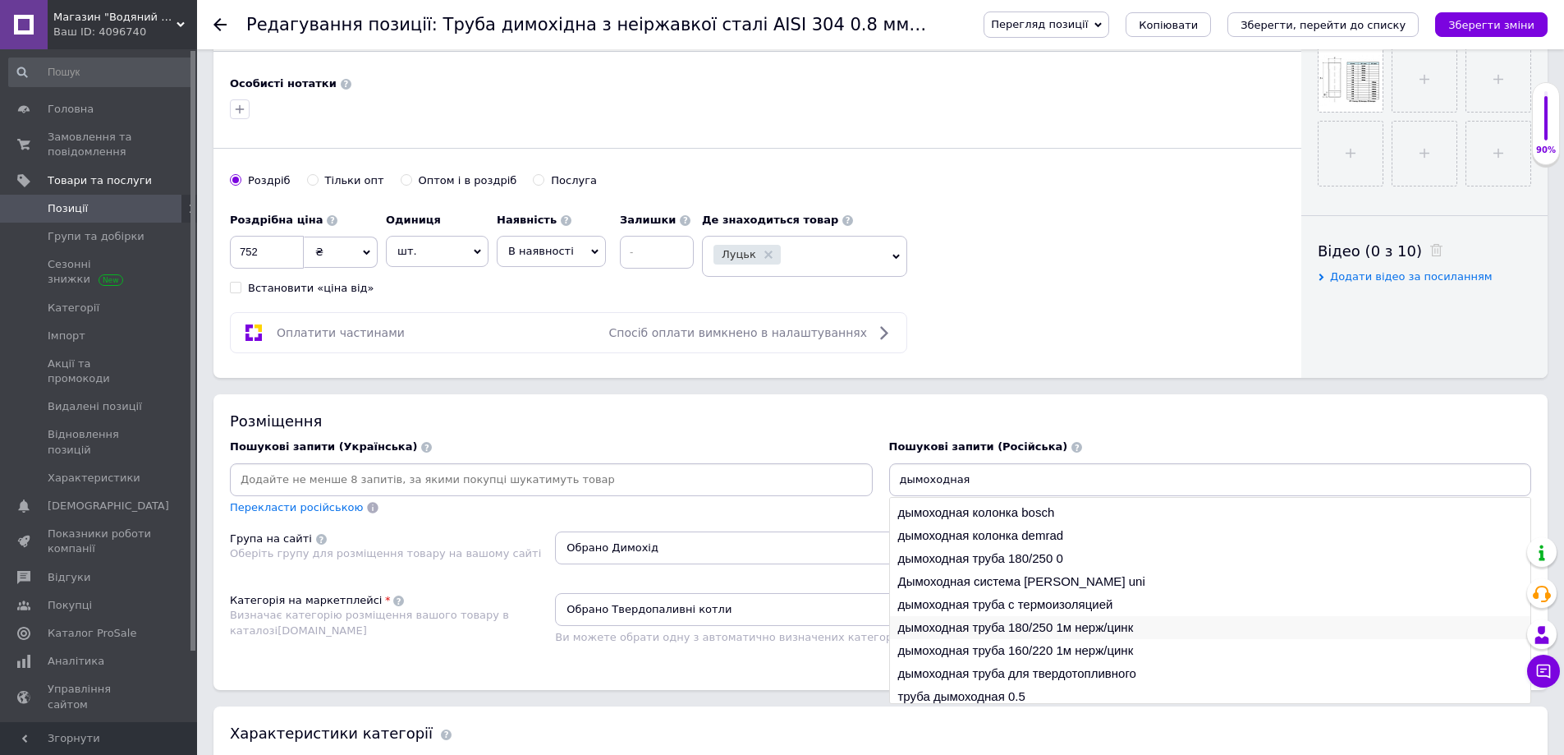
scroll to position [25, 0]
type input "дымоходная"
click at [1040, 670] on li "дымоходная труба для твердотопливного" at bounding box center [1210, 668] width 641 height 23
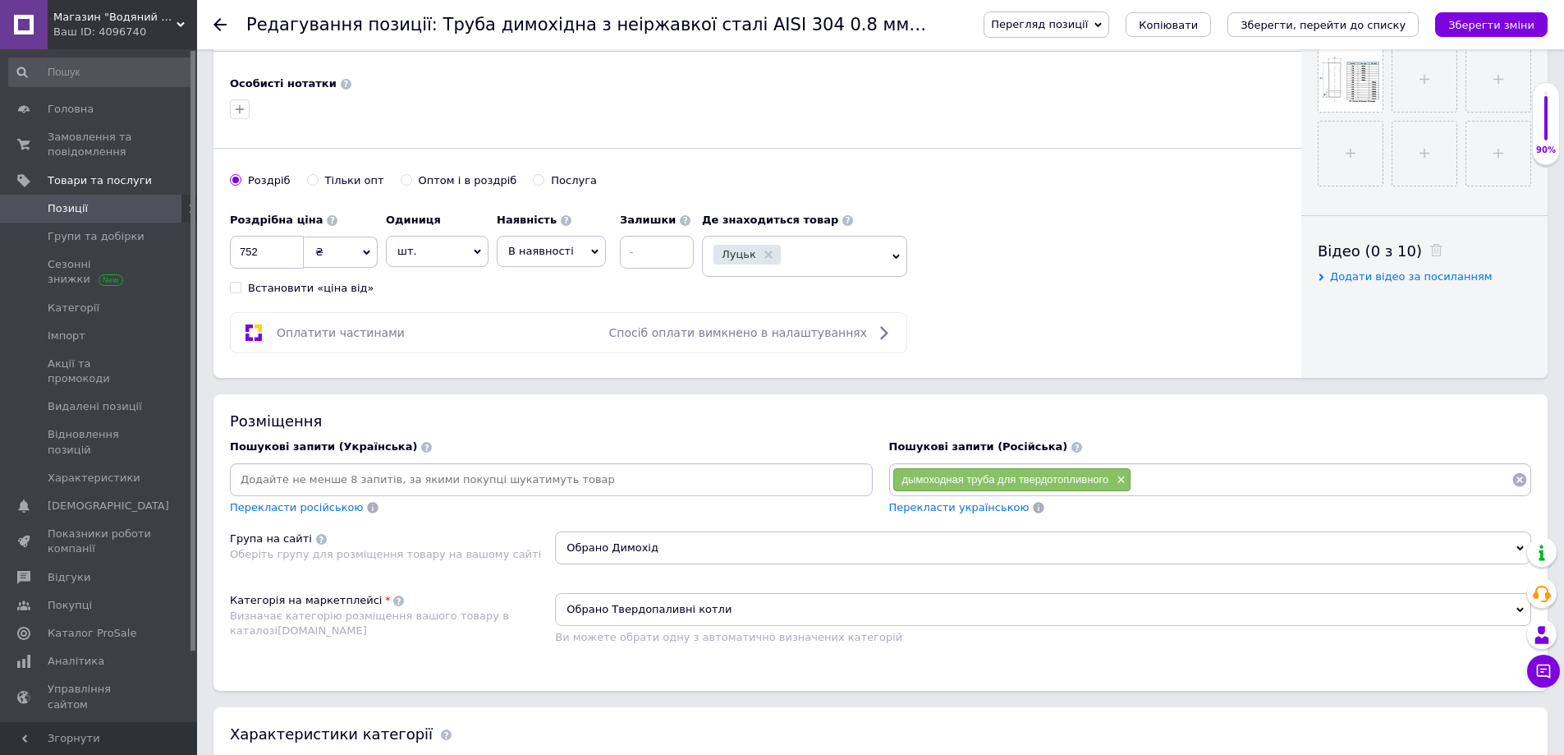
click at [954, 508] on span "Перекласти українською" at bounding box center [959, 507] width 140 height 12
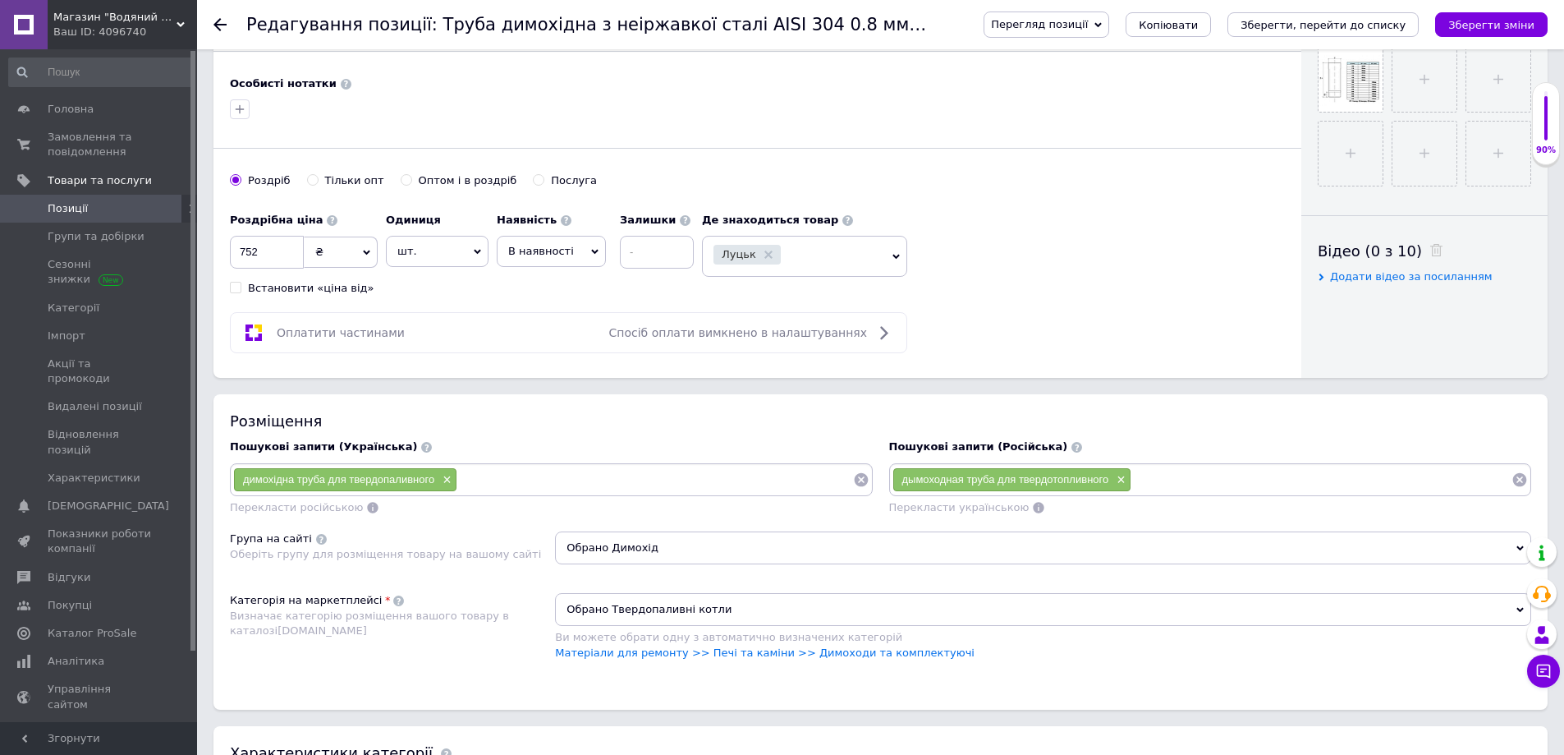
click at [732, 611] on span "Обрано Твердопаливні котли" at bounding box center [1043, 609] width 976 height 33
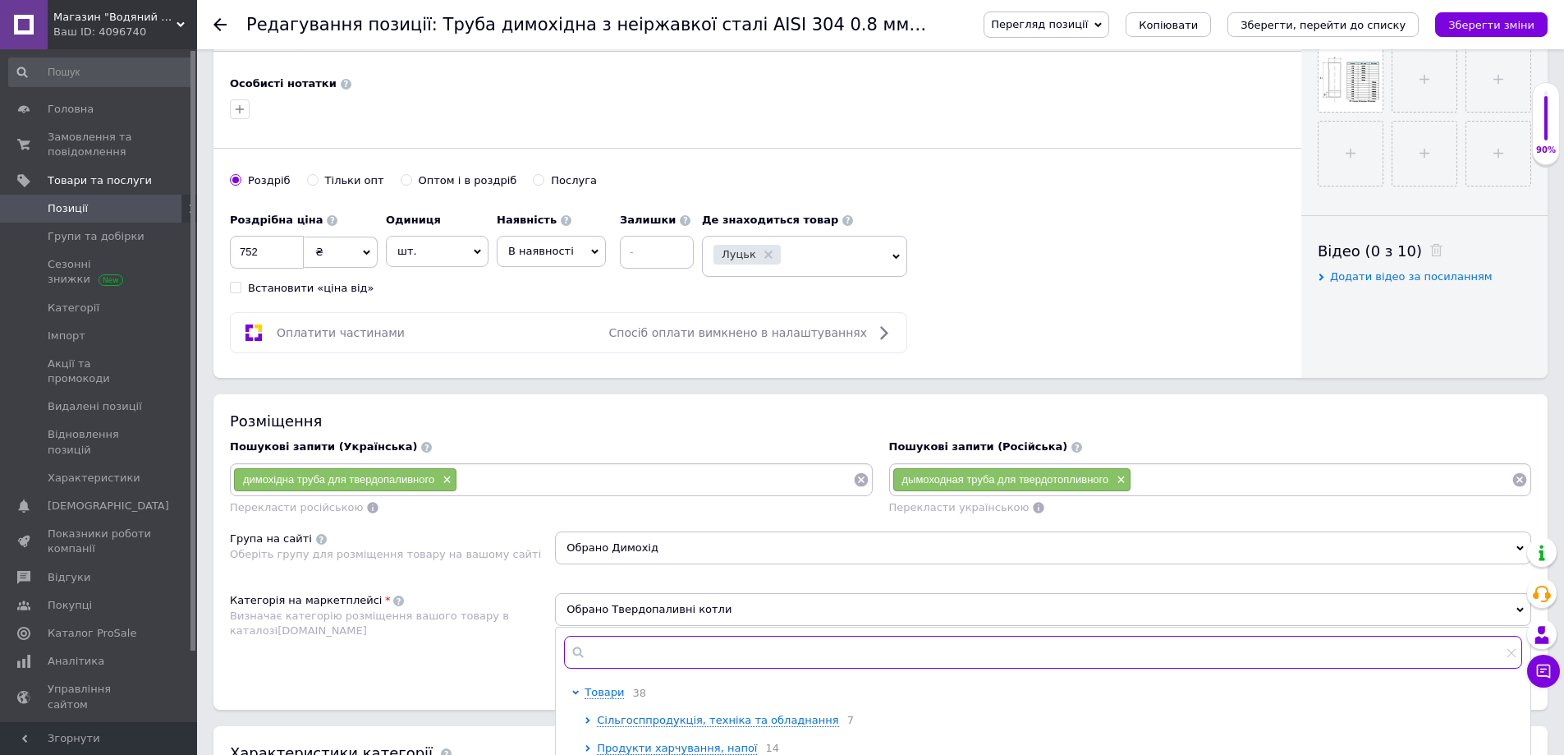
click at [624, 657] on input "text" at bounding box center [1043, 652] width 958 height 33
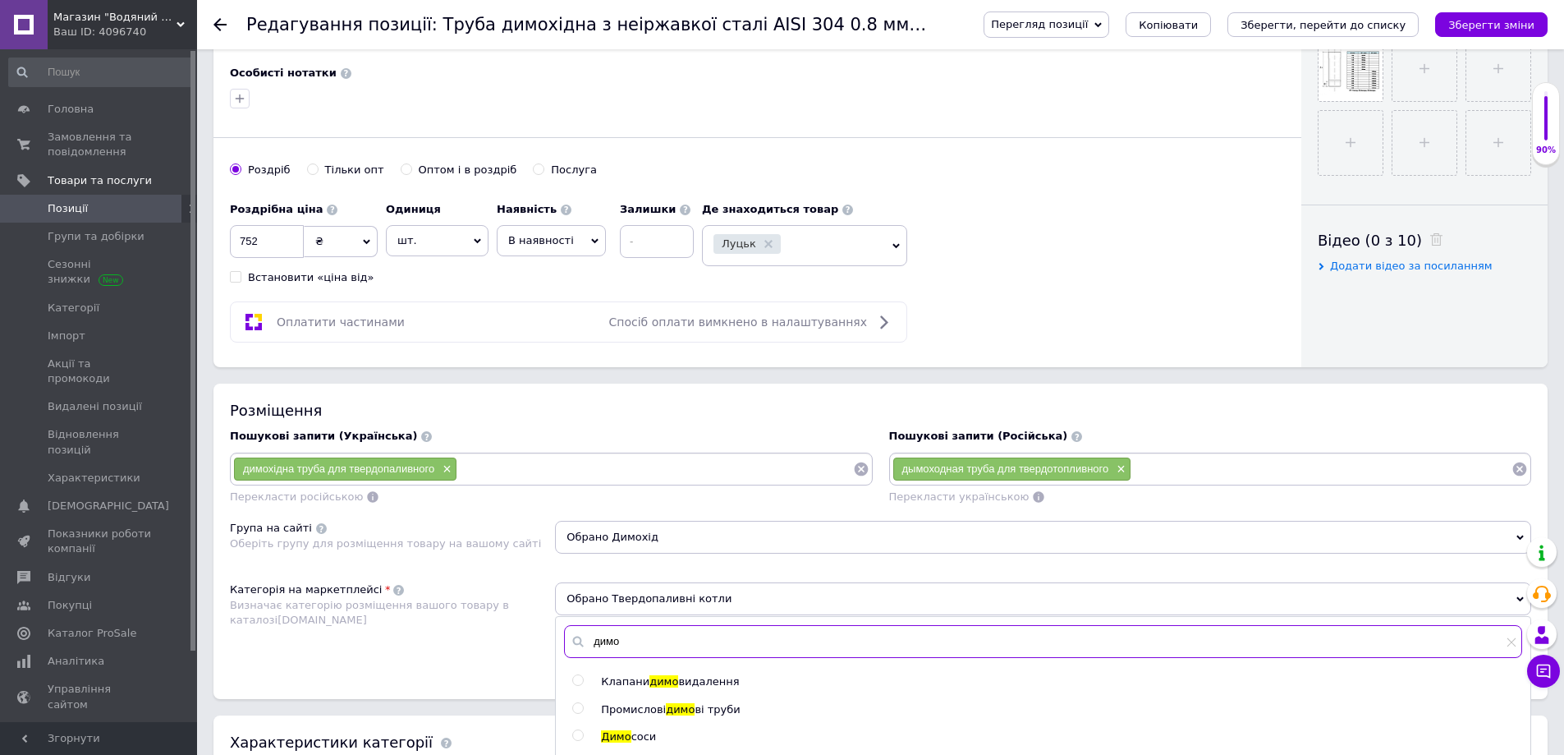
scroll to position [821, 0]
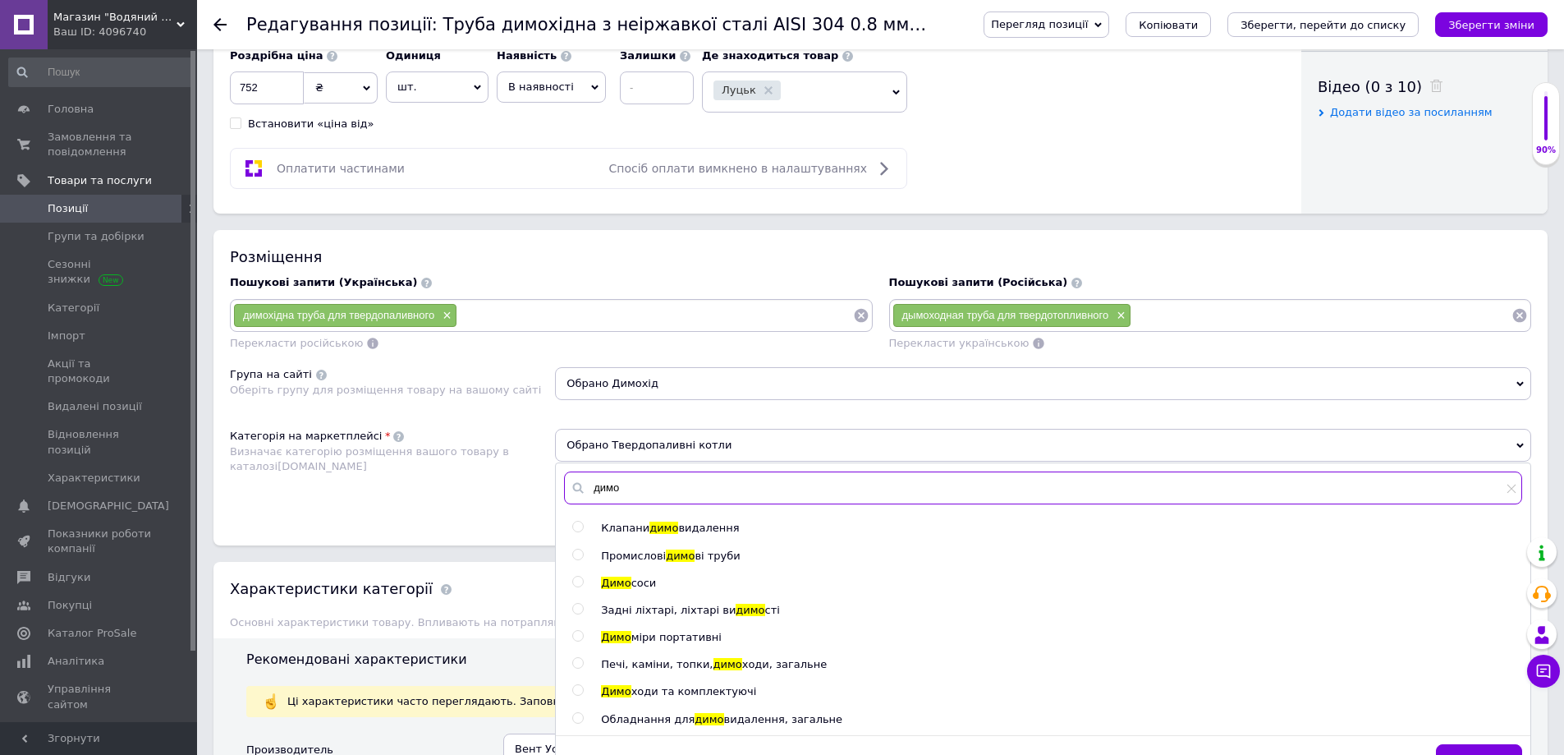
type input "димо"
click at [698, 693] on span "ходи та комплектуючі" at bounding box center [694, 691] width 126 height 12
radio input "true"
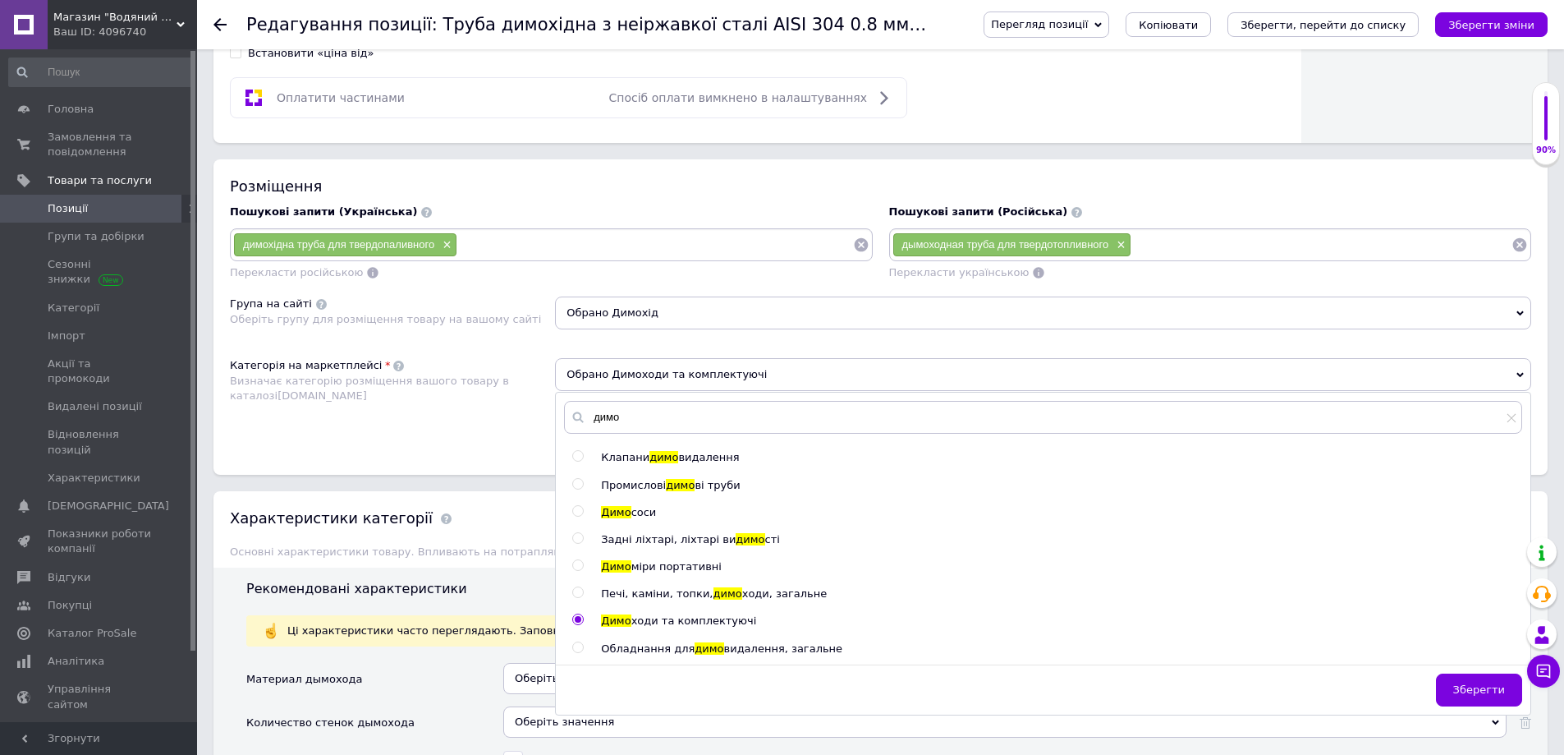
scroll to position [985, 0]
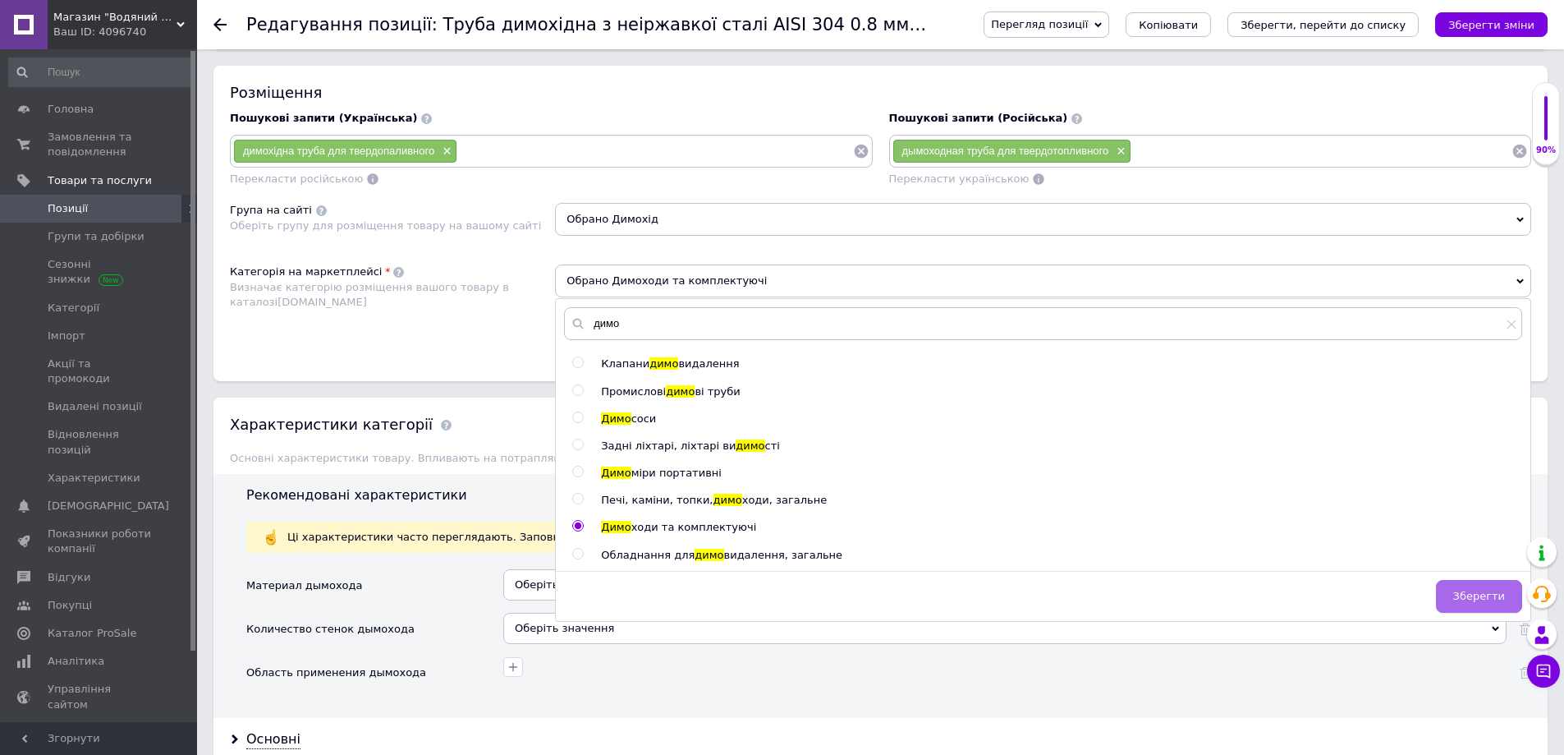
click at [1484, 600] on span "Зберегти" at bounding box center [1479, 596] width 52 height 12
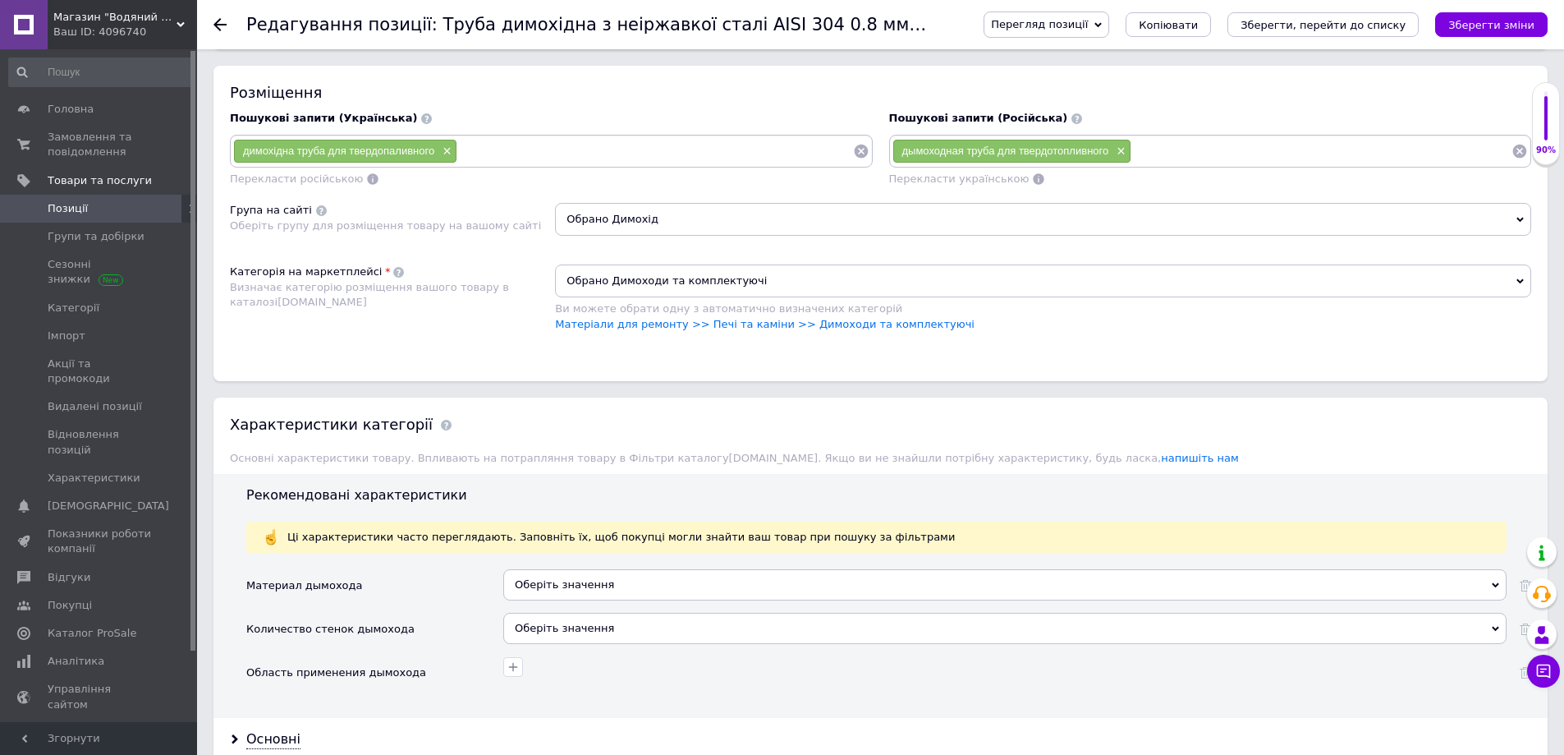
click at [581, 578] on div "Оберіть значення" at bounding box center [1004, 584] width 1003 height 31
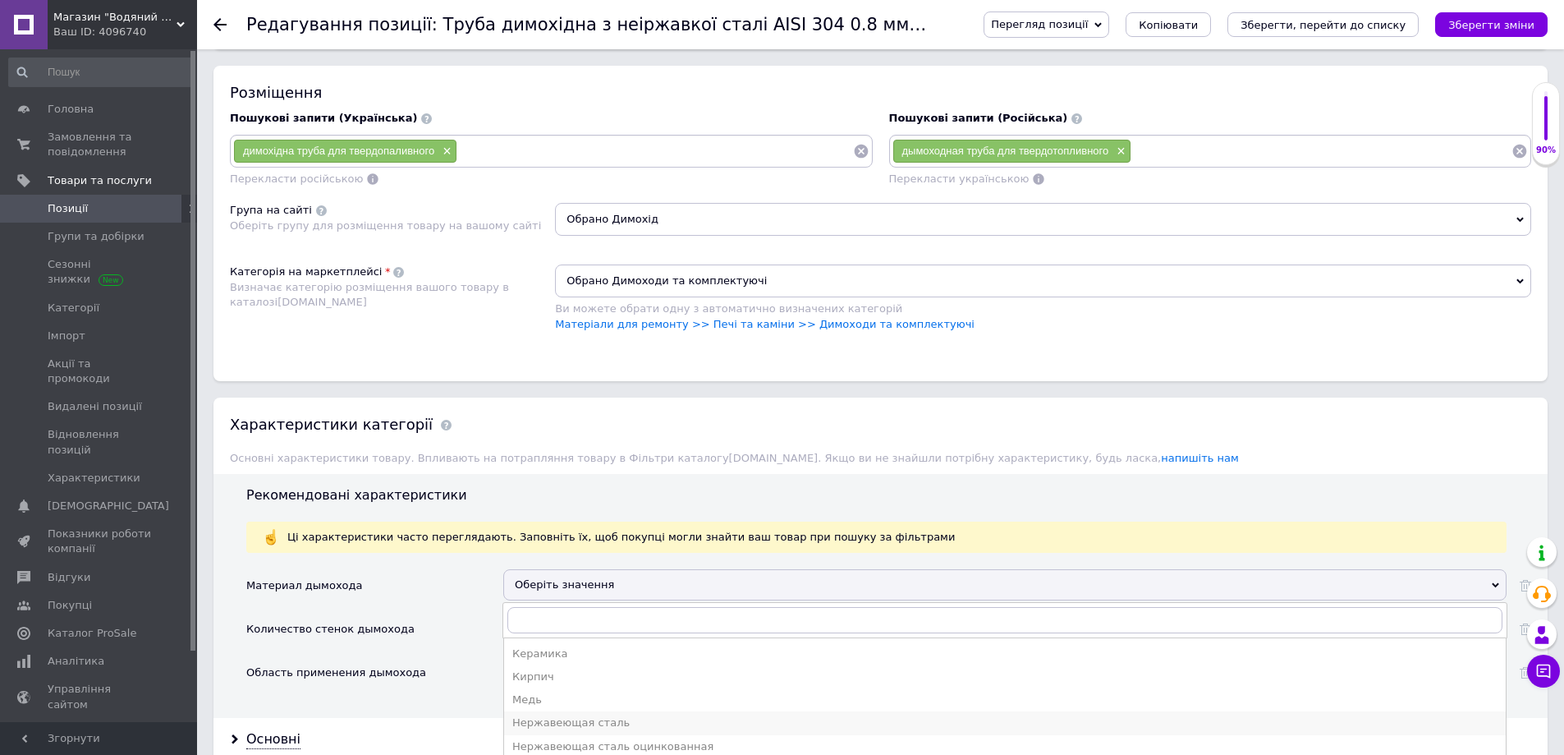
click at [565, 721] on div "Нержавеющая сталь" at bounding box center [1004, 722] width 985 height 15
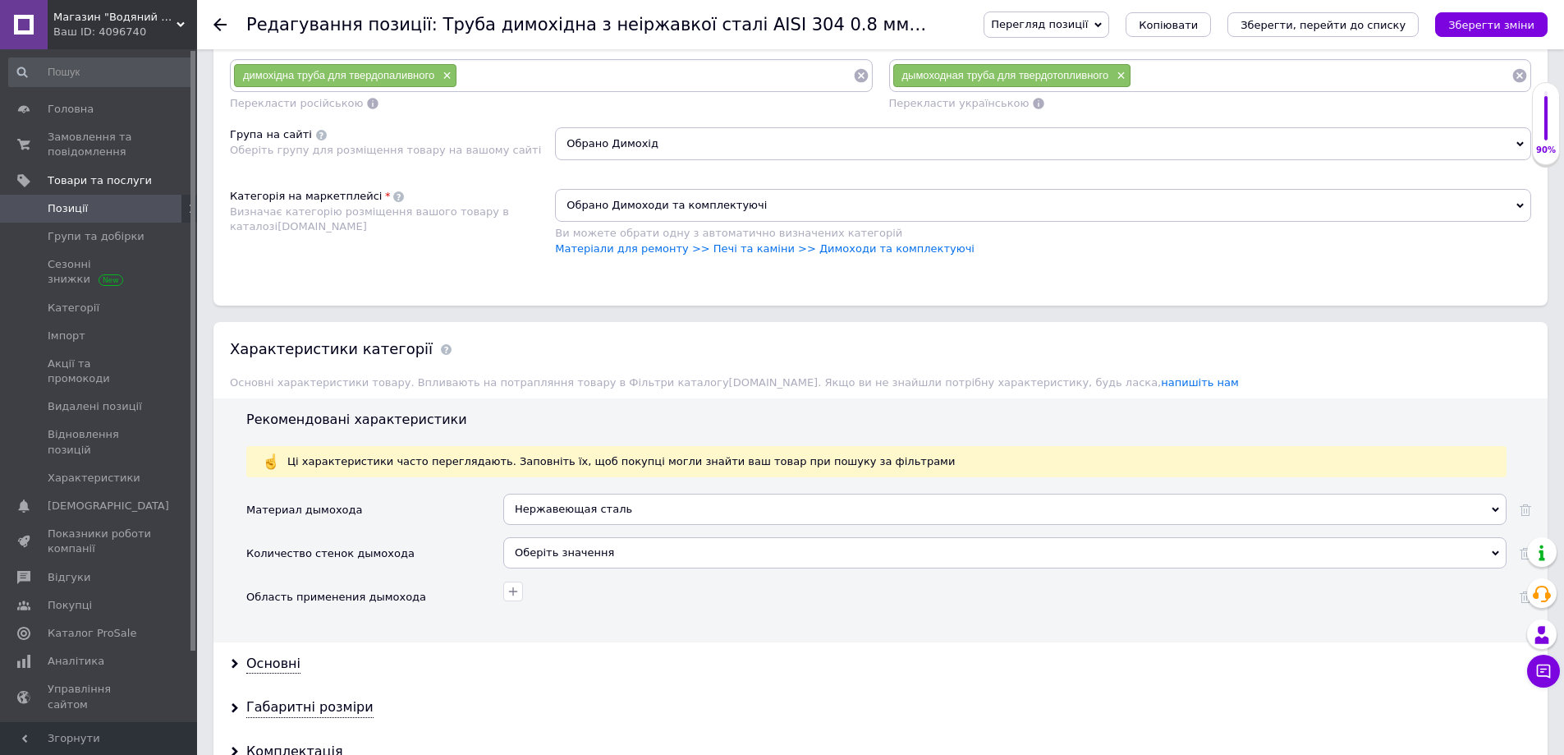
scroll to position [1150, 0]
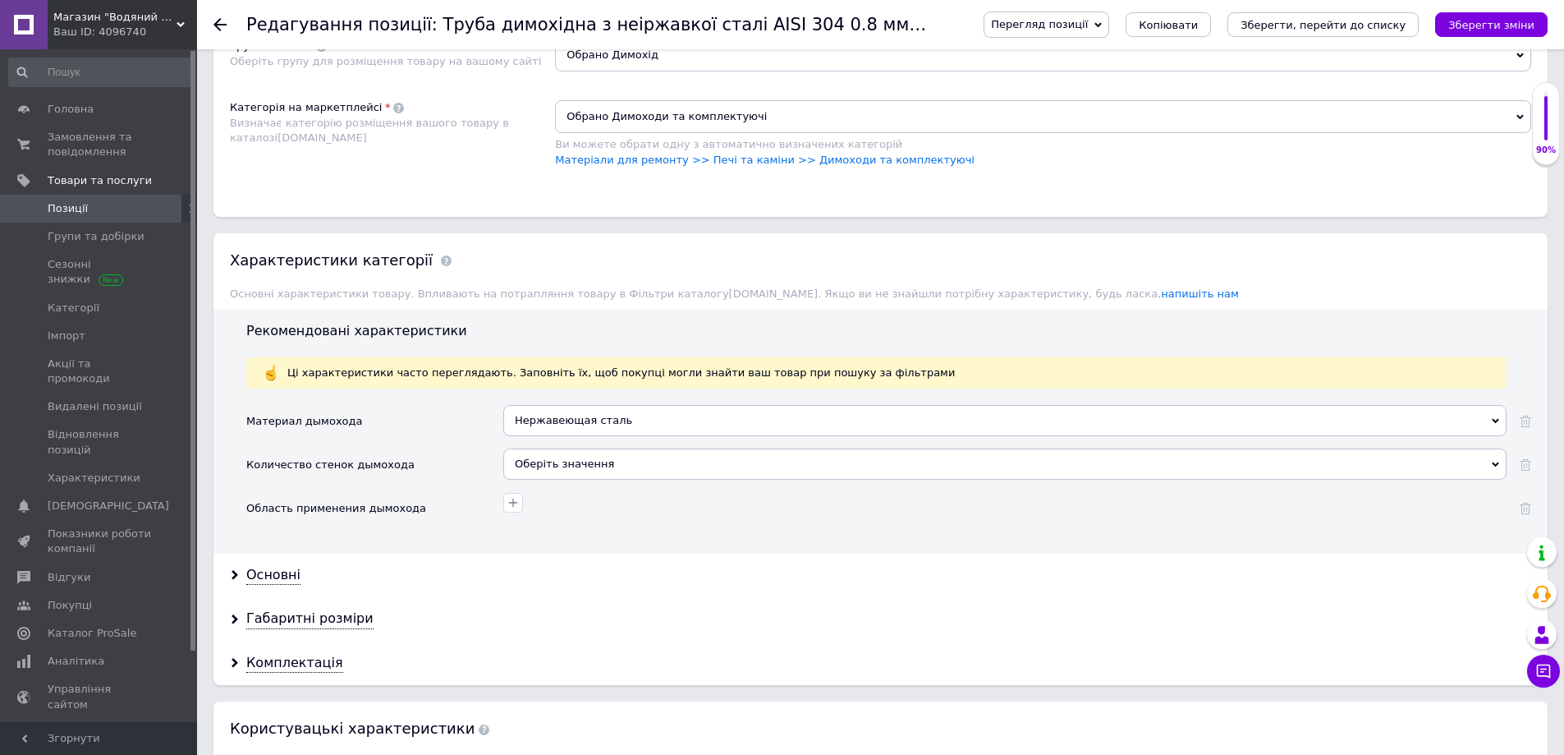
click at [575, 463] on div "Оберіть значення" at bounding box center [1004, 463] width 1003 height 31
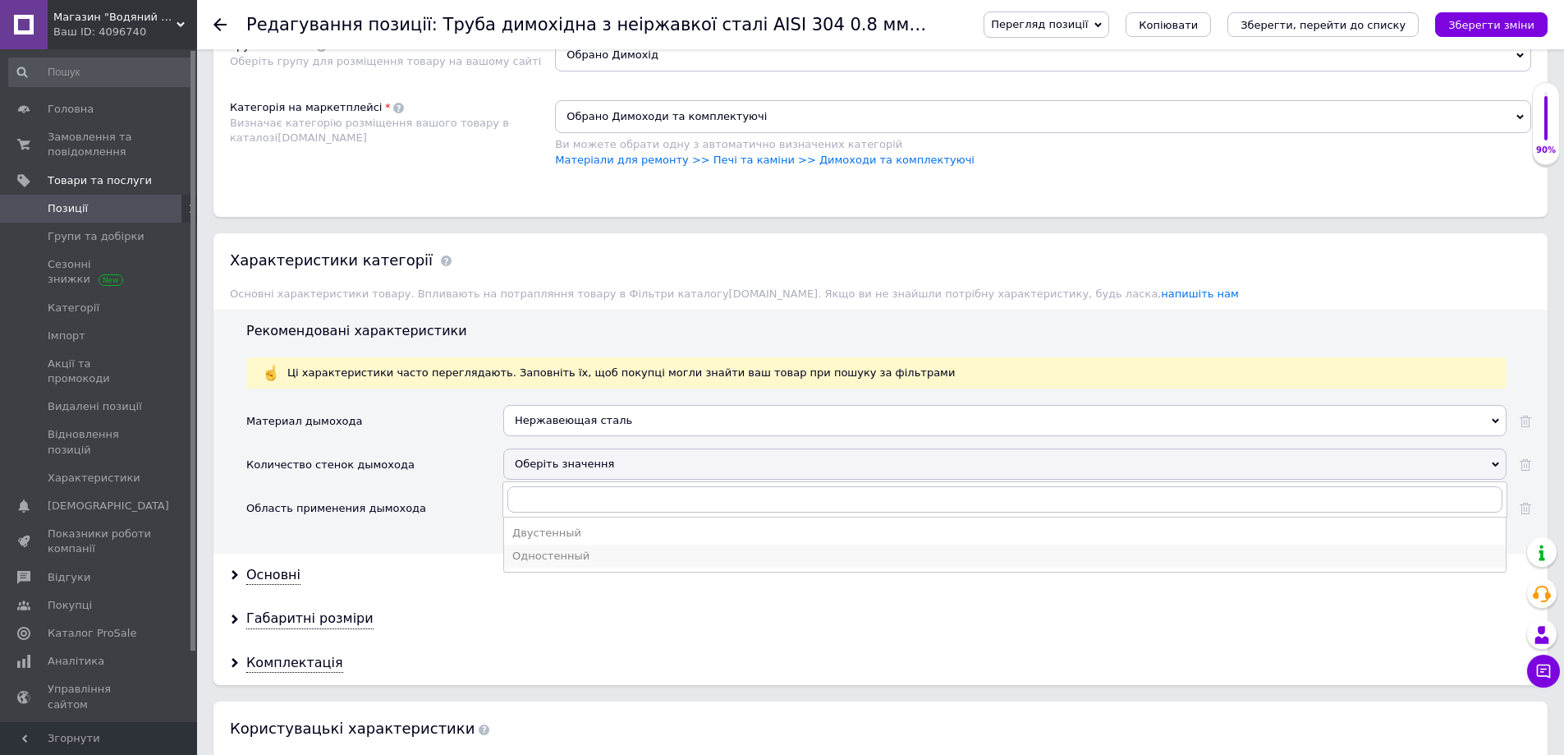
click at [557, 559] on div "Одностенный" at bounding box center [1004, 556] width 985 height 15
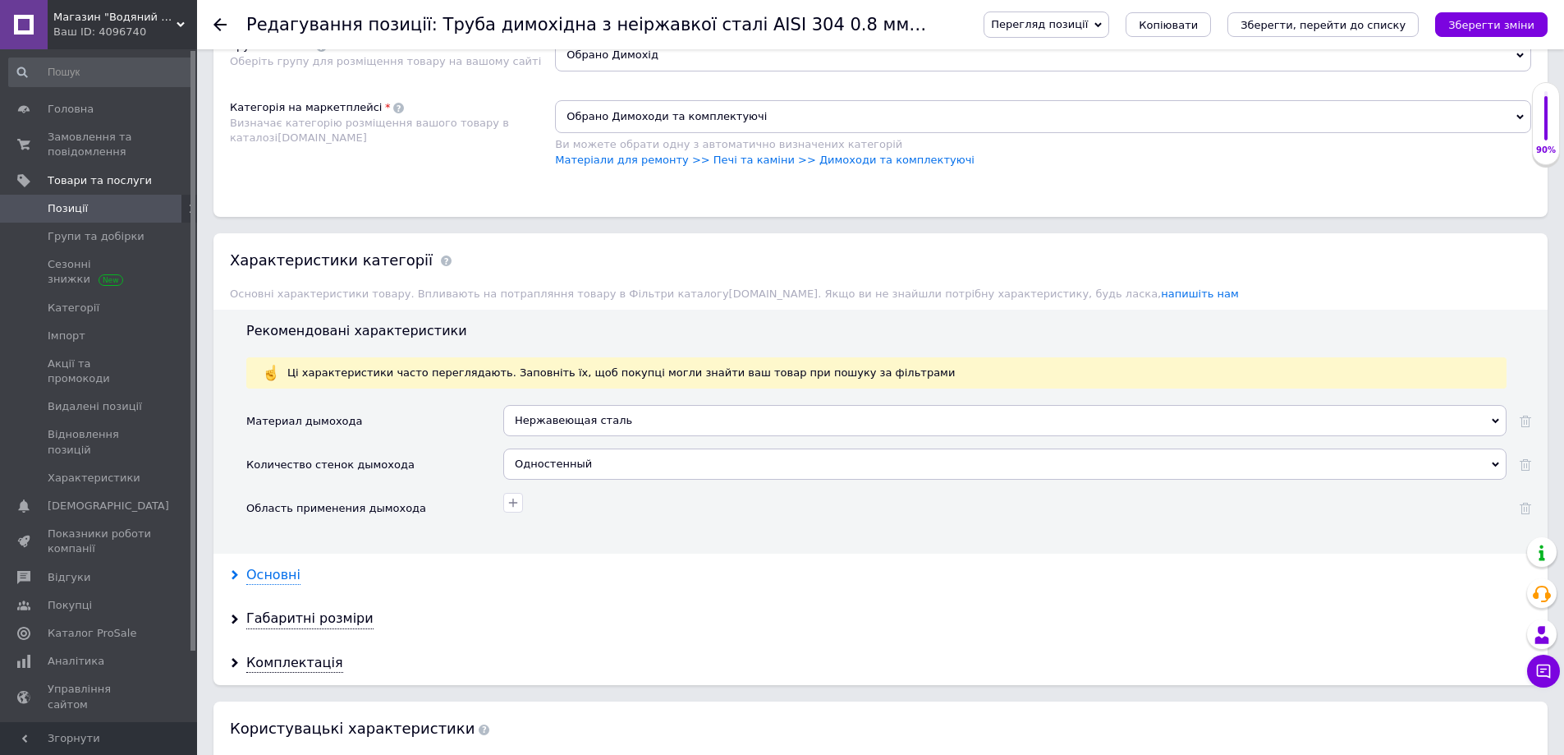
click at [278, 571] on div "Основні" at bounding box center [273, 575] width 54 height 19
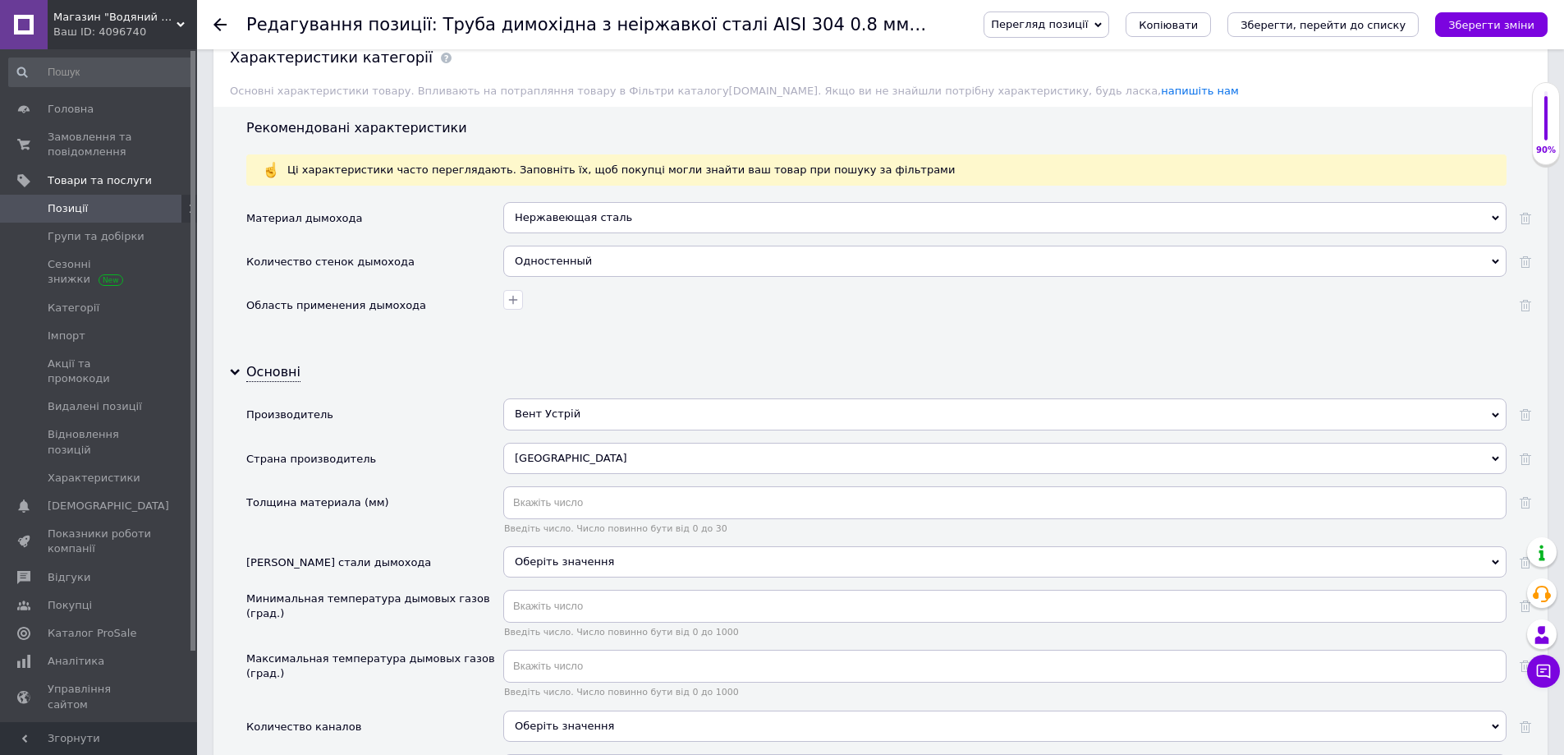
scroll to position [1396, 0]
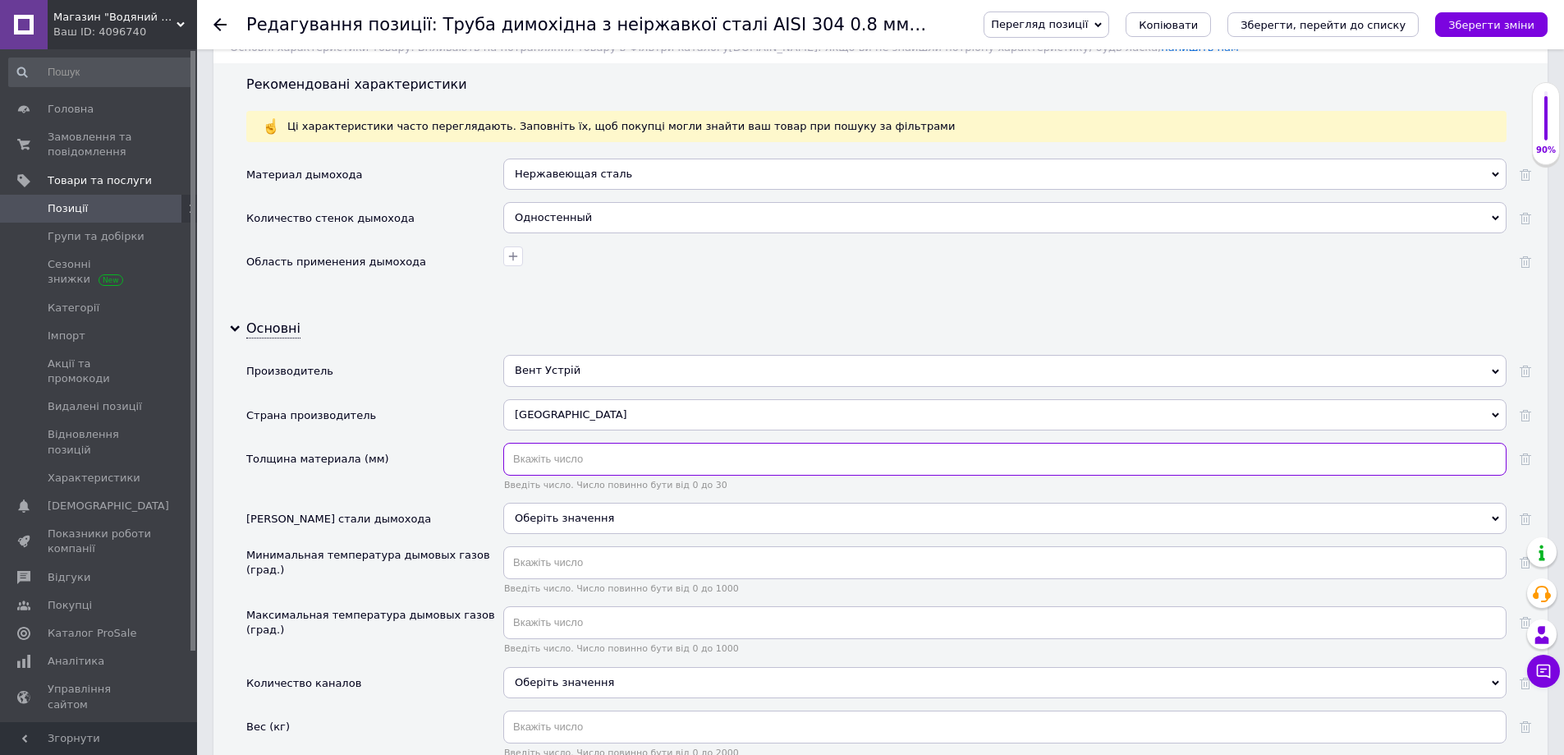
click at [578, 454] on input "text" at bounding box center [1004, 459] width 1003 height 33
type input "0.8"
click at [566, 517] on div "Оберіть значення" at bounding box center [1004, 518] width 1003 height 31
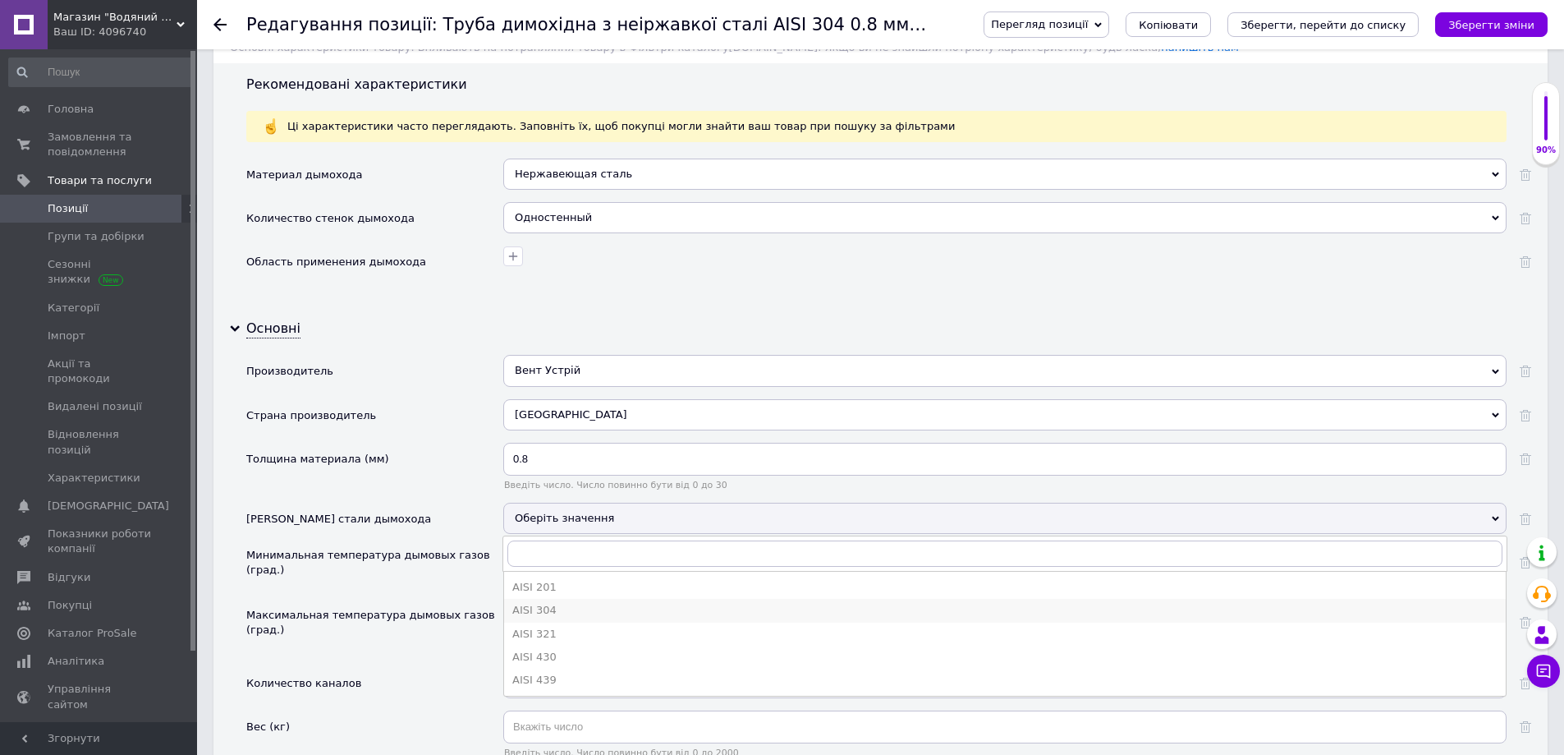
click at [554, 608] on div "AISI 304" at bounding box center [1004, 610] width 985 height 15
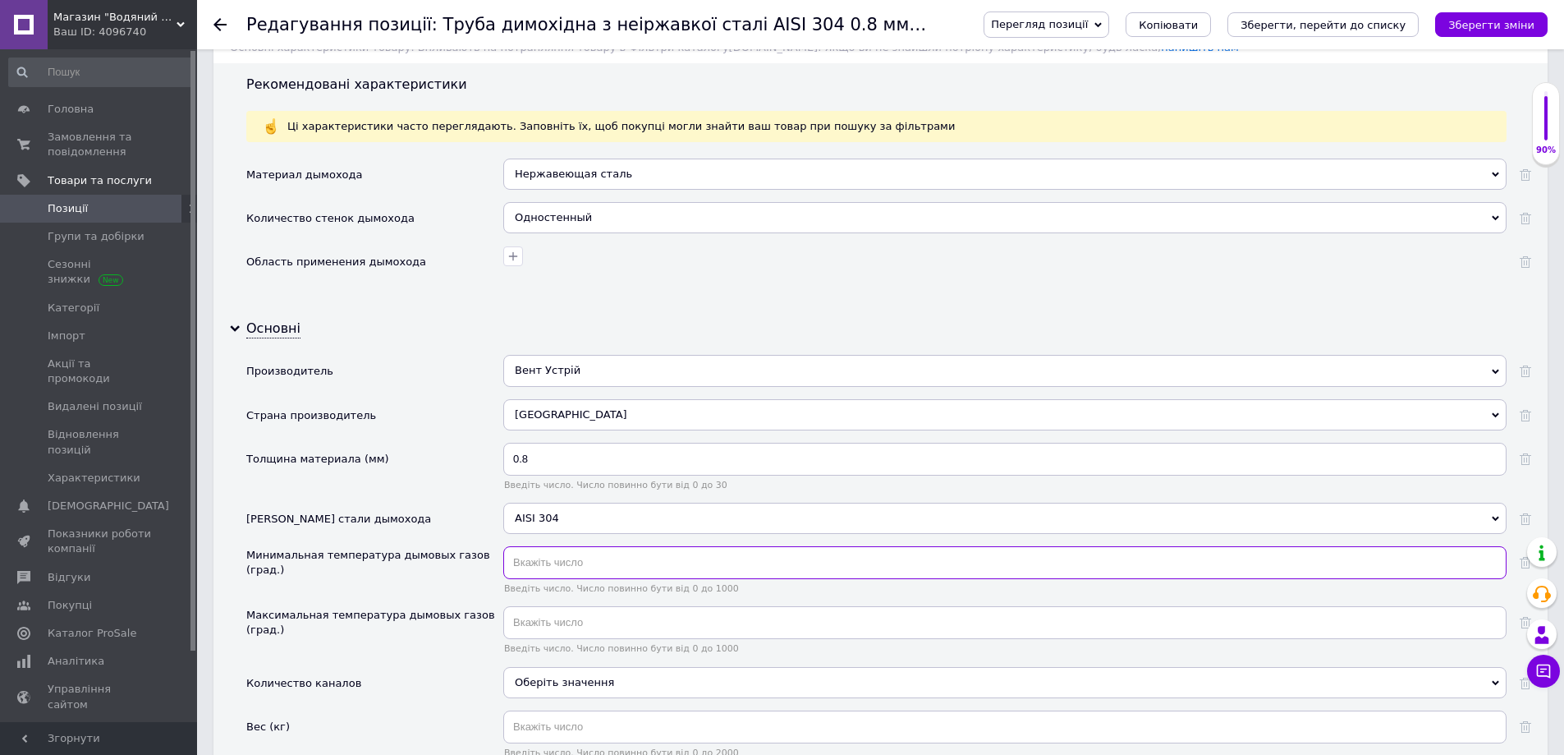
click at [550, 567] on input "text" at bounding box center [1004, 562] width 1003 height 33
type input "20"
click at [555, 620] on input "text" at bounding box center [1004, 622] width 1003 height 33
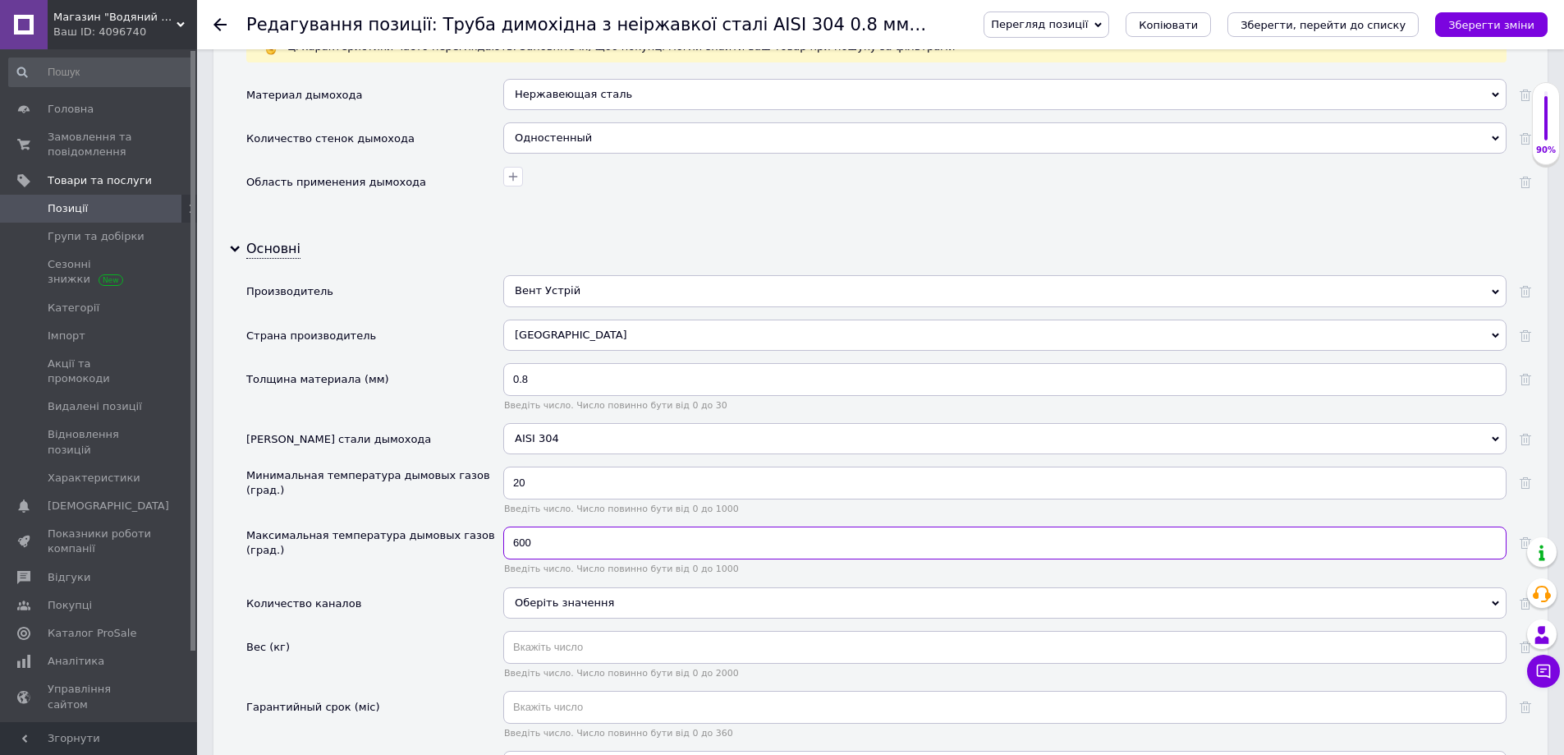
scroll to position [1560, 0]
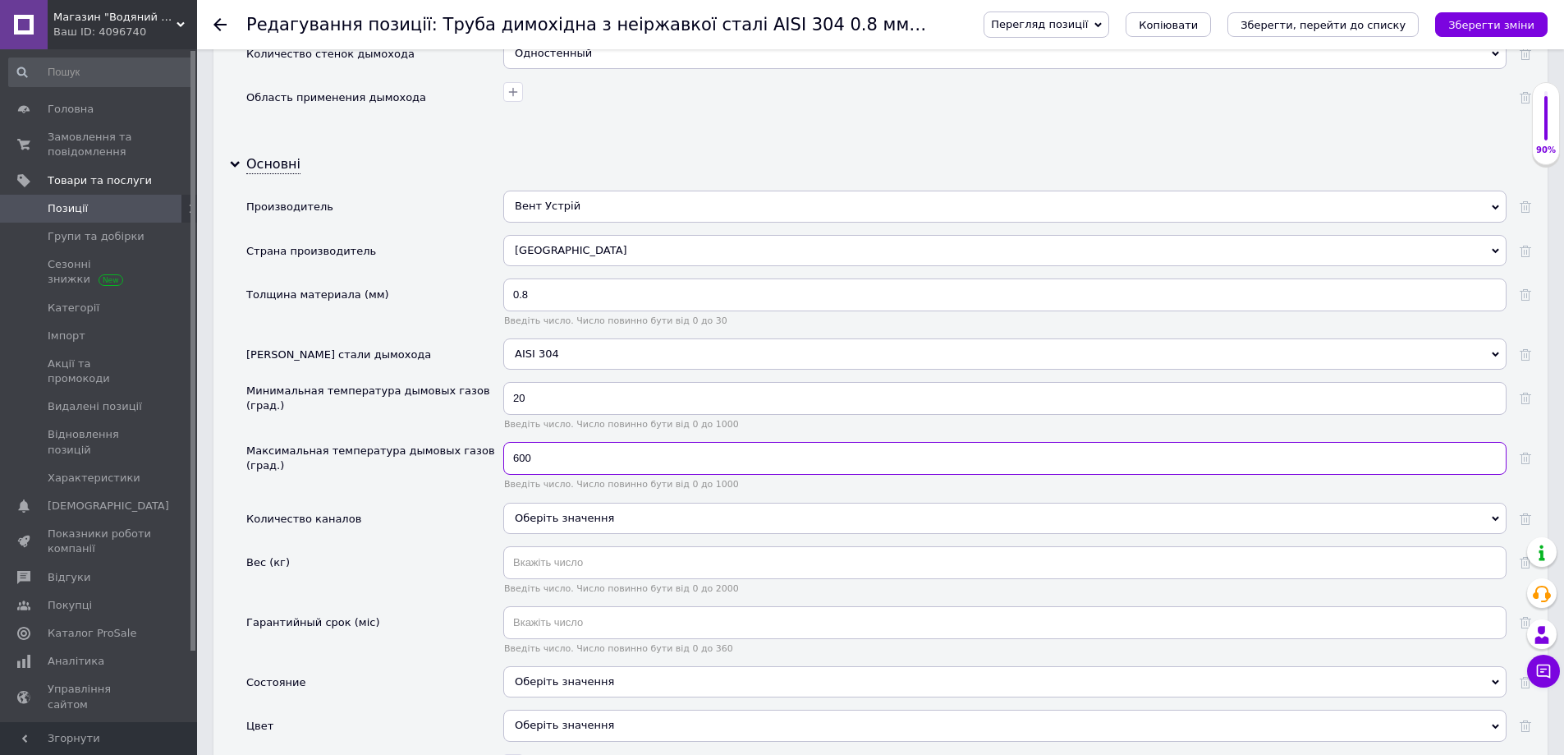
type input "600"
click at [573, 567] on input "text" at bounding box center [1004, 562] width 1003 height 33
click at [562, 627] on input "text" at bounding box center [1004, 622] width 1003 height 33
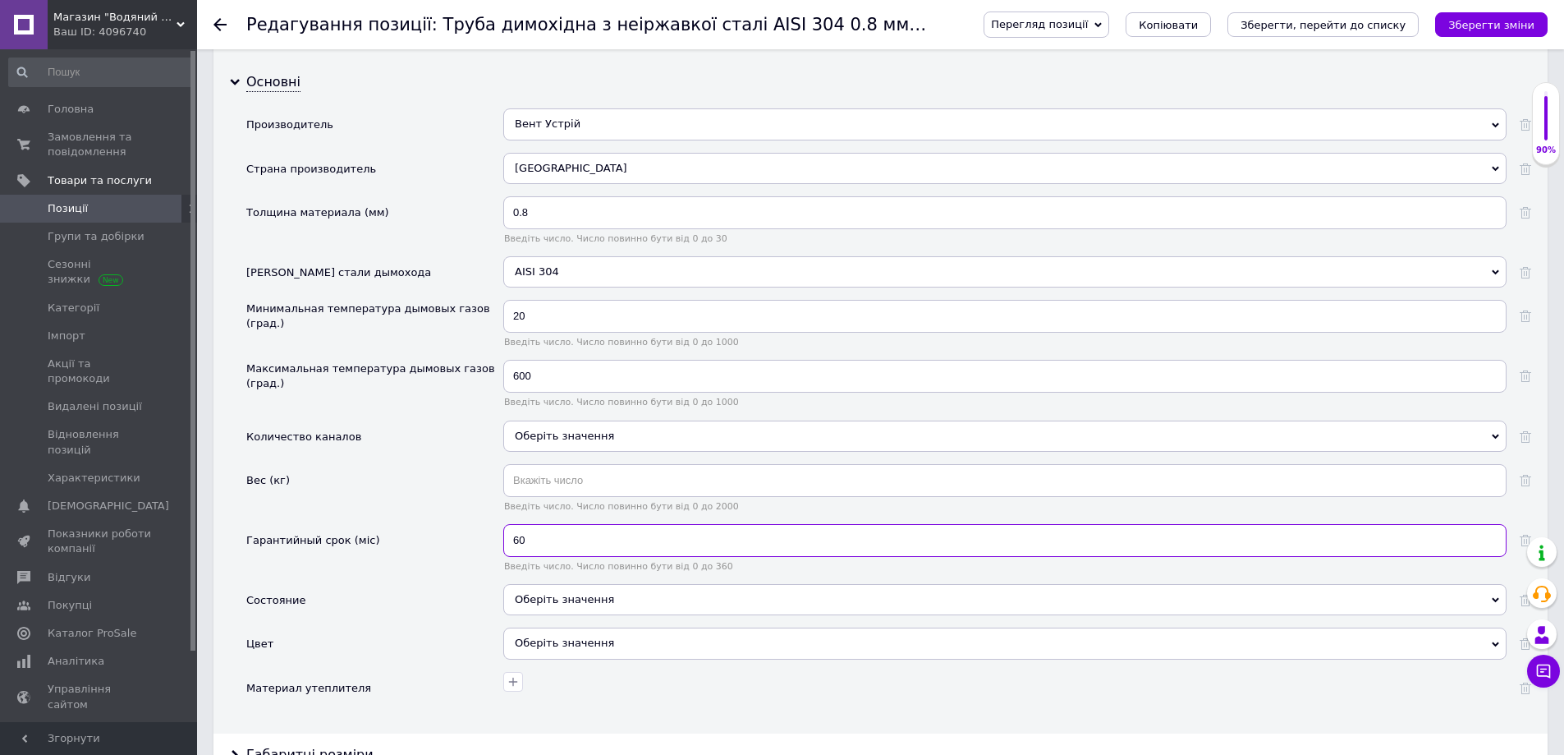
type input "60"
click at [556, 602] on div "Оберіть значення" at bounding box center [1004, 599] width 1003 height 31
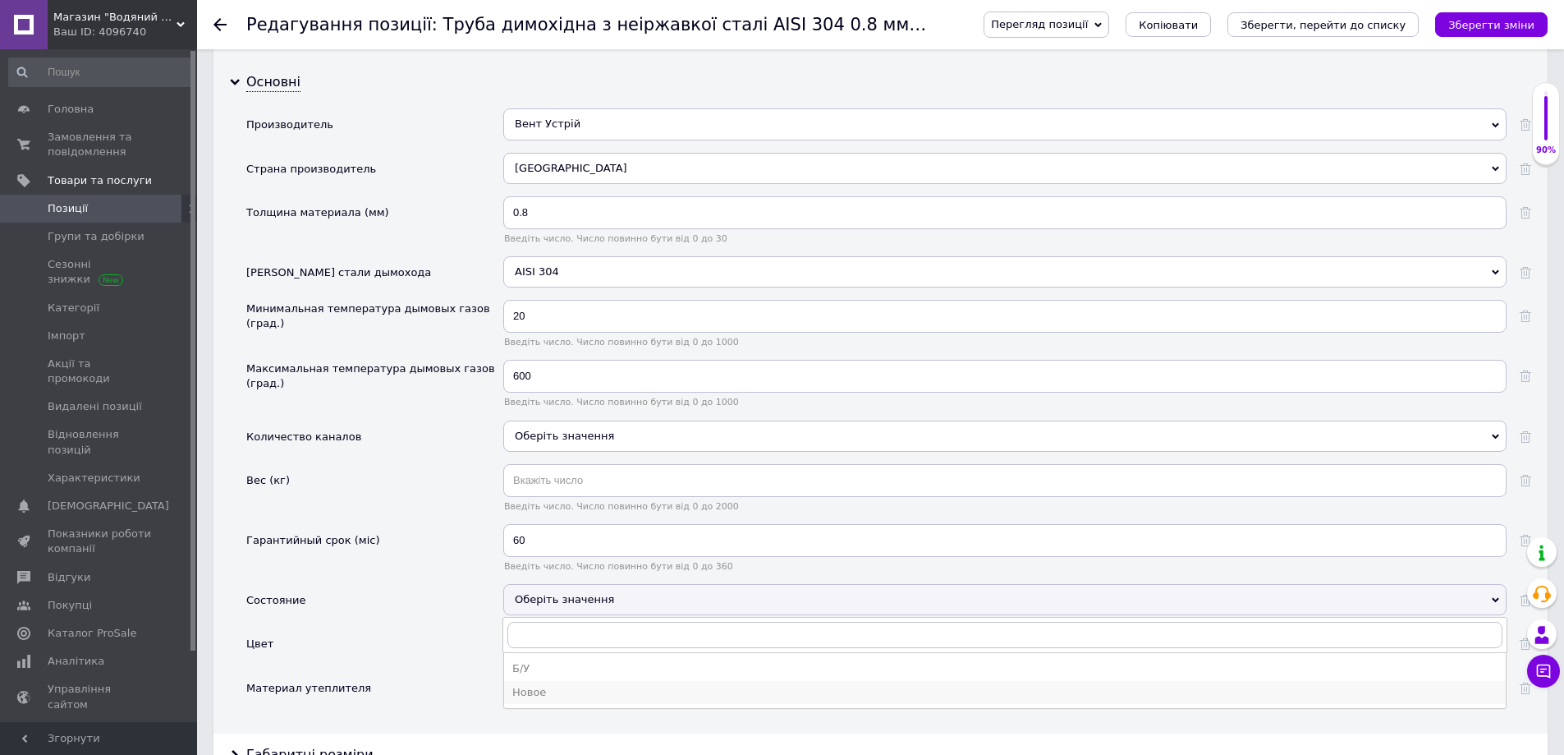
click at [553, 691] on div "Новое" at bounding box center [1004, 692] width 985 height 15
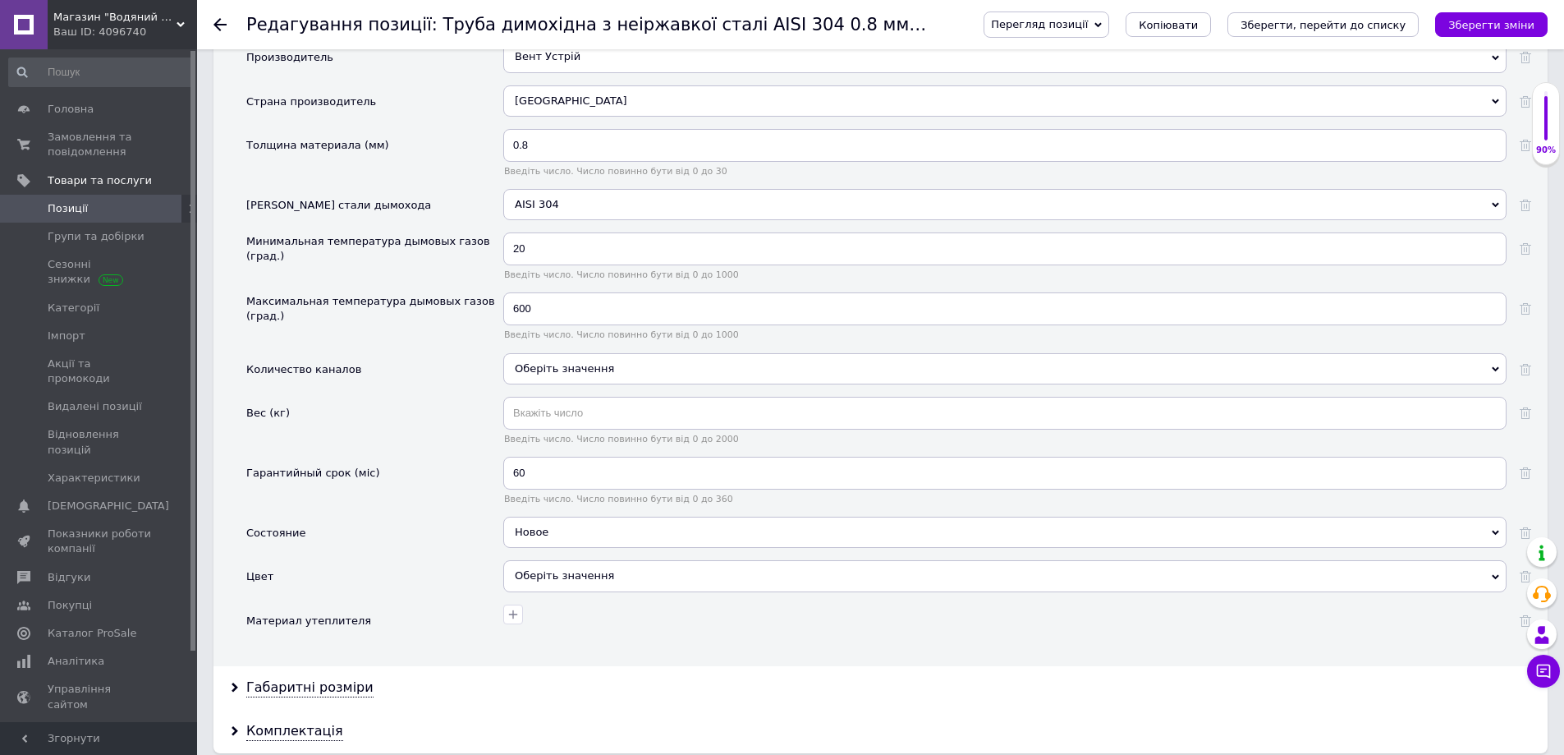
scroll to position [1807, 0]
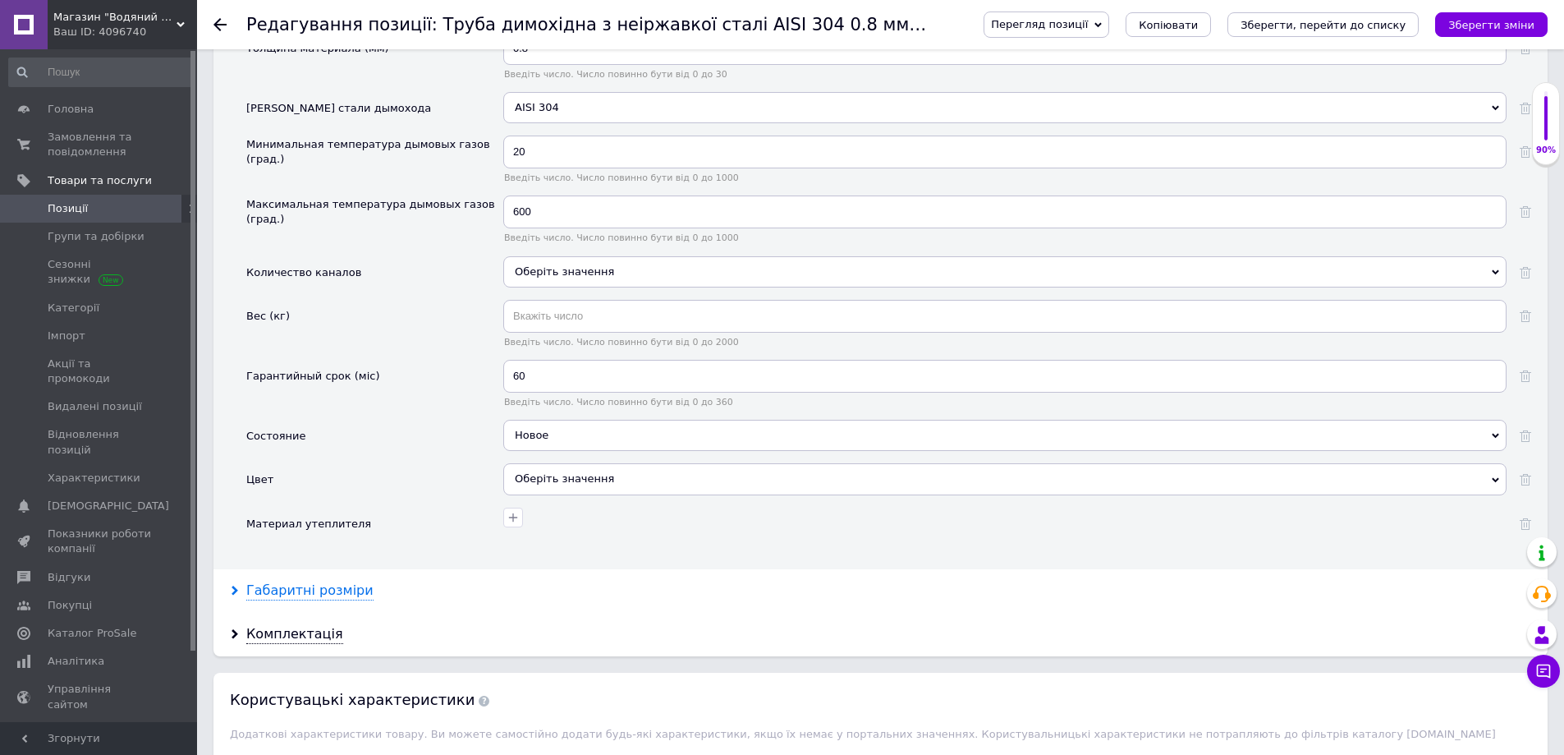
click at [233, 590] on icon at bounding box center [235, 590] width 10 height 10
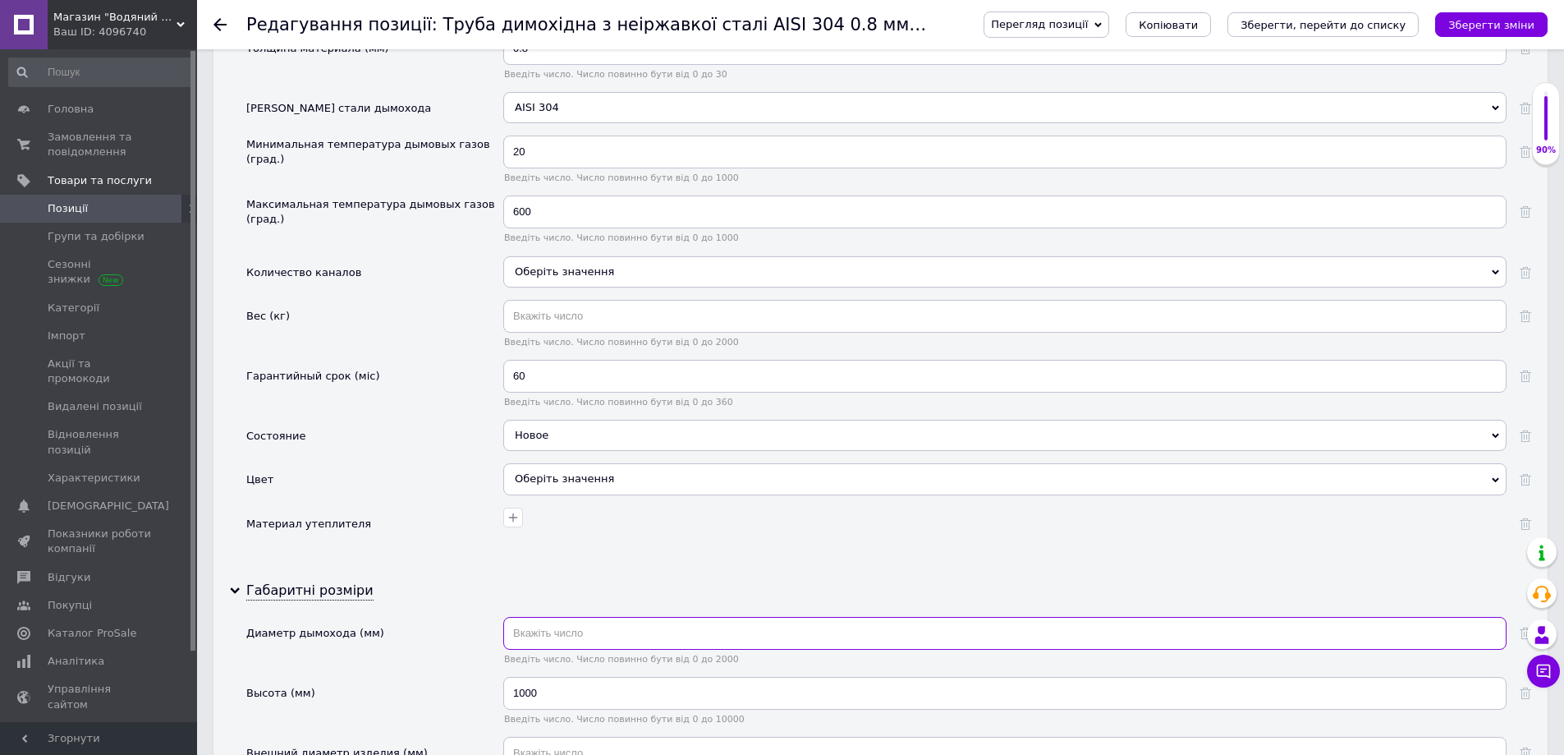
click at [558, 634] on input "text" at bounding box center [1004, 633] width 1003 height 33
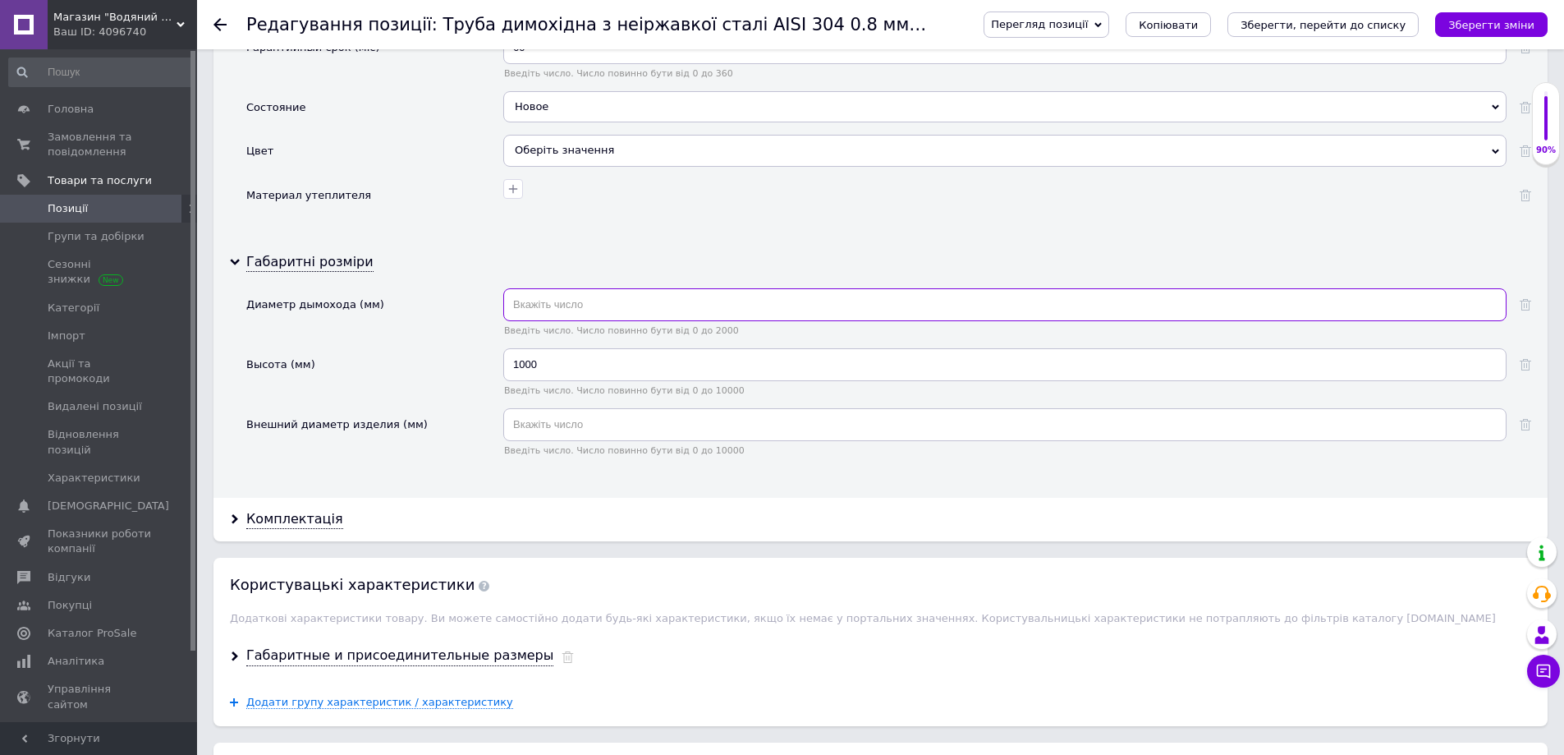
scroll to position [1889, 0]
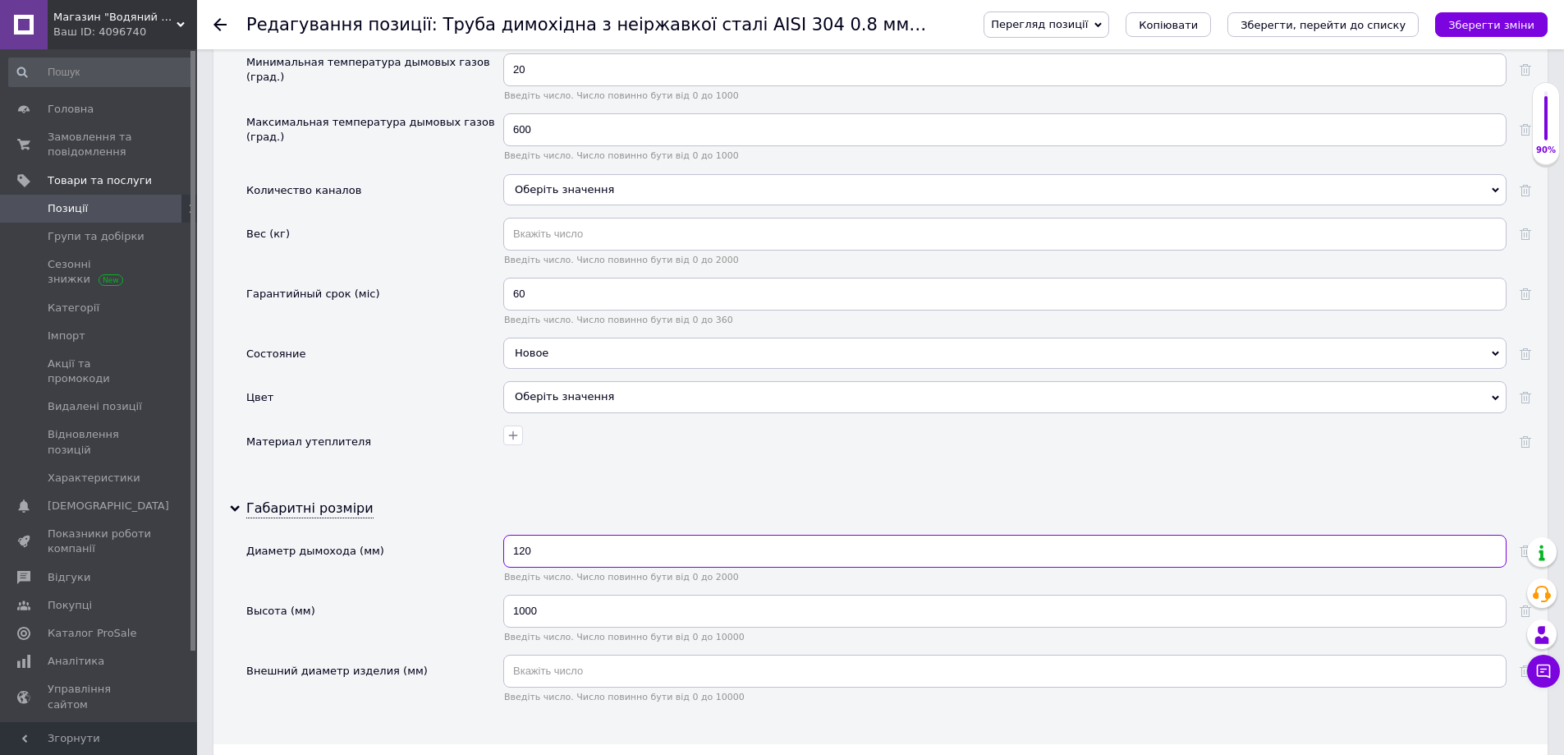
type input "120"
click at [598, 664] on input "text" at bounding box center [1004, 670] width 1003 height 33
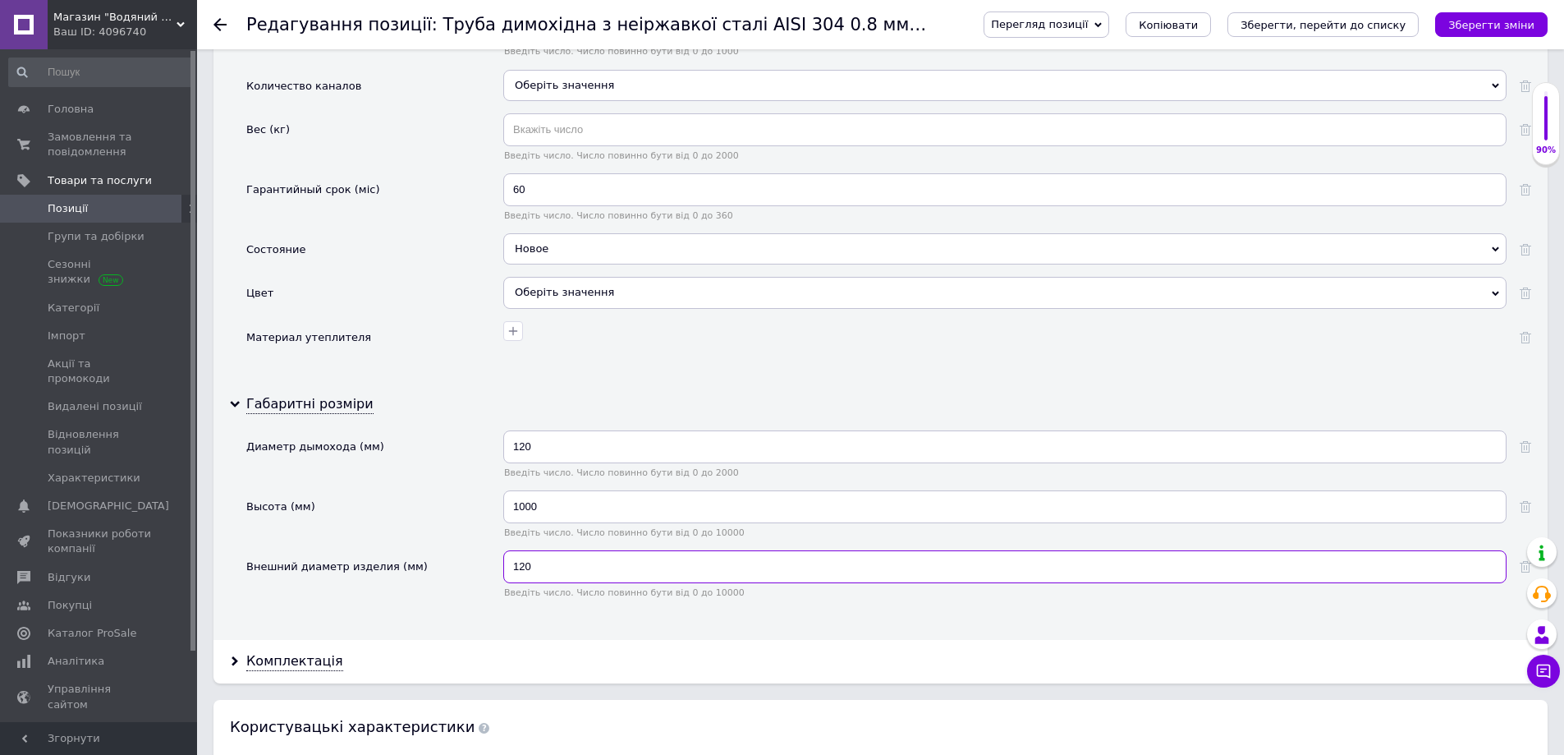
scroll to position [2135, 0]
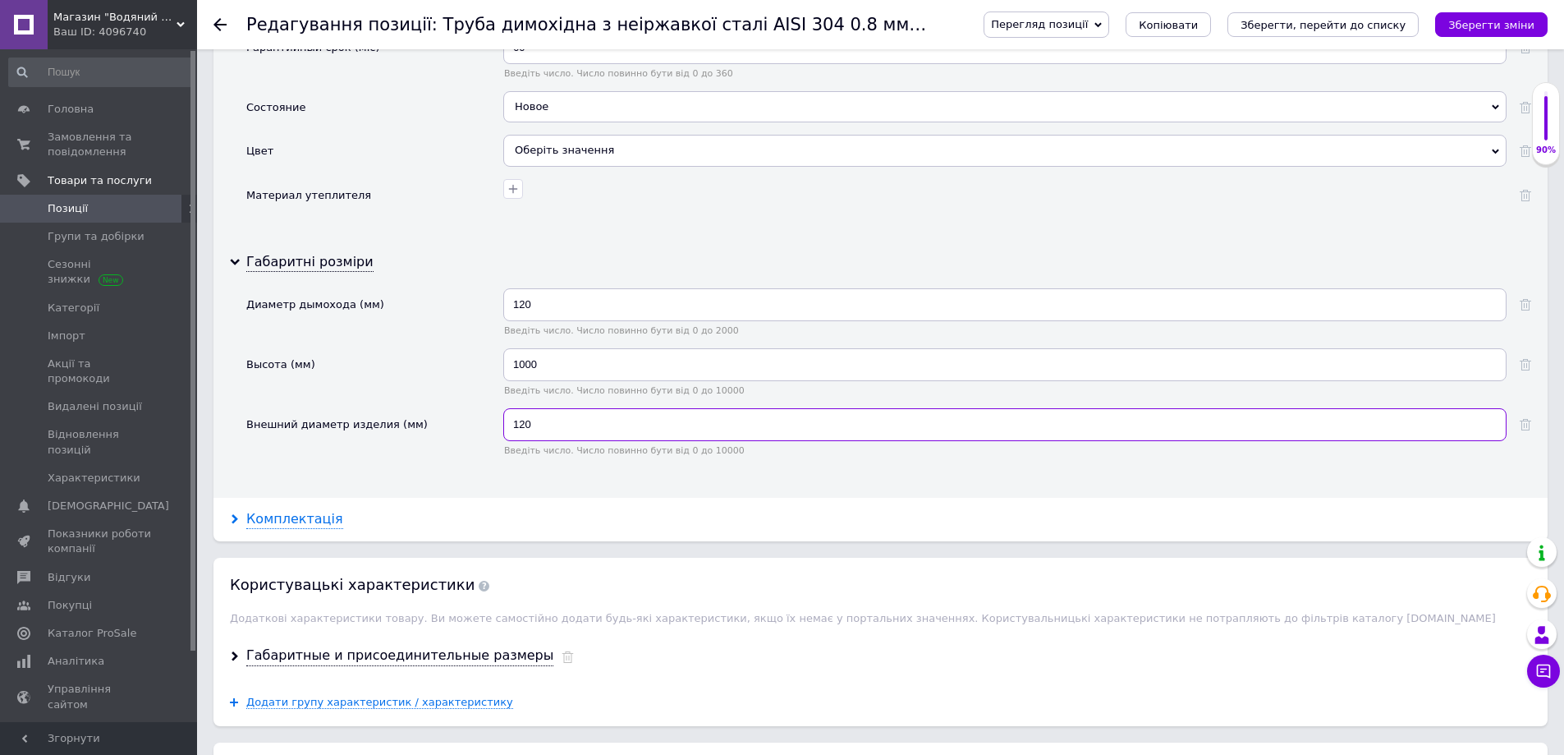
type input "120"
click at [234, 520] on use at bounding box center [235, 519] width 7 height 10
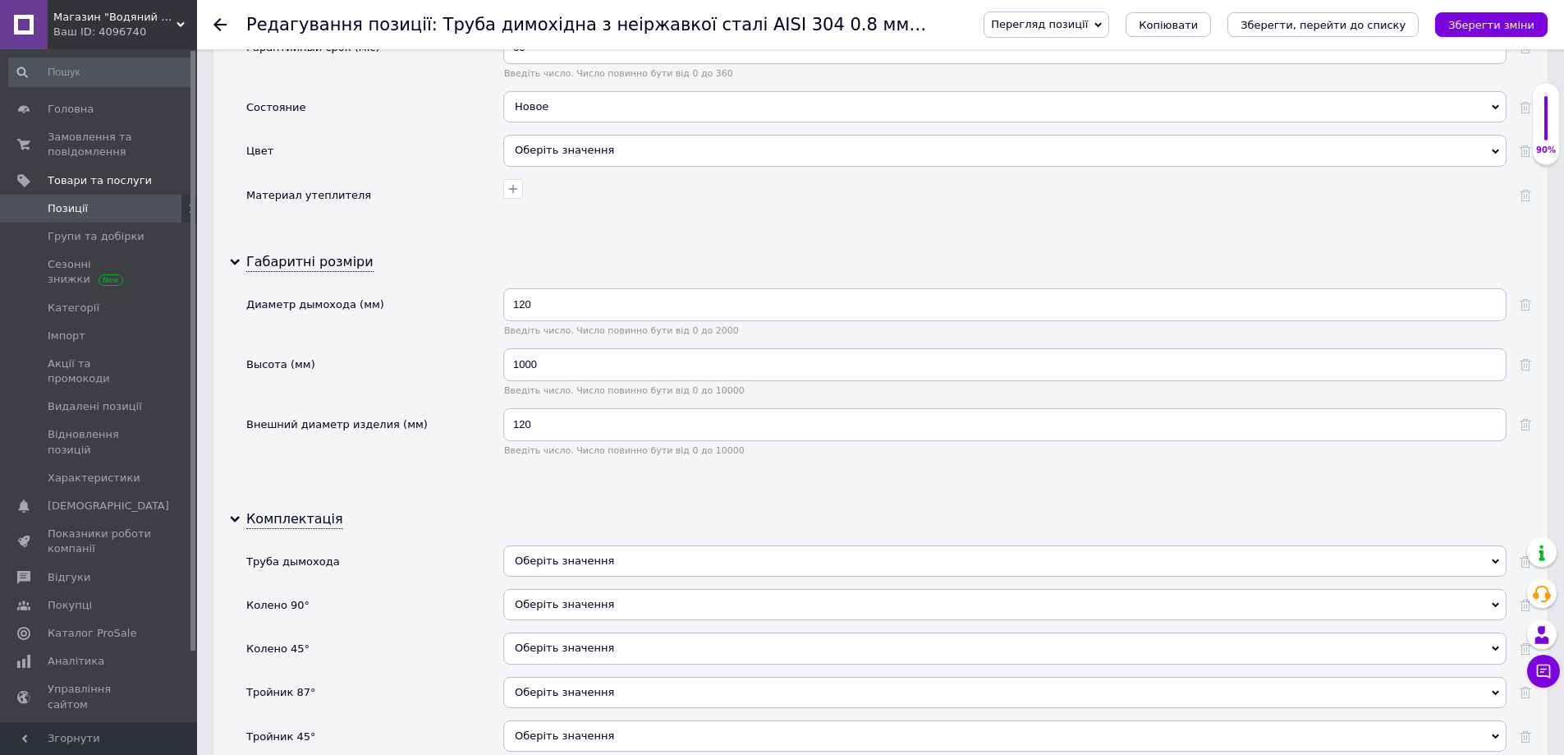
click at [589, 566] on span "Оберіть значення" at bounding box center [564, 560] width 99 height 12
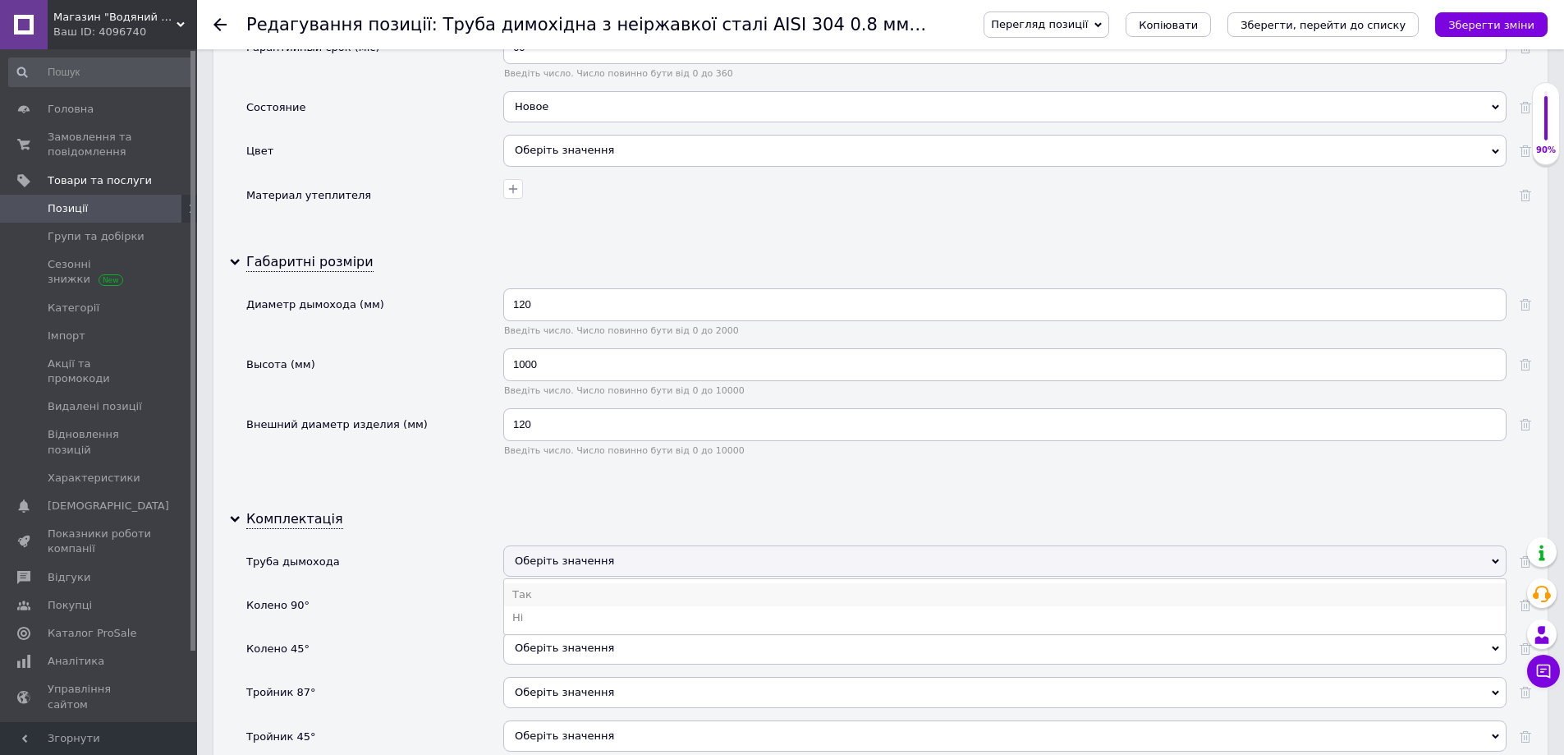
click at [574, 592] on li "Так" at bounding box center [1005, 594] width 1002 height 23
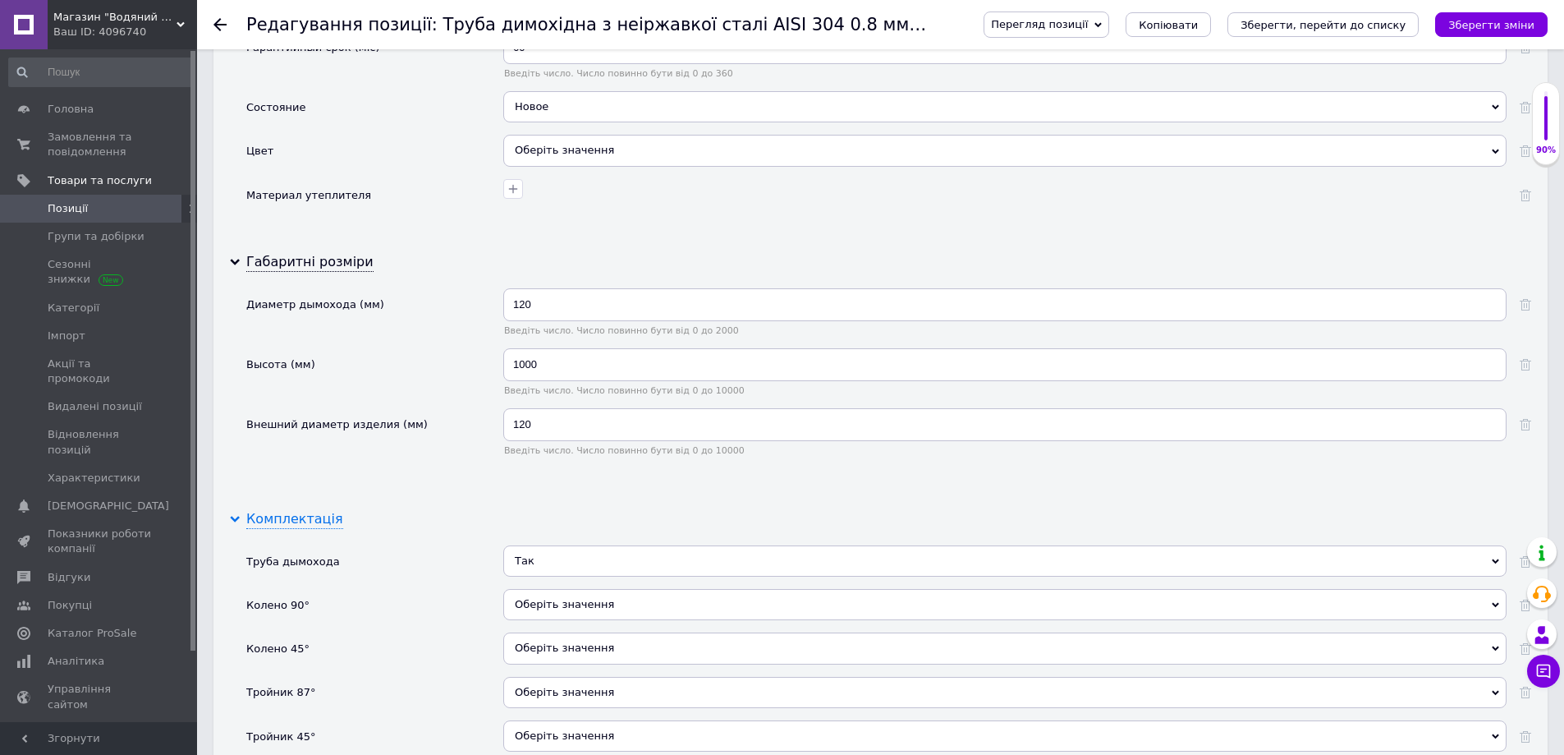
click at [236, 514] on icon at bounding box center [235, 519] width 10 height 10
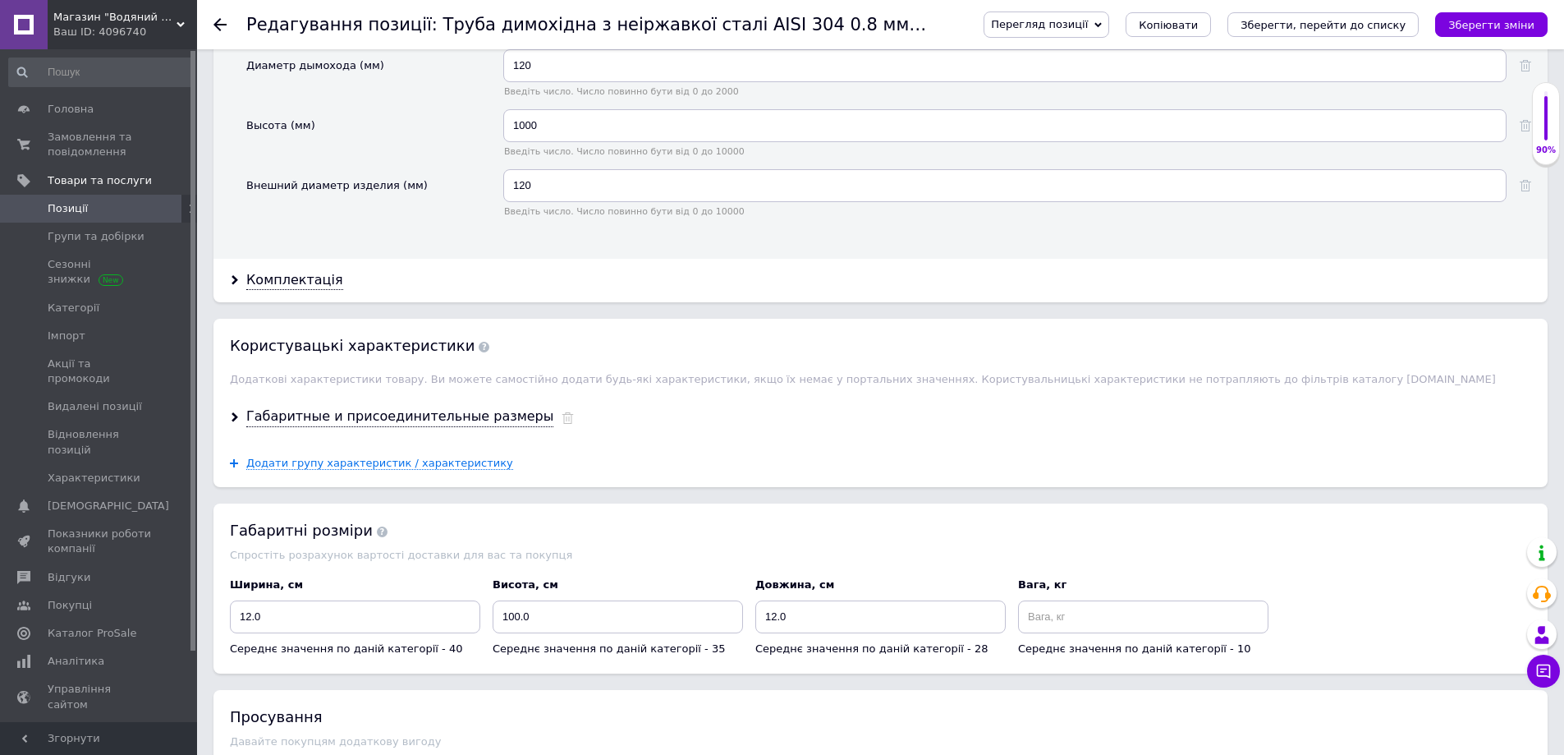
scroll to position [2463, 0]
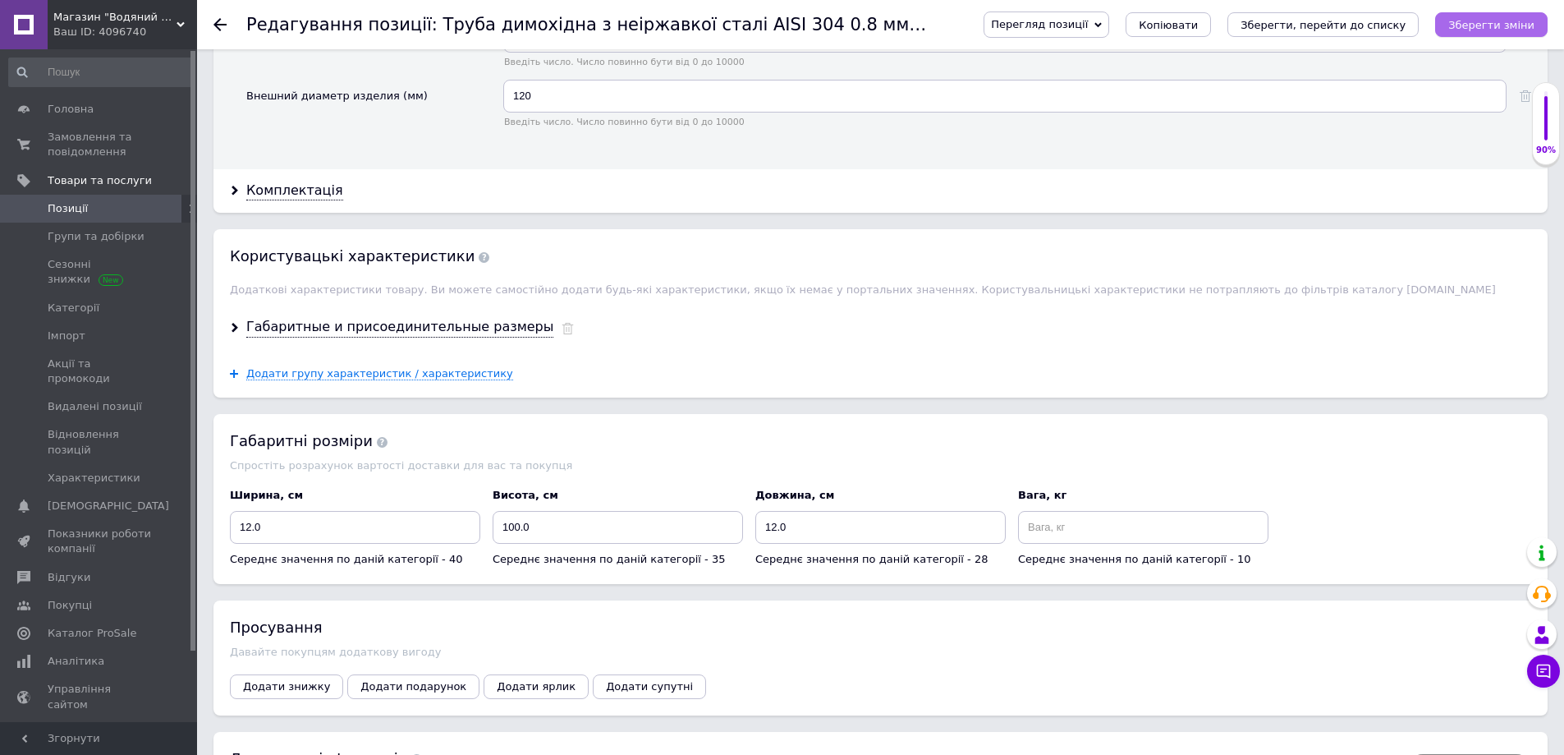
click at [1516, 23] on icon "Зберегти зміни" at bounding box center [1491, 25] width 86 height 12
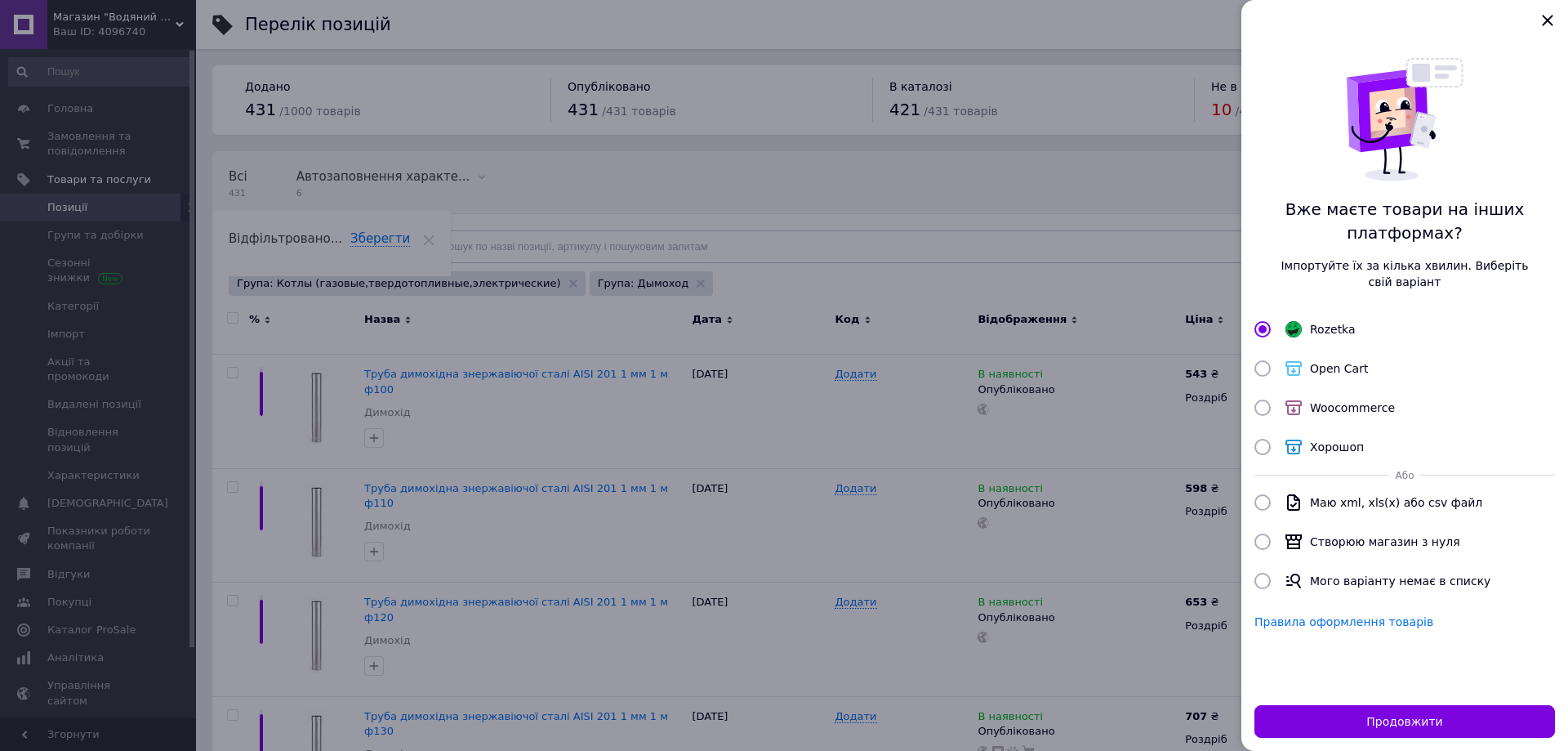
click at [871, 527] on div at bounding box center [784, 375] width 1568 height 751
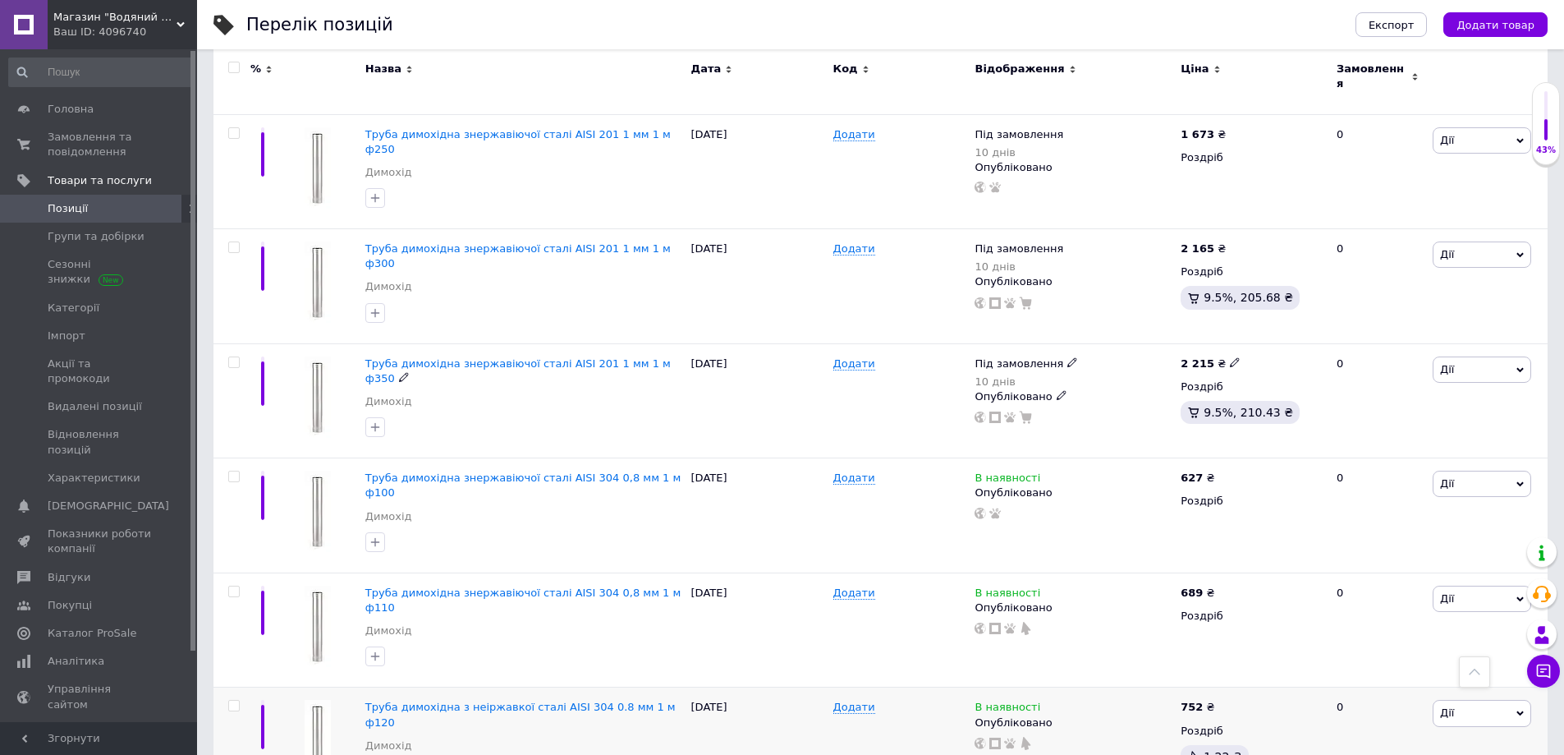
scroll to position [1529, 0]
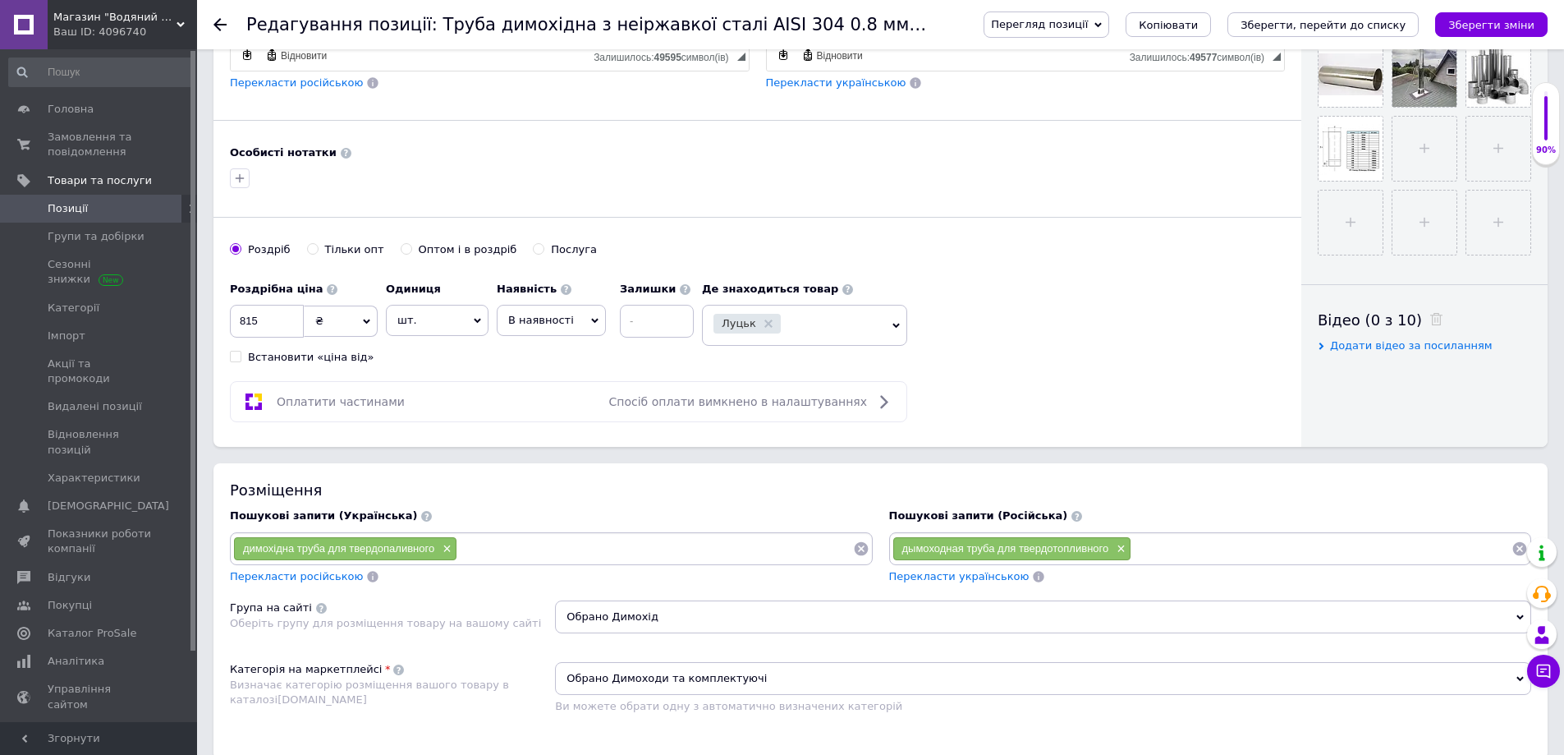
scroll to position [328, 0]
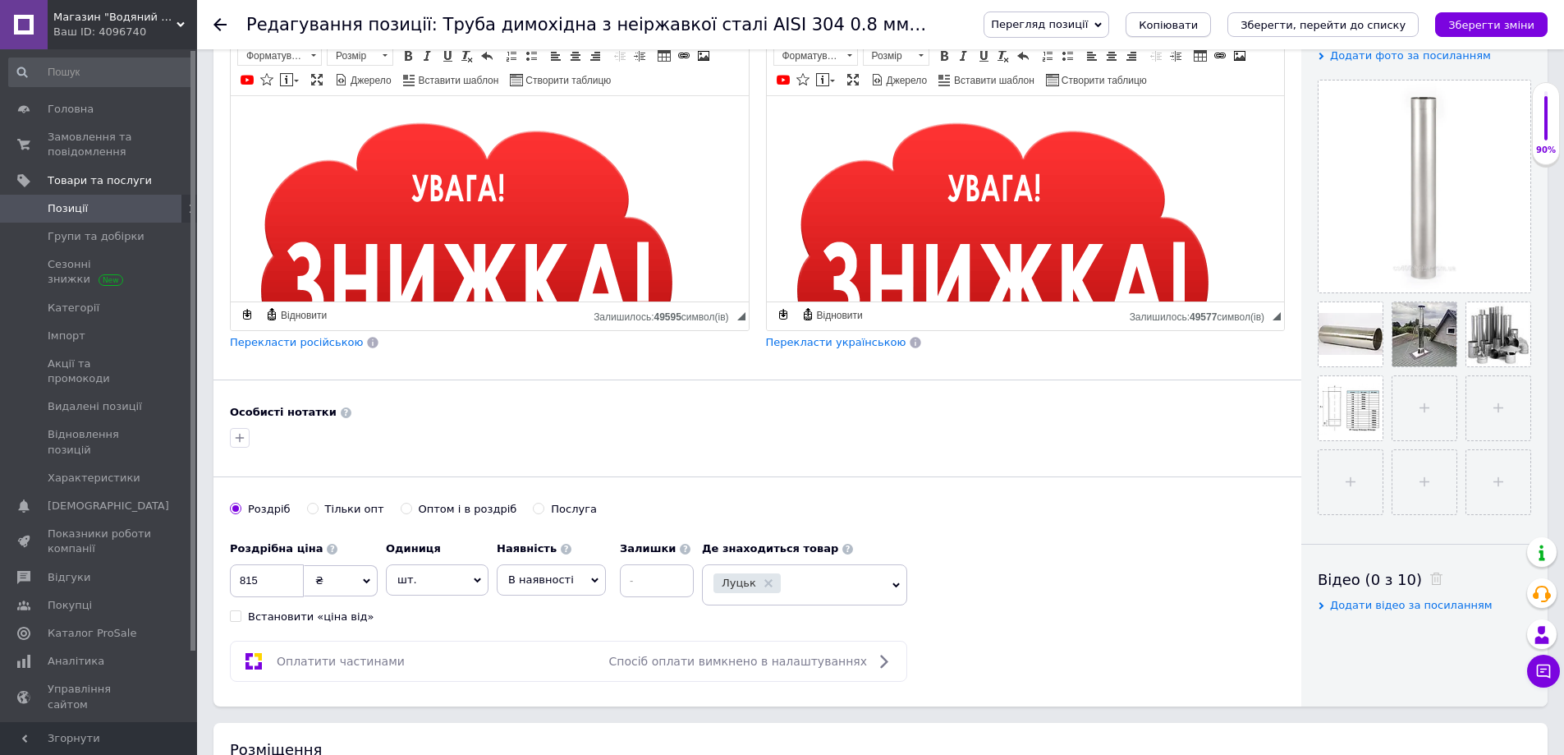
click at [1198, 24] on span "Копіювати" at bounding box center [1168, 25] width 59 height 12
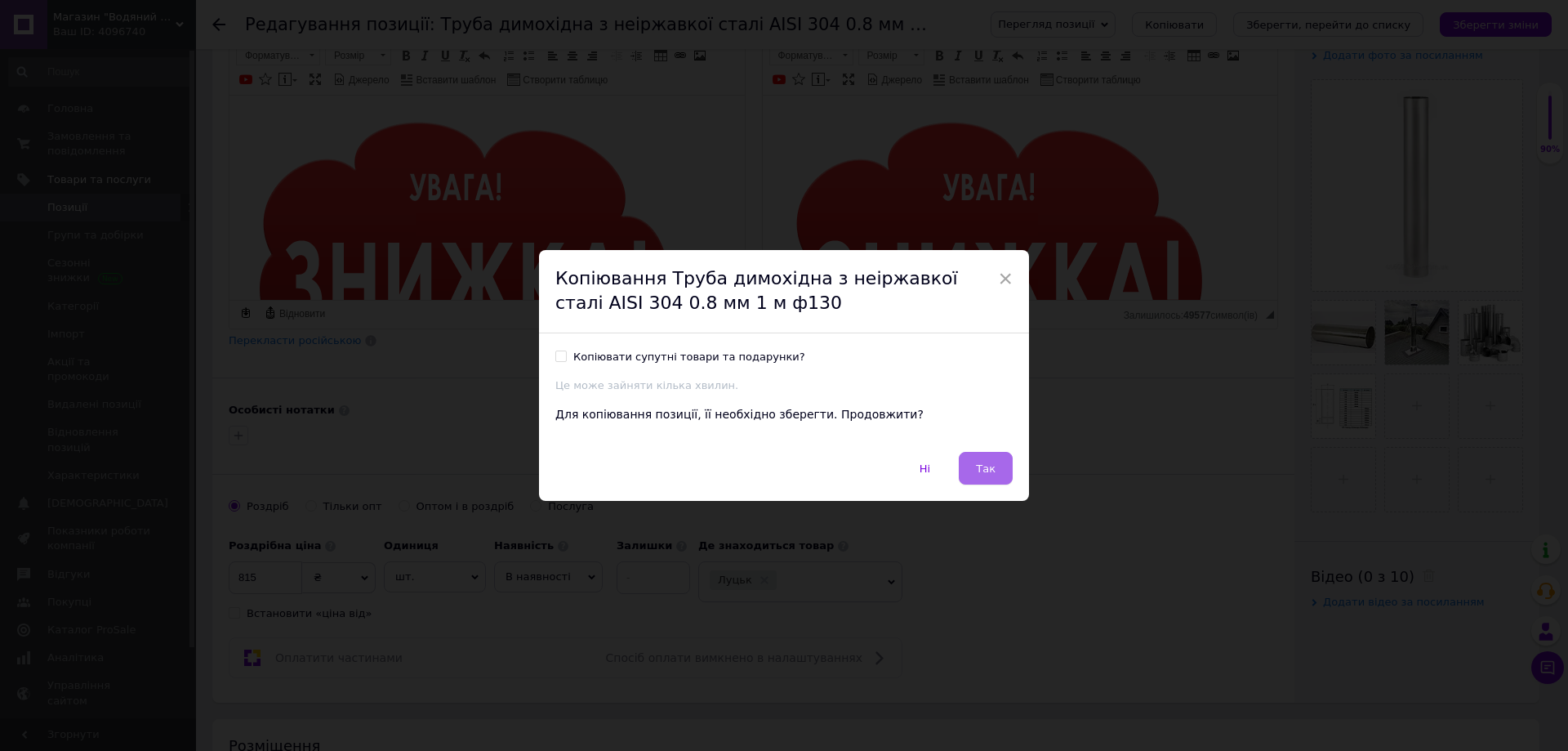
click at [998, 461] on button "Так" at bounding box center [985, 468] width 54 height 33
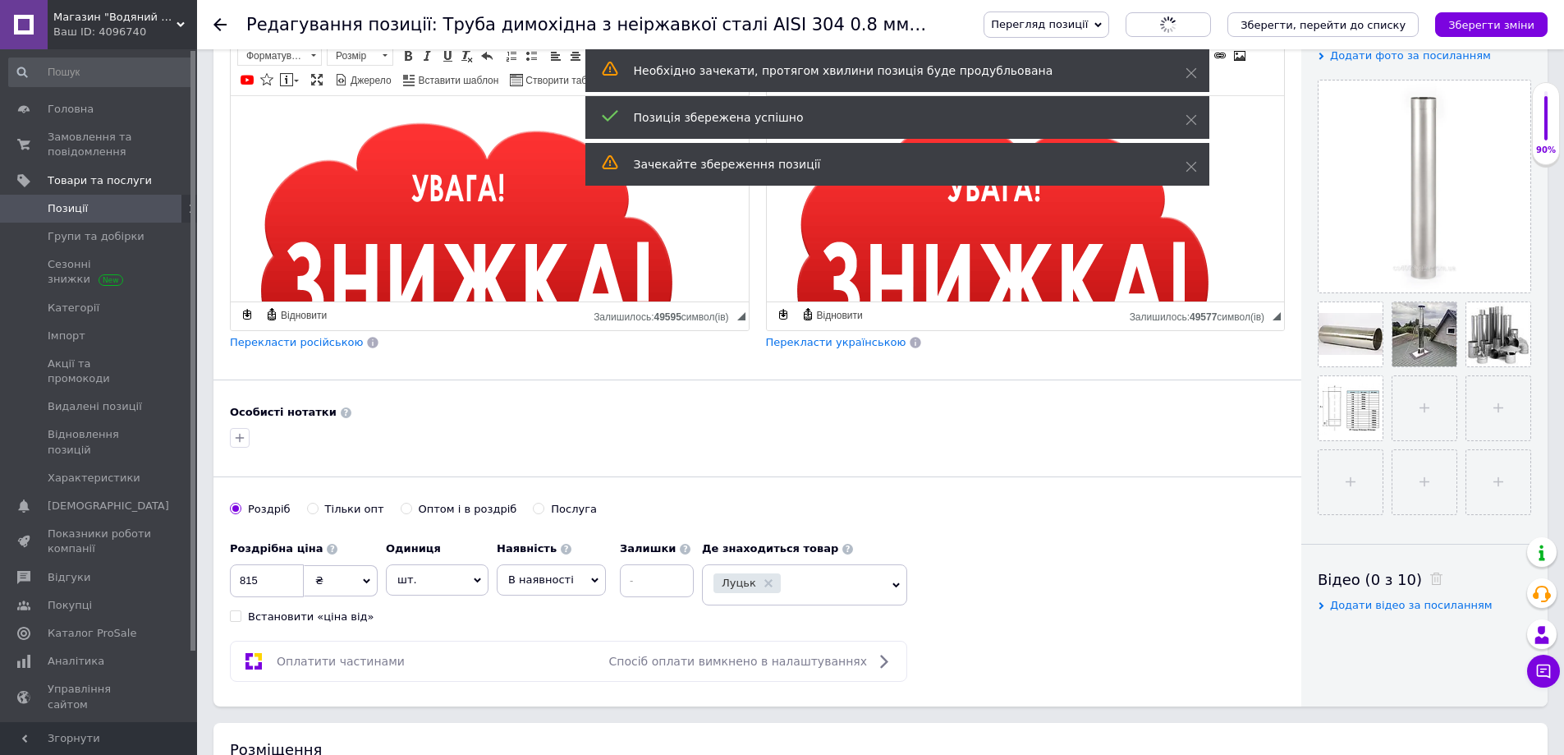
scroll to position [0, 0]
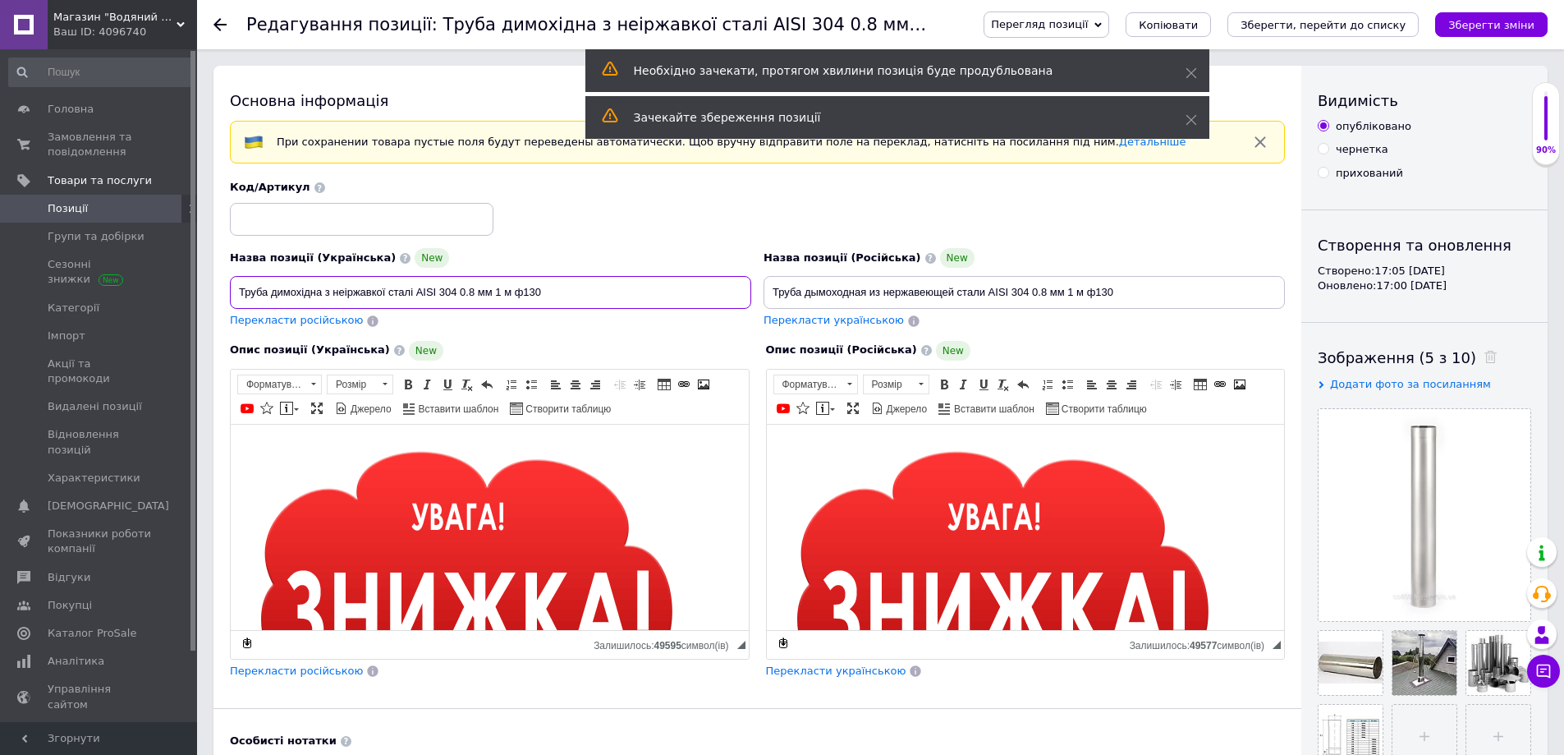
click at [535, 293] on input "Труба димохідна з неіржавкої сталі AISI 304 0.8 мм 1 м ф130" at bounding box center [490, 292] width 521 height 33
type input "Труба димохідна з неіржавкої сталі AISI 304 0.8 мм 1 м ф140"
click at [1105, 291] on input "Труба дымоходная из нержавеющей стали AISI 304 0.8 мм 1 м ф130" at bounding box center [1024, 292] width 521 height 33
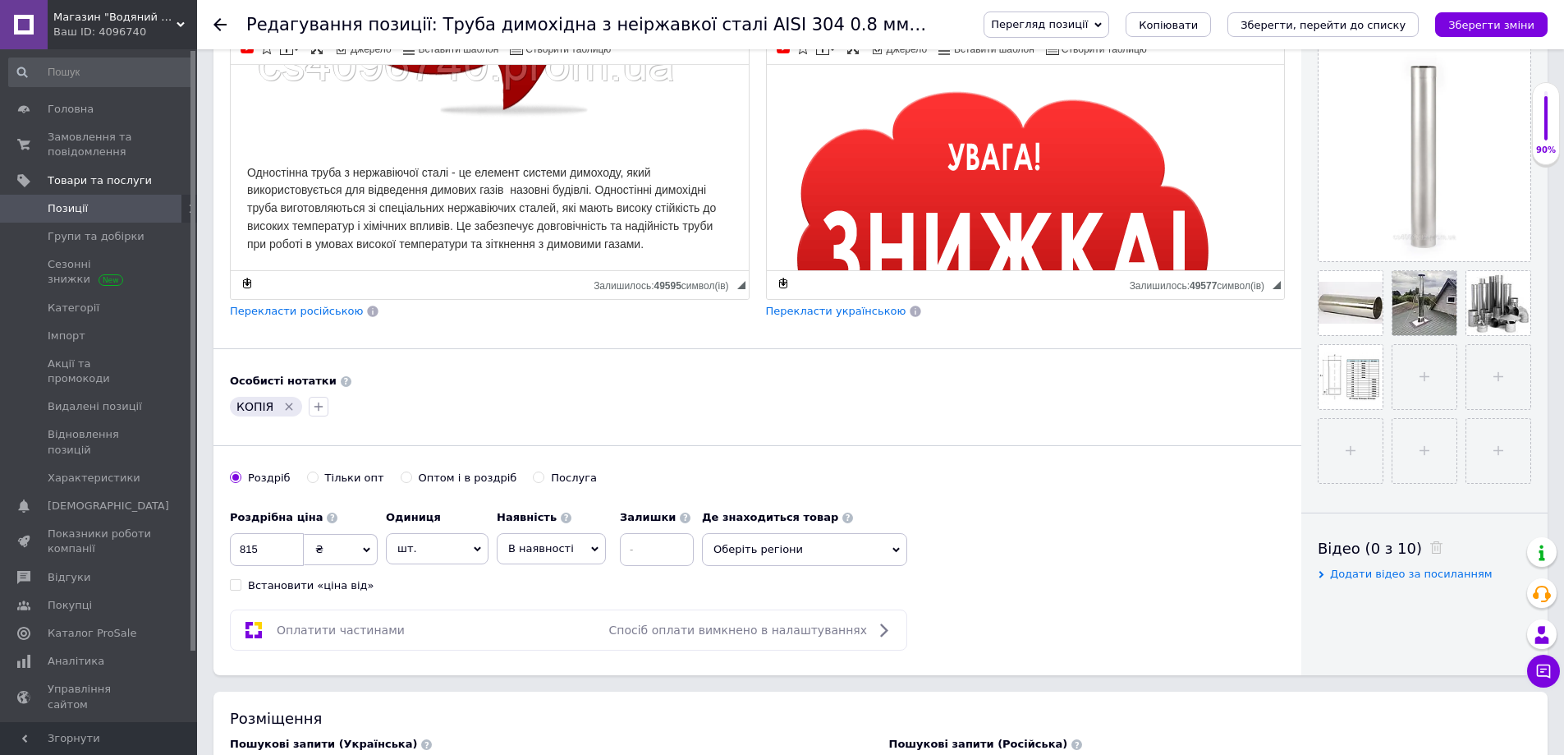
scroll to position [493, 0]
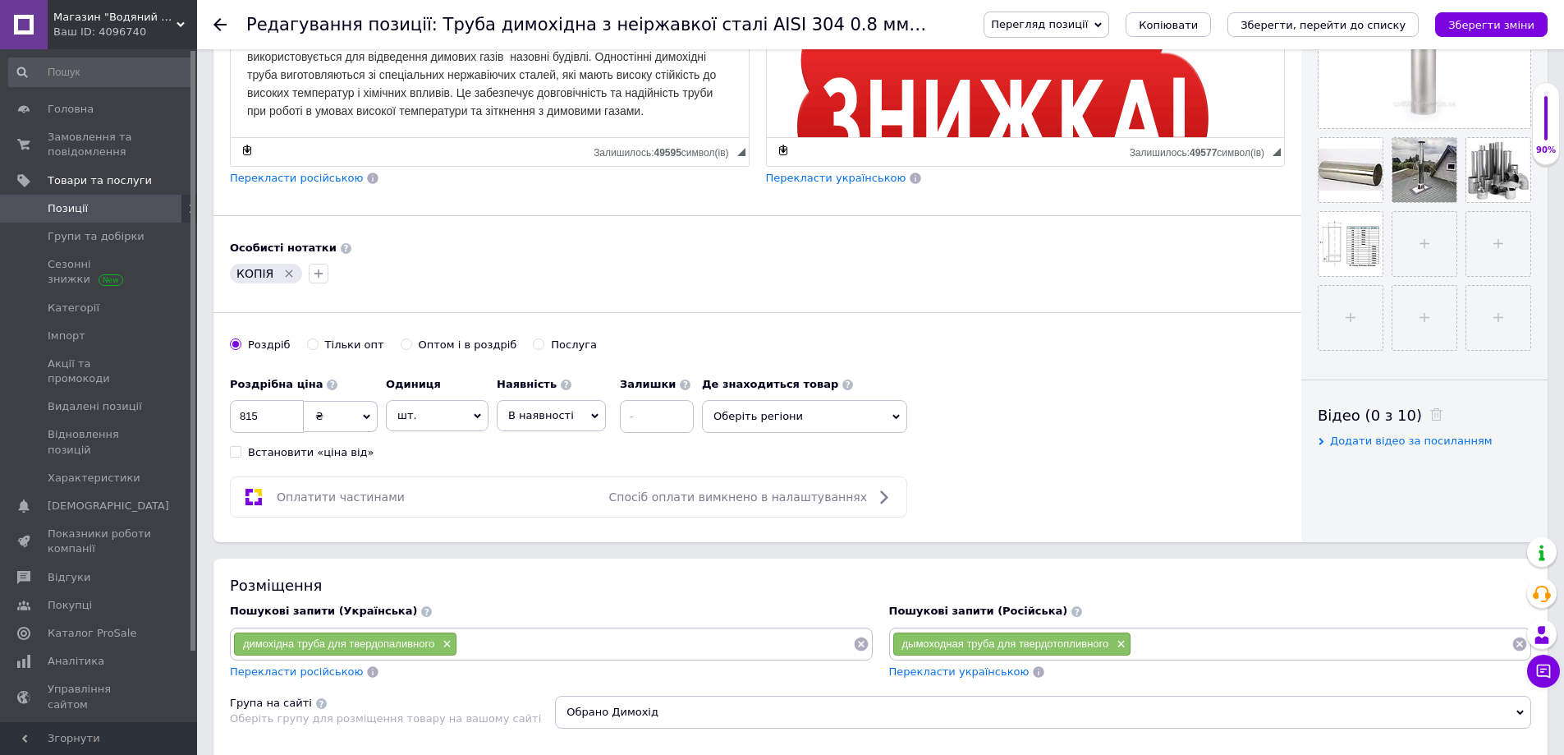
type input "Труба дымоходная из нержавеющей стали AISI 304 0.8 мм 1 м ф140"
click at [287, 272] on icon "Видалити мітку" at bounding box center [289, 272] width 7 height 7
click at [246, 416] on input "815" at bounding box center [267, 416] width 74 height 33
type input "876"
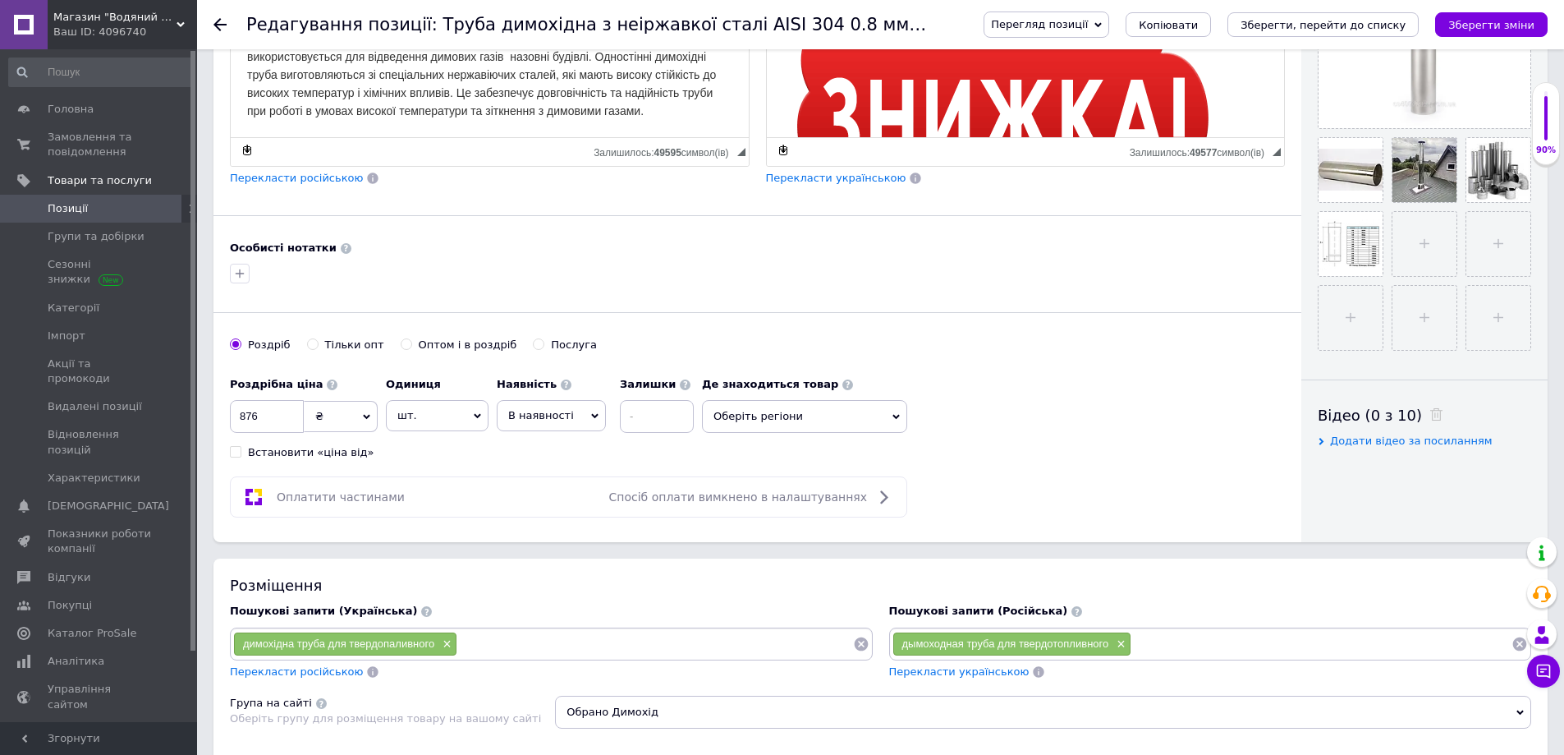
click at [834, 424] on span "Оберіть регіони" at bounding box center [804, 416] width 205 height 33
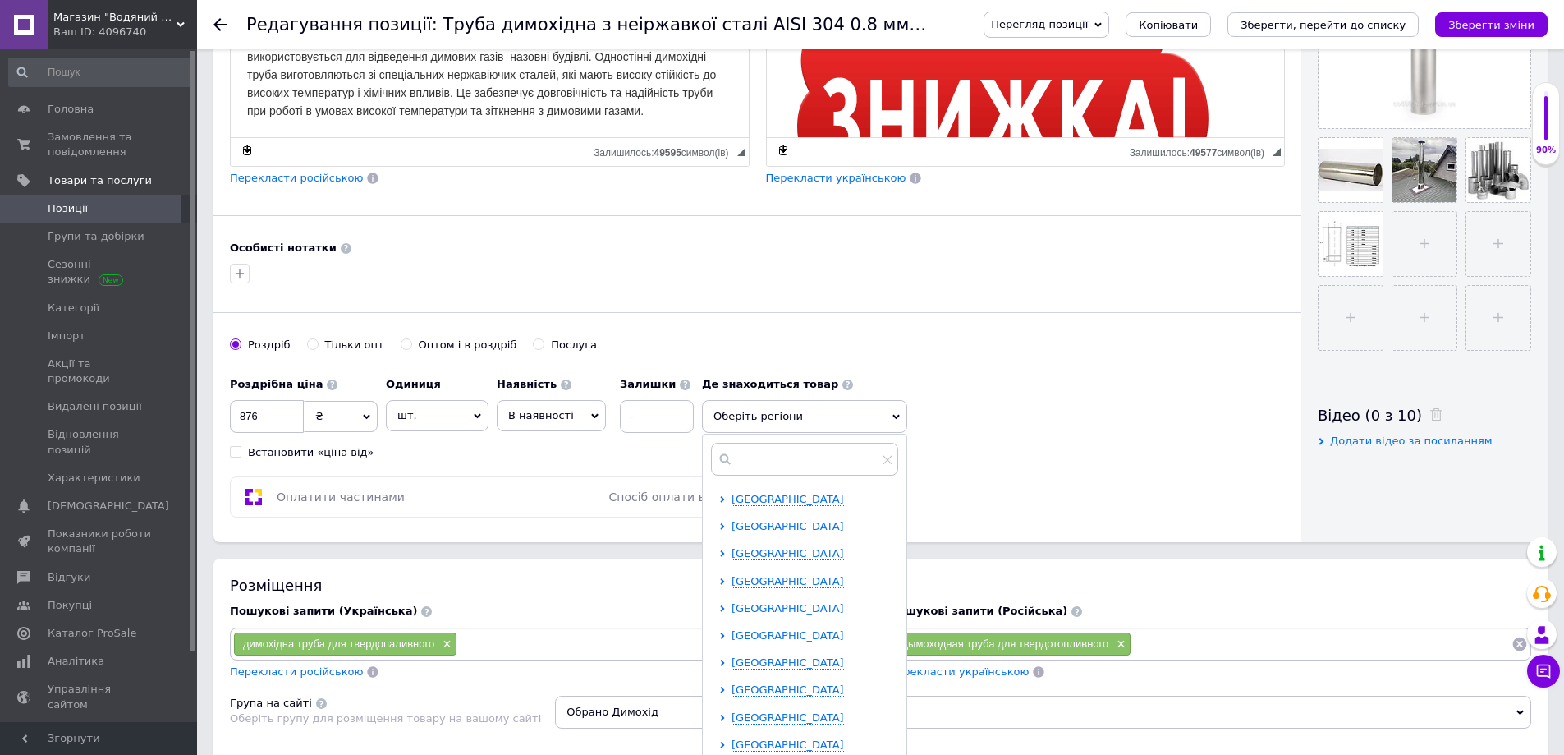
click at [797, 526] on span "[GEOGRAPHIC_DATA]" at bounding box center [788, 526] width 112 height 12
click at [787, 613] on span "Луцьк" at bounding box center [777, 608] width 34 height 12
checkbox input "true"
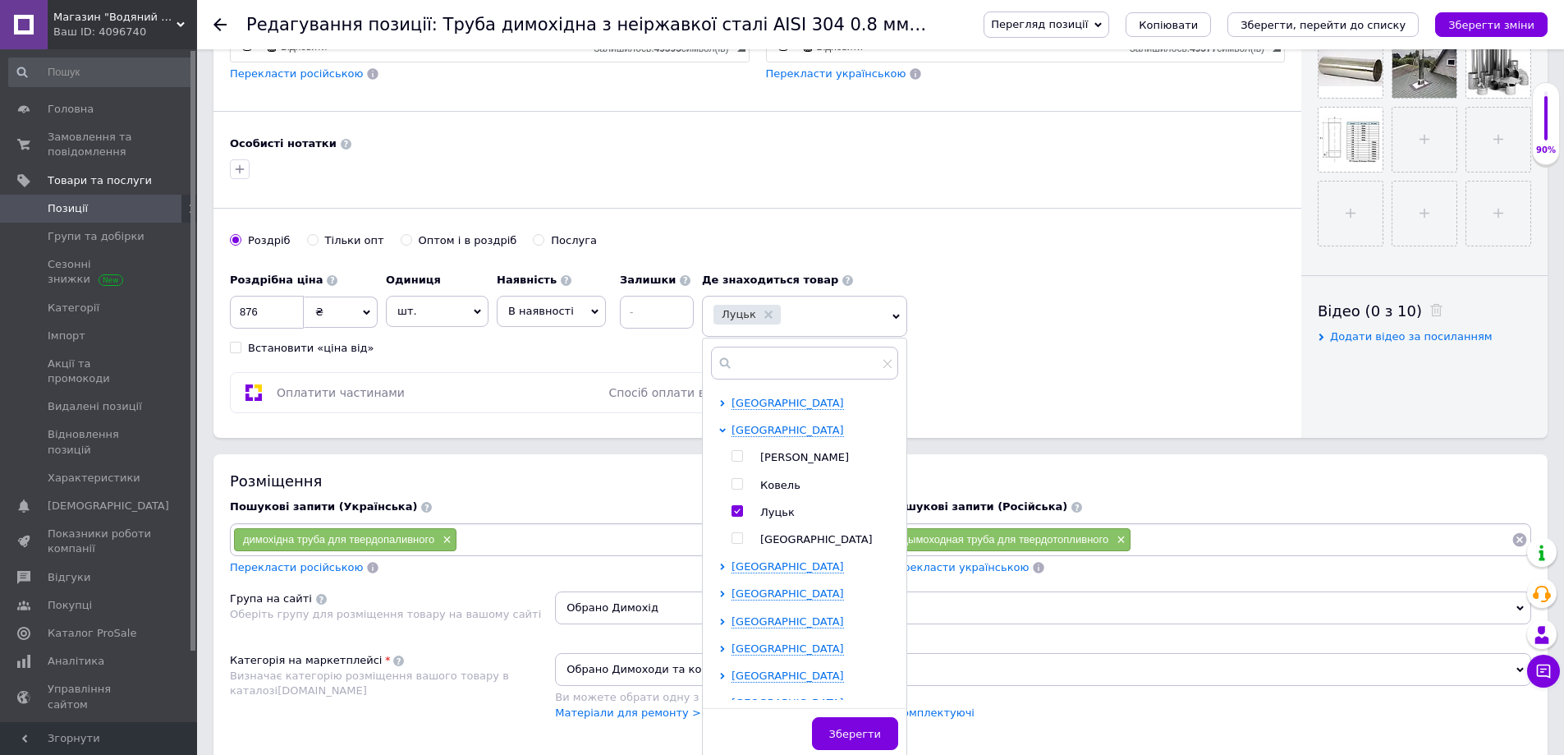
scroll to position [739, 0]
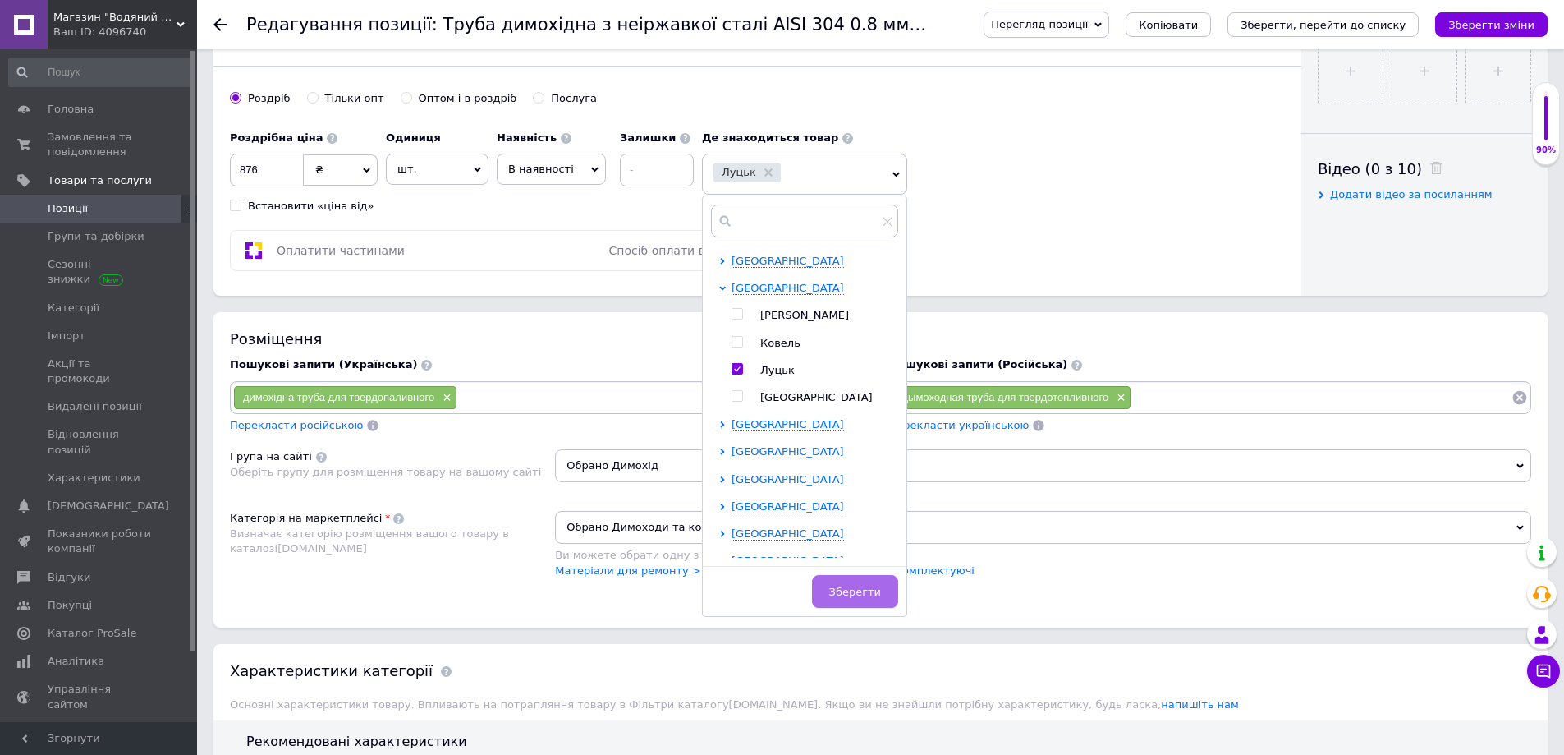
click at [866, 590] on span "Зберегти" at bounding box center [855, 591] width 52 height 12
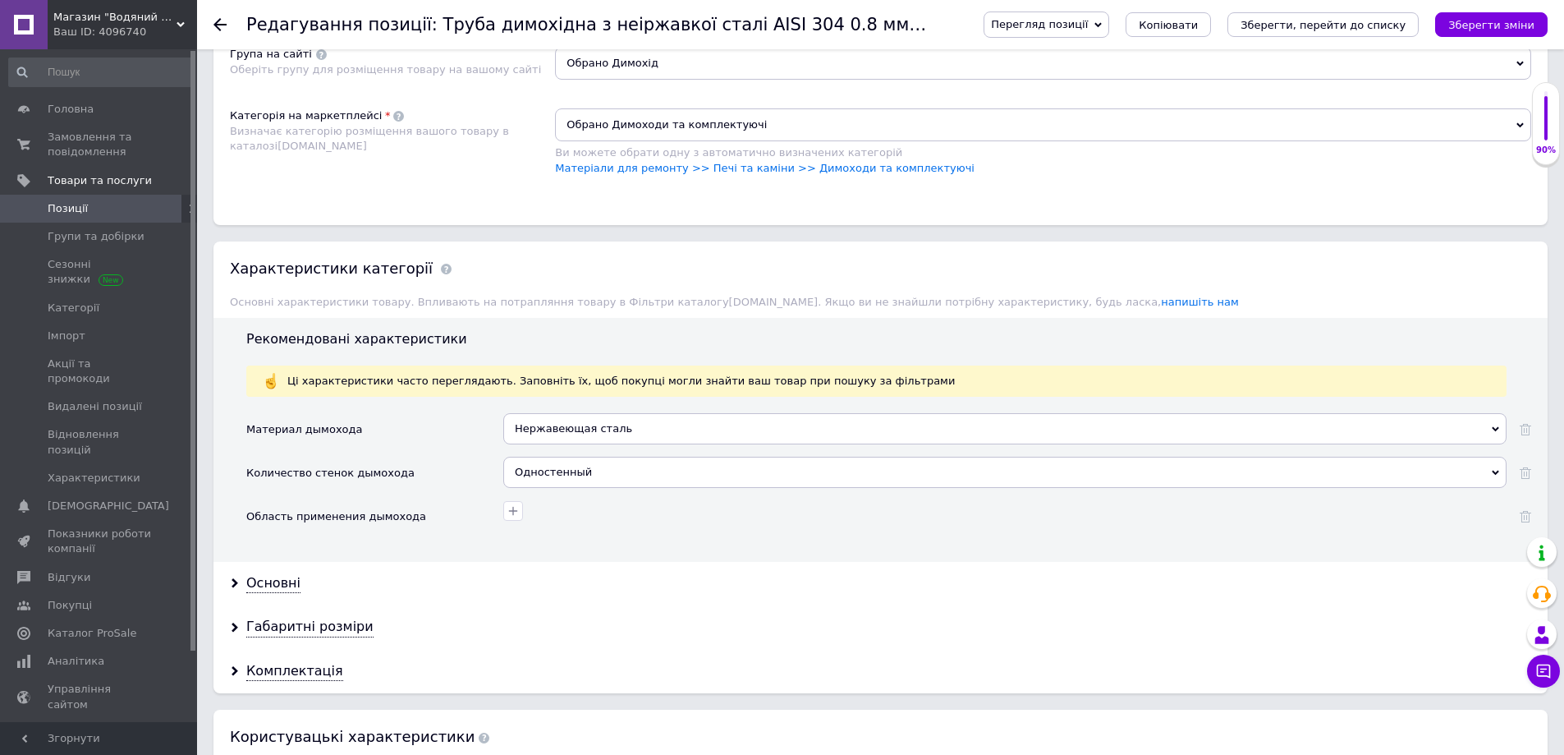
scroll to position [1232, 0]
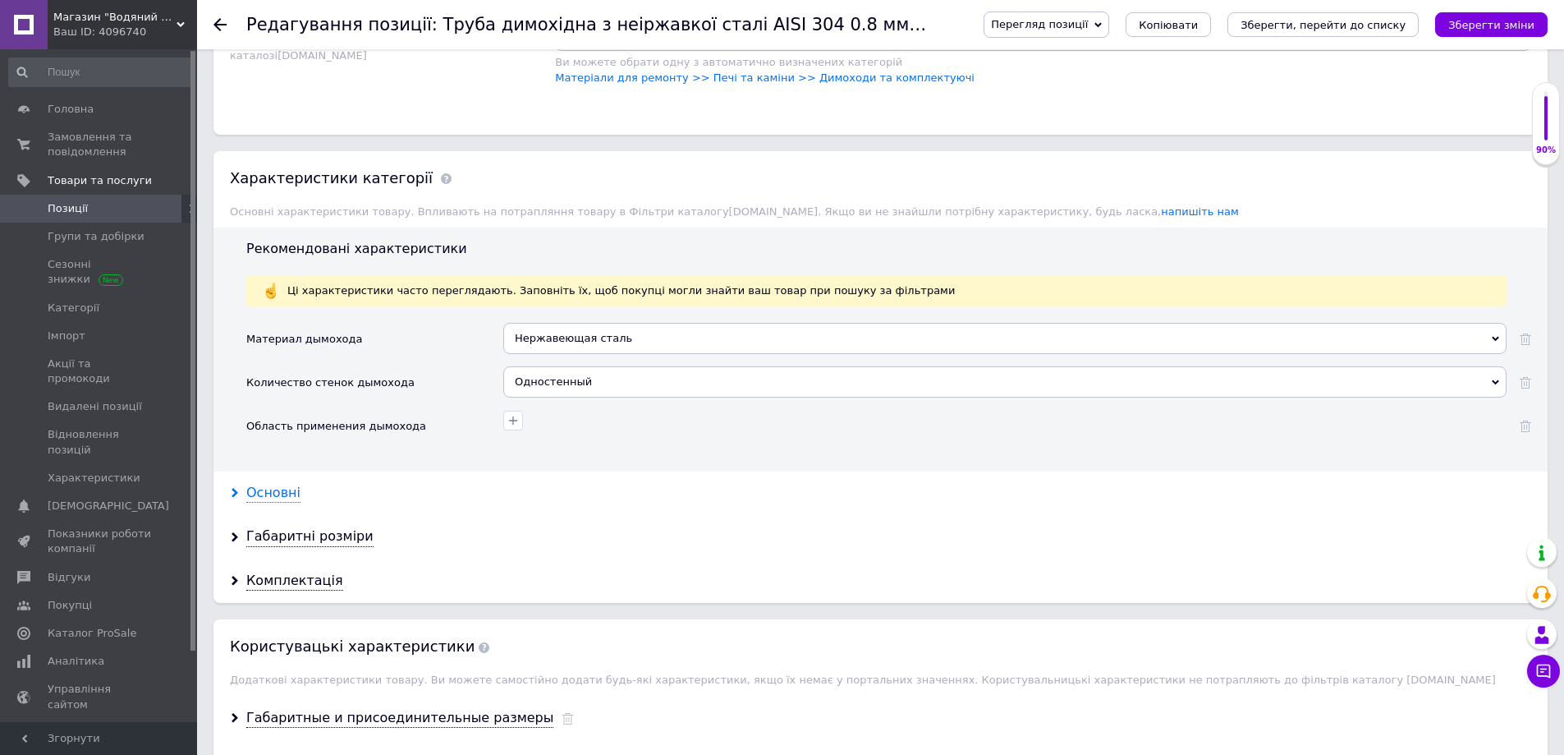
click at [239, 497] on icon at bounding box center [235, 493] width 10 height 10
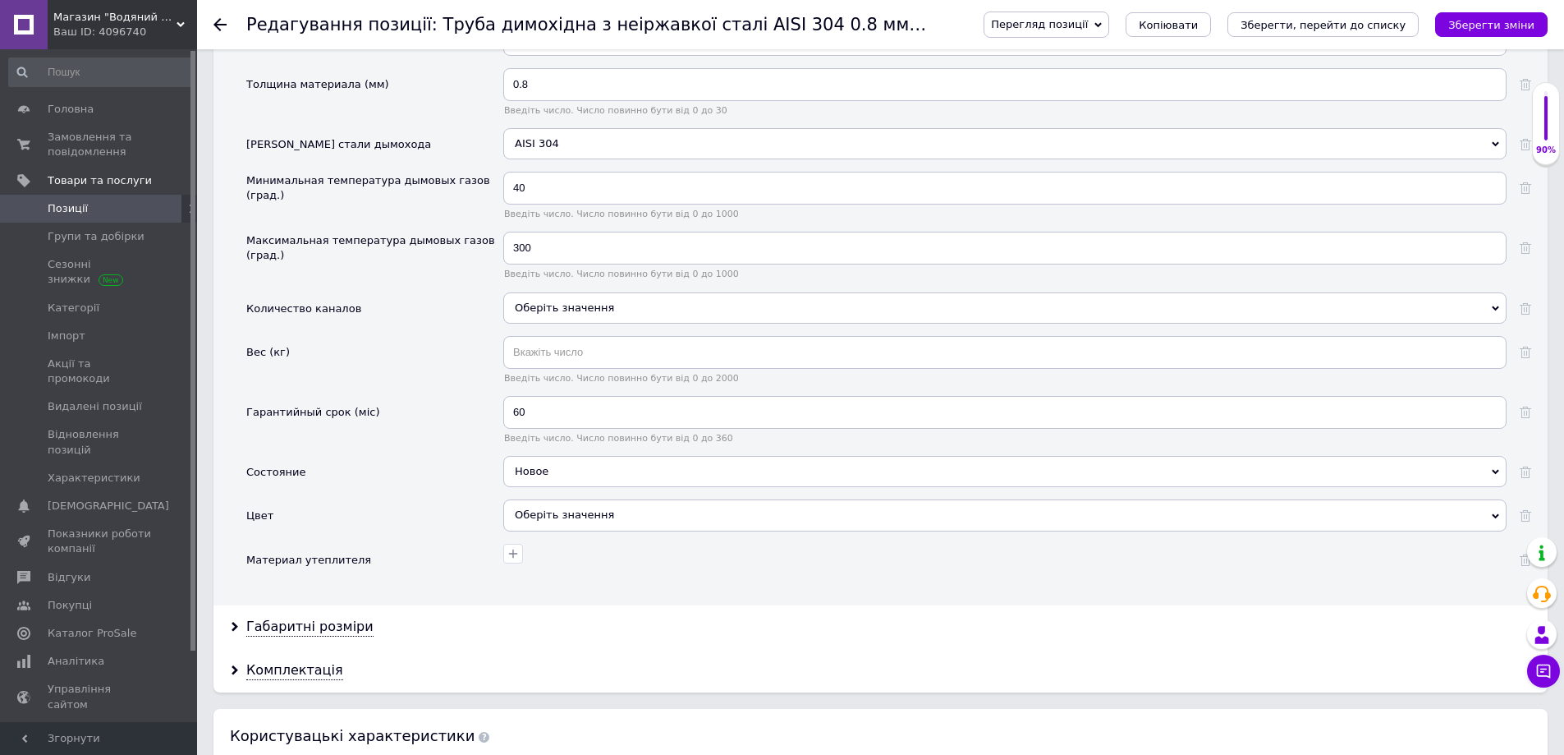
scroll to position [1889, 0]
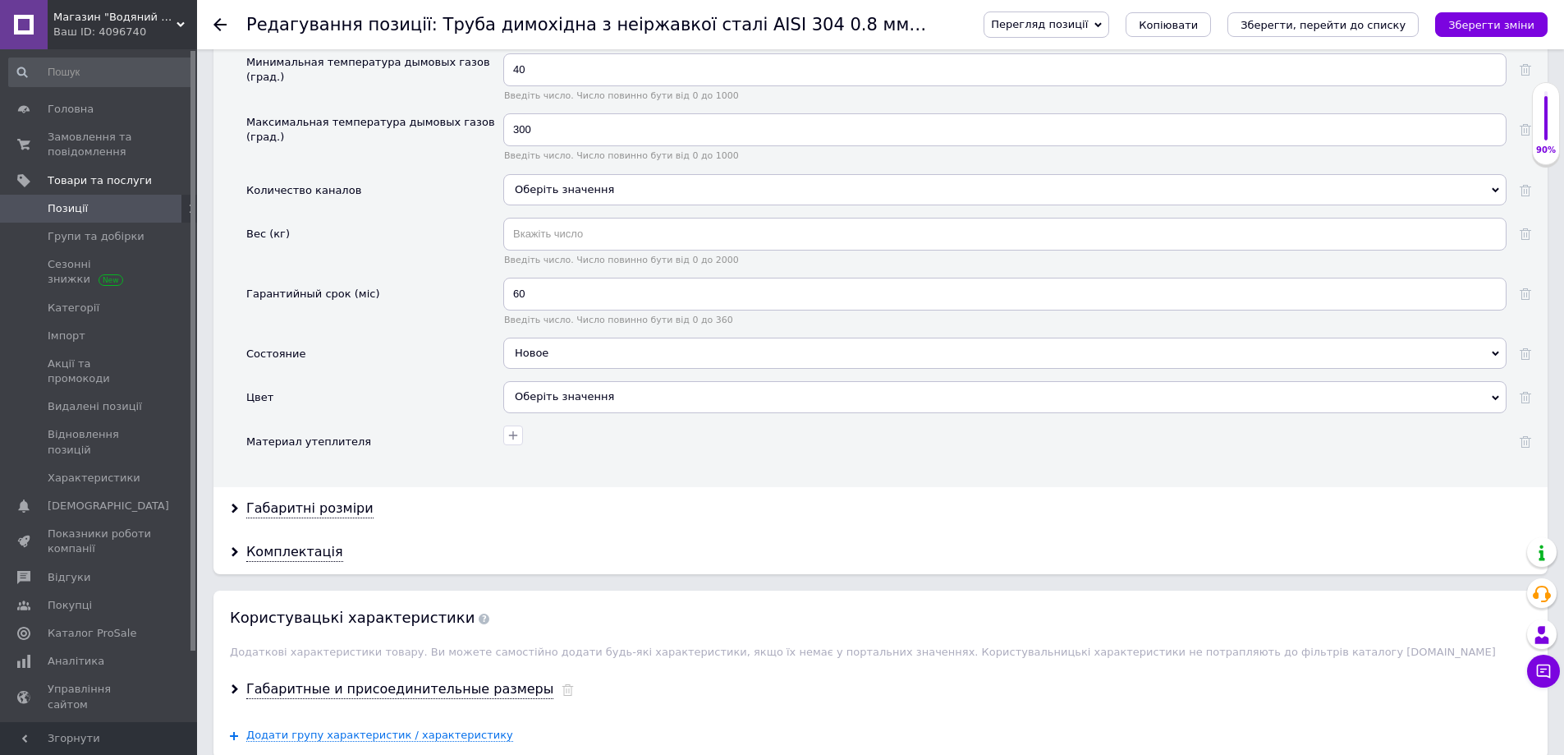
click at [576, 406] on div "Оберіть значення" at bounding box center [1004, 396] width 1003 height 31
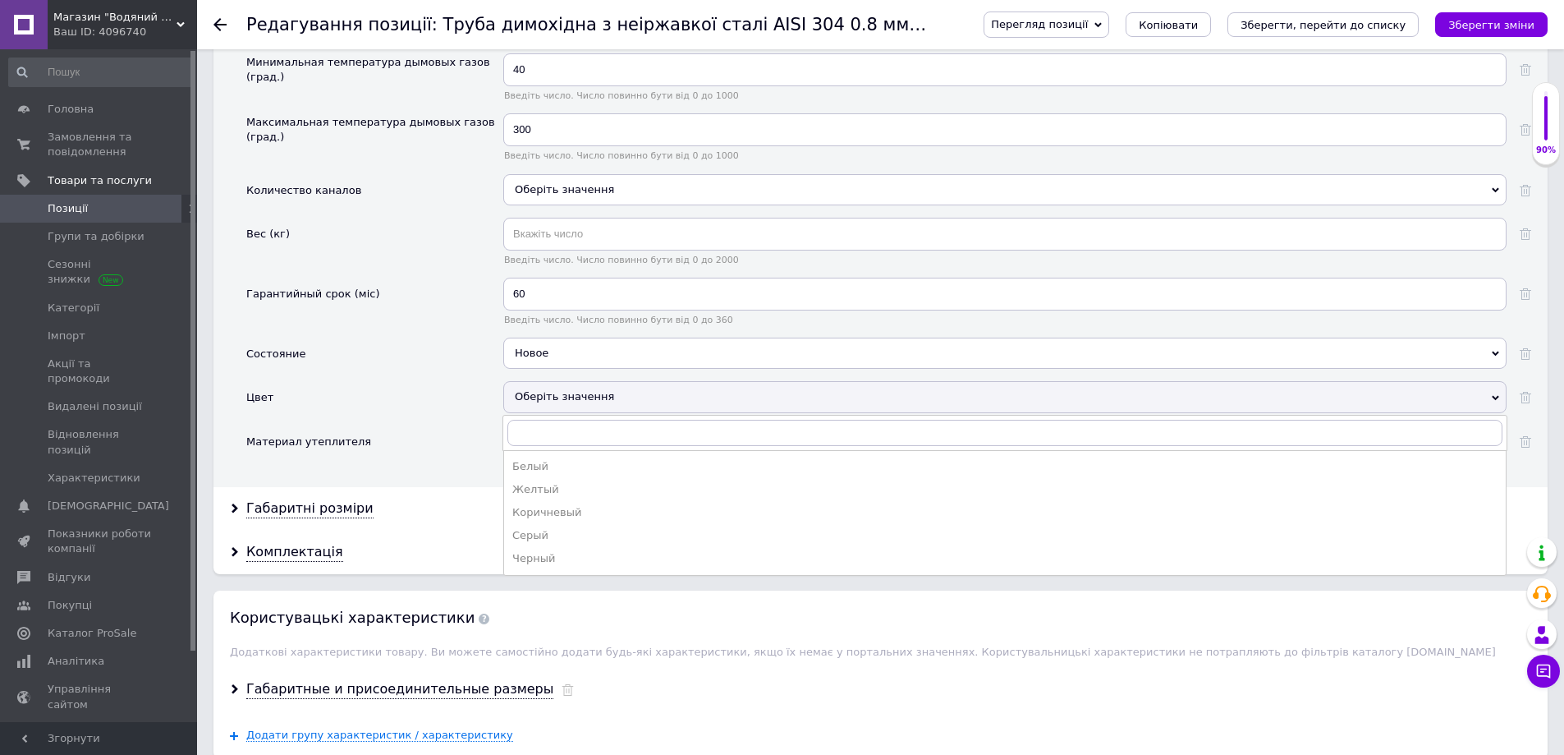
click at [449, 442] on div "Материал утеплителя" at bounding box center [374, 441] width 257 height 33
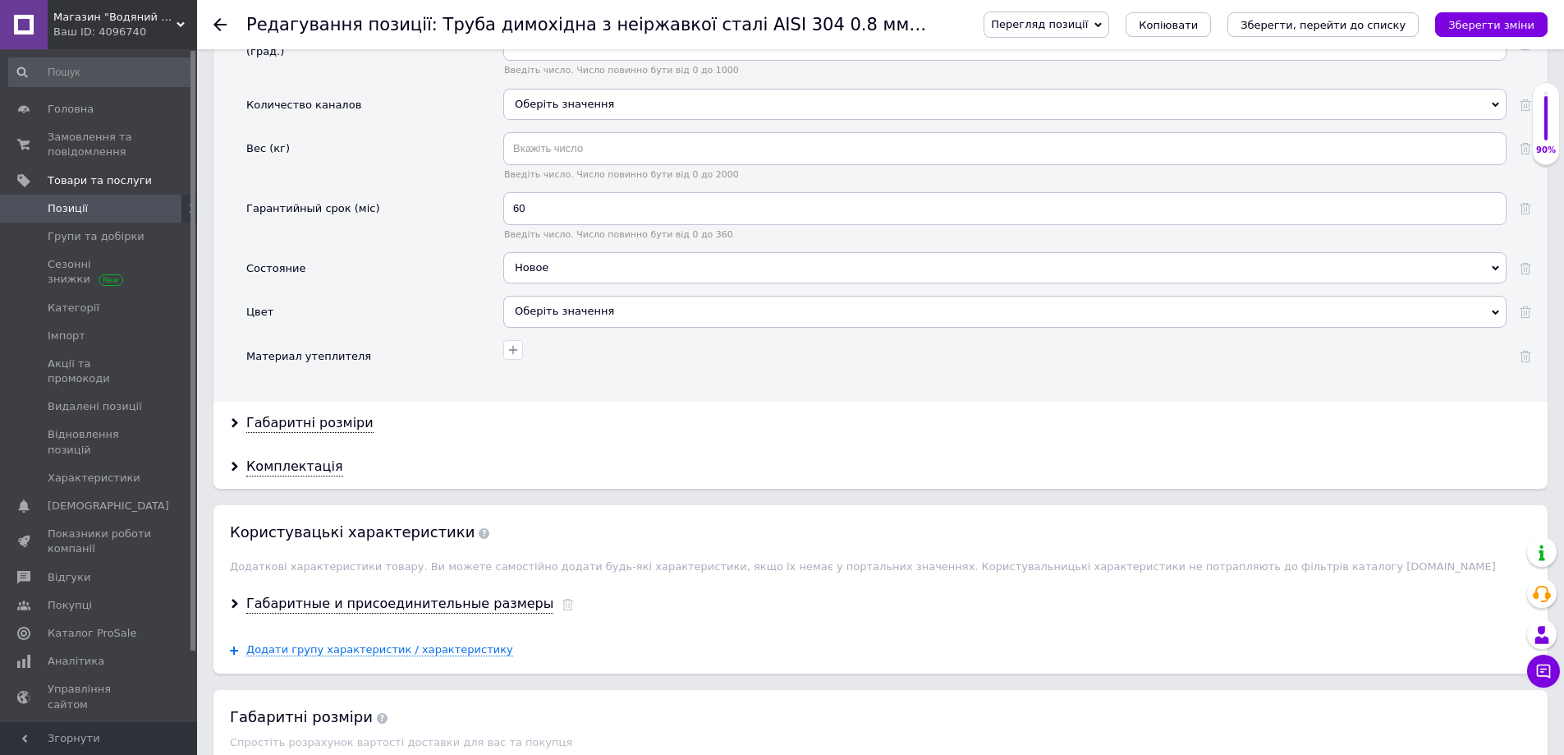
scroll to position [2135, 0]
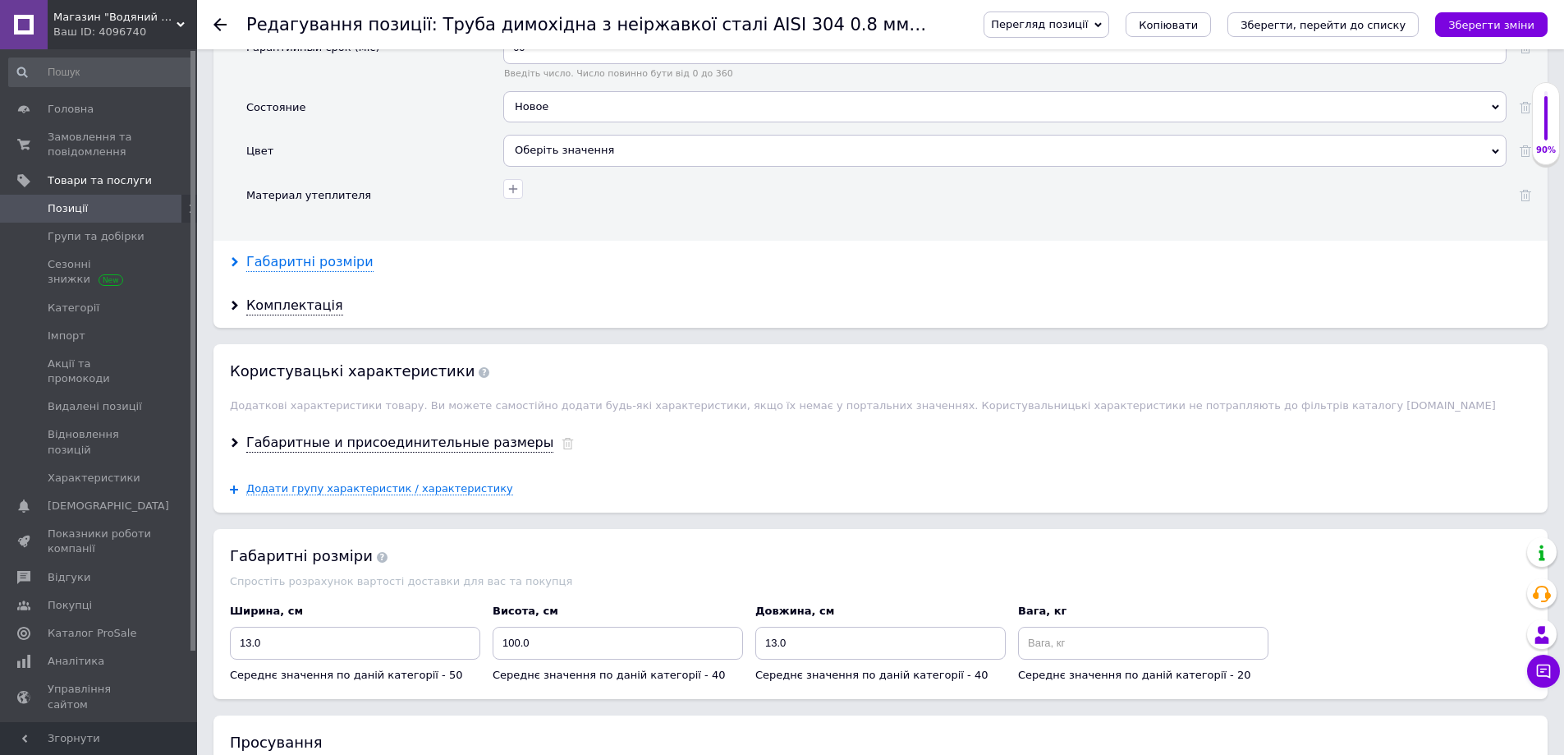
click at [282, 269] on div "Габаритні розміри" at bounding box center [309, 262] width 127 height 19
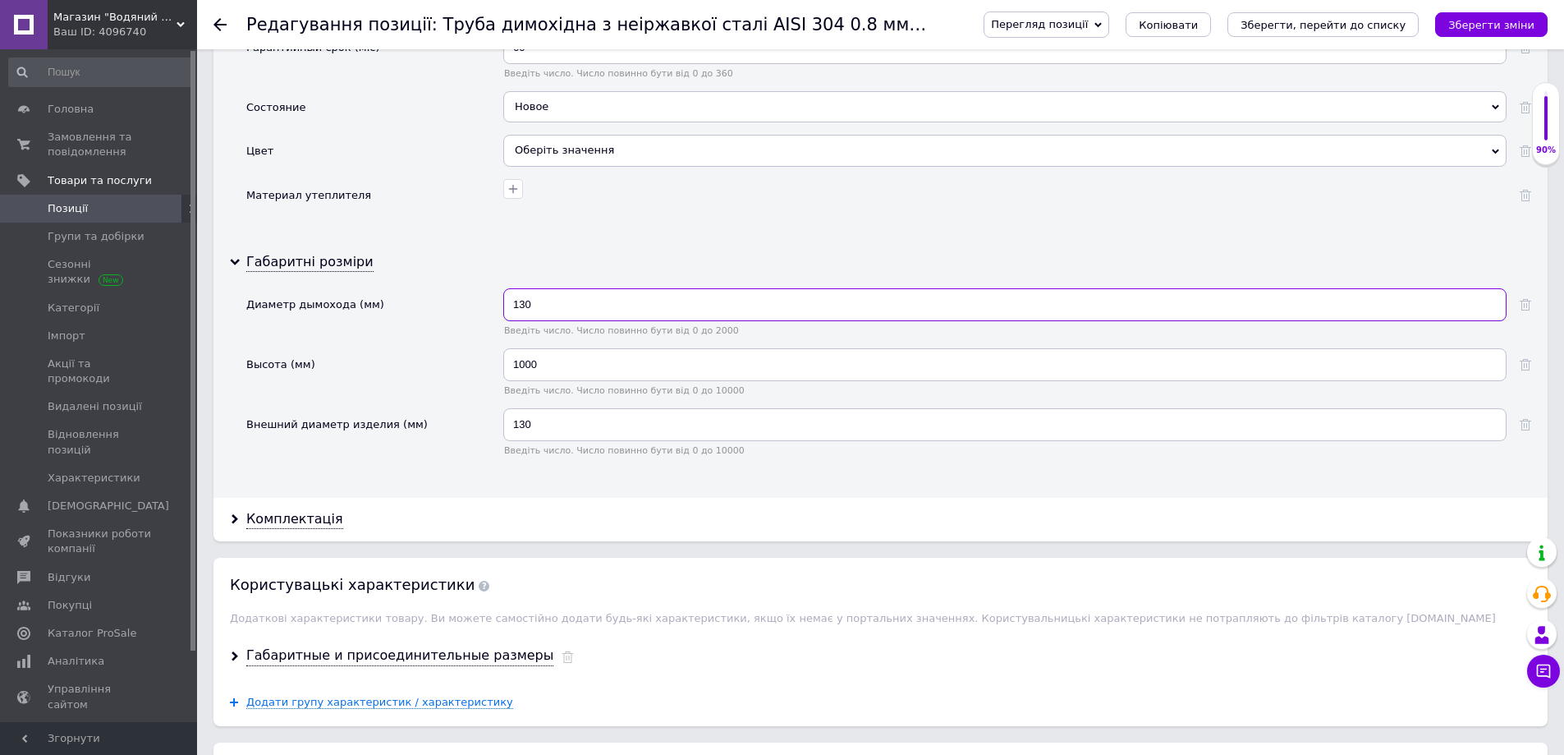
click at [522, 308] on input "130" at bounding box center [1004, 304] width 1003 height 33
type input "140"
click at [522, 429] on input "130" at bounding box center [1004, 424] width 1003 height 33
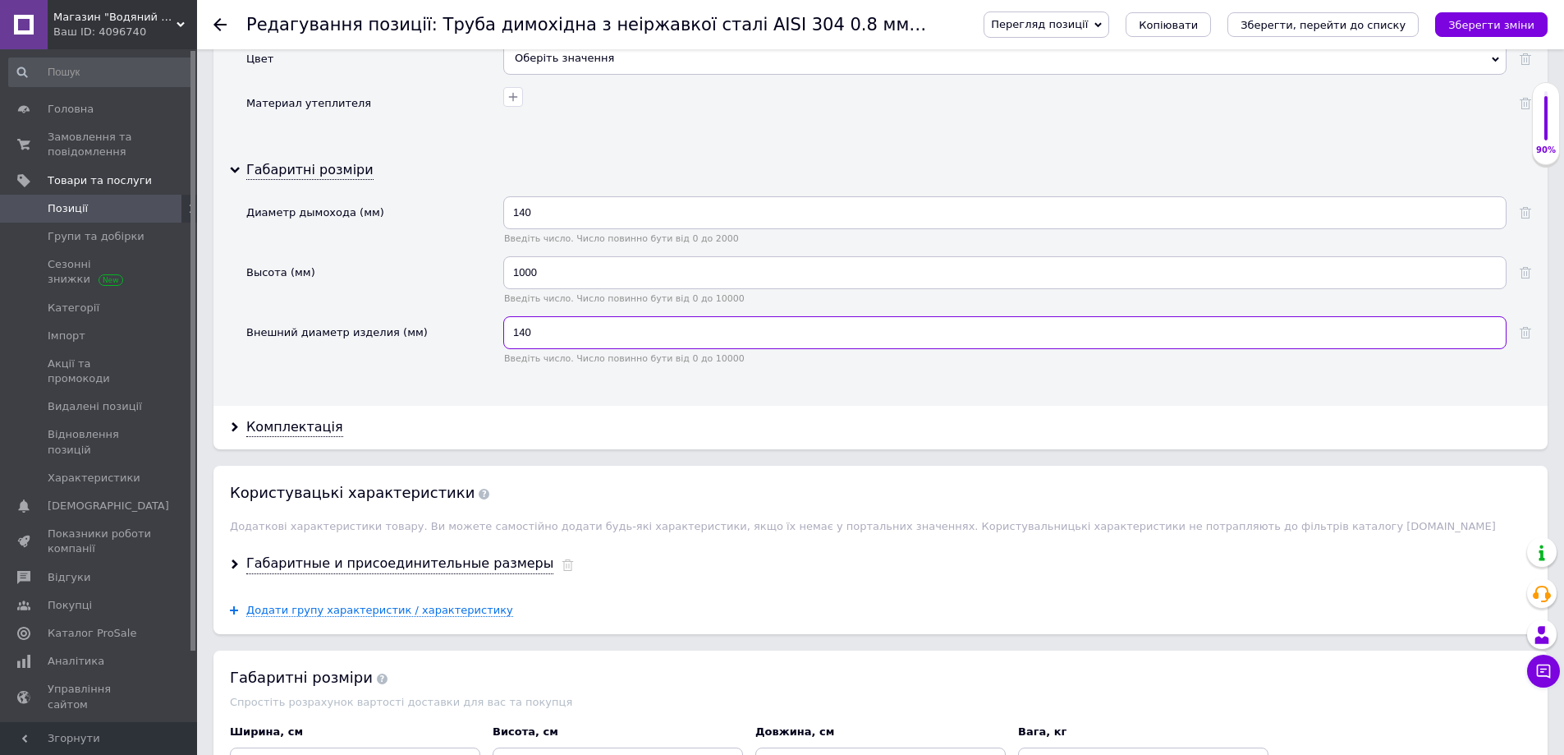
scroll to position [2299, 0]
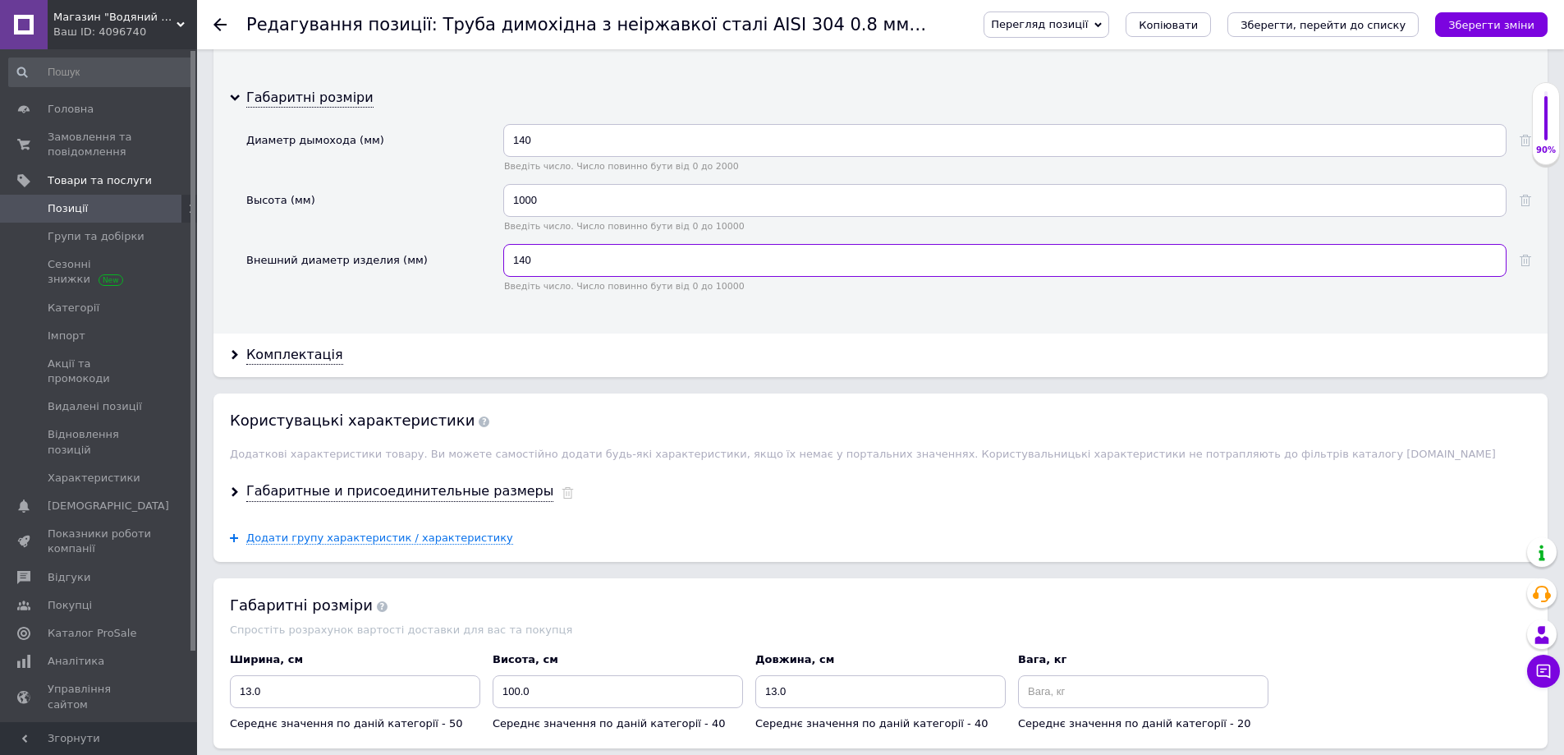
type input "140"
click at [775, 696] on input "13.0" at bounding box center [880, 691] width 250 height 33
type input "14.0"
click at [252, 697] on input "13.0" at bounding box center [355, 691] width 250 height 33
type input "14.0"
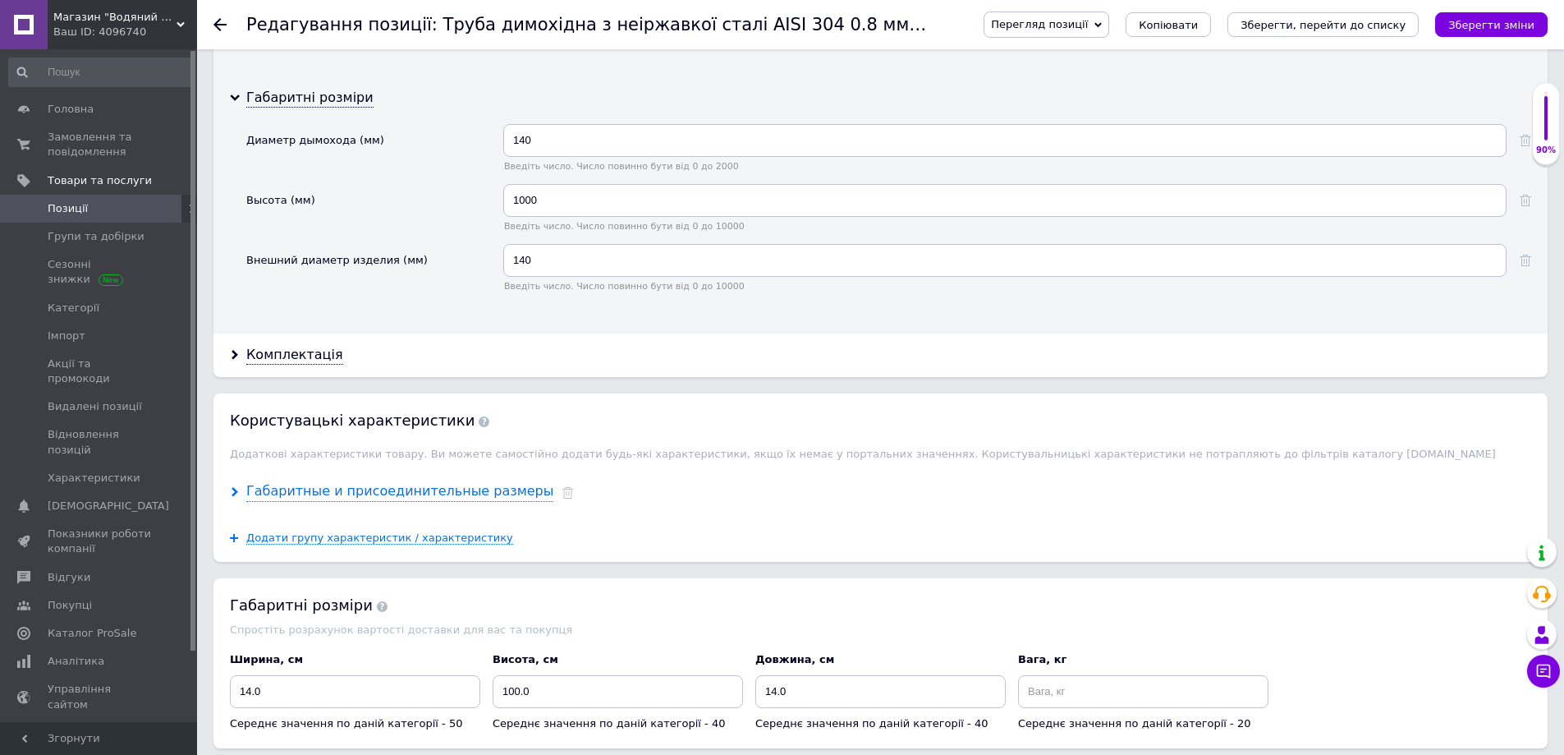
click at [233, 489] on use at bounding box center [235, 492] width 7 height 10
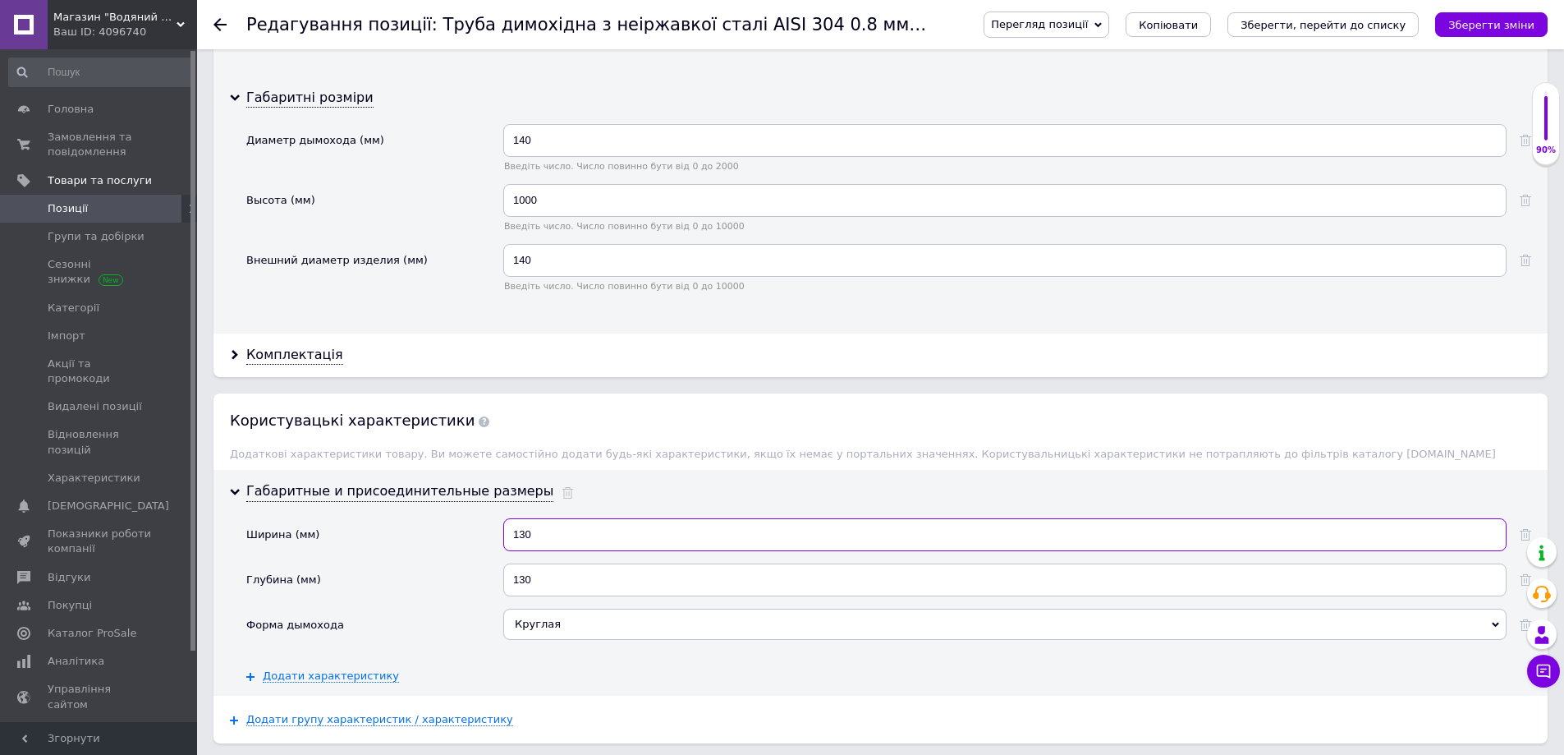
click at [523, 541] on input "130" at bounding box center [1004, 534] width 1003 height 33
type input "140"
click at [525, 590] on input "130" at bounding box center [1004, 579] width 1003 height 33
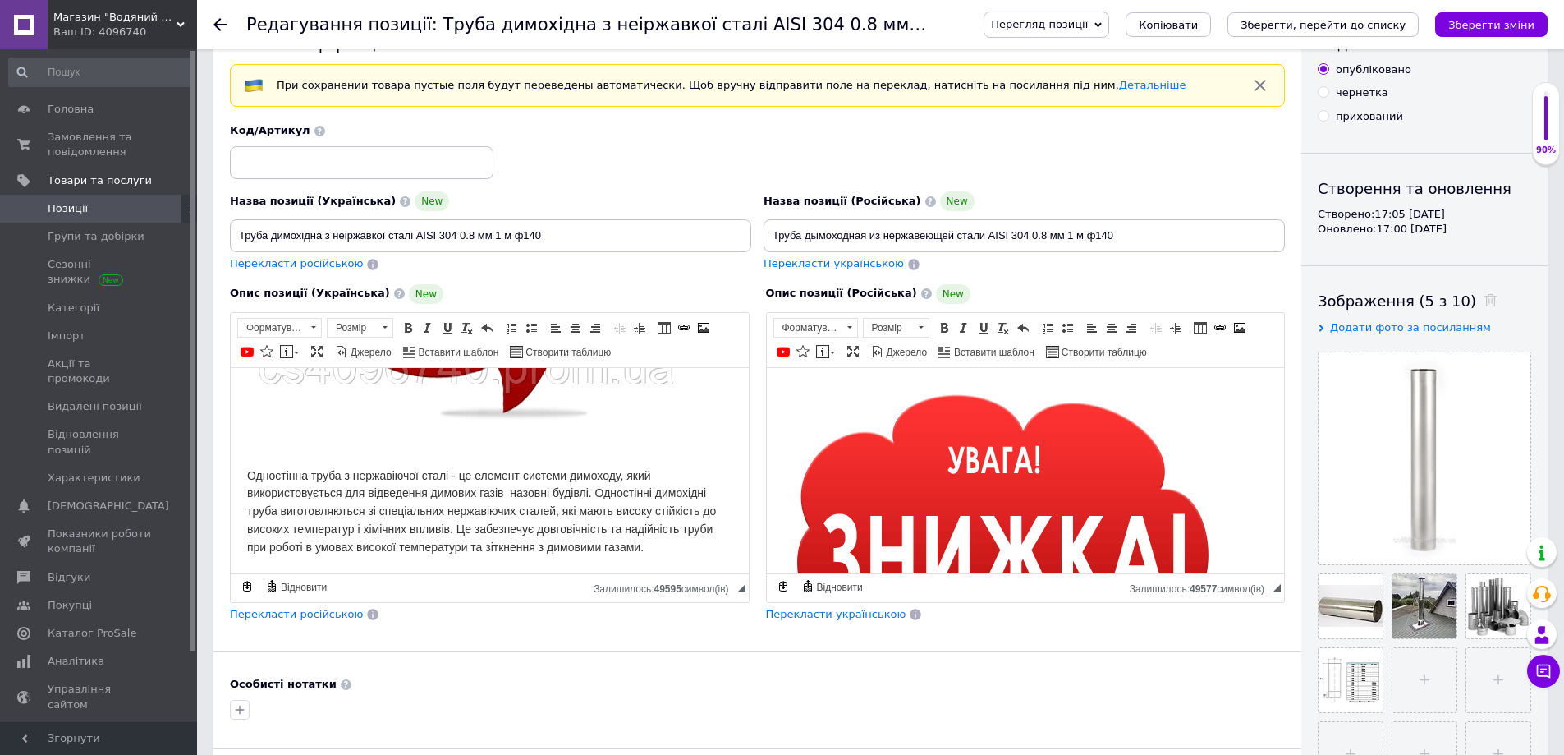
scroll to position [0, 0]
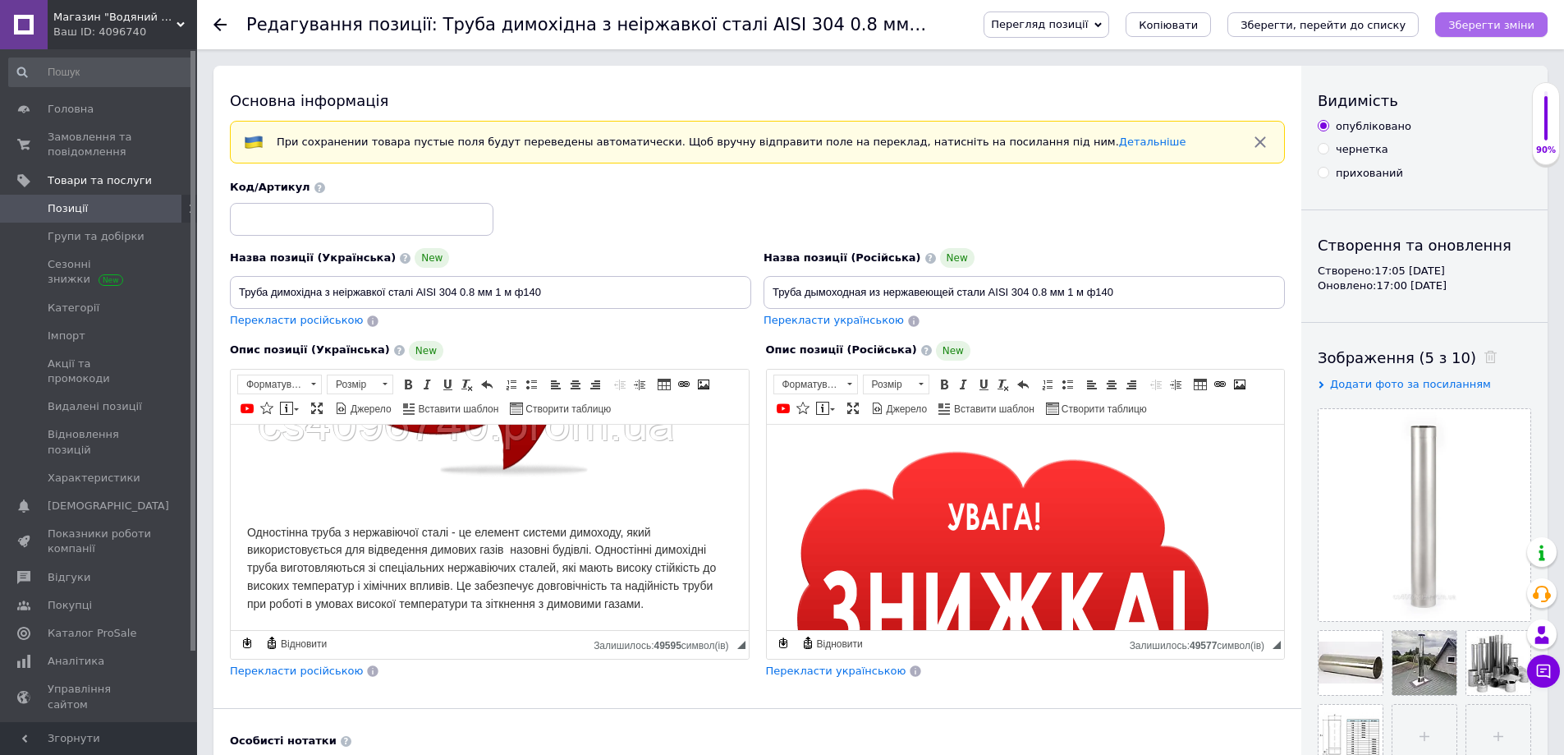
type input "140"
click at [1473, 32] on button "Зберегти зміни" at bounding box center [1491, 24] width 112 height 25
click at [1198, 21] on span "Копіювати" at bounding box center [1168, 25] width 59 height 12
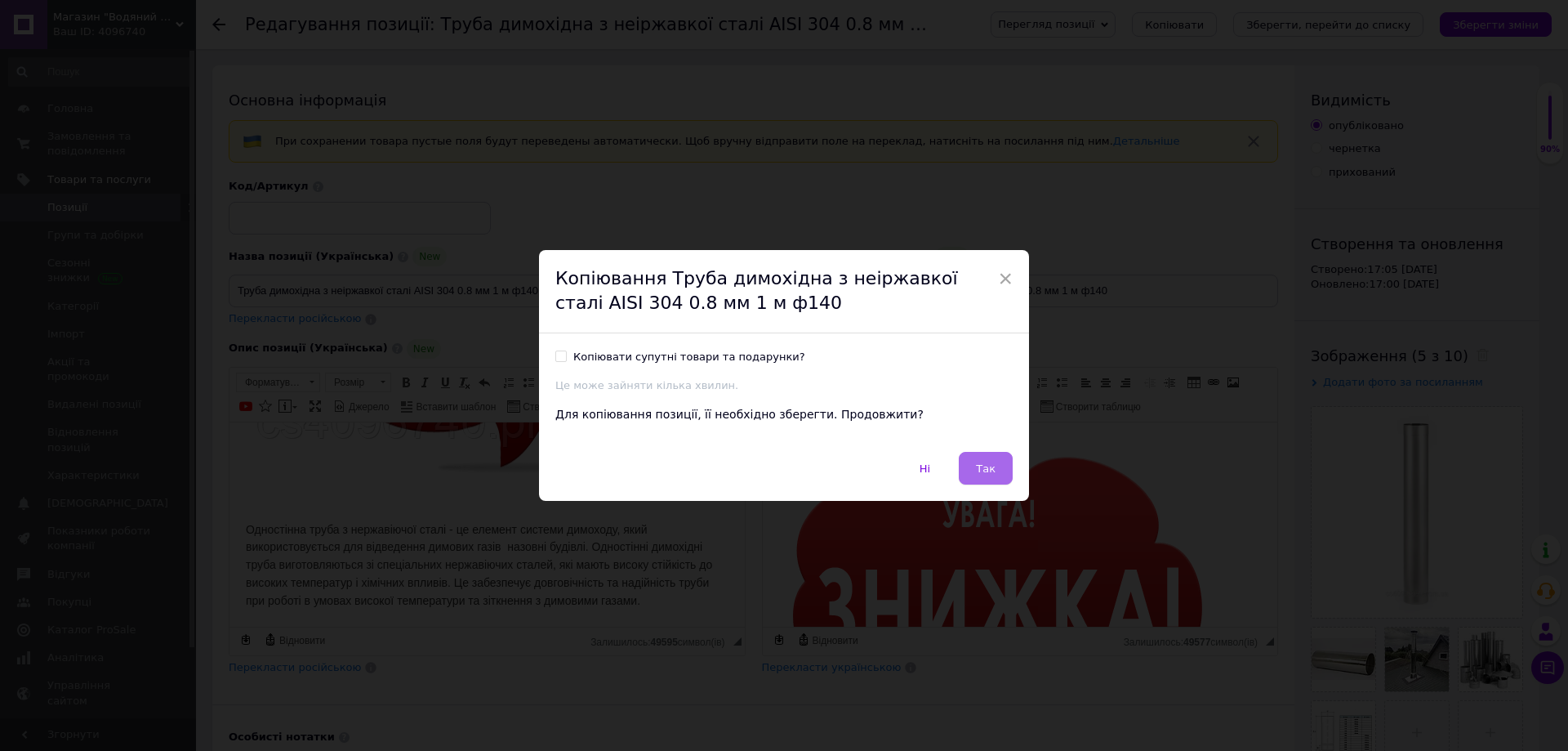
click at [981, 467] on span "Так" at bounding box center [985, 469] width 20 height 12
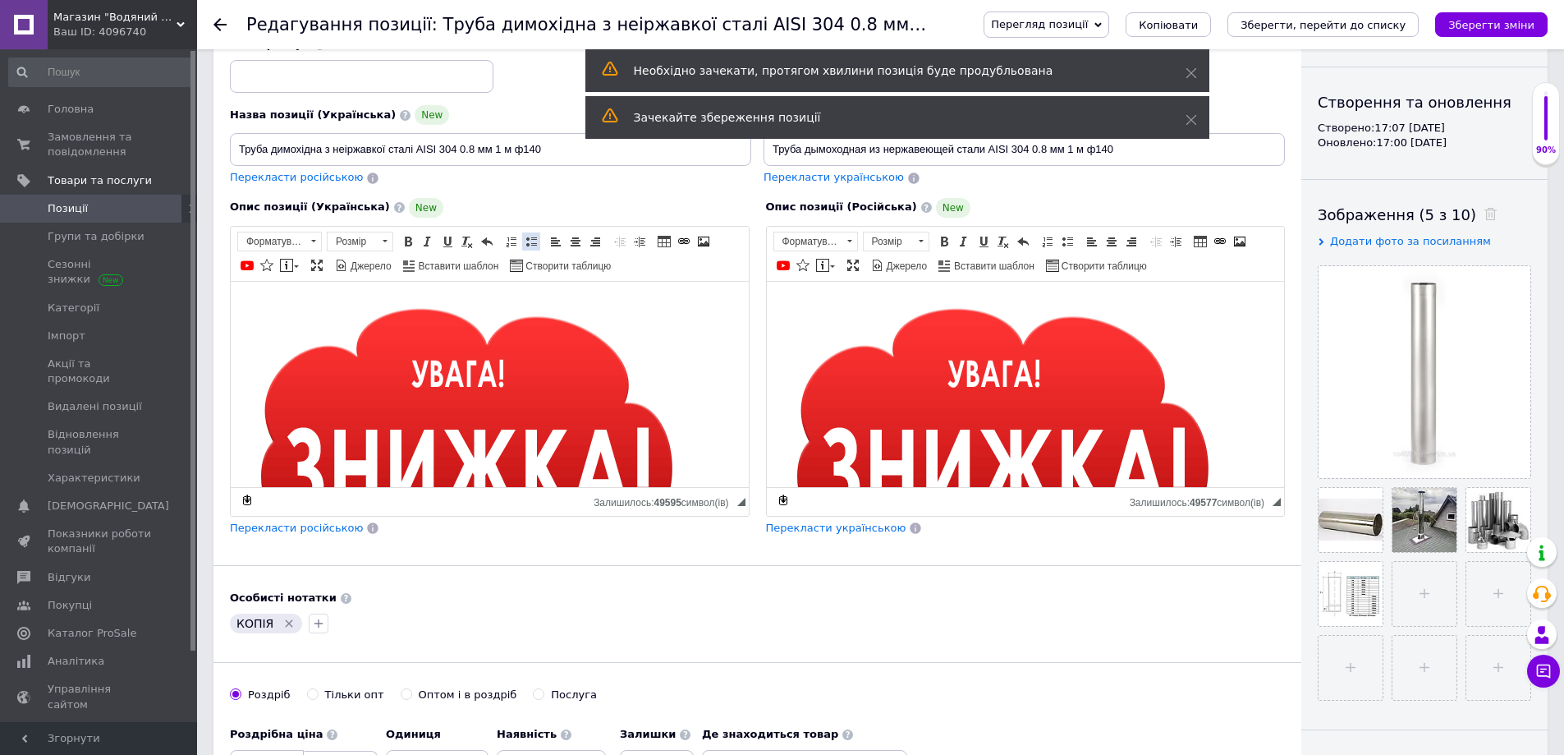
scroll to position [246, 0]
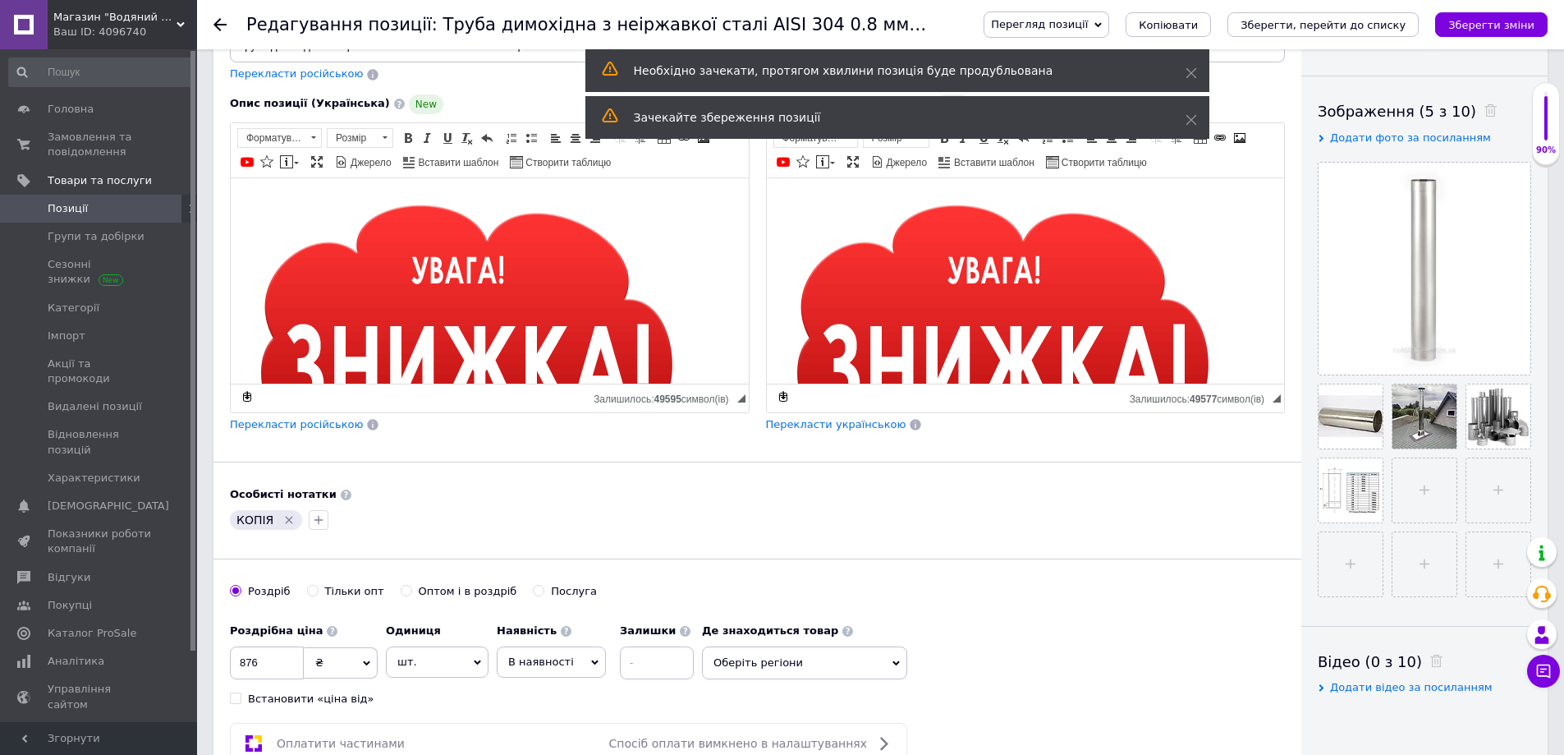
click at [291, 523] on icon "Видалити мітку" at bounding box center [288, 519] width 13 height 13
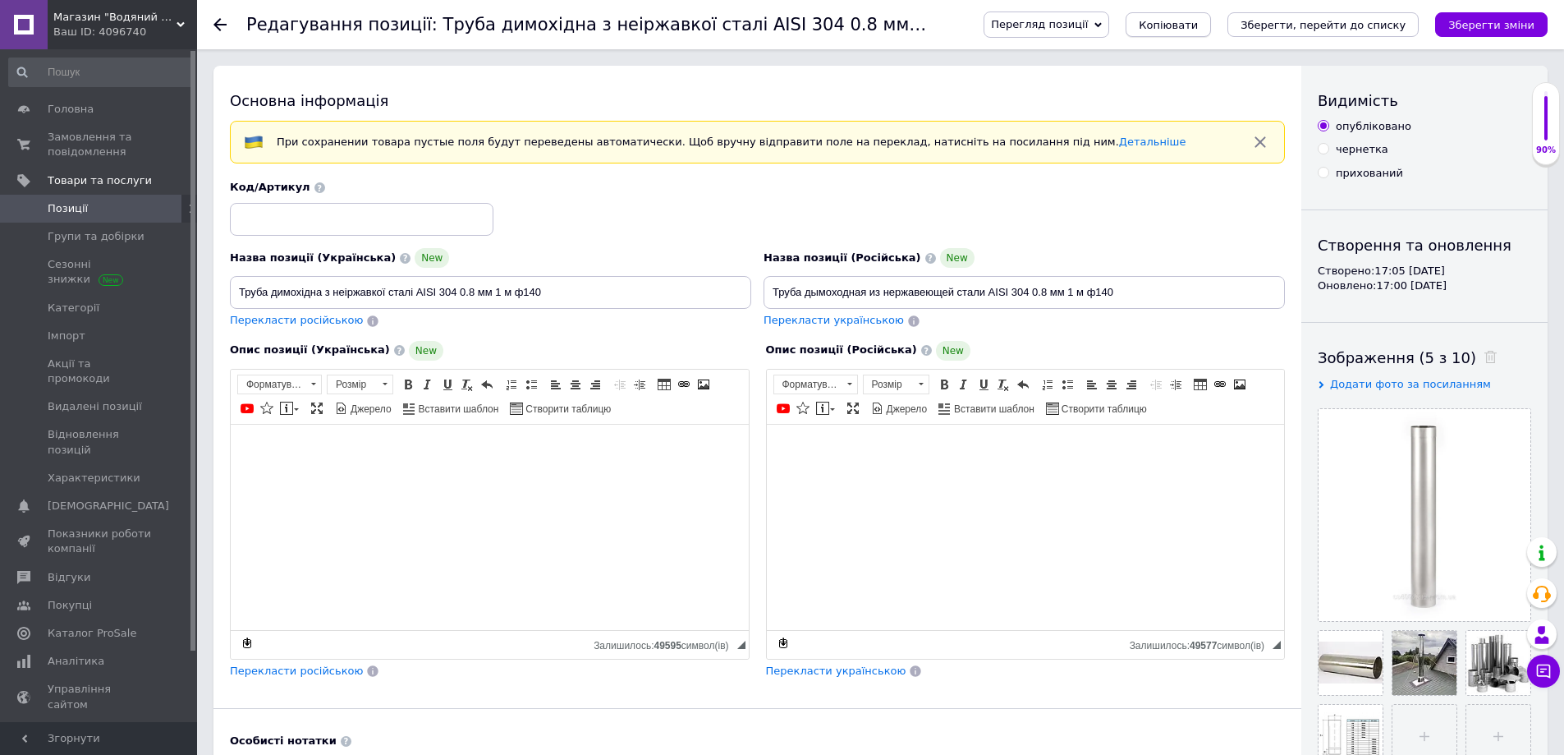
click at [1198, 22] on span "Копіювати" at bounding box center [1168, 25] width 59 height 12
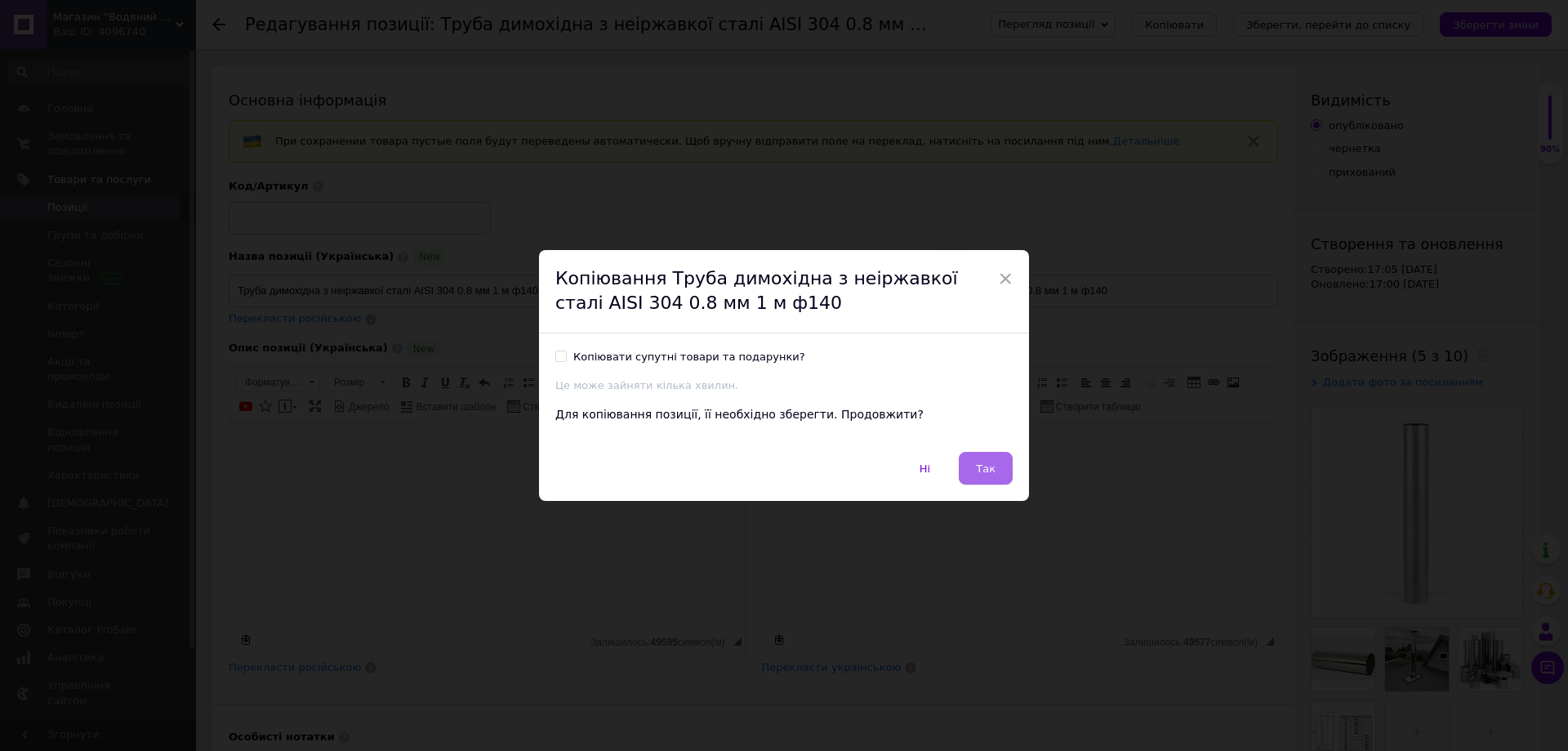
click at [992, 455] on button "Так" at bounding box center [985, 468] width 54 height 33
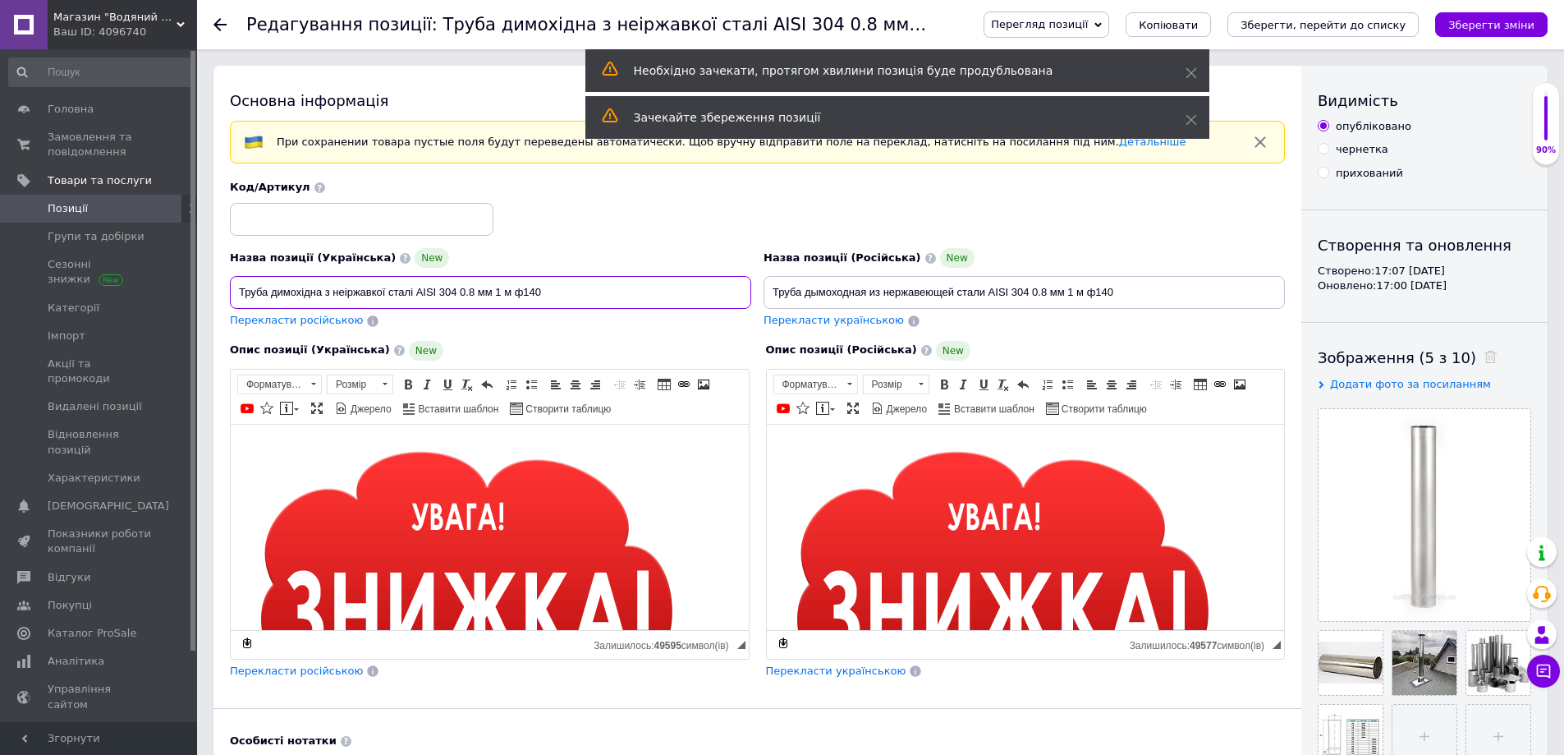
click at [536, 296] on input "Труба димохідна з неіржавкої сталі AISI 304 0.8 мм 1 м ф140" at bounding box center [490, 292] width 521 height 33
type input "Труба димохідна з неіржавкої сталі AISI 304 0.8 мм 1 м ф150"
click at [1107, 292] on input "Труба дымоходная из нержавеющей стали AISI 304 0.8 мм 1 м ф140" at bounding box center [1024, 292] width 521 height 33
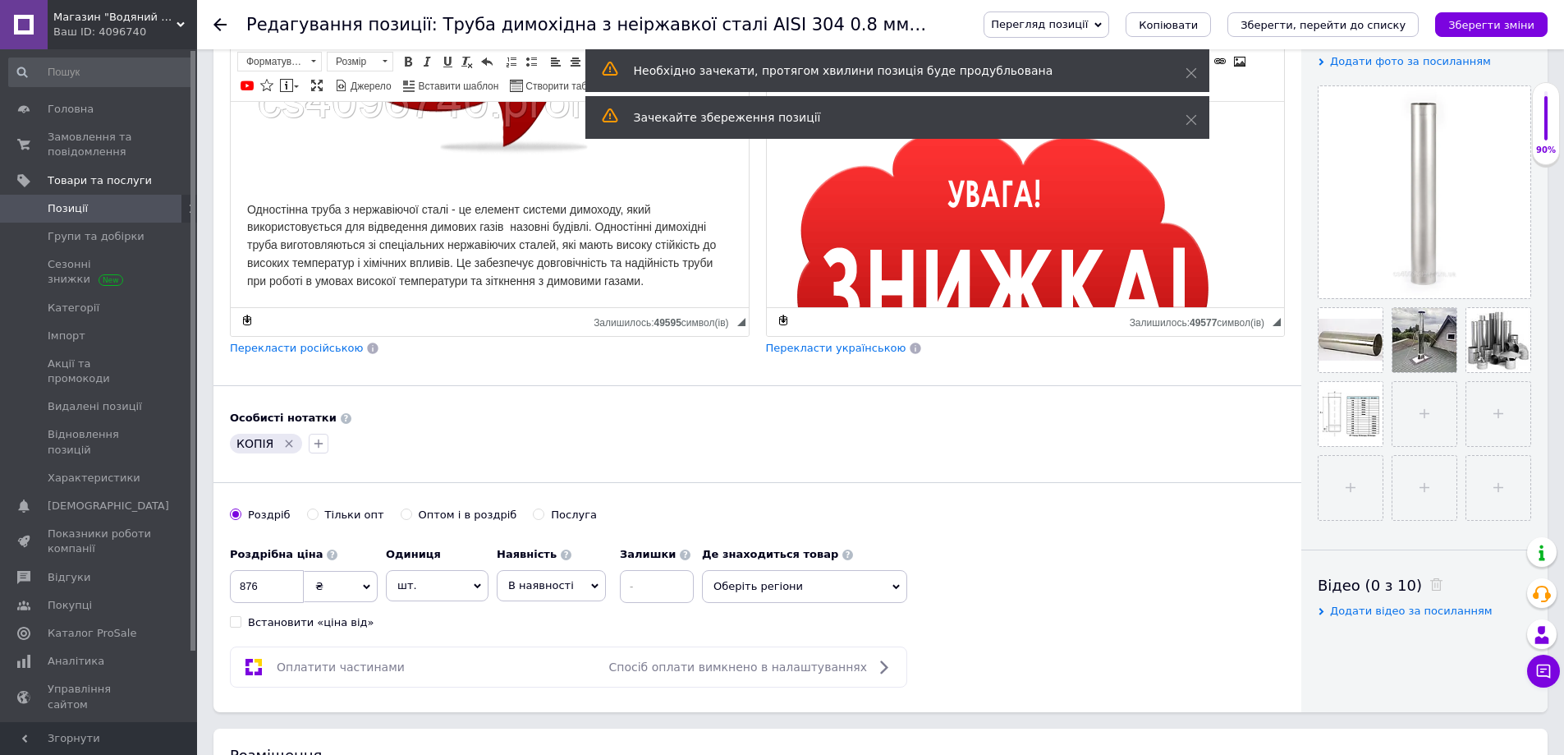
scroll to position [328, 0]
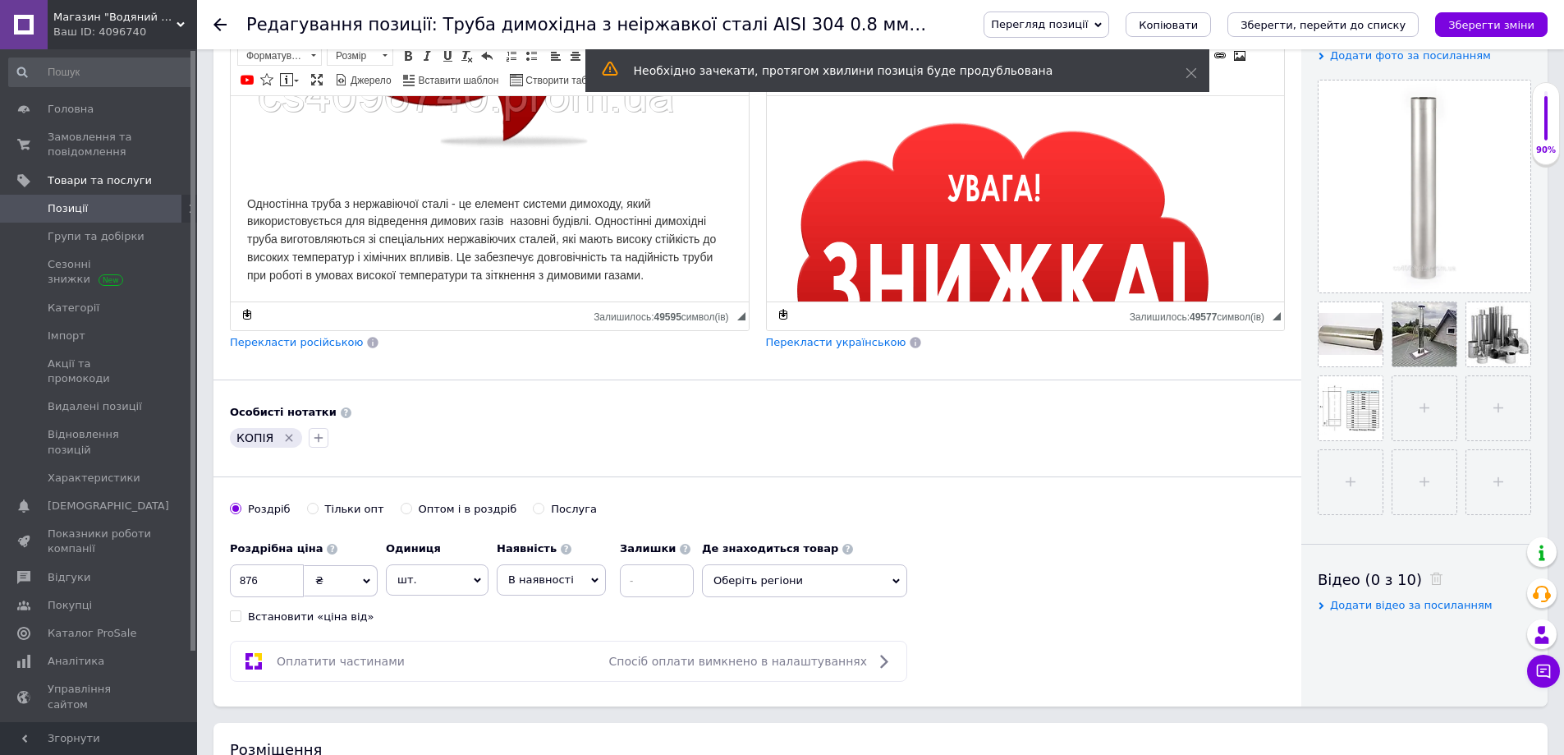
type input "Труба дымоходная из нержавеющей стали AISI 304 0.8 мм 1 м ф150"
click at [286, 439] on icon "Видалити мітку" at bounding box center [288, 437] width 13 height 13
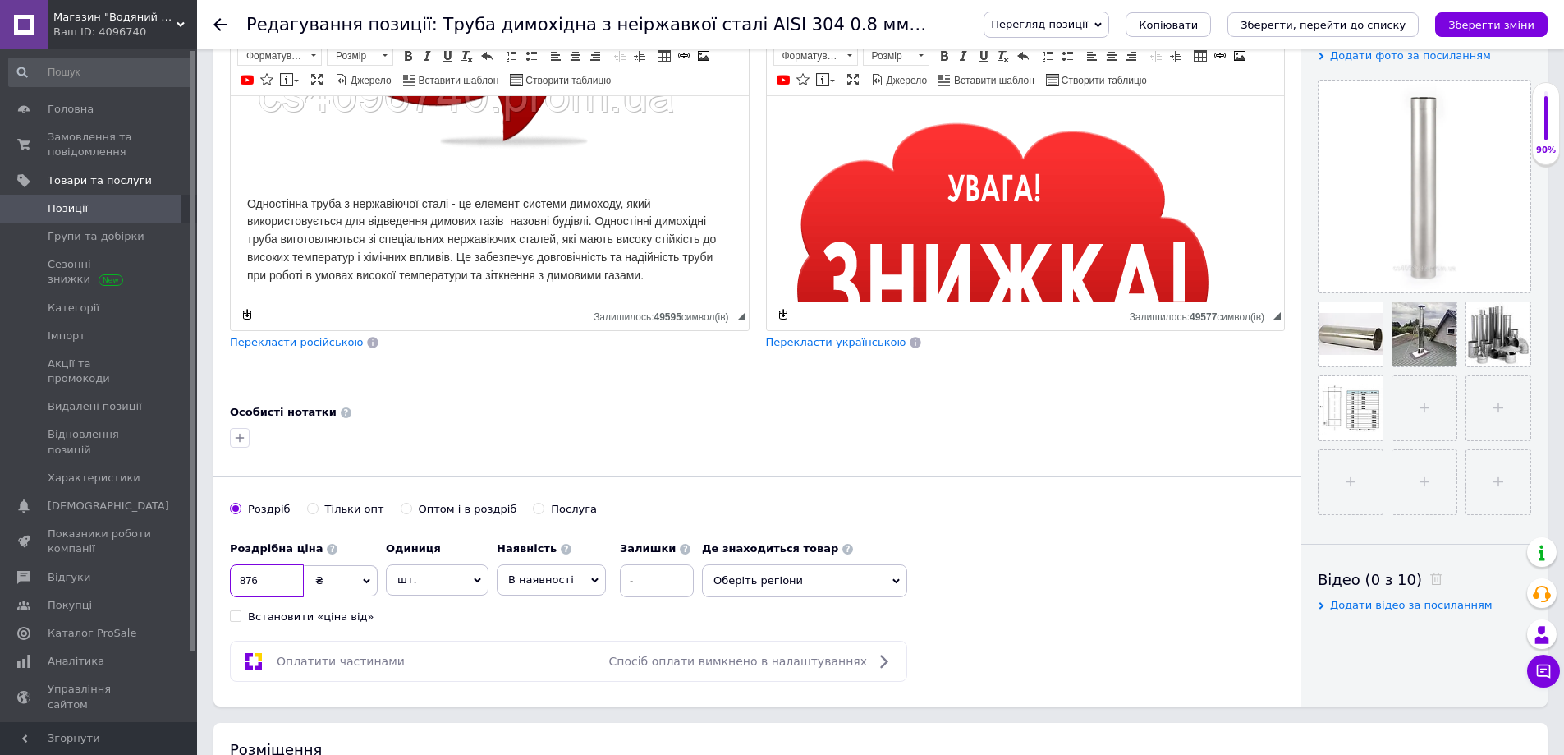
drag, startPoint x: 235, startPoint y: 577, endPoint x: 270, endPoint y: 585, distance: 36.1
click at [270, 585] on input "876" at bounding box center [267, 580] width 74 height 33
type input "941"
click at [817, 570] on span "Оберіть регіони" at bounding box center [804, 580] width 205 height 33
click at [797, 691] on span "[GEOGRAPHIC_DATA]" at bounding box center [788, 690] width 112 height 12
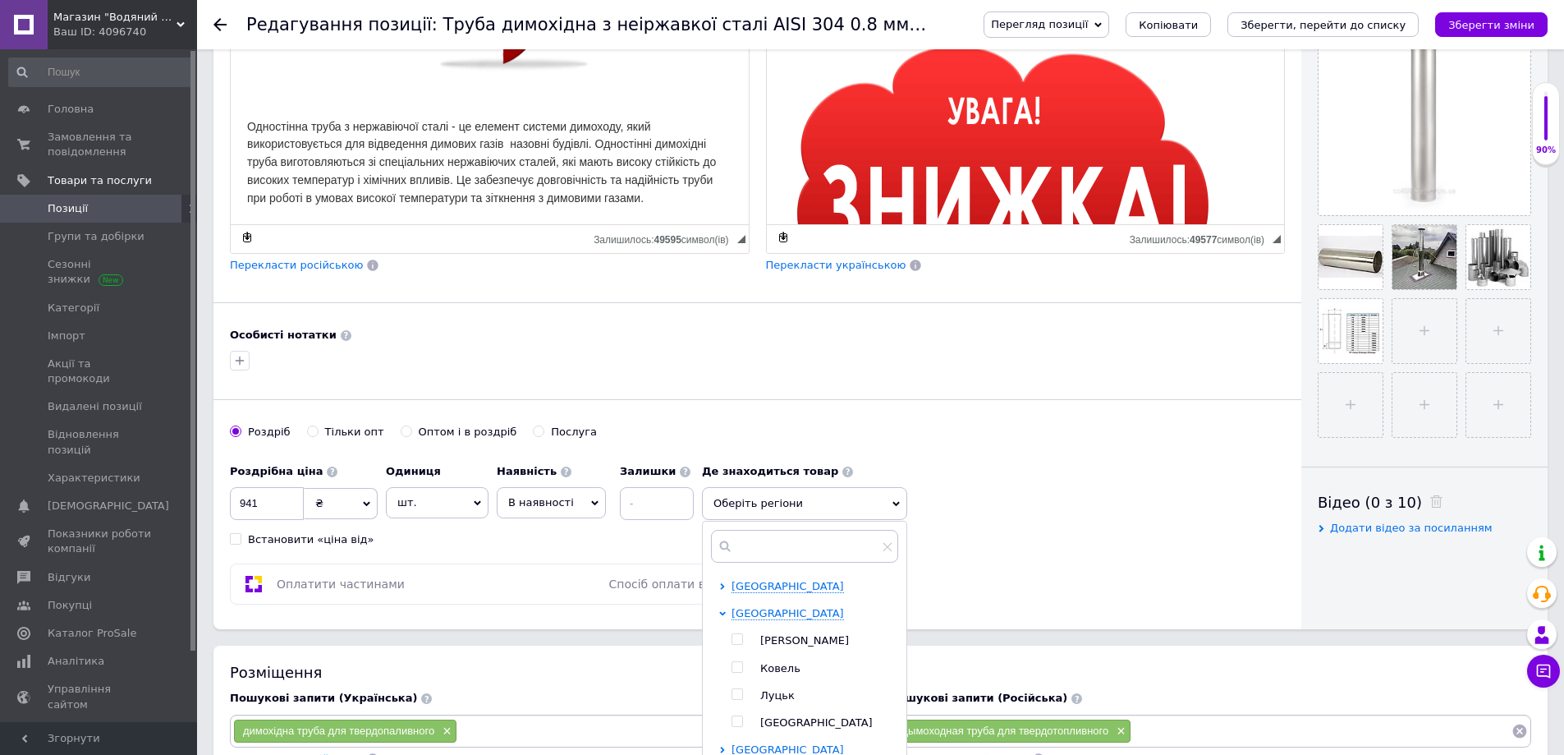
scroll to position [575, 0]
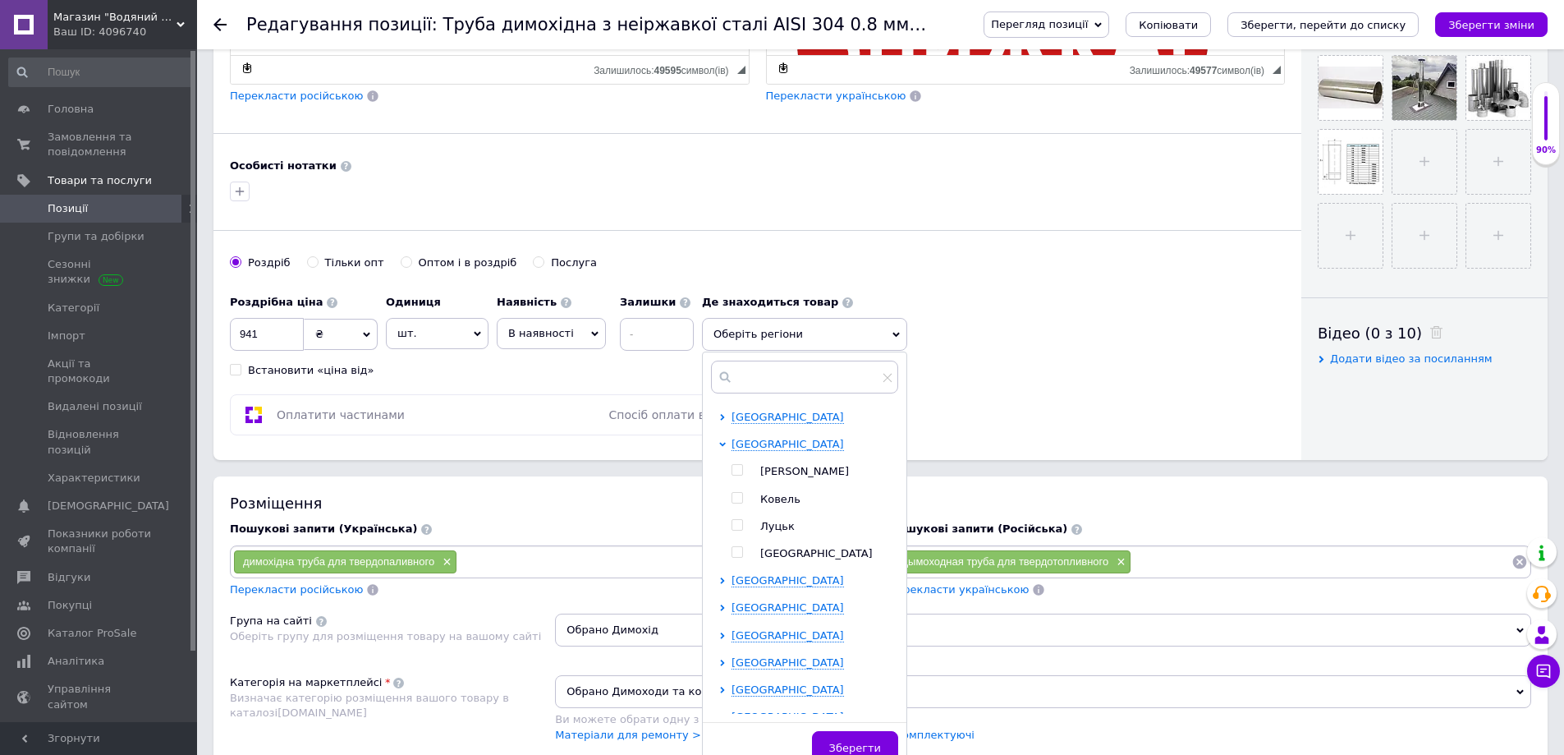
click at [786, 526] on span "Луцьк" at bounding box center [777, 526] width 34 height 12
checkbox input "true"
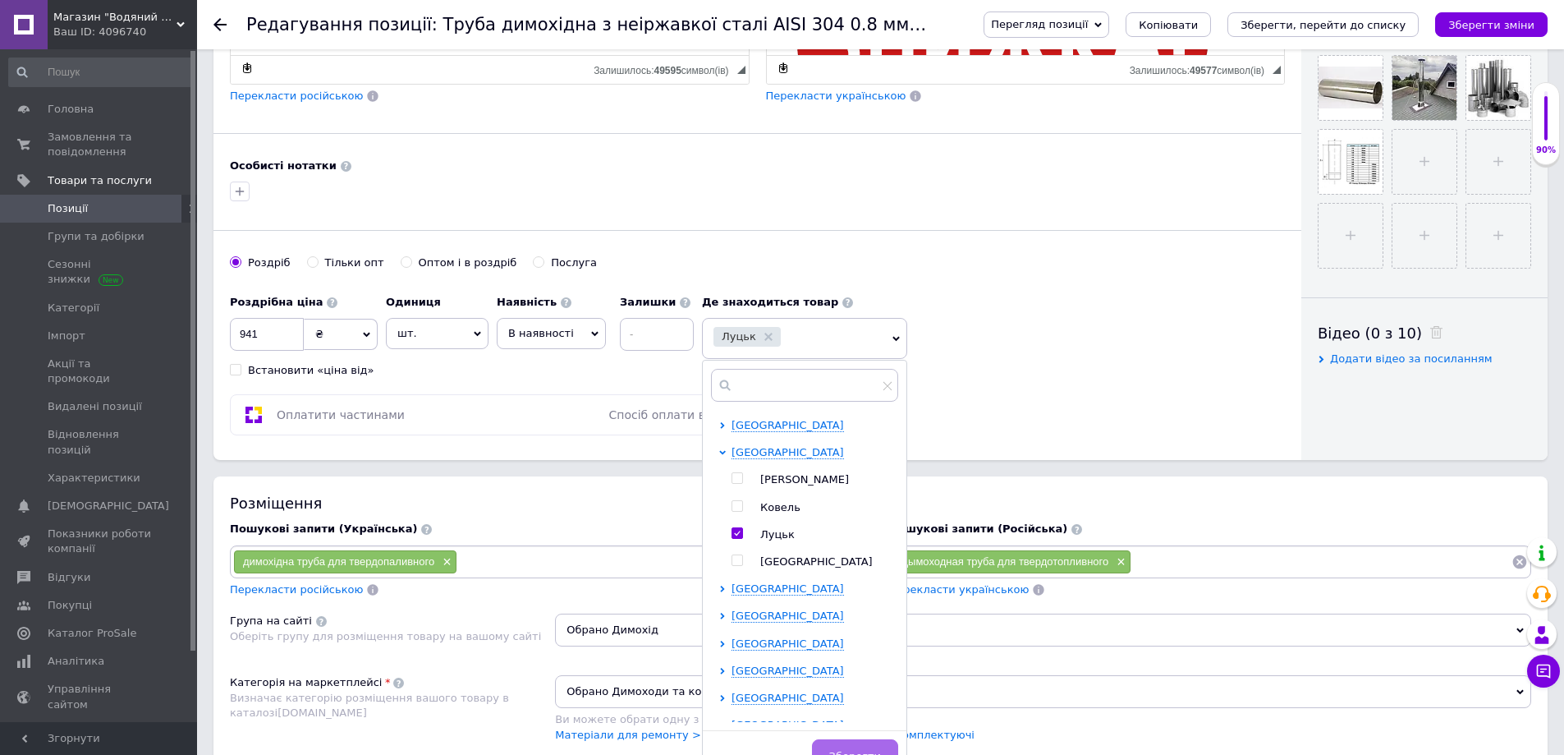
click at [874, 750] on span "Зберегти" at bounding box center [855, 756] width 52 height 12
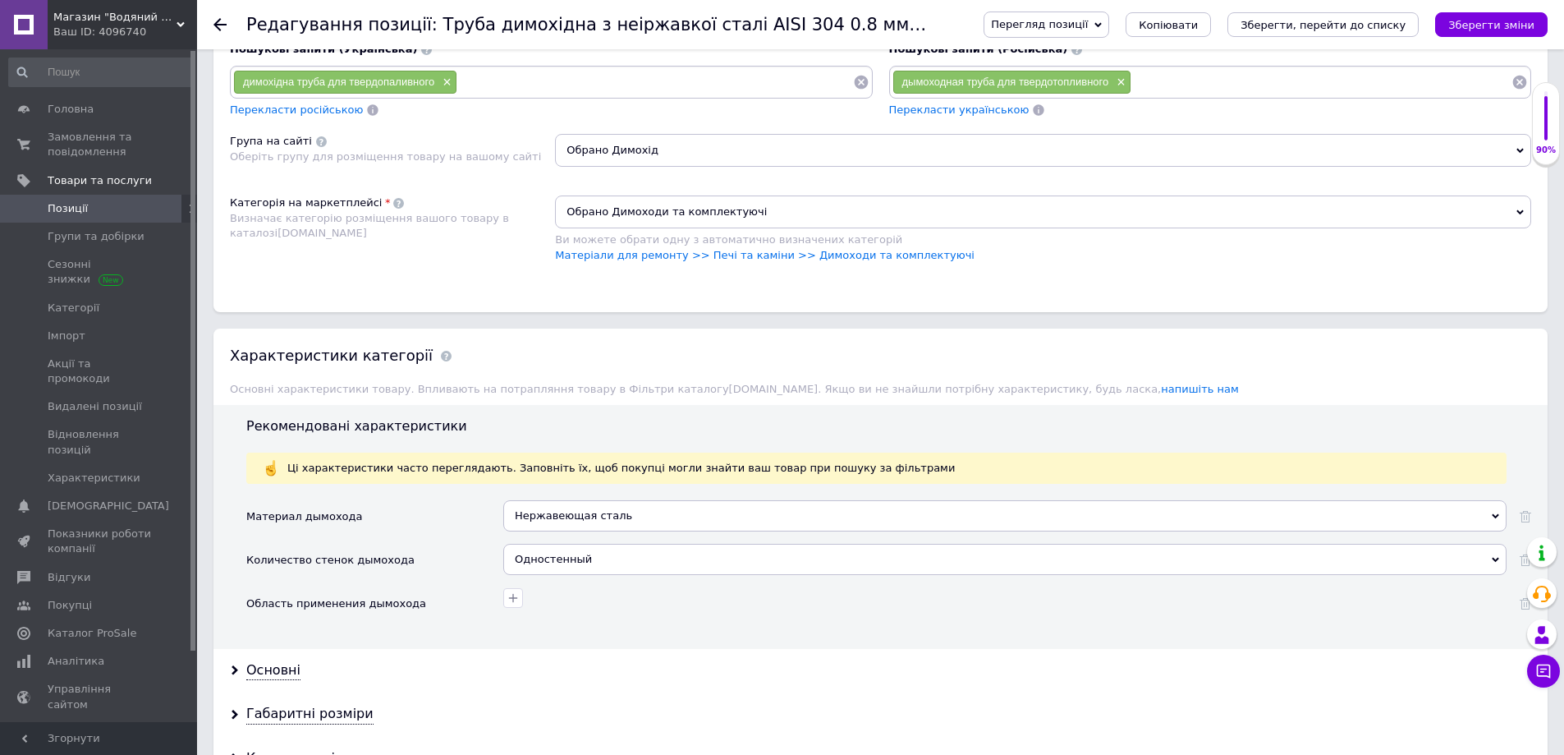
scroll to position [1232, 0]
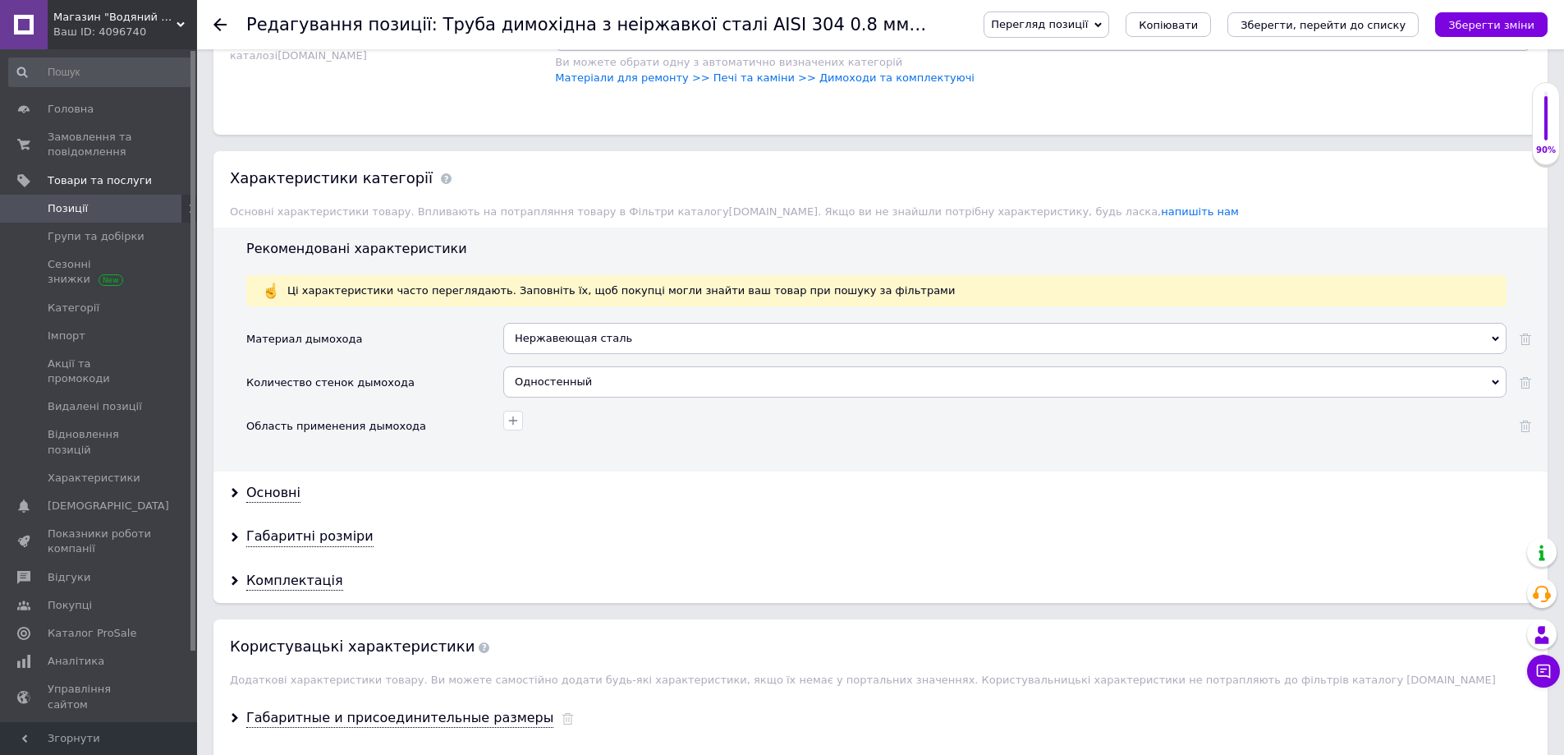
click at [224, 487] on div "Основні" at bounding box center [880, 493] width 1334 height 44
click at [239, 493] on icon at bounding box center [235, 493] width 10 height 10
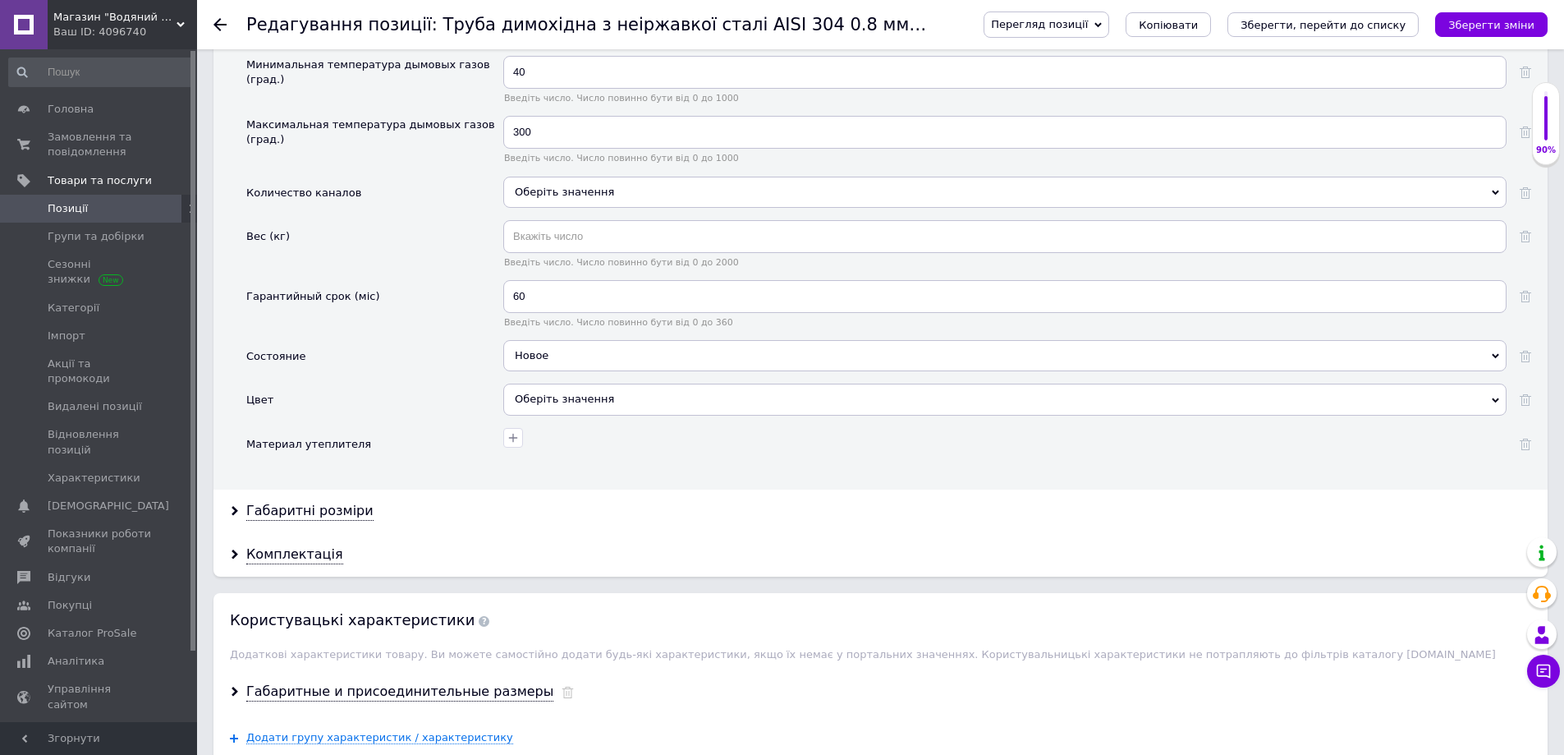
scroll to position [1889, 0]
click at [264, 512] on div "Габаритні розміри" at bounding box center [309, 508] width 127 height 19
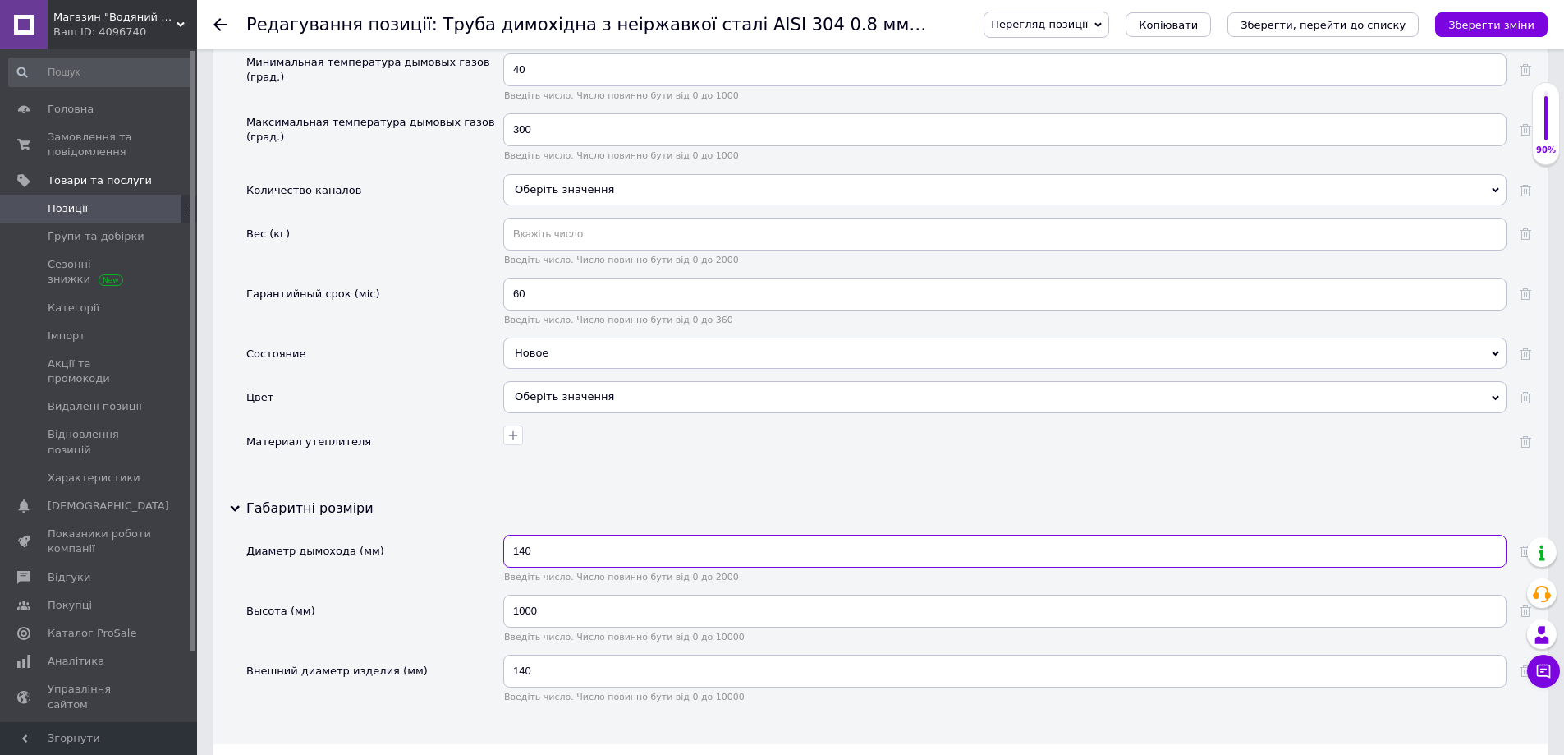
click at [524, 558] on input "140" at bounding box center [1004, 551] width 1003 height 33
type input "150"
click at [523, 672] on input "140" at bounding box center [1004, 670] width 1003 height 33
click at [522, 672] on input "140" at bounding box center [1004, 670] width 1003 height 33
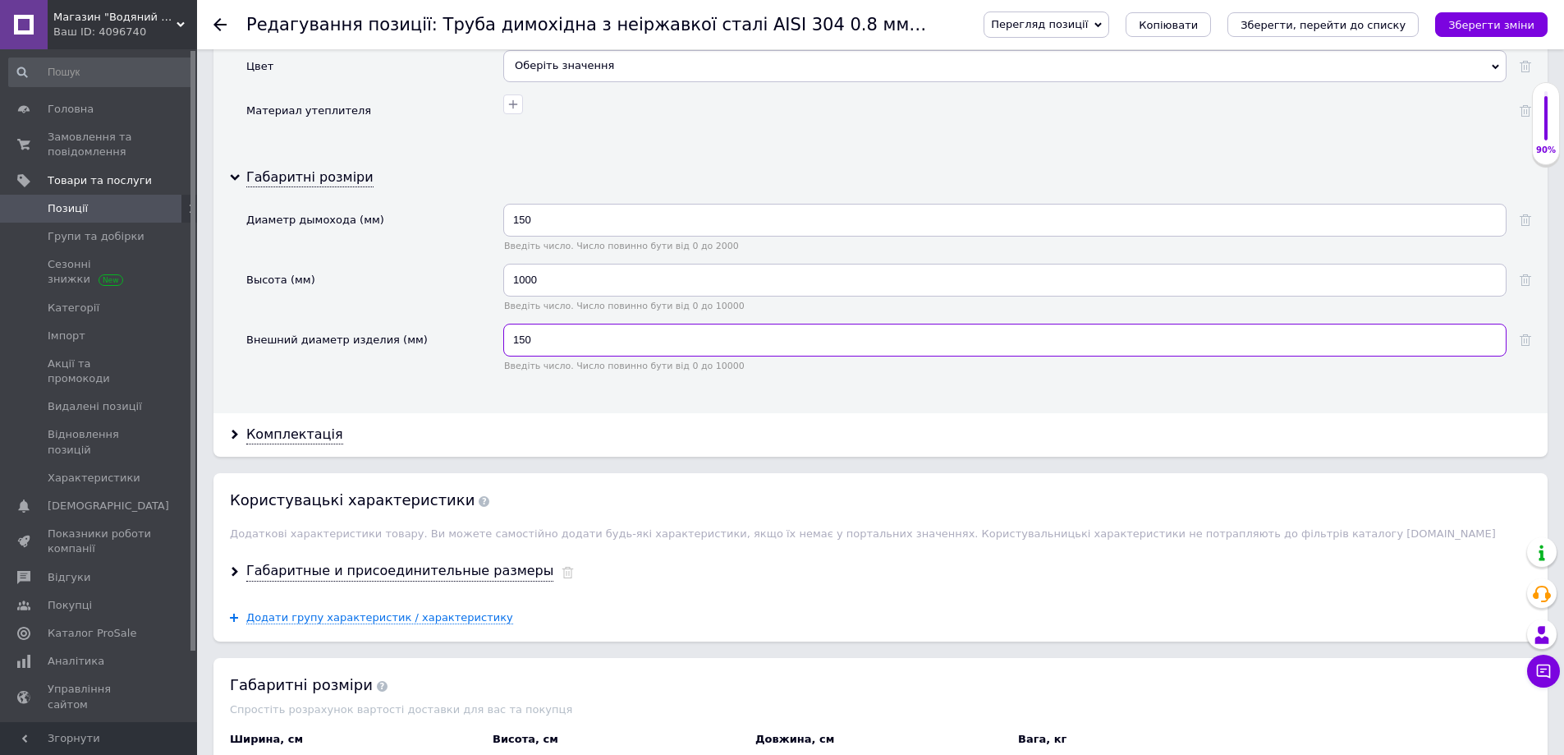
scroll to position [2299, 0]
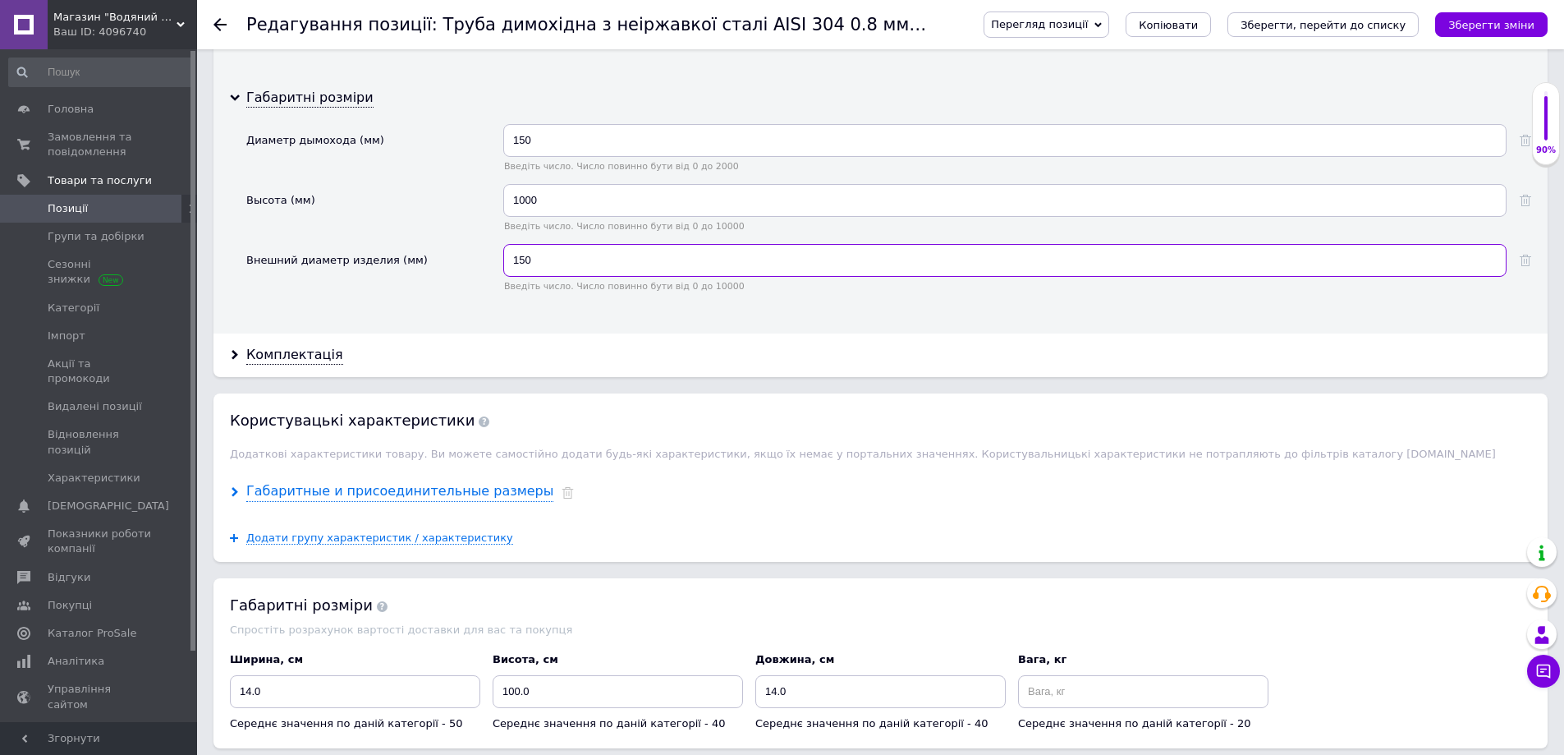
type input "150"
click at [235, 492] on use at bounding box center [235, 492] width 7 height 10
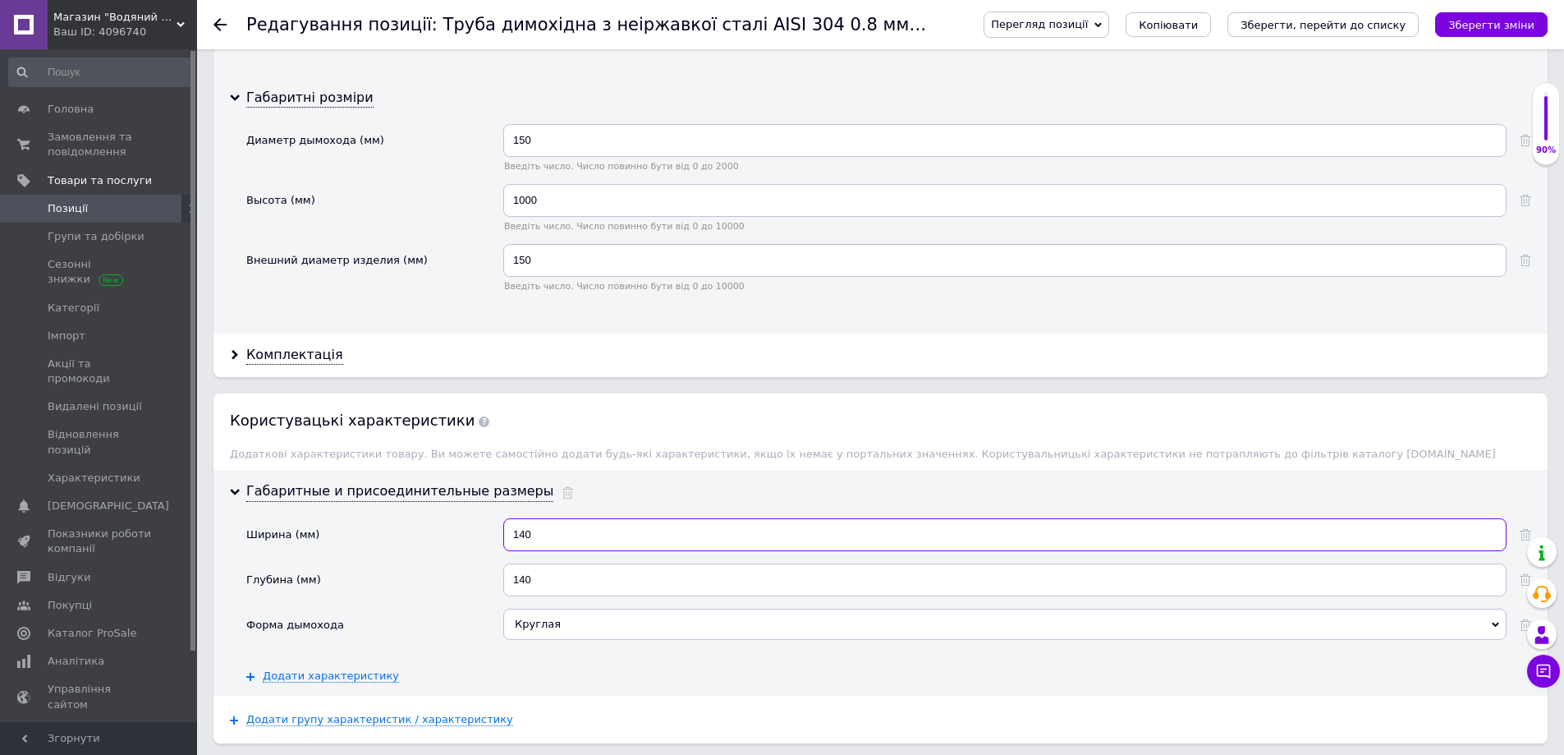
drag, startPoint x: 521, startPoint y: 538, endPoint x: 526, endPoint y: 544, distance: 8.7
click at [526, 544] on input "140" at bounding box center [1004, 534] width 1003 height 33
type input "150"
drag, startPoint x: 516, startPoint y: 579, endPoint x: 525, endPoint y: 582, distance: 9.6
click at [525, 582] on input "140" at bounding box center [1004, 579] width 1003 height 33
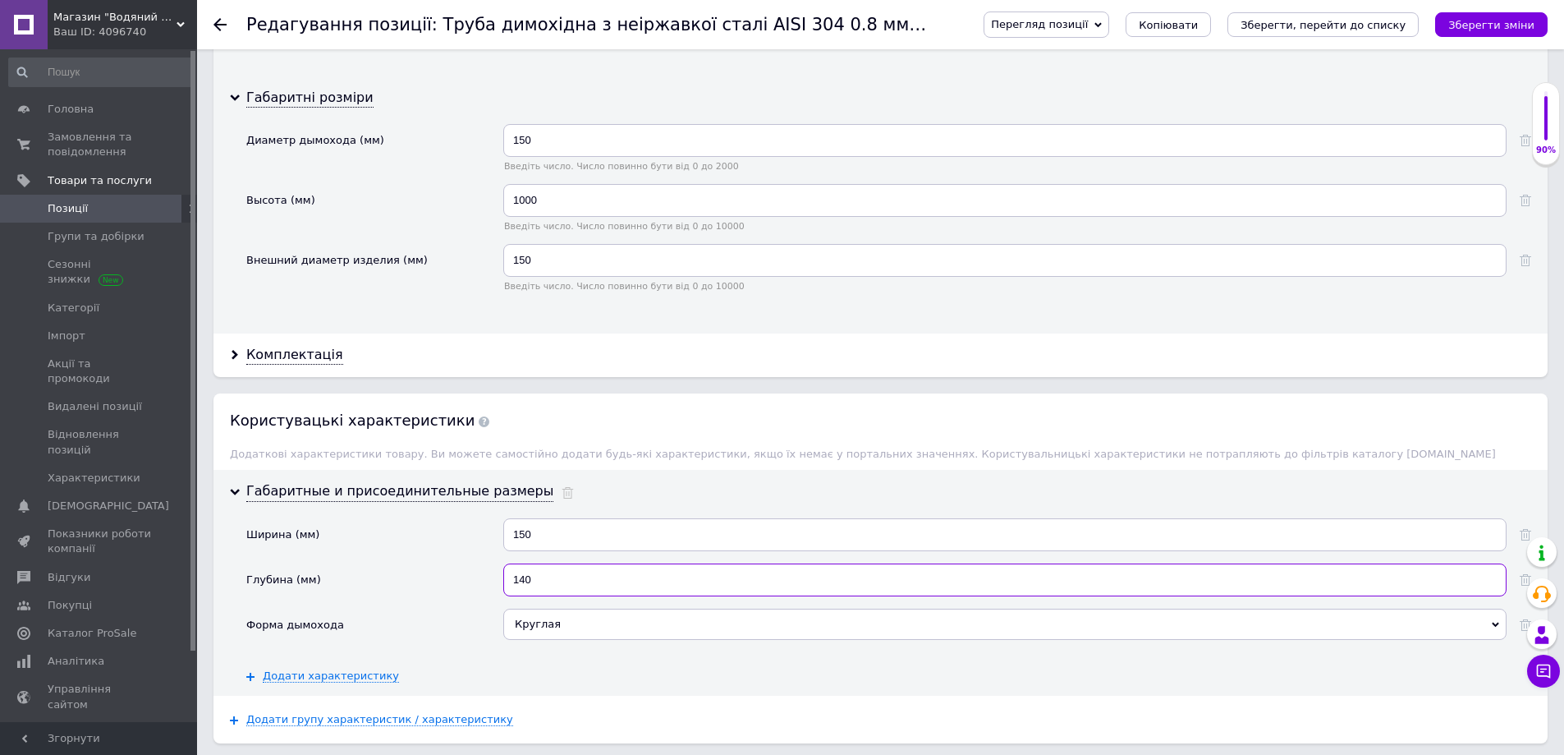
click at [519, 576] on input "140" at bounding box center [1004, 579] width 1003 height 33
click at [525, 582] on input "140" at bounding box center [1004, 579] width 1003 height 33
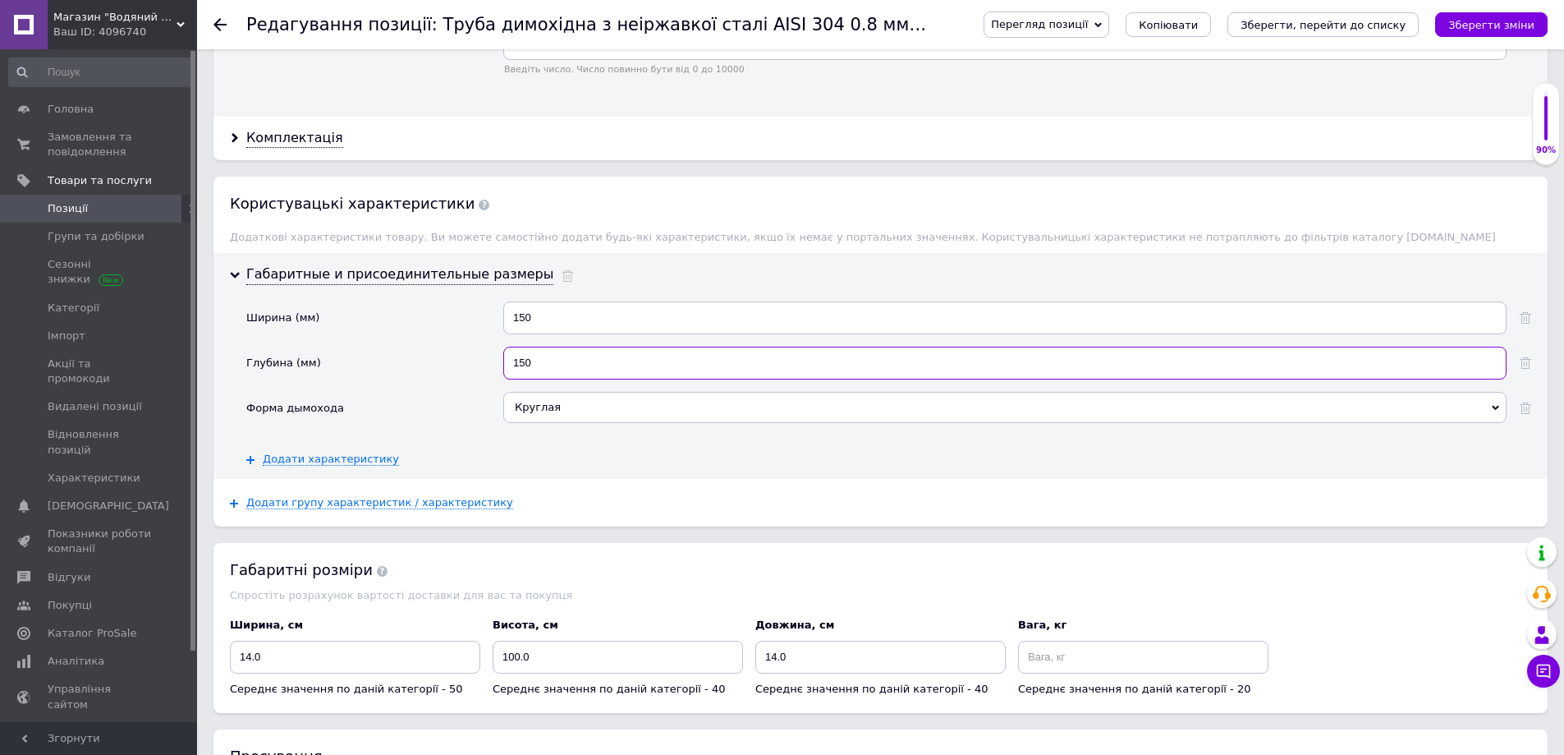
scroll to position [2628, 0]
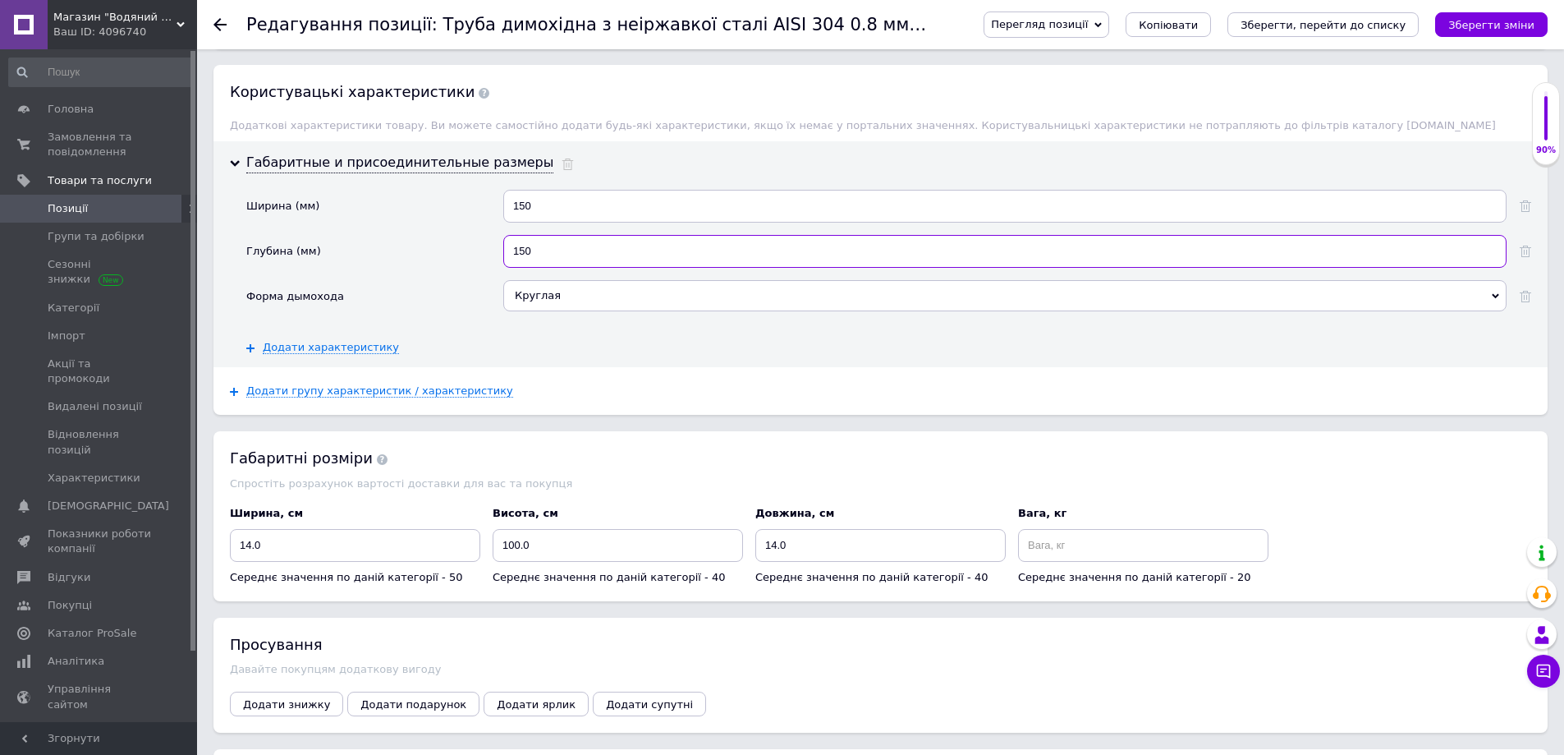
type input "150"
click at [775, 553] on input "14.0" at bounding box center [880, 545] width 250 height 33
type input "15.0"
click at [250, 551] on input "14.0" at bounding box center [355, 545] width 250 height 33
type input "15.0"
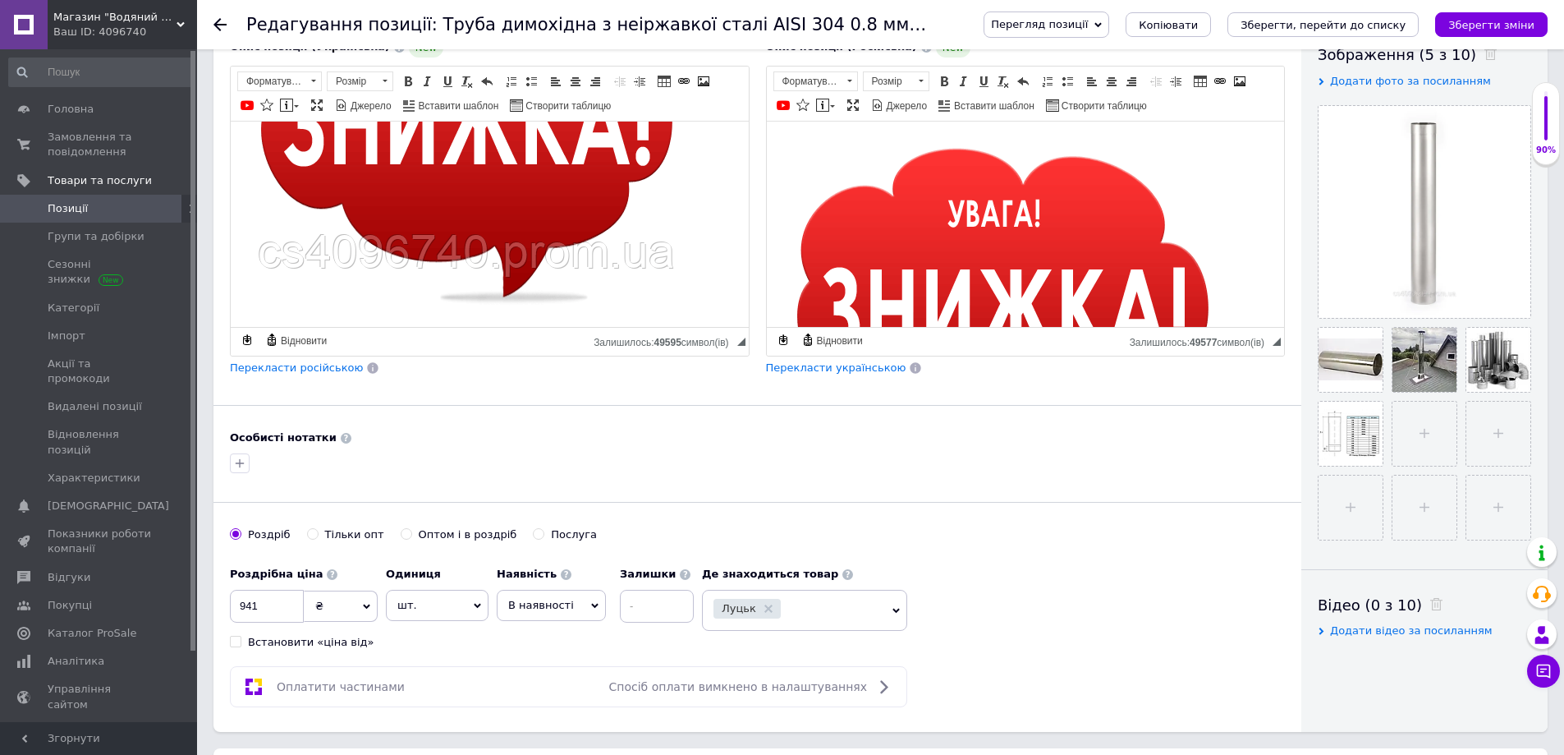
scroll to position [0, 0]
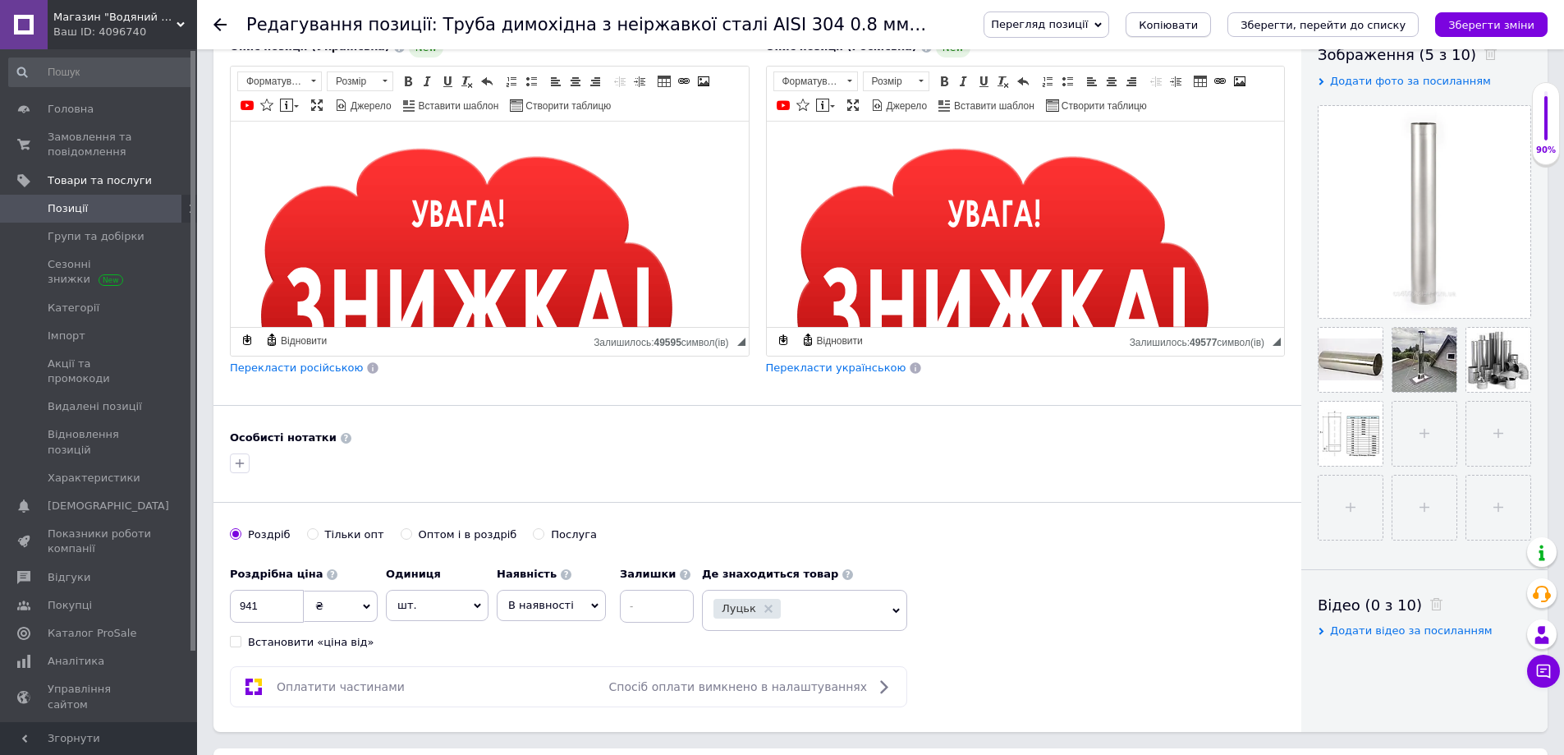
click at [1198, 26] on span "Копіювати" at bounding box center [1168, 25] width 59 height 12
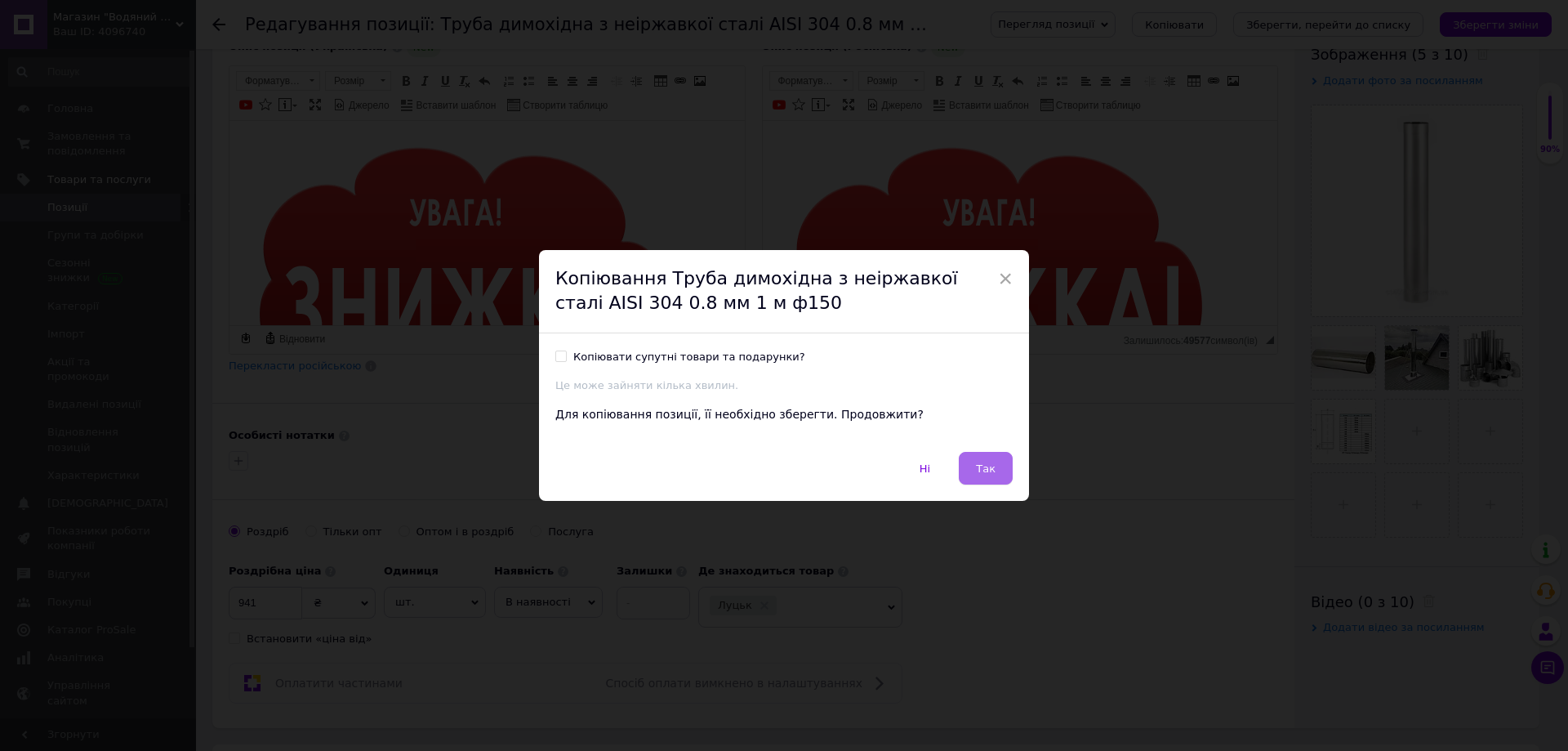
click at [984, 477] on button "Так" at bounding box center [985, 468] width 54 height 33
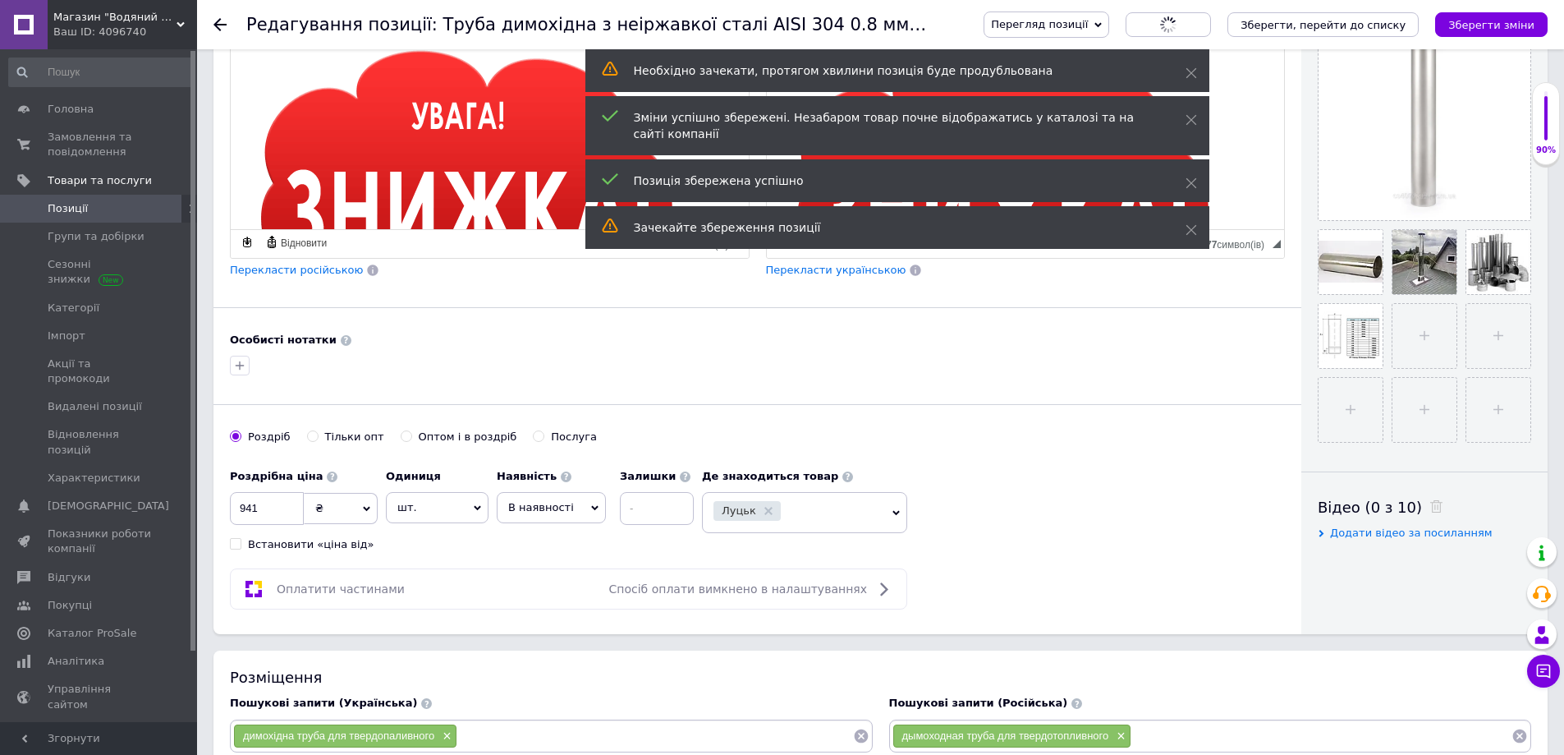
scroll to position [549, 0]
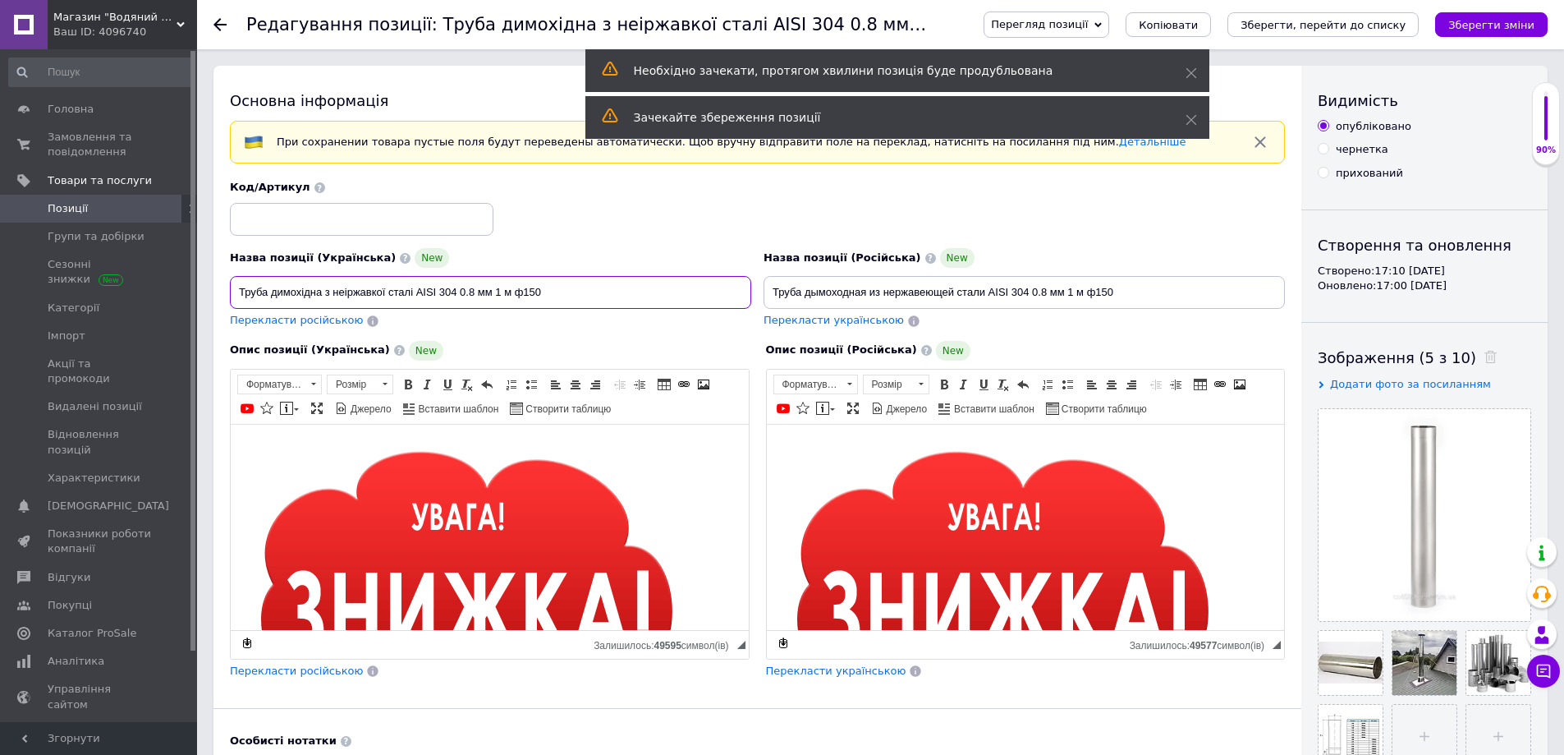
click at [534, 291] on input "Труба димохідна з неіржавкої сталі AISI 304 0.8 мм 1 м ф150" at bounding box center [490, 292] width 521 height 33
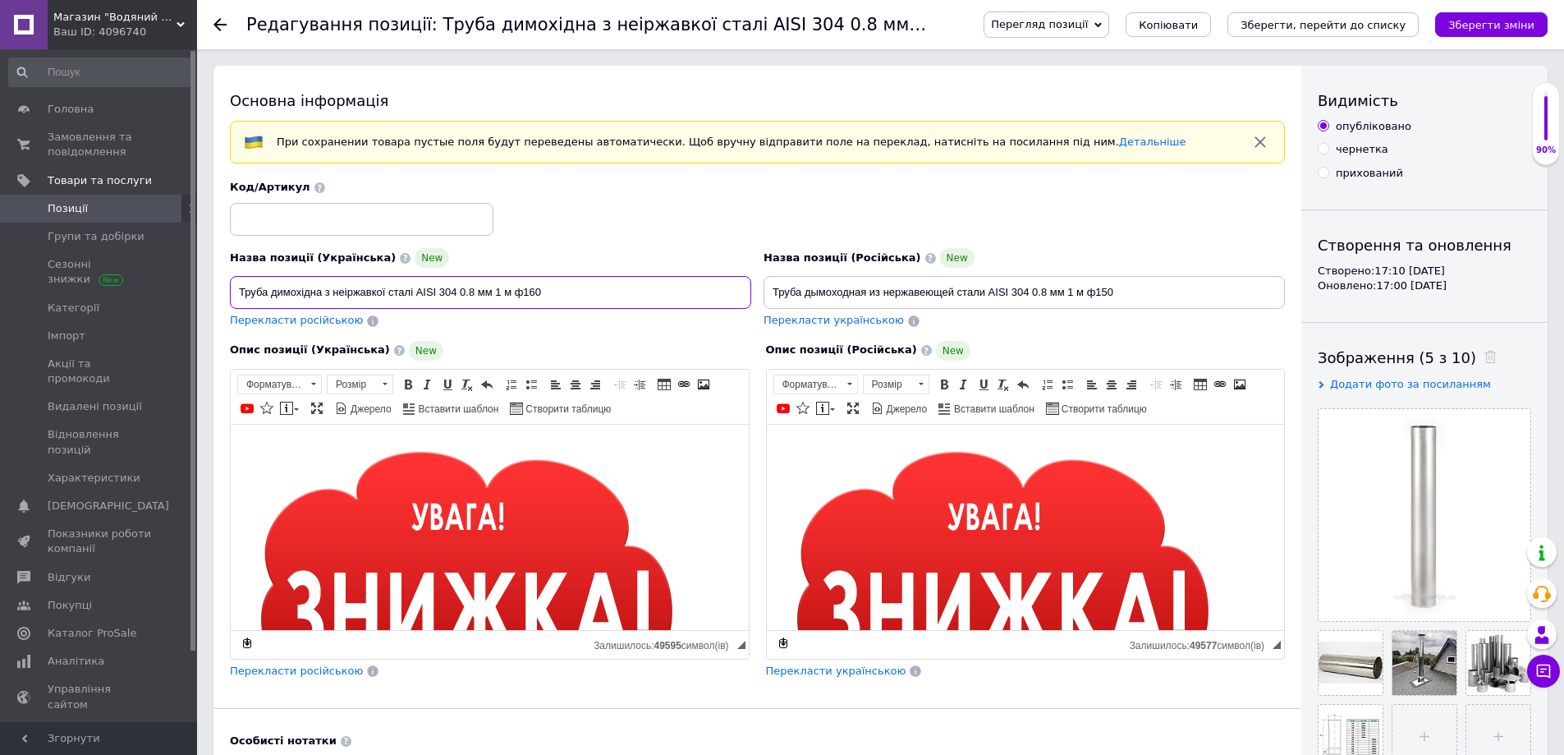
type input "Труба димохідна з неіржавкої сталі AISI 304 0.8 мм 1 м ф160"
click at [1107, 292] on input "Труба дымоходная из нержавеющей стали AISI 304 0.8 мм 1 м ф150" at bounding box center [1024, 292] width 521 height 33
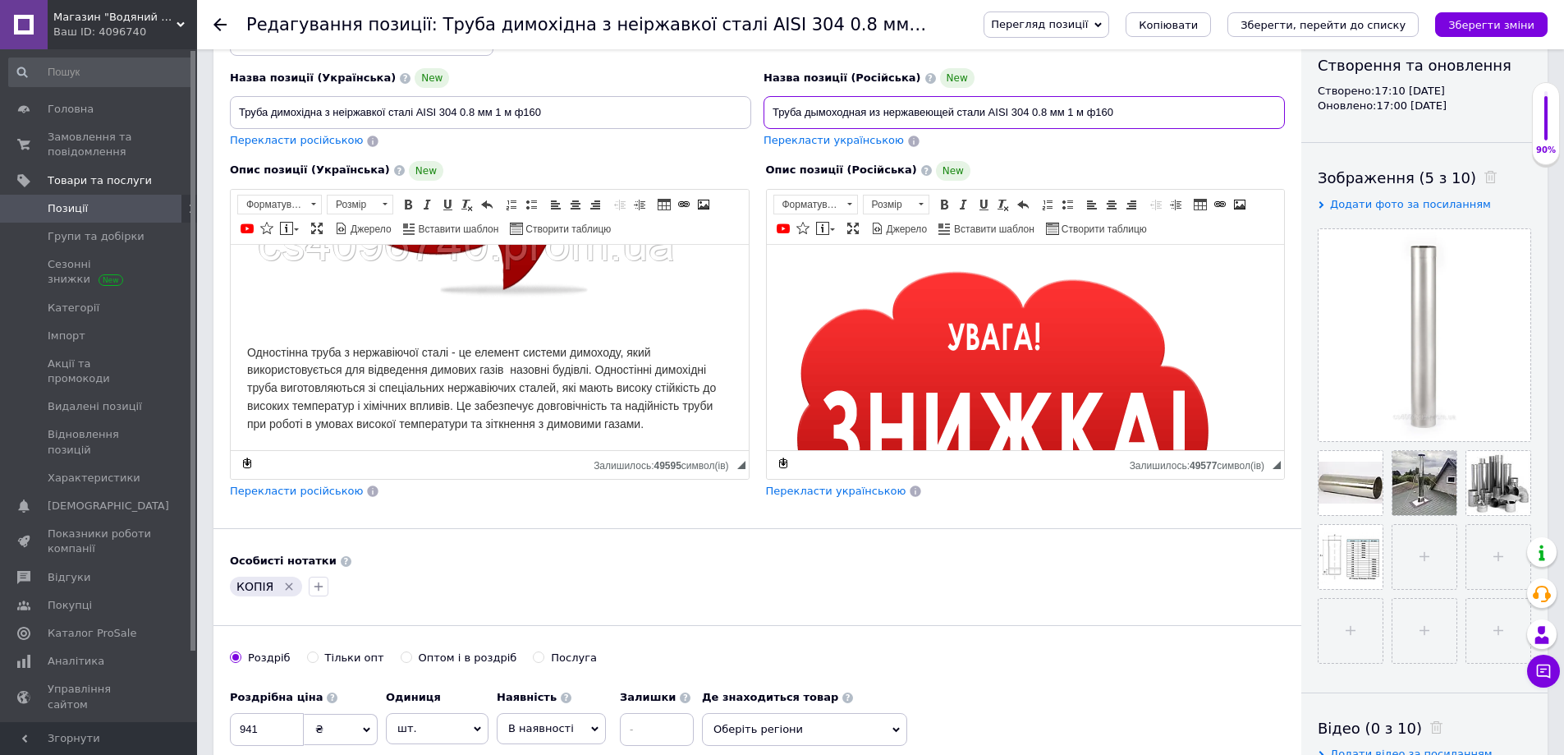
scroll to position [328, 0]
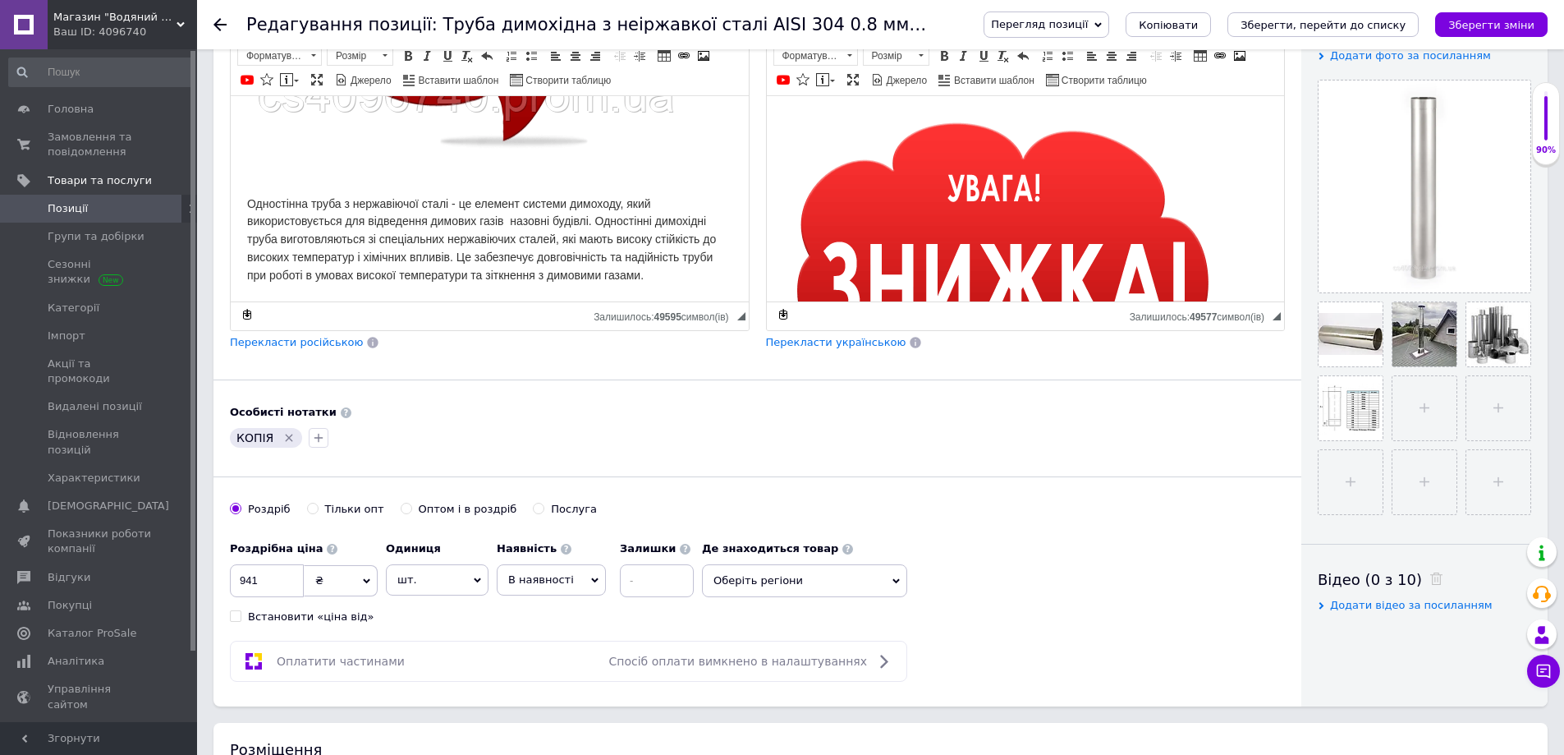
type input "Труба дымоходная из нержавеющей стали AISI 304 0.8 мм 1 м ф160"
click at [286, 436] on icon "Видалити мітку" at bounding box center [289, 437] width 7 height 7
drag, startPoint x: 240, startPoint y: 574, endPoint x: 280, endPoint y: 583, distance: 41.2
click at [280, 583] on input "941" at bounding box center [267, 580] width 74 height 33
type input "1003"
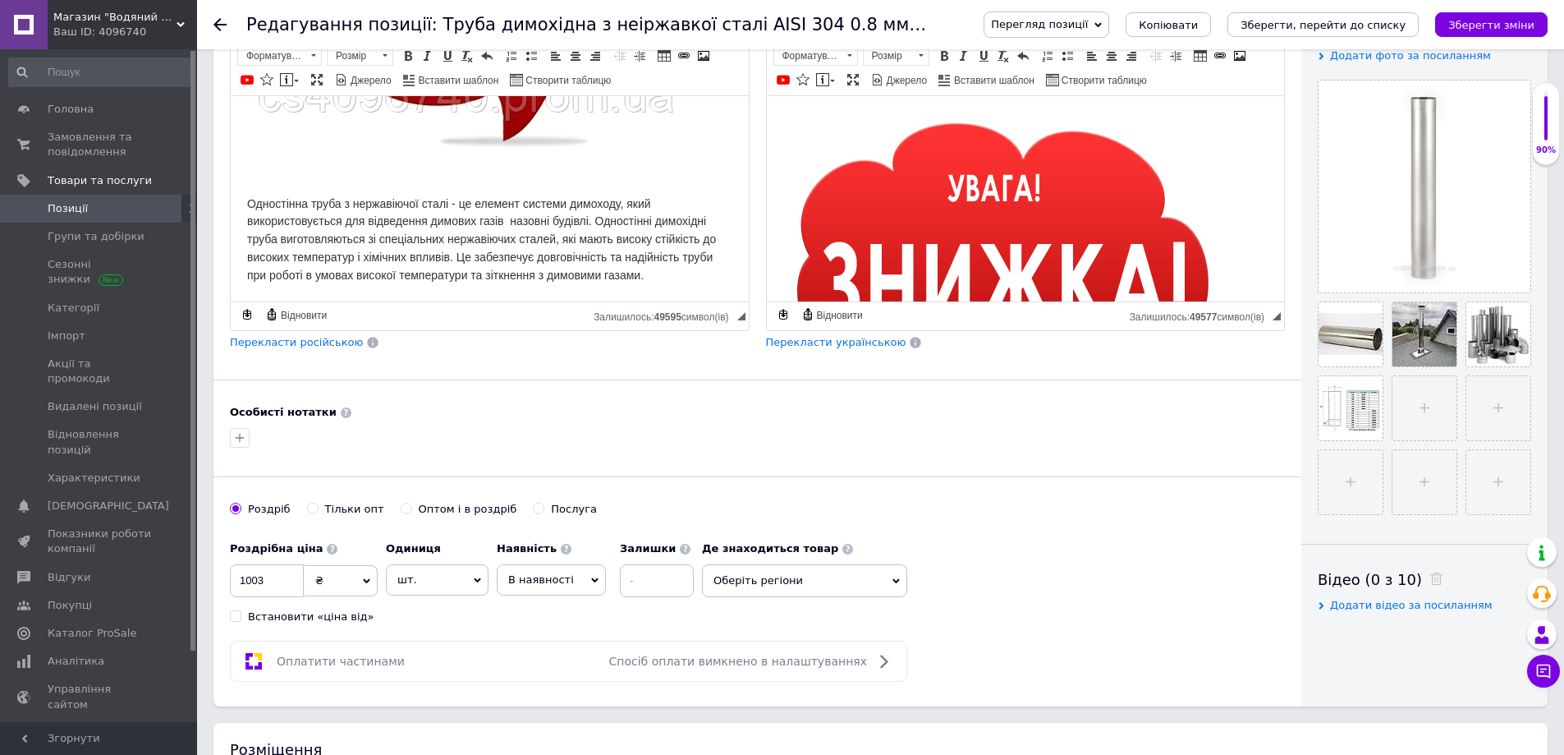
click at [791, 587] on span "Оберіть регіони" at bounding box center [804, 580] width 205 height 33
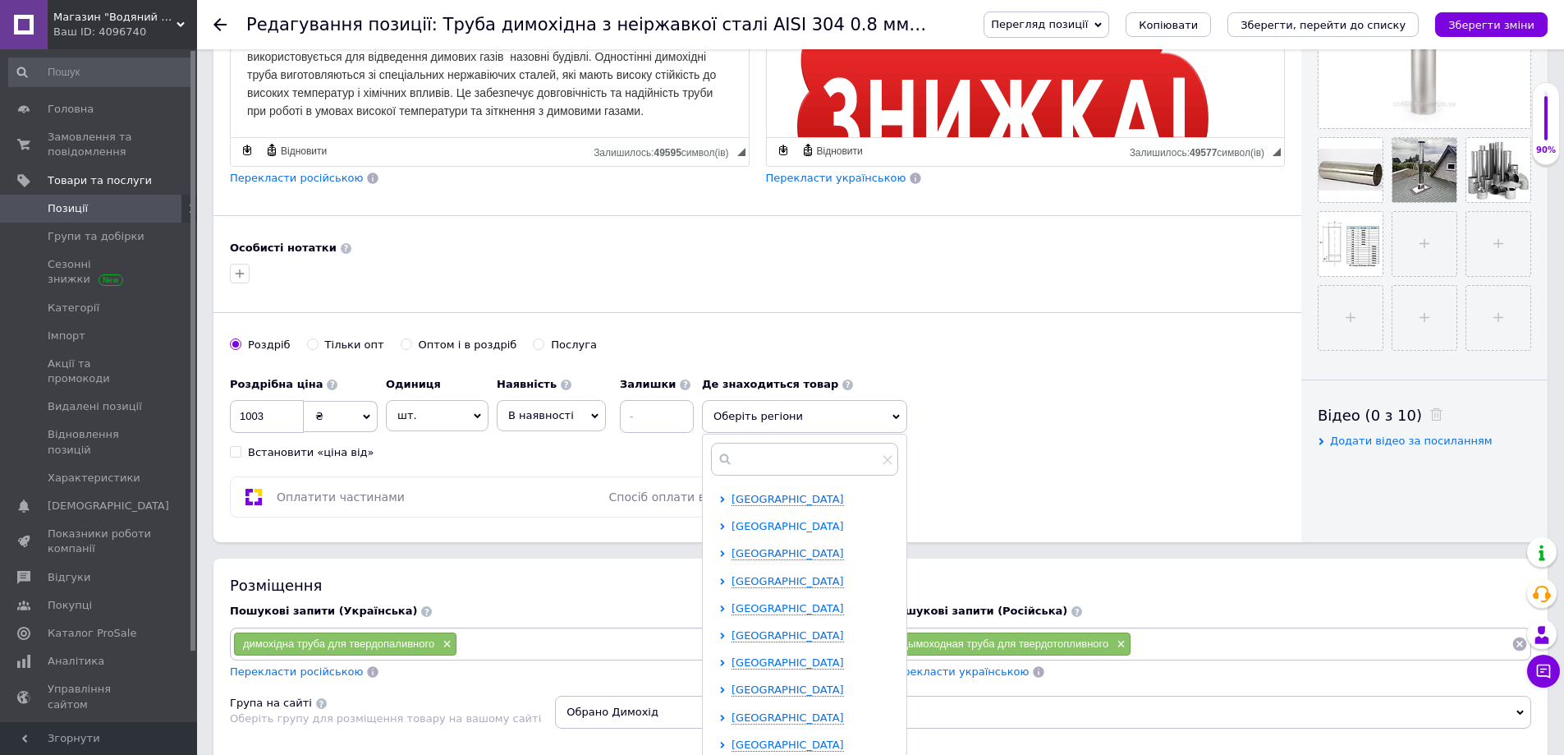
click at [795, 525] on span "[GEOGRAPHIC_DATA]" at bounding box center [788, 526] width 112 height 12
click at [776, 616] on div "Луцьк" at bounding box center [828, 608] width 137 height 15
click at [776, 610] on span "Луцьк" at bounding box center [777, 608] width 34 height 12
checkbox input "true"
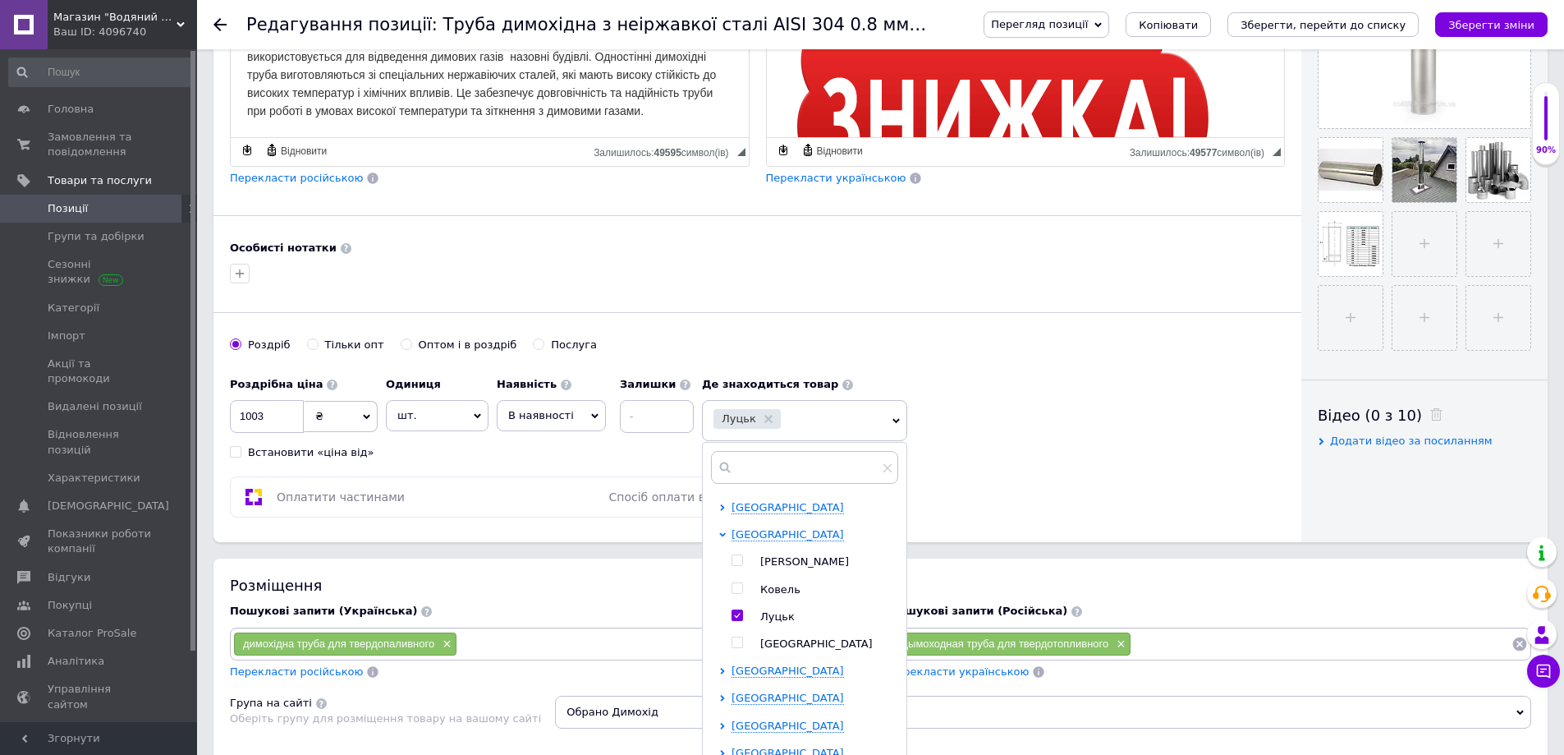
click at [742, 606] on ul "[PERSON_NAME] Луцьк [GEOGRAPHIC_DATA]" at bounding box center [815, 602] width 166 height 97
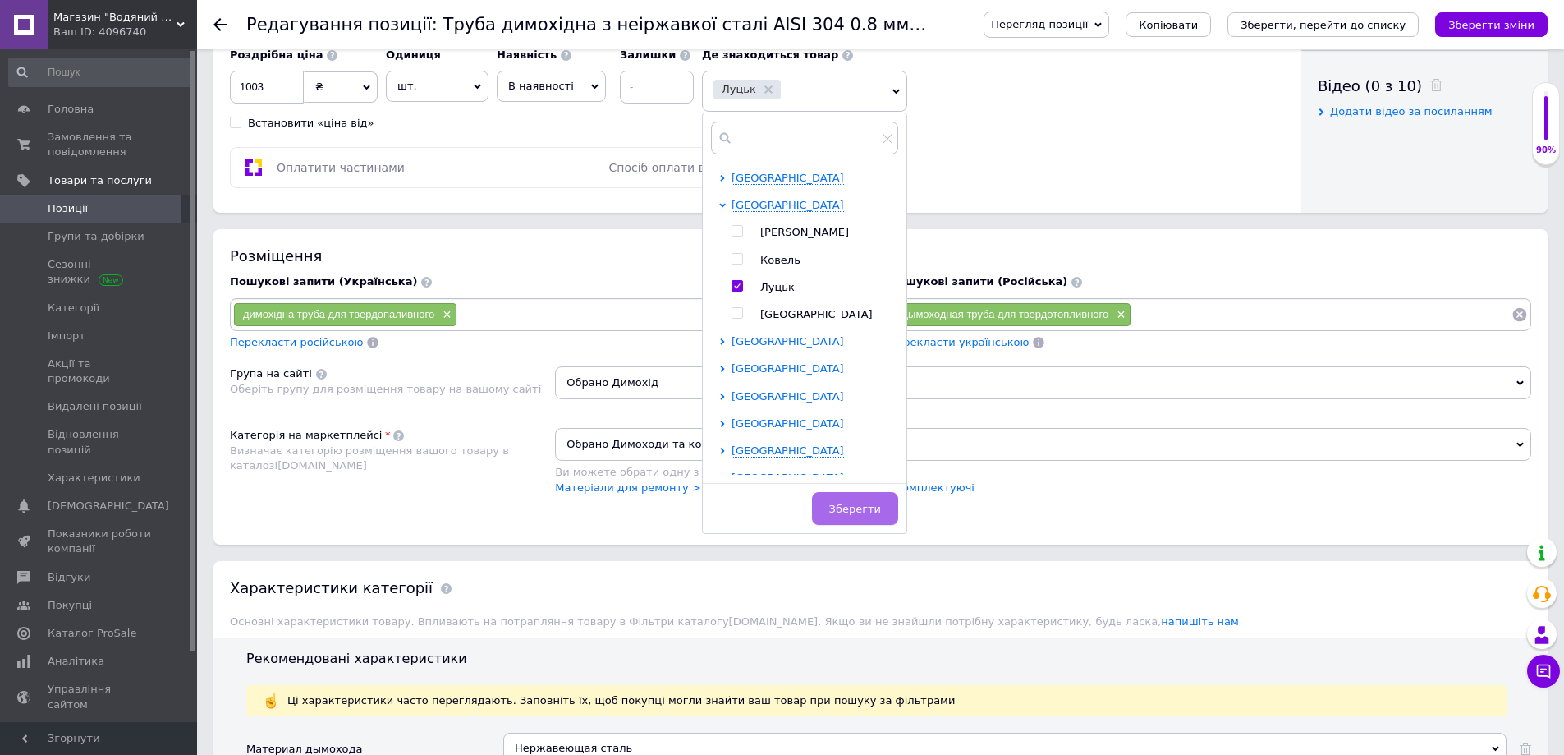
scroll to position [903, 0]
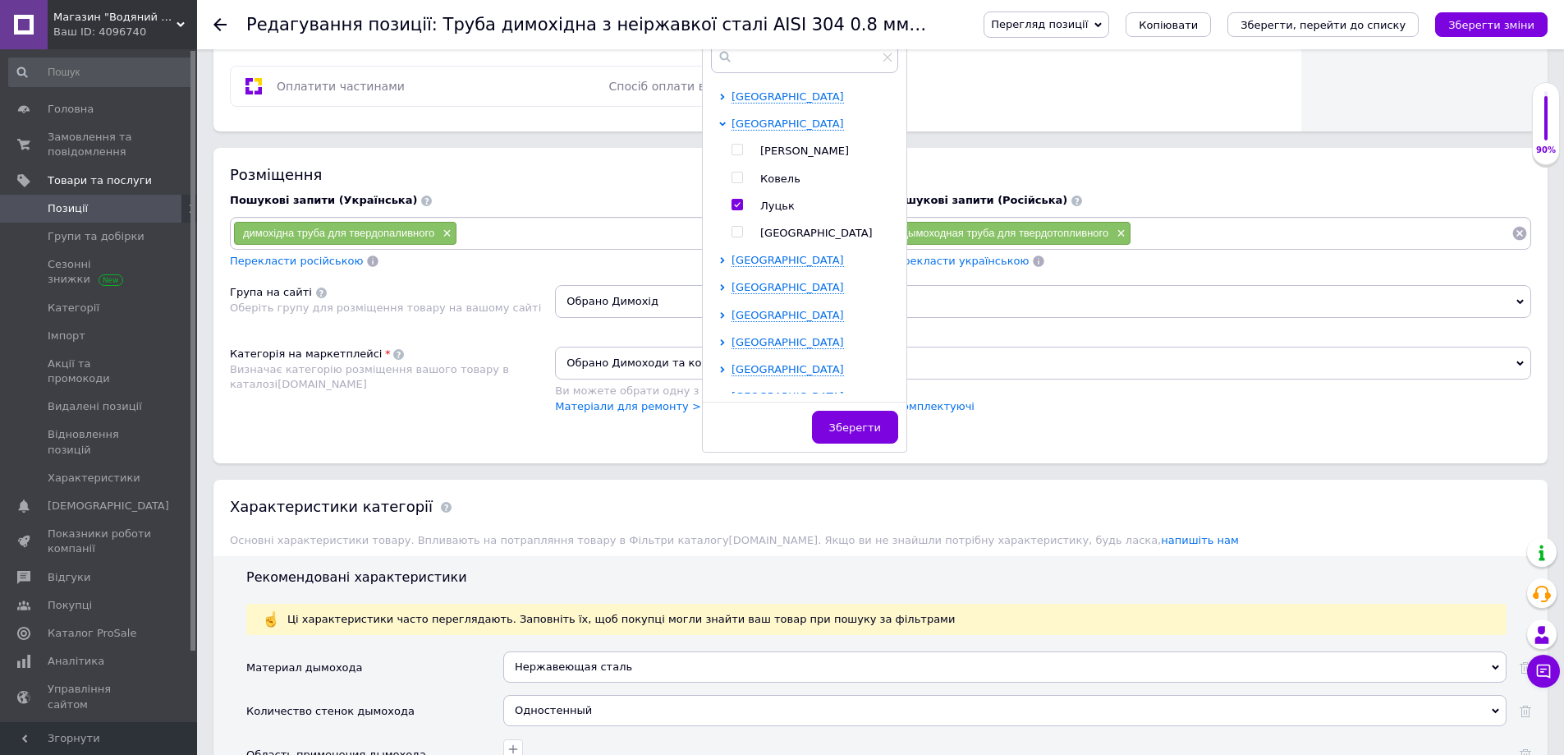
click at [878, 423] on span "Зберегти" at bounding box center [855, 427] width 52 height 12
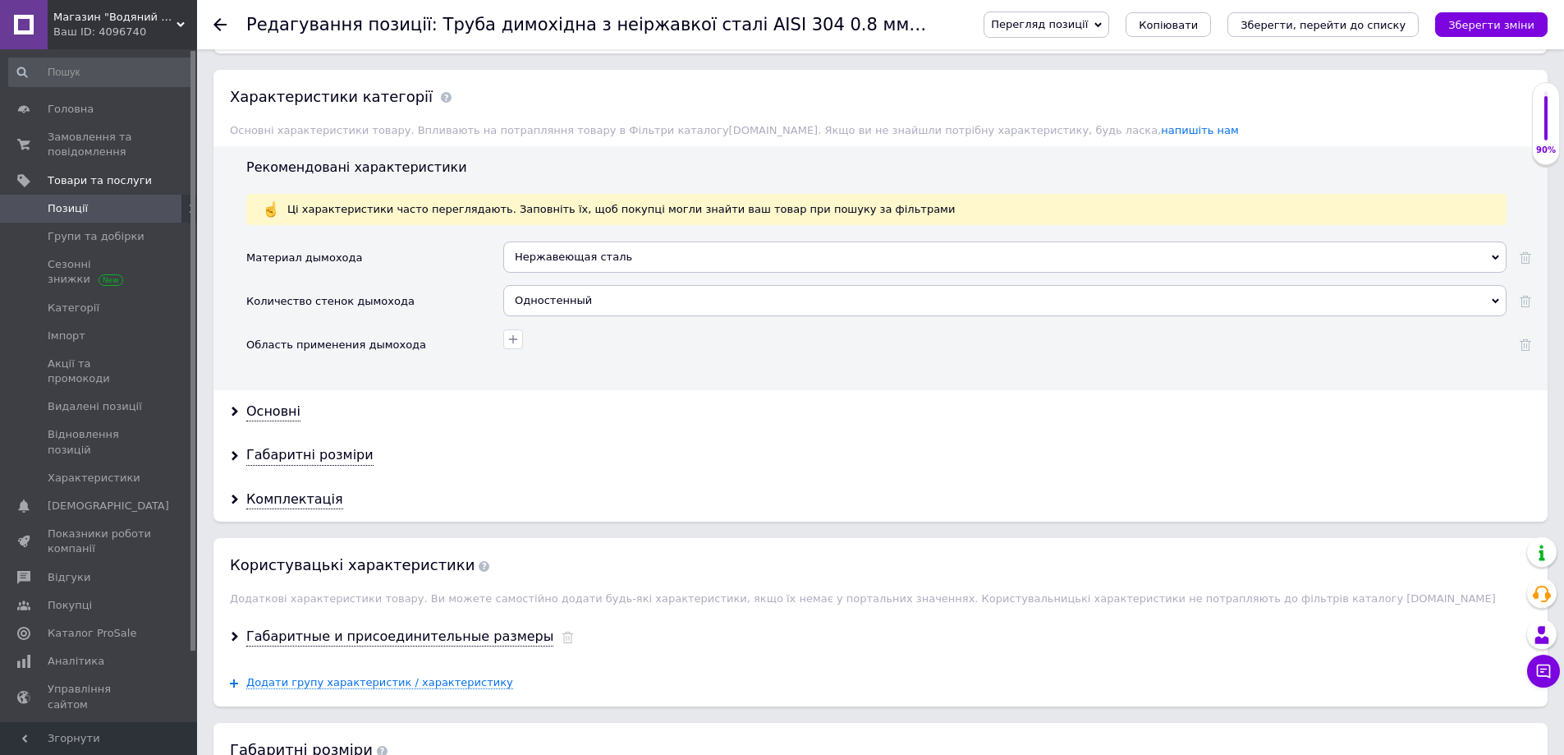
scroll to position [1314, 0]
click at [277, 415] on div "Основні" at bounding box center [273, 411] width 54 height 19
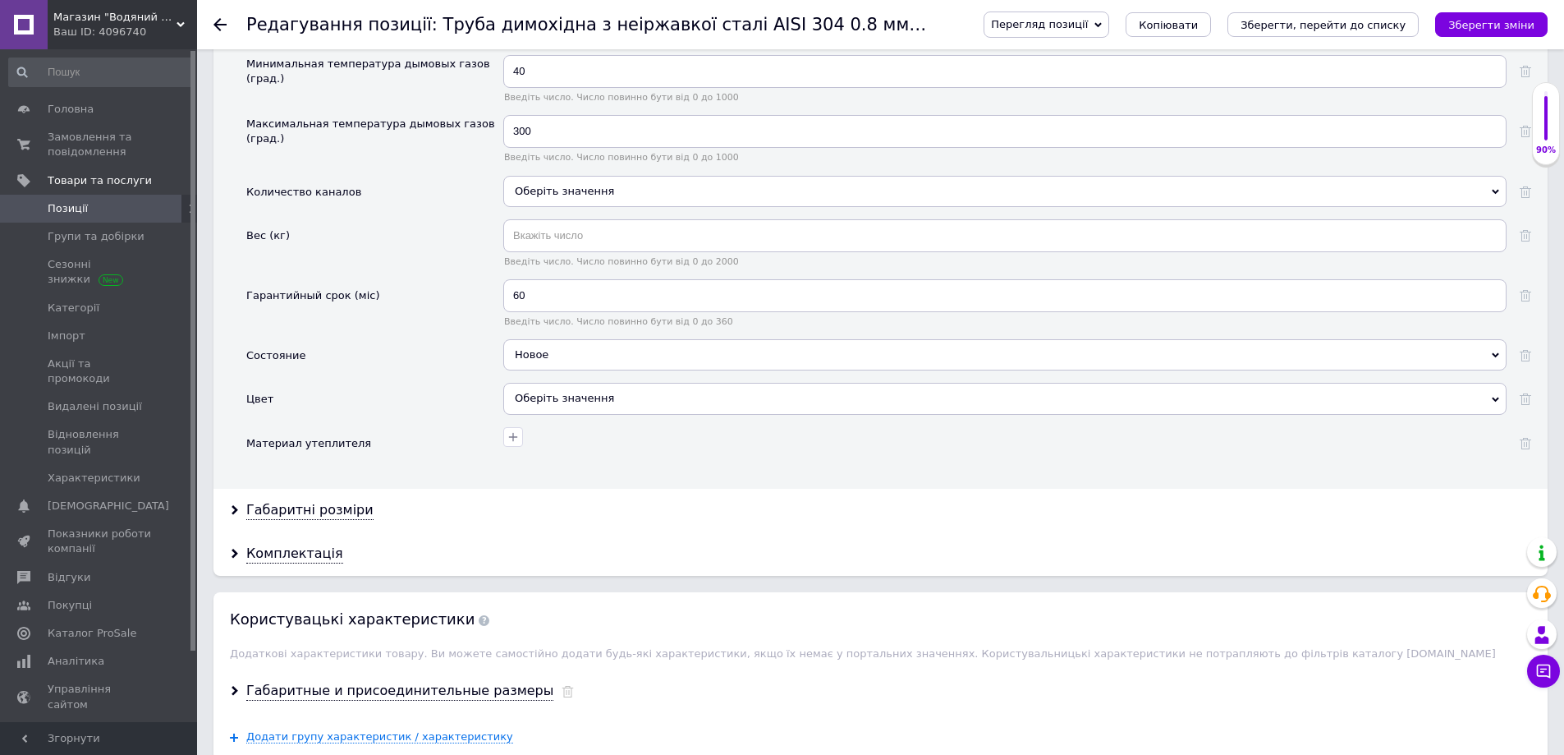
scroll to position [1889, 0]
click at [292, 509] on div "Габаритні розміри" at bounding box center [309, 508] width 127 height 19
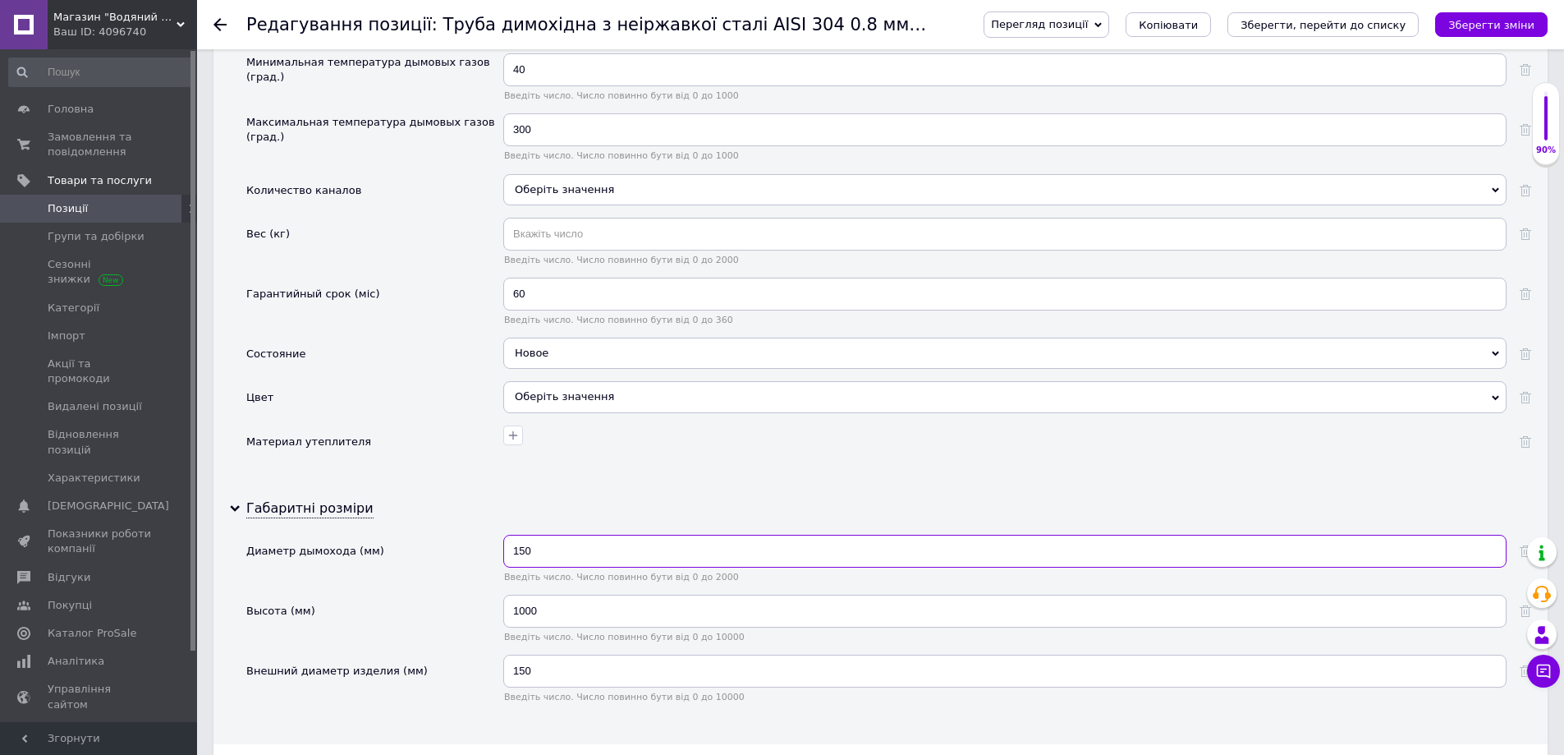
click at [522, 555] on input "150" at bounding box center [1004, 551] width 1003 height 33
type input "160"
click at [526, 673] on input "150" at bounding box center [1004, 670] width 1003 height 33
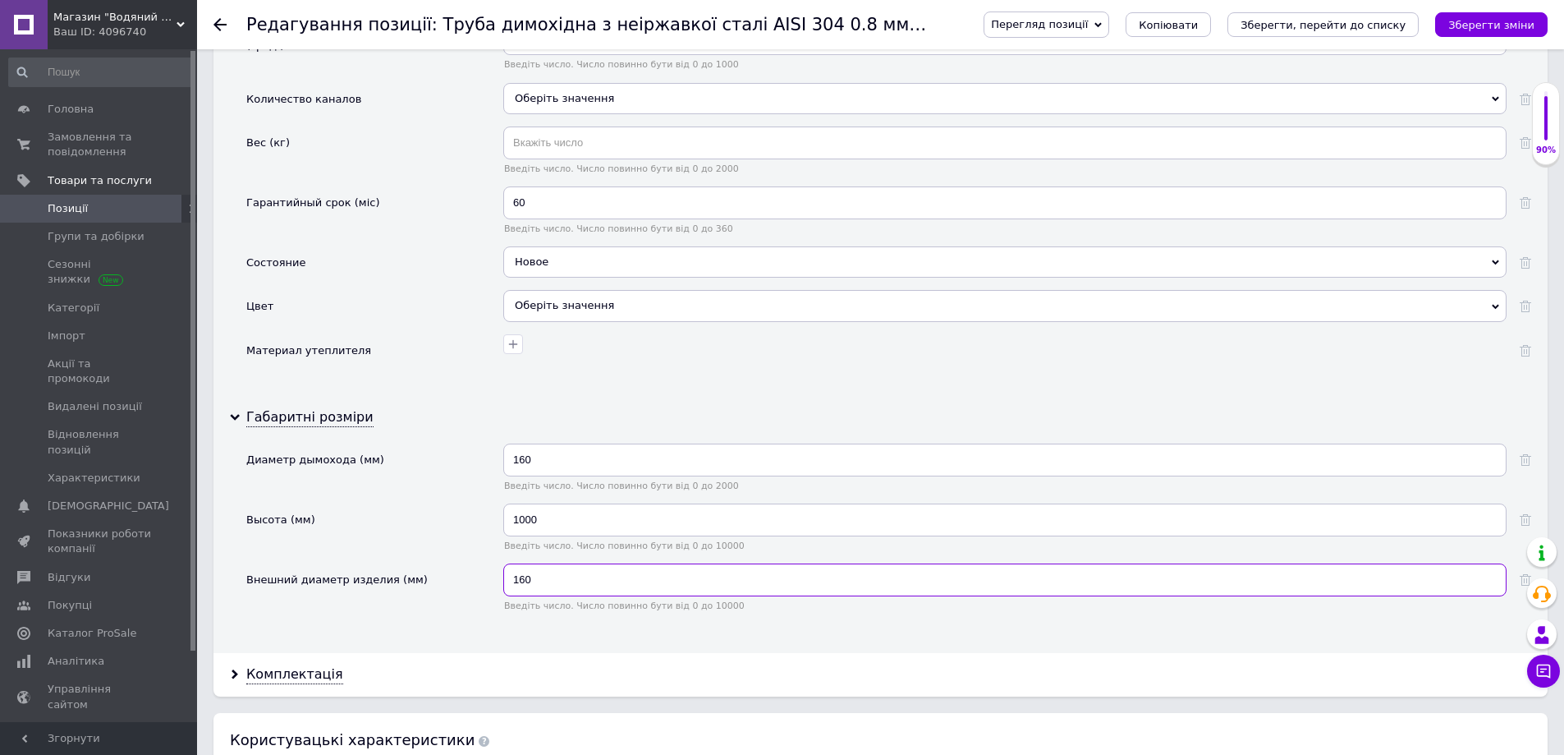
scroll to position [2135, 0]
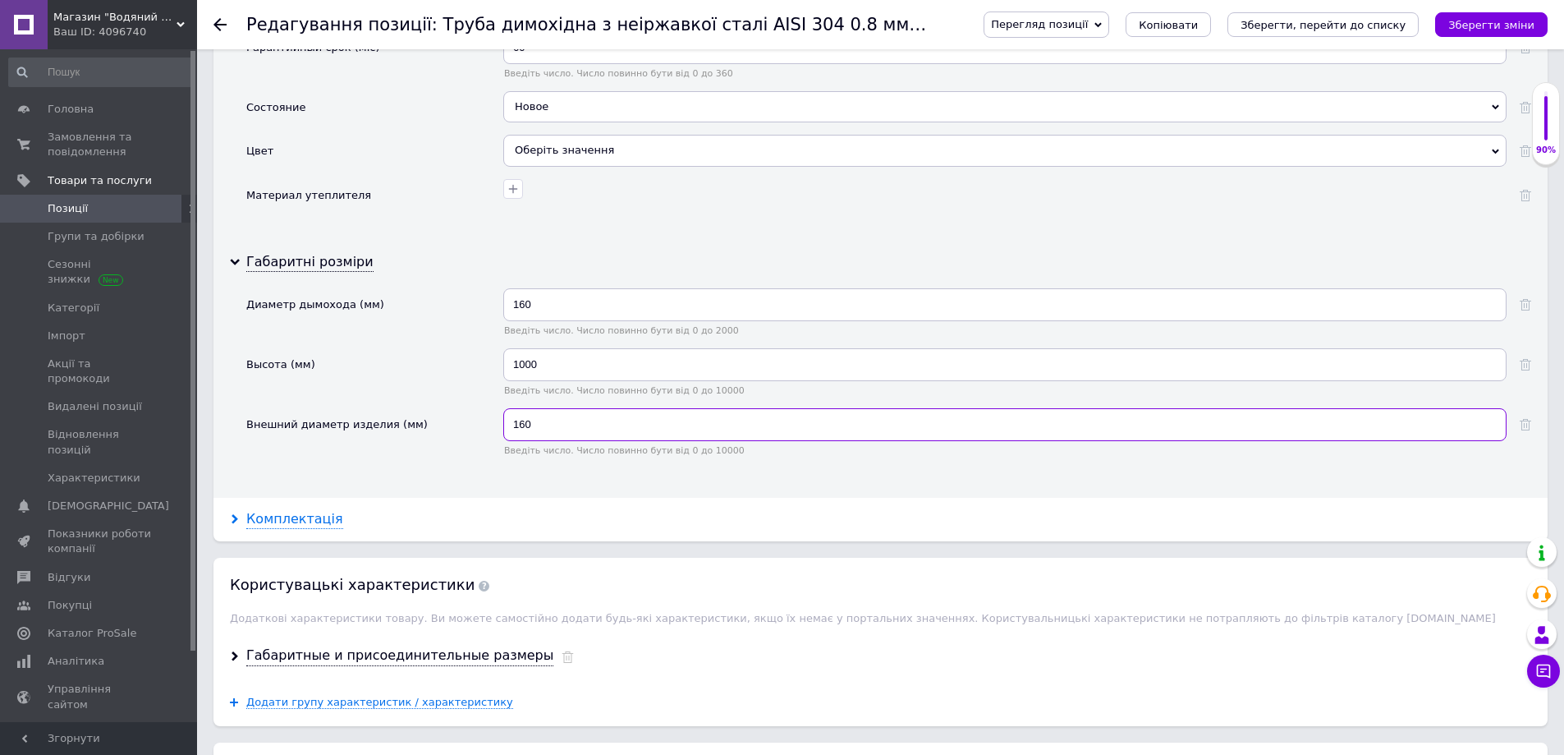
type input "160"
click at [262, 515] on div "Комплектація" at bounding box center [294, 519] width 97 height 19
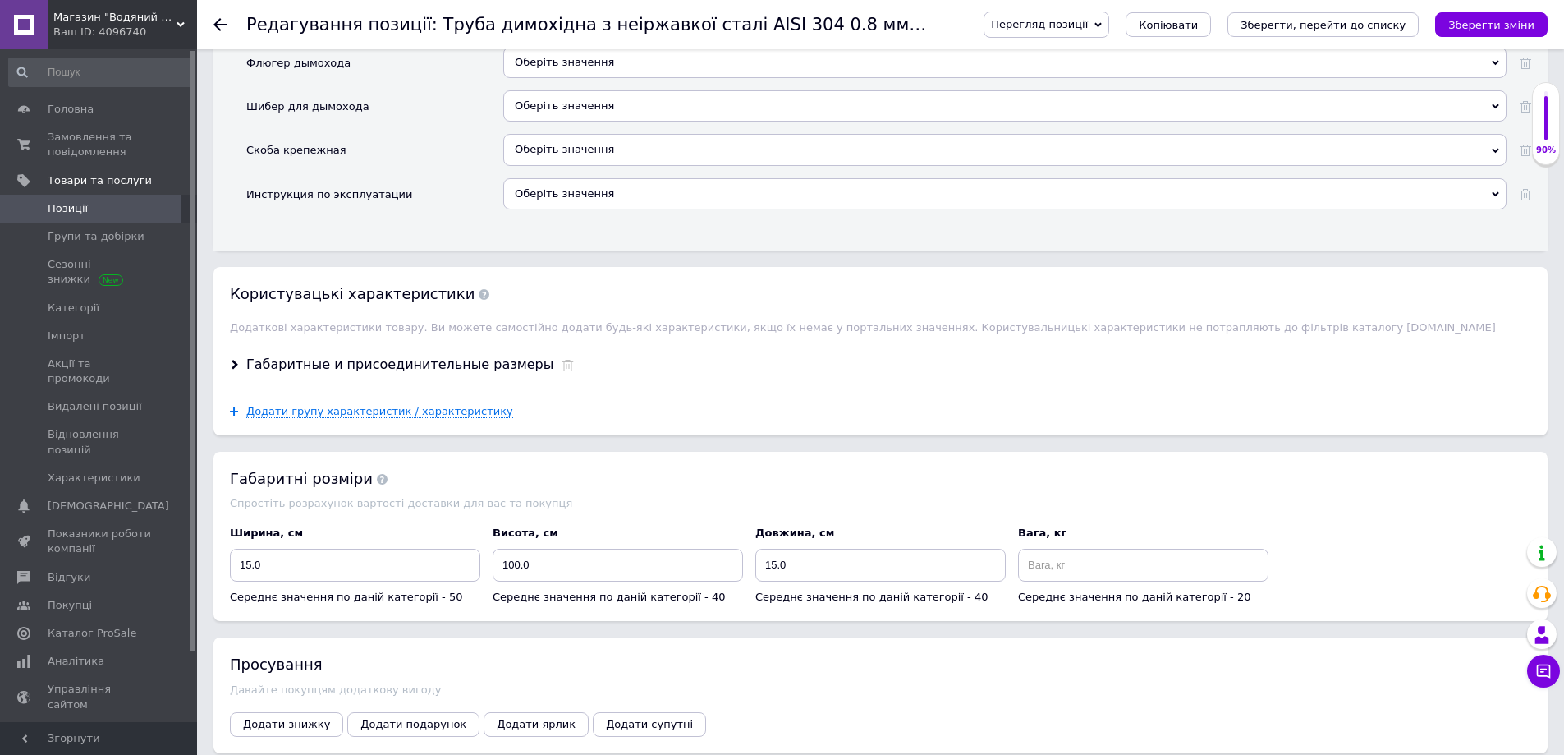
scroll to position [3120, 0]
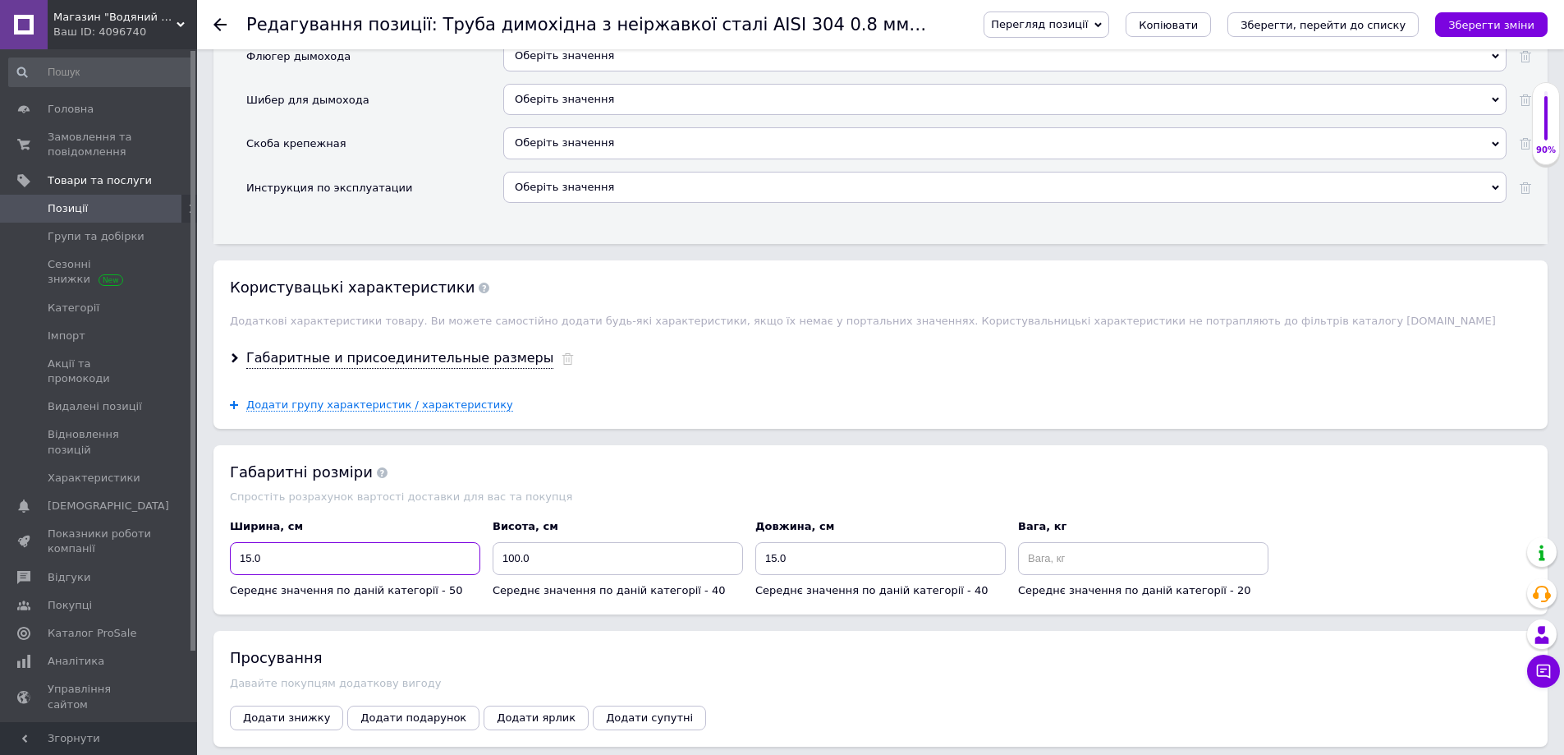
click at [250, 563] on input "15.0" at bounding box center [355, 558] width 250 height 33
click at [777, 560] on input "15.0" at bounding box center [880, 558] width 250 height 33
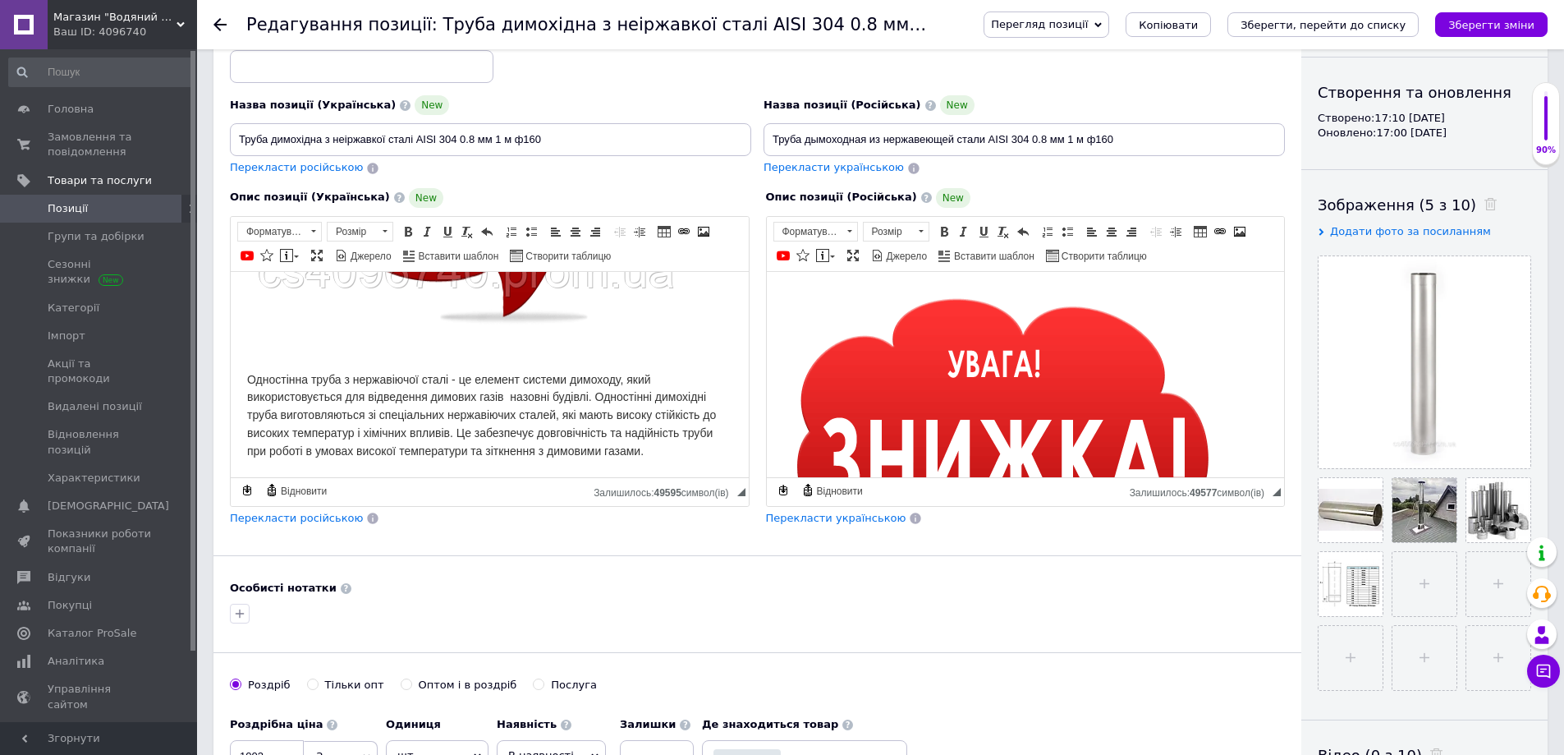
scroll to position [0, 0]
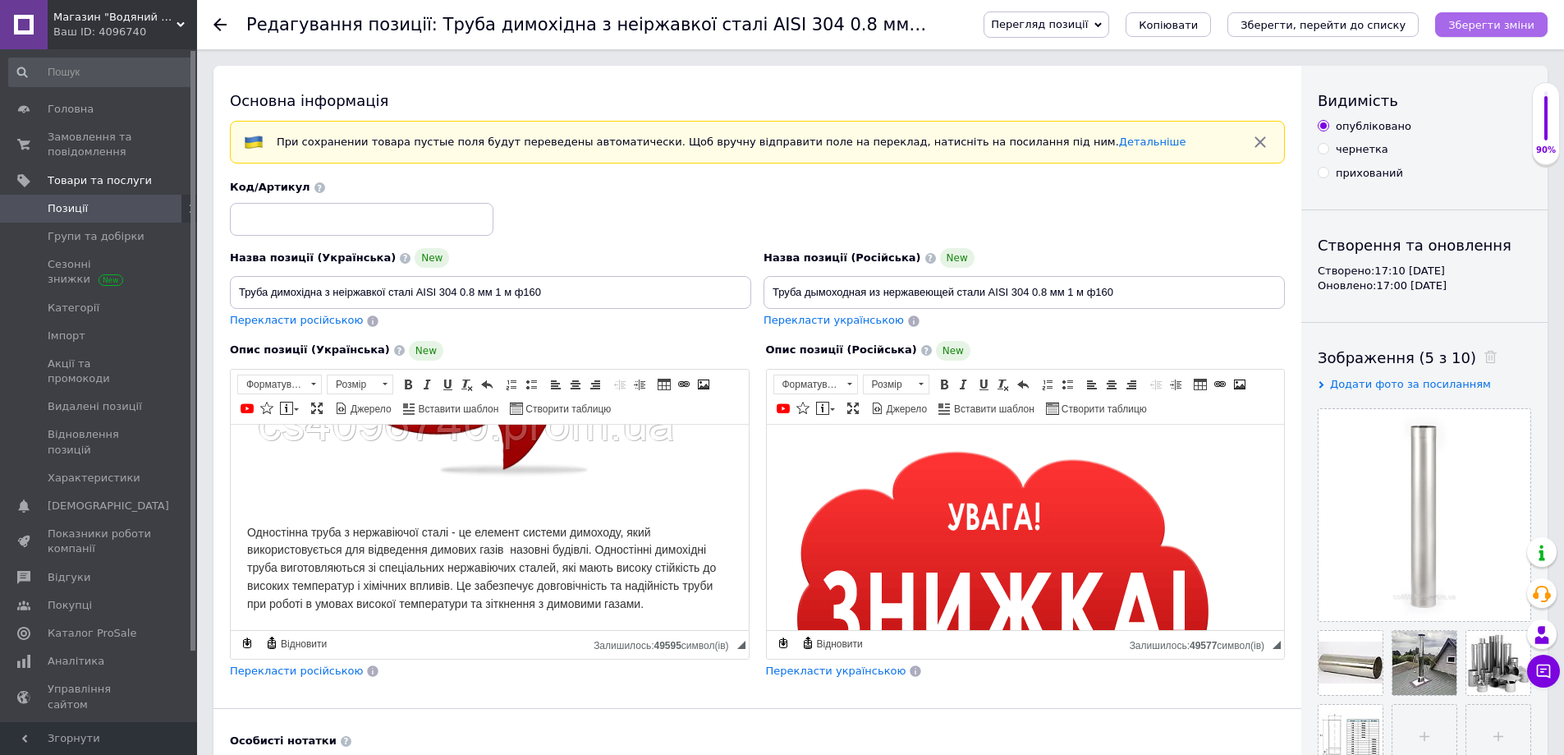
click at [1510, 20] on icon "Зберегти зміни" at bounding box center [1491, 25] width 86 height 12
click at [1513, 26] on icon "Зберегти зміни" at bounding box center [1491, 25] width 86 height 12
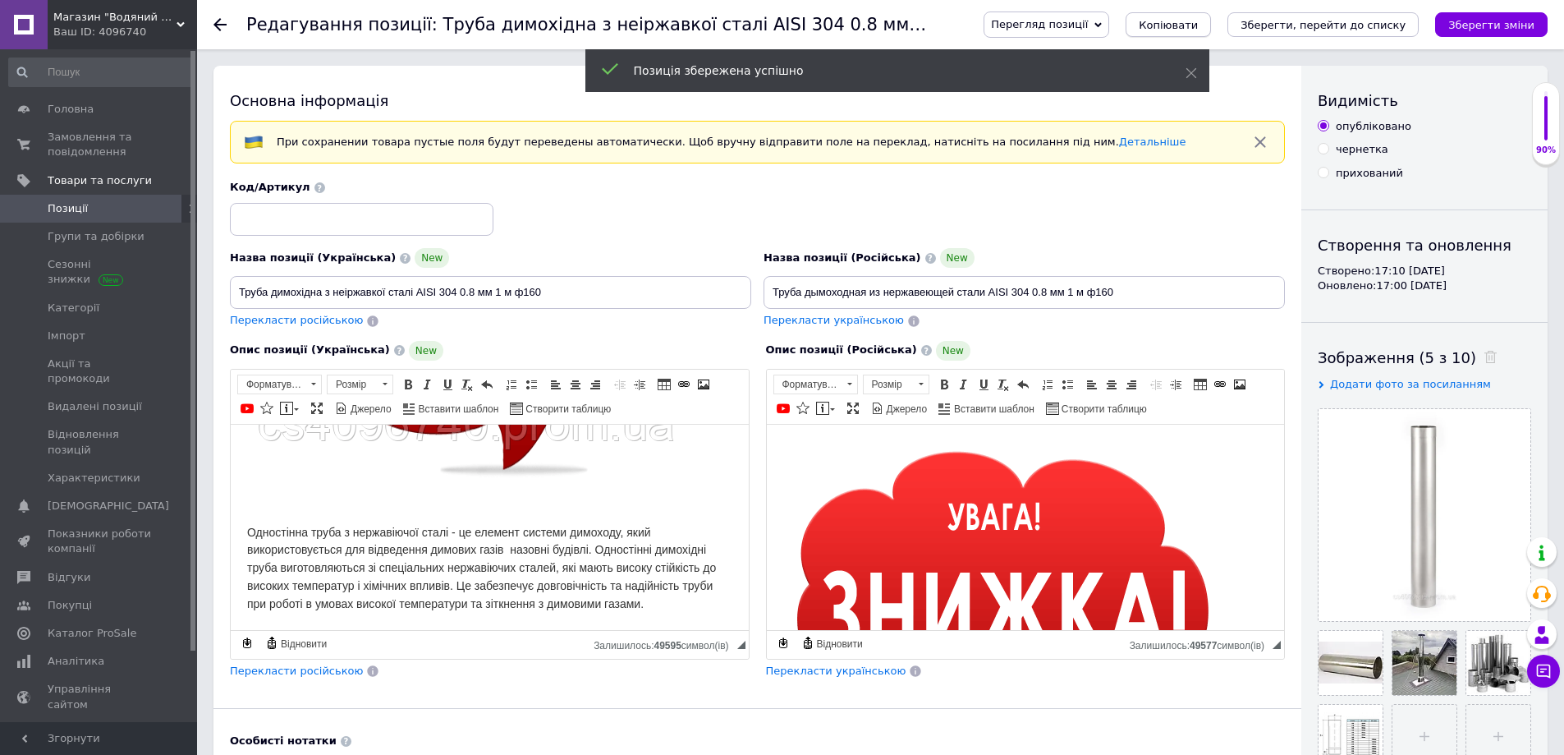
click at [1198, 25] on span "Копіювати" at bounding box center [1168, 25] width 59 height 12
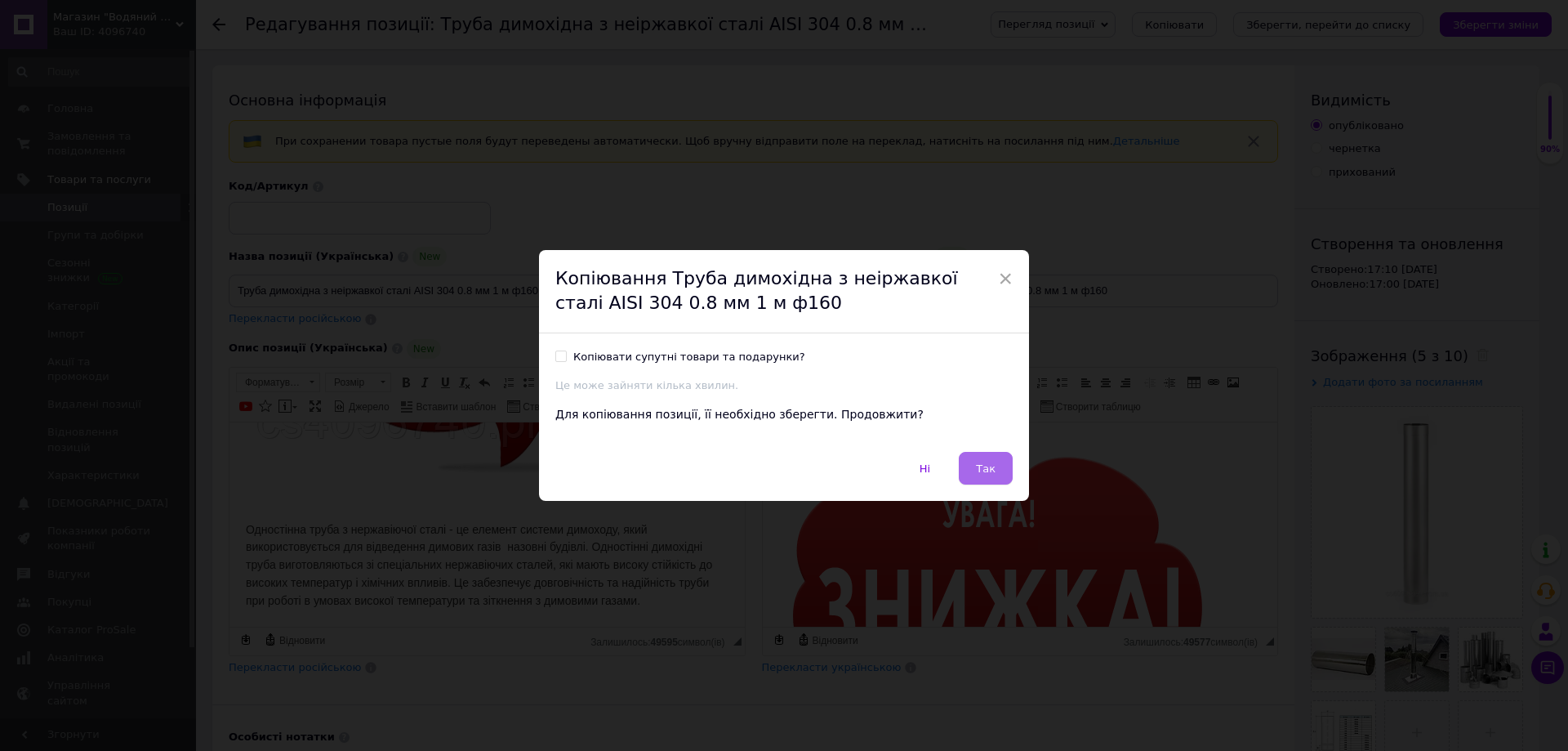
click at [977, 477] on button "Так" at bounding box center [985, 468] width 54 height 33
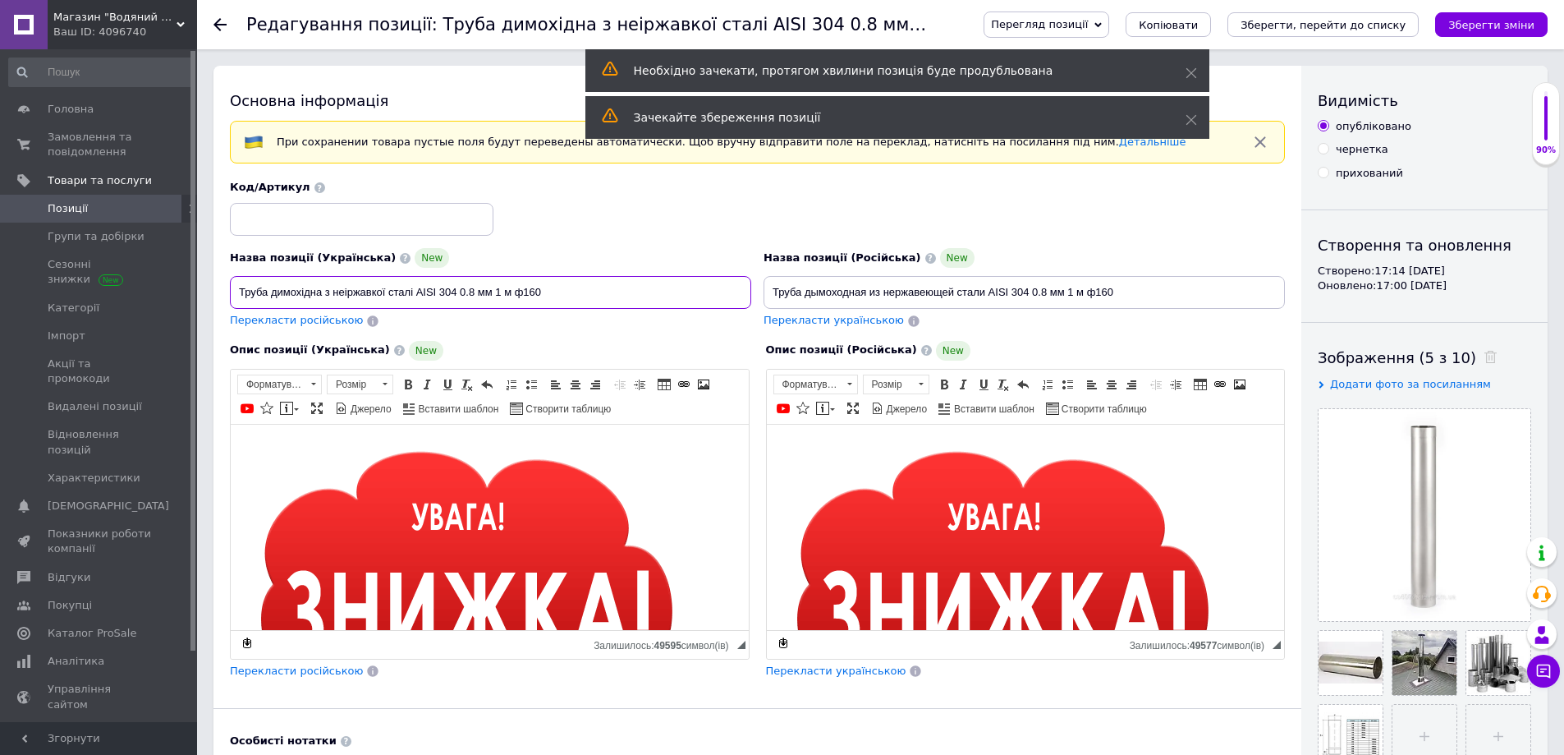
click at [534, 296] on input "Труба димохідна з неіржавкої сталі AISI 304 0.8 мм 1 м ф160" at bounding box center [490, 292] width 521 height 33
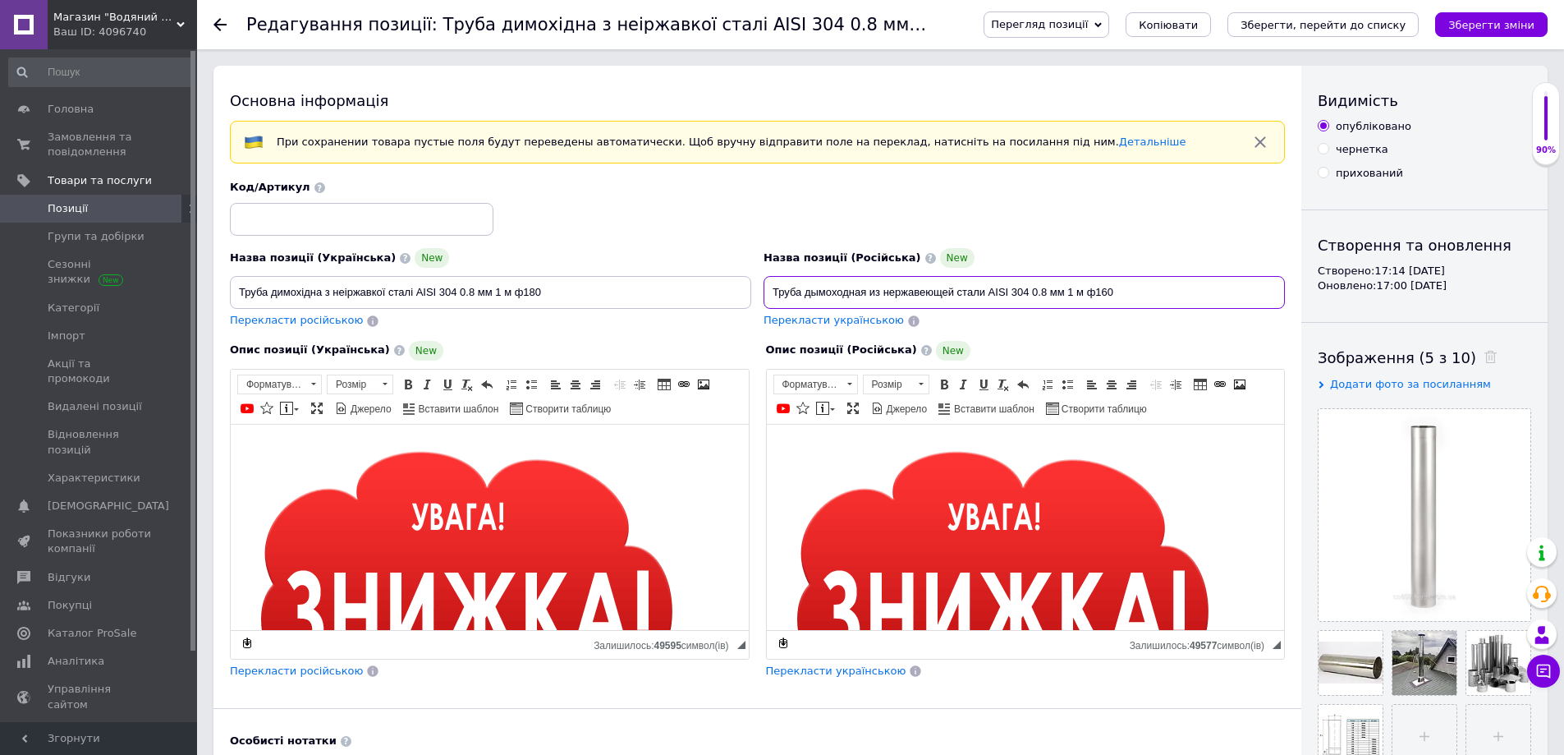
click at [1106, 294] on input "Труба дымоходная из нержавеющей стали AISI 304 0.8 мм 1 м ф160" at bounding box center [1024, 292] width 521 height 33
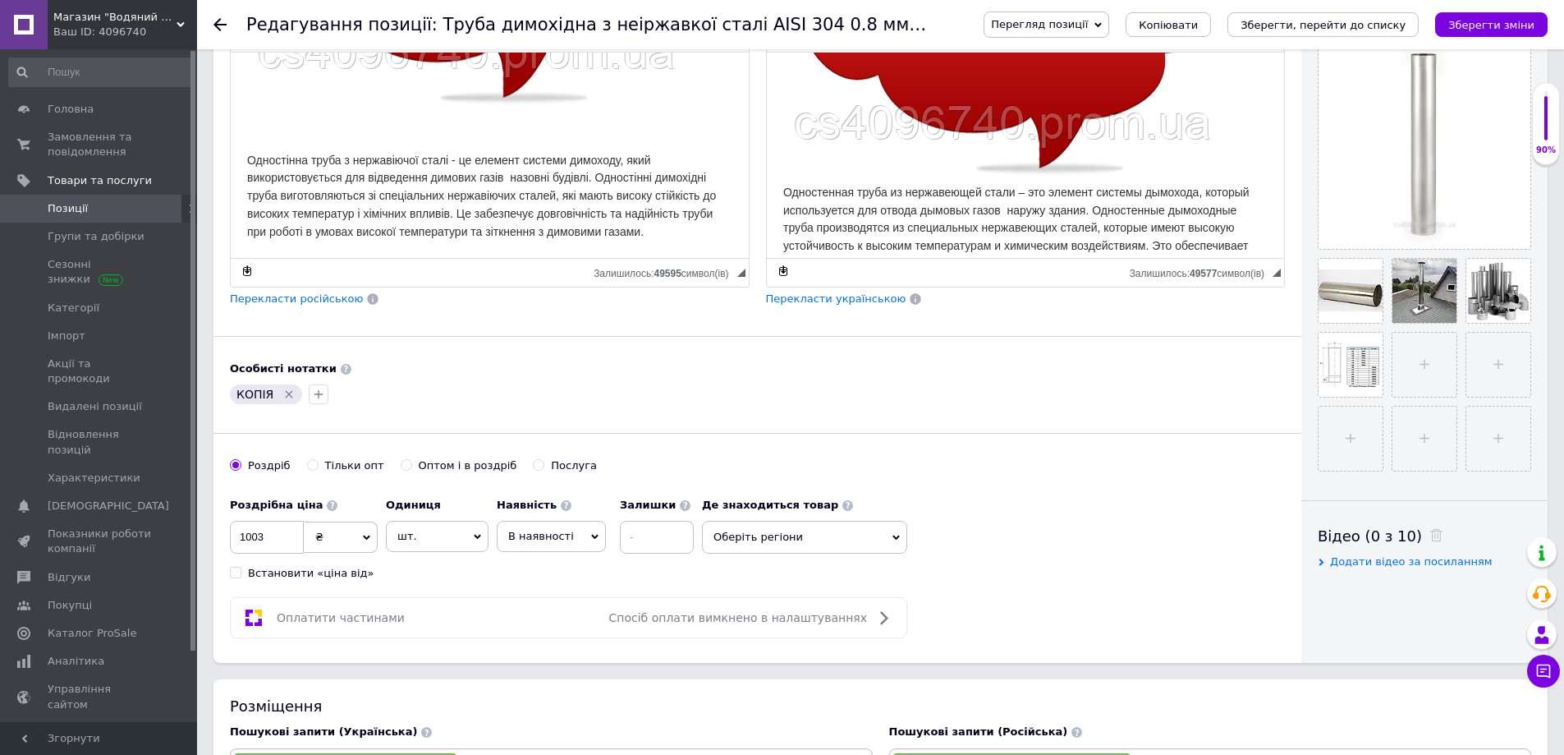
scroll to position [411, 0]
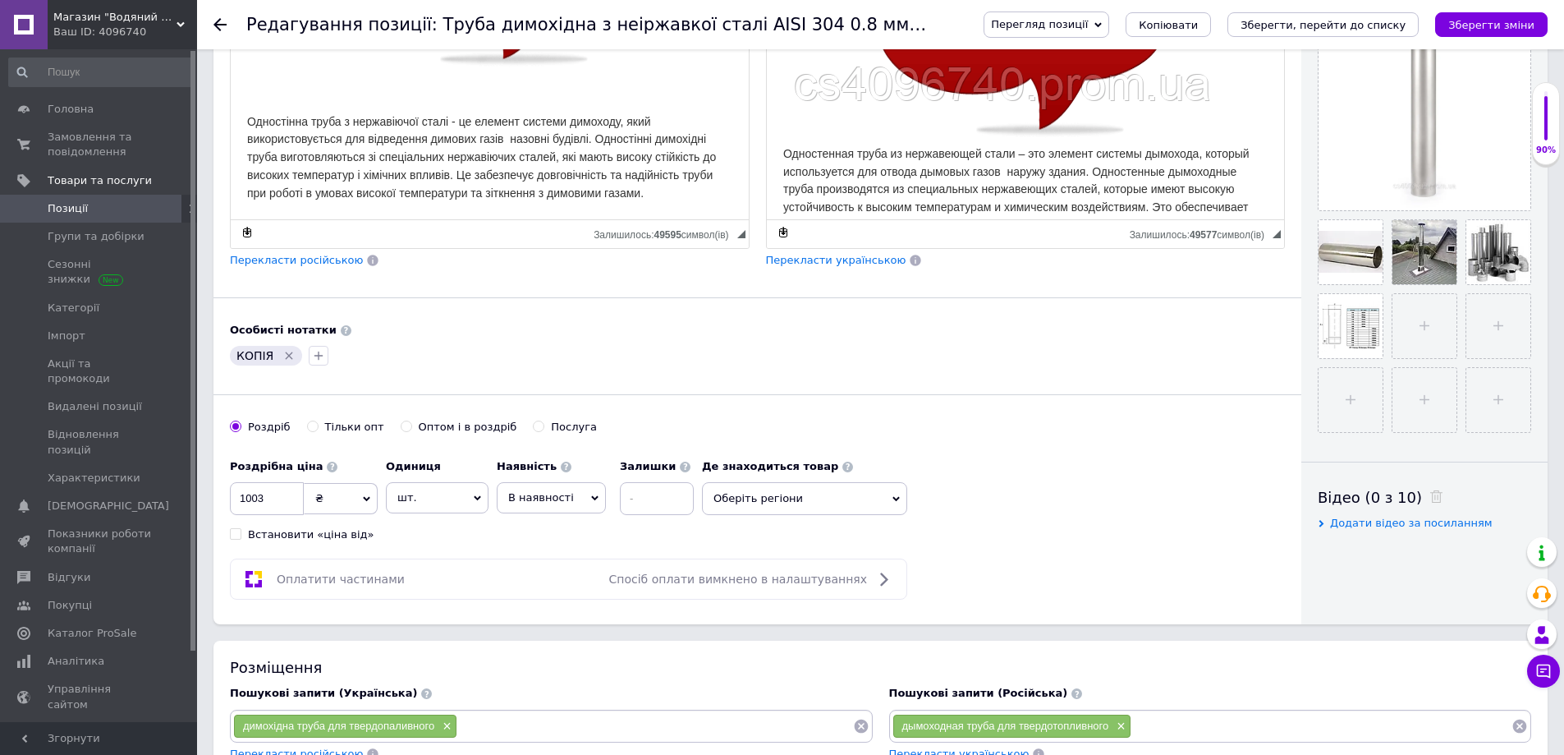
click at [286, 359] on icon "Видалити мітку" at bounding box center [288, 355] width 13 height 13
click at [249, 498] on input "1003" at bounding box center [267, 498] width 74 height 33
click at [820, 508] on span "Оберіть регіони" at bounding box center [804, 498] width 205 height 33
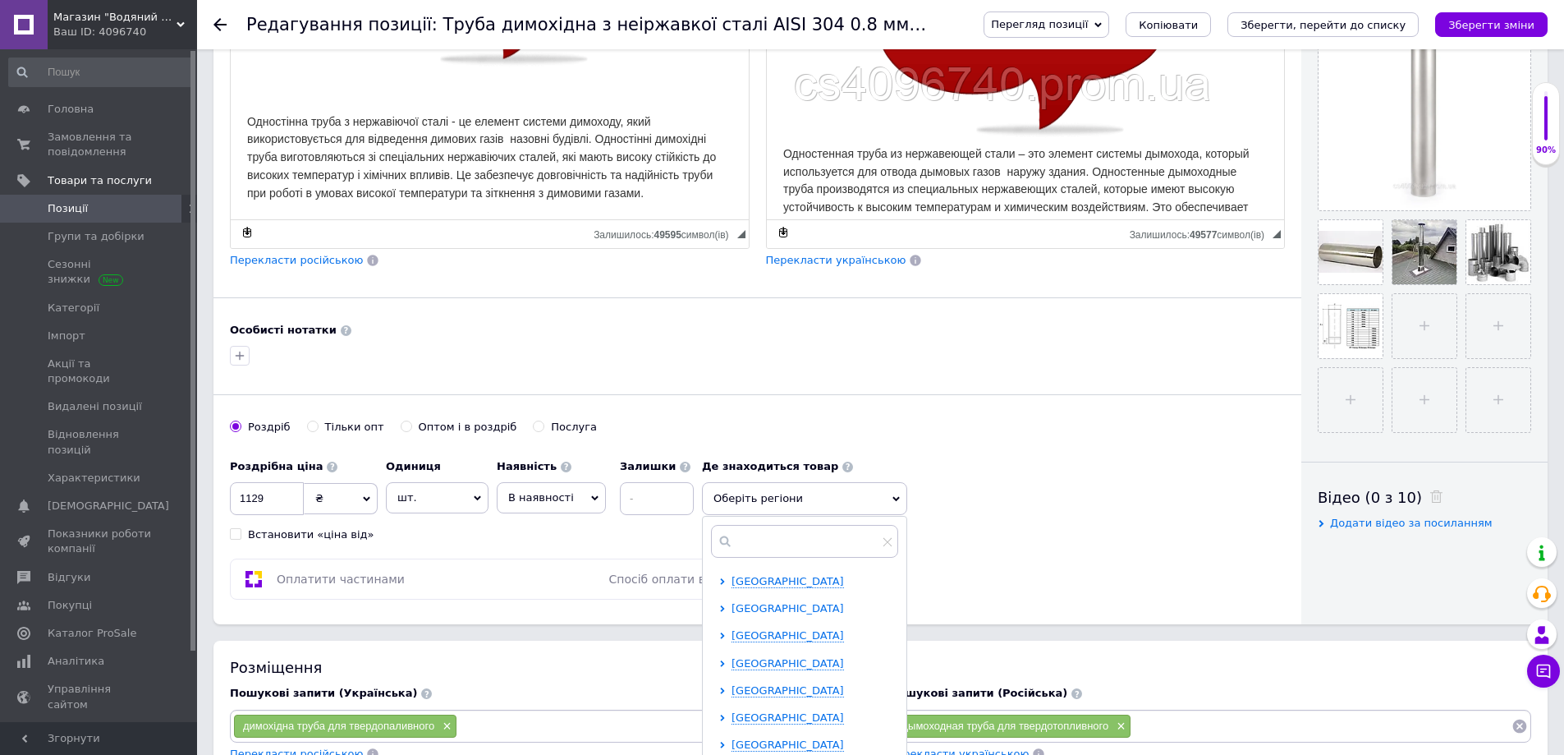
click at [774, 608] on span "[GEOGRAPHIC_DATA]" at bounding box center [788, 608] width 112 height 12
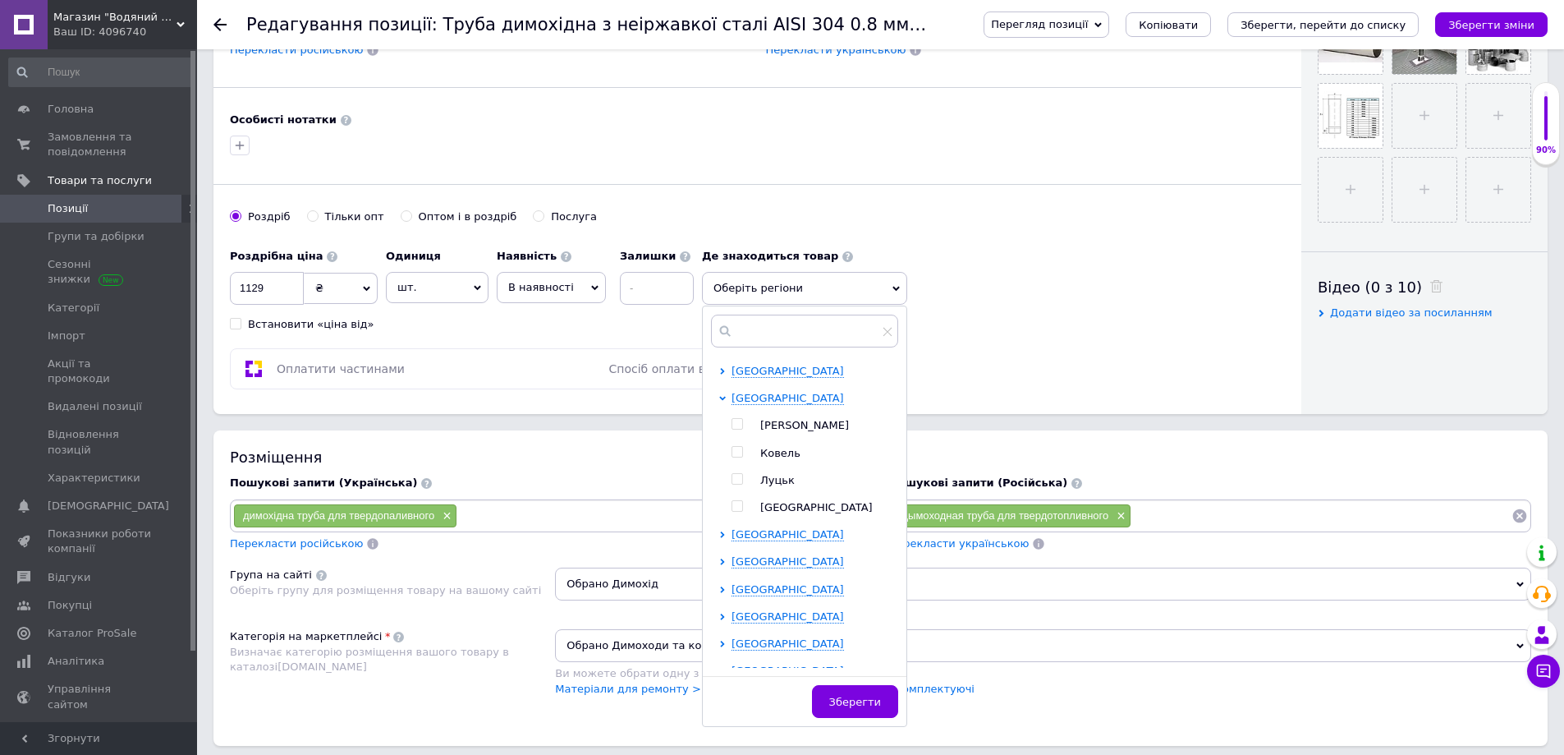
scroll to position [657, 0]
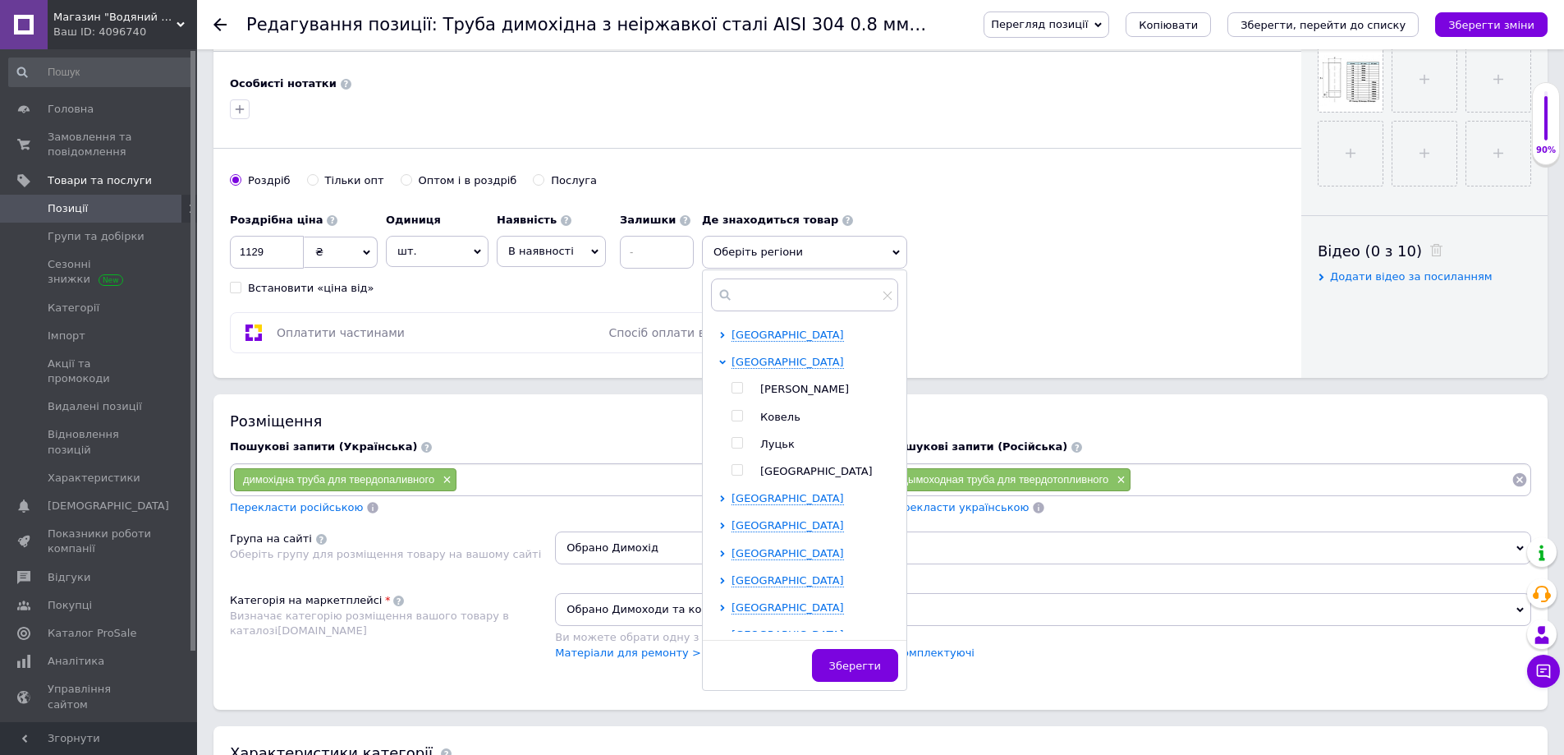
click at [774, 447] on span "Луцьк" at bounding box center [777, 444] width 34 height 12
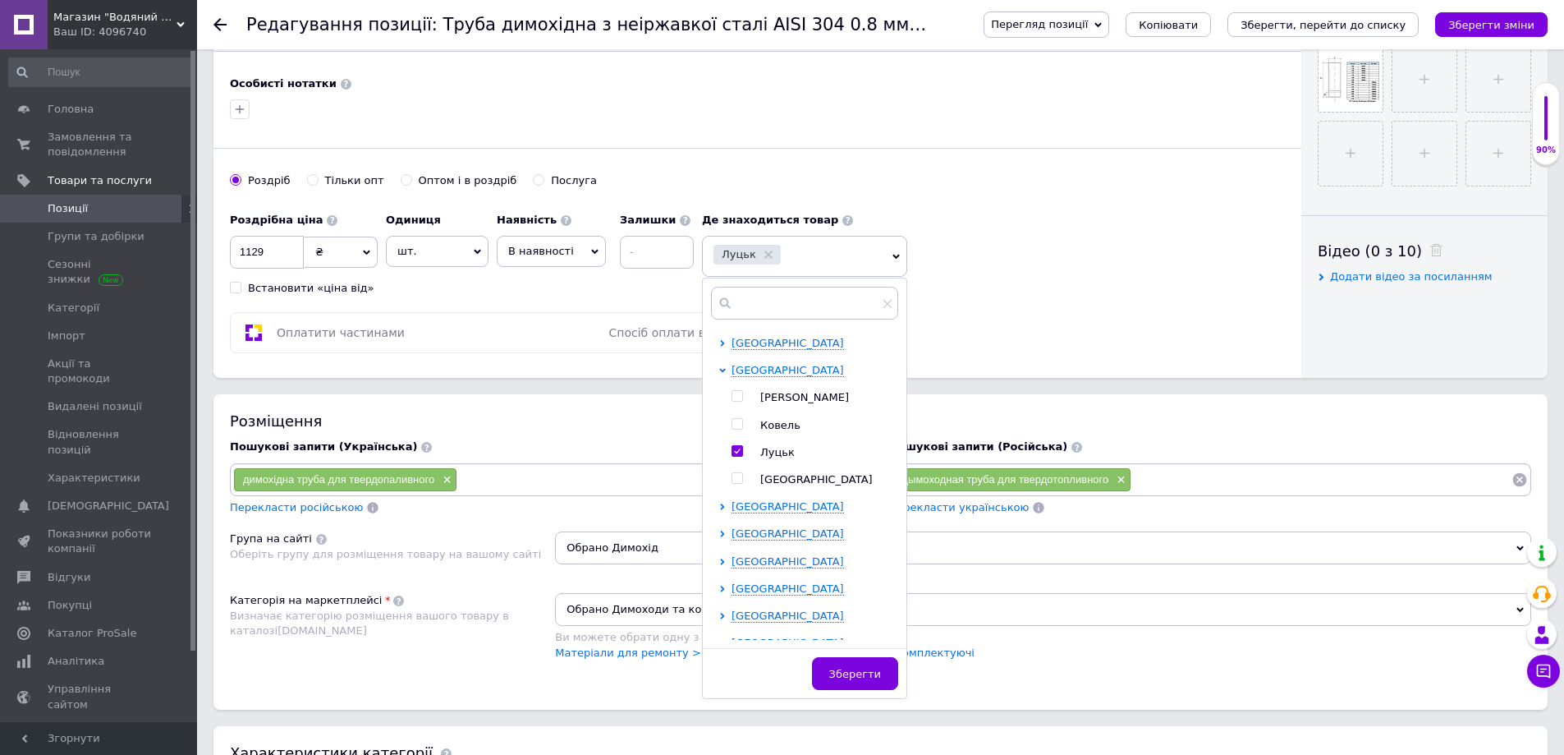
drag, startPoint x: 842, startPoint y: 680, endPoint x: 855, endPoint y: 673, distance: 15.1
click at [842, 680] on span "Зберегти" at bounding box center [855, 674] width 52 height 12
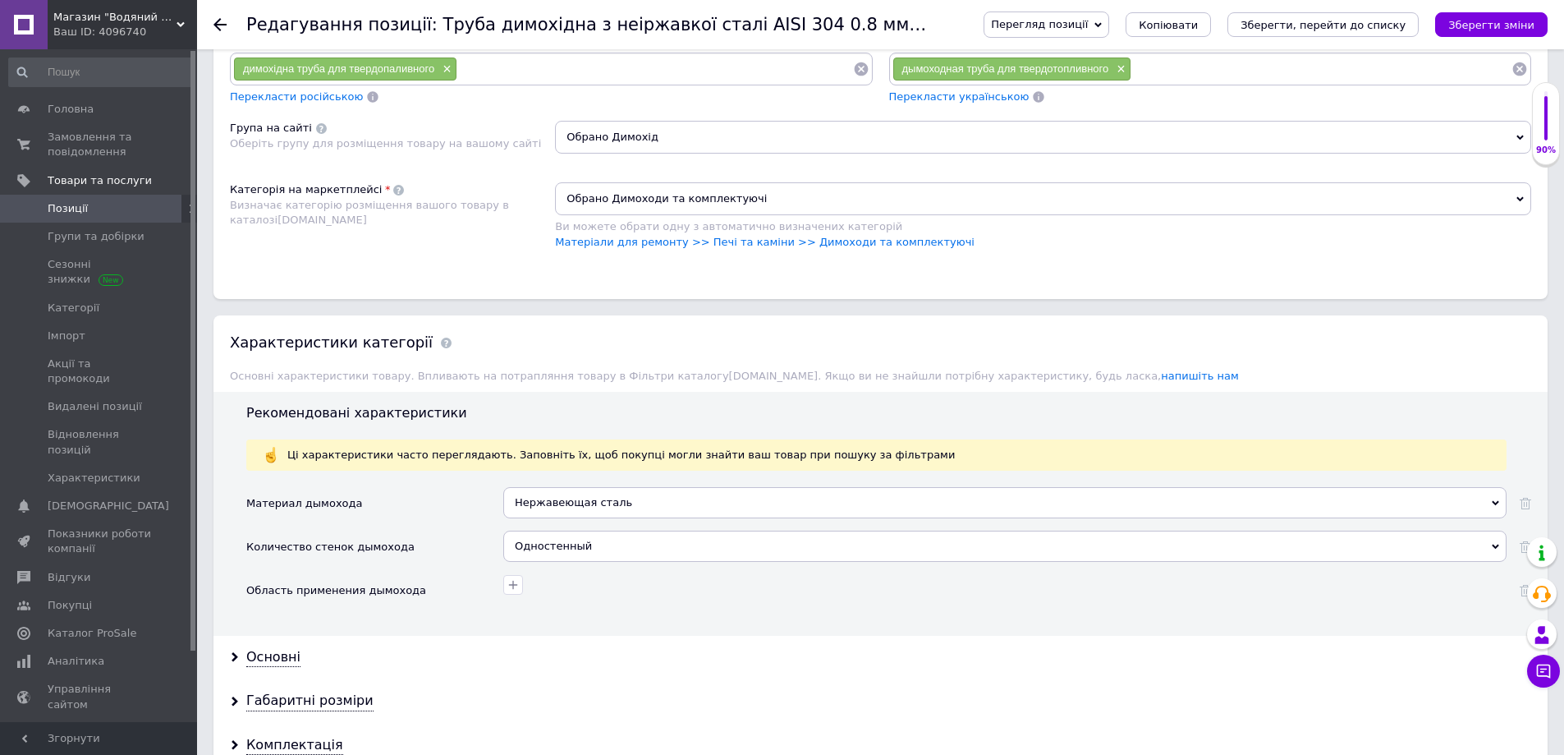
scroll to position [1314, 0]
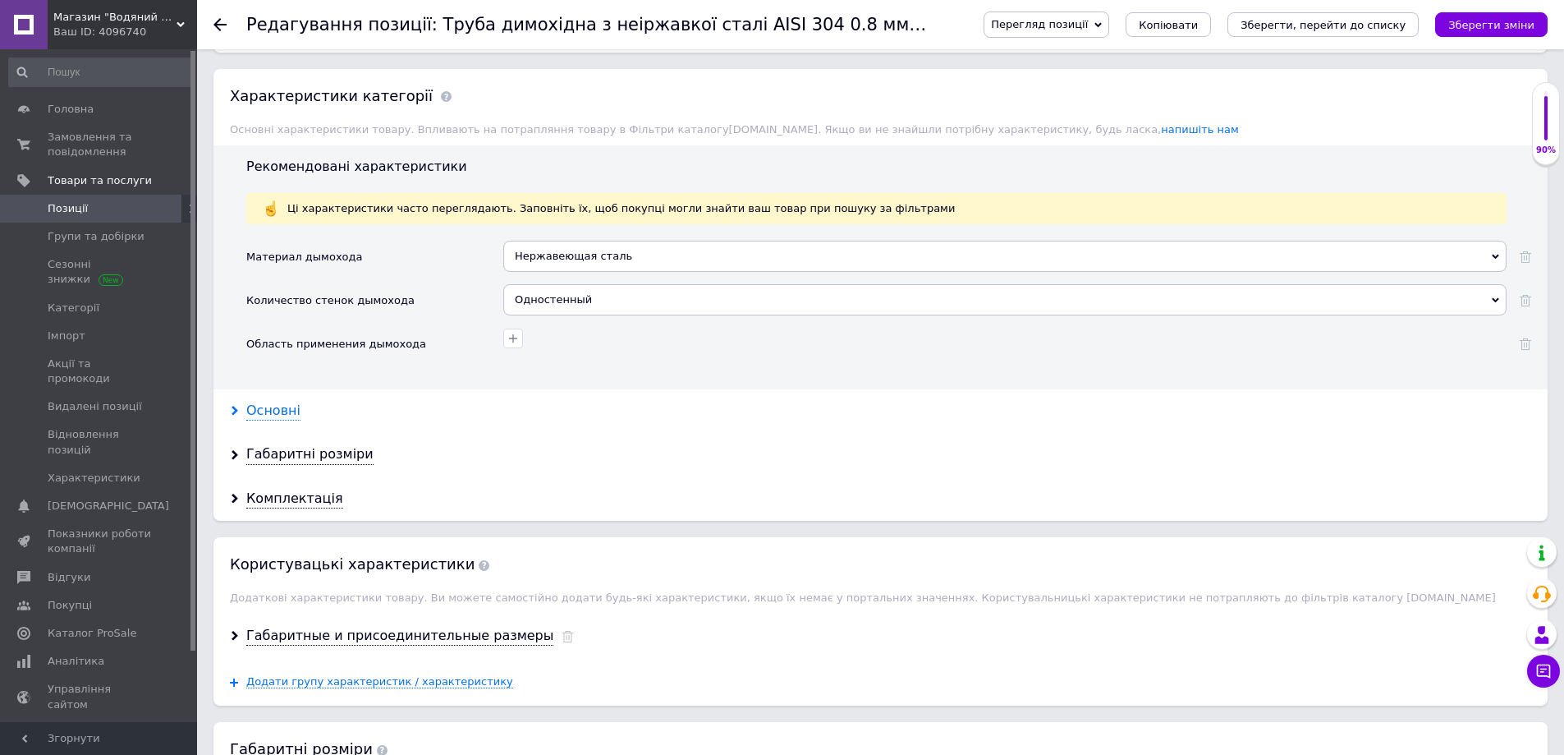
click at [236, 413] on icon at bounding box center [235, 411] width 10 height 10
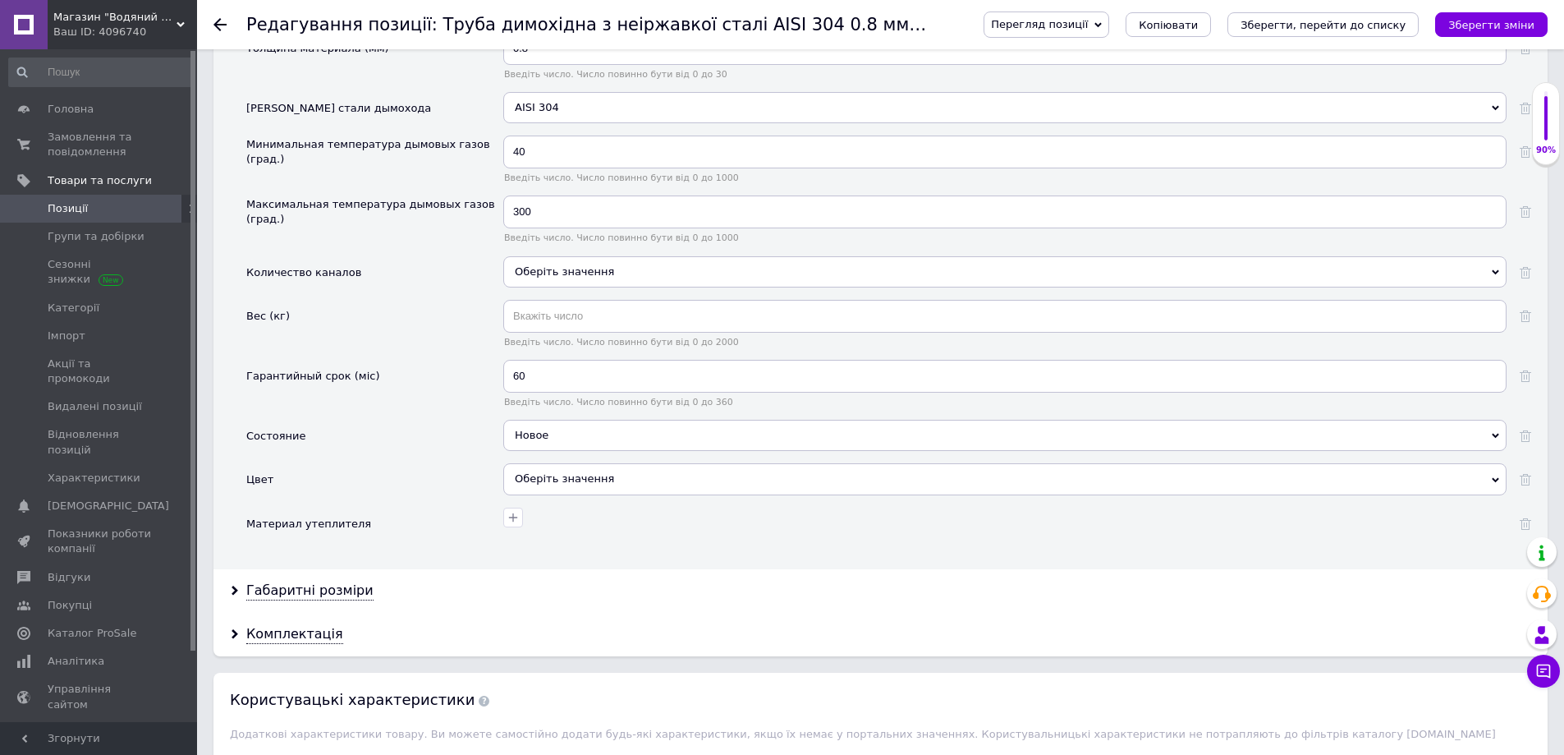
scroll to position [1971, 0]
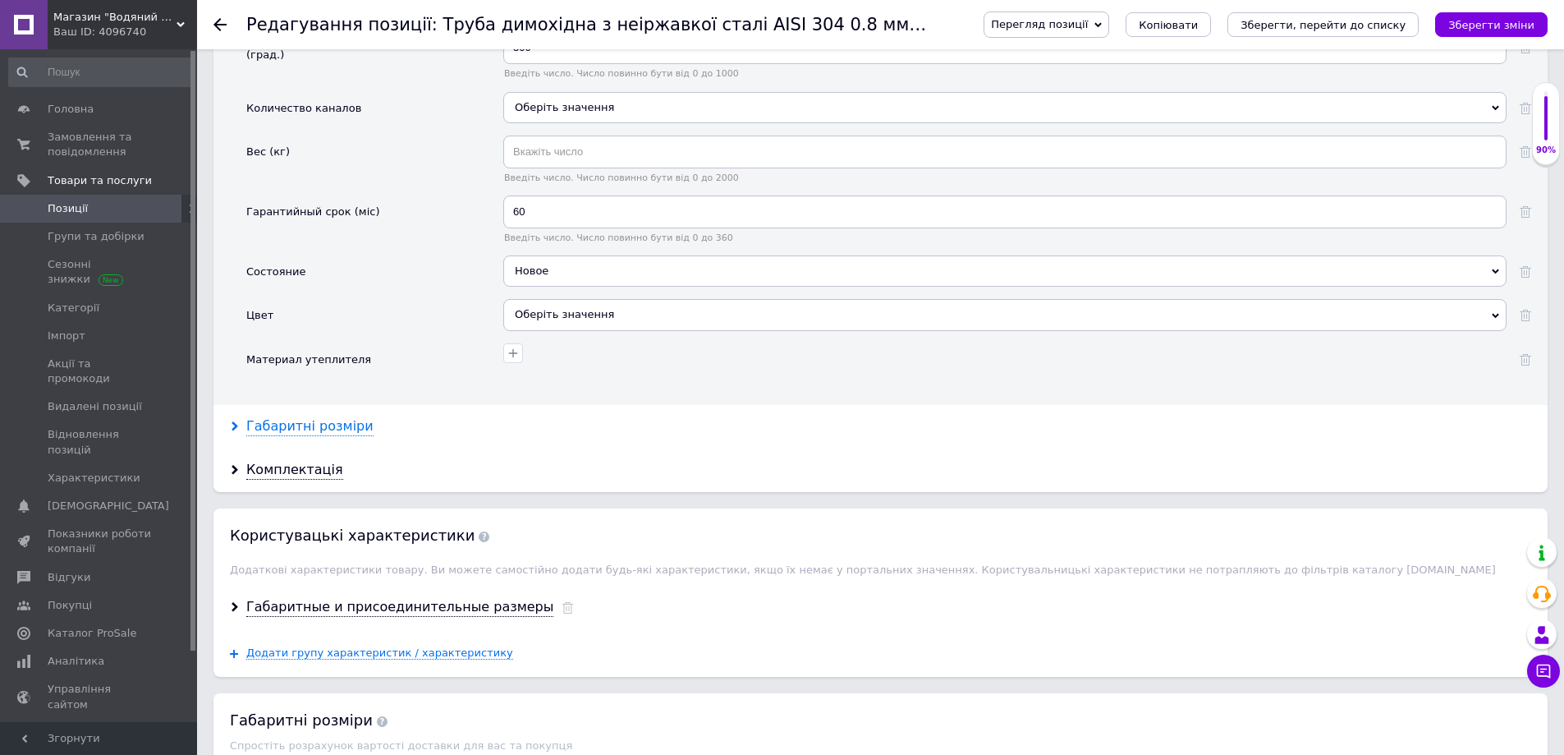
click at [236, 428] on icon at bounding box center [235, 426] width 10 height 10
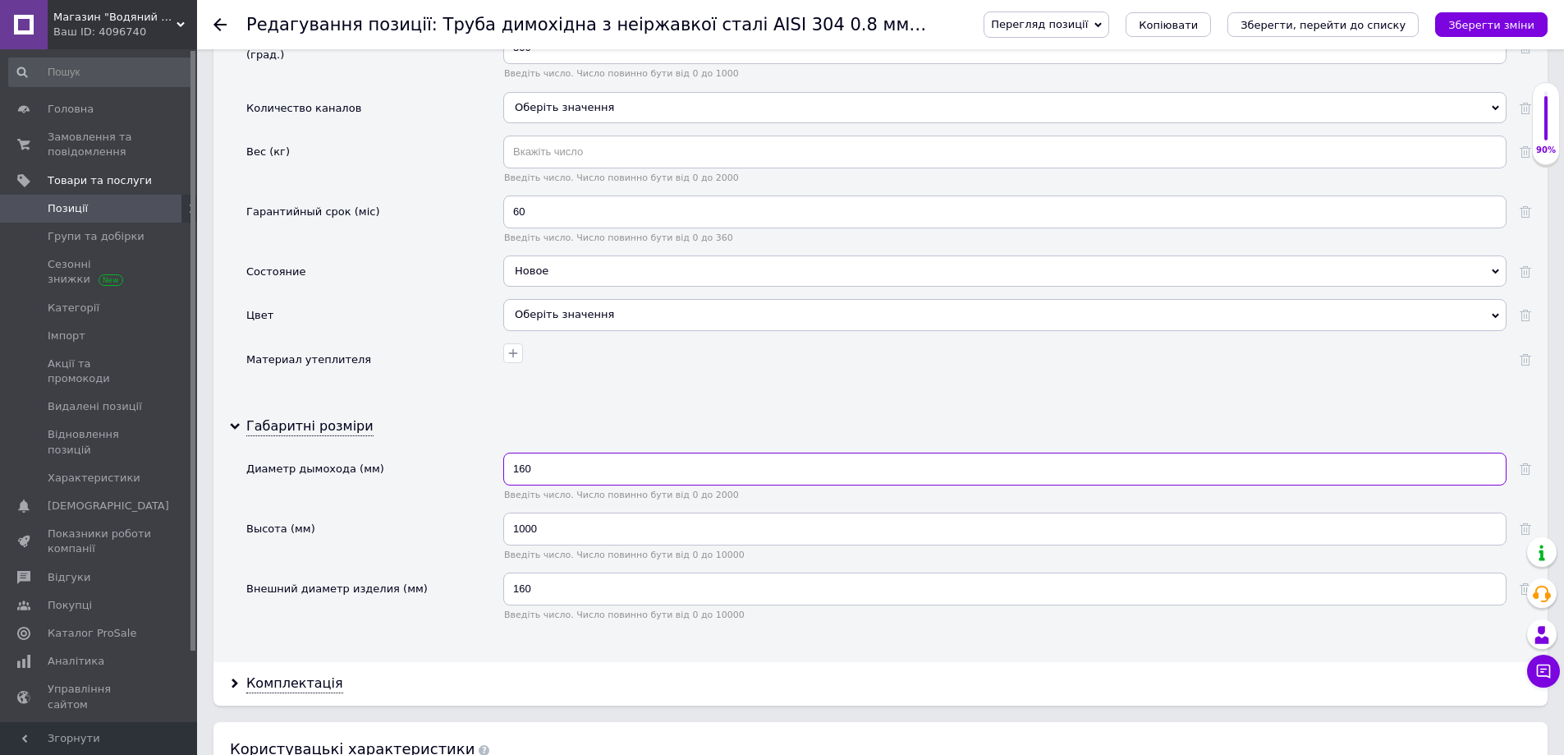
click at [522, 469] on input "160" at bounding box center [1004, 468] width 1003 height 33
click at [524, 471] on input "160" at bounding box center [1004, 468] width 1003 height 33
drag, startPoint x: 523, startPoint y: 588, endPoint x: 529, endPoint y: 597, distance: 10.7
click at [524, 588] on input "160" at bounding box center [1004, 588] width 1003 height 33
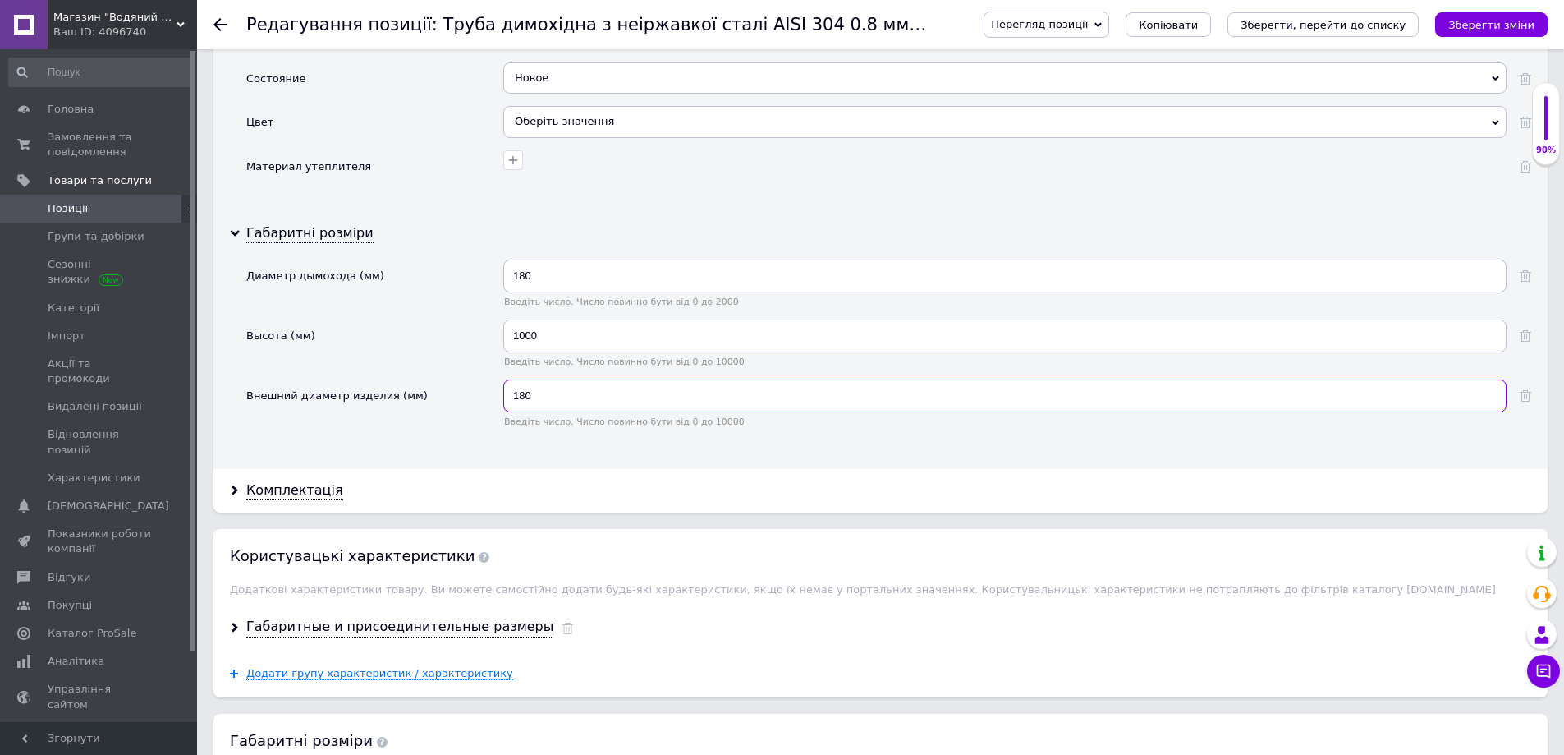
scroll to position [2217, 0]
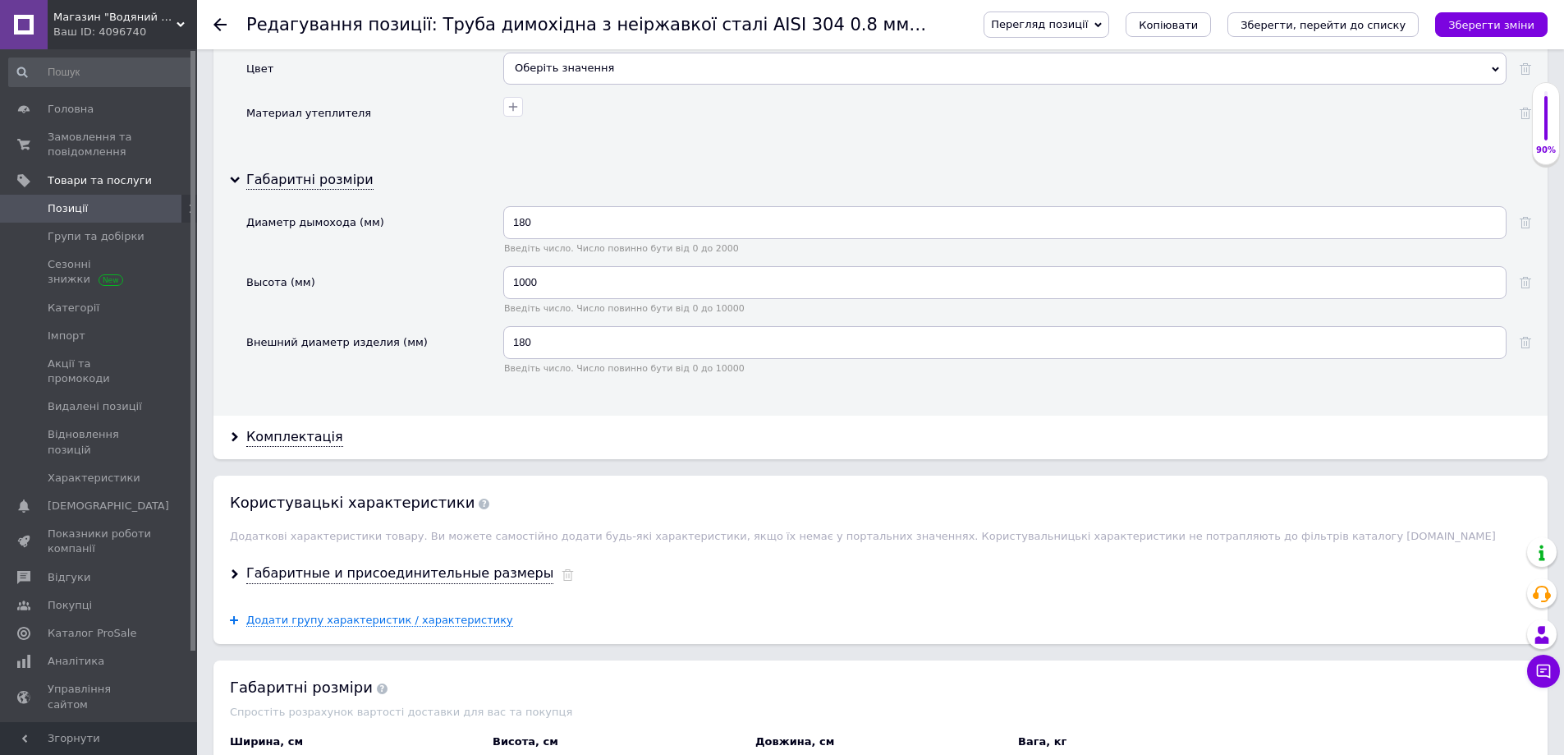
click at [229, 443] on div "Комплектація" at bounding box center [880, 437] width 1334 height 44
click at [233, 436] on icon at bounding box center [235, 437] width 10 height 10
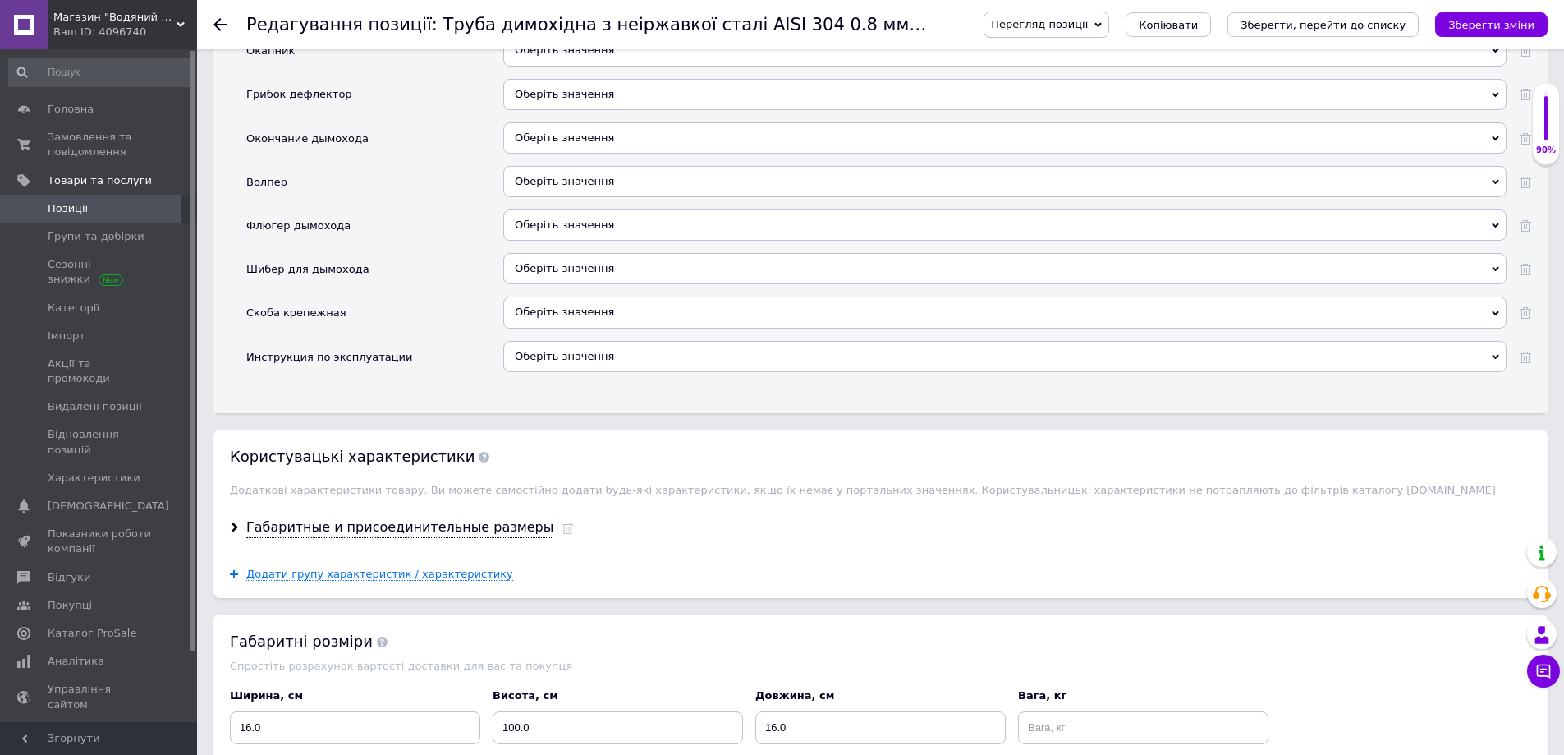
scroll to position [3038, 0]
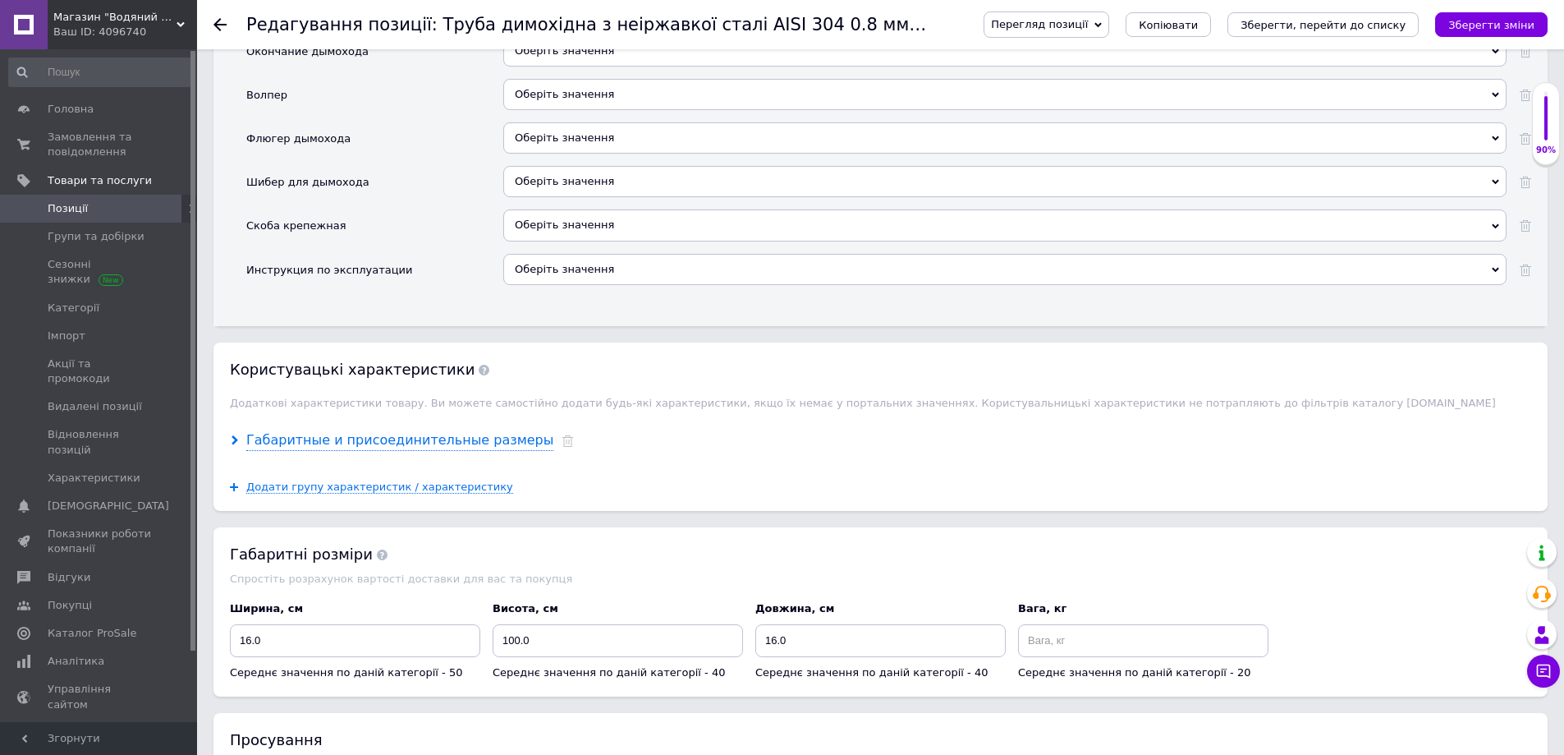
click at [314, 439] on div "Габаритные и присоединительные размеры" at bounding box center [399, 440] width 307 height 19
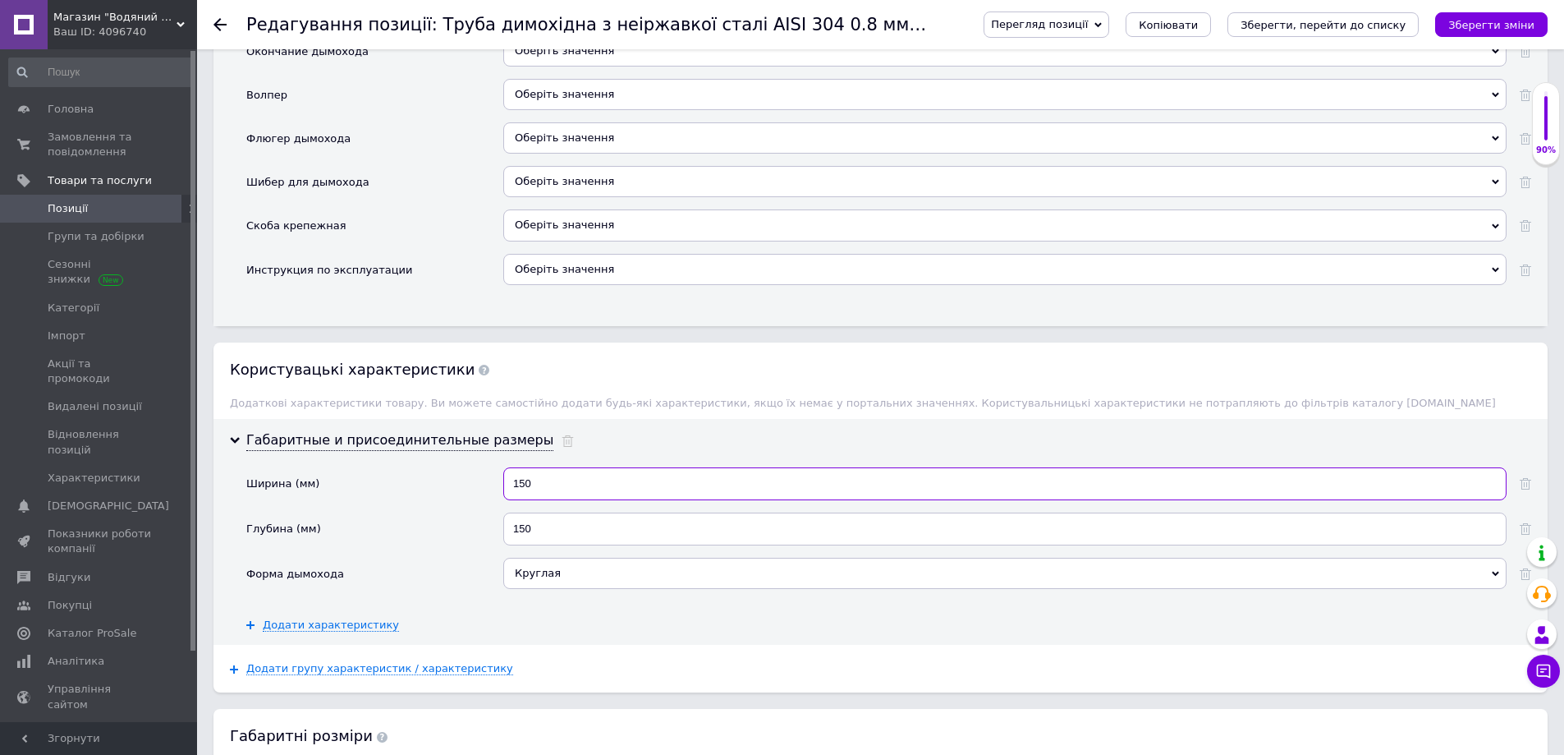
click at [524, 482] on input "150" at bounding box center [1004, 483] width 1003 height 33
click at [526, 531] on input "150" at bounding box center [1004, 528] width 1003 height 33
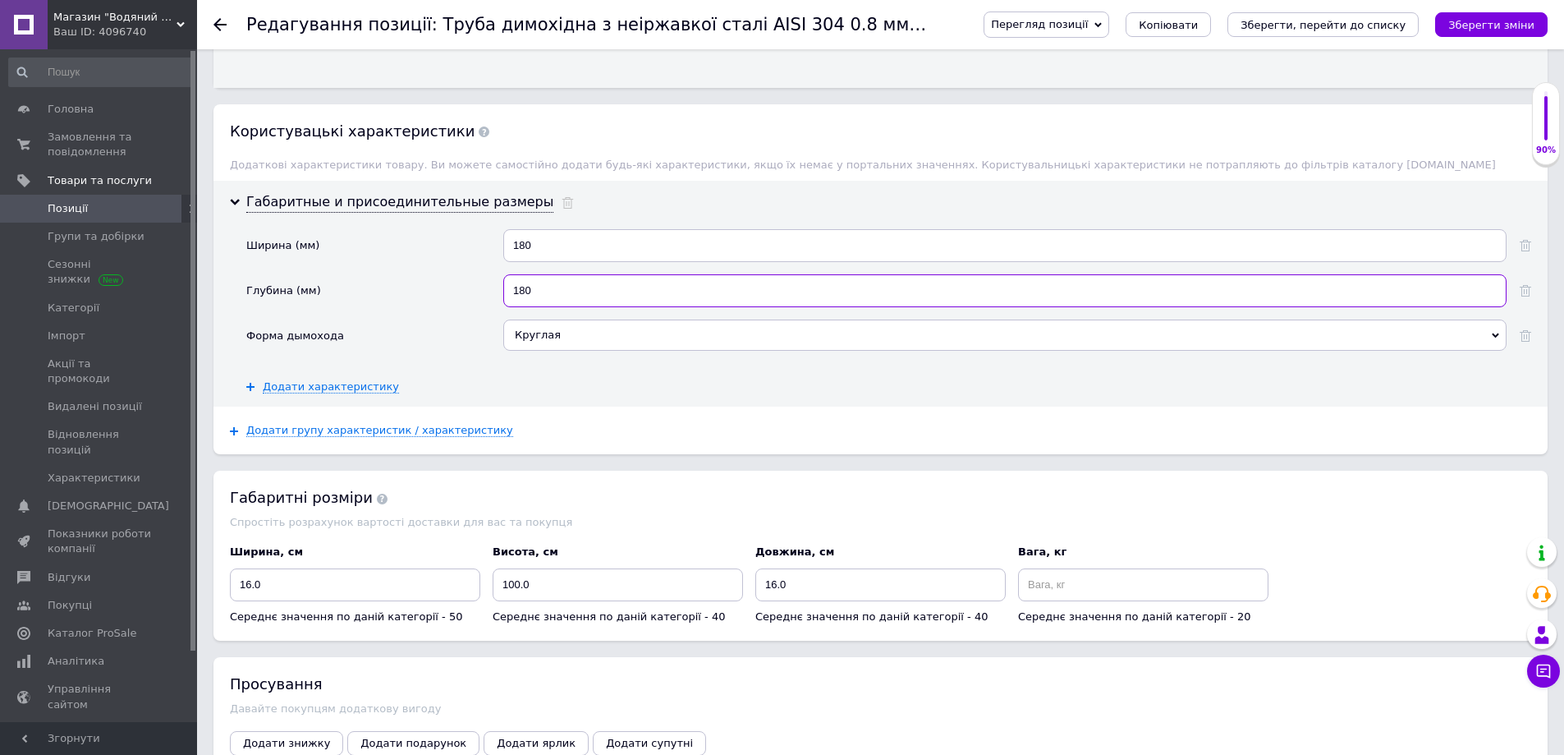
scroll to position [3285, 0]
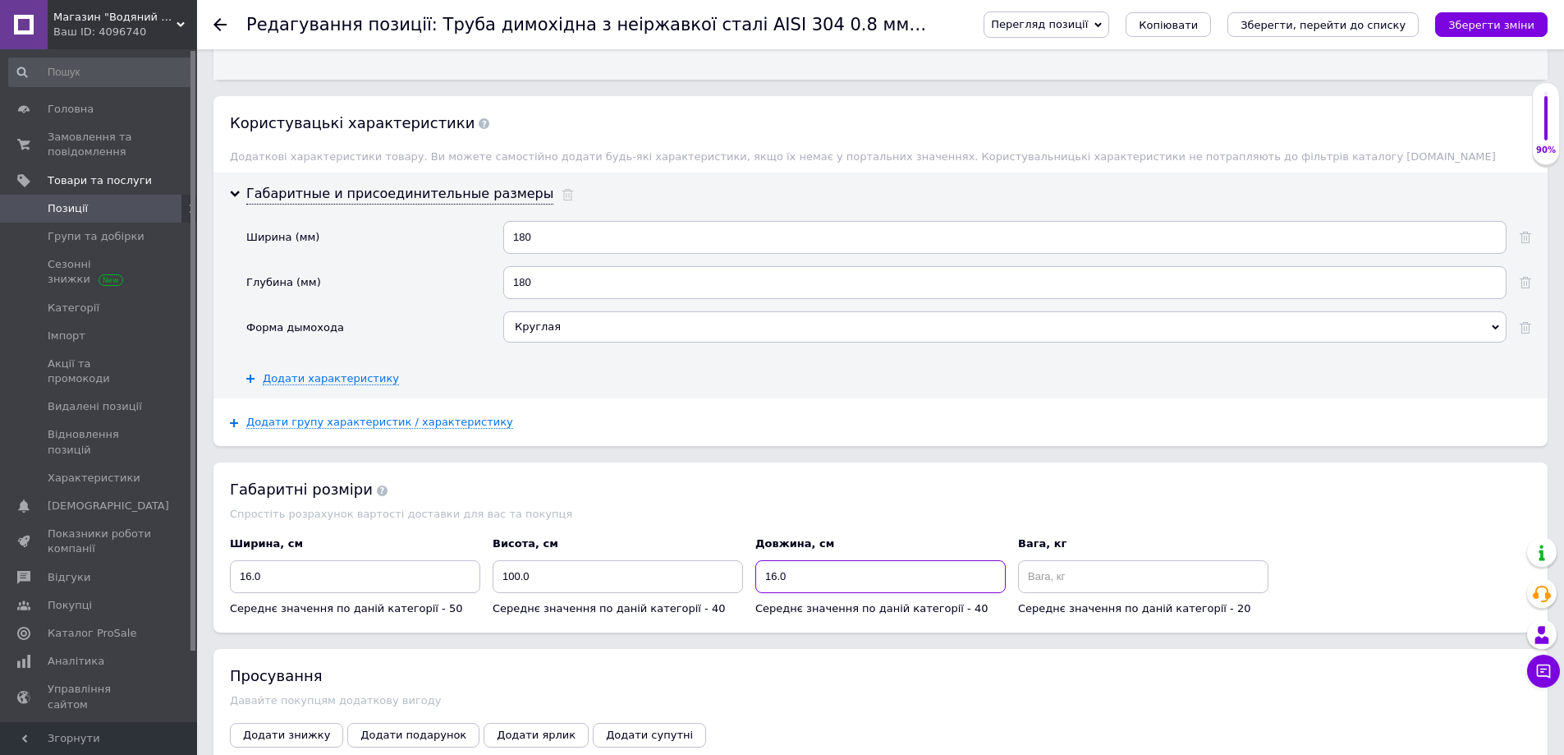
click at [776, 575] on input "16.0" at bounding box center [880, 576] width 250 height 33
click at [250, 581] on input "16.0" at bounding box center [355, 576] width 250 height 33
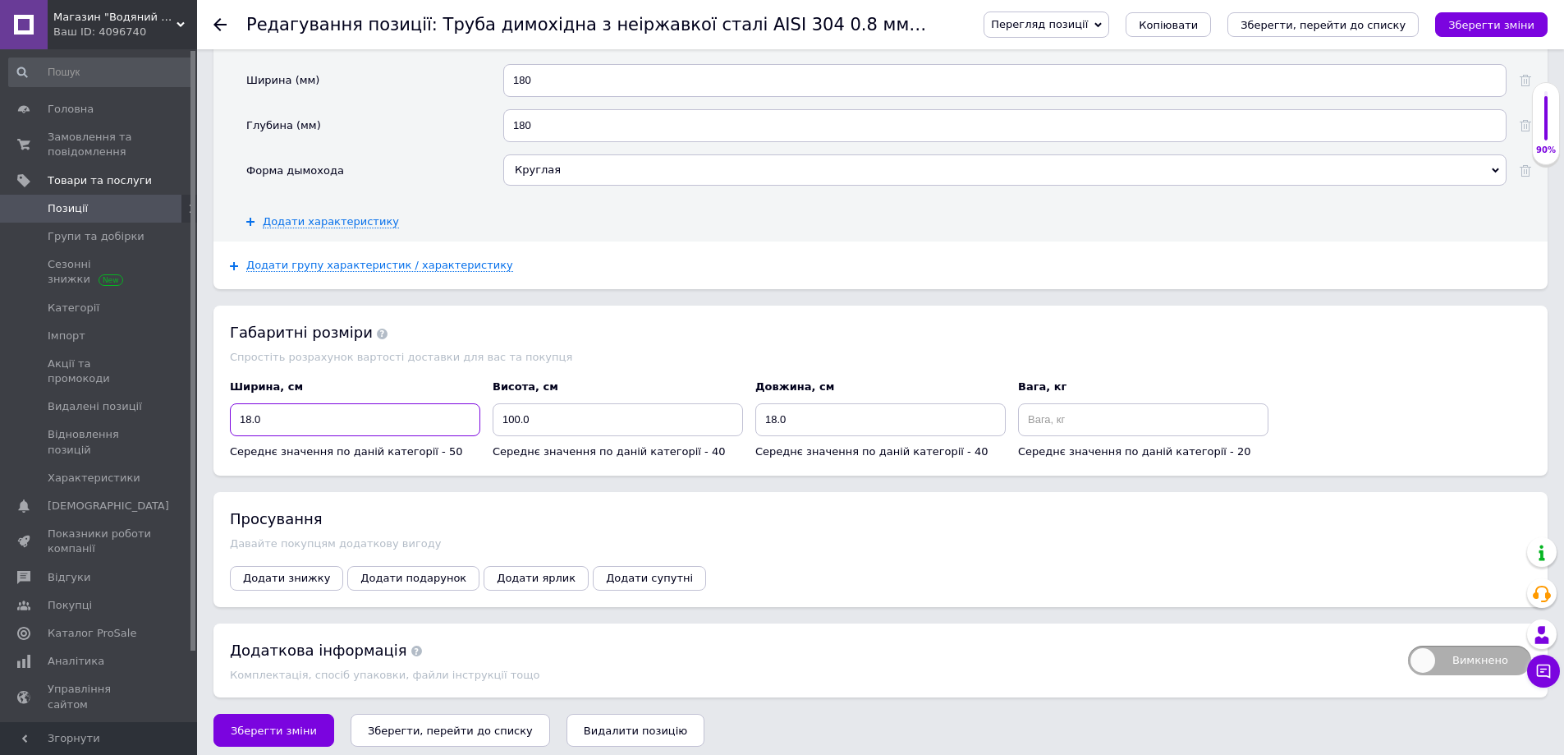
scroll to position [3455, 0]
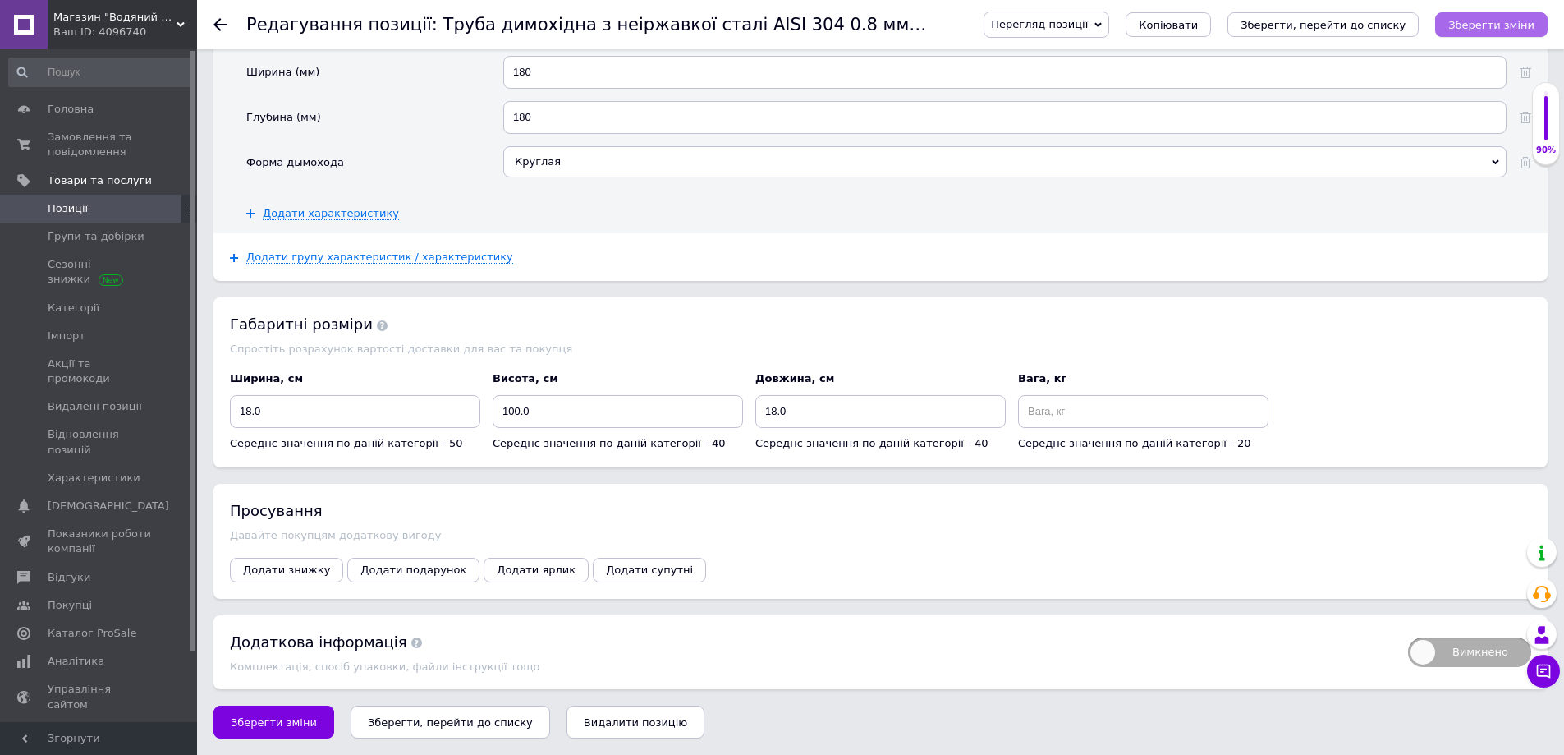
click at [1497, 28] on icon "Зберегти зміни" at bounding box center [1491, 25] width 86 height 12
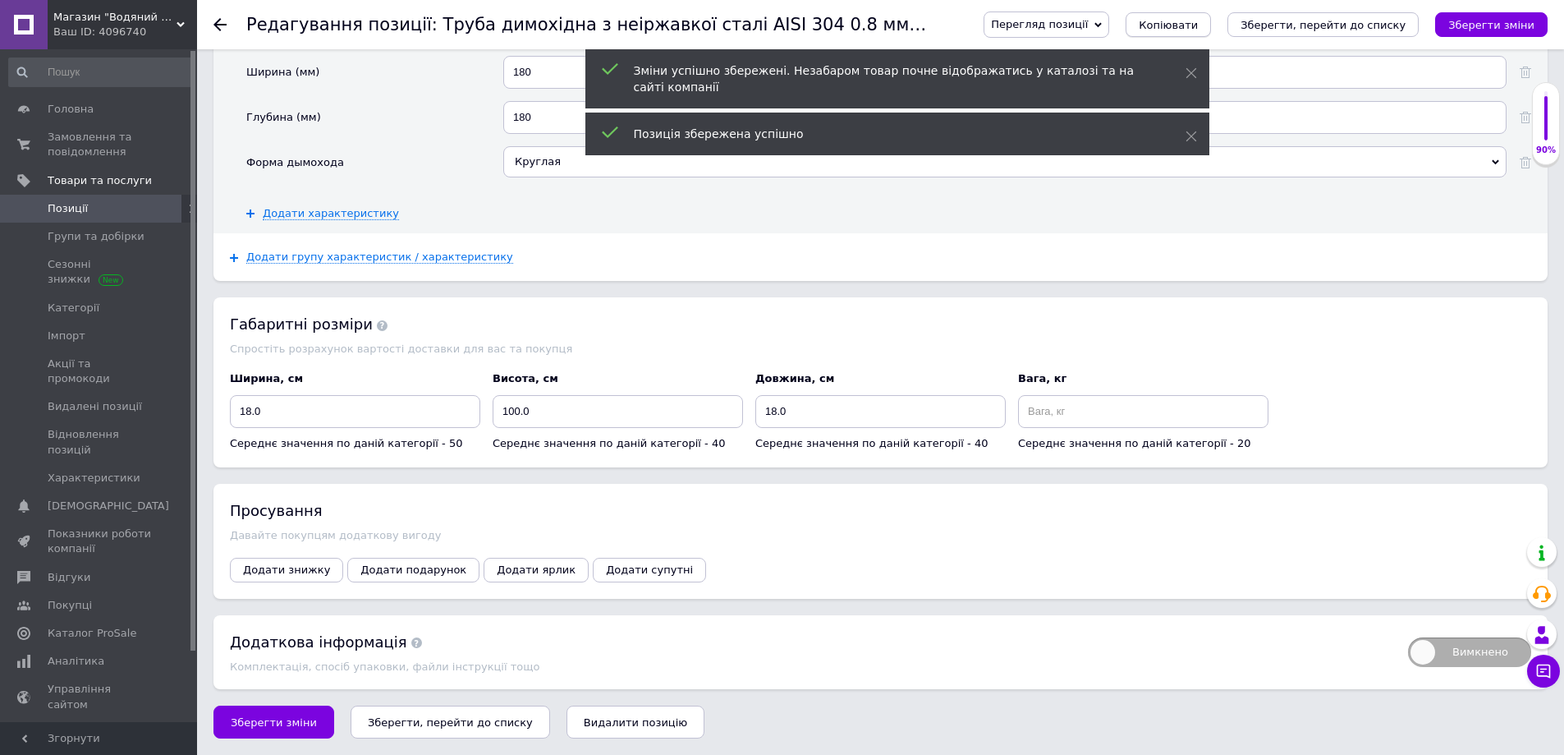
click at [1198, 25] on span "Копіювати" at bounding box center [1168, 25] width 59 height 12
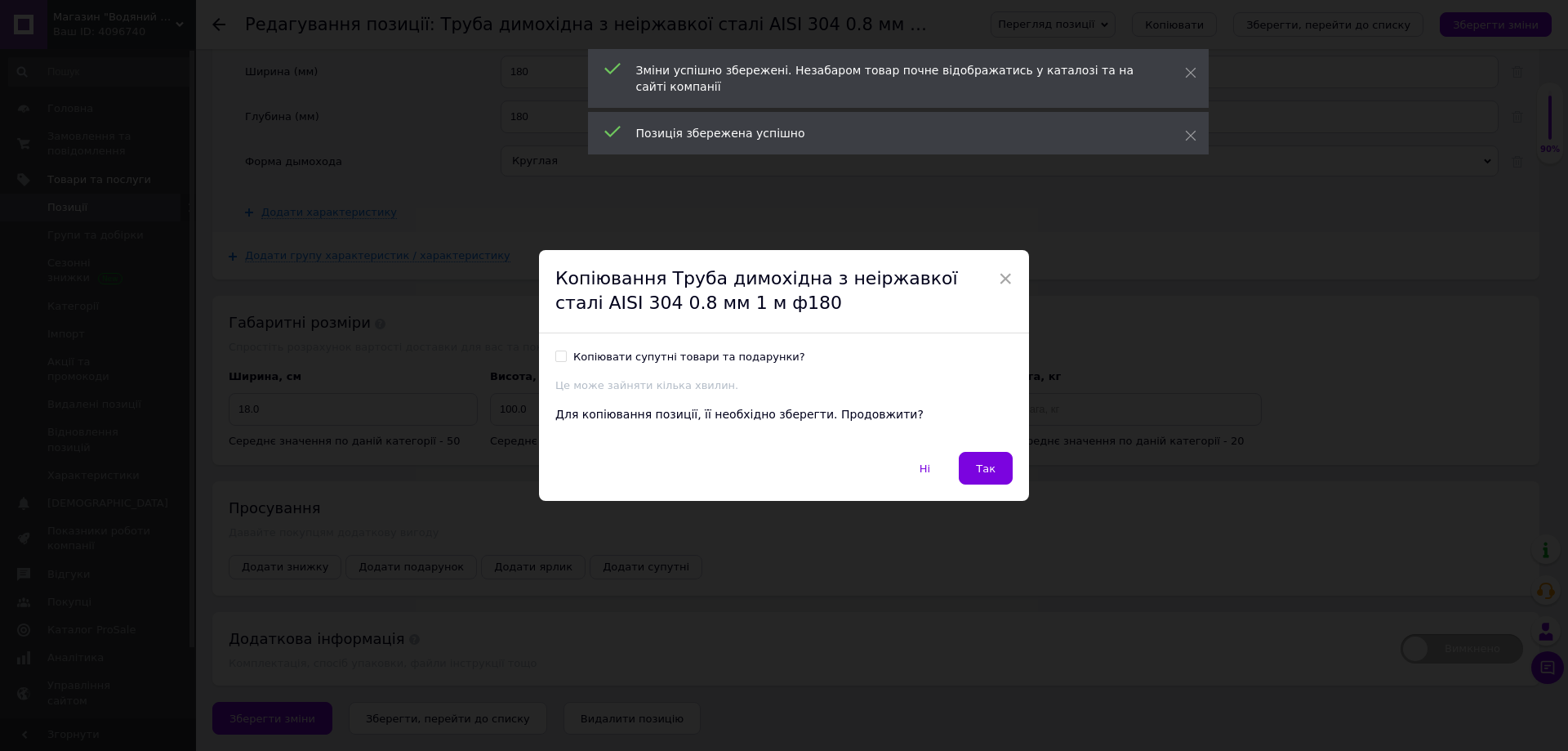
drag, startPoint x: 980, startPoint y: 471, endPoint x: 959, endPoint y: 472, distance: 21.0
click at [979, 472] on span "Так" at bounding box center [985, 469] width 20 height 12
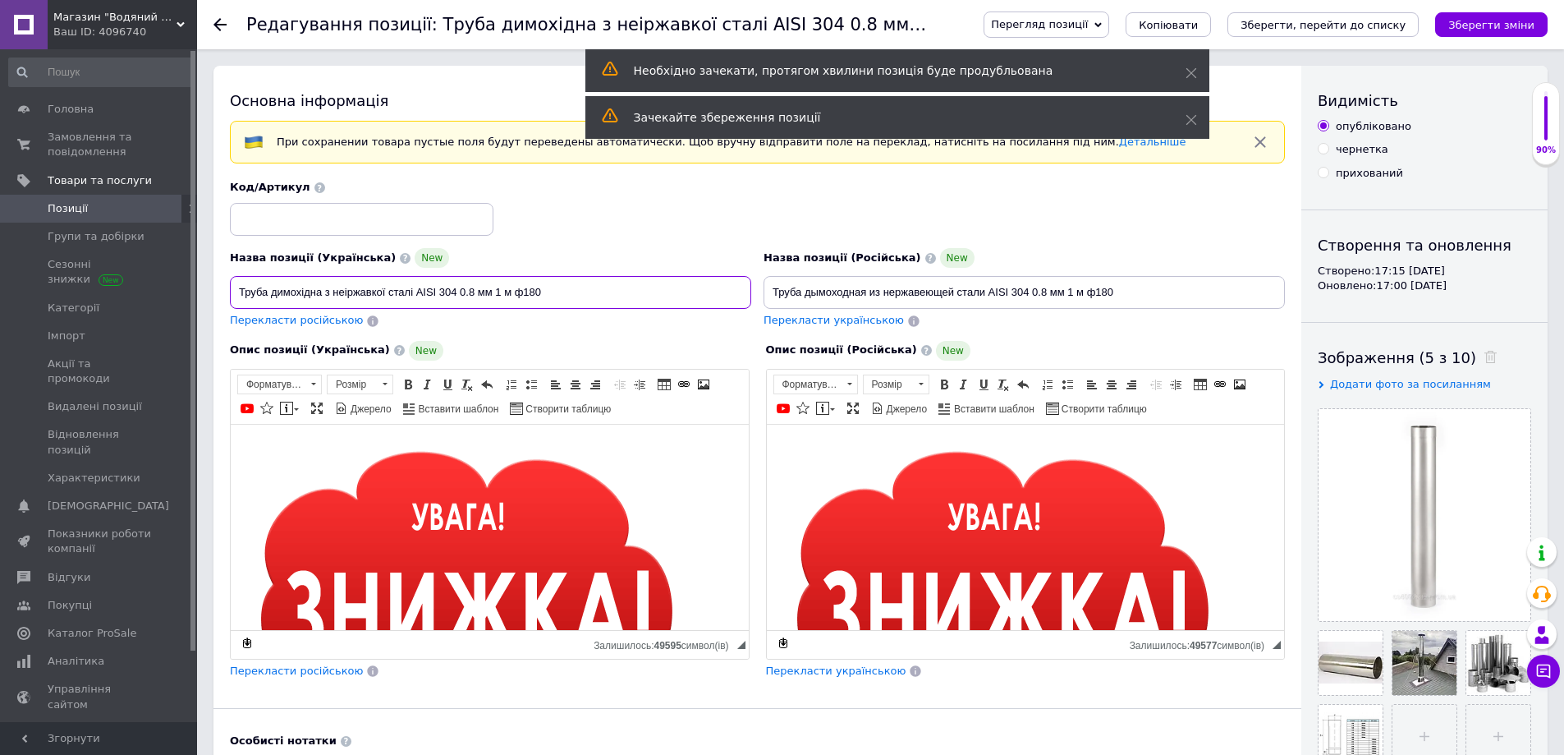
drag, startPoint x: 525, startPoint y: 292, endPoint x: 534, endPoint y: 293, distance: 9.2
click at [534, 293] on input "Труба димохідна з неіржавкої сталі AISI 304 0.8 мм 1 м ф180" at bounding box center [490, 292] width 521 height 33
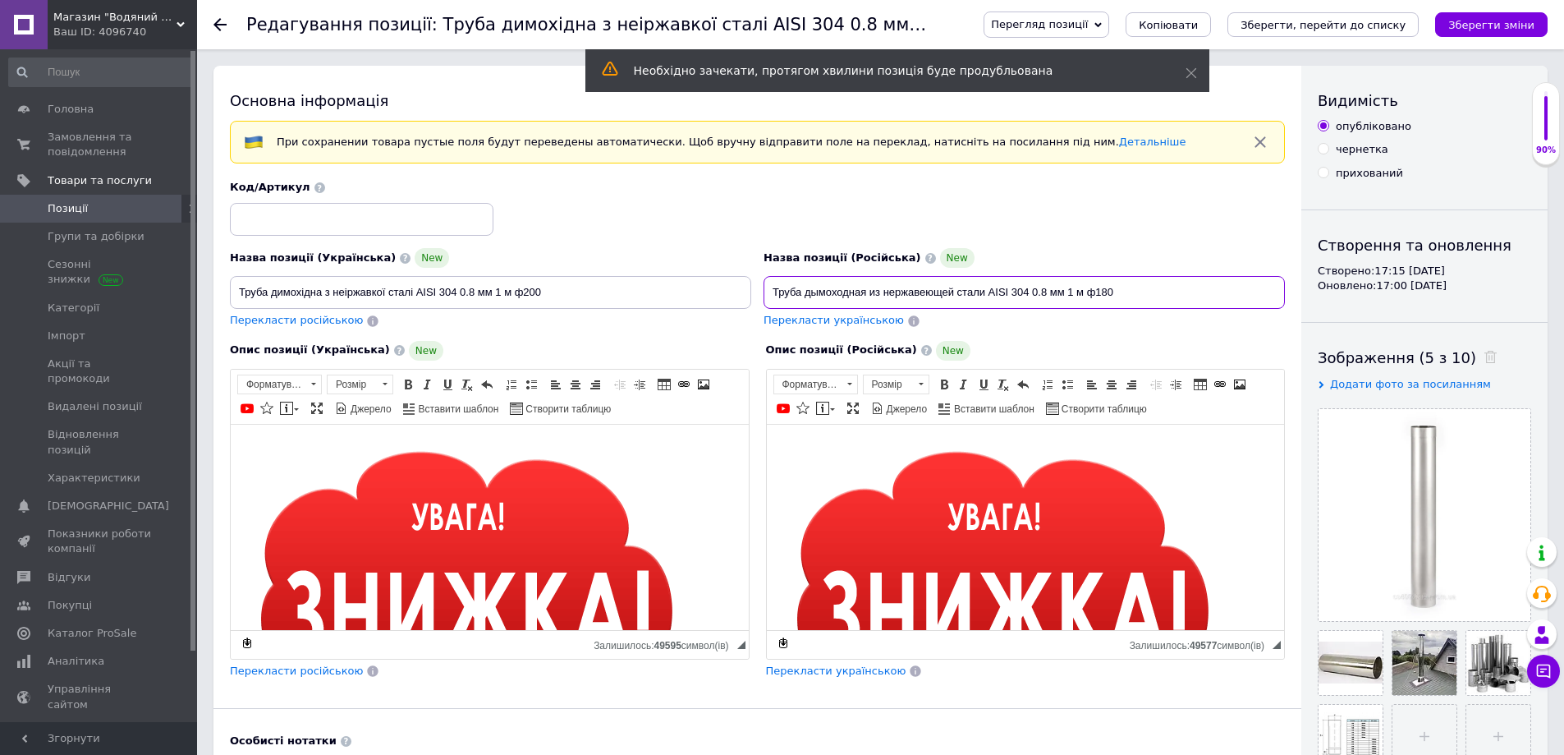
click at [1100, 291] on input "Труба дымоходная из нержавеющей стали AISI 304 0.8 мм 1 м ф180" at bounding box center [1024, 292] width 521 height 33
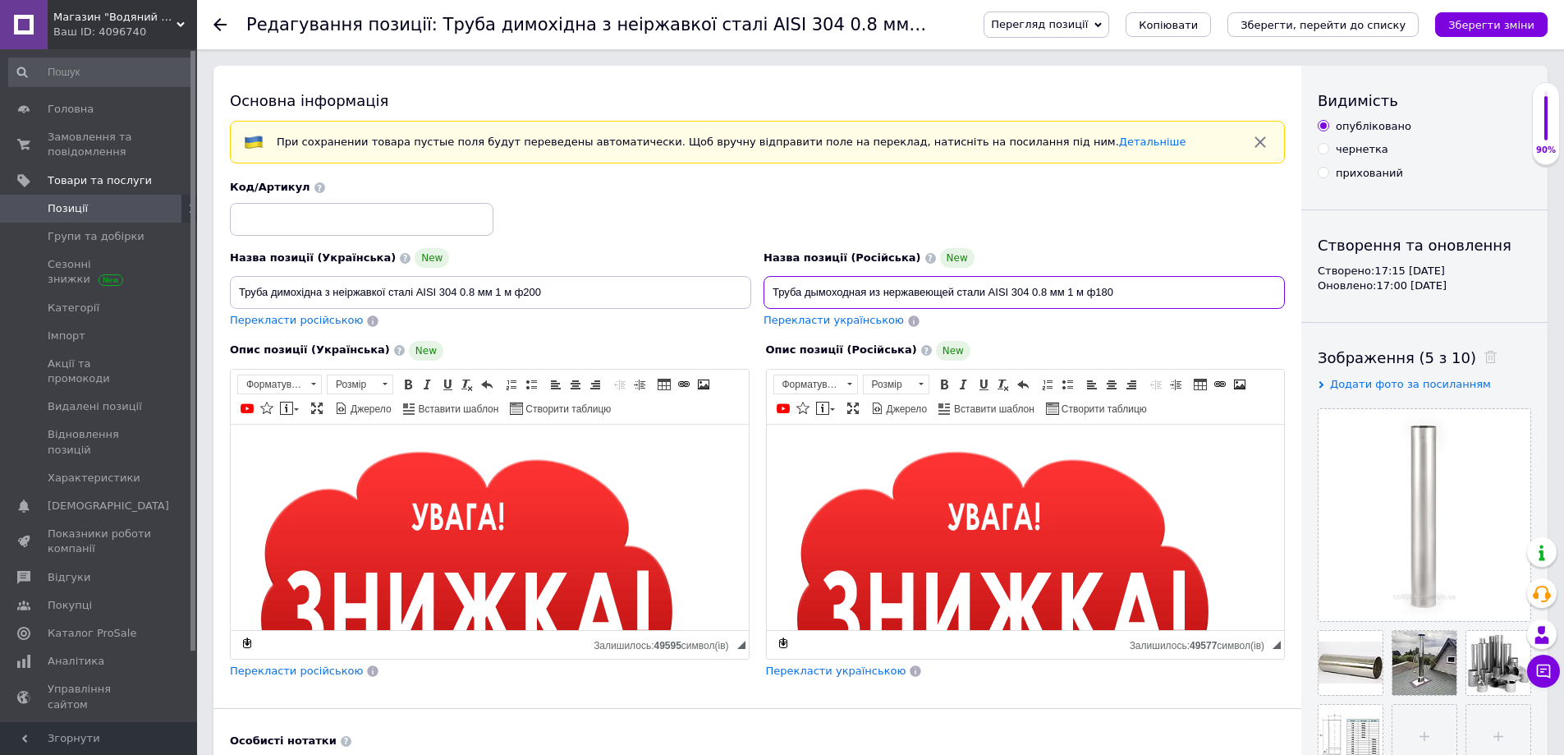
drag, startPoint x: 1096, startPoint y: 290, endPoint x: 1106, endPoint y: 293, distance: 10.4
click at [1106, 293] on input "Труба дымоходная из нержавеющей стали AISI 304 0.8 мм 1 м ф180" at bounding box center [1024, 292] width 521 height 33
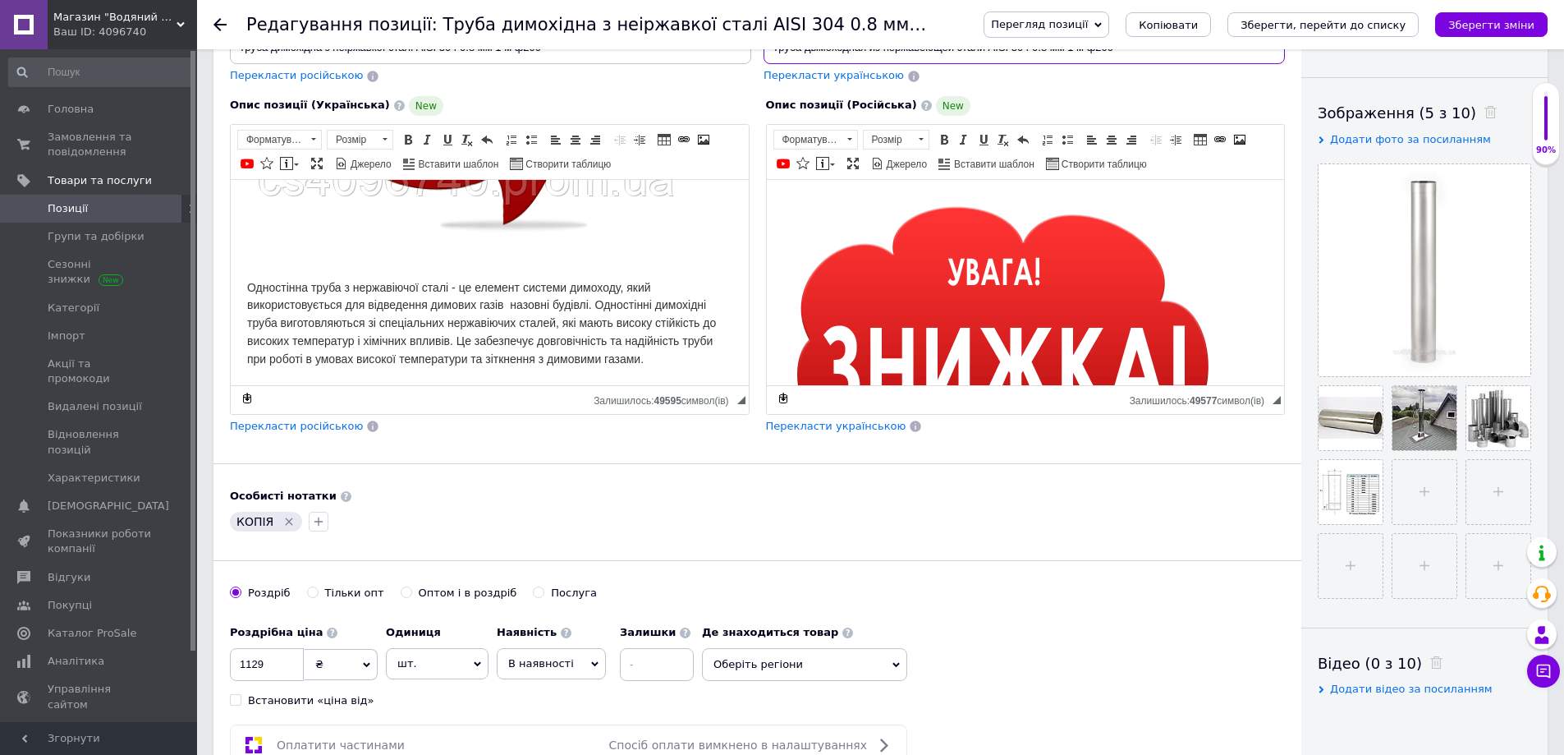
scroll to position [246, 0]
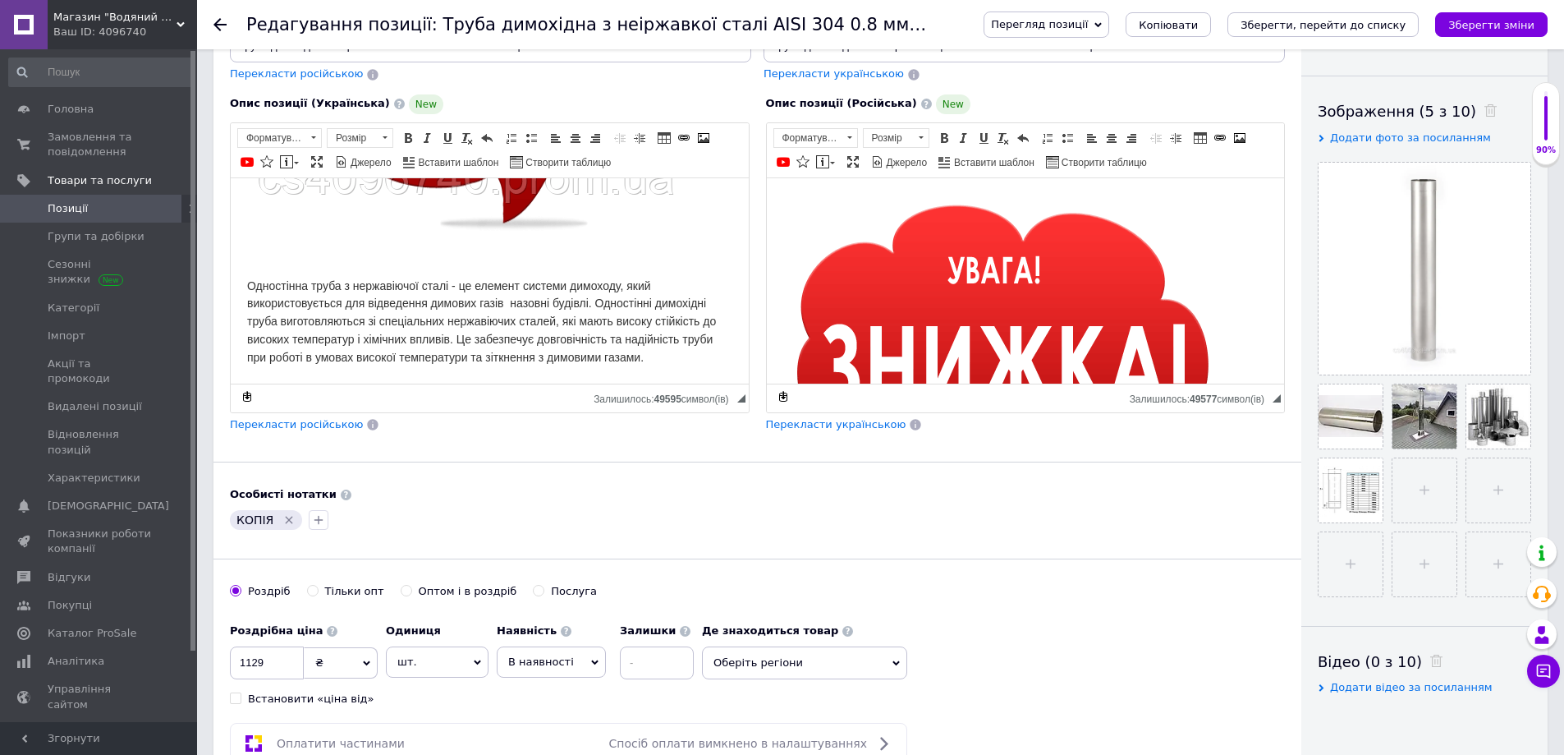
click at [293, 520] on div "КОПІЯ" at bounding box center [266, 520] width 72 height 20
click at [286, 522] on icon "Видалити мітку" at bounding box center [288, 519] width 13 height 13
drag, startPoint x: 241, startPoint y: 659, endPoint x: 282, endPoint y: 666, distance: 41.7
click at [283, 666] on input "1129" at bounding box center [267, 662] width 74 height 33
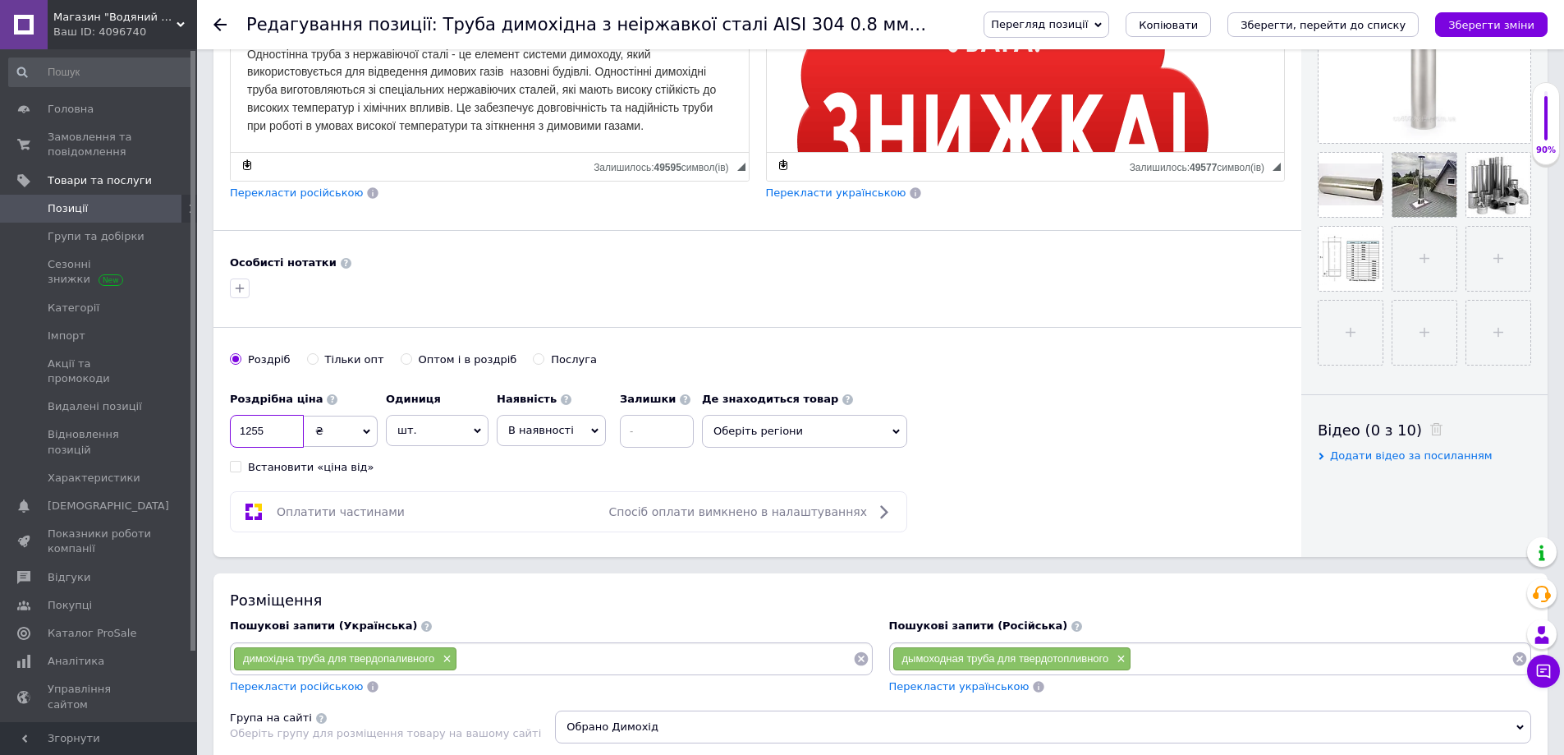
scroll to position [493, 0]
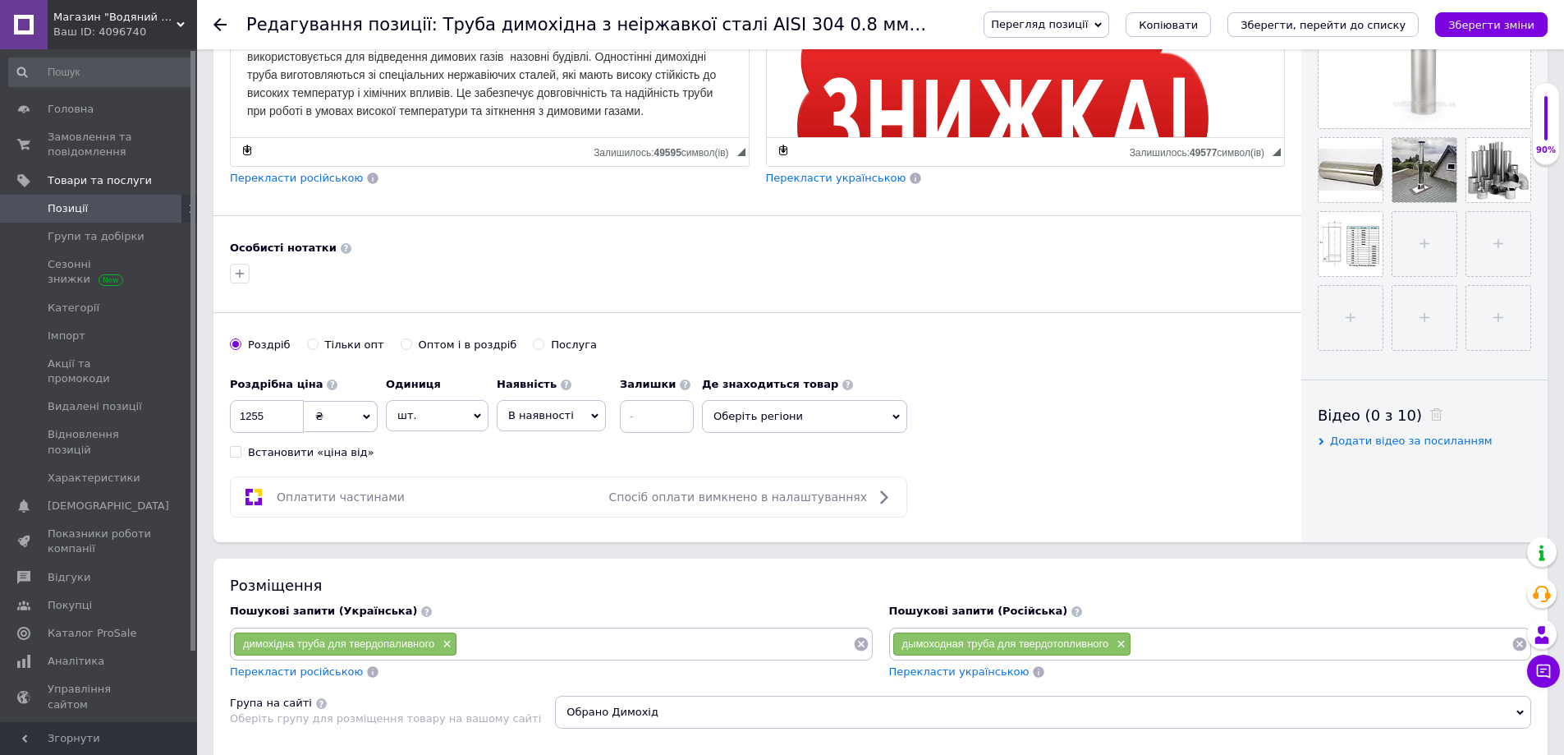
click at [862, 419] on span "Оберіть регіони" at bounding box center [804, 416] width 205 height 33
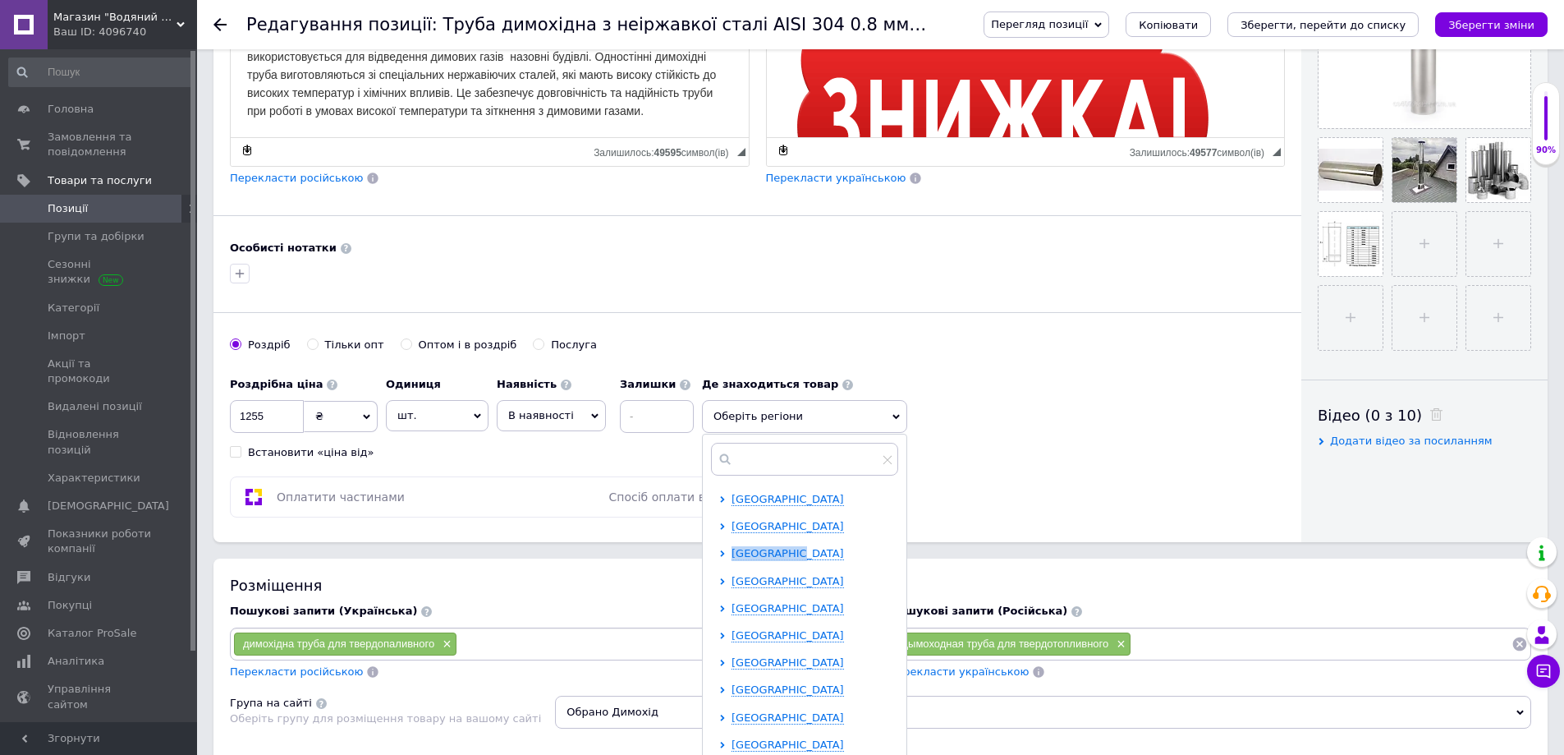
drag, startPoint x: 792, startPoint y: 549, endPoint x: 857, endPoint y: 525, distance: 69.4
click at [813, 532] on span "[GEOGRAPHIC_DATA]" at bounding box center [788, 526] width 112 height 12
click at [776, 615] on div "Луцьк" at bounding box center [828, 608] width 137 height 15
click at [773, 613] on span "Луцьк" at bounding box center [777, 608] width 34 height 12
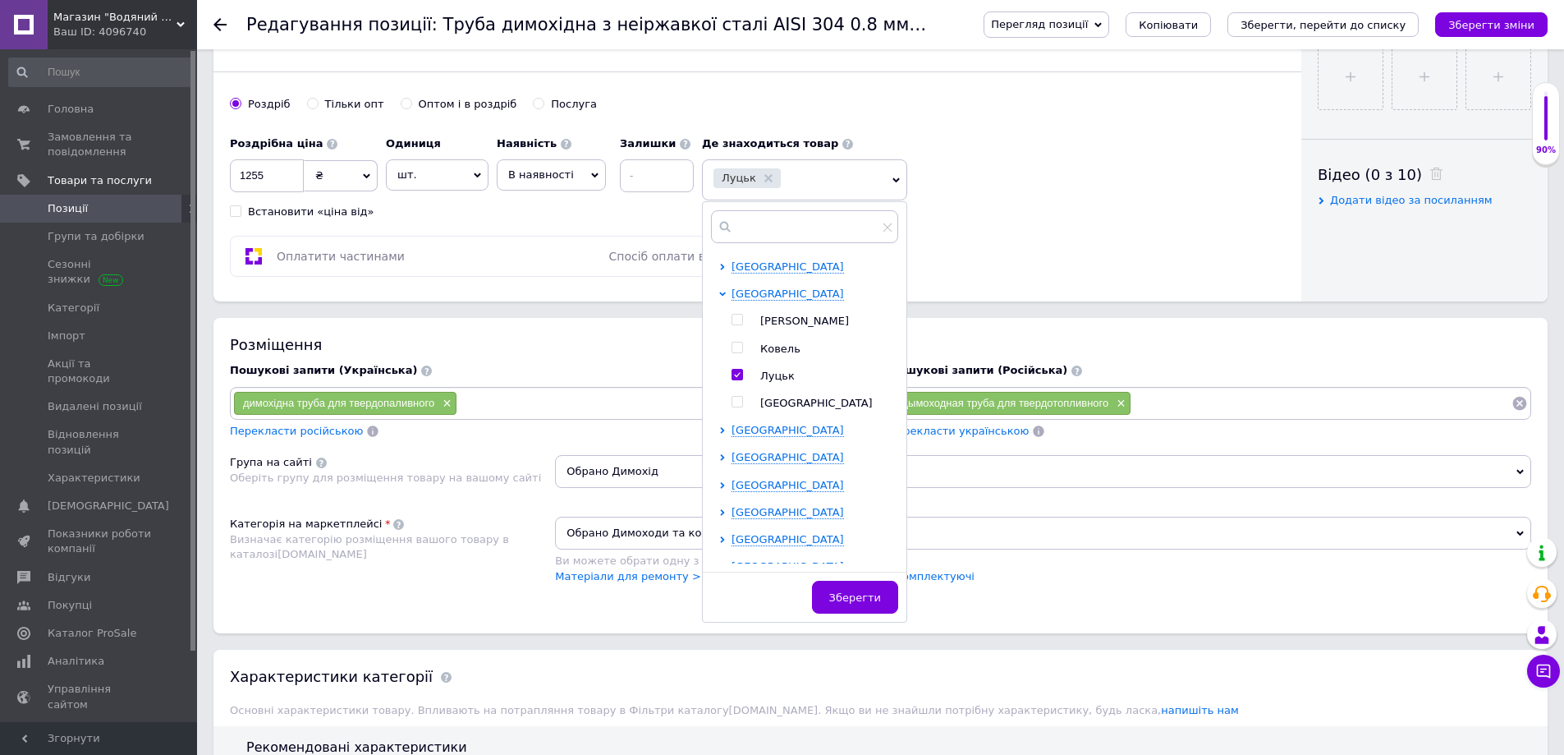
scroll to position [739, 0]
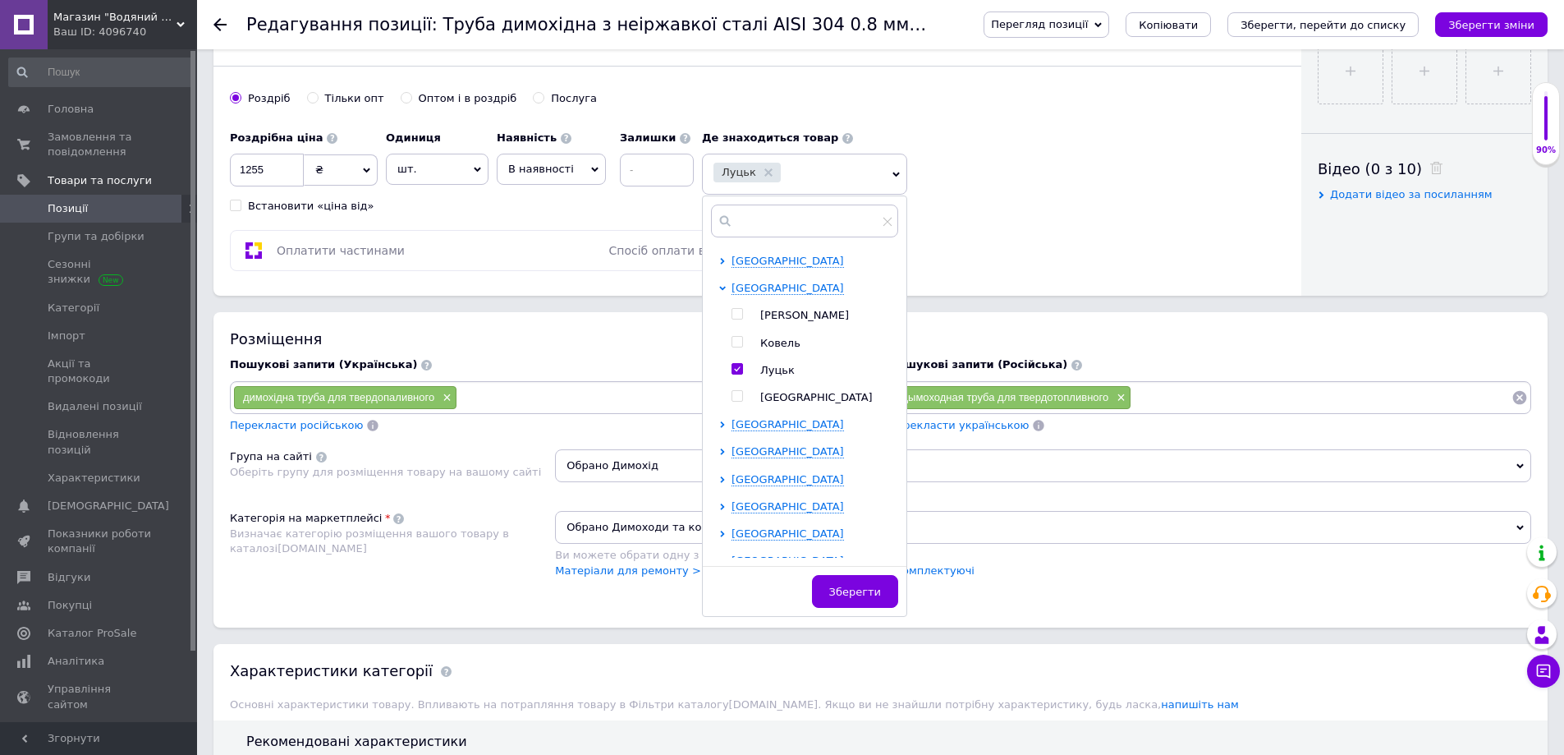
click at [854, 588] on span "Зберегти" at bounding box center [855, 591] width 52 height 12
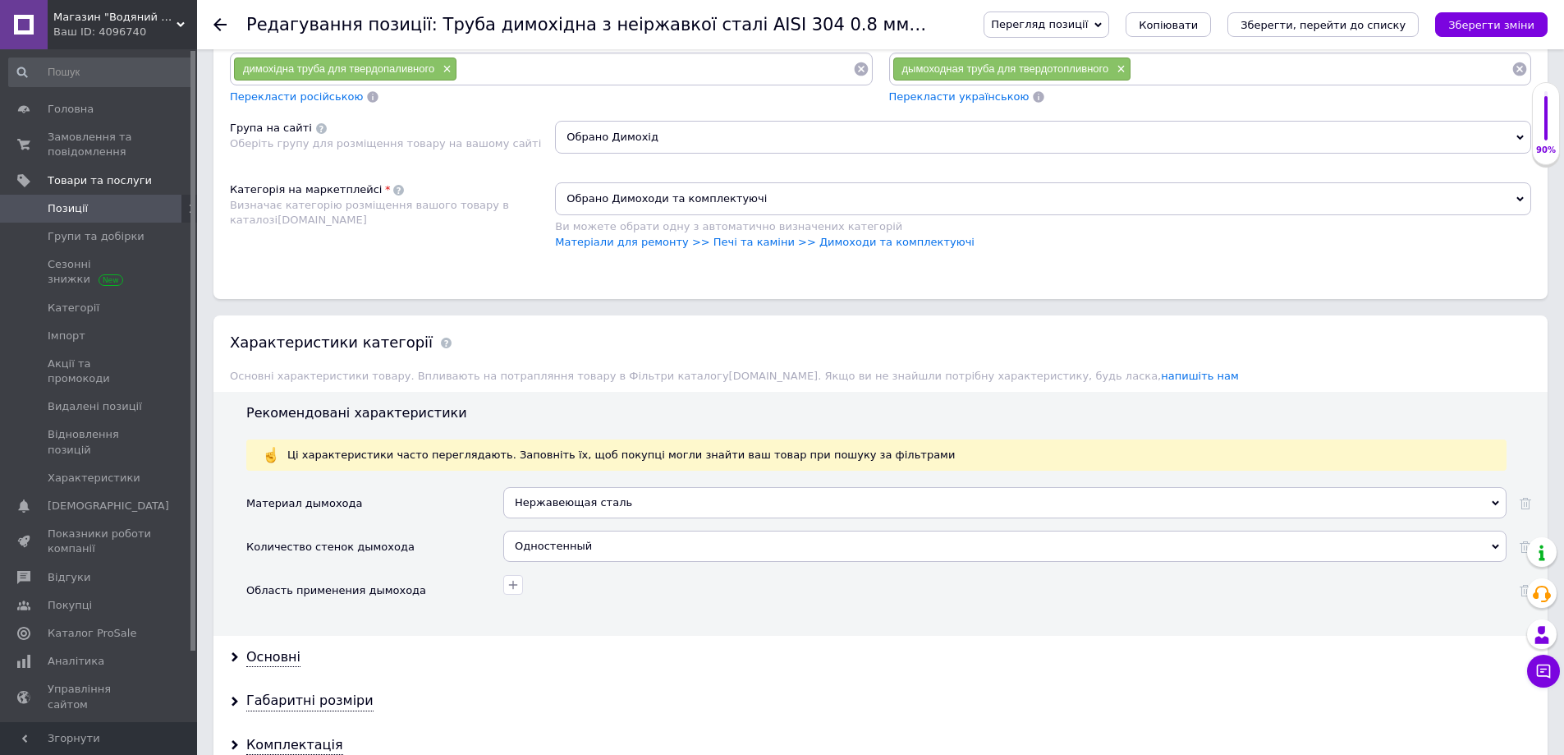
scroll to position [1232, 0]
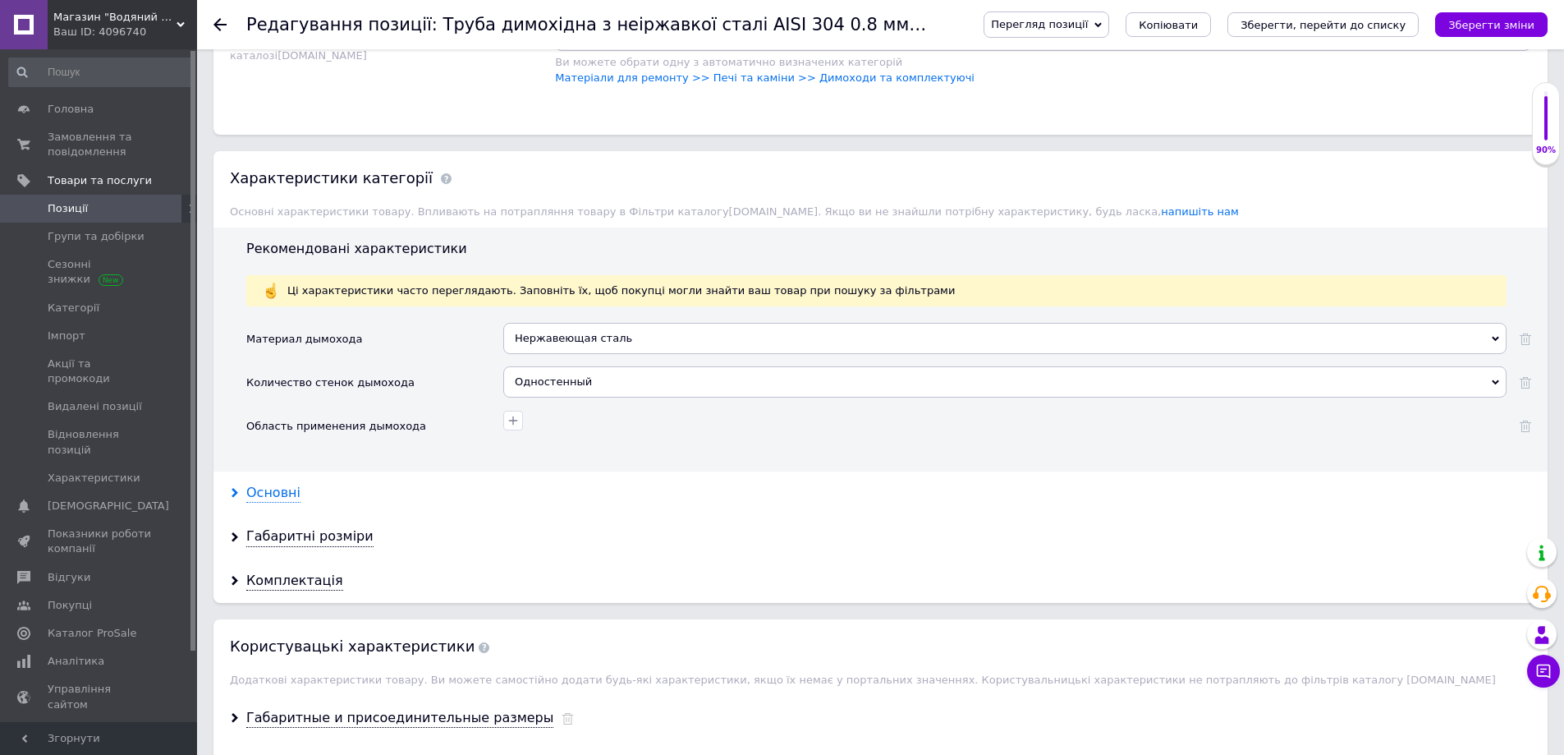
click at [237, 493] on use at bounding box center [235, 493] width 7 height 10
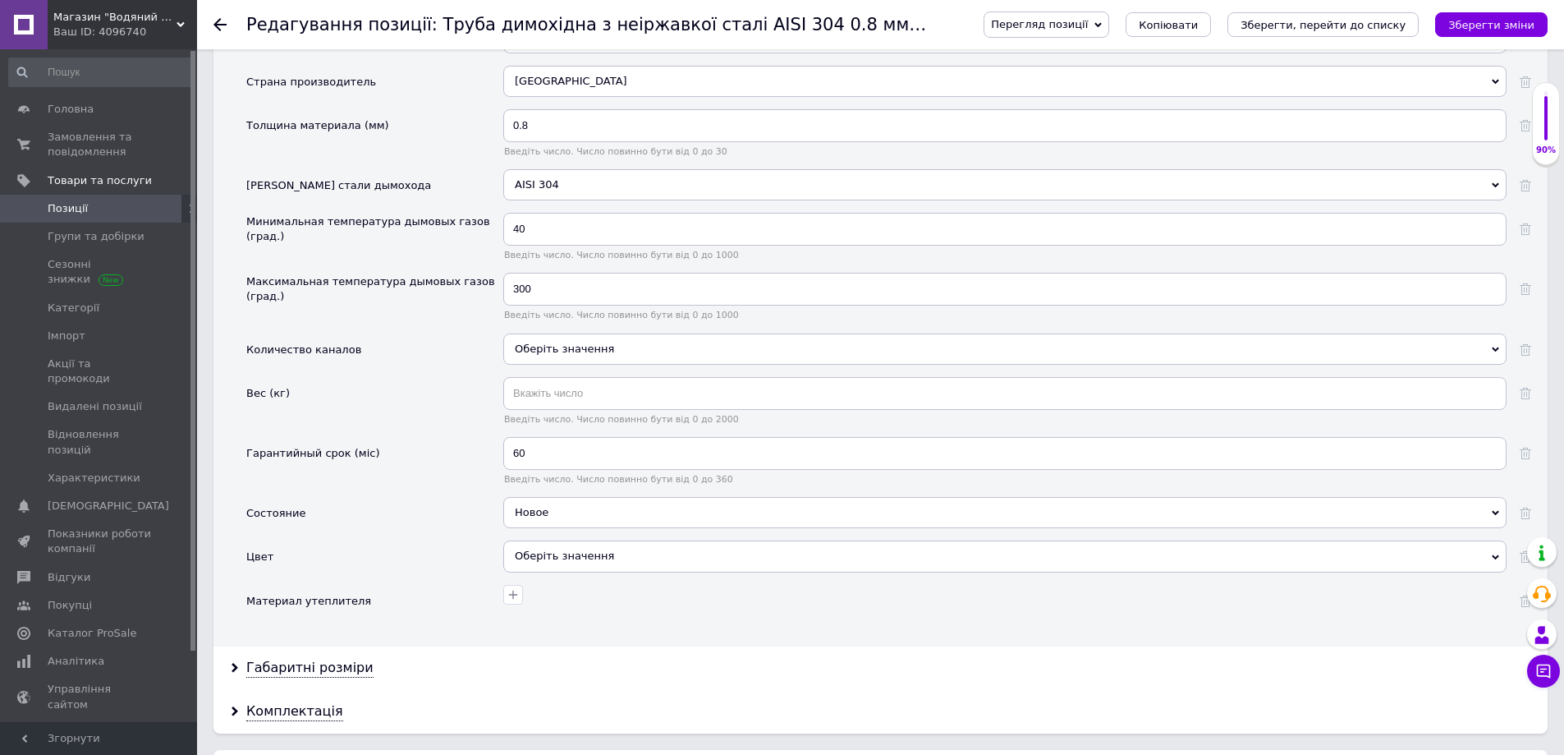
scroll to position [1971, 0]
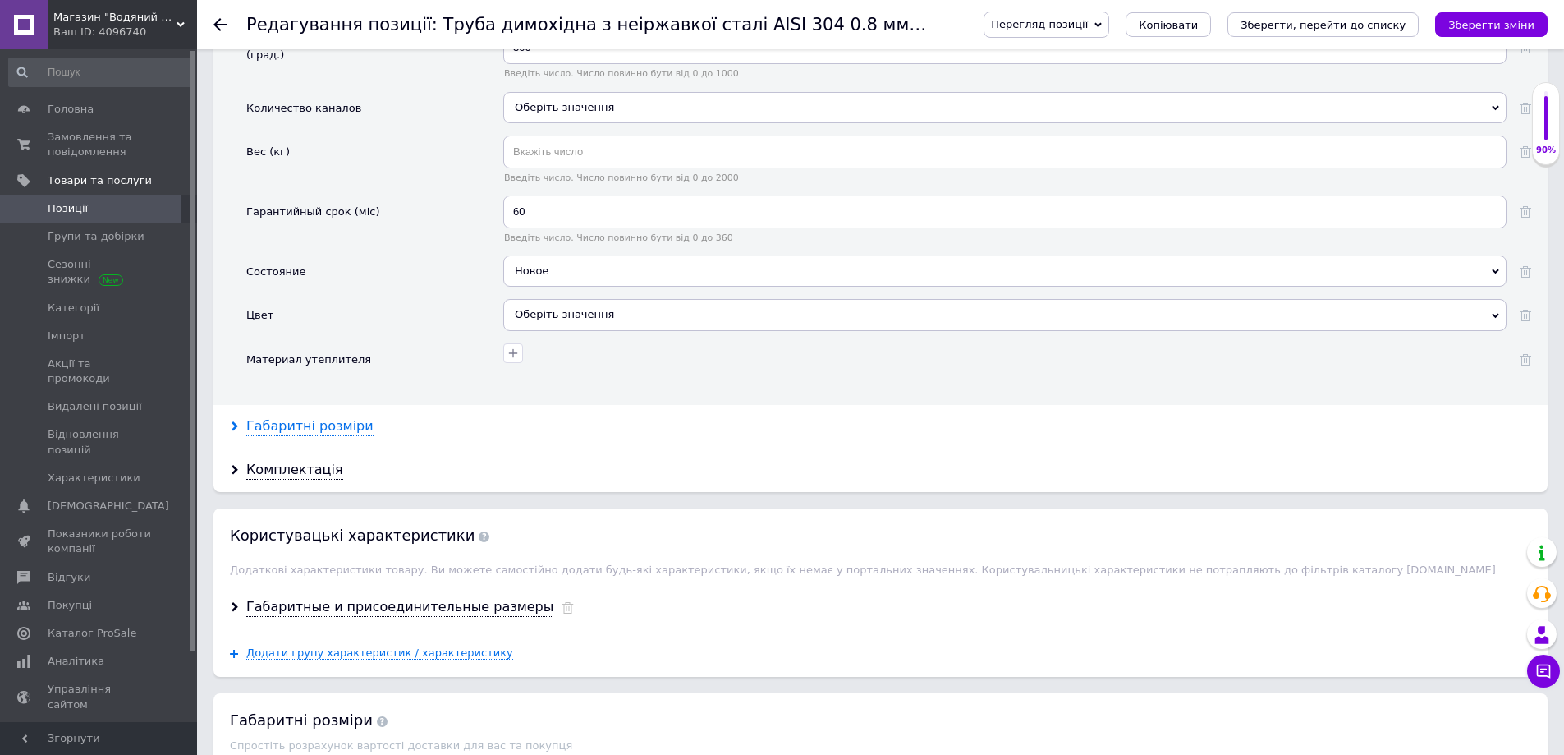
click at [279, 427] on div "Габаритні розміри" at bounding box center [309, 426] width 127 height 19
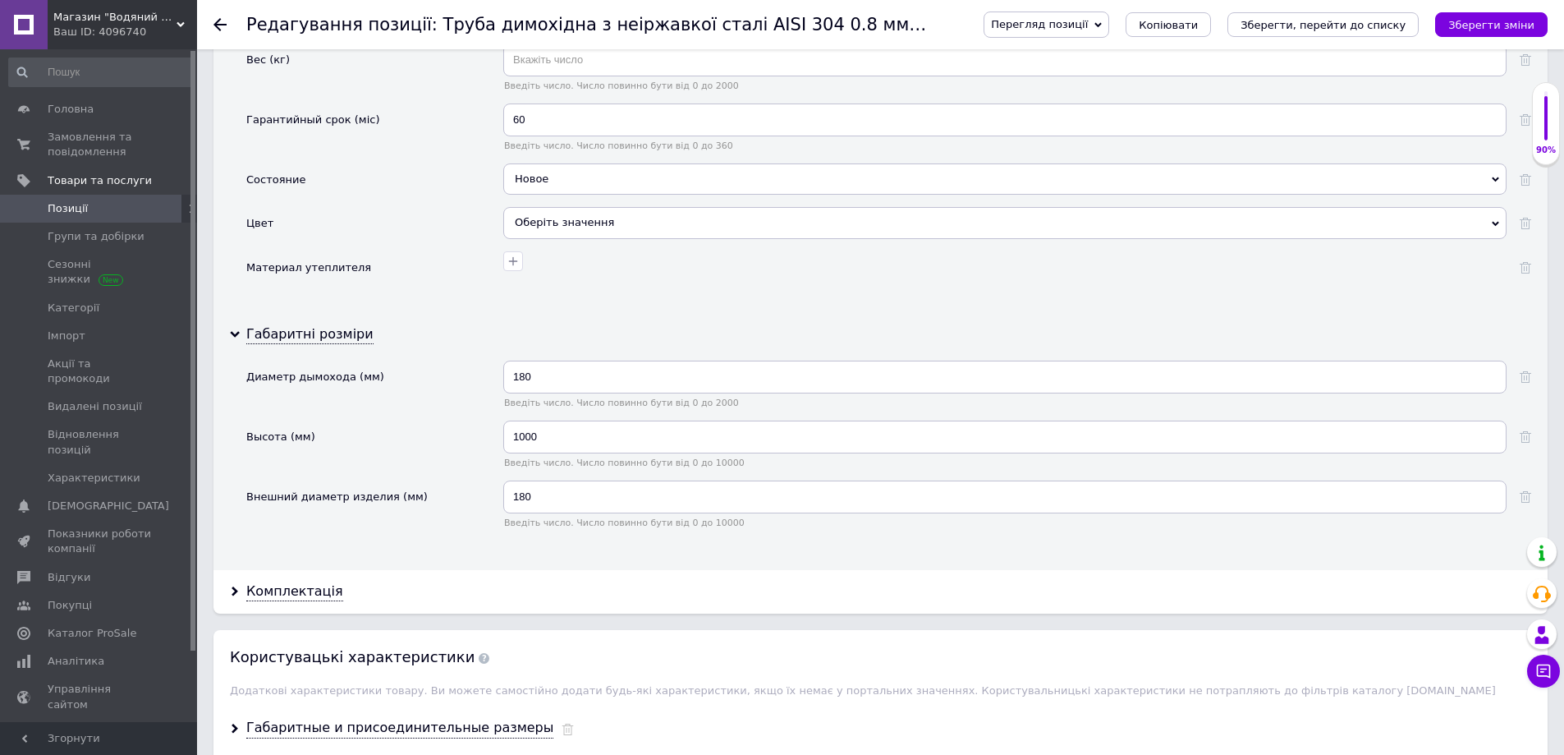
scroll to position [2135, 0]
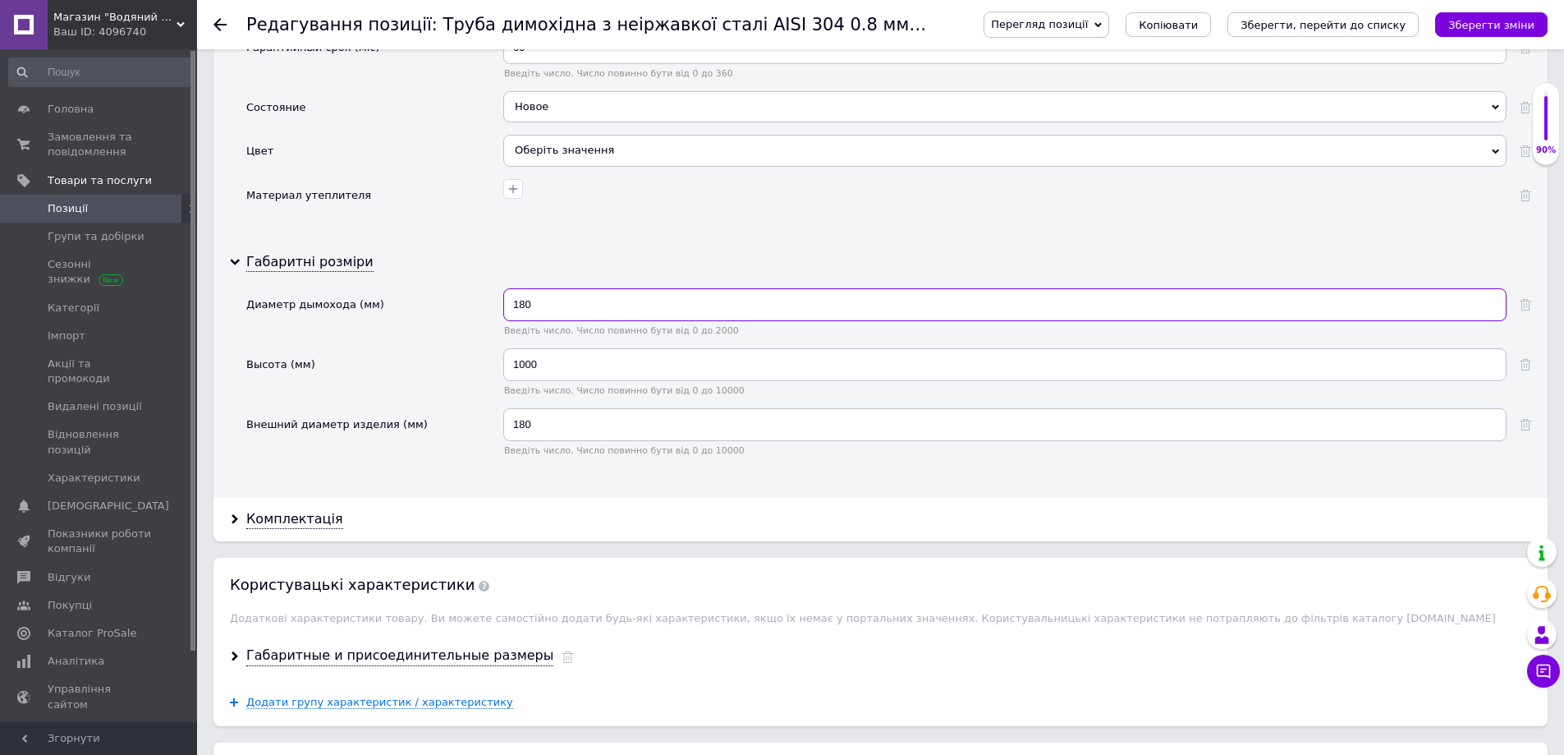
drag, startPoint x: 516, startPoint y: 305, endPoint x: 526, endPoint y: 306, distance: 10.8
click at [526, 306] on input "180" at bounding box center [1004, 304] width 1003 height 33
drag, startPoint x: 512, startPoint y: 427, endPoint x: 526, endPoint y: 431, distance: 13.8
click at [526, 431] on input "180" at bounding box center [1004, 424] width 1003 height 33
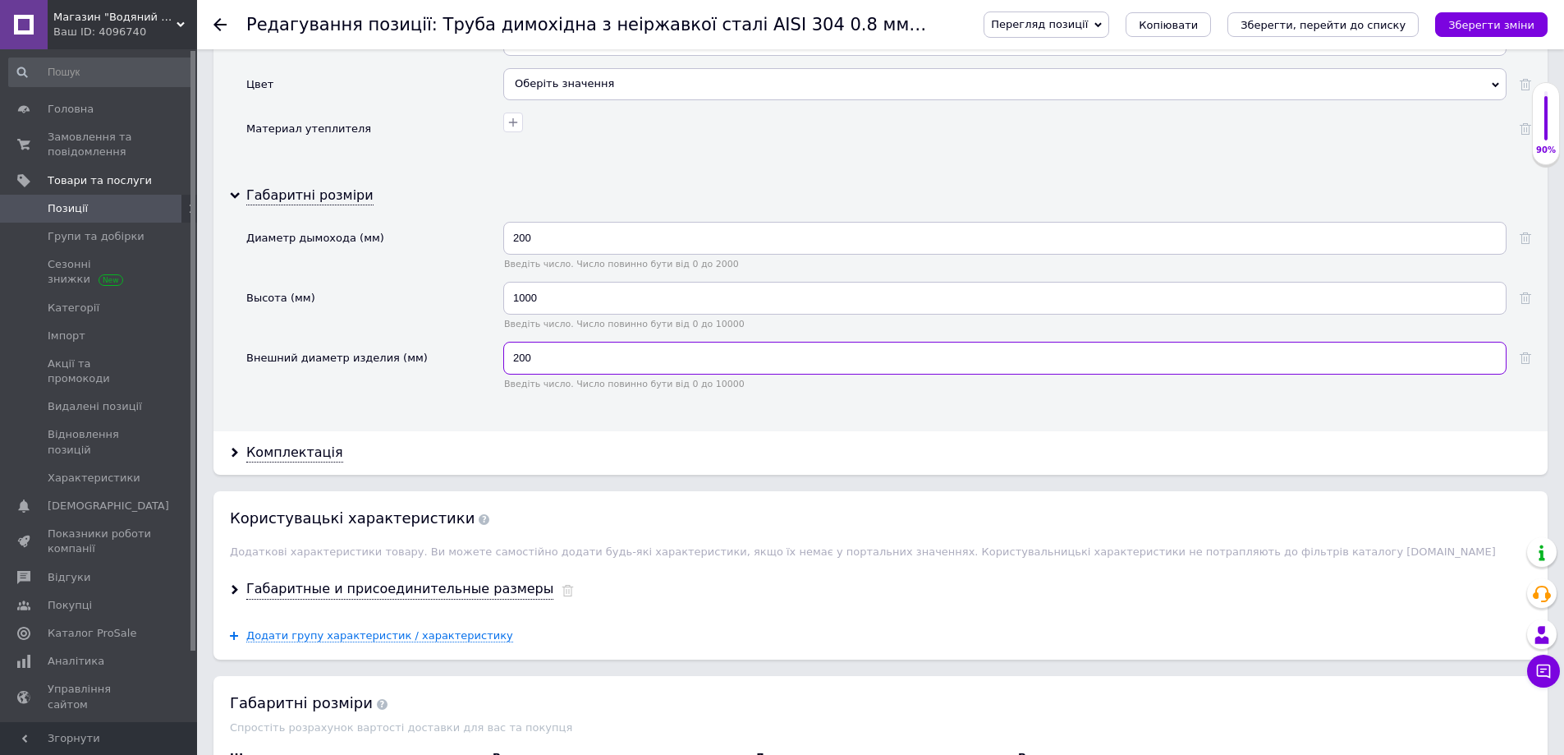
scroll to position [2299, 0]
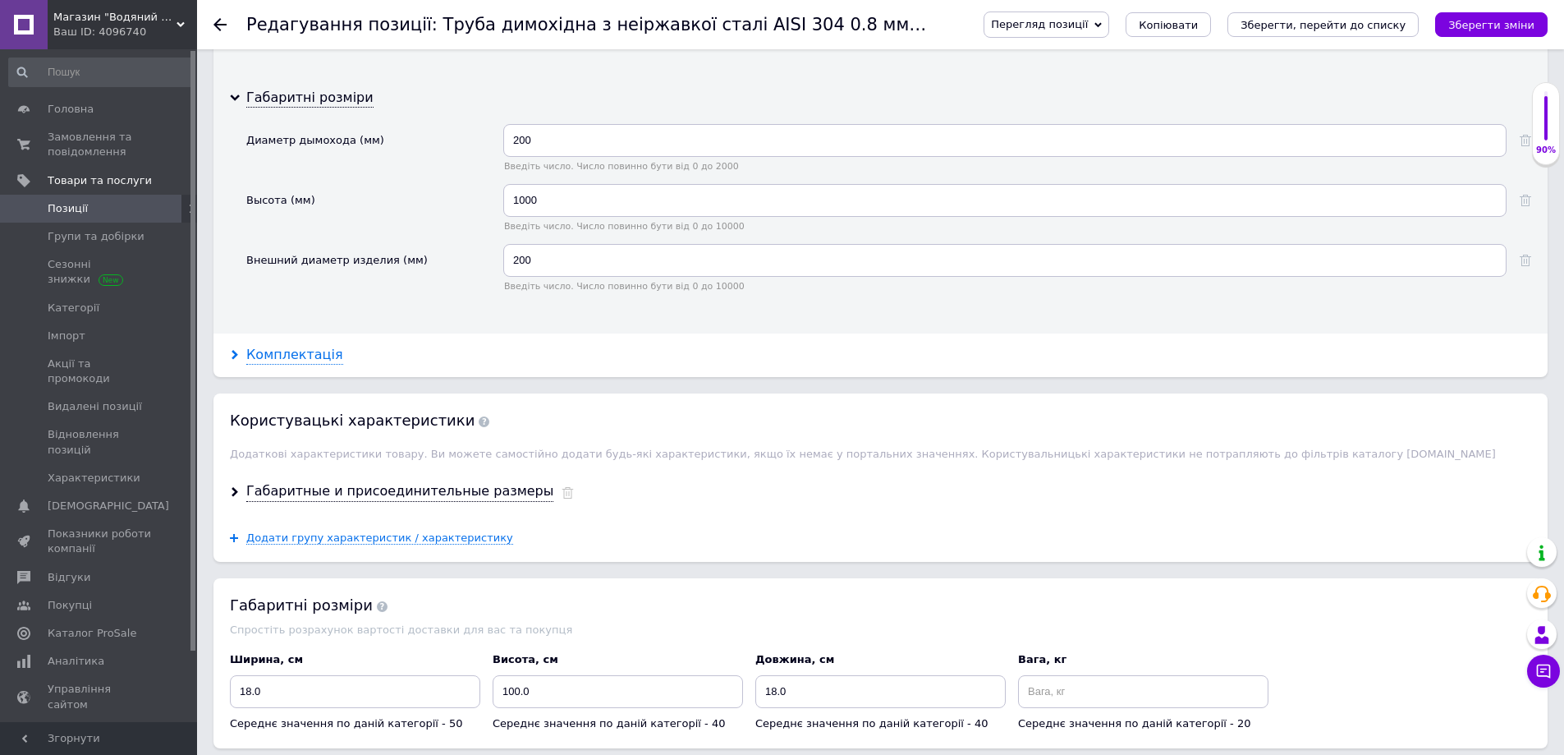
click at [234, 351] on use at bounding box center [235, 355] width 7 height 10
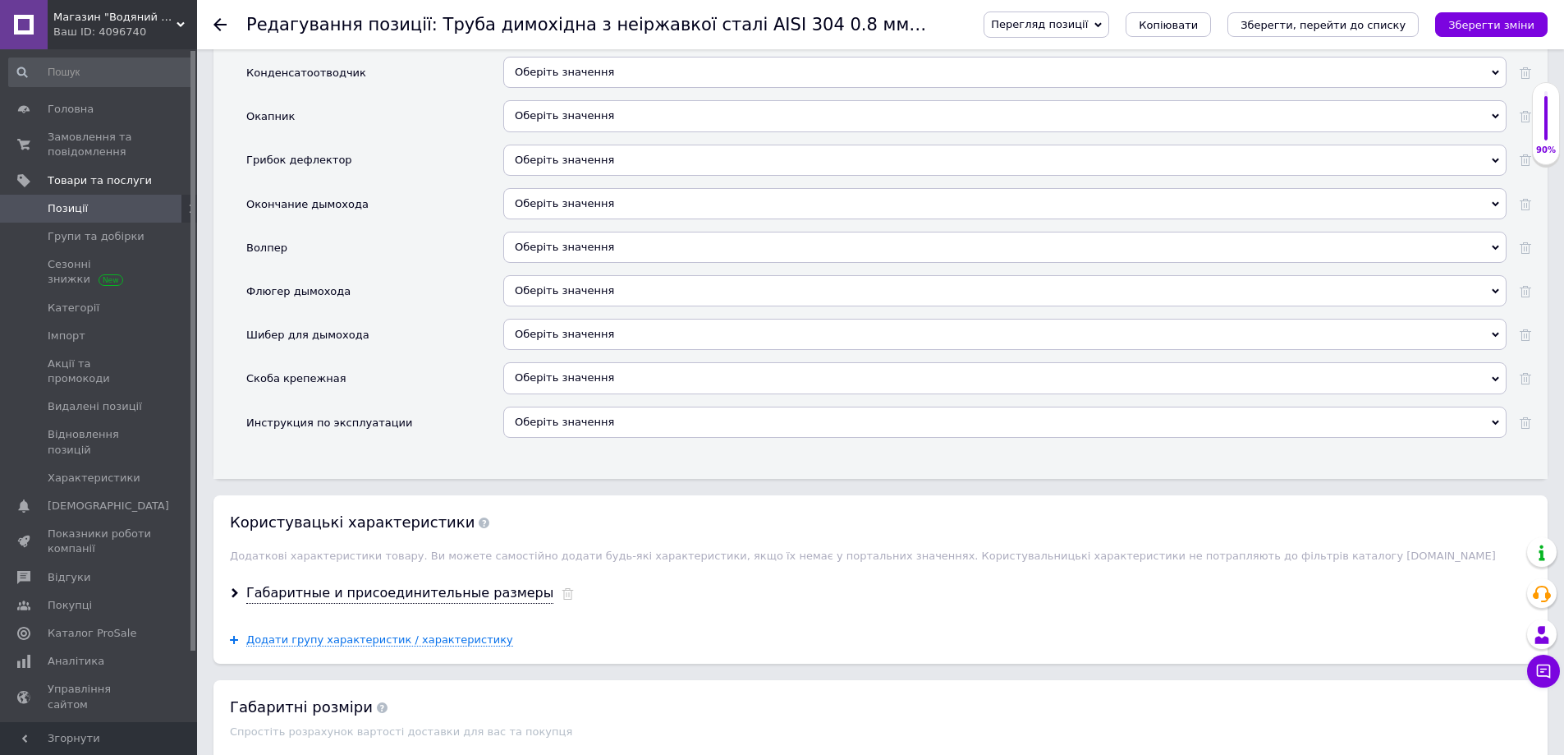
scroll to position [3120, 0]
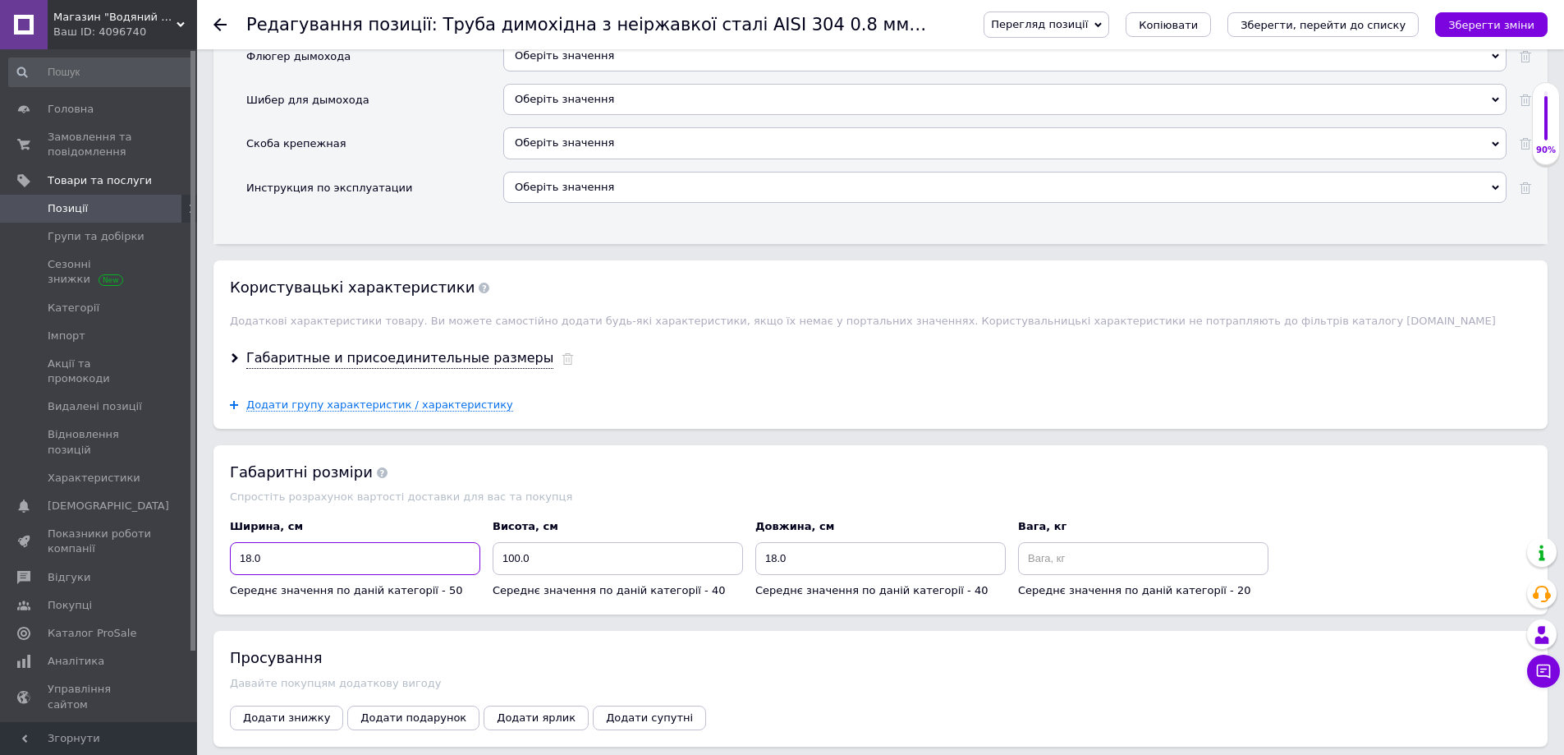
drag, startPoint x: 239, startPoint y: 559, endPoint x: 250, endPoint y: 562, distance: 11.2
click at [250, 562] on input "18.0" at bounding box center [355, 558] width 250 height 33
drag, startPoint x: 764, startPoint y: 560, endPoint x: 776, endPoint y: 562, distance: 11.8
click at [776, 562] on input "18.0" at bounding box center [880, 558] width 250 height 33
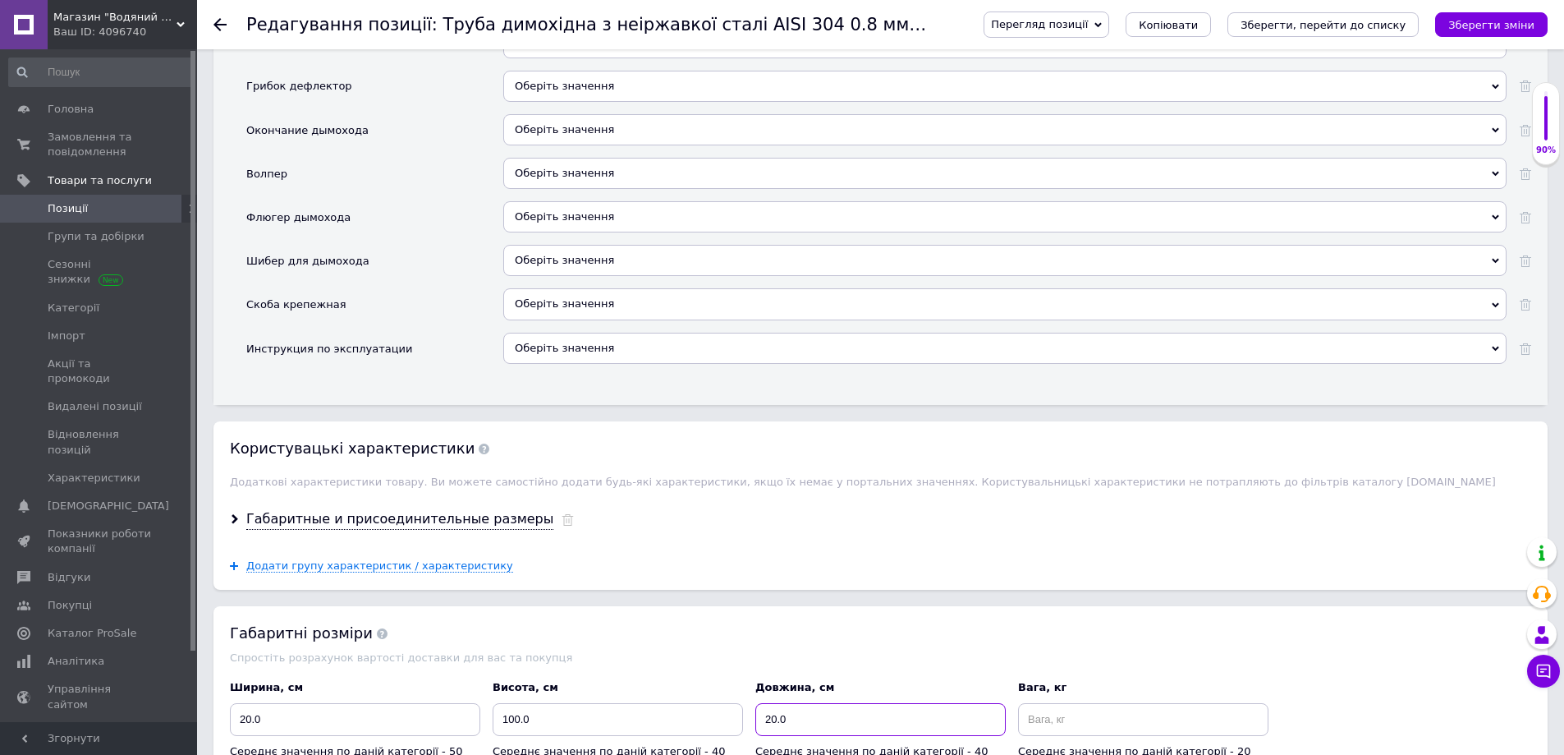
scroll to position [2945, 0]
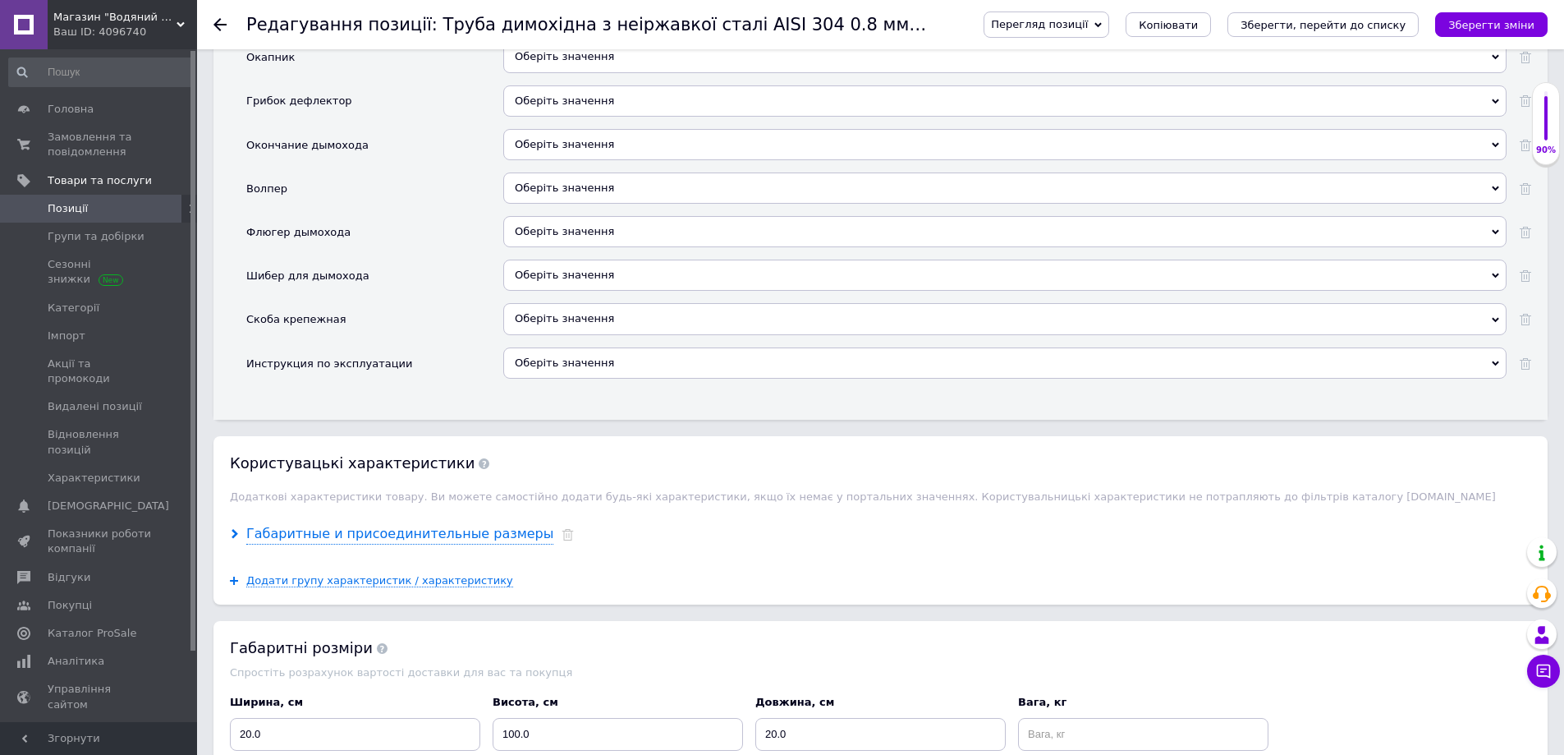
click at [319, 537] on div "Габаритные и присоединительные размеры" at bounding box center [399, 534] width 307 height 19
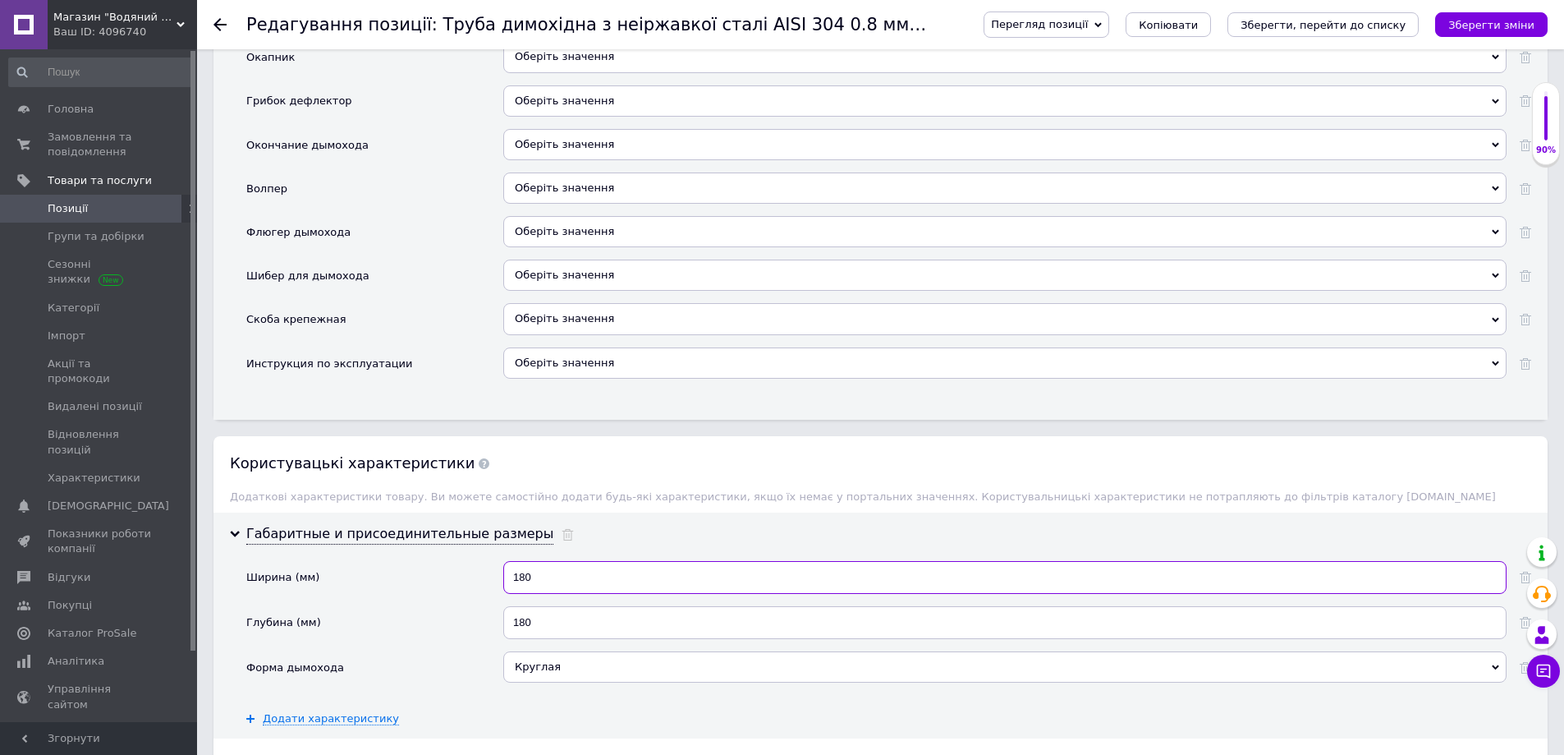
drag, startPoint x: 507, startPoint y: 581, endPoint x: 526, endPoint y: 585, distance: 19.3
click at [526, 585] on input "180" at bounding box center [1004, 577] width 1003 height 33
drag, startPoint x: 512, startPoint y: 619, endPoint x: 526, endPoint y: 628, distance: 16.6
click at [526, 628] on input "180" at bounding box center [1004, 622] width 1003 height 33
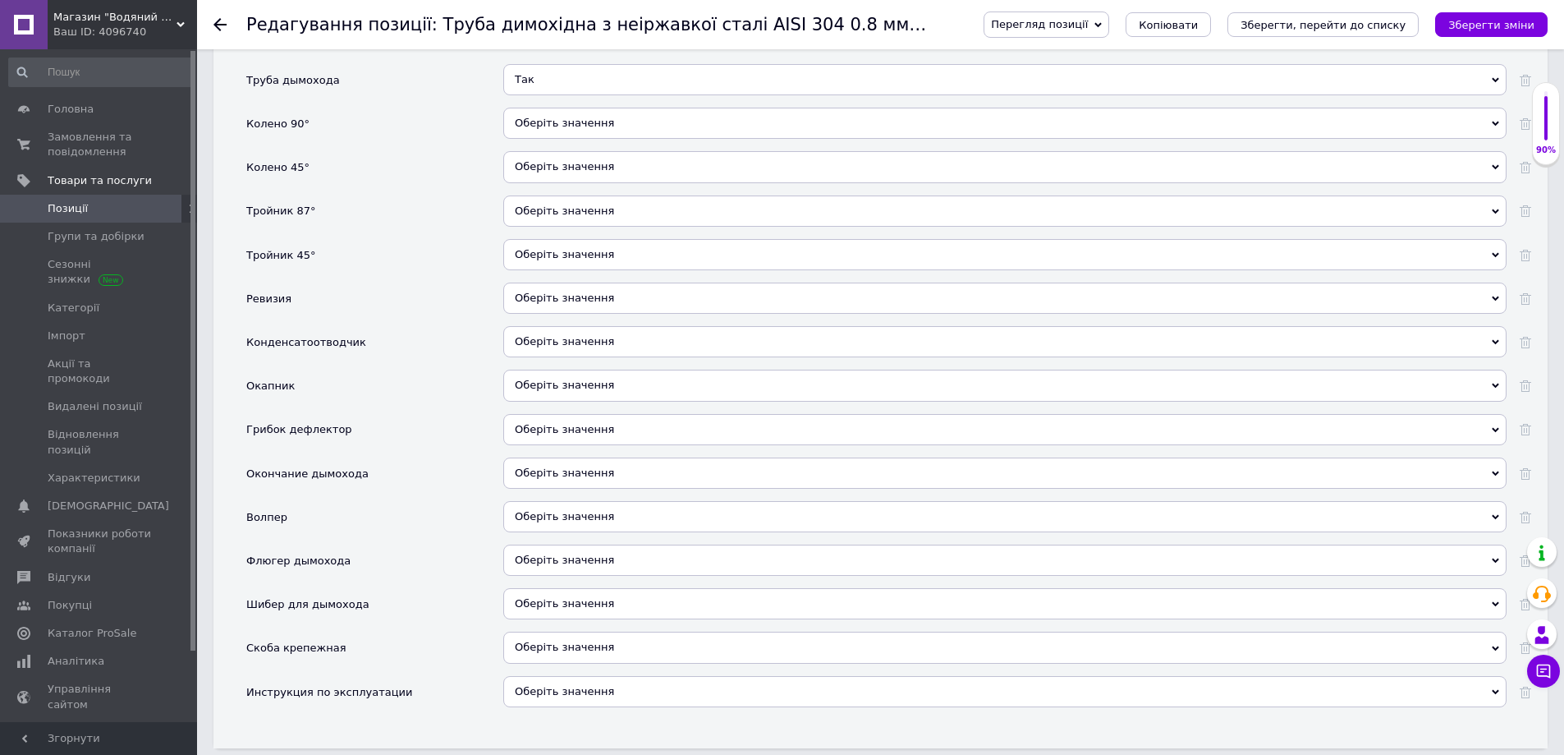
scroll to position [2123, 0]
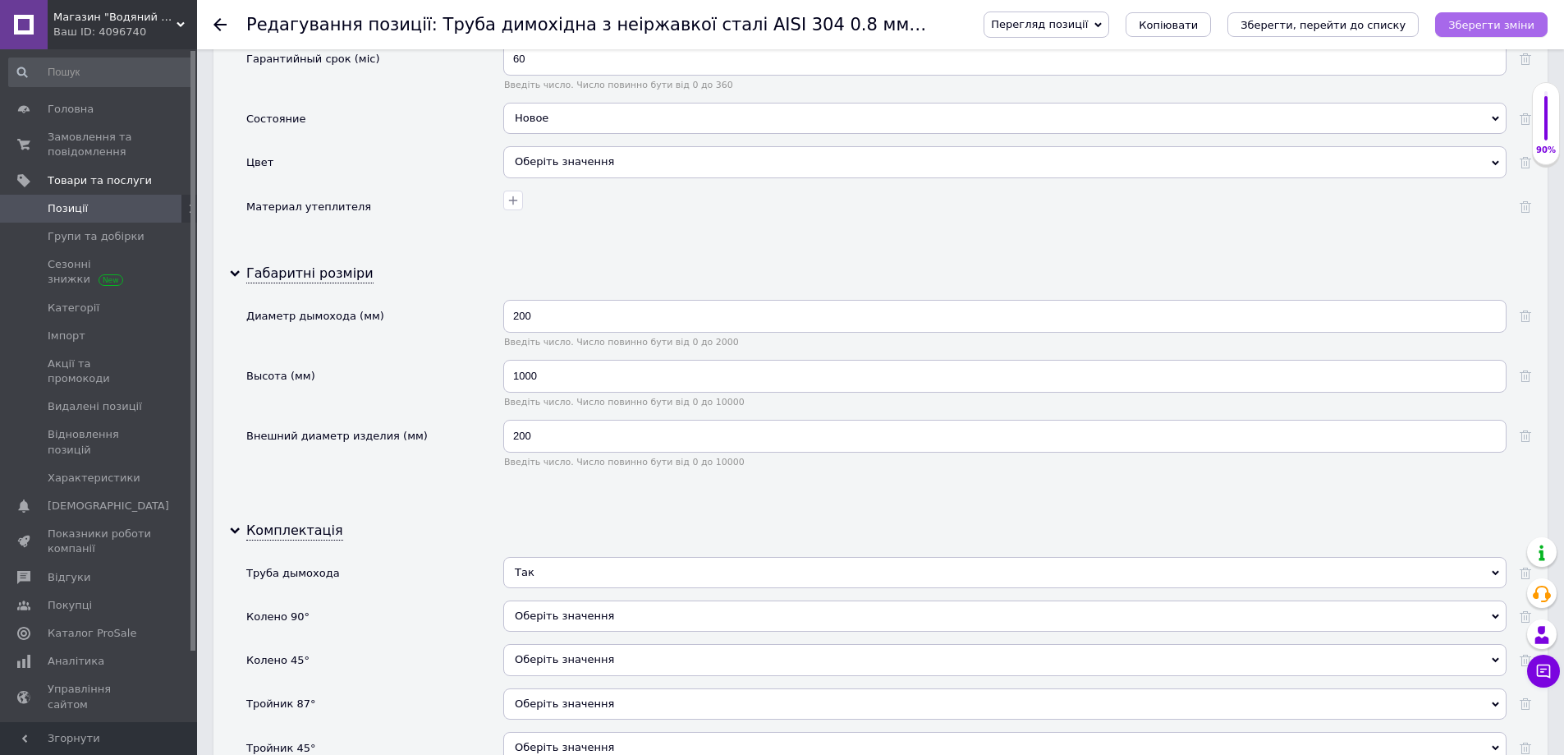
click at [1507, 25] on icon "Зберегти зміни" at bounding box center [1491, 25] width 86 height 12
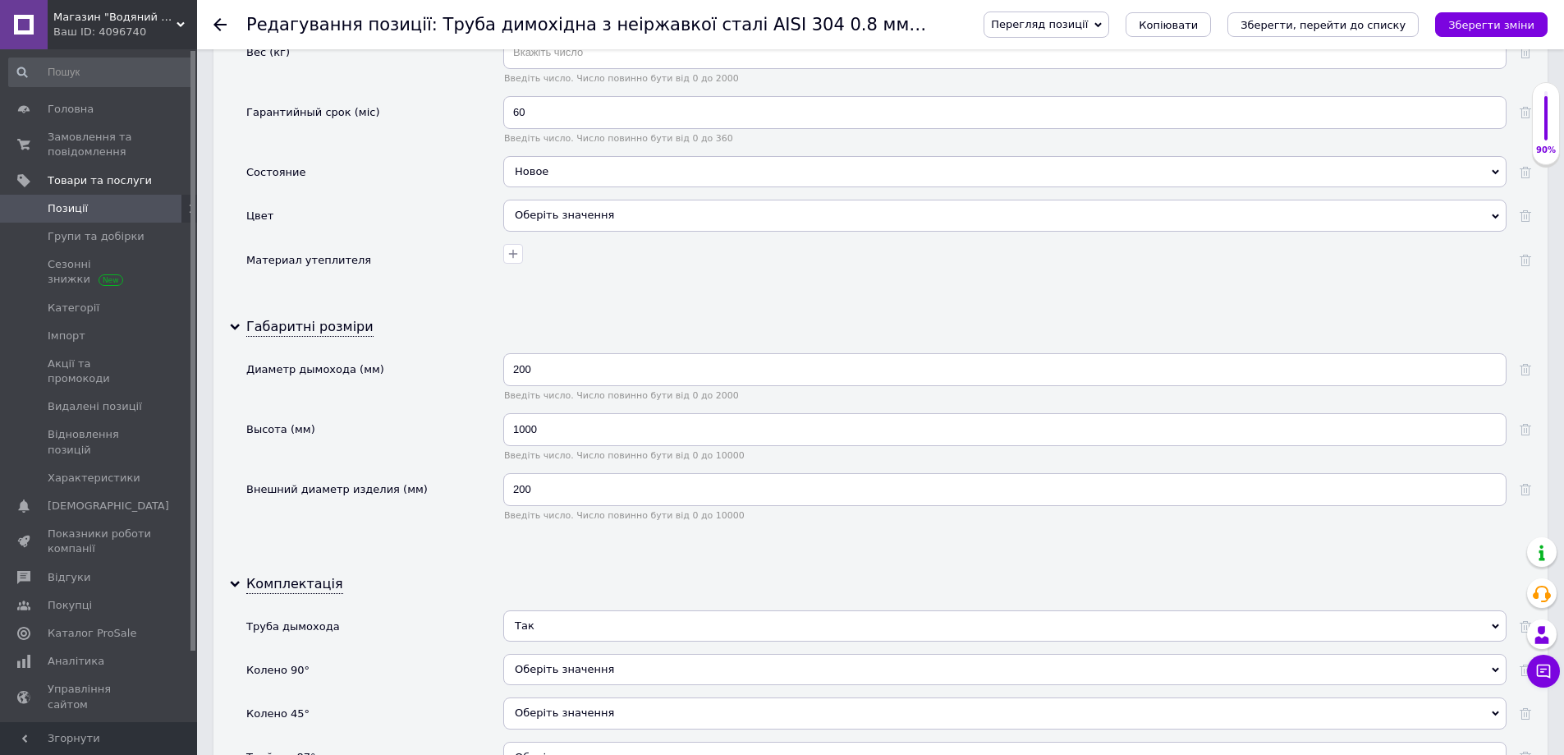
scroll to position [2041, 0]
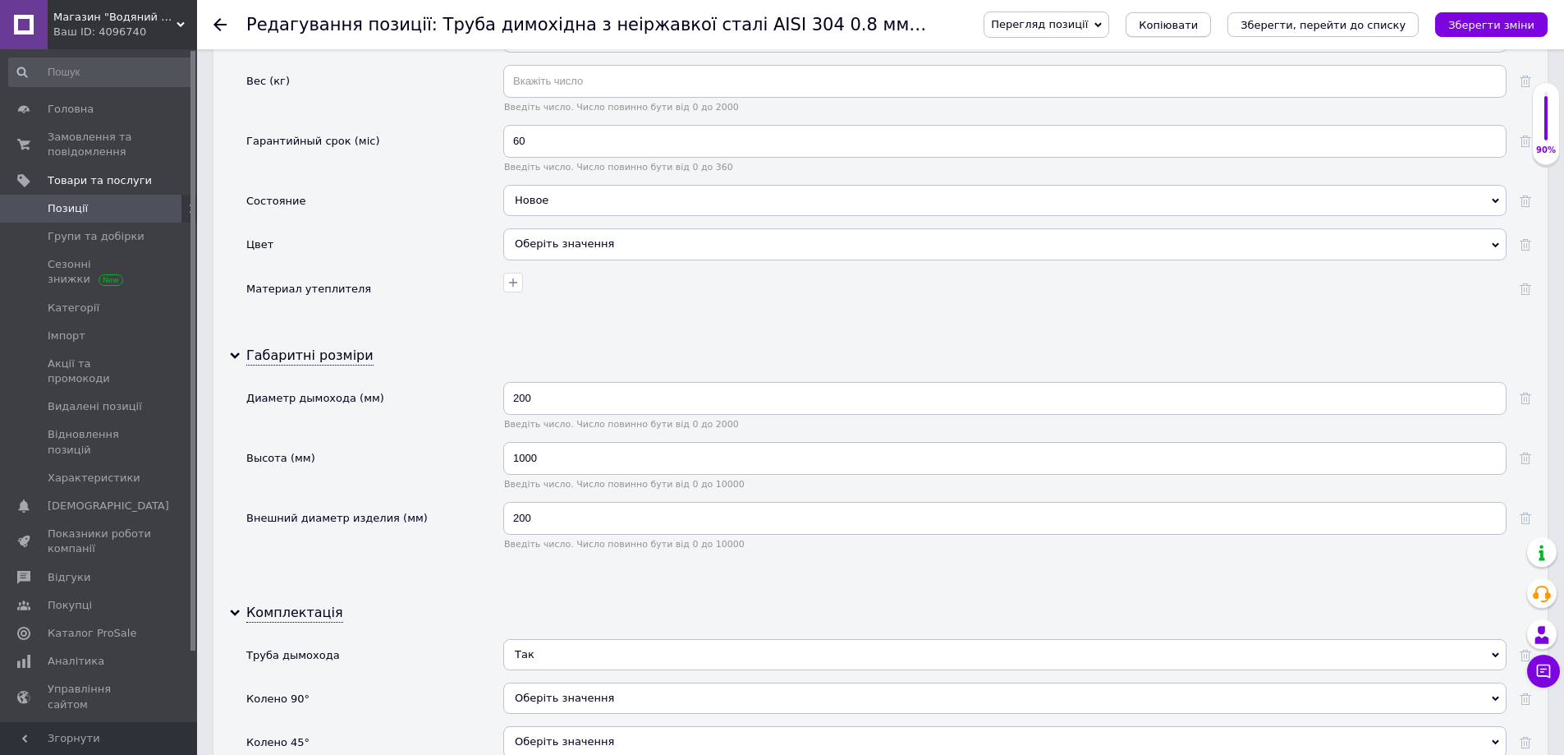
click at [1211, 25] on button "Копіювати" at bounding box center [1168, 24] width 85 height 25
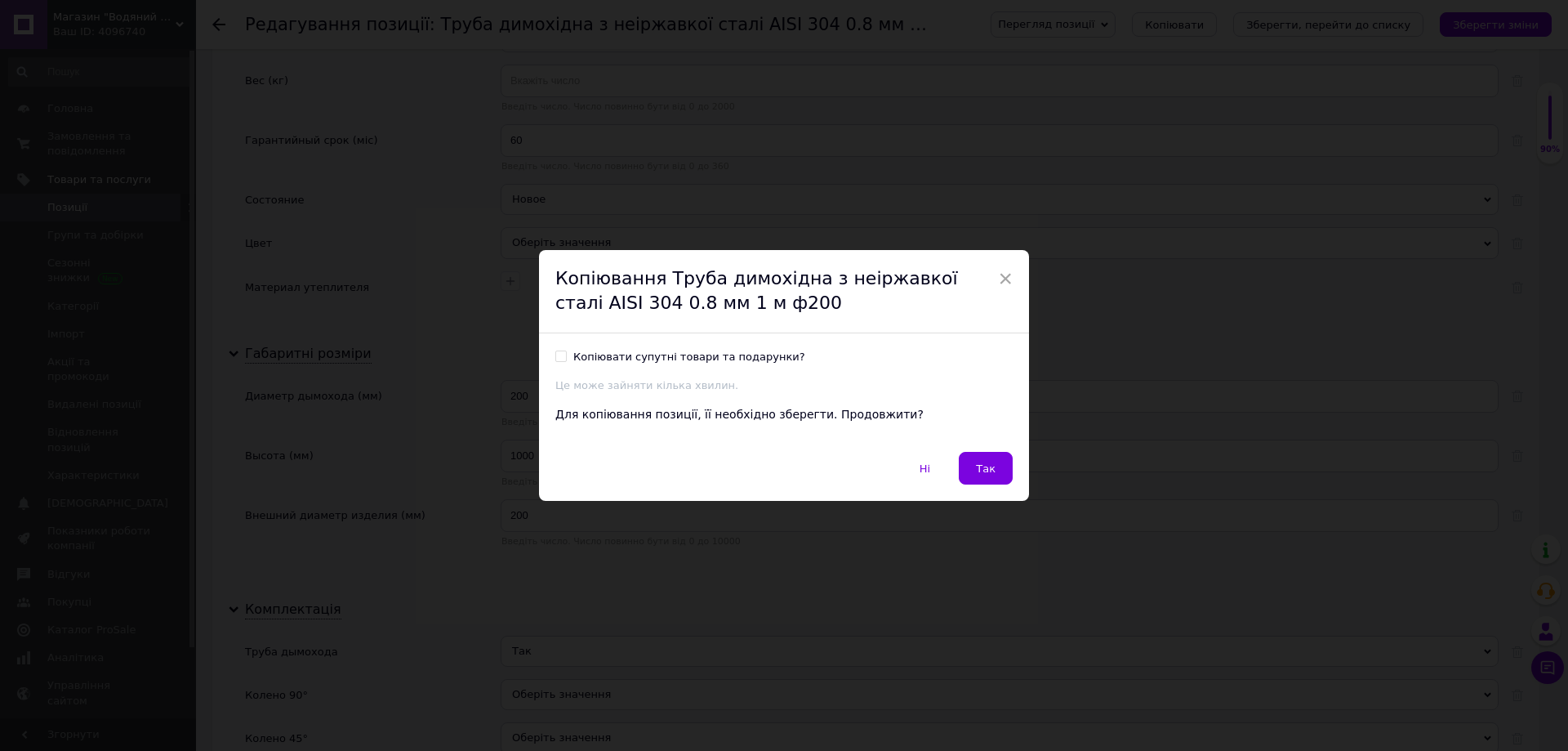
click at [976, 472] on button "Так" at bounding box center [985, 468] width 54 height 33
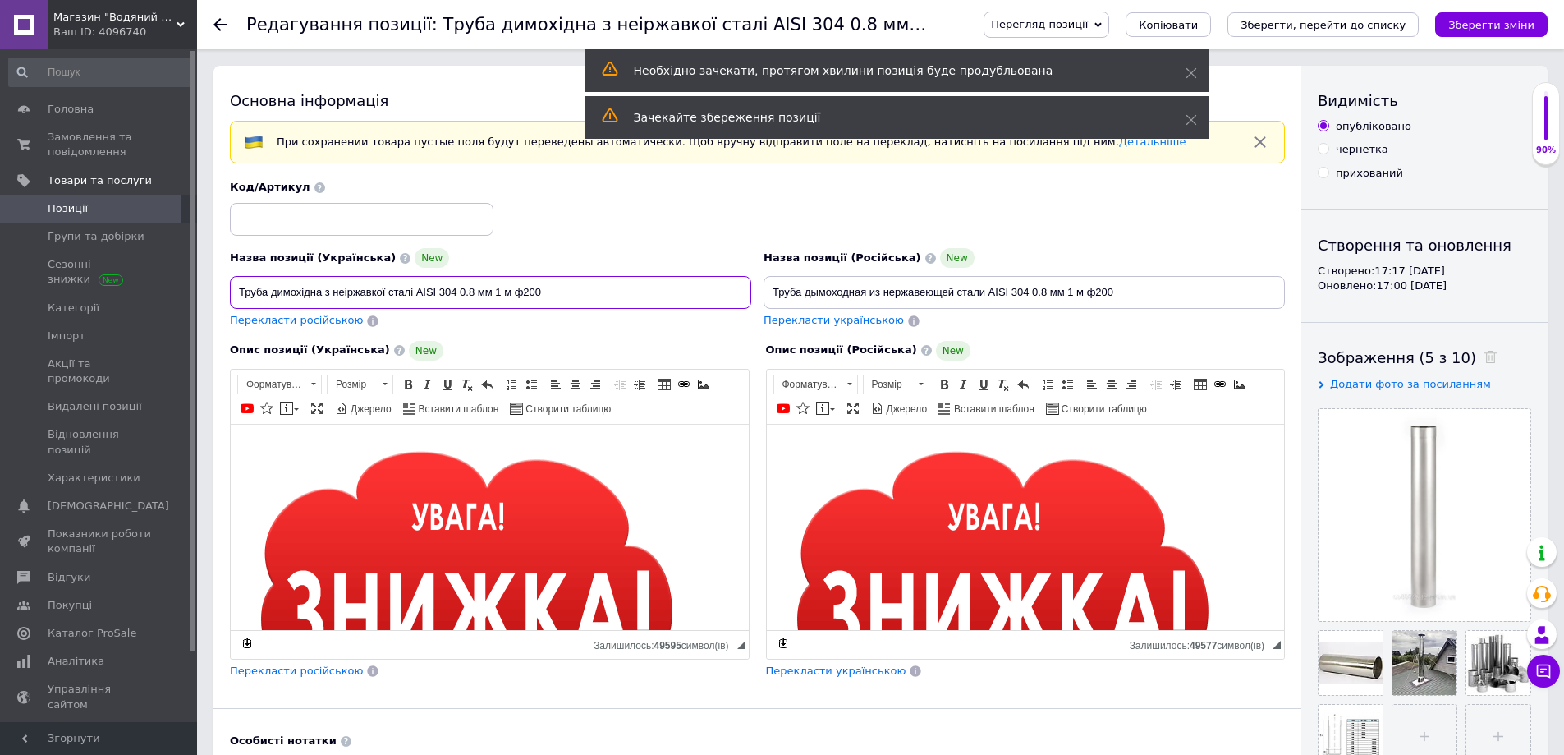
click at [533, 294] on input "Труба димохідна з неіржавкої сталі AISI 304 0.8 мм 1 м ф200" at bounding box center [490, 292] width 521 height 33
click at [1107, 293] on input "Труба дымоходная из нержавеющей стали AISI 304 0.8 мм 1 м ф200" at bounding box center [1024, 292] width 521 height 33
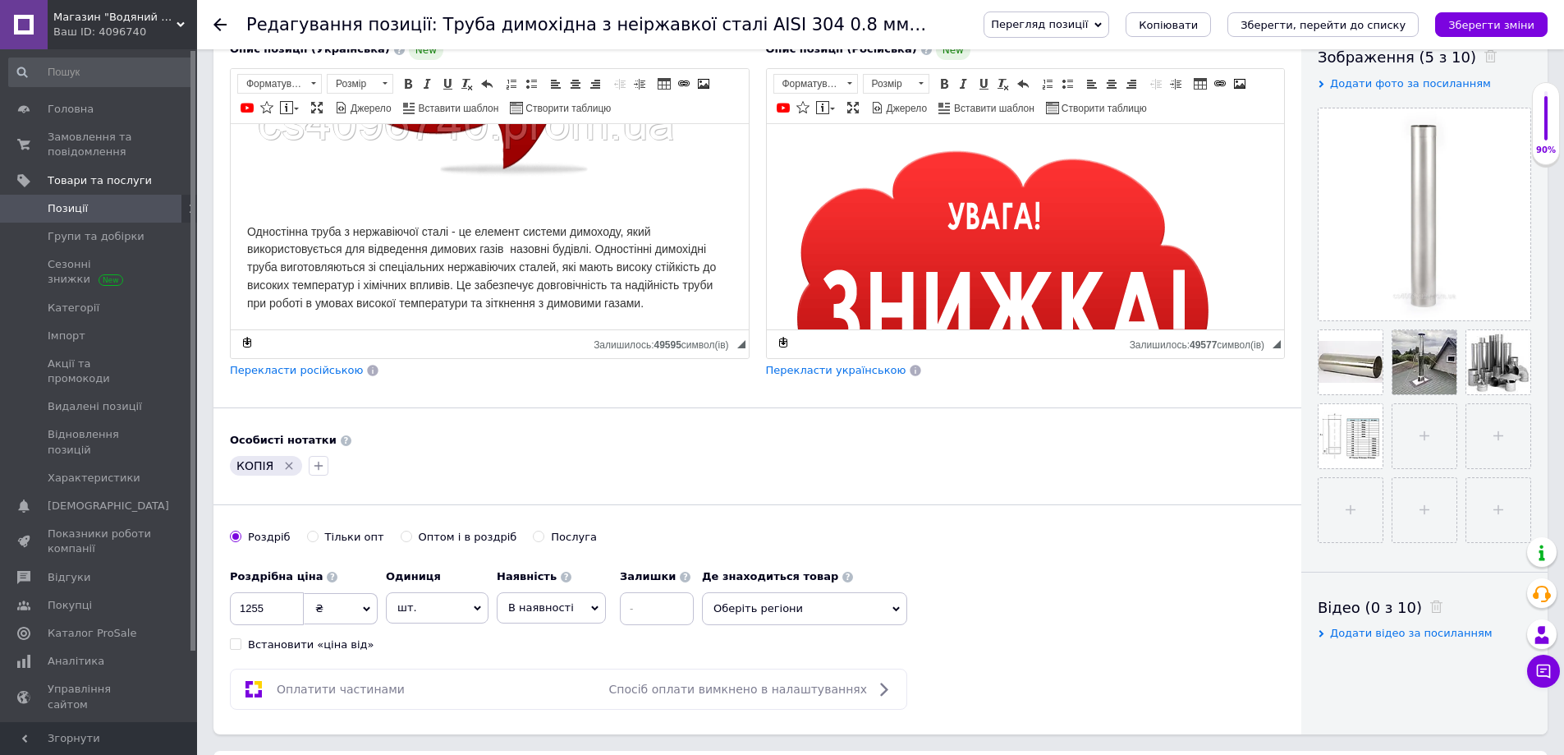
scroll to position [328, 0]
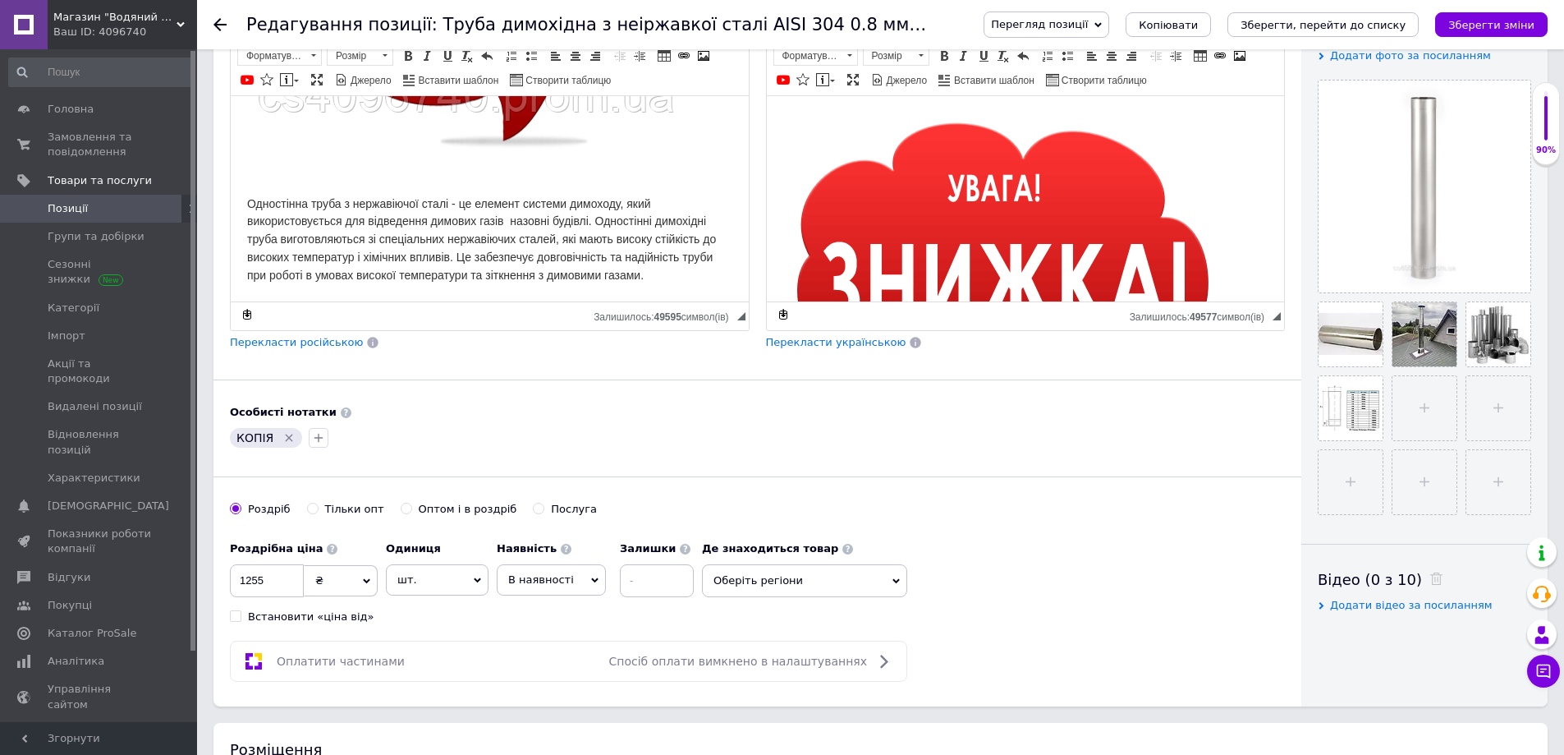
click at [289, 436] on icon "Видалити мітку" at bounding box center [288, 437] width 13 height 13
drag, startPoint x: 239, startPoint y: 580, endPoint x: 279, endPoint y: 588, distance: 41.1
click at [281, 588] on input "1255" at bounding box center [267, 580] width 74 height 33
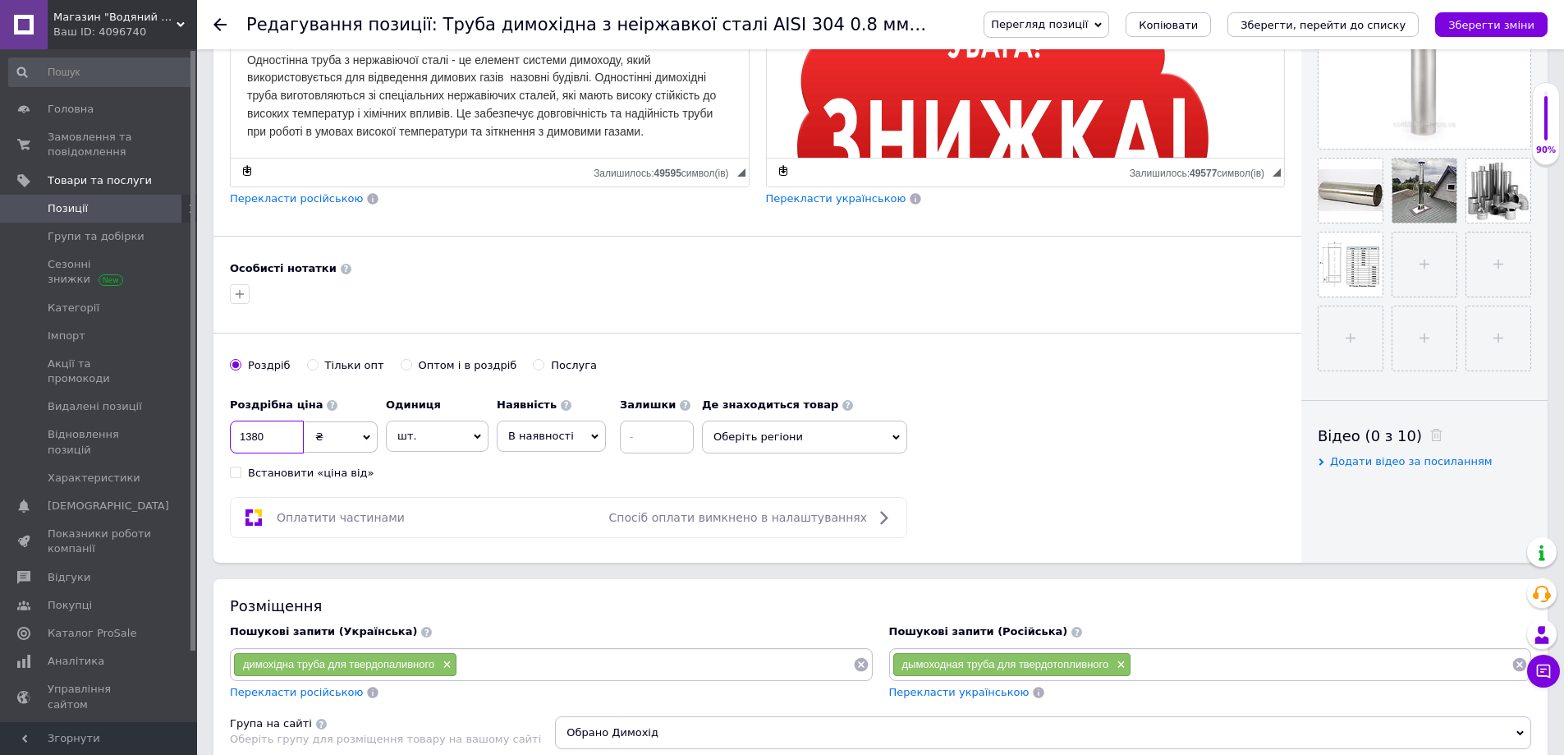
scroll to position [493, 0]
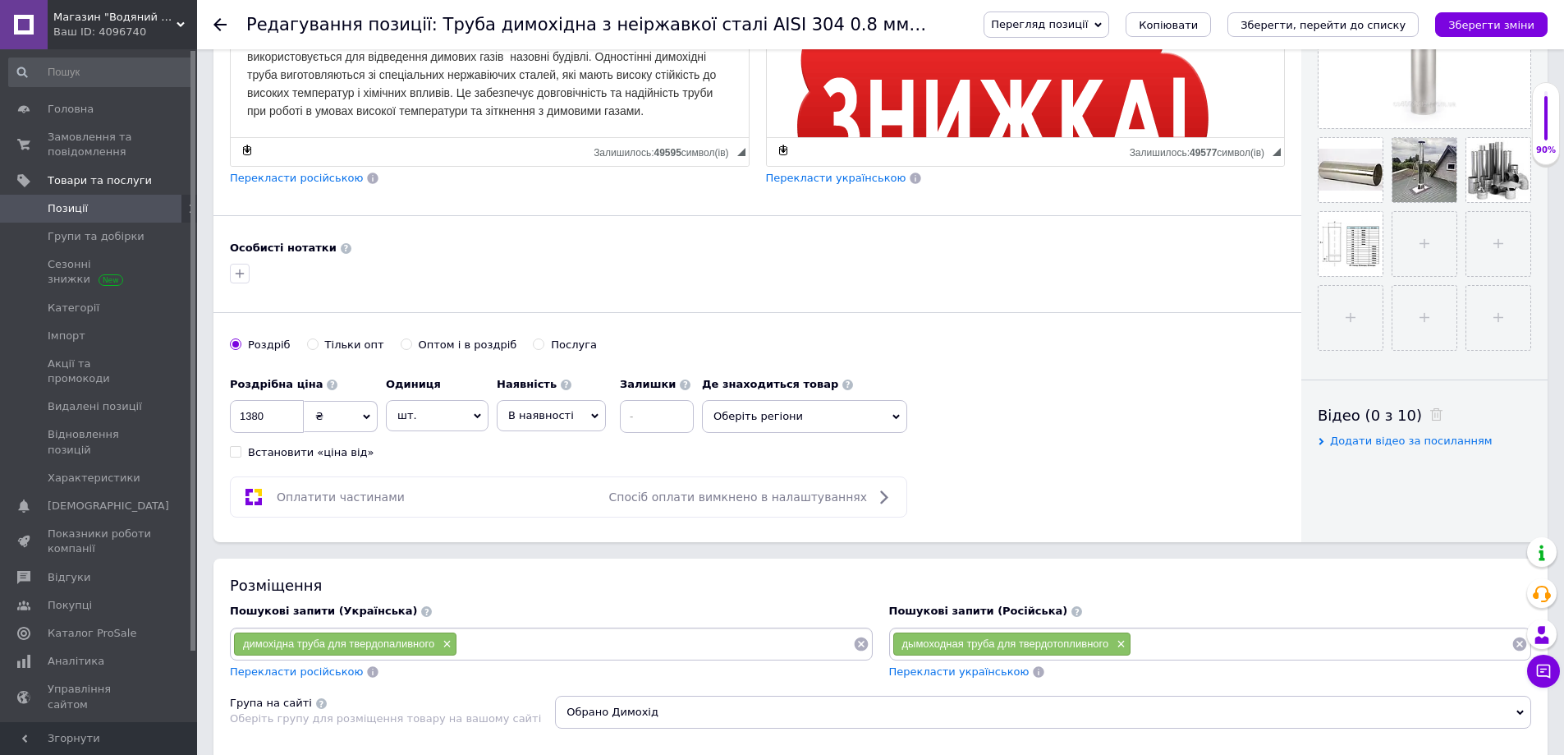
click at [809, 416] on span "Оберіть регіони" at bounding box center [804, 416] width 205 height 33
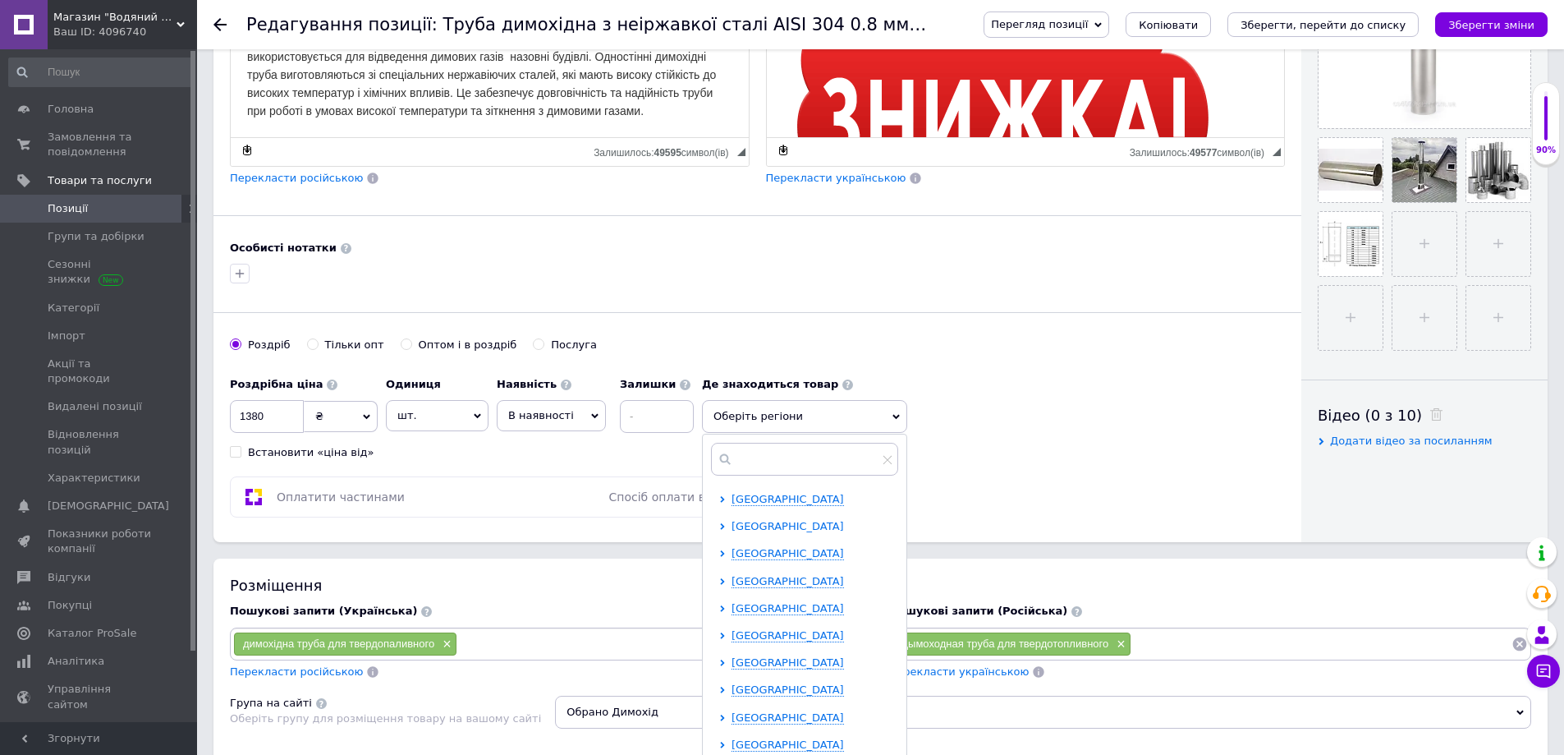
click at [783, 526] on span "[GEOGRAPHIC_DATA]" at bounding box center [788, 526] width 112 height 12
click at [780, 615] on div "Луцьк" at bounding box center [828, 608] width 137 height 15
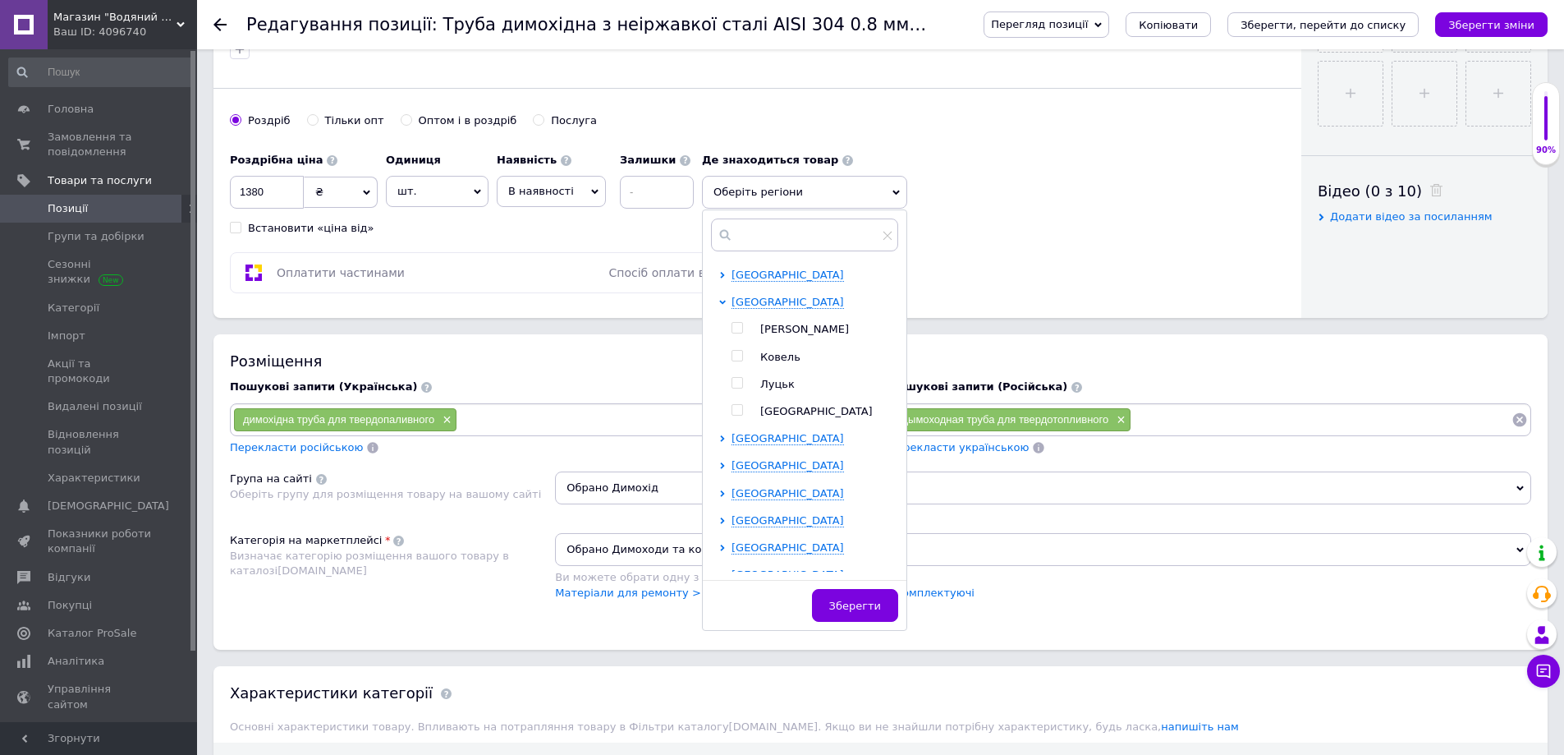
scroll to position [739, 0]
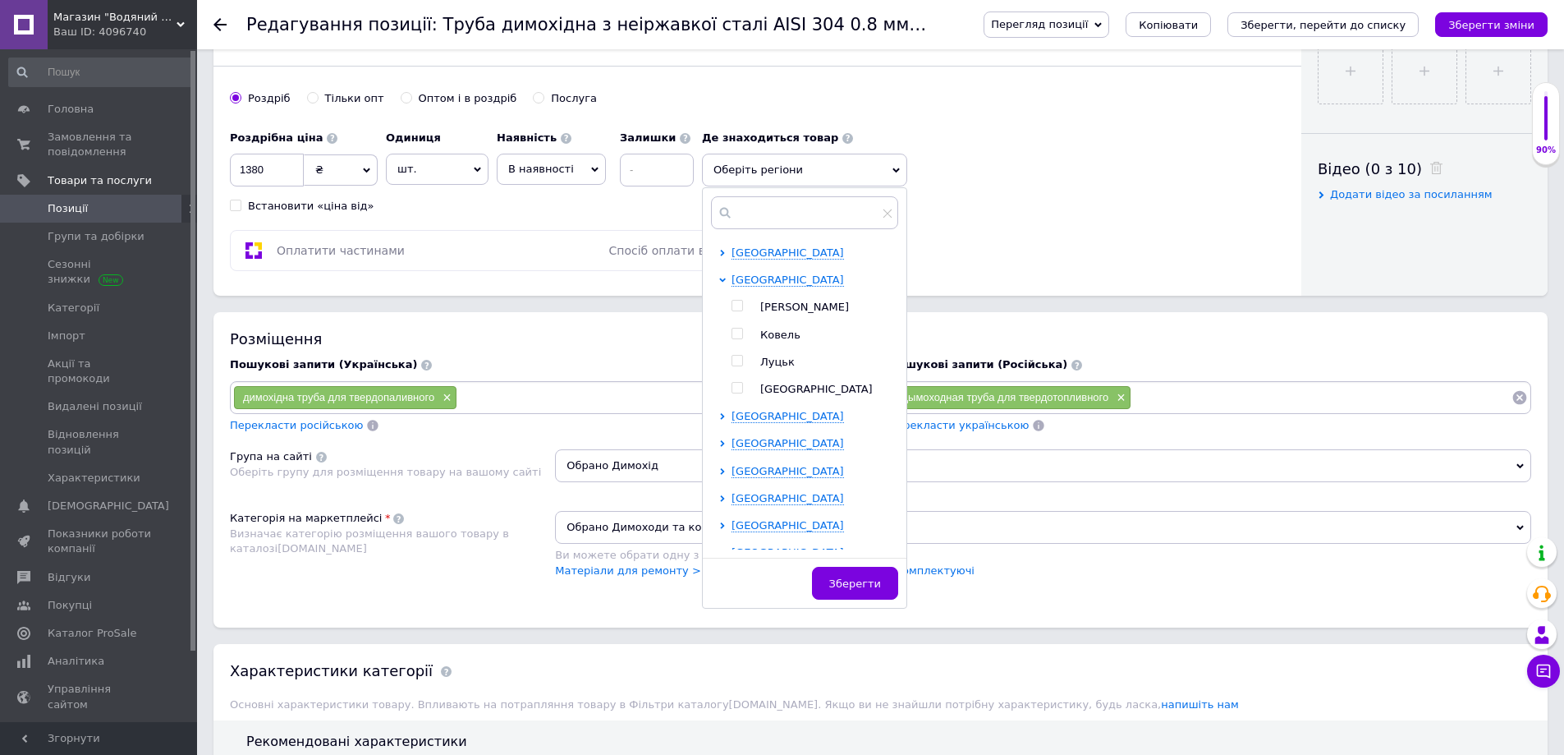
click at [732, 358] on input "checkbox" at bounding box center [737, 361] width 11 height 11
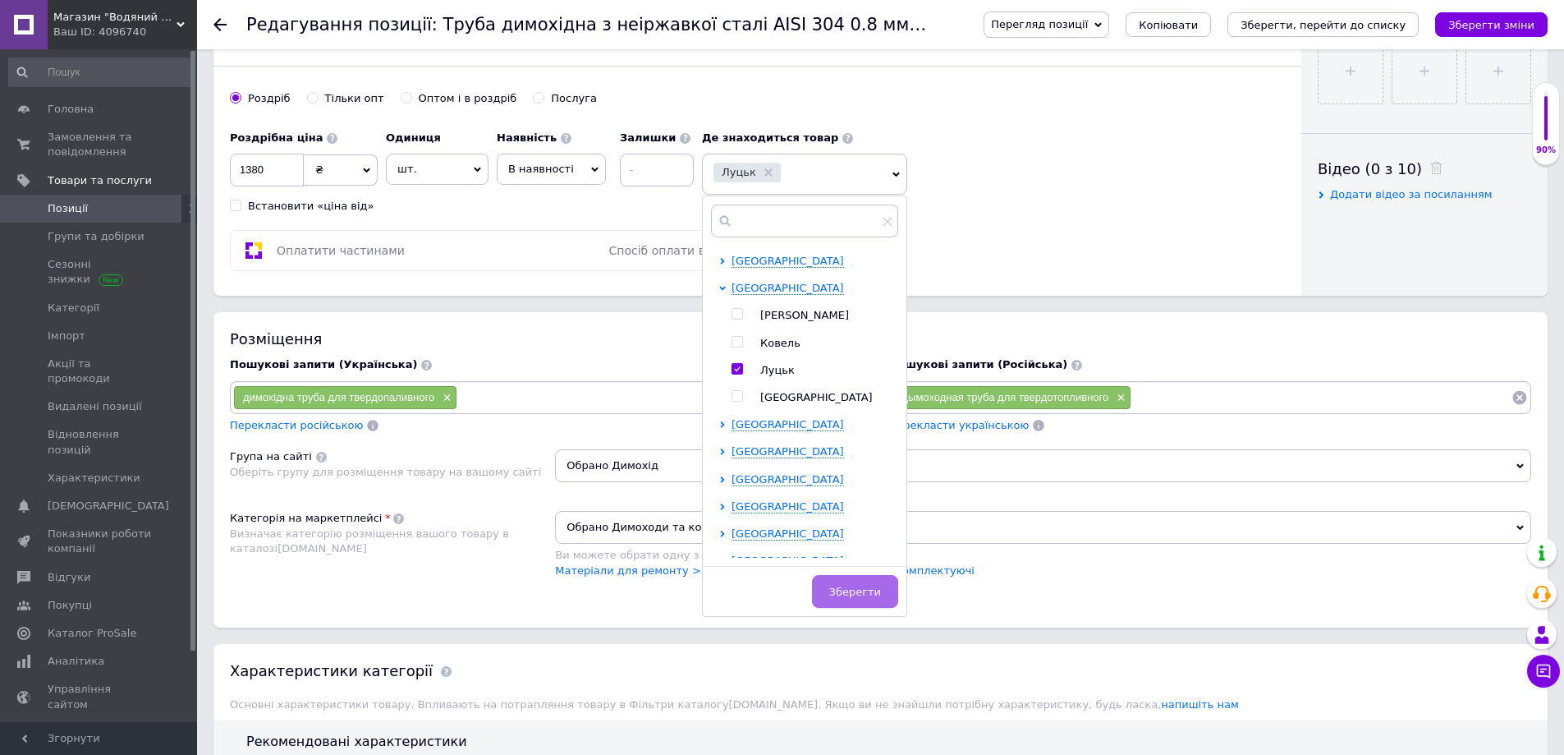
click at [837, 591] on span "Зберегти" at bounding box center [855, 591] width 52 height 12
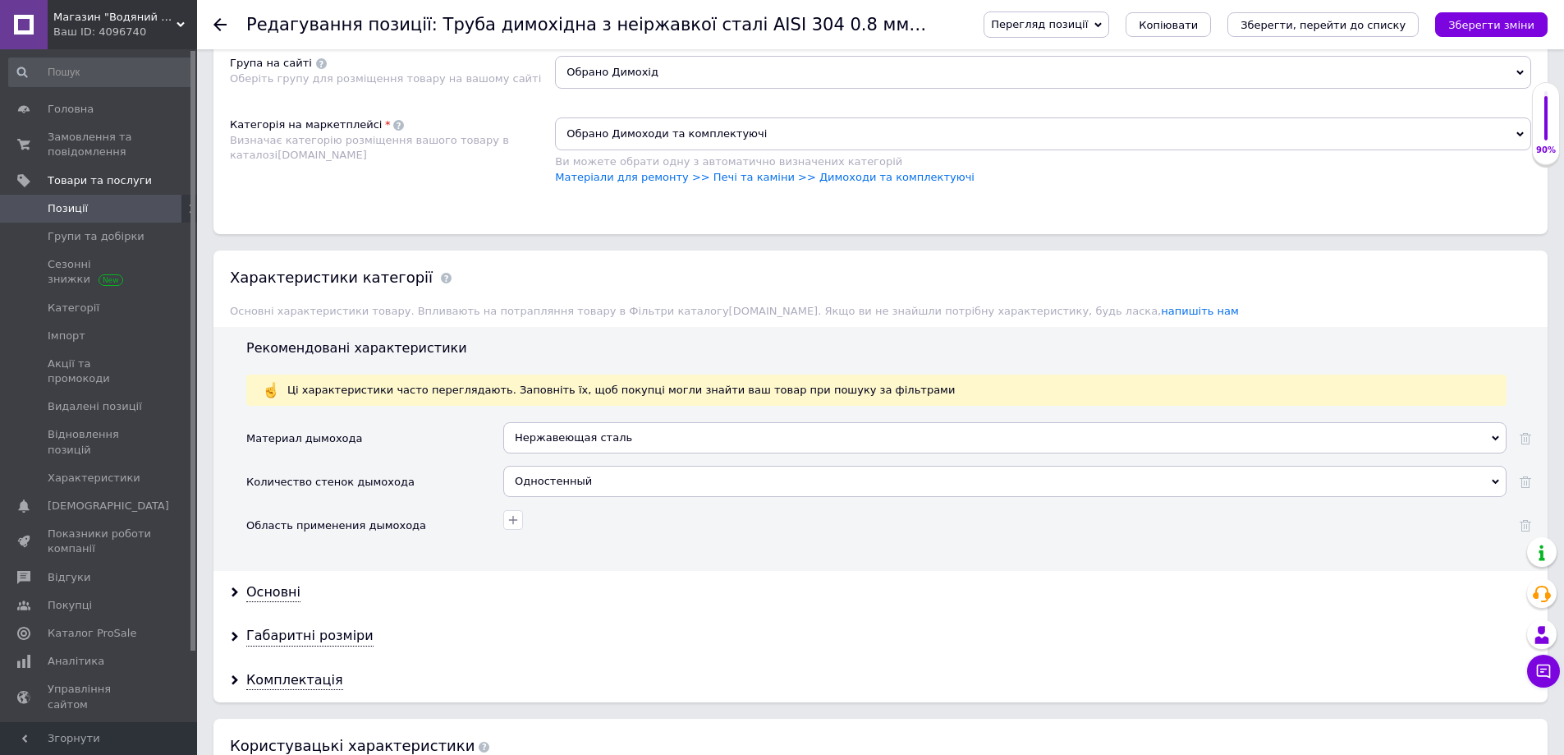
scroll to position [1232, 0]
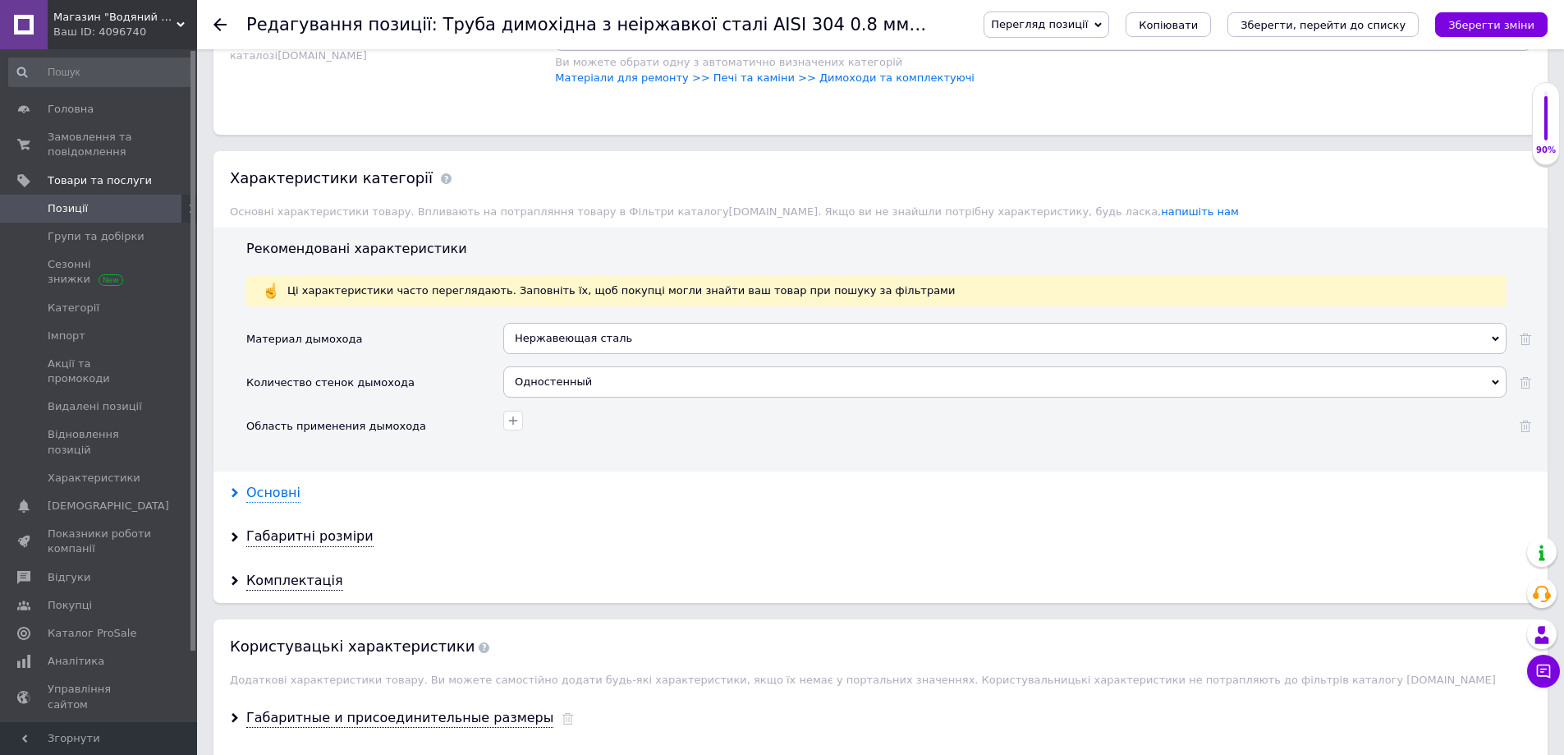
click at [233, 491] on use at bounding box center [235, 493] width 7 height 10
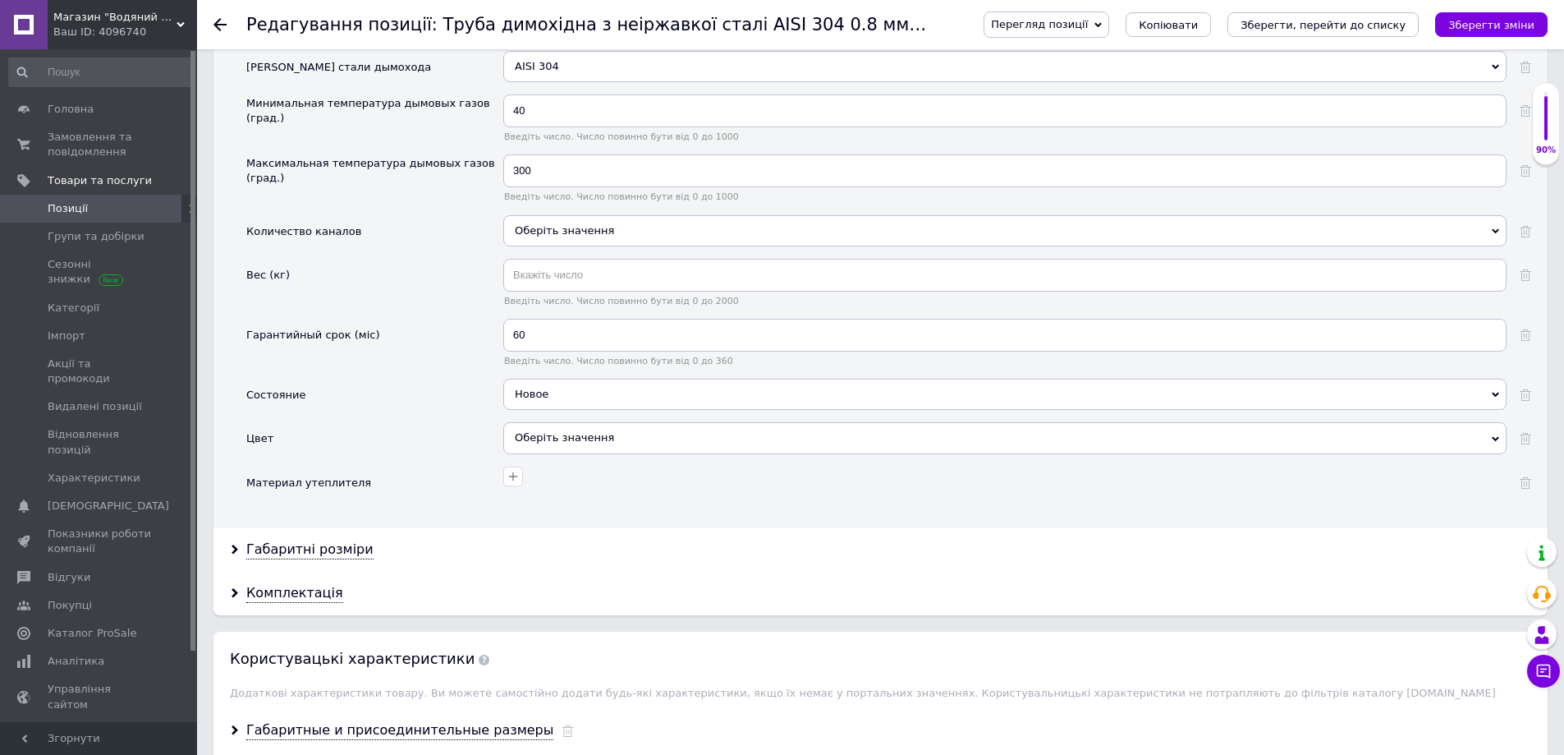
scroll to position [1971, 0]
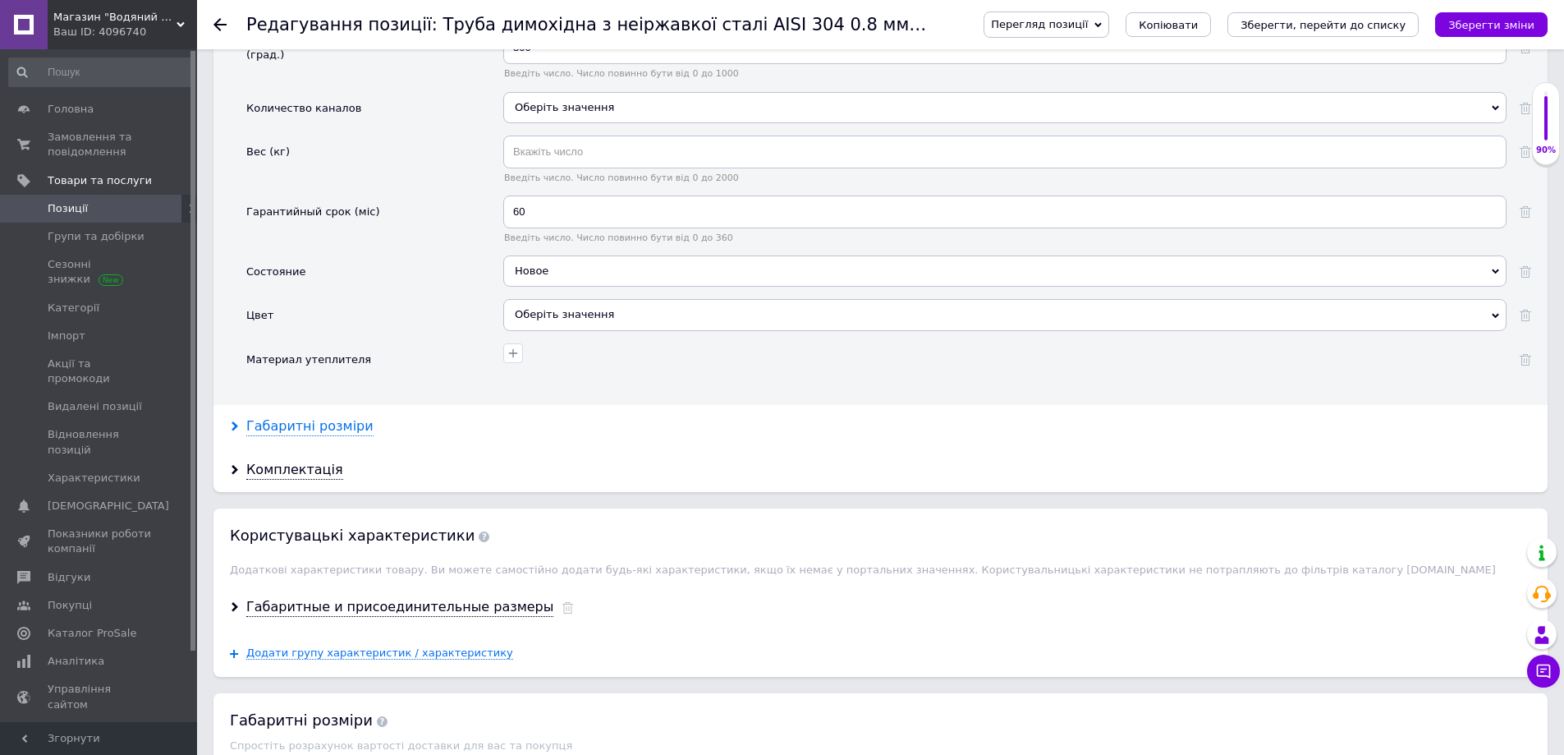
click at [321, 427] on div "Габаритні розміри" at bounding box center [309, 426] width 127 height 19
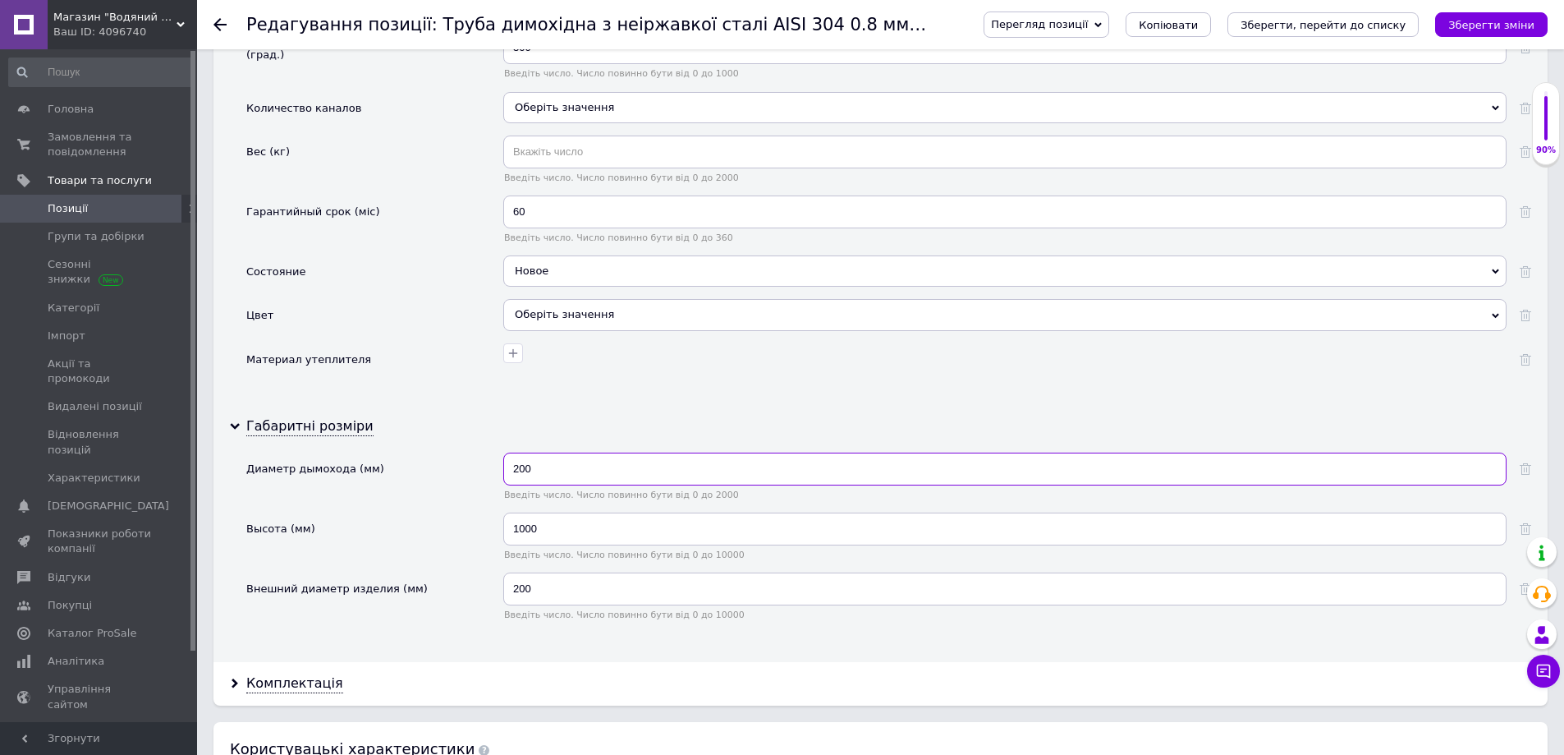
click at [527, 472] on input "200" at bounding box center [1004, 468] width 1003 height 33
click at [525, 594] on input "200" at bounding box center [1004, 588] width 1003 height 33
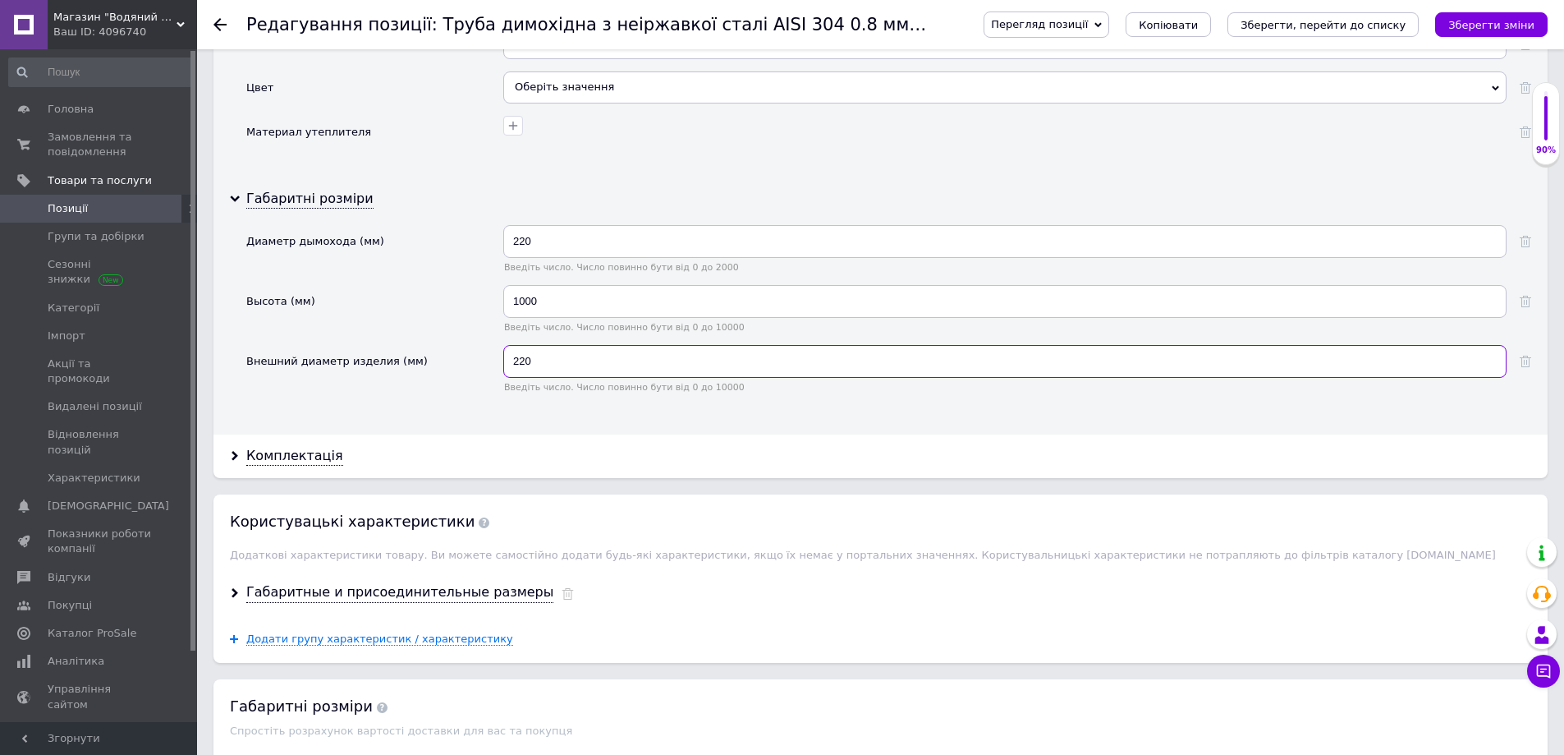
scroll to position [2217, 0]
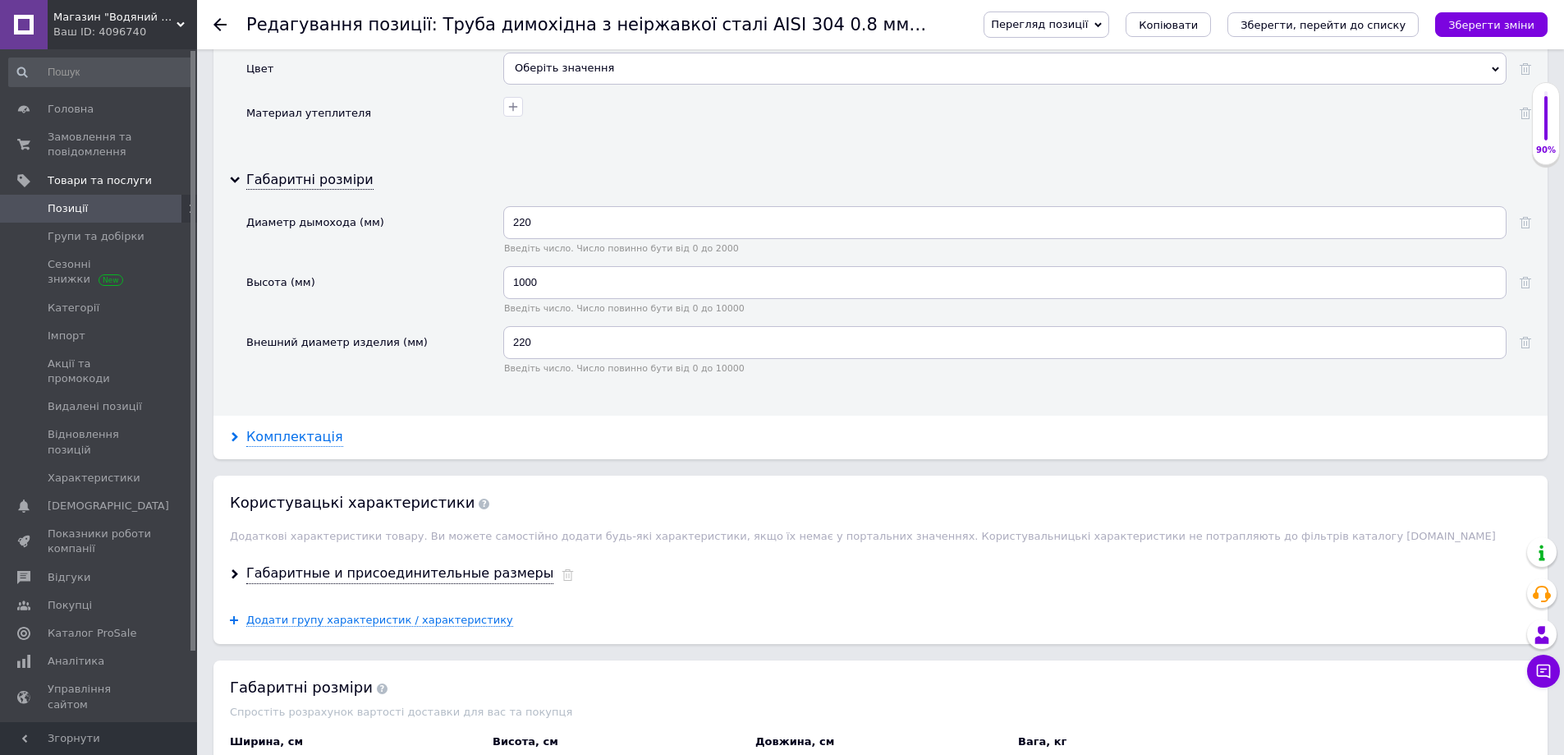
click at [236, 436] on use at bounding box center [235, 437] width 7 height 10
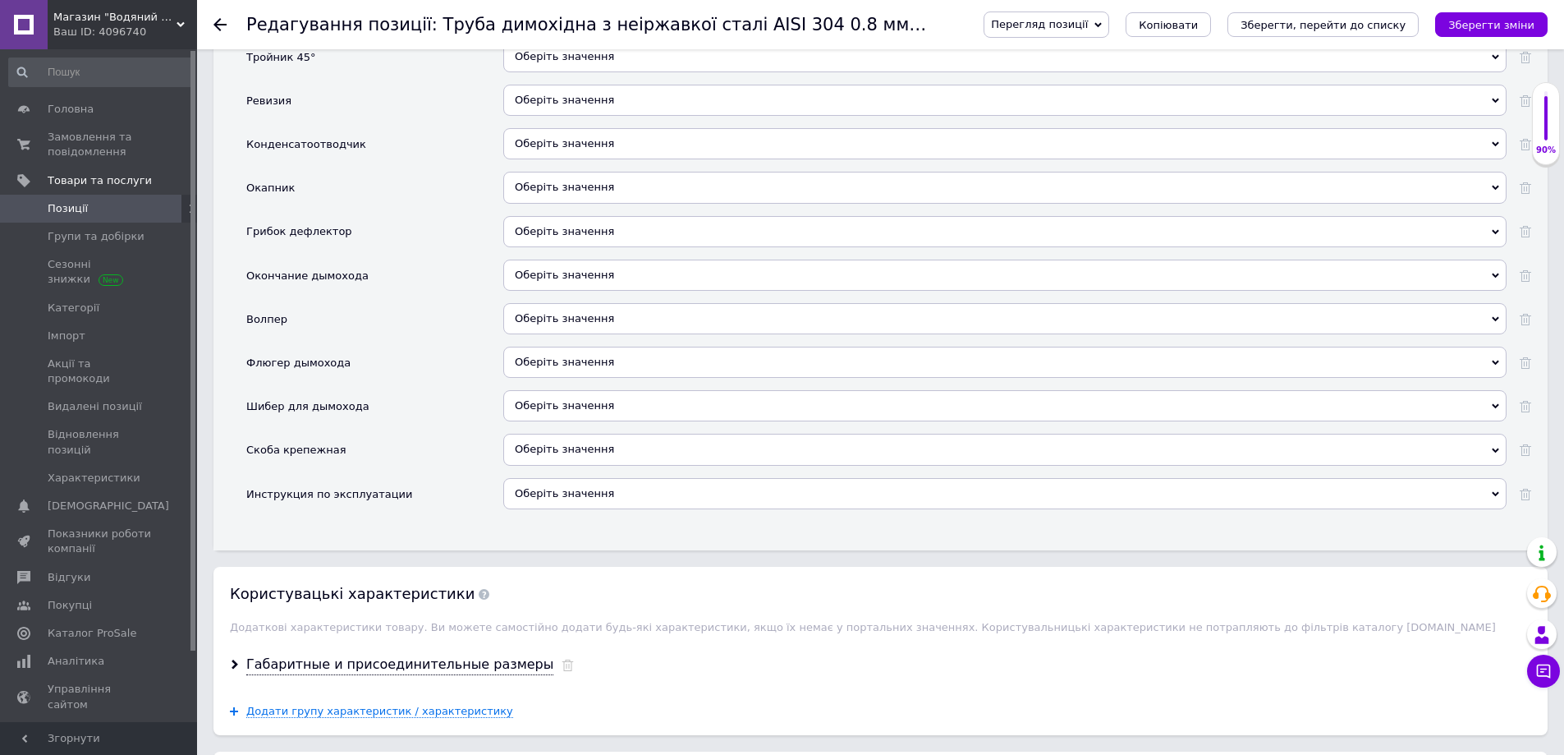
scroll to position [3120, 0]
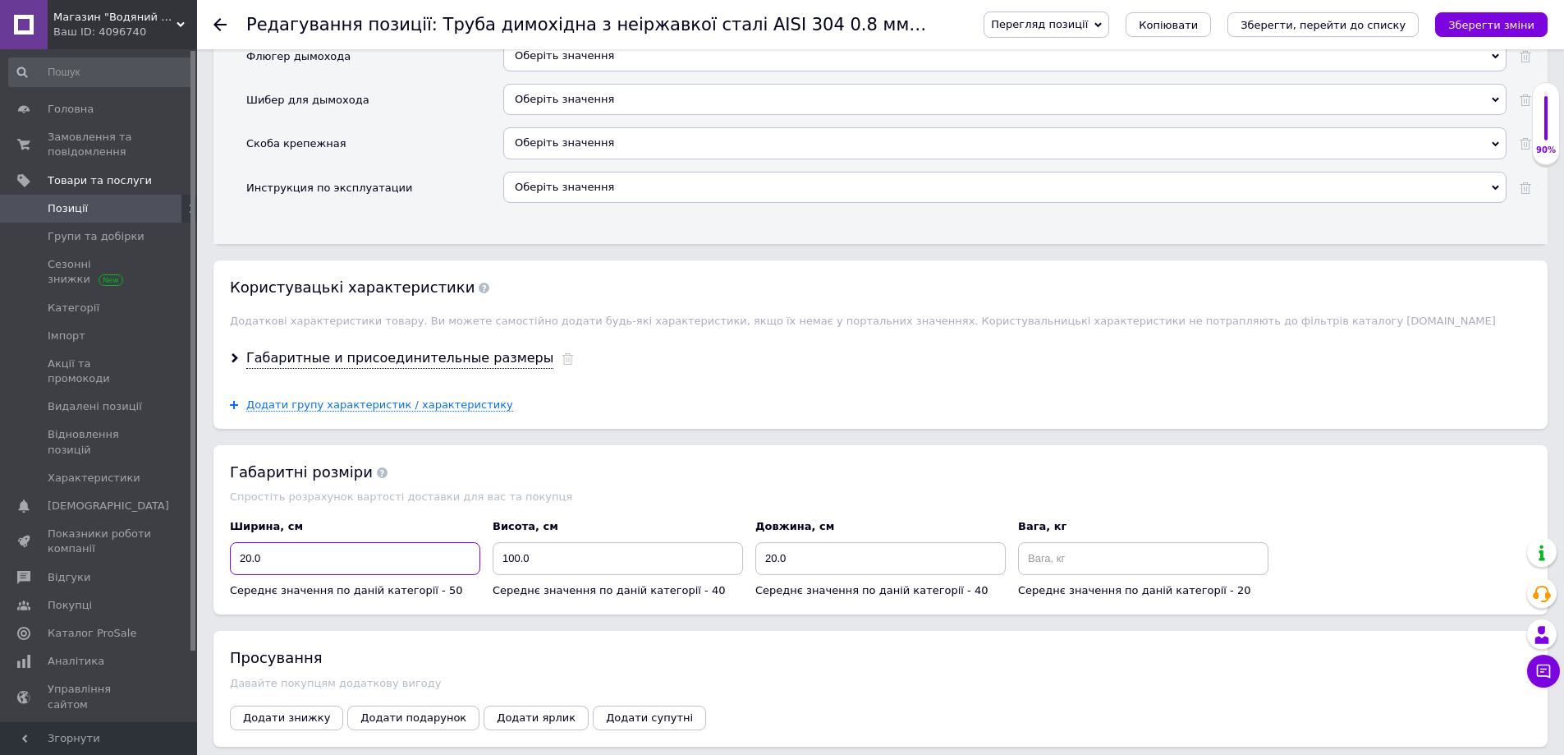
drag, startPoint x: 243, startPoint y: 558, endPoint x: 253, endPoint y: 562, distance: 10.7
click at [253, 562] on input "20.0" at bounding box center [355, 558] width 250 height 33
click at [777, 560] on input "20.0" at bounding box center [880, 558] width 250 height 33
click at [232, 355] on icon at bounding box center [235, 358] width 10 height 10
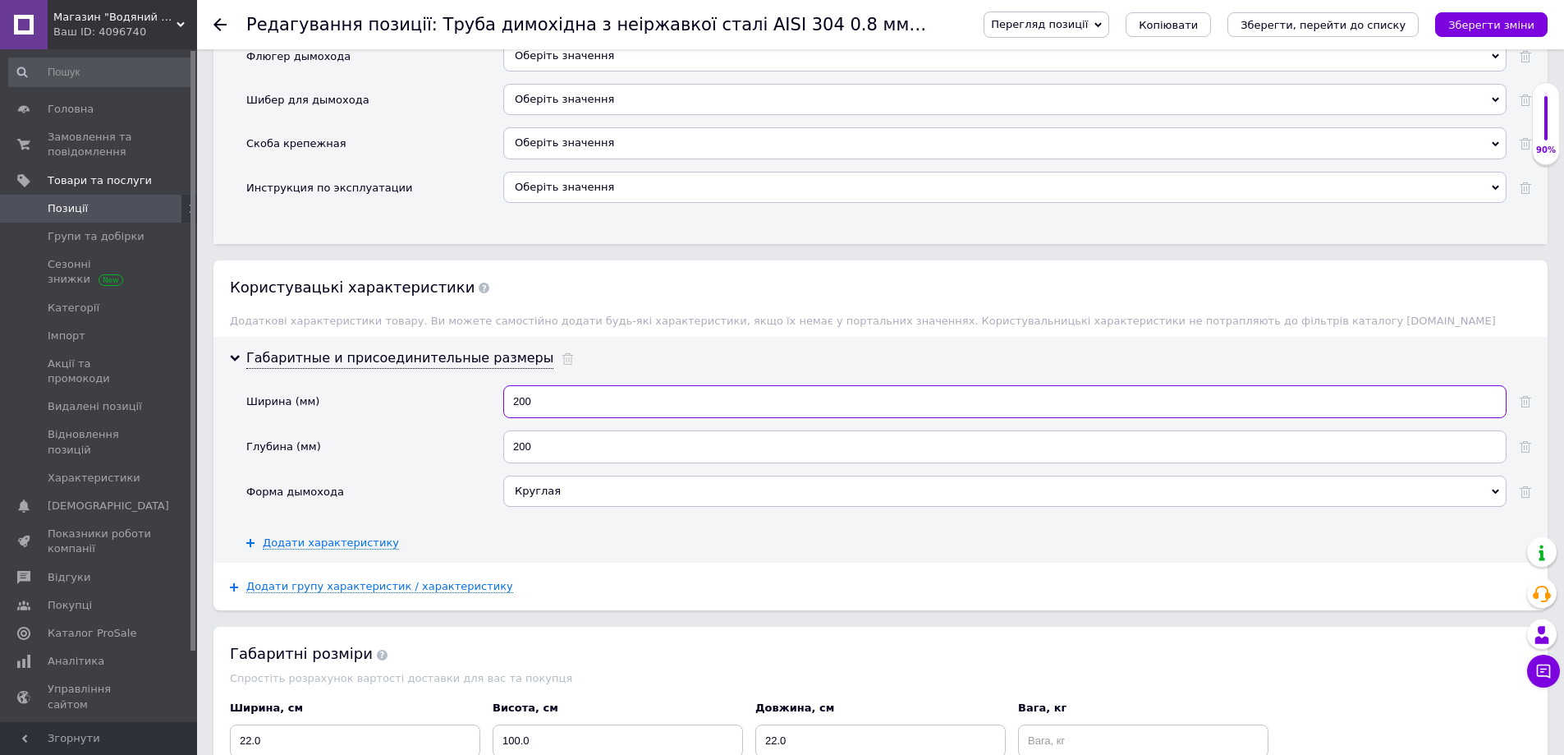
click at [525, 404] on input "200" at bounding box center [1004, 401] width 1003 height 33
click at [526, 448] on input "200" at bounding box center [1004, 446] width 1003 height 33
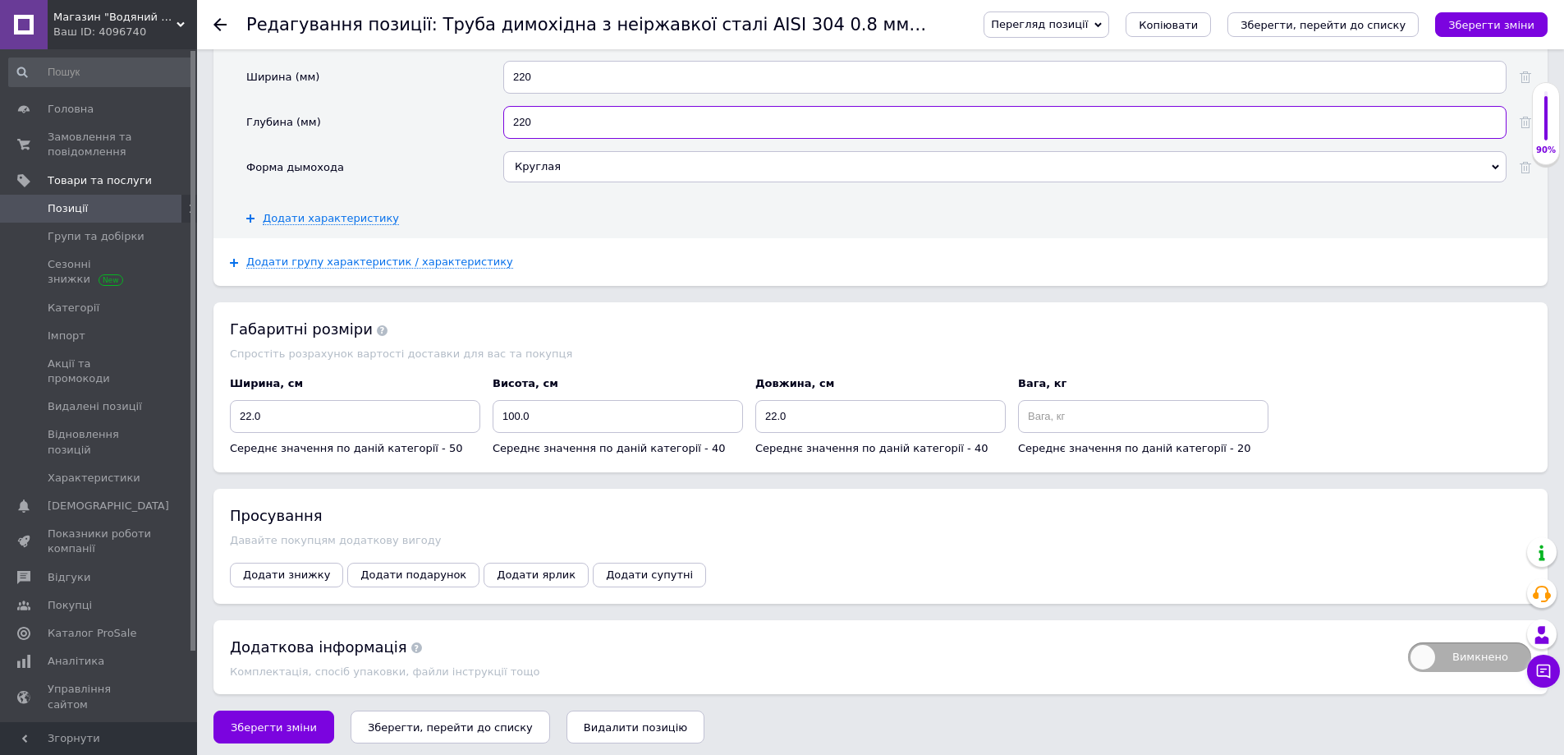
scroll to position [3455, 0]
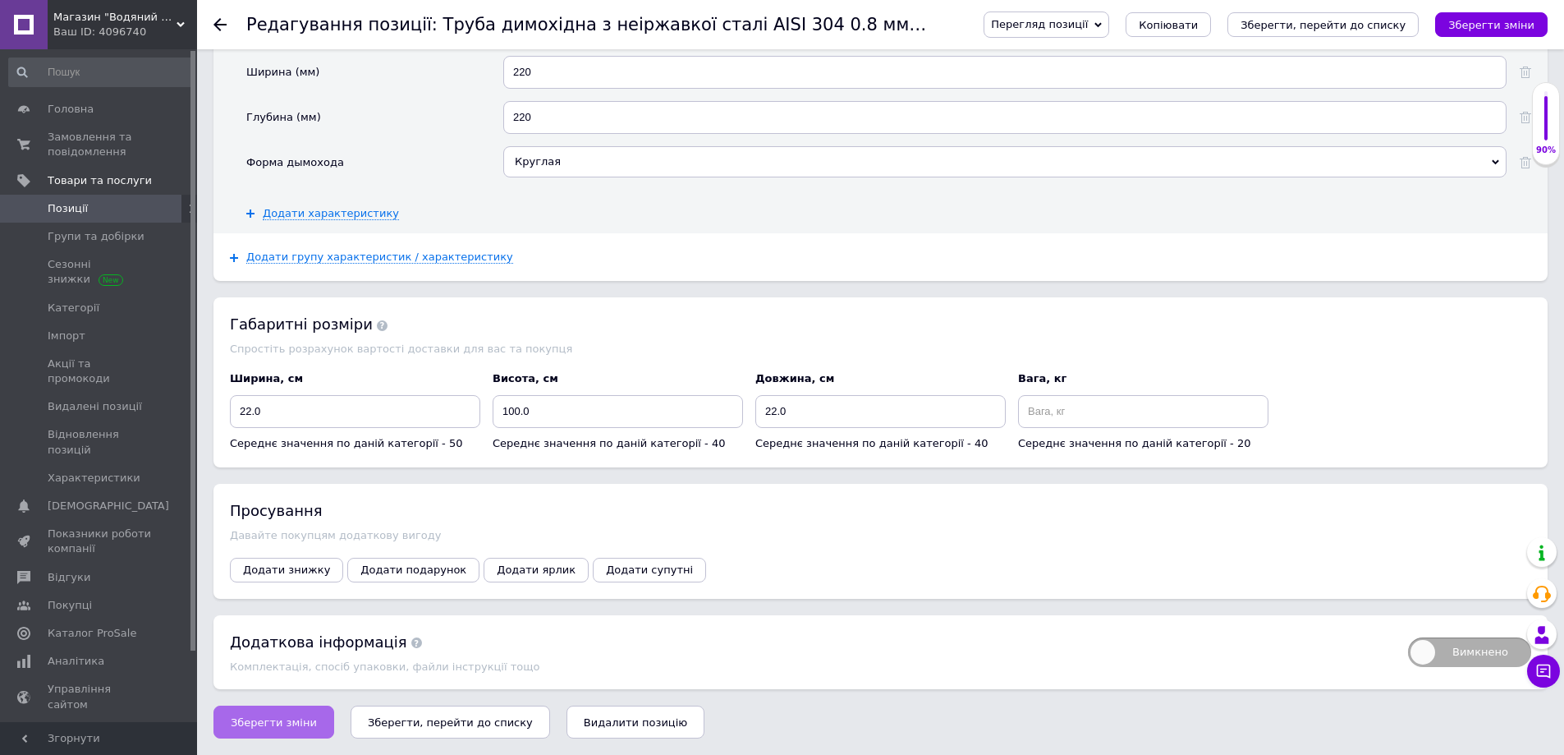
click at [273, 727] on span "Зберегти зміни" at bounding box center [274, 722] width 86 height 12
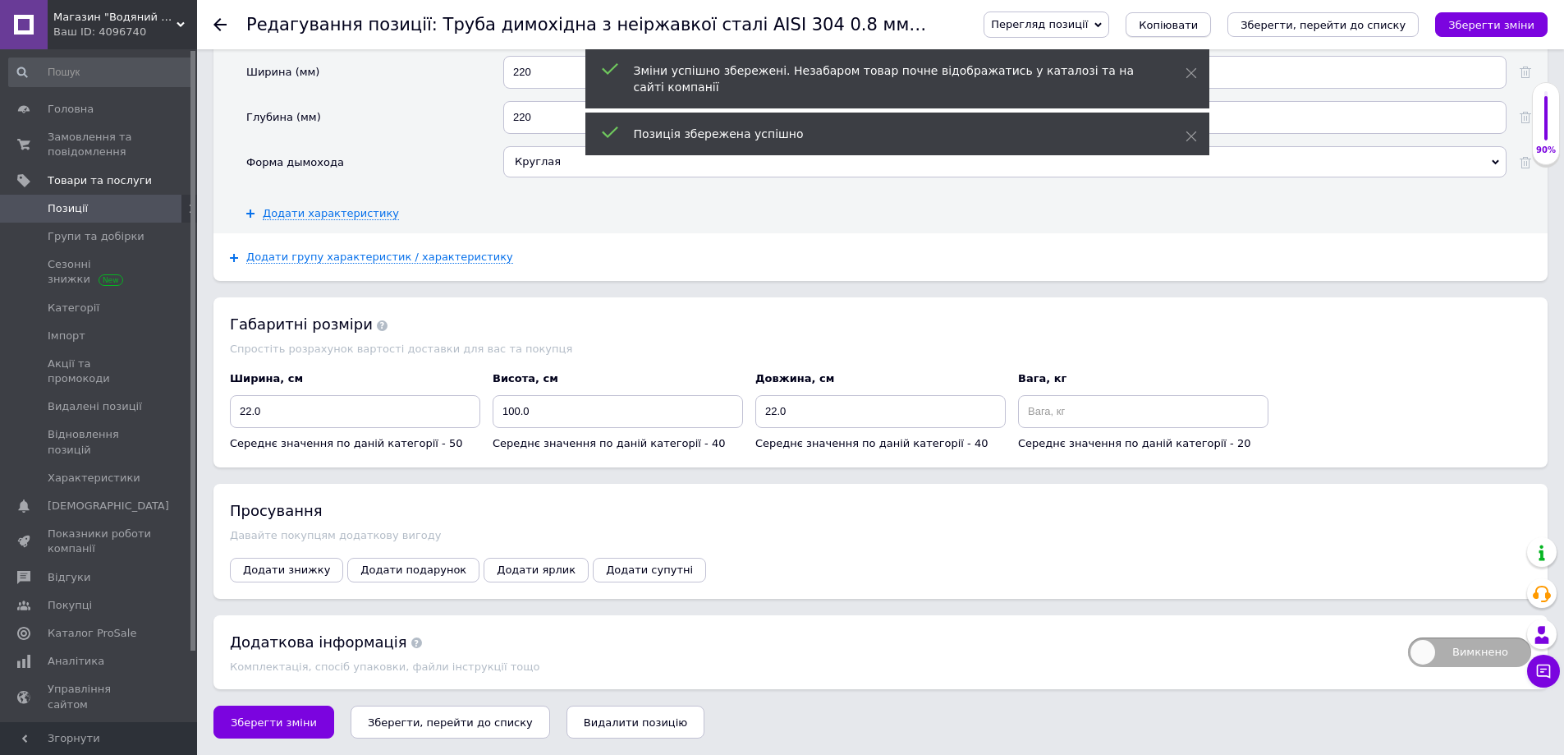
click at [1198, 30] on span "Копіювати" at bounding box center [1168, 25] width 59 height 12
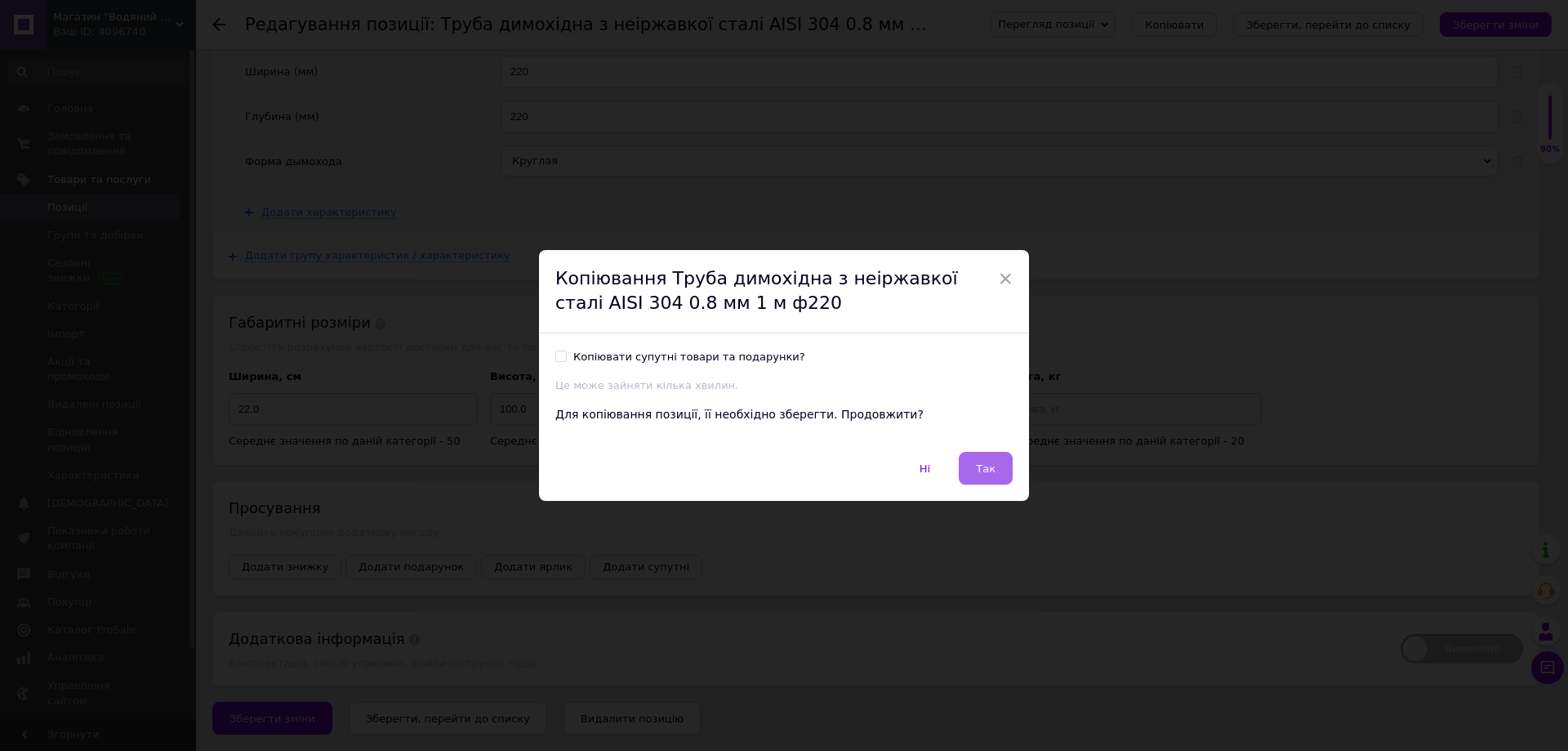
click at [985, 468] on span "Так" at bounding box center [985, 469] width 20 height 12
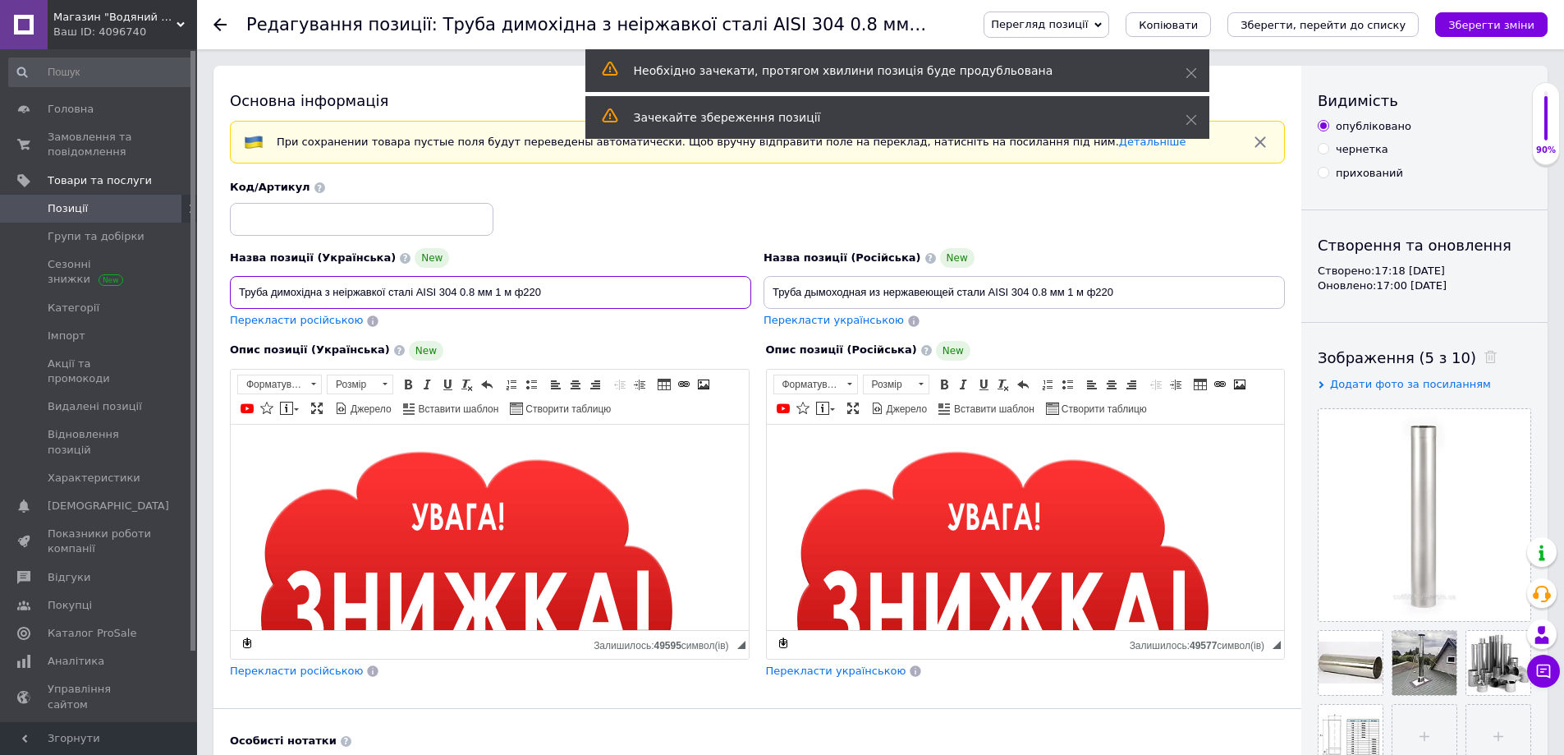
click at [533, 294] on input "Труба димохідна з неіржавкої сталі AISI 304 0.8 мм 1 м ф220" at bounding box center [490, 292] width 521 height 33
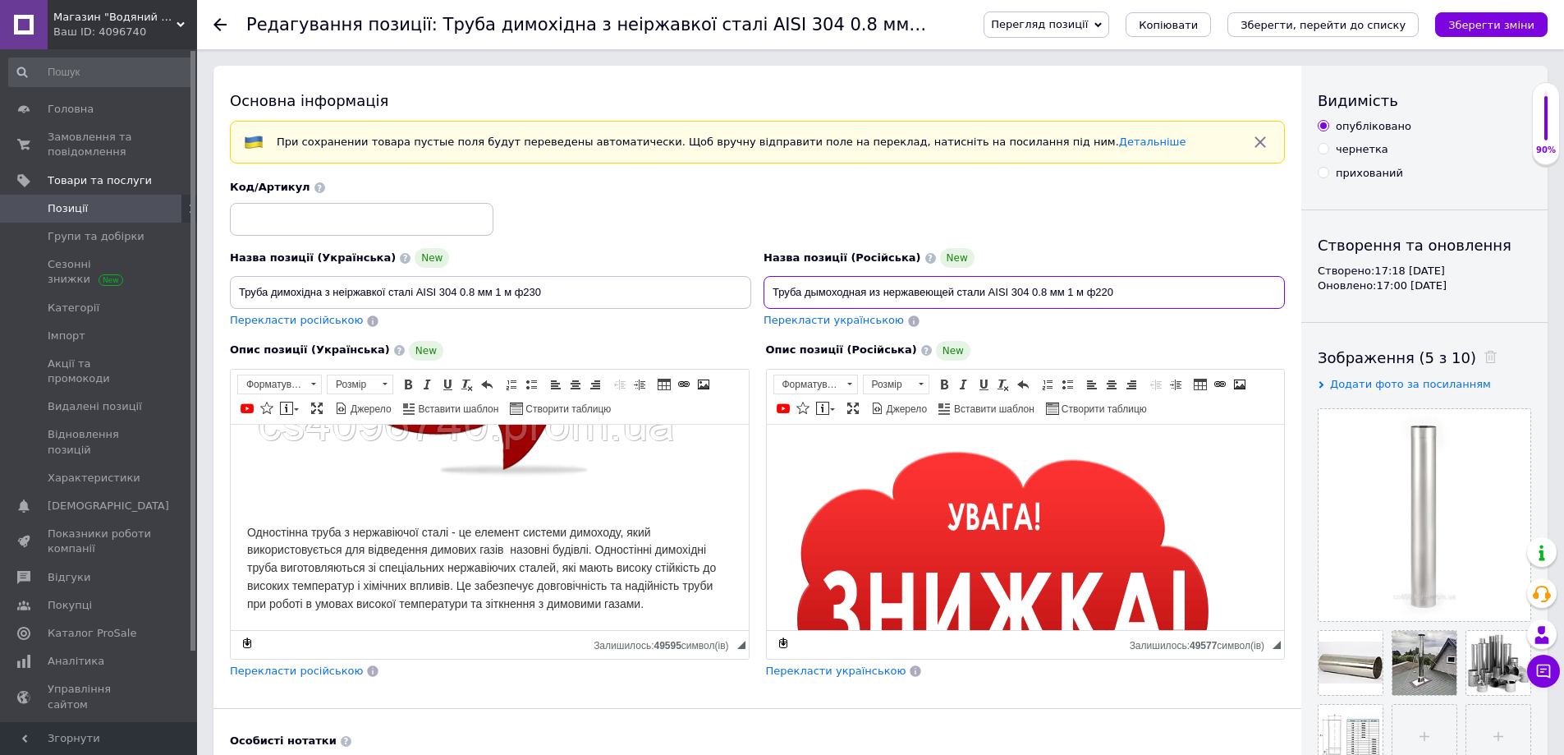
click at [1109, 296] on input "Труба дымоходная из нержавеющей стали AISI 304 0.8 мм 1 м ф220" at bounding box center [1024, 292] width 521 height 33
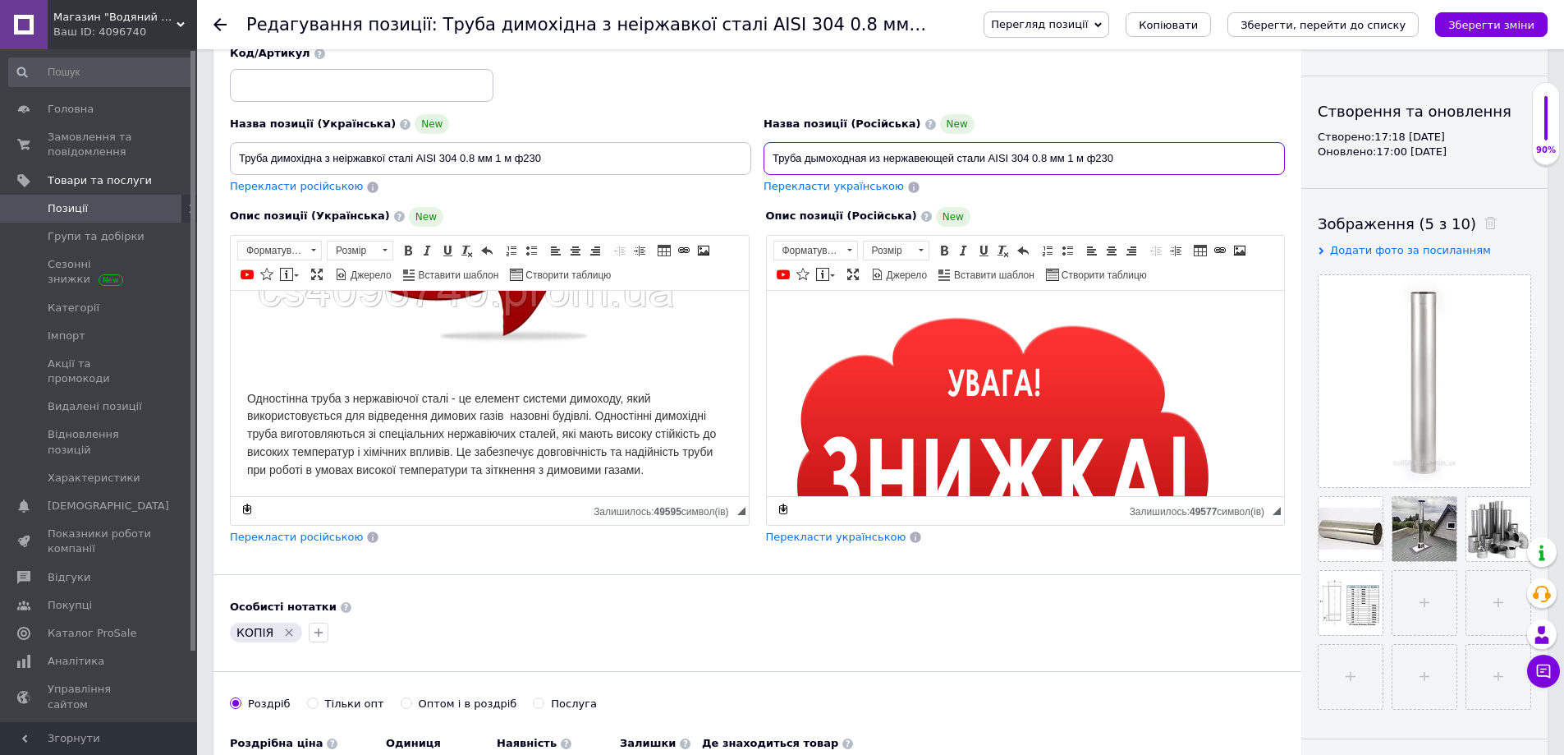
scroll to position [246, 0]
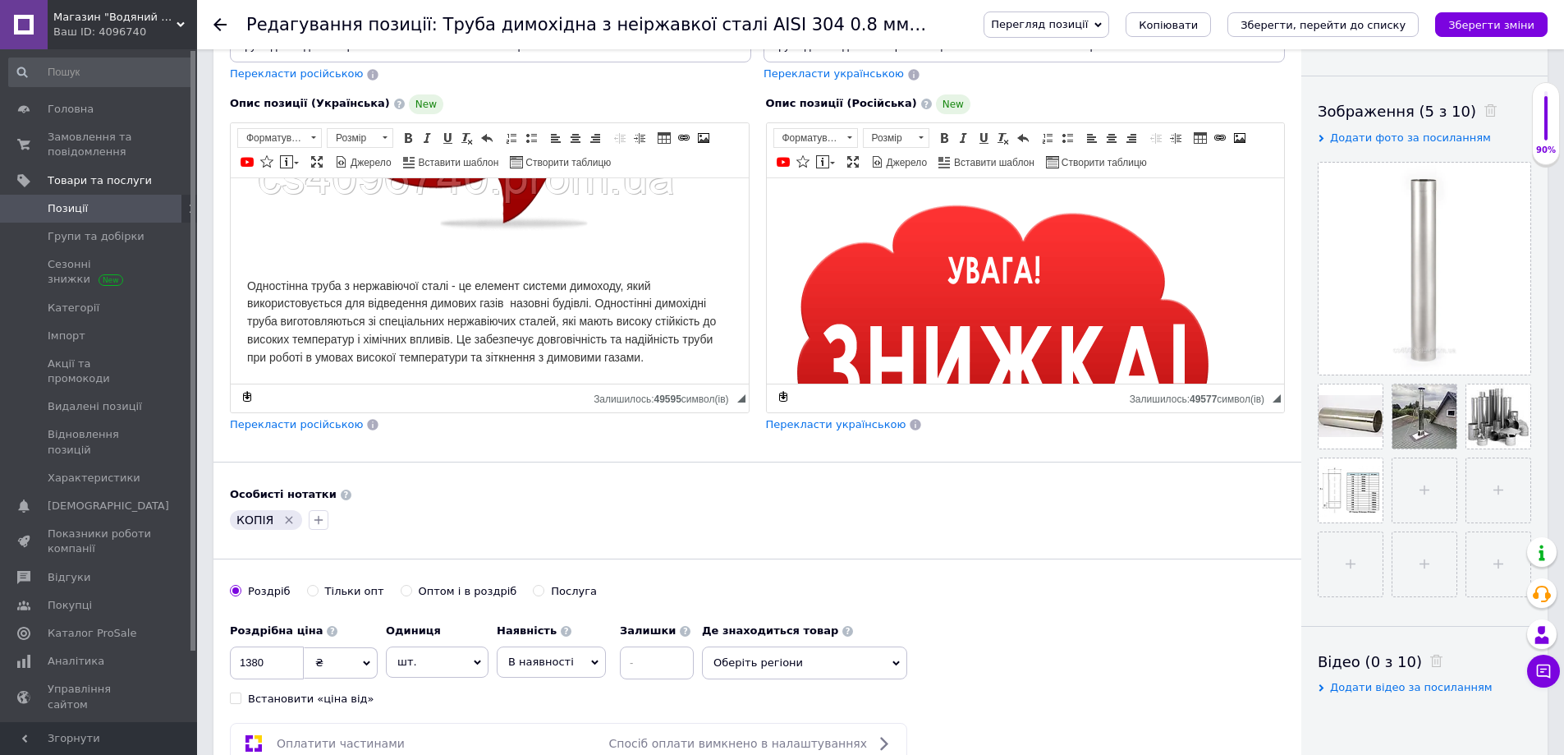
click at [288, 520] on icon "Видалити мітку" at bounding box center [288, 519] width 13 height 13
drag, startPoint x: 235, startPoint y: 662, endPoint x: 294, endPoint y: 673, distance: 60.1
click at [294, 673] on input "1380" at bounding box center [267, 662] width 74 height 33
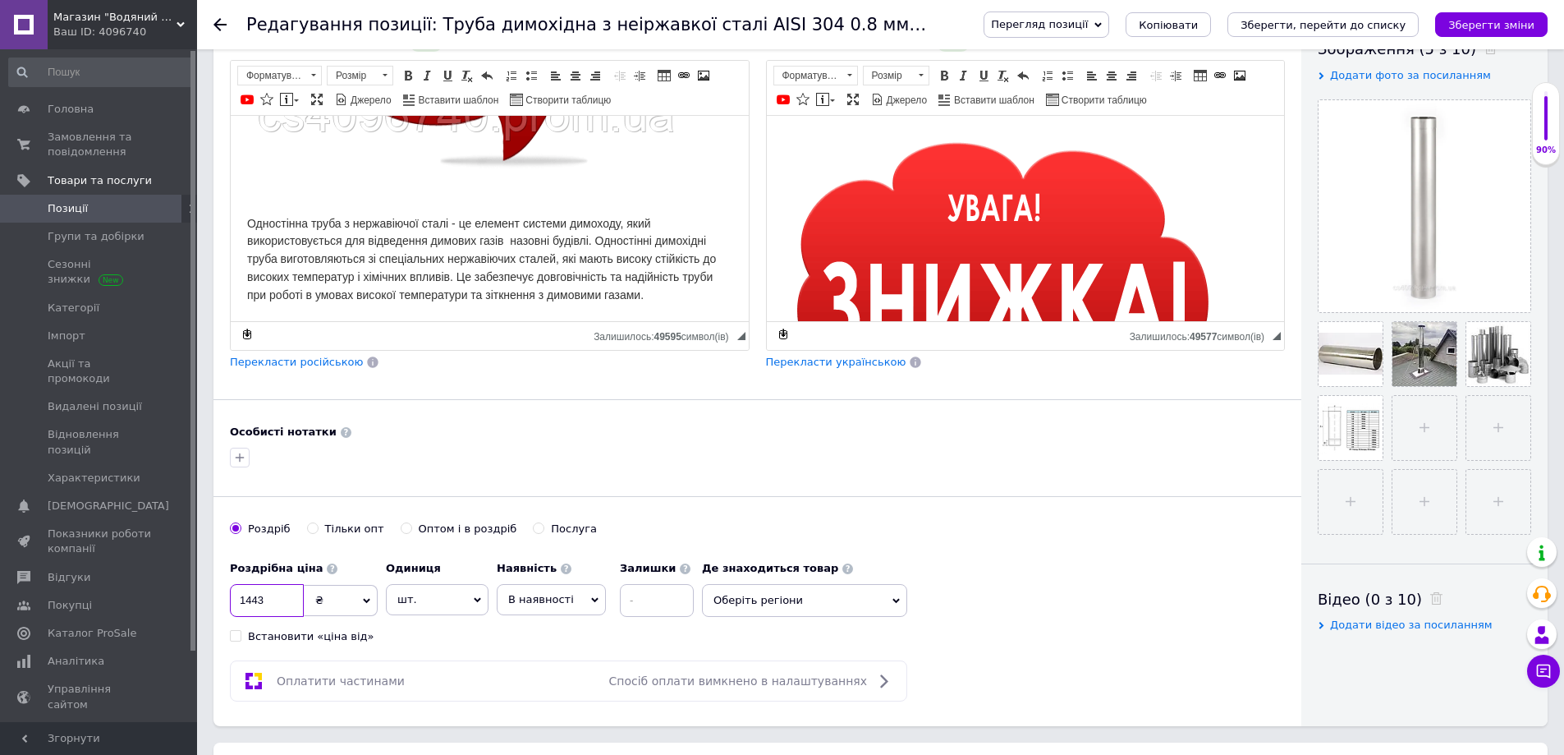
scroll to position [411, 0]
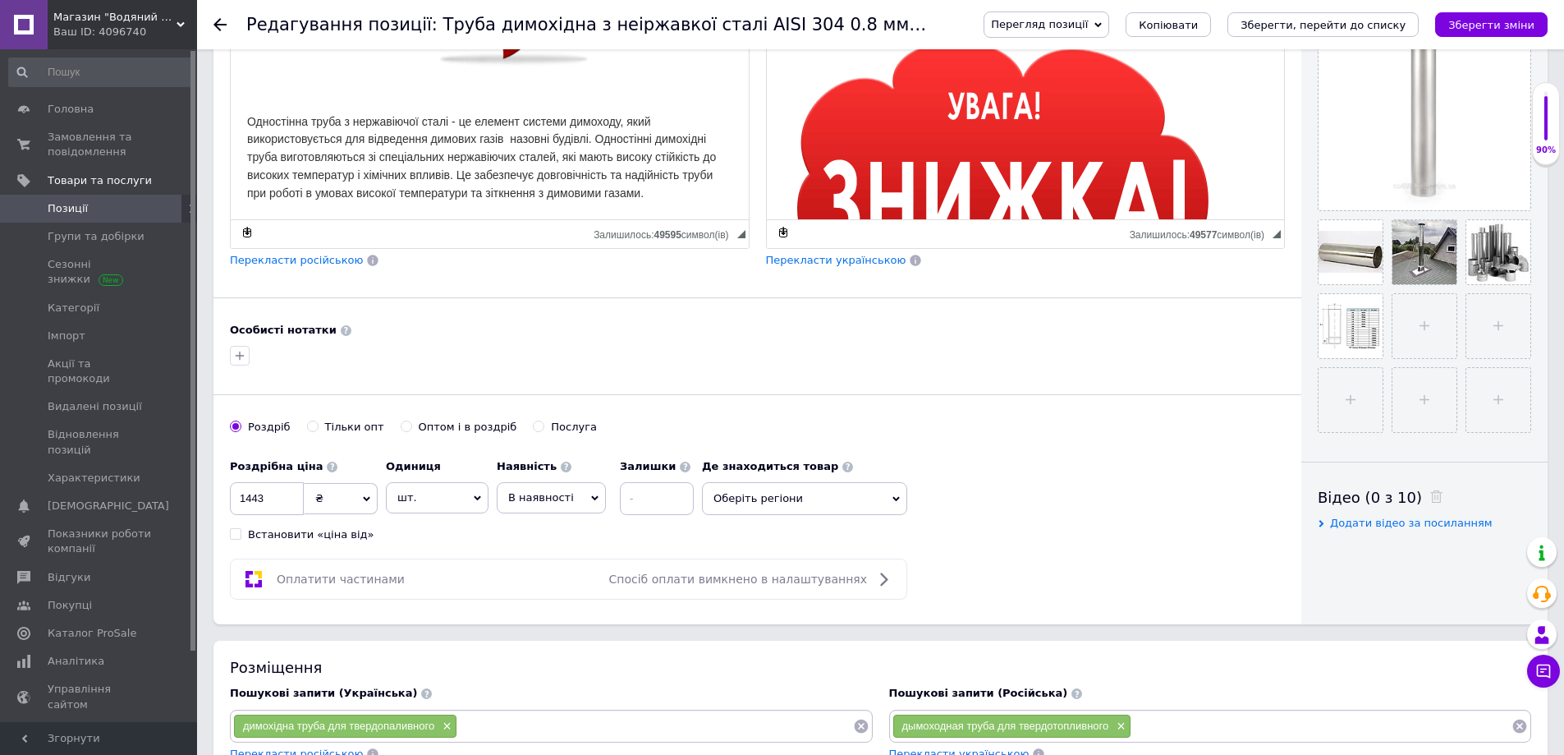
click at [819, 497] on span "Оберіть регіони" at bounding box center [804, 498] width 205 height 33
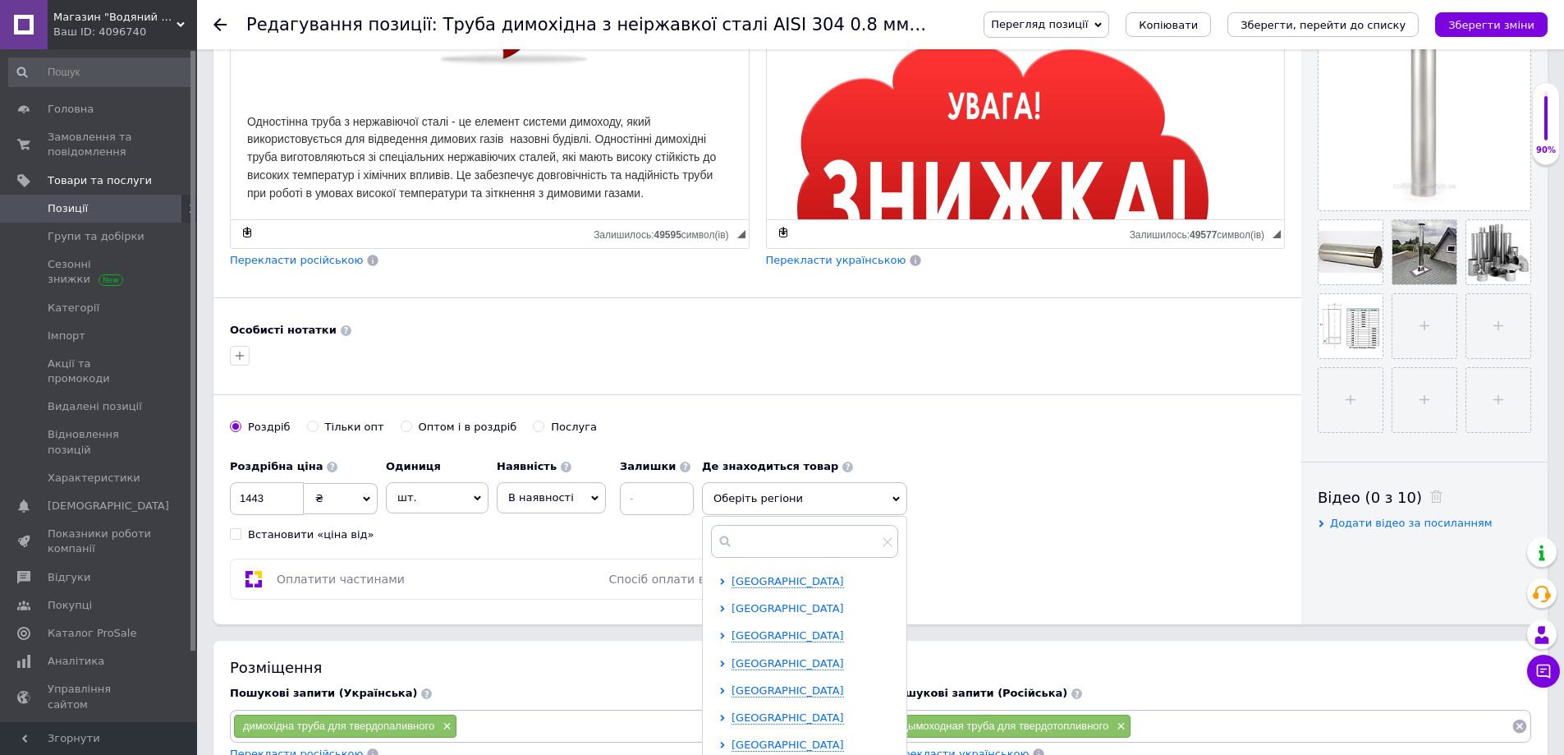
click at [791, 609] on span "[GEOGRAPHIC_DATA]" at bounding box center [788, 608] width 112 height 12
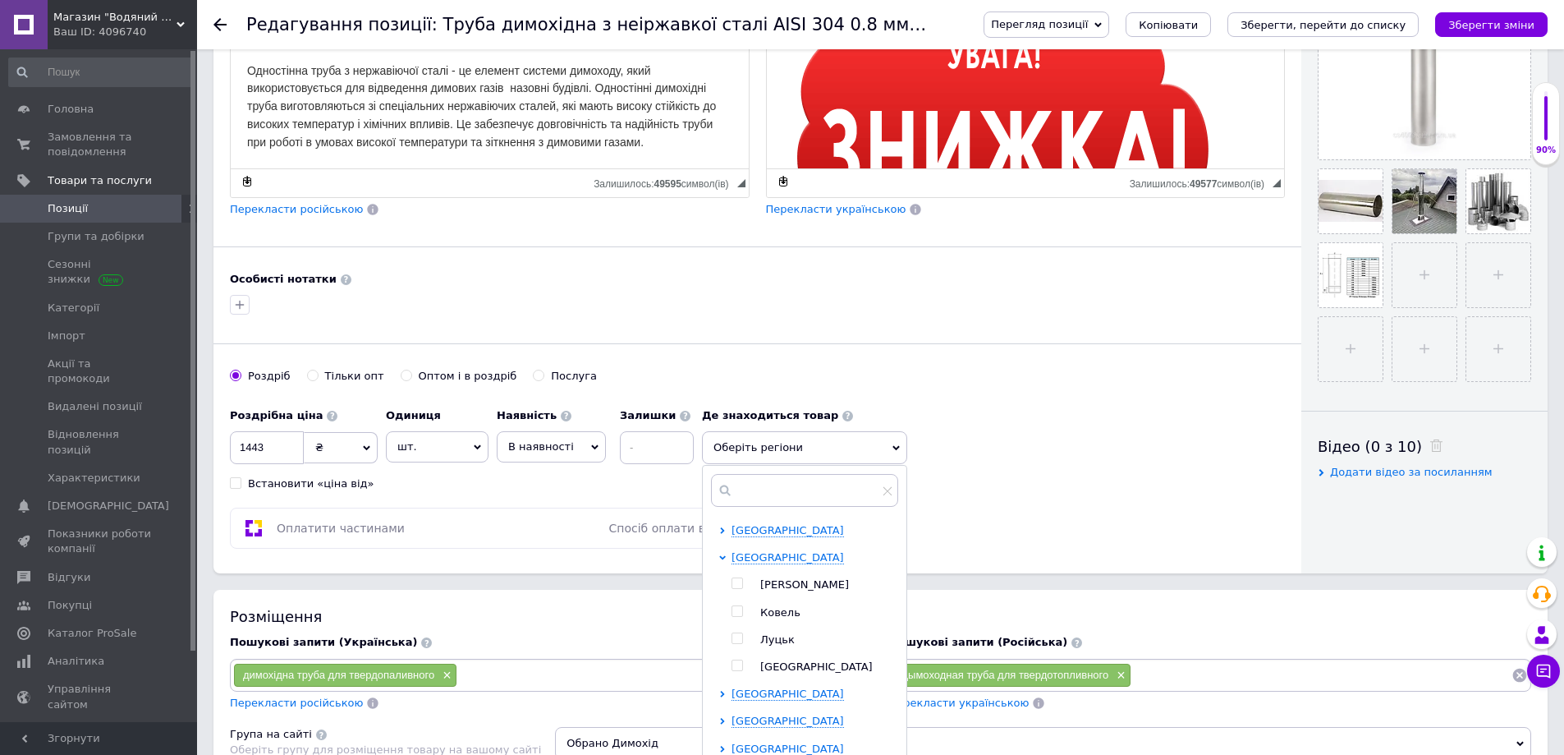
scroll to position [657, 0]
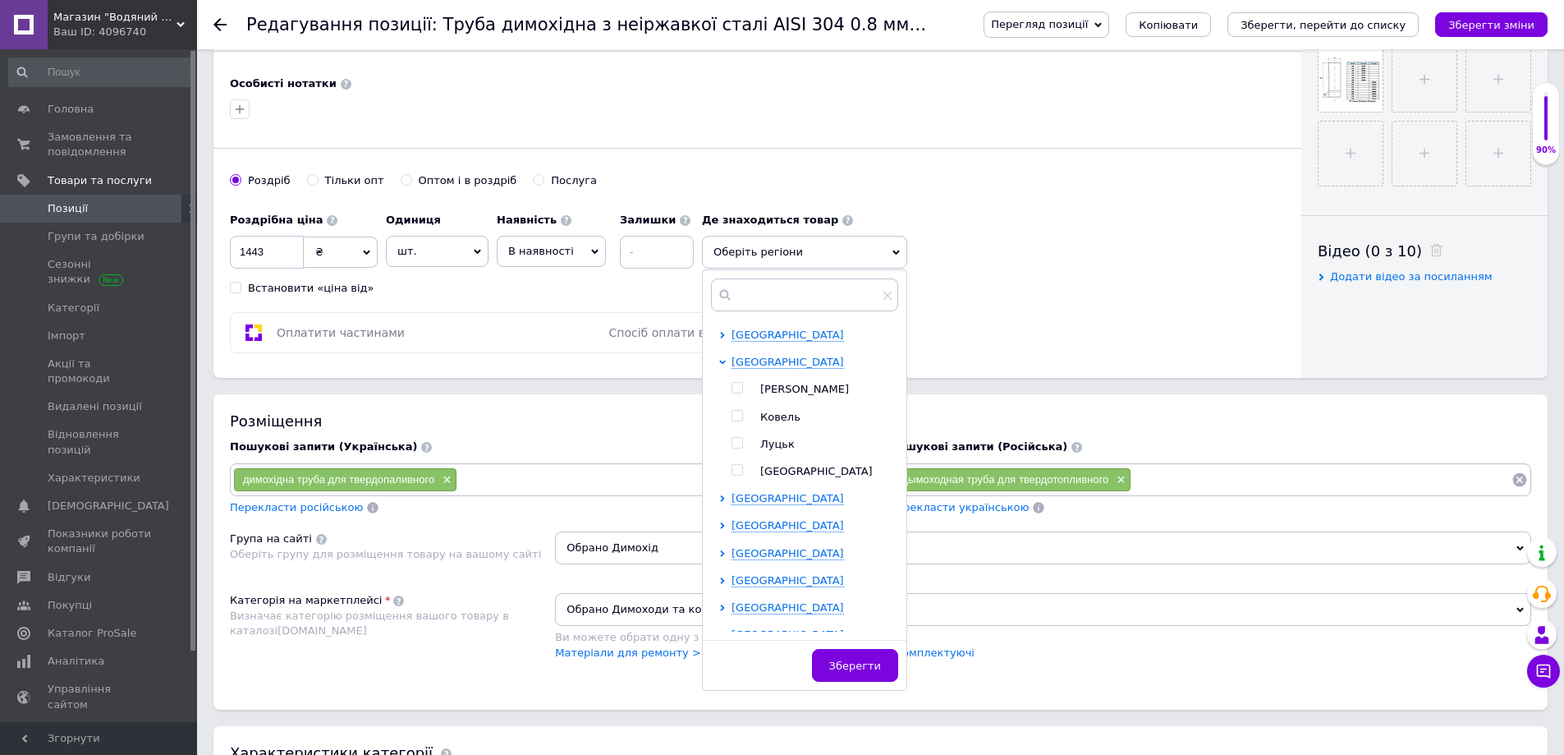
click at [775, 443] on span "Луцьк" at bounding box center [777, 444] width 34 height 12
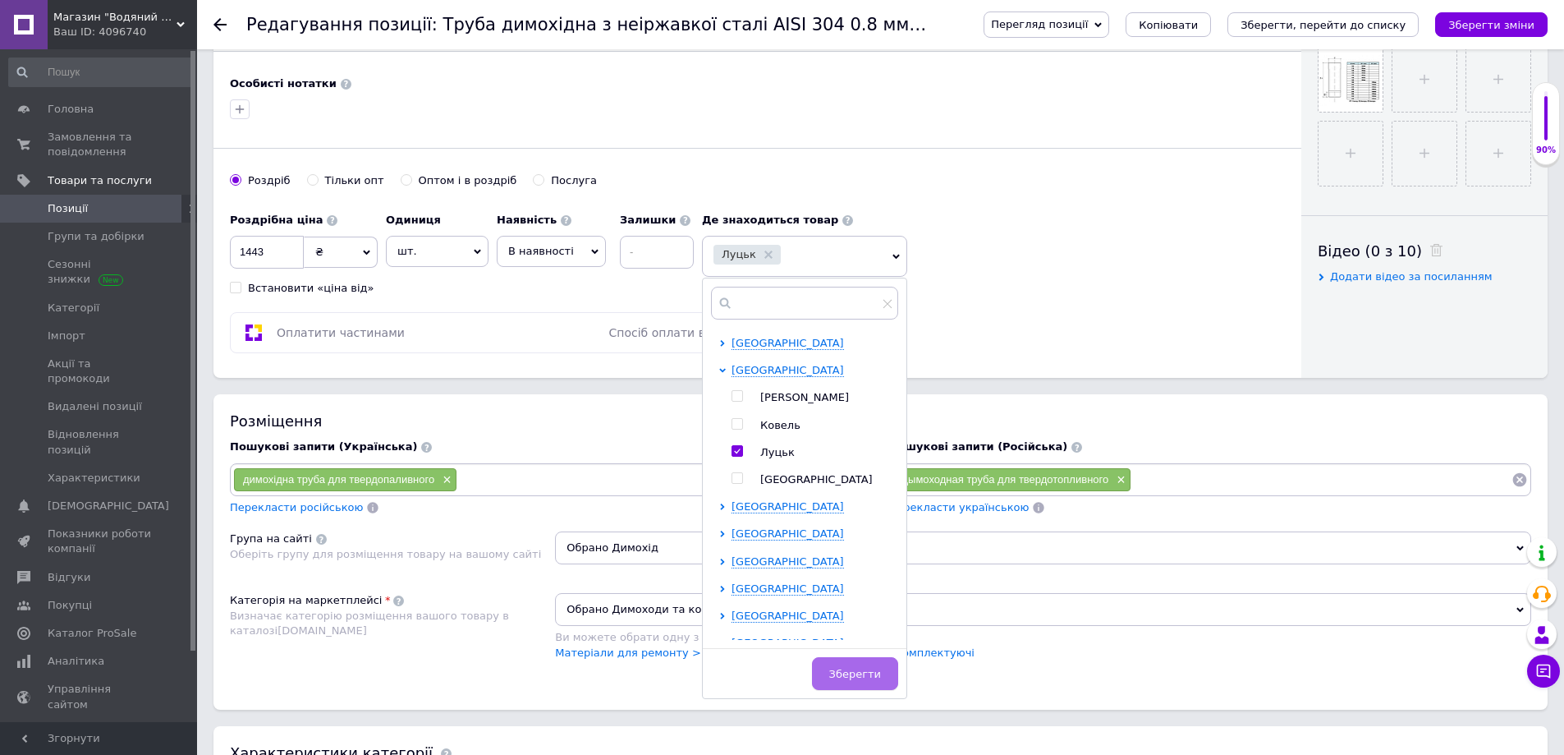
click at [829, 669] on button "Зберегти" at bounding box center [855, 673] width 86 height 33
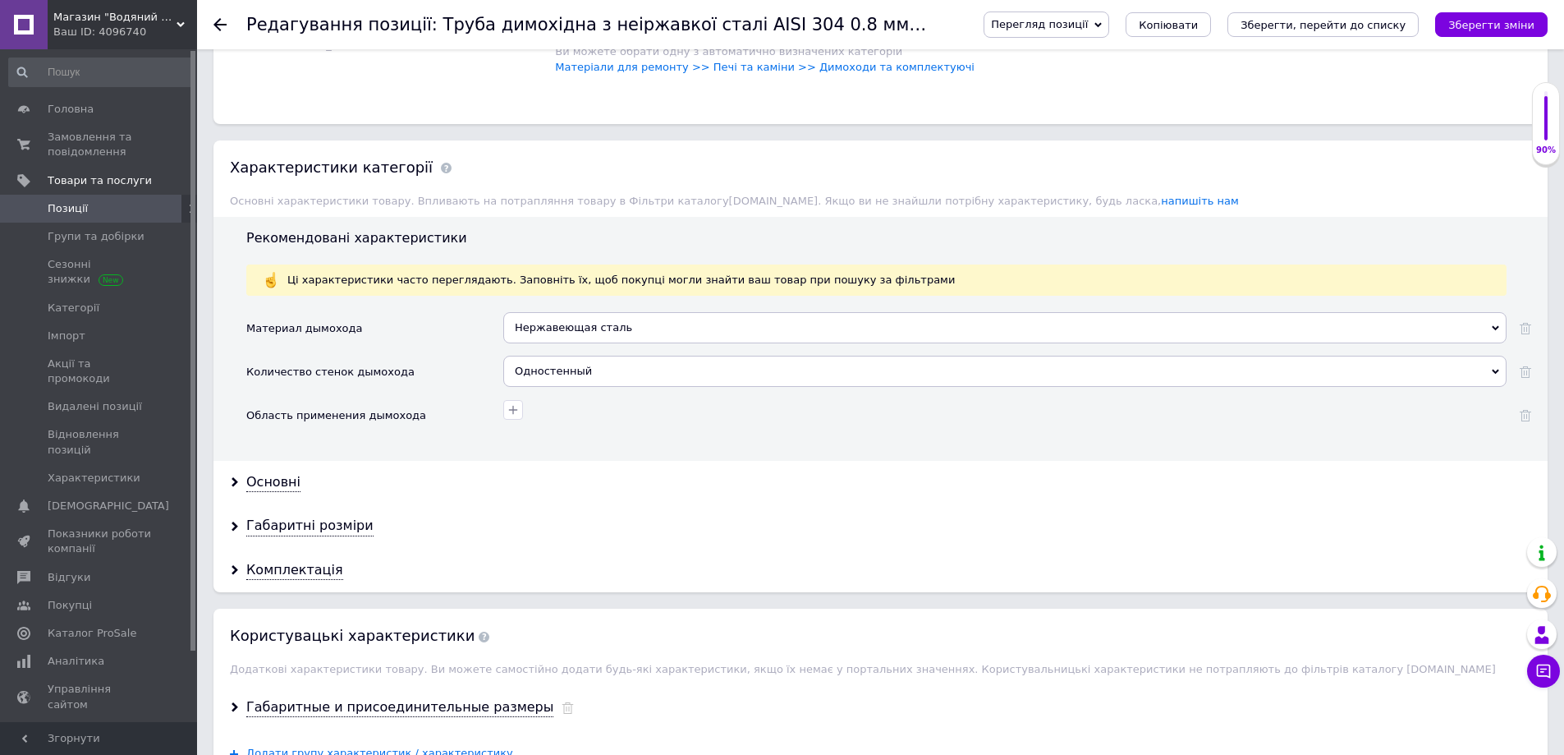
scroll to position [1396, 0]
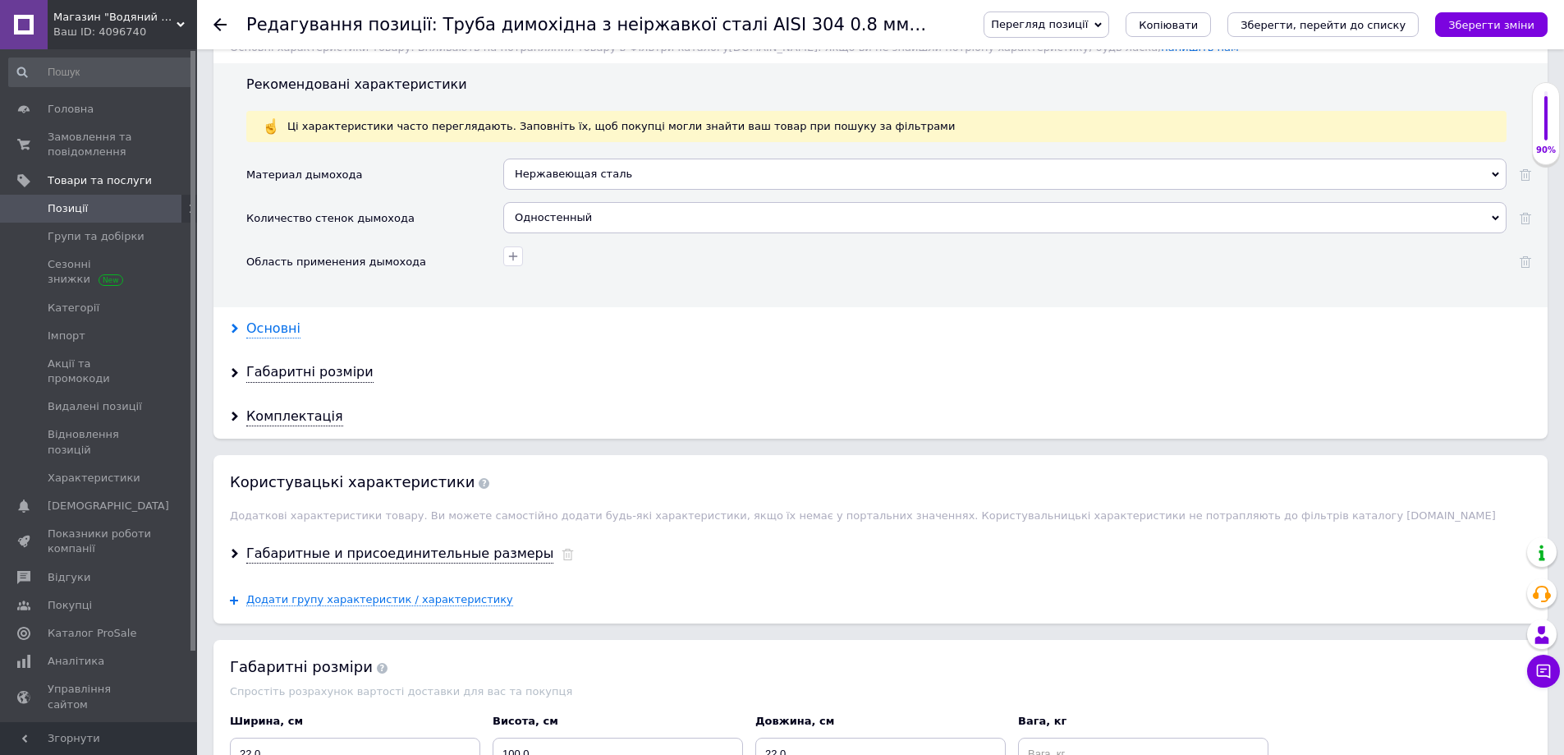
click at [273, 330] on div "Основні" at bounding box center [273, 328] width 54 height 19
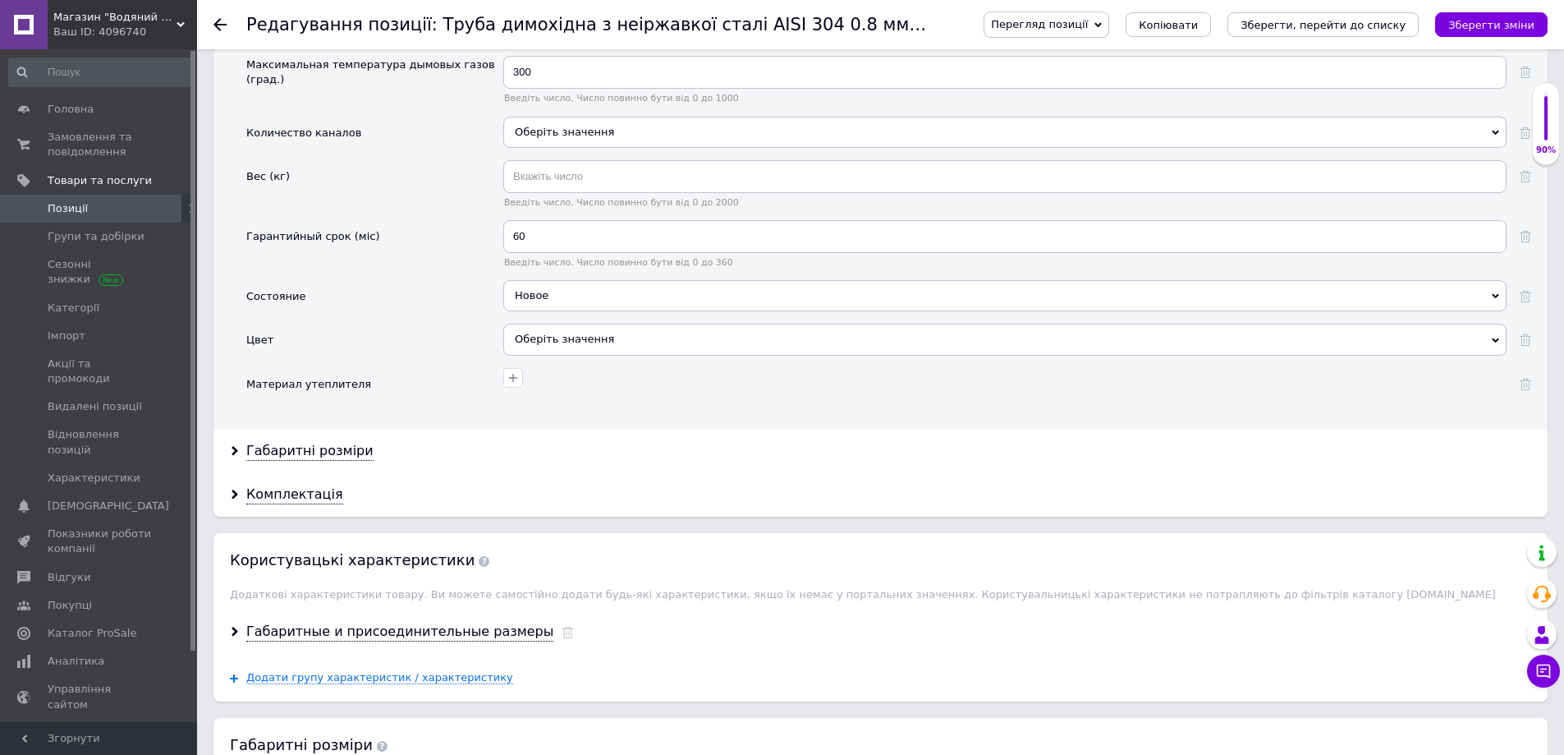
scroll to position [1971, 0]
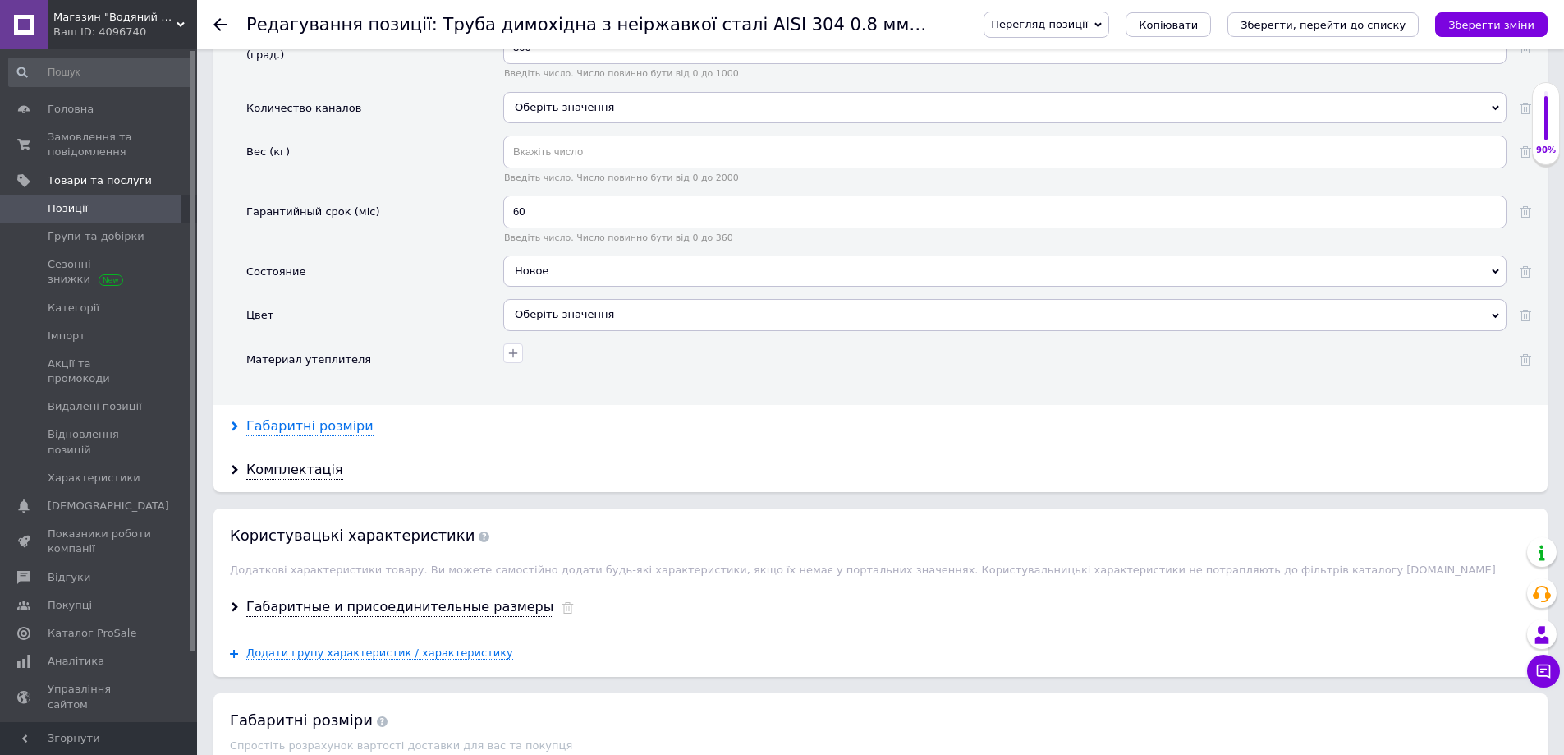
click at [263, 430] on div "Габаритні розміри" at bounding box center [309, 426] width 127 height 19
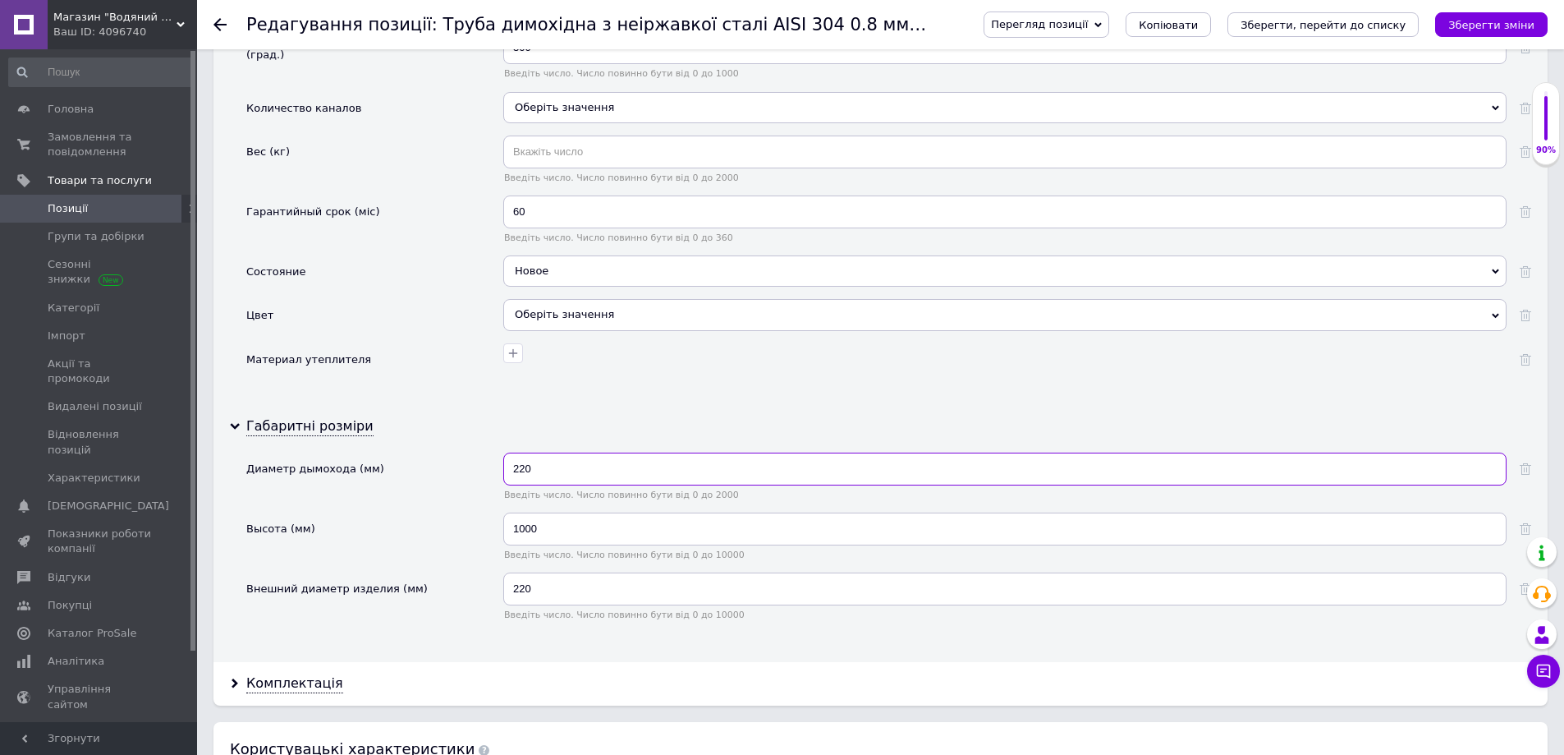
click at [528, 466] on input "220" at bounding box center [1004, 468] width 1003 height 33
click at [522, 471] on input "220" at bounding box center [1004, 468] width 1003 height 33
click at [526, 594] on input "220" at bounding box center [1004, 588] width 1003 height 33
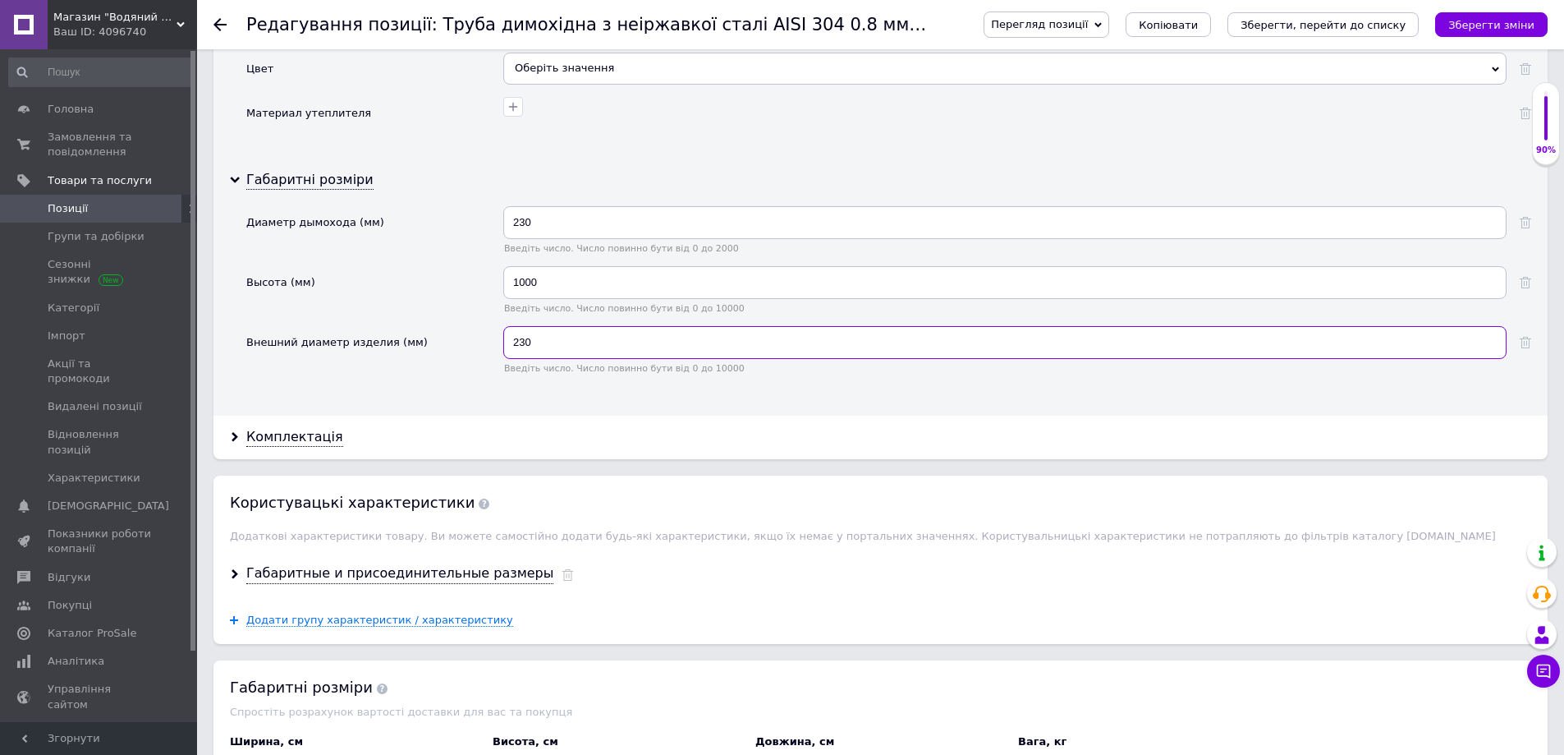
scroll to position [2381, 0]
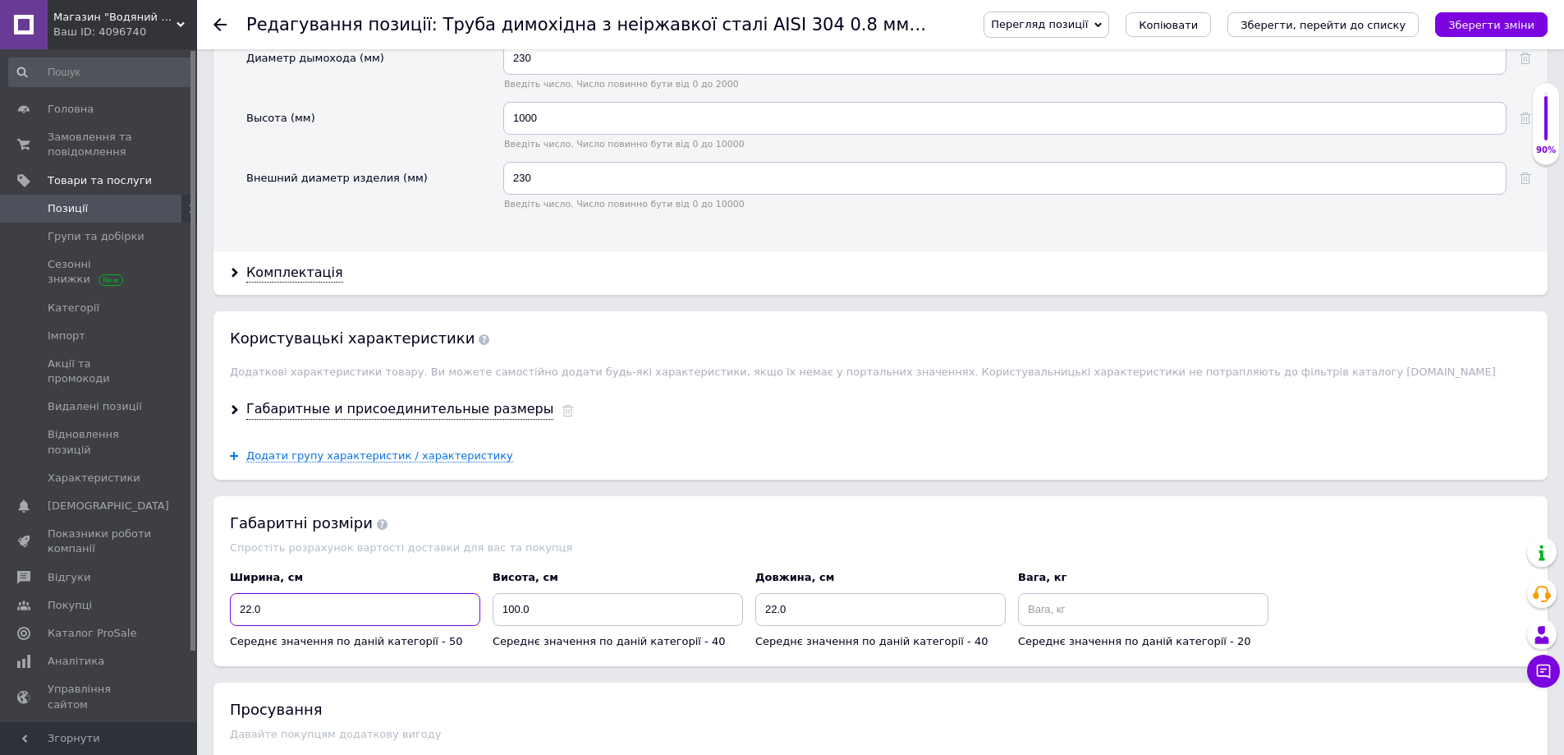
click at [252, 622] on input "22.0" at bounding box center [355, 609] width 250 height 33
click at [777, 613] on input "22.0" at bounding box center [880, 609] width 250 height 33
click at [232, 410] on icon at bounding box center [235, 410] width 10 height 10
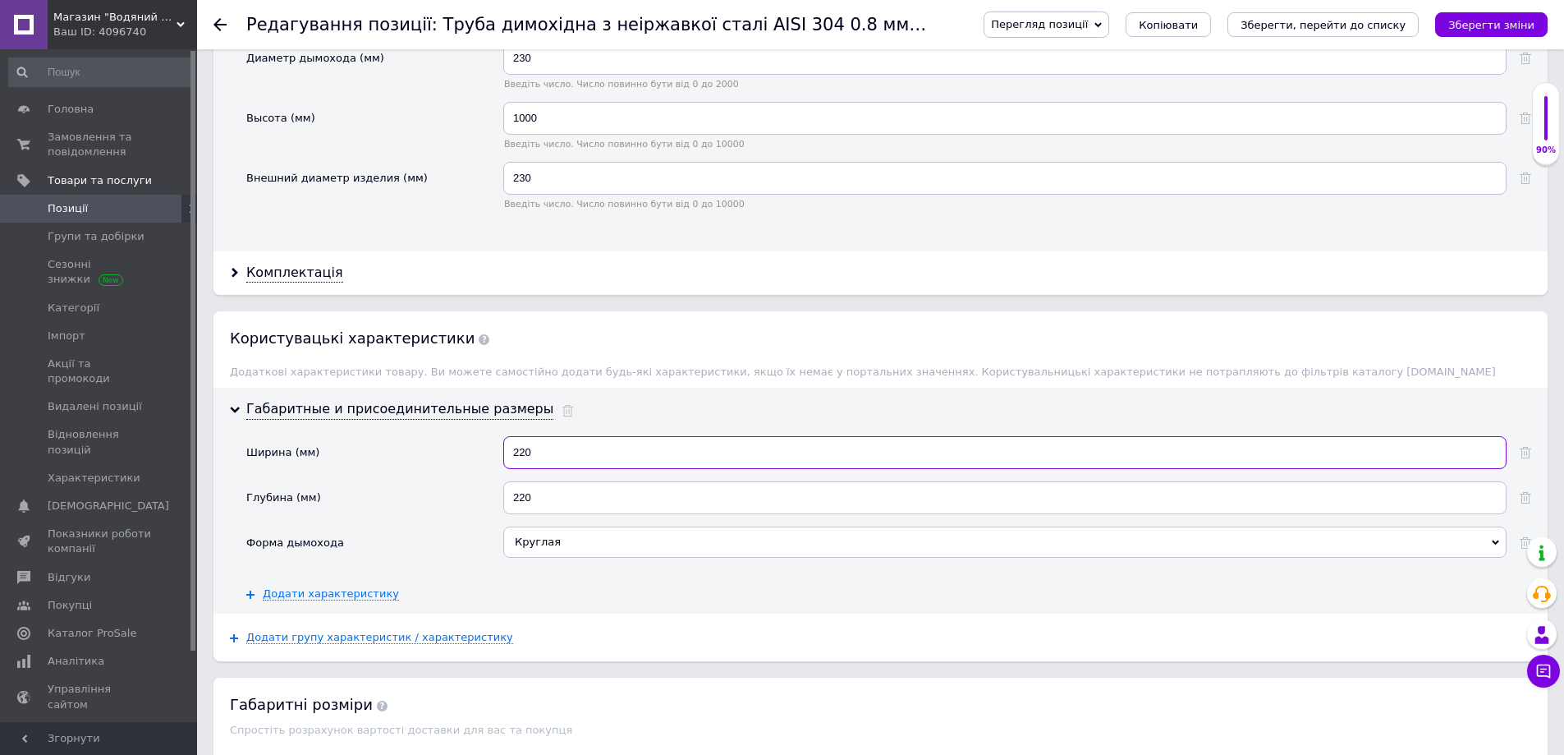
click at [527, 456] on input "220" at bounding box center [1004, 452] width 1003 height 33
click at [524, 452] on input "220" at bounding box center [1004, 452] width 1003 height 33
click at [524, 503] on input "220" at bounding box center [1004, 497] width 1003 height 33
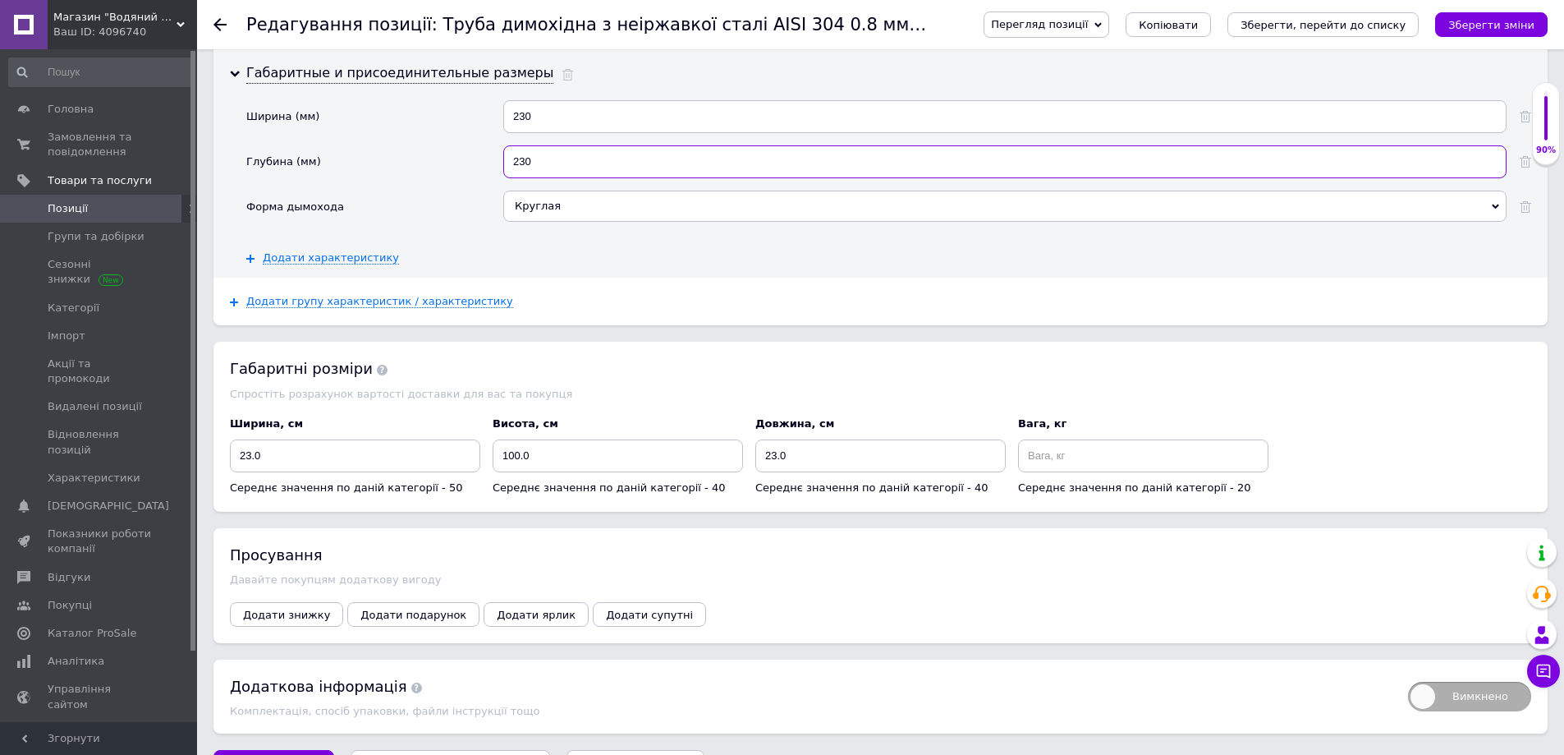
scroll to position [2766, 0]
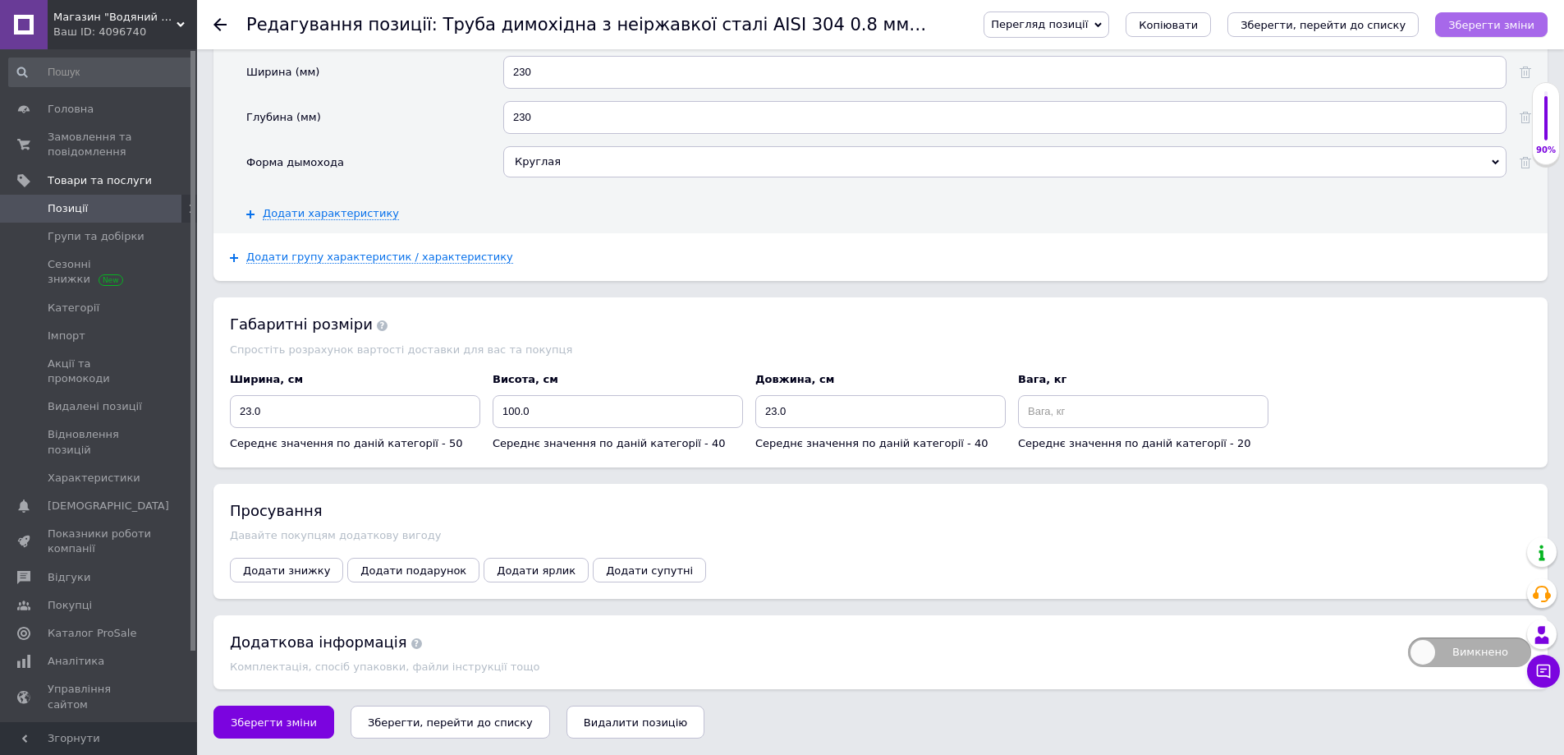
drag, startPoint x: 1497, startPoint y: 32, endPoint x: 1486, endPoint y: 62, distance: 31.4
click at [1497, 33] on button "Зберегти зміни" at bounding box center [1491, 24] width 112 height 25
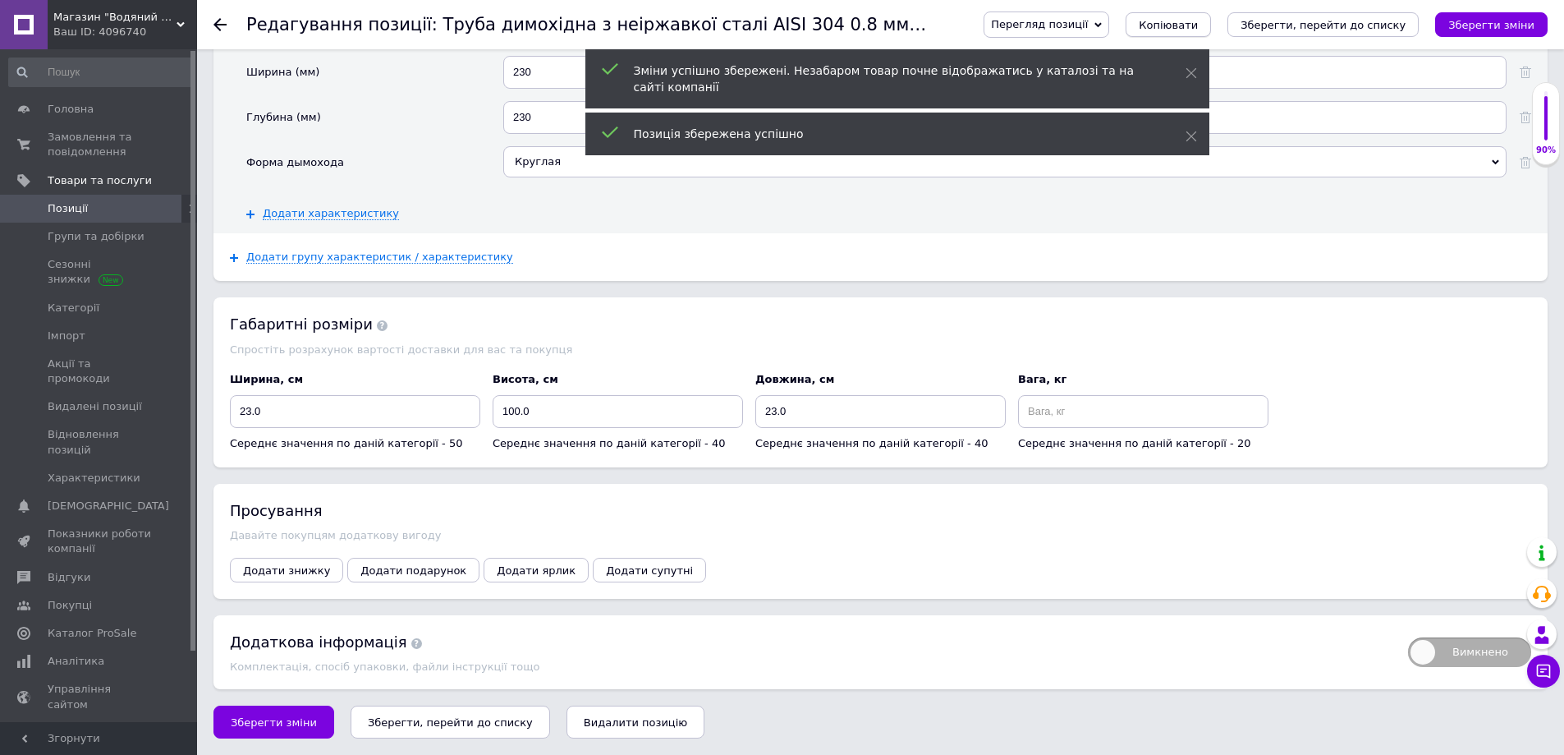
click at [1198, 30] on span "Копіювати" at bounding box center [1168, 25] width 59 height 12
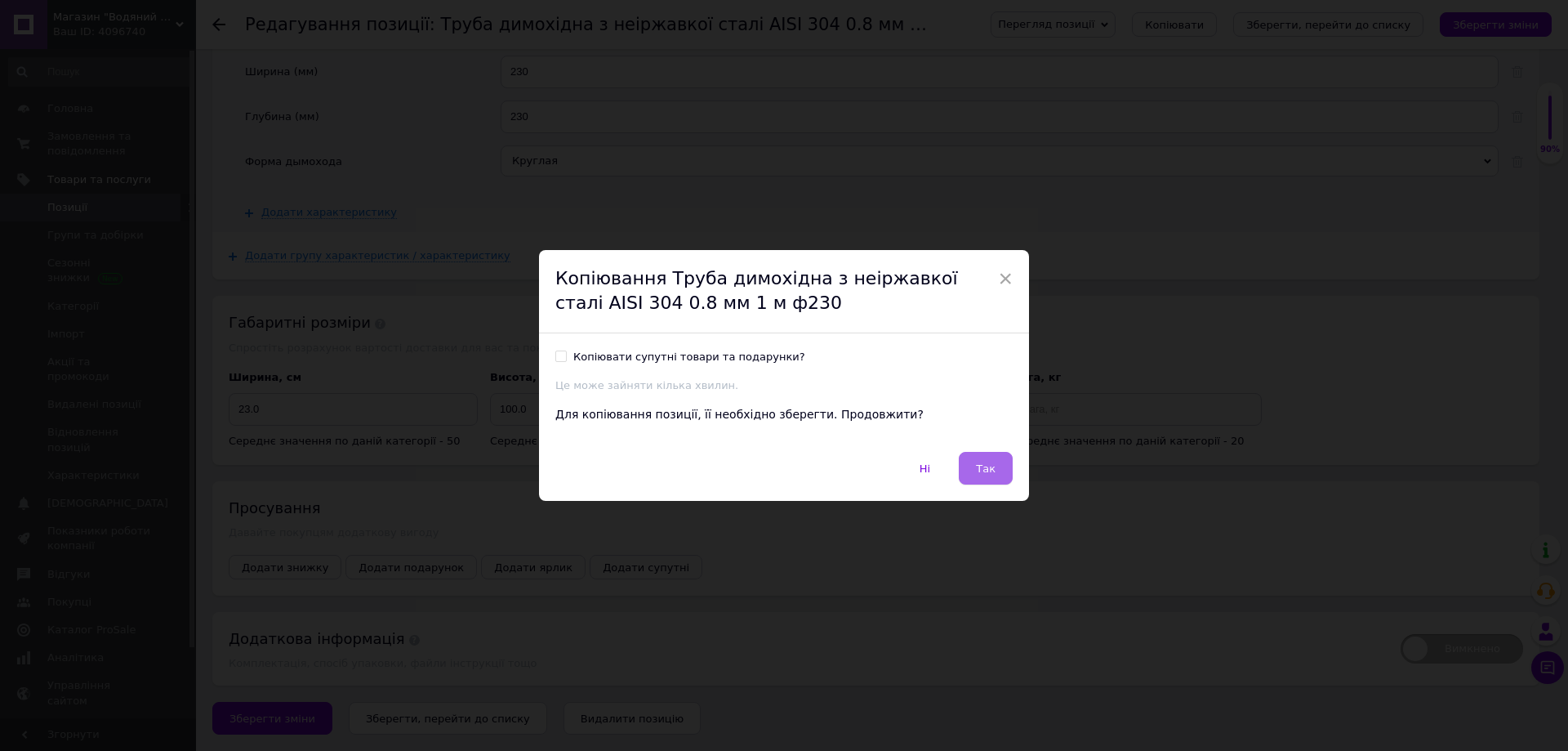
click at [968, 482] on button "Так" at bounding box center [985, 468] width 54 height 33
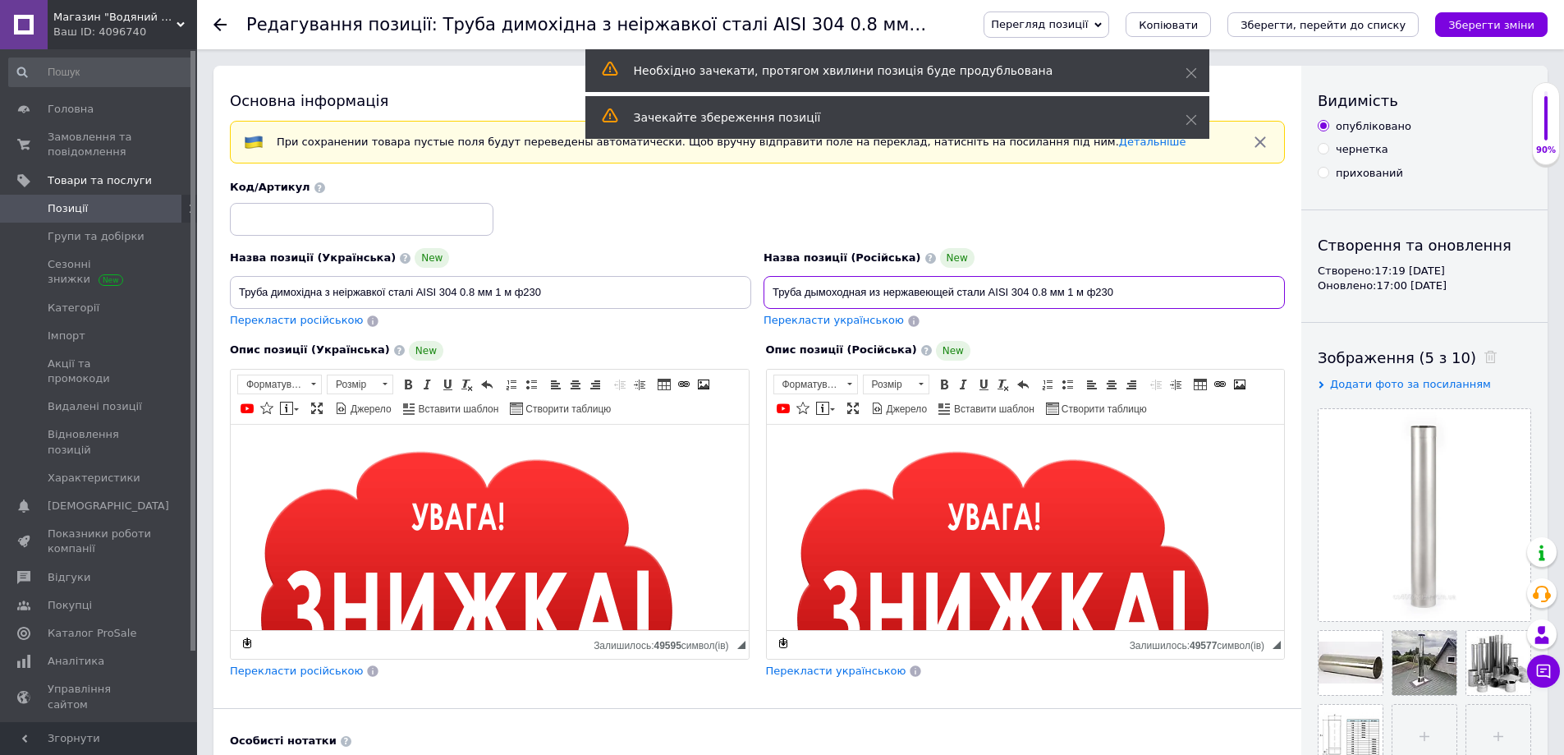
click at [1106, 287] on input "Труба дымоходная из нержавеющей стали AISI 304 0.8 мм 1 м ф230" at bounding box center [1024, 292] width 521 height 33
click at [534, 289] on input "Труба димохідна з неіржавкої сталі AISI 304 0.8 мм 1 м ф230" at bounding box center [490, 292] width 521 height 33
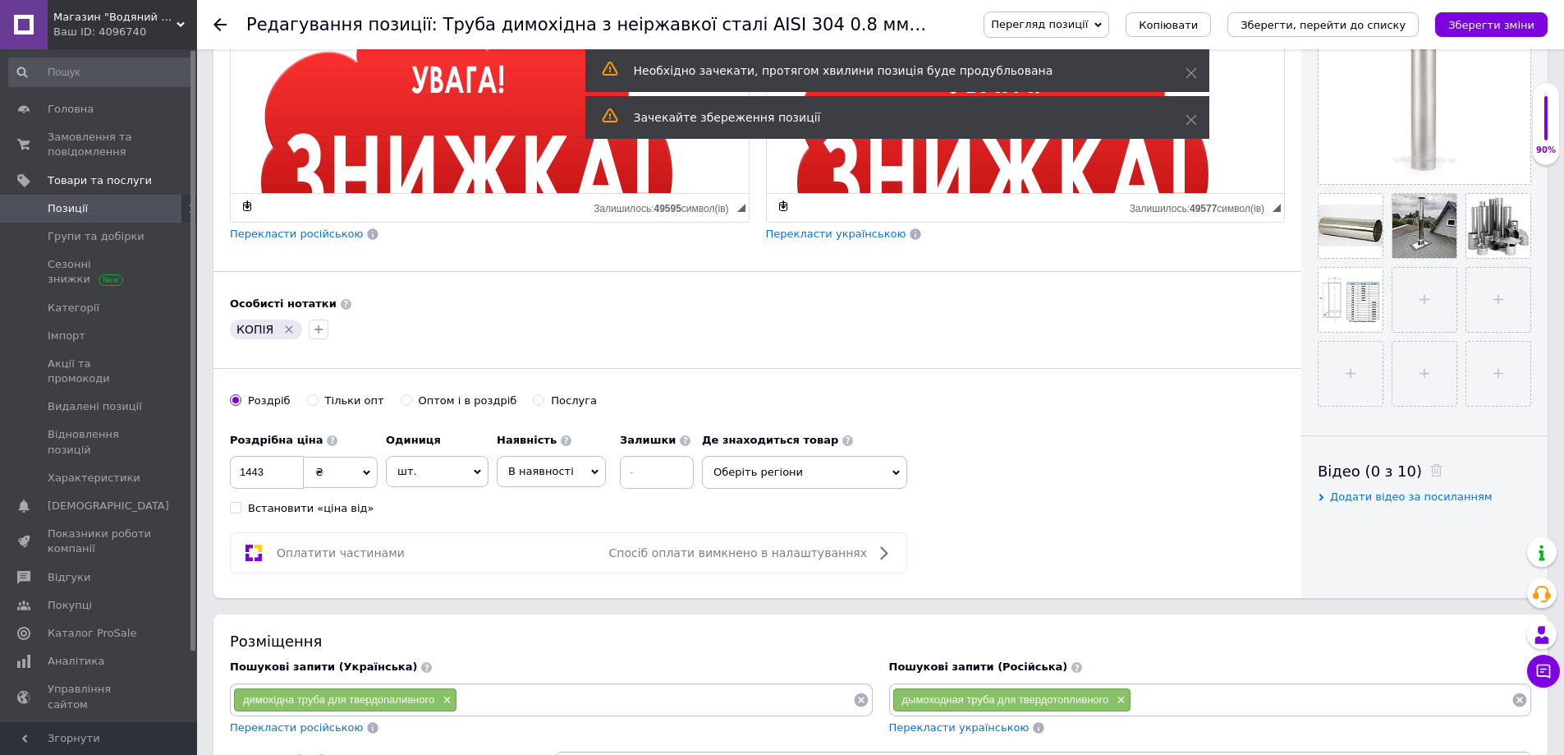
scroll to position [575, 0]
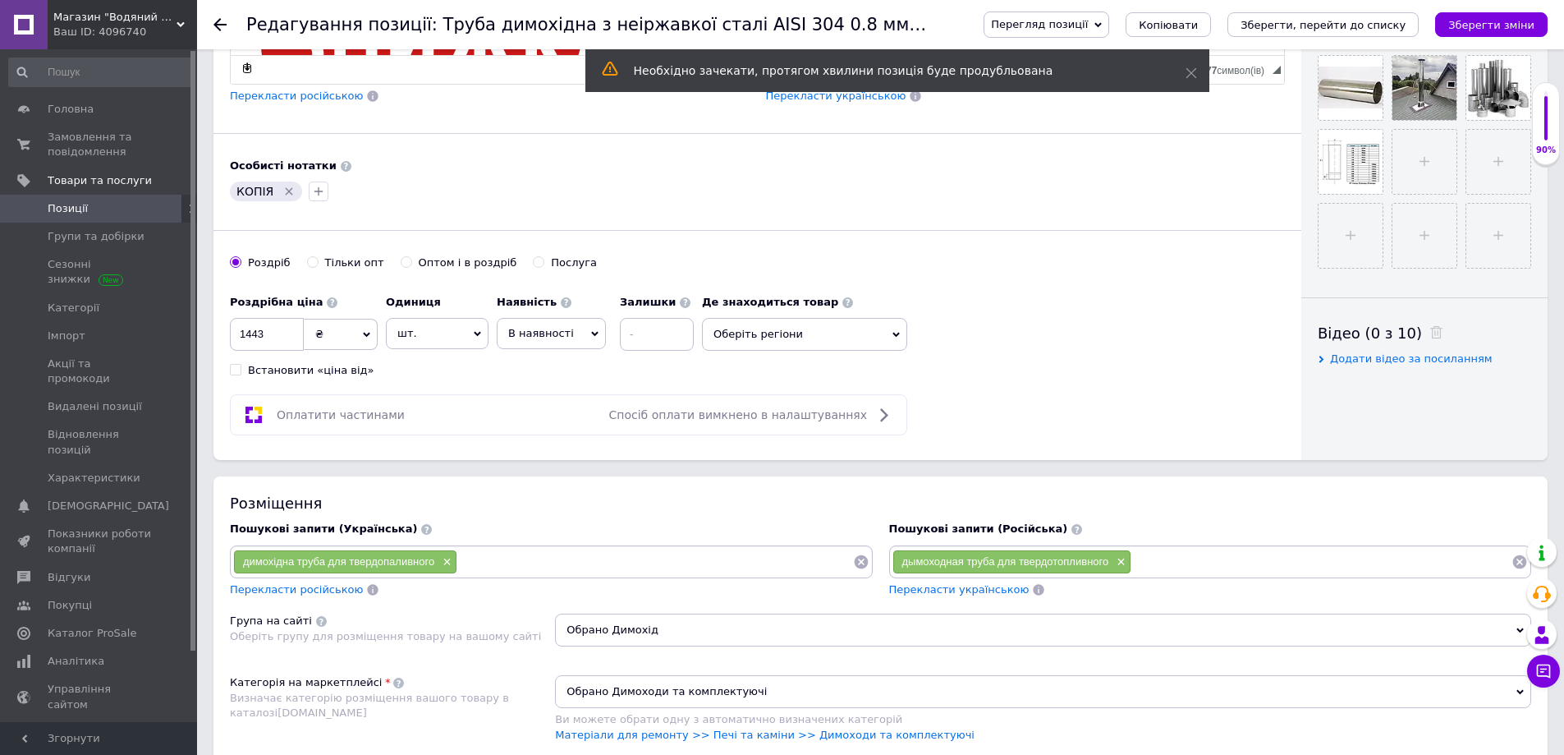
click at [287, 193] on icon "Видалити мітку" at bounding box center [288, 191] width 13 height 13
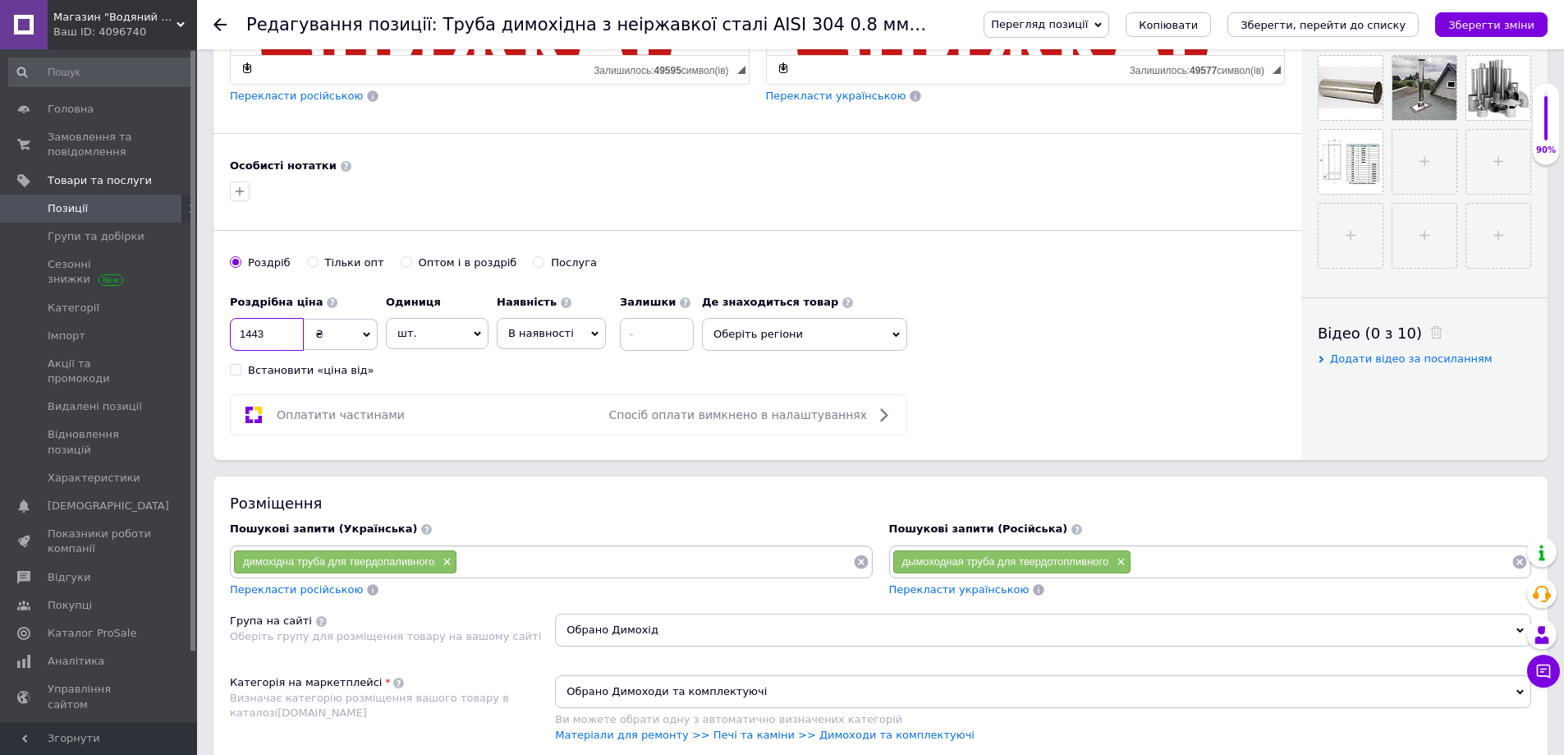
drag, startPoint x: 245, startPoint y: 332, endPoint x: 255, endPoint y: 332, distance: 9.9
click at [264, 332] on input "1443" at bounding box center [267, 334] width 74 height 33
drag, startPoint x: 241, startPoint y: 330, endPoint x: 292, endPoint y: 339, distance: 52.5
click at [292, 339] on input "1443" at bounding box center [267, 334] width 74 height 33
click at [732, 333] on span "Оберіть регіони" at bounding box center [804, 334] width 205 height 33
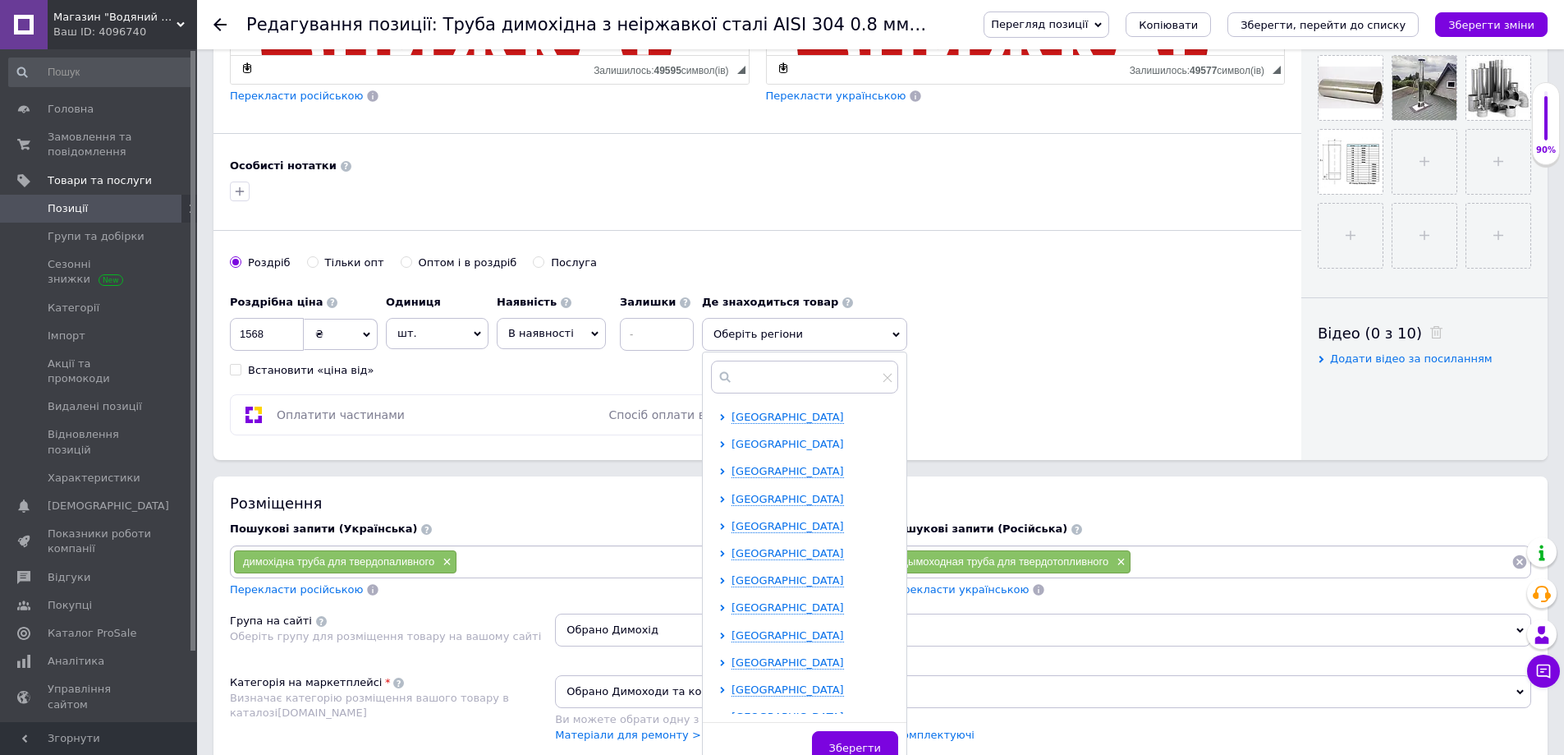
click at [778, 450] on span "[GEOGRAPHIC_DATA]" at bounding box center [788, 444] width 112 height 12
click at [771, 526] on span "Луцьк" at bounding box center [777, 526] width 34 height 12
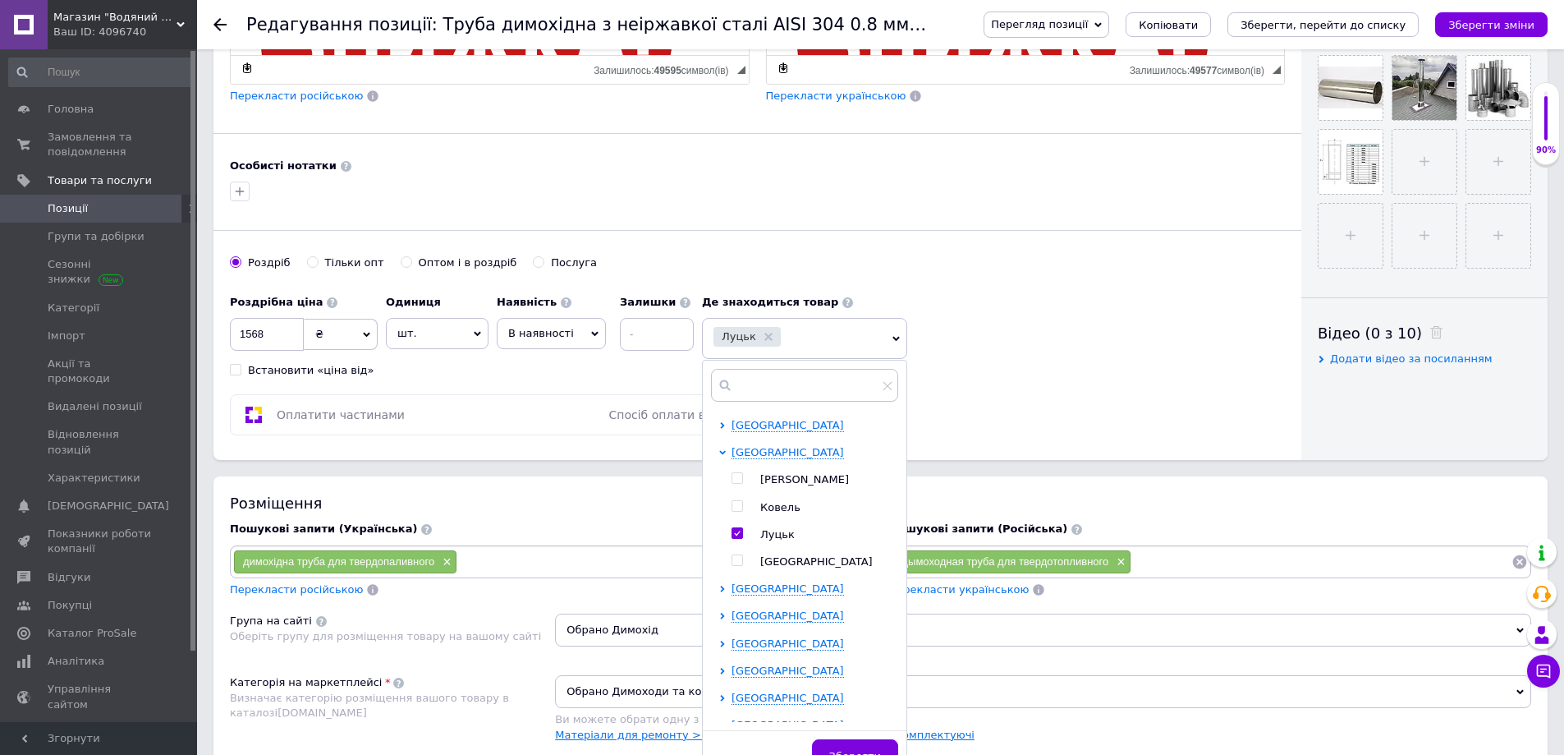
scroll to position [821, 0]
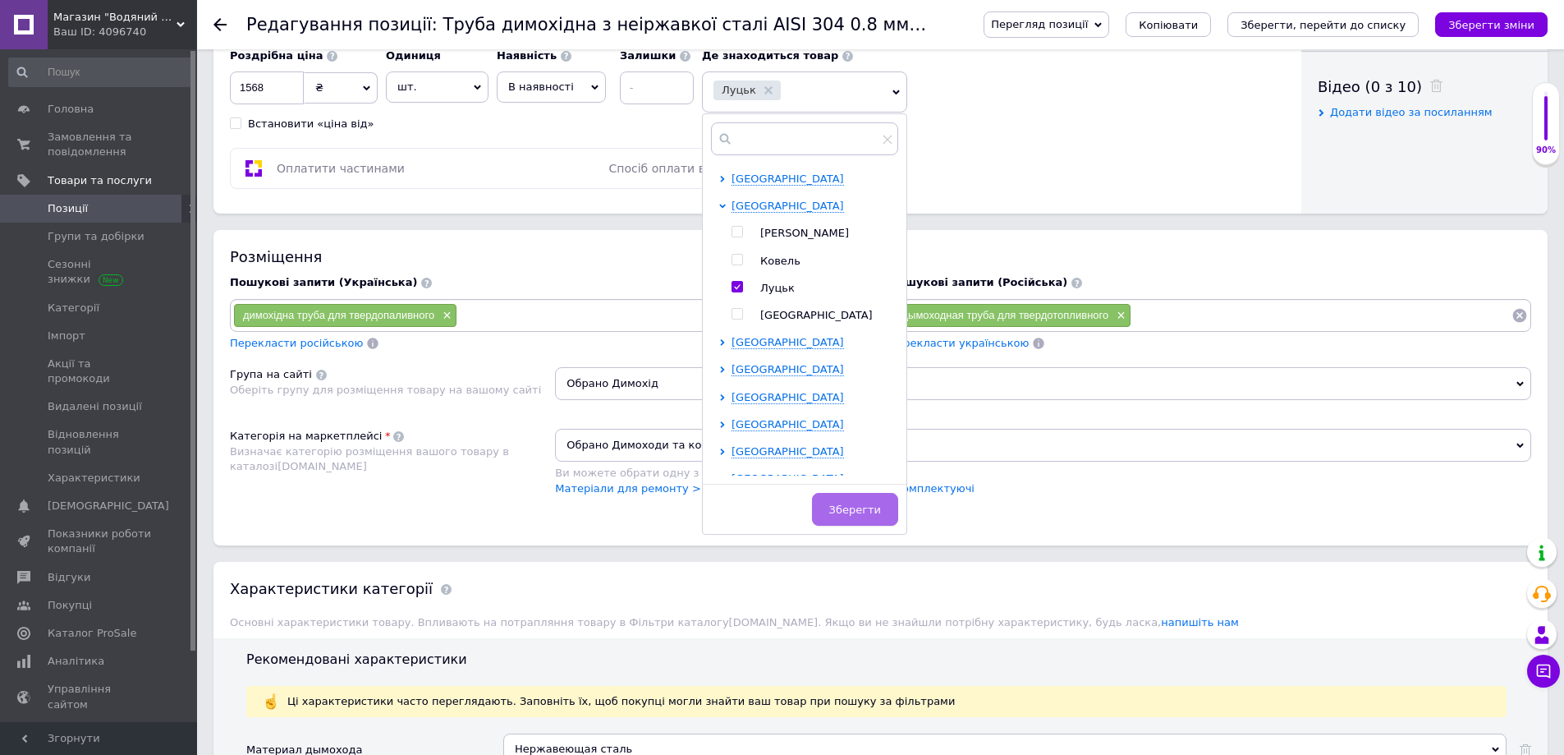
click at [848, 496] on button "Зберегти" at bounding box center [855, 509] width 86 height 33
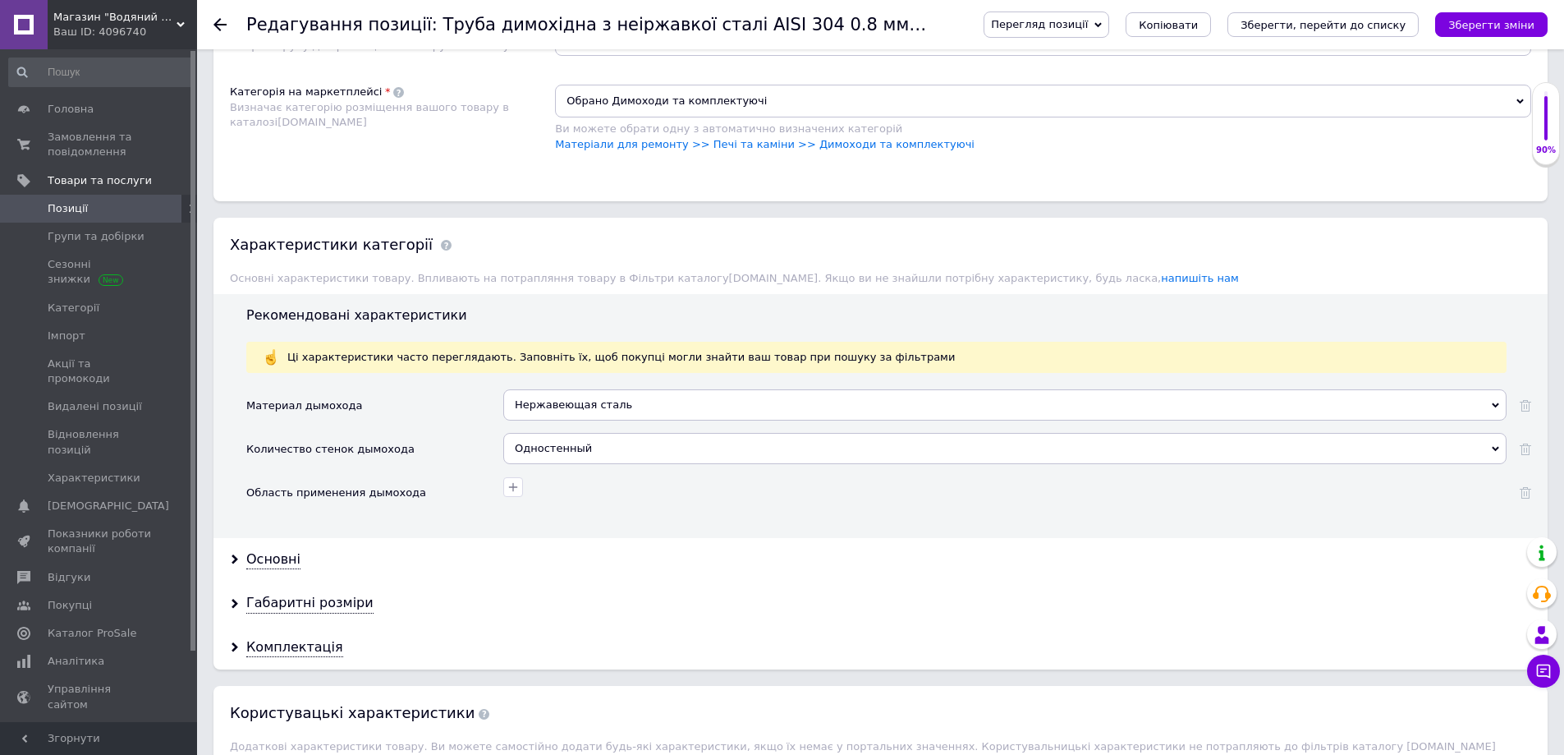
scroll to position [1314, 0]
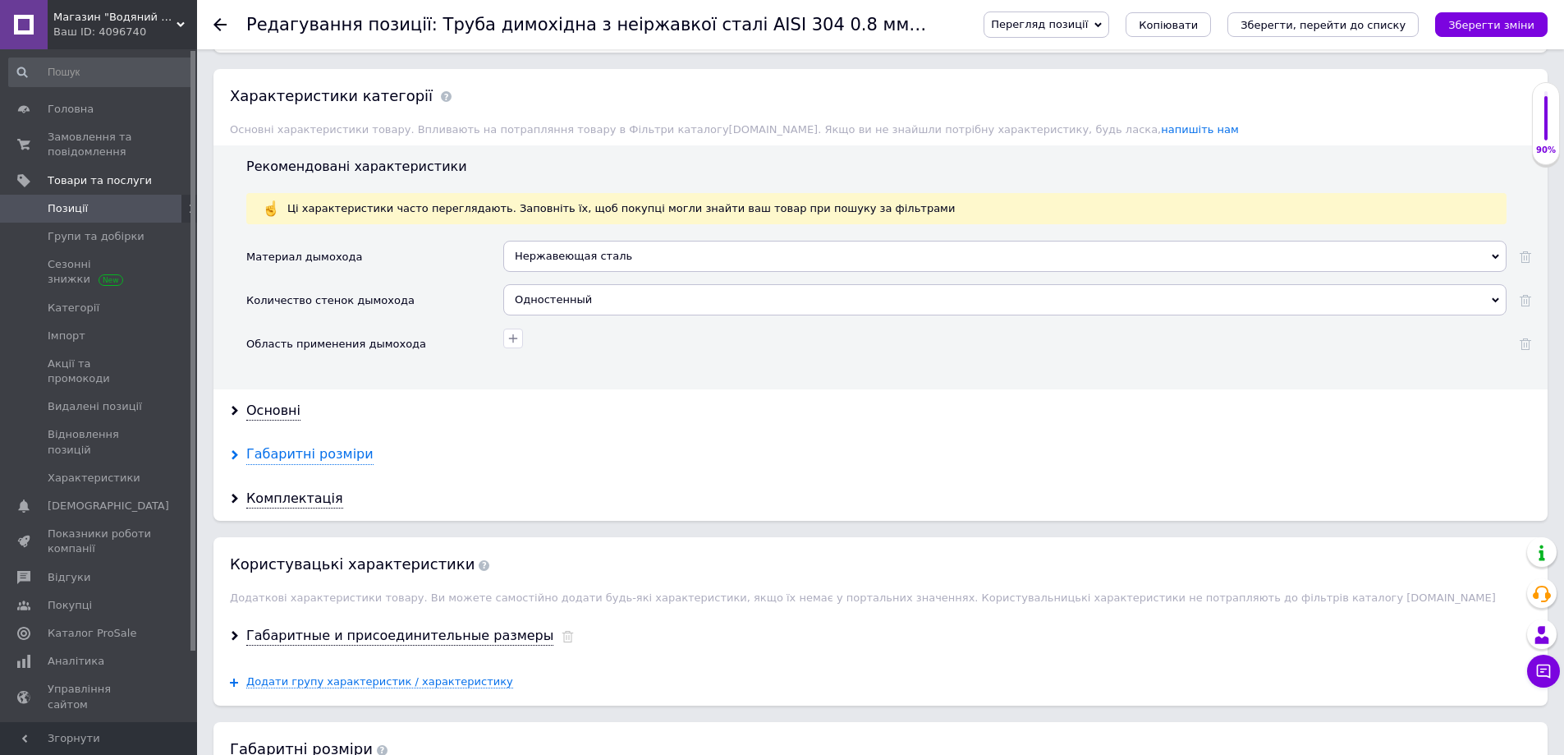
click at [302, 448] on div "Габаритні розміри" at bounding box center [309, 454] width 127 height 19
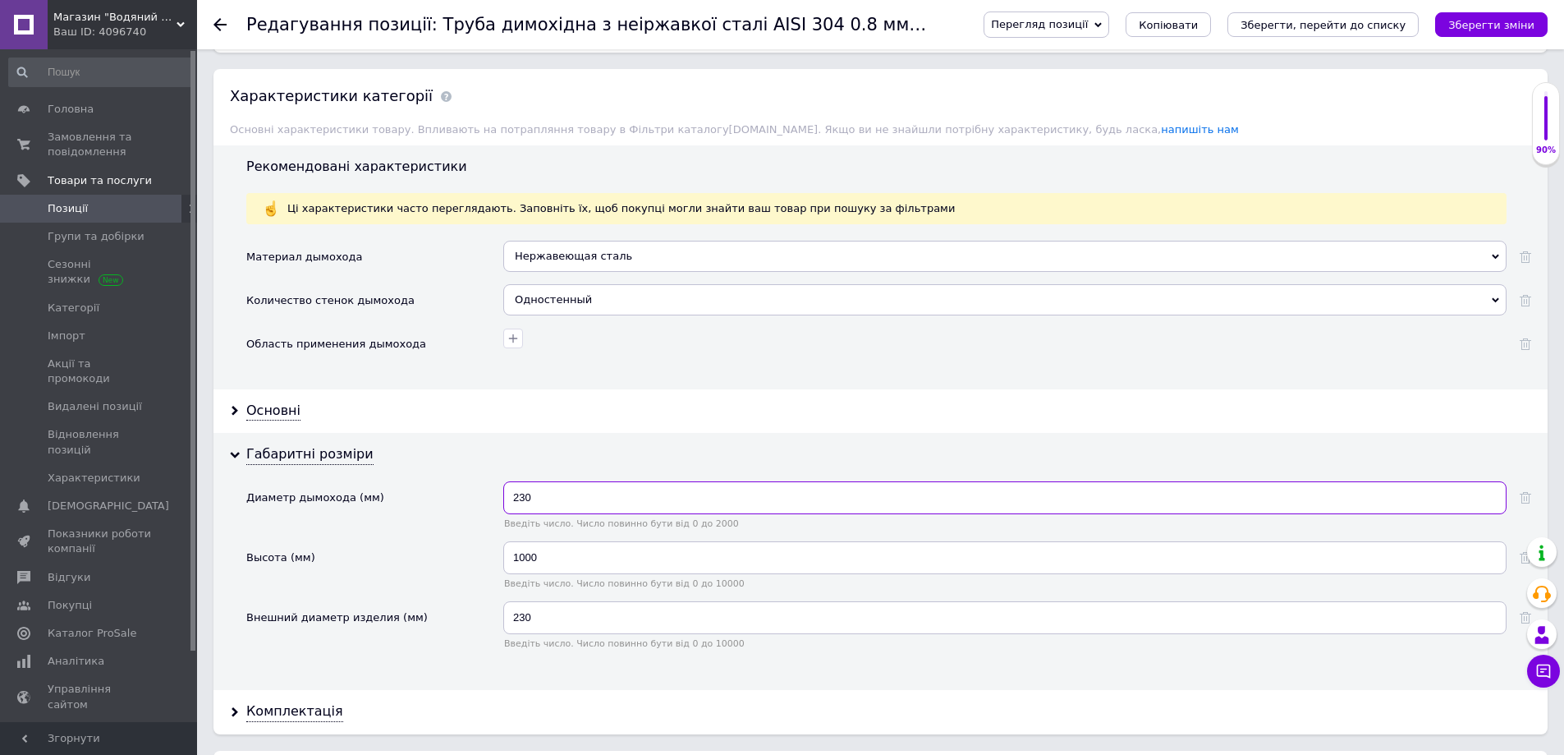
click at [526, 498] on input "230" at bounding box center [1004, 497] width 1003 height 33
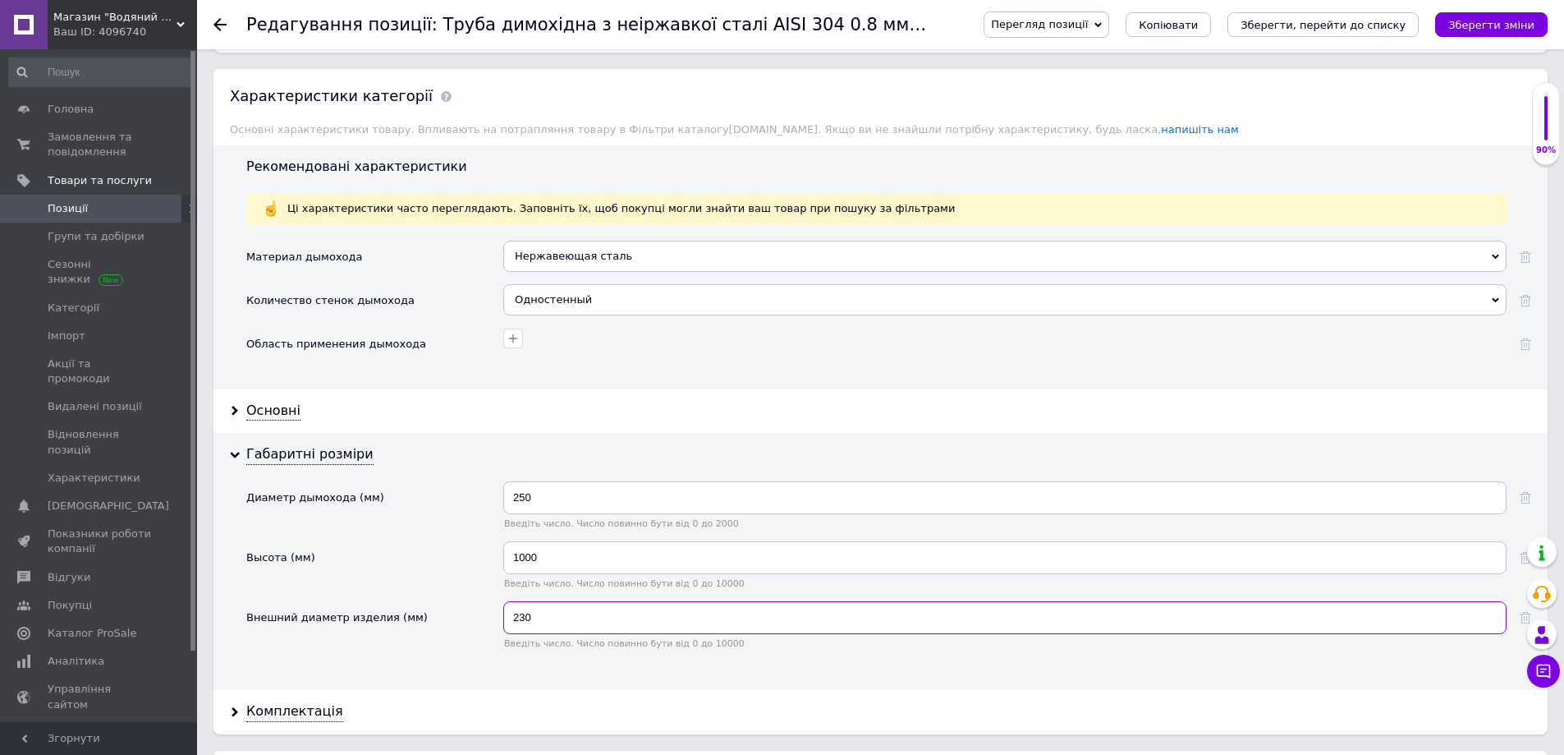
click at [526, 618] on input "230" at bounding box center [1004, 617] width 1003 height 33
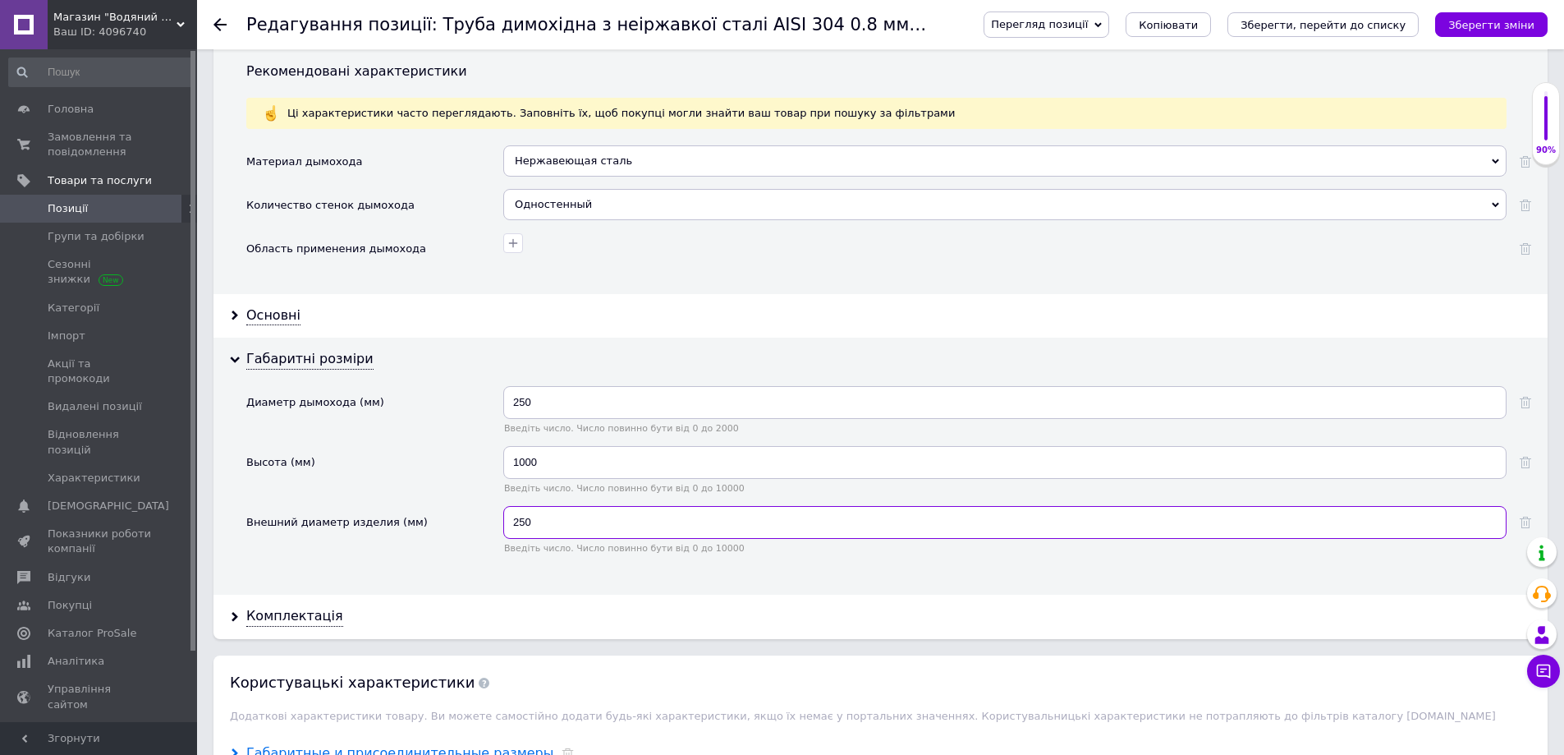
scroll to position [1560, 0]
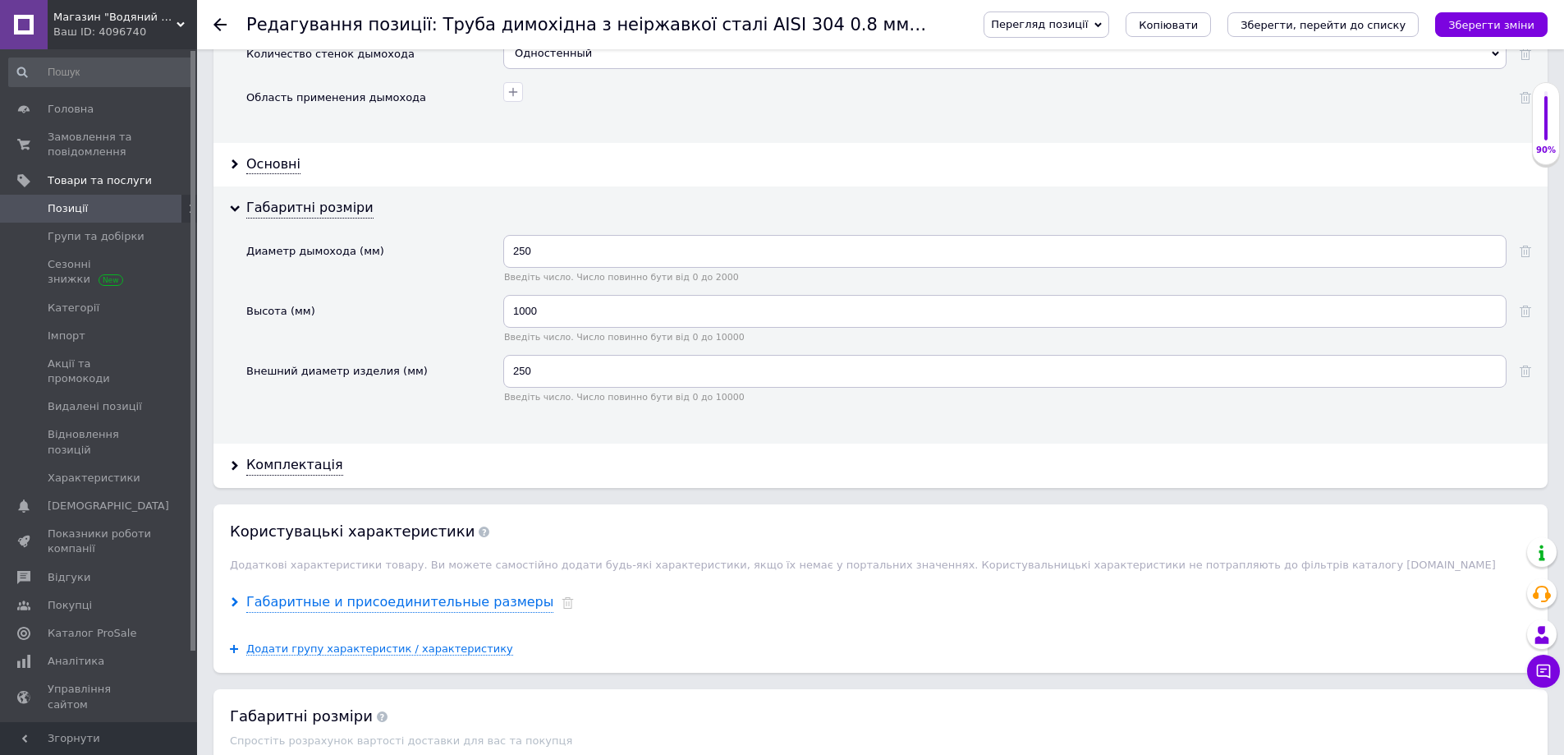
click at [291, 607] on div "Габаритные и присоединительные размеры" at bounding box center [399, 602] width 307 height 19
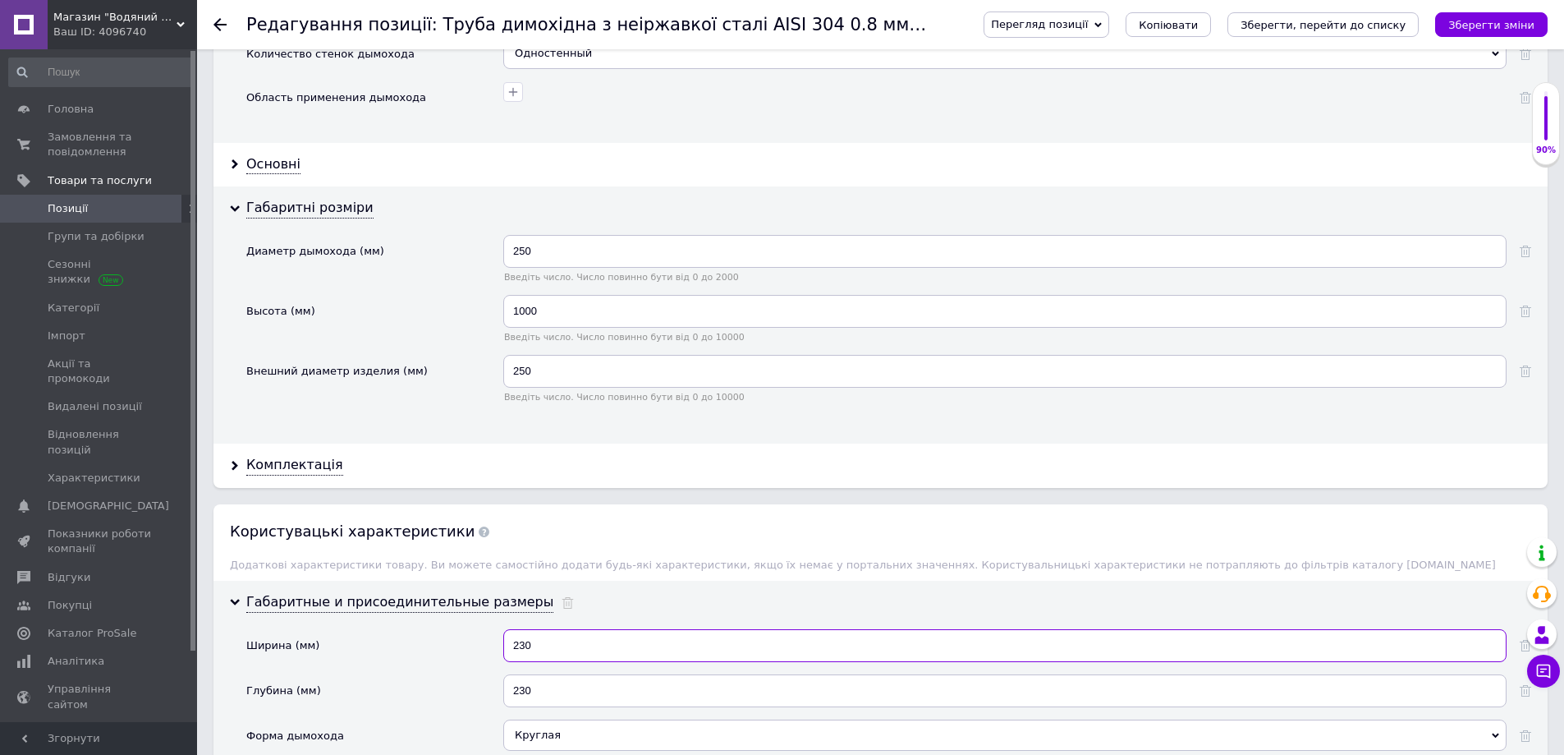
click at [525, 645] on input "230" at bounding box center [1004, 645] width 1003 height 33
click at [526, 647] on input "230" at bounding box center [1004, 645] width 1003 height 33
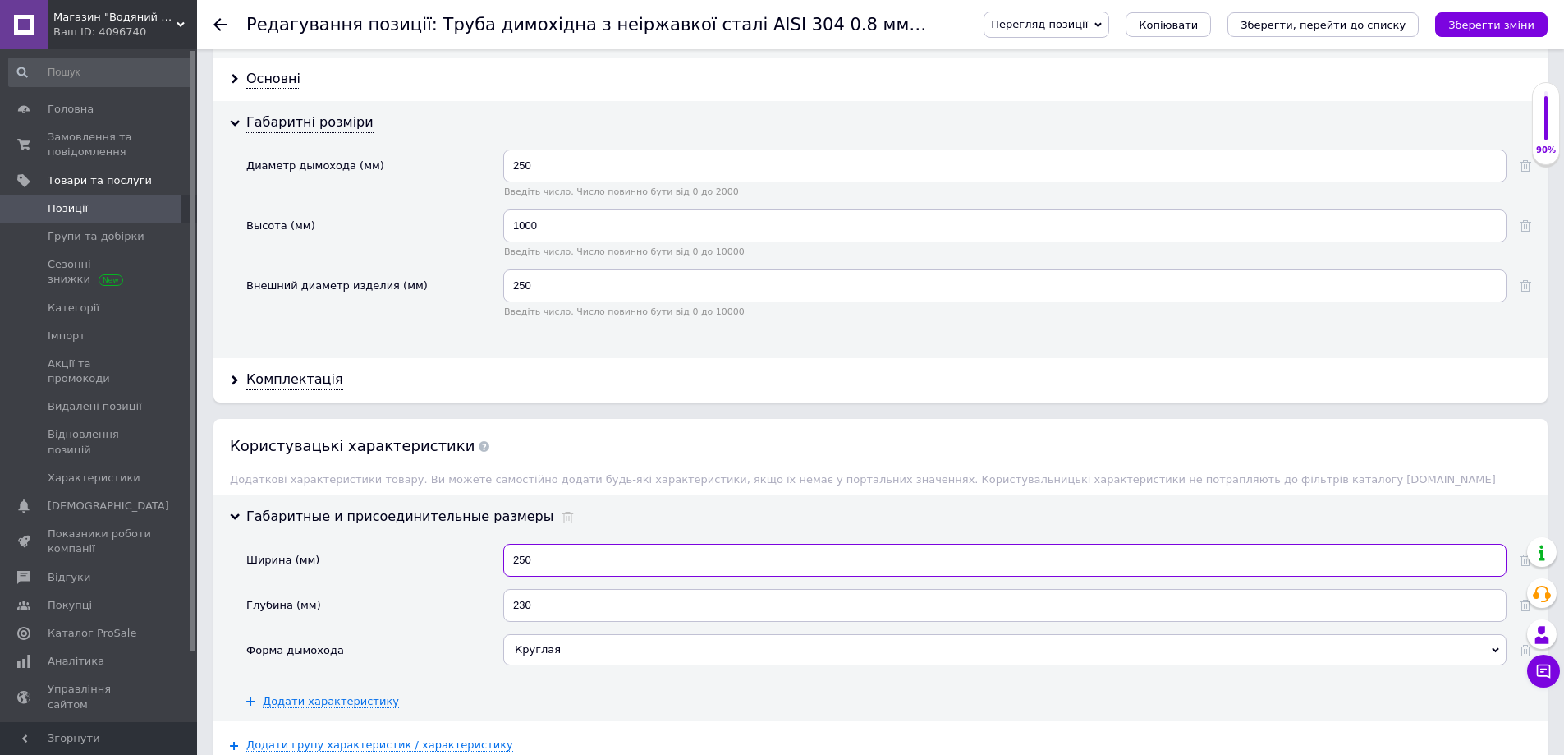
scroll to position [1807, 0]
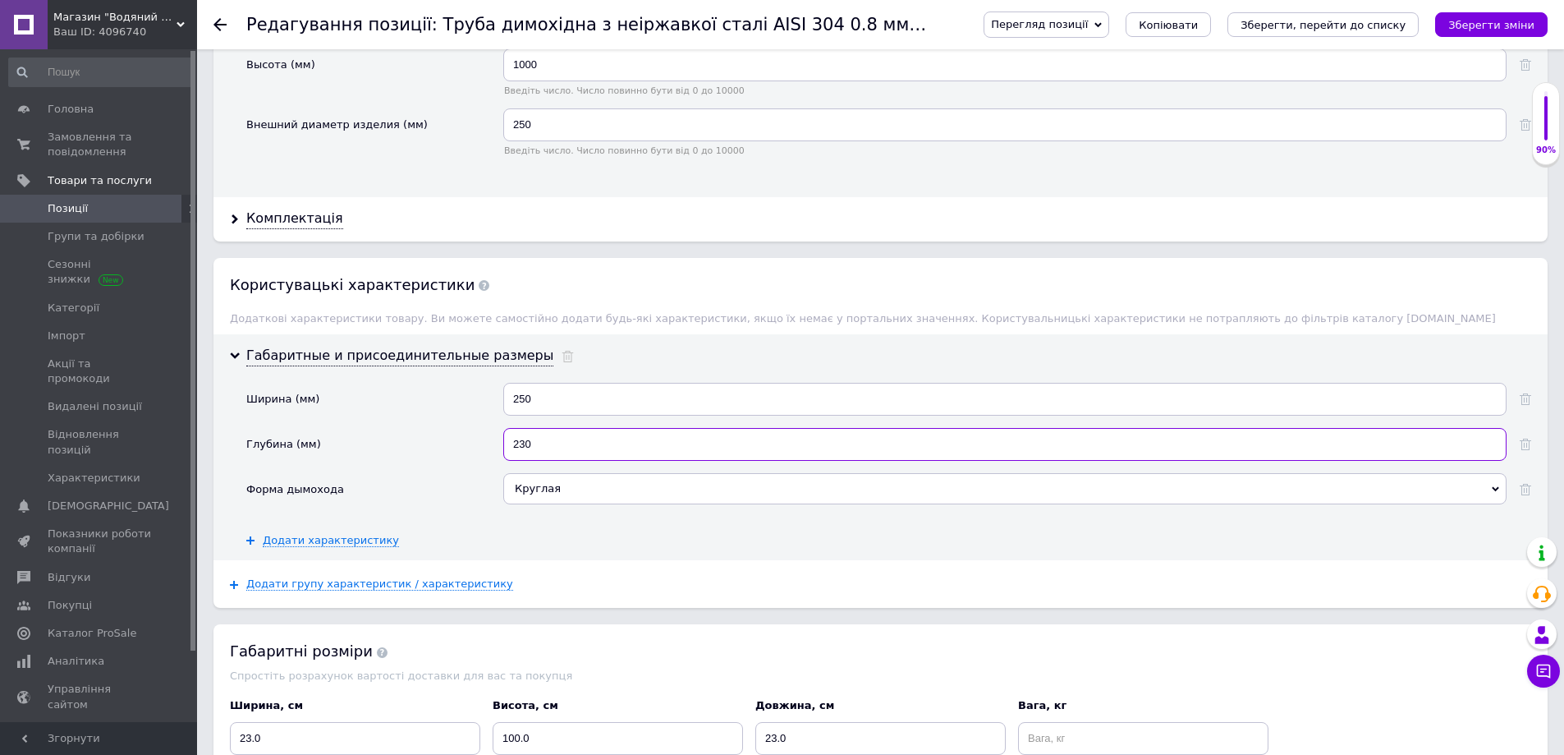
click at [525, 442] on input "230" at bounding box center [1004, 444] width 1003 height 33
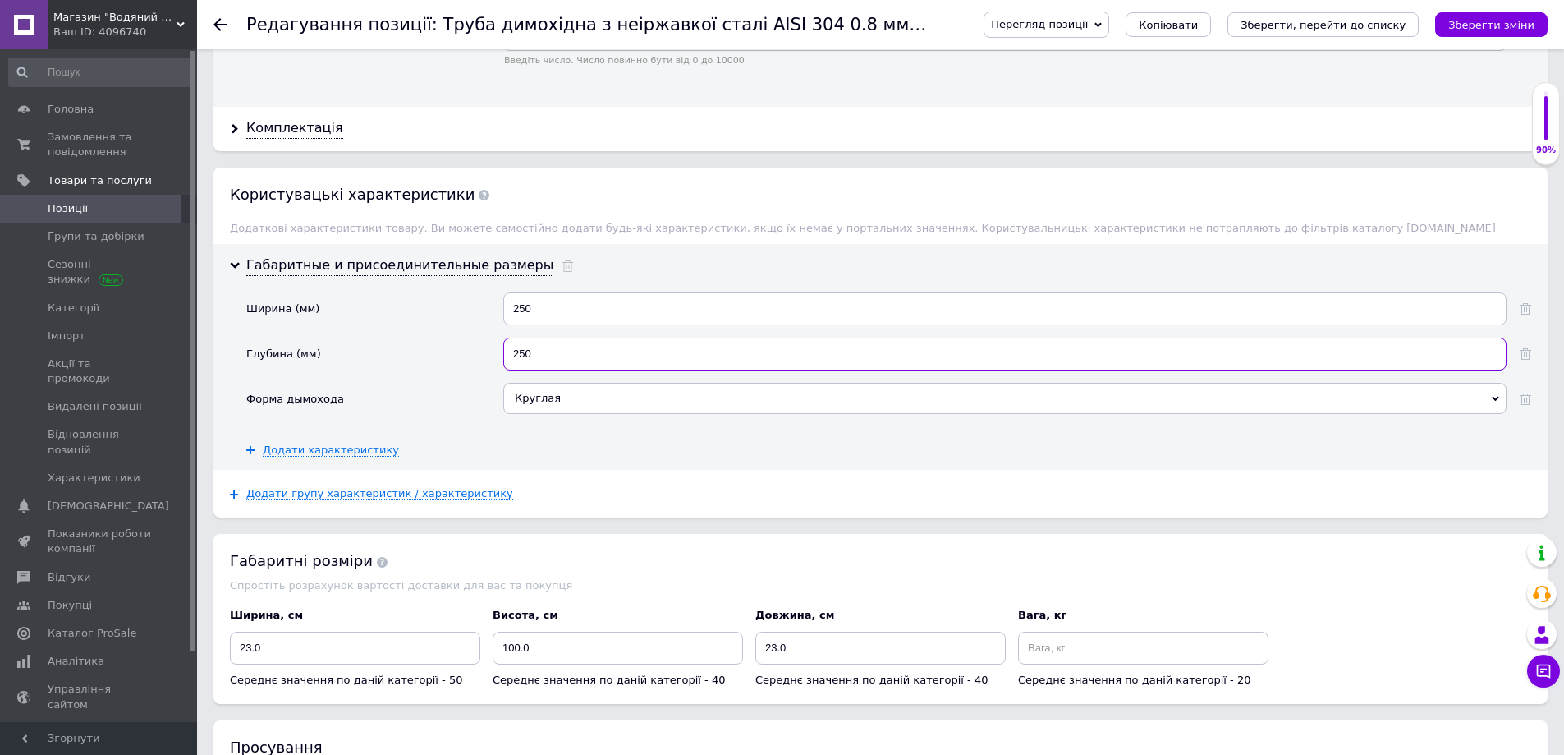
scroll to position [2053, 0]
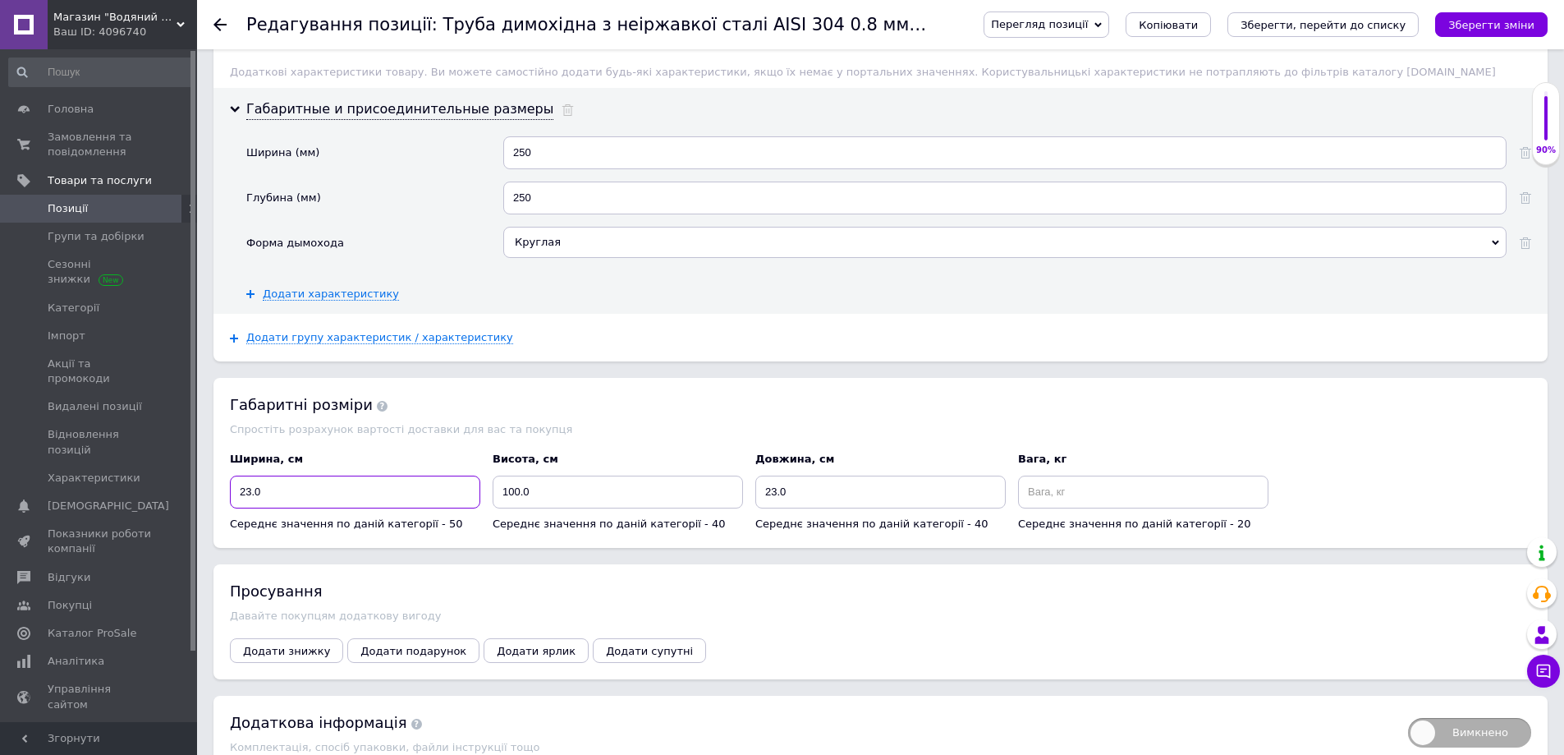
click at [254, 498] on input "23.0" at bounding box center [355, 491] width 250 height 33
click at [780, 492] on input "23.0" at bounding box center [880, 491] width 250 height 33
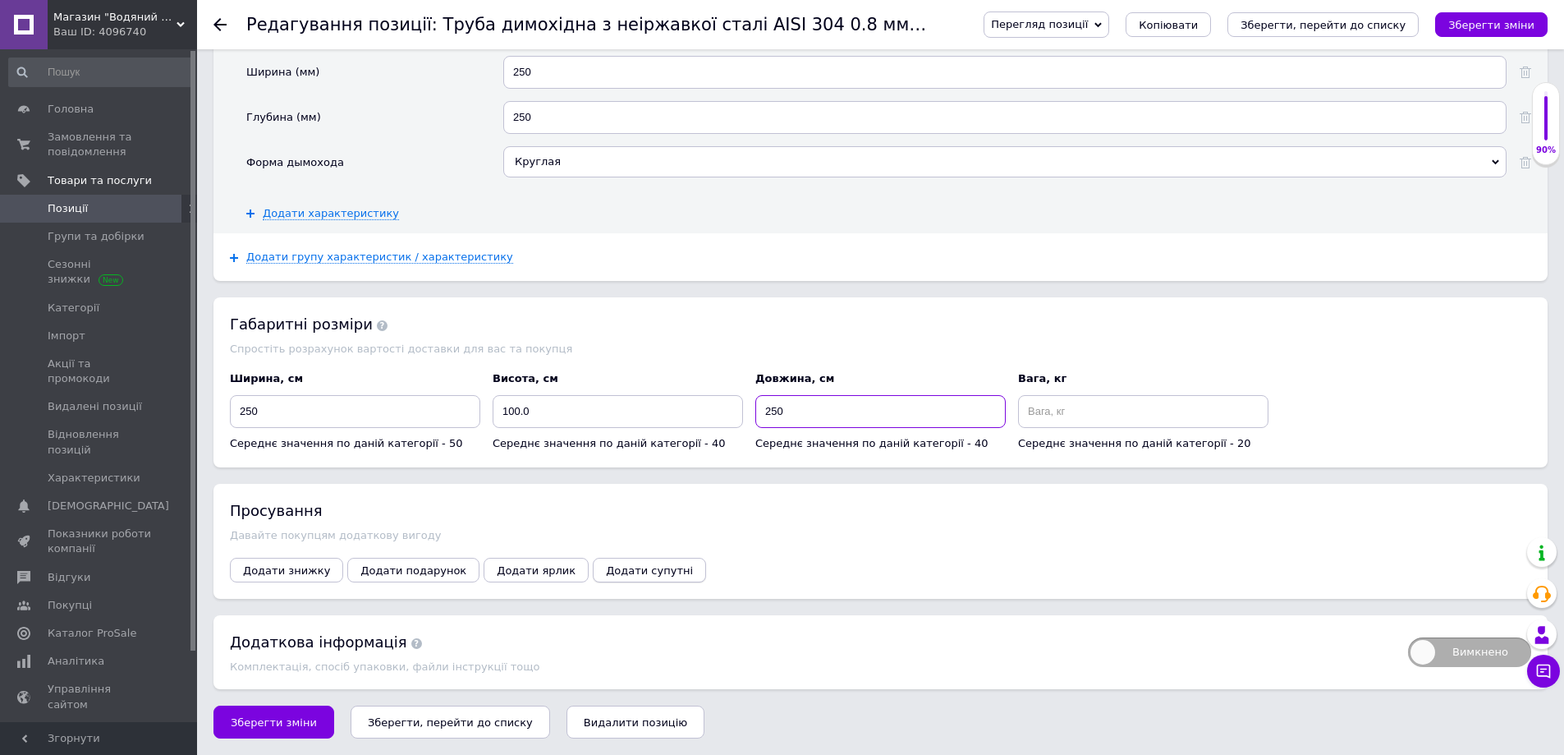
scroll to position [2138, 0]
click at [256, 717] on span "Зберегти зміни" at bounding box center [274, 722] width 86 height 12
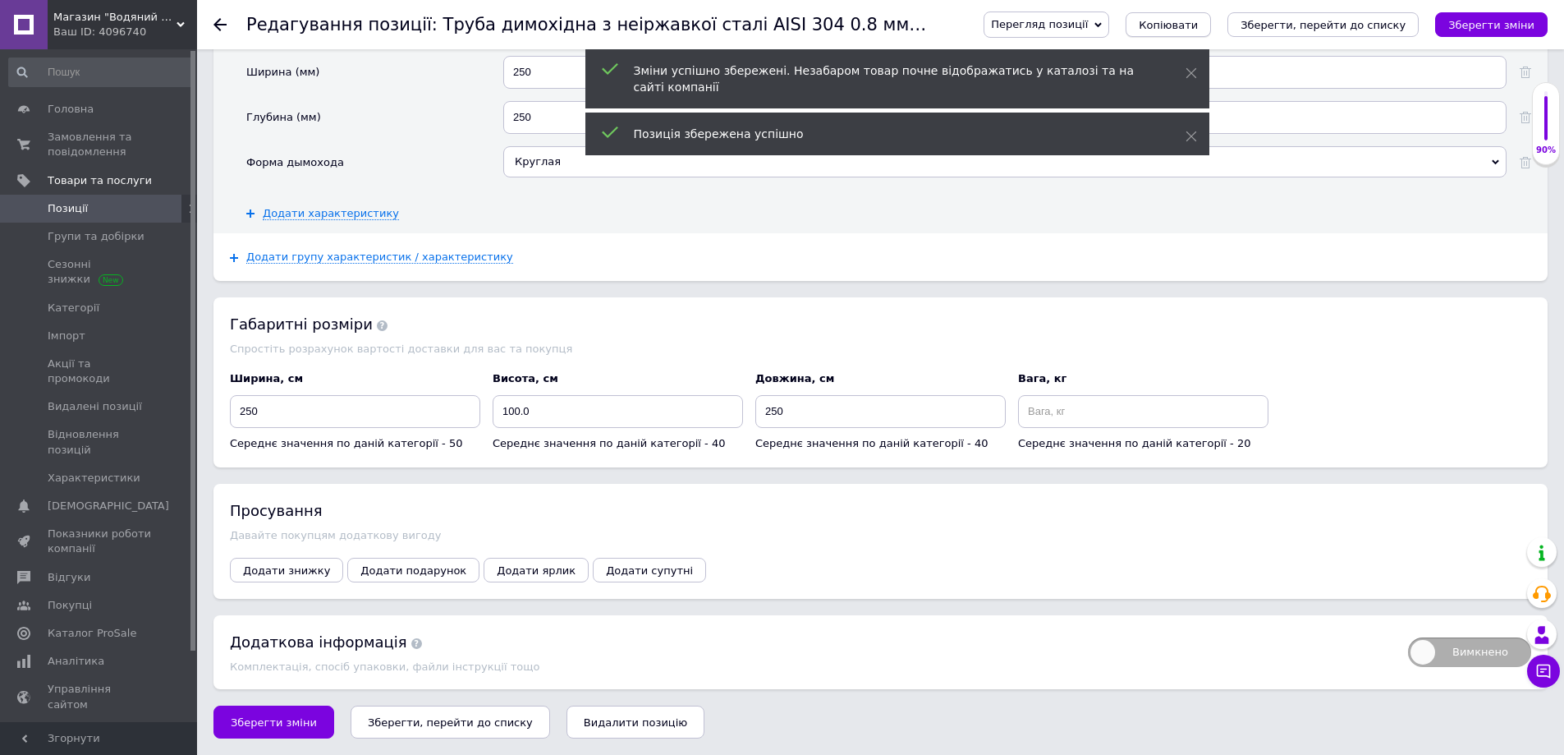
click at [1198, 21] on span "Копіювати" at bounding box center [1168, 25] width 59 height 12
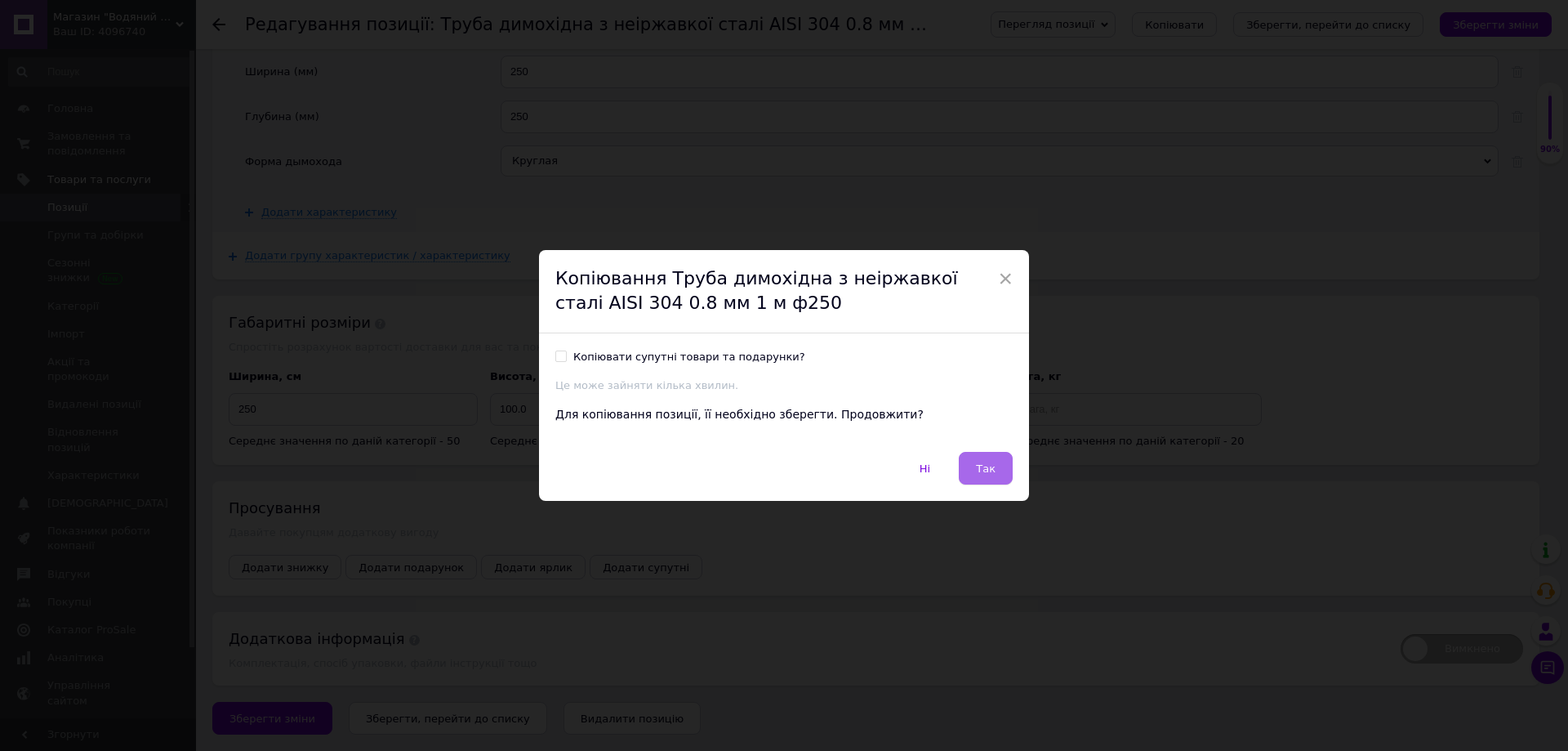
click at [977, 475] on button "Так" at bounding box center [985, 468] width 54 height 33
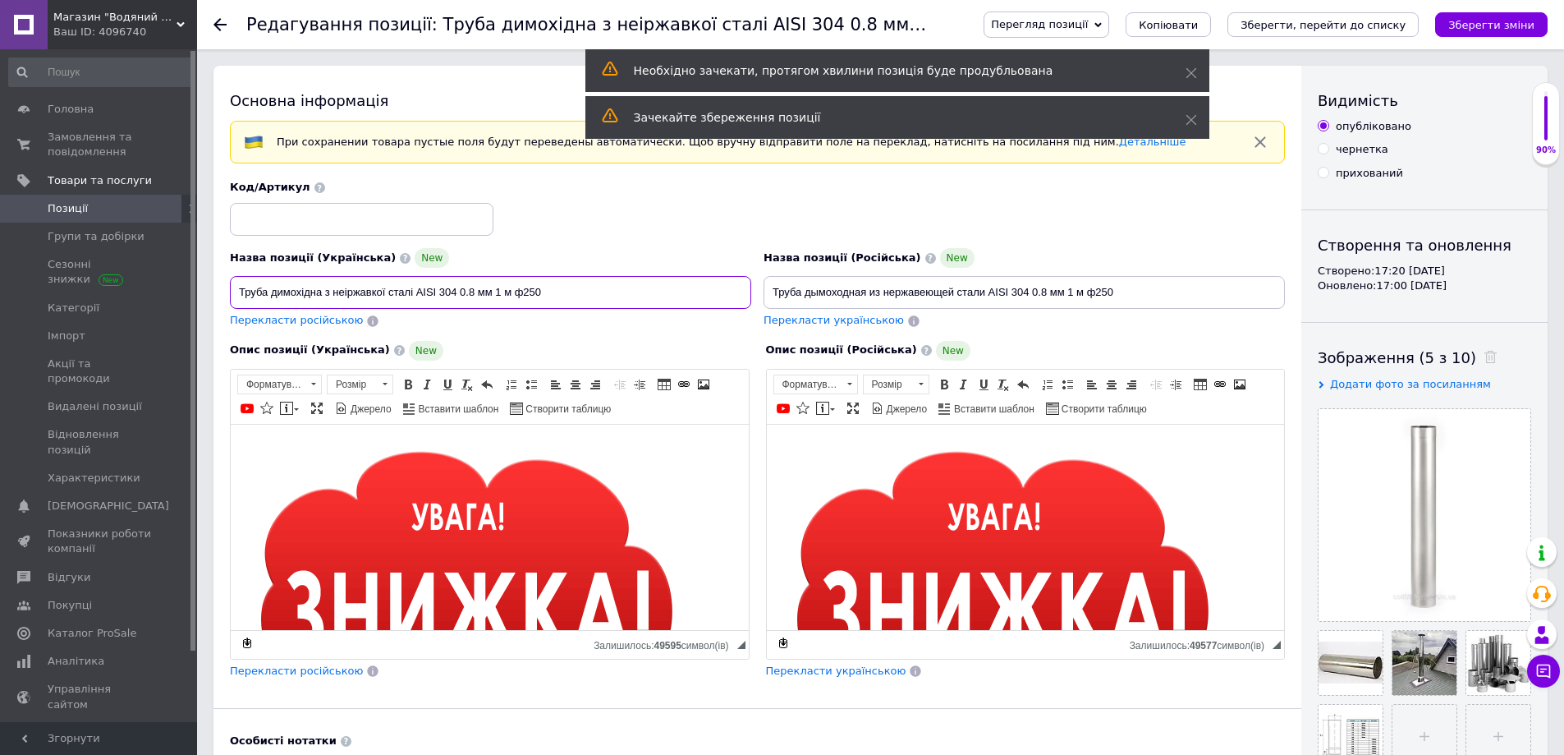
drag, startPoint x: 525, startPoint y: 290, endPoint x: 533, endPoint y: 291, distance: 8.3
click at [533, 291] on input "Труба димохідна з неіржавкої сталі AISI 304 0.8 мм 1 м ф250" at bounding box center [490, 292] width 521 height 33
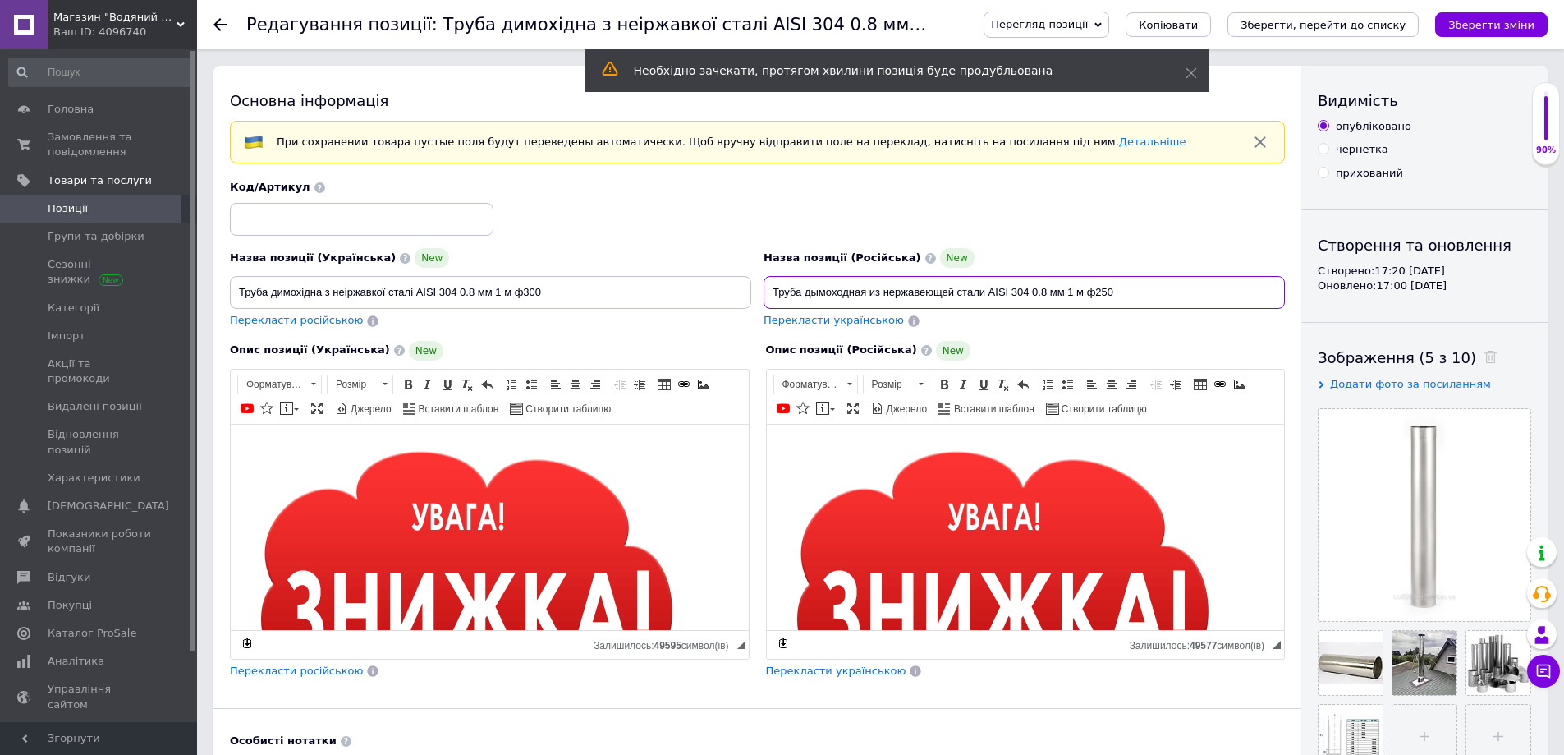
drag, startPoint x: 1099, startPoint y: 292, endPoint x: 1107, endPoint y: 296, distance: 8.8
click at [1107, 296] on input "Труба дымоходная из нержавеющей стали AISI 304 0.8 мм 1 м ф250" at bounding box center [1024, 292] width 521 height 33
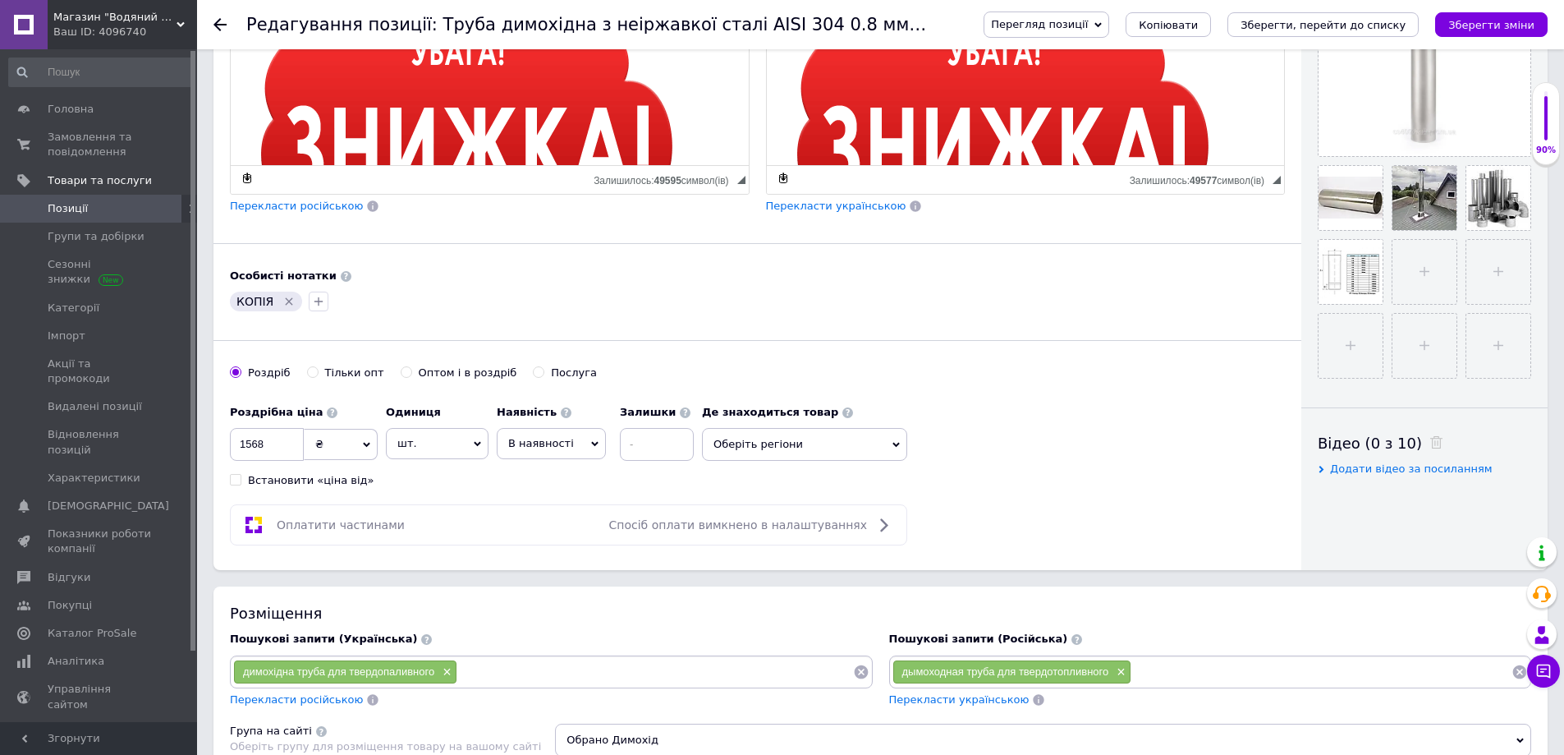
scroll to position [575, 0]
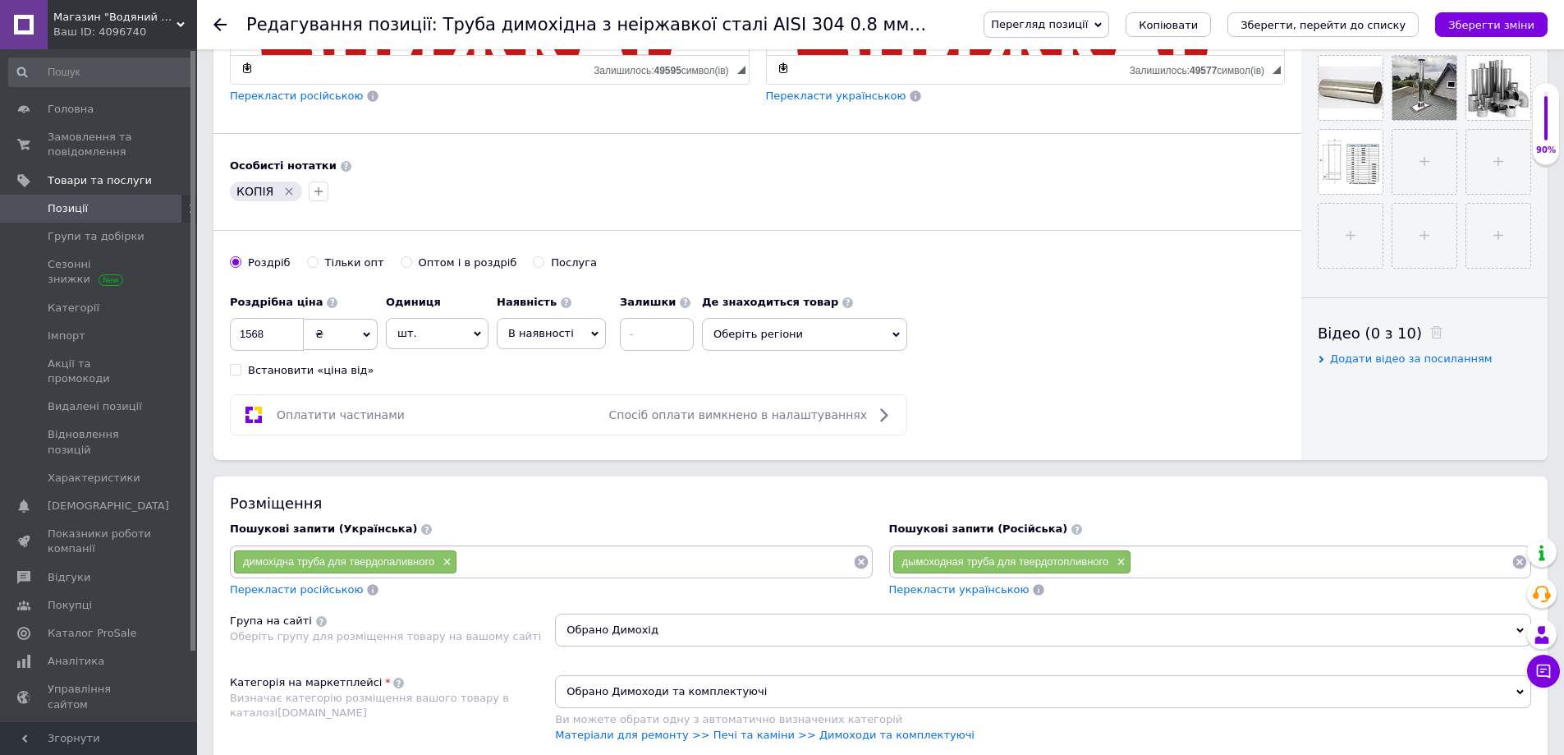
click at [287, 192] on icon "Видалити мітку" at bounding box center [289, 190] width 7 height 7
drag, startPoint x: 249, startPoint y: 335, endPoint x: 270, endPoint y: 339, distance: 21.7
click at [276, 338] on input "1568" at bounding box center [267, 334] width 74 height 33
click at [861, 337] on span "Оберіть регіони" at bounding box center [804, 334] width 205 height 33
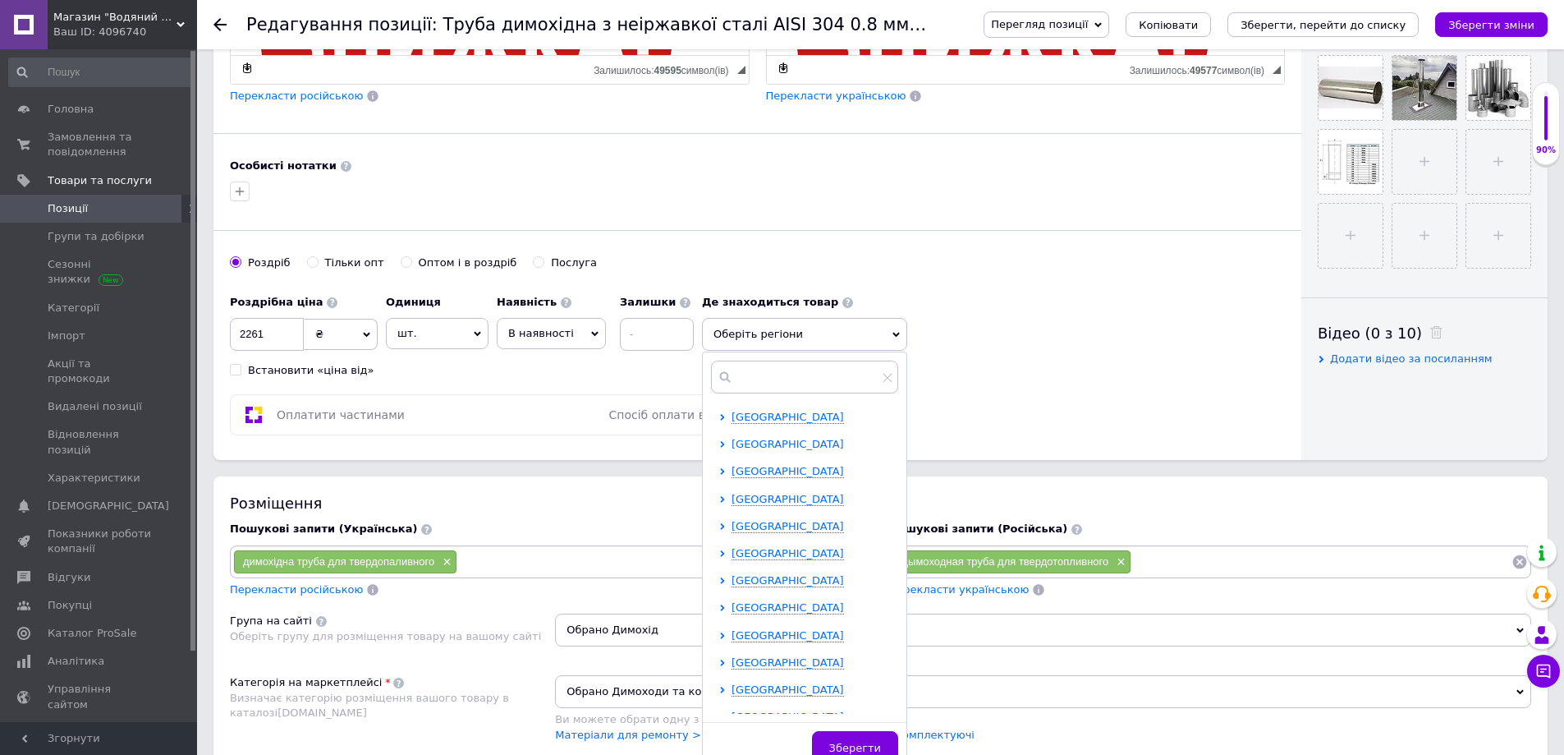
click at [760, 442] on span "[GEOGRAPHIC_DATA]" at bounding box center [788, 444] width 112 height 12
click at [783, 528] on span "Луцьк" at bounding box center [777, 526] width 34 height 12
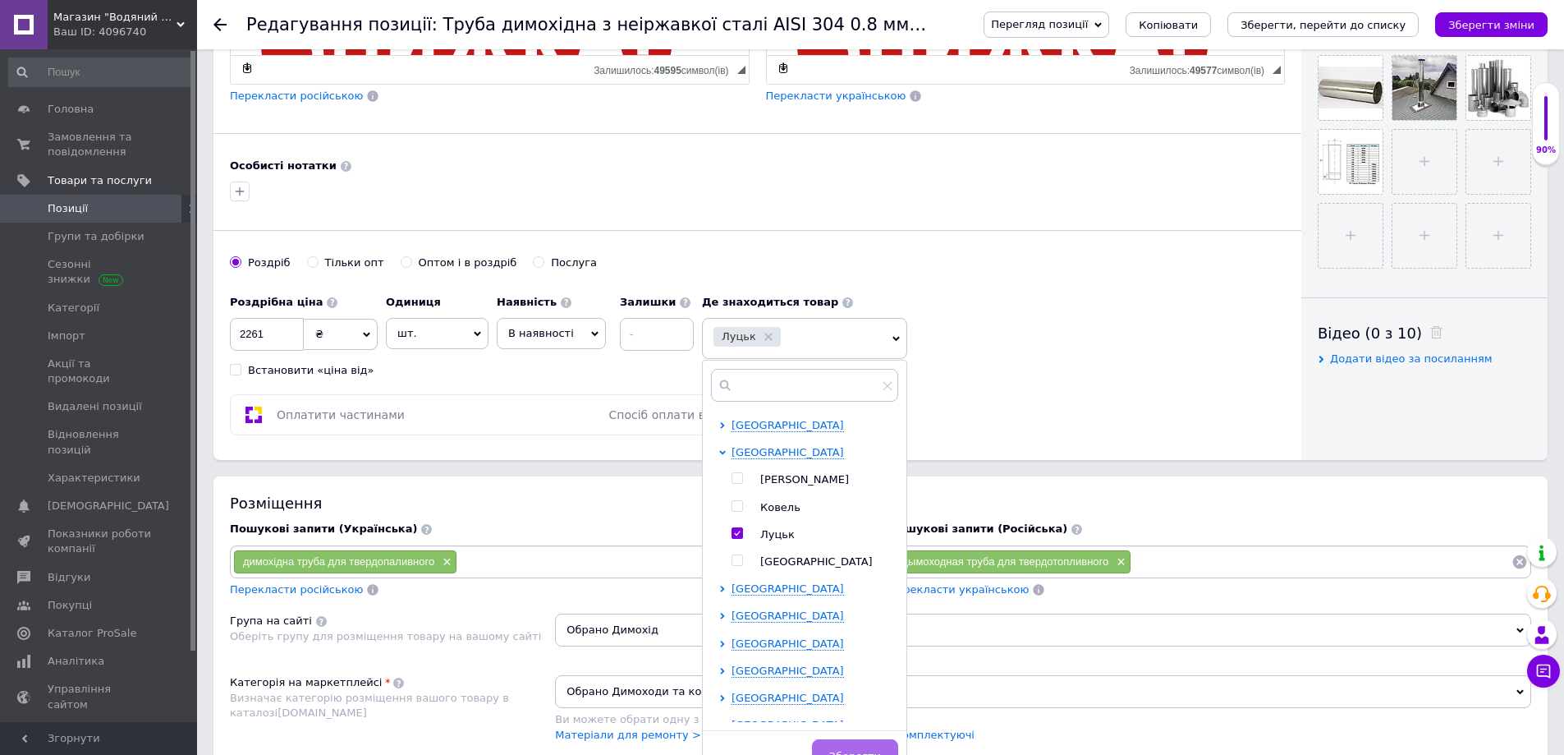
click at [862, 746] on button "Зберегти" at bounding box center [855, 755] width 86 height 33
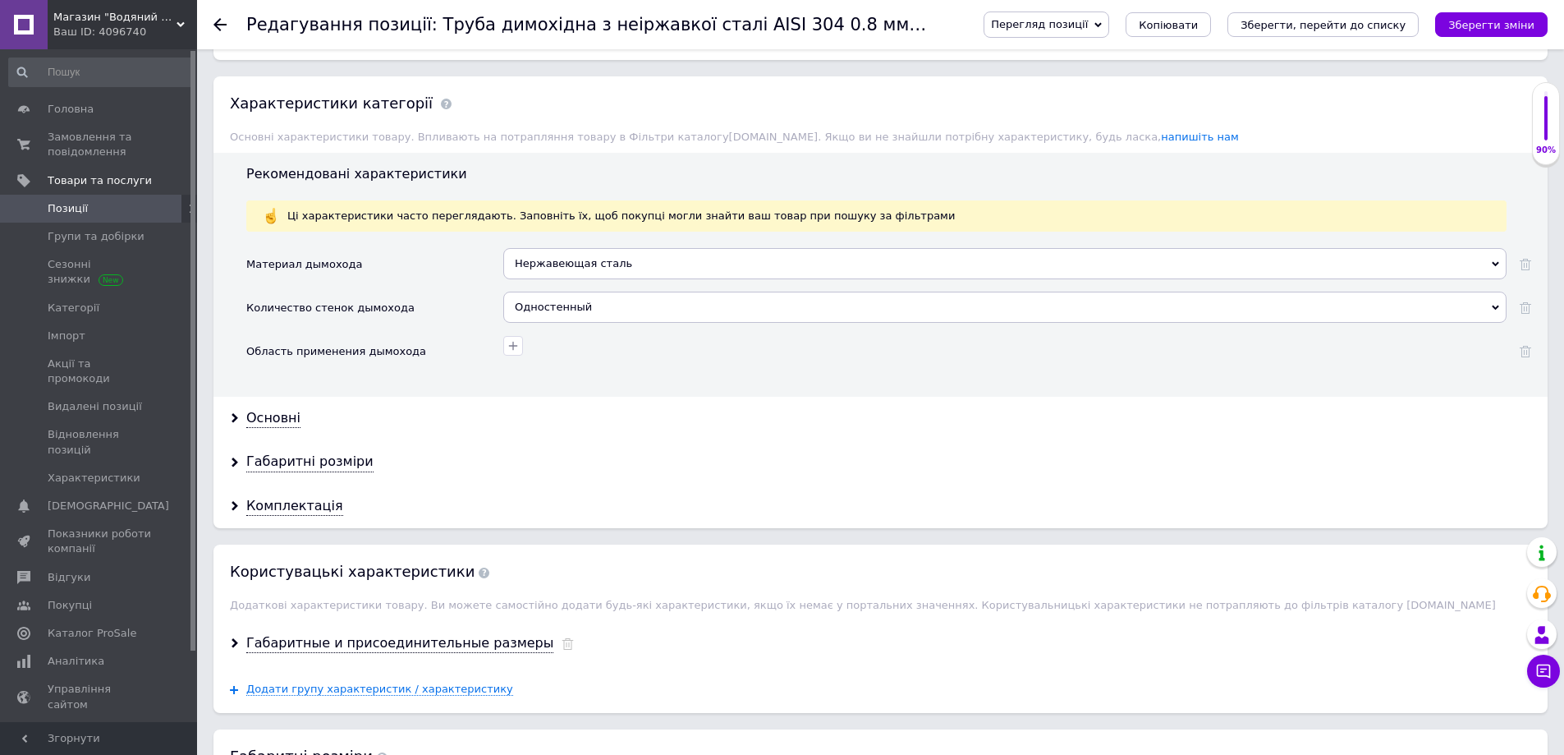
scroll to position [1314, 0]
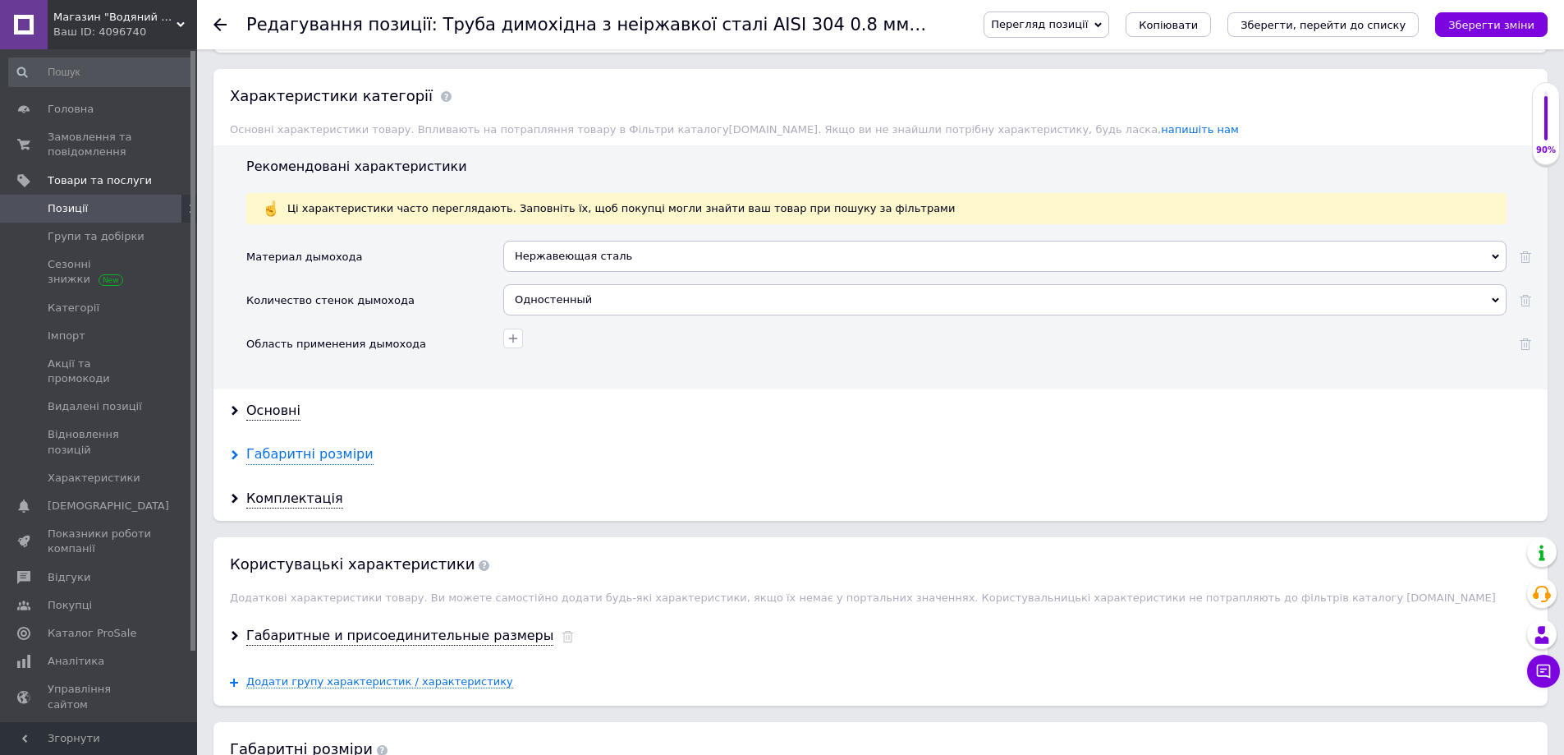
click at [283, 459] on div "Габаритні розміри" at bounding box center [309, 454] width 127 height 19
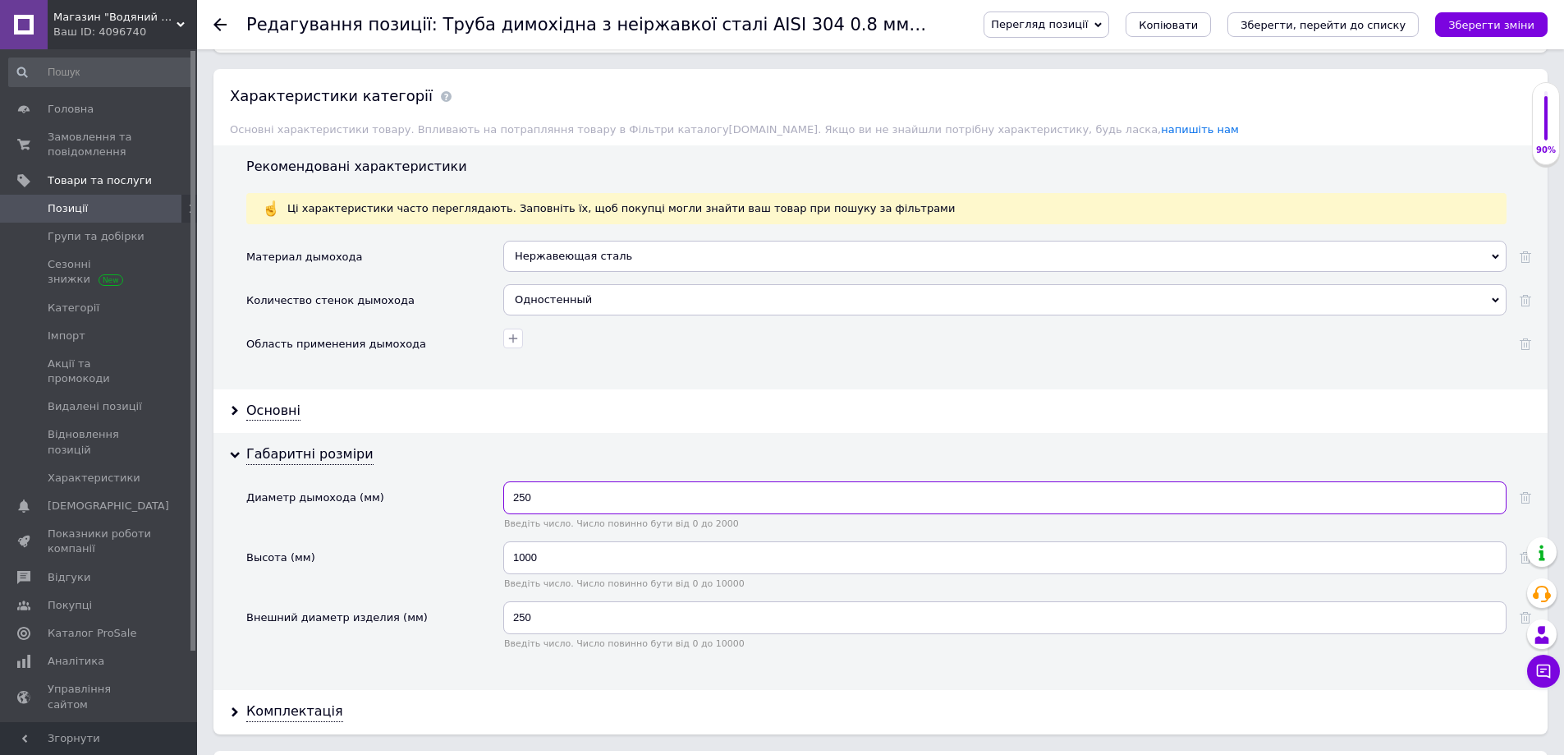
drag, startPoint x: 516, startPoint y: 494, endPoint x: 530, endPoint y: 502, distance: 15.5
click at [530, 502] on input "250" at bounding box center [1004, 497] width 1003 height 33
drag, startPoint x: 512, startPoint y: 502, endPoint x: 558, endPoint y: 508, distance: 45.6
click at [558, 508] on input "250" at bounding box center [1004, 497] width 1003 height 33
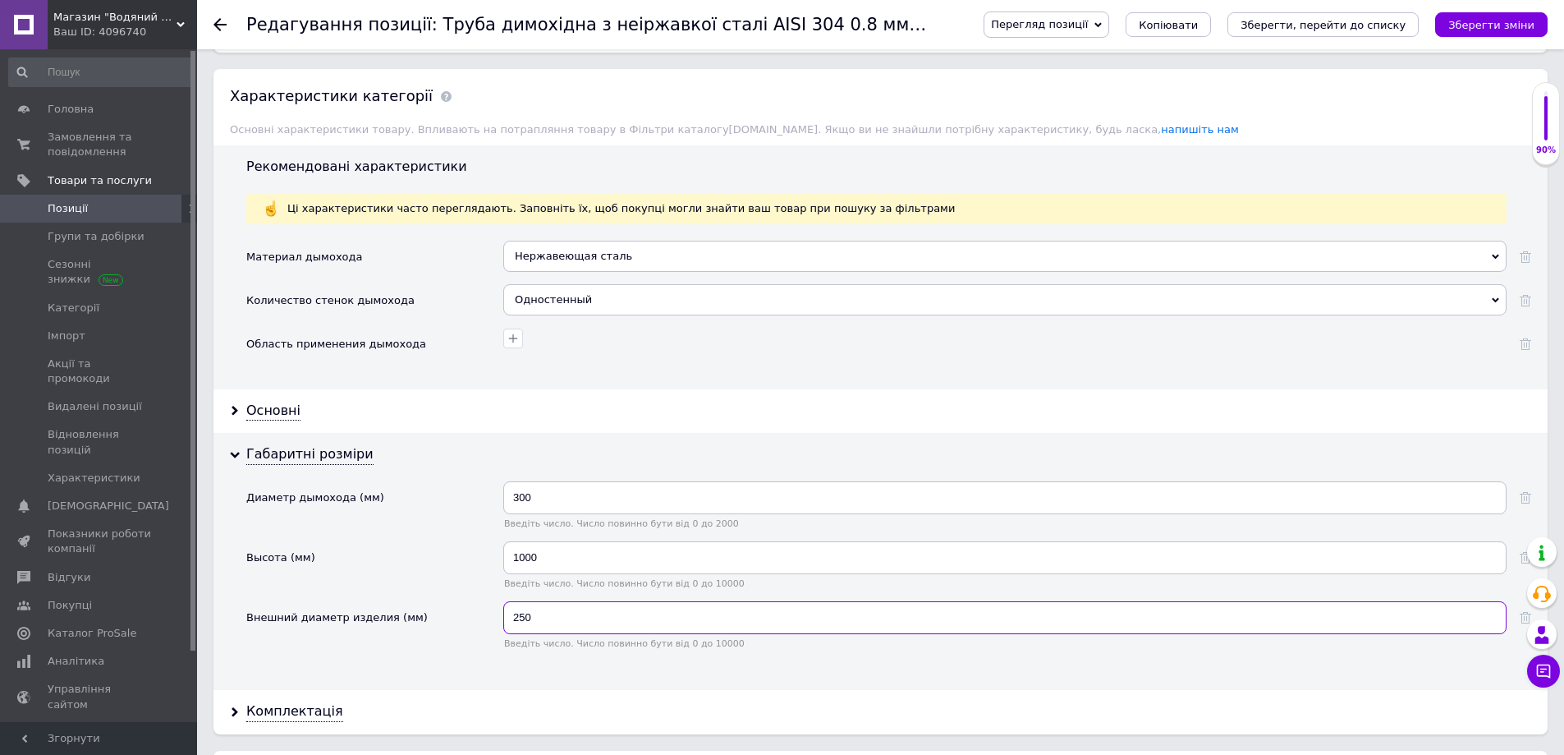
drag, startPoint x: 533, startPoint y: 626, endPoint x: 550, endPoint y: 628, distance: 17.4
click at [550, 628] on input "250" at bounding box center [1004, 617] width 1003 height 33
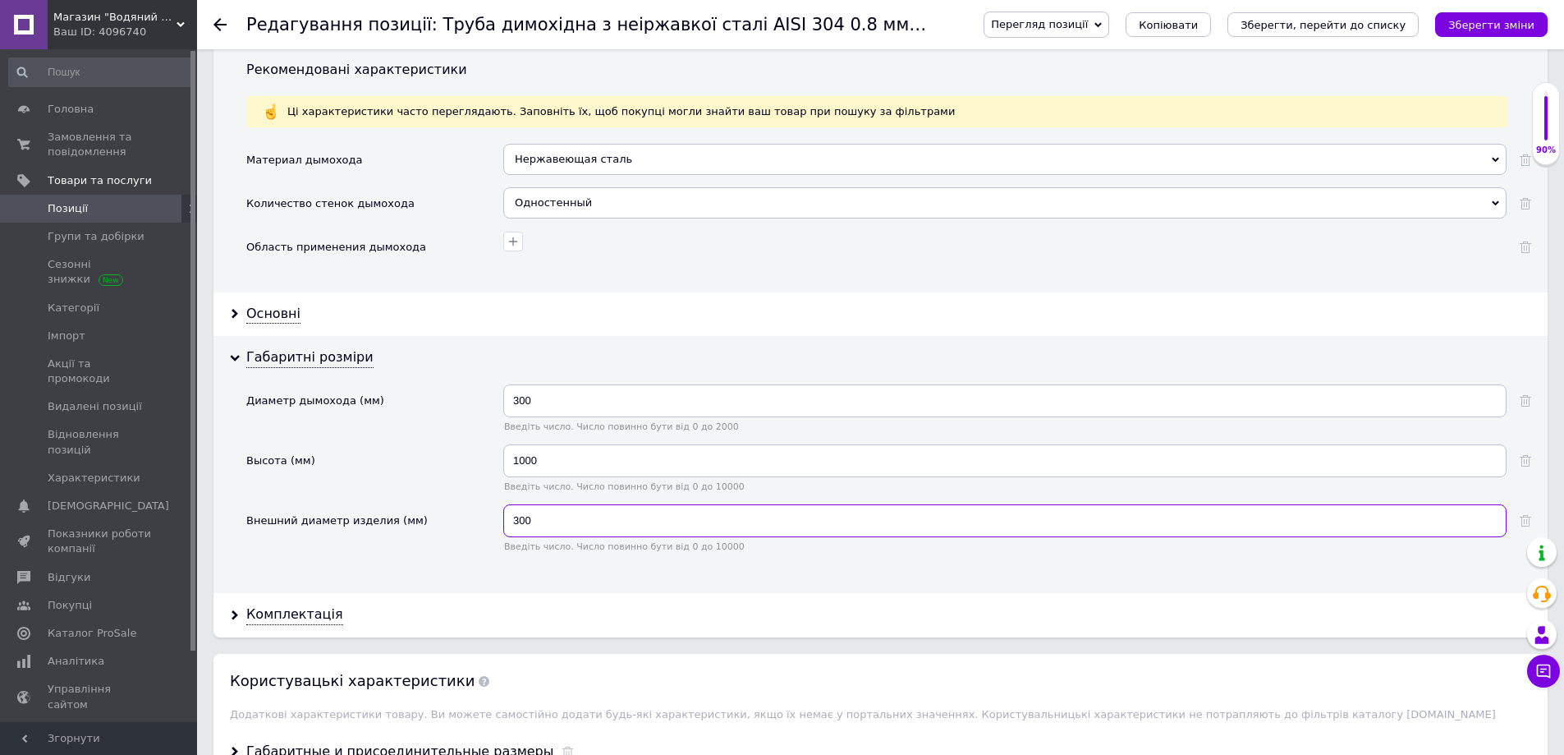
scroll to position [1560, 0]
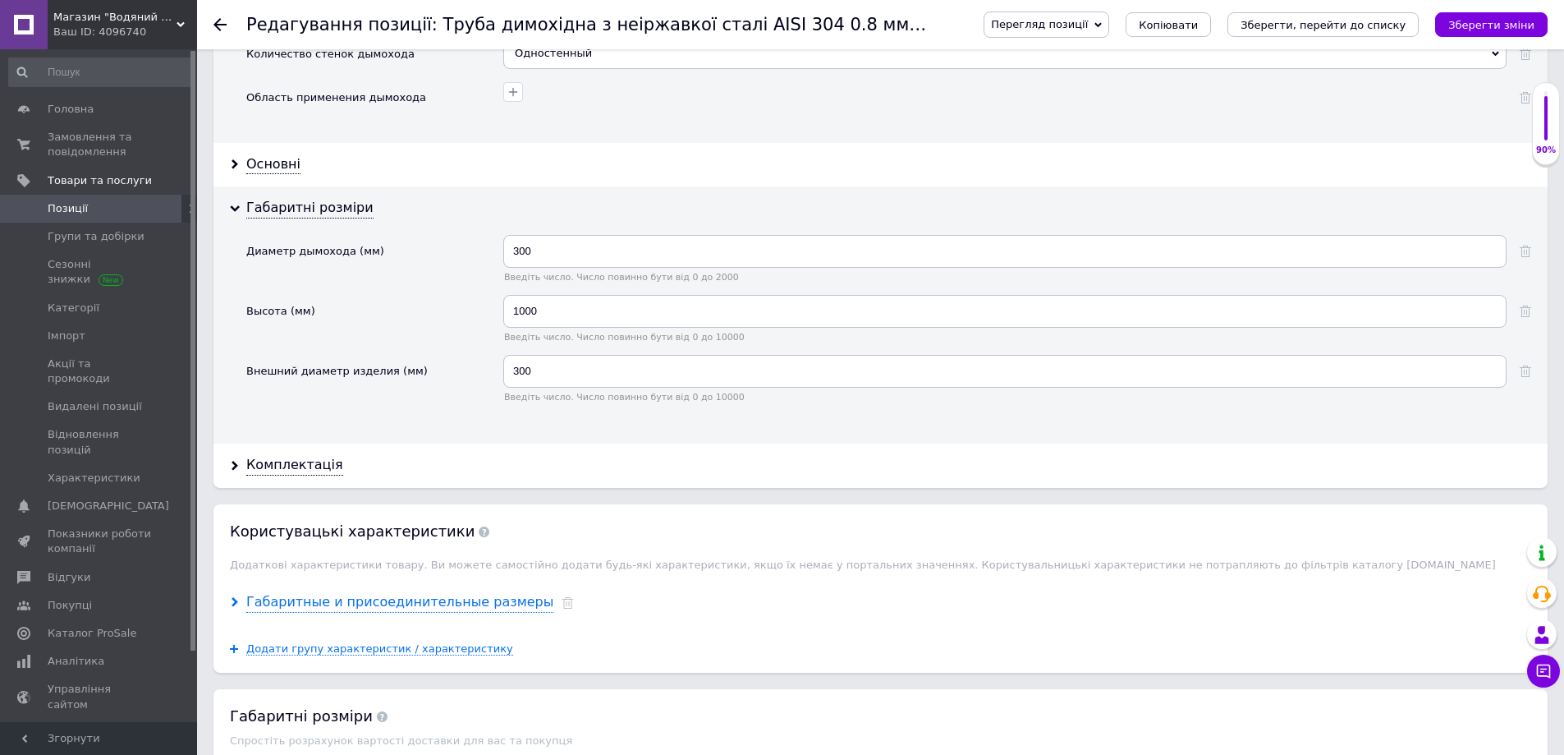
click at [258, 606] on div "Габаритные и присоединительные размеры" at bounding box center [399, 602] width 307 height 19
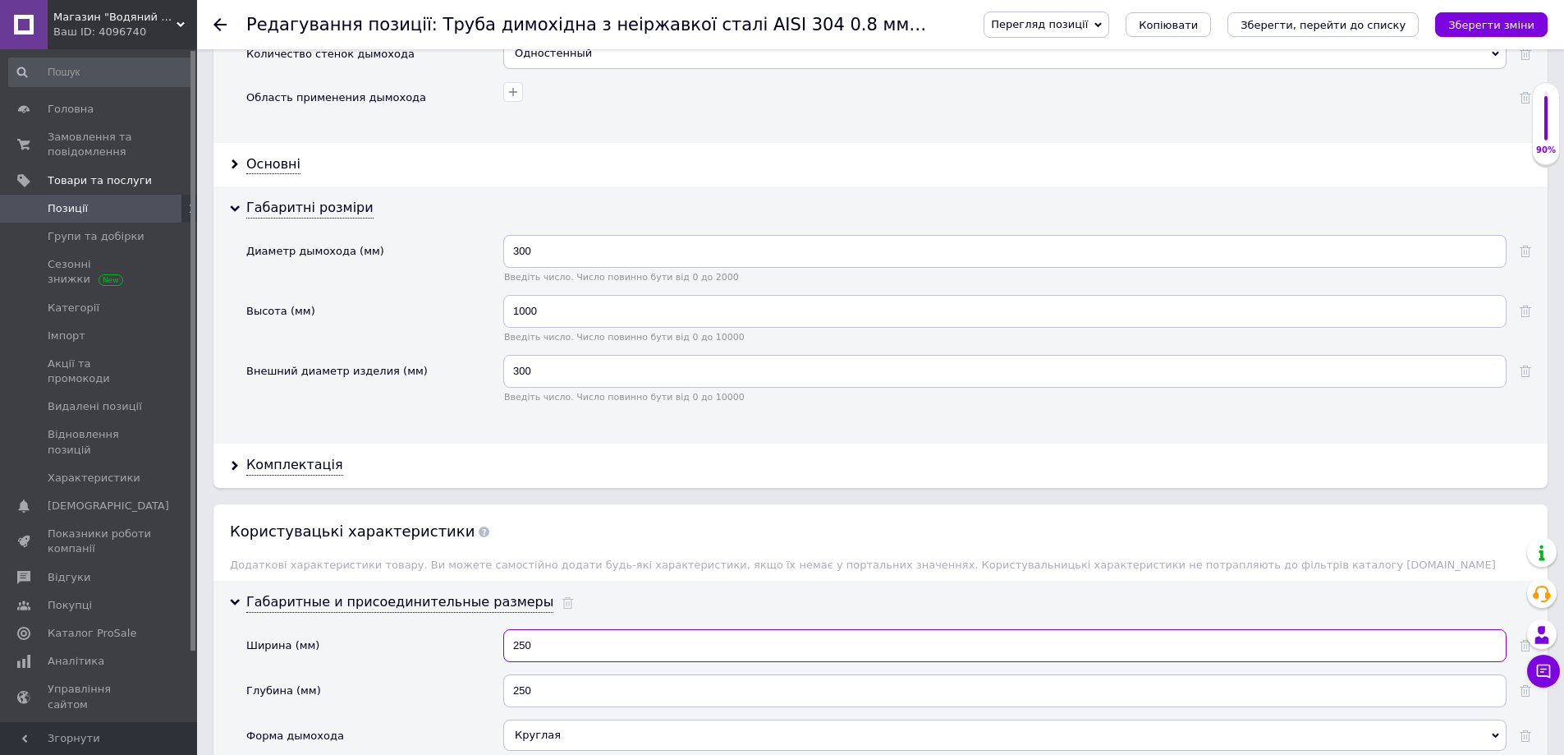
drag, startPoint x: 512, startPoint y: 650, endPoint x: 544, endPoint y: 662, distance: 33.3
click at [544, 662] on div "250" at bounding box center [1004, 651] width 1003 height 45
drag, startPoint x: 529, startPoint y: 700, endPoint x: 549, endPoint y: 706, distance: 21.6
click at [549, 706] on input "250" at bounding box center [1004, 690] width 1003 height 33
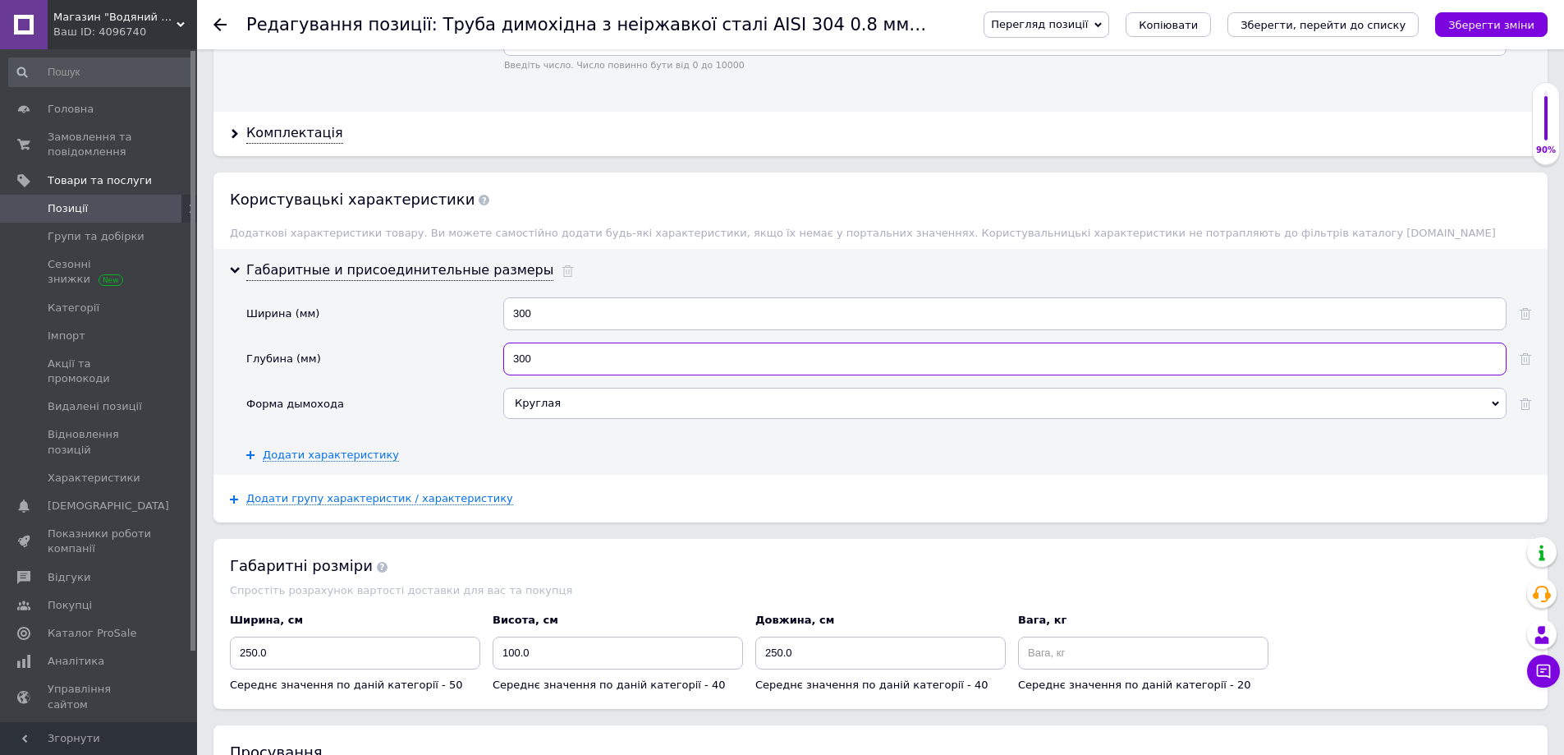
scroll to position [2053, 0]
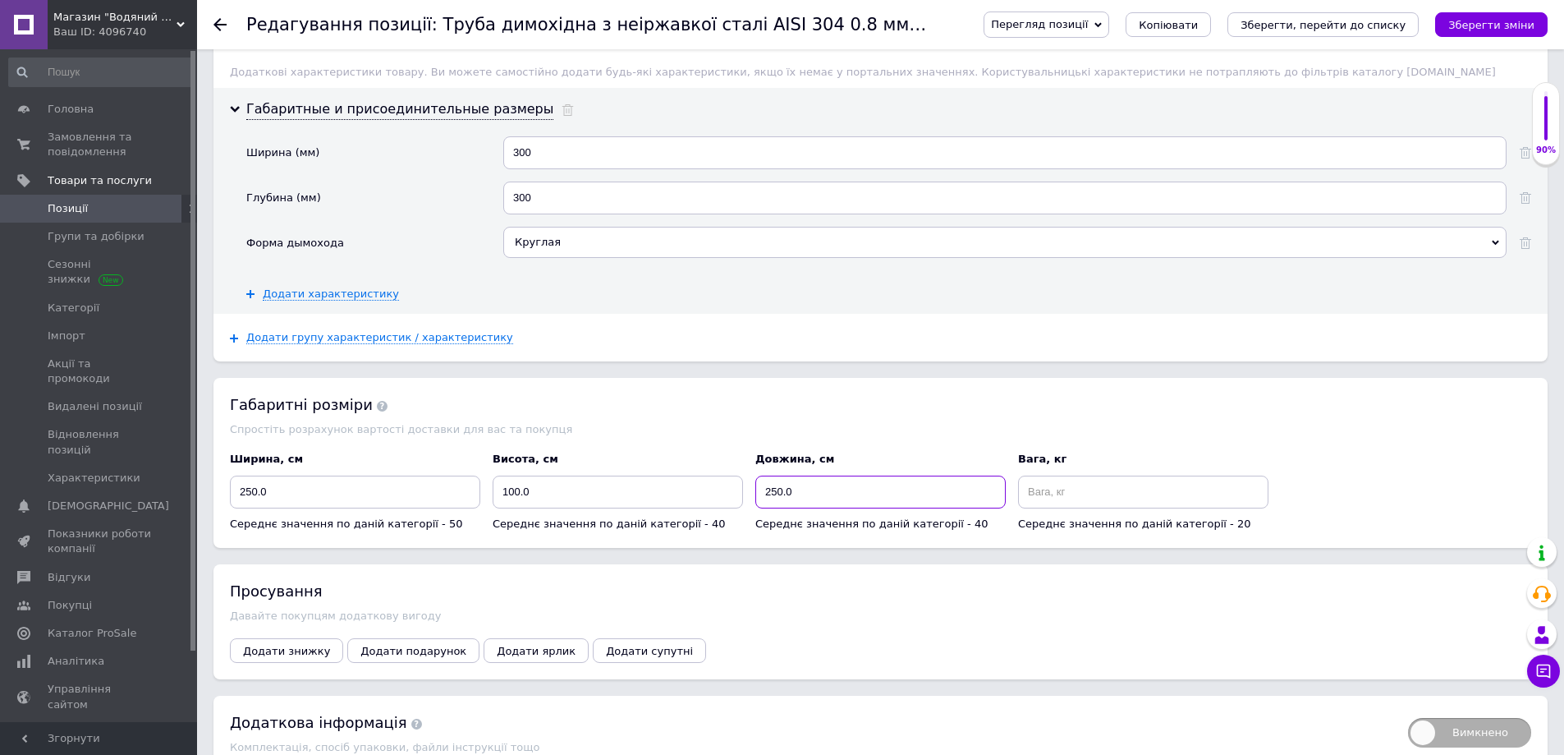
drag, startPoint x: 762, startPoint y: 494, endPoint x: 781, endPoint y: 498, distance: 19.3
click at [781, 498] on input "250.0" at bounding box center [880, 491] width 250 height 33
drag, startPoint x: 243, startPoint y: 494, endPoint x: 256, endPoint y: 497, distance: 13.5
click at [256, 497] on input "250.0" at bounding box center [355, 491] width 250 height 33
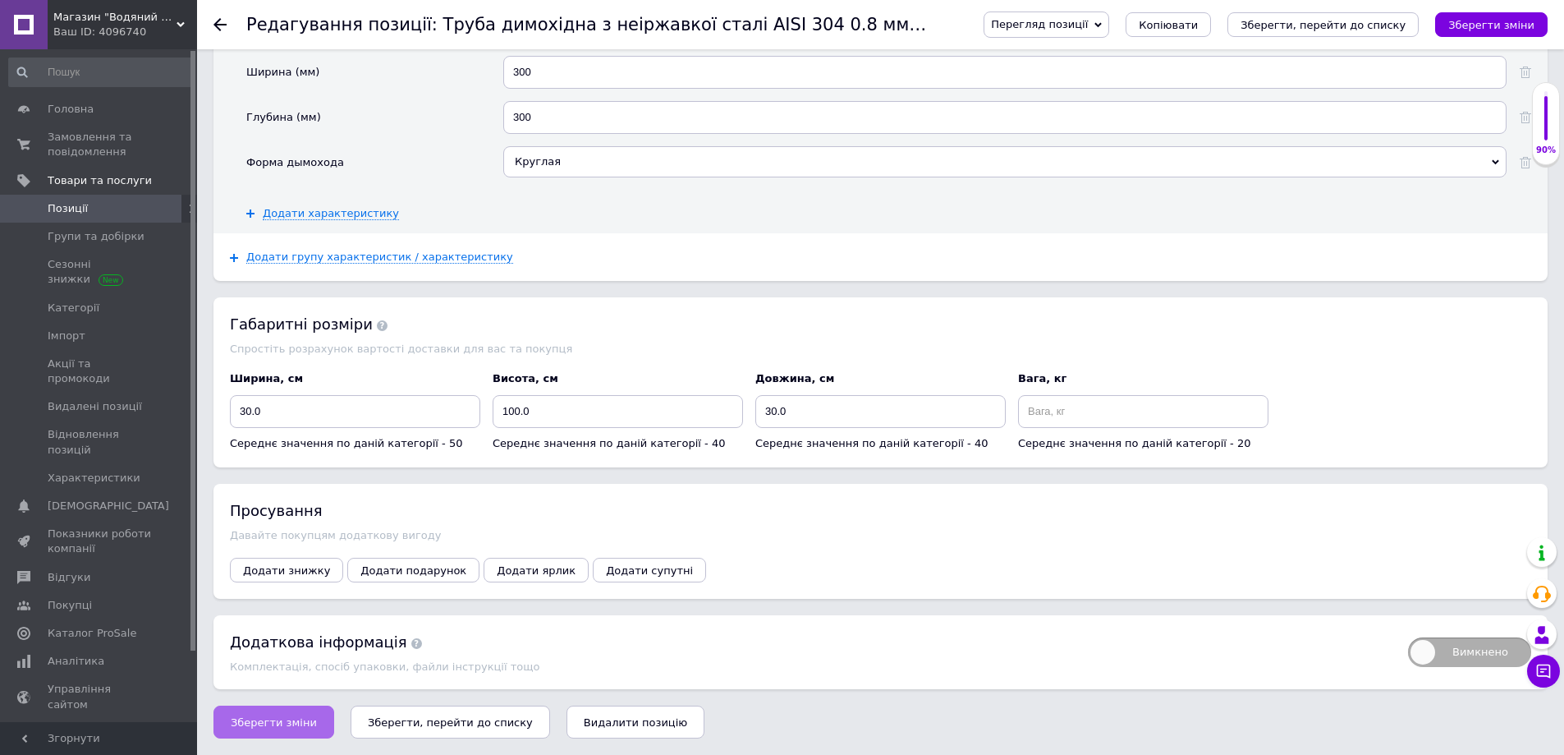
click at [290, 719] on span "Зберегти зміни" at bounding box center [274, 722] width 86 height 12
click at [1198, 30] on span "Копіювати" at bounding box center [1168, 25] width 59 height 12
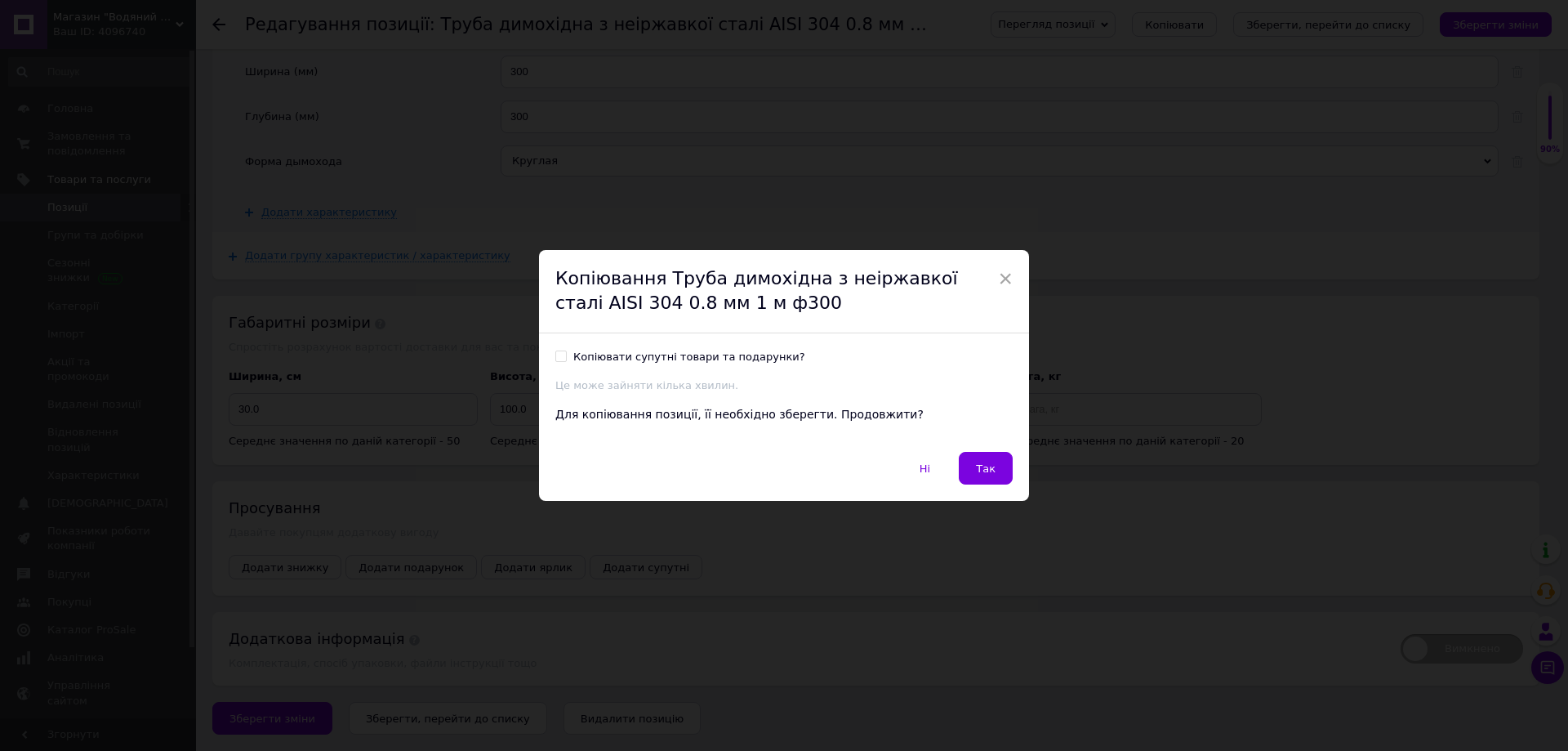
click at [980, 463] on span "Так" at bounding box center [985, 469] width 20 height 12
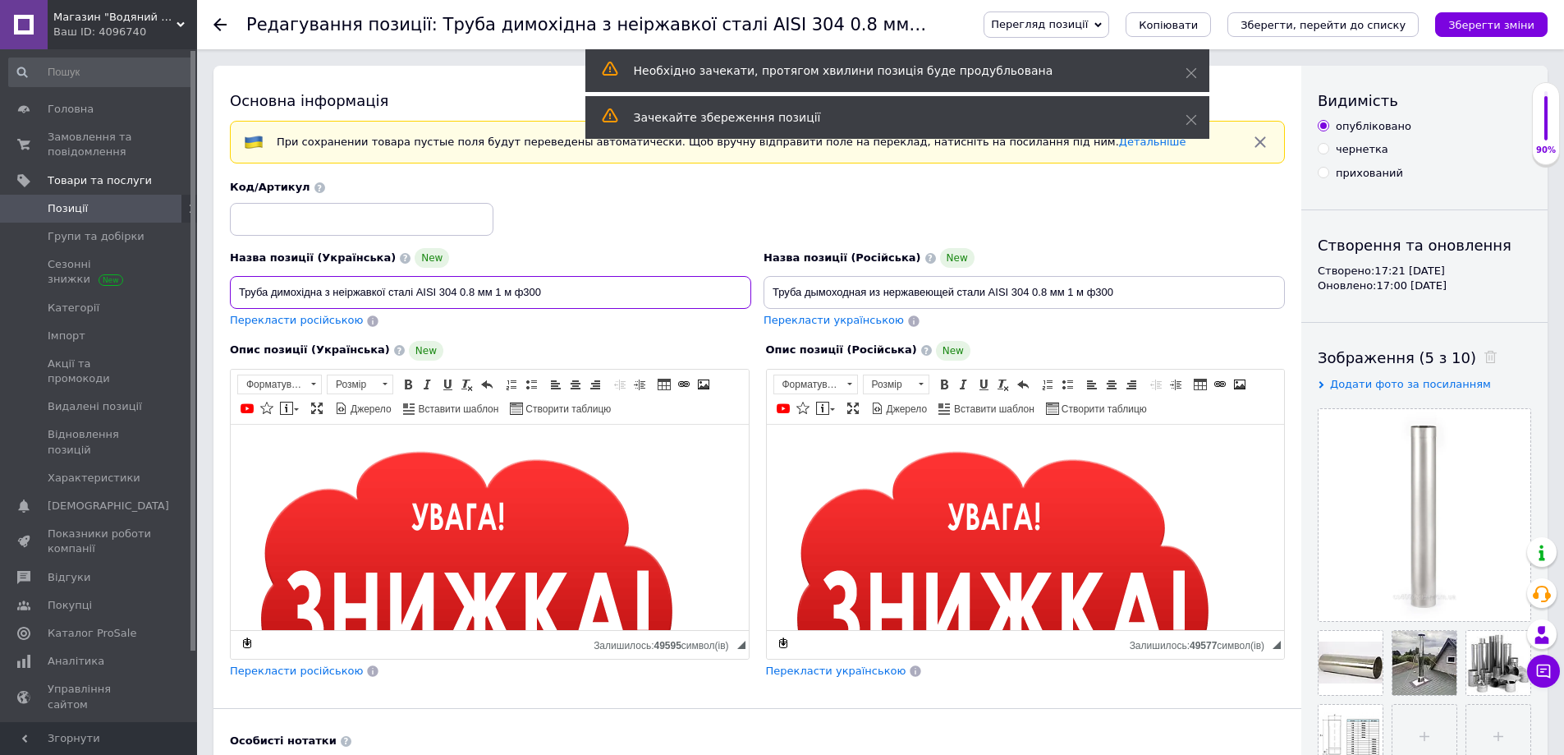
click at [535, 293] on input "Труба димохідна з неіржавкої сталі AISI 304 0.8 мм 1 м ф300" at bounding box center [490, 292] width 521 height 33
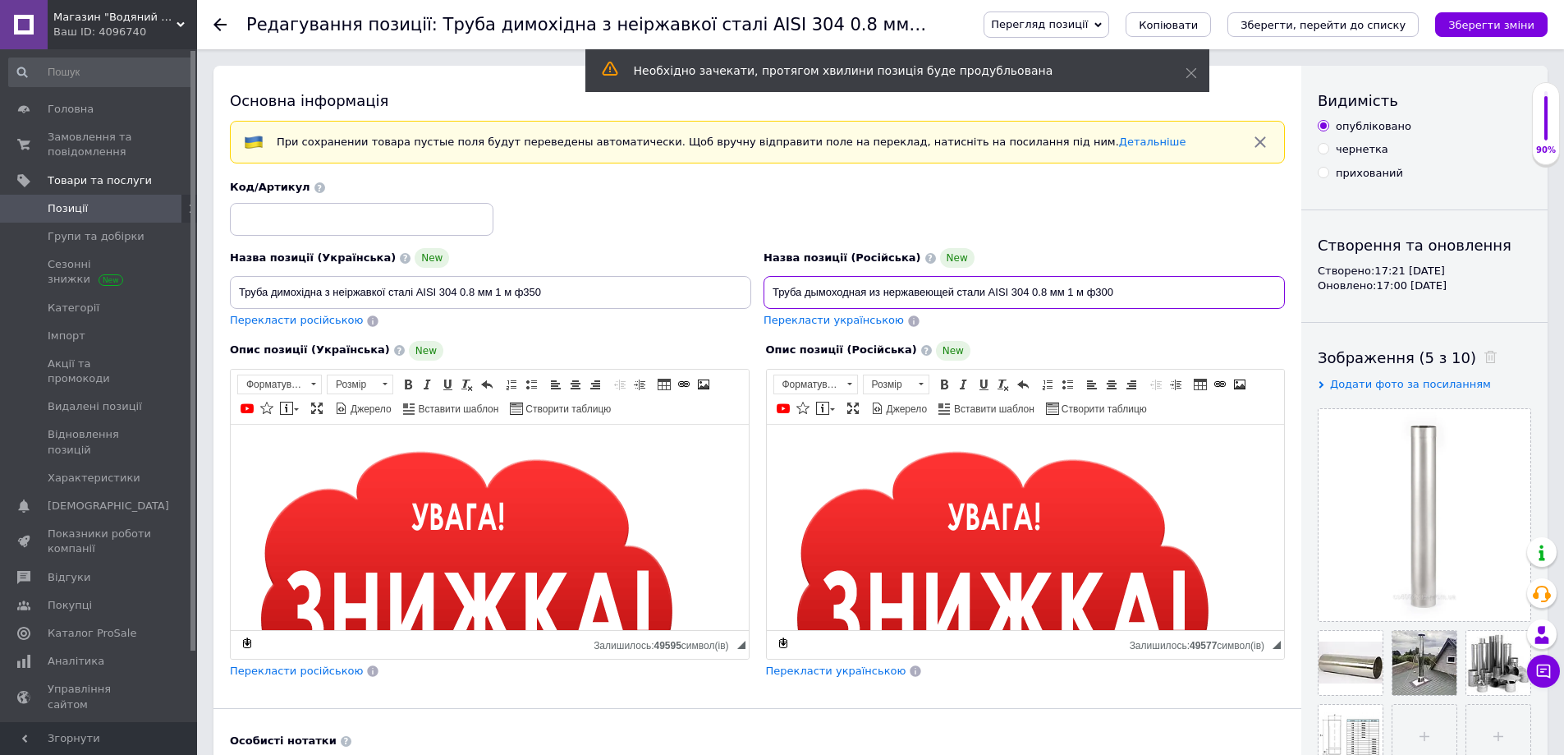
click at [1108, 296] on input "Труба дымоходная из нержавеющей стали AISI 304 0.8 мм 1 м ф300" at bounding box center [1024, 292] width 521 height 33
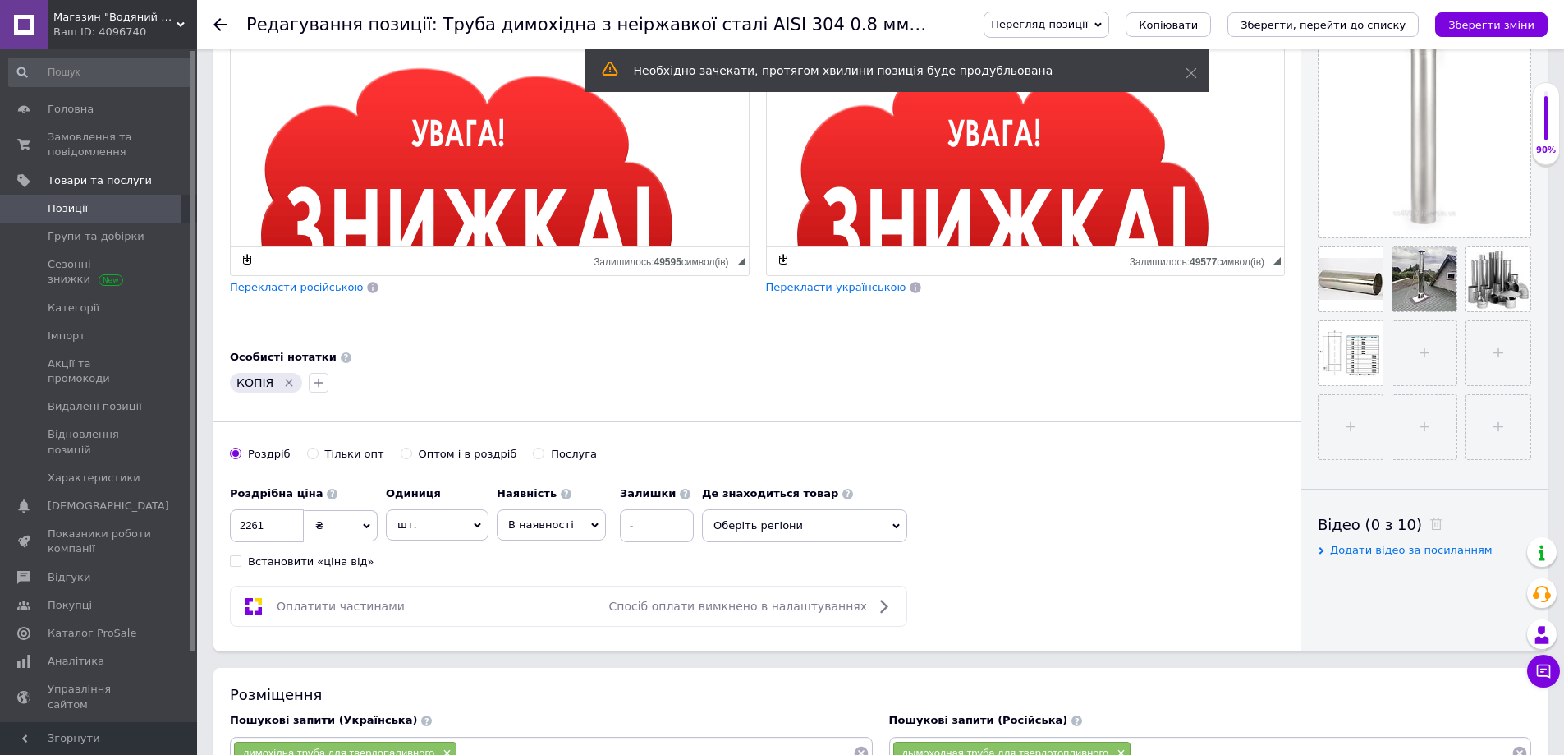
scroll to position [493, 0]
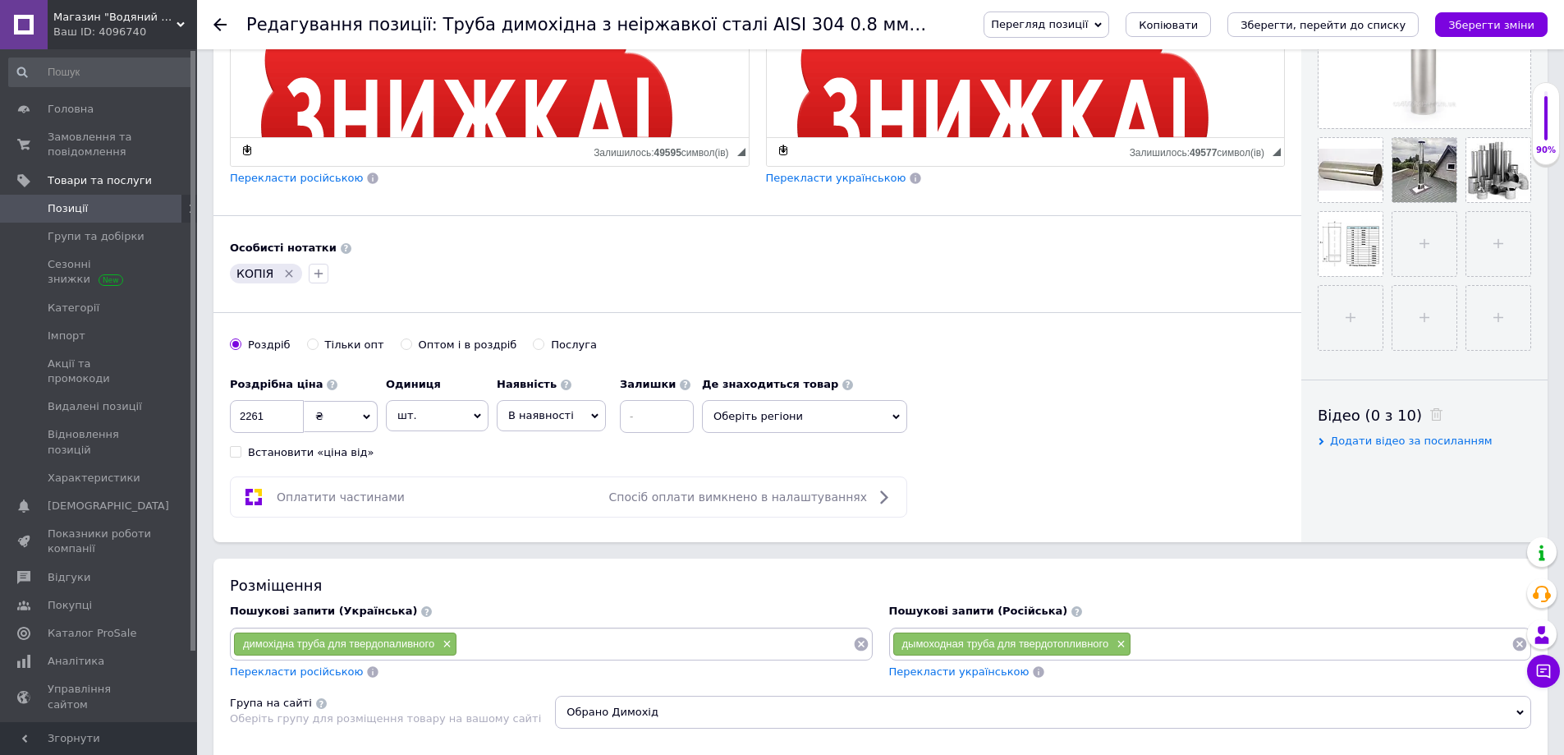
click at [582, 420] on span "В наявності" at bounding box center [551, 415] width 109 height 31
click at [546, 484] on li "Під замовлення" at bounding box center [552, 487] width 108 height 23
click at [877, 406] on span "Оберіть регіони" at bounding box center [899, 416] width 205 height 33
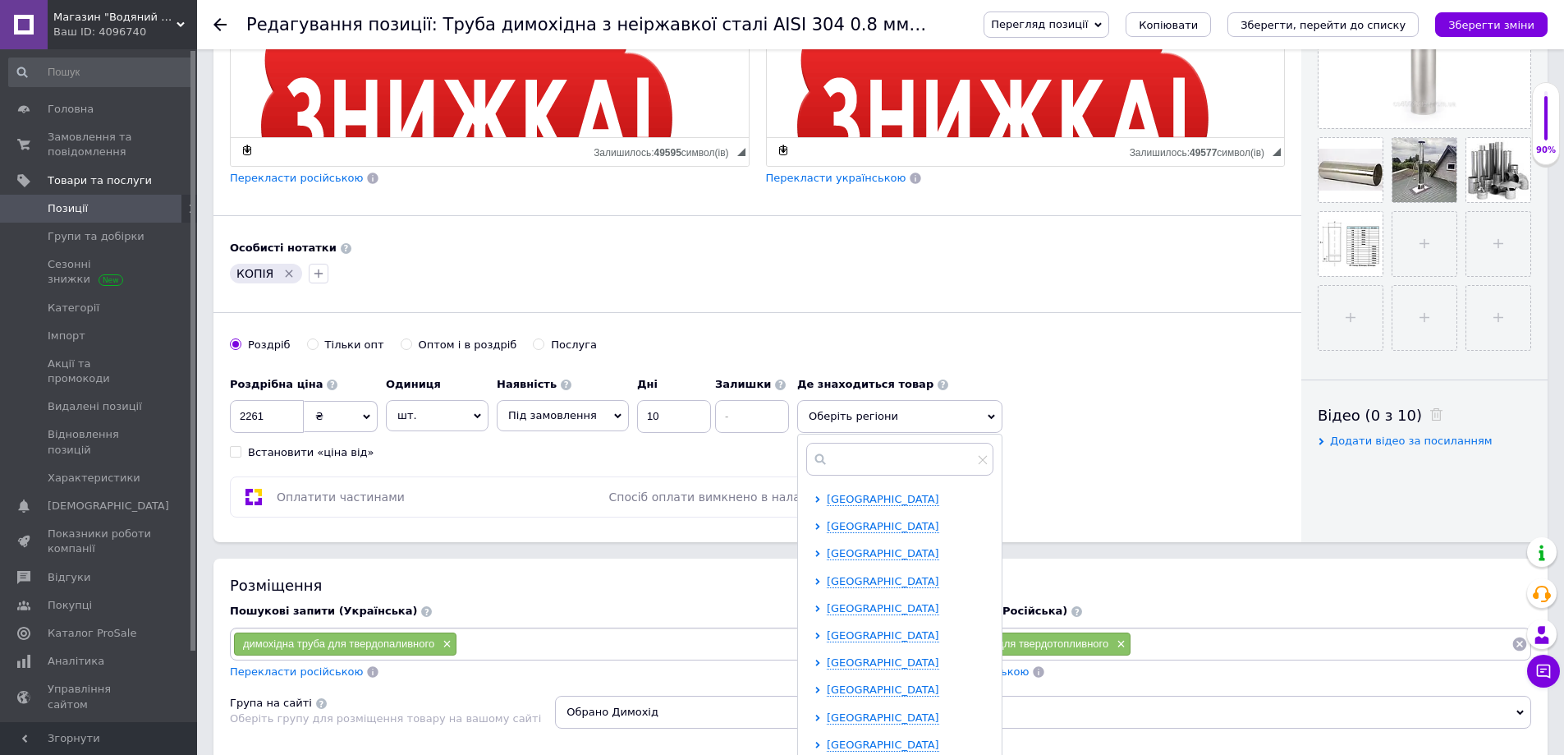
drag, startPoint x: 856, startPoint y: 523, endPoint x: 844, endPoint y: 518, distance: 13.3
click at [856, 524] on span "[GEOGRAPHIC_DATA]" at bounding box center [883, 526] width 112 height 12
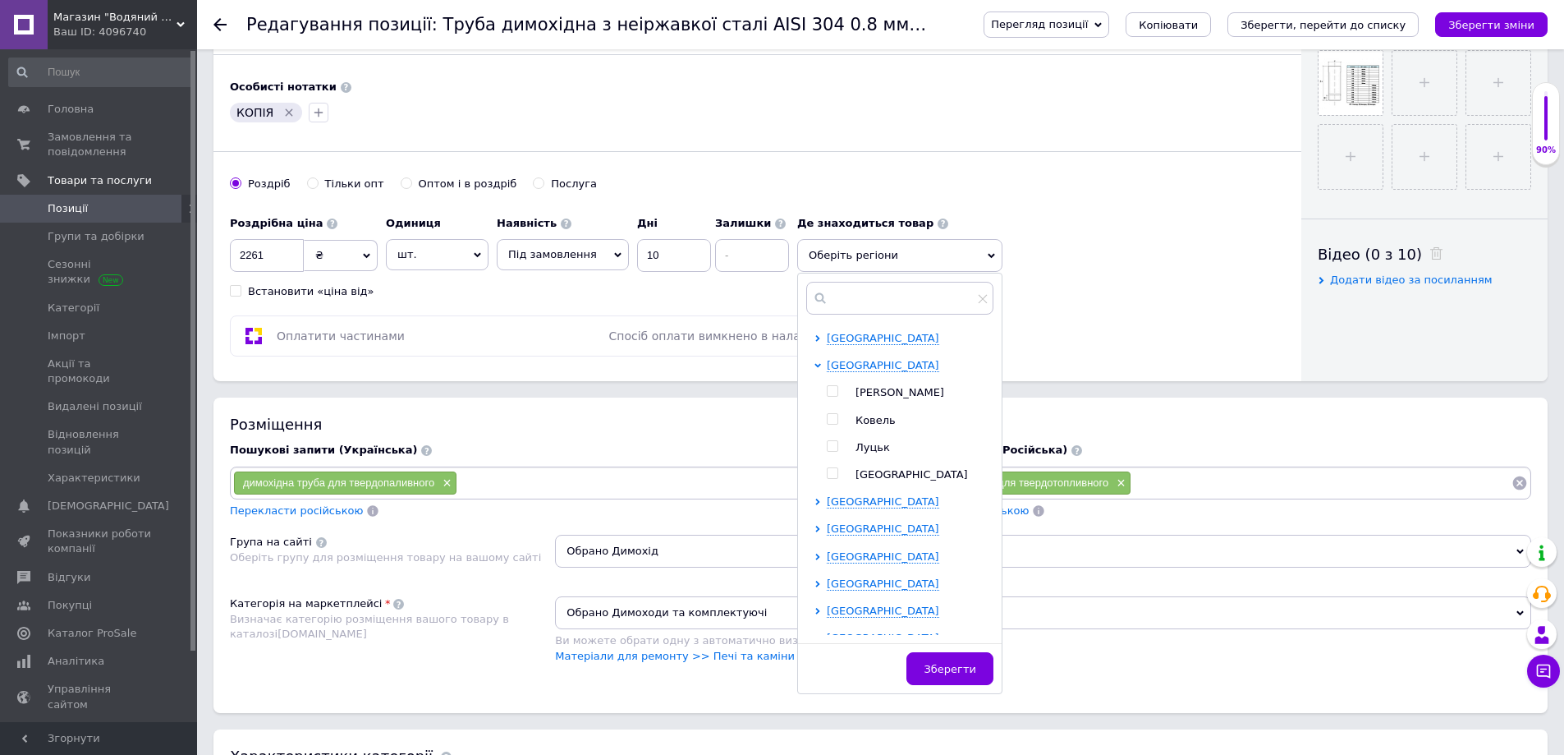
scroll to position [657, 0]
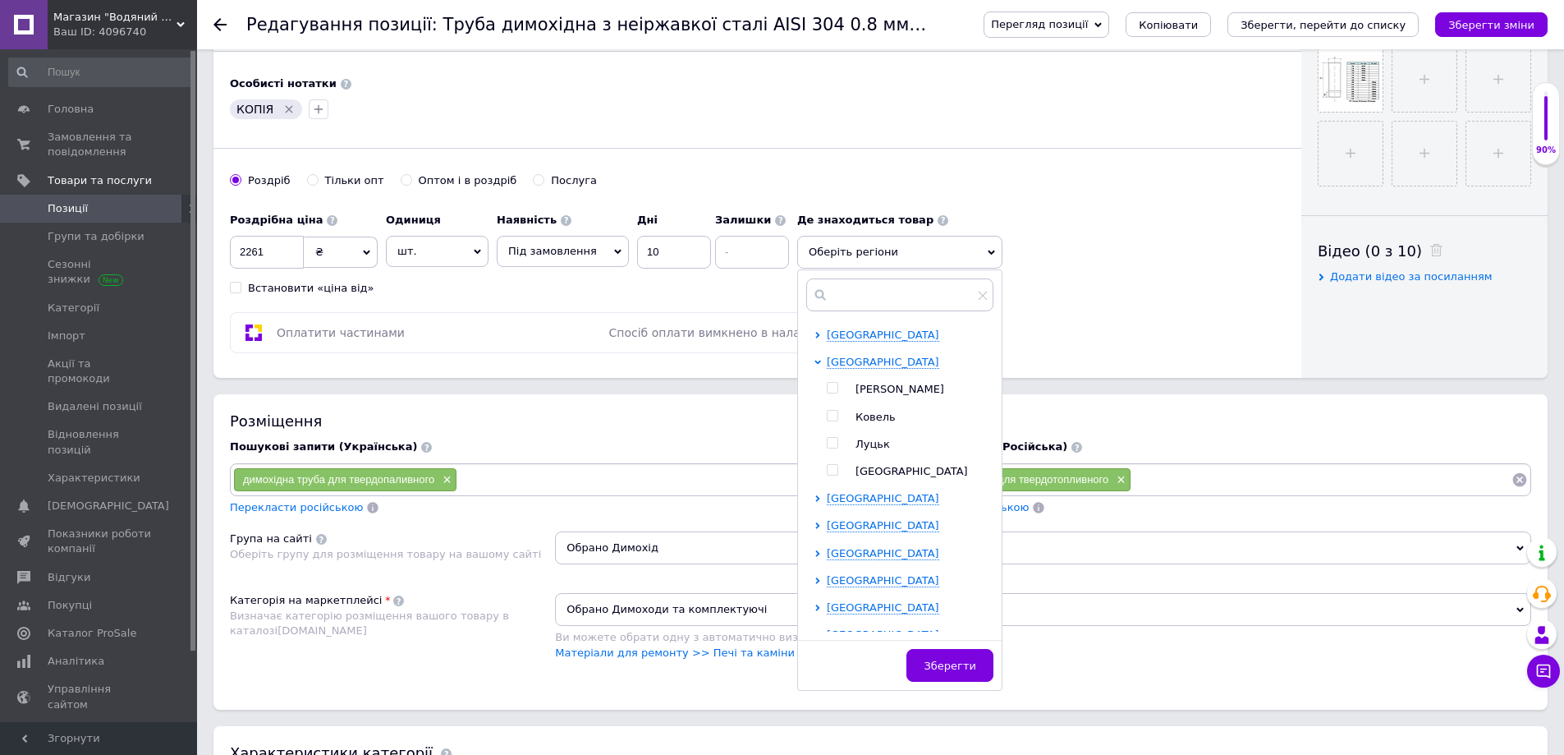
click at [856, 445] on span "Луцьк" at bounding box center [873, 444] width 34 height 12
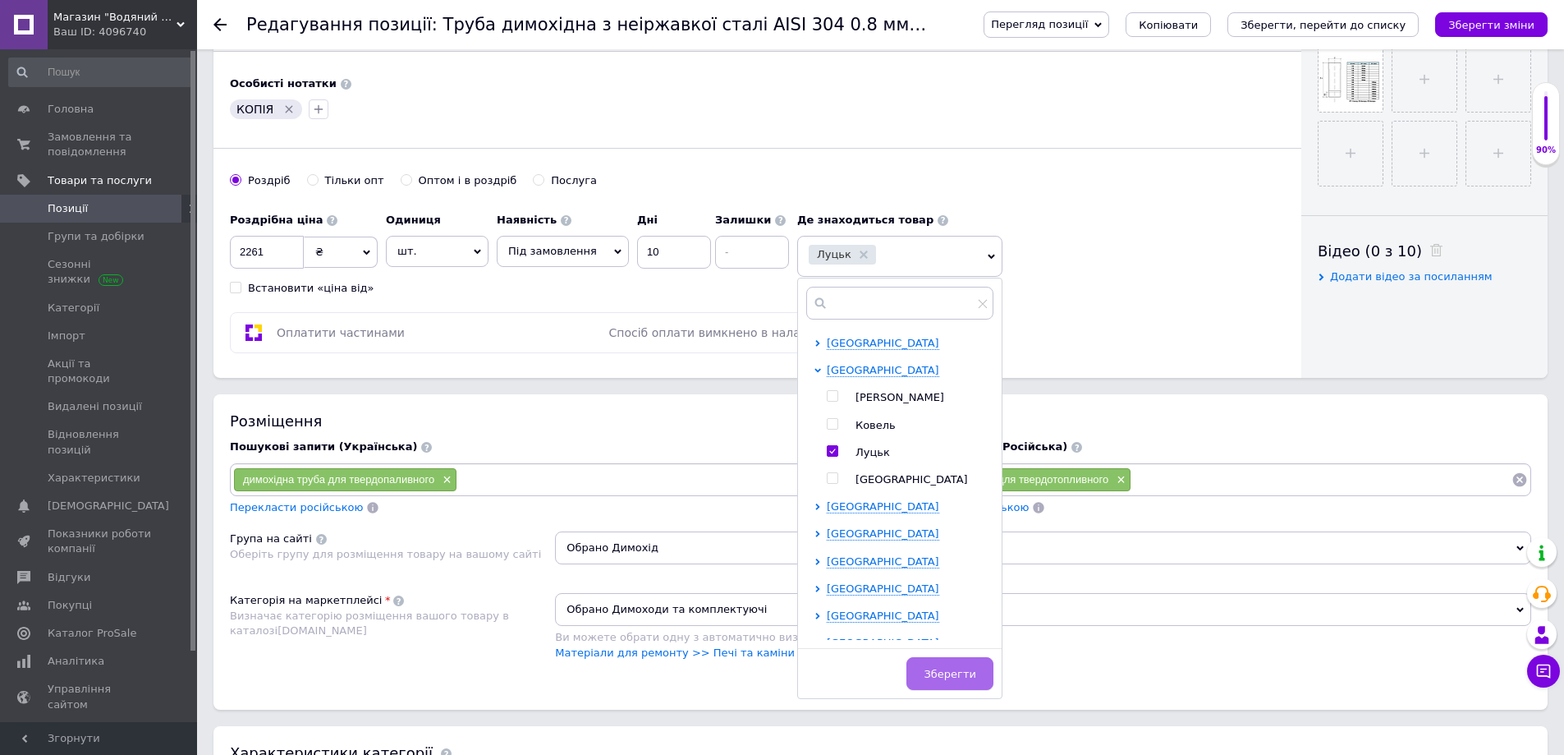
click at [934, 673] on span "Зберегти" at bounding box center [950, 674] width 52 height 12
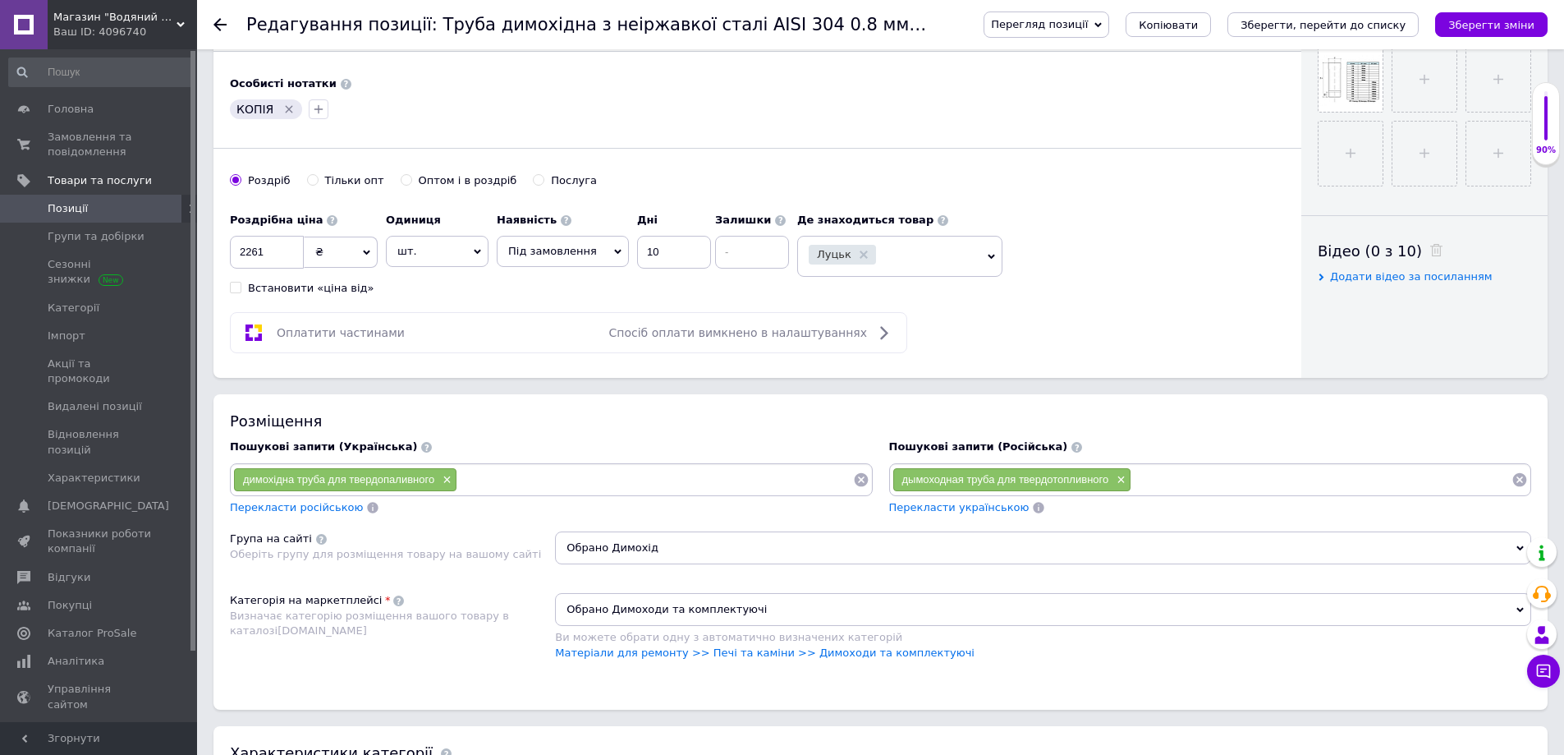
click at [287, 108] on icon "Видалити мітку" at bounding box center [288, 109] width 13 height 13
drag, startPoint x: 240, startPoint y: 248, endPoint x: 272, endPoint y: 248, distance: 32.0
click at [272, 248] on input "2261" at bounding box center [267, 252] width 74 height 33
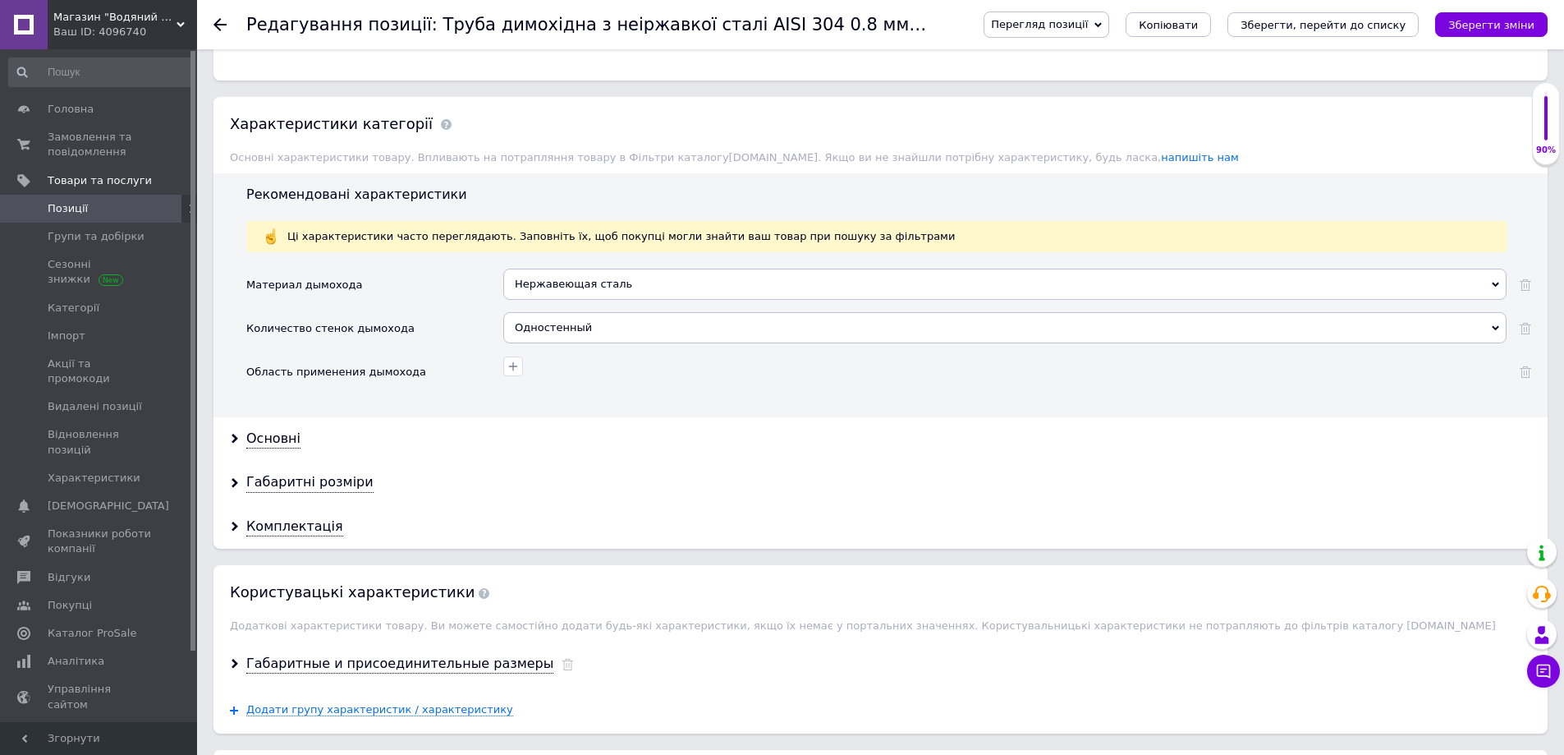
scroll to position [1314, 0]
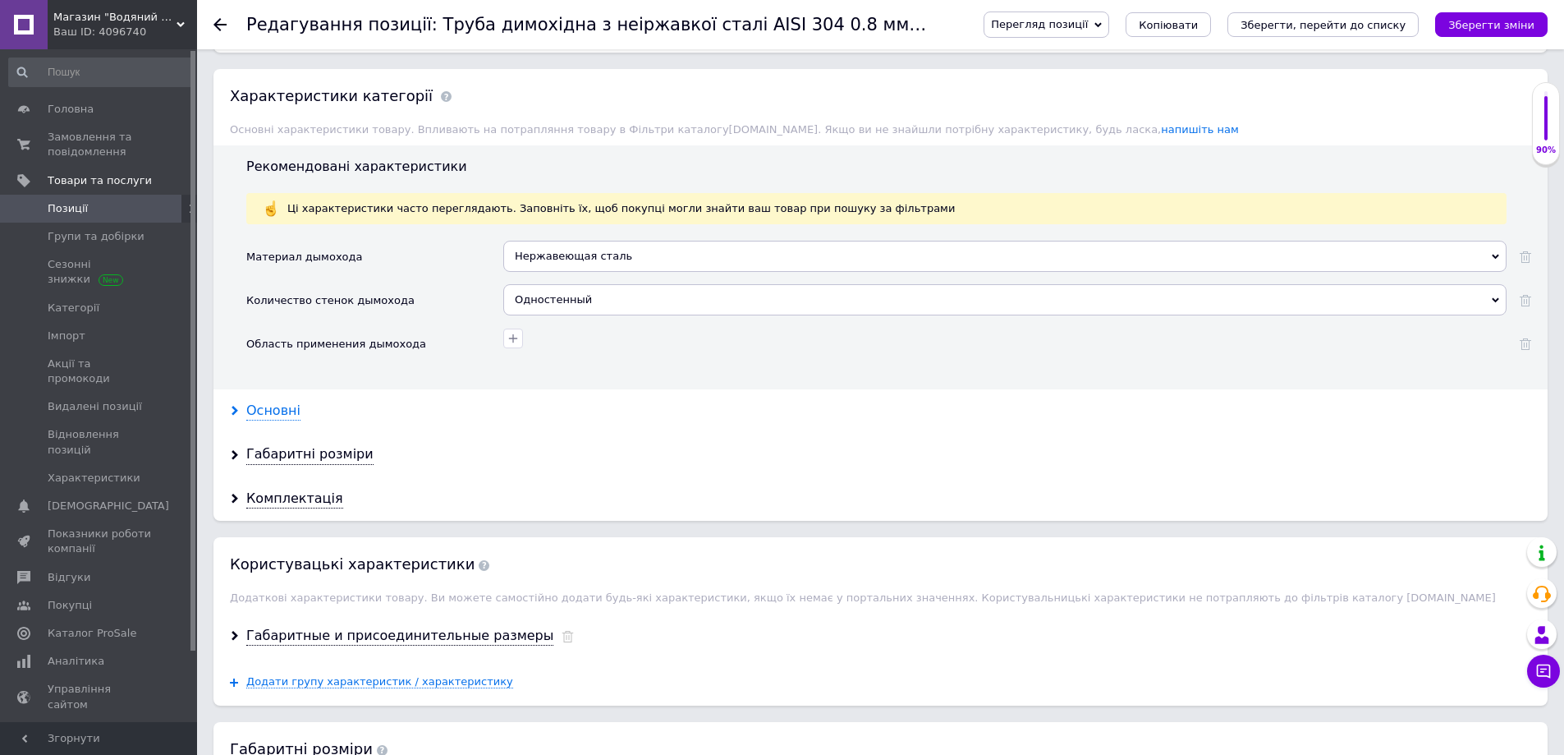
click at [275, 415] on div "Основні" at bounding box center [273, 411] width 54 height 19
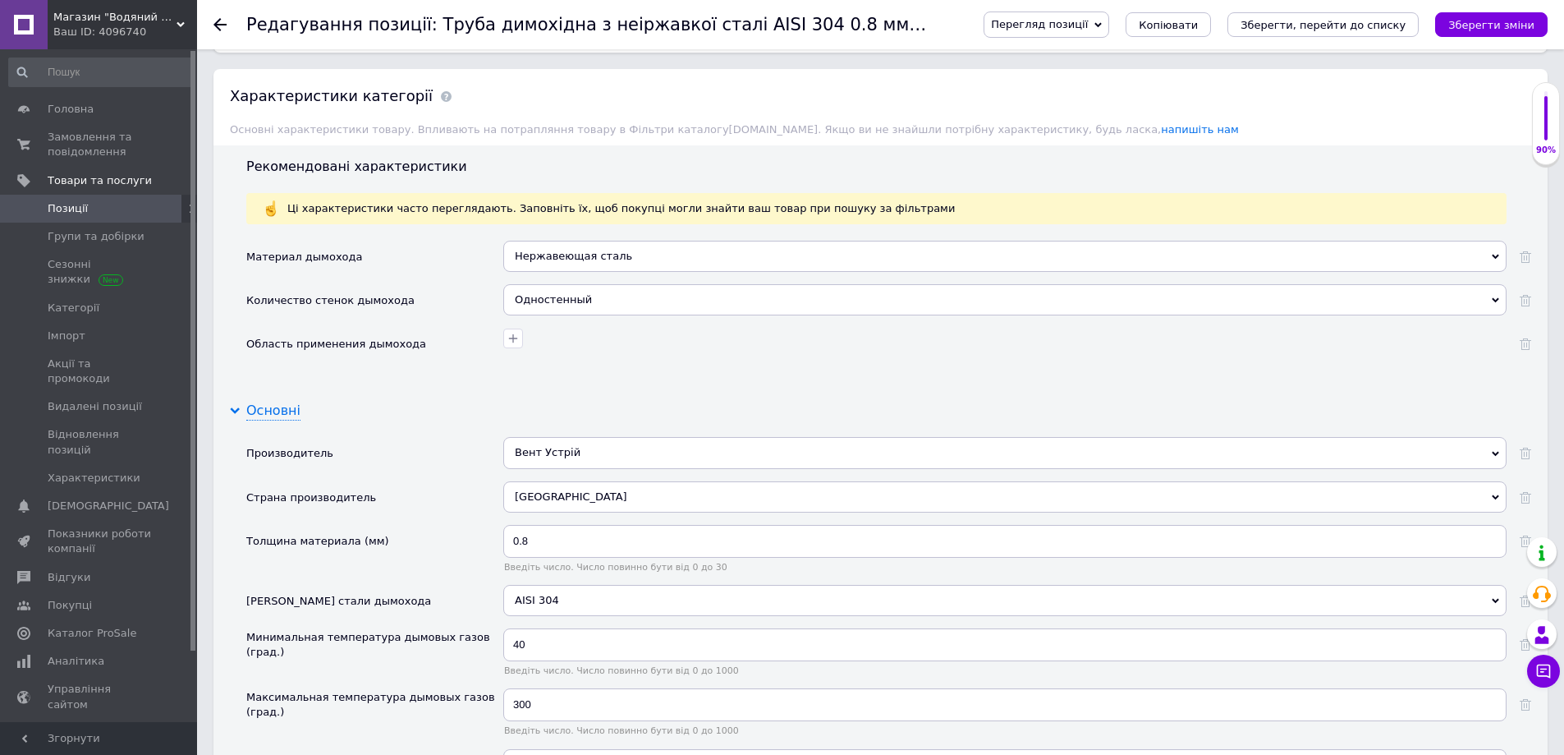
click at [273, 415] on div "Основні" at bounding box center [273, 411] width 54 height 19
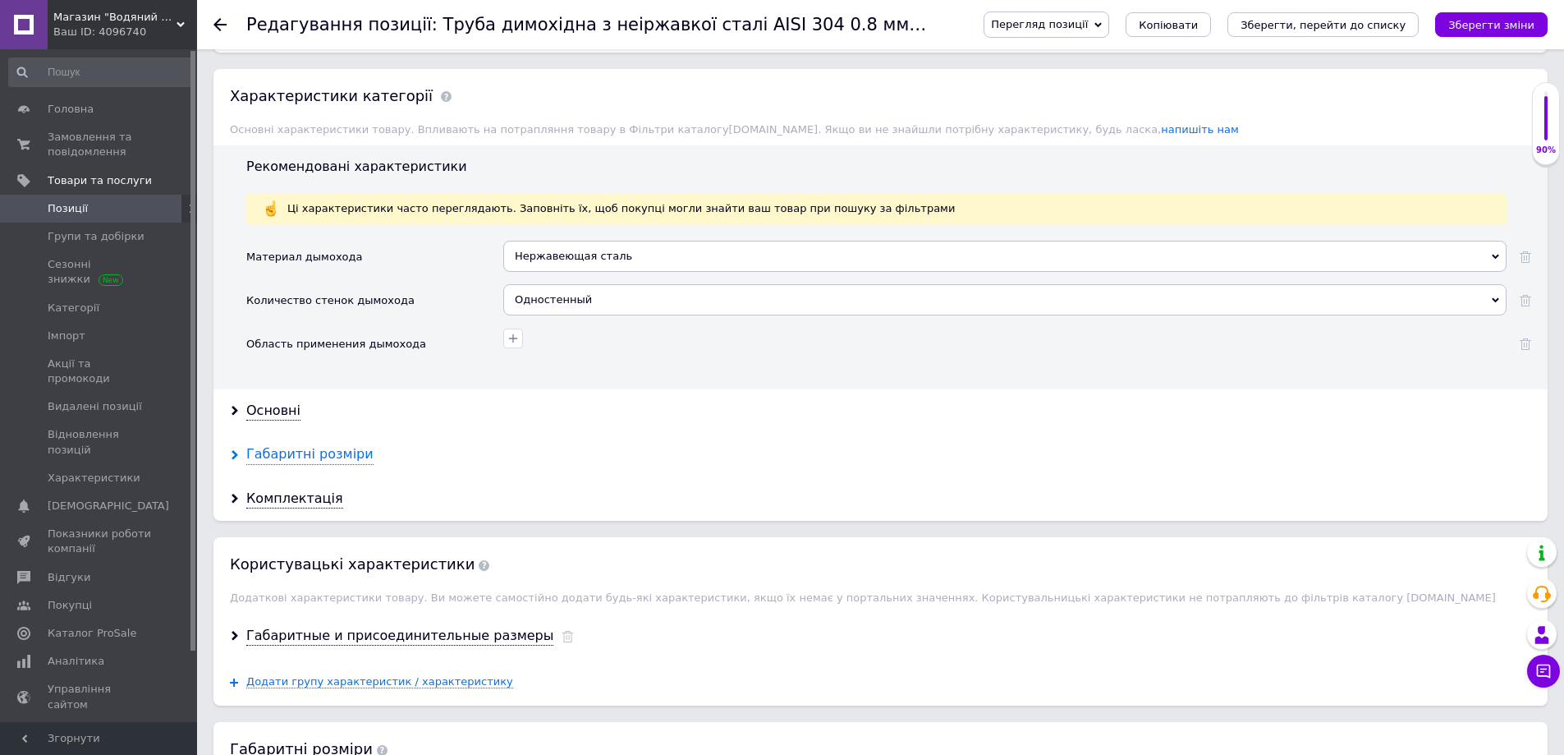
click at [280, 457] on div "Габаритні розміри" at bounding box center [309, 454] width 127 height 19
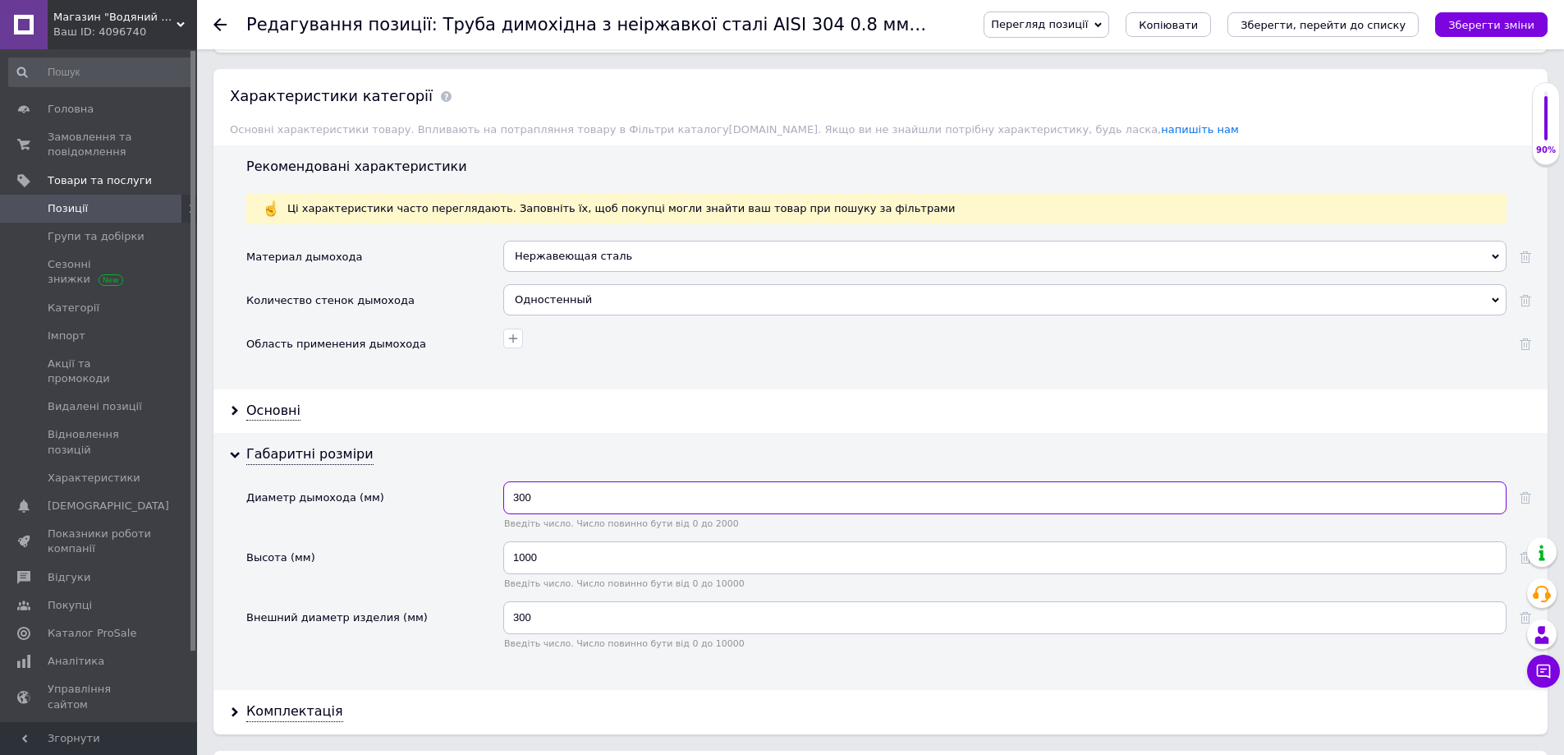
click at [524, 497] on input "300" at bounding box center [1004, 497] width 1003 height 33
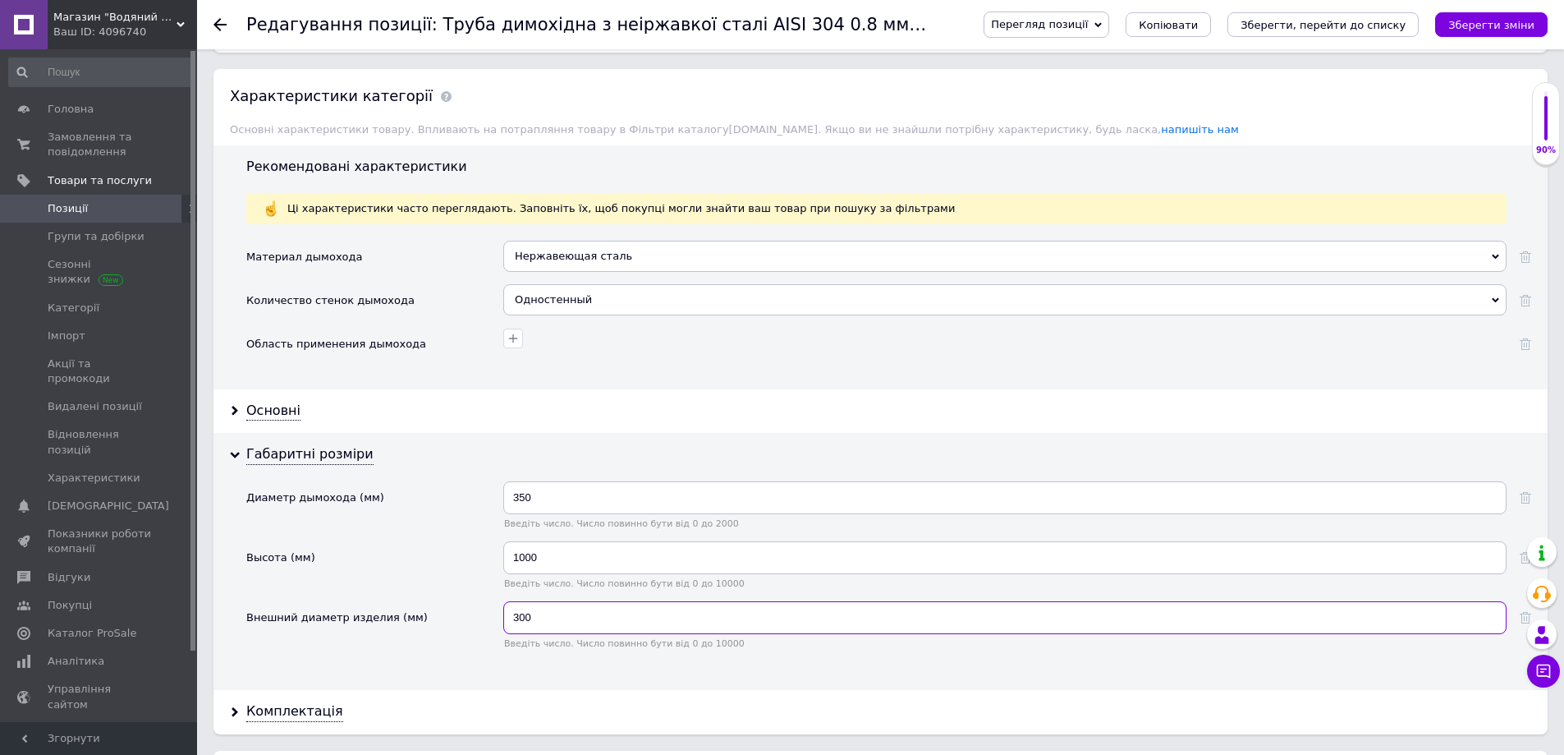
click at [524, 617] on input "300" at bounding box center [1004, 617] width 1003 height 33
click at [525, 621] on input "300" at bounding box center [1004, 617] width 1003 height 33
click at [526, 619] on input "300" at bounding box center [1004, 617] width 1003 height 33
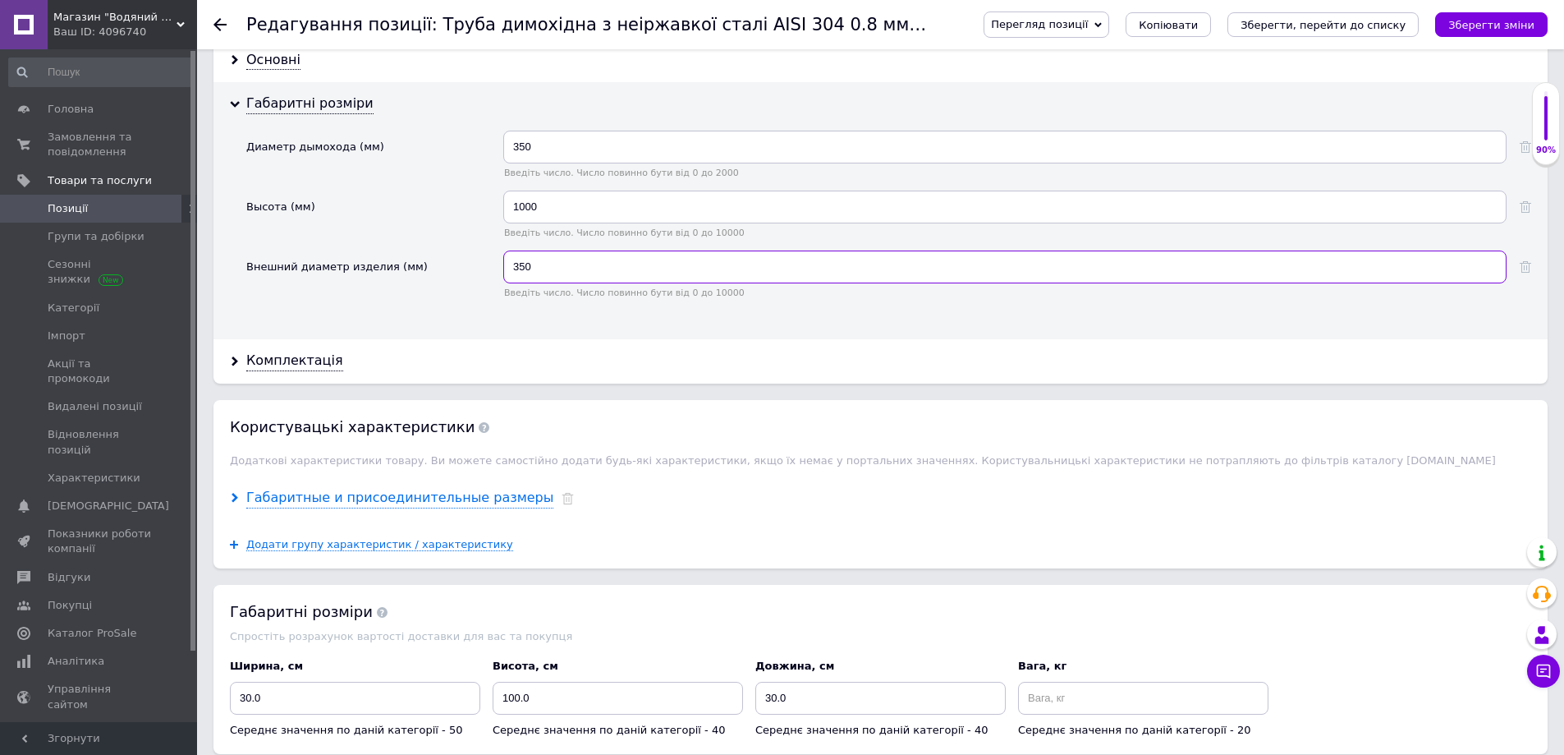
scroll to position [1807, 0]
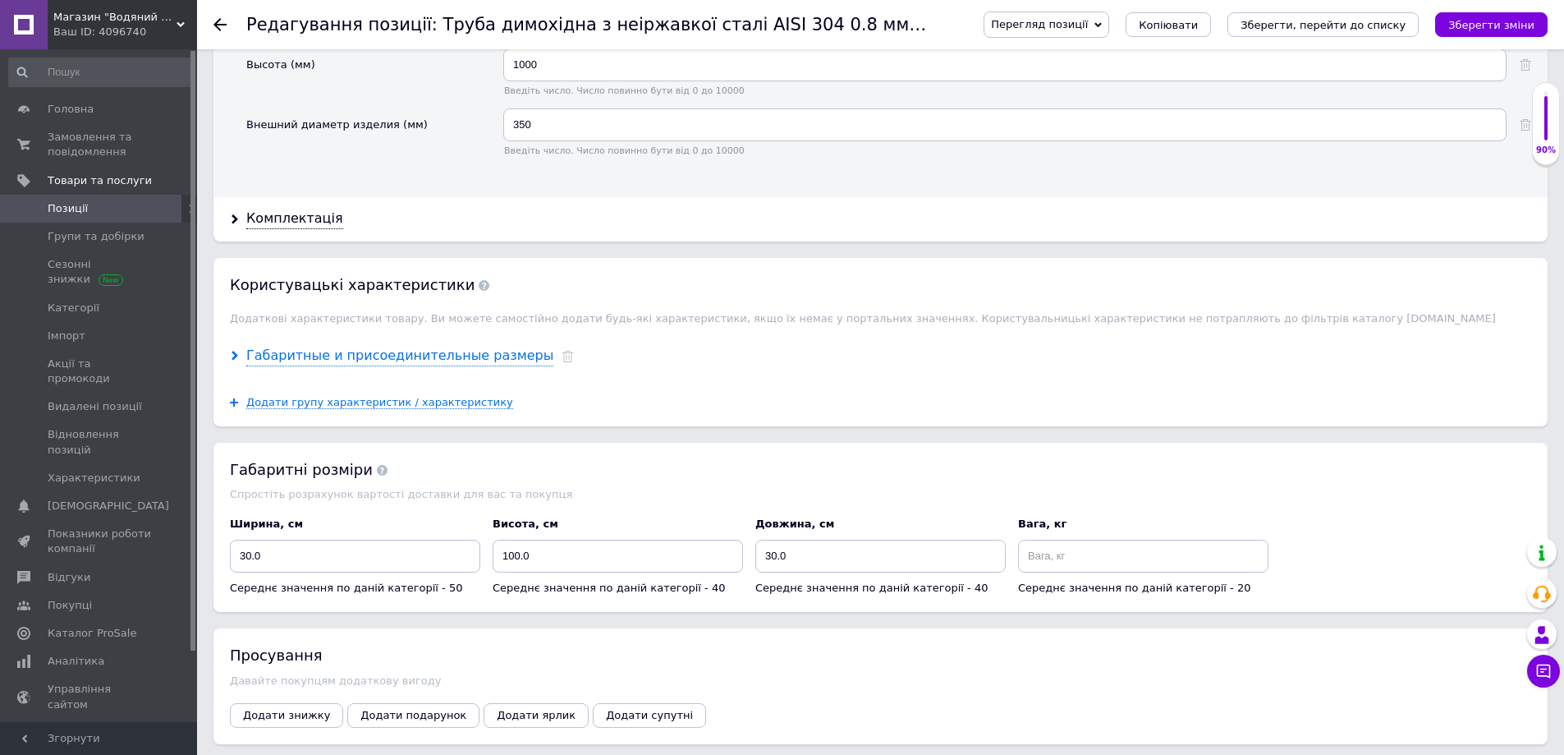
click at [336, 354] on div "Габаритные и присоединительные размеры" at bounding box center [399, 356] width 307 height 19
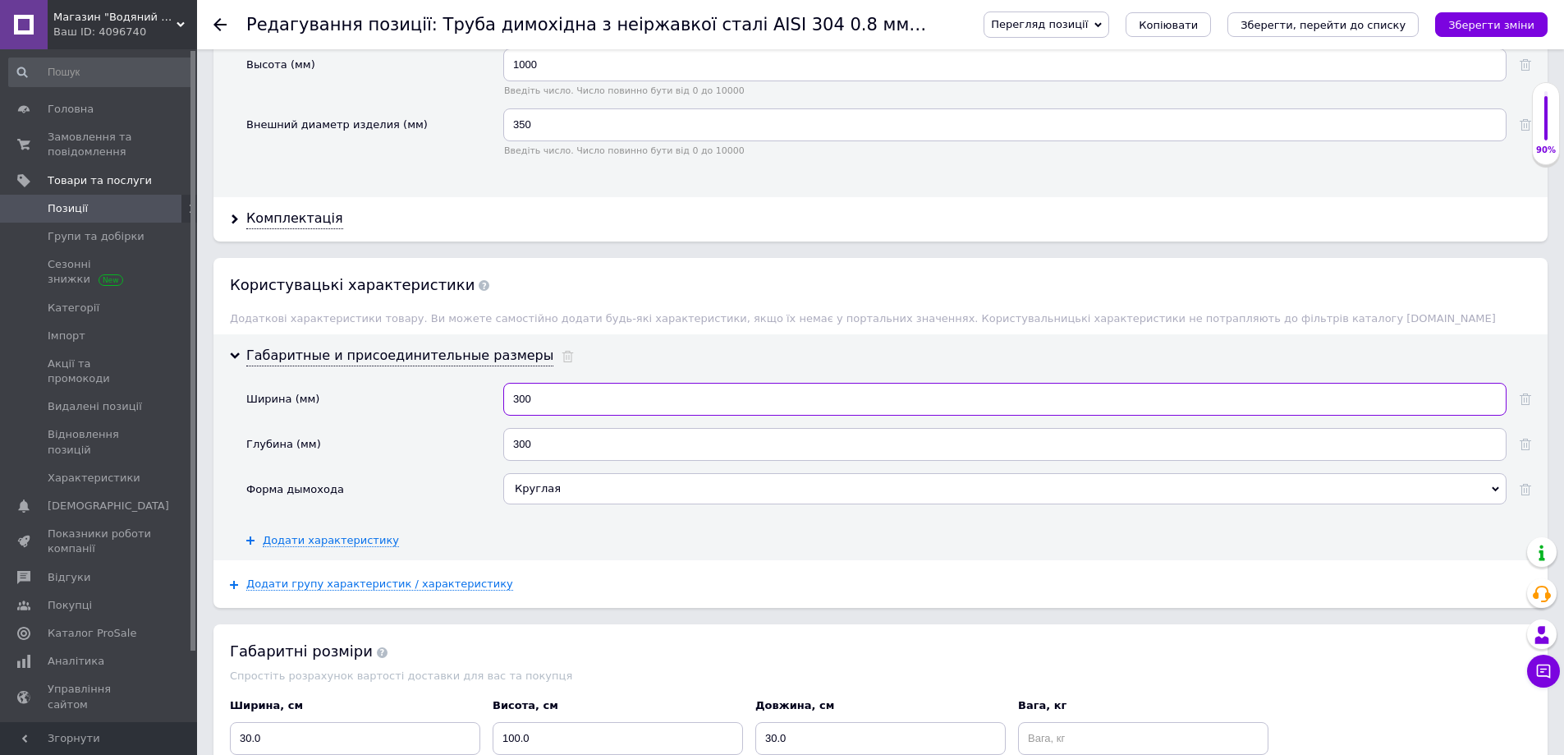
click at [527, 399] on input "300" at bounding box center [1004, 399] width 1003 height 33
click at [524, 448] on input "300" at bounding box center [1004, 444] width 1003 height 33
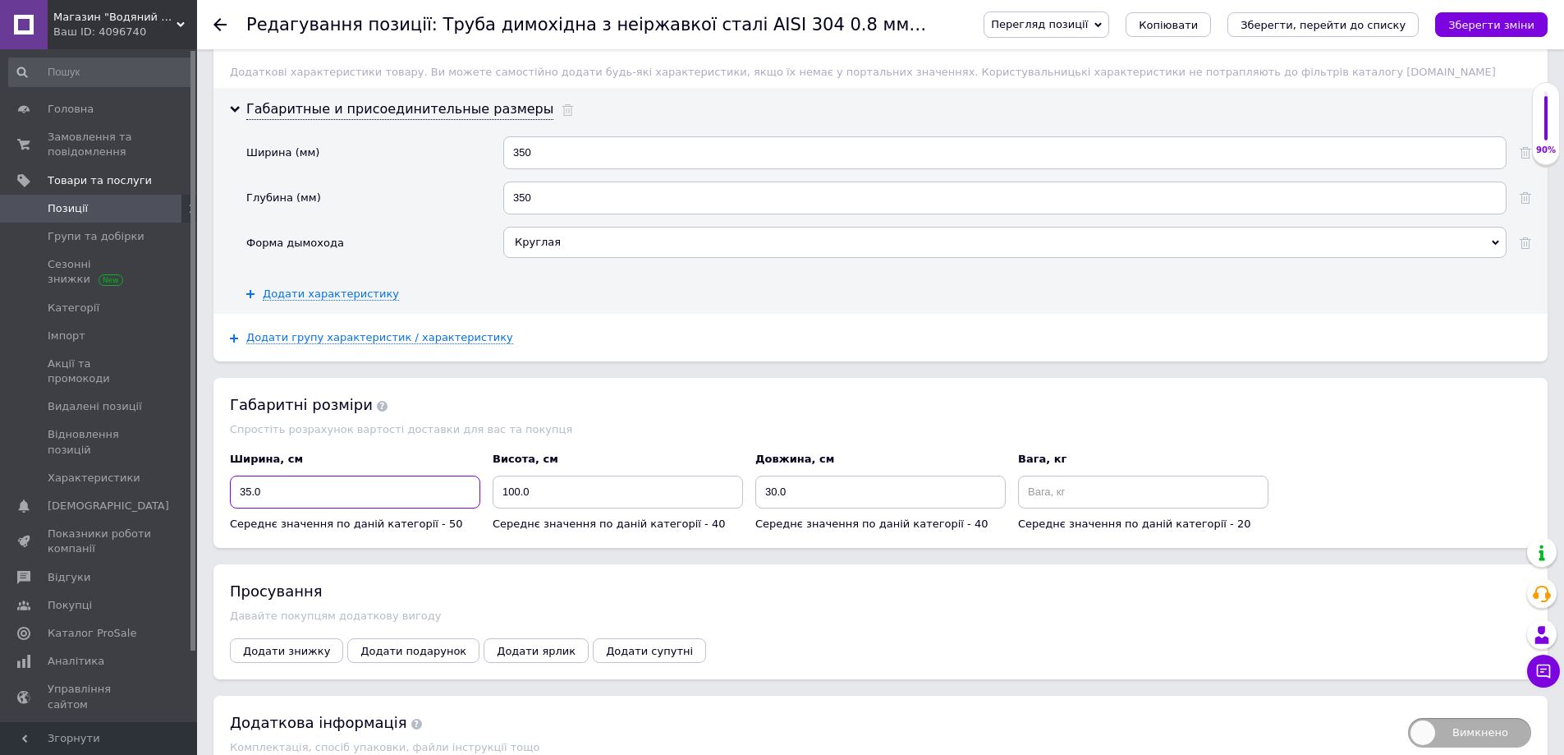
click at [252, 496] on input "35.0" at bounding box center [355, 491] width 250 height 33
click at [777, 494] on input "30.0" at bounding box center [880, 491] width 250 height 33
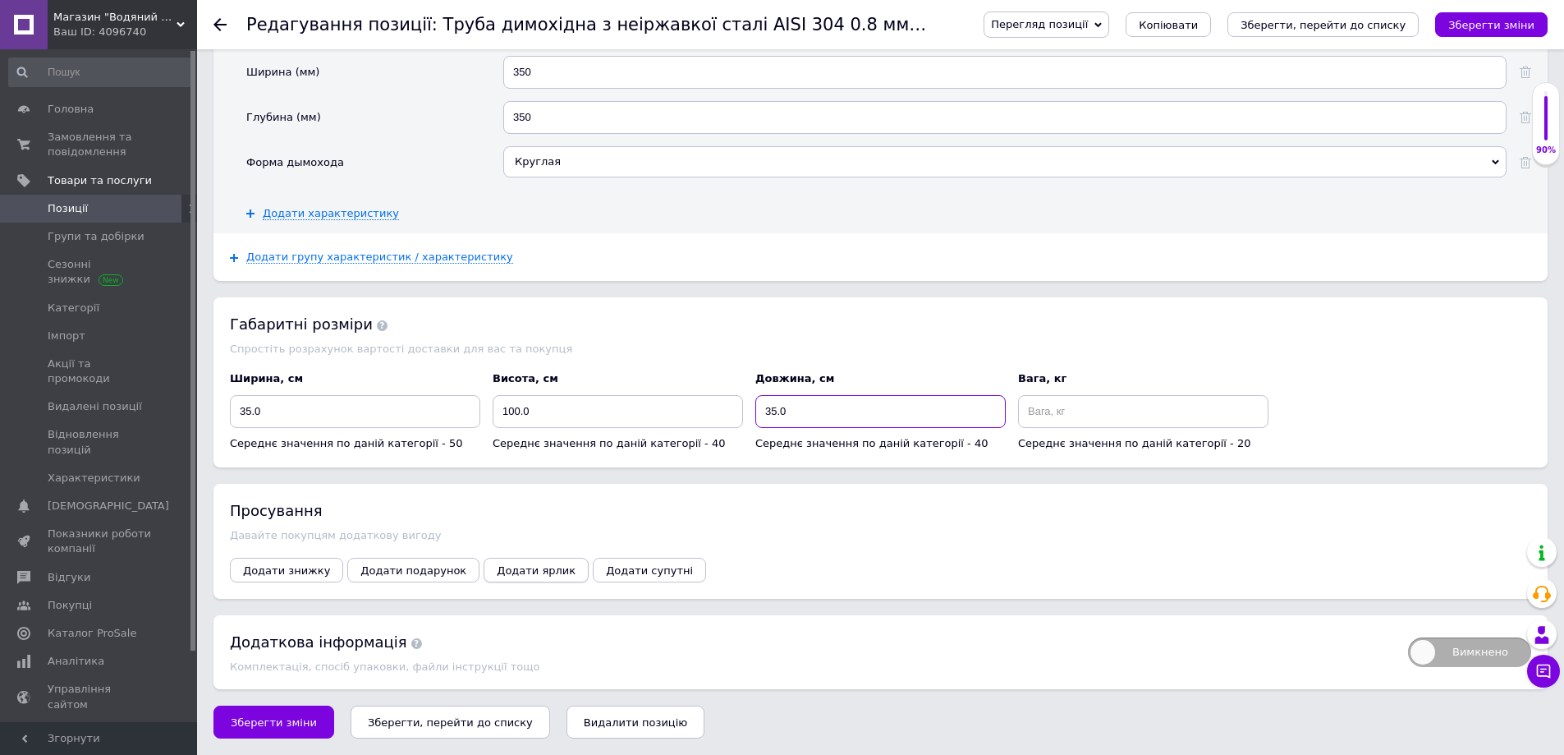
scroll to position [2138, 0]
click at [279, 724] on span "Зберегти зміни" at bounding box center [274, 722] width 86 height 12
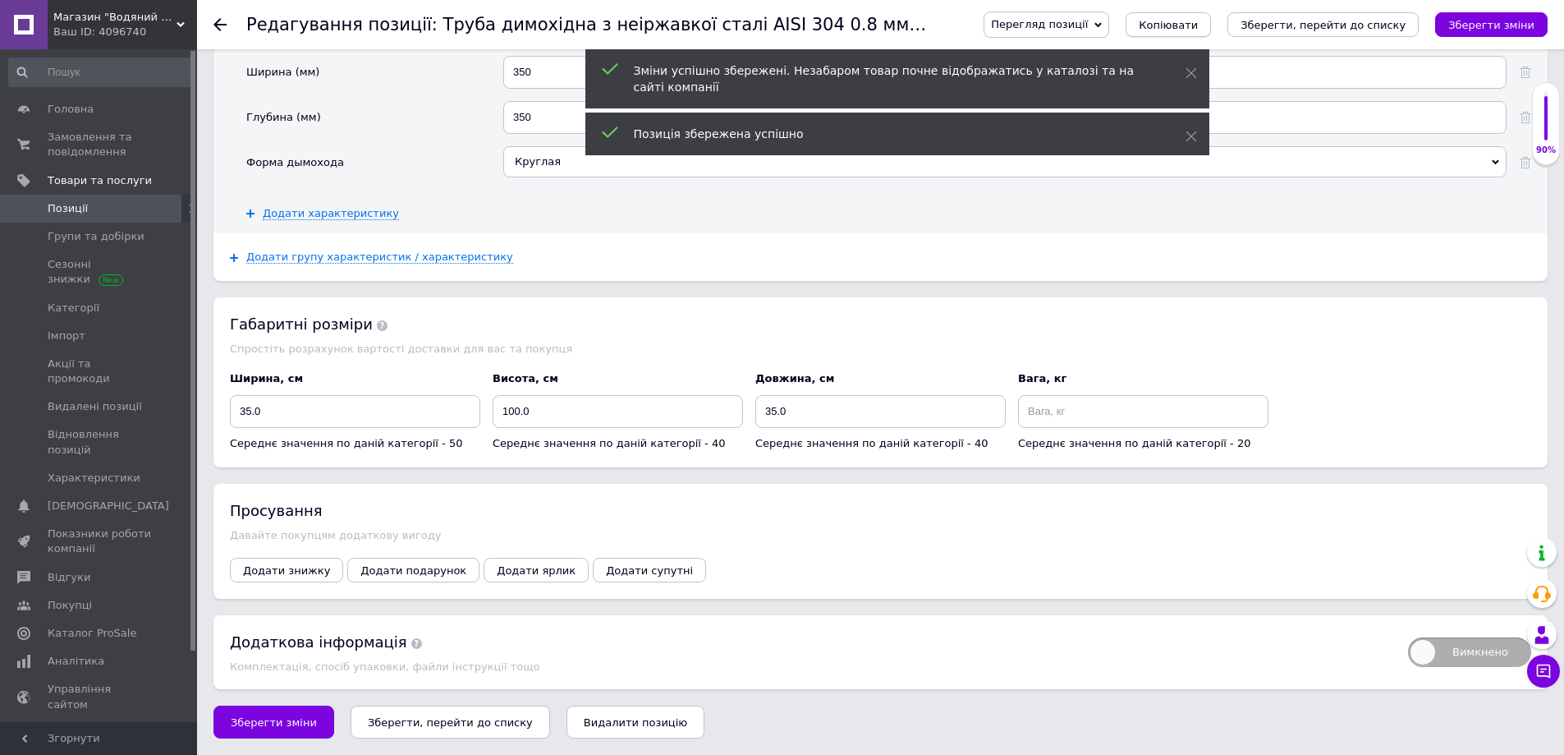
click at [1198, 28] on span "Копіювати" at bounding box center [1168, 25] width 59 height 12
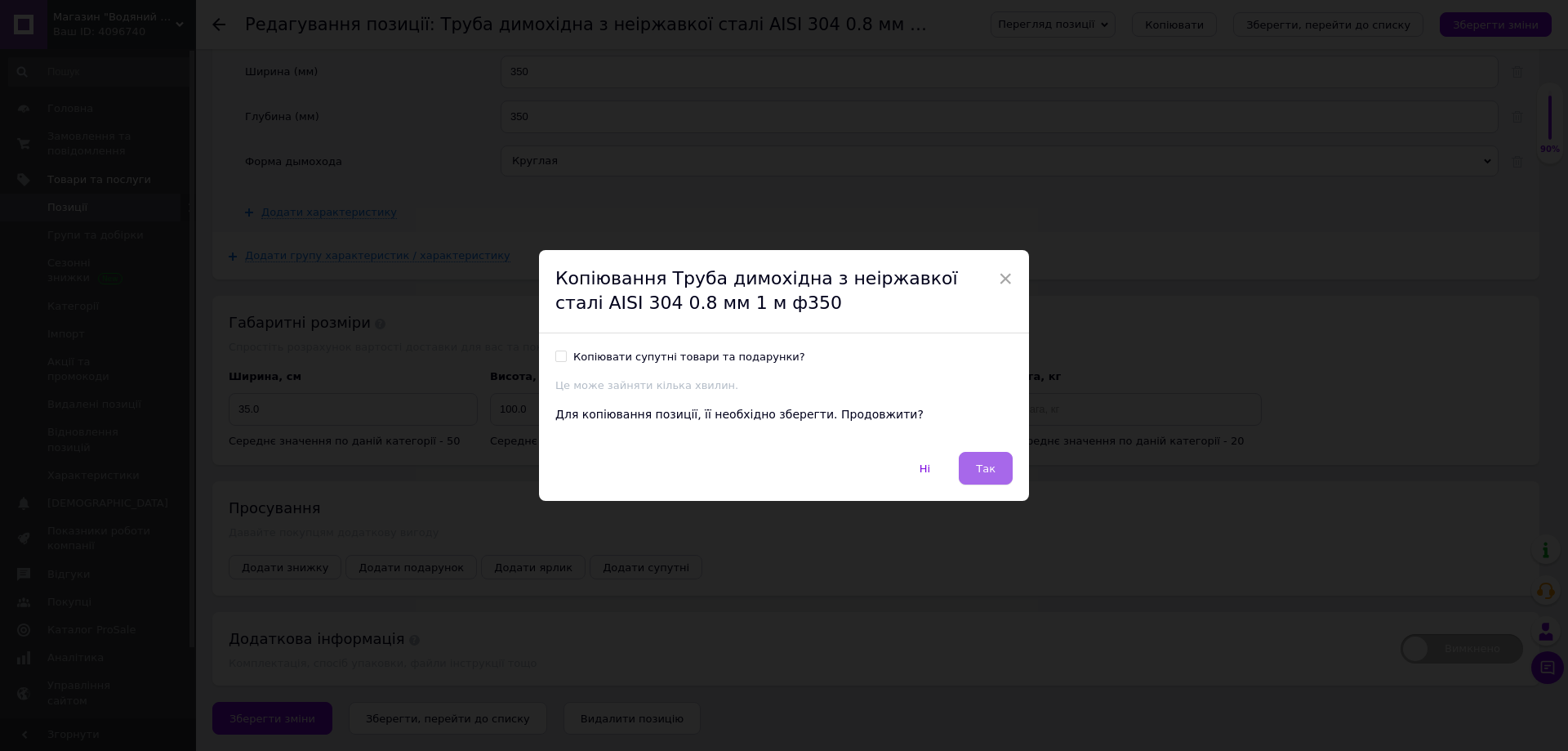
click at [994, 467] on button "Так" at bounding box center [985, 468] width 54 height 33
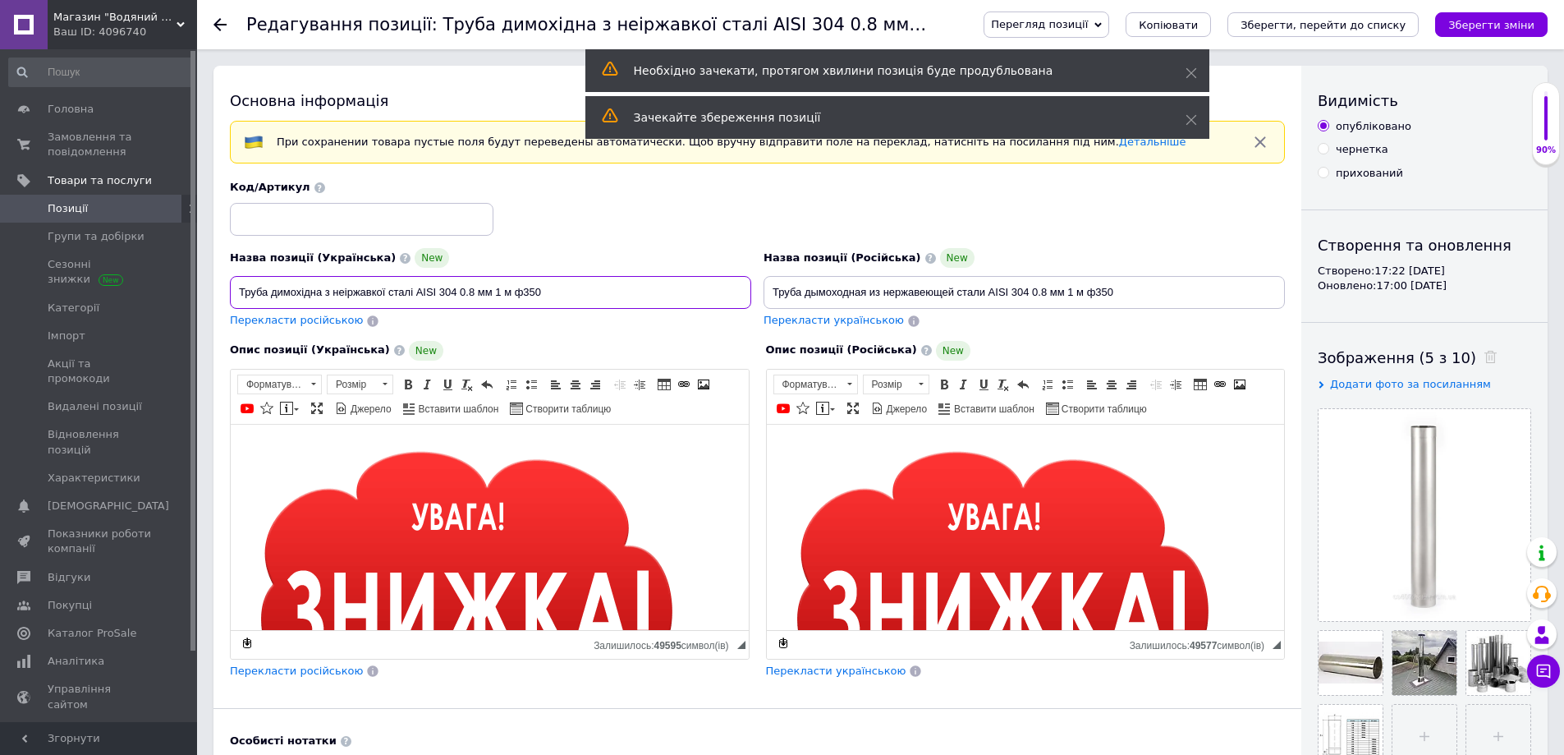
drag, startPoint x: 532, startPoint y: 295, endPoint x: 545, endPoint y: 297, distance: 13.4
click at [545, 297] on input "Труба димохідна з неіржавкої сталі AISI 304 0.8 мм 1 м ф350" at bounding box center [490, 292] width 521 height 33
click at [1096, 287] on input "Труба дымоходная из нержавеющей стали AISI 304 0.8 мм 1 м ф350" at bounding box center [1024, 292] width 521 height 33
drag, startPoint x: 1099, startPoint y: 290, endPoint x: 1114, endPoint y: 295, distance: 16.4
click at [1114, 295] on input "Труба дымоходная из нержавеющей стали AISI 304 0.8 мм 1 м ф350" at bounding box center [1024, 292] width 521 height 33
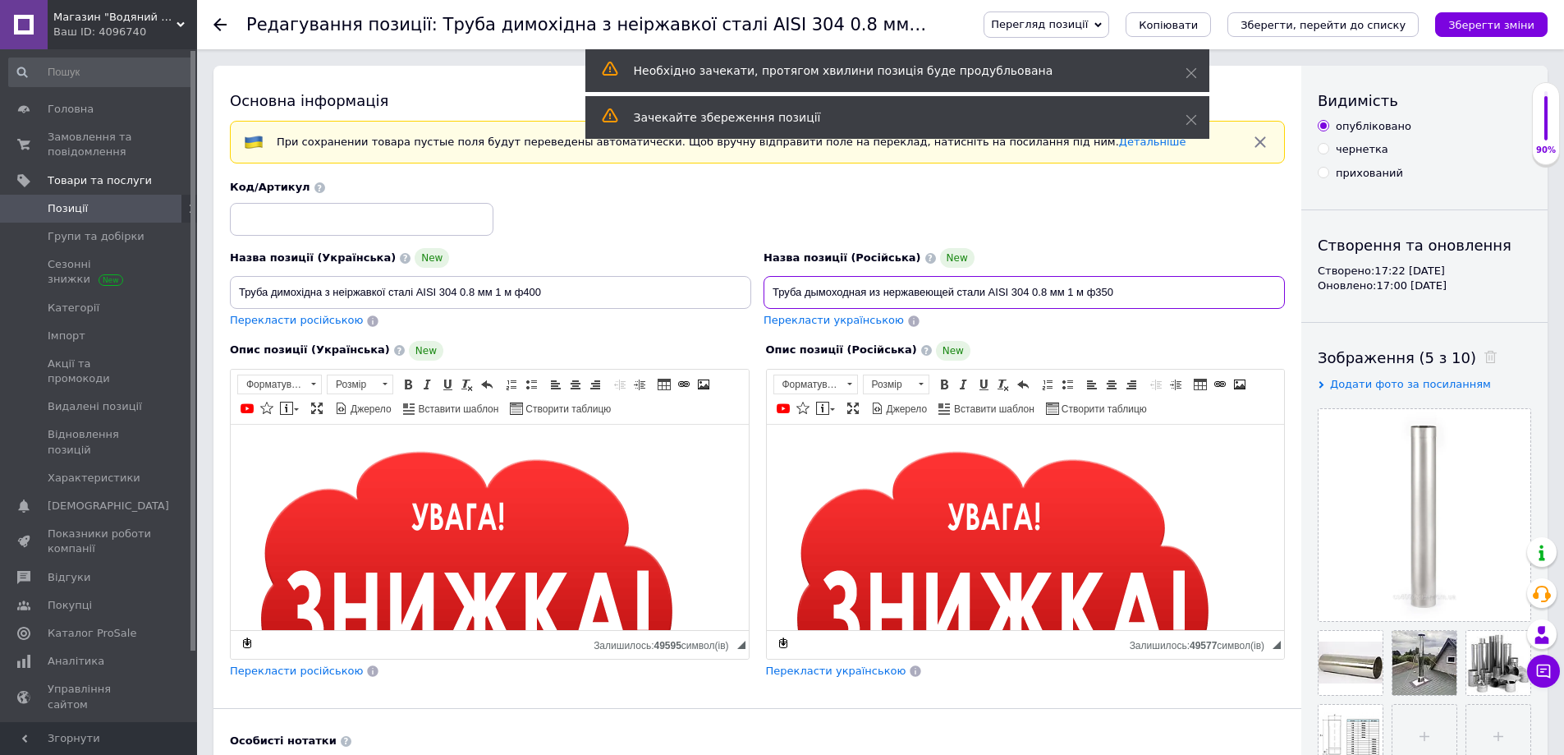
drag, startPoint x: 1098, startPoint y: 291, endPoint x: 1121, endPoint y: 291, distance: 23.0
click at [1121, 291] on input "Труба дымоходная из нержавеющей стали AISI 304 0.8 мм 1 м ф350" at bounding box center [1024, 292] width 521 height 33
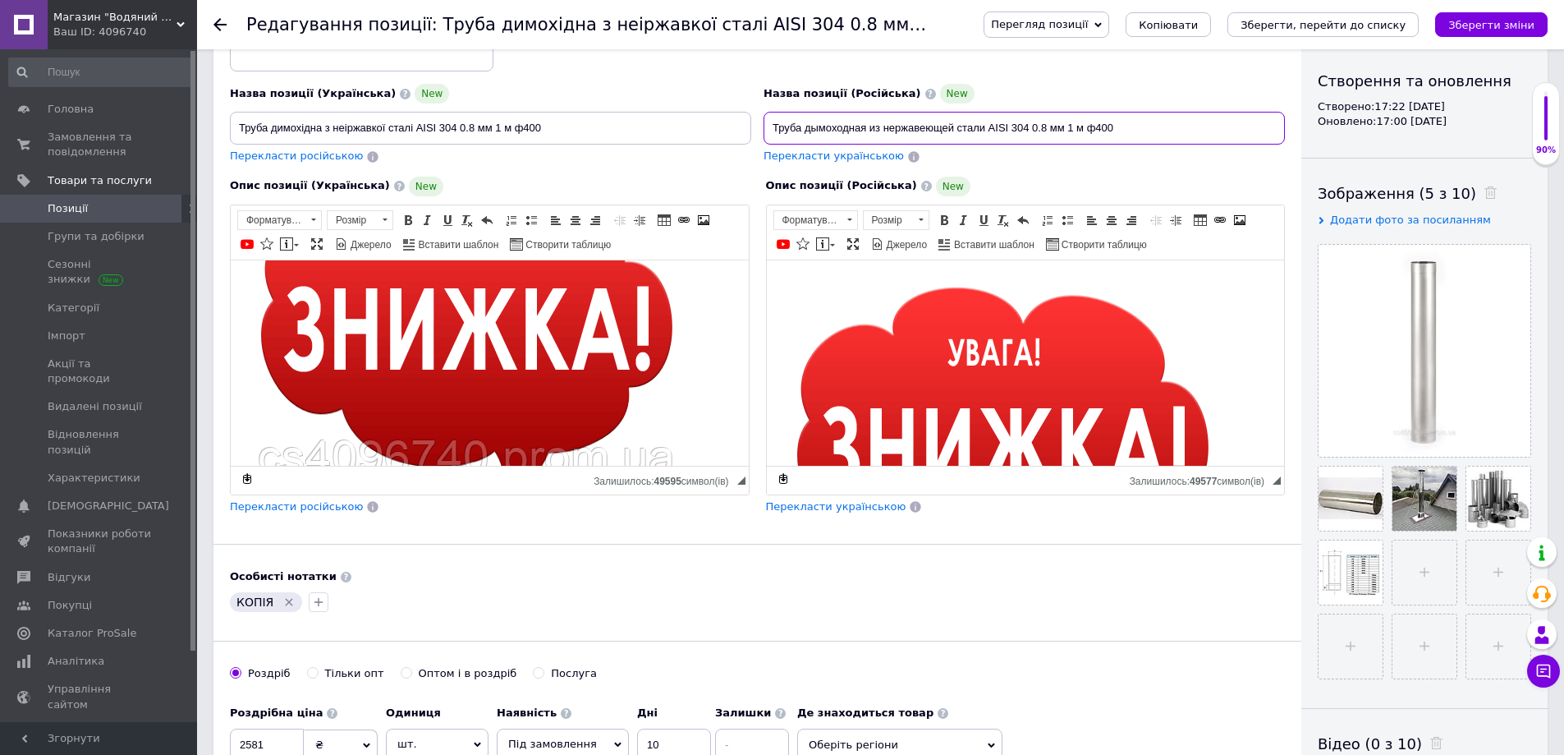
scroll to position [246, 0]
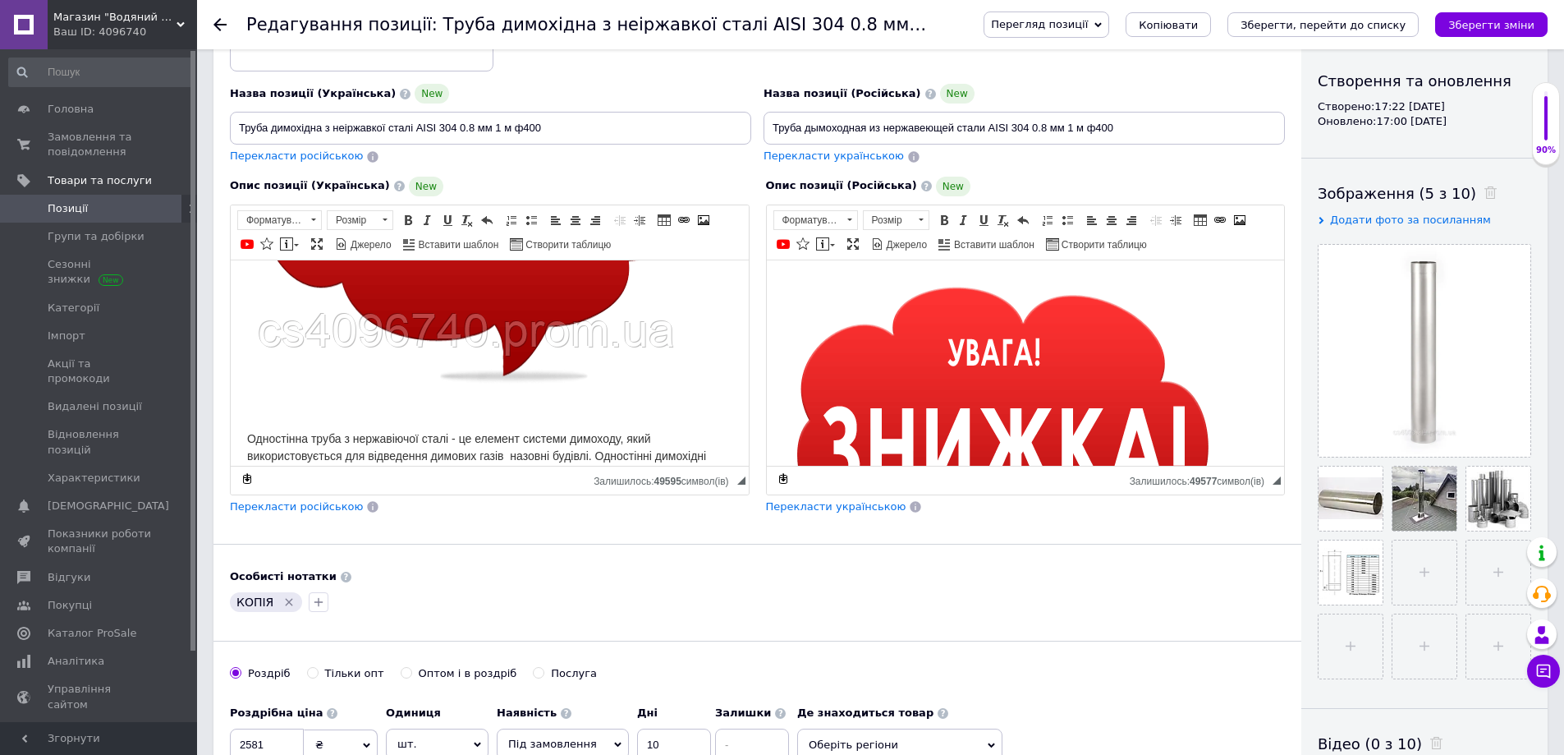
click at [288, 608] on icon "Видалити мітку" at bounding box center [288, 601] width 13 height 13
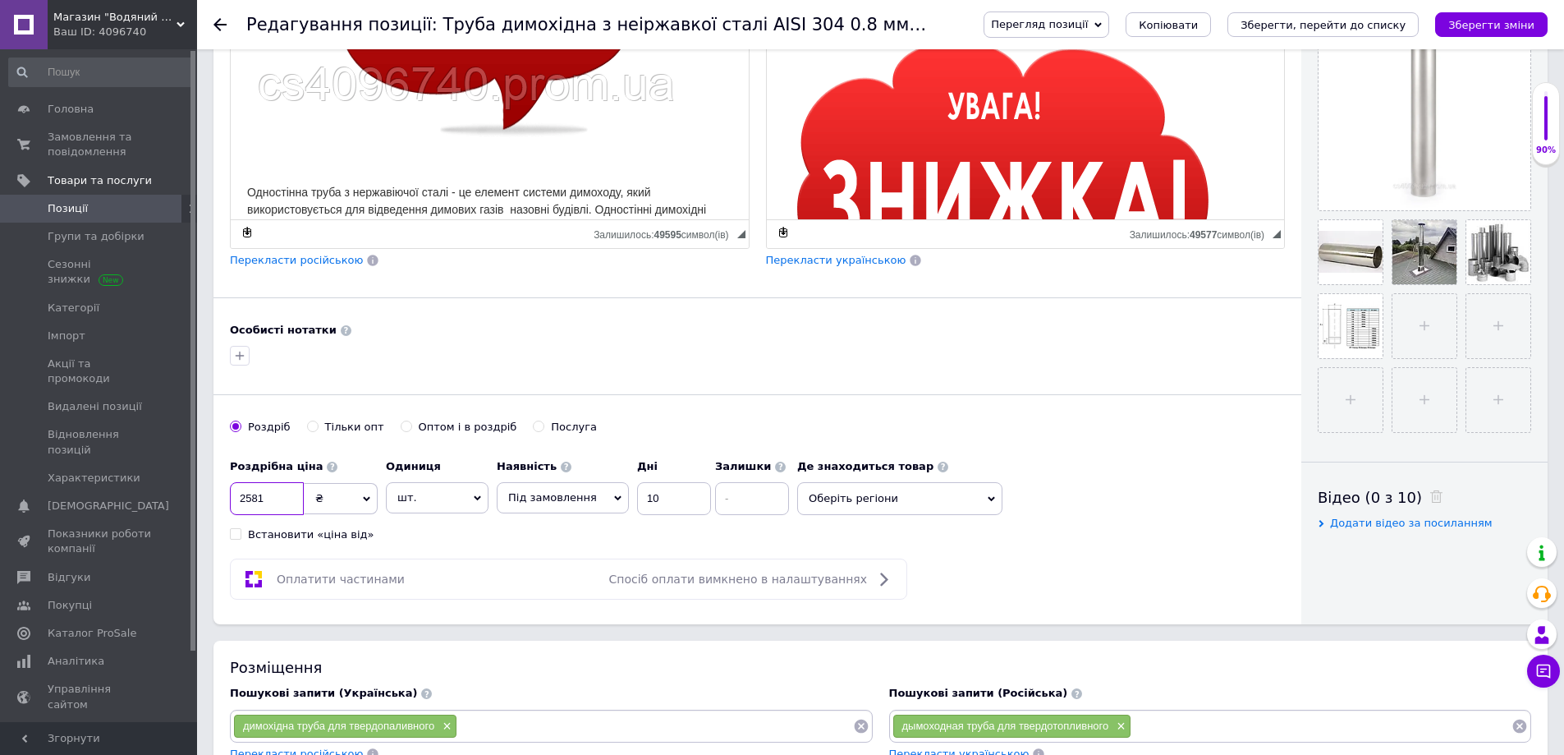
drag, startPoint x: 246, startPoint y: 498, endPoint x: 267, endPoint y: 502, distance: 20.8
click at [267, 502] on input "2581" at bounding box center [267, 498] width 74 height 33
click at [930, 499] on span "Оберіть регіони" at bounding box center [899, 498] width 205 height 33
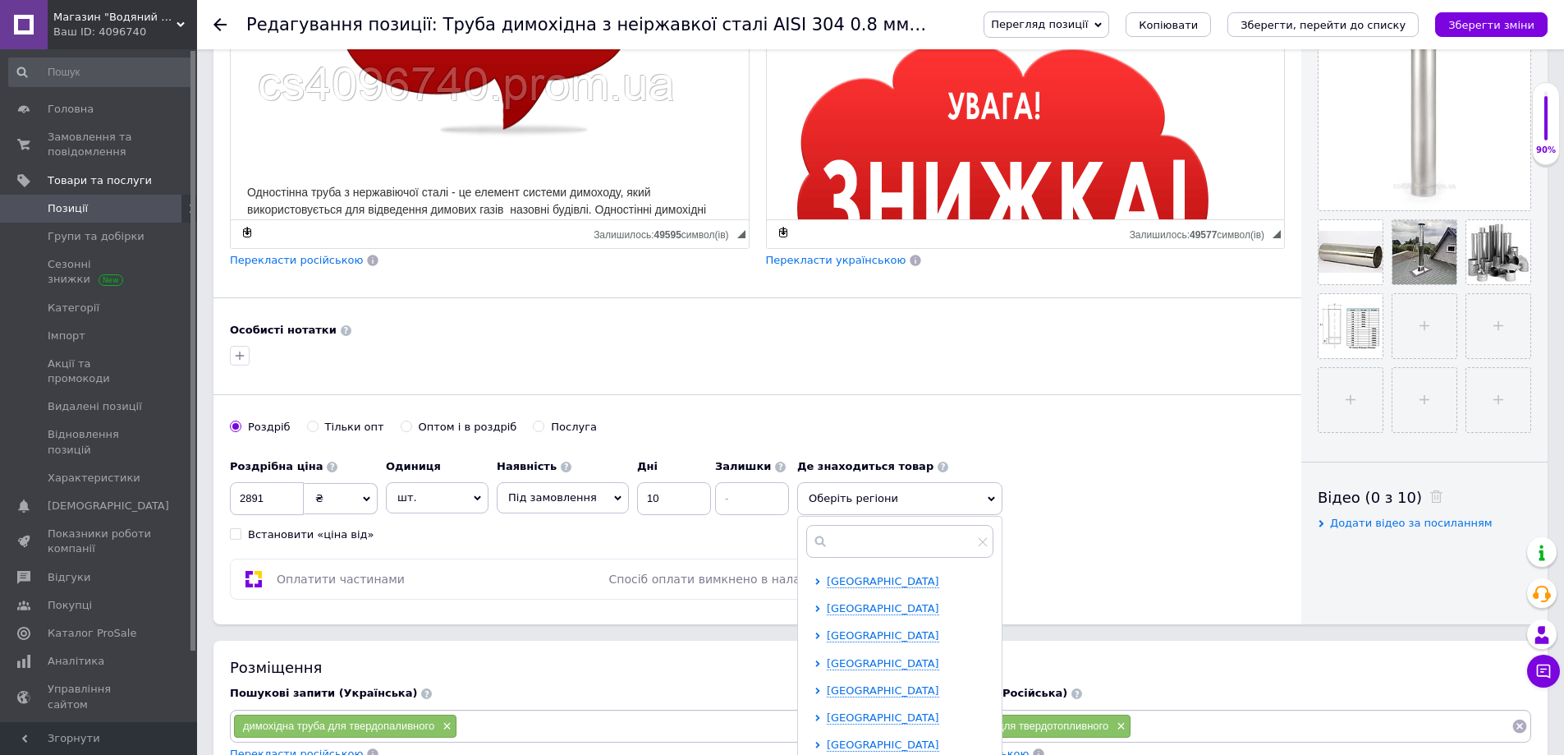
click at [882, 616] on div "[GEOGRAPHIC_DATA]" at bounding box center [910, 608] width 166 height 15
click at [882, 608] on span "[GEOGRAPHIC_DATA]" at bounding box center [883, 608] width 112 height 12
click at [867, 686] on span "Луцьк" at bounding box center [873, 690] width 34 height 12
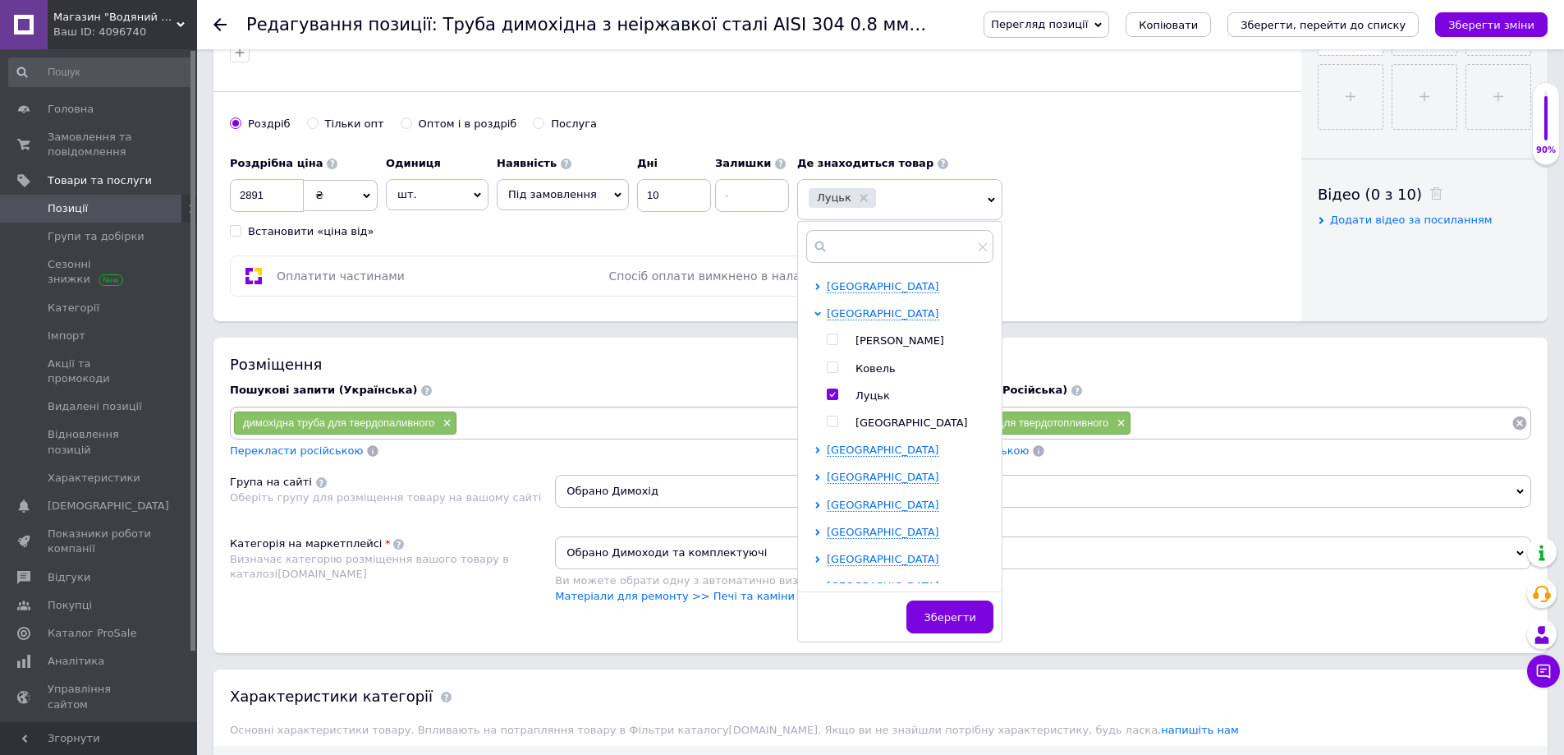
scroll to position [739, 0]
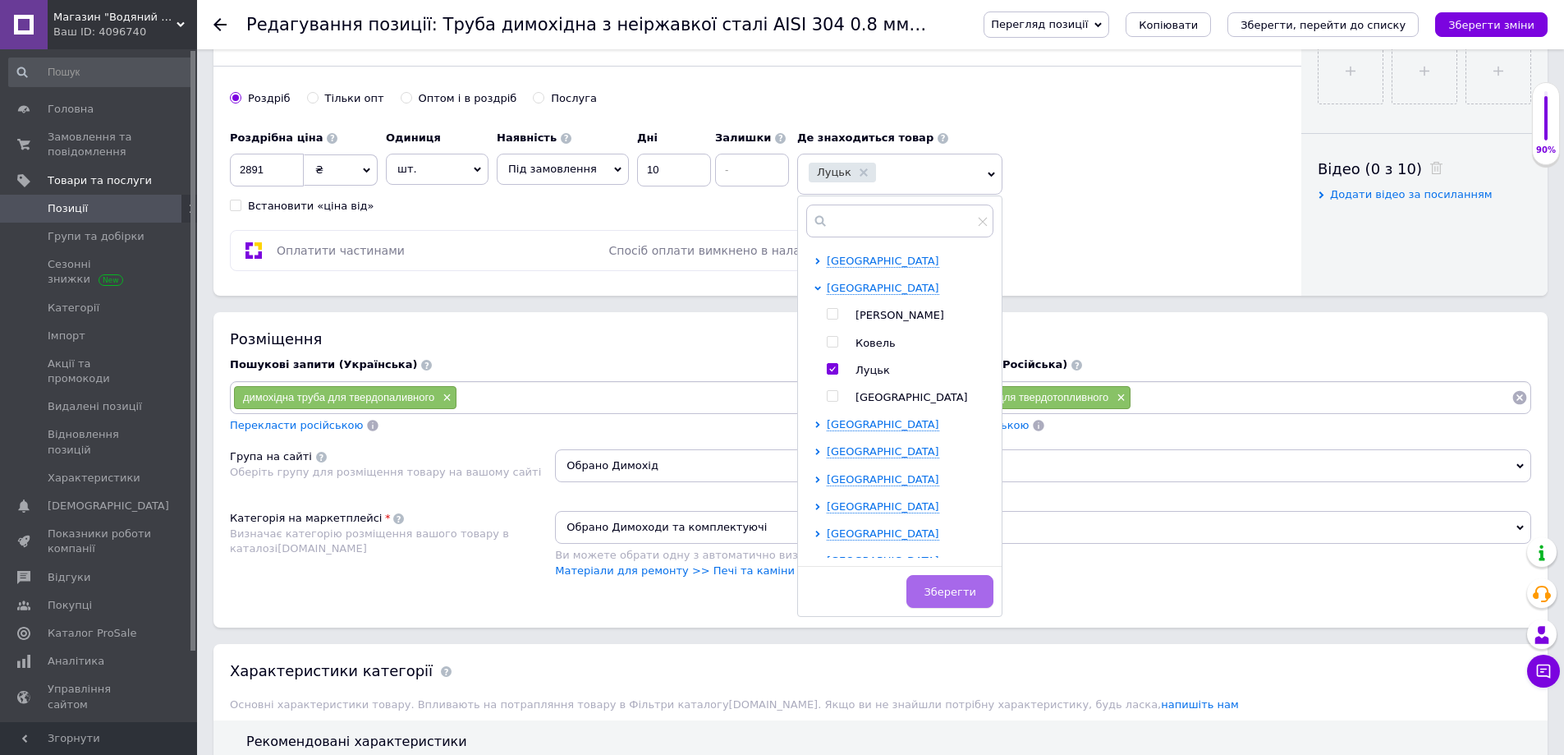
click at [934, 594] on span "Зберегти" at bounding box center [950, 591] width 52 height 12
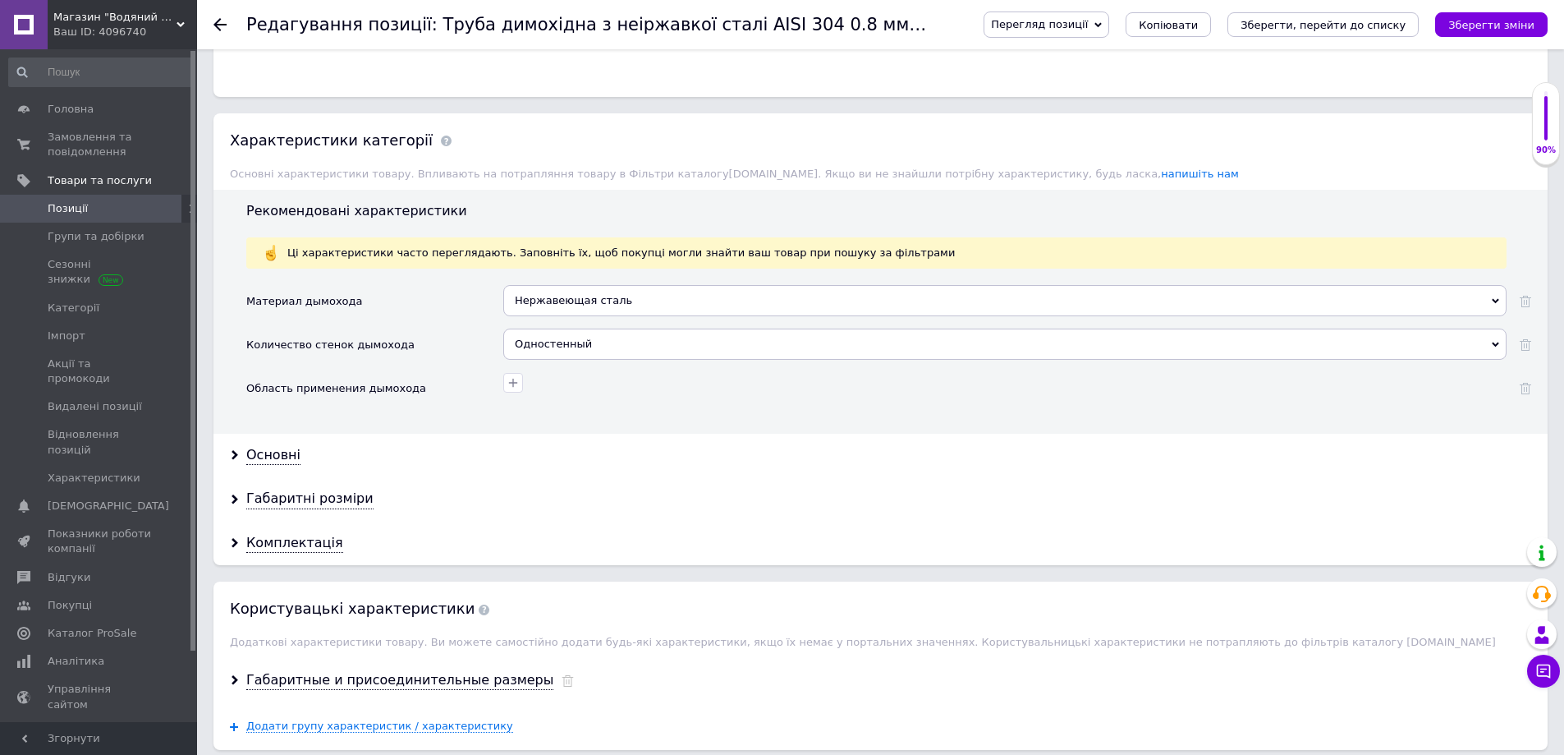
scroll to position [1396, 0]
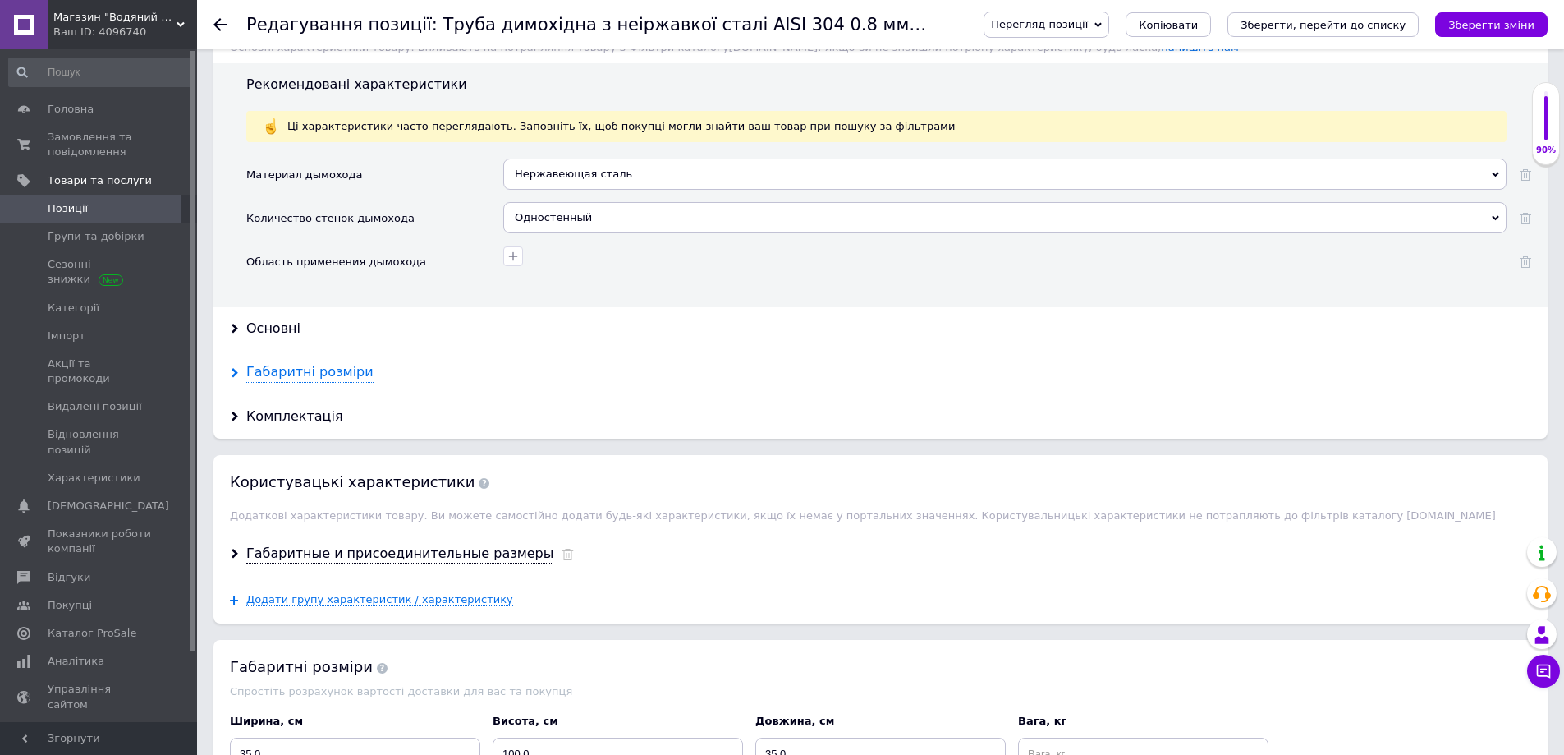
click at [304, 376] on div "Габаритні розміри" at bounding box center [309, 372] width 127 height 19
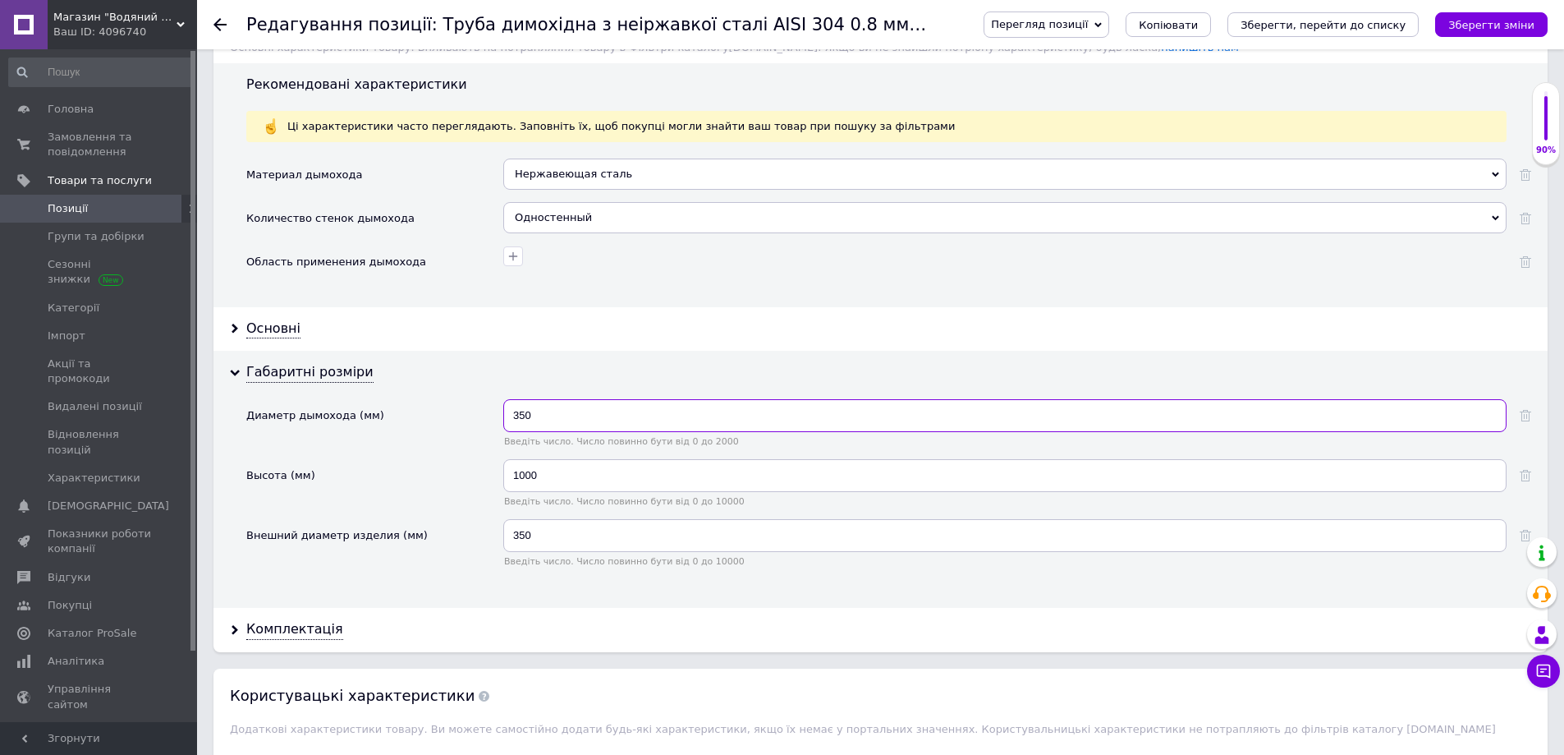
drag, startPoint x: 512, startPoint y: 413, endPoint x: 579, endPoint y: 428, distance: 68.1
click at [579, 429] on input "350" at bounding box center [1004, 415] width 1003 height 33
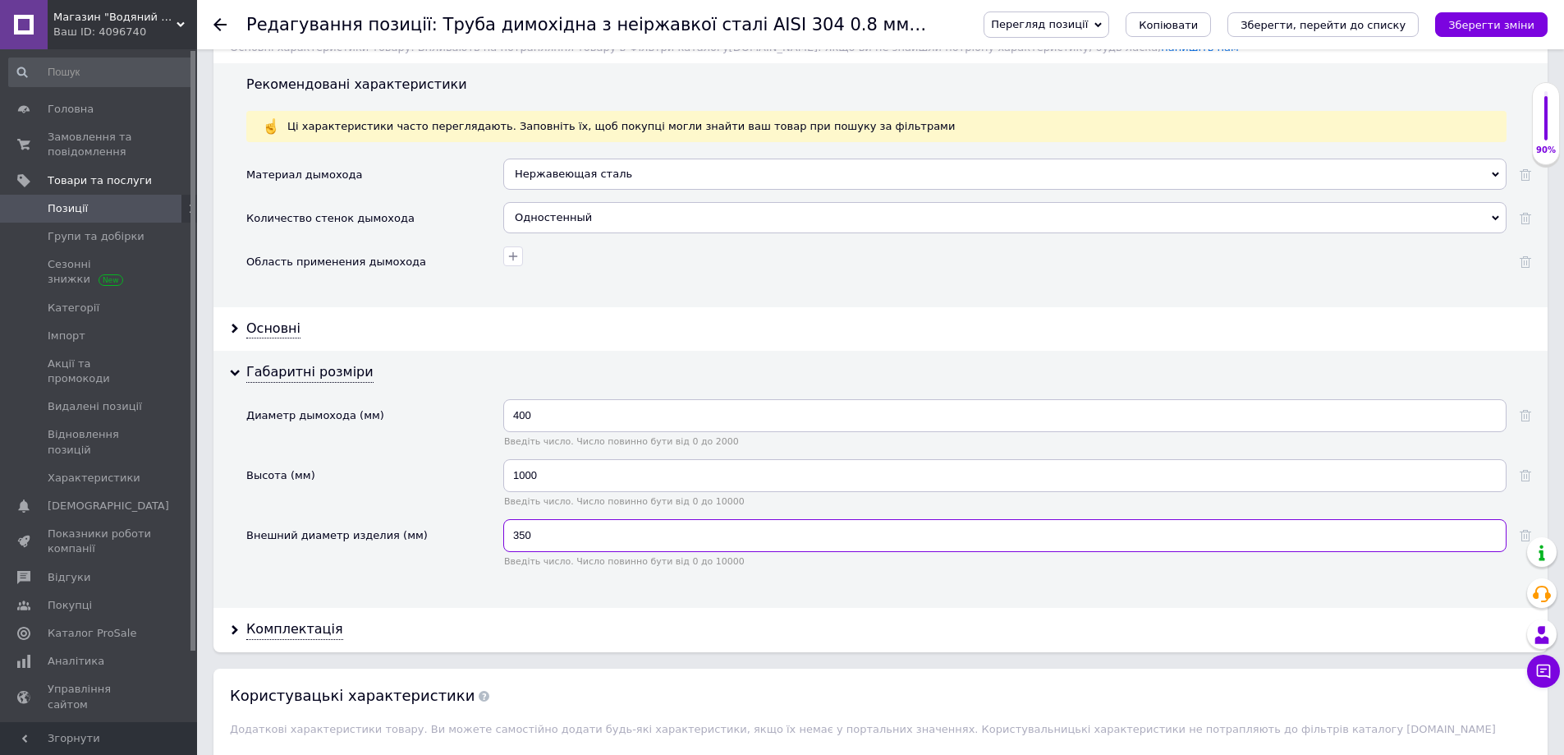
drag, startPoint x: 512, startPoint y: 532, endPoint x: 557, endPoint y: 544, distance: 45.8
click at [557, 544] on input "350" at bounding box center [1004, 535] width 1003 height 33
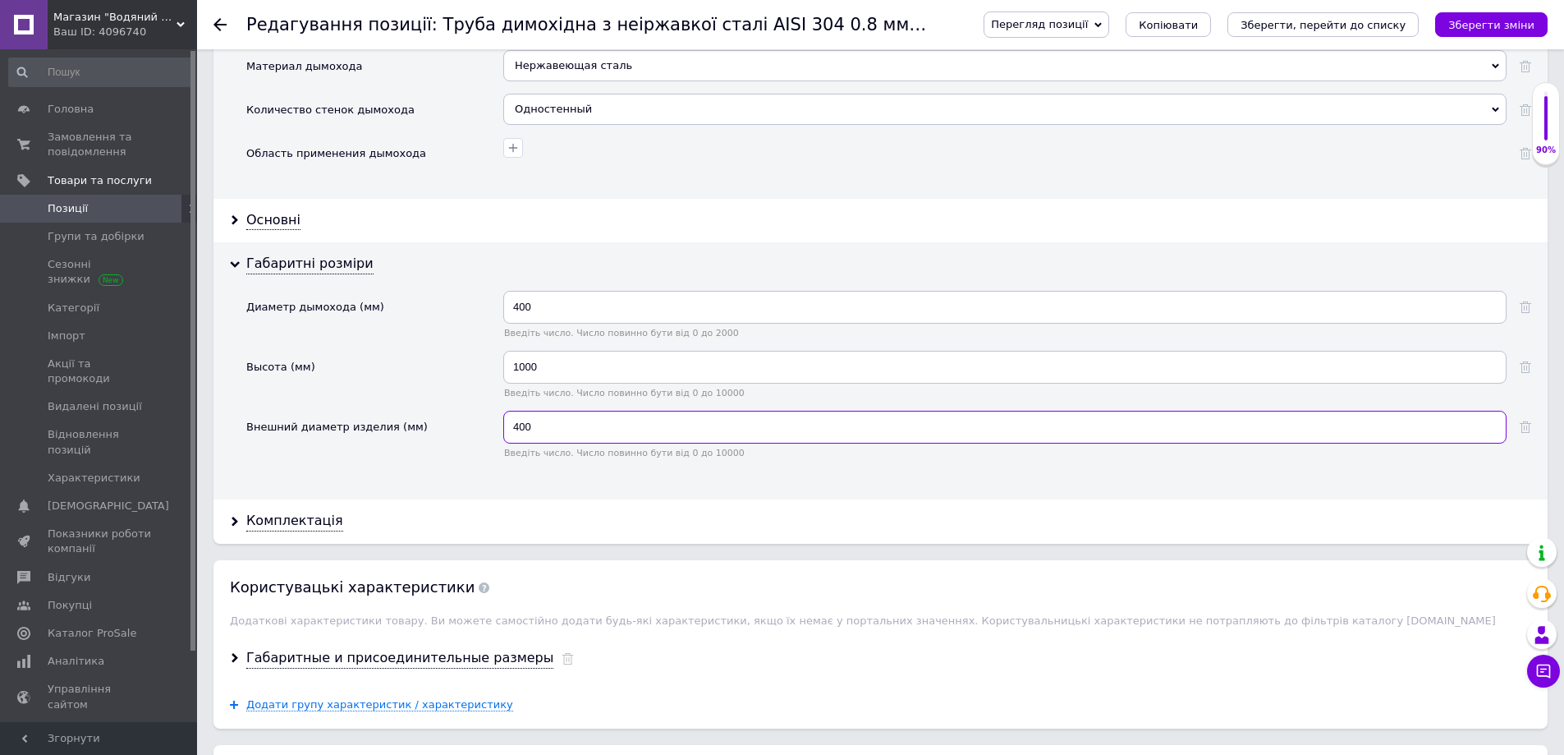
scroll to position [1642, 0]
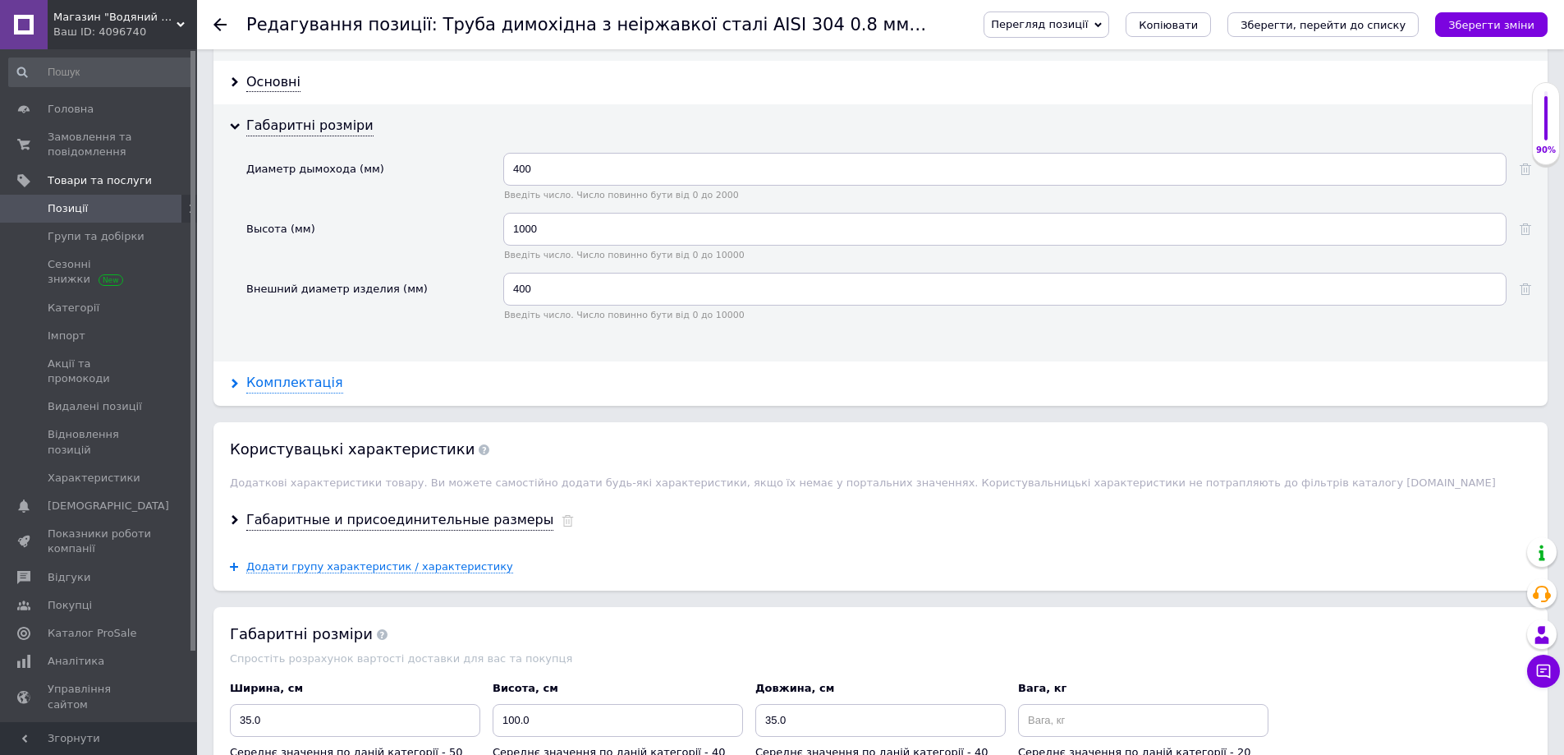
click at [232, 388] on icon at bounding box center [235, 384] width 10 height 10
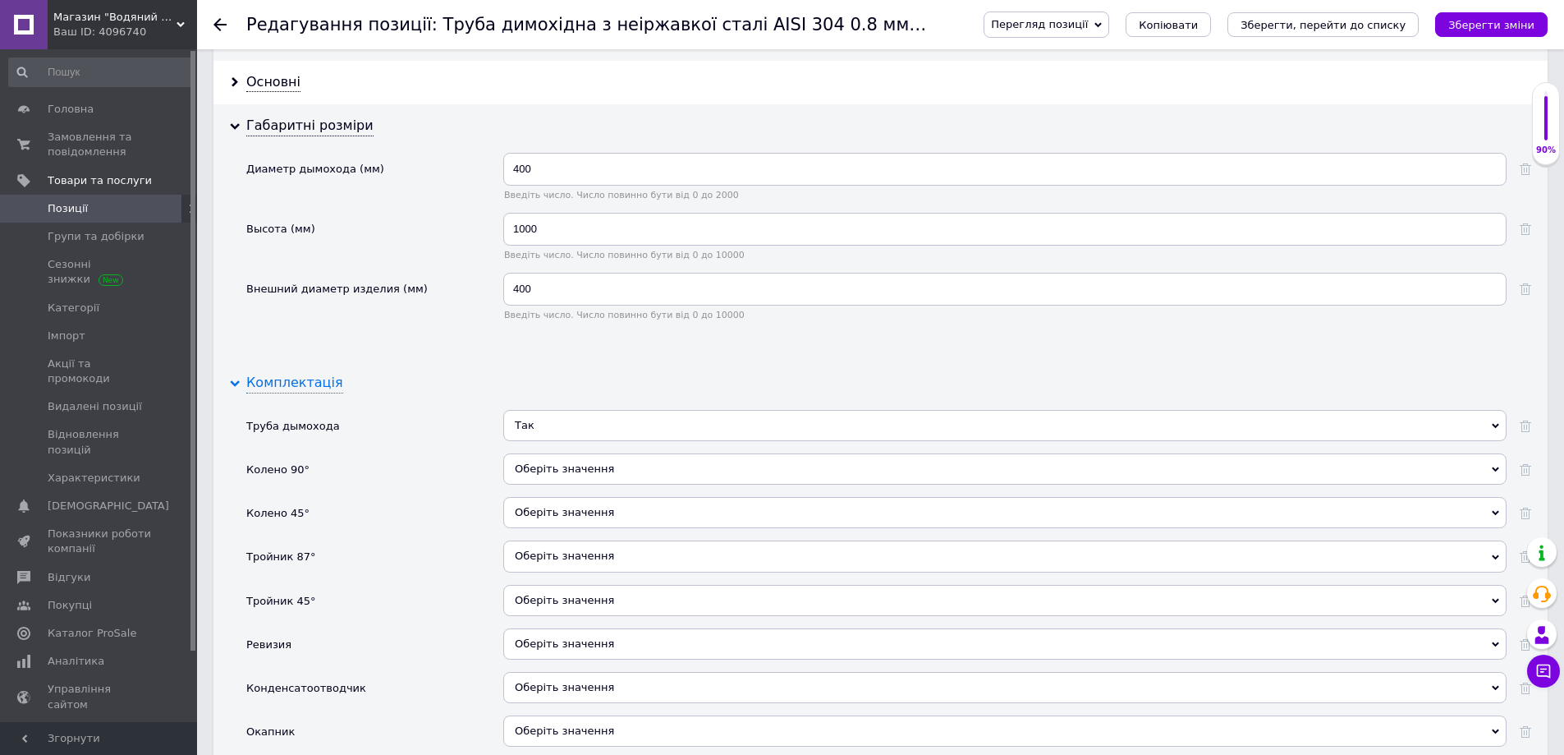
click at [231, 388] on icon at bounding box center [235, 384] width 10 height 10
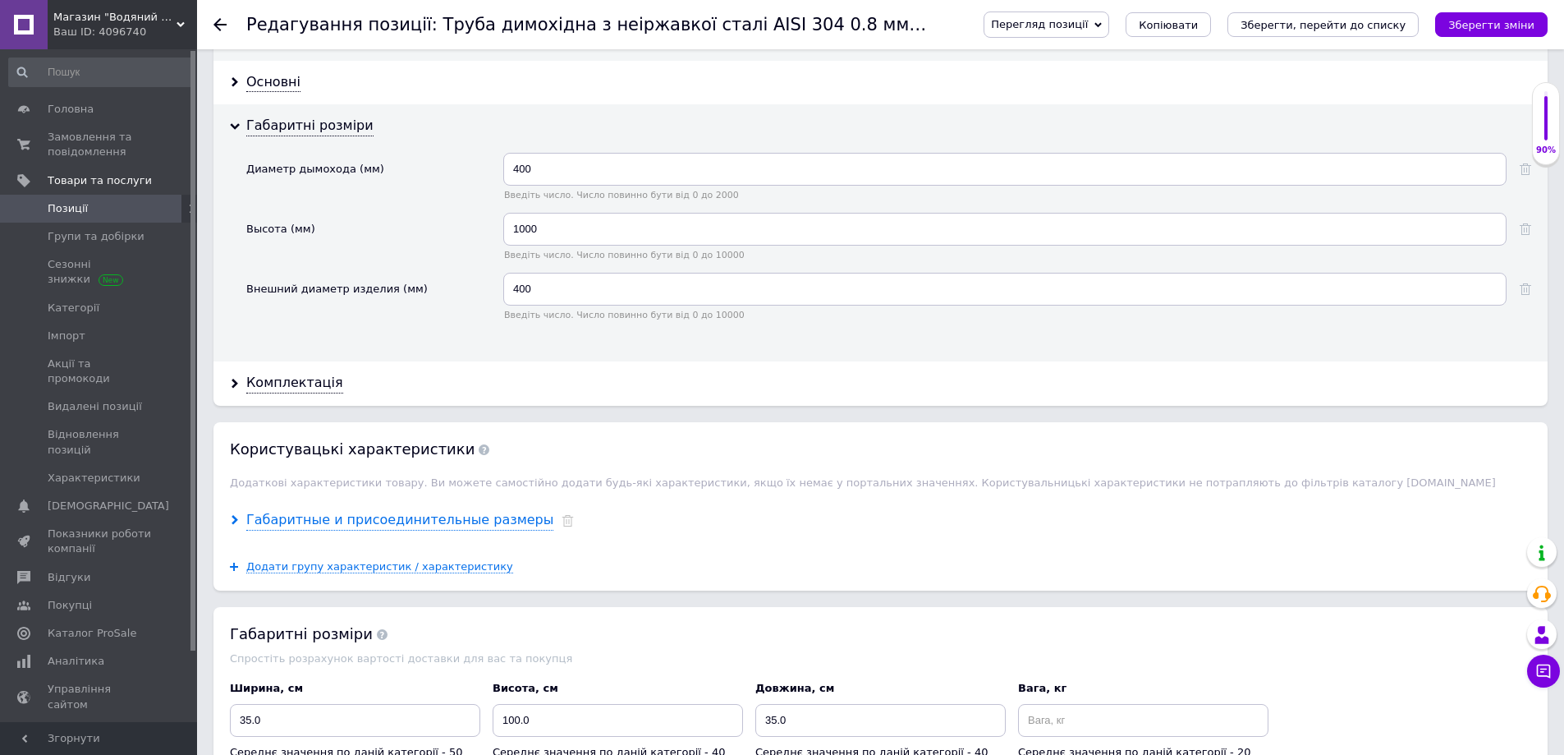
click at [274, 524] on div "Габаритные и присоединительные размеры" at bounding box center [399, 520] width 307 height 19
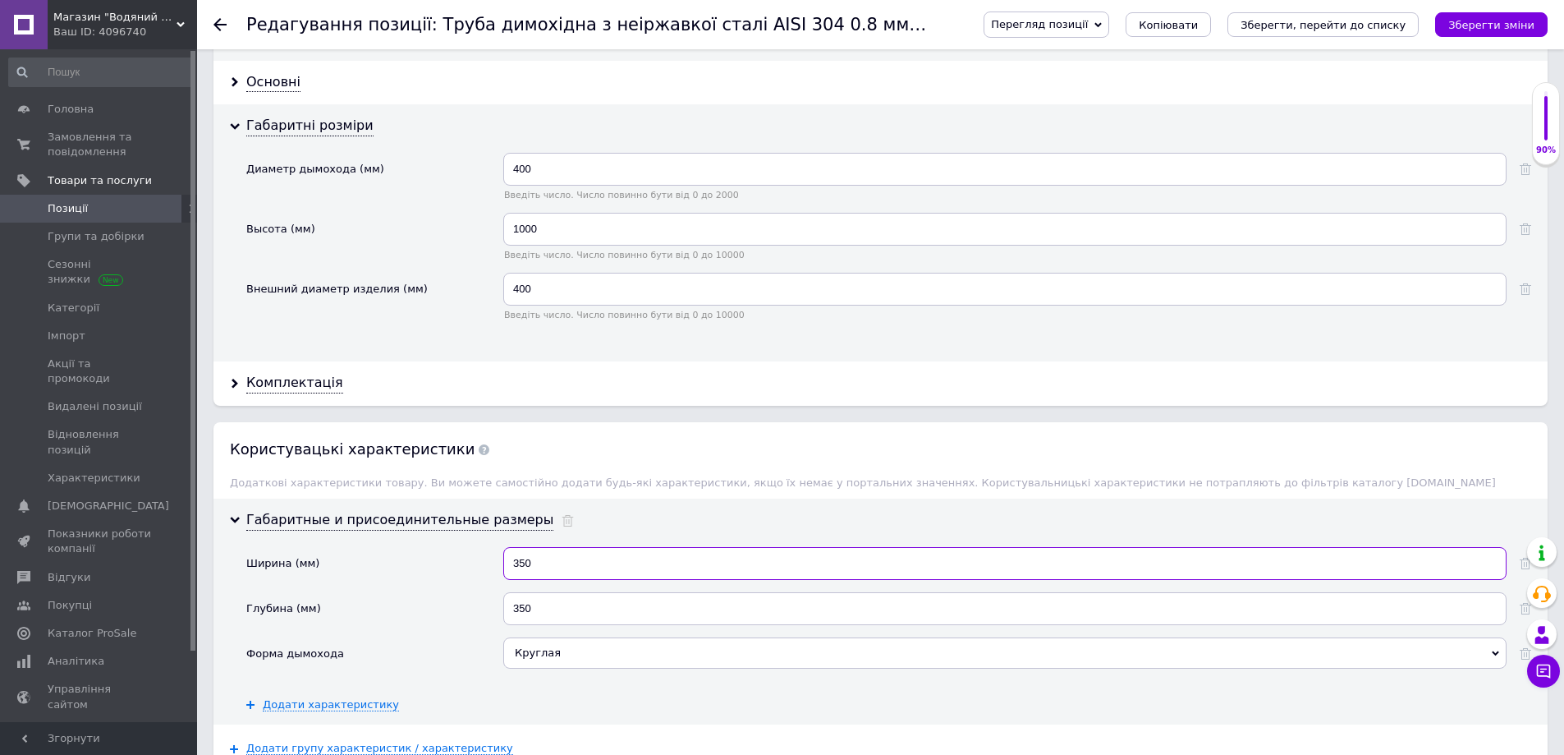
drag, startPoint x: 539, startPoint y: 573, endPoint x: 571, endPoint y: 578, distance: 32.4
click at [571, 578] on input "350" at bounding box center [1004, 563] width 1003 height 33
drag, startPoint x: 512, startPoint y: 610, endPoint x: 567, endPoint y: 615, distance: 56.1
click at [567, 615] on input "350" at bounding box center [1004, 608] width 1003 height 33
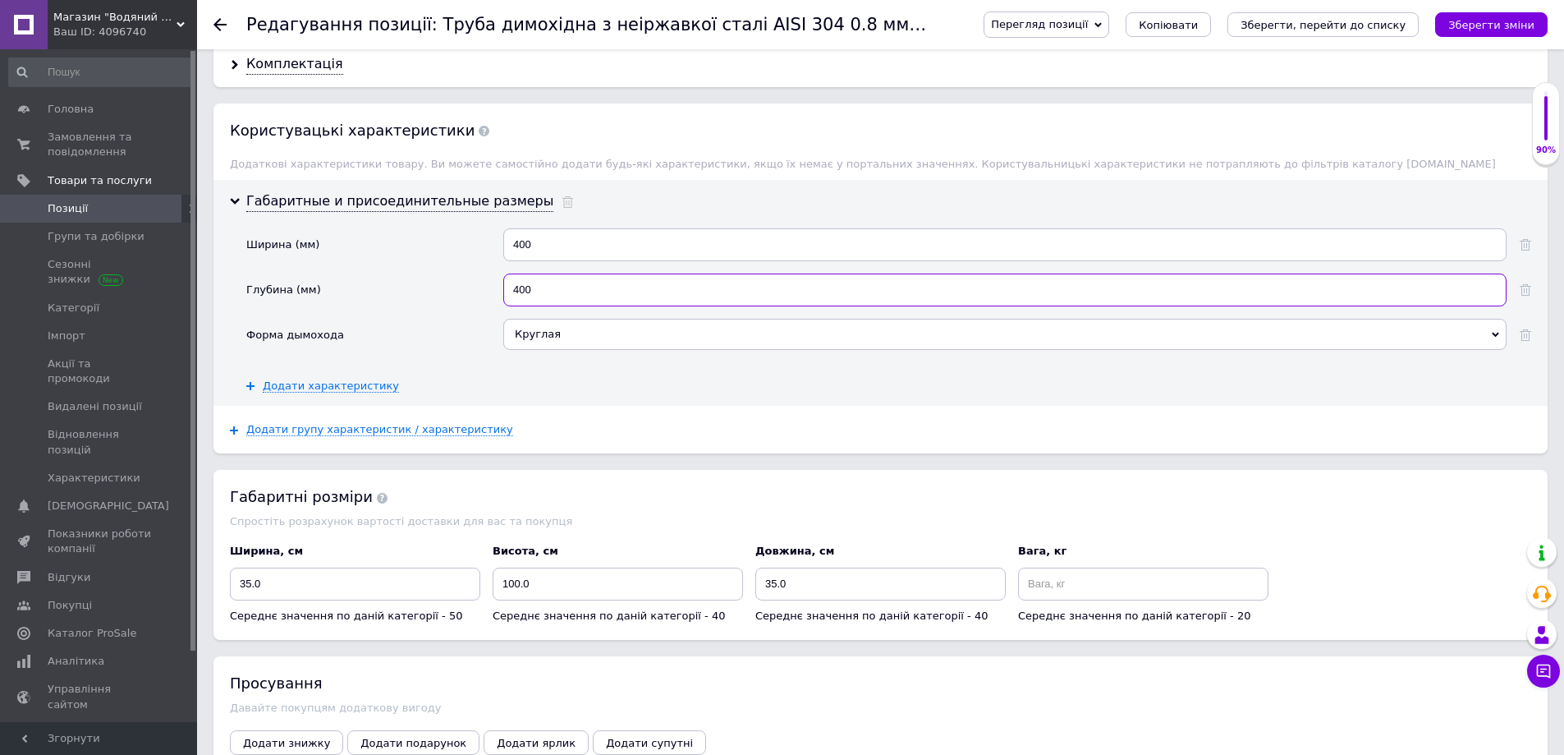
scroll to position [2053, 0]
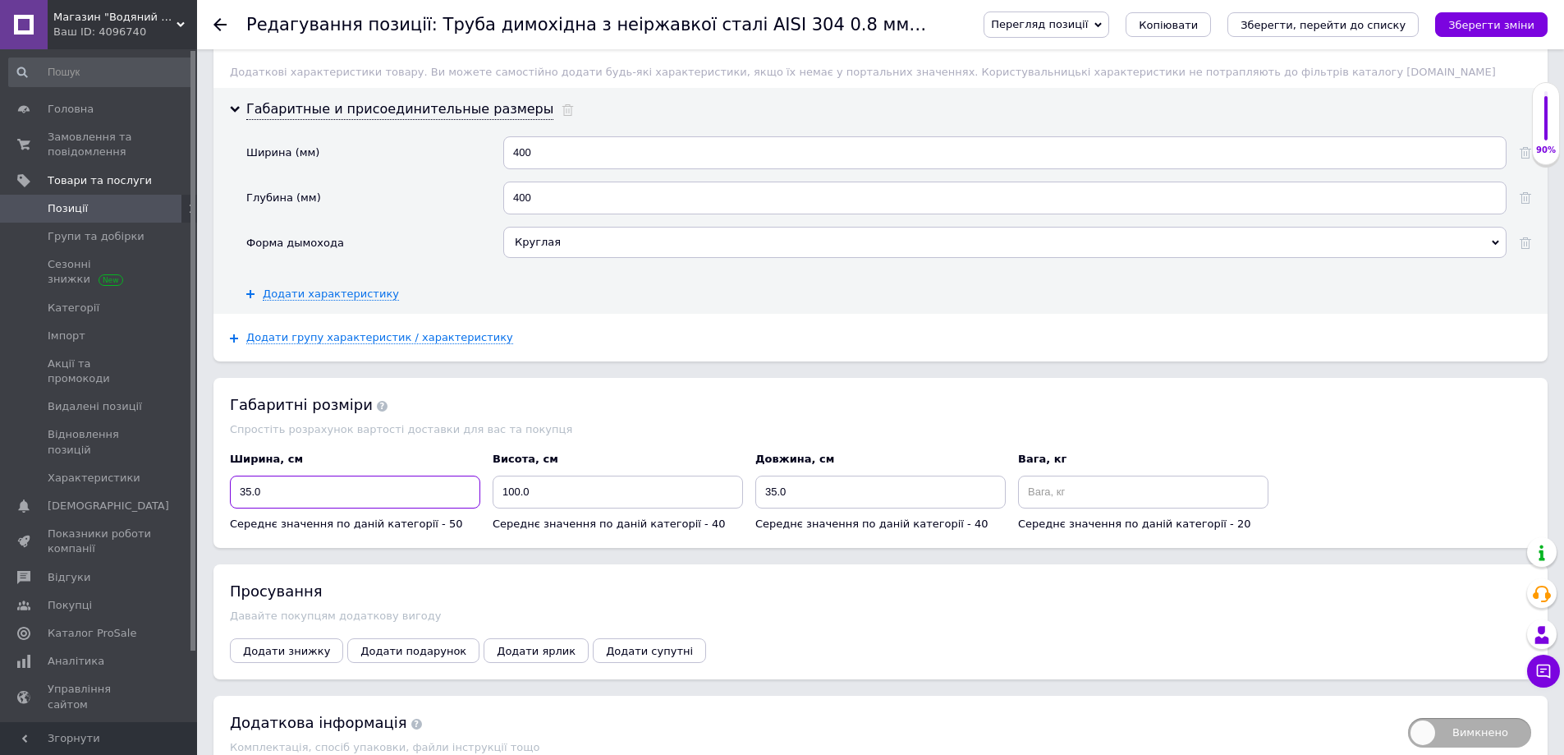
click at [252, 498] on input "35.0" at bounding box center [355, 491] width 250 height 33
click at [778, 497] on input "35.0" at bounding box center [880, 491] width 250 height 33
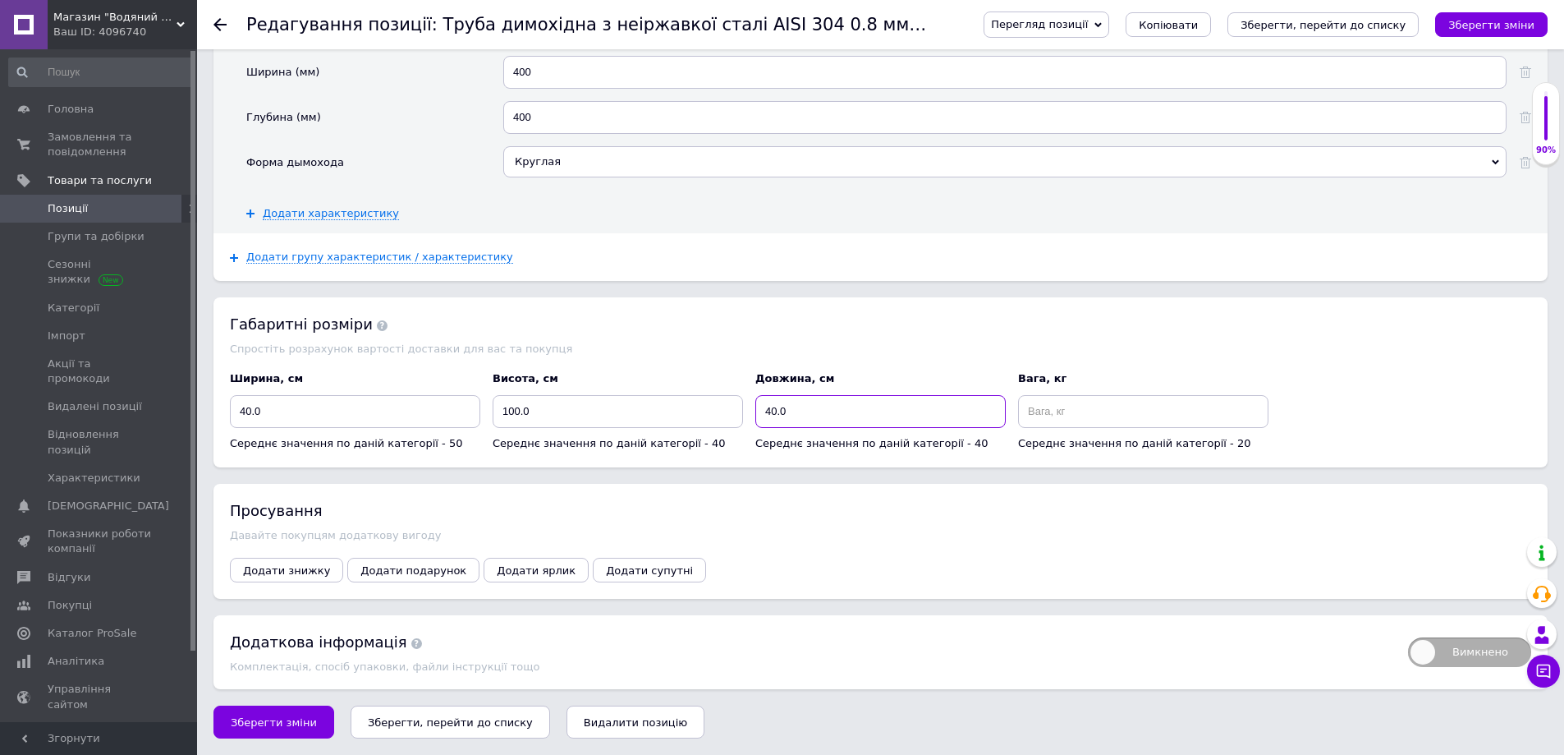
scroll to position [2138, 0]
click at [247, 719] on span "Зберегти зміни" at bounding box center [274, 722] width 86 height 12
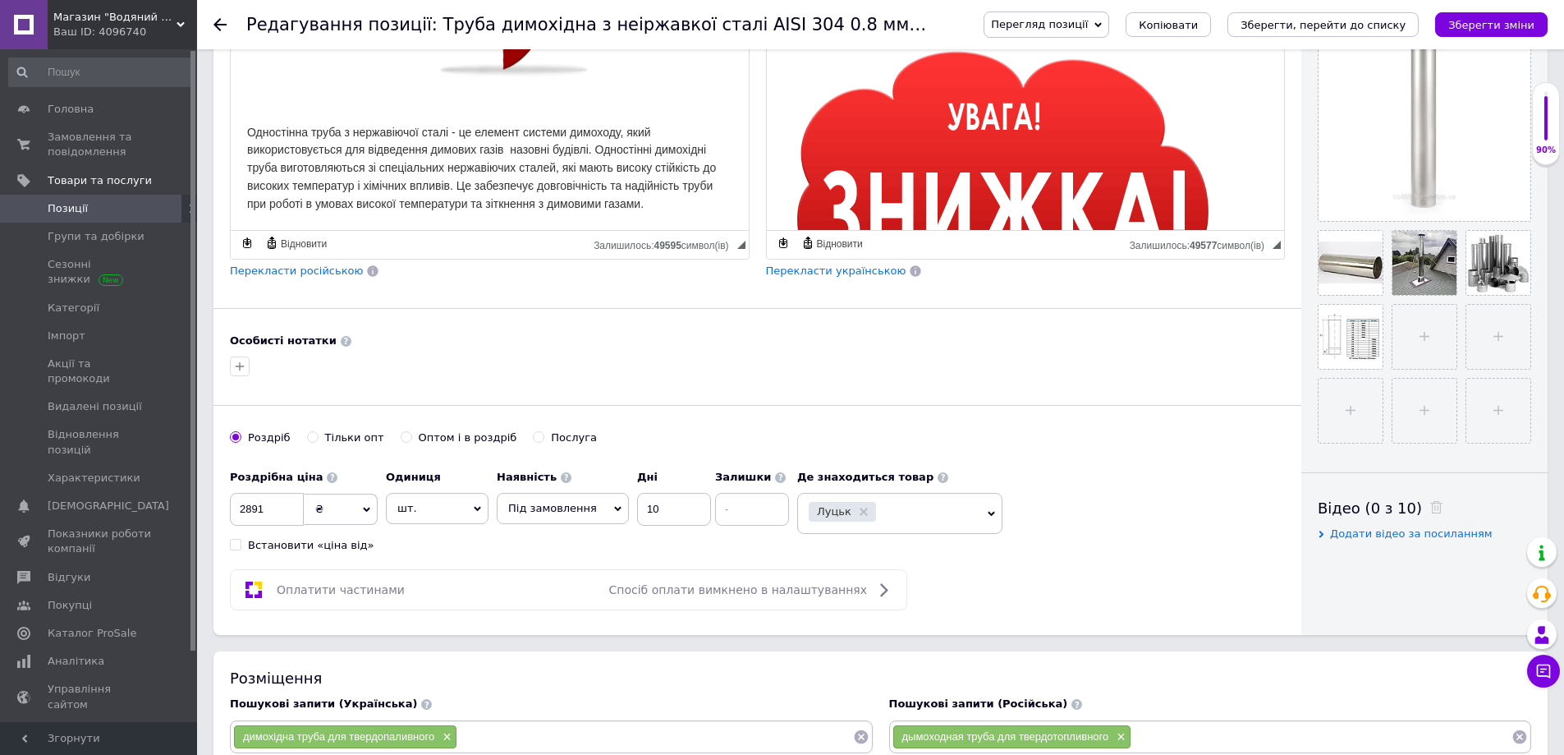
scroll to position [578, 0]
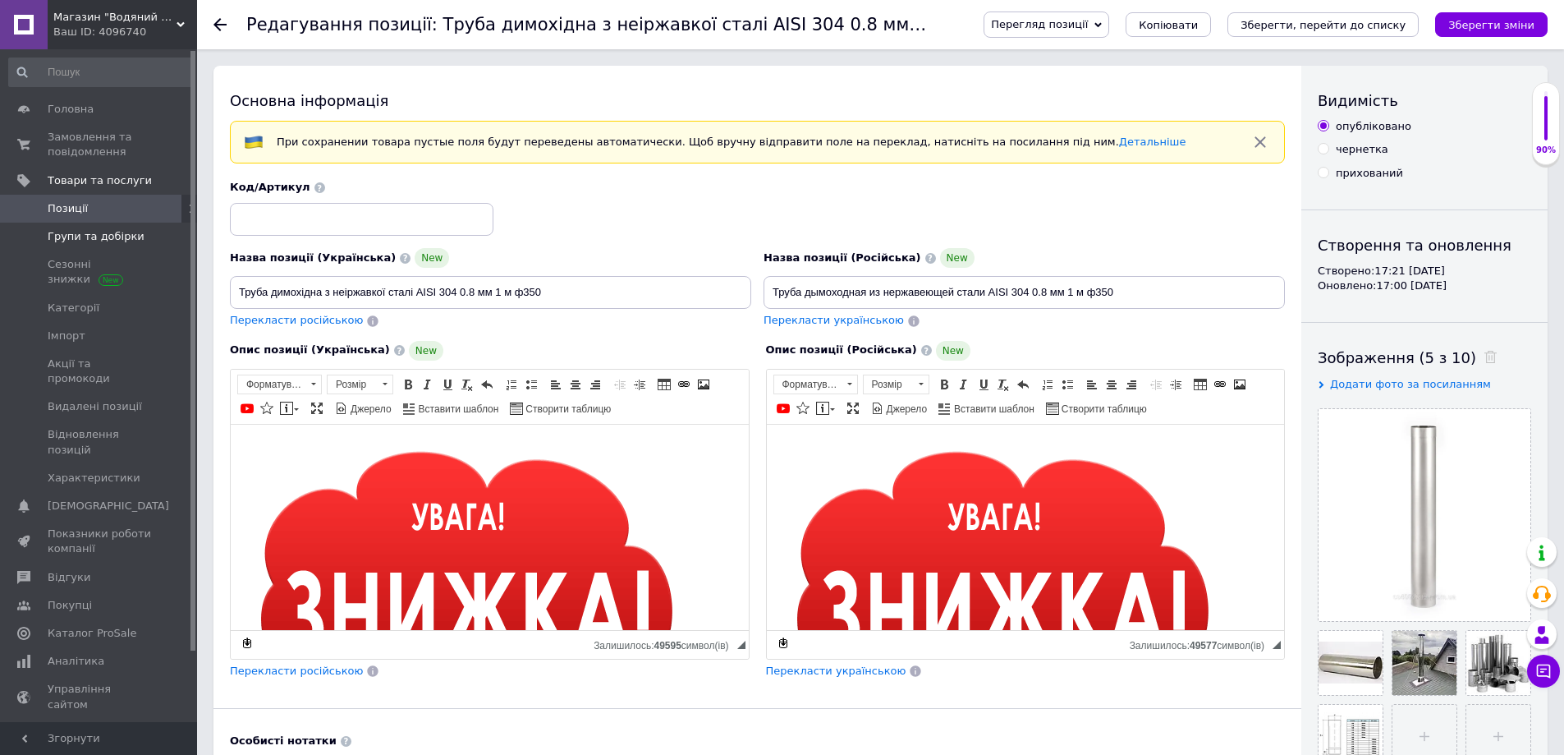
click at [96, 231] on span "Групи та добірки" at bounding box center [96, 236] width 97 height 15
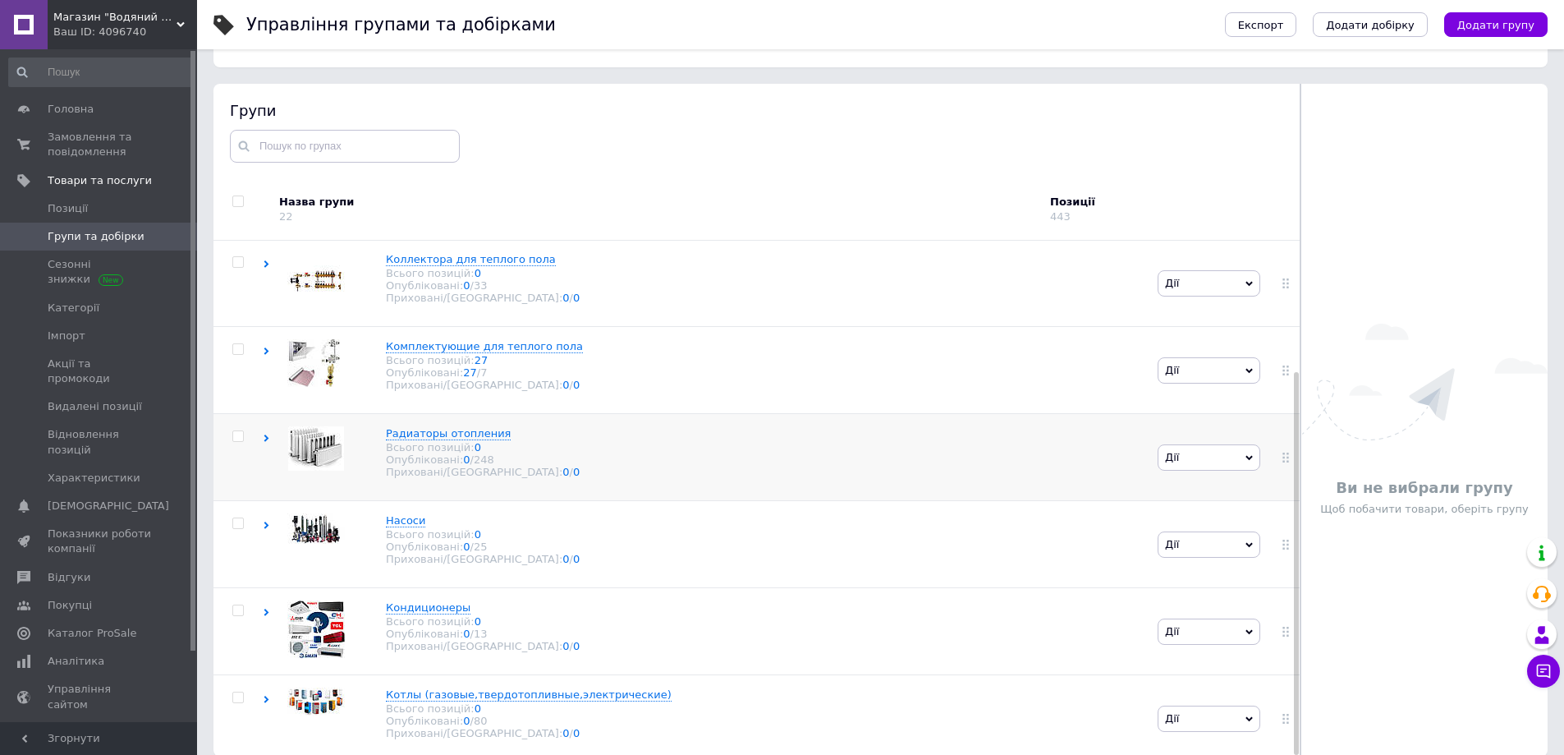
scroll to position [93, 0]
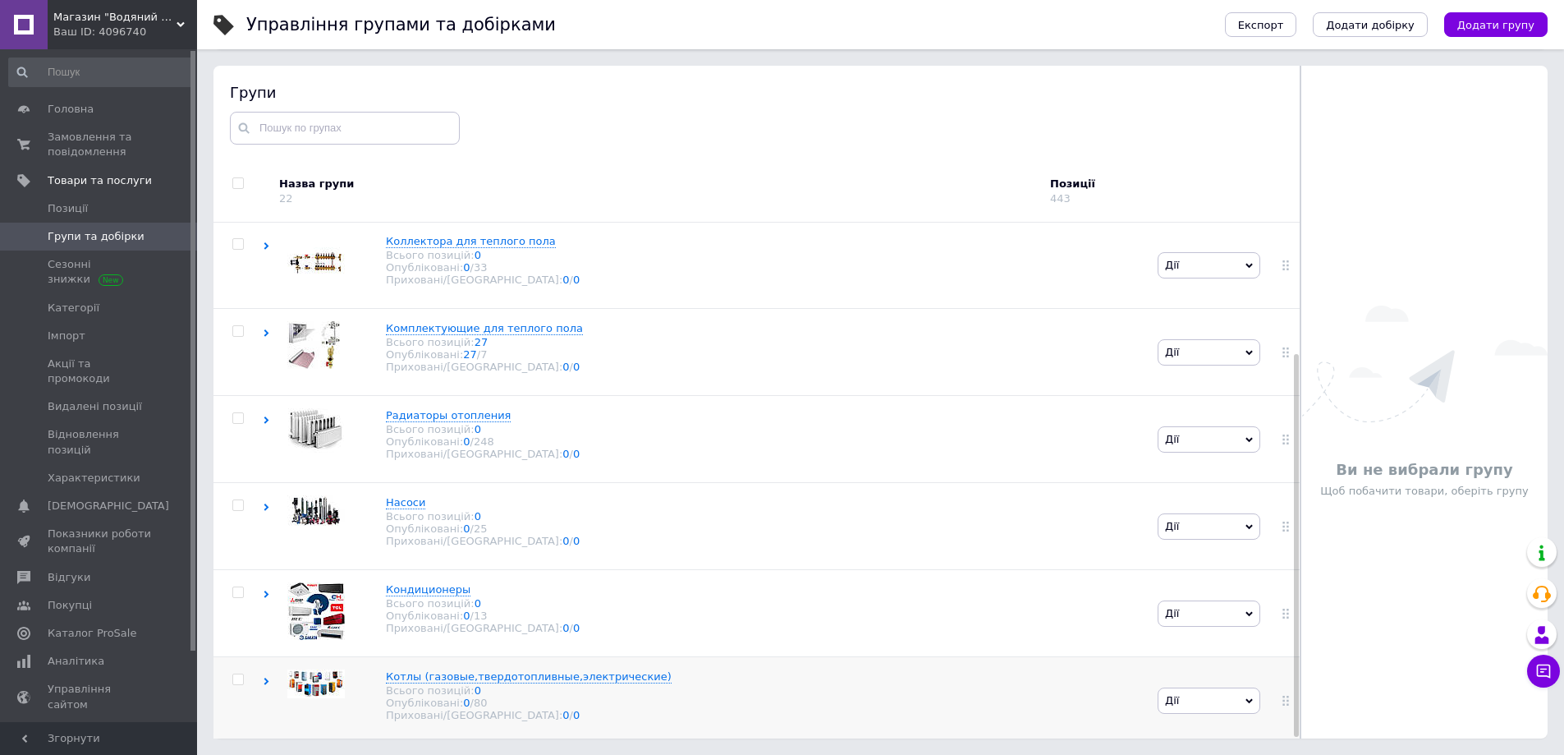
click at [269, 677] on icon at bounding box center [266, 680] width 7 height 7
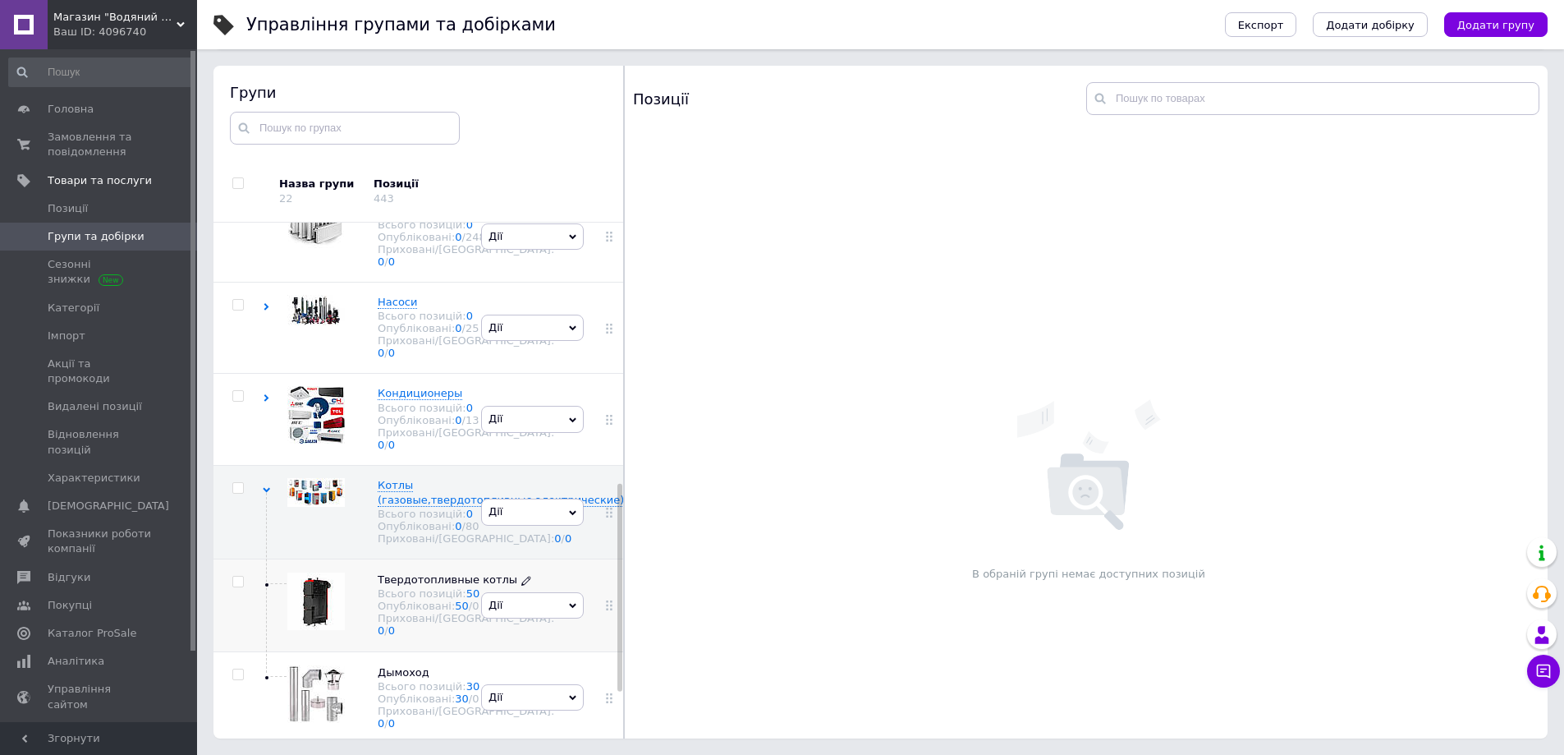
scroll to position [756, 0]
click at [411, 666] on span "Дымоход" at bounding box center [404, 672] width 52 height 12
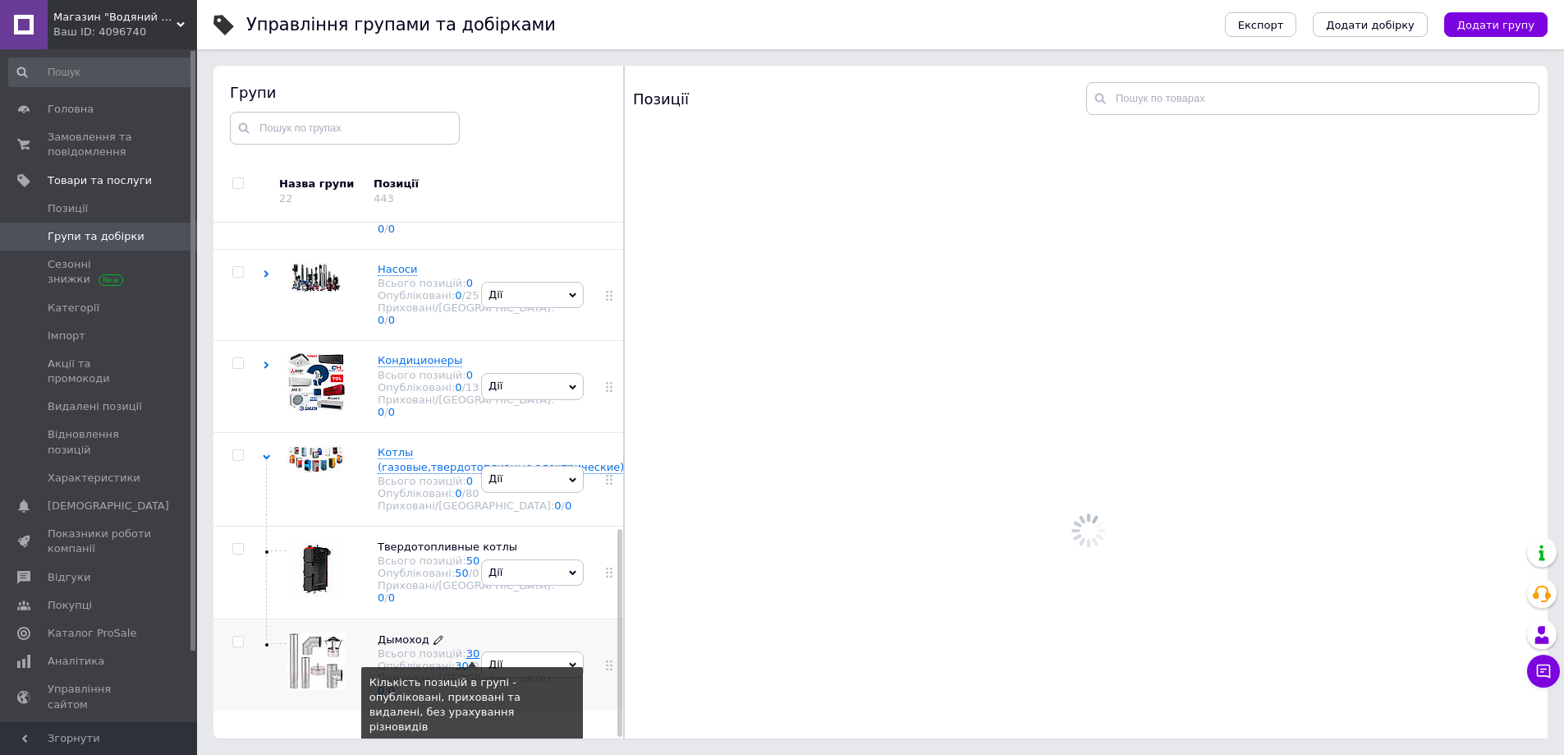
click at [466, 659] on link "30" at bounding box center [473, 653] width 14 height 12
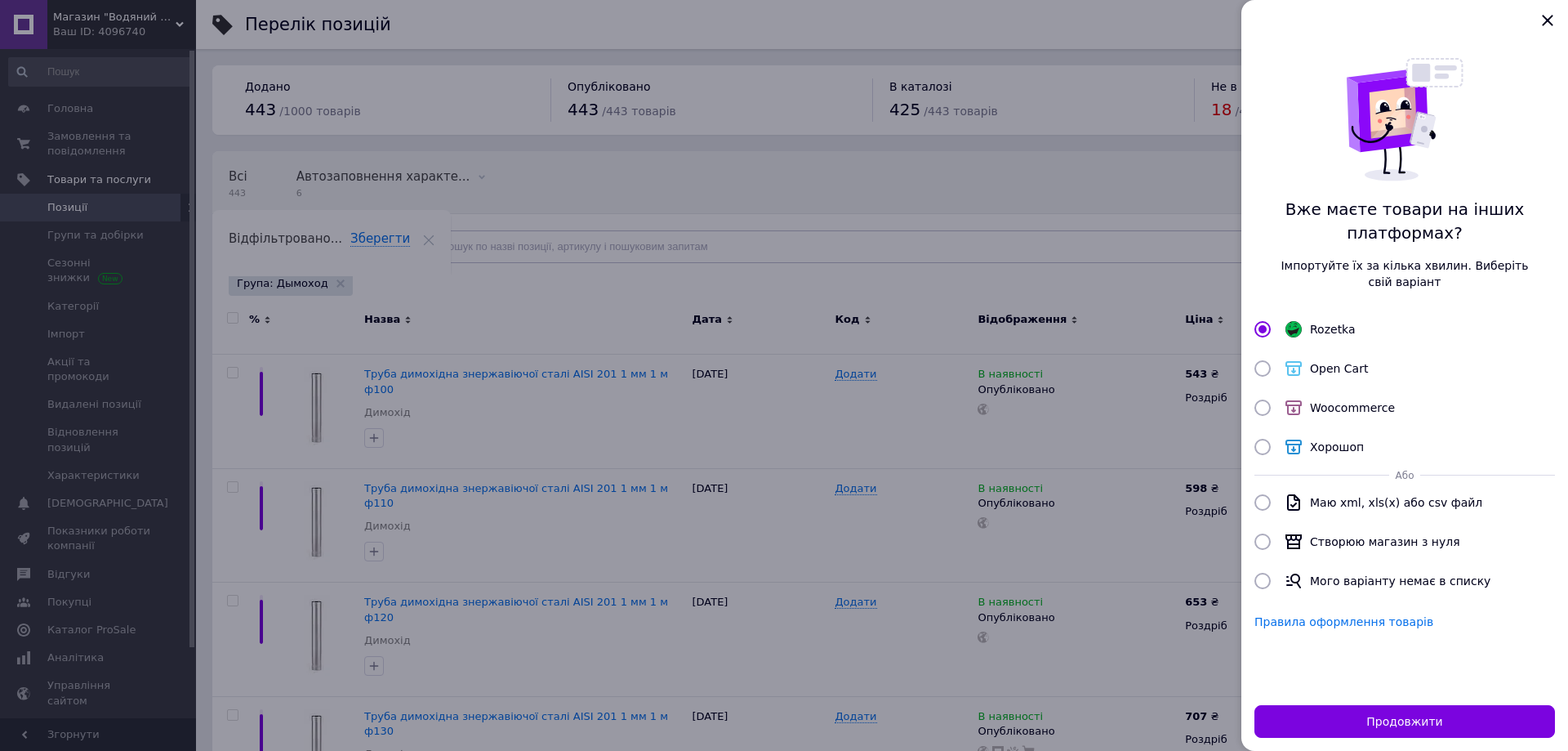
click at [664, 523] on div at bounding box center [784, 375] width 1568 height 751
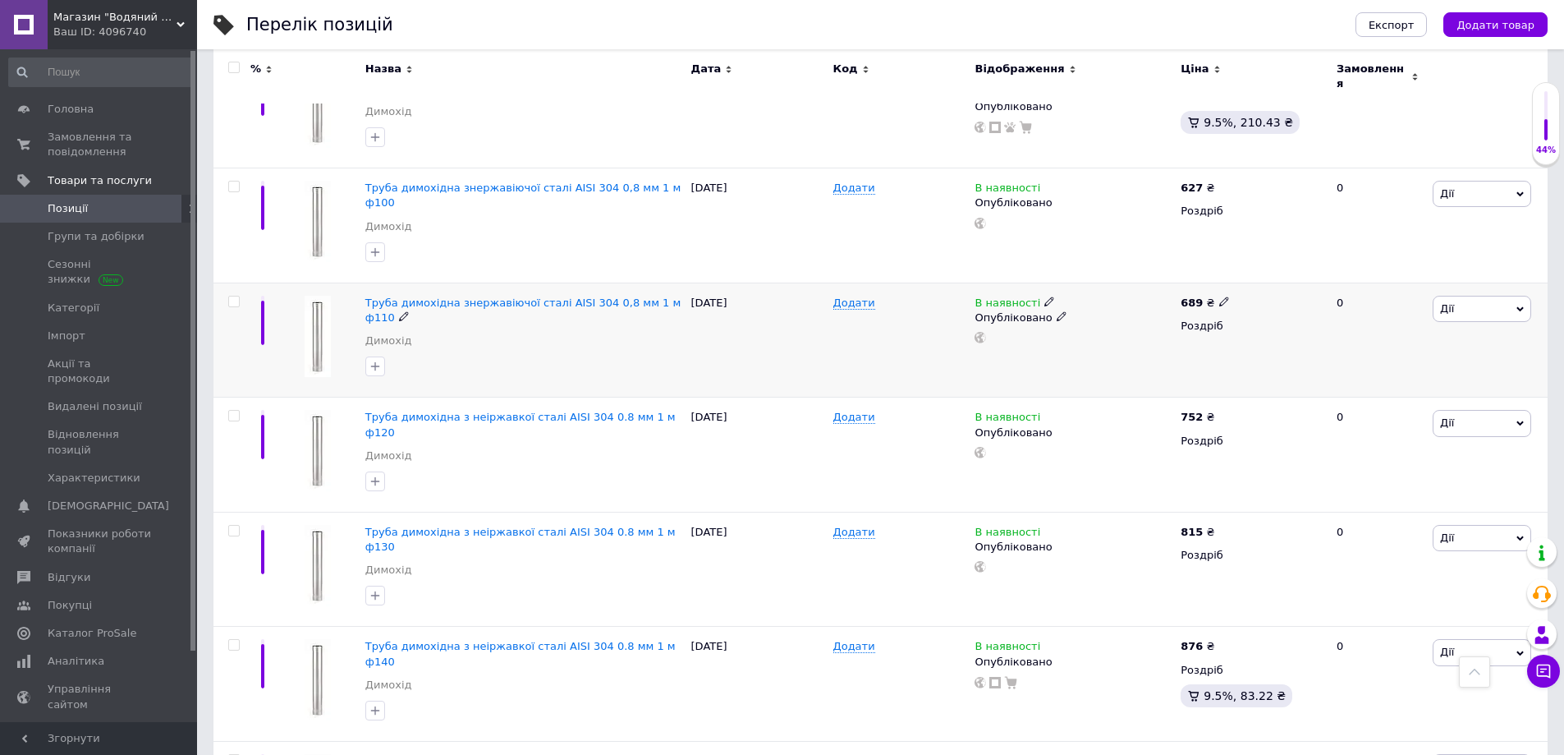
scroll to position [1794, 0]
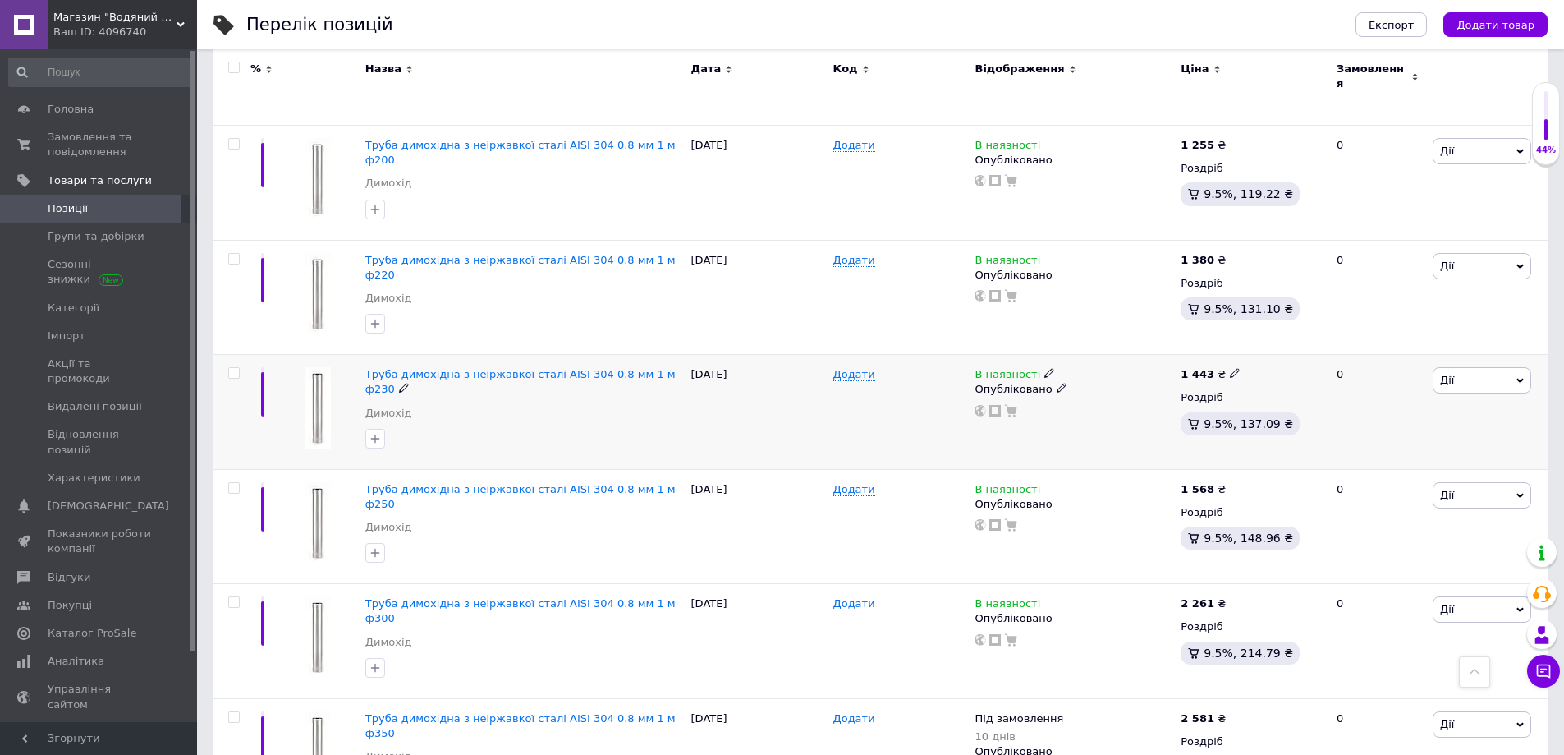
scroll to position [657, 0]
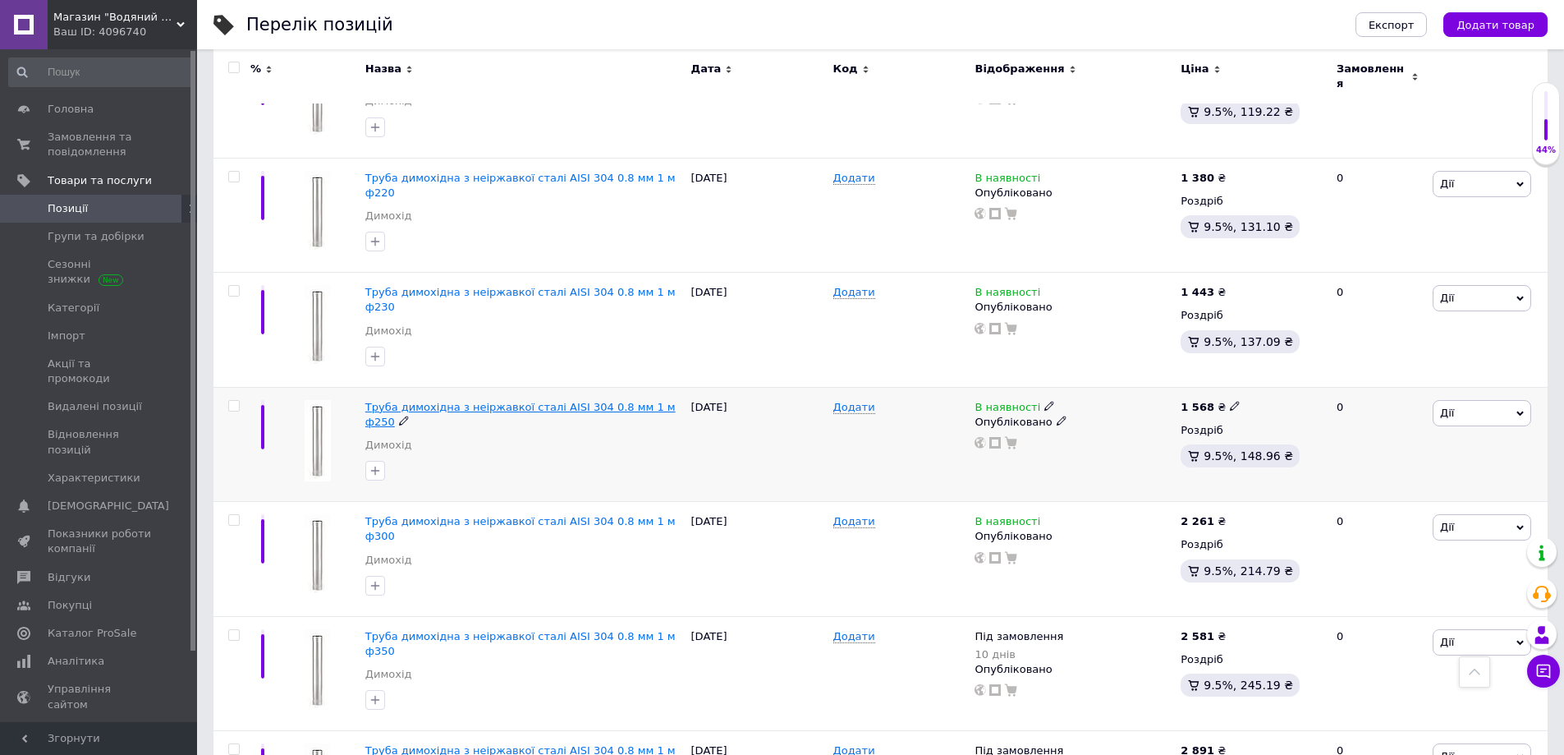
click at [536, 401] on span "Труба димохідна з неіржавкої сталі AISI 304 0.8 мм 1 м ф250" at bounding box center [520, 414] width 310 height 27
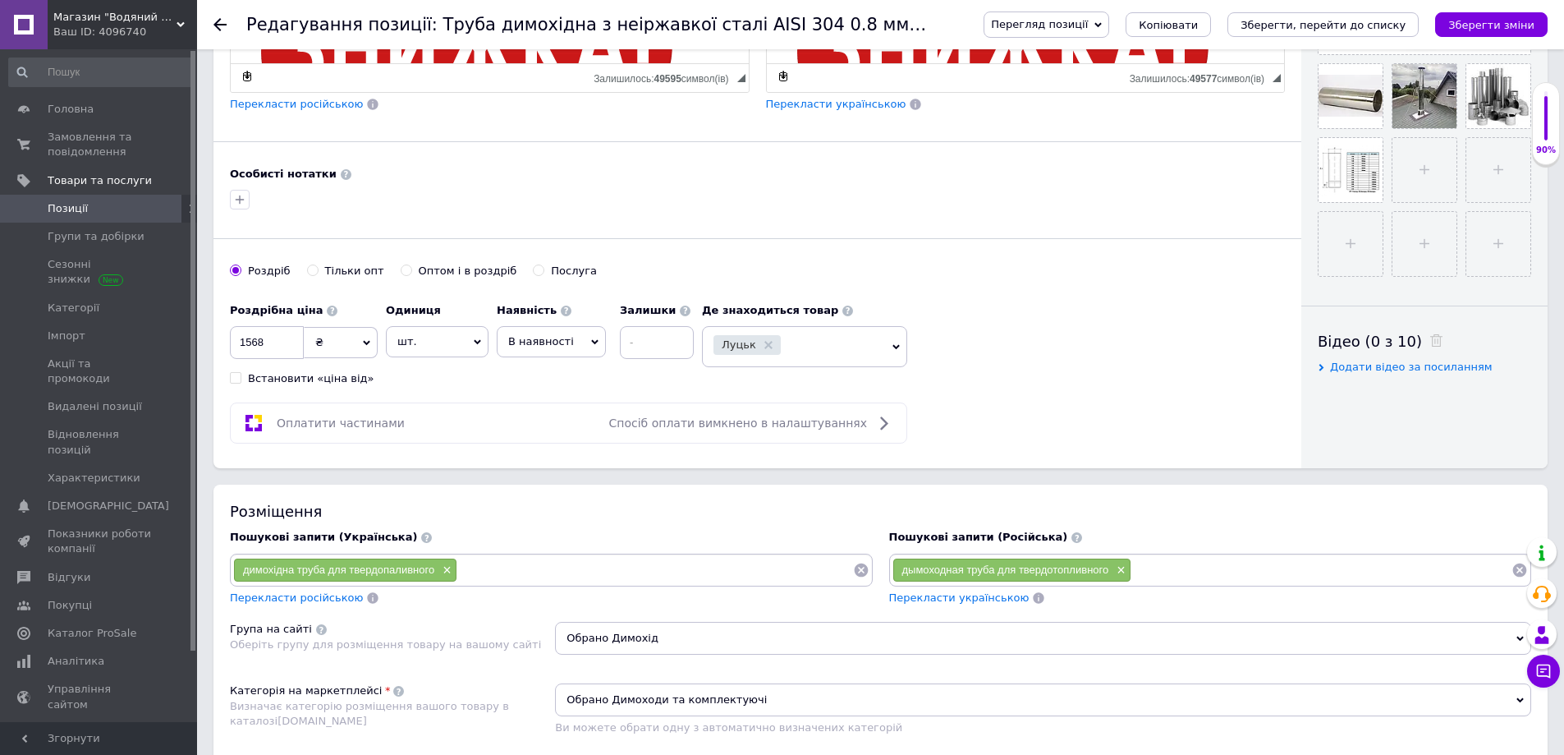
scroll to position [575, 0]
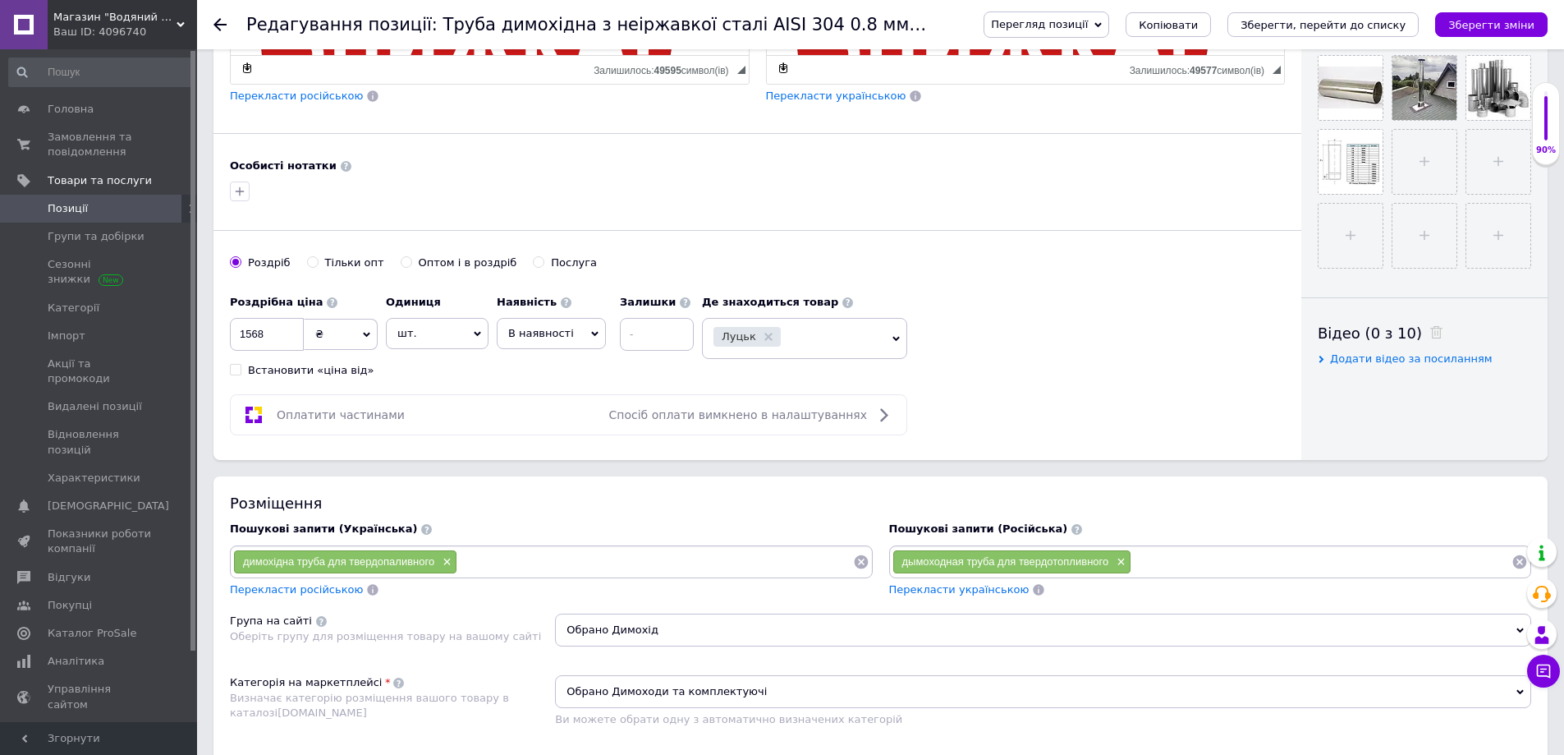
click at [591, 332] on icon at bounding box center [594, 333] width 7 height 7
click at [546, 374] on li "Немає в наявності" at bounding box center [552, 375] width 108 height 38
click at [546, 374] on div "Роздрібна ціна 1568 ₴ $ EUR CHF GBP ¥ PLN ₸ MDL HUF KGS CNY TRY KRW lei Встанов…" at bounding box center [481, 332] width 503 height 91
click at [622, 331] on span "Немає в наявності" at bounding box center [570, 333] width 146 height 31
click at [541, 393] on li "Під замовлення" at bounding box center [570, 390] width 145 height 23
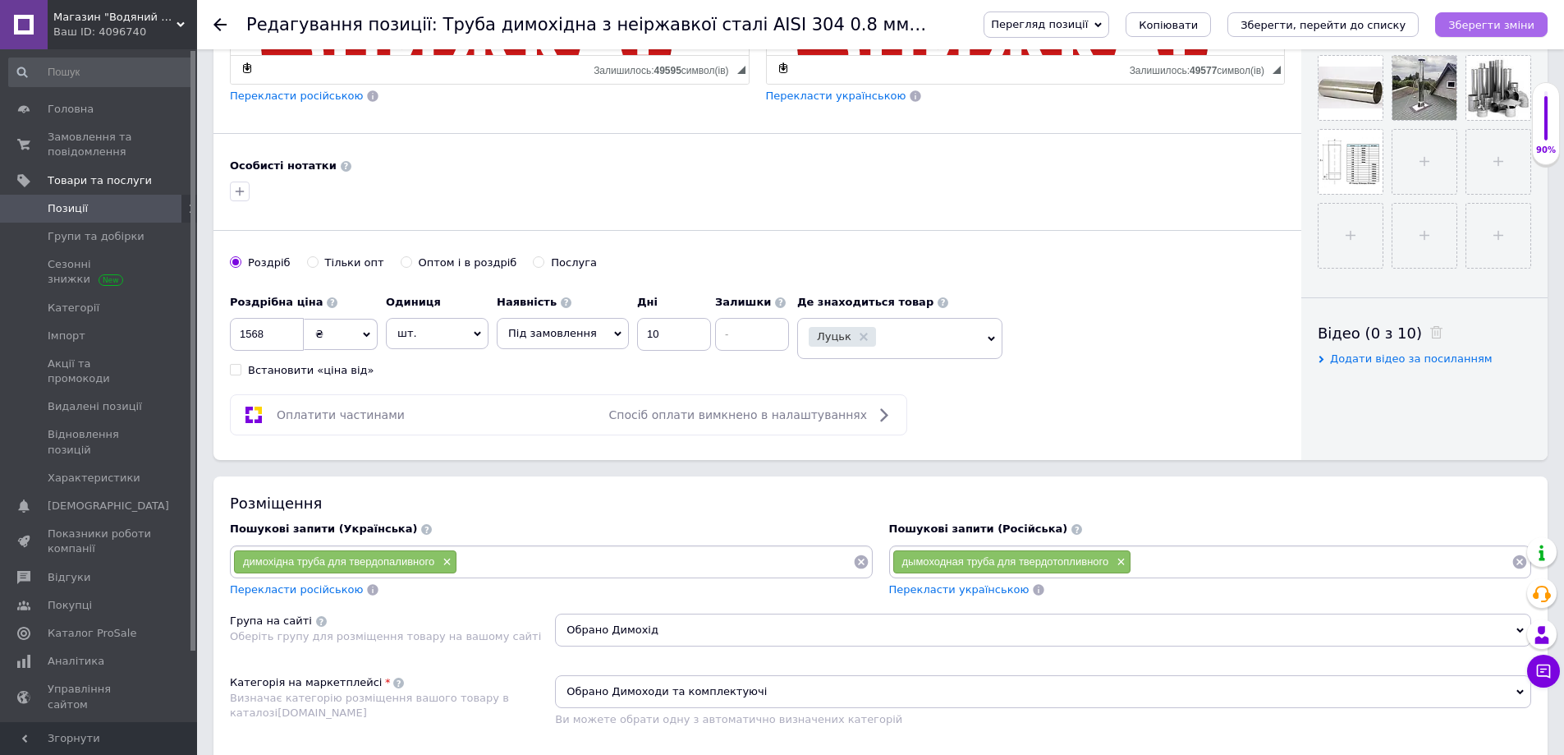
click at [1498, 25] on icon "Зберегти зміни" at bounding box center [1491, 25] width 86 height 12
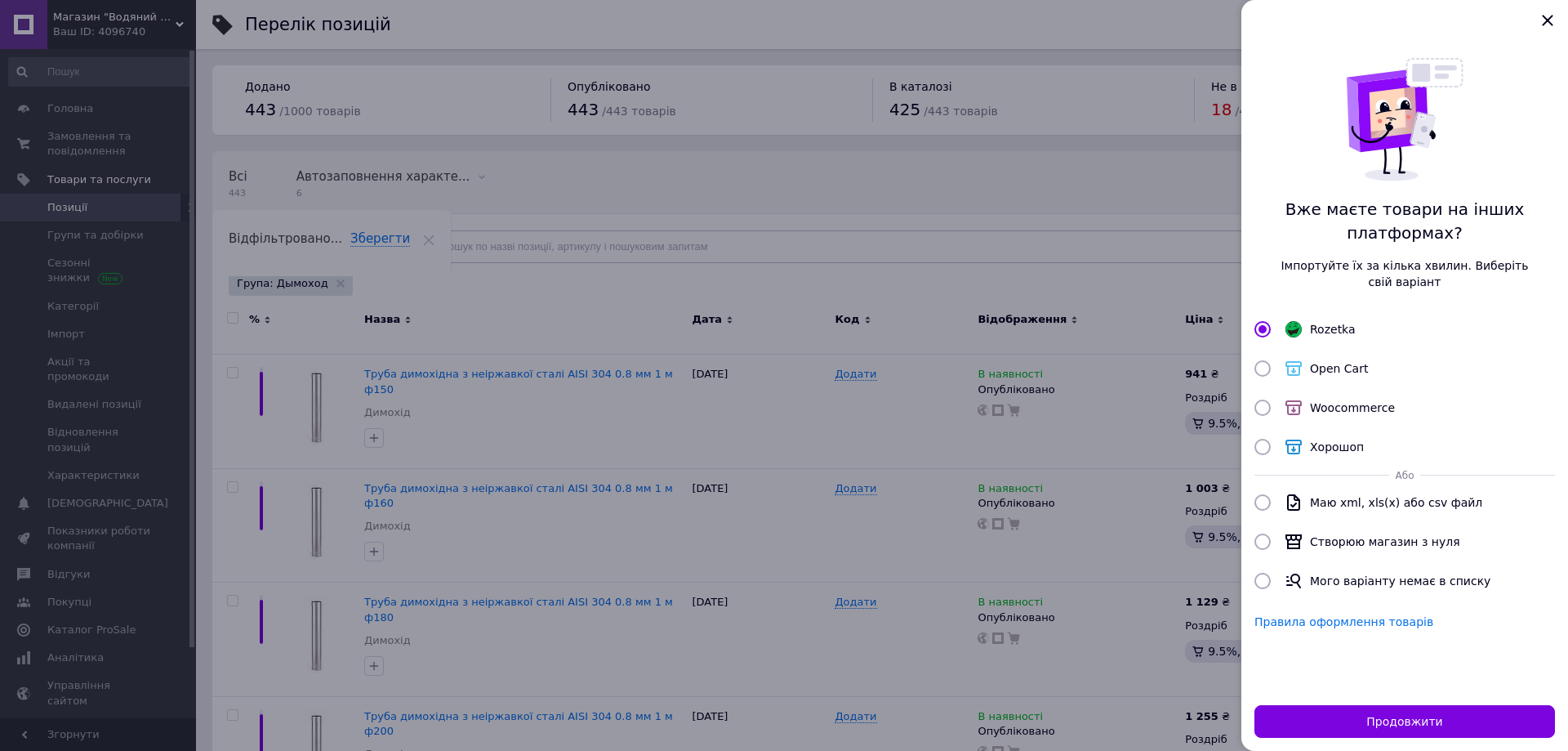
click at [724, 517] on div at bounding box center [784, 375] width 1568 height 751
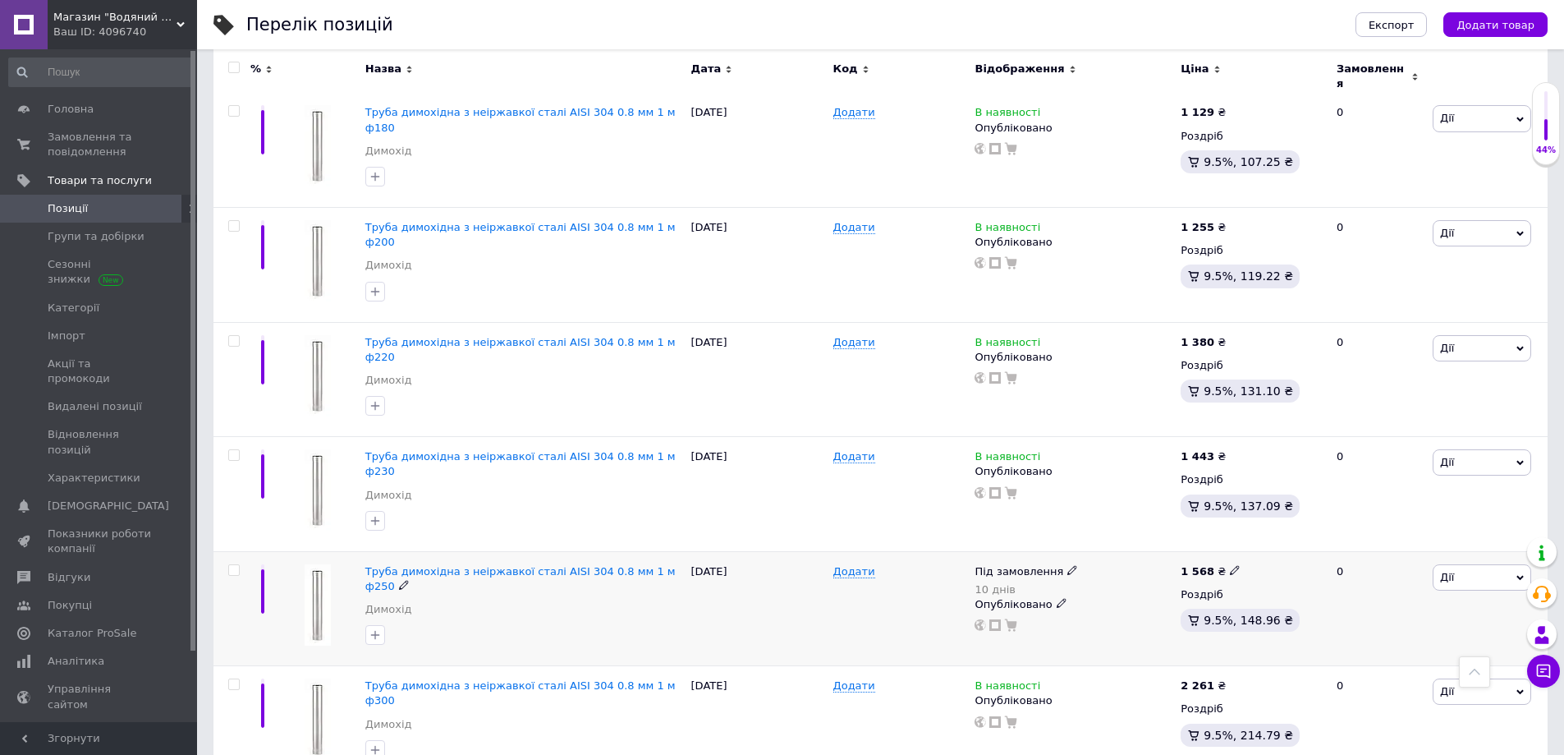
scroll to position [575, 0]
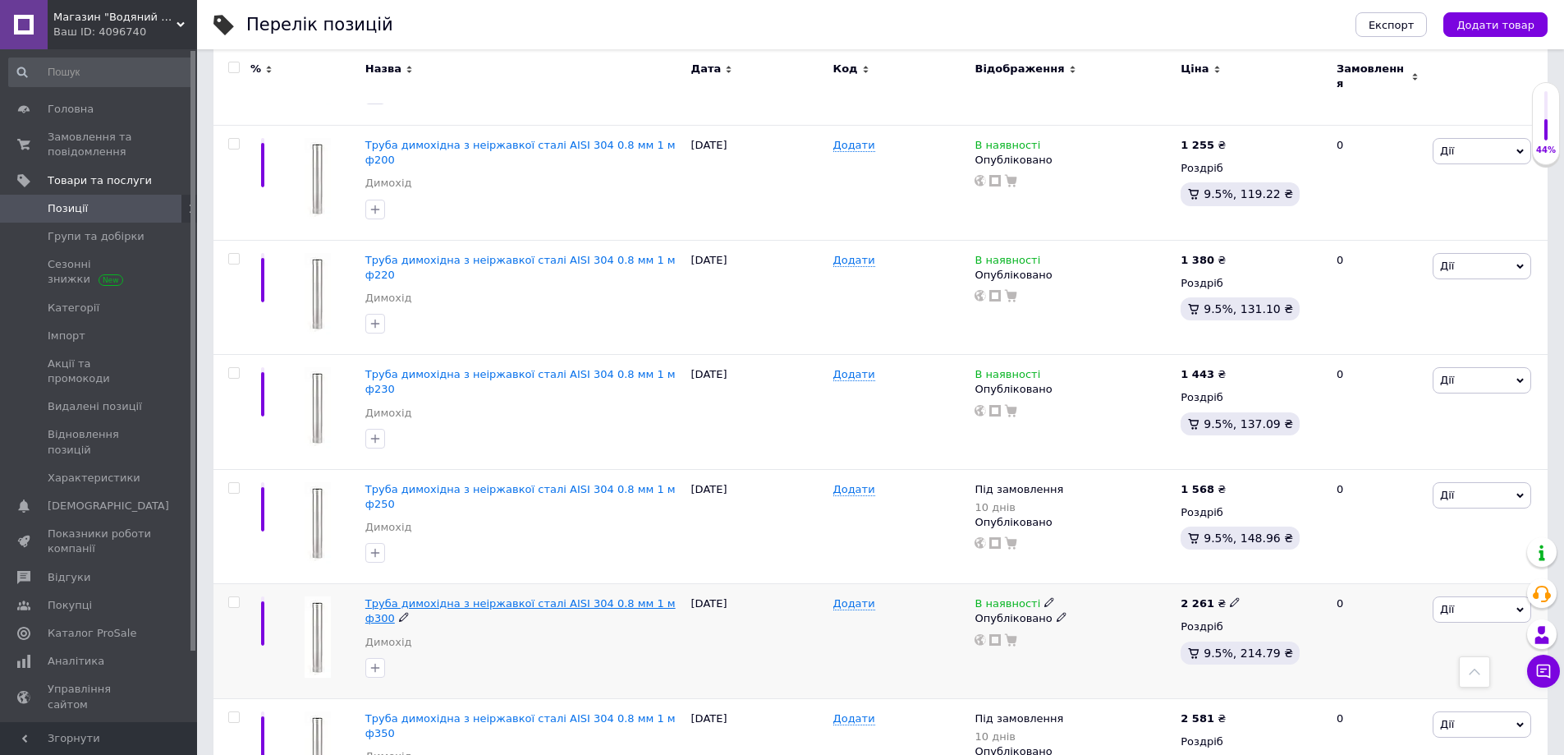
click at [589, 597] on span "Труба димохідна з неіржавкої сталі AISI 304 0.8 мм 1 м ф300" at bounding box center [520, 610] width 310 height 27
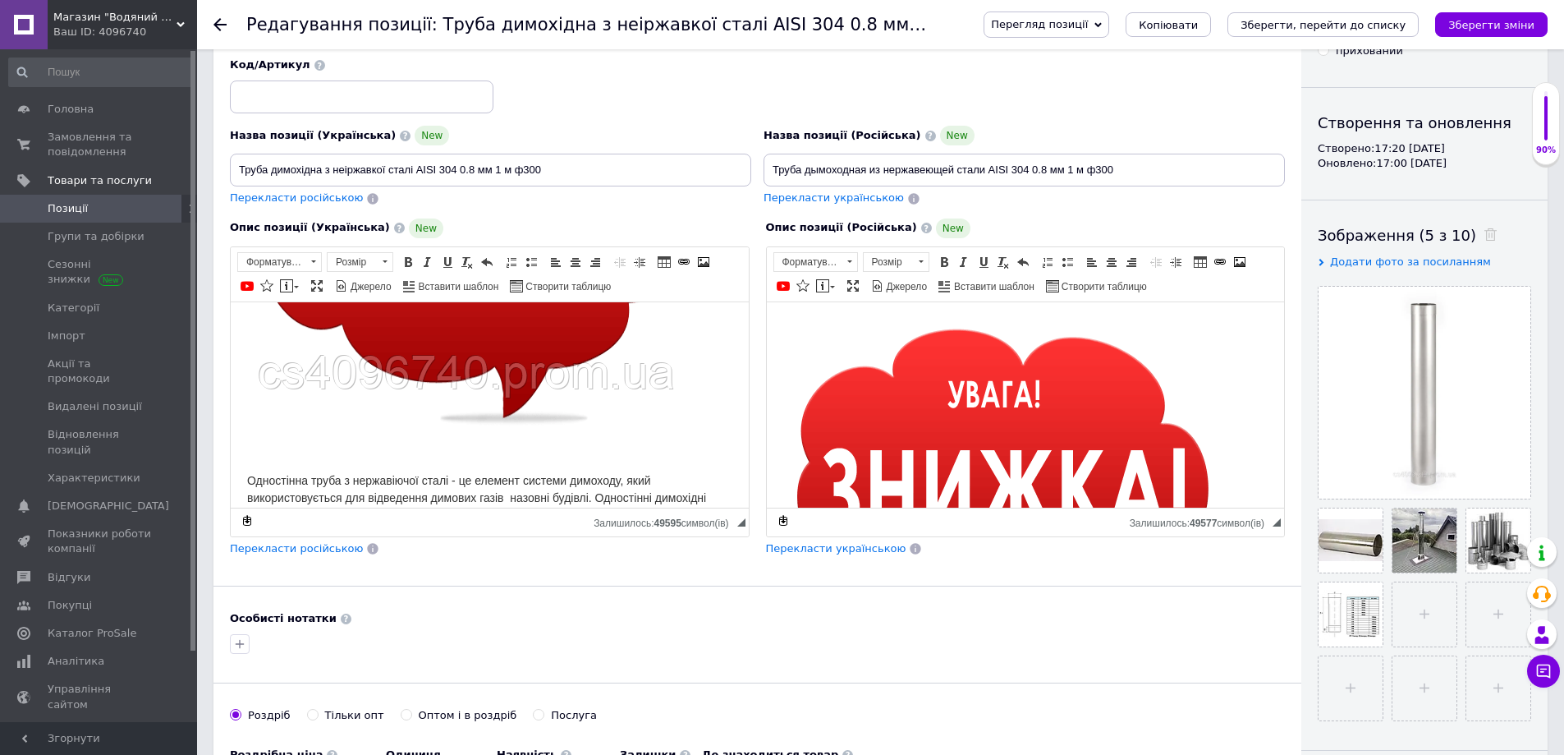
scroll to position [246, 0]
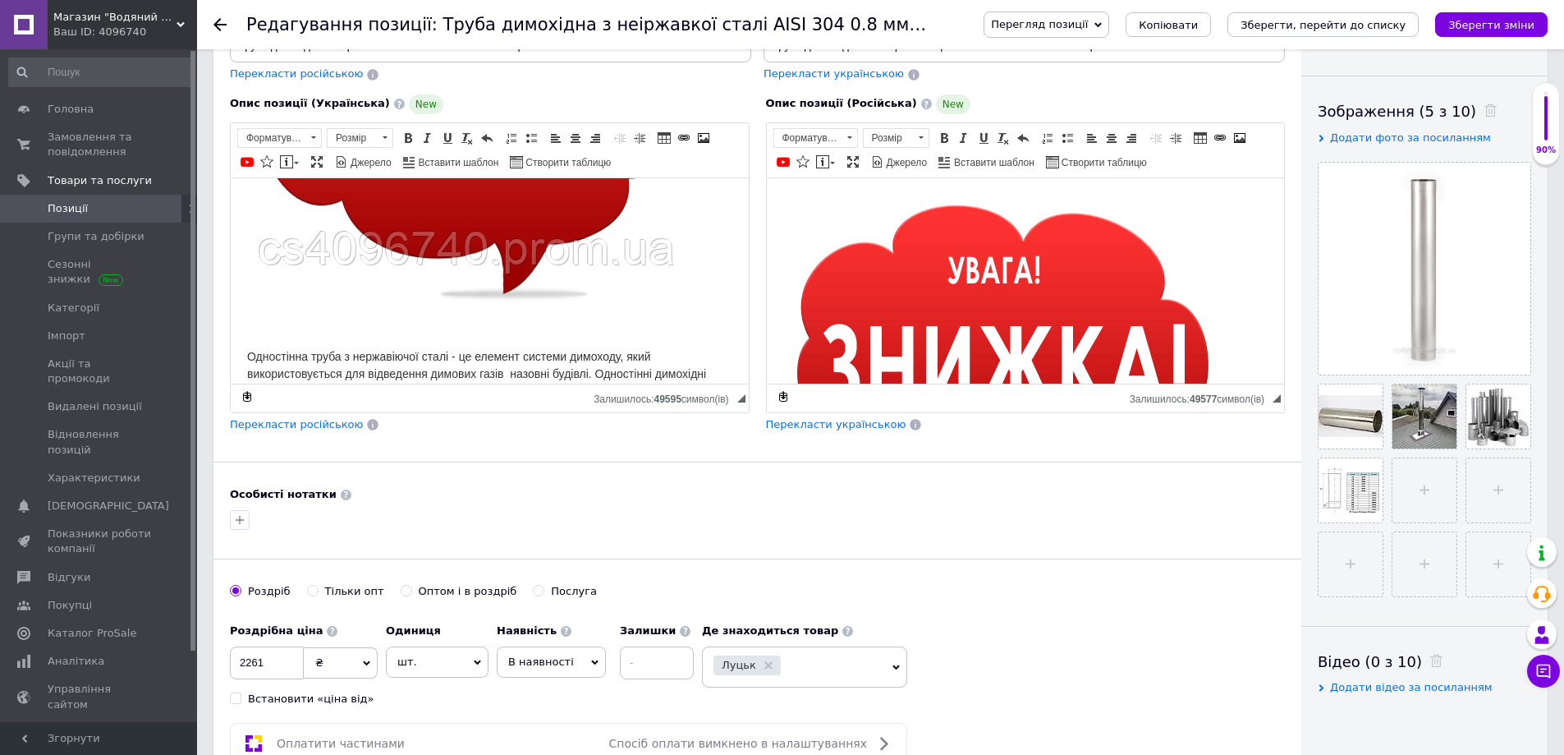
click at [591, 665] on icon at bounding box center [594, 662] width 7 height 7
click at [558, 729] on li "Під замовлення" at bounding box center [552, 734] width 108 height 23
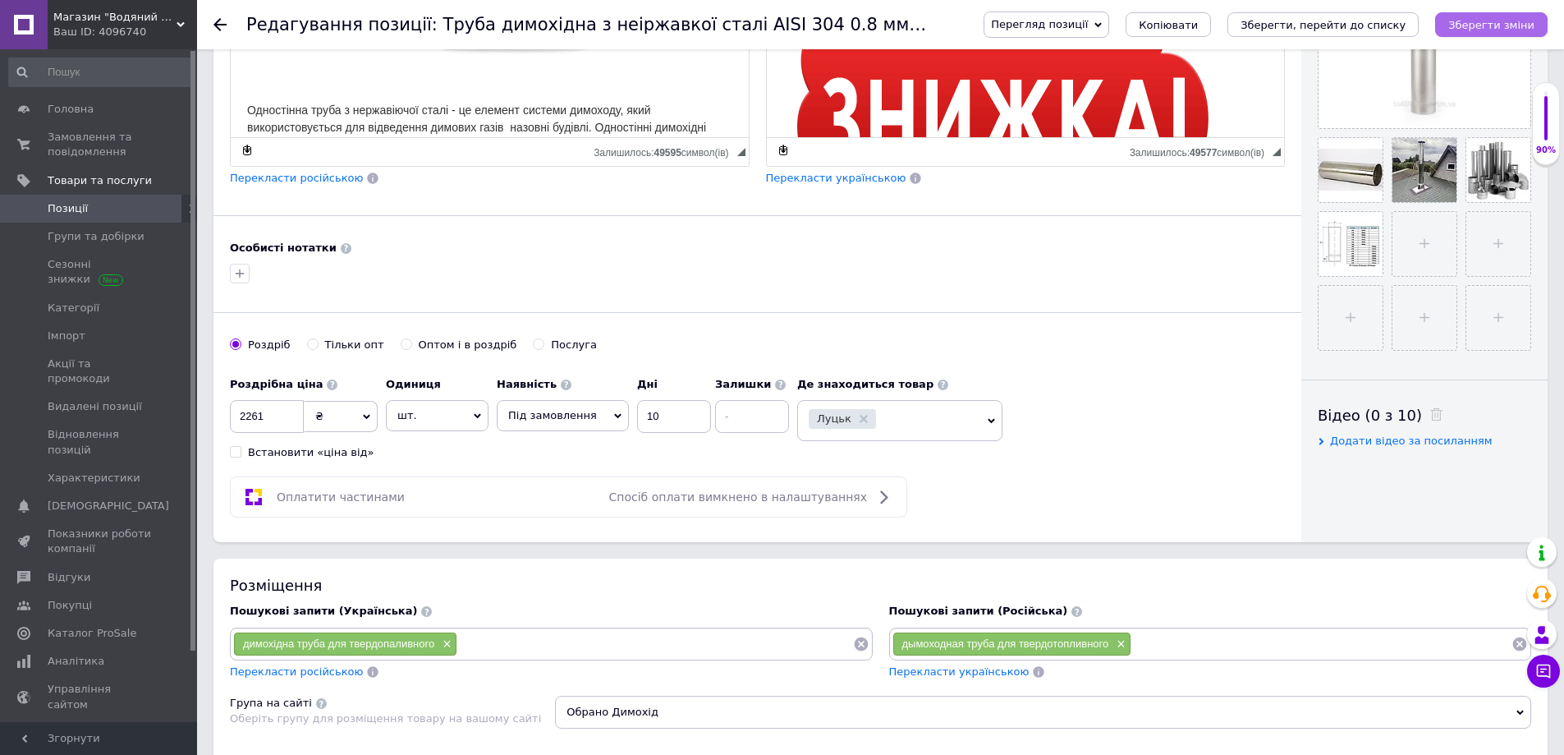
click at [1470, 29] on icon "Зберегти зміни" at bounding box center [1491, 25] width 86 height 12
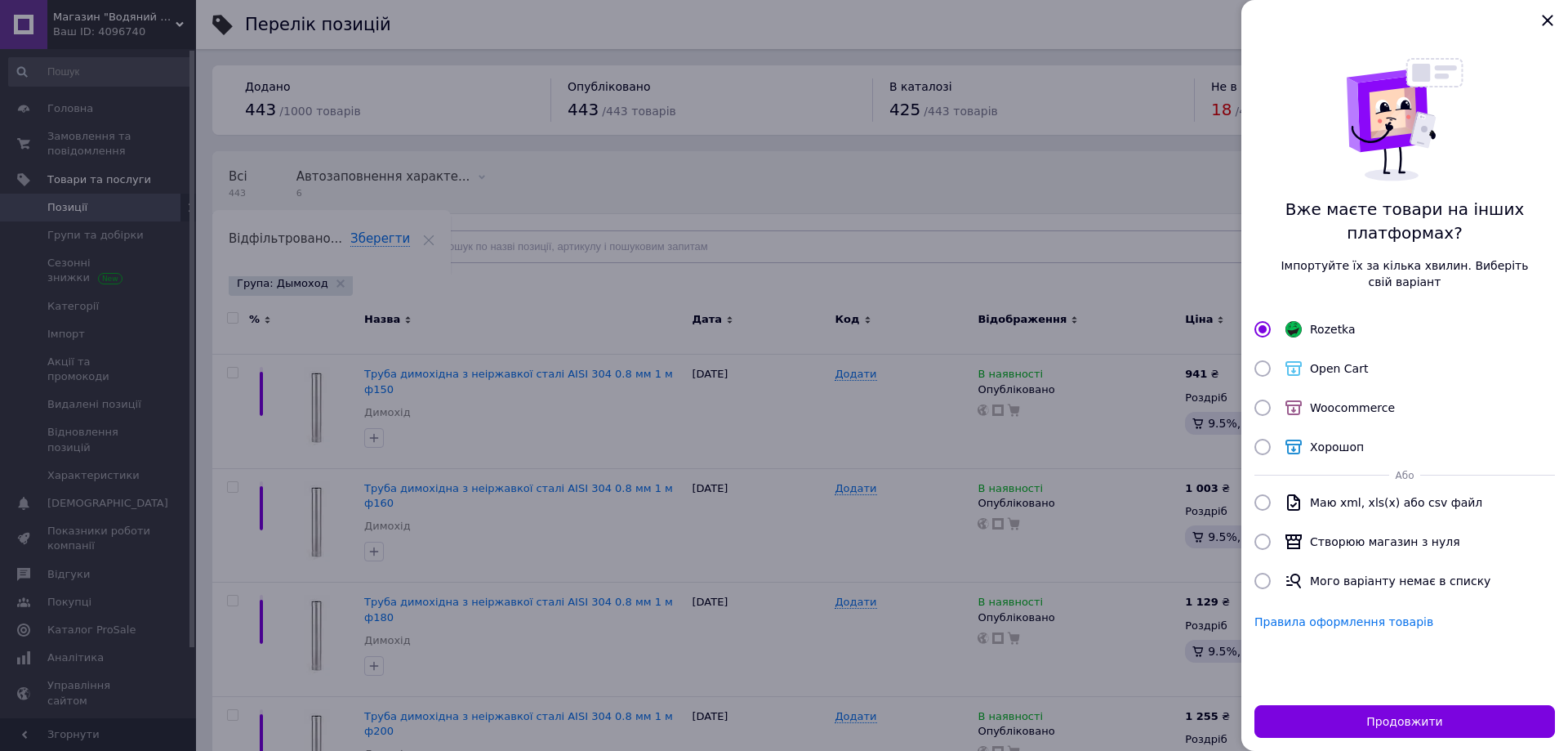
click at [570, 448] on div at bounding box center [784, 375] width 1568 height 751
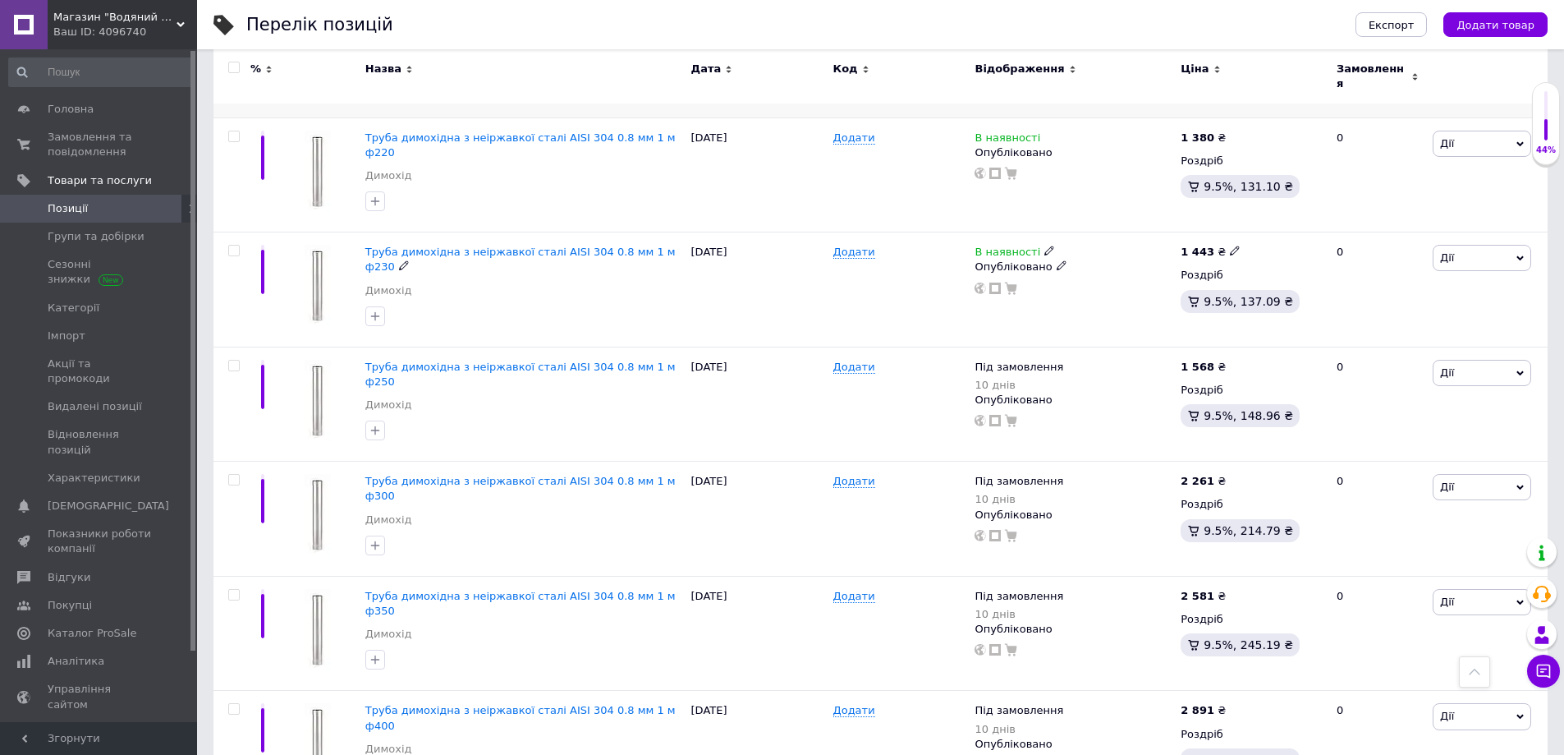
scroll to position [727, 0]
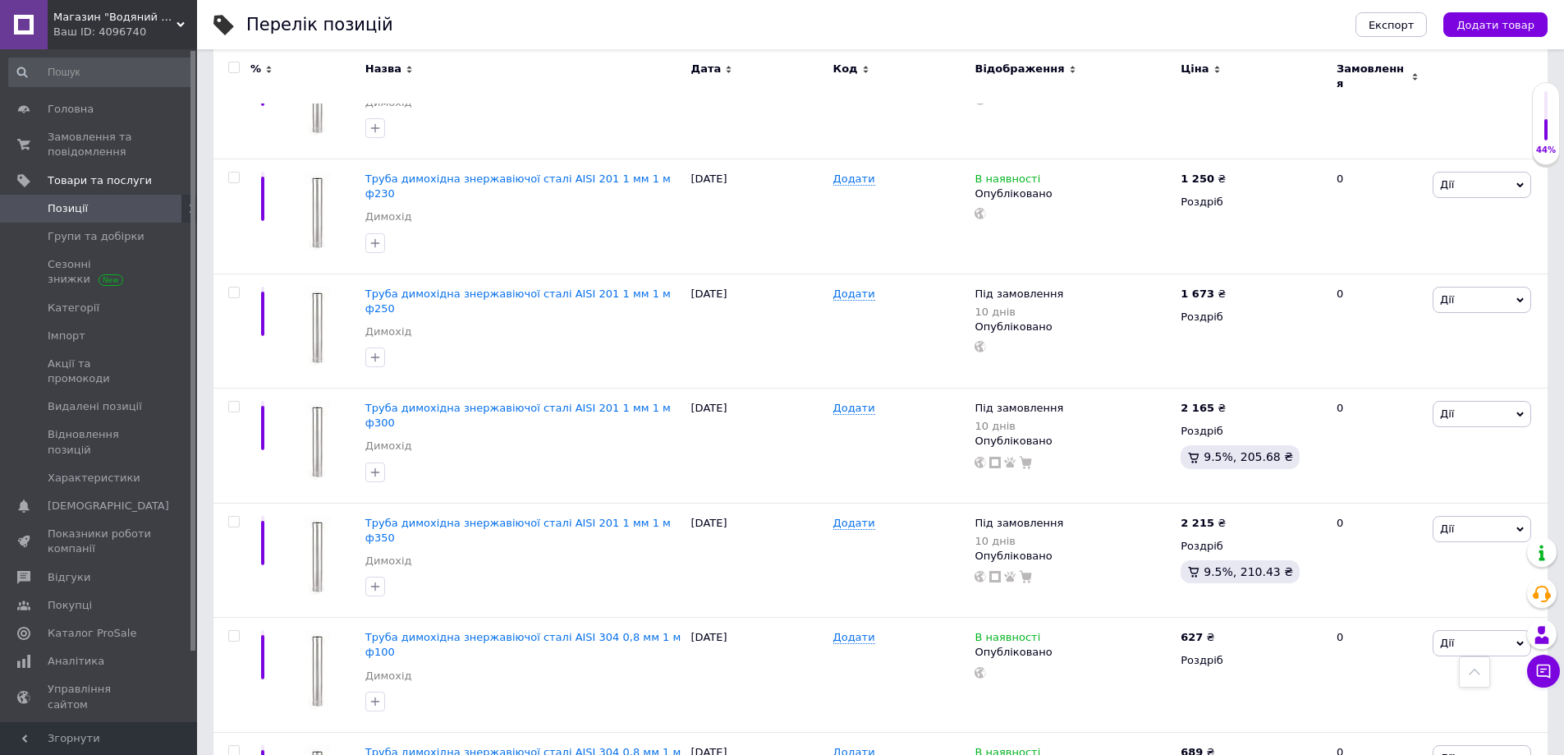
scroll to position [1794, 0]
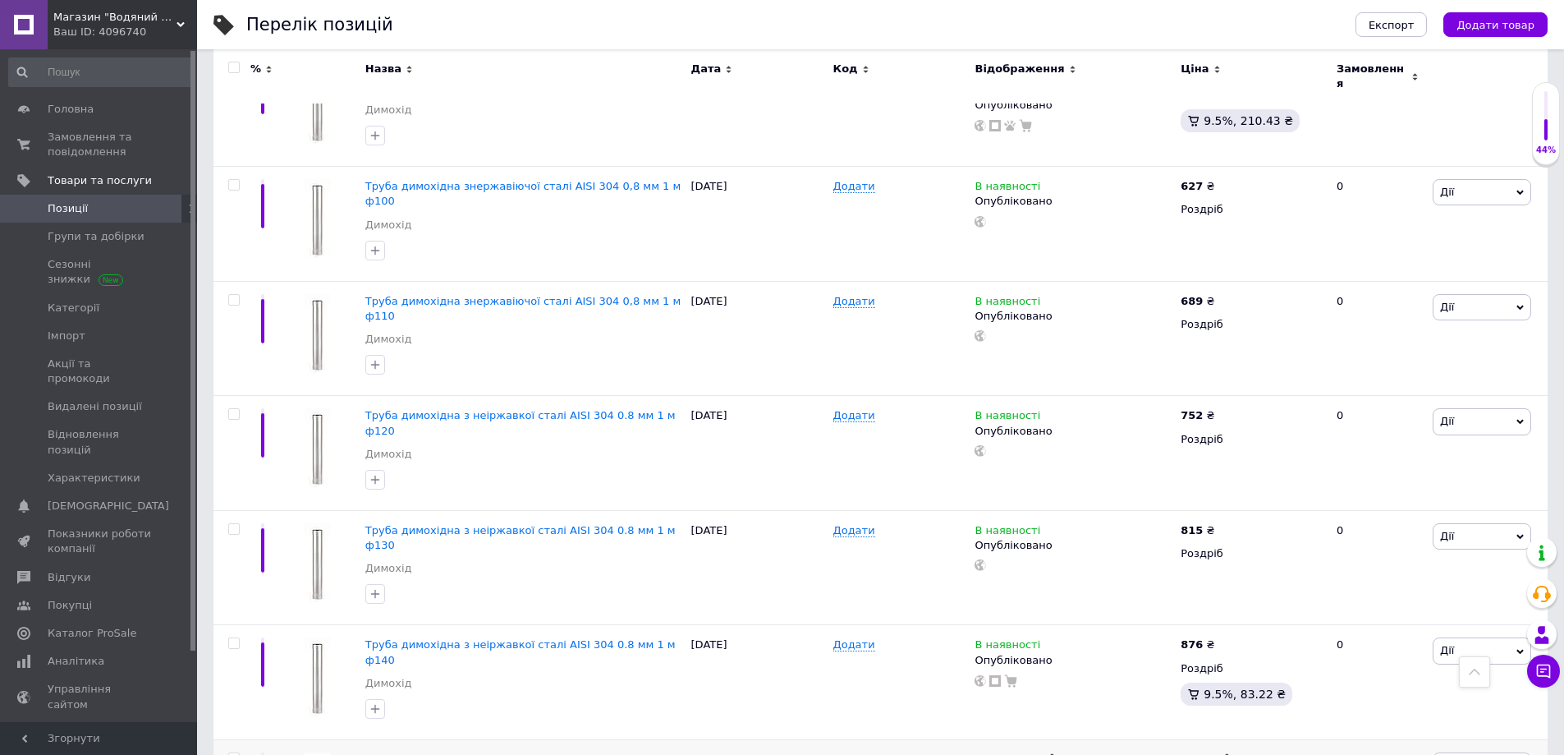
click at [603, 753] on span "Труба димохідна з неіржавкої сталі AISI 304 0.8 мм 1 м ф140" at bounding box center [520, 766] width 310 height 27
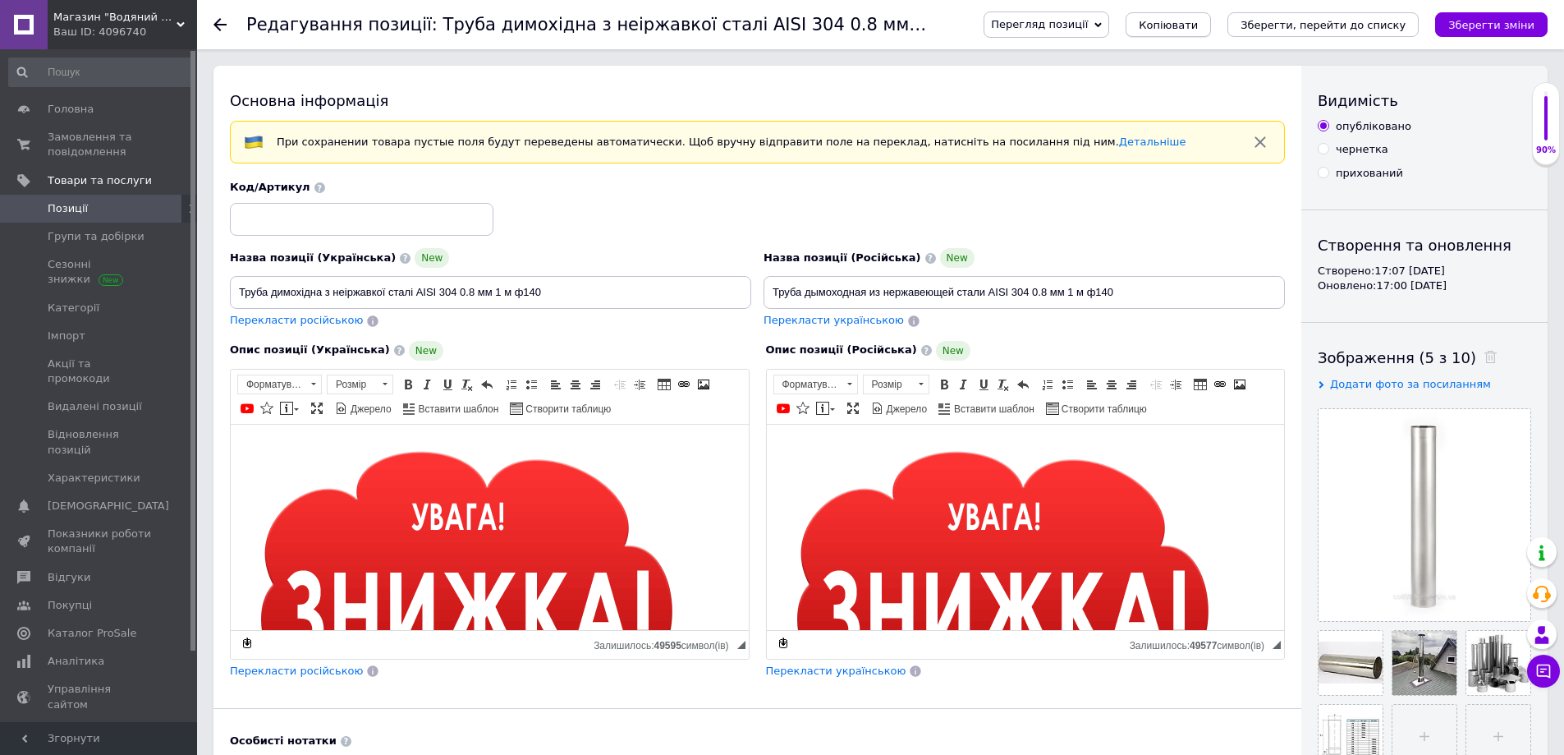
click at [1198, 21] on span "Копіювати" at bounding box center [1168, 25] width 59 height 12
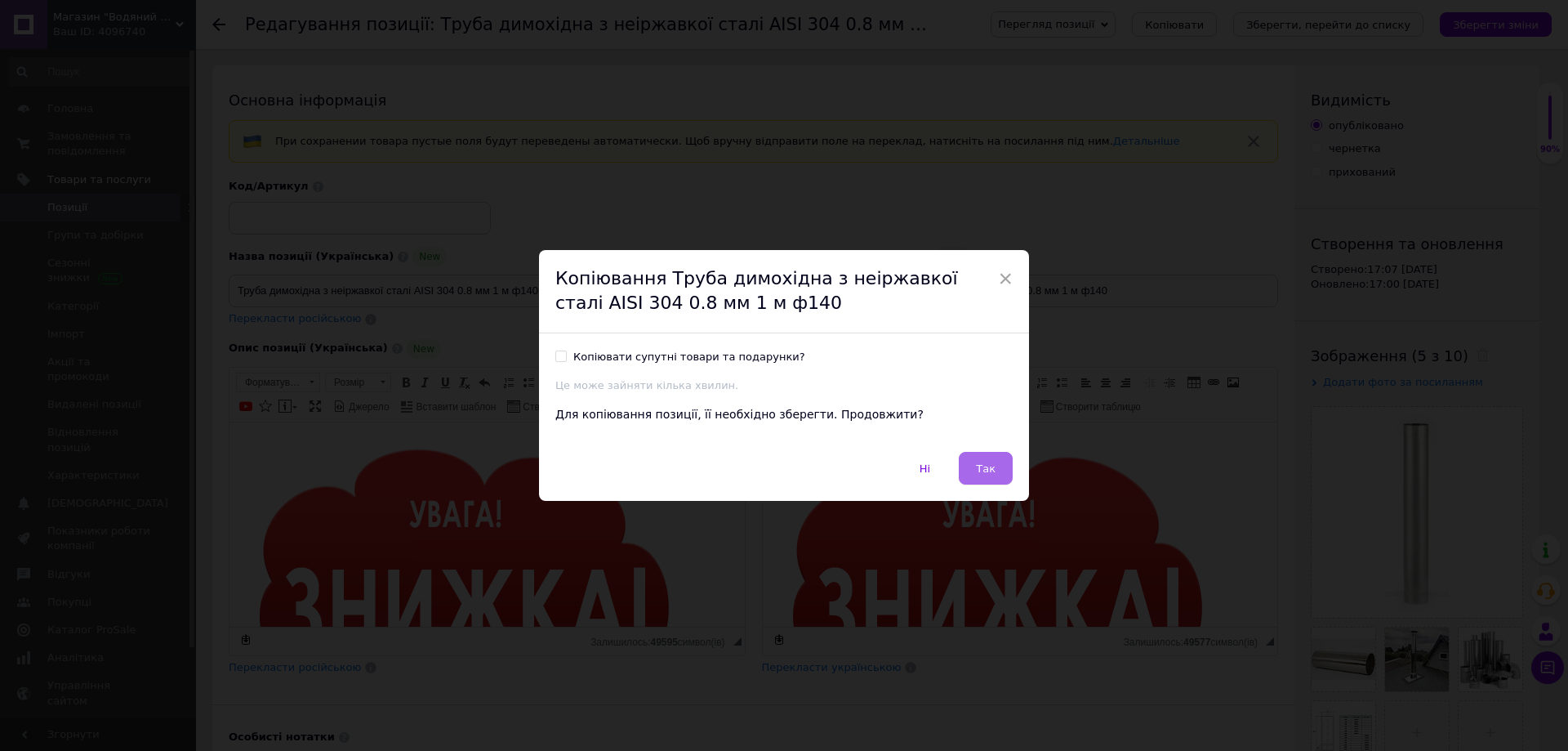
drag, startPoint x: 984, startPoint y: 466, endPoint x: 222, endPoint y: 44, distance: 871.0
click at [984, 466] on span "Так" at bounding box center [985, 469] width 20 height 12
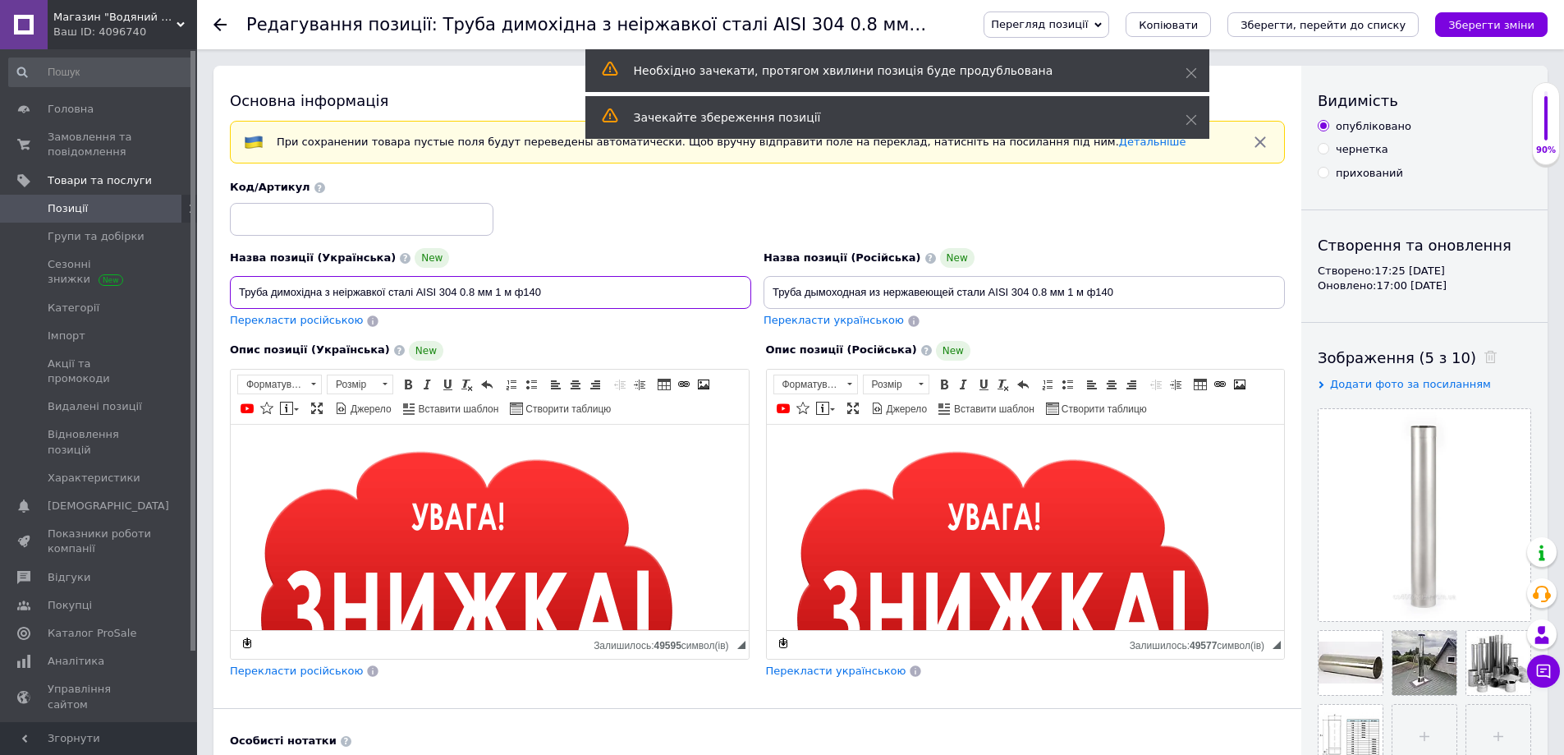
click at [502, 295] on input "Труба димохідна з неіржавкої сталі AISI 304 0.8 мм 1 м ф140" at bounding box center [490, 292] width 521 height 33
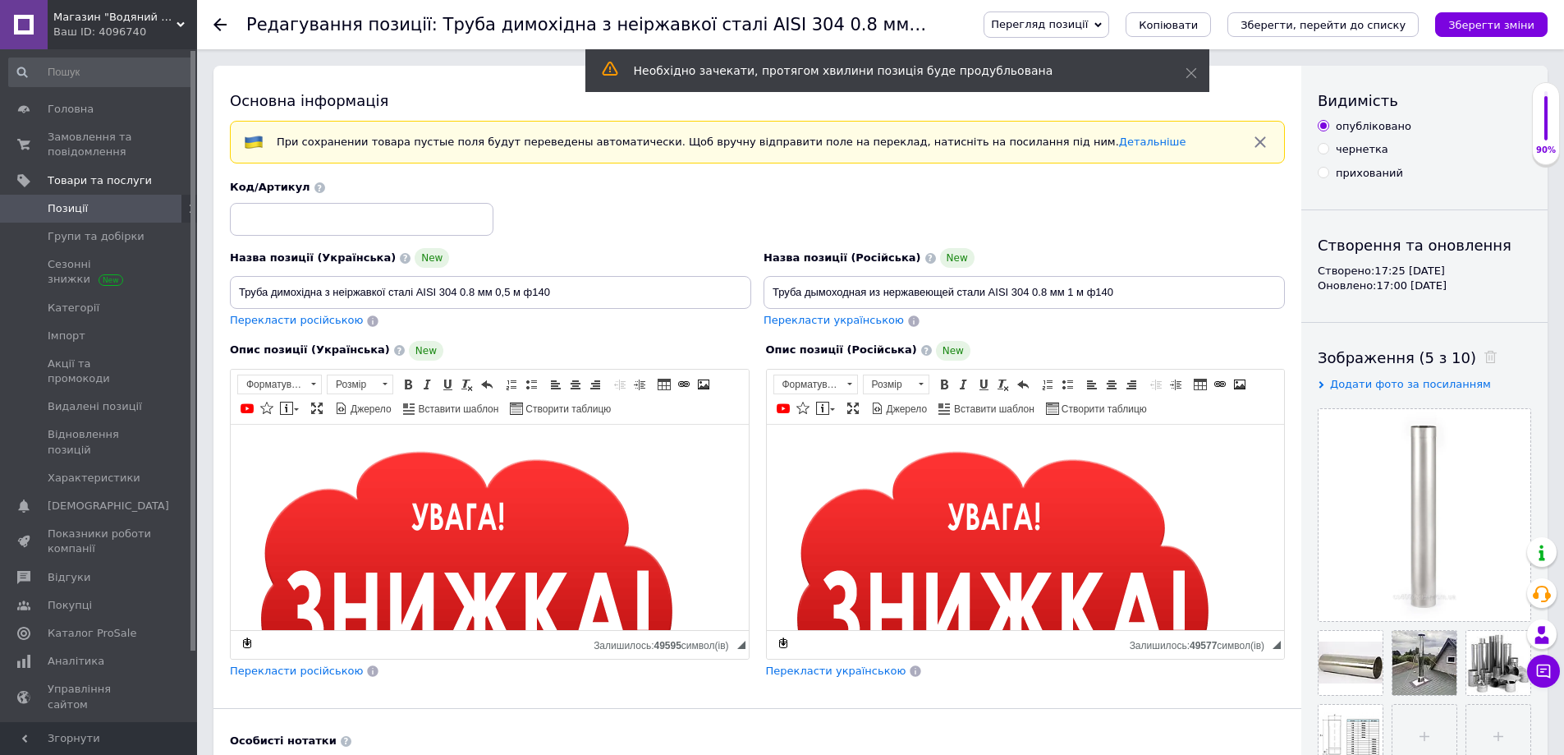
click at [319, 320] on span "Перекласти російською" at bounding box center [296, 320] width 133 height 12
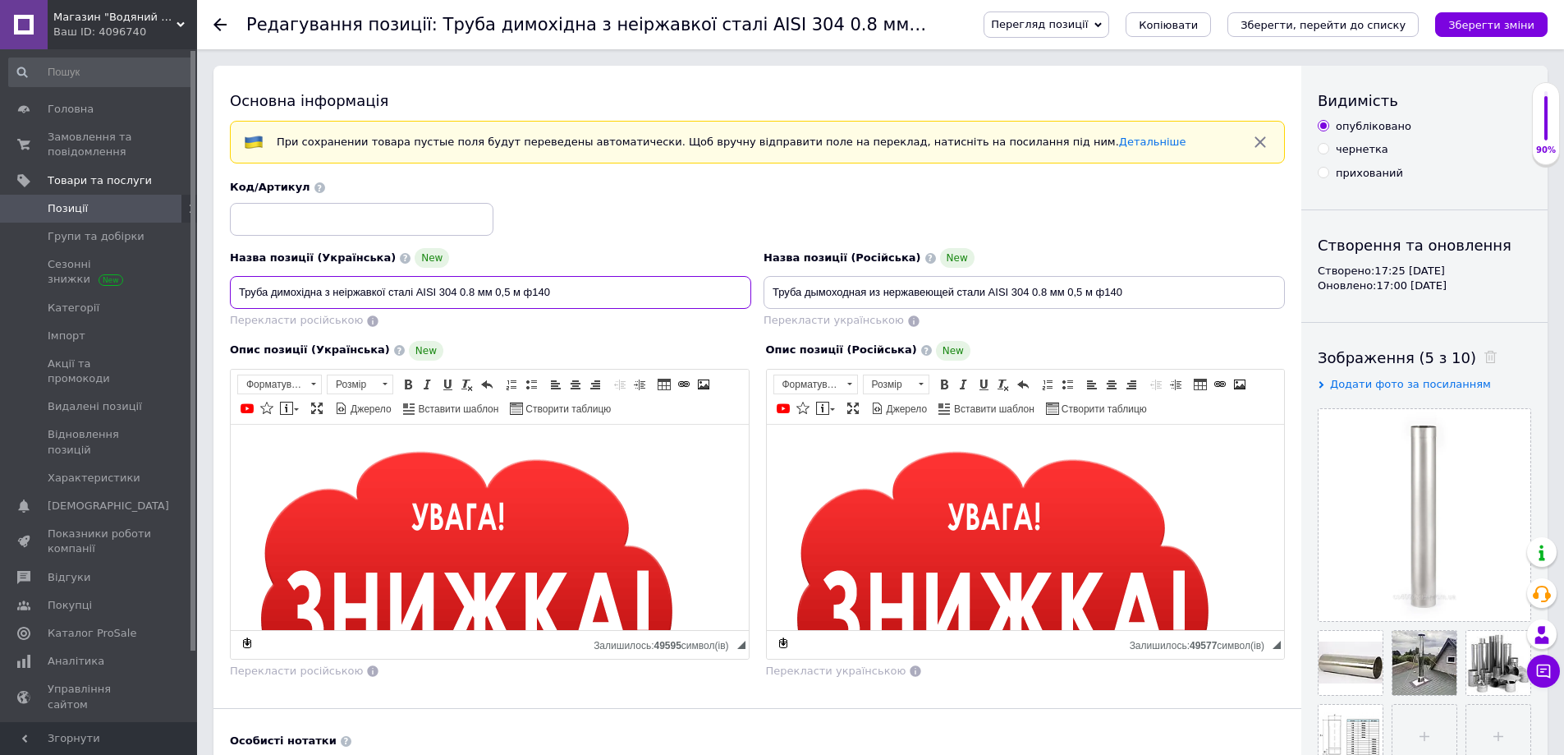
drag, startPoint x: 541, startPoint y: 294, endPoint x: 556, endPoint y: 296, distance: 15.0
click at [556, 296] on input "Труба димохідна з неіржавкої сталі AISI 304 0.8 мм 0,5 м ф140" at bounding box center [490, 292] width 521 height 33
drag, startPoint x: 1106, startPoint y: 292, endPoint x: 1127, endPoint y: 294, distance: 21.4
click at [1127, 294] on input "Труба дымоходная из нержавеющей стали AISI 304 0.8 мм 0,5 м ф140" at bounding box center [1024, 292] width 521 height 33
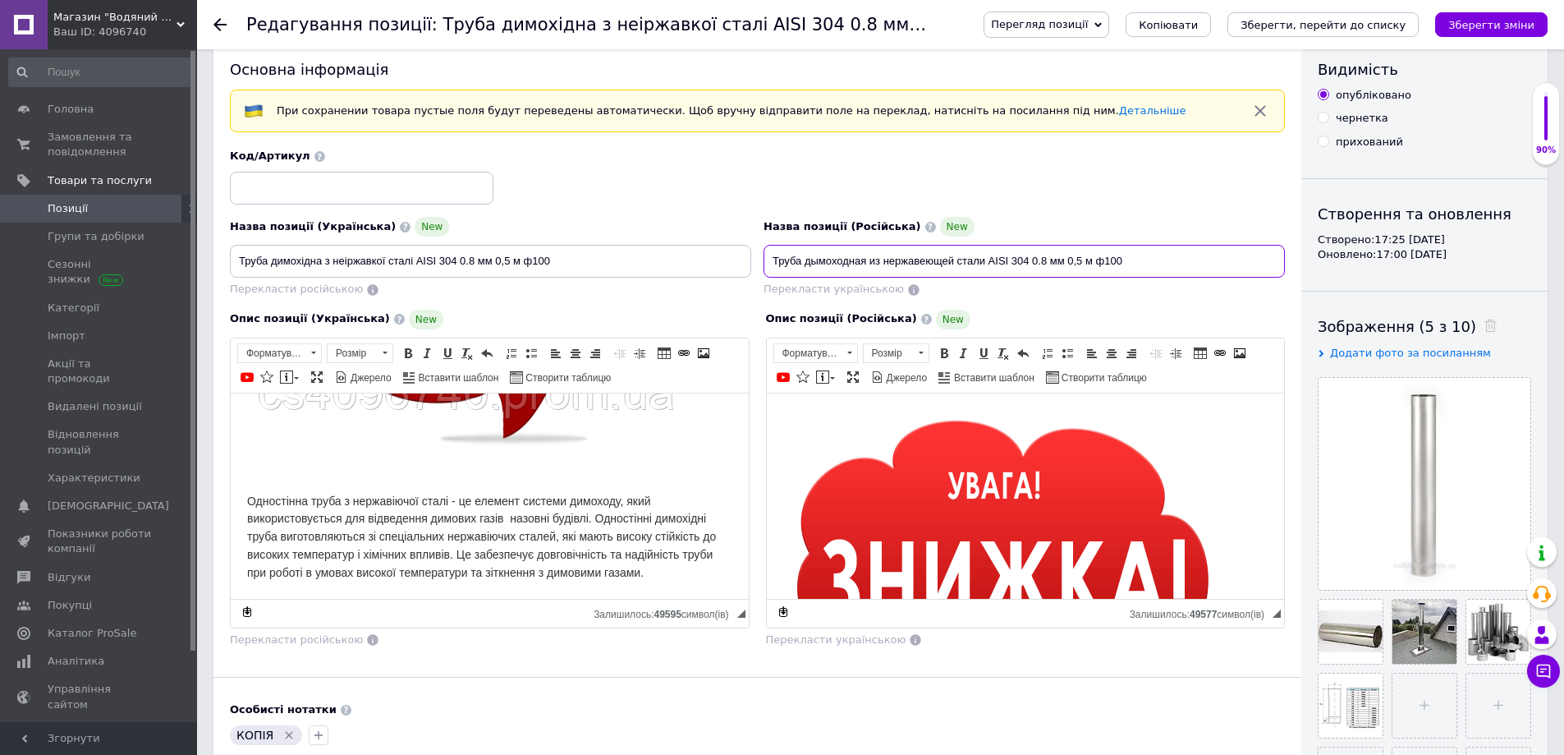
scroll to position [328, 0]
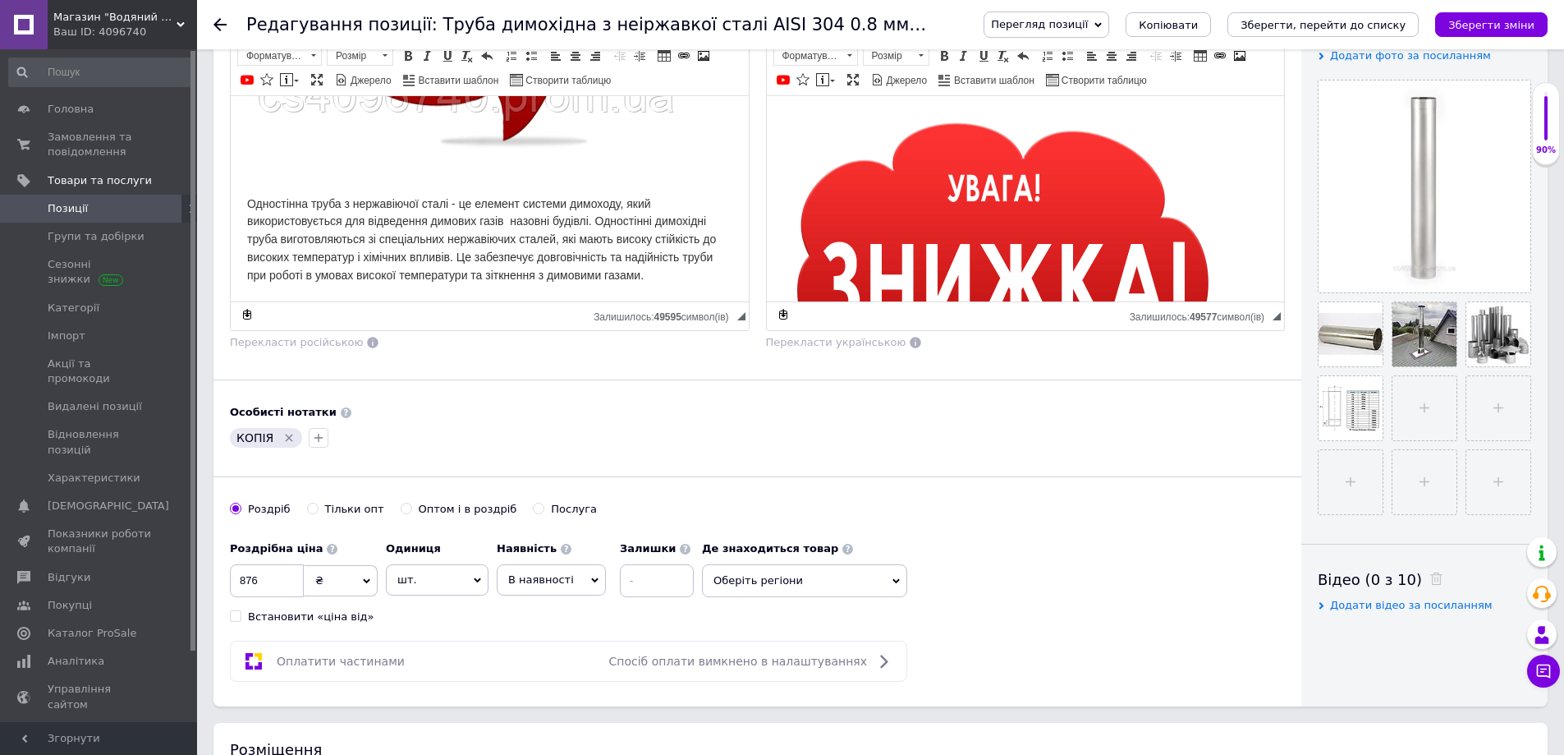
click at [290, 432] on icon "Видалити мітку" at bounding box center [288, 437] width 13 height 13
drag, startPoint x: 241, startPoint y: 574, endPoint x: 263, endPoint y: 582, distance: 22.9
click at [263, 582] on input "876" at bounding box center [267, 580] width 74 height 33
click at [1416, 419] on input "file" at bounding box center [1425, 408] width 64 height 64
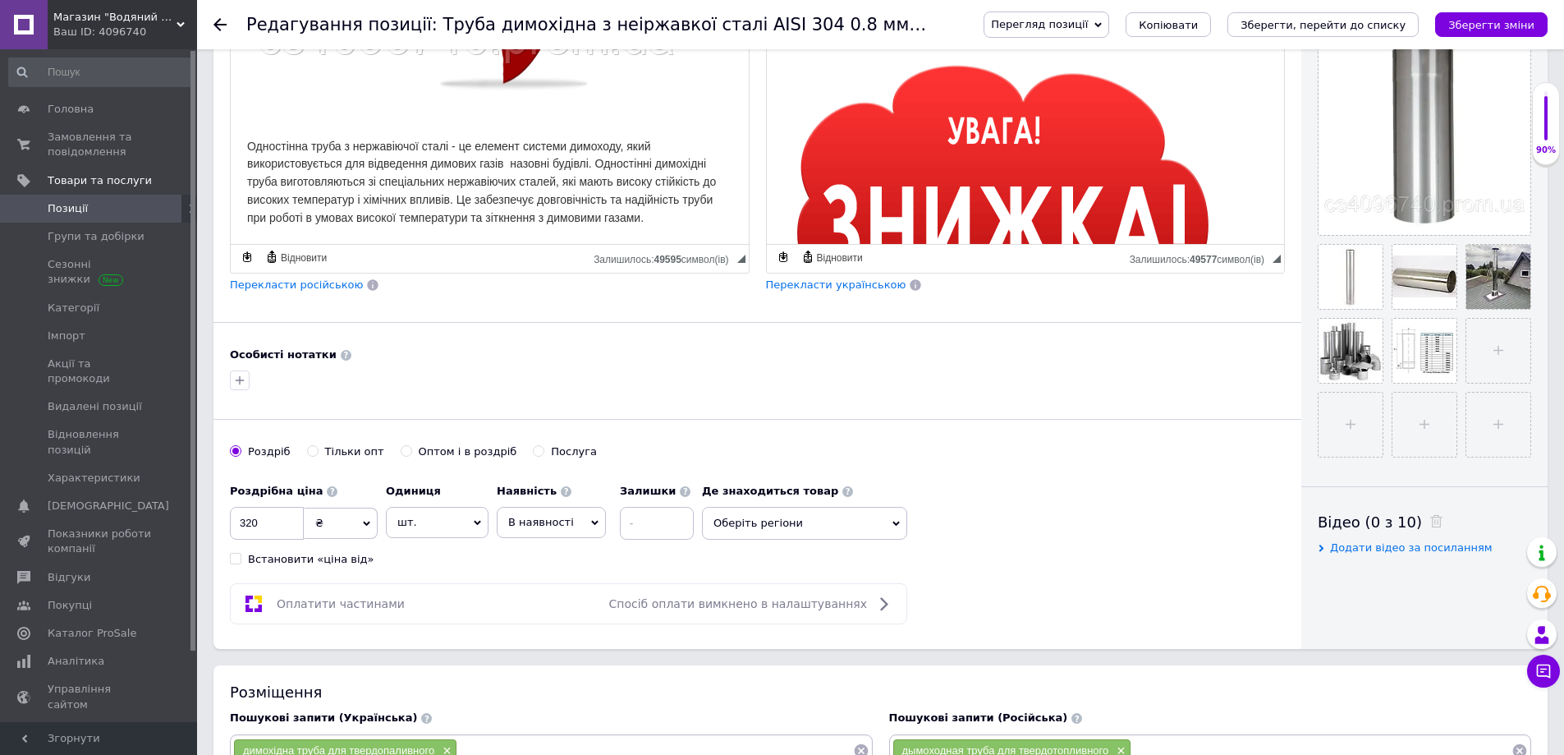
scroll to position [493, 0]
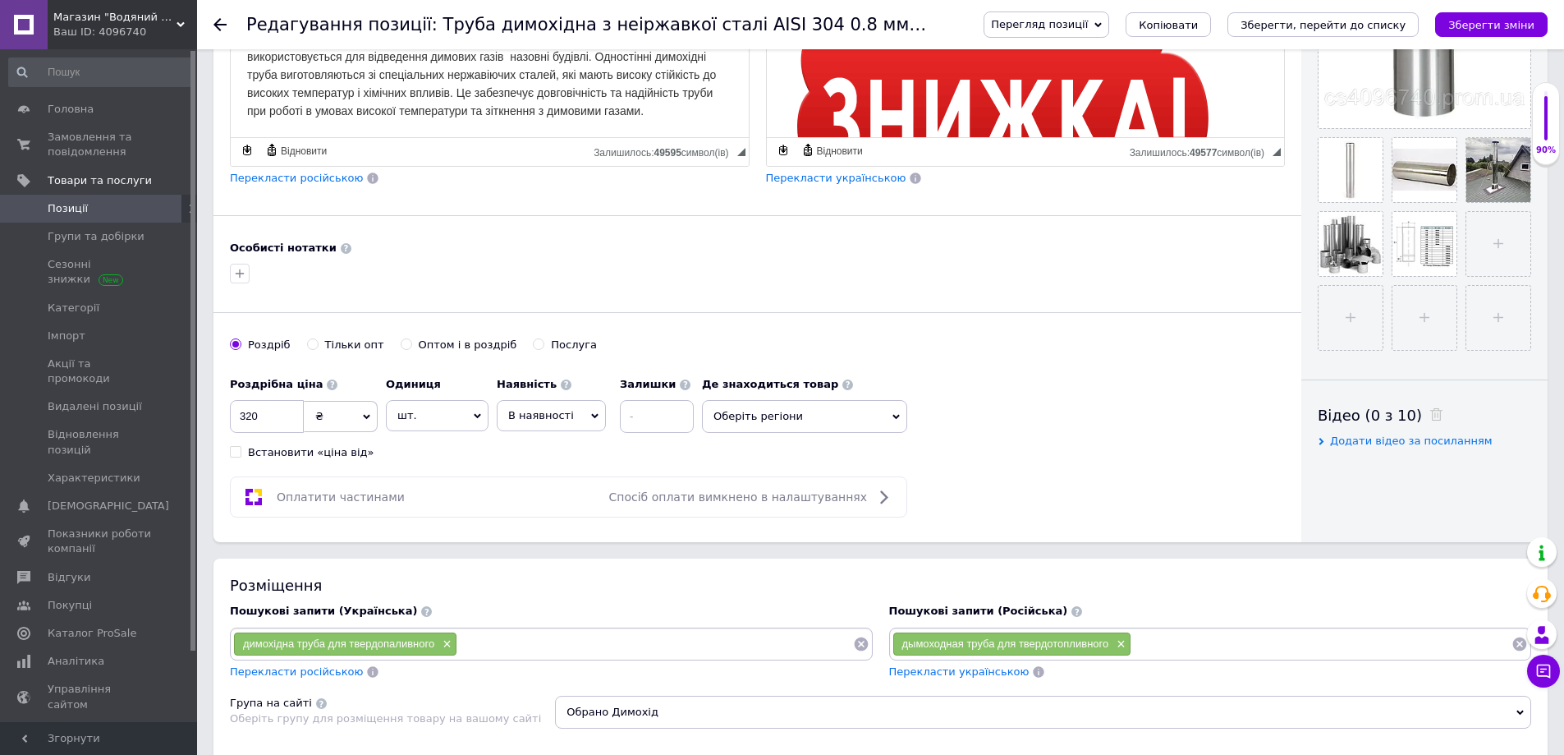
click at [819, 420] on span "Оберіть регіони" at bounding box center [804, 416] width 205 height 33
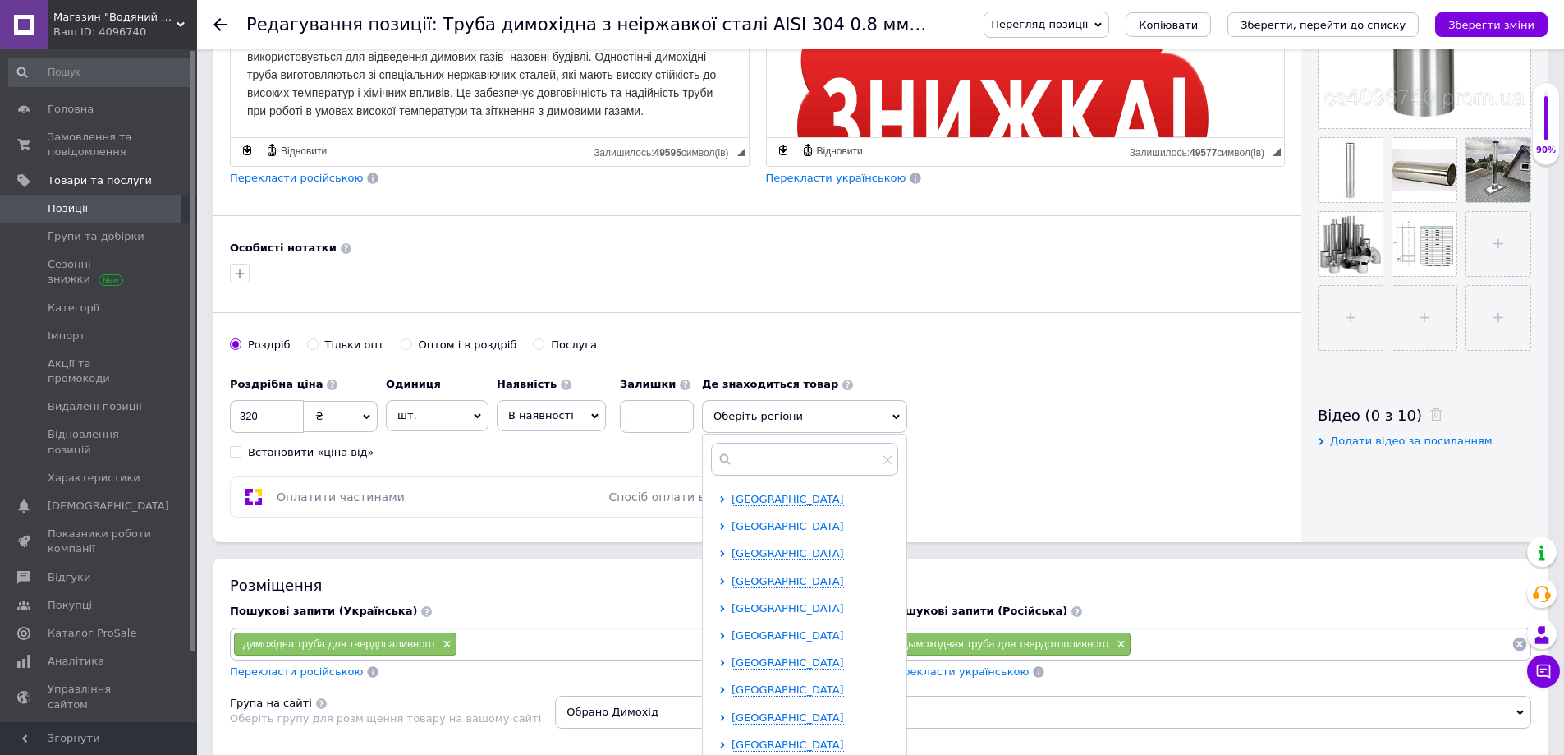
click at [784, 526] on span "[GEOGRAPHIC_DATA]" at bounding box center [788, 526] width 112 height 12
click at [787, 606] on span "Луцьк" at bounding box center [777, 608] width 34 height 12
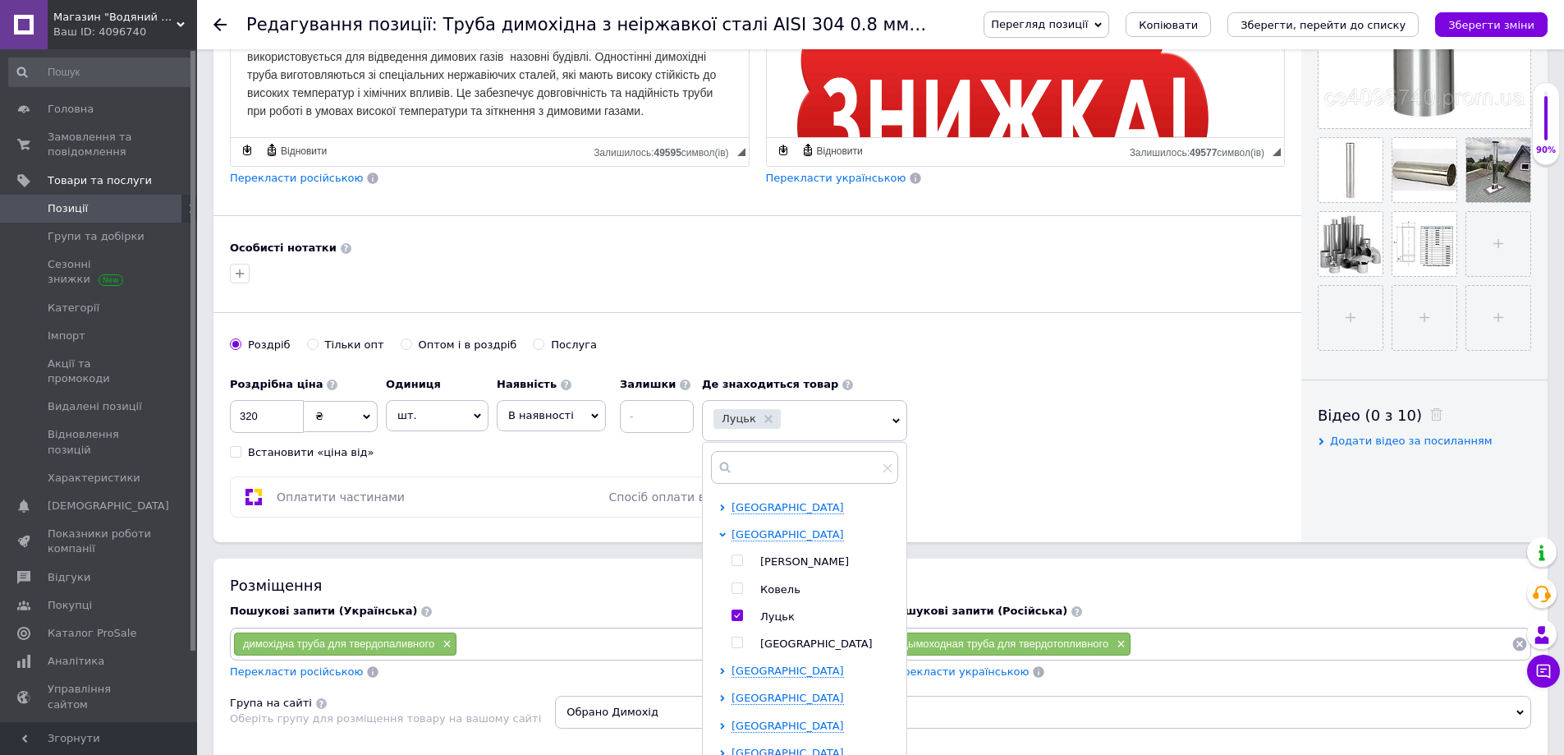
scroll to position [739, 0]
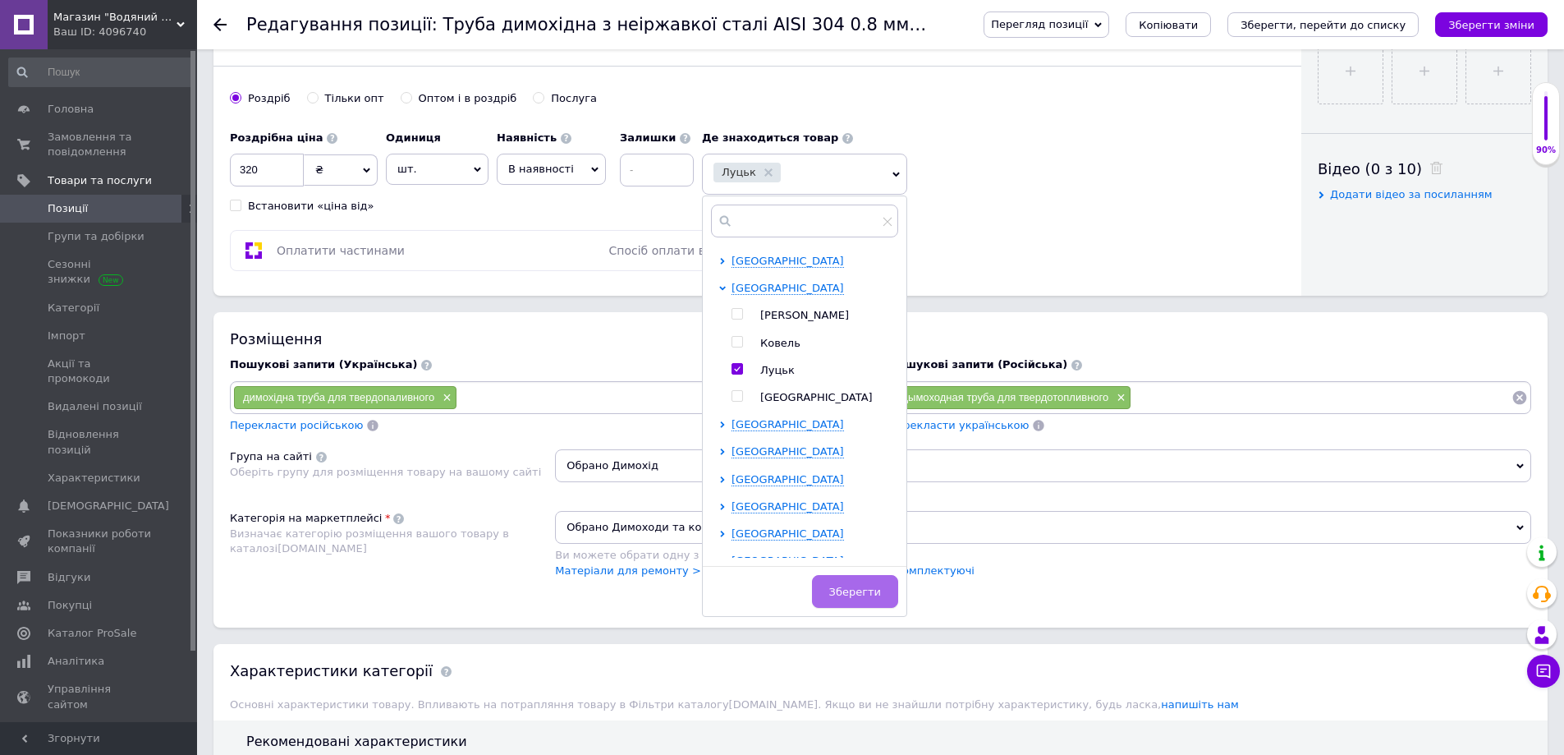
click at [865, 597] on span "Зберегти" at bounding box center [855, 591] width 52 height 12
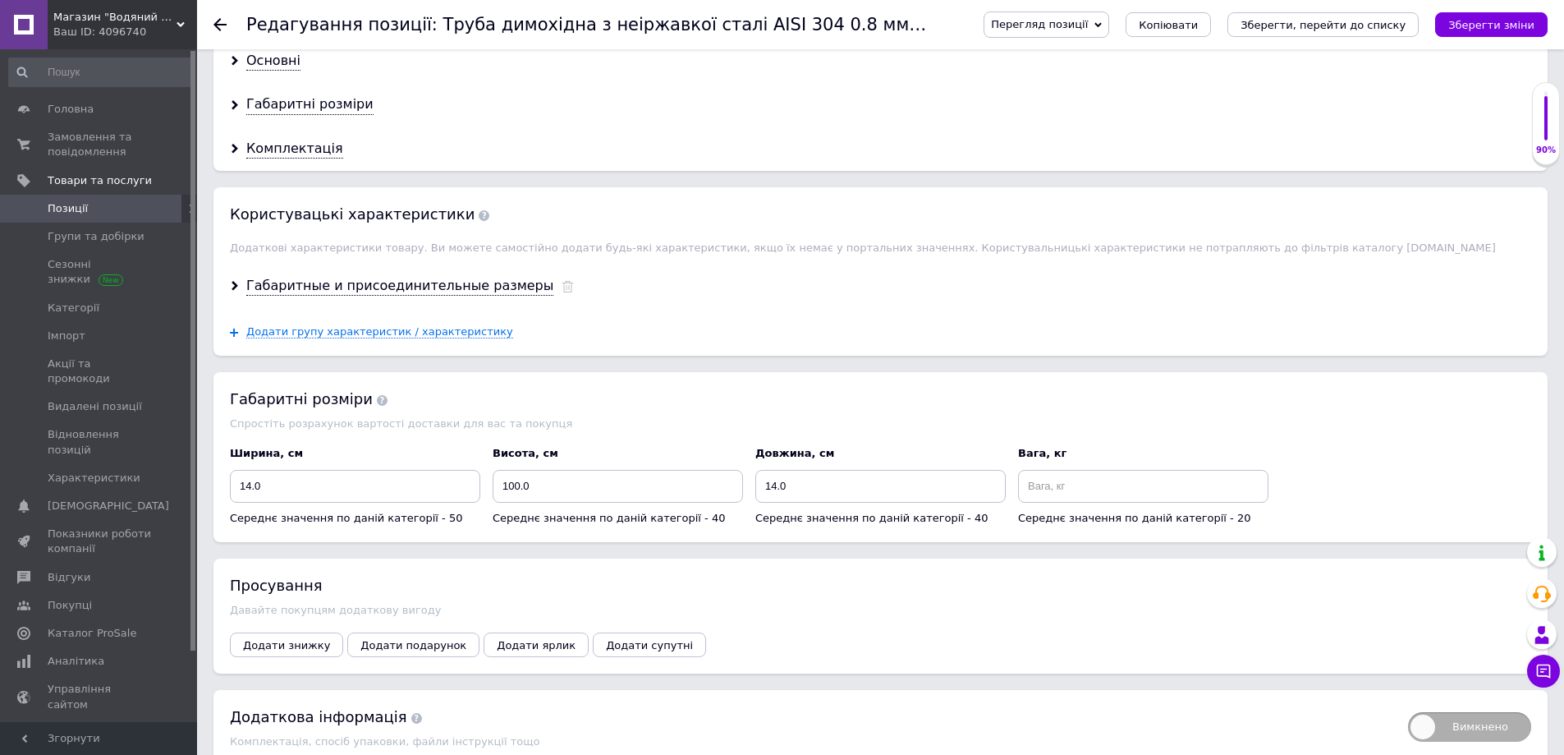
scroll to position [1743, 0]
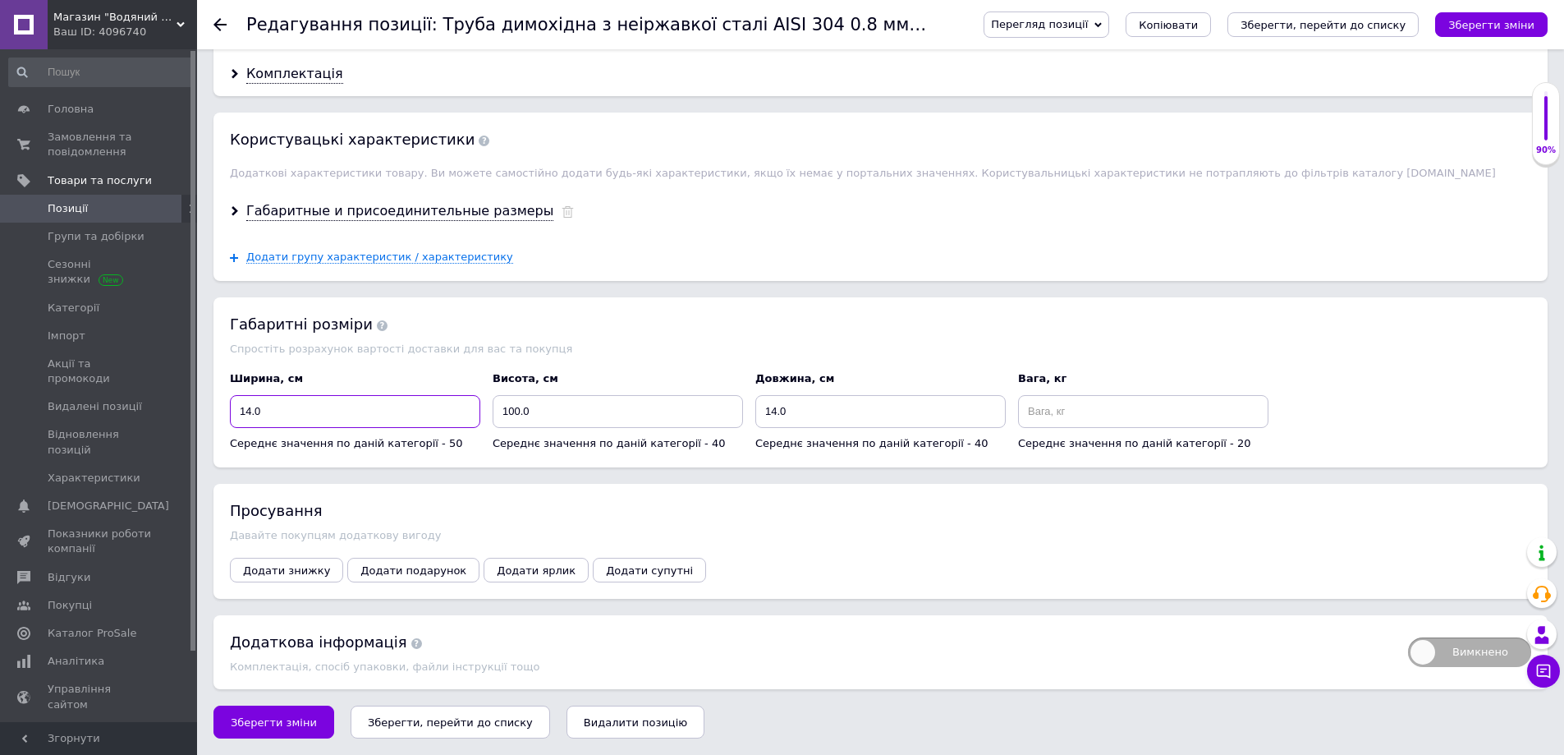
click at [252, 410] on input "14.0" at bounding box center [355, 411] width 250 height 33
click at [776, 408] on input "14.0" at bounding box center [880, 411] width 250 height 33
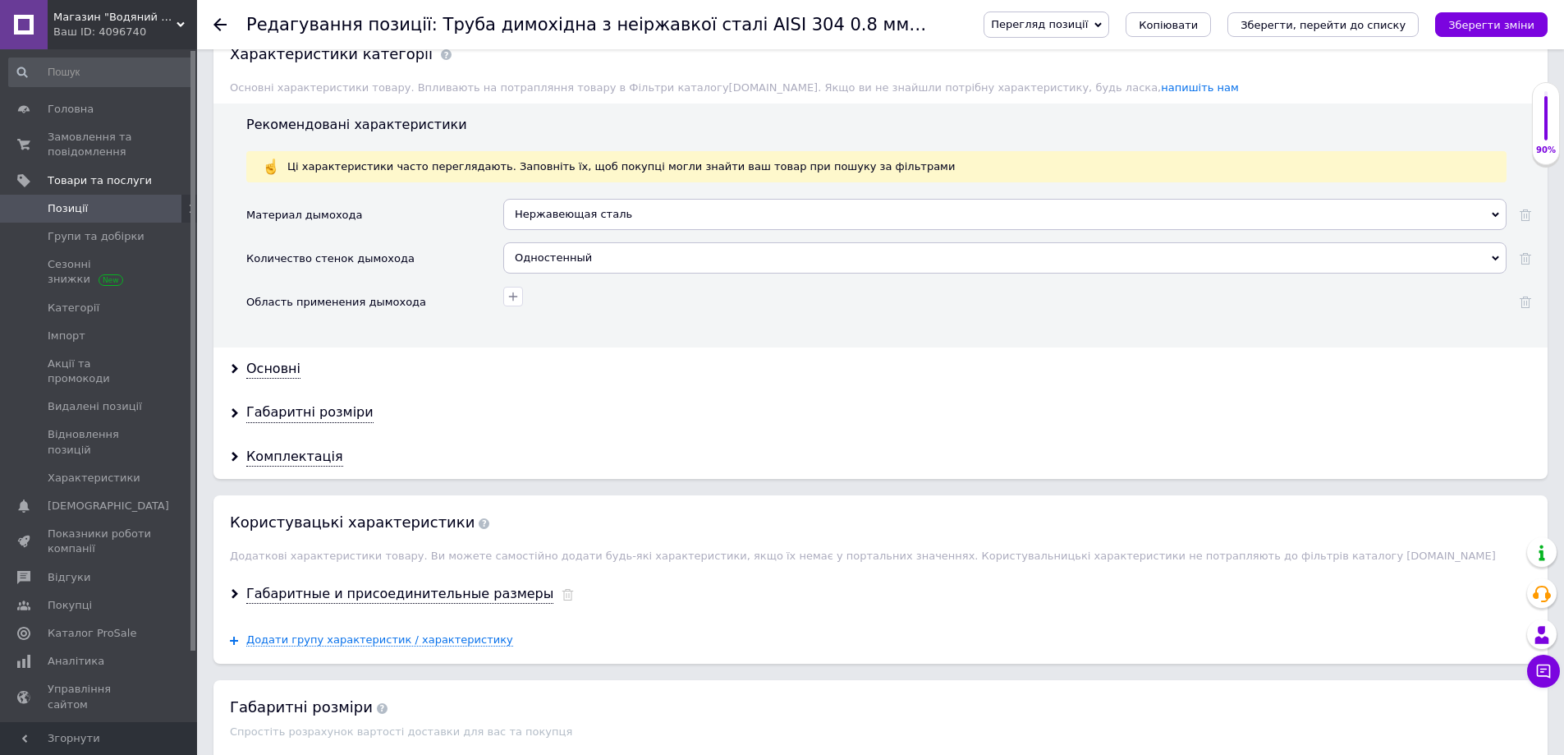
scroll to position [1497, 0]
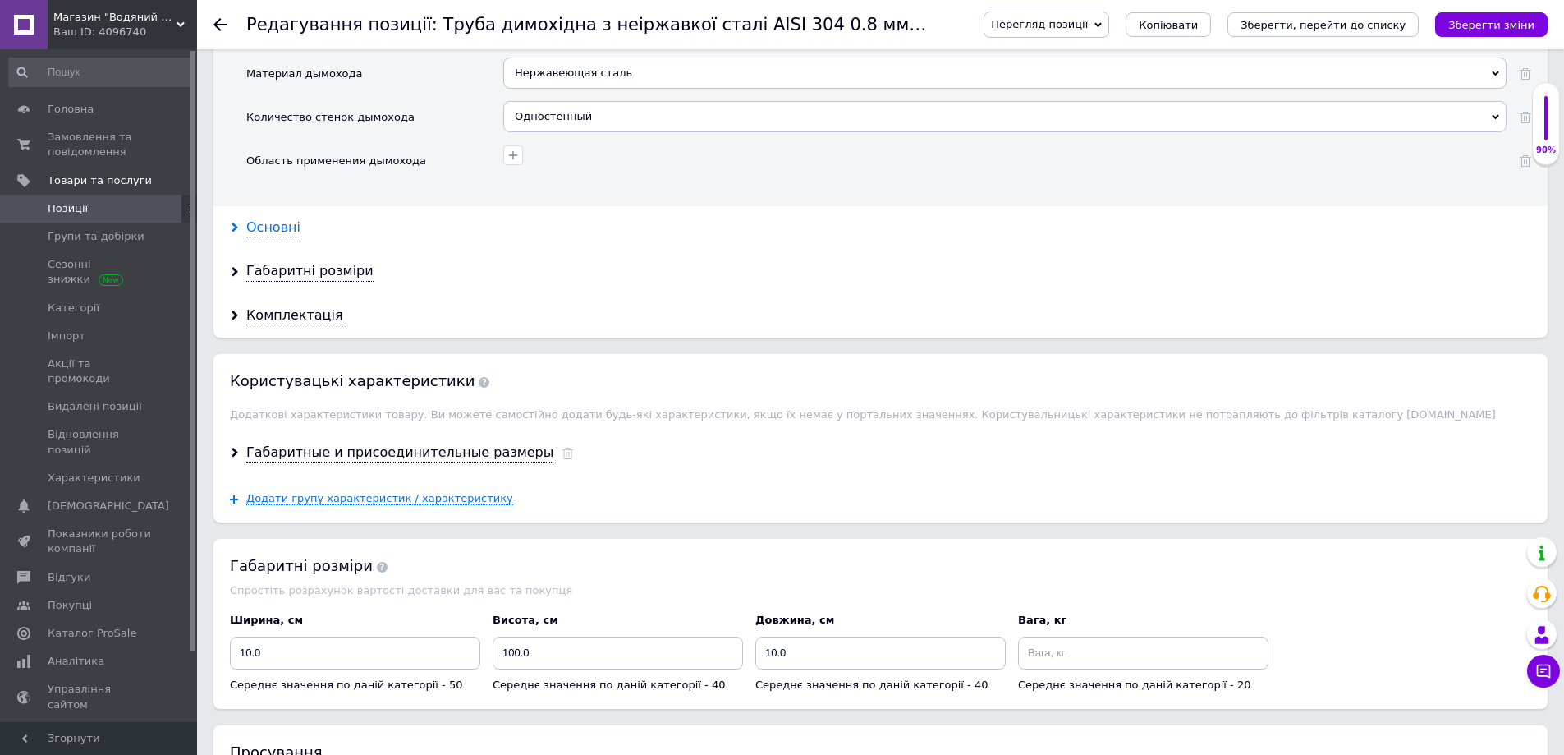
click at [278, 229] on div "Основні" at bounding box center [273, 227] width 54 height 19
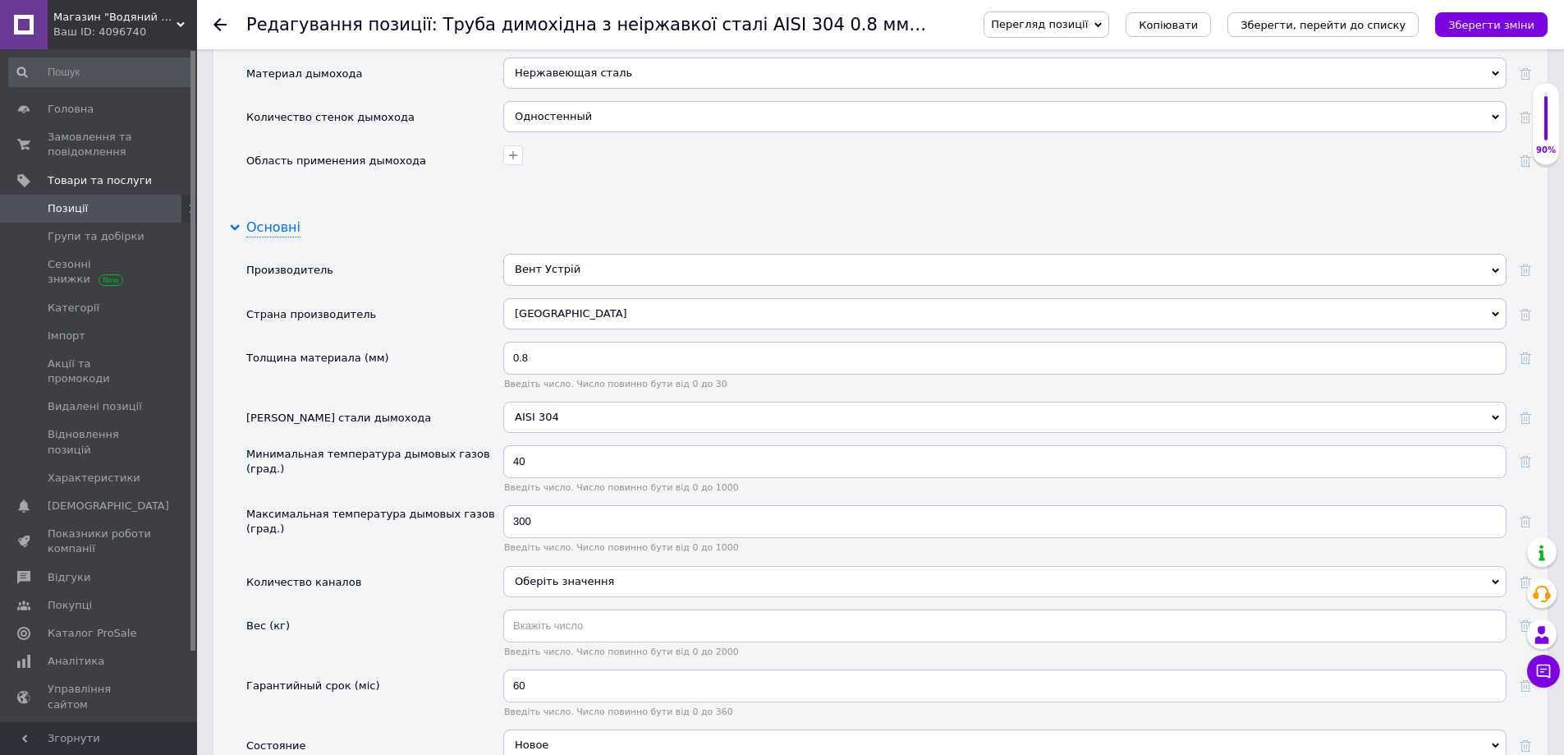
click at [254, 227] on div "Основні" at bounding box center [273, 227] width 54 height 19
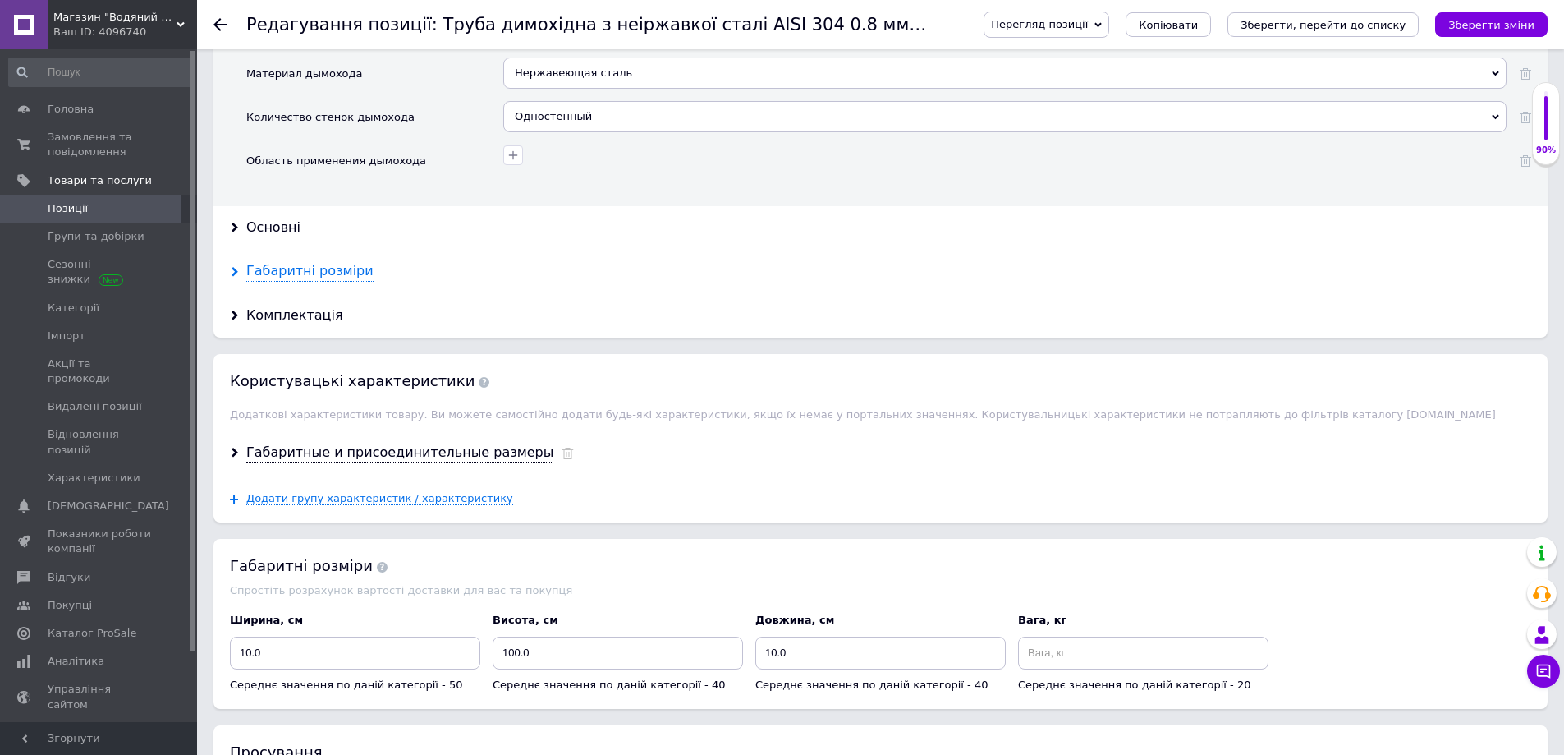
click at [278, 277] on div "Габаритні розміри" at bounding box center [309, 271] width 127 height 19
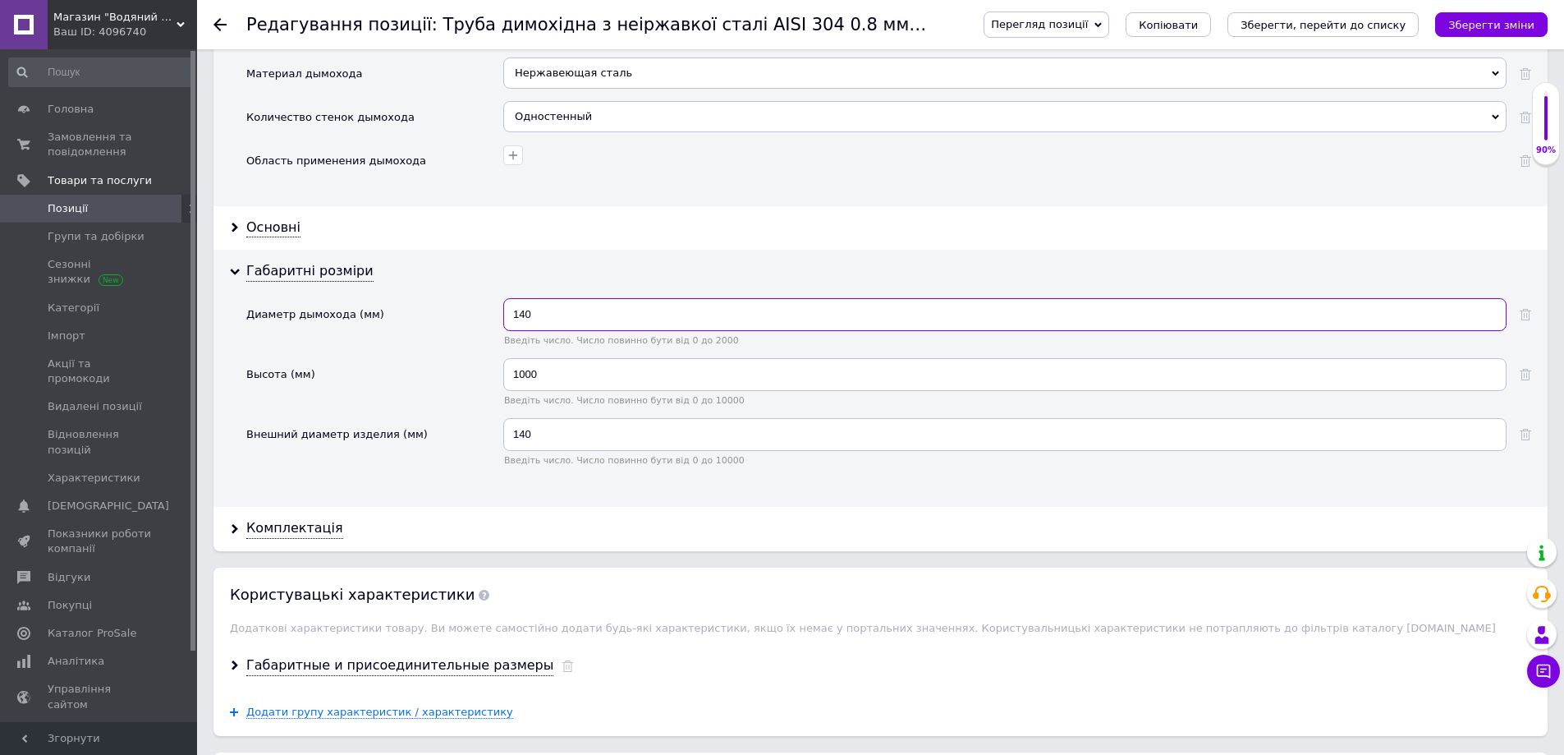
click at [526, 316] on input "140" at bounding box center [1004, 314] width 1003 height 33
click at [527, 439] on input "140" at bounding box center [1004, 434] width 1003 height 33
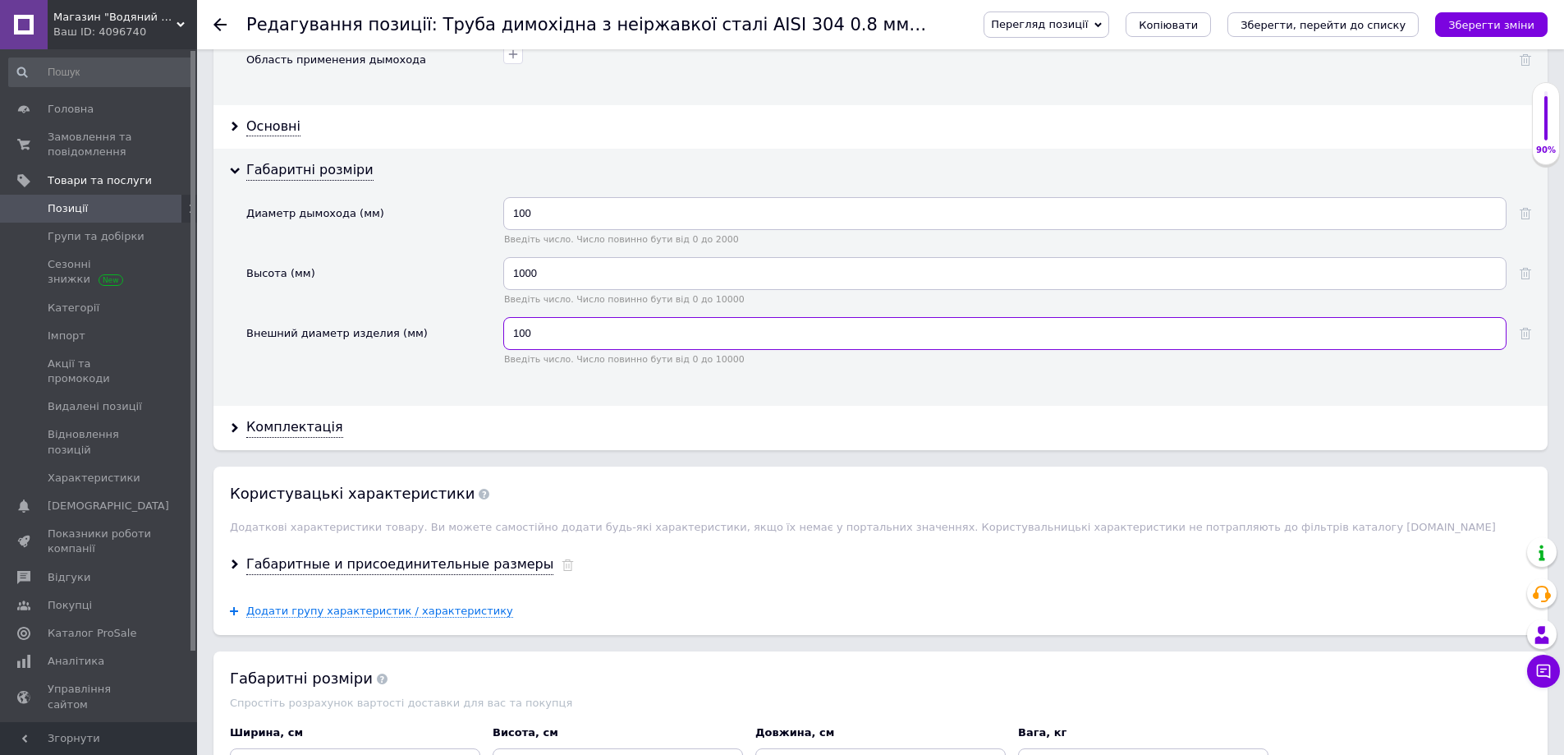
scroll to position [1743, 0]
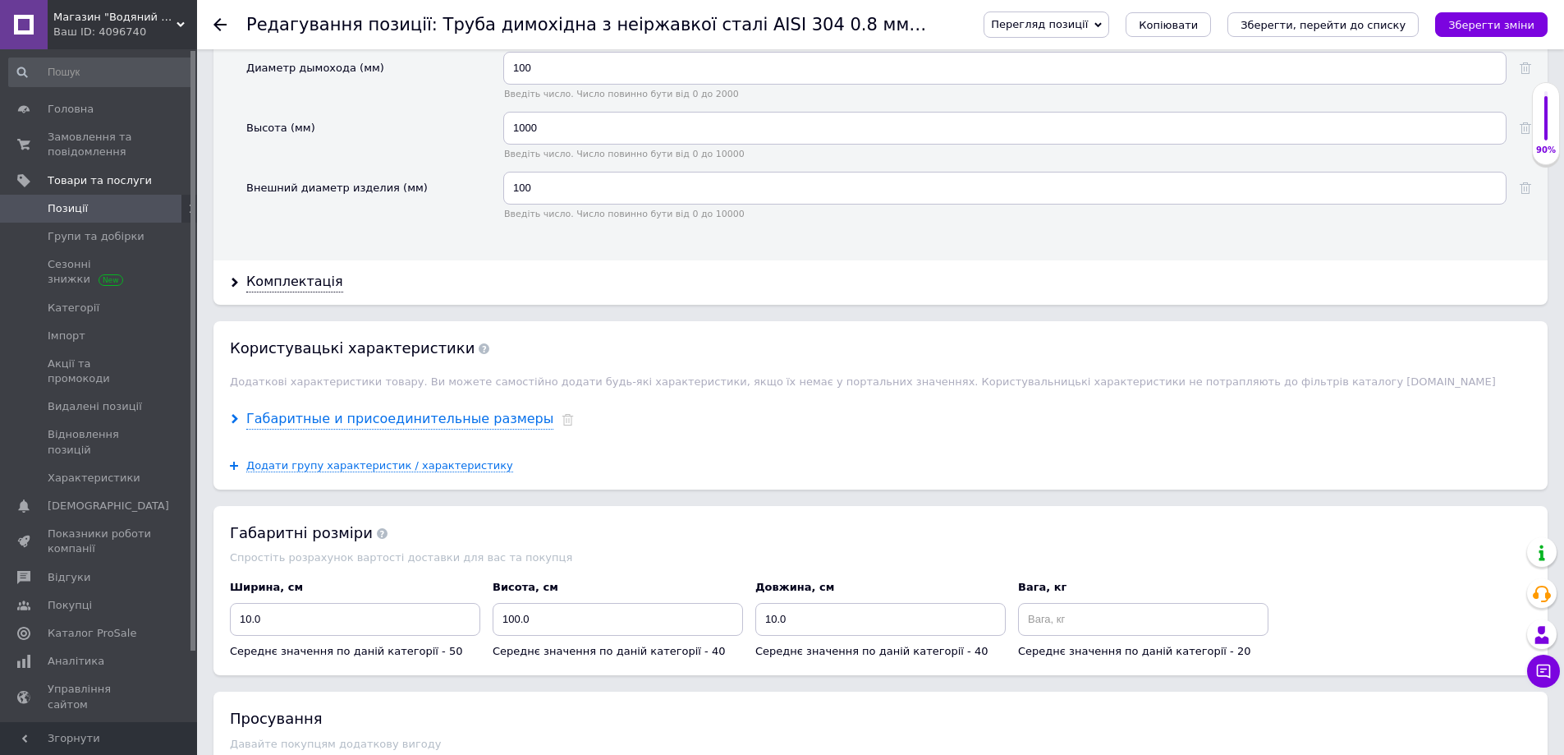
click at [238, 415] on icon at bounding box center [235, 419] width 10 height 10
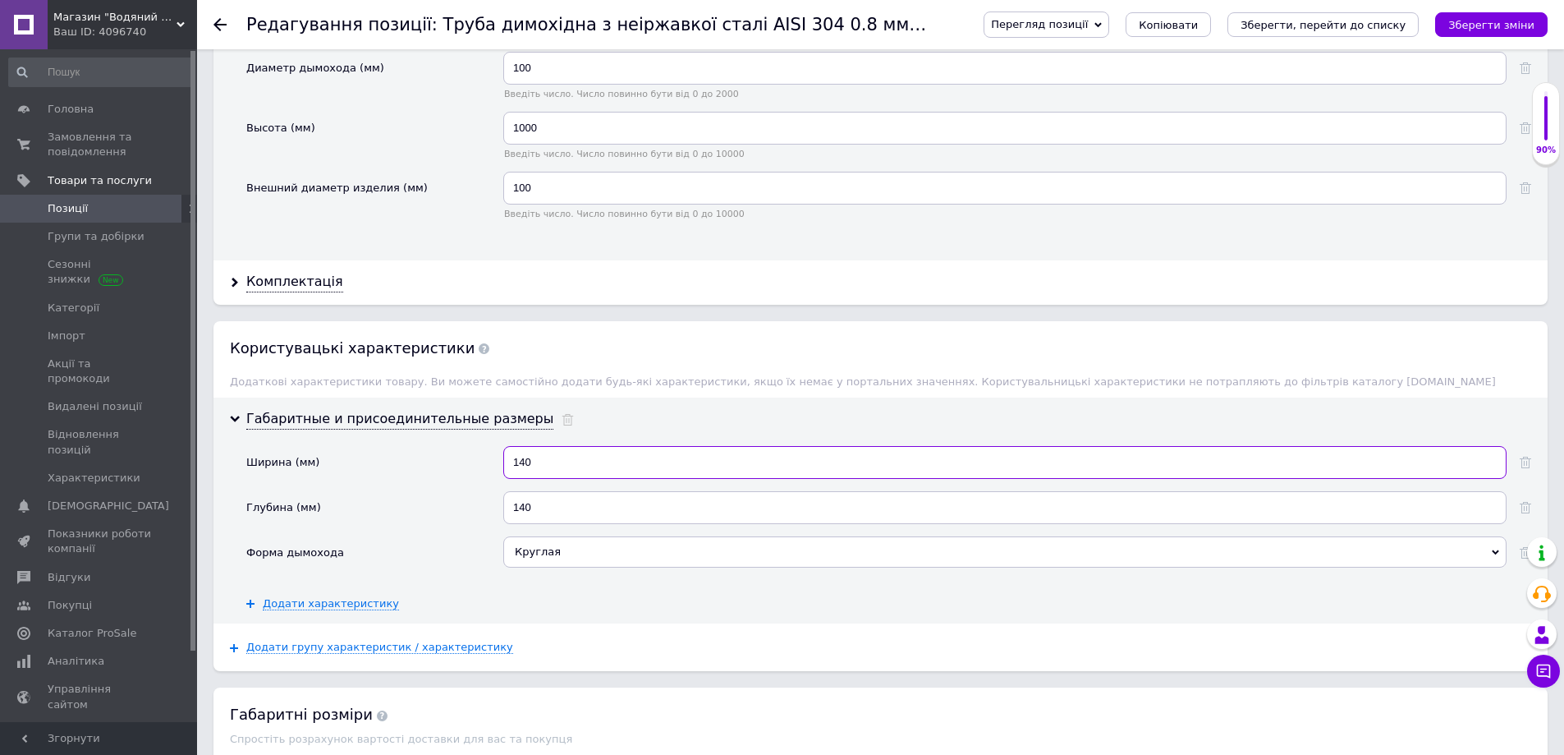
click at [522, 466] on input "140" at bounding box center [1004, 462] width 1003 height 33
click at [526, 512] on input "140" at bounding box center [1004, 507] width 1003 height 33
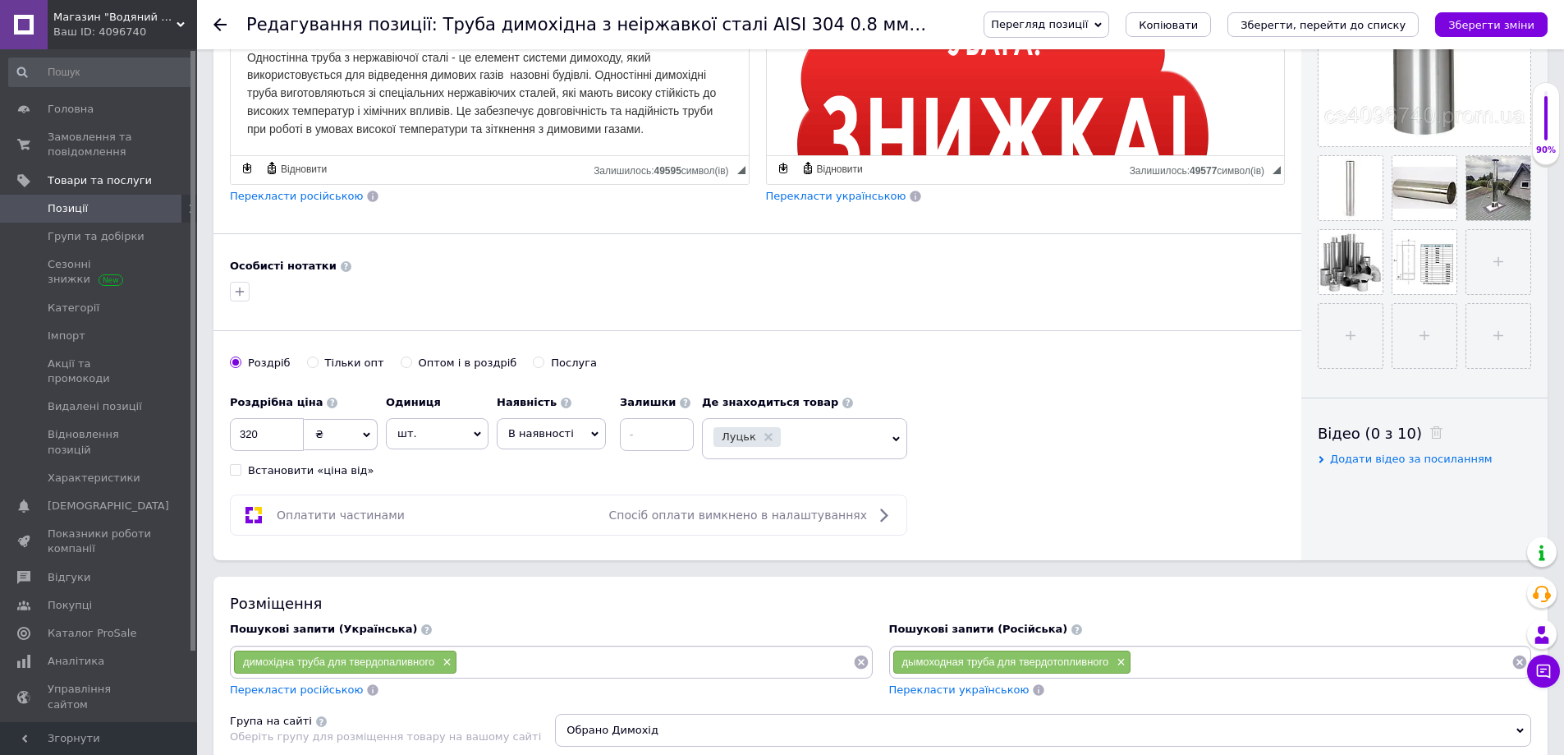
scroll to position [168, 0]
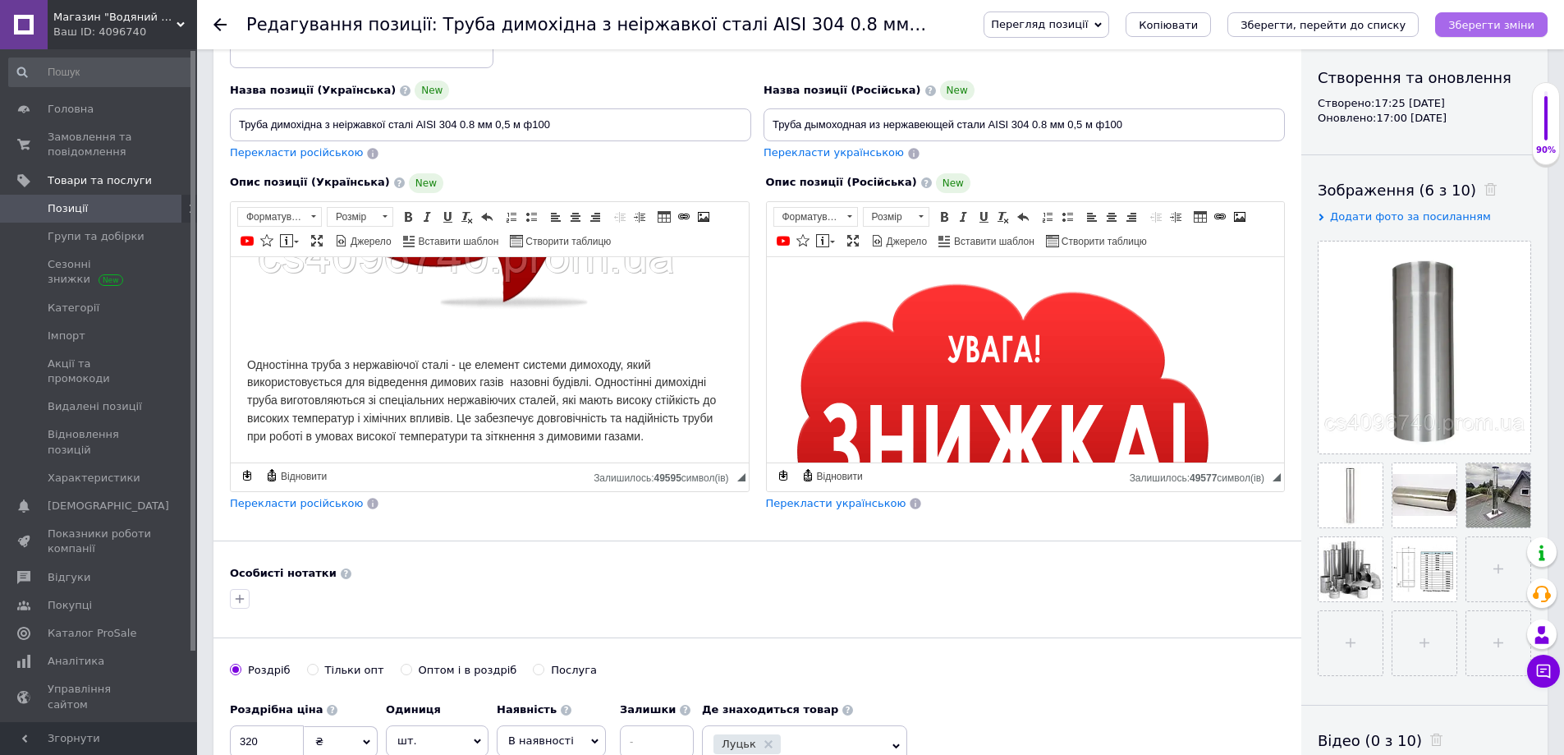
click at [1505, 16] on button "Зберегти зміни" at bounding box center [1491, 24] width 112 height 25
